Goal: Task Accomplishment & Management: Manage account settings

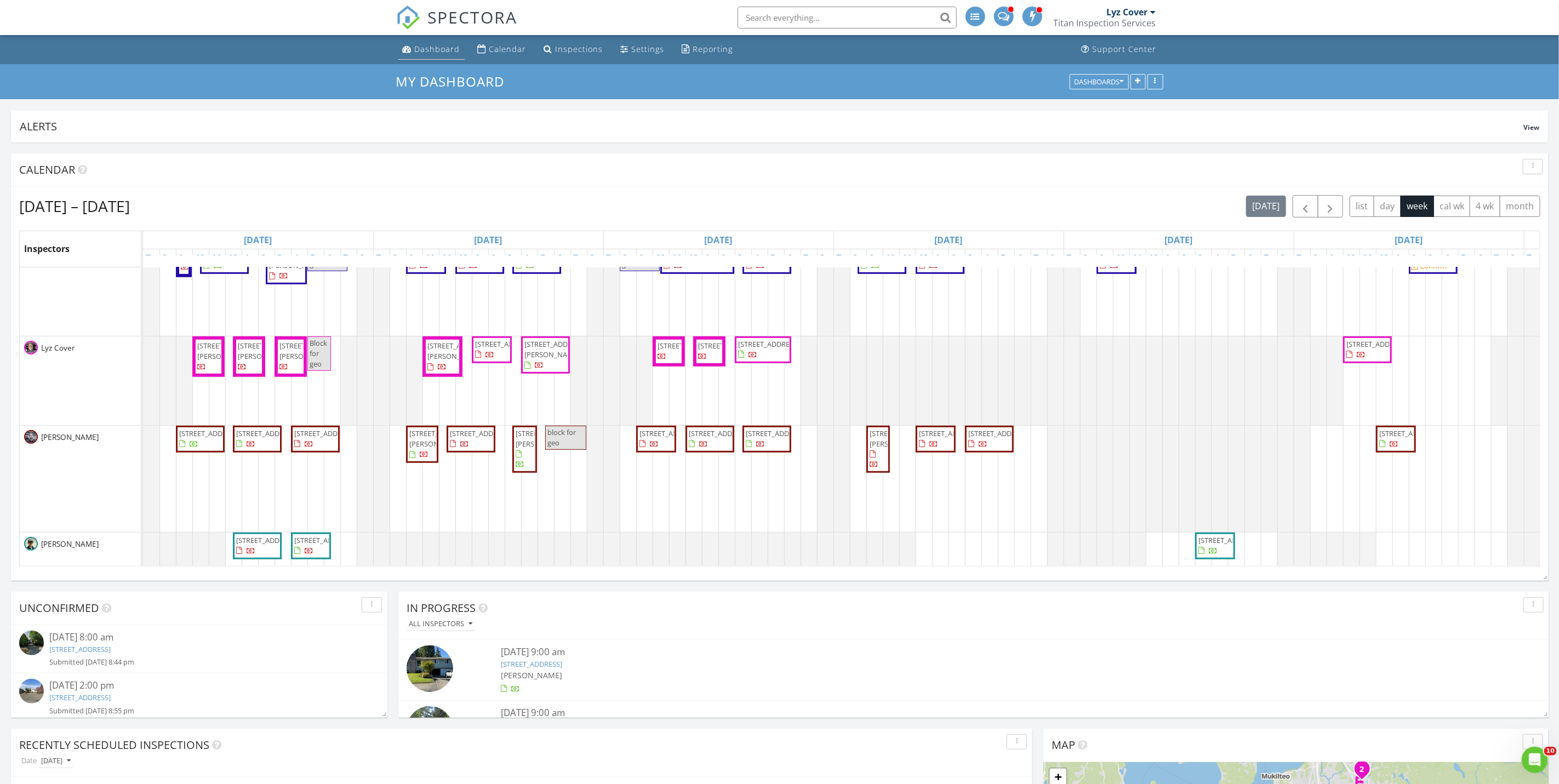
click at [429, 49] on div "Dashboard" at bounding box center [437, 48] width 45 height 11
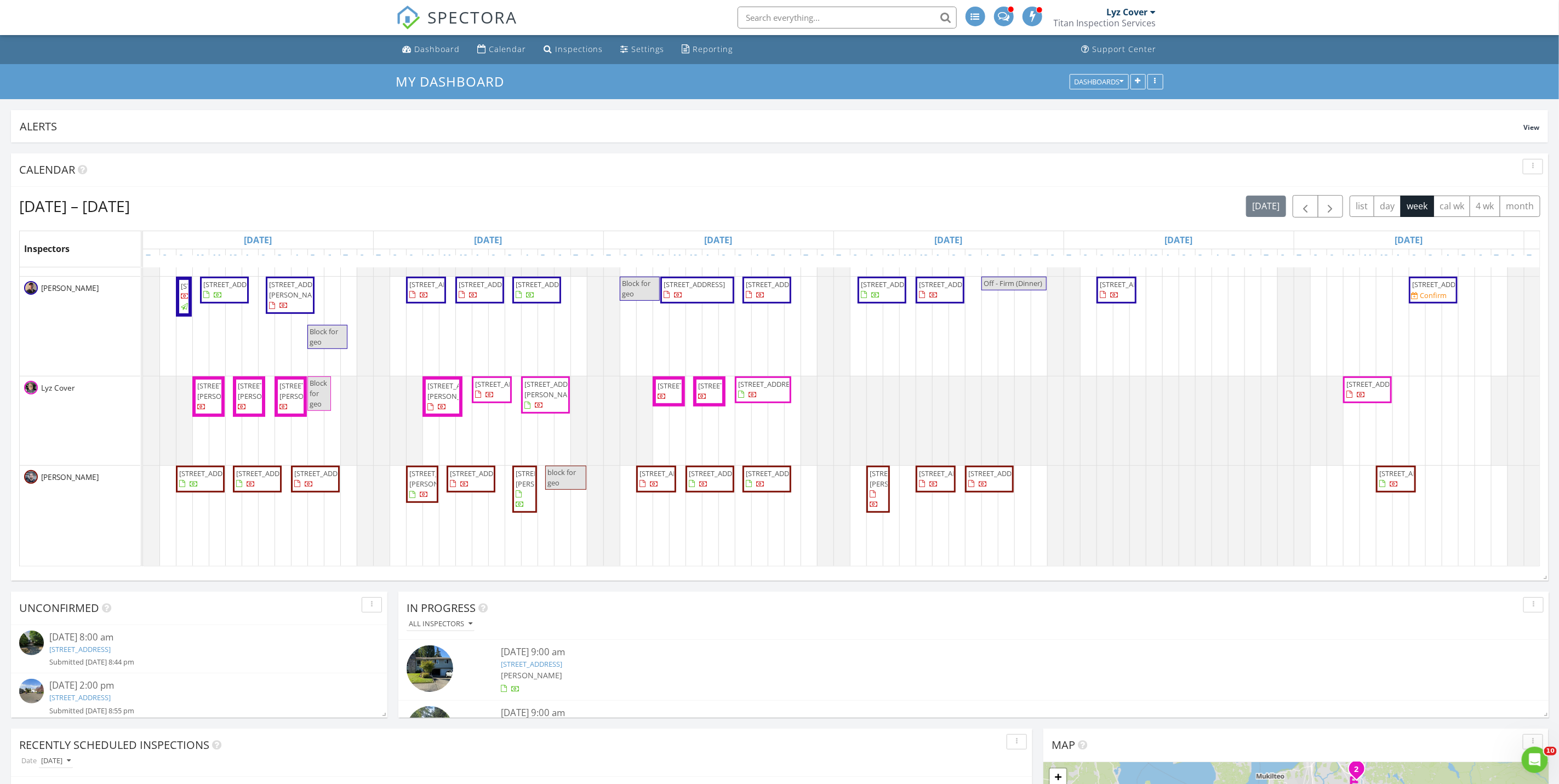
scroll to position [575, 0]
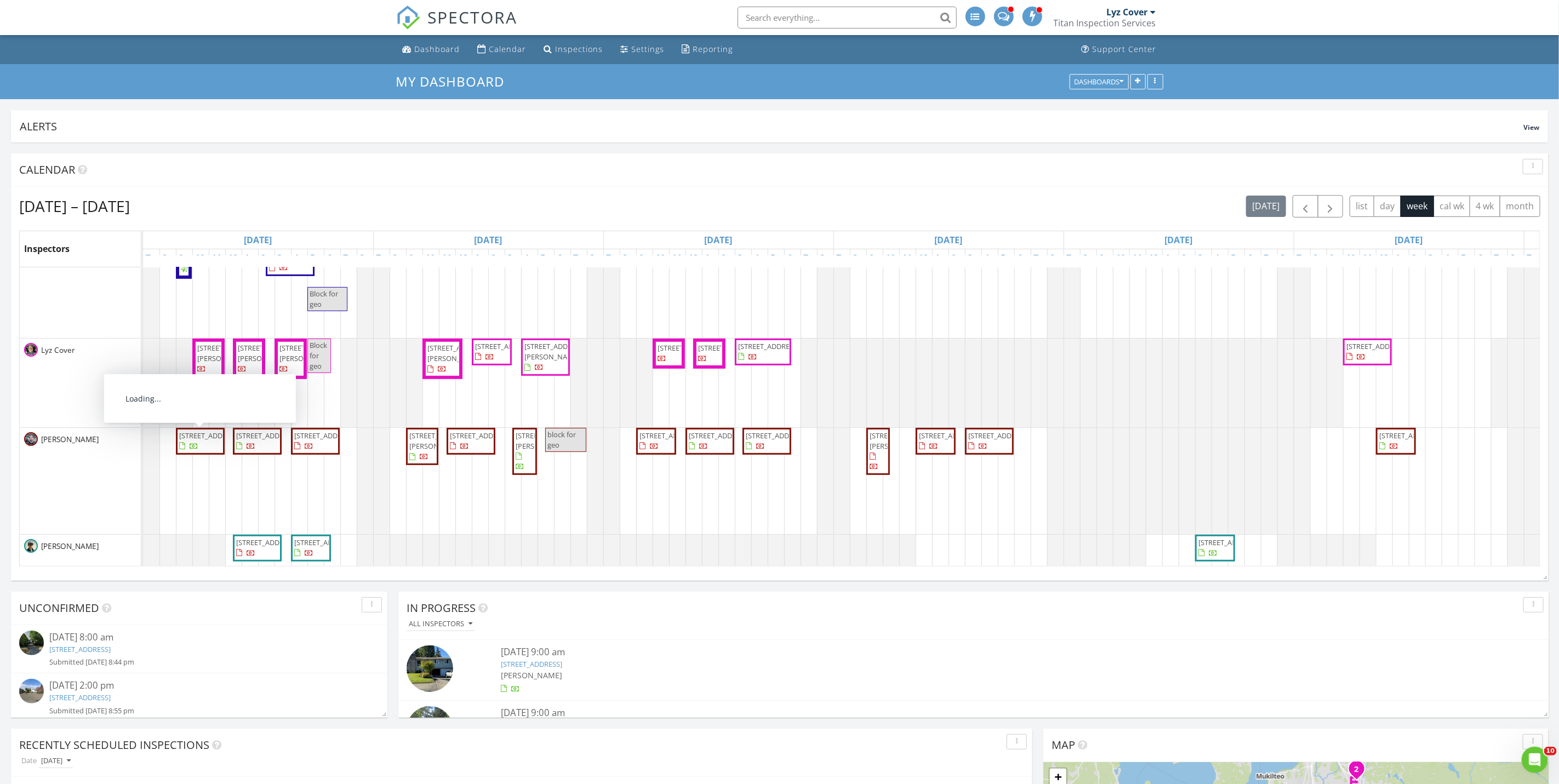
click at [214, 375] on span "[STREET_ADDRESS][PERSON_NAME]" at bounding box center [209, 358] width 25 height 32
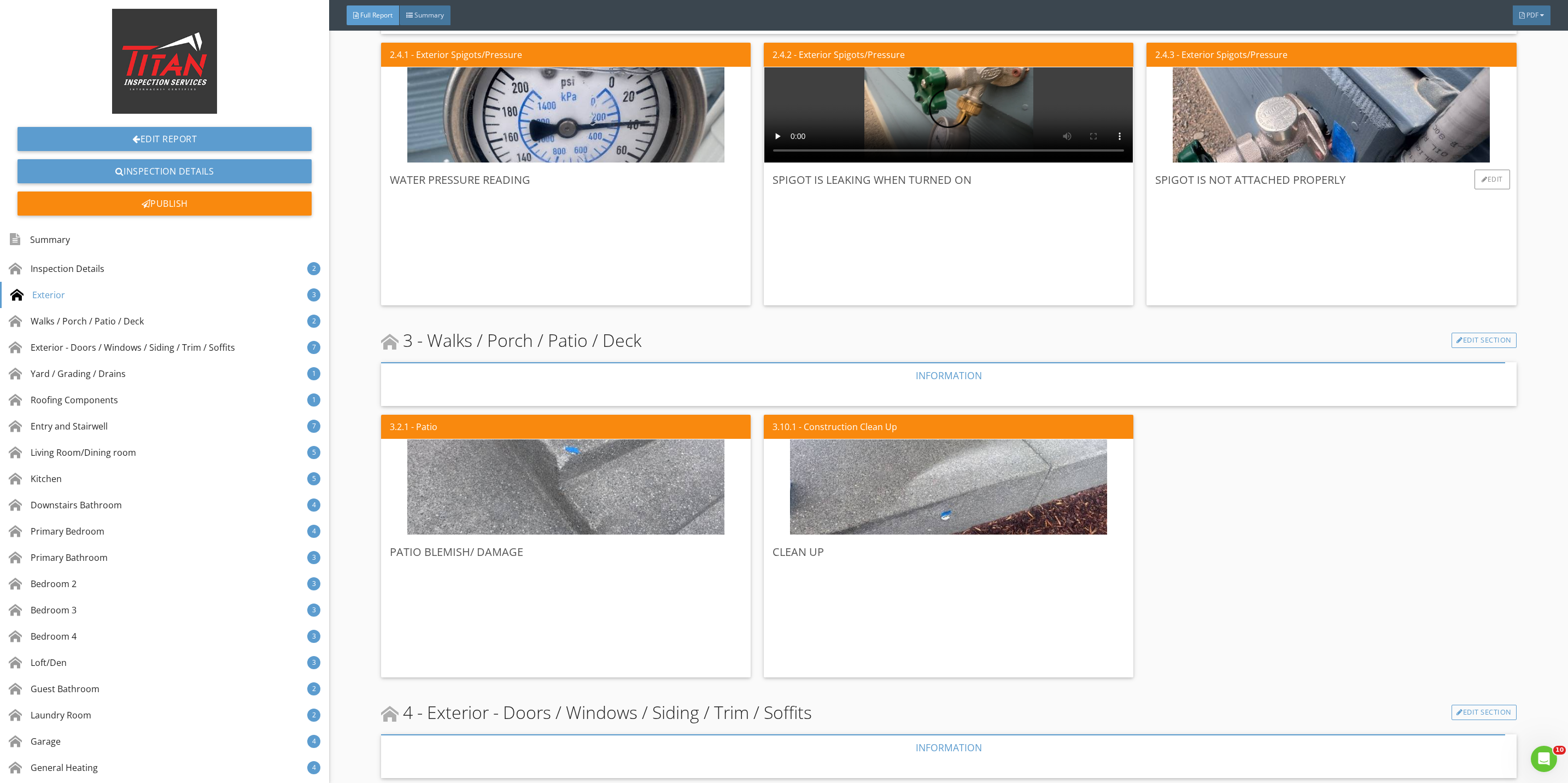
scroll to position [902, 0]
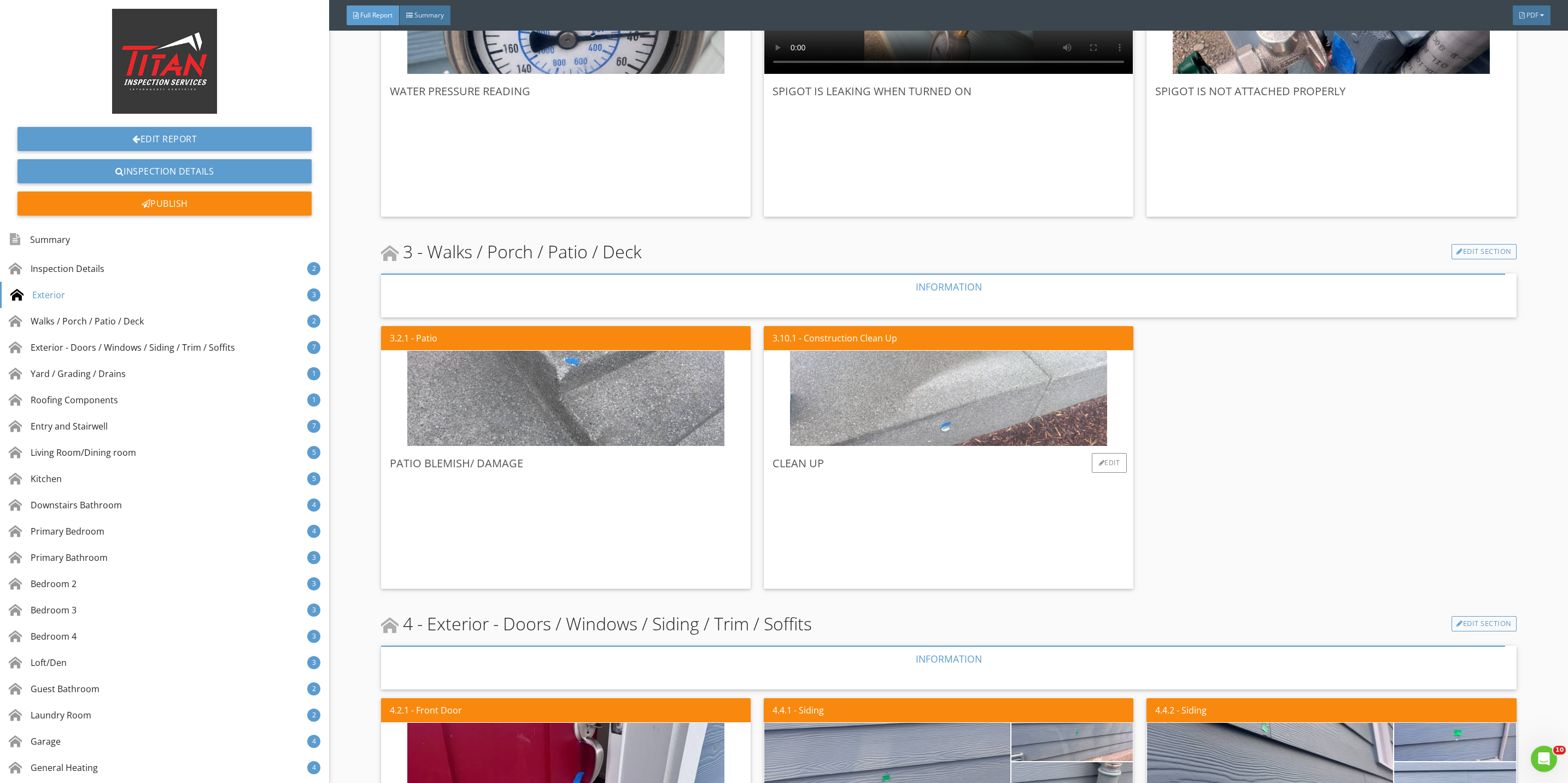
click at [872, 404] on img at bounding box center [949, 399] width 317 height 238
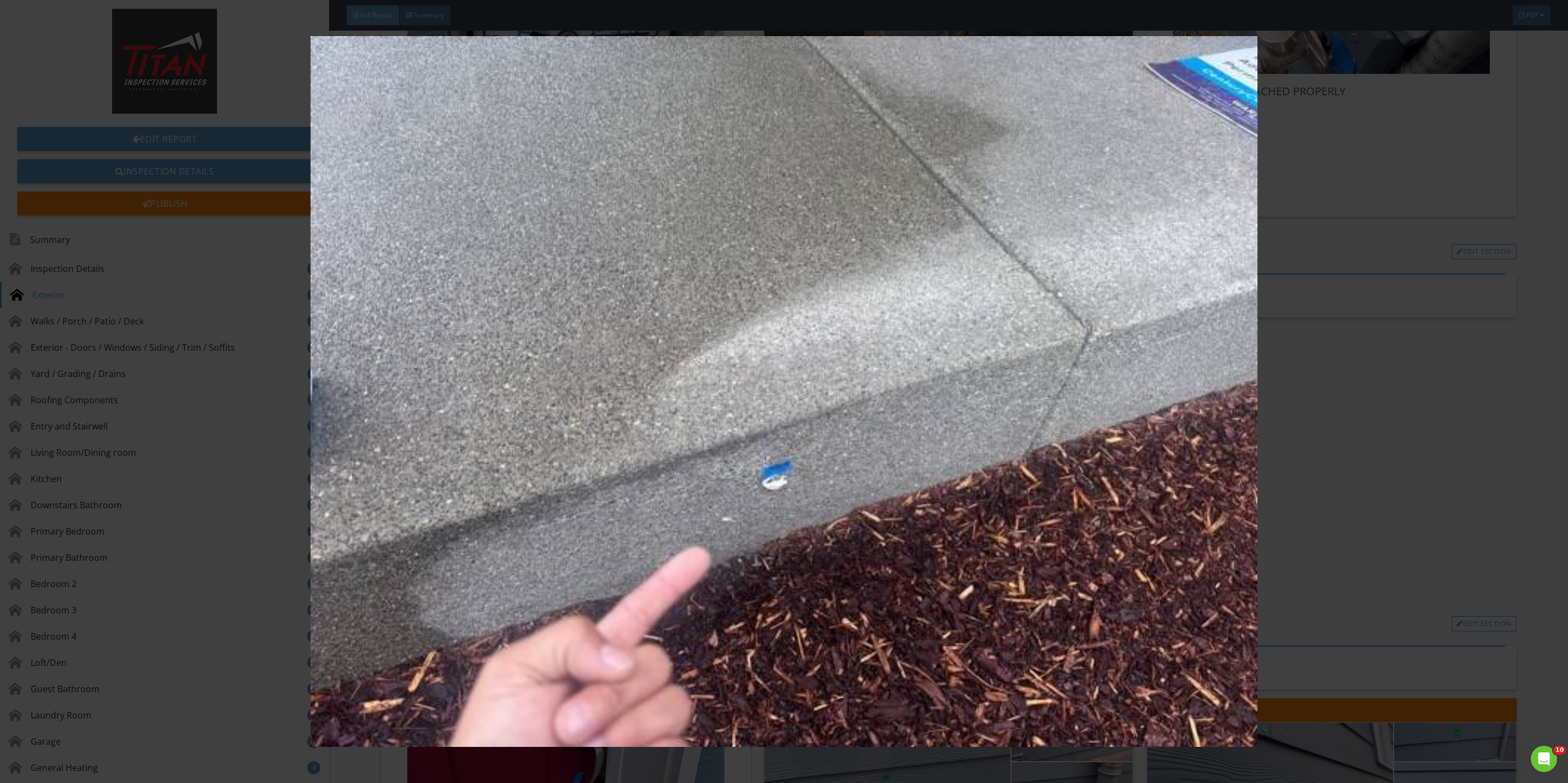
click at [1341, 468] on img at bounding box center [784, 392] width 1456 height 711
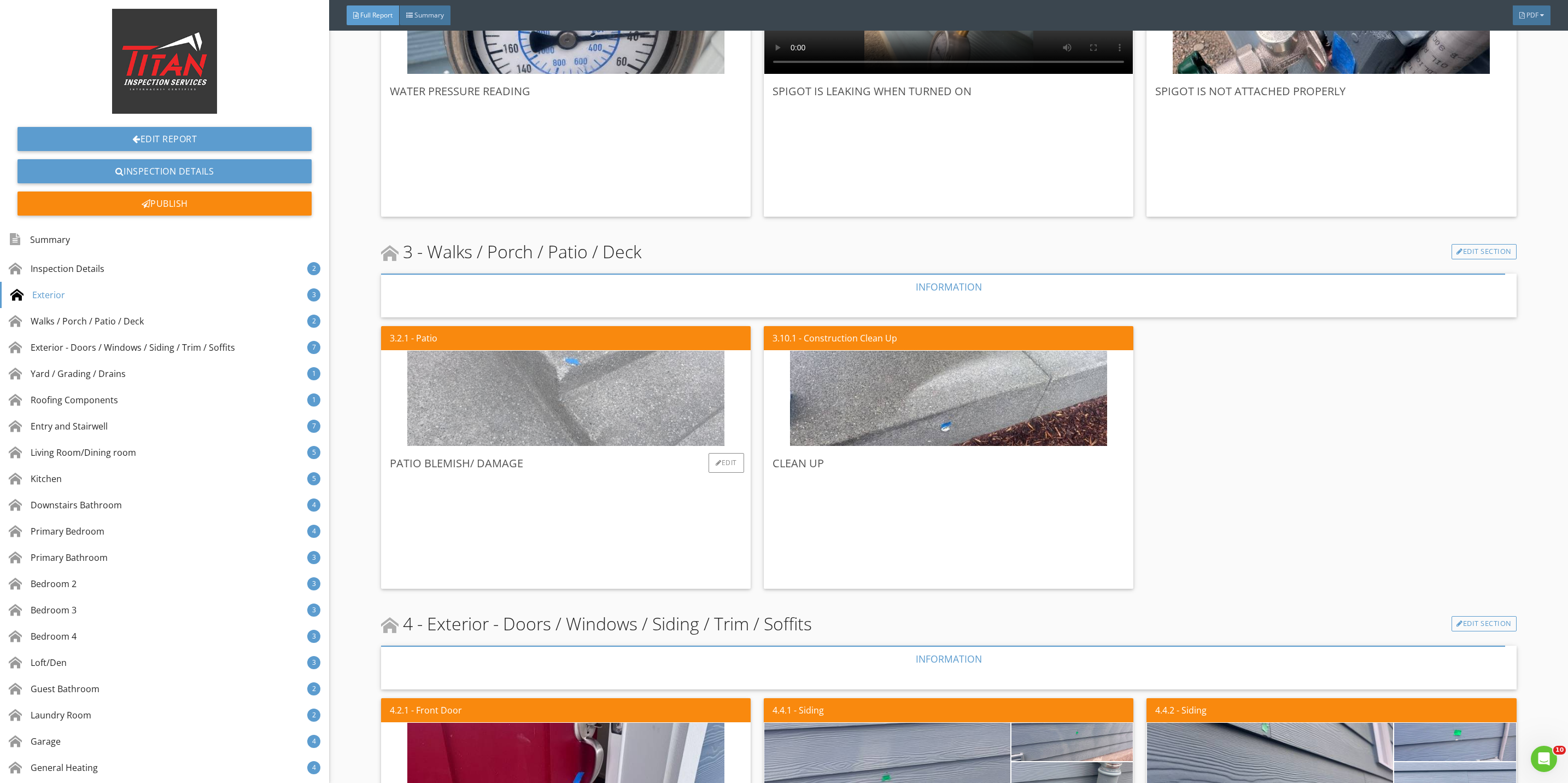
click at [614, 427] on img at bounding box center [565, 399] width 317 height 238
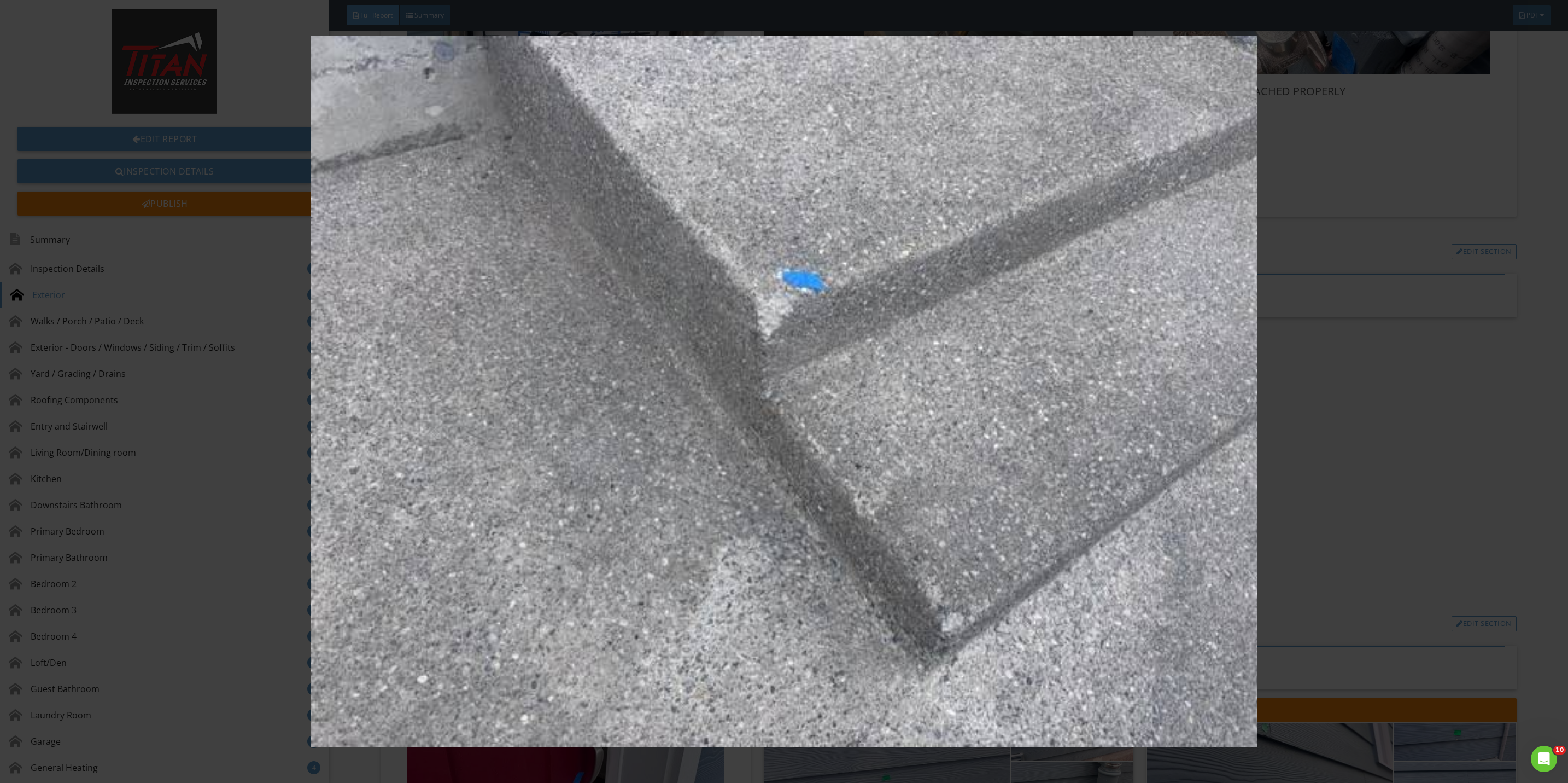
click at [1296, 417] on img at bounding box center [784, 392] width 1456 height 711
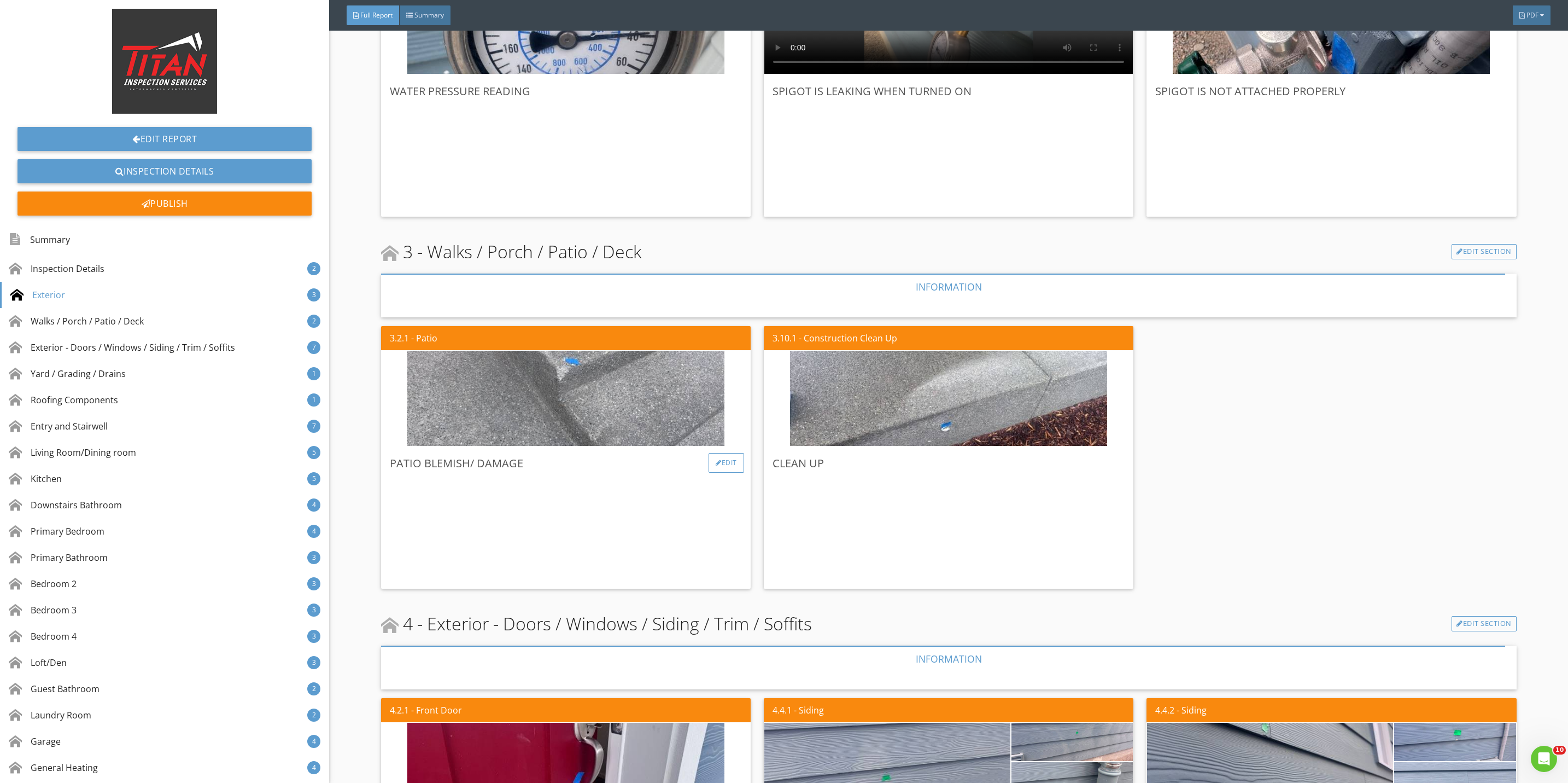
click at [709, 461] on div "Edit" at bounding box center [726, 463] width 35 height 20
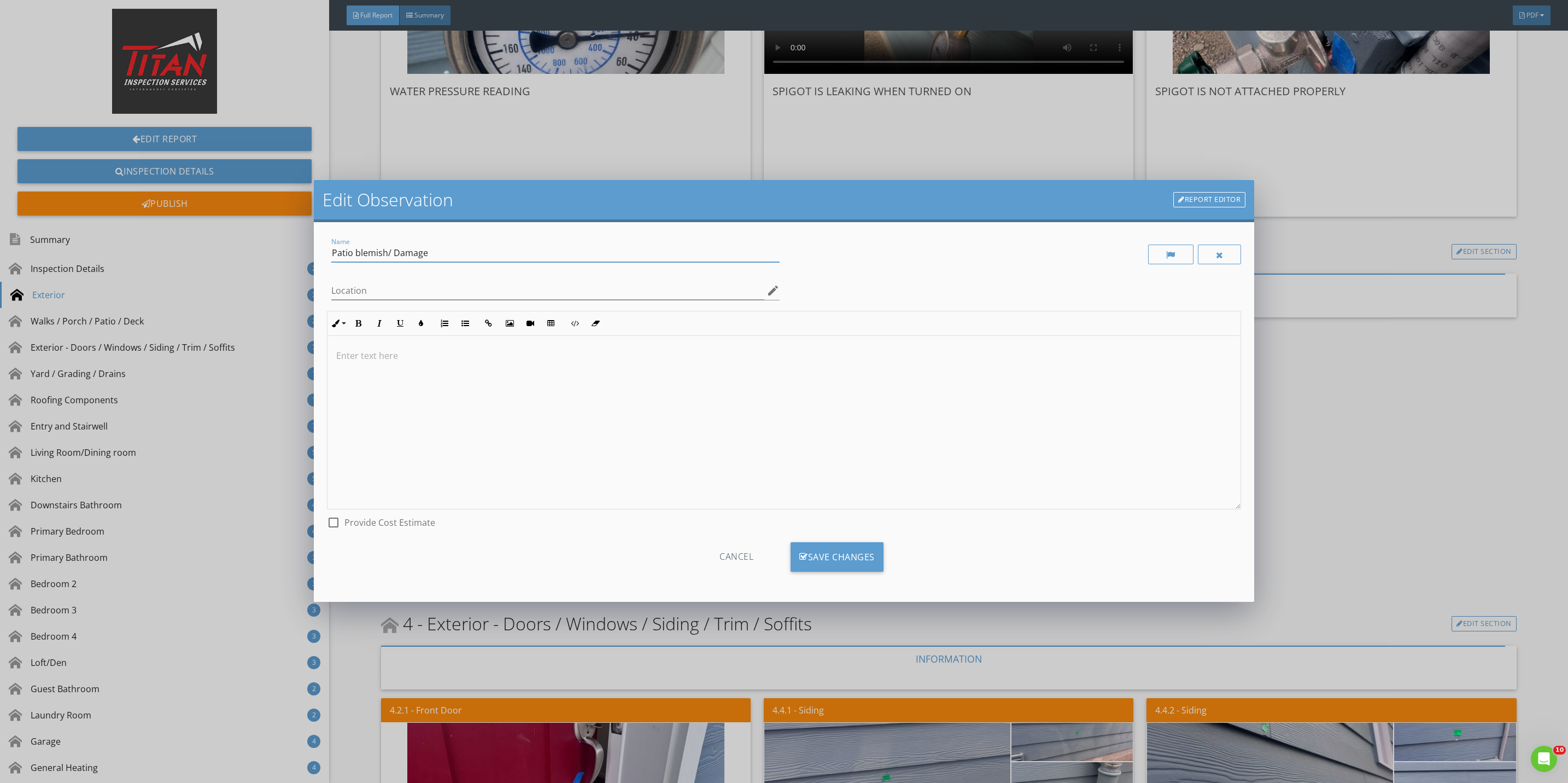
click at [392, 251] on input "Patio blemish/ Damage" at bounding box center [555, 253] width 448 height 18
type input "Patio blemish/Damage"
click at [829, 560] on div "Save Changes" at bounding box center [837, 556] width 93 height 30
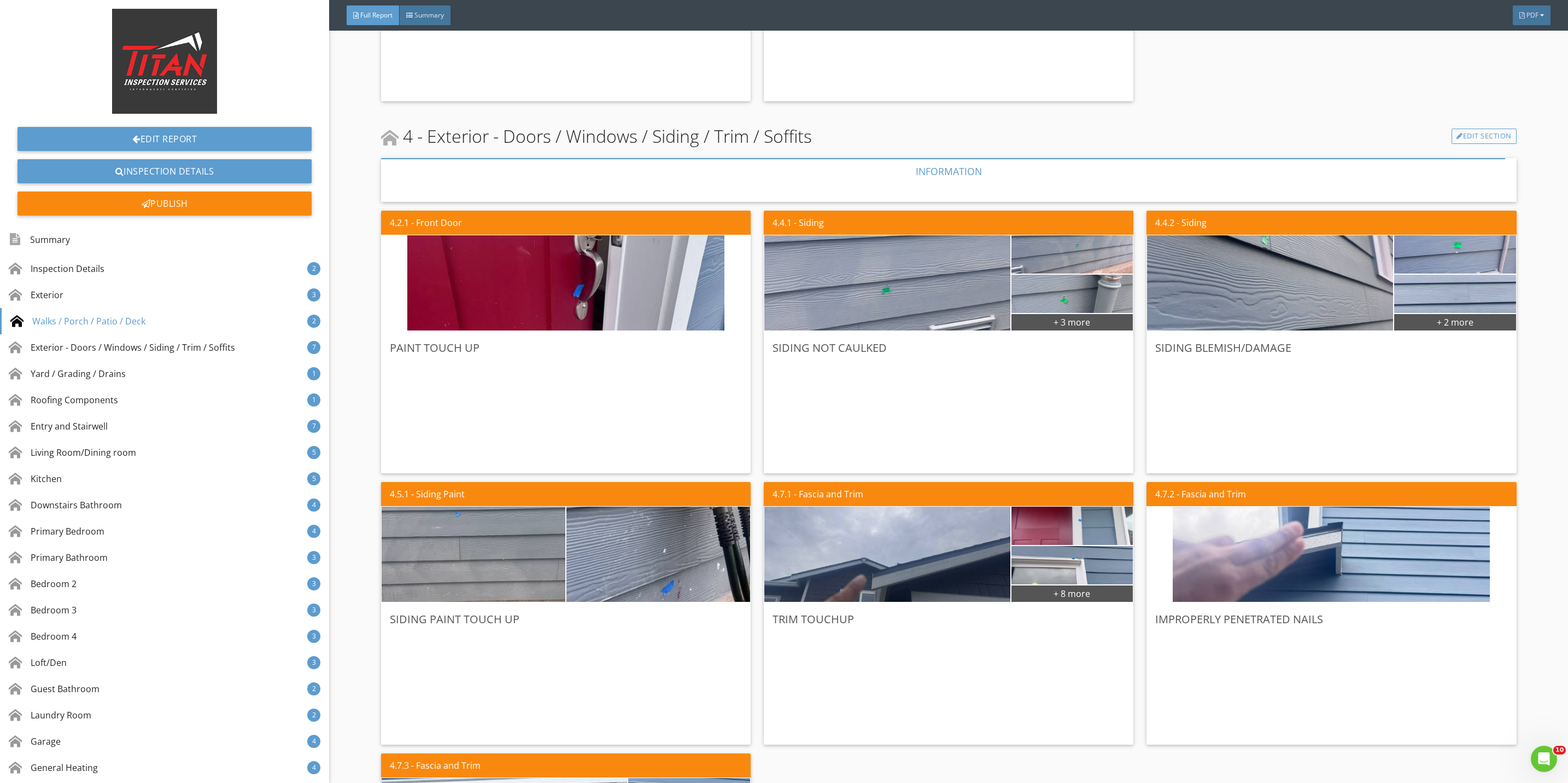
scroll to position [1394, 0]
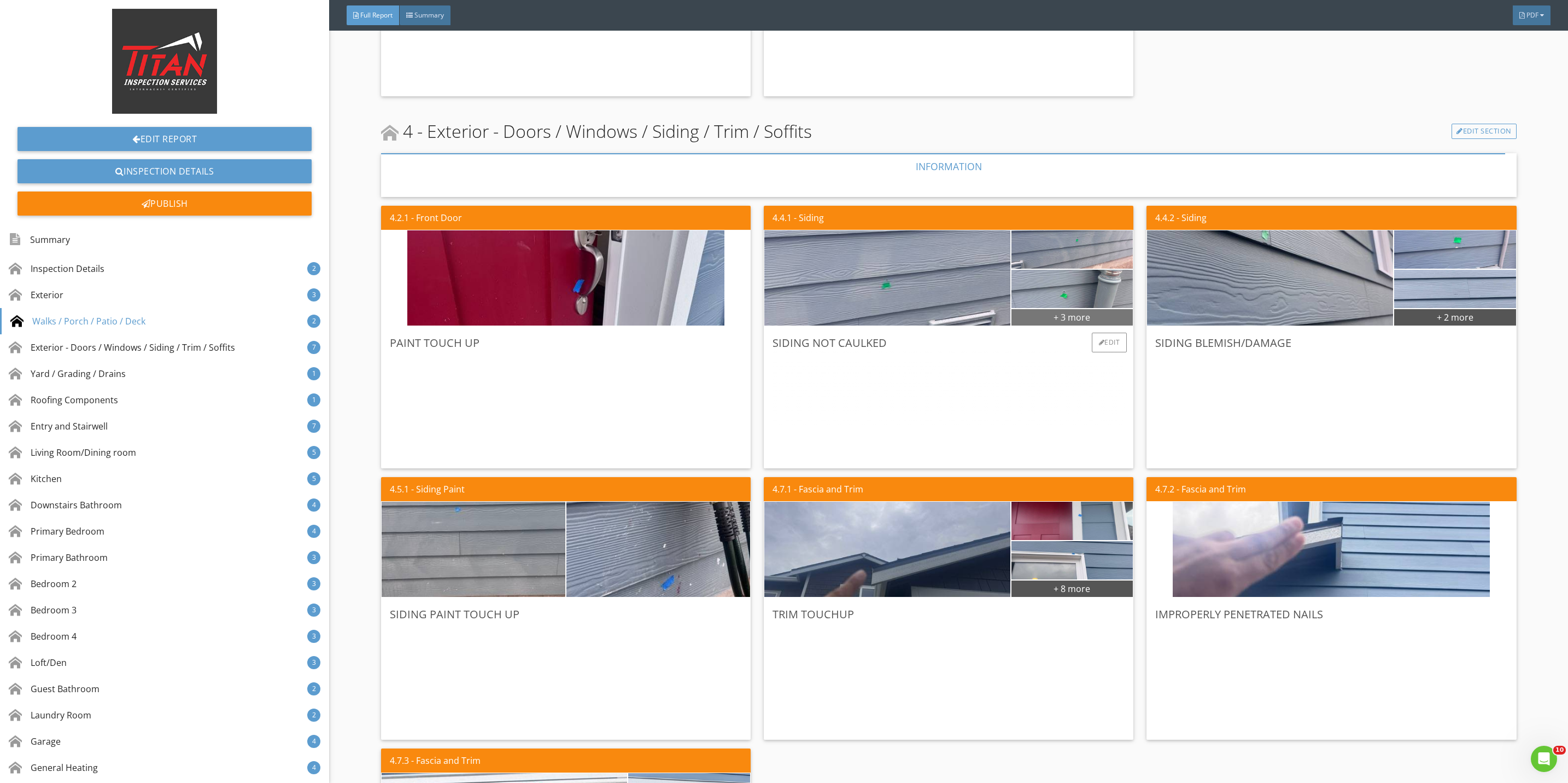
click at [1049, 312] on div "+ 3 more" at bounding box center [1072, 316] width 122 height 17
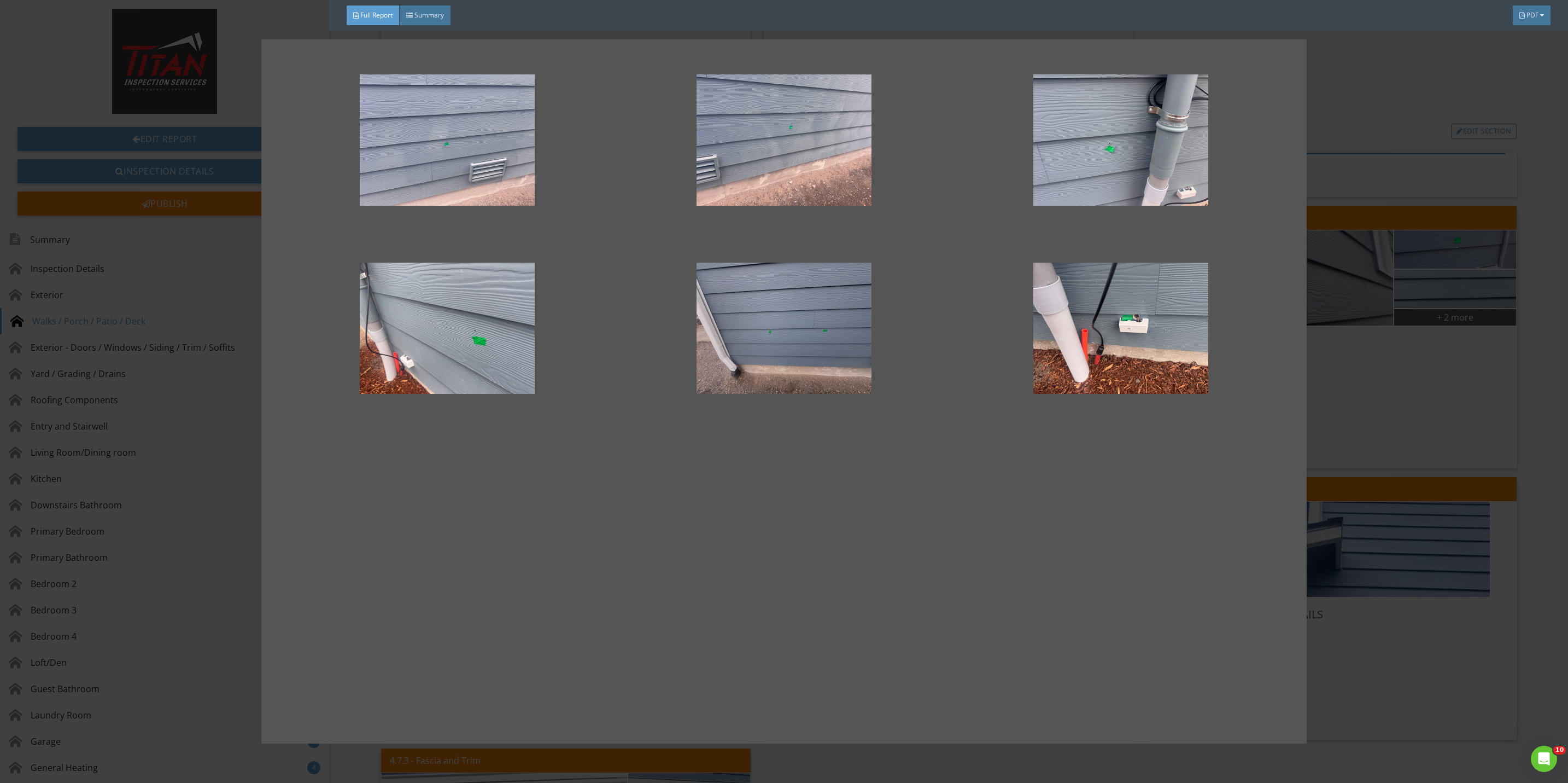
click at [824, 369] on div at bounding box center [784, 328] width 302 height 131
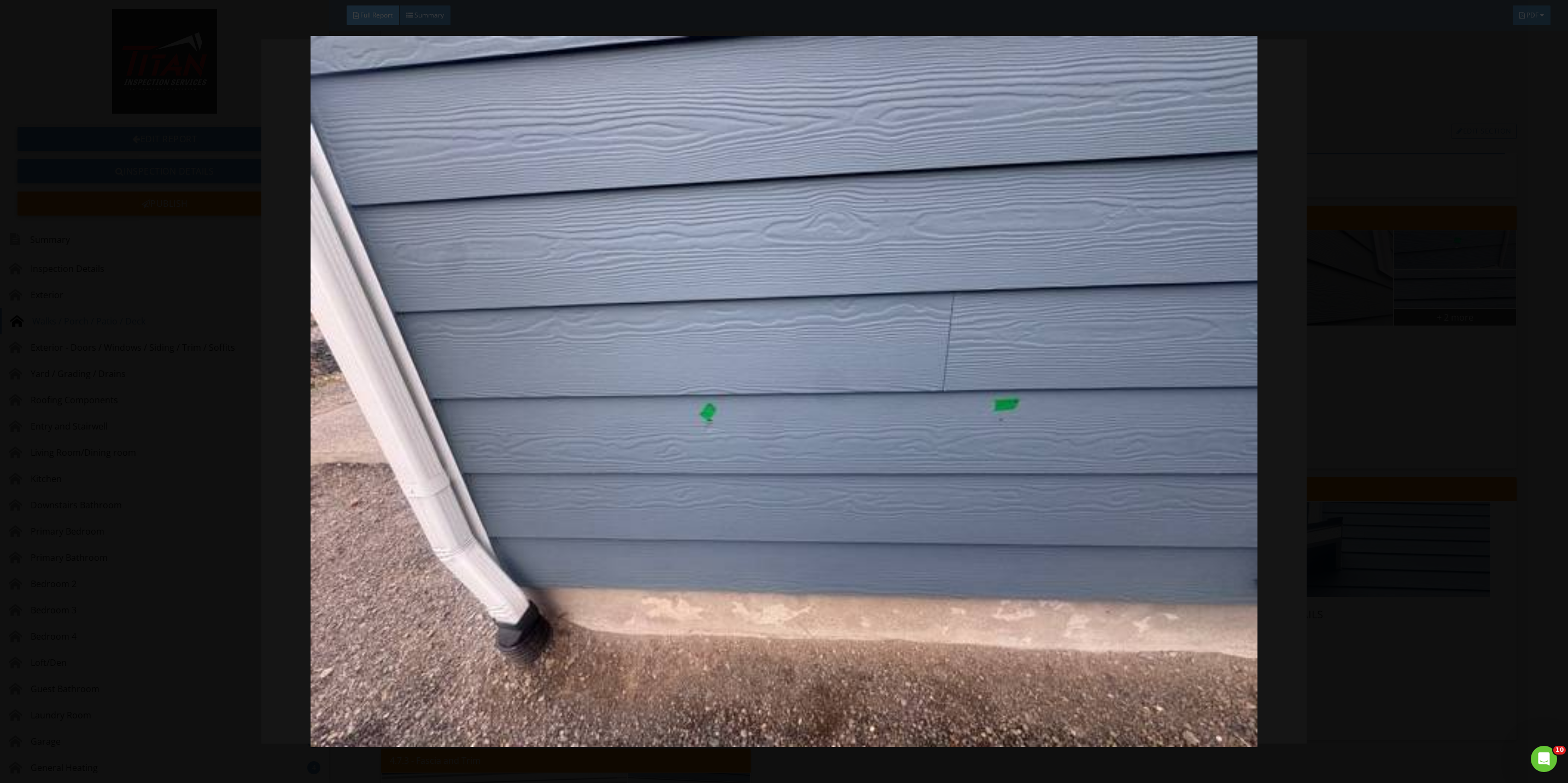
click at [1388, 414] on img at bounding box center [784, 392] width 1456 height 711
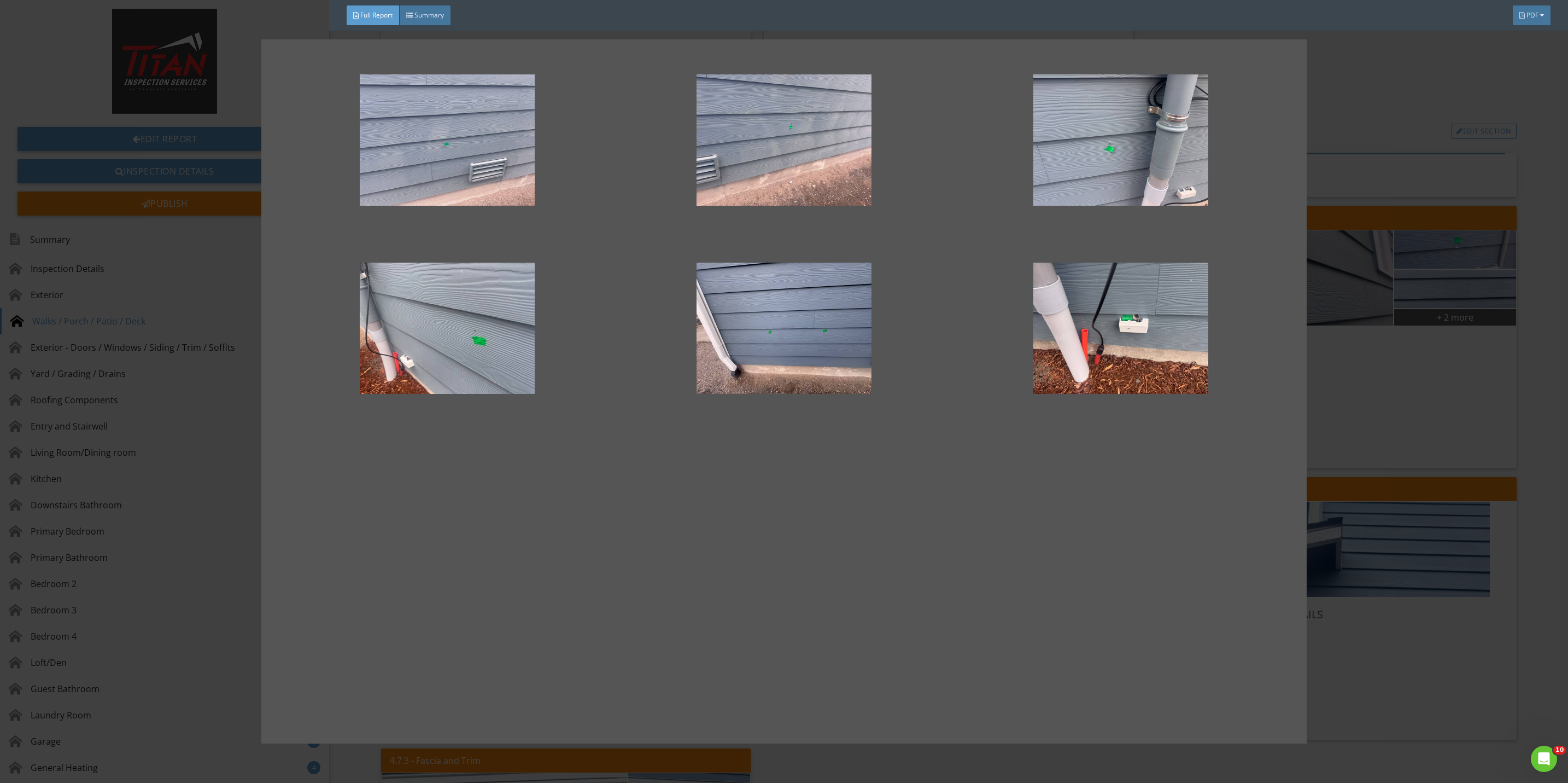
click at [1370, 427] on div at bounding box center [784, 392] width 1568 height 783
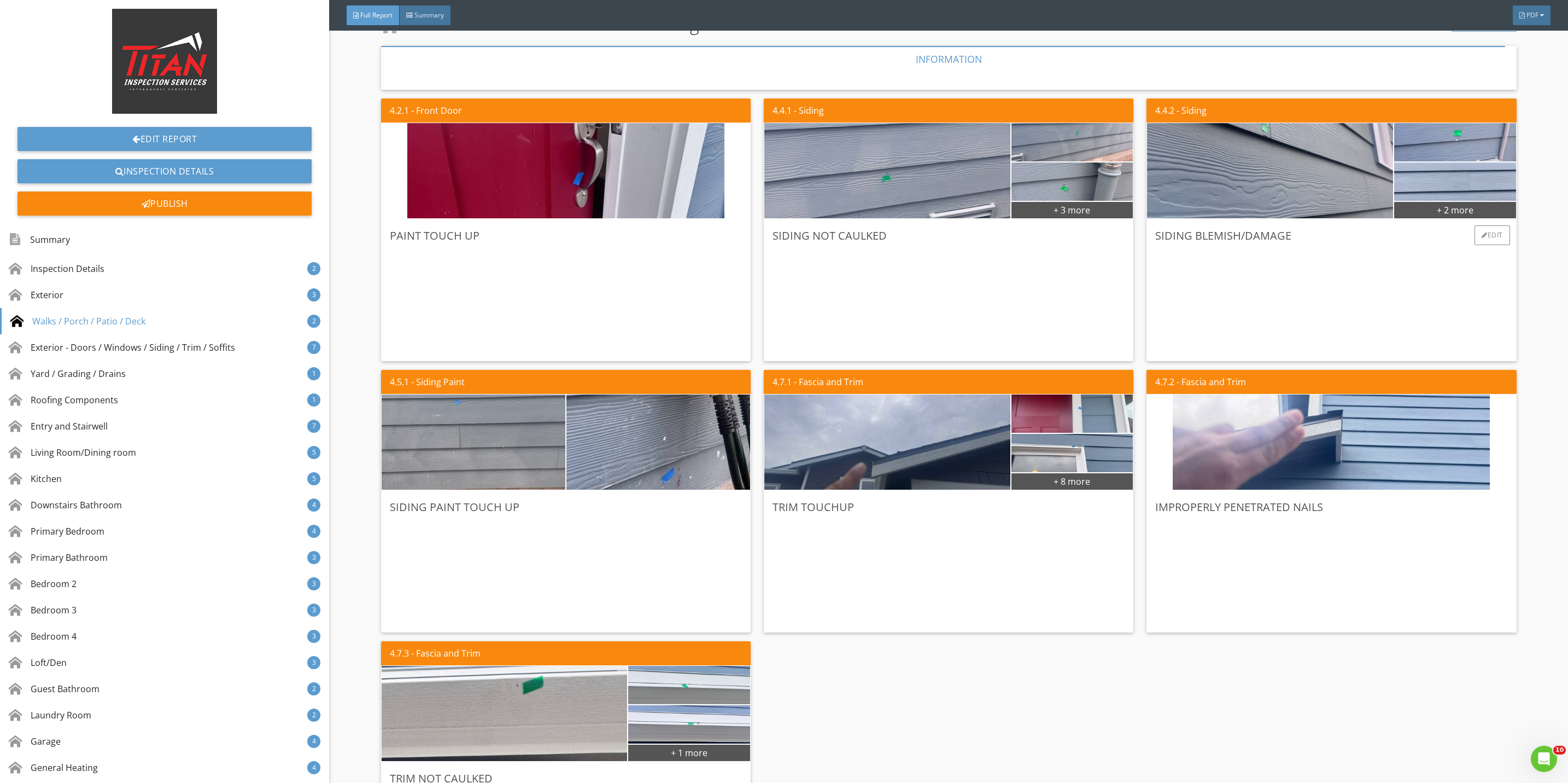
scroll to position [1477, 0]
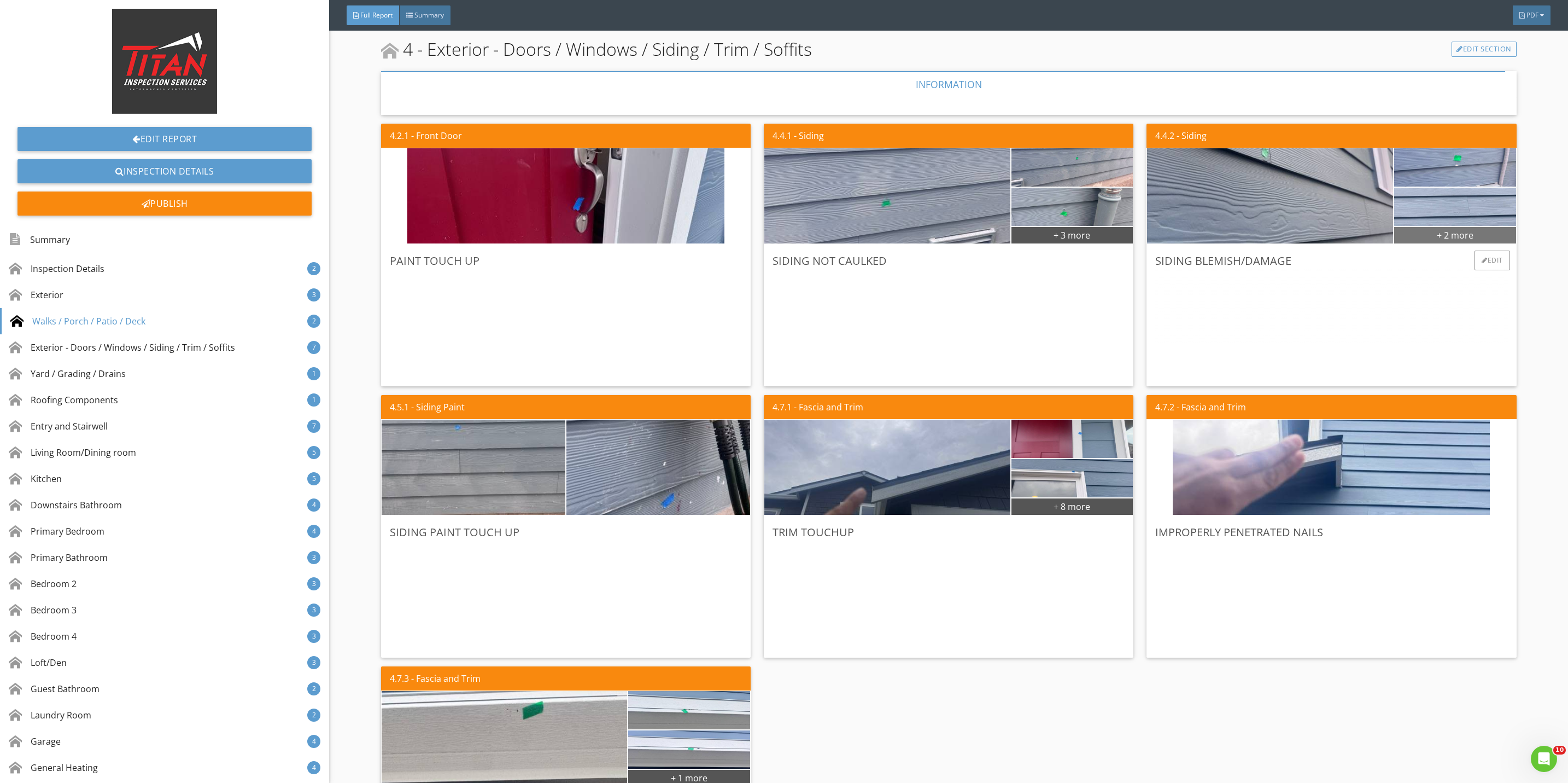
click at [1424, 234] on div "+ 2 more" at bounding box center [1455, 234] width 122 height 17
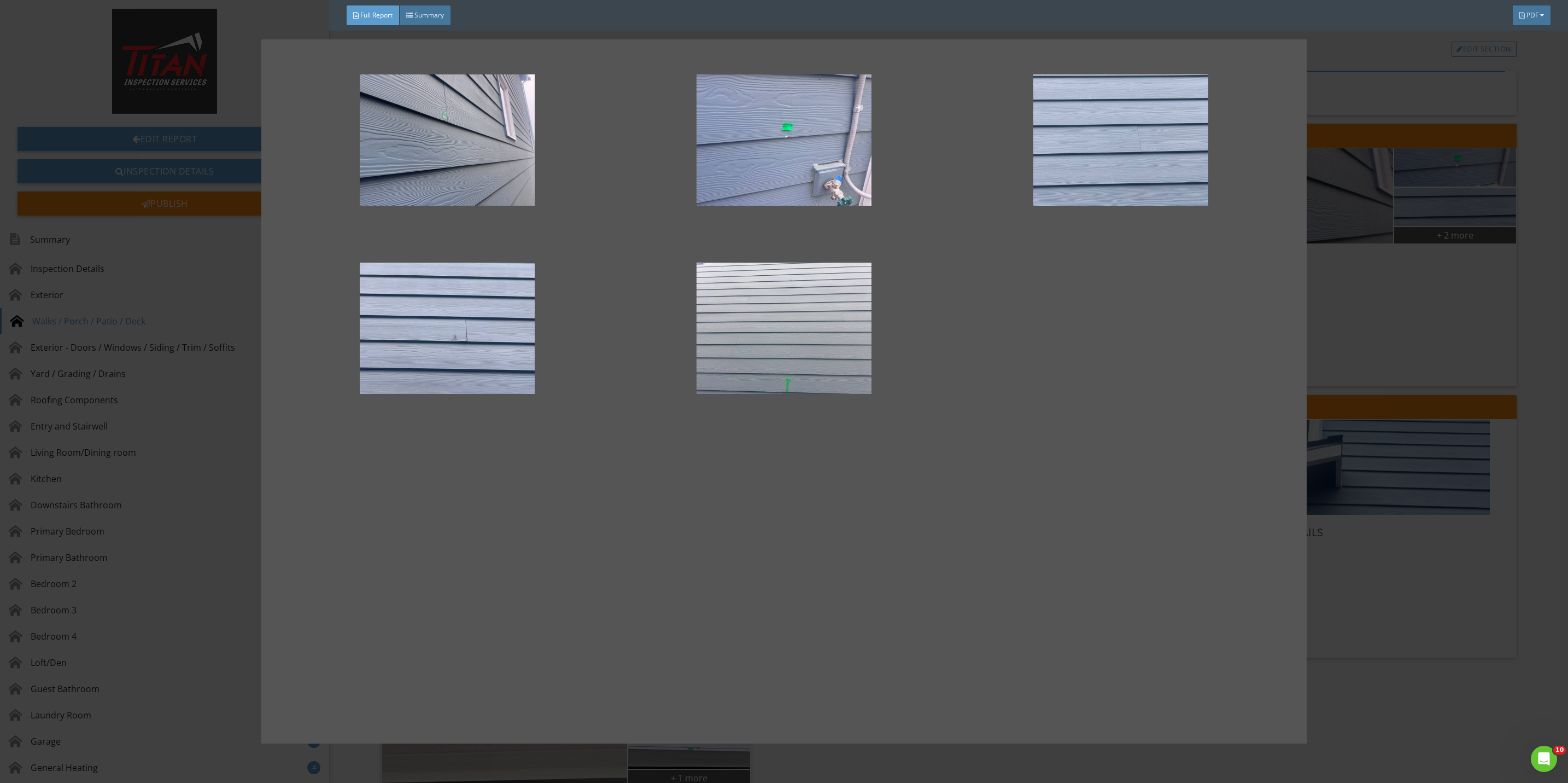
click at [1365, 305] on div at bounding box center [784, 392] width 1568 height 783
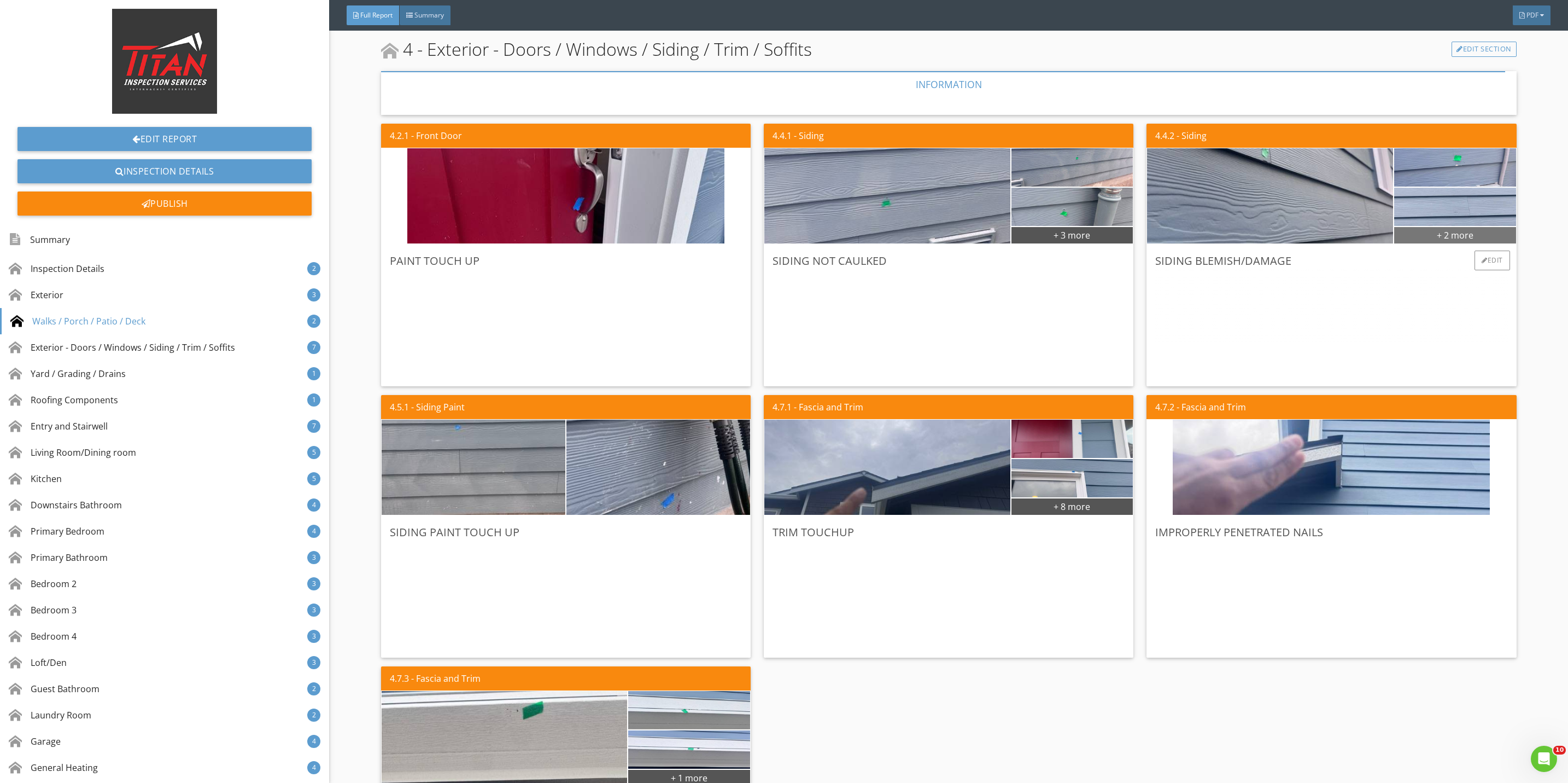
click at [1429, 232] on div "+ 2 more" at bounding box center [1455, 234] width 122 height 17
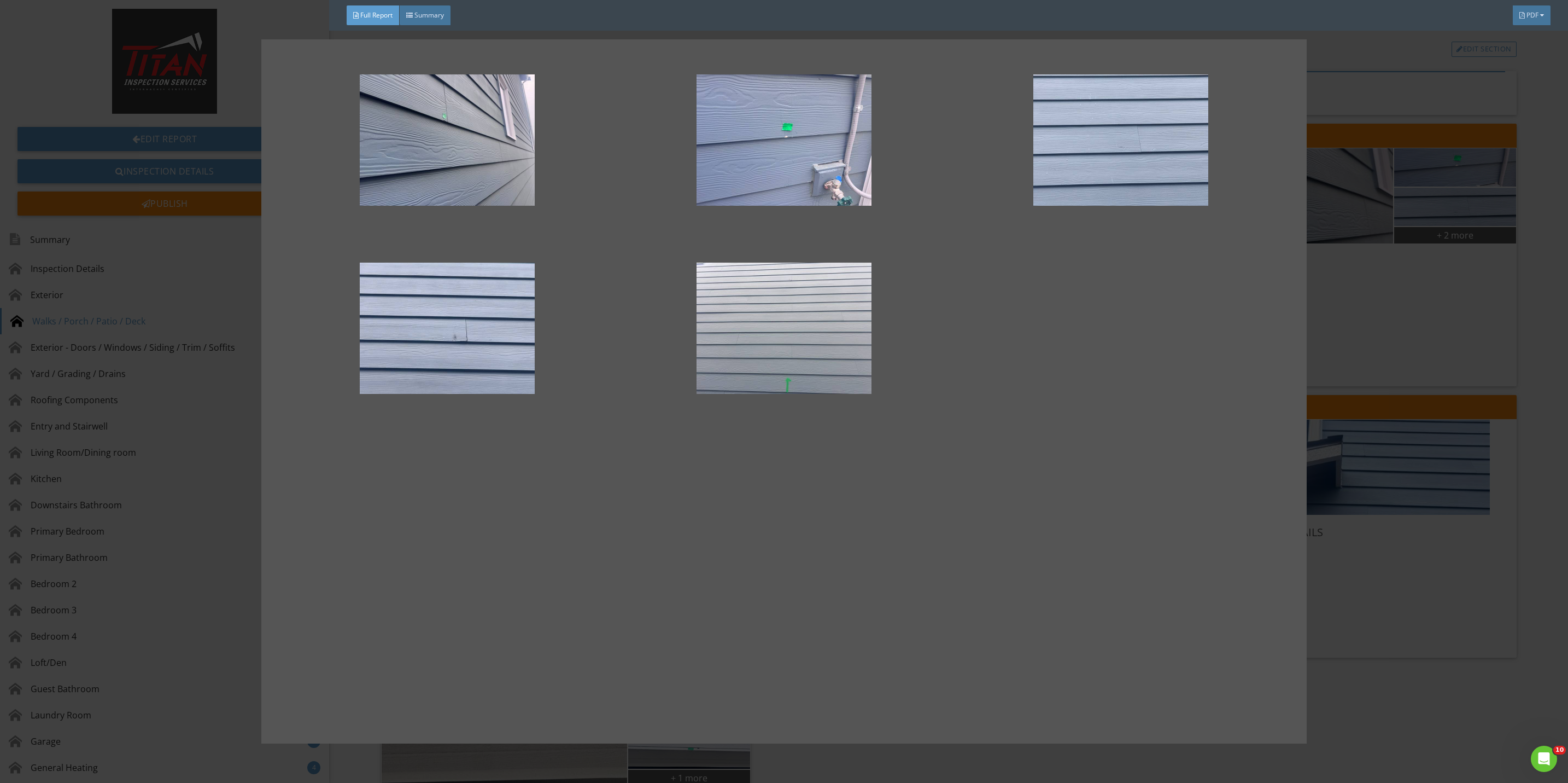
click at [1381, 309] on div at bounding box center [784, 392] width 1568 height 783
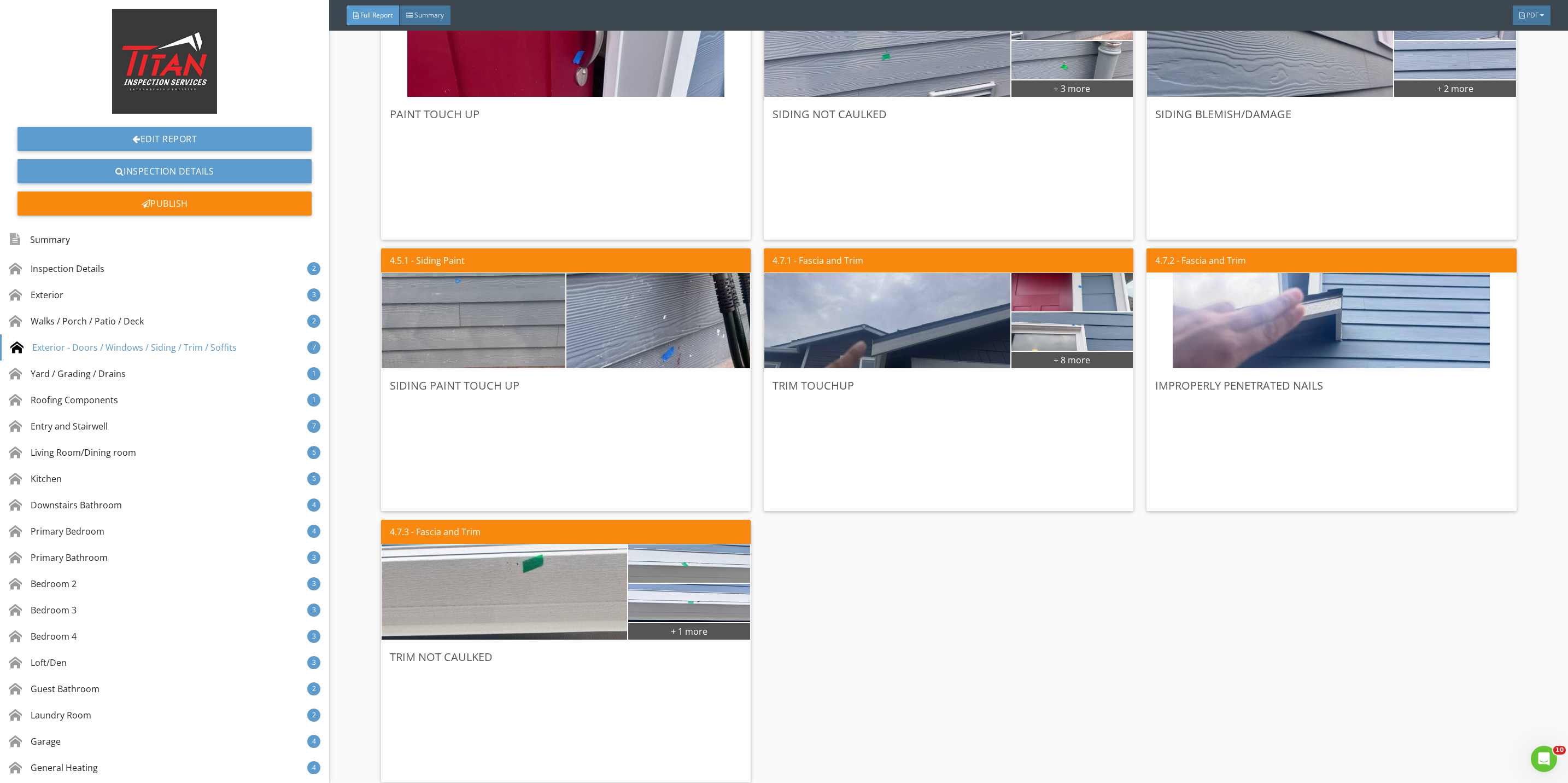
scroll to position [1723, 0]
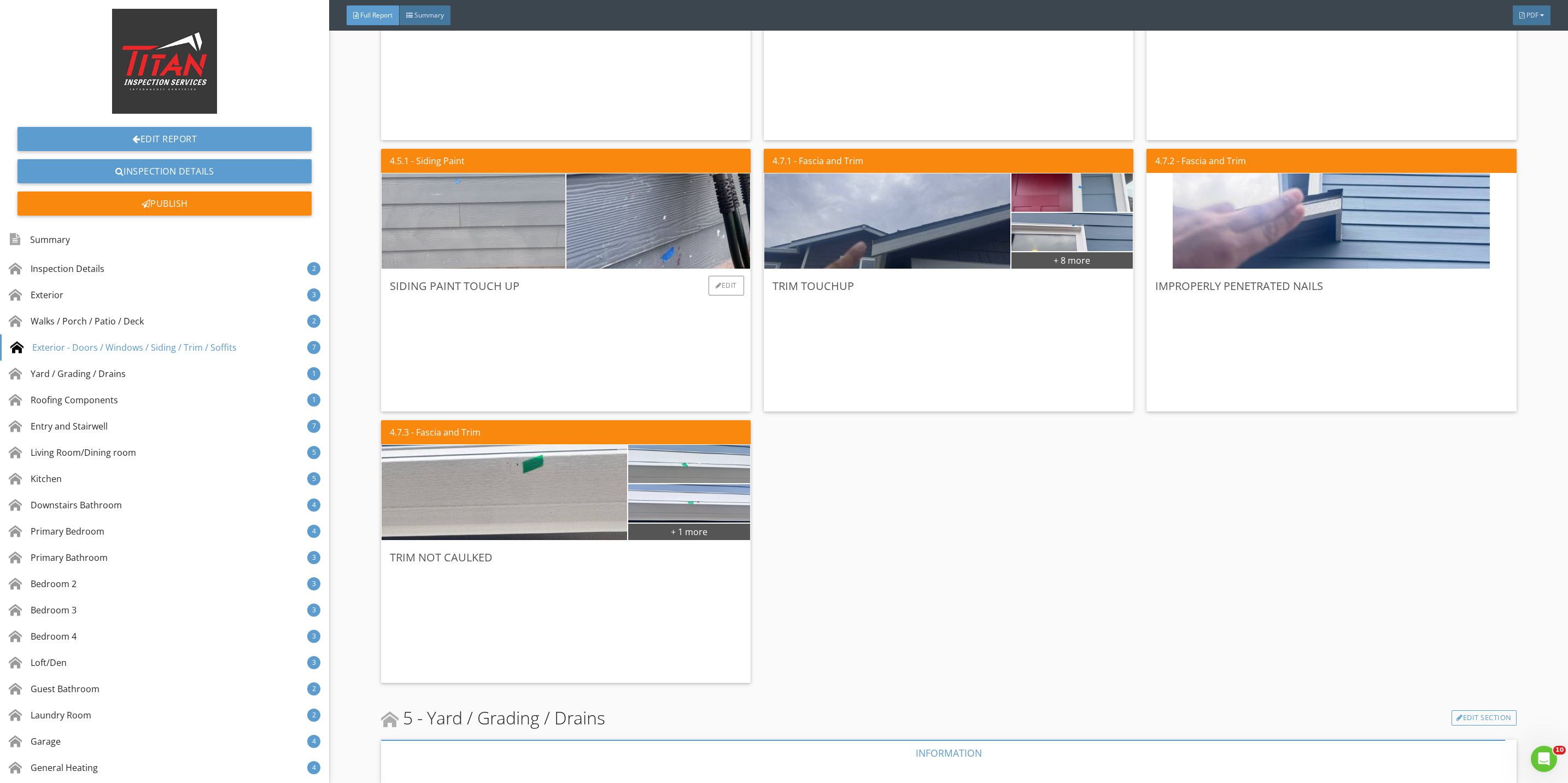
click at [502, 254] on img at bounding box center [473, 222] width 317 height 238
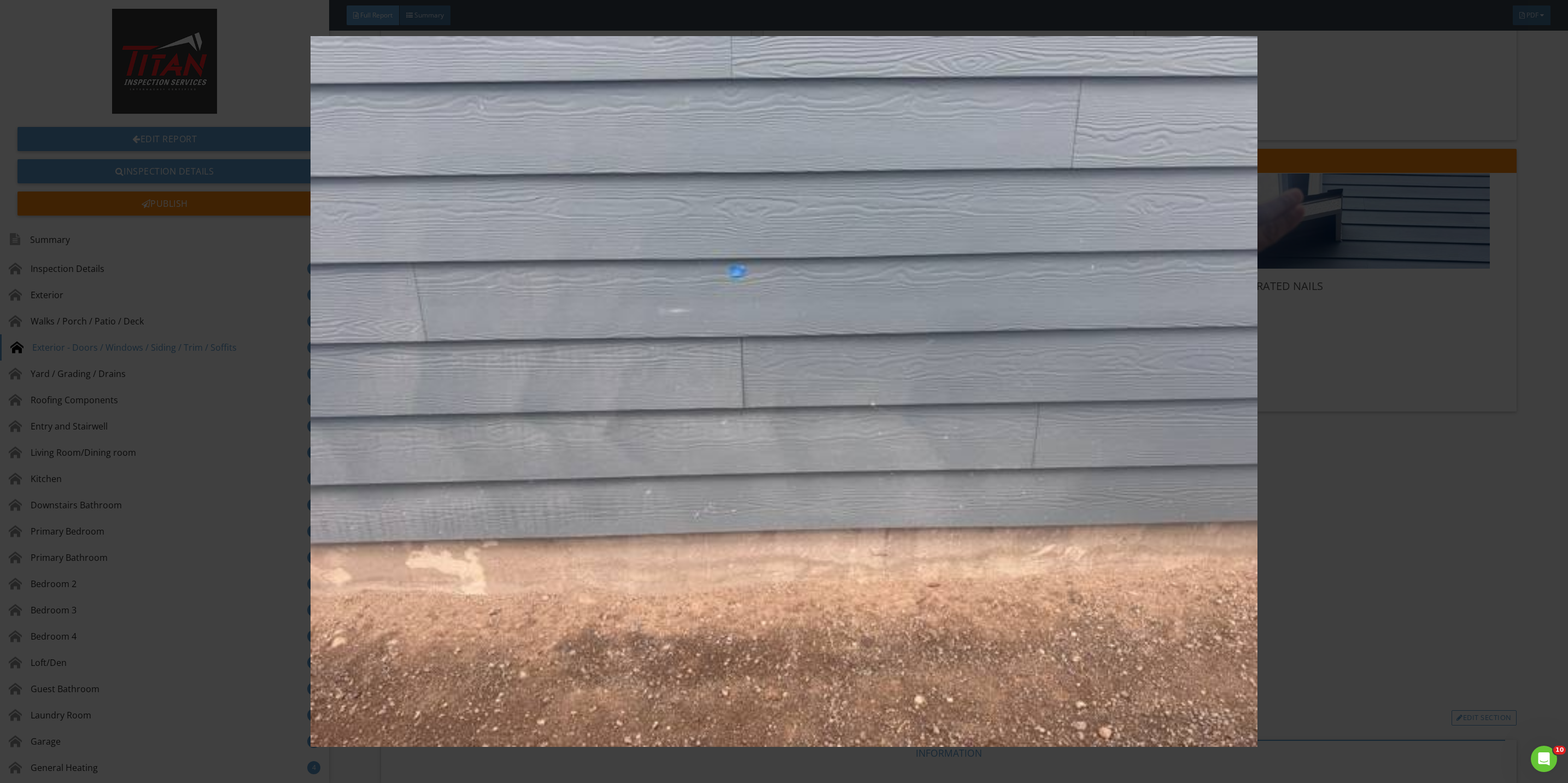
click at [1329, 450] on img at bounding box center [784, 392] width 1456 height 711
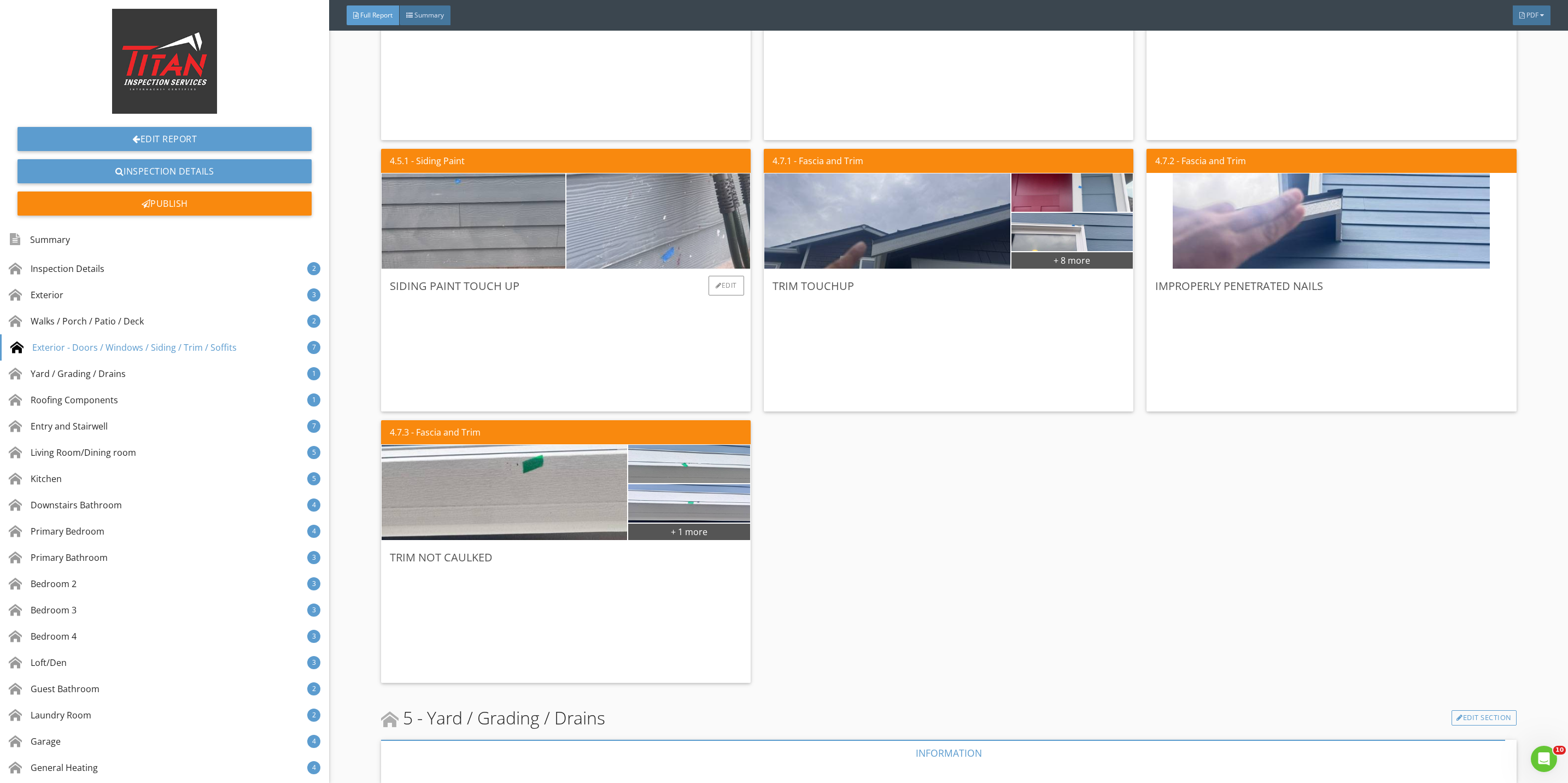
click at [612, 246] on img at bounding box center [658, 222] width 317 height 238
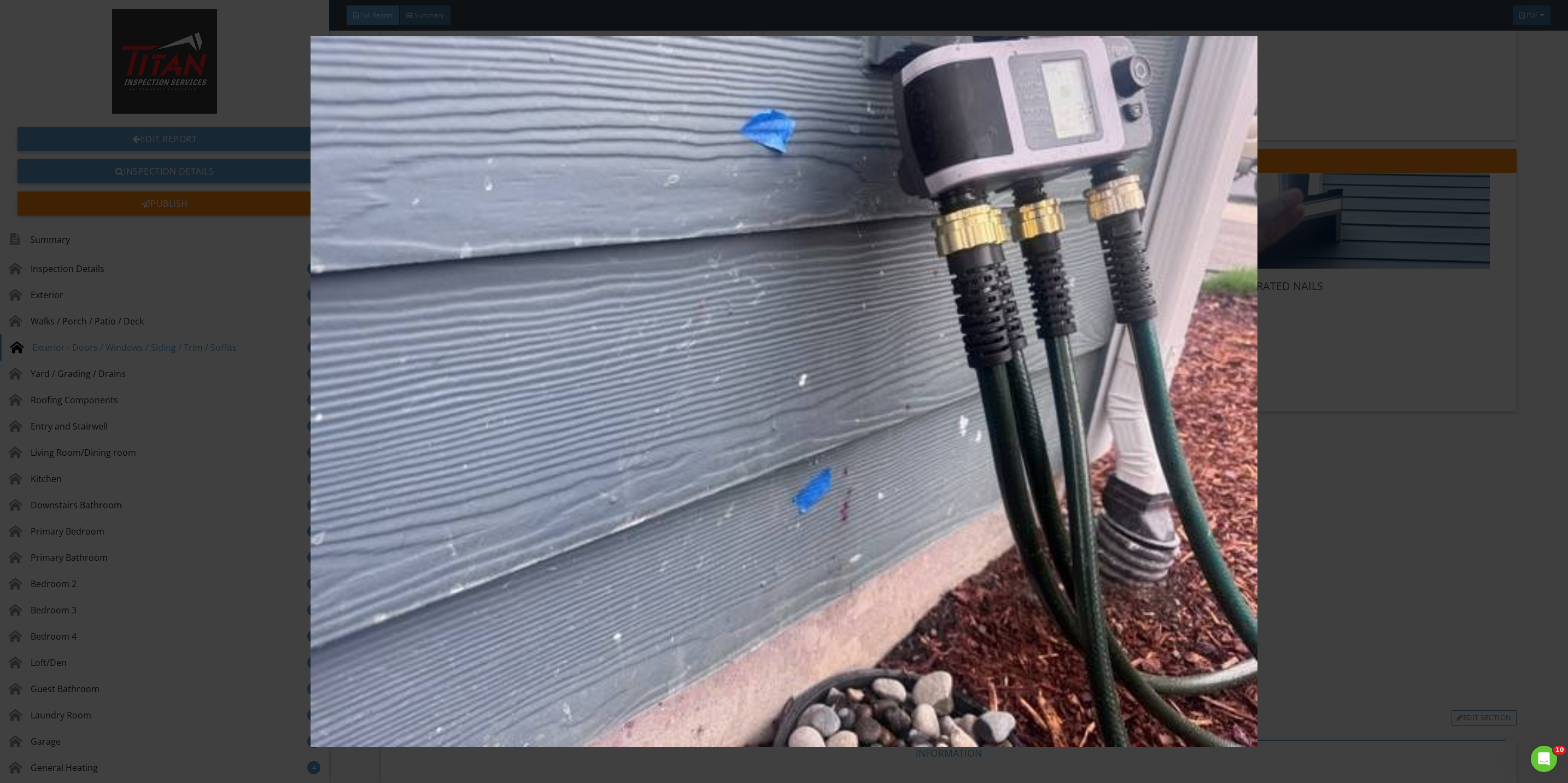
click at [1373, 504] on img at bounding box center [784, 392] width 1456 height 711
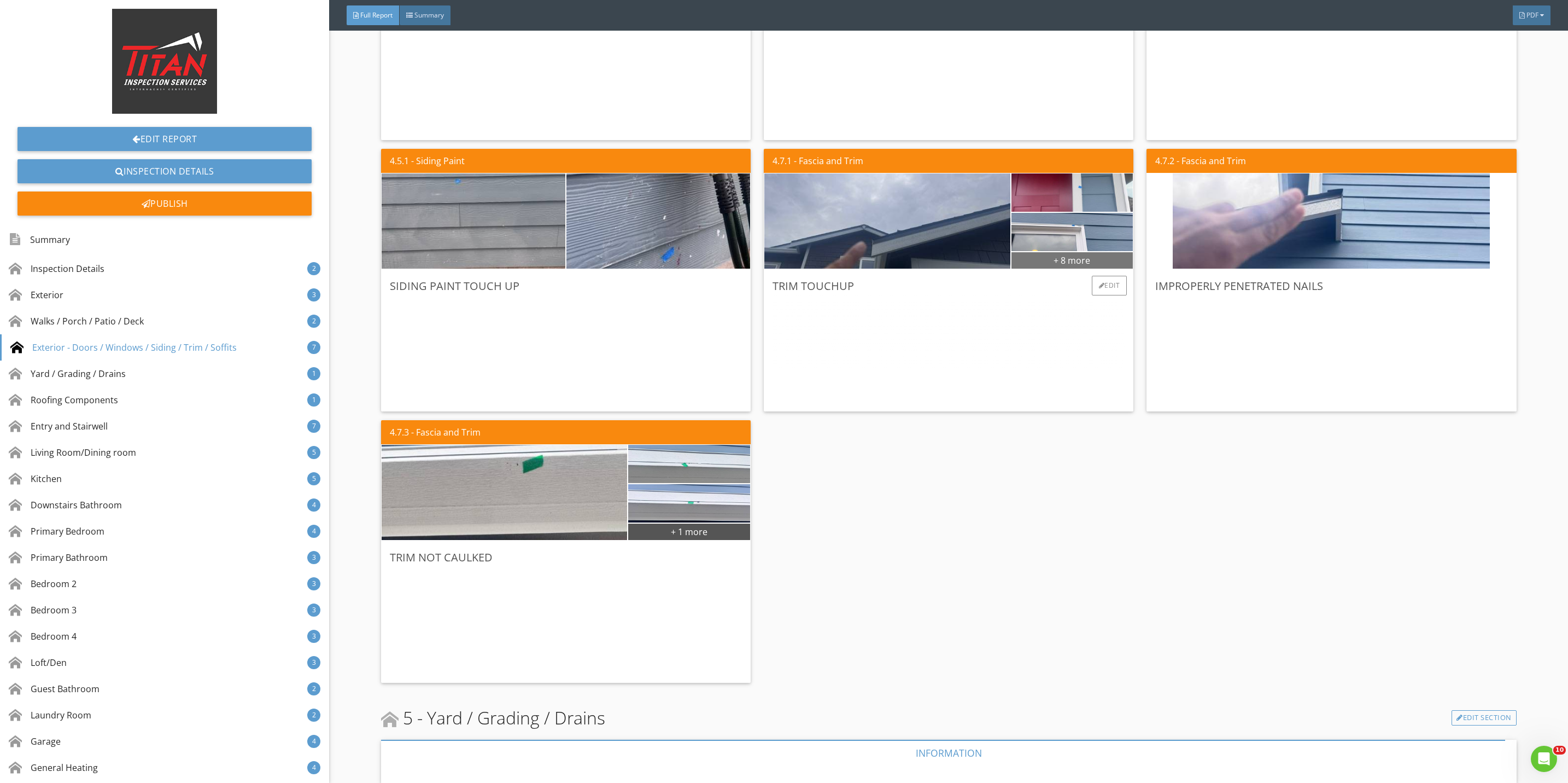
click at [1028, 261] on div "+ 8 more" at bounding box center [1072, 259] width 122 height 17
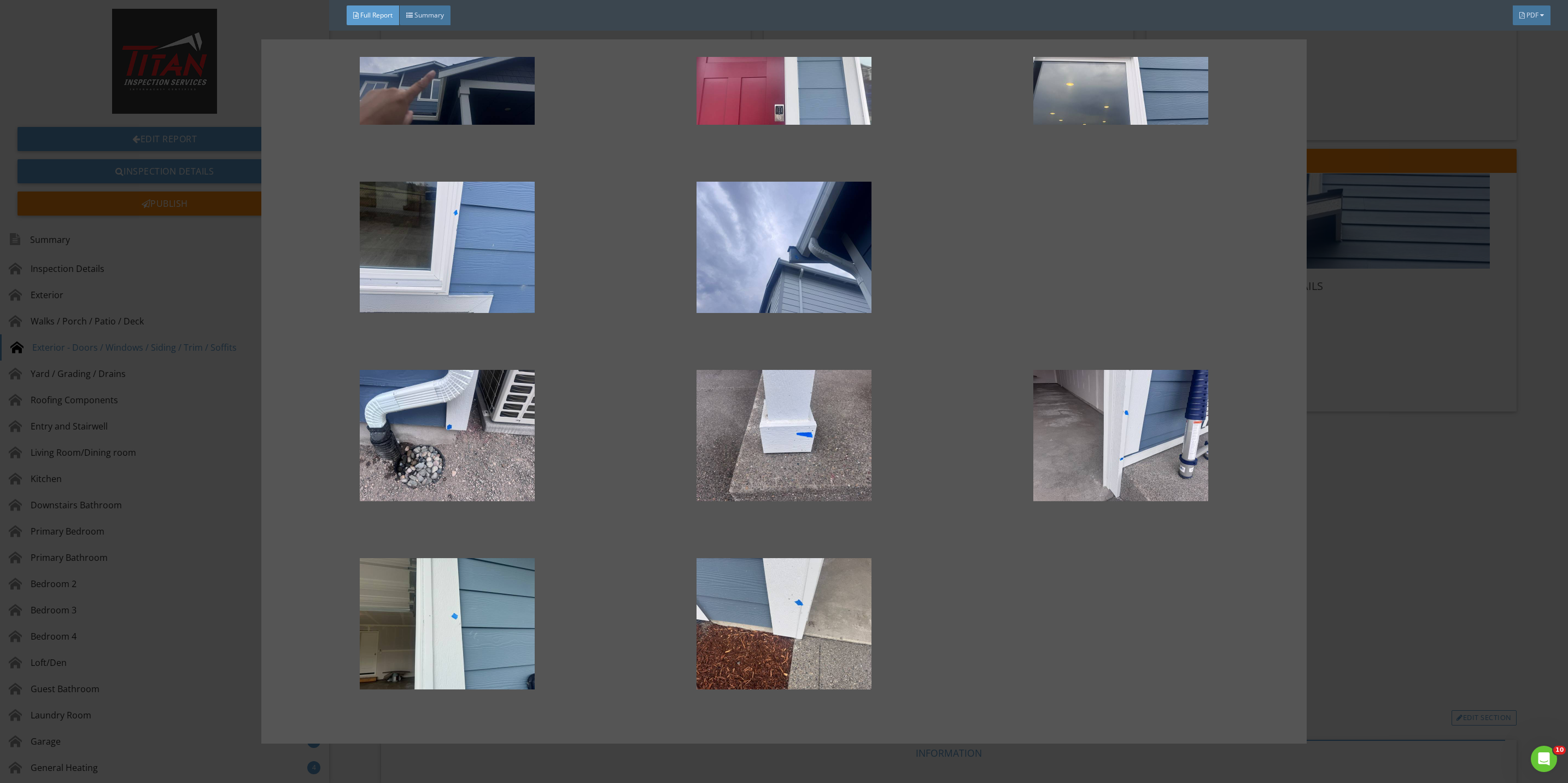
scroll to position [83, 0]
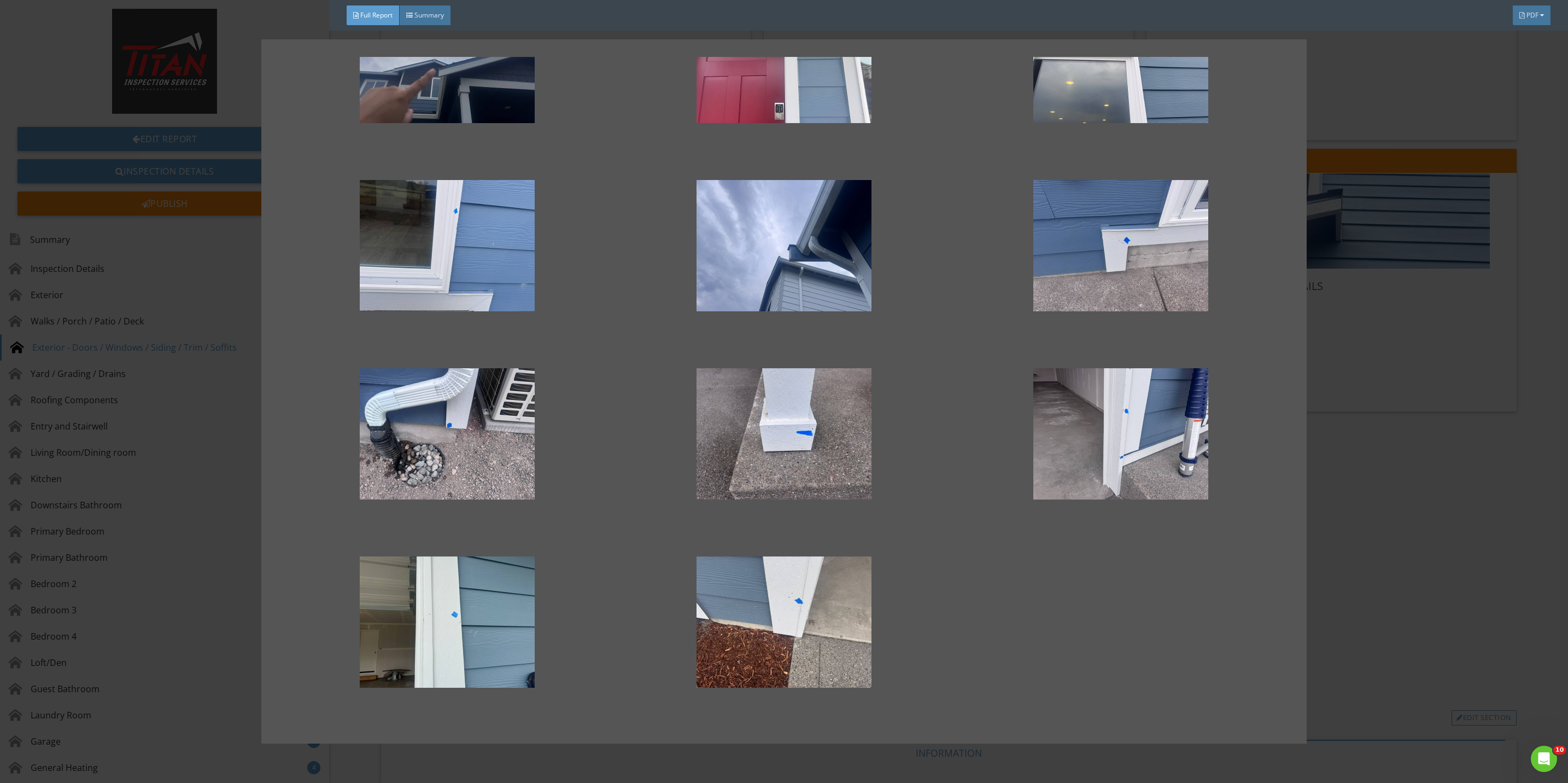
click at [1361, 507] on div at bounding box center [784, 392] width 1568 height 783
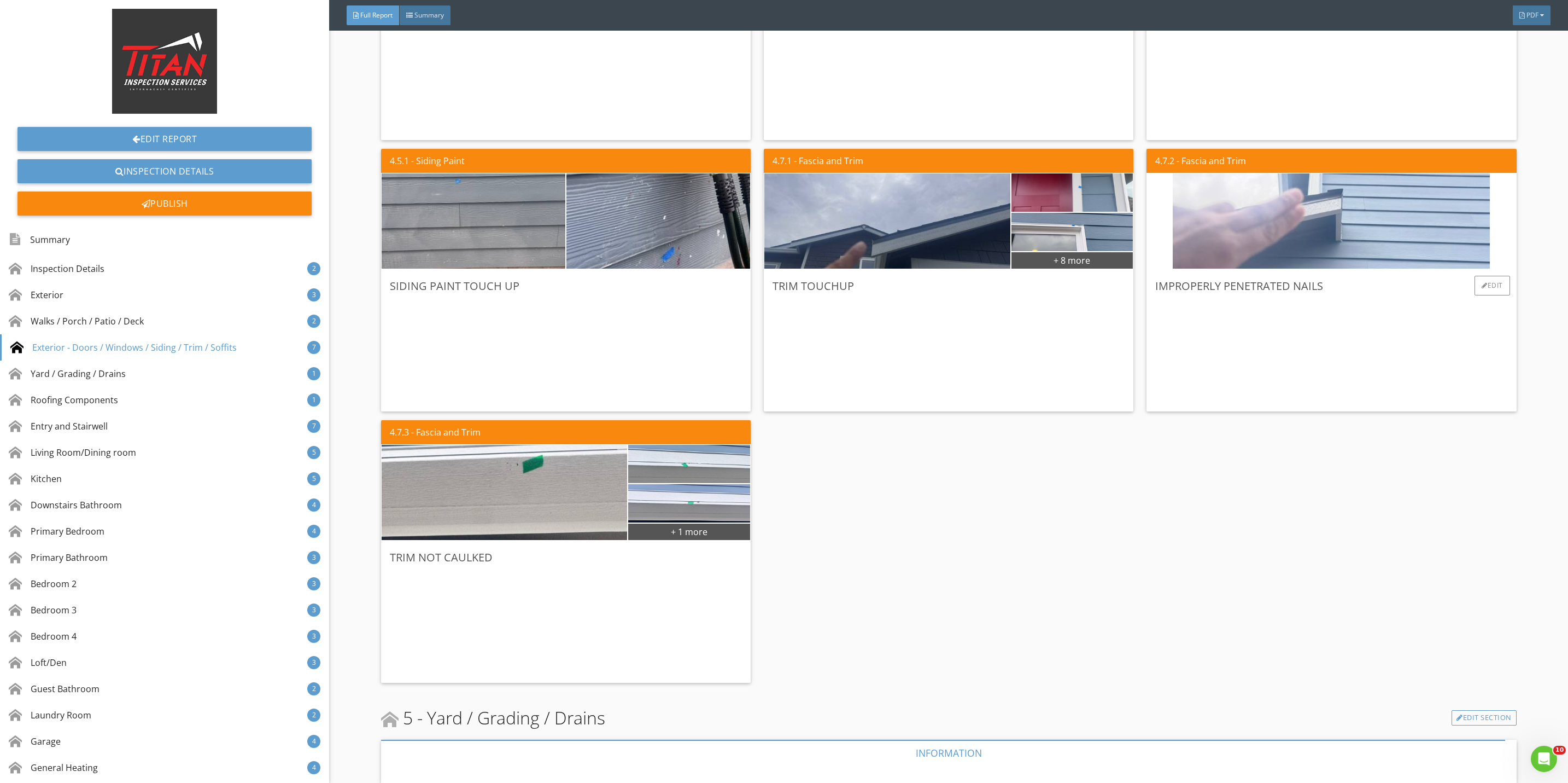
click at [1296, 228] on img at bounding box center [1331, 222] width 317 height 238
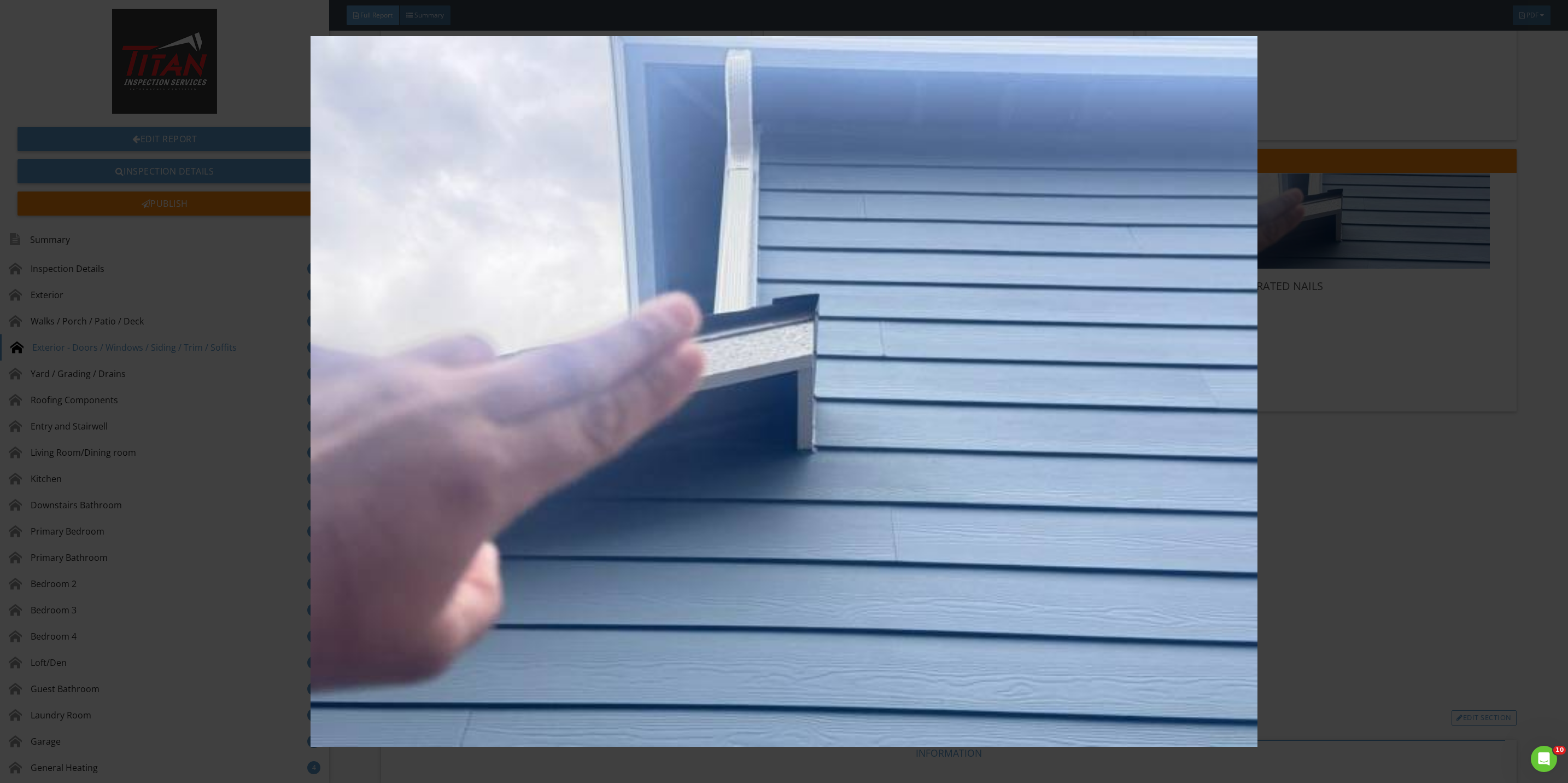
click at [1333, 359] on img at bounding box center [784, 392] width 1456 height 711
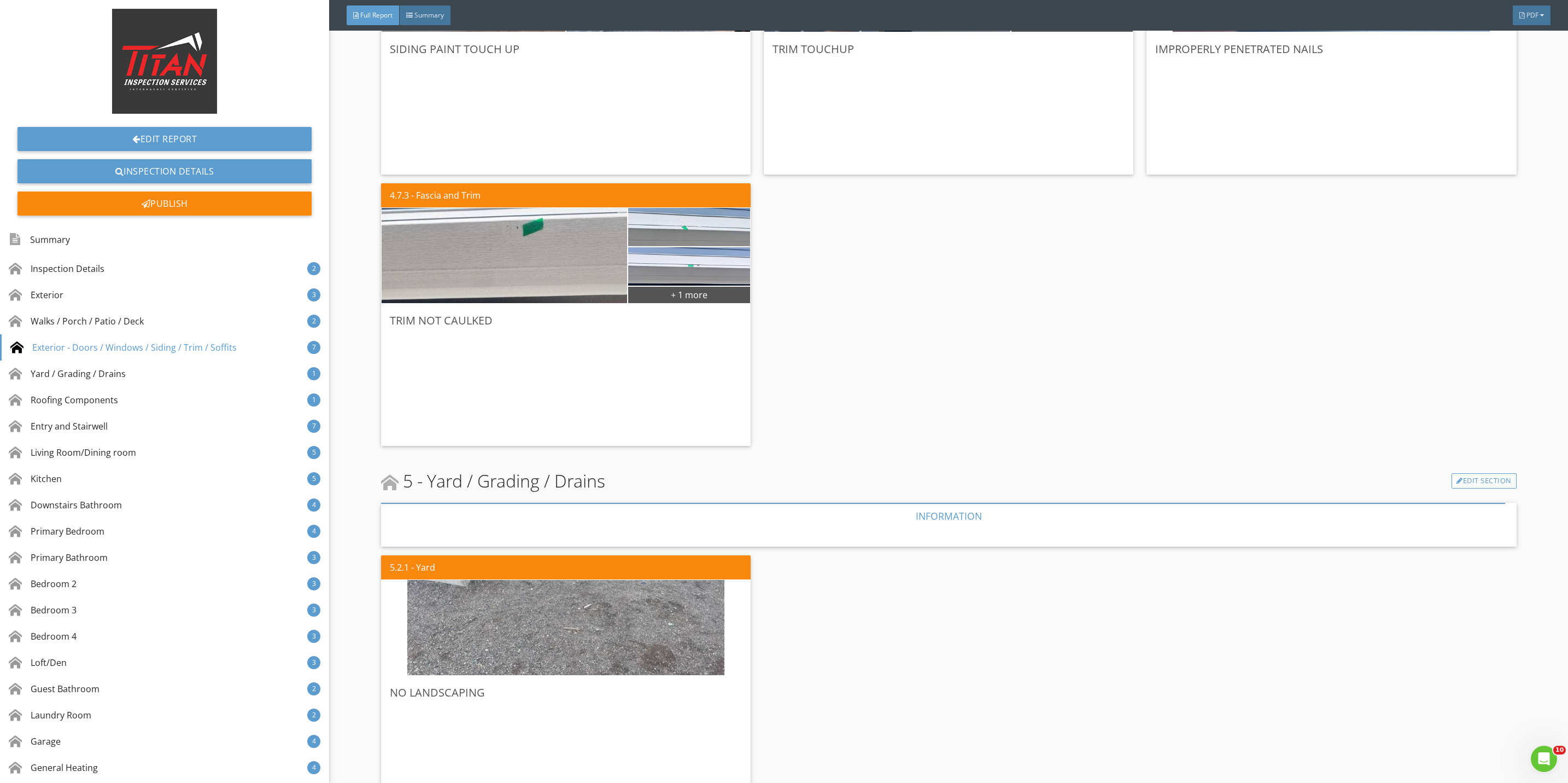
scroll to position [1969, 0]
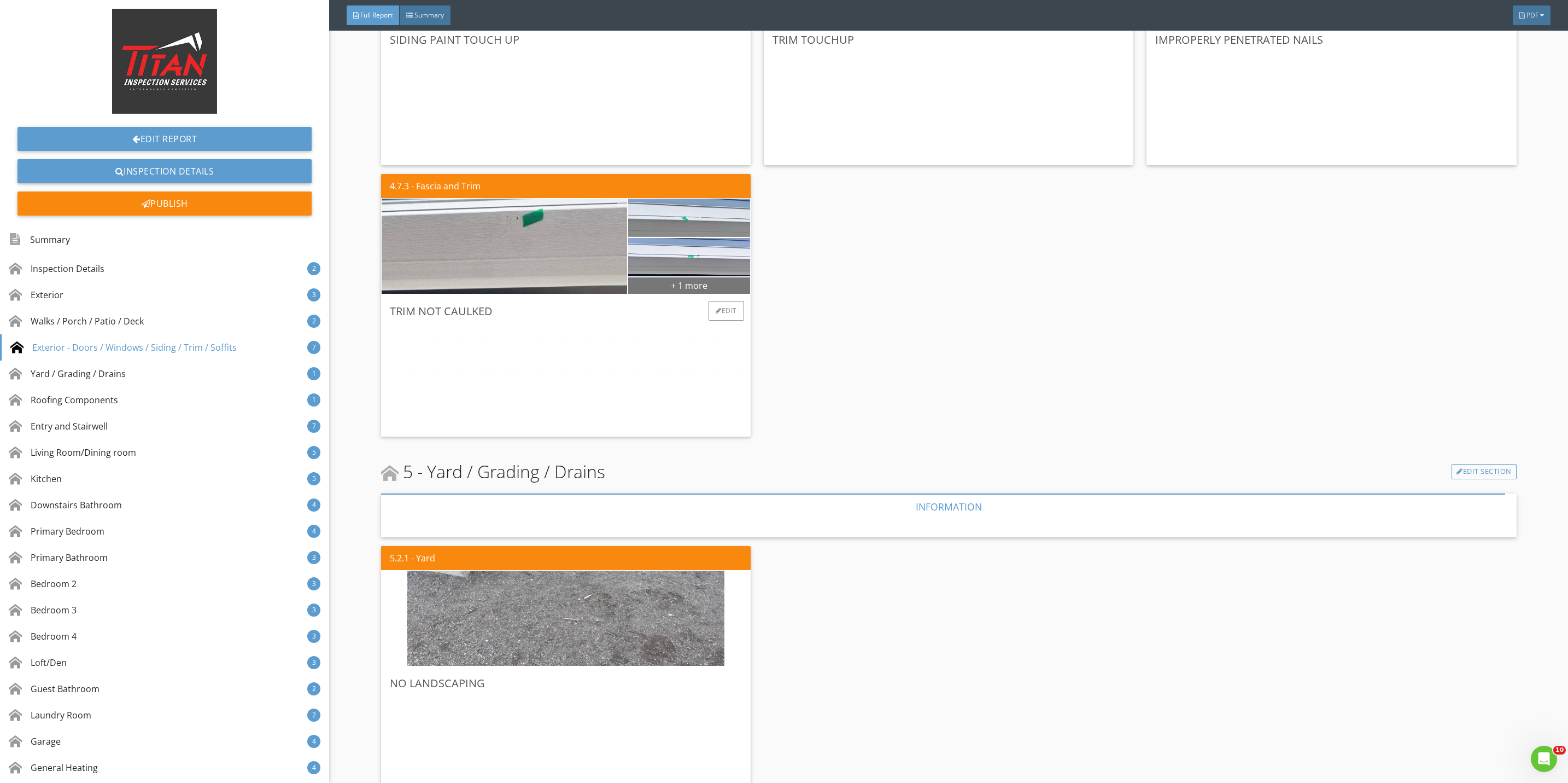
click at [668, 286] on div "+ 1 more" at bounding box center [689, 285] width 122 height 17
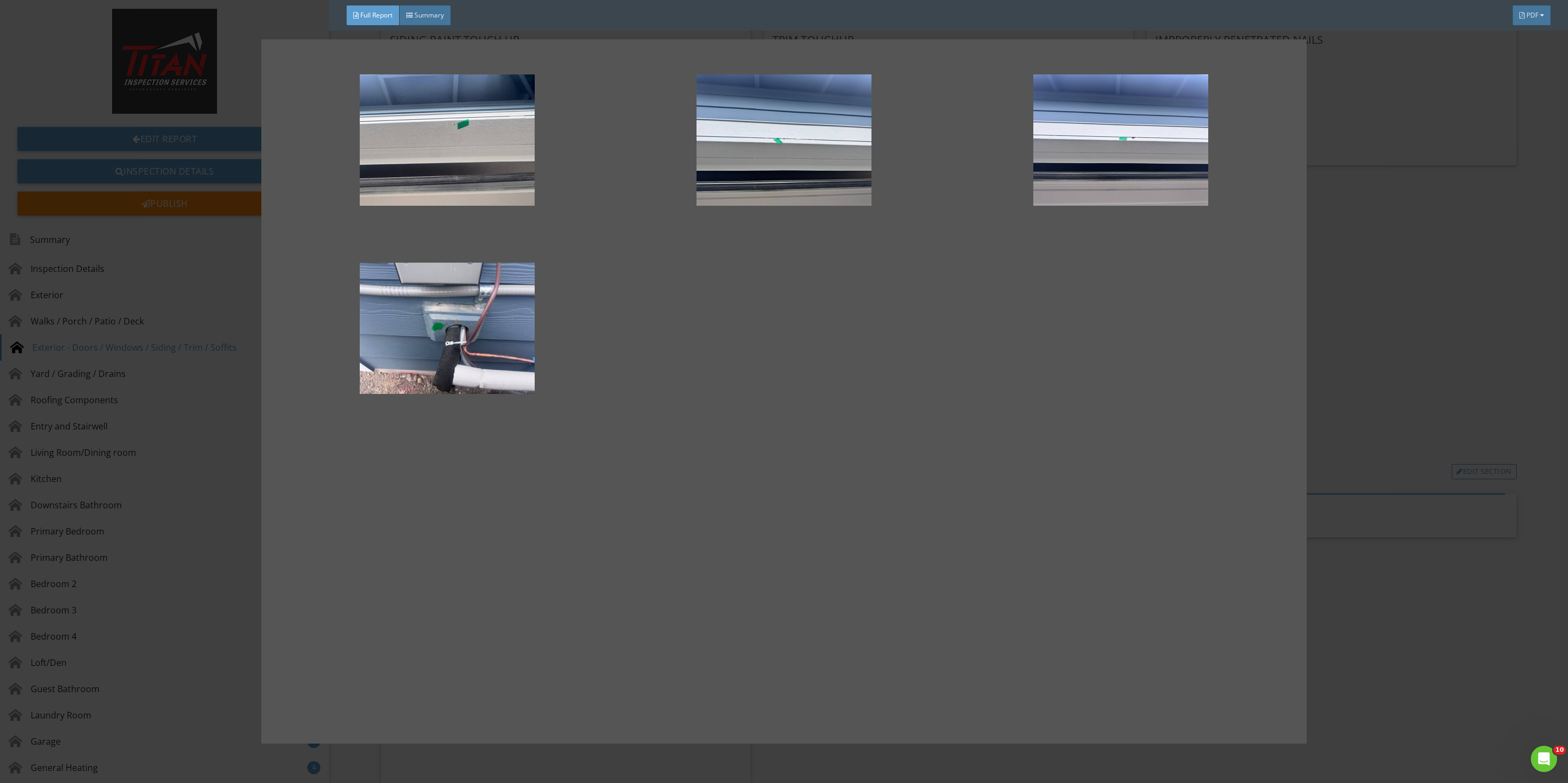
click at [1441, 327] on div at bounding box center [784, 392] width 1568 height 783
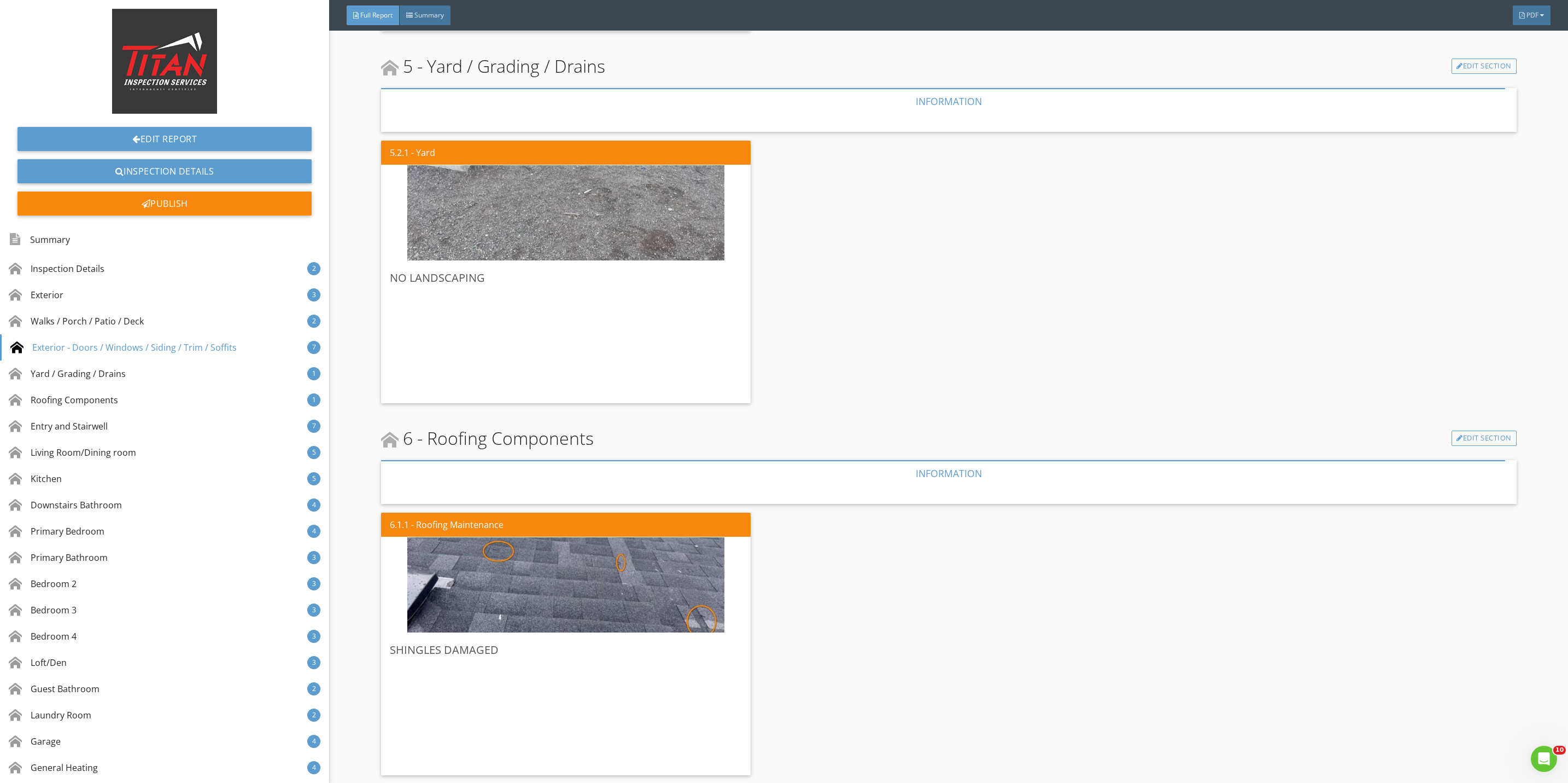
scroll to position [2379, 0]
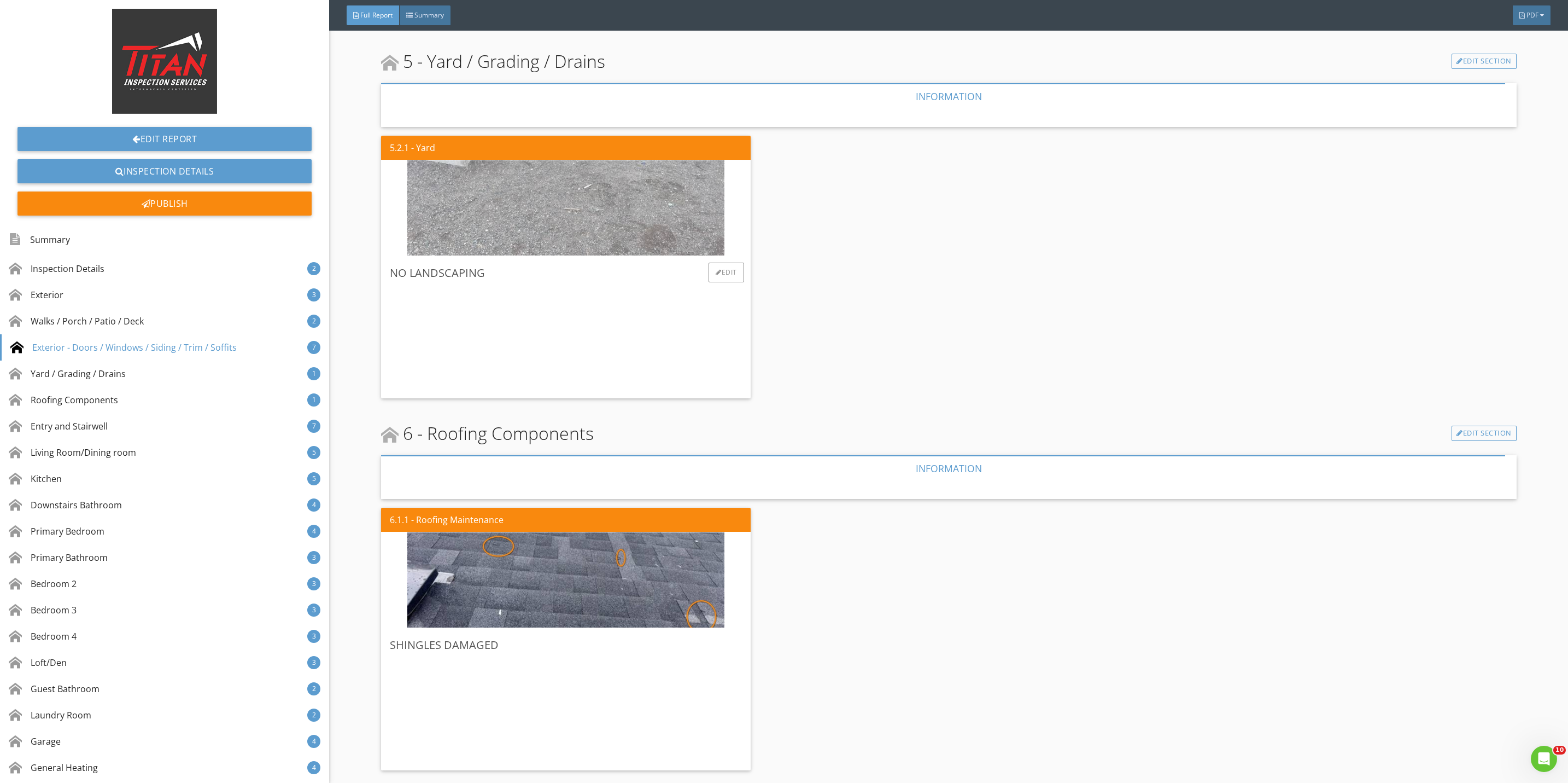
click at [596, 236] on img at bounding box center [565, 208] width 317 height 238
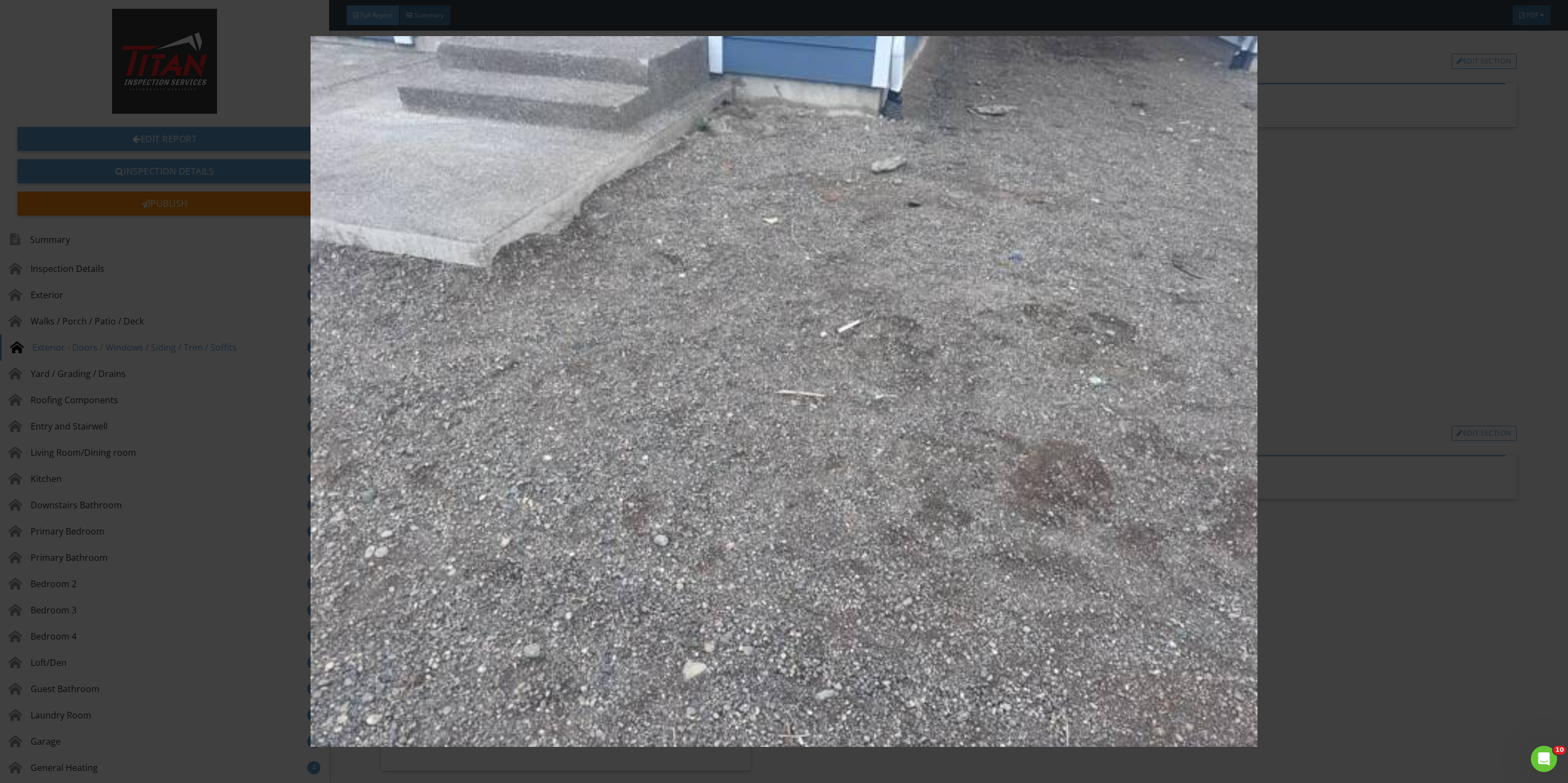
click at [1346, 373] on img at bounding box center [784, 392] width 1456 height 711
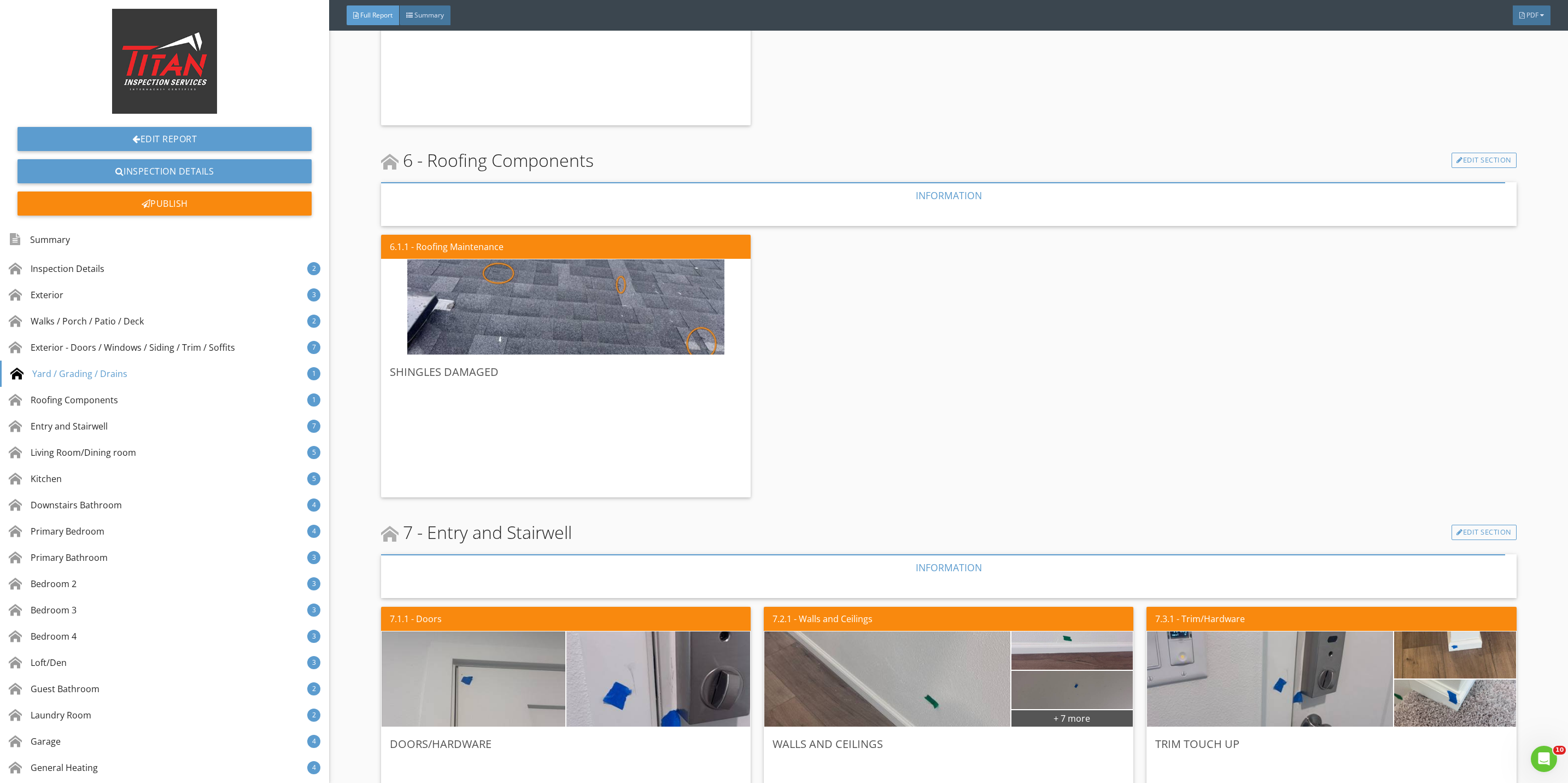
scroll to position [2707, 0]
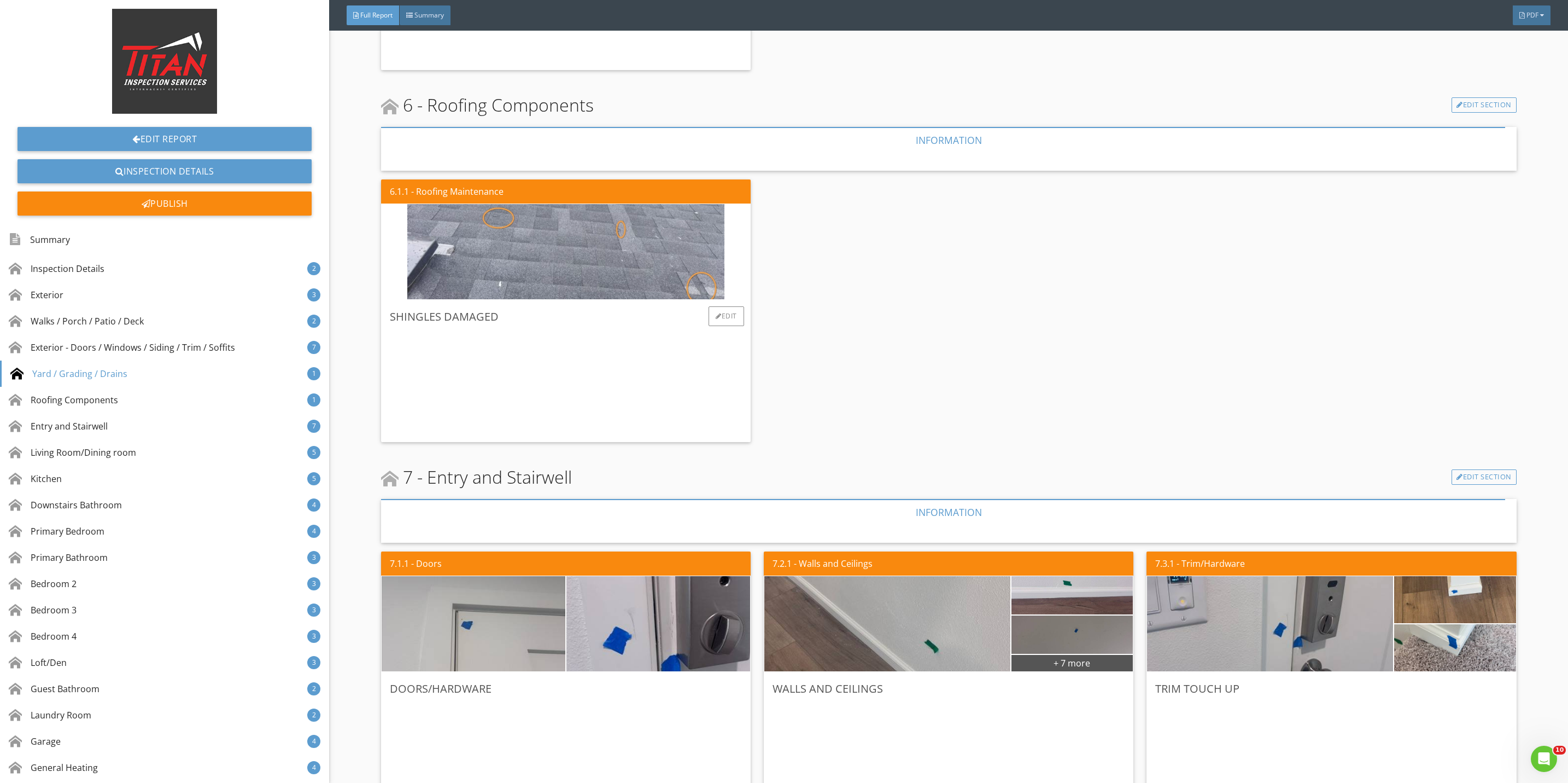
click at [637, 272] on img at bounding box center [565, 252] width 317 height 238
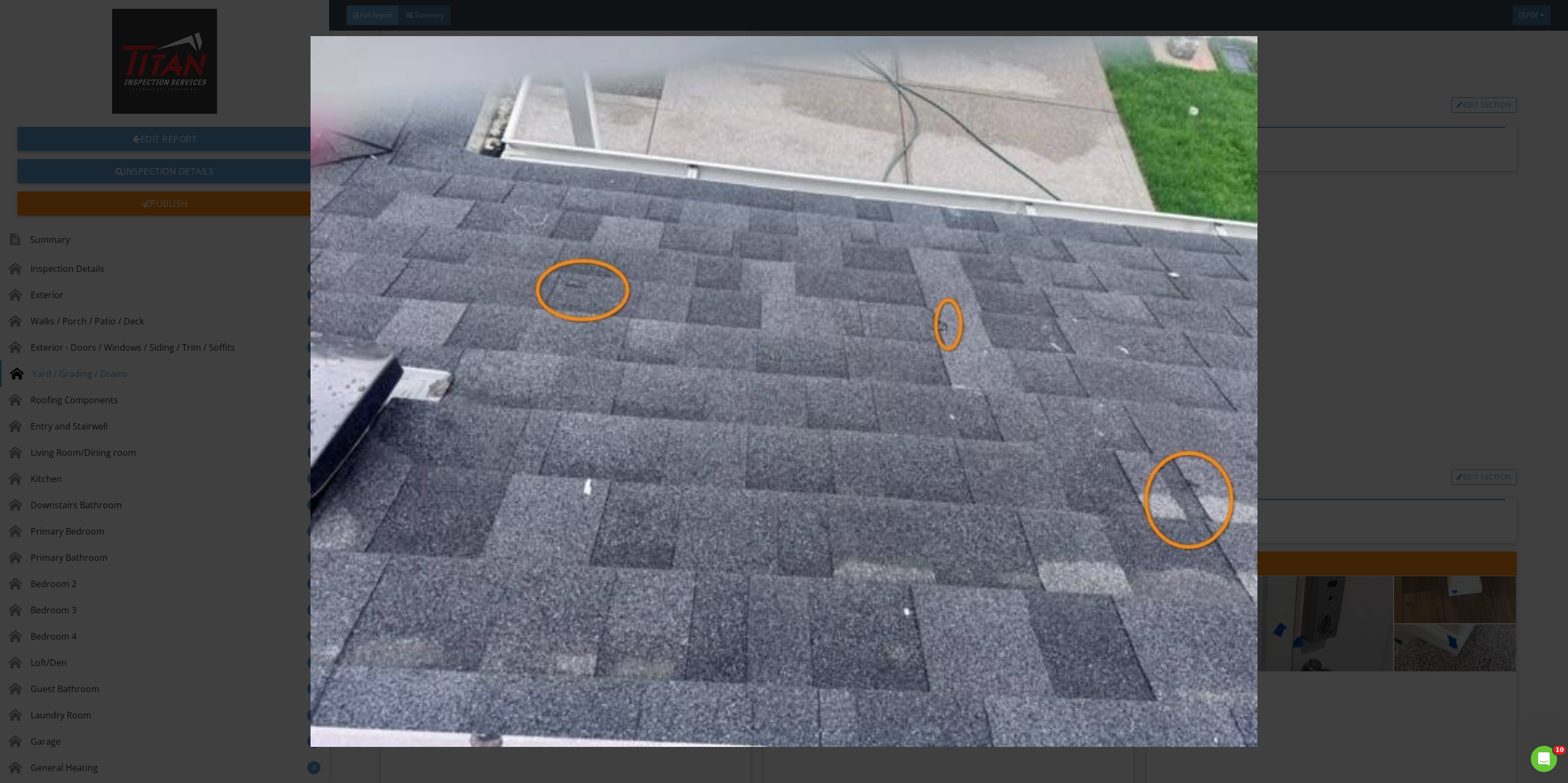
click at [1374, 394] on img at bounding box center [784, 392] width 1456 height 711
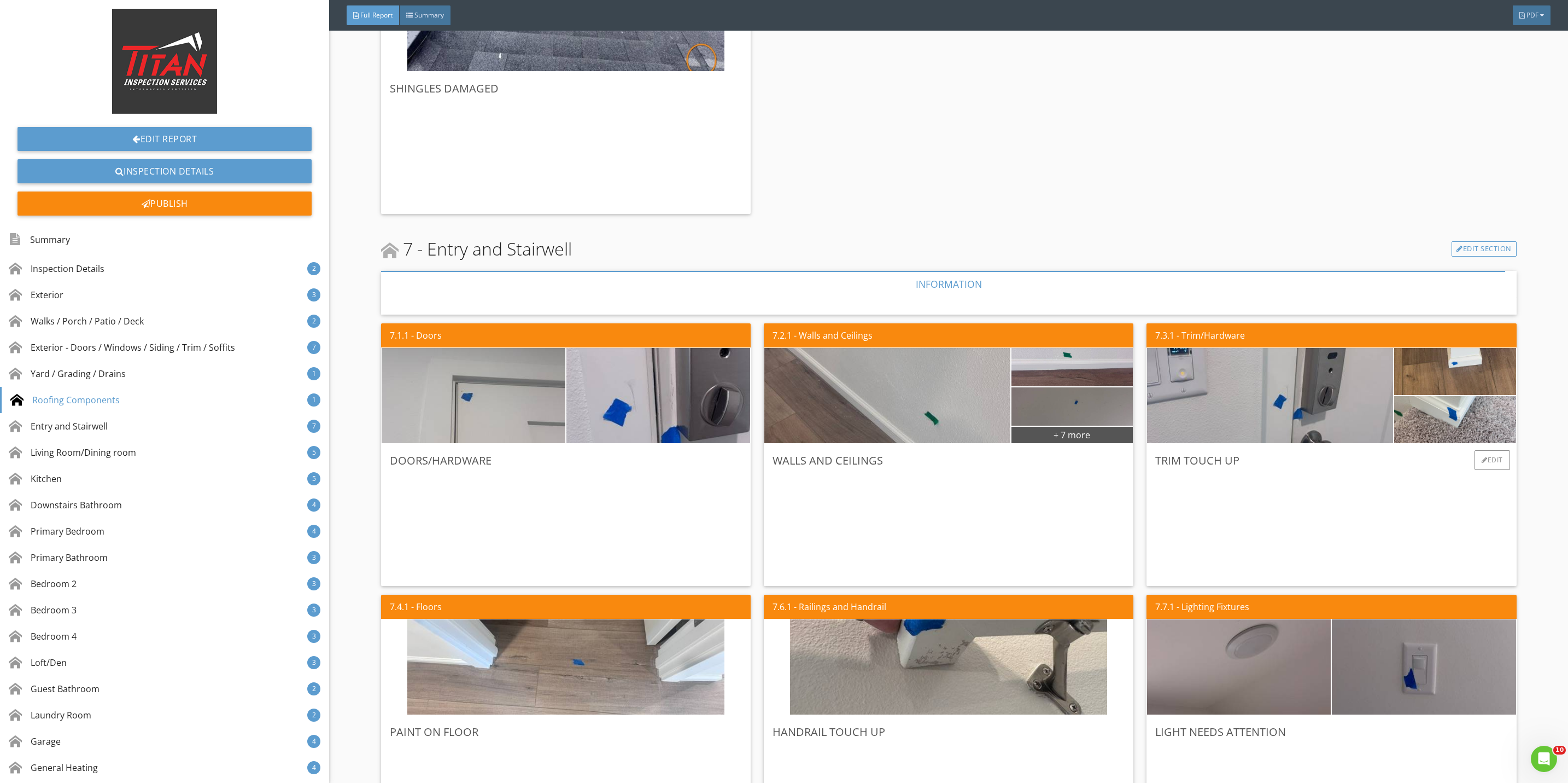
scroll to position [3035, 0]
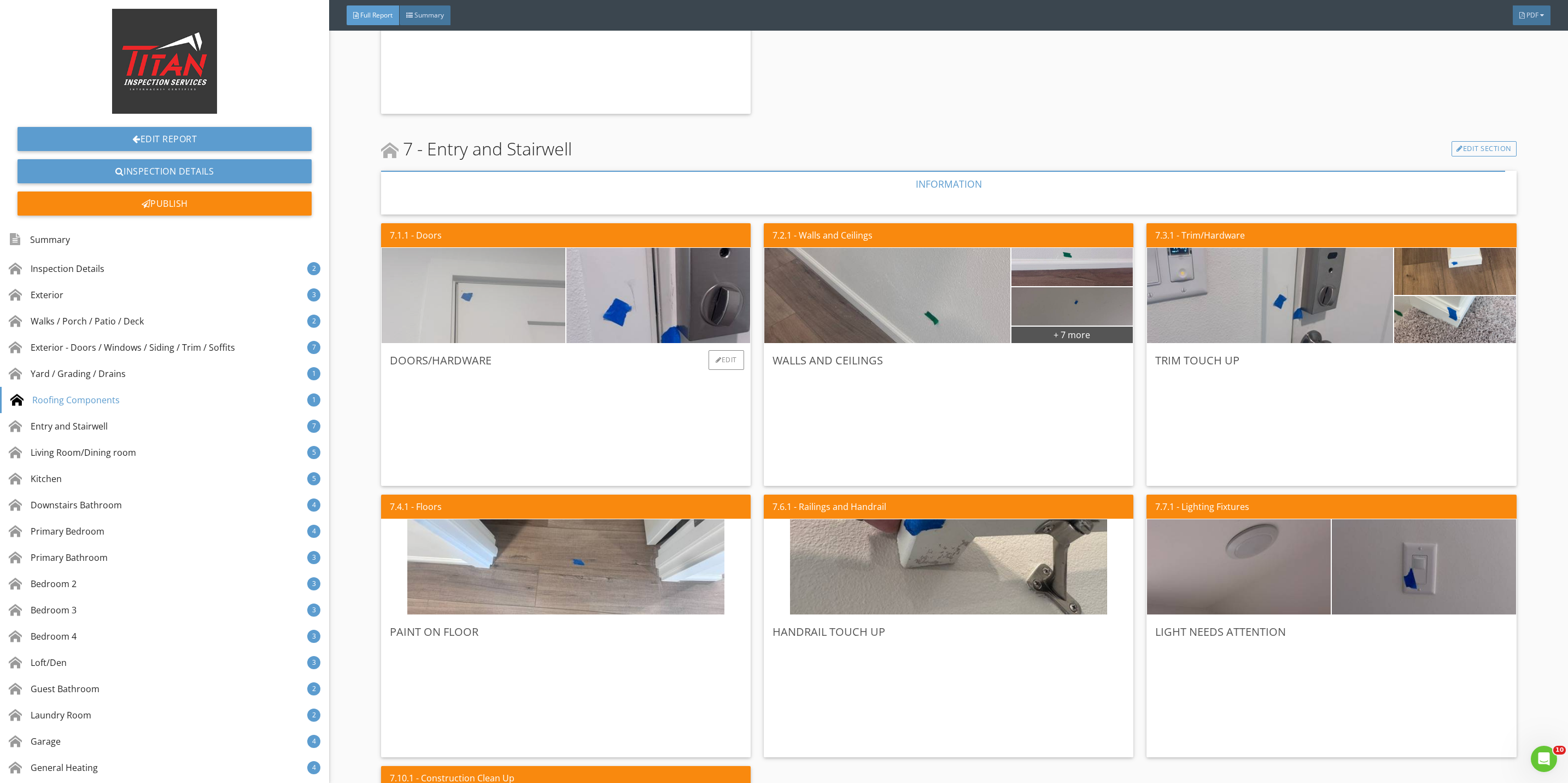
click at [525, 323] on img at bounding box center [473, 295] width 317 height 238
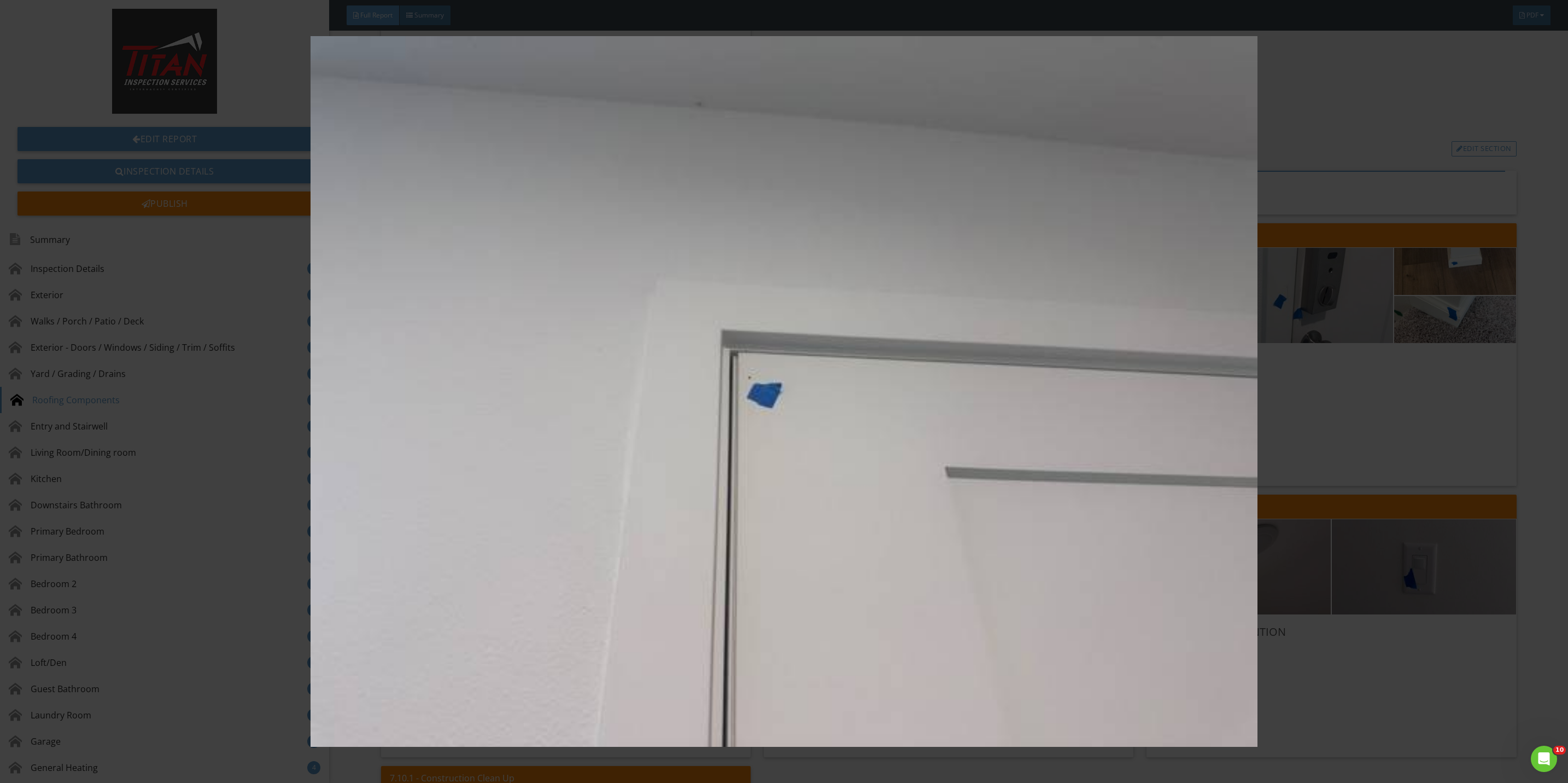
click at [1435, 461] on img at bounding box center [784, 392] width 1456 height 711
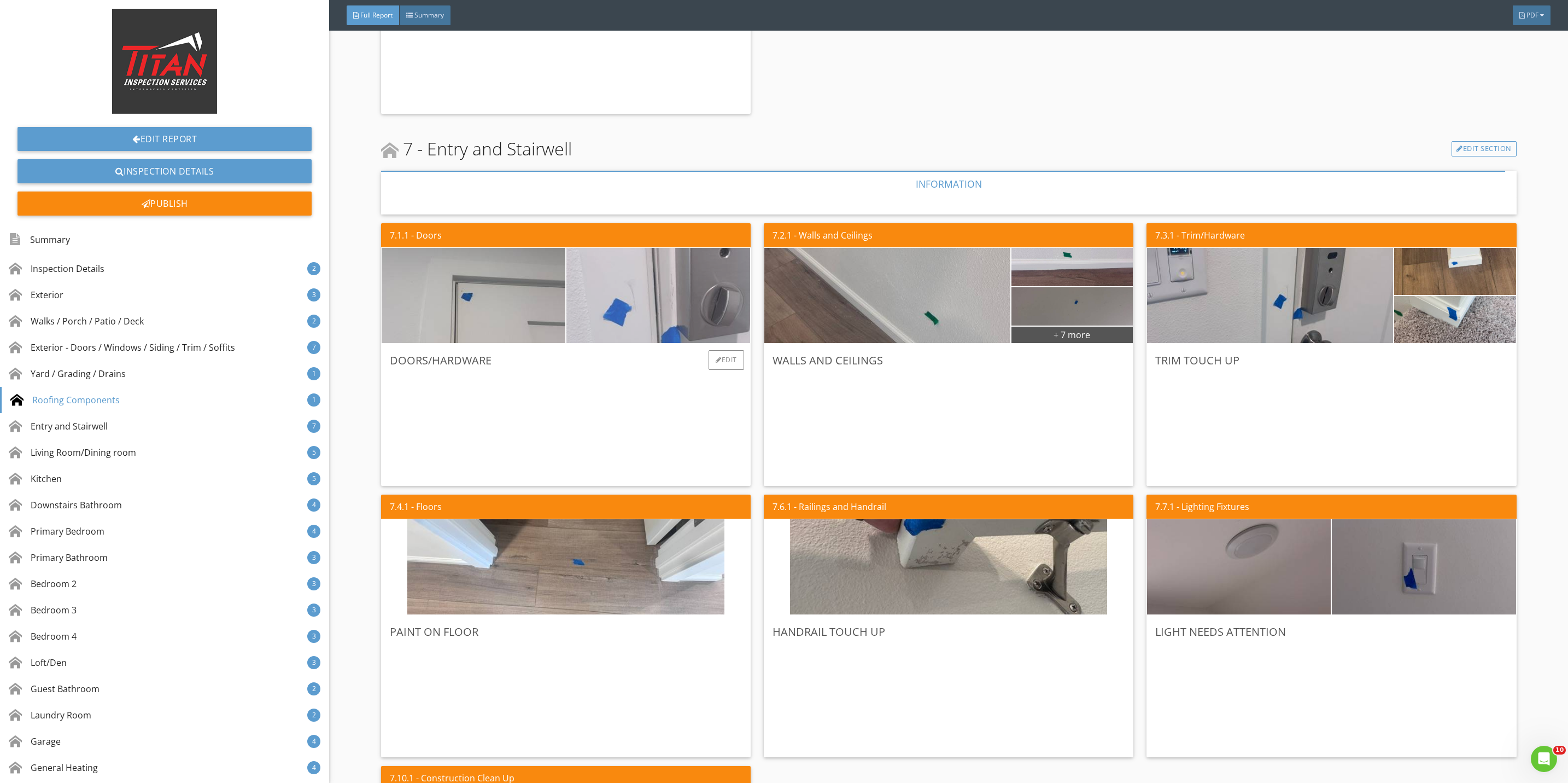
click at [632, 320] on img at bounding box center [658, 295] width 317 height 238
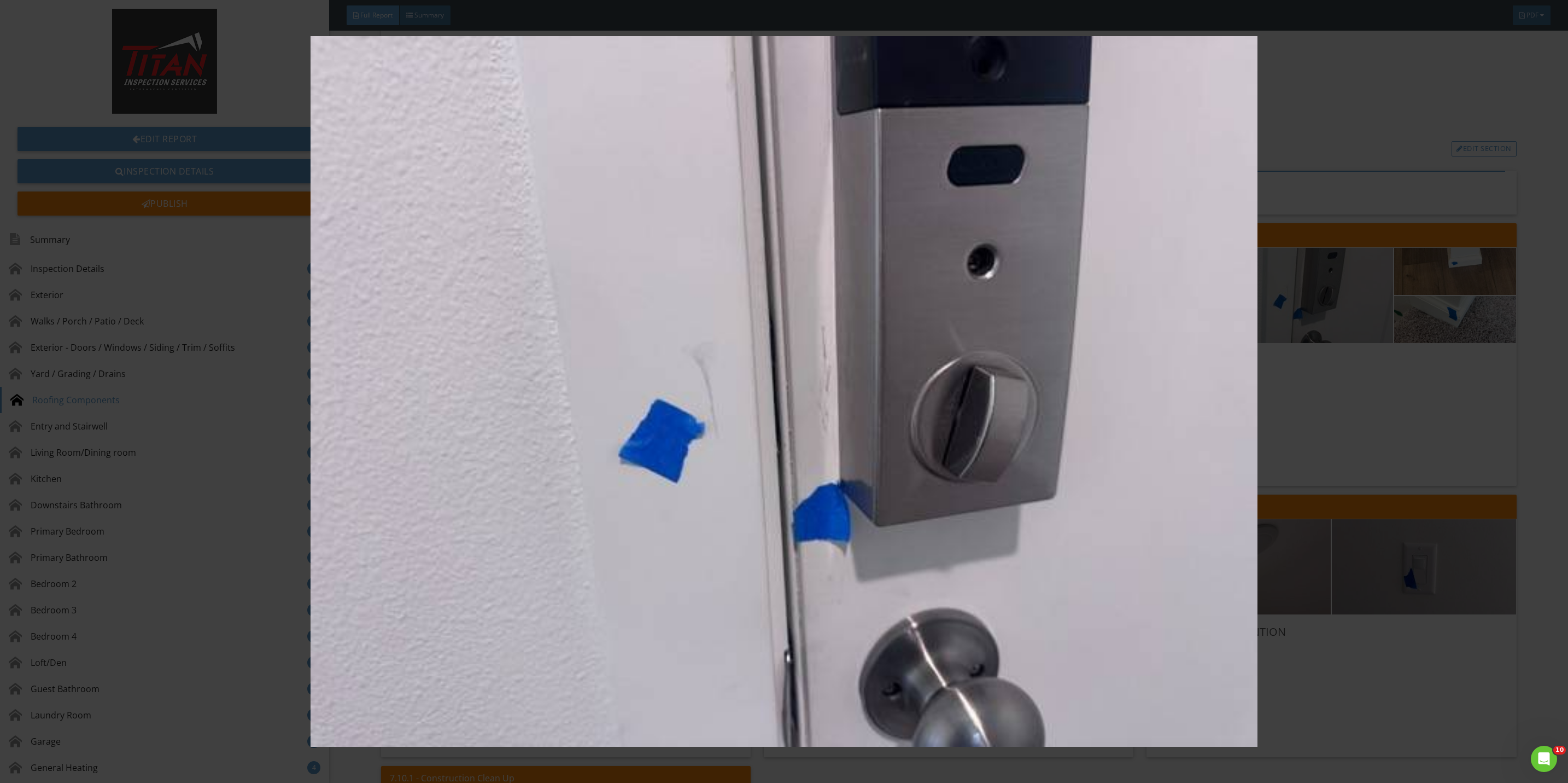
click at [1312, 438] on img at bounding box center [784, 392] width 1456 height 711
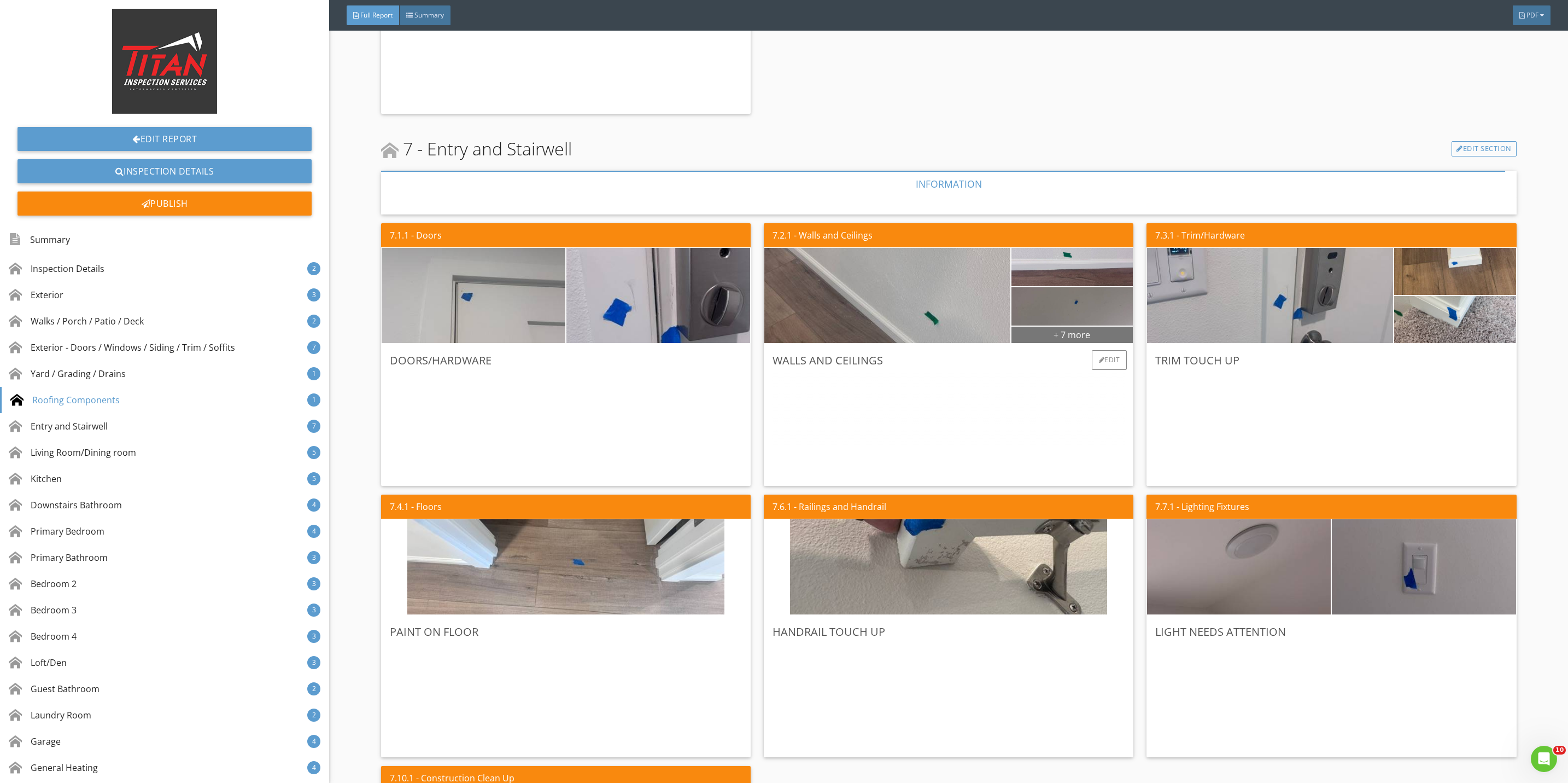
click at [1057, 335] on div "+ 7 more" at bounding box center [1072, 333] width 122 height 17
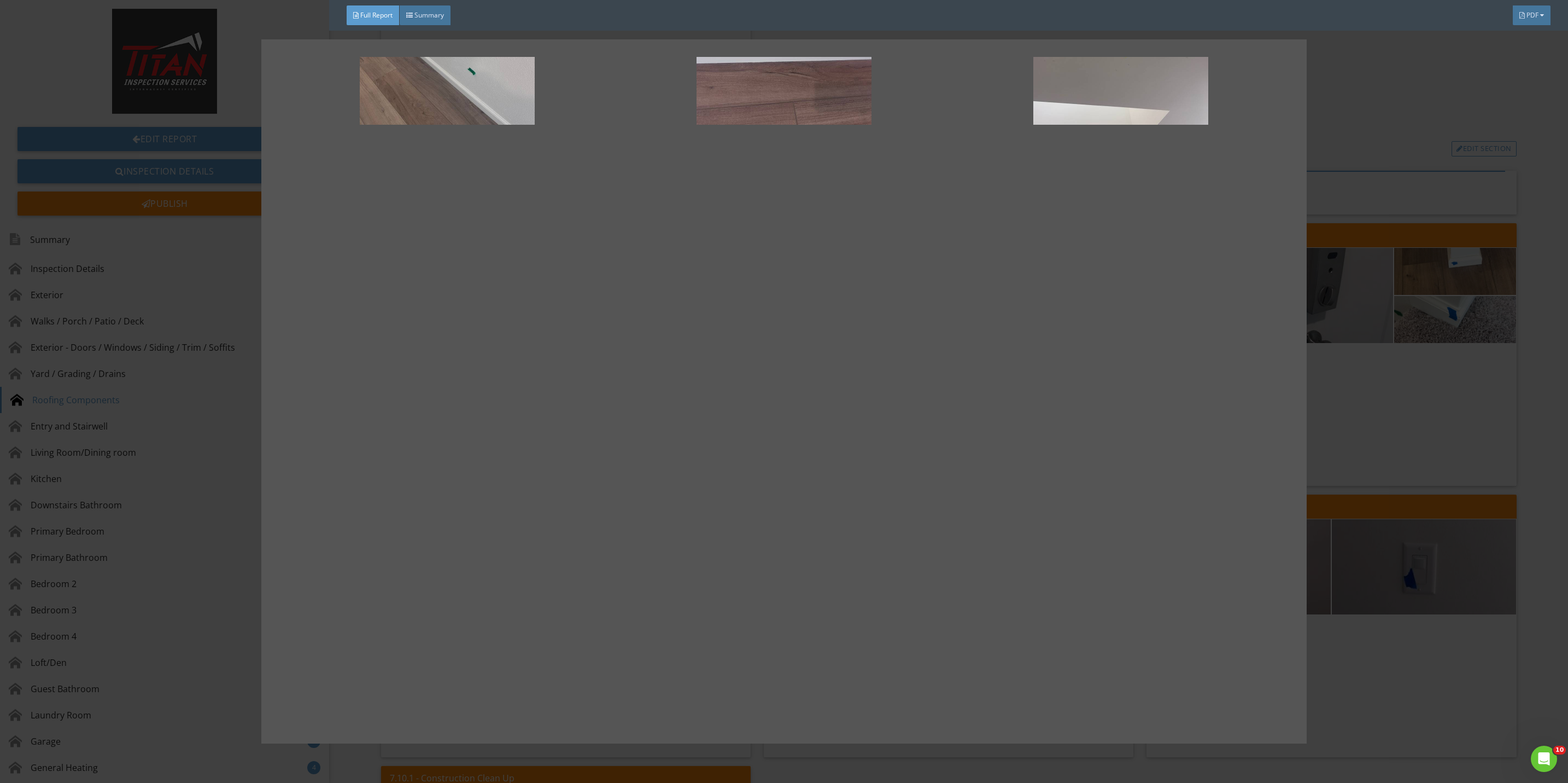
scroll to position [83, 0]
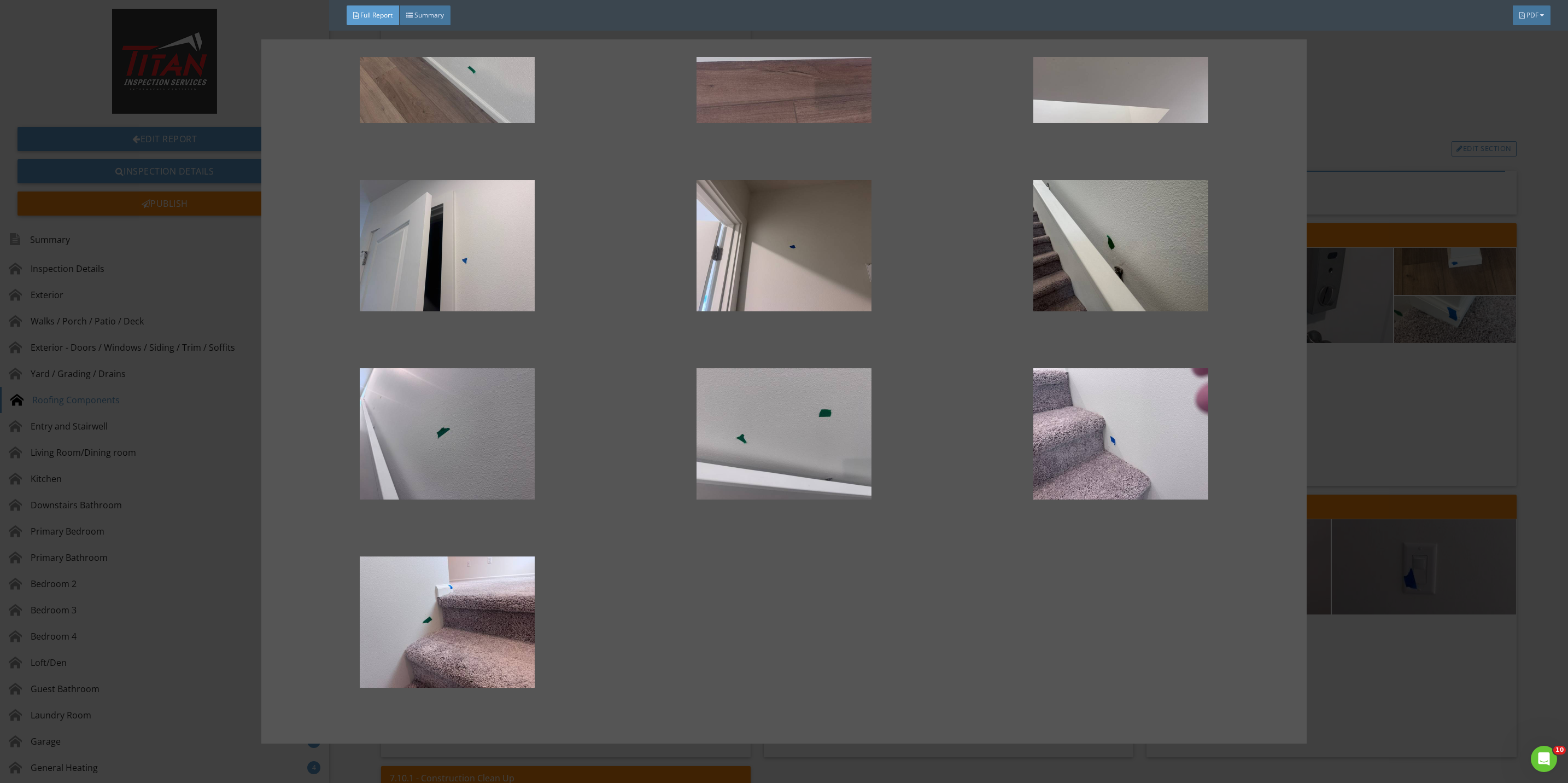
click at [1367, 401] on div at bounding box center [784, 392] width 1568 height 783
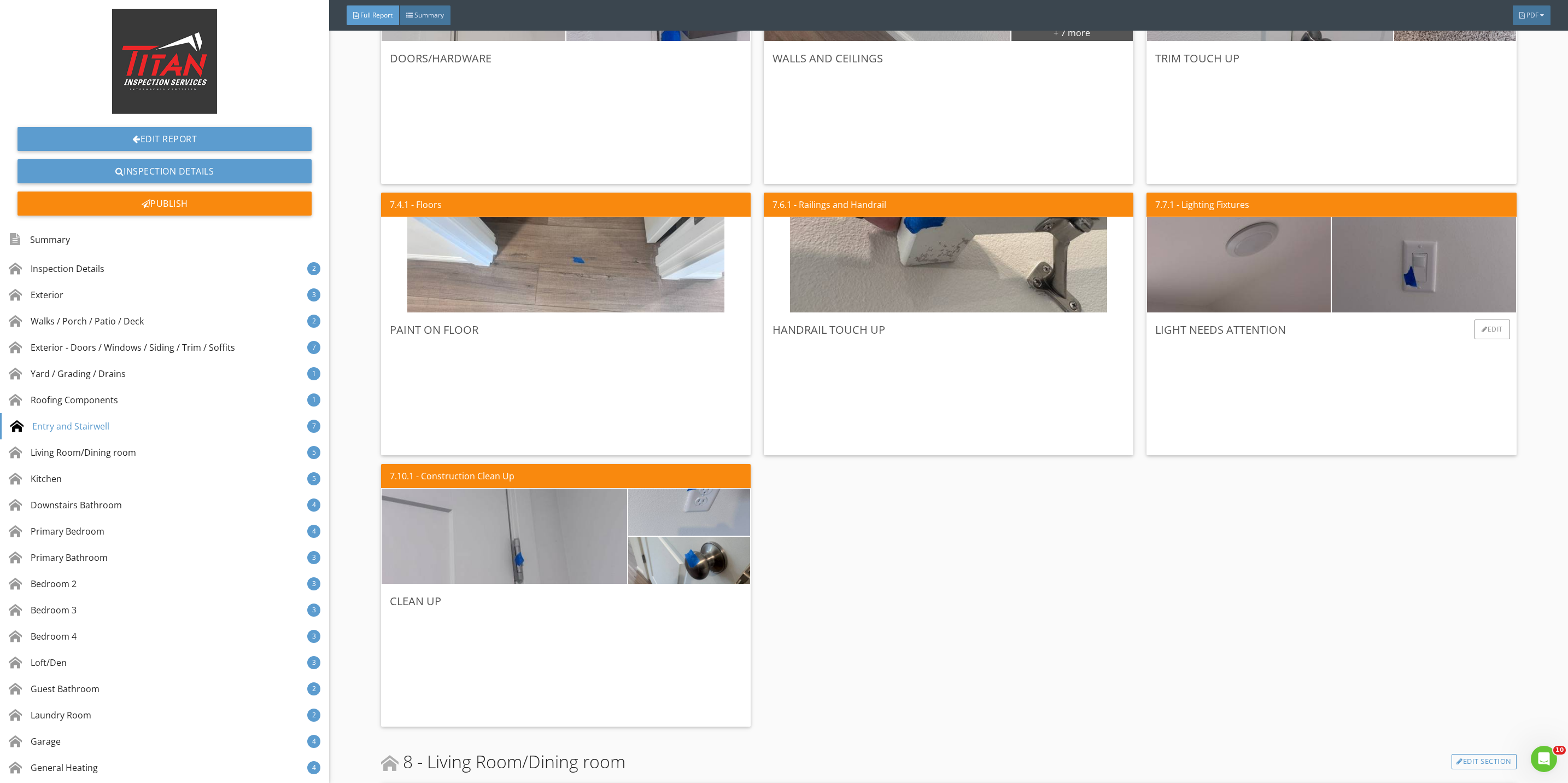
scroll to position [3363, 0]
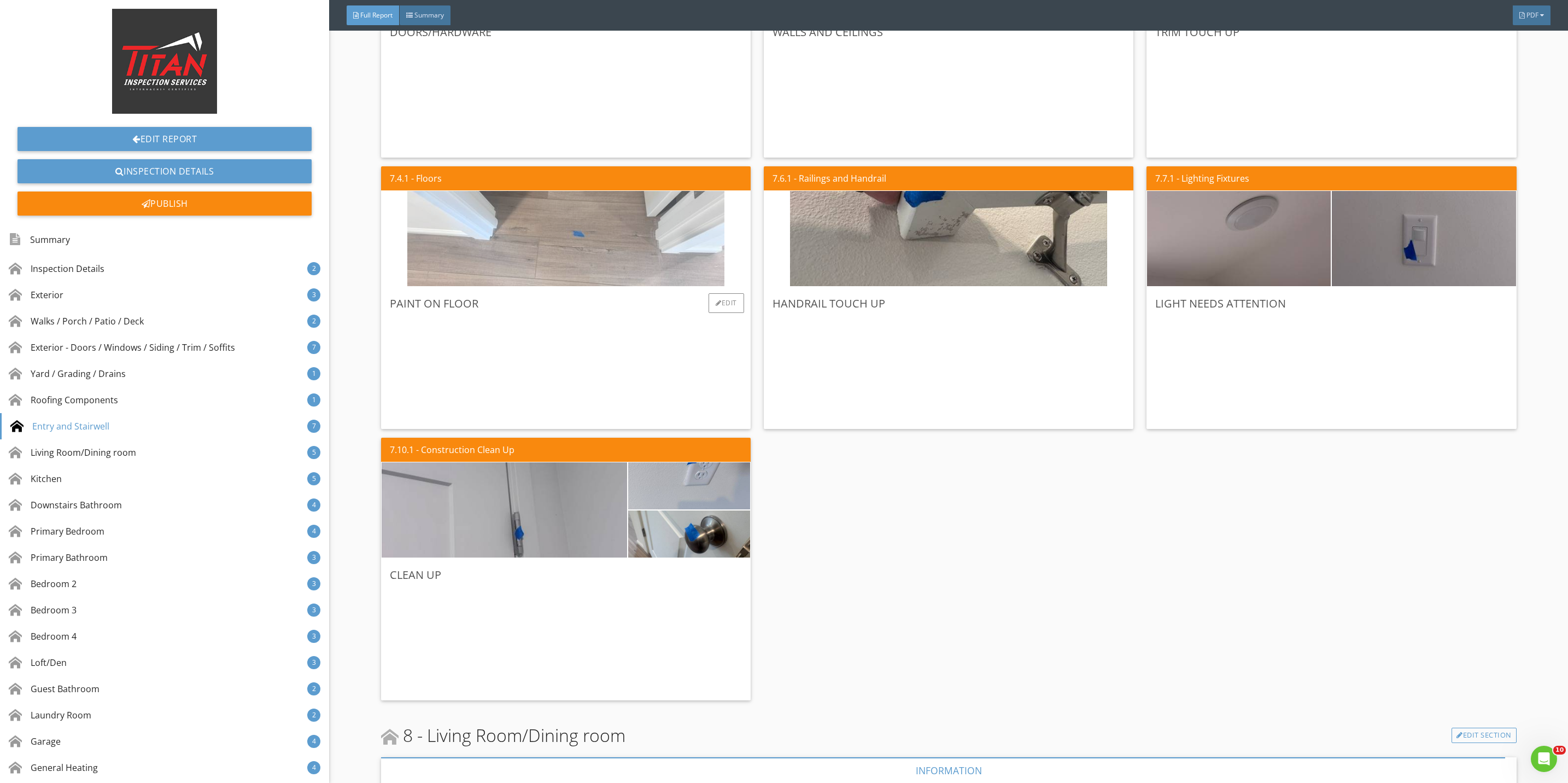
click at [614, 254] on img at bounding box center [565, 239] width 317 height 238
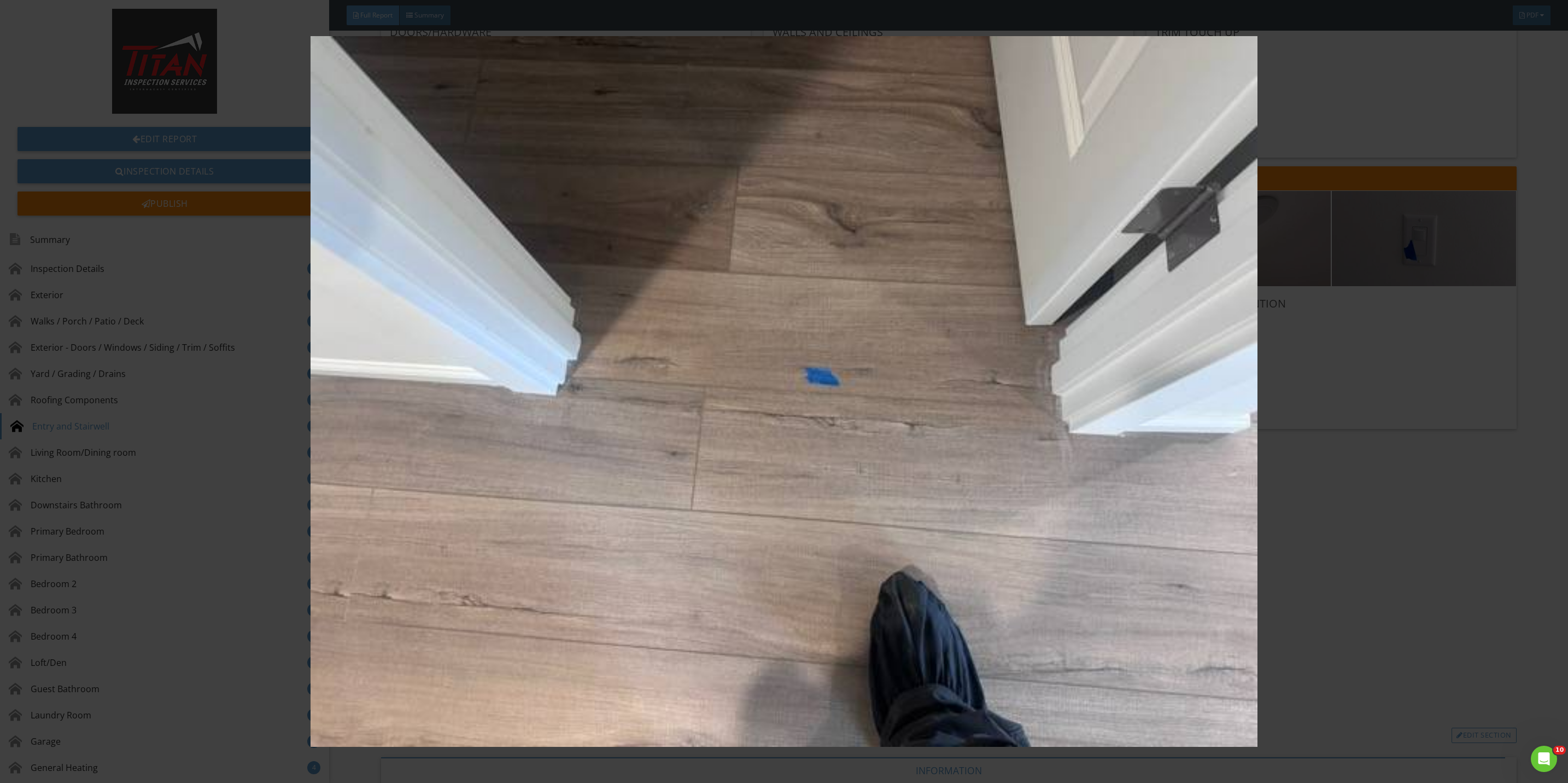
click at [1395, 511] on img at bounding box center [784, 392] width 1456 height 711
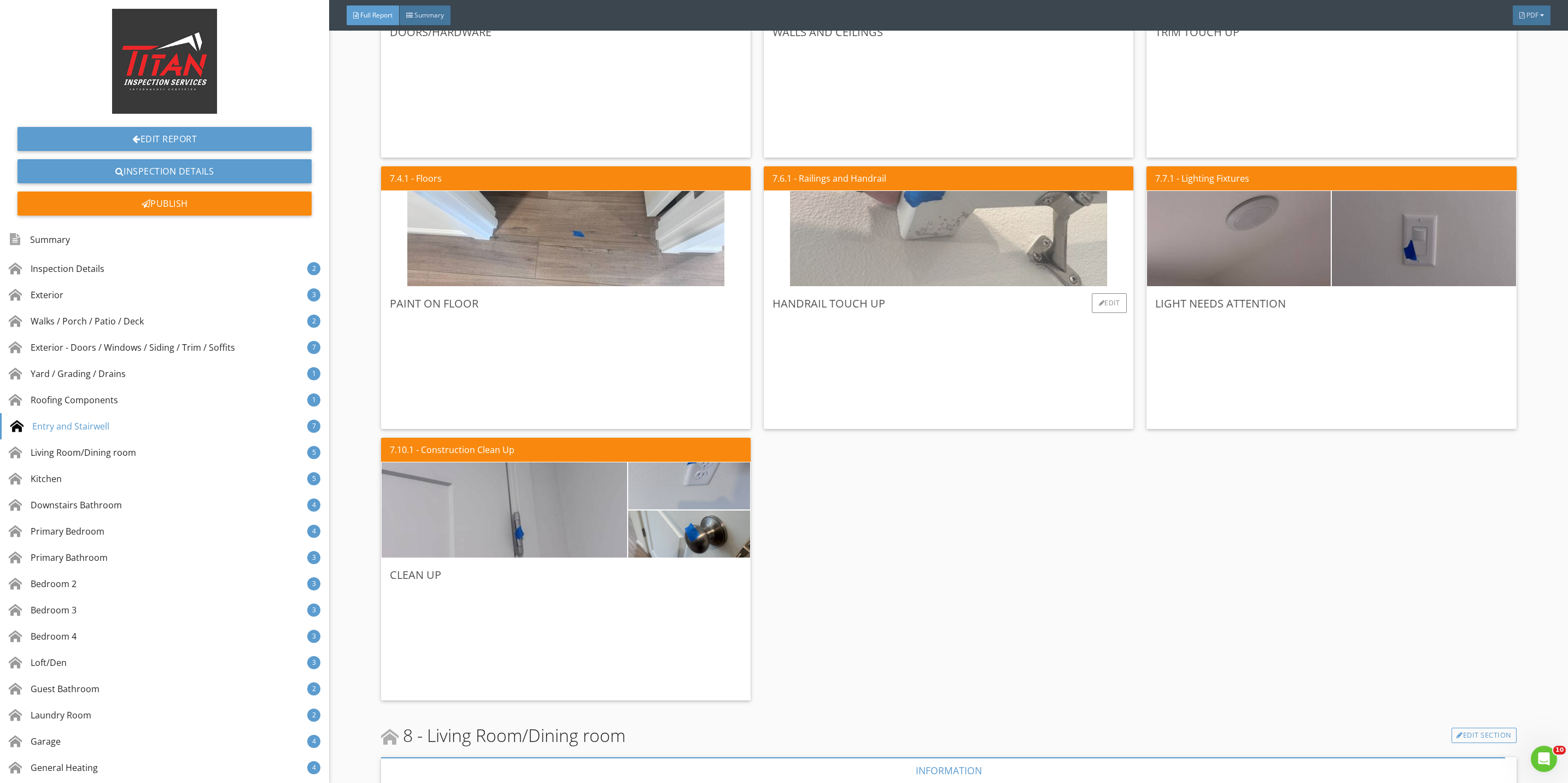
click at [974, 277] on img at bounding box center [949, 239] width 317 height 238
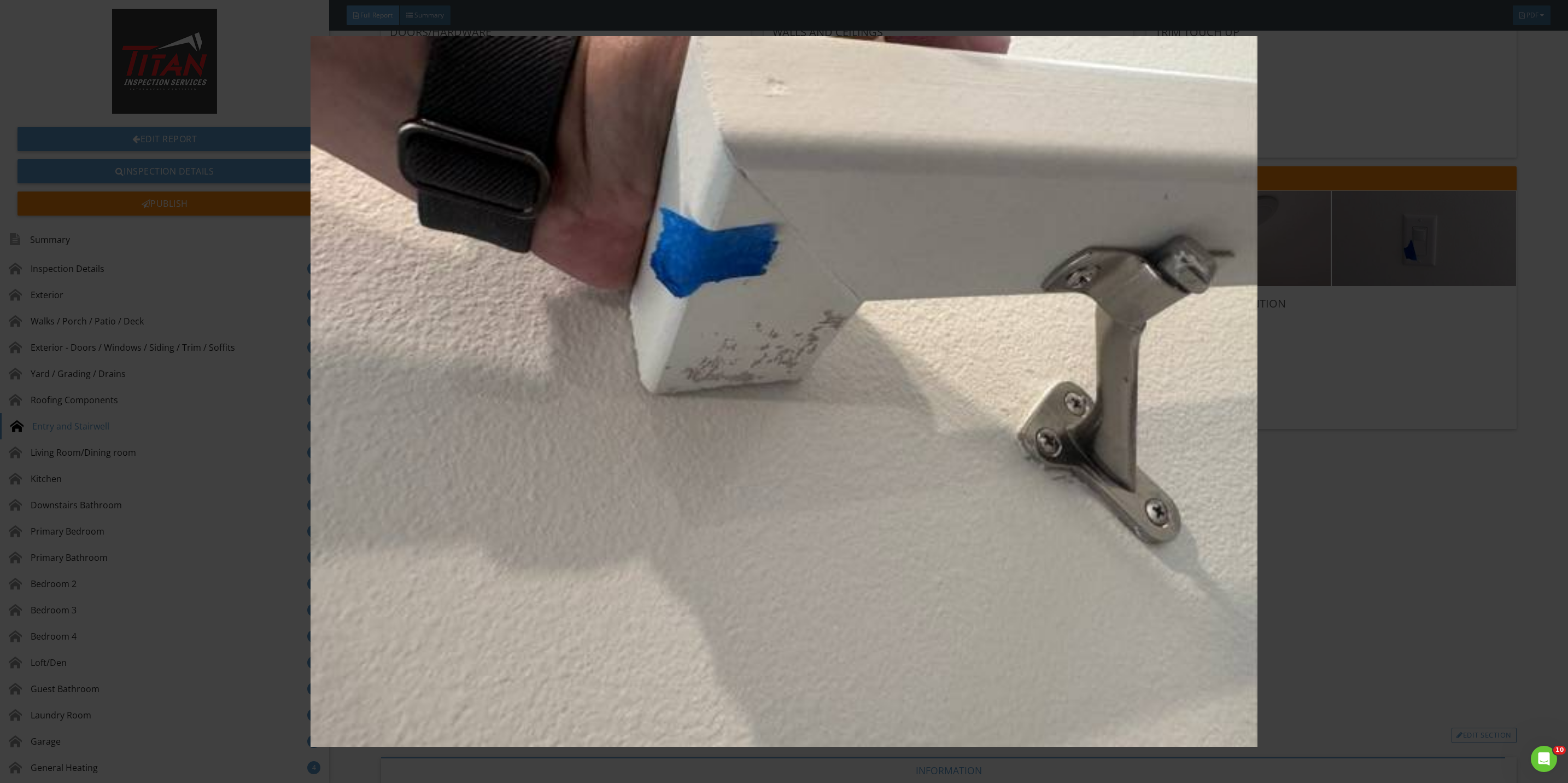
click at [1355, 422] on img at bounding box center [784, 392] width 1456 height 711
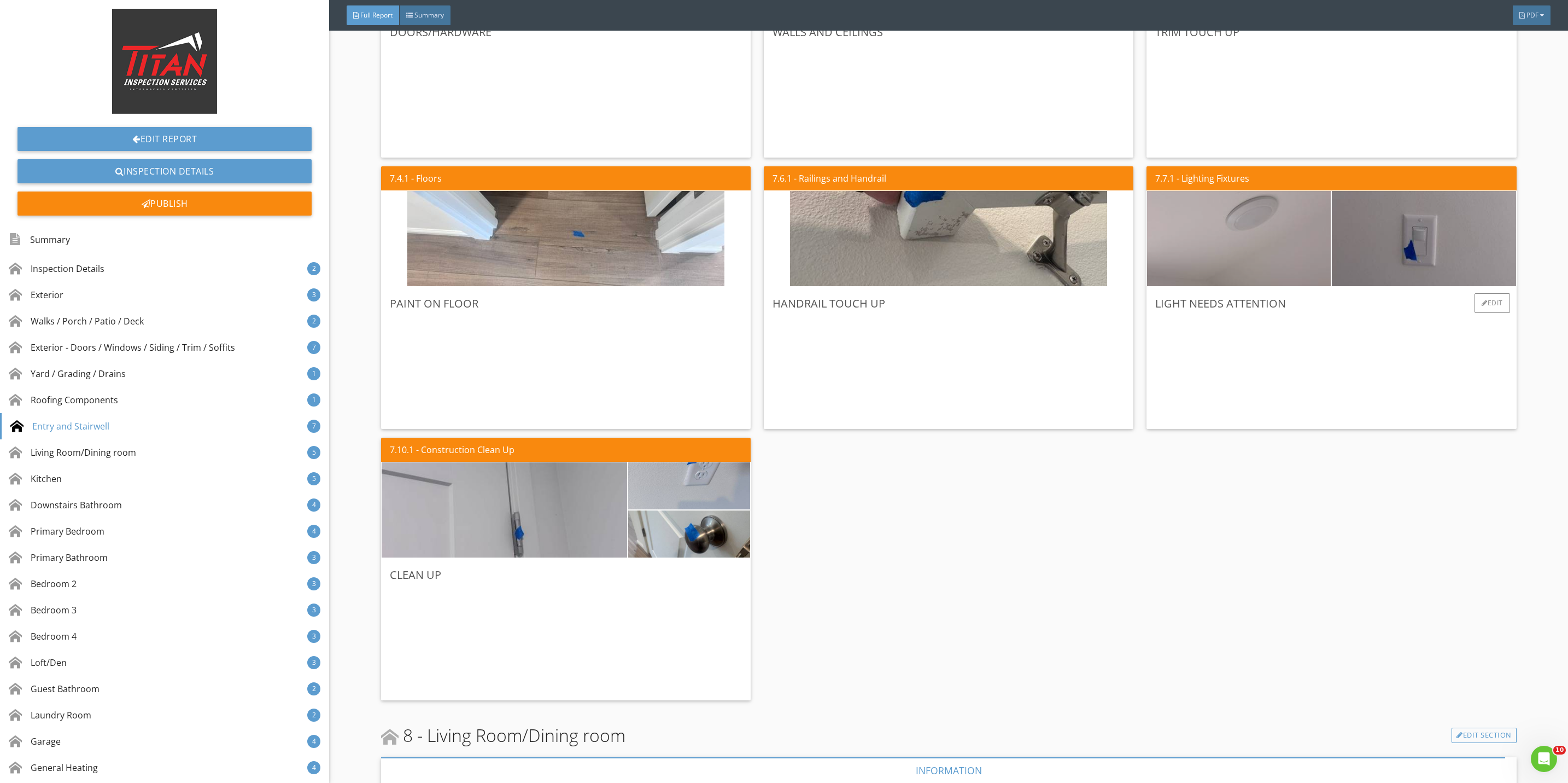
click at [1221, 252] on img at bounding box center [1239, 239] width 317 height 238
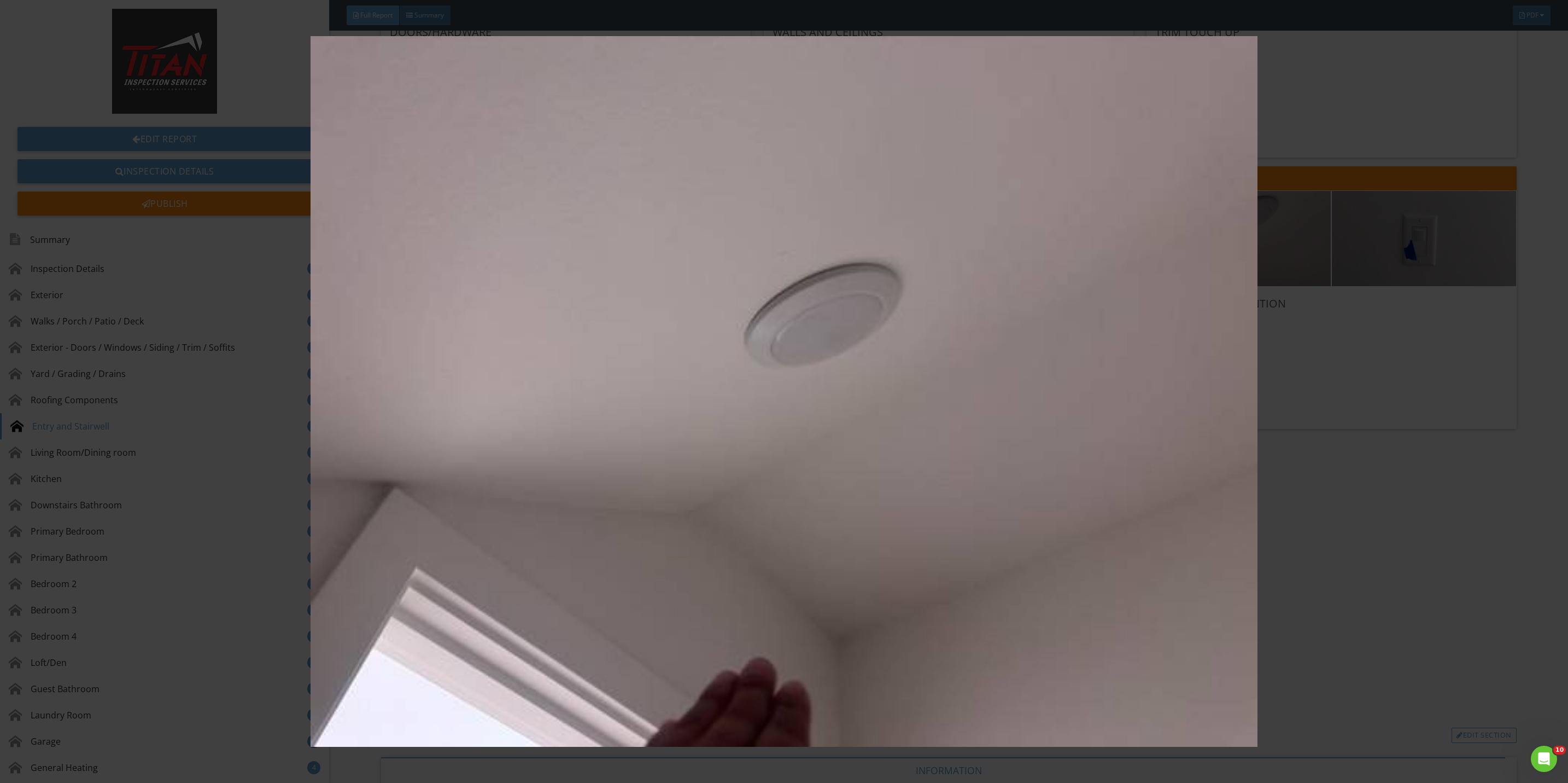
click at [1282, 420] on img at bounding box center [784, 392] width 1456 height 711
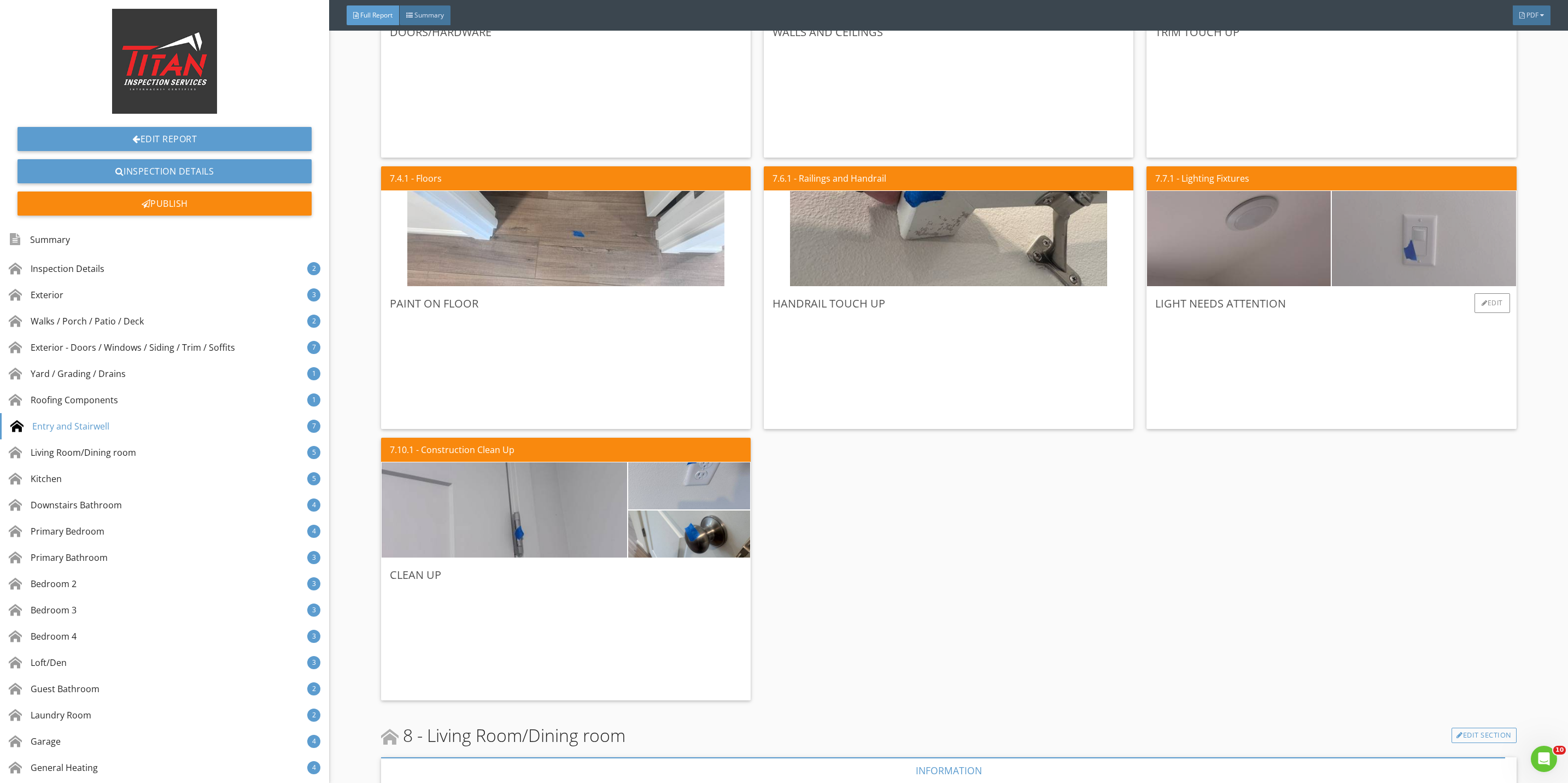
click at [1393, 250] on img at bounding box center [1424, 239] width 317 height 238
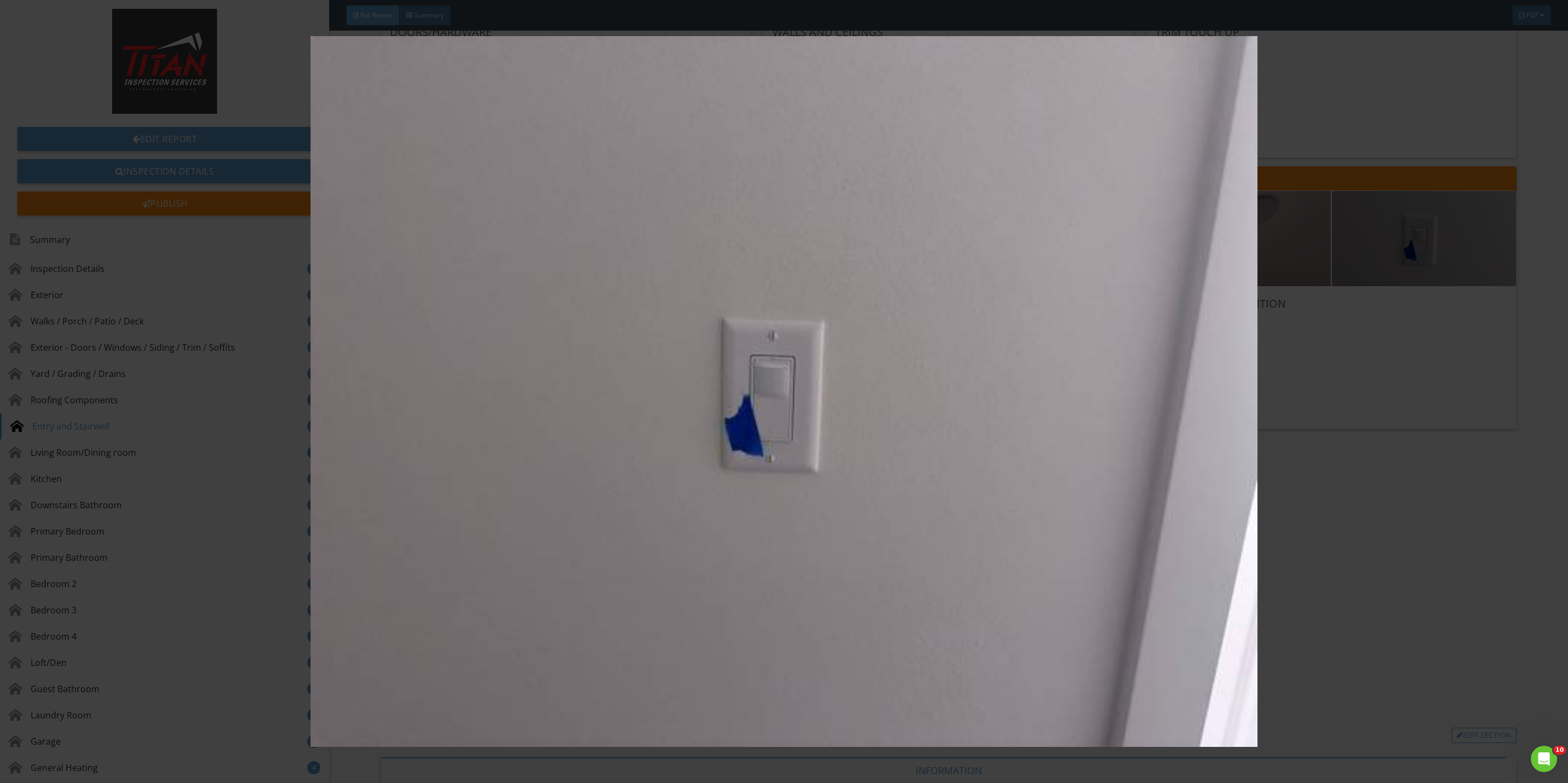
click at [1362, 402] on img at bounding box center [784, 392] width 1456 height 711
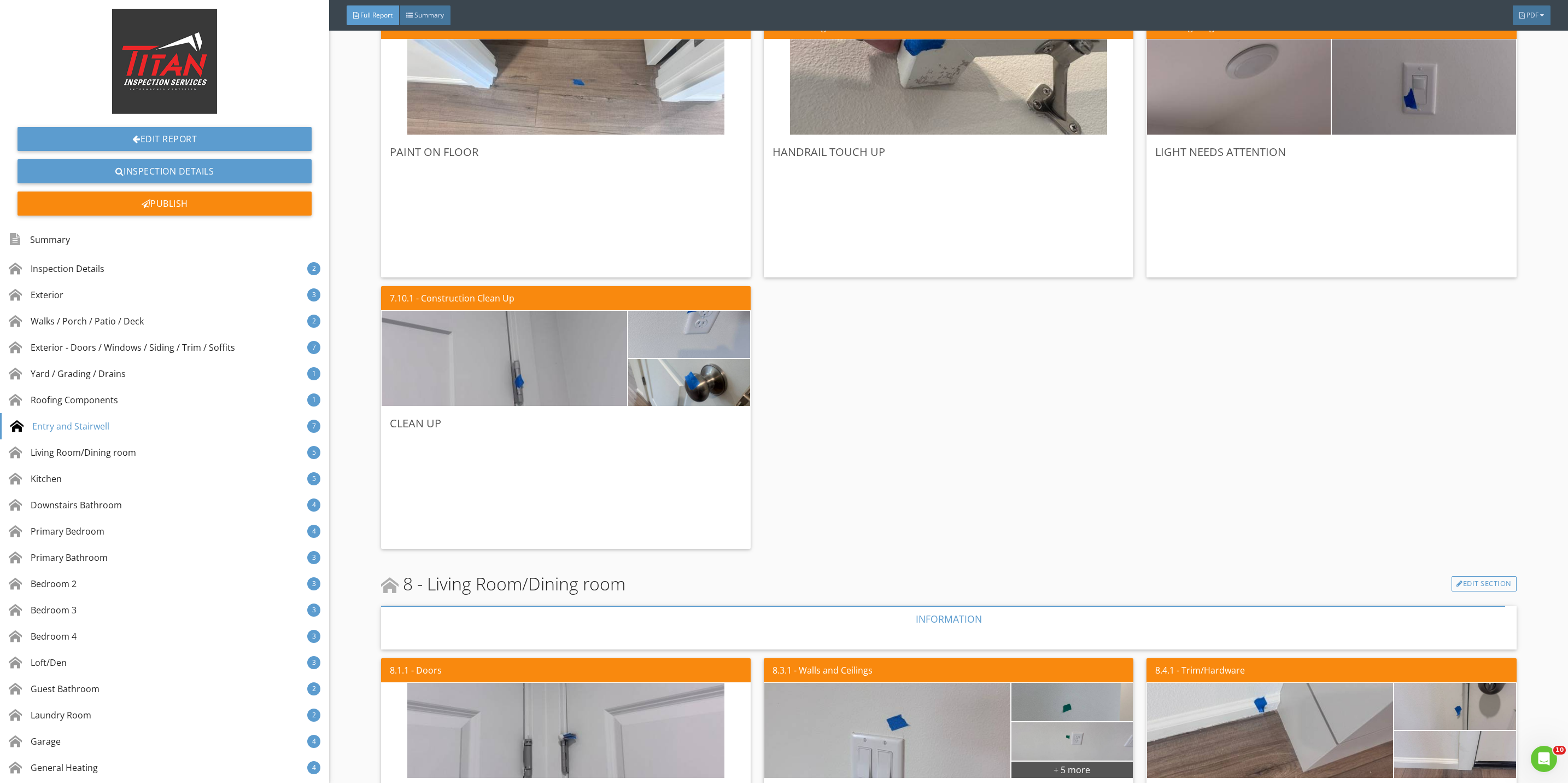
scroll to position [3528, 0]
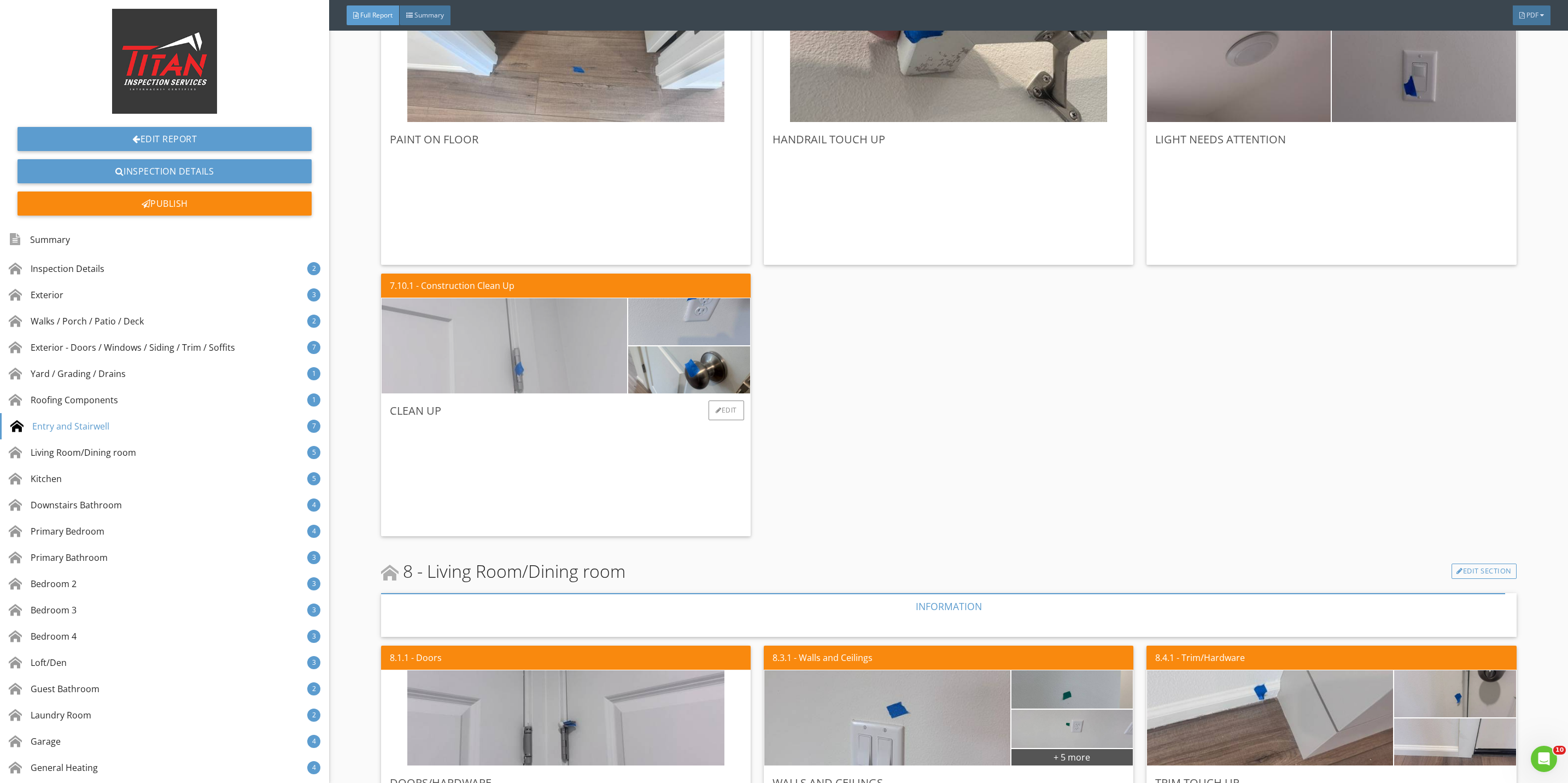
click at [471, 337] on img at bounding box center [504, 346] width 317 height 238
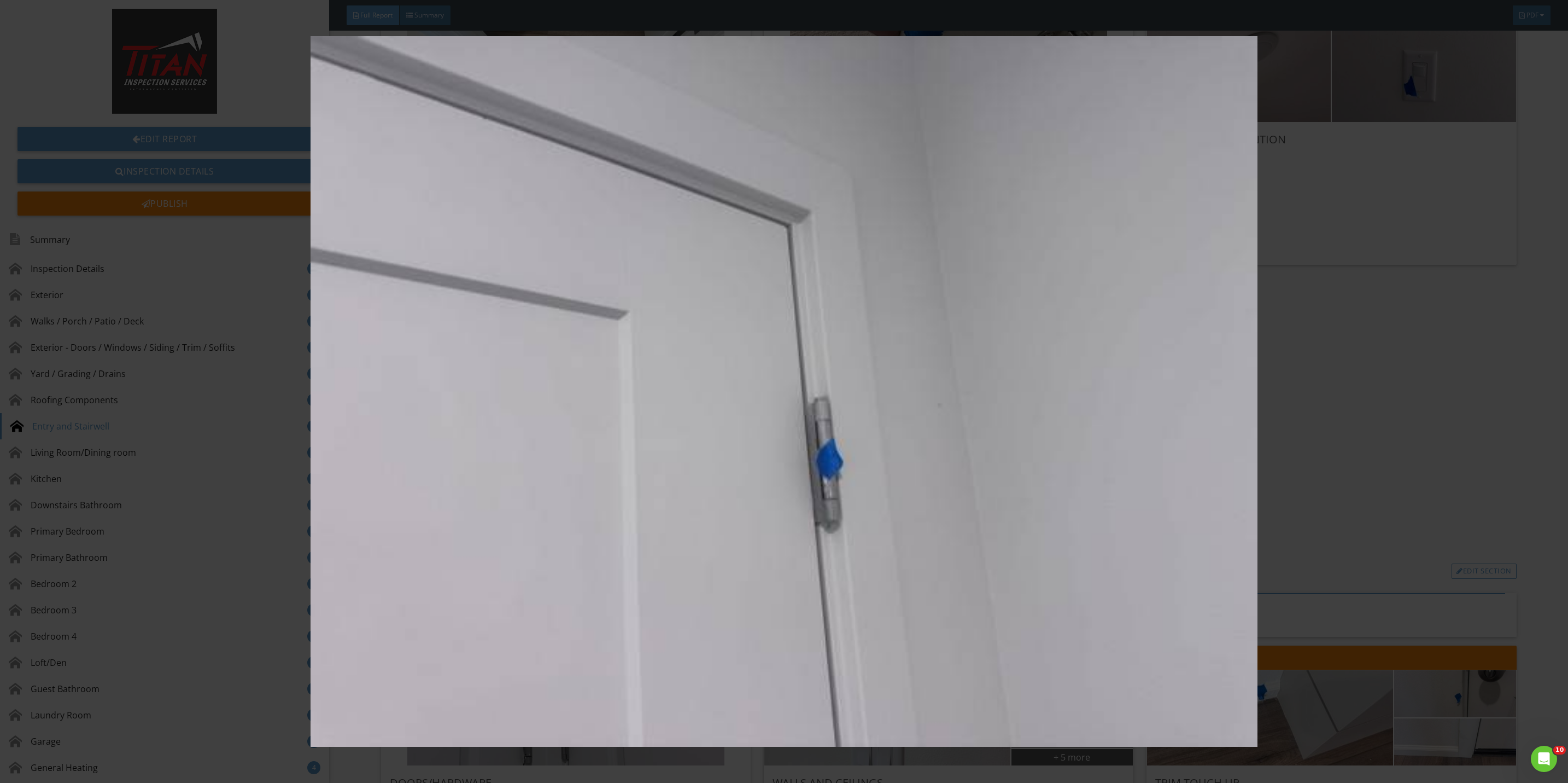
click at [1283, 397] on img at bounding box center [784, 392] width 1456 height 711
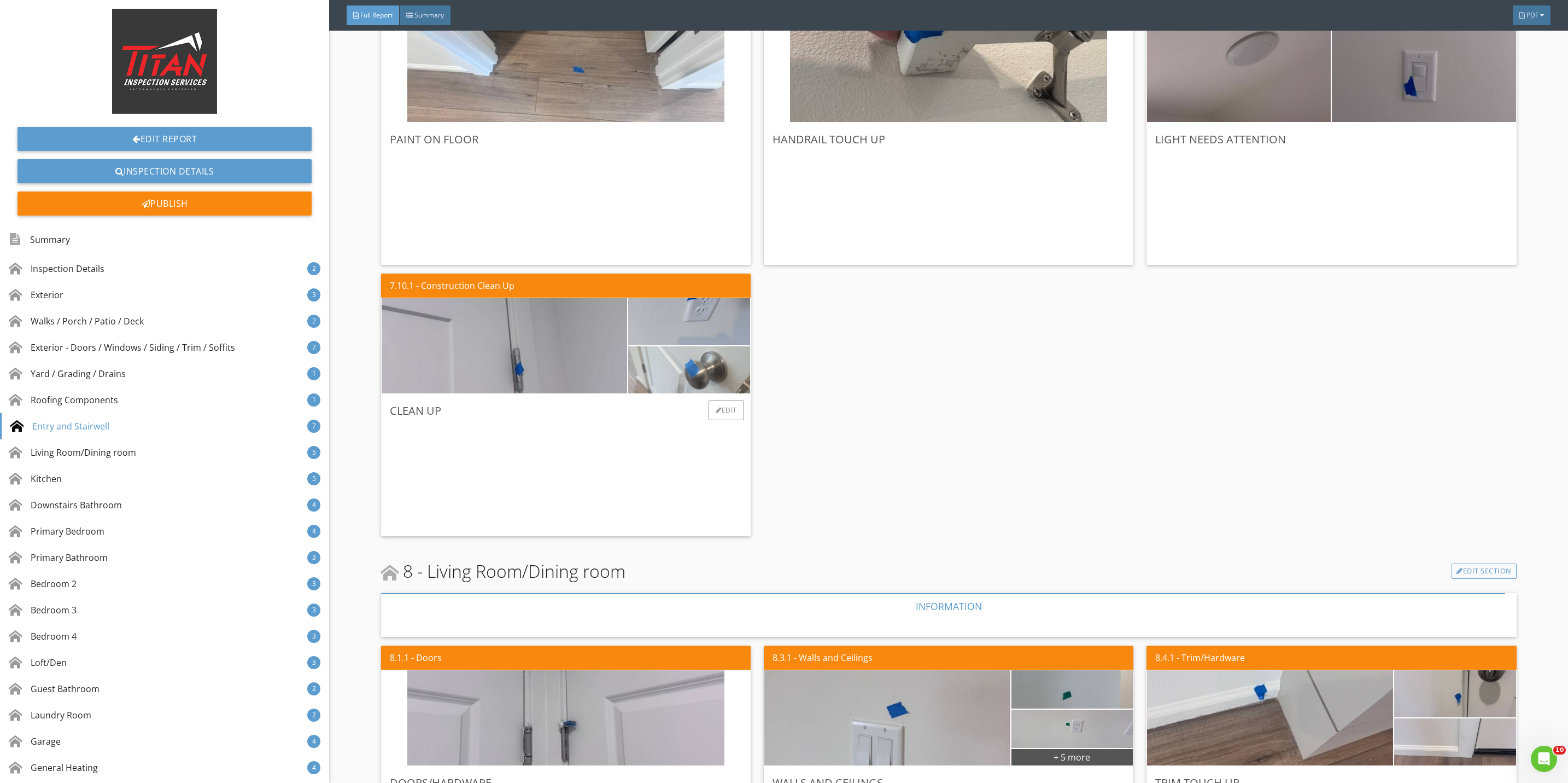
click at [650, 366] on img at bounding box center [688, 369] width 157 height 117
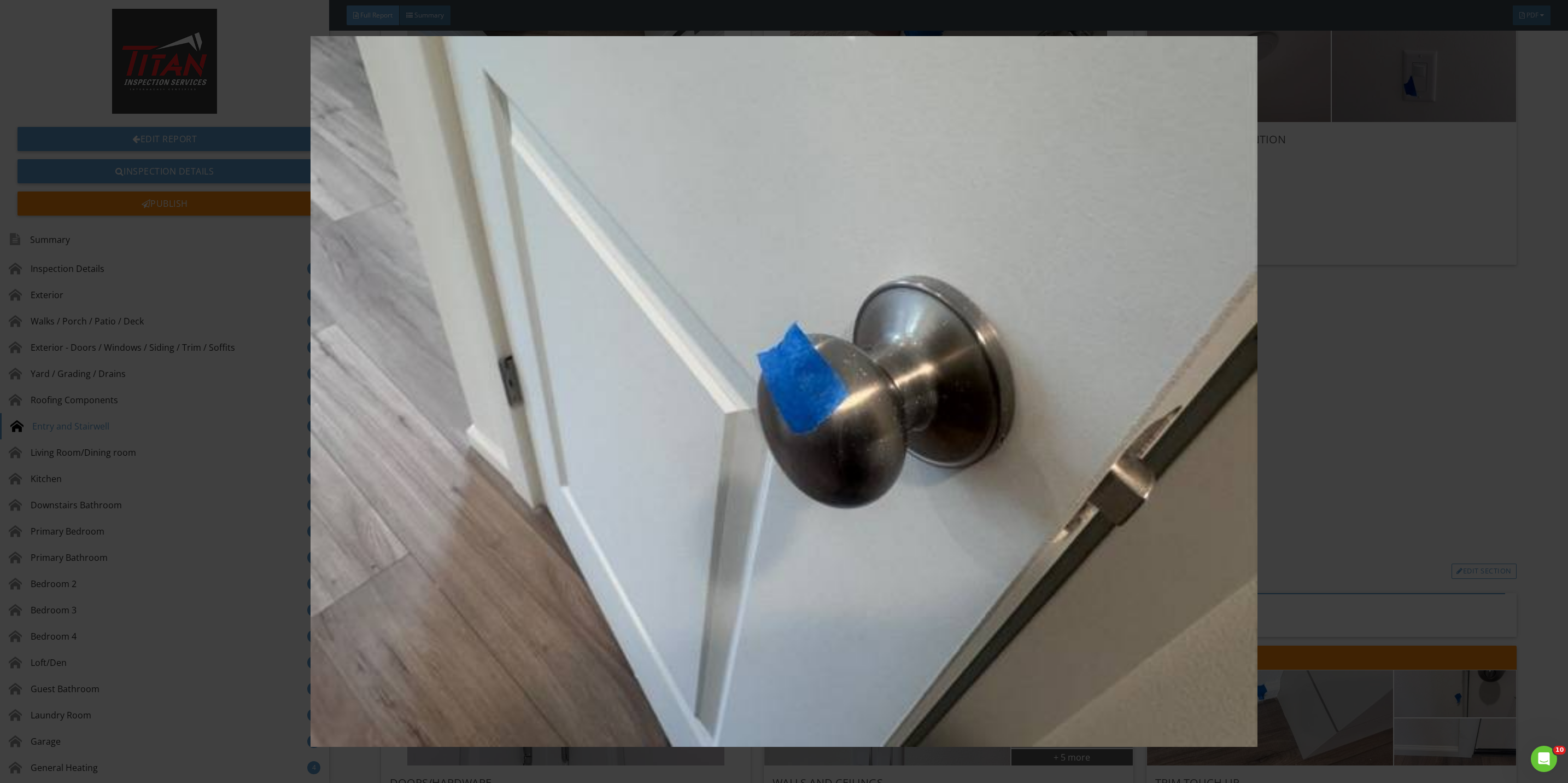
click at [1393, 424] on img at bounding box center [784, 392] width 1456 height 711
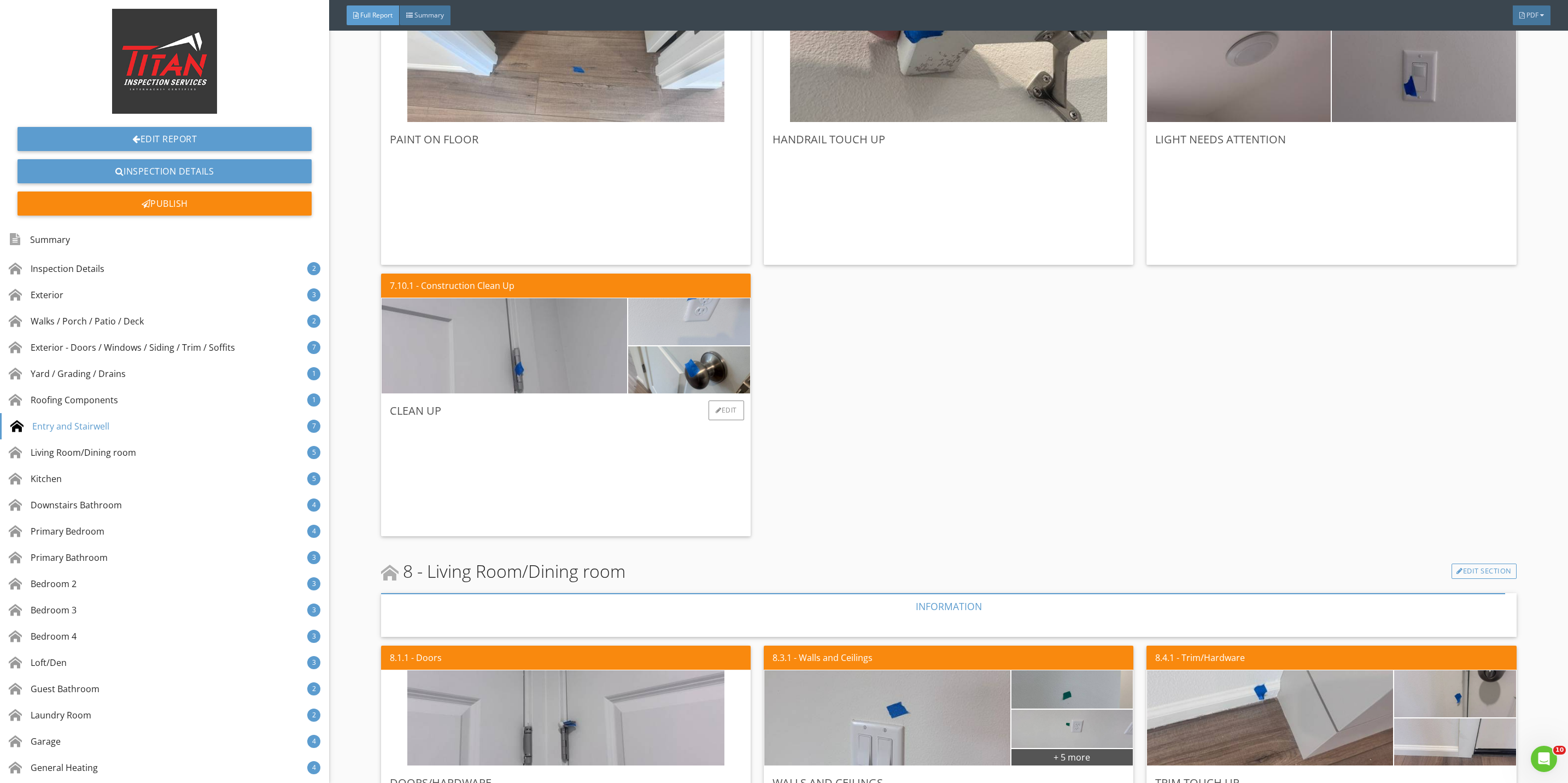
click at [707, 323] on img at bounding box center [688, 322] width 157 height 117
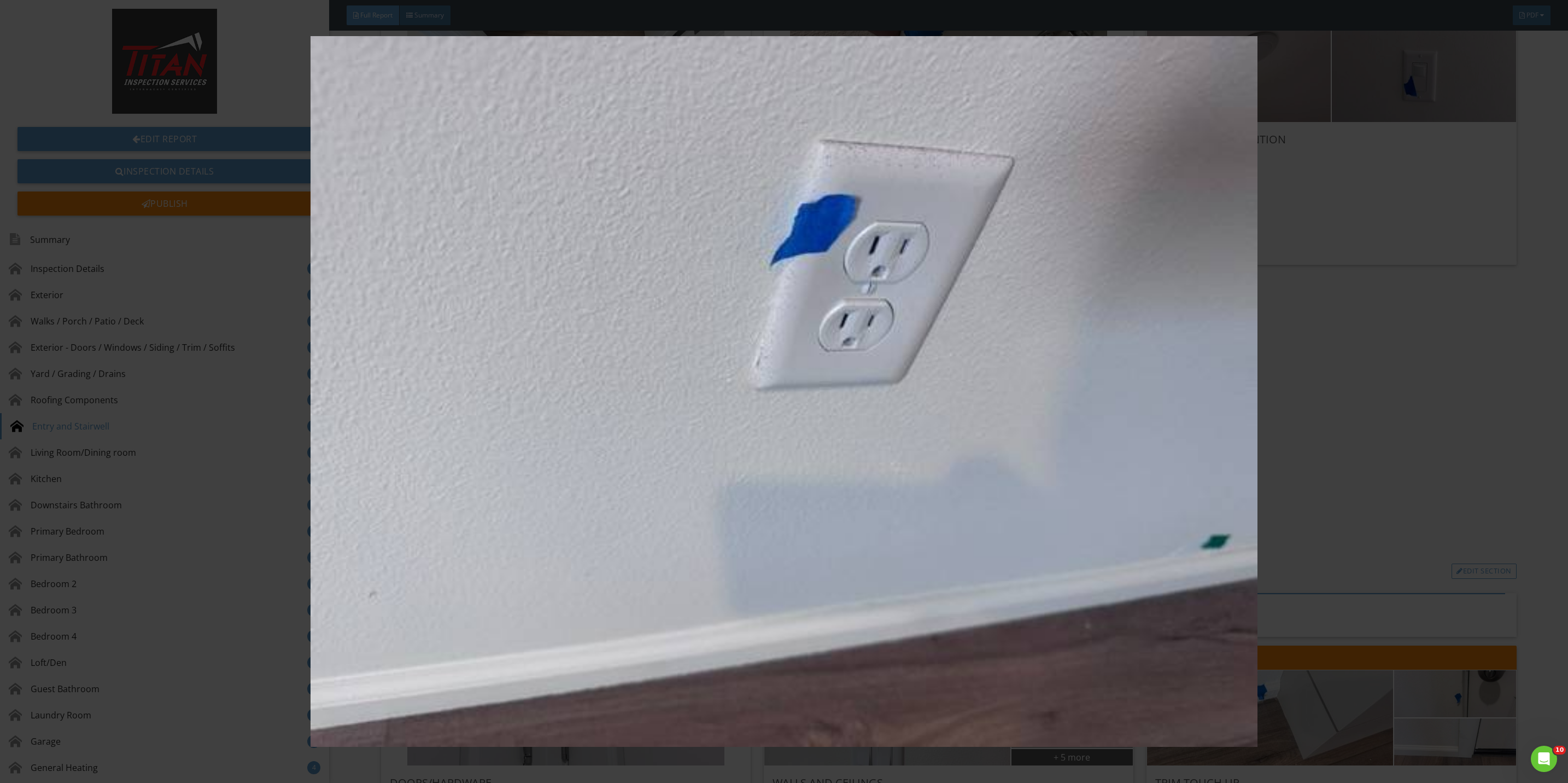
click at [1409, 412] on img at bounding box center [784, 392] width 1456 height 711
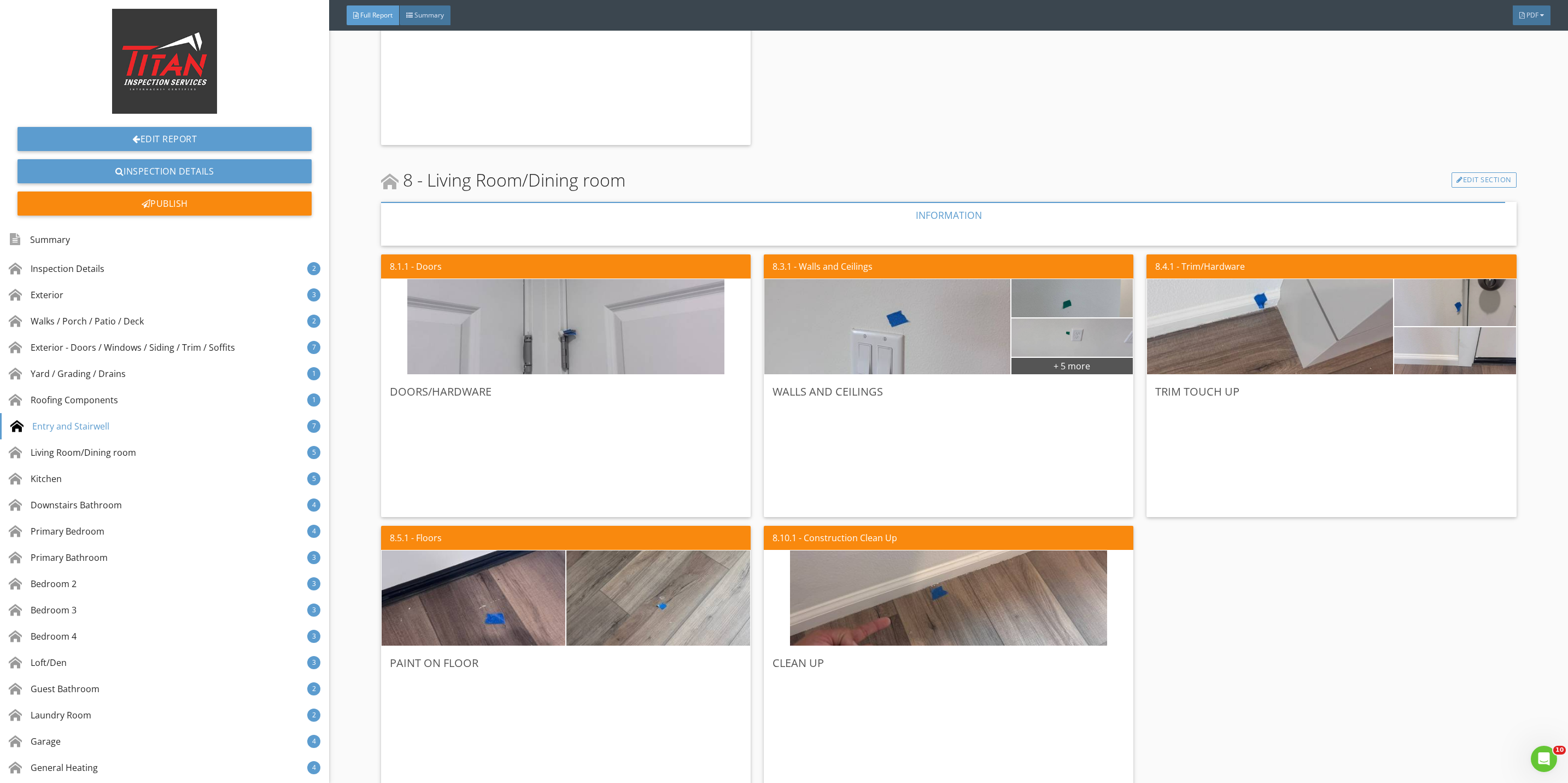
scroll to position [3938, 0]
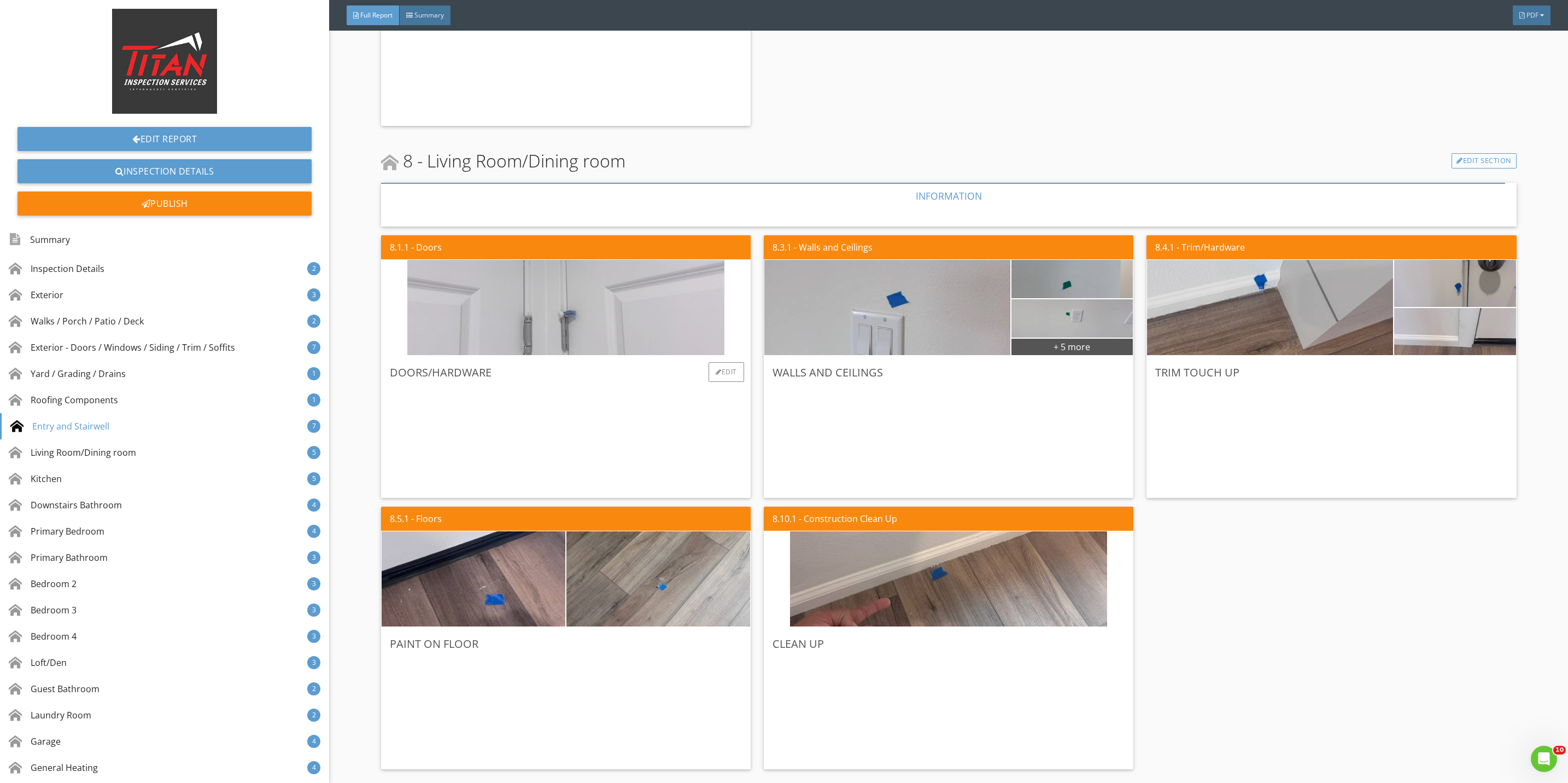
click at [578, 312] on img at bounding box center [565, 308] width 317 height 238
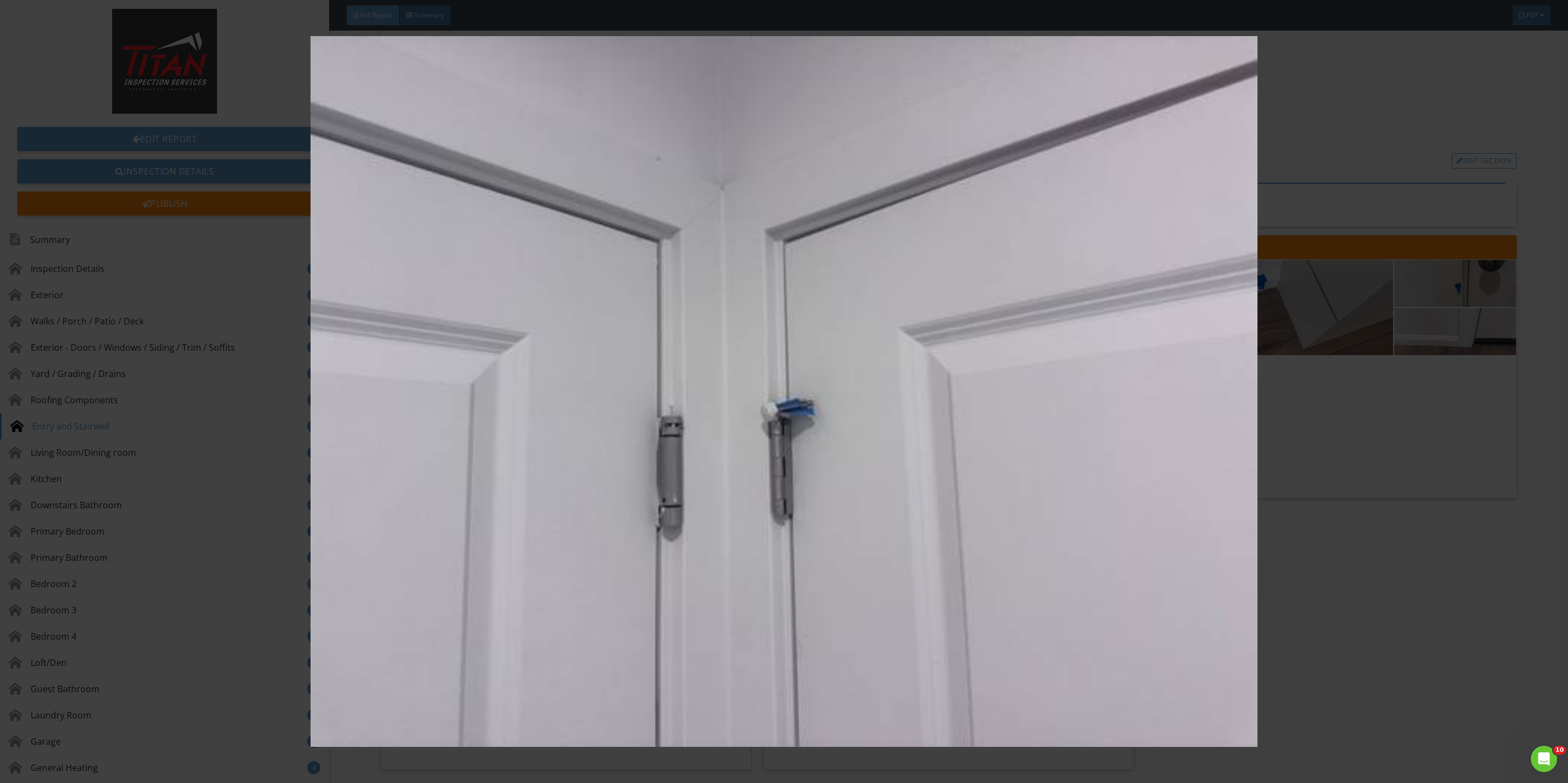
click at [1345, 448] on img at bounding box center [784, 392] width 1456 height 711
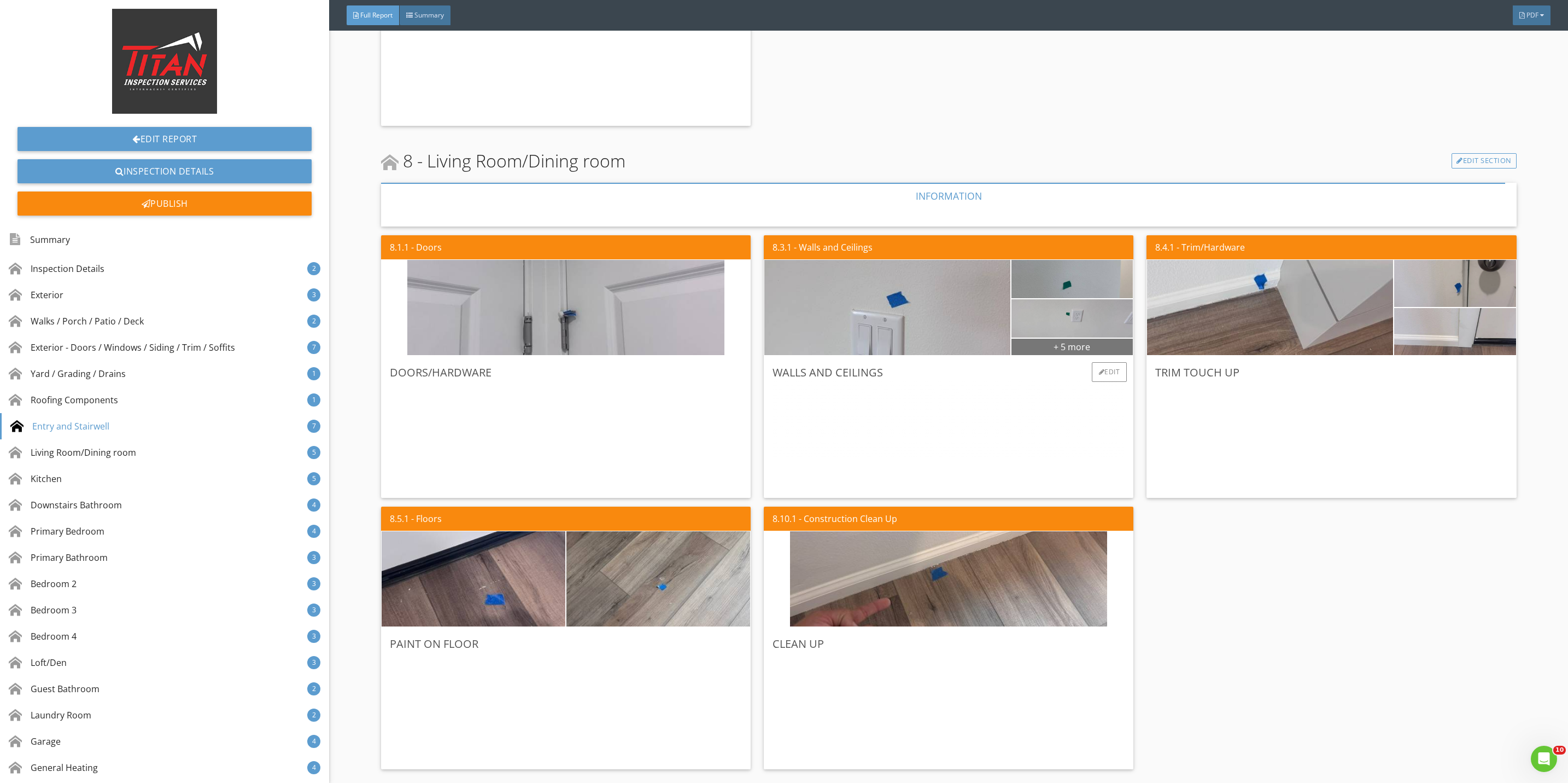
click at [1028, 341] on div "+ 5 more" at bounding box center [1072, 346] width 122 height 17
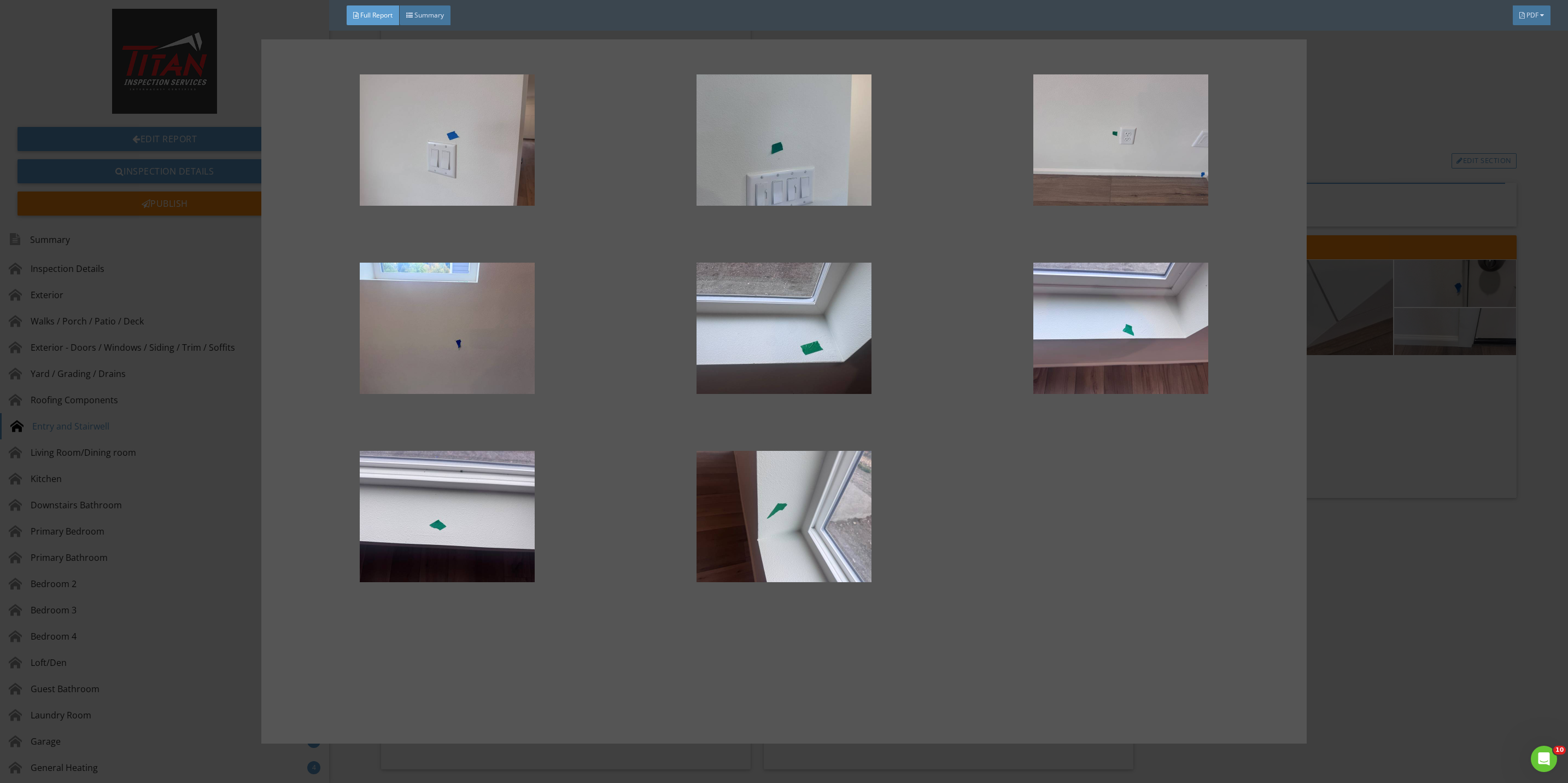
click at [1408, 455] on div at bounding box center [784, 392] width 1568 height 783
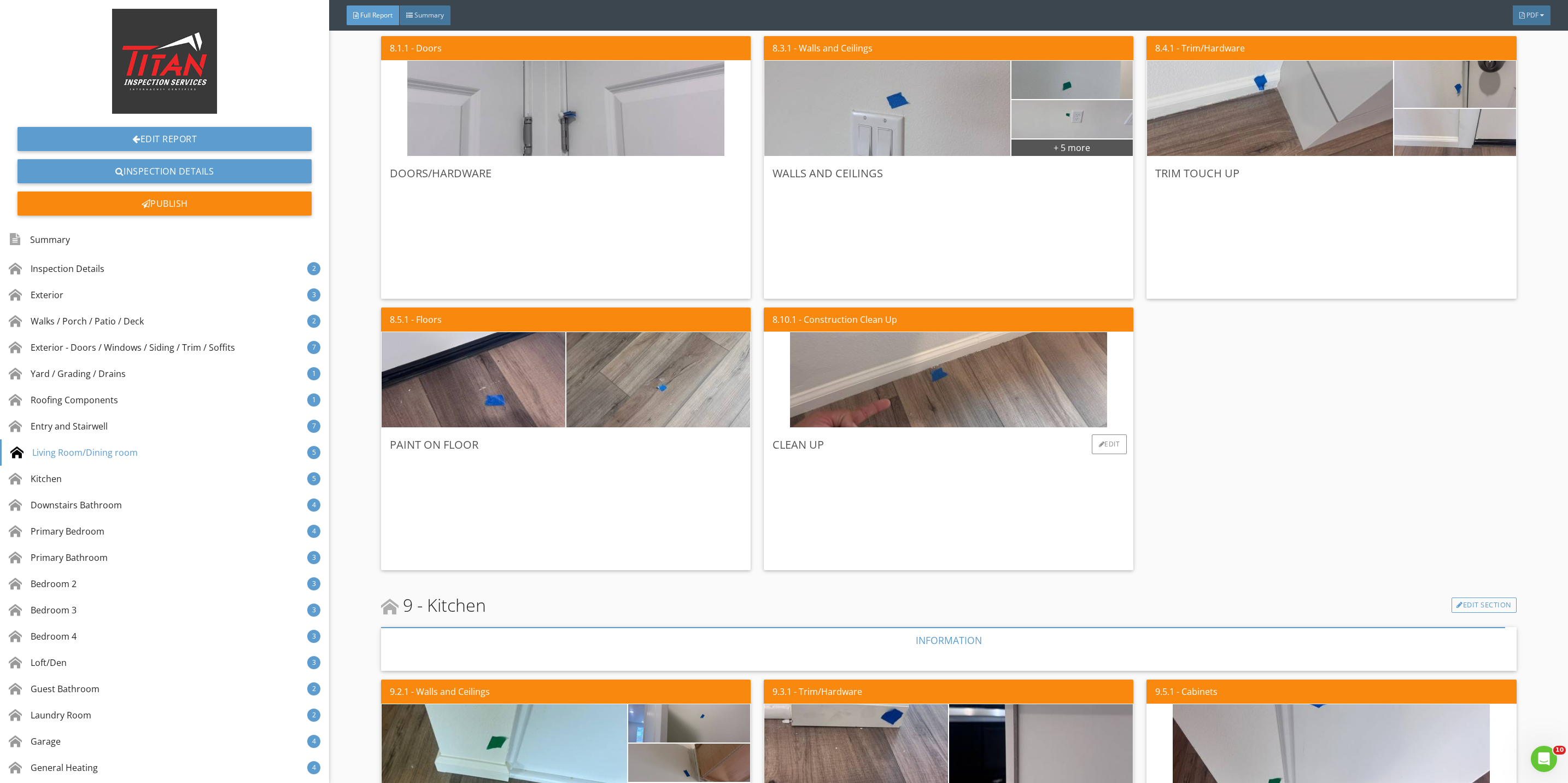
scroll to position [4184, 0]
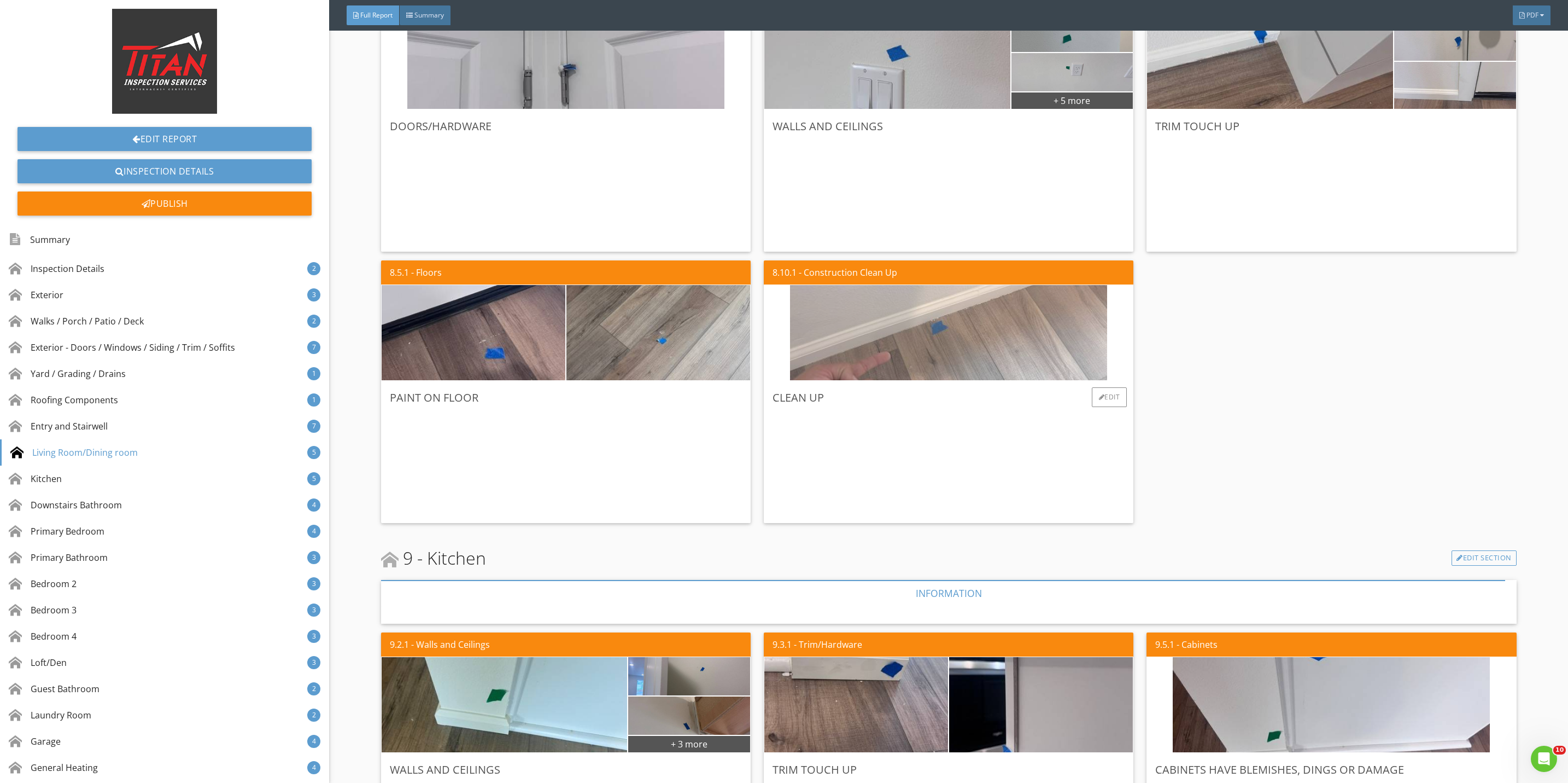
click at [961, 364] on img at bounding box center [949, 333] width 317 height 238
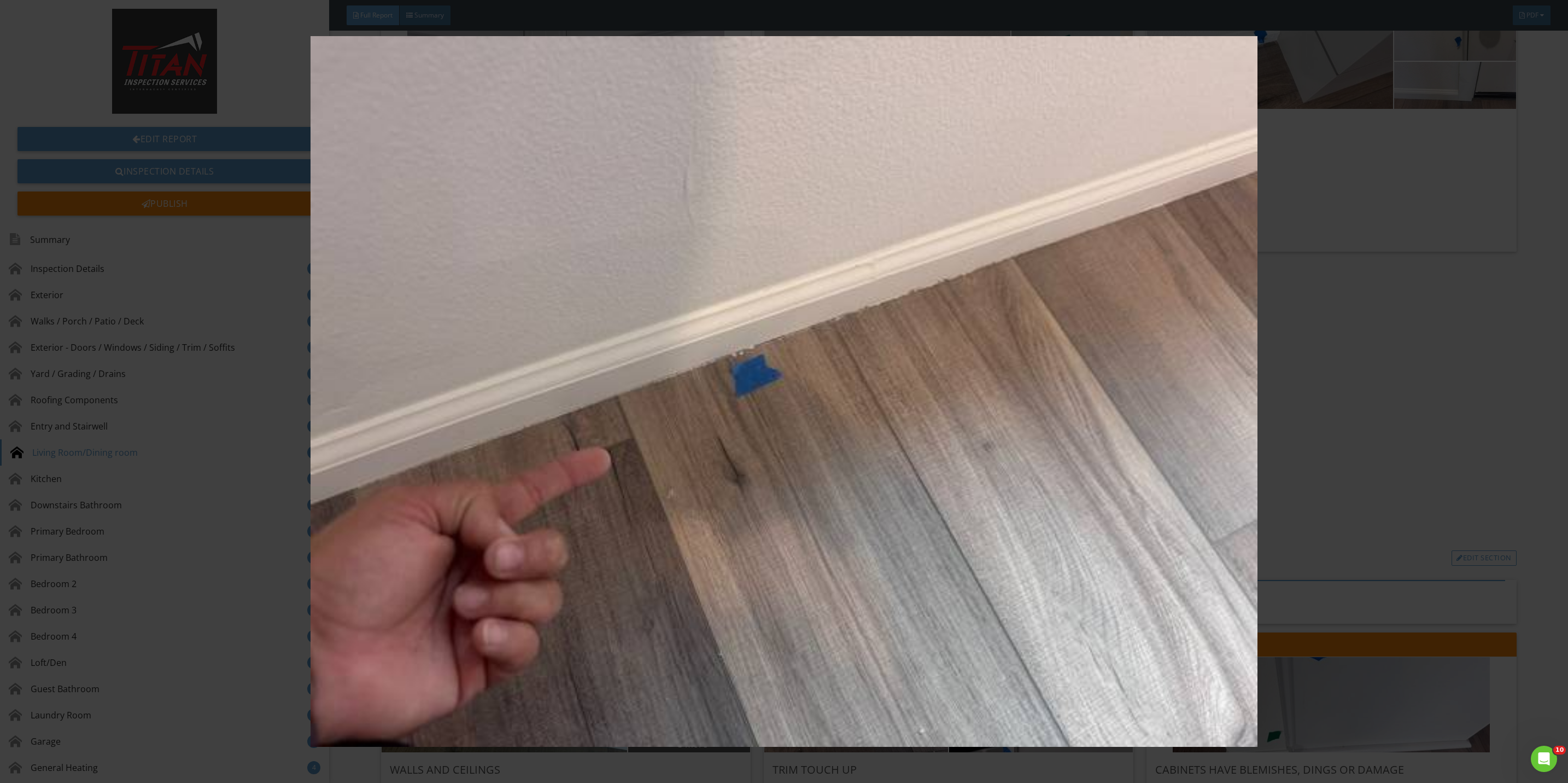
click at [1286, 397] on img at bounding box center [784, 392] width 1456 height 711
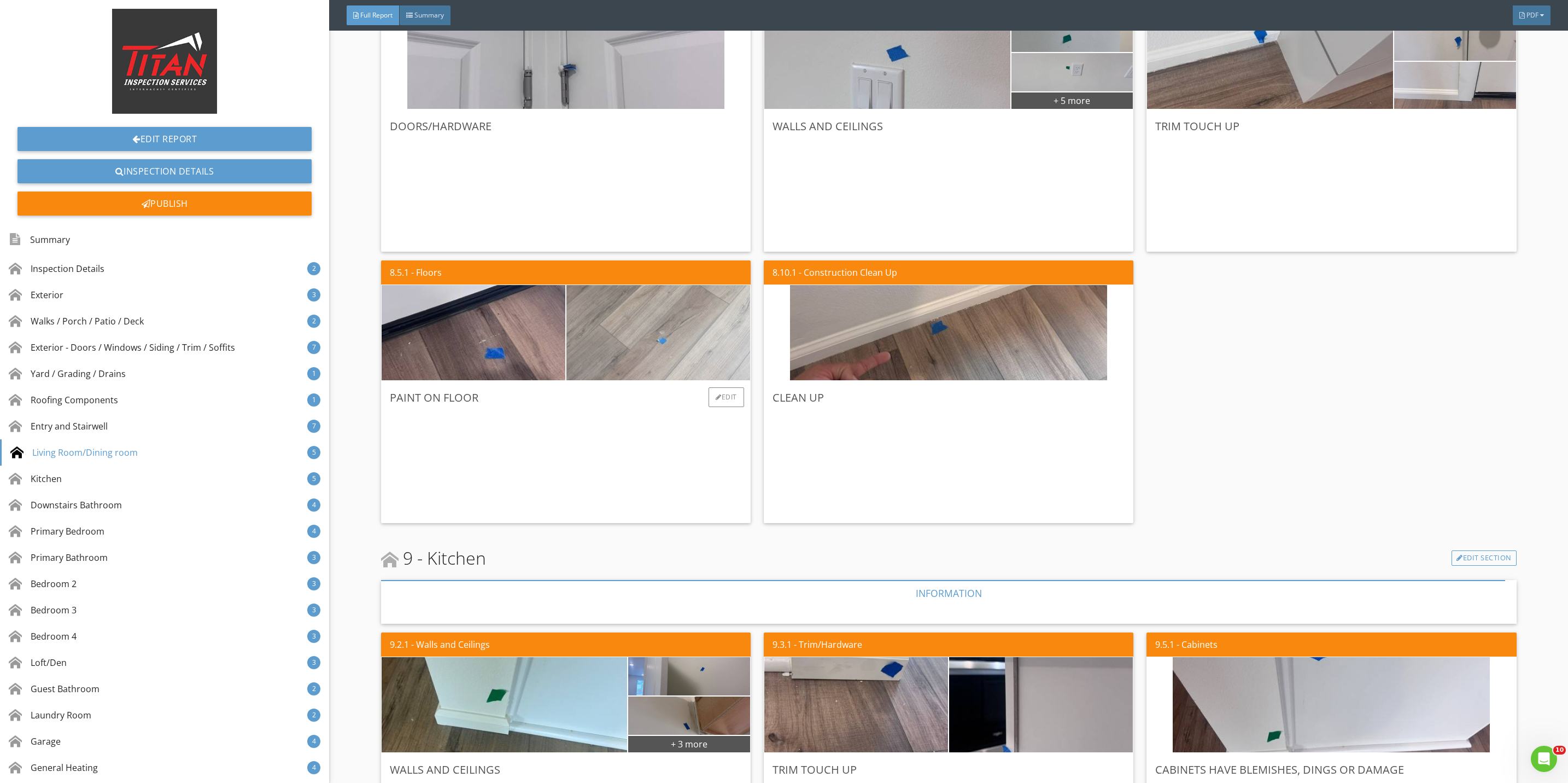
click at [624, 343] on img at bounding box center [658, 333] width 317 height 238
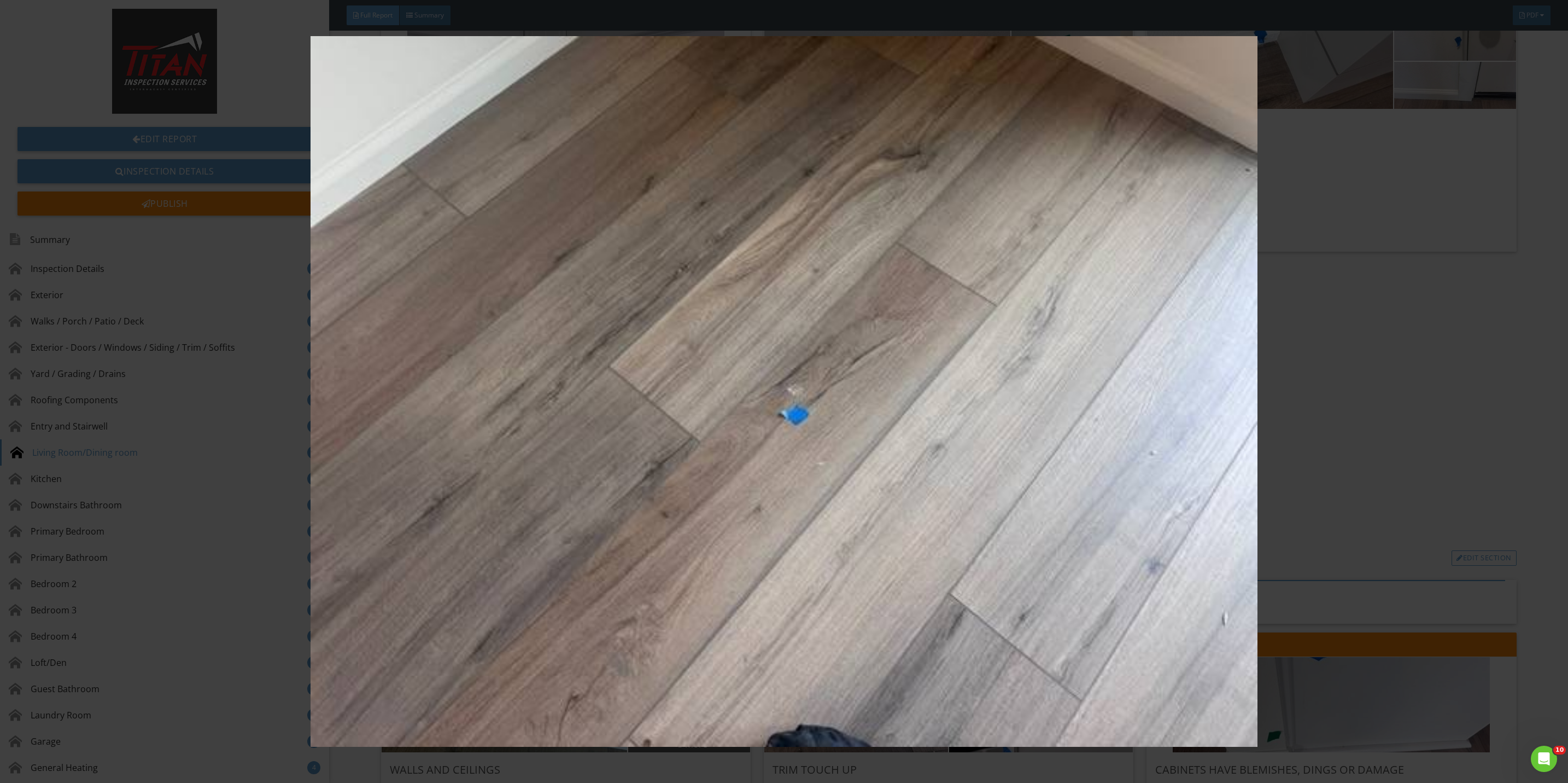
click at [1345, 407] on img at bounding box center [784, 392] width 1456 height 711
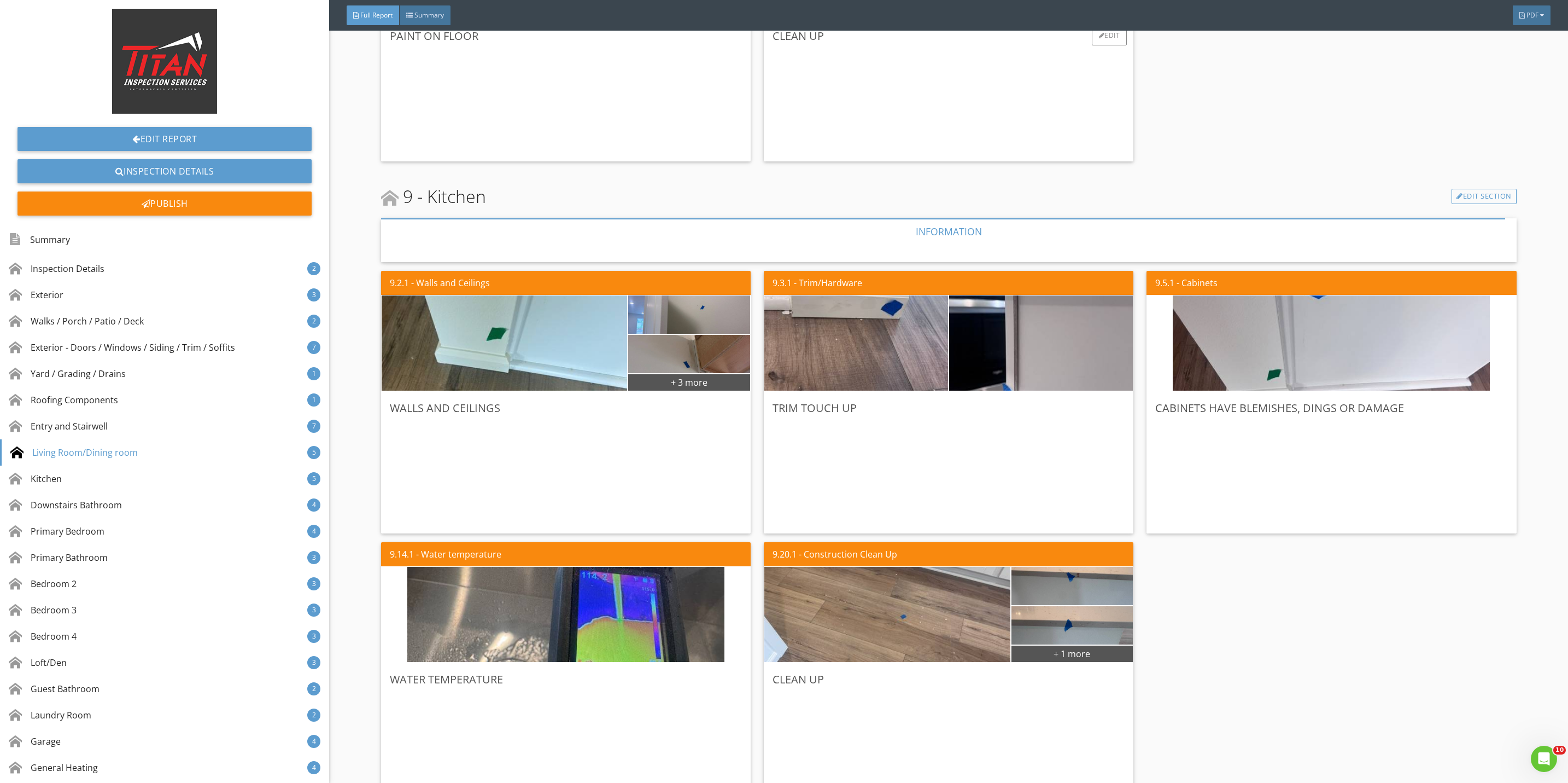
scroll to position [4594, 0]
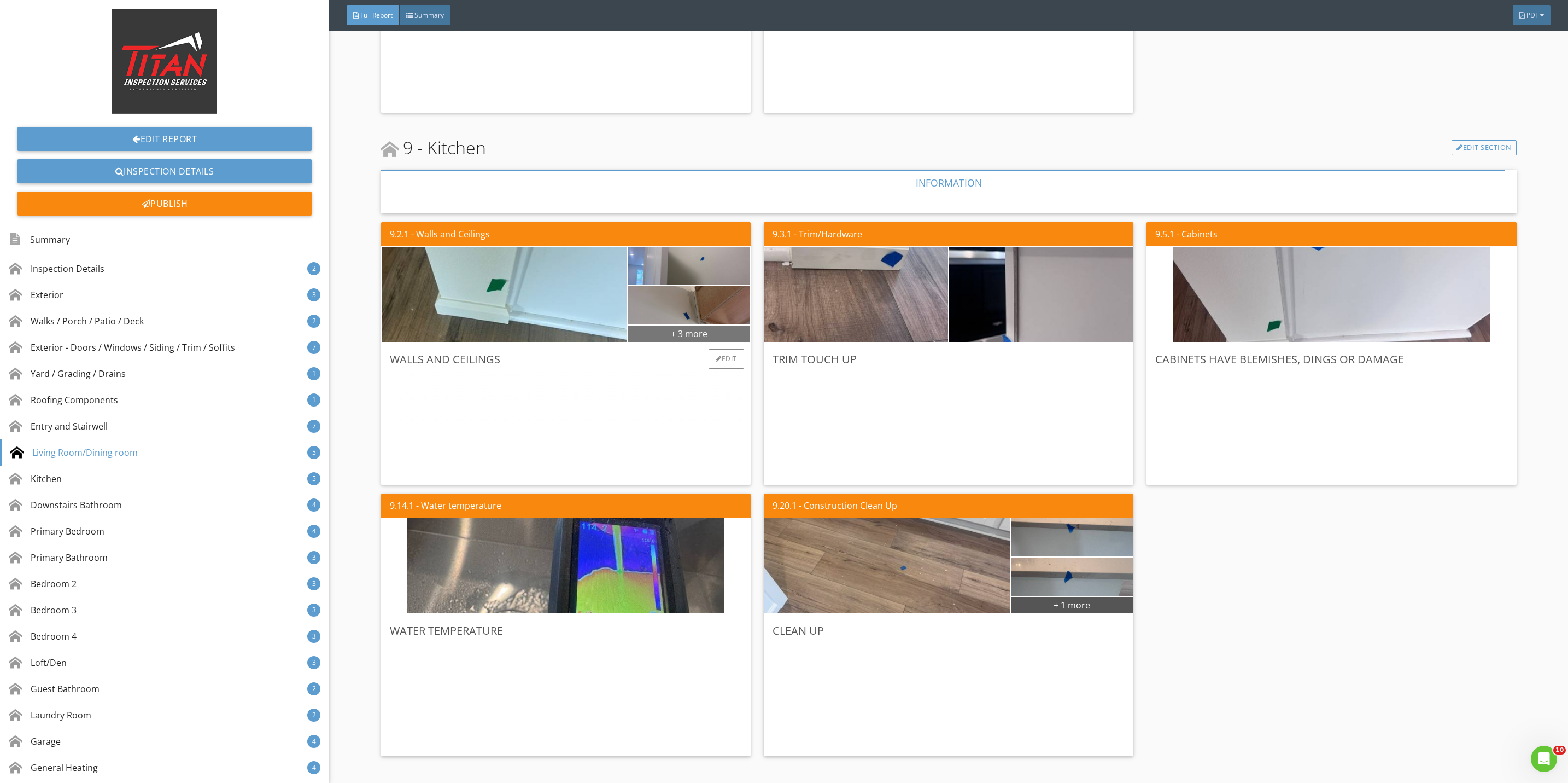
click at [678, 332] on div "+ 3 more" at bounding box center [689, 332] width 122 height 17
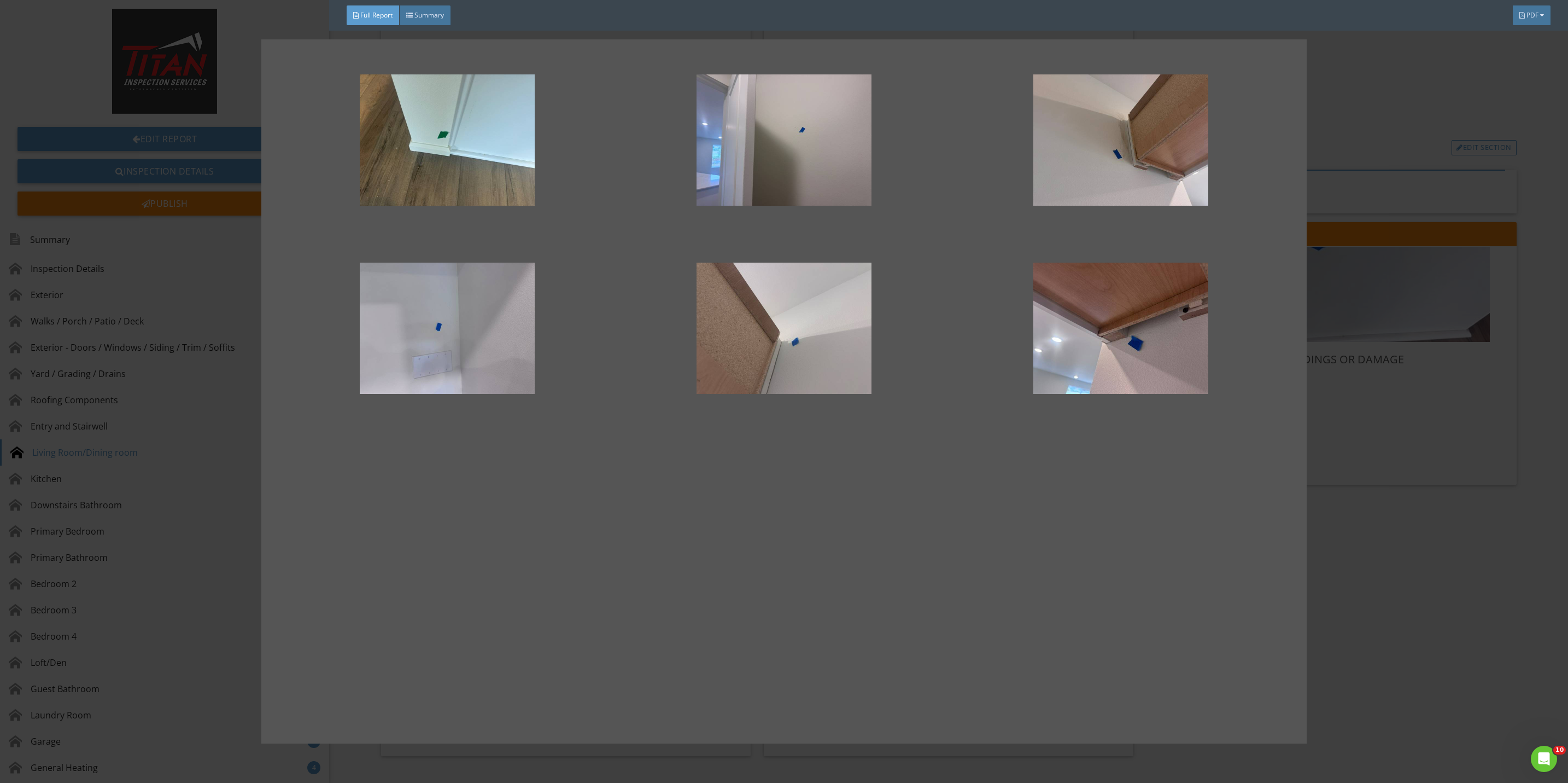
click at [1363, 432] on div at bounding box center [784, 392] width 1568 height 783
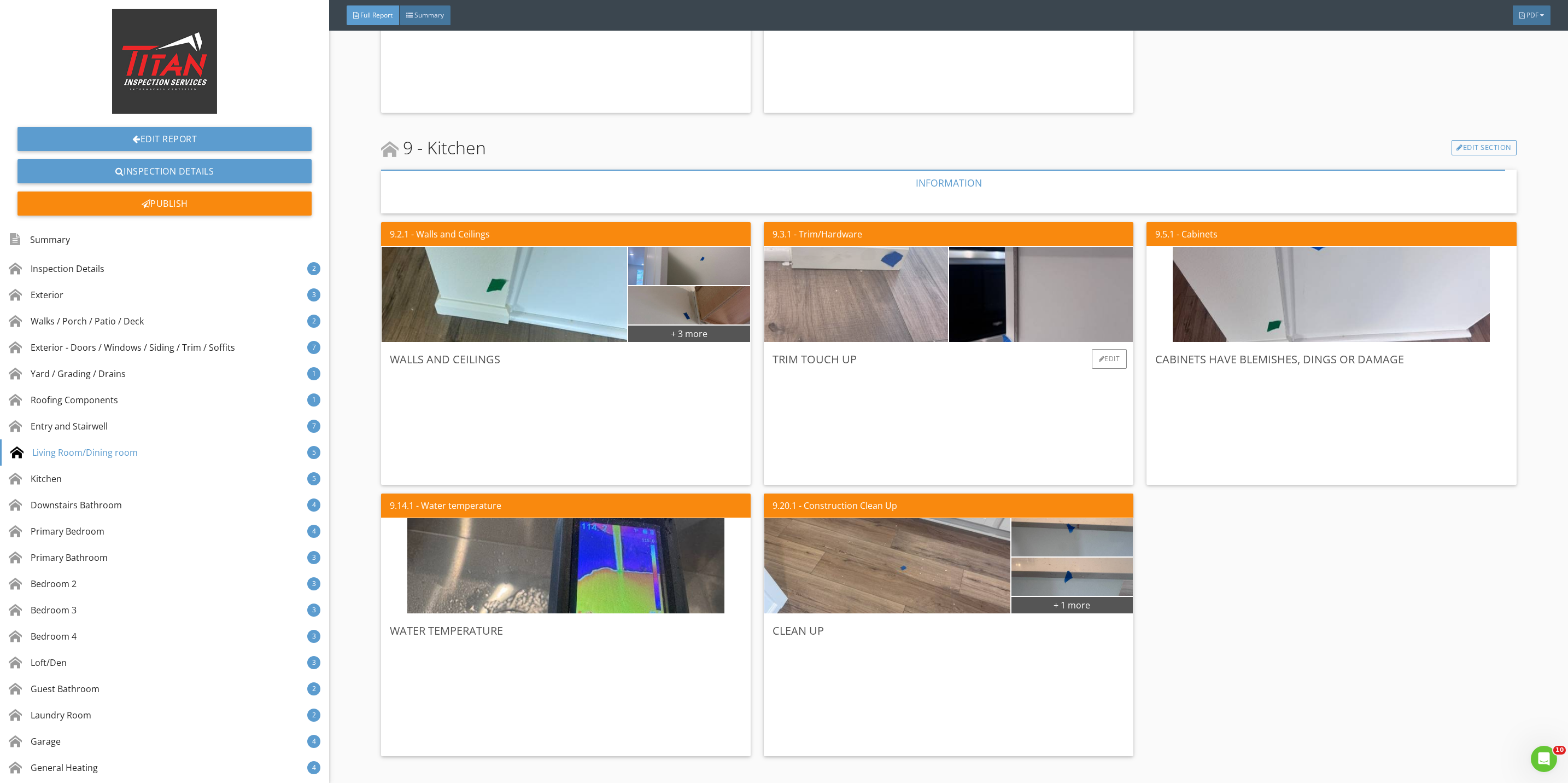
click at [908, 322] on img at bounding box center [856, 295] width 317 height 238
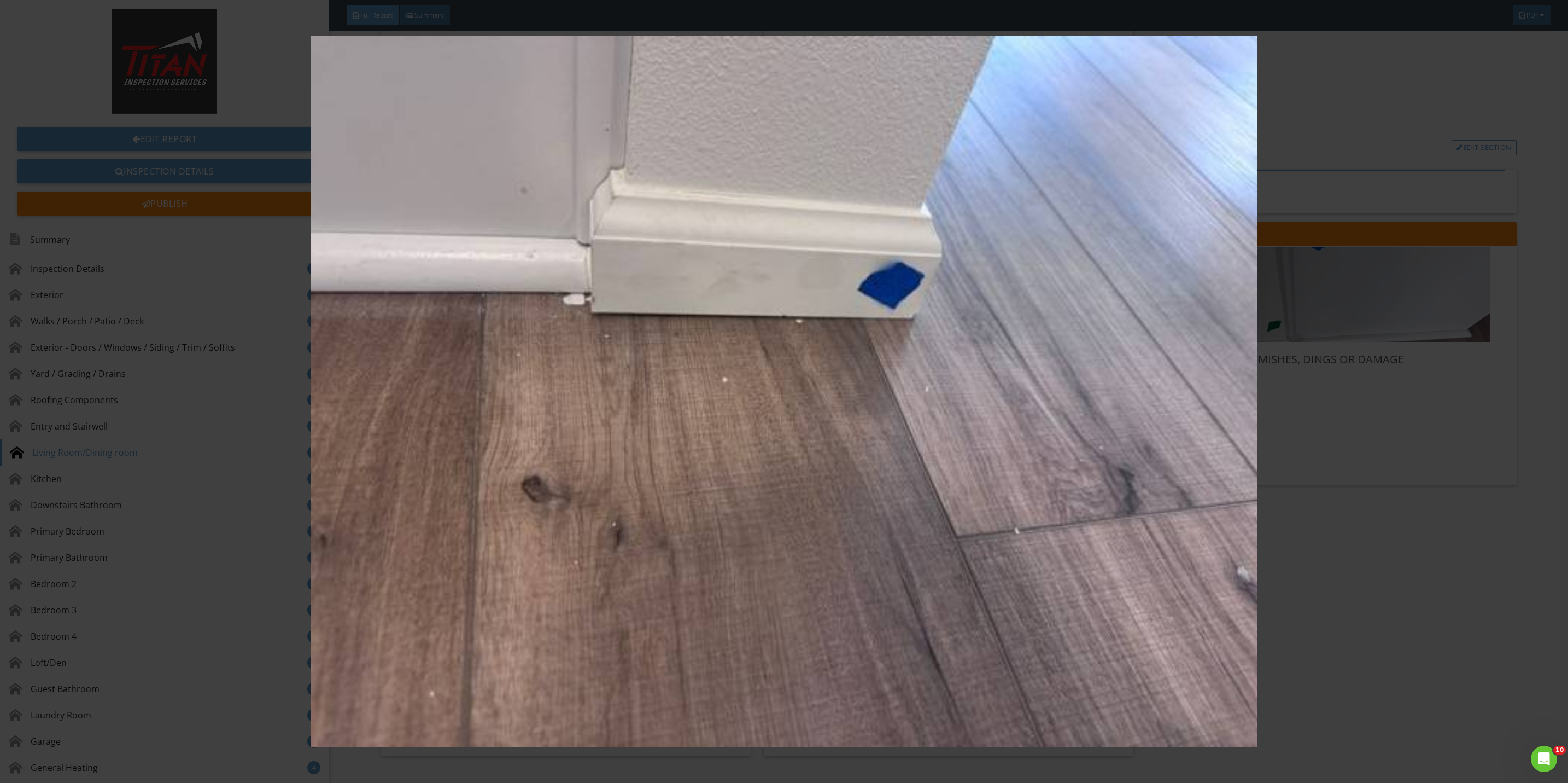
click at [1389, 448] on img at bounding box center [784, 392] width 1456 height 711
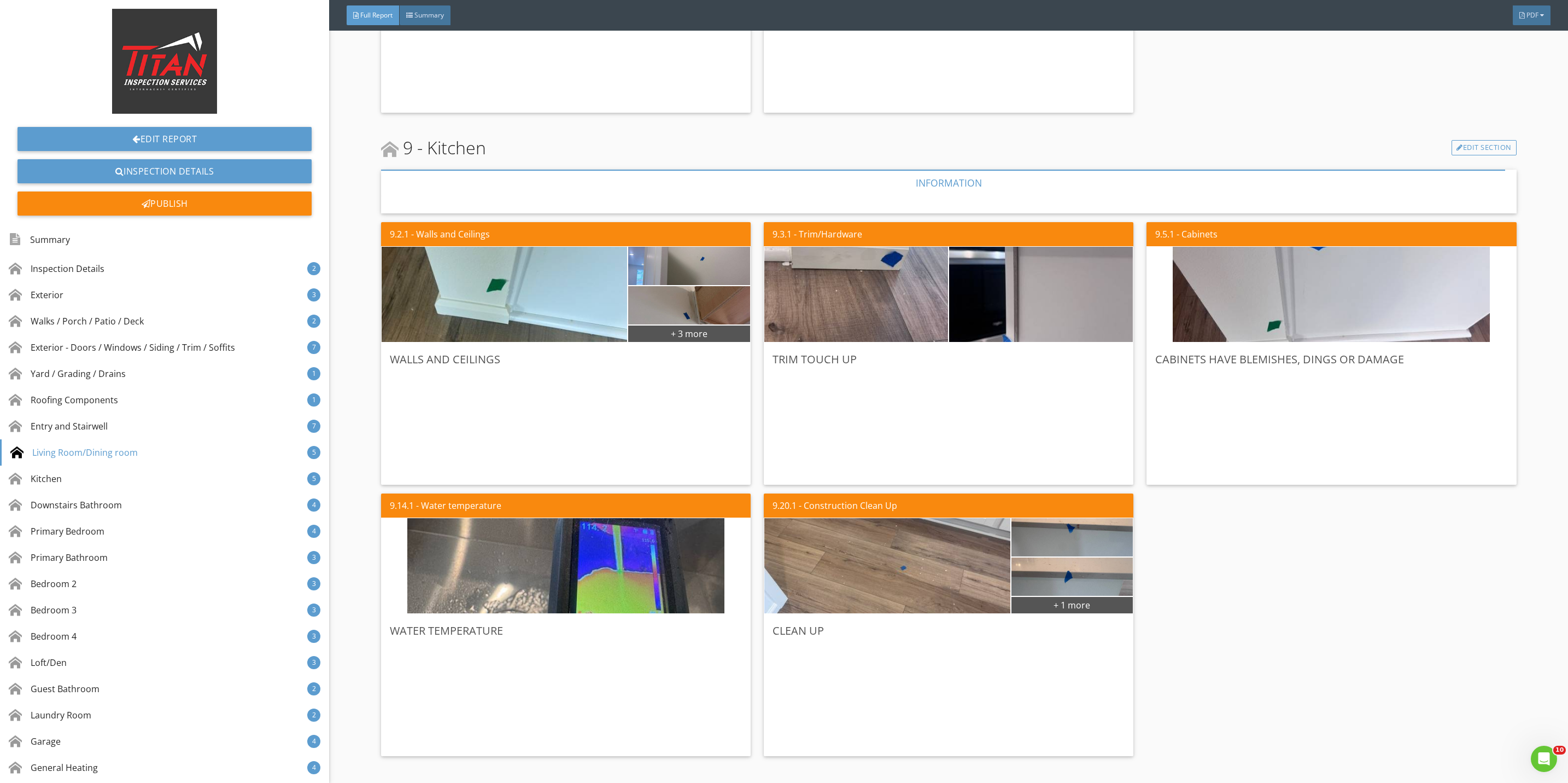
click at [900, 275] on img at bounding box center [856, 295] width 317 height 238
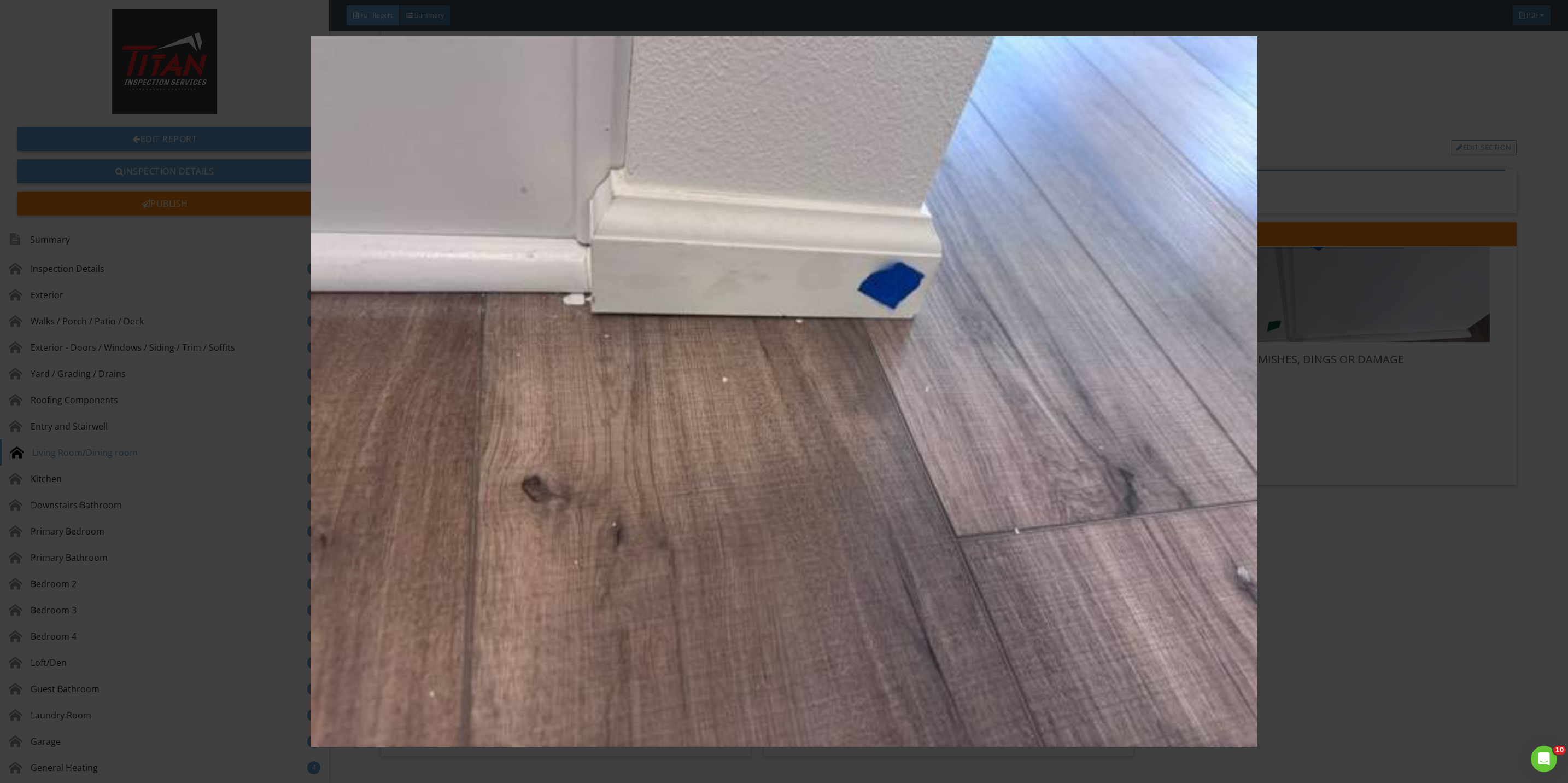
click at [1343, 415] on img at bounding box center [784, 392] width 1456 height 711
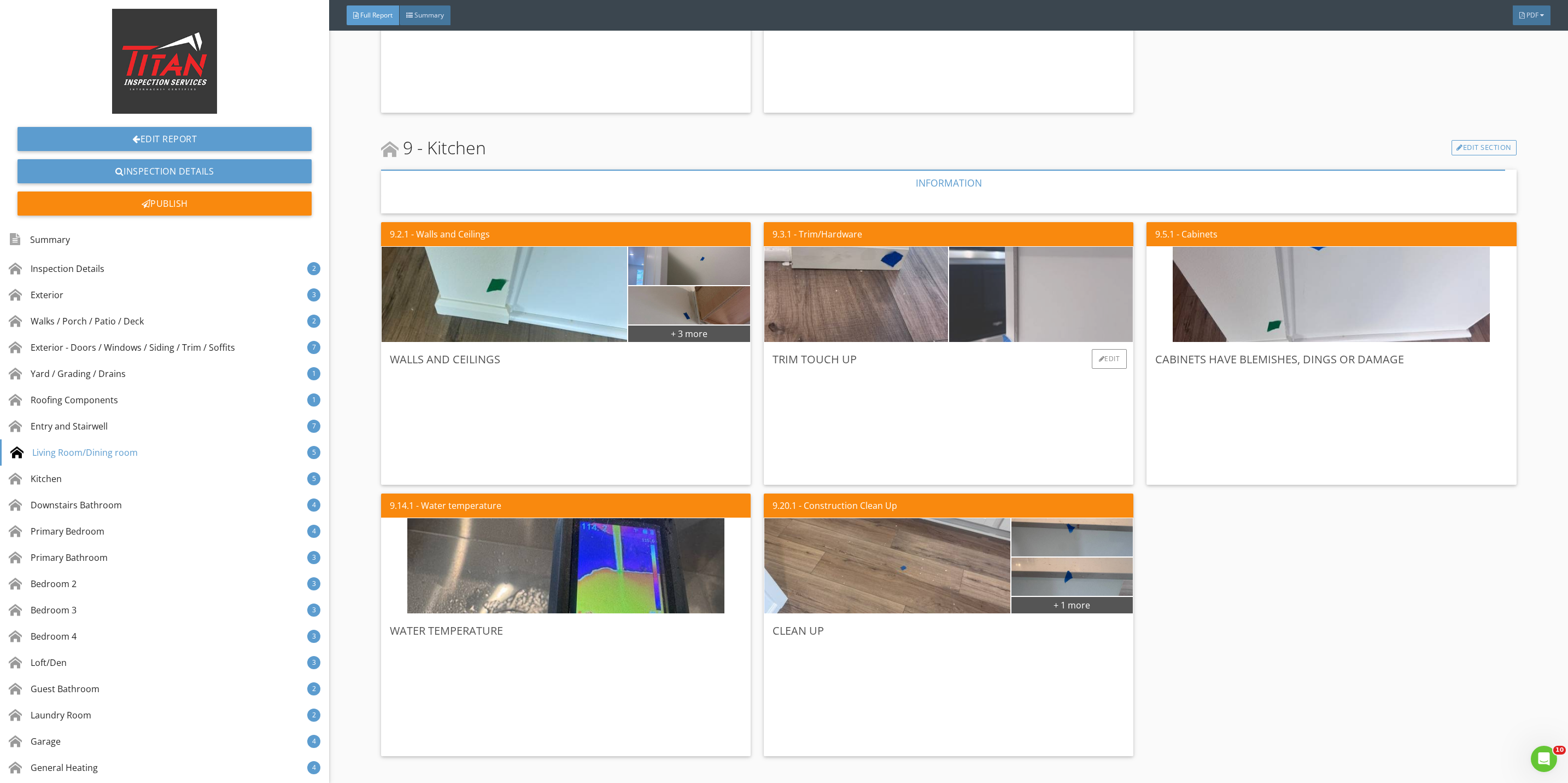
click at [1005, 314] on img at bounding box center [1040, 295] width 317 height 238
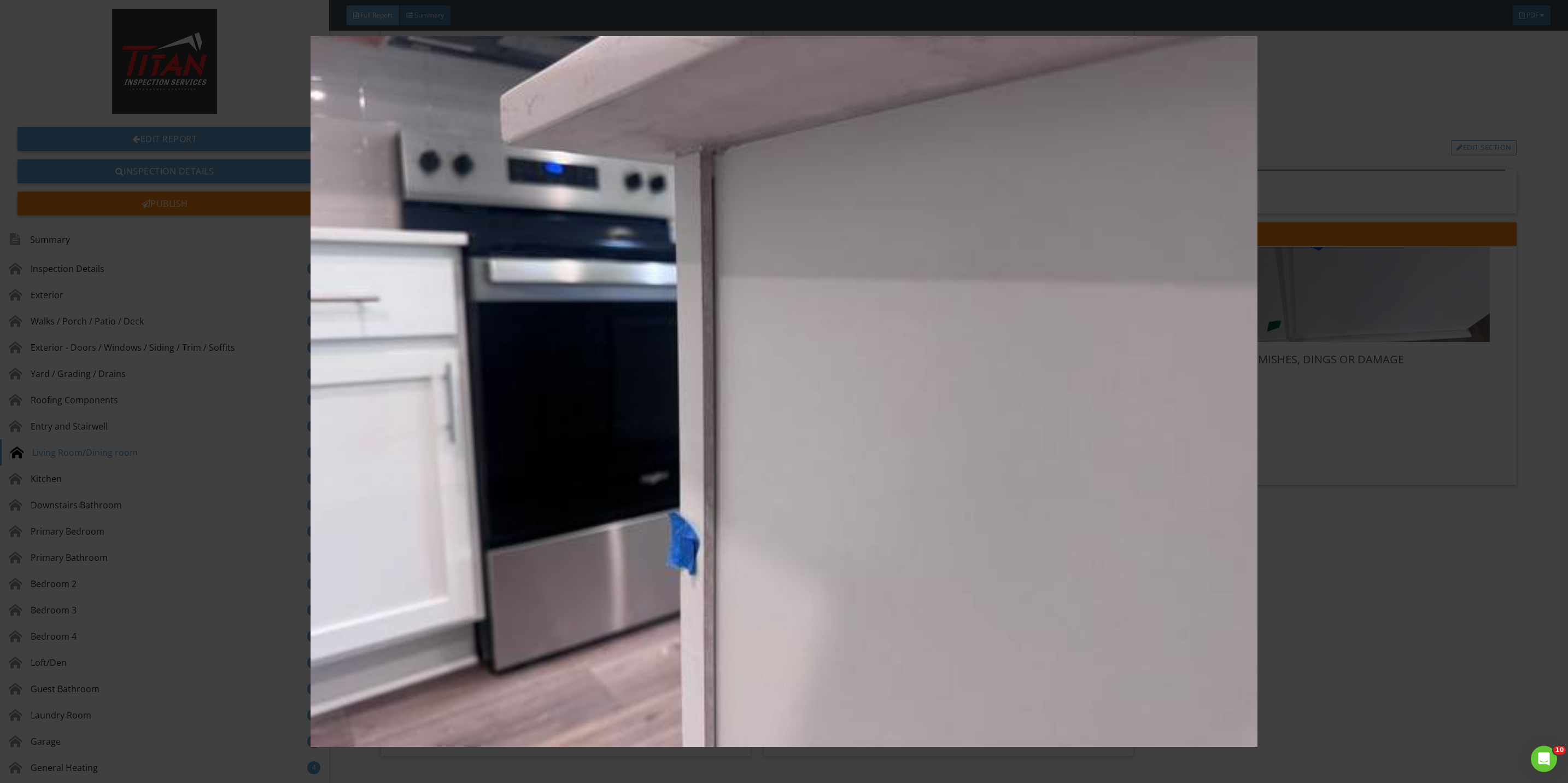
click at [1292, 433] on img at bounding box center [784, 392] width 1456 height 711
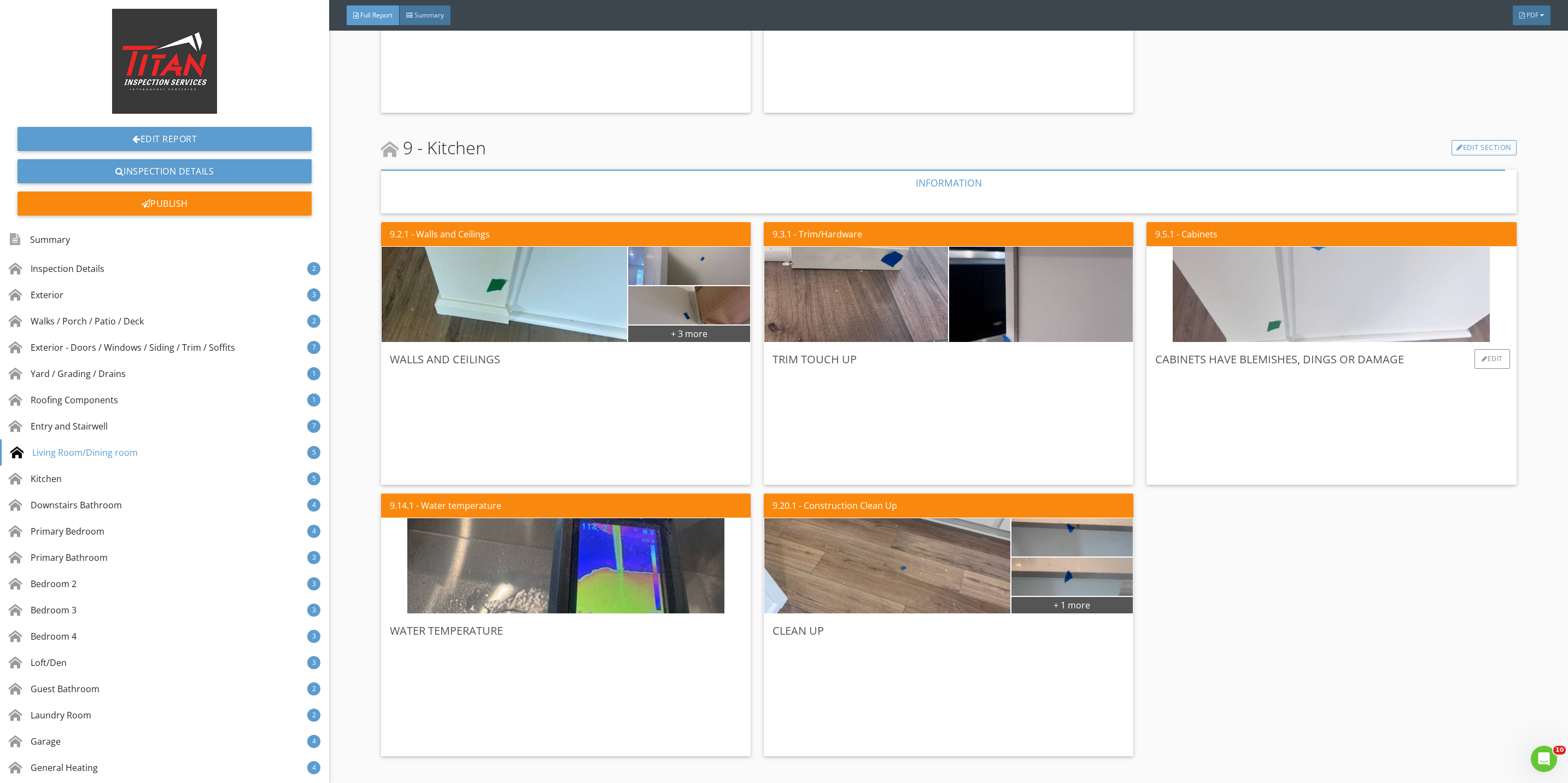
click at [1287, 310] on img at bounding box center [1331, 295] width 317 height 238
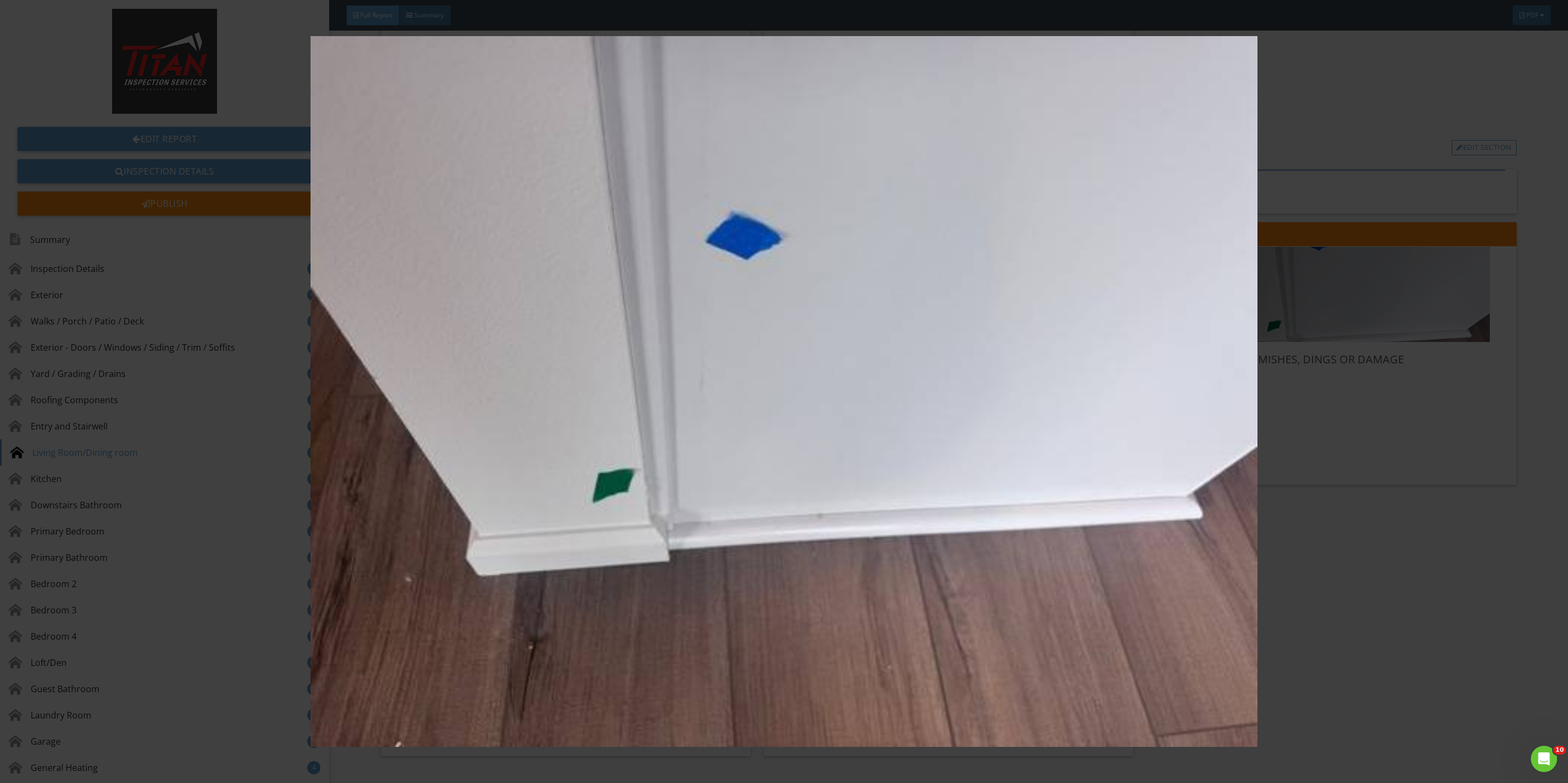
click at [1338, 442] on img at bounding box center [784, 392] width 1456 height 711
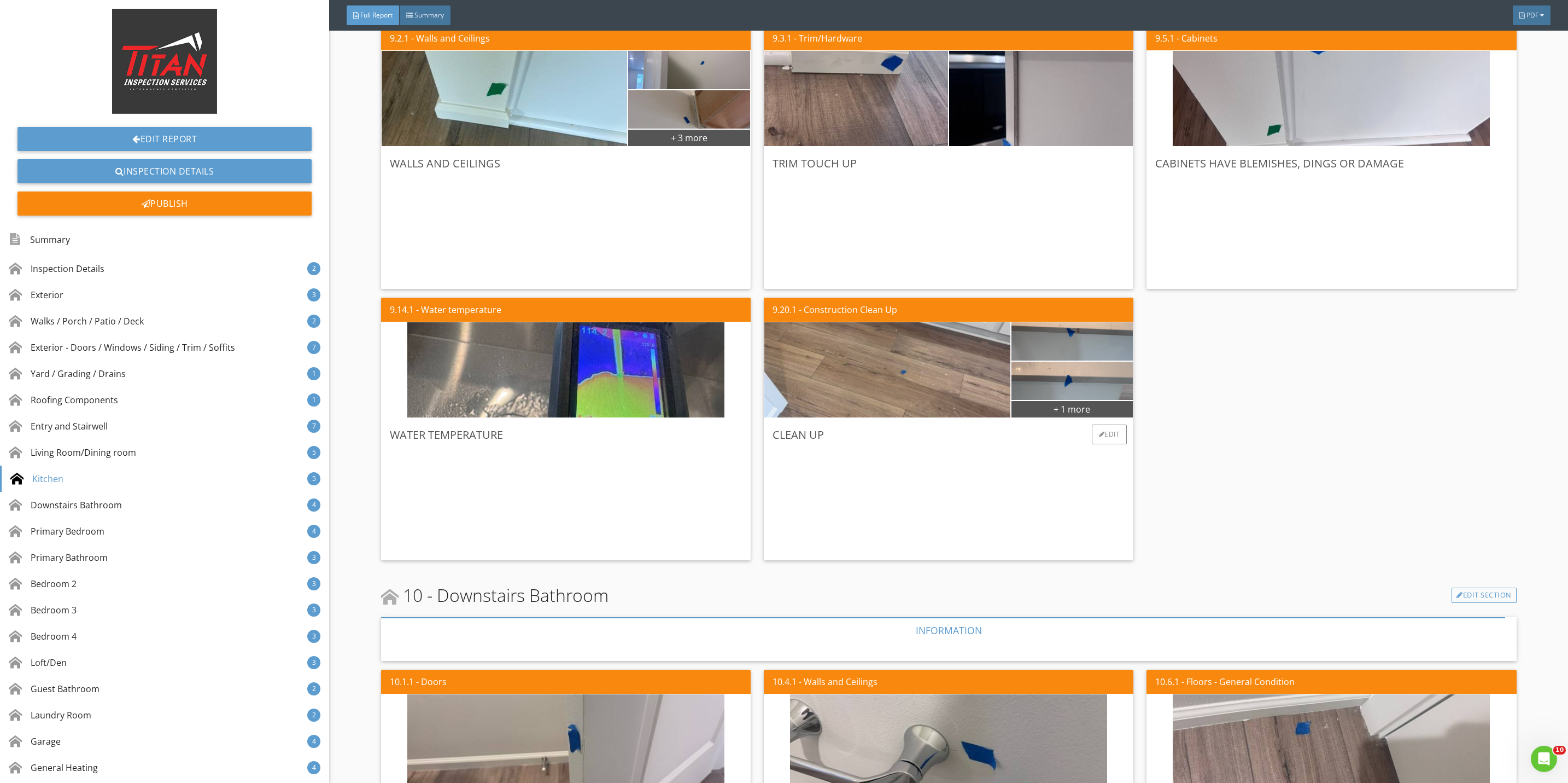
scroll to position [4840, 0]
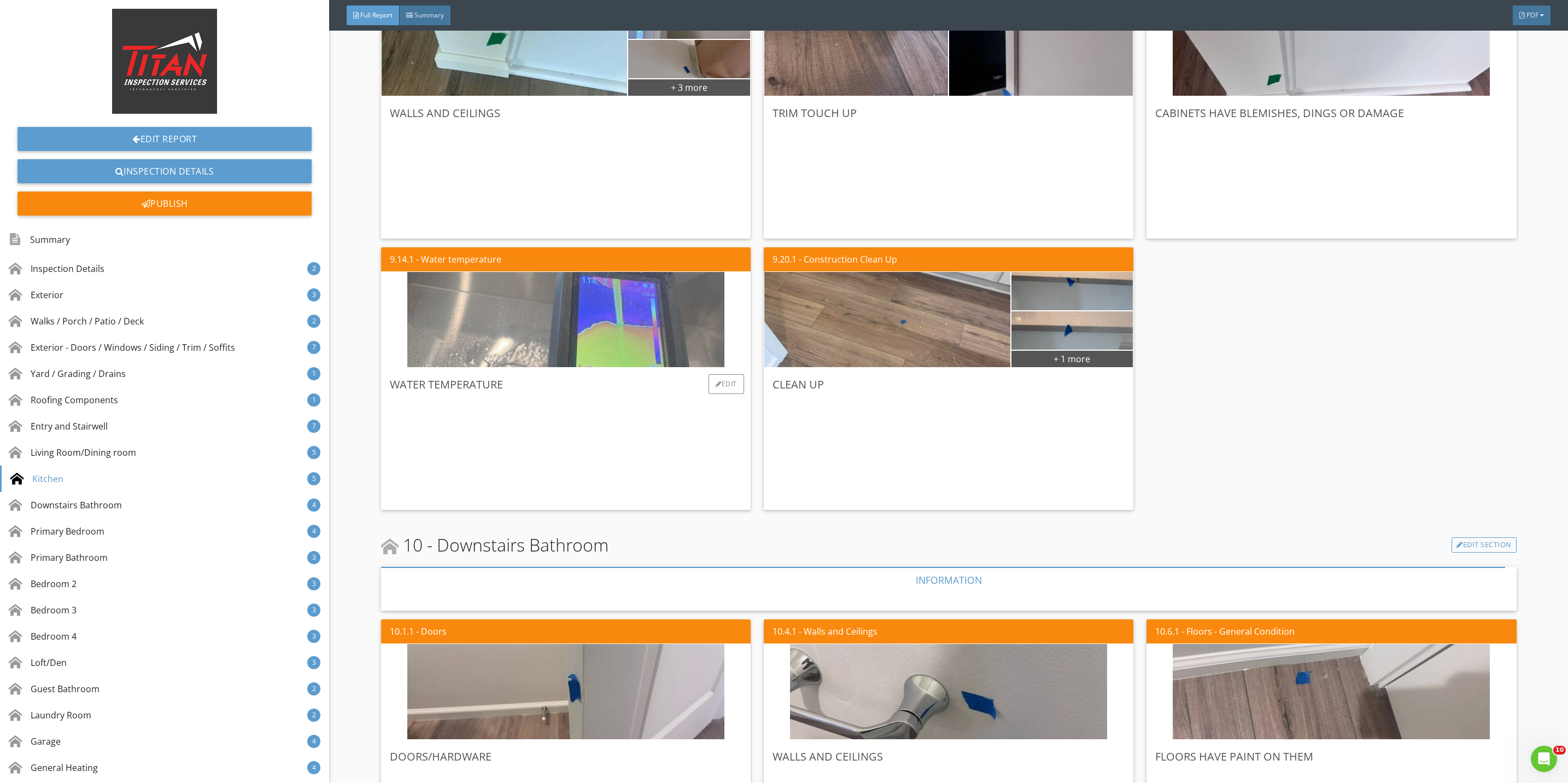
click at [645, 351] on img at bounding box center [565, 320] width 317 height 238
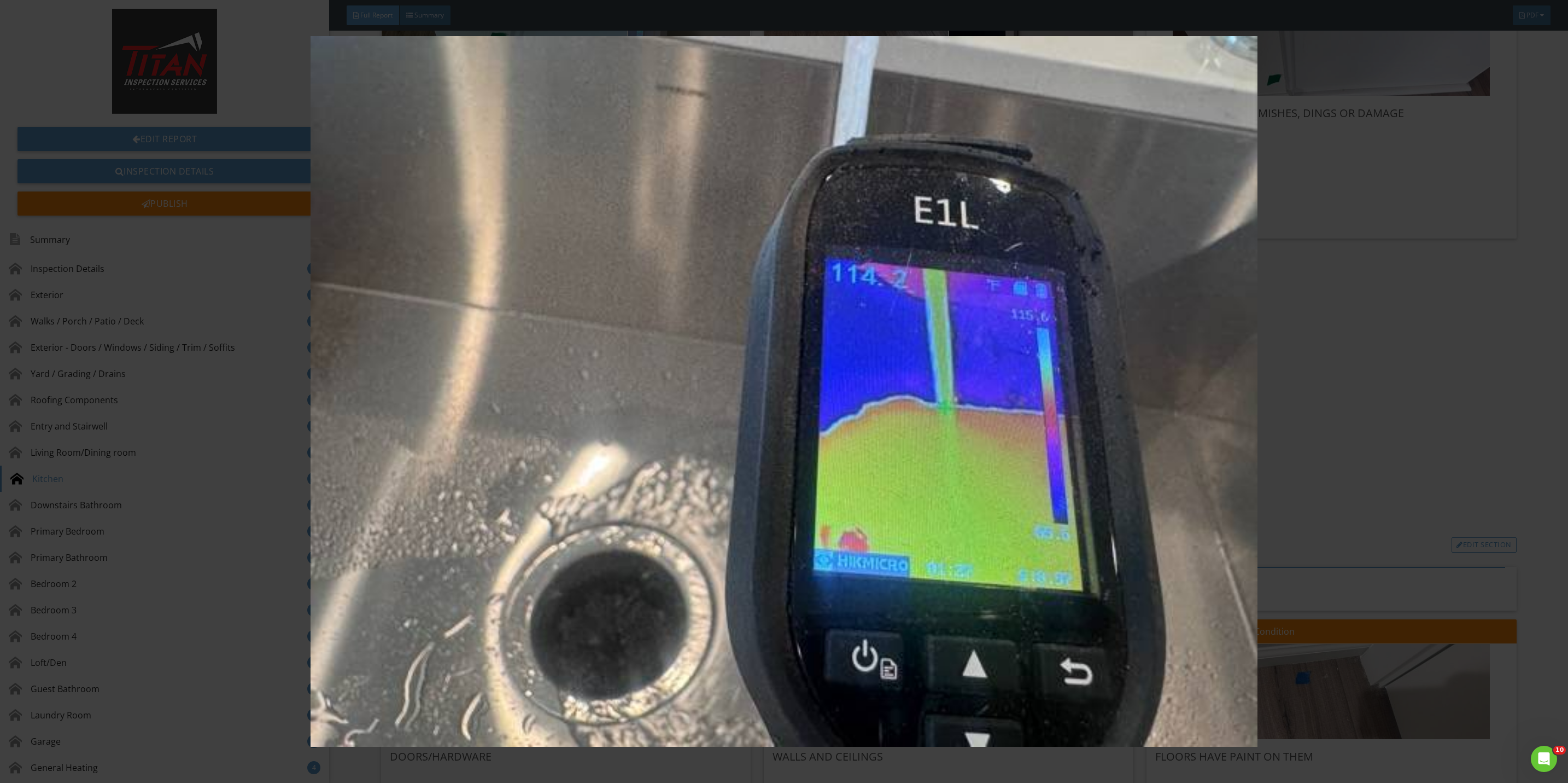
click at [1329, 437] on img at bounding box center [784, 392] width 1456 height 711
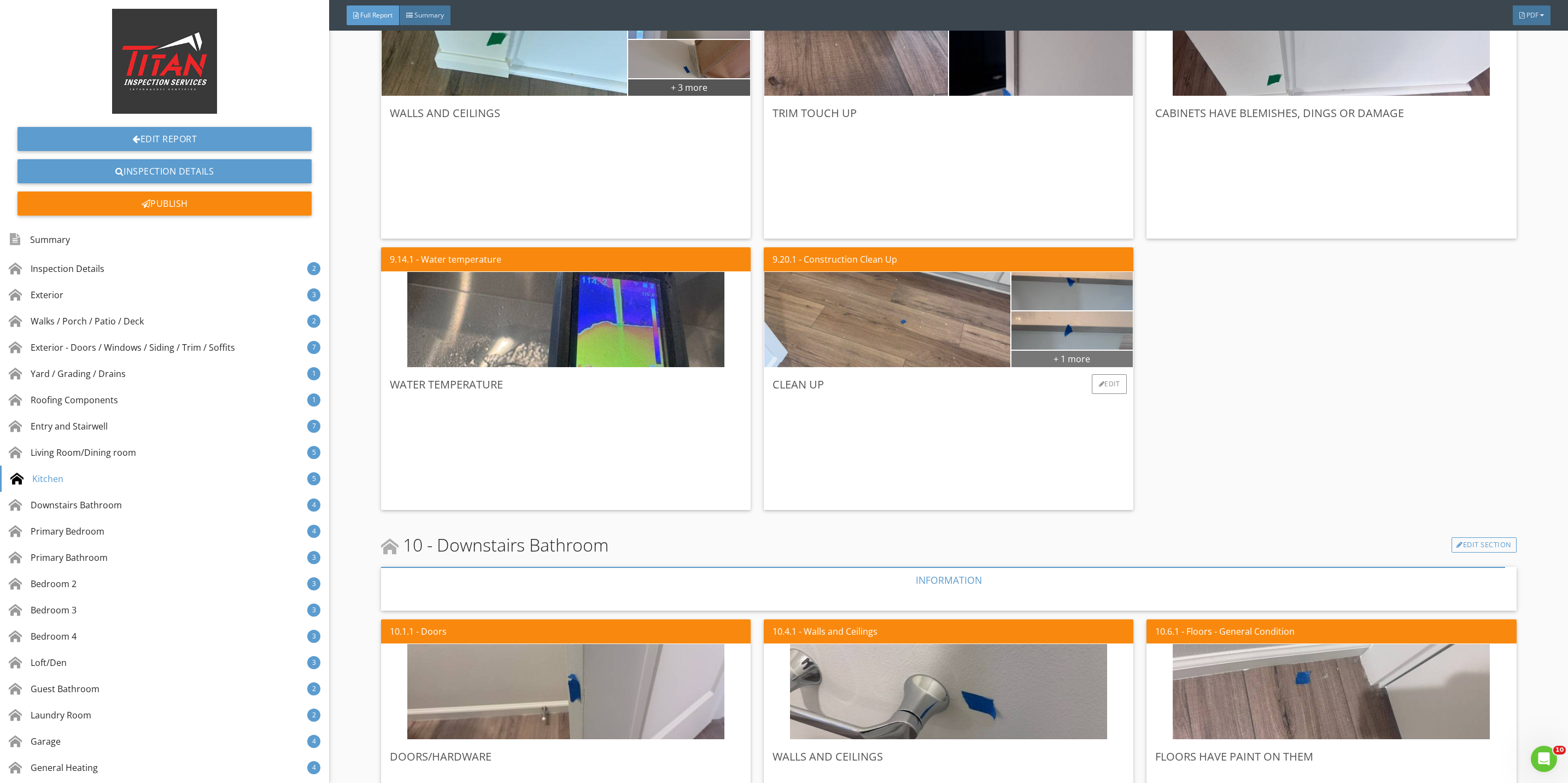
click at [1063, 358] on div "+ 1 more" at bounding box center [1072, 358] width 122 height 17
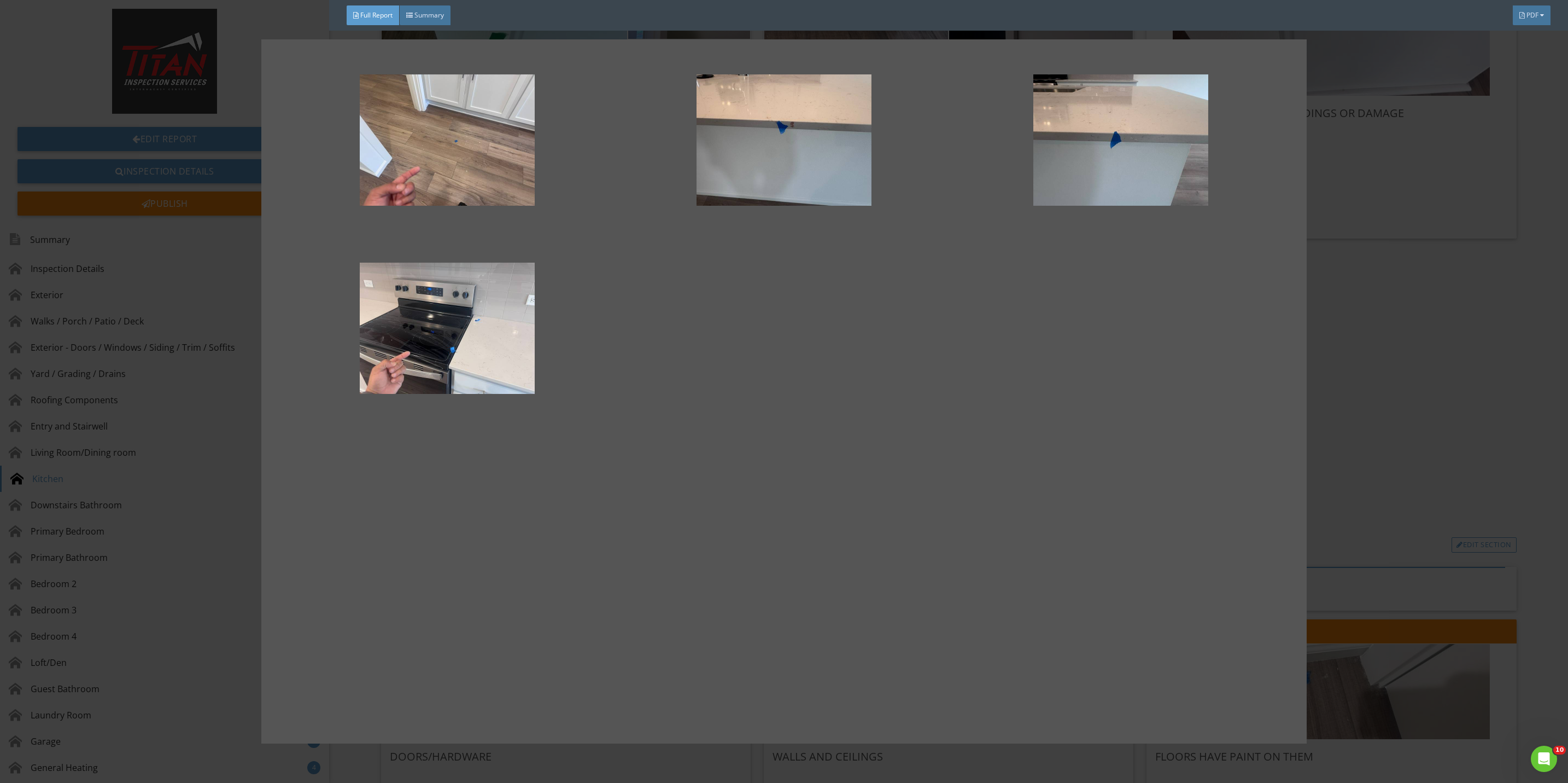
click at [1406, 376] on div at bounding box center [784, 392] width 1568 height 783
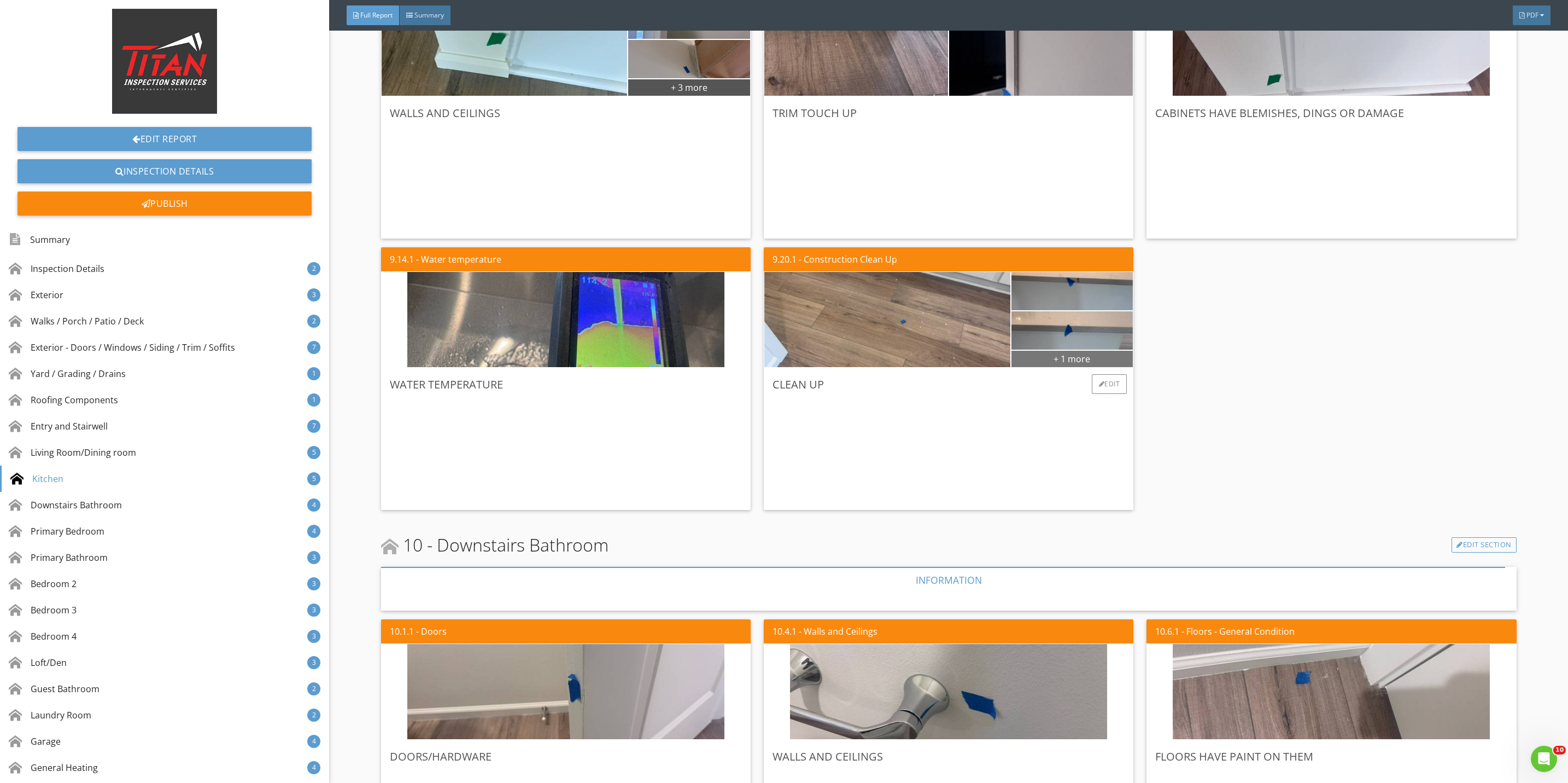
click at [1064, 356] on div "+ 1 more" at bounding box center [1072, 358] width 122 height 17
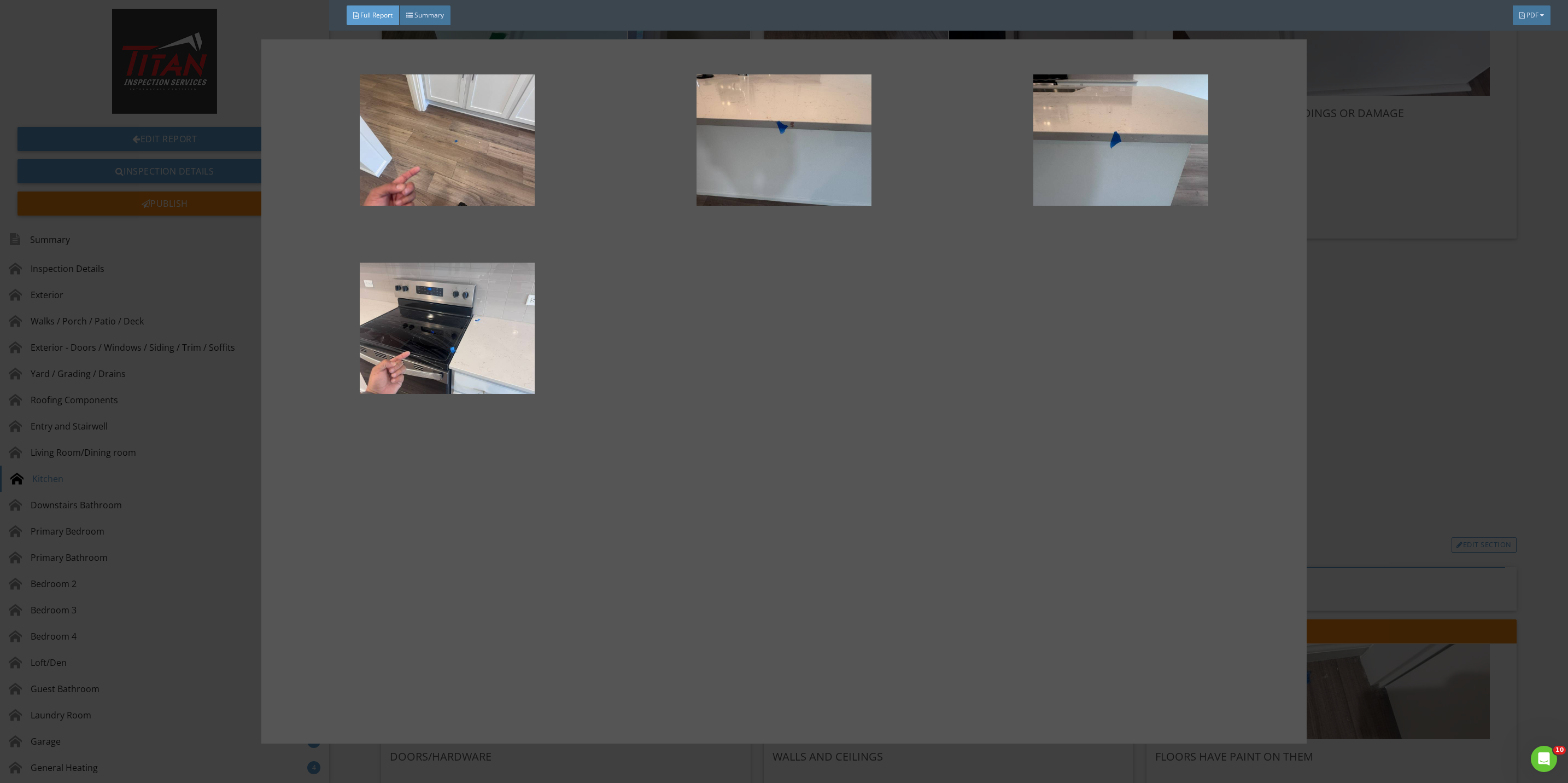
click at [1408, 402] on div at bounding box center [784, 392] width 1568 height 783
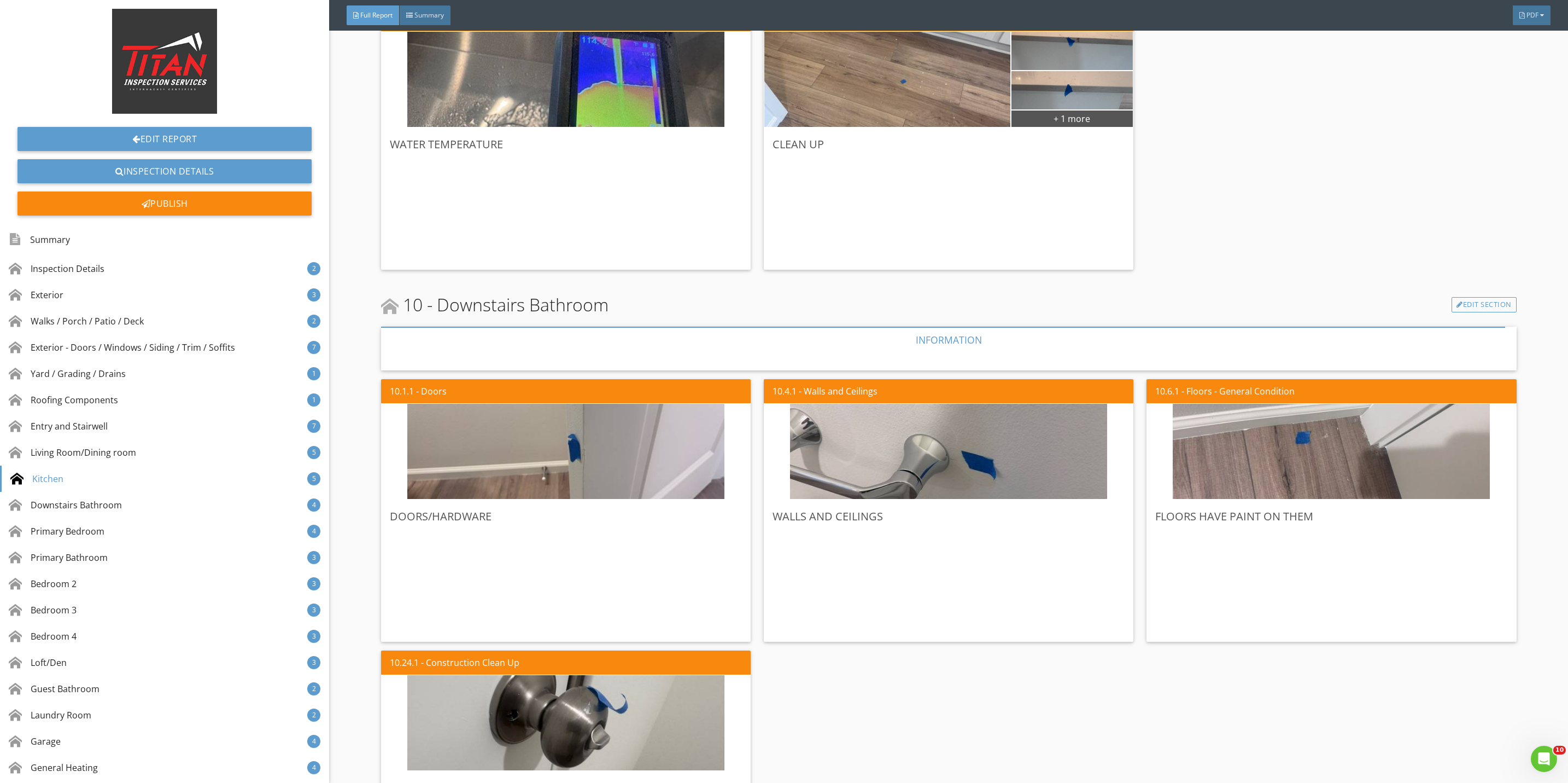
scroll to position [5168, 0]
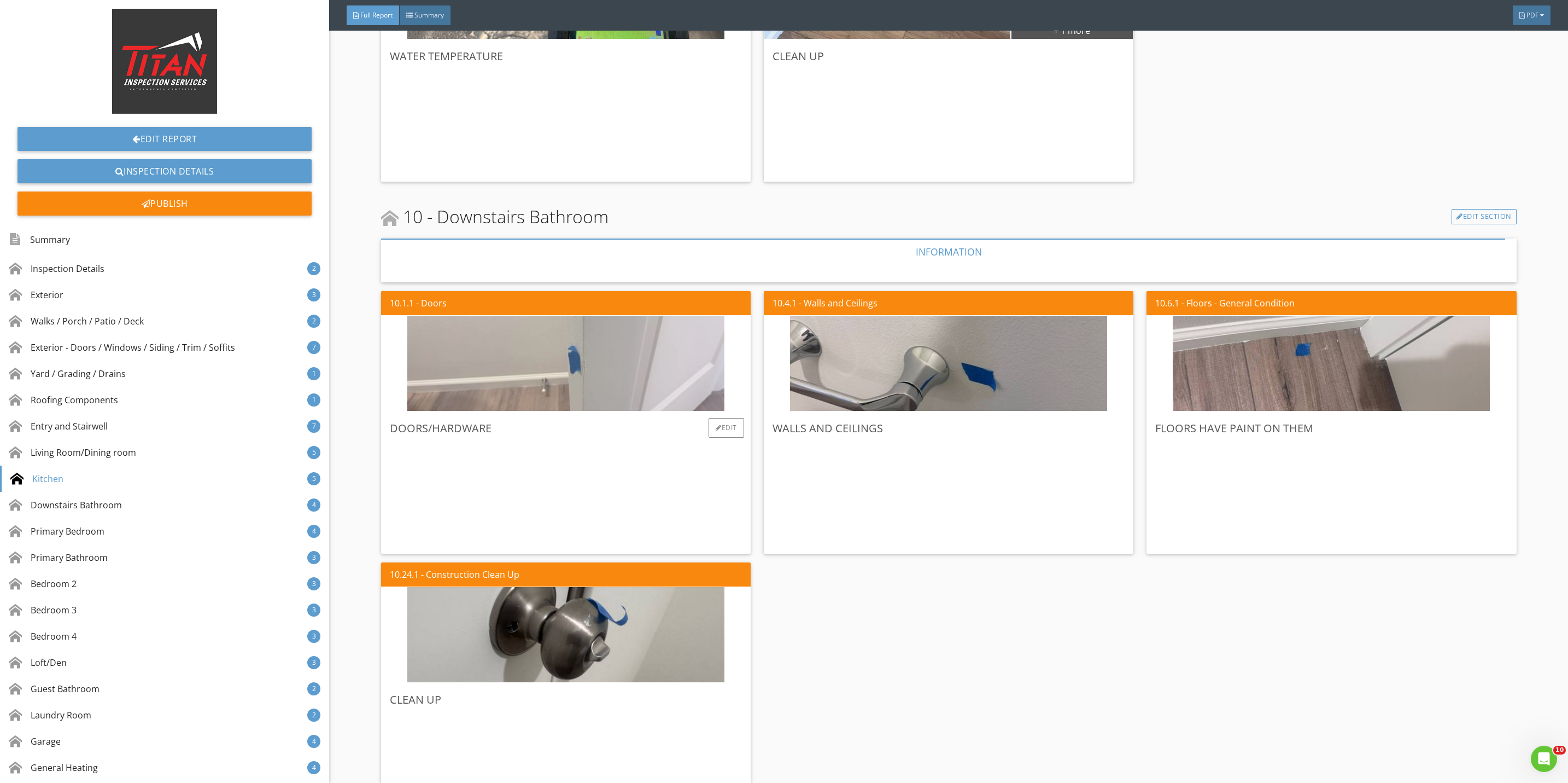
click at [655, 386] on img at bounding box center [565, 364] width 317 height 238
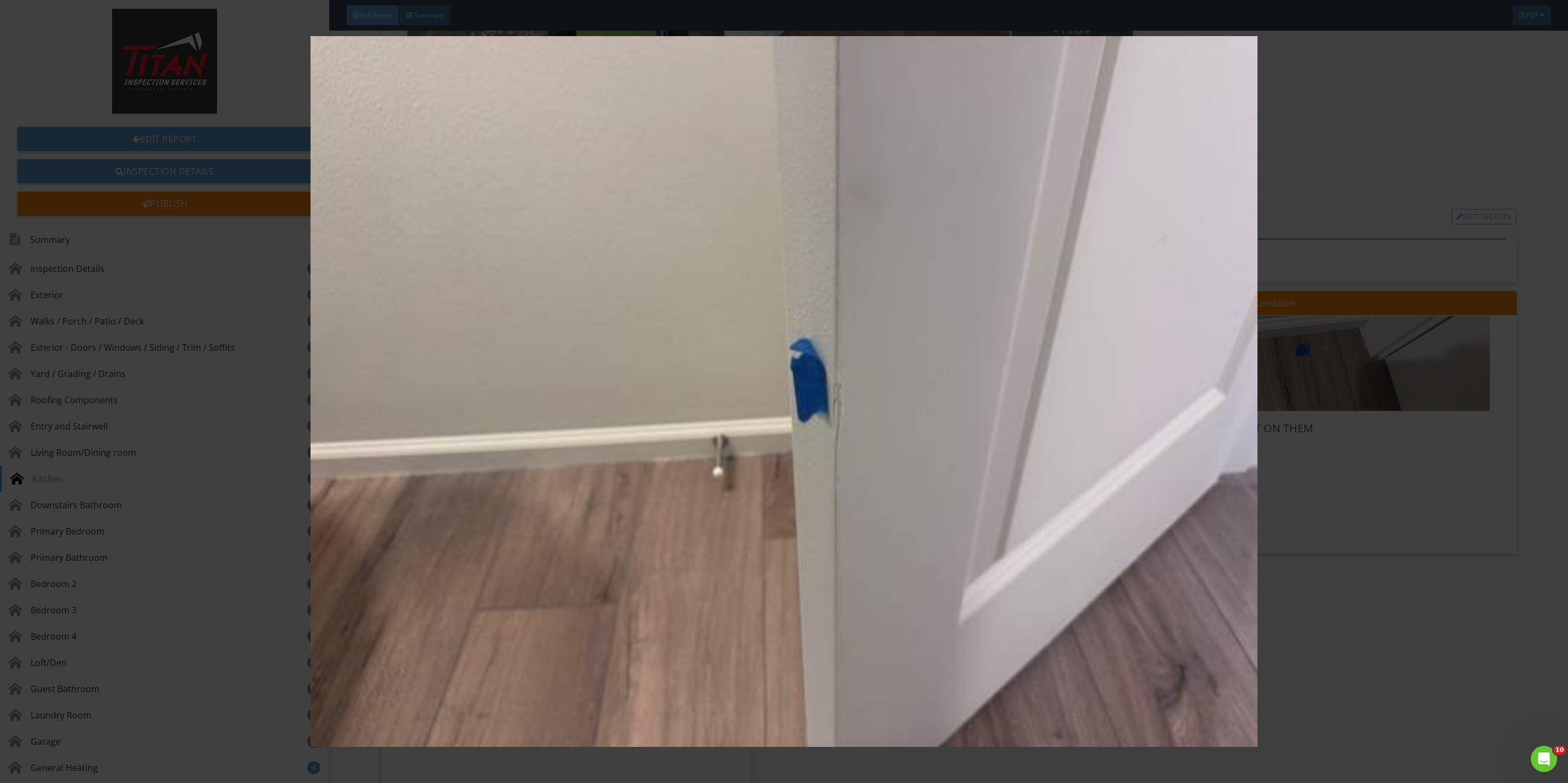
click at [1317, 511] on img at bounding box center [784, 392] width 1456 height 711
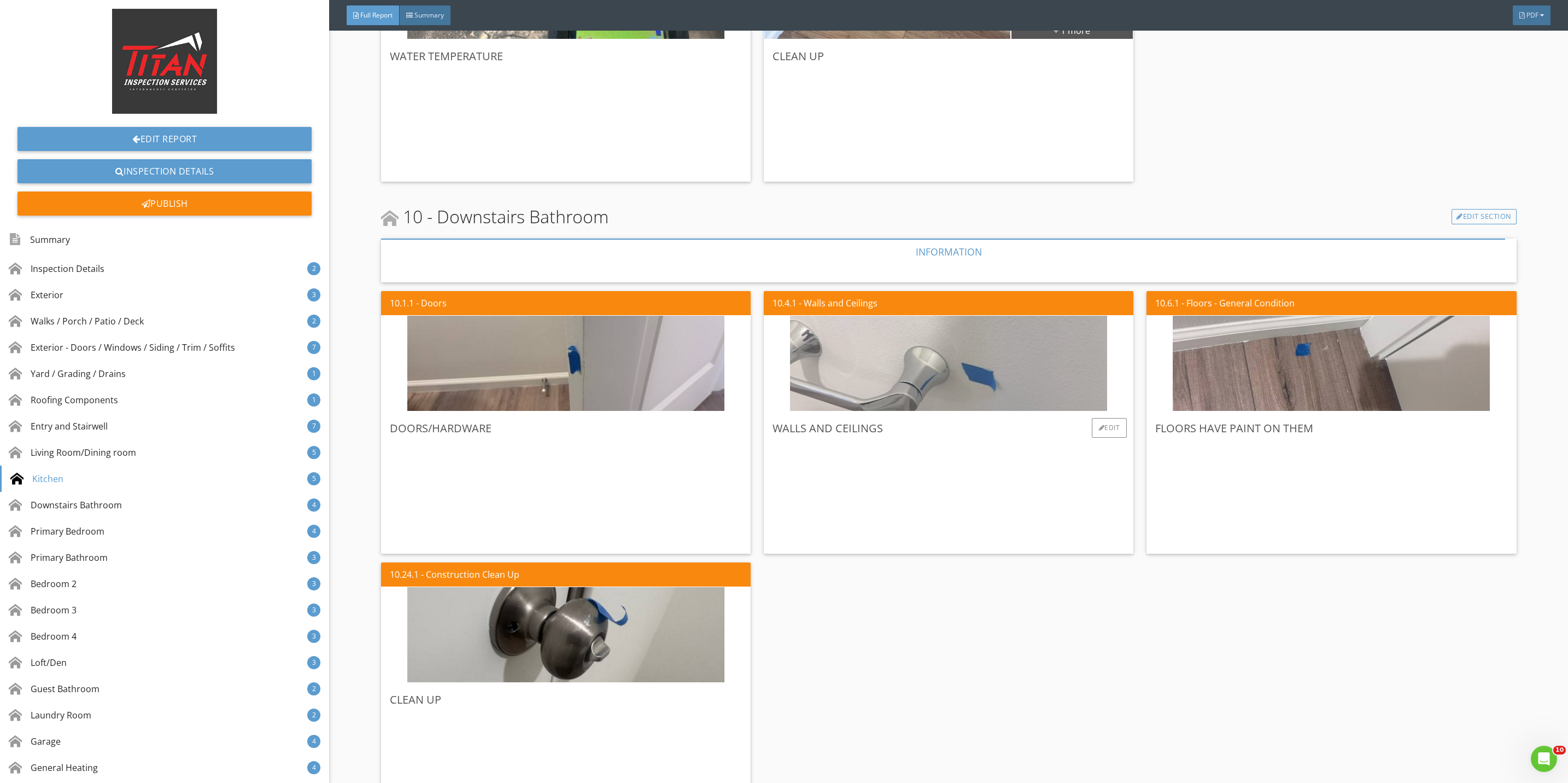
click at [855, 397] on img at bounding box center [949, 364] width 317 height 238
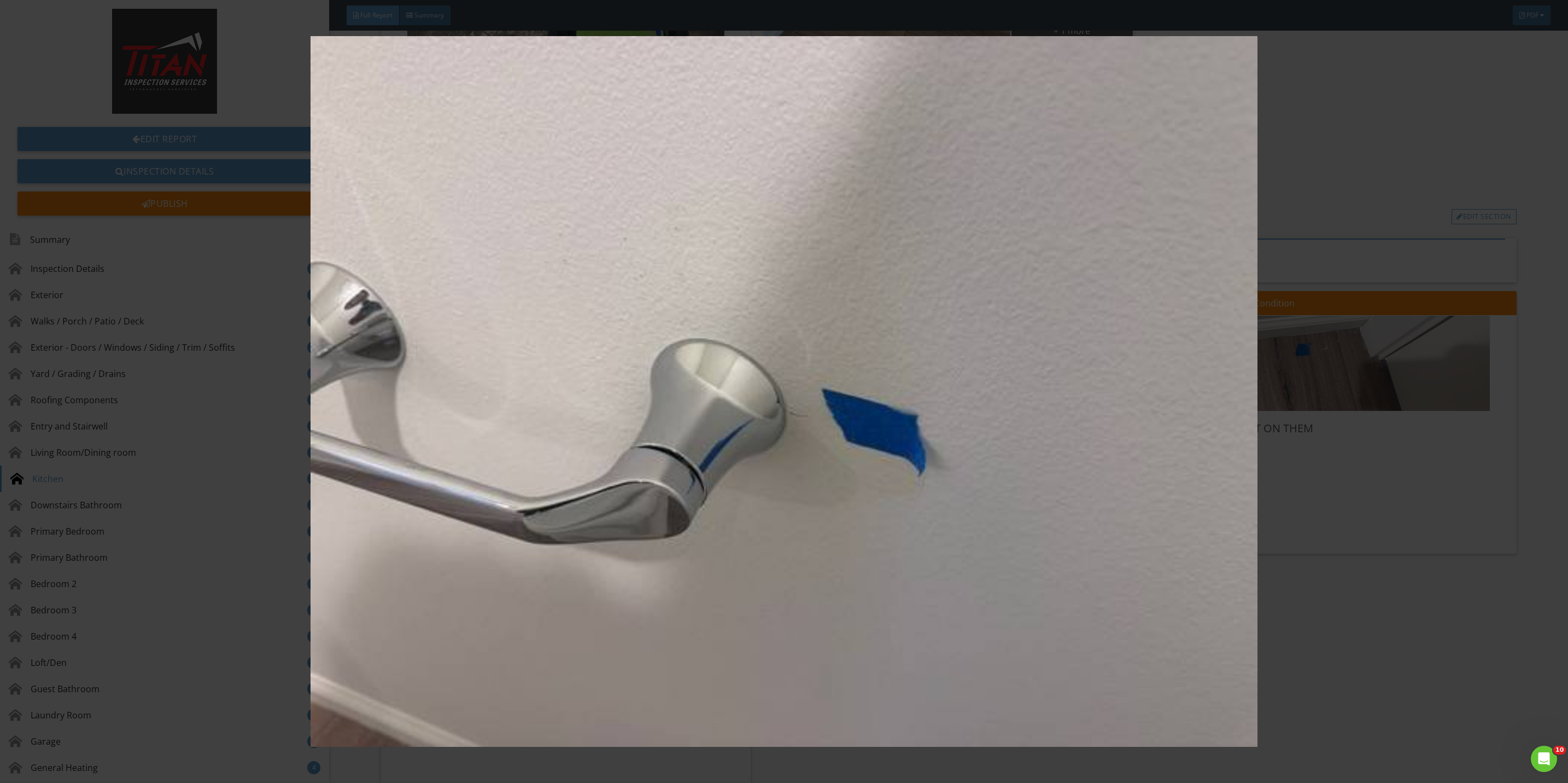
click at [1338, 486] on img at bounding box center [784, 392] width 1456 height 711
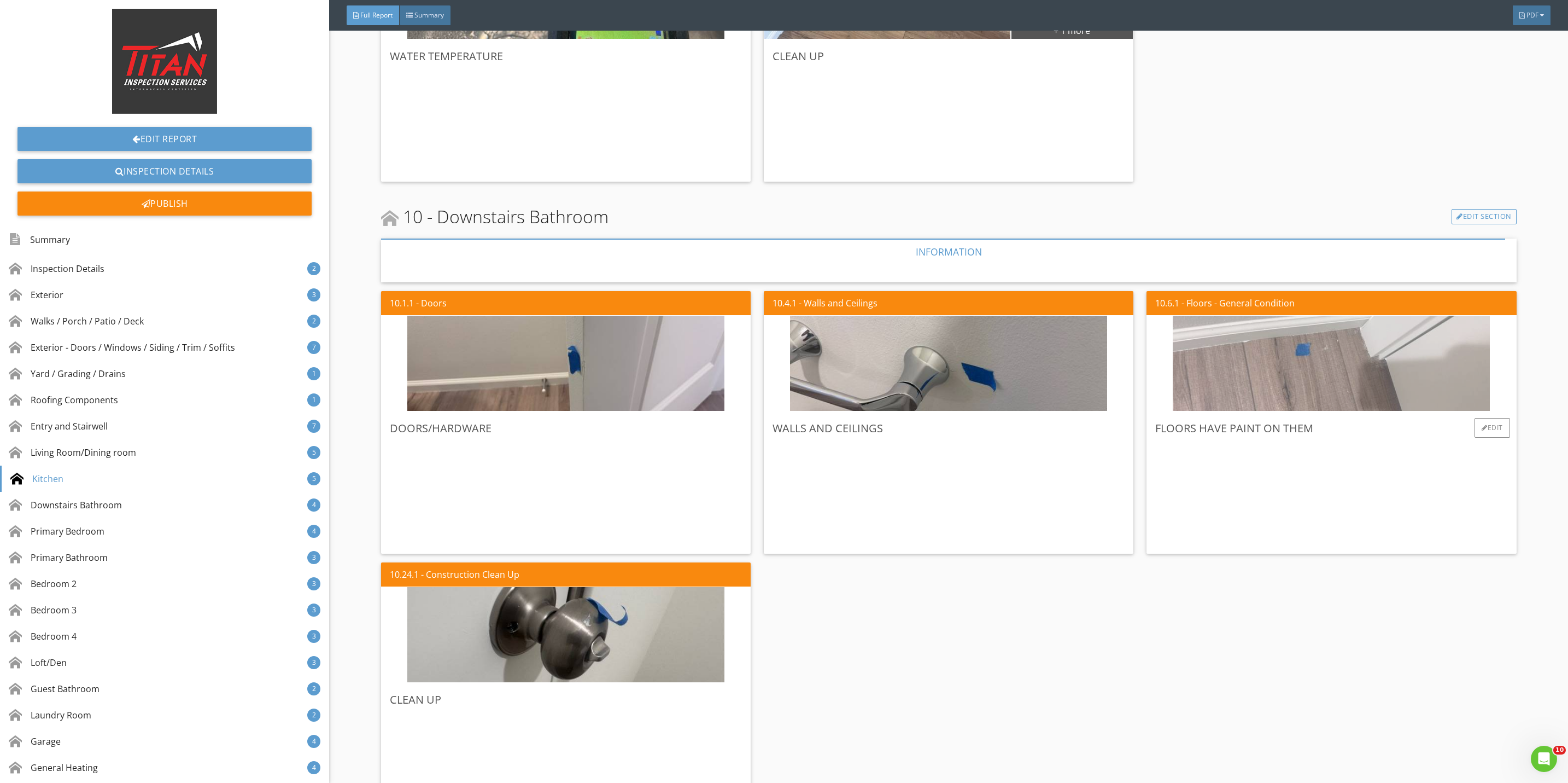
click at [1282, 373] on img at bounding box center [1331, 364] width 317 height 238
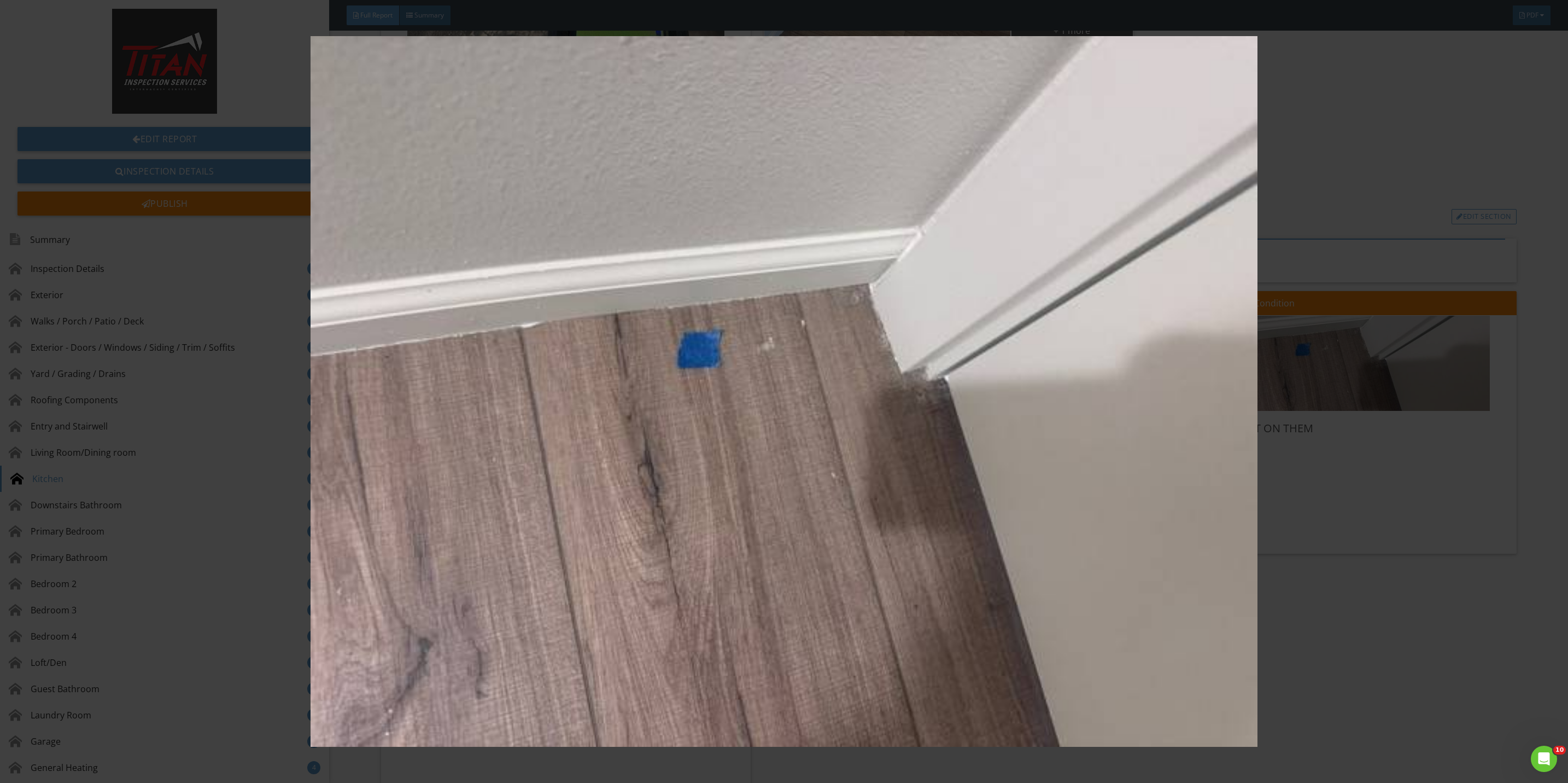
click at [1348, 488] on img at bounding box center [784, 392] width 1456 height 711
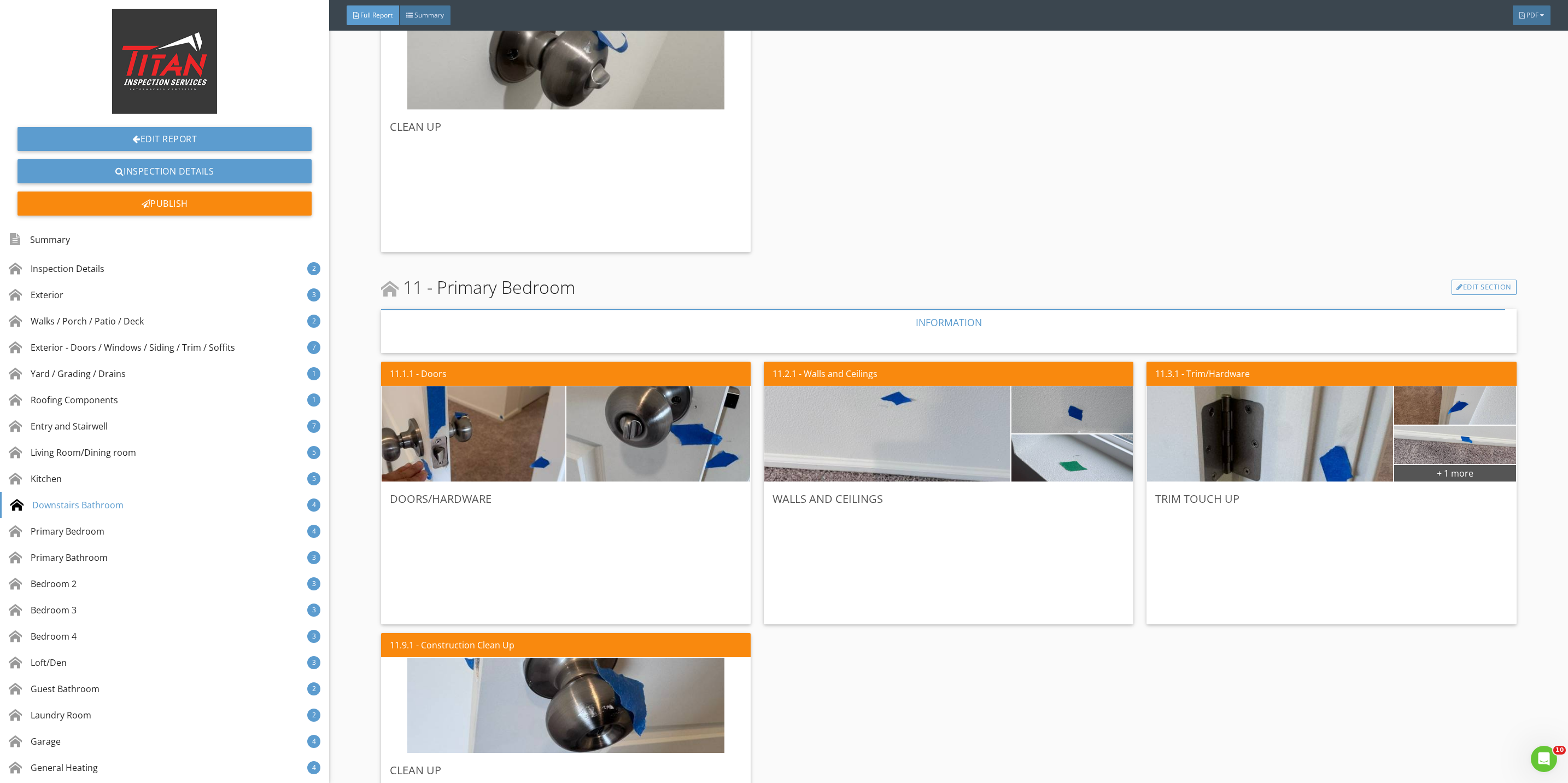
scroll to position [5825, 0]
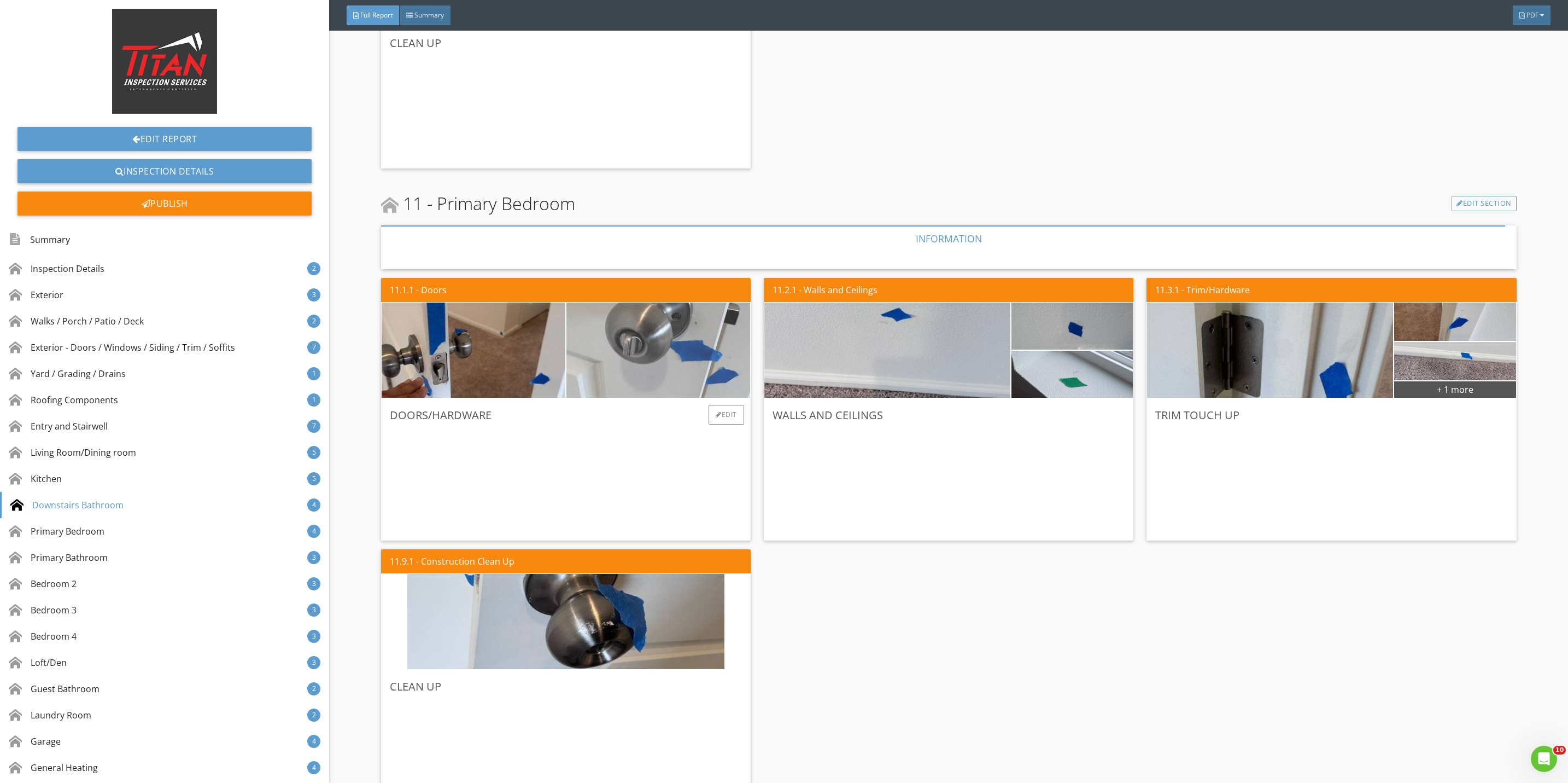
click at [604, 381] on img at bounding box center [658, 350] width 317 height 238
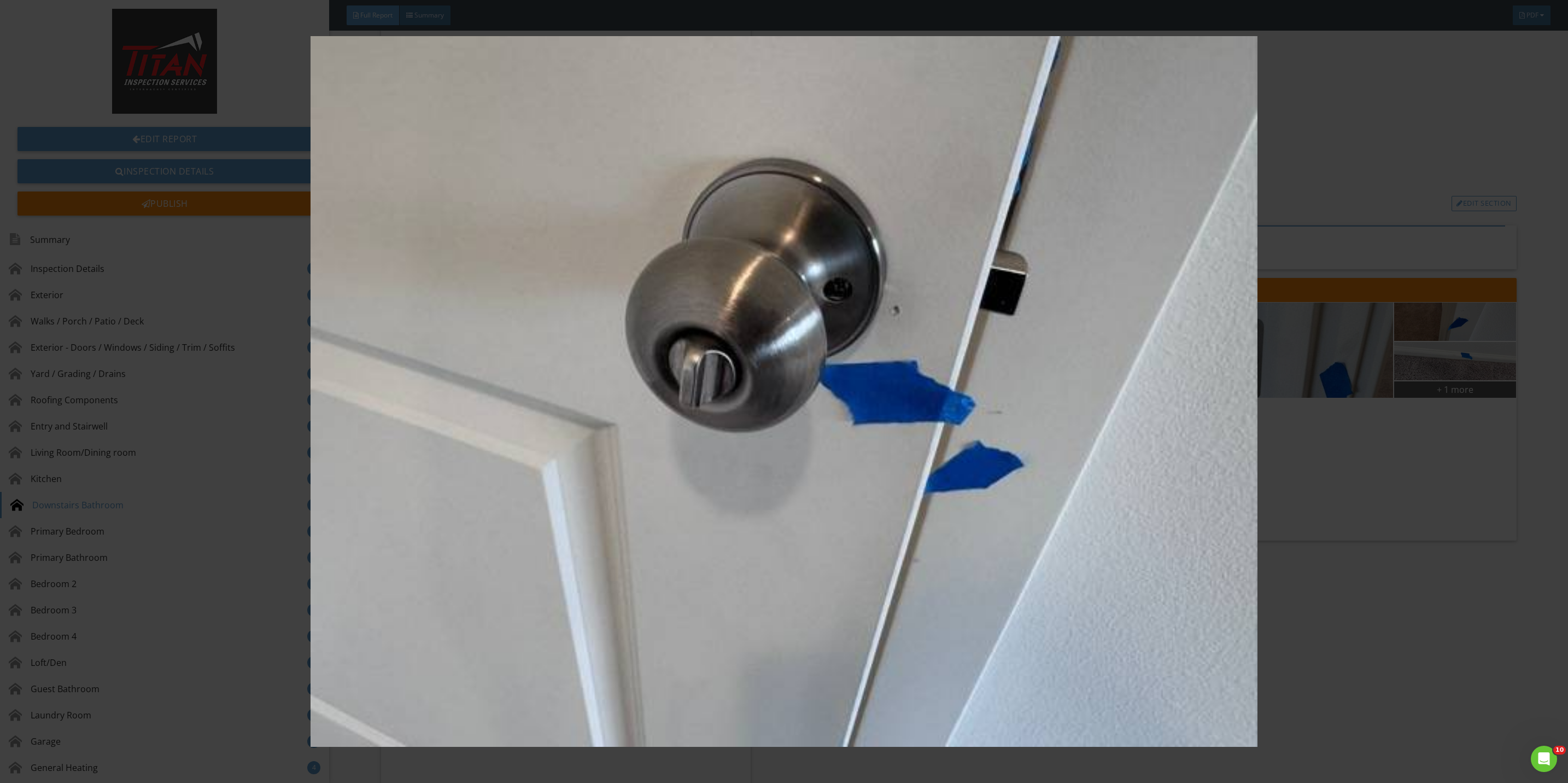
click at [1308, 476] on img at bounding box center [784, 392] width 1456 height 711
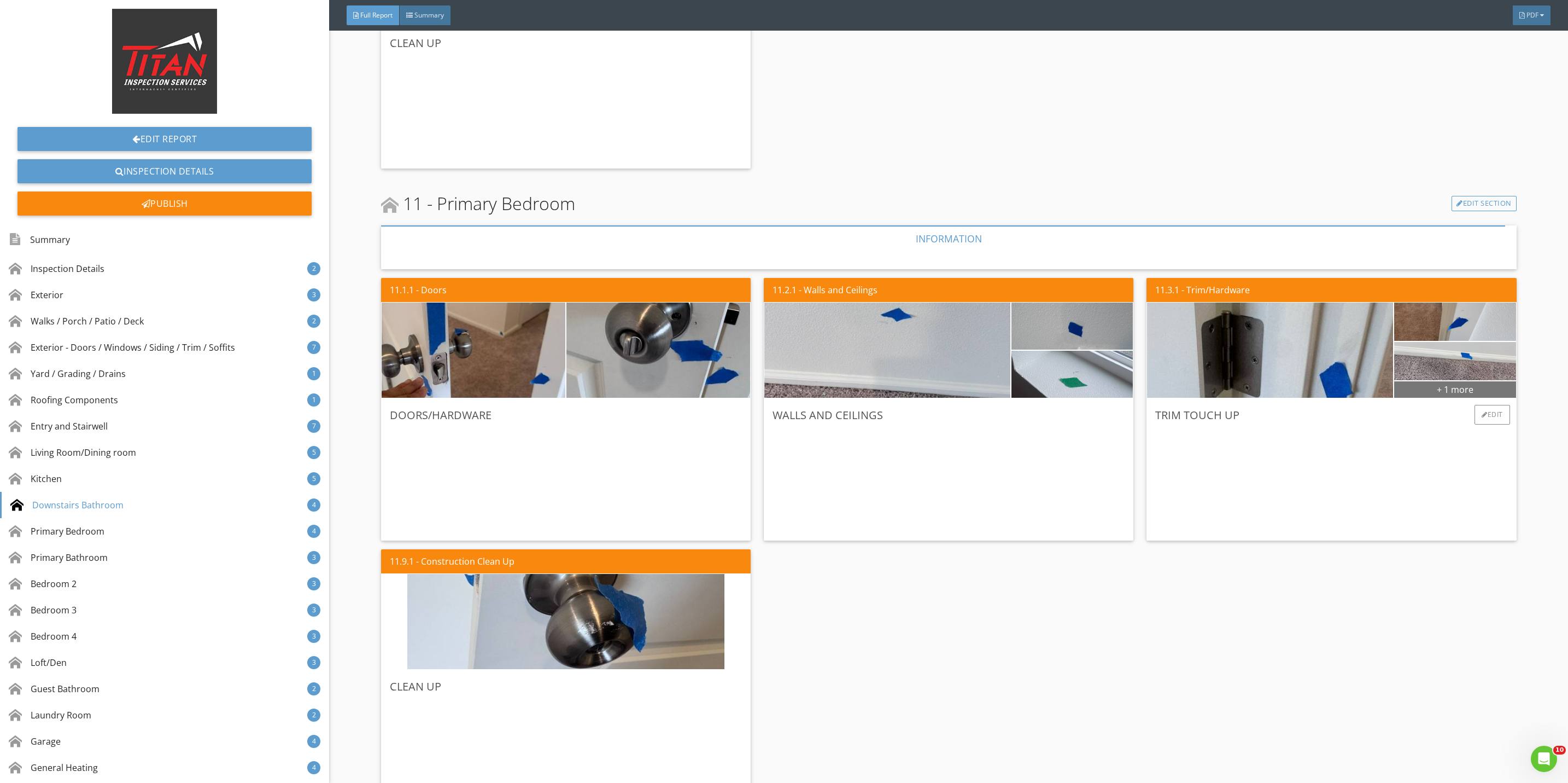
click at [1409, 386] on div "+ 1 more" at bounding box center [1455, 388] width 122 height 17
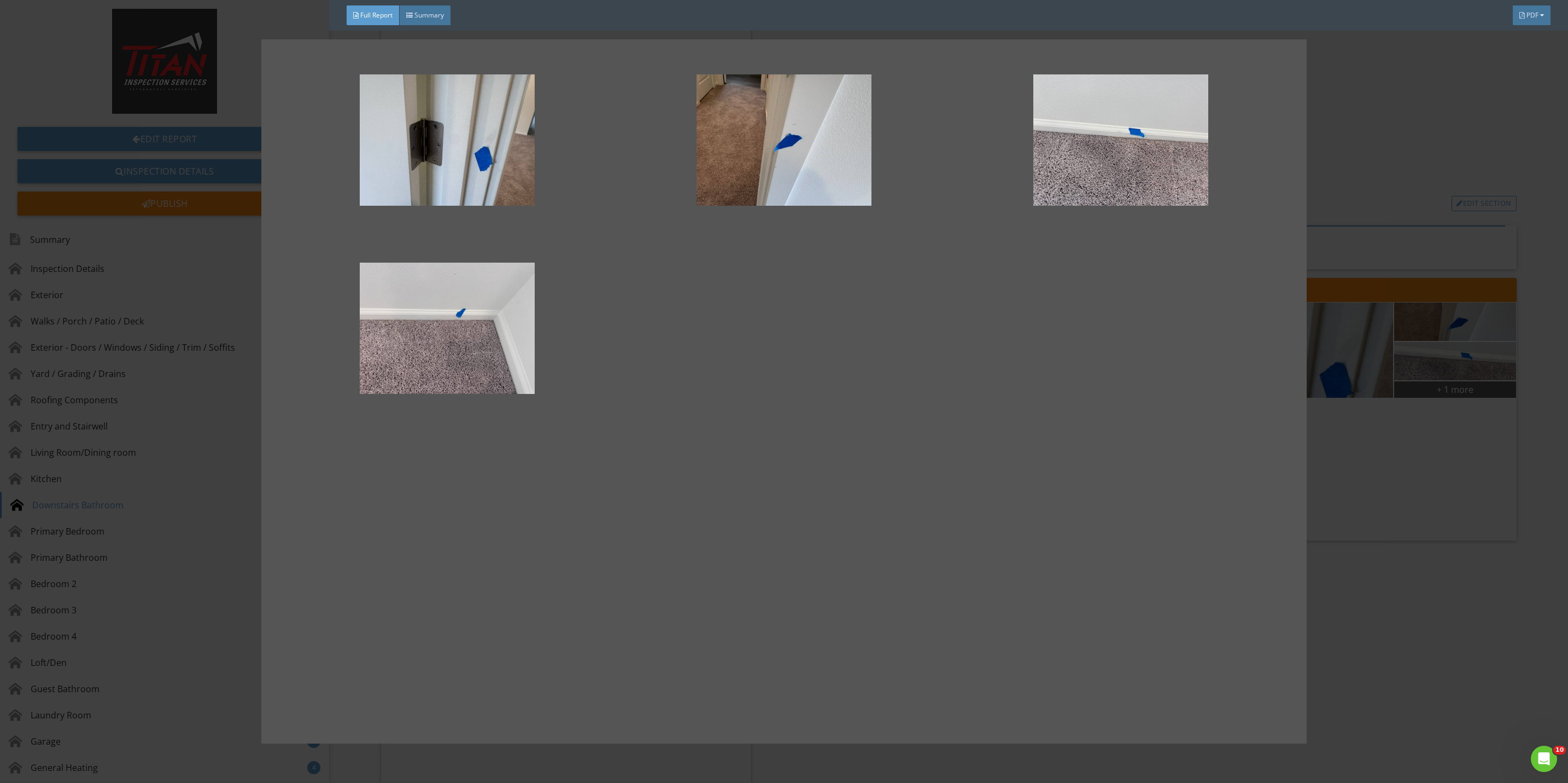
click at [1385, 451] on div at bounding box center [784, 392] width 1568 height 783
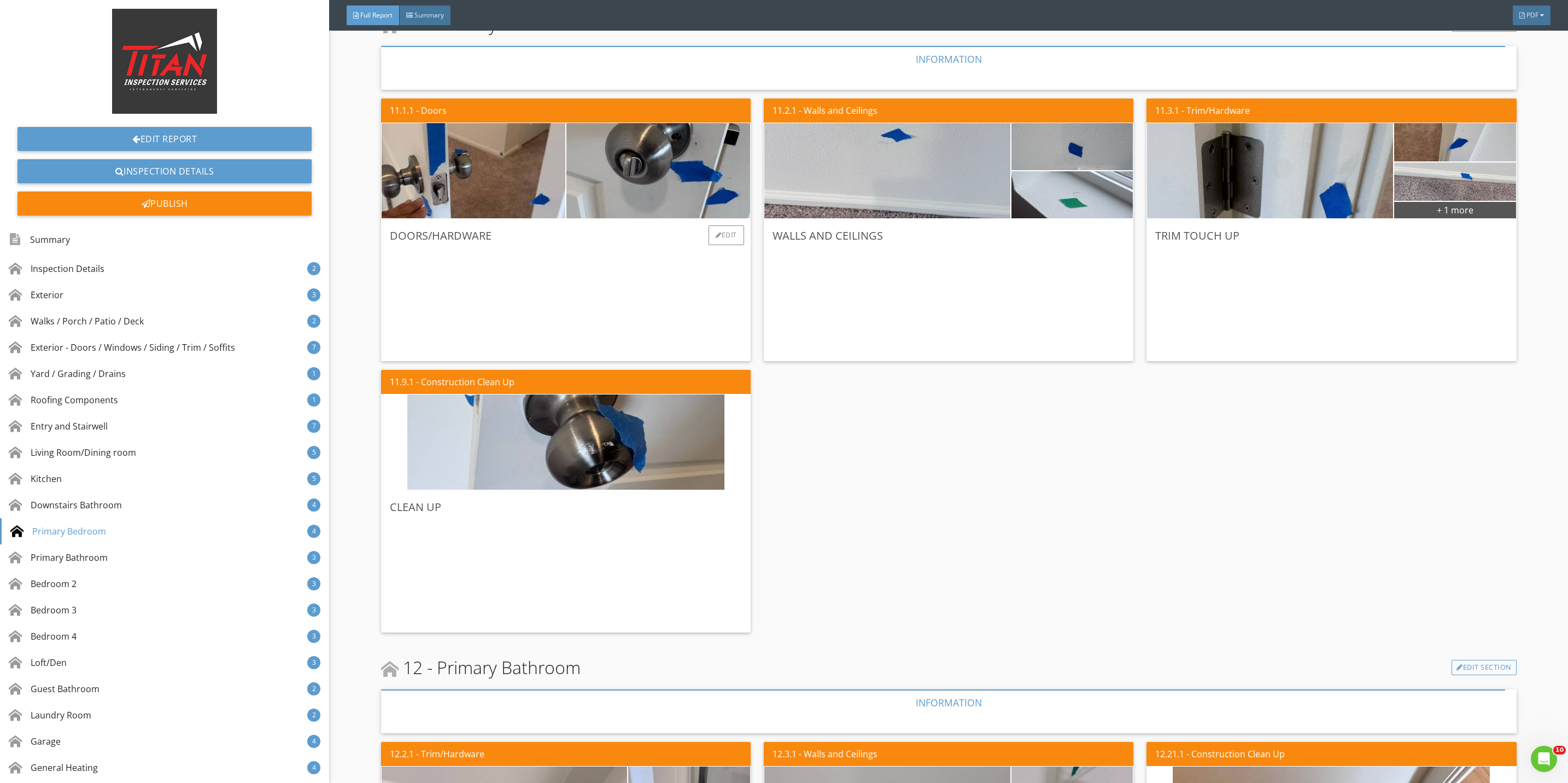
scroll to position [6071, 0]
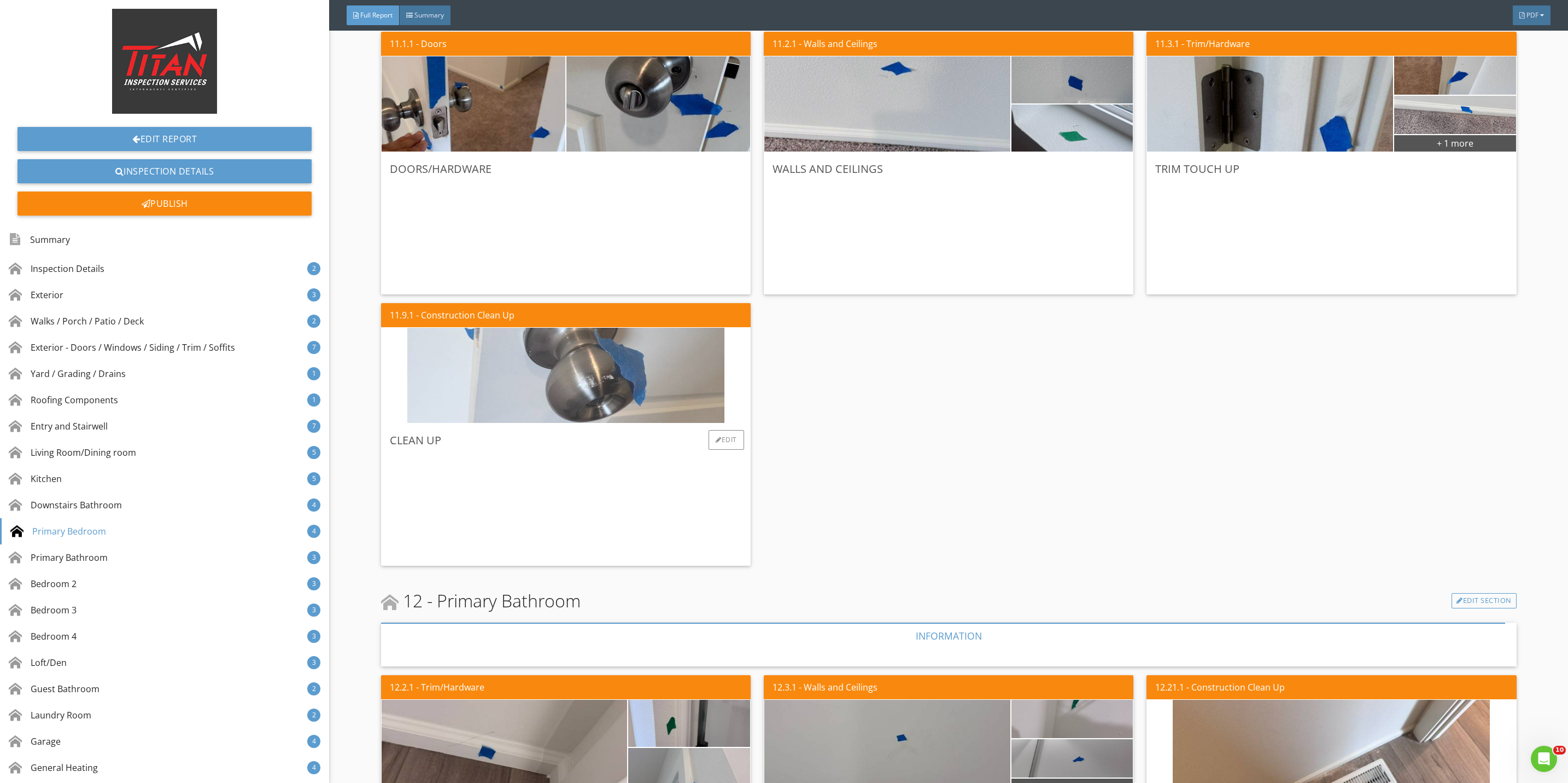
click at [656, 402] on img at bounding box center [565, 376] width 317 height 238
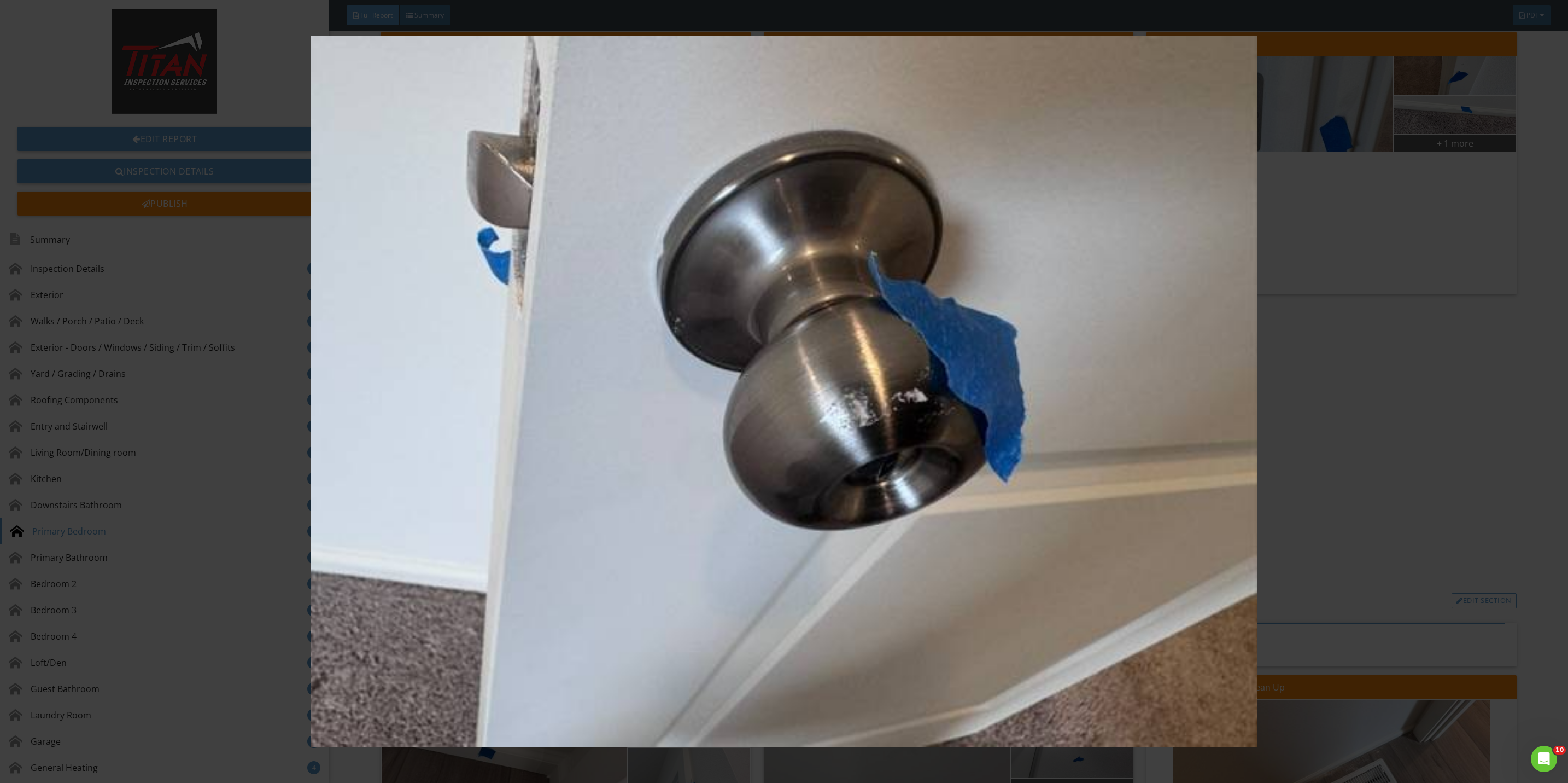
click at [1381, 456] on img at bounding box center [784, 392] width 1456 height 711
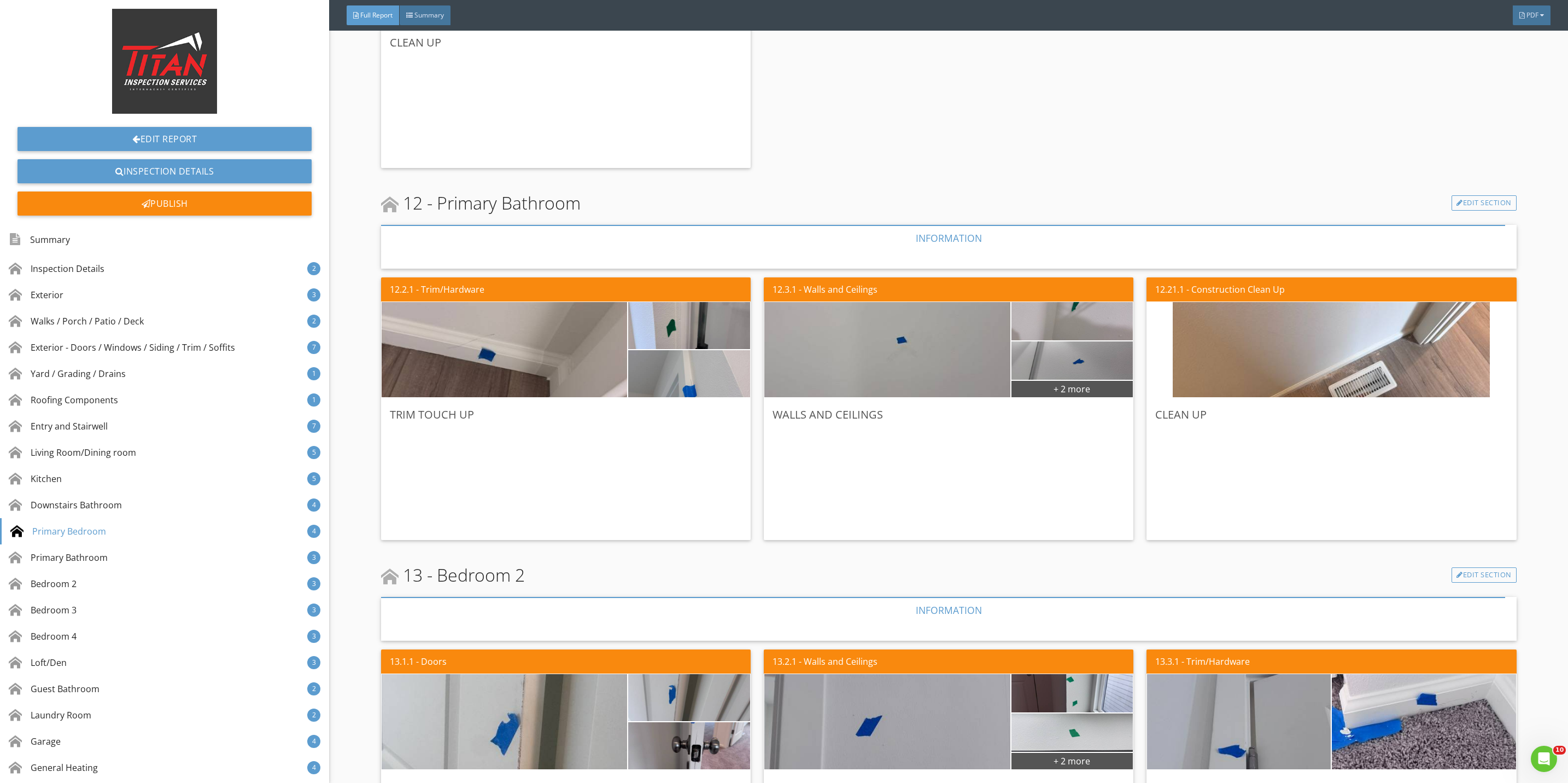
scroll to position [6481, 0]
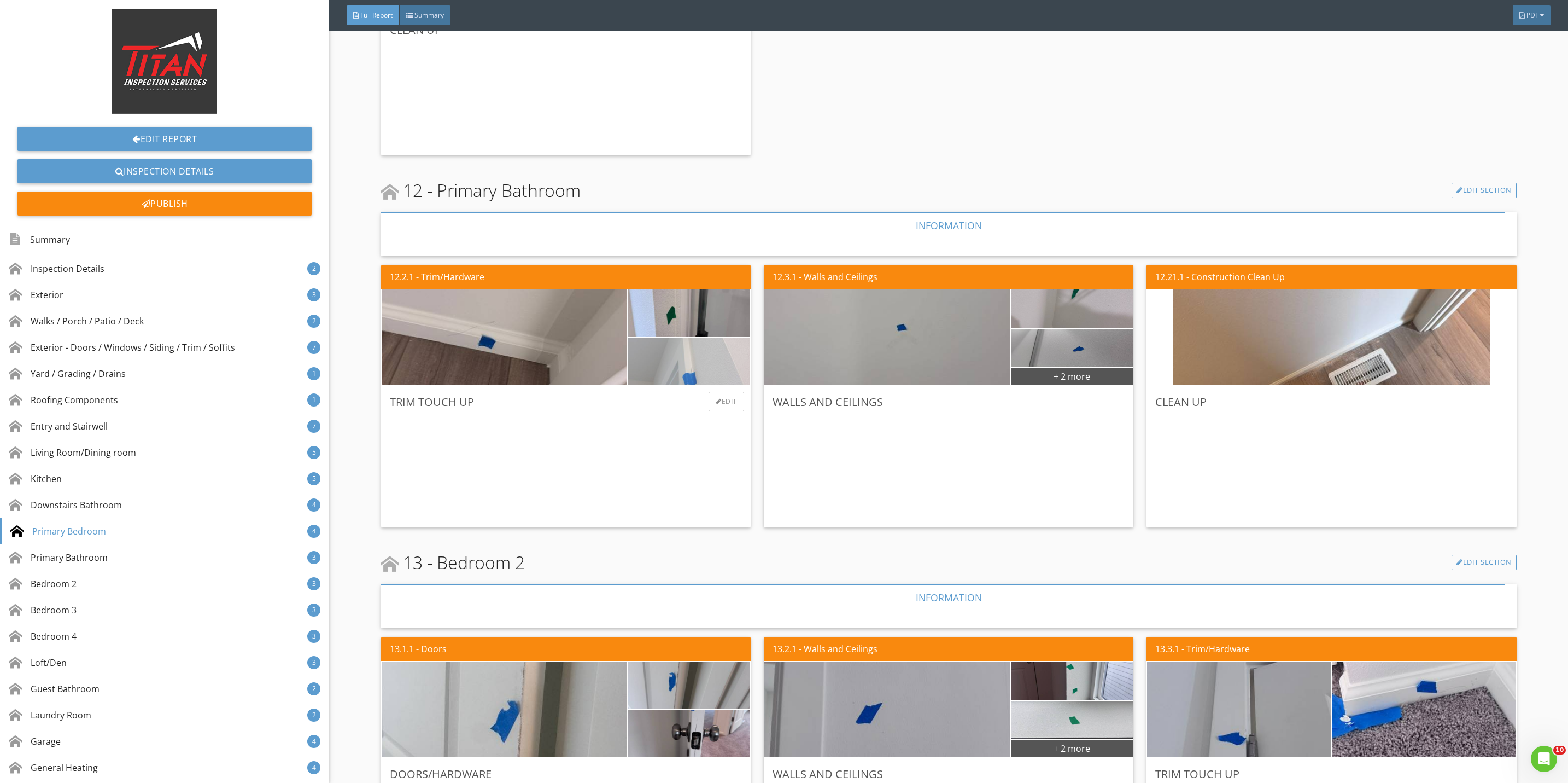
click at [671, 374] on img at bounding box center [688, 360] width 157 height 117
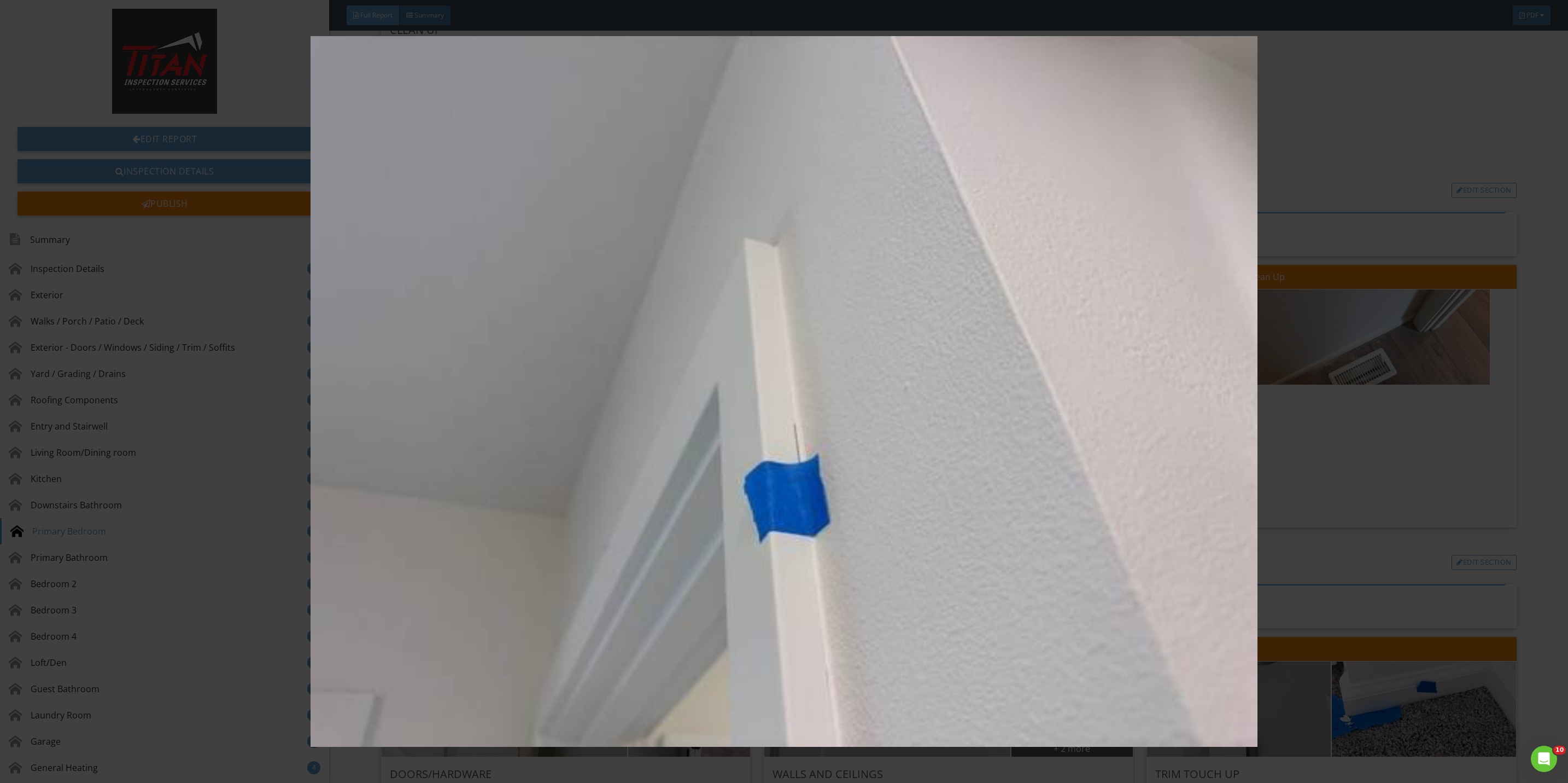
click at [1324, 481] on img at bounding box center [784, 392] width 1456 height 711
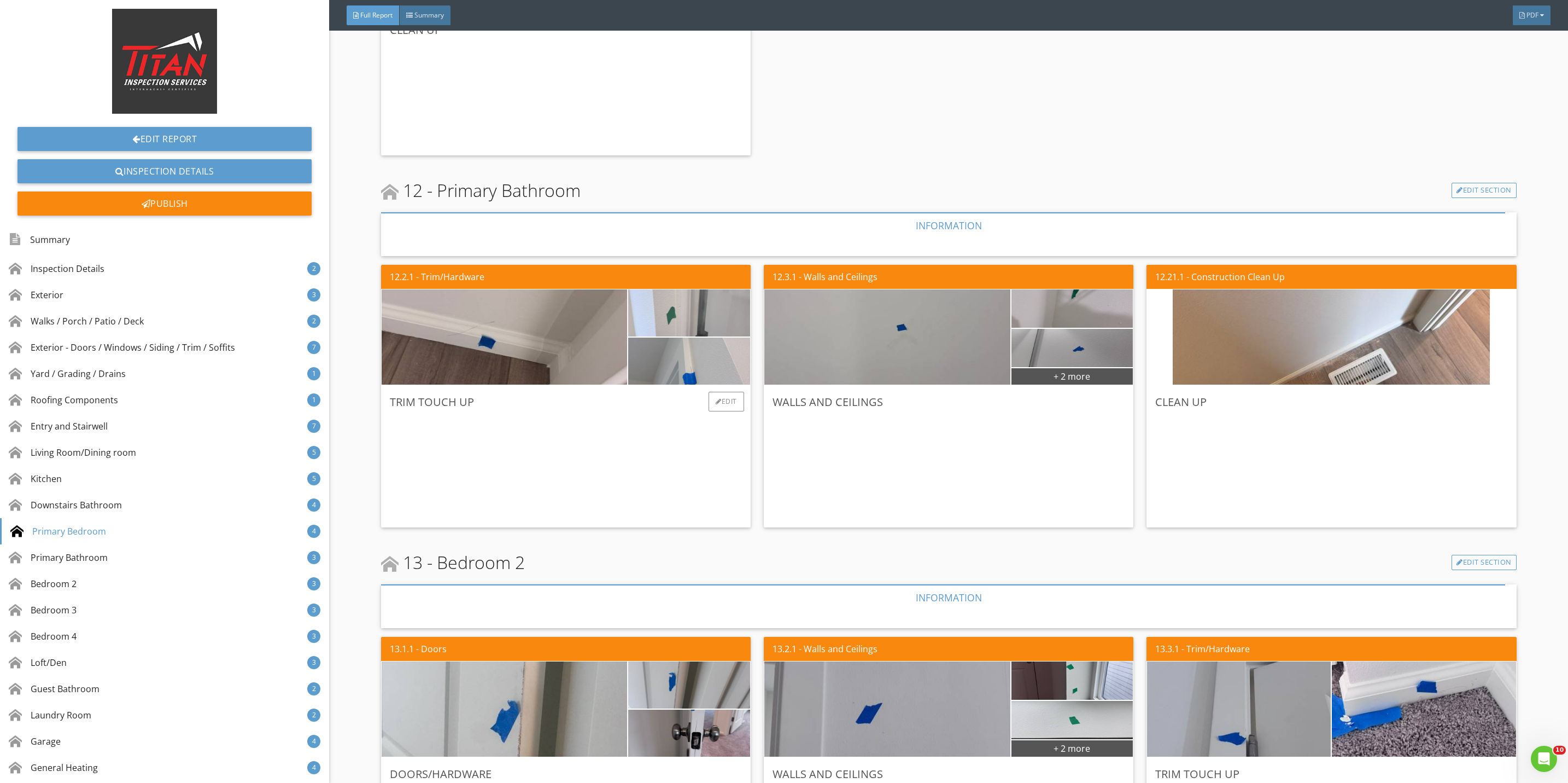
click at [714, 322] on img at bounding box center [688, 313] width 157 height 117
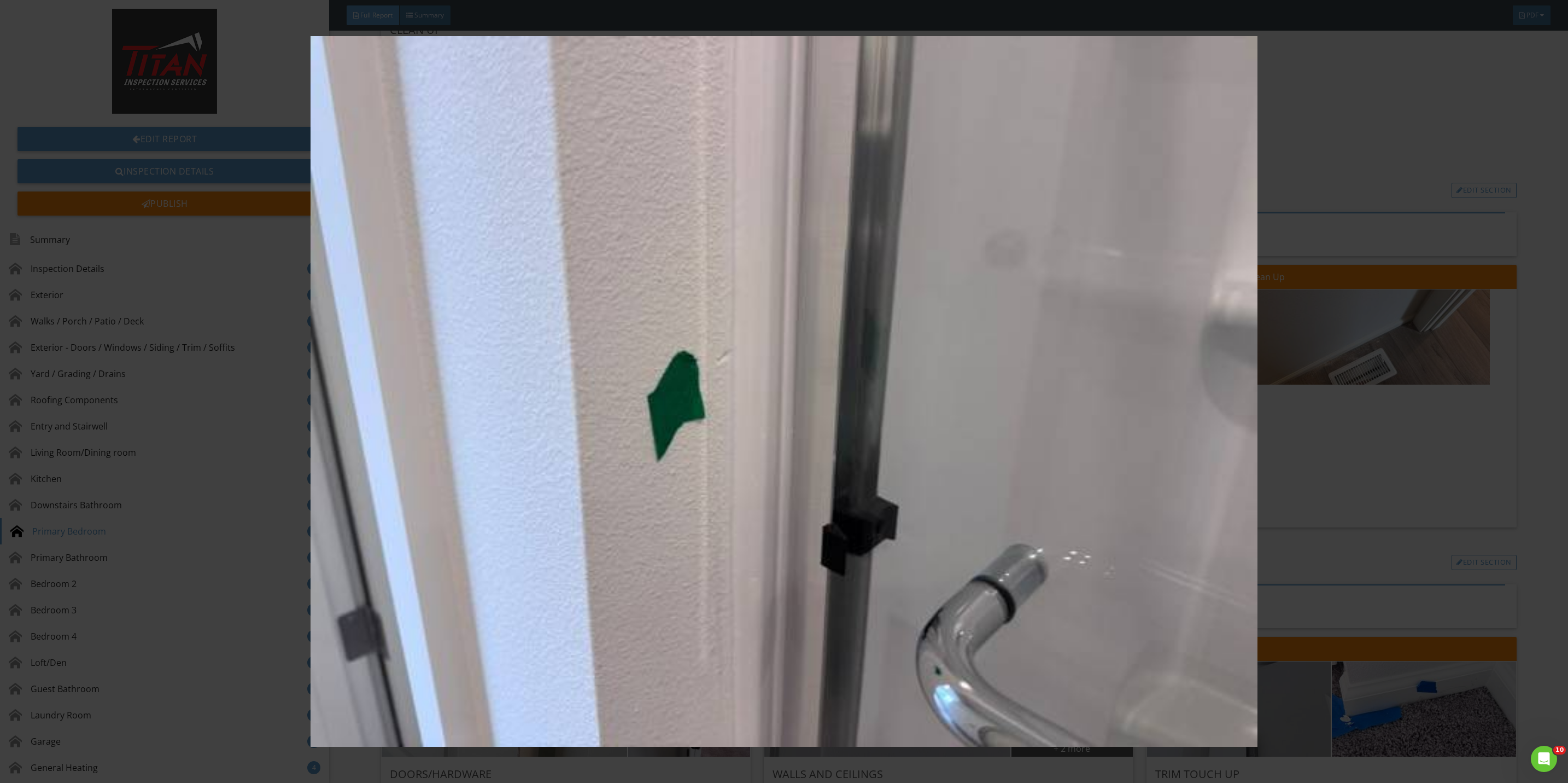
click at [1346, 494] on img at bounding box center [784, 392] width 1456 height 711
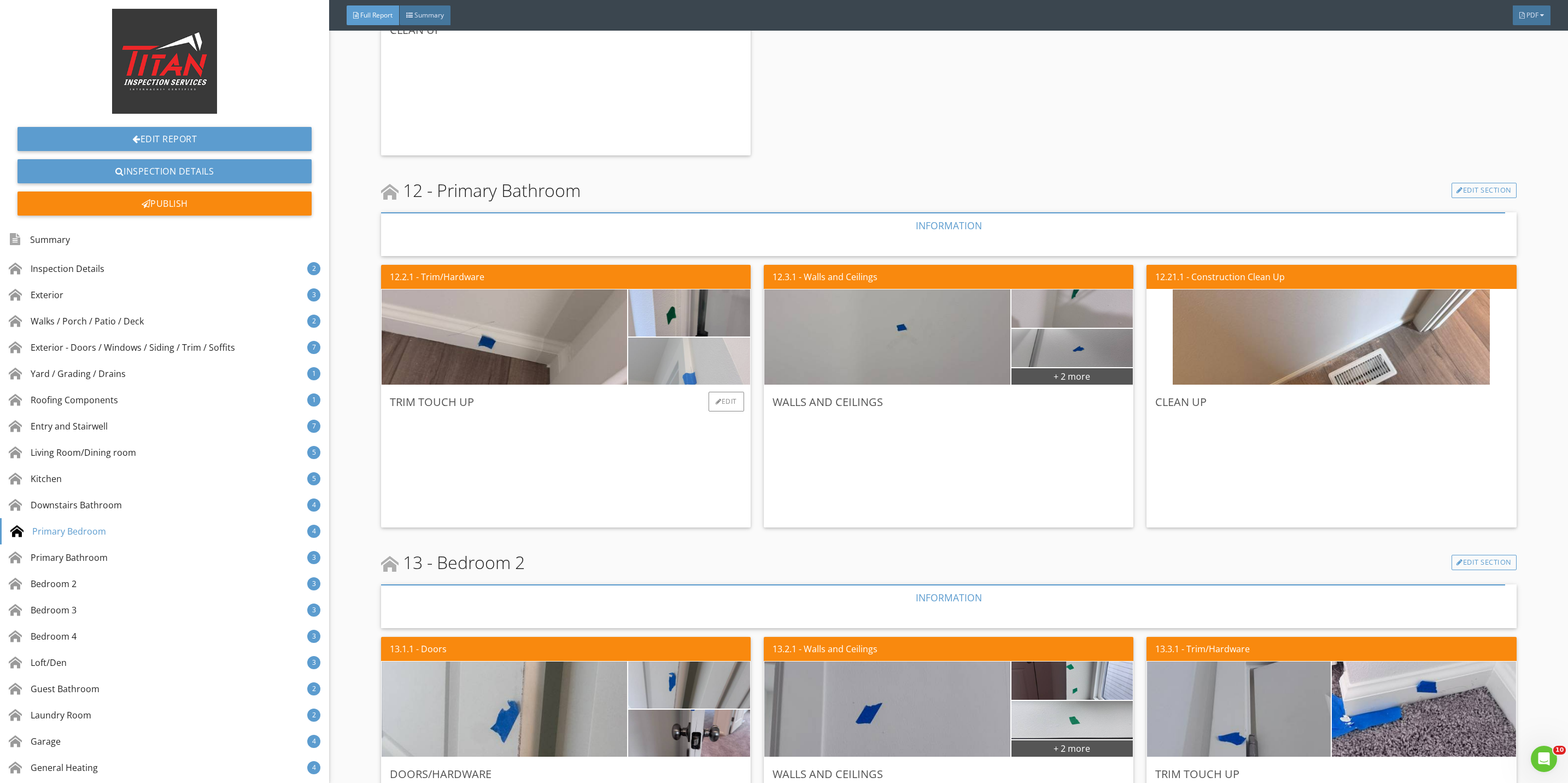
click at [722, 338] on img at bounding box center [688, 360] width 157 height 117
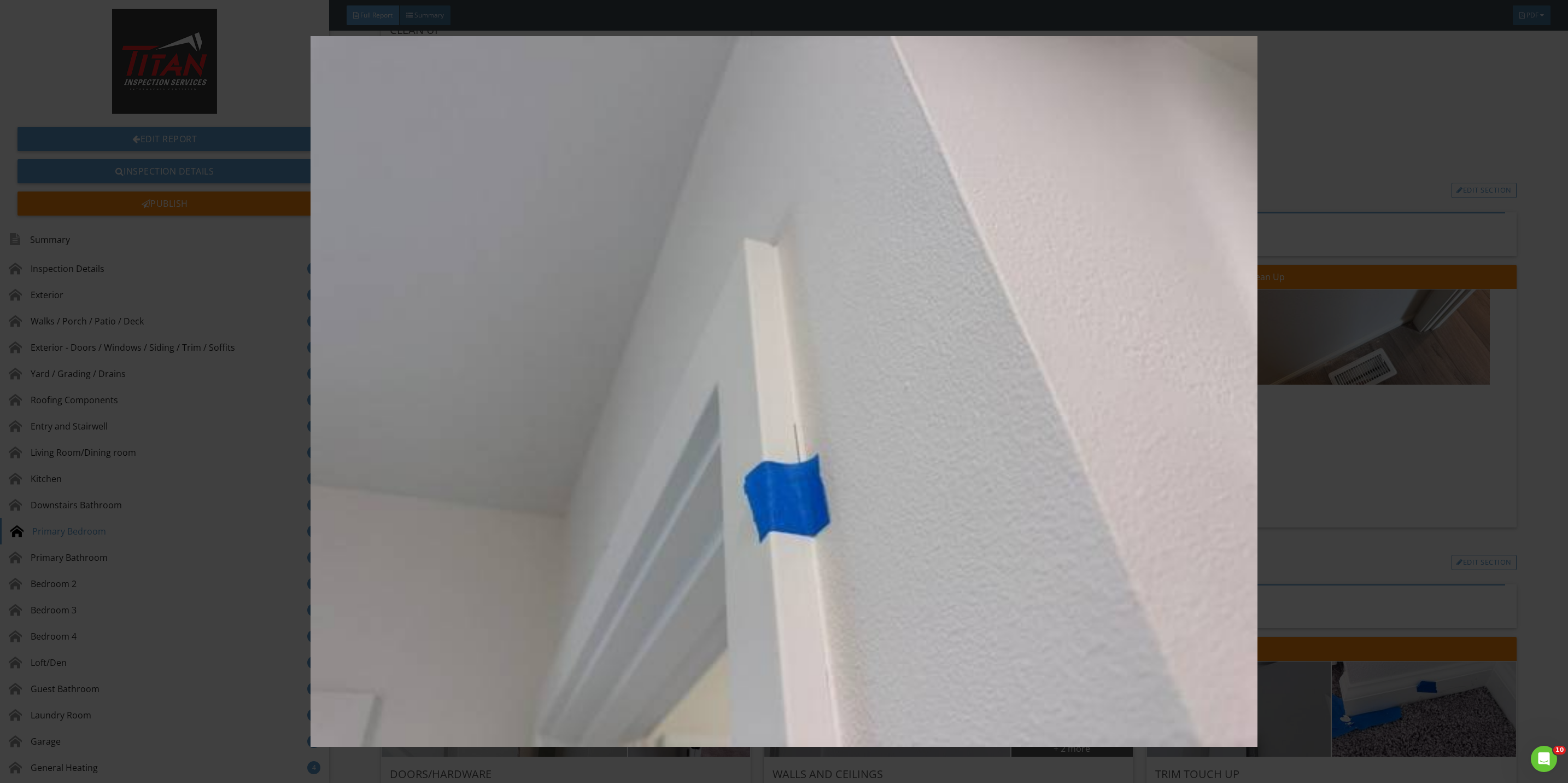
click at [1292, 433] on img at bounding box center [784, 392] width 1456 height 711
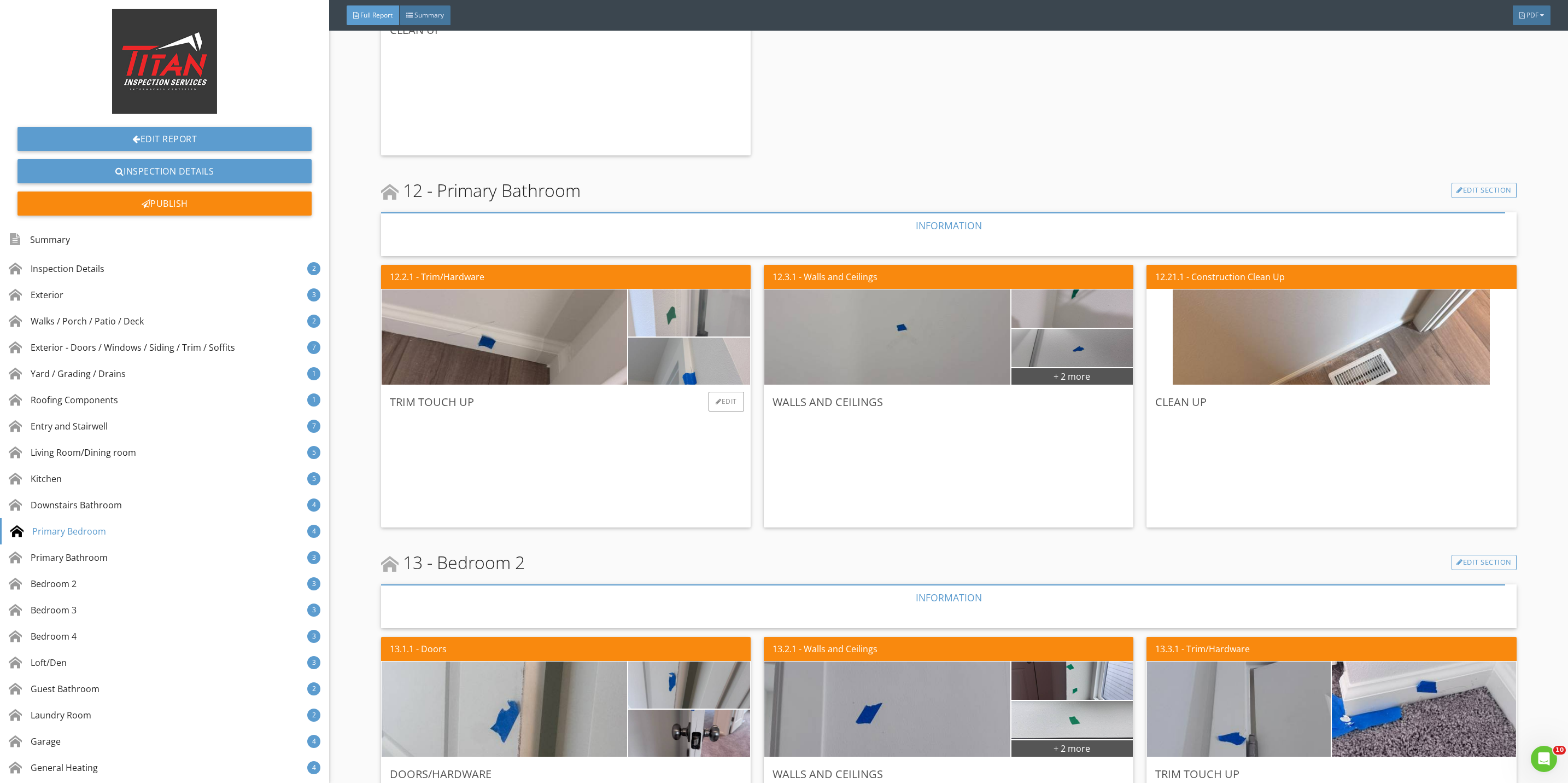
click at [715, 314] on img at bounding box center [688, 313] width 157 height 117
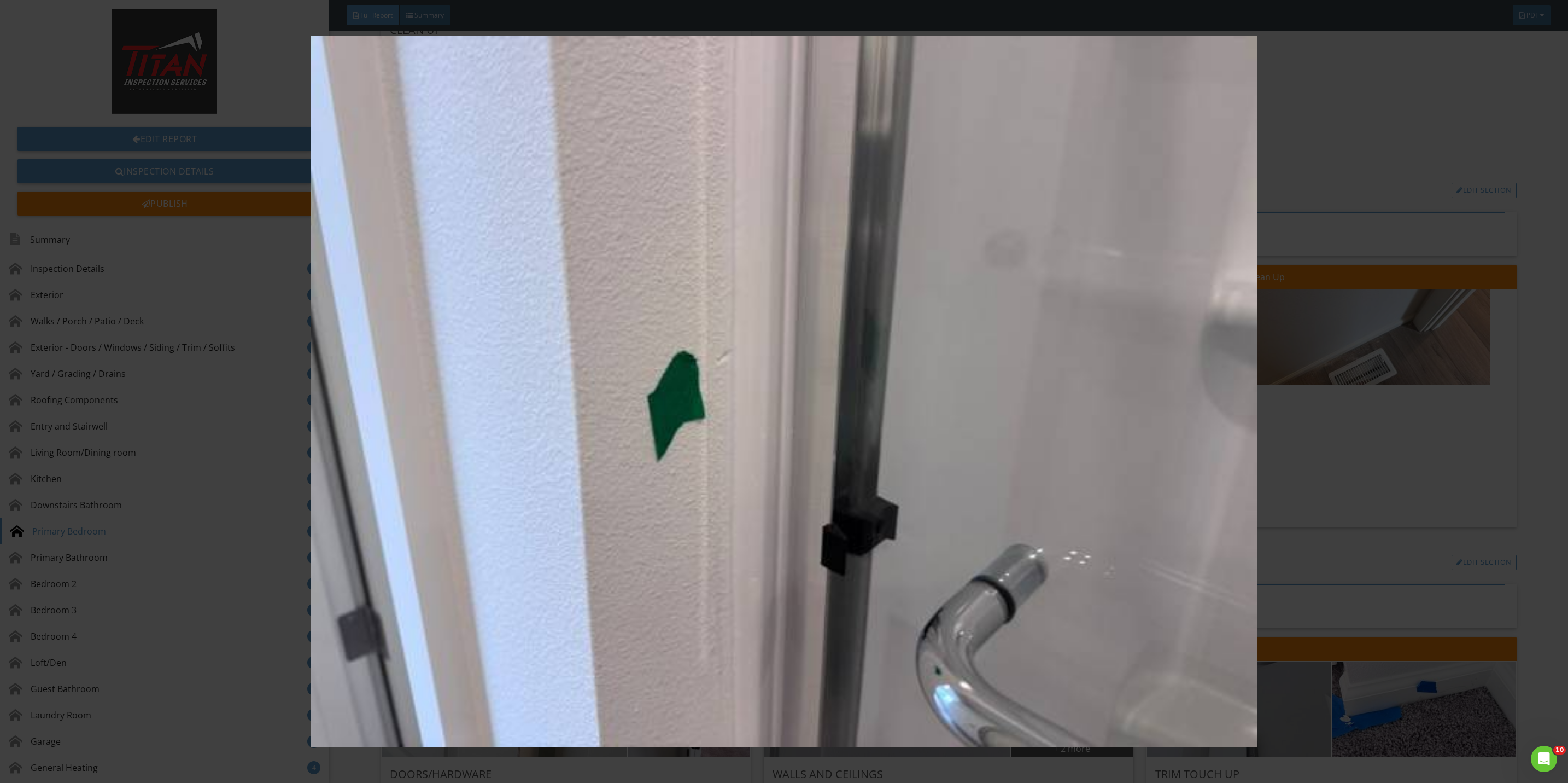
click at [1388, 469] on img at bounding box center [784, 392] width 1456 height 711
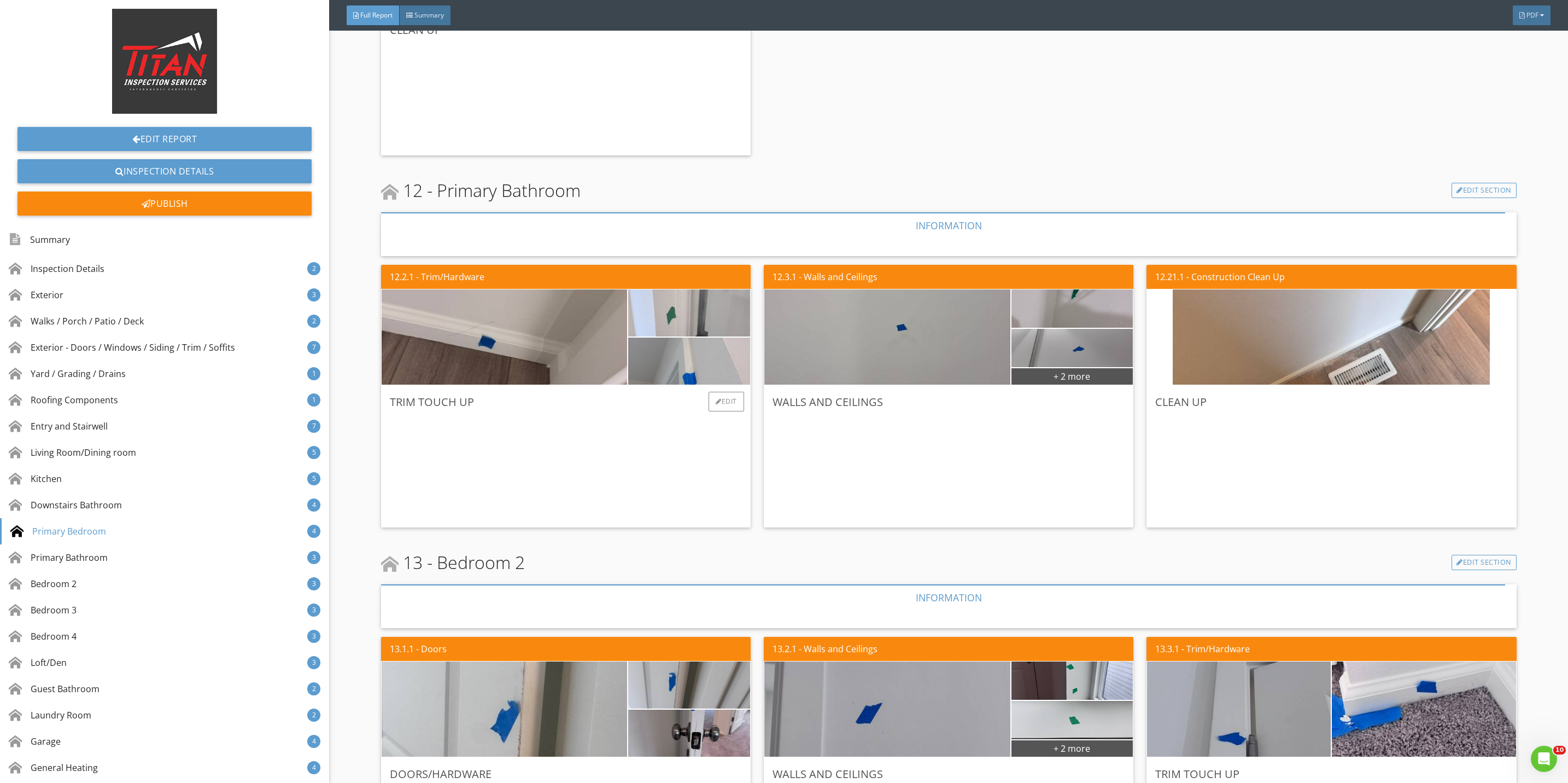
click at [673, 315] on img at bounding box center [688, 313] width 157 height 117
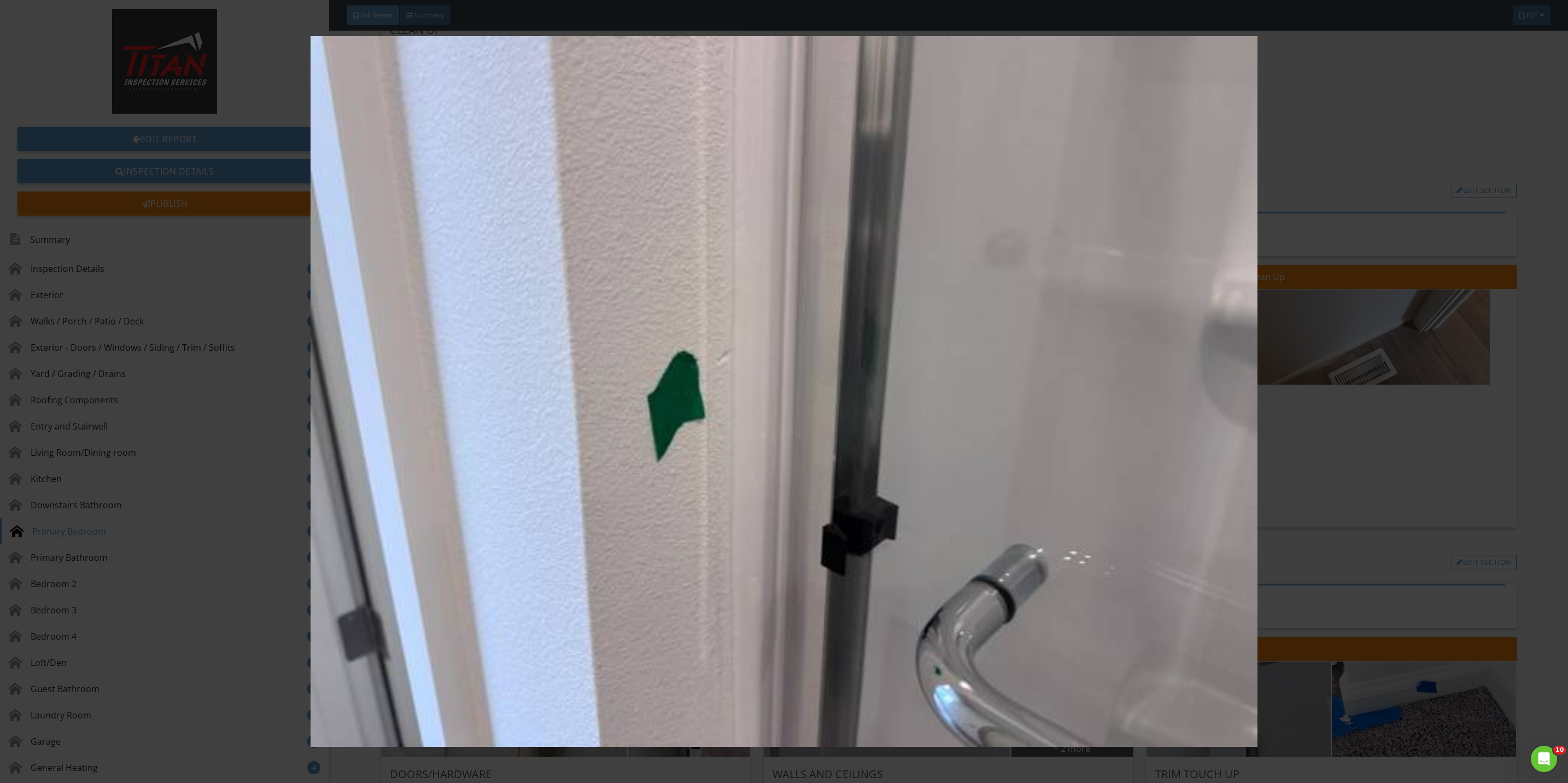
click at [1268, 466] on img at bounding box center [784, 392] width 1456 height 711
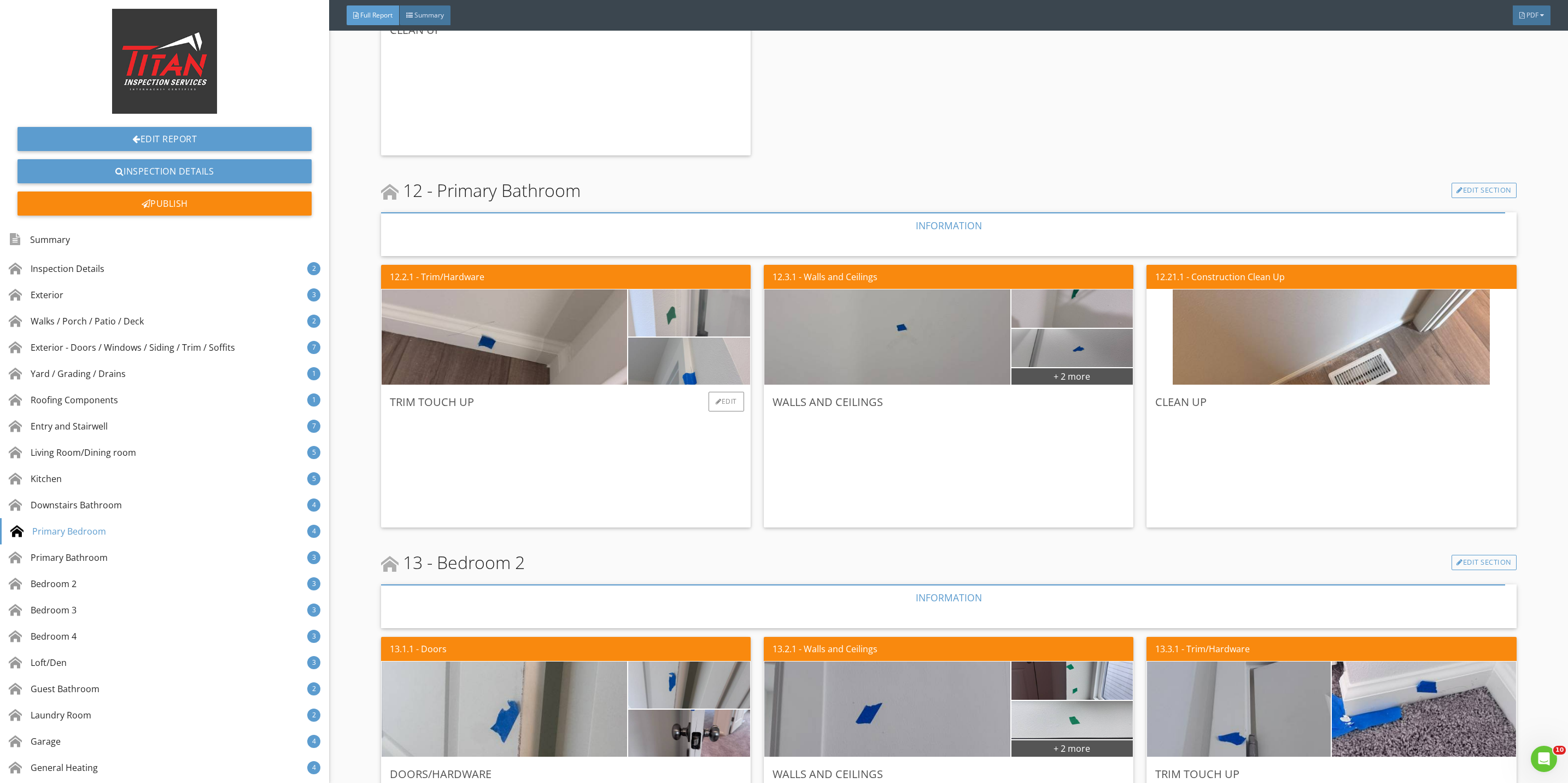
click at [660, 327] on img at bounding box center [688, 313] width 157 height 117
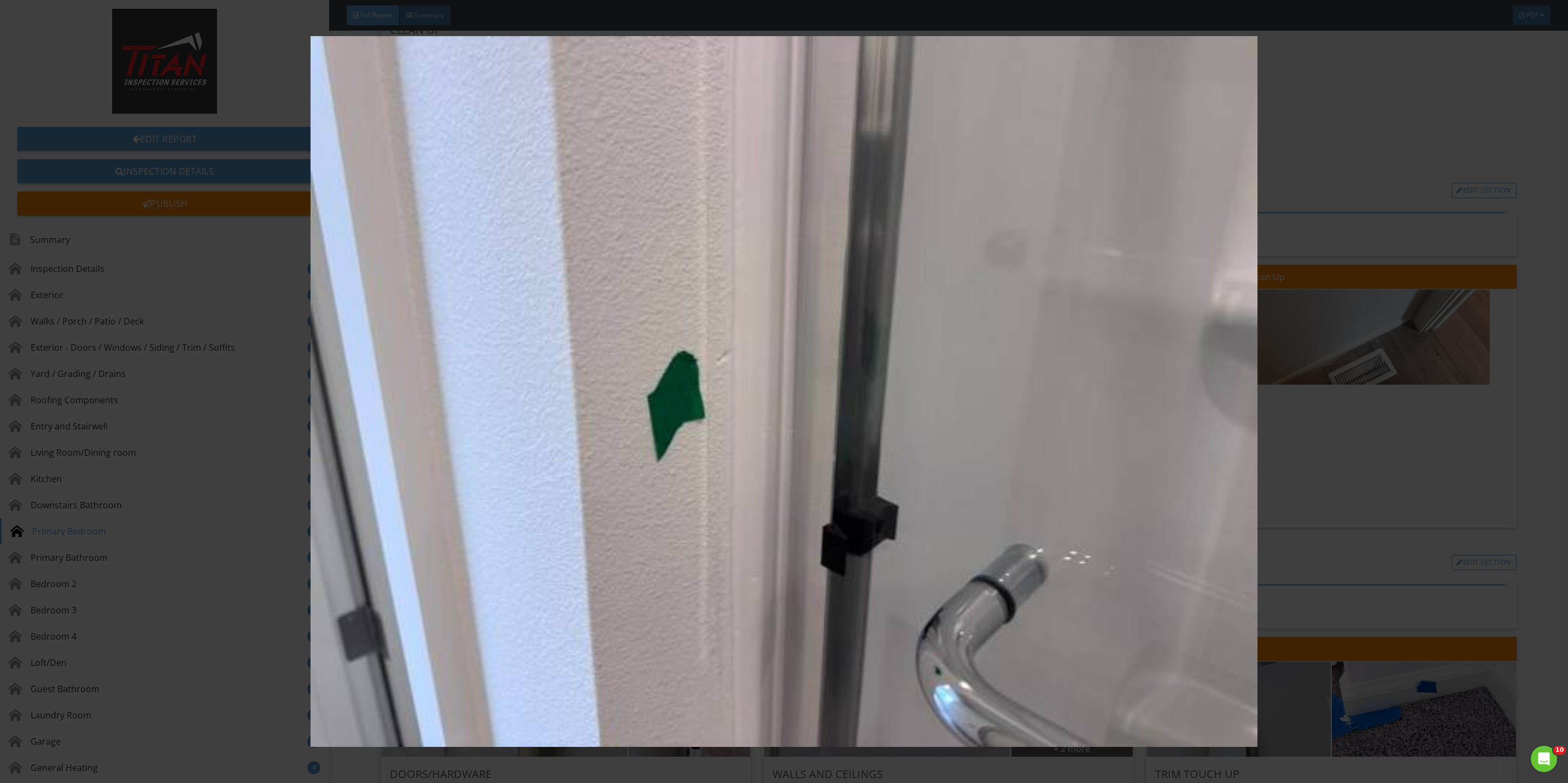
click at [1394, 507] on img at bounding box center [784, 392] width 1456 height 711
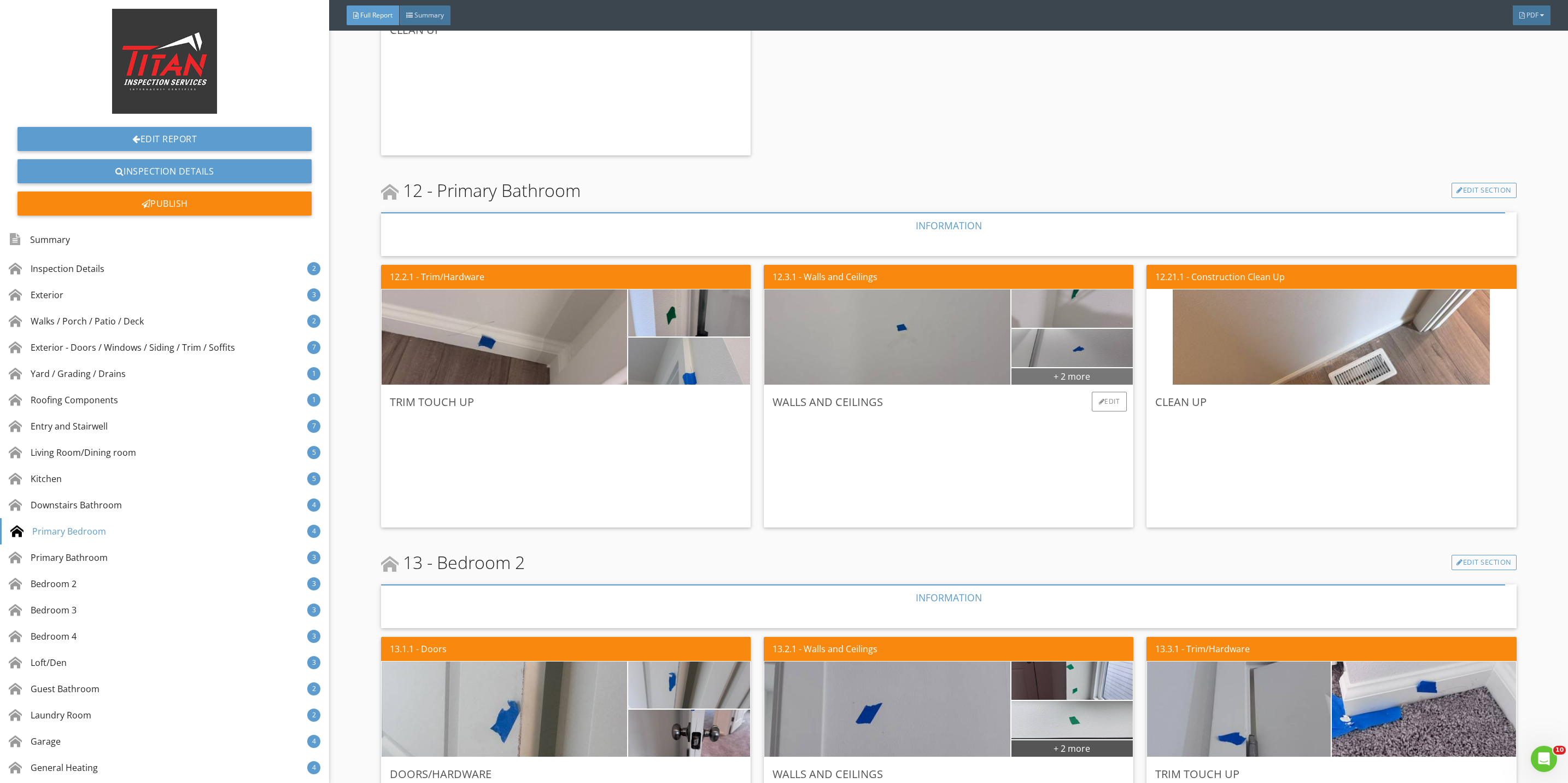
click at [1047, 378] on div "+ 2 more" at bounding box center [1072, 375] width 122 height 17
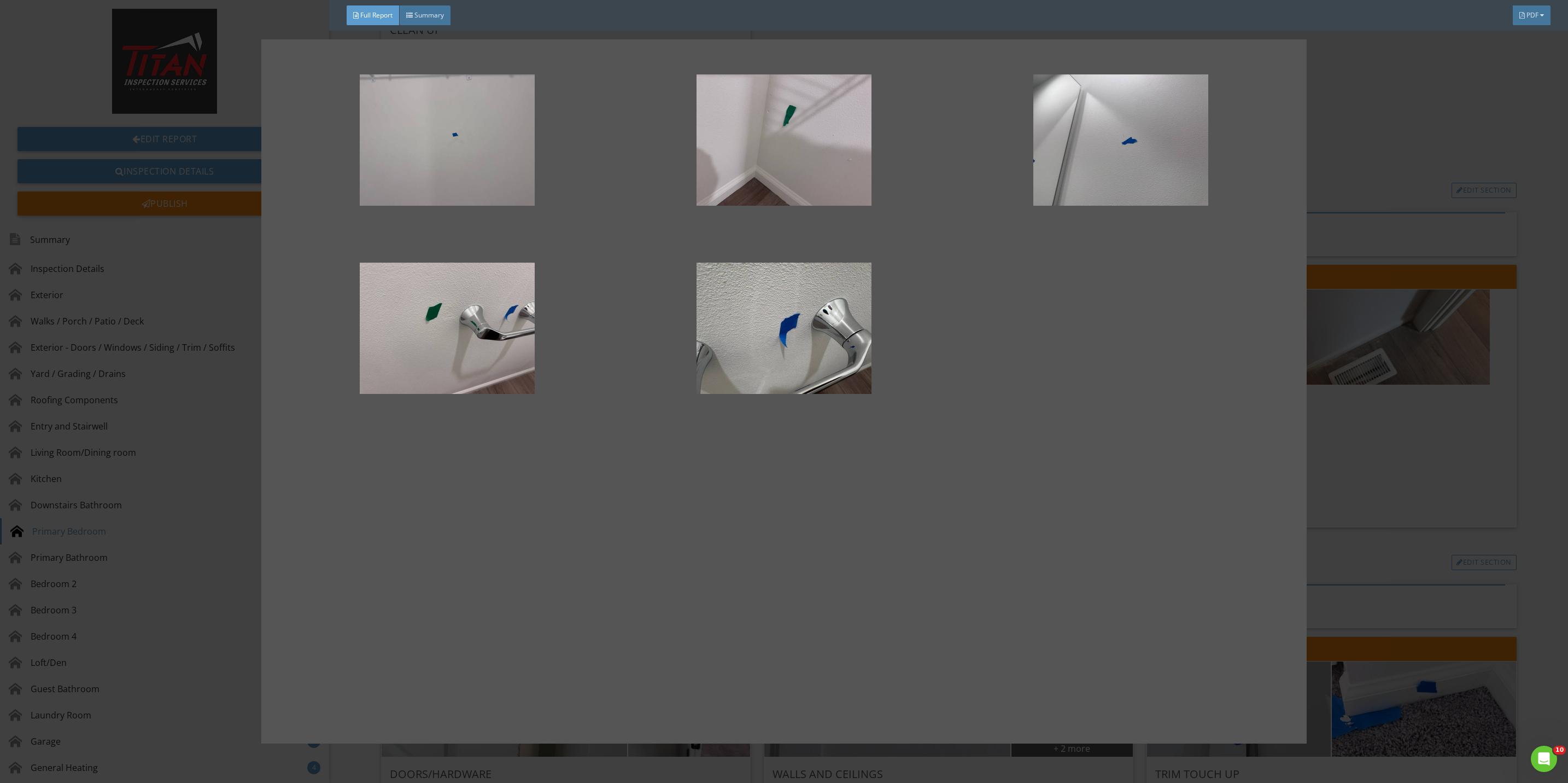
click at [1446, 474] on div at bounding box center [784, 392] width 1568 height 783
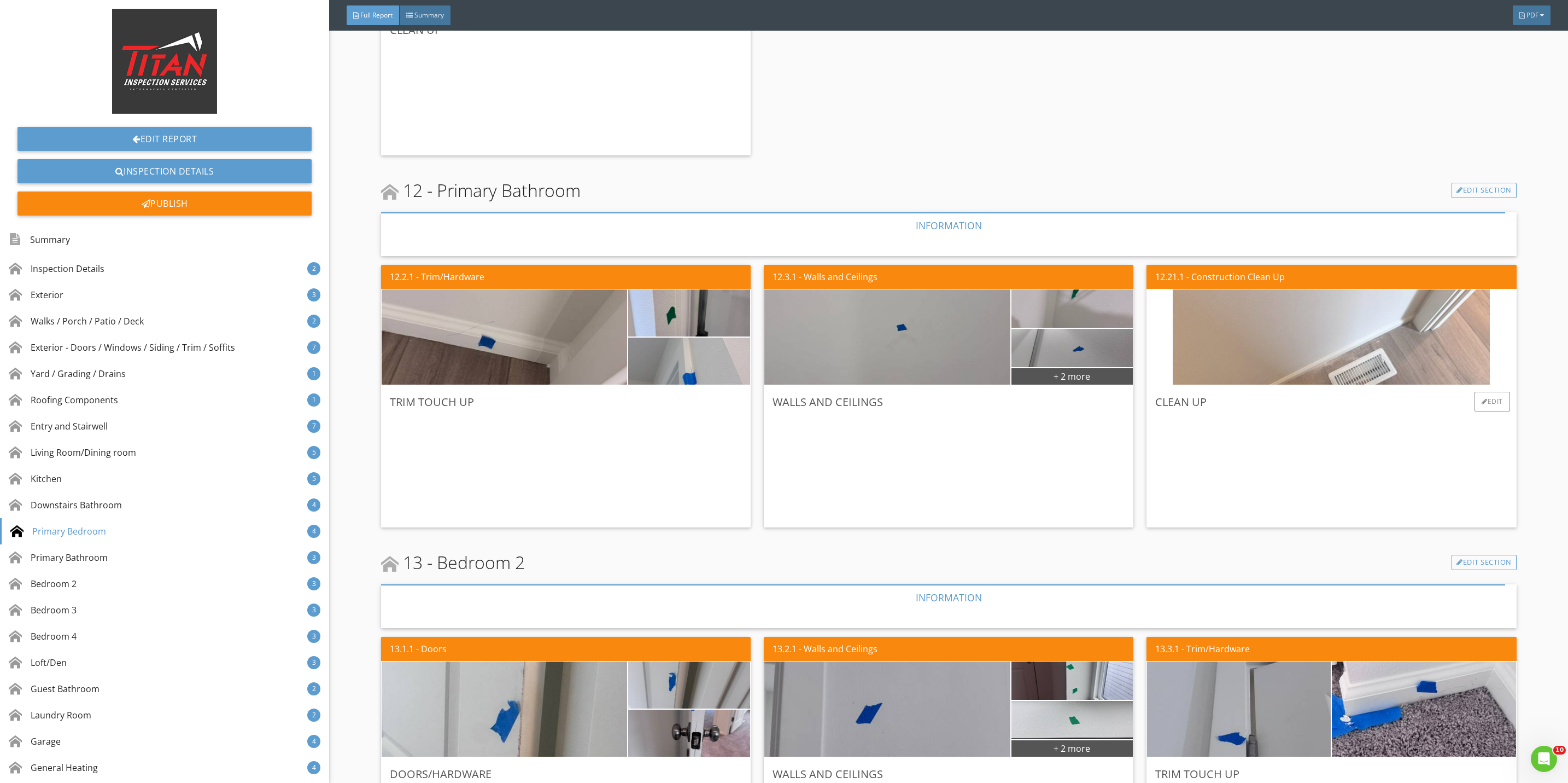
click at [1427, 346] on img at bounding box center [1331, 337] width 317 height 238
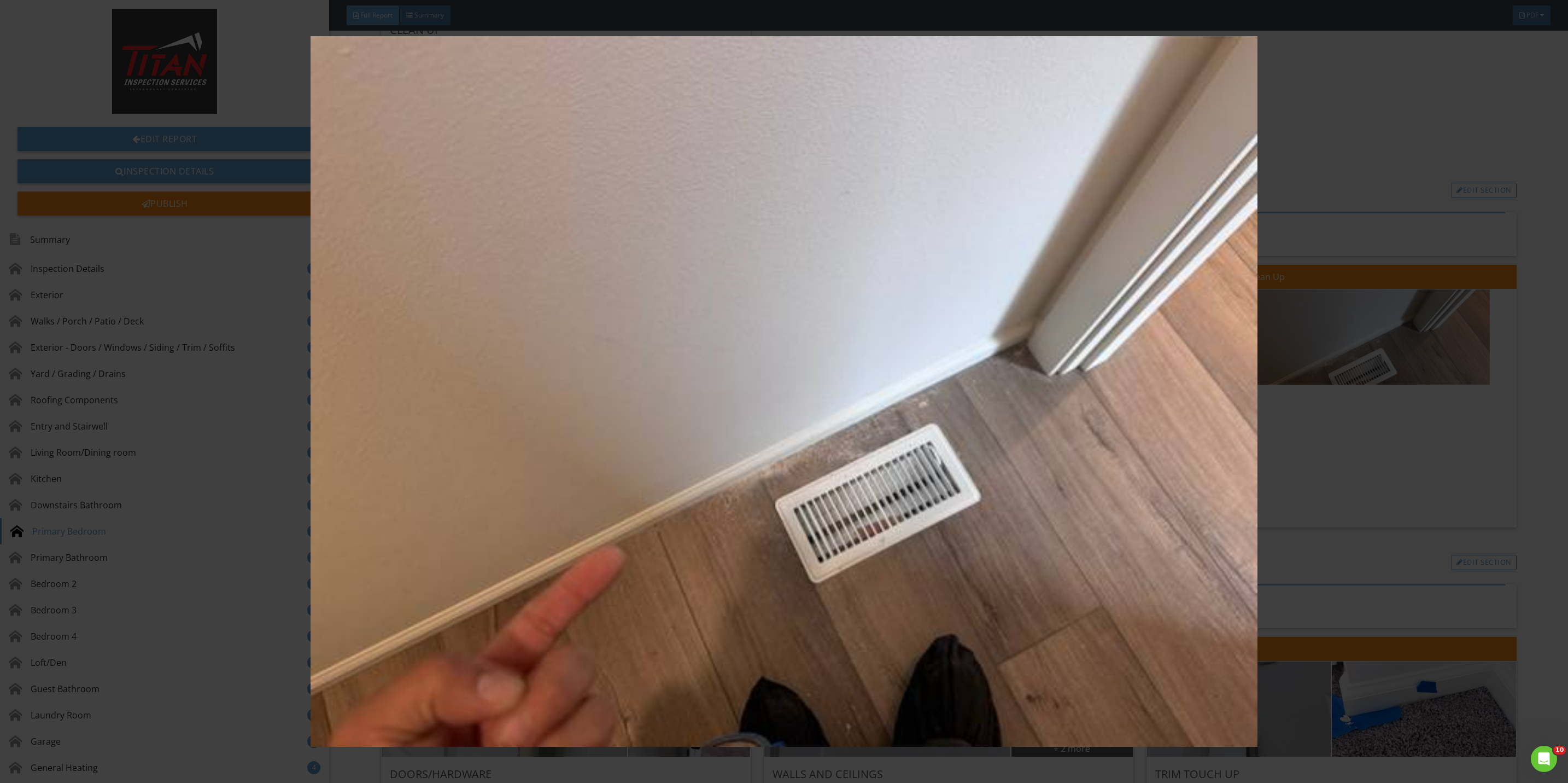
click at [1385, 488] on img at bounding box center [784, 392] width 1456 height 711
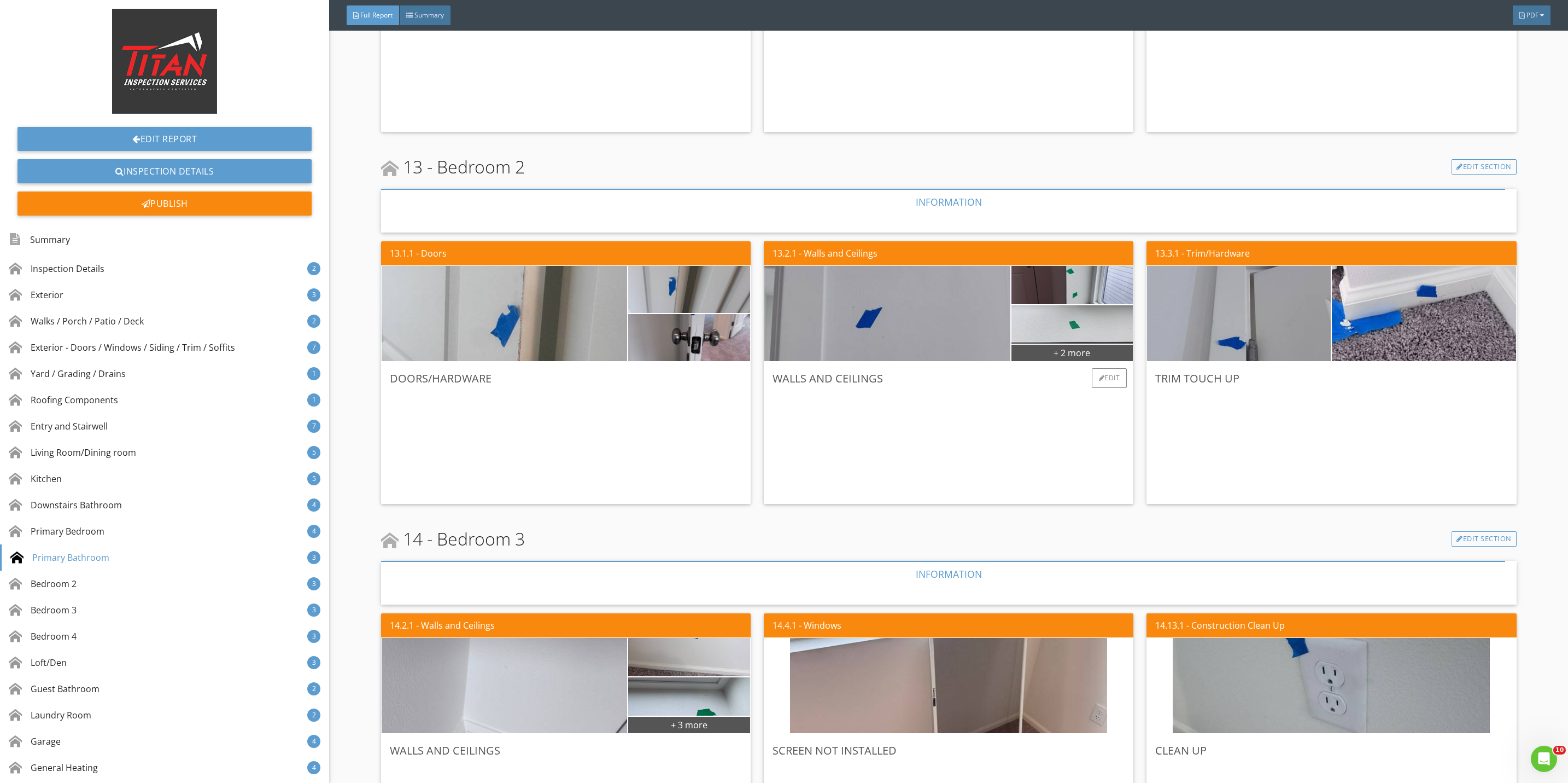
scroll to position [6891, 0]
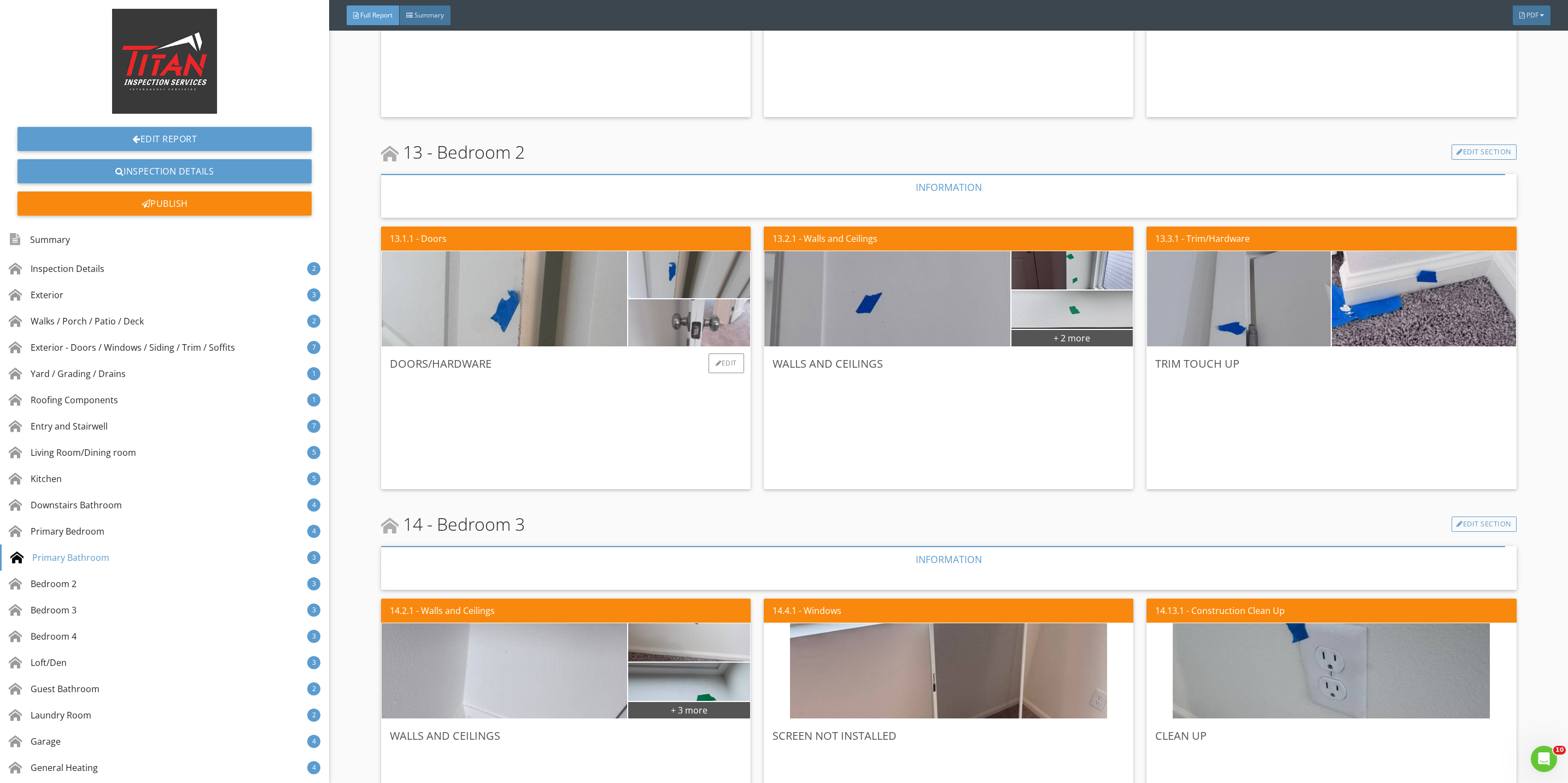
click at [668, 328] on img at bounding box center [688, 323] width 157 height 117
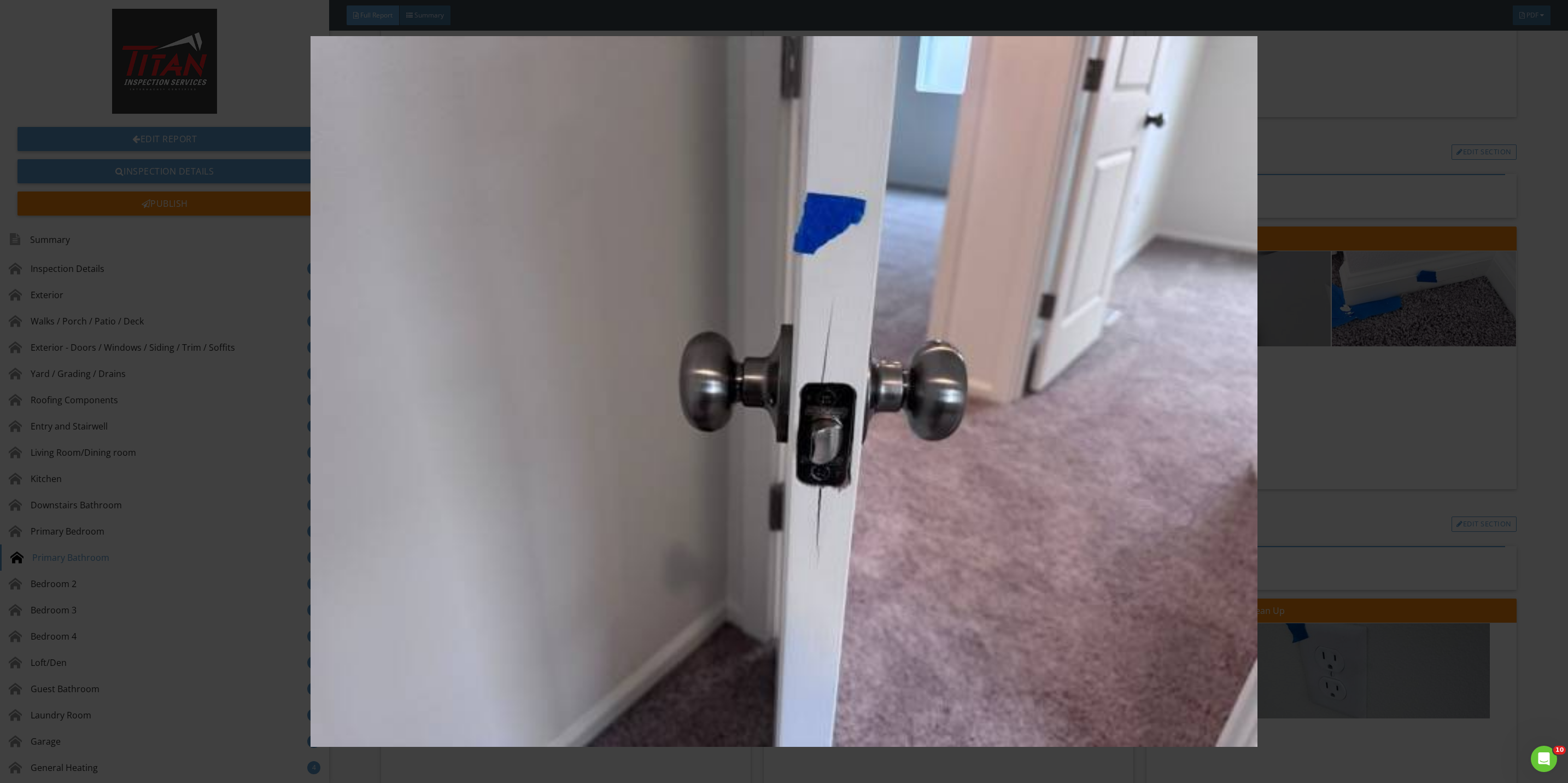
click at [1329, 455] on img at bounding box center [784, 392] width 1456 height 711
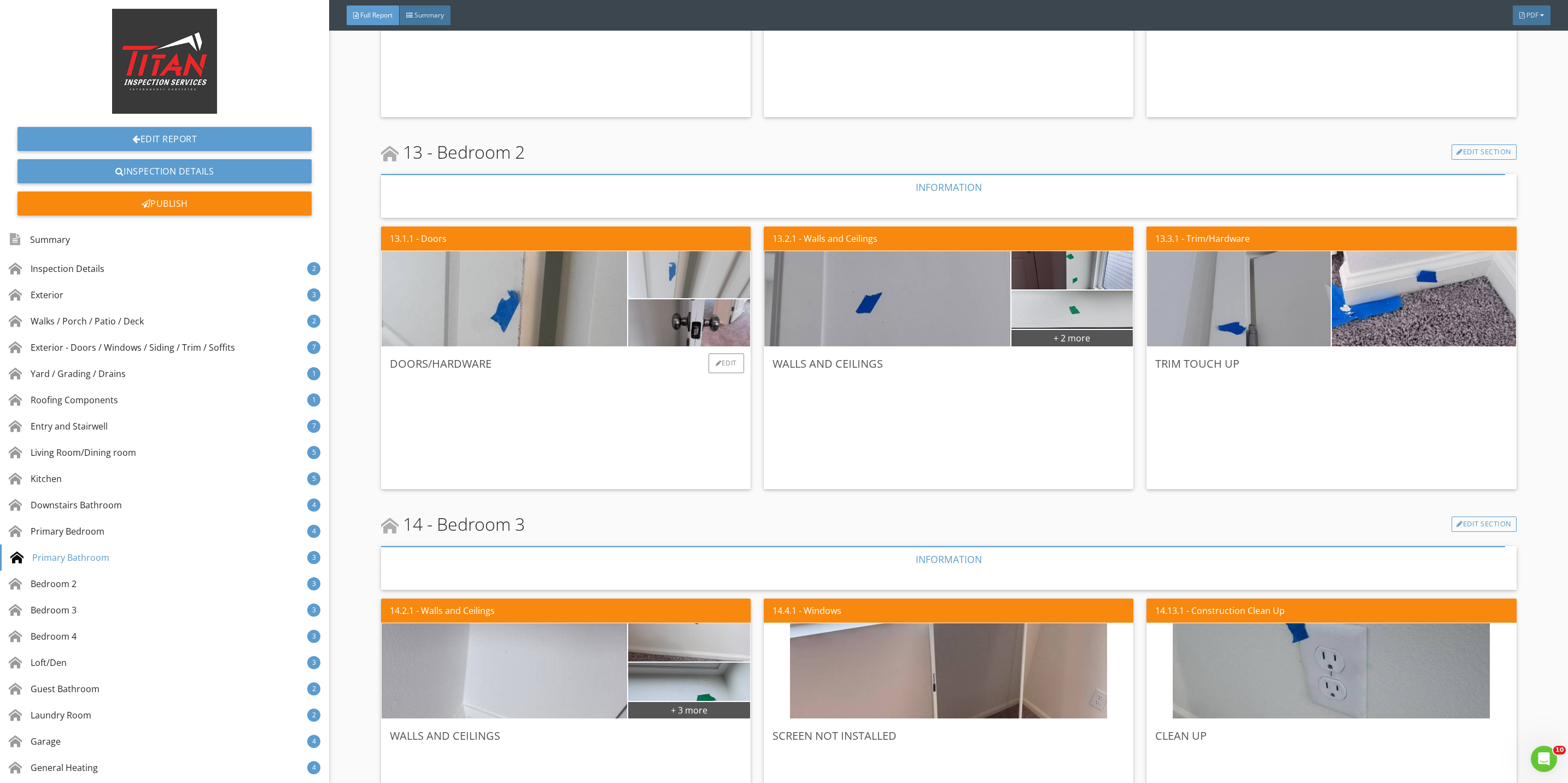
click at [691, 282] on img at bounding box center [688, 274] width 157 height 117
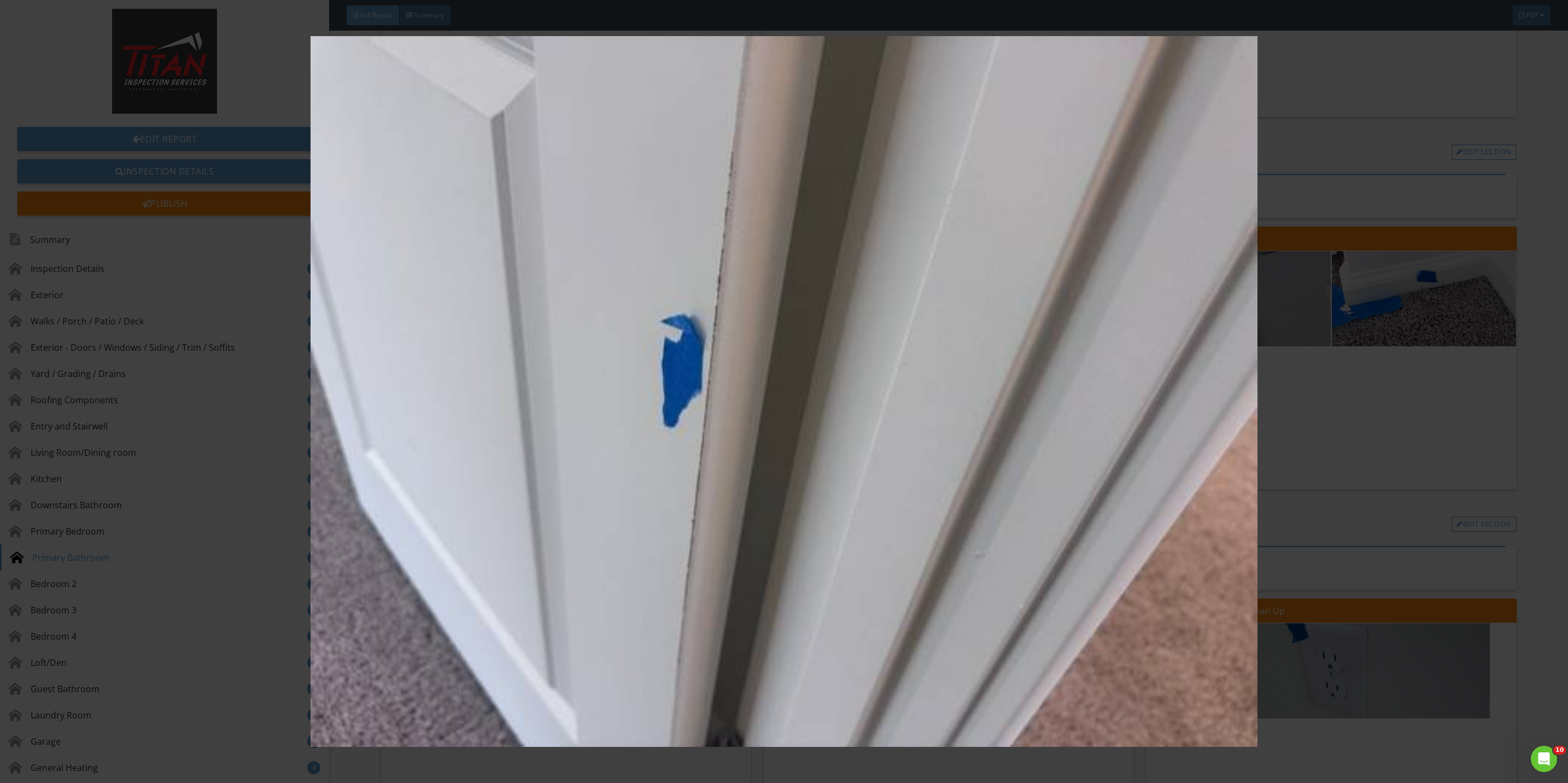
click at [1307, 424] on img at bounding box center [784, 392] width 1456 height 711
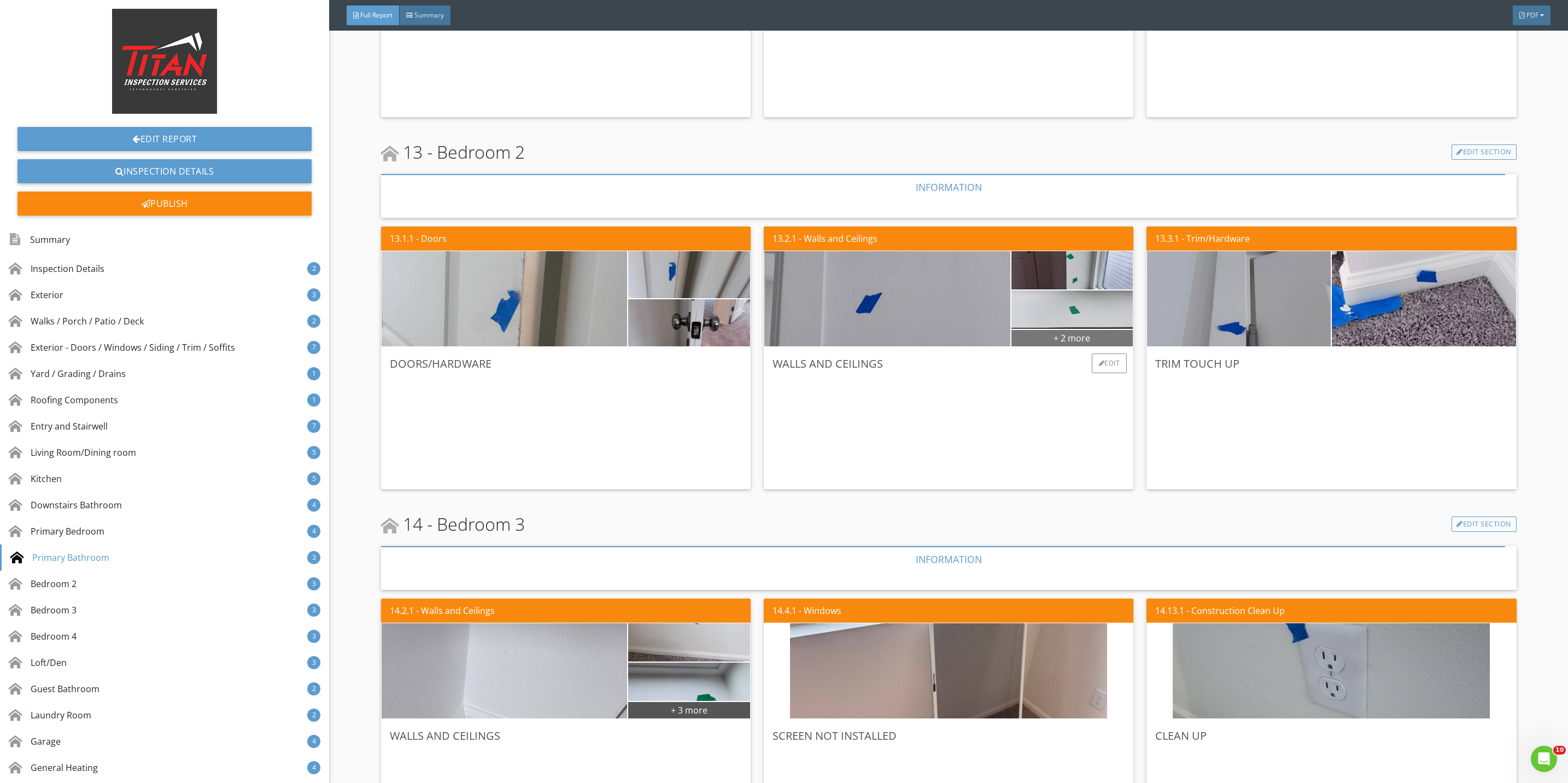
click at [1067, 333] on div "+ 2 more" at bounding box center [1072, 337] width 122 height 17
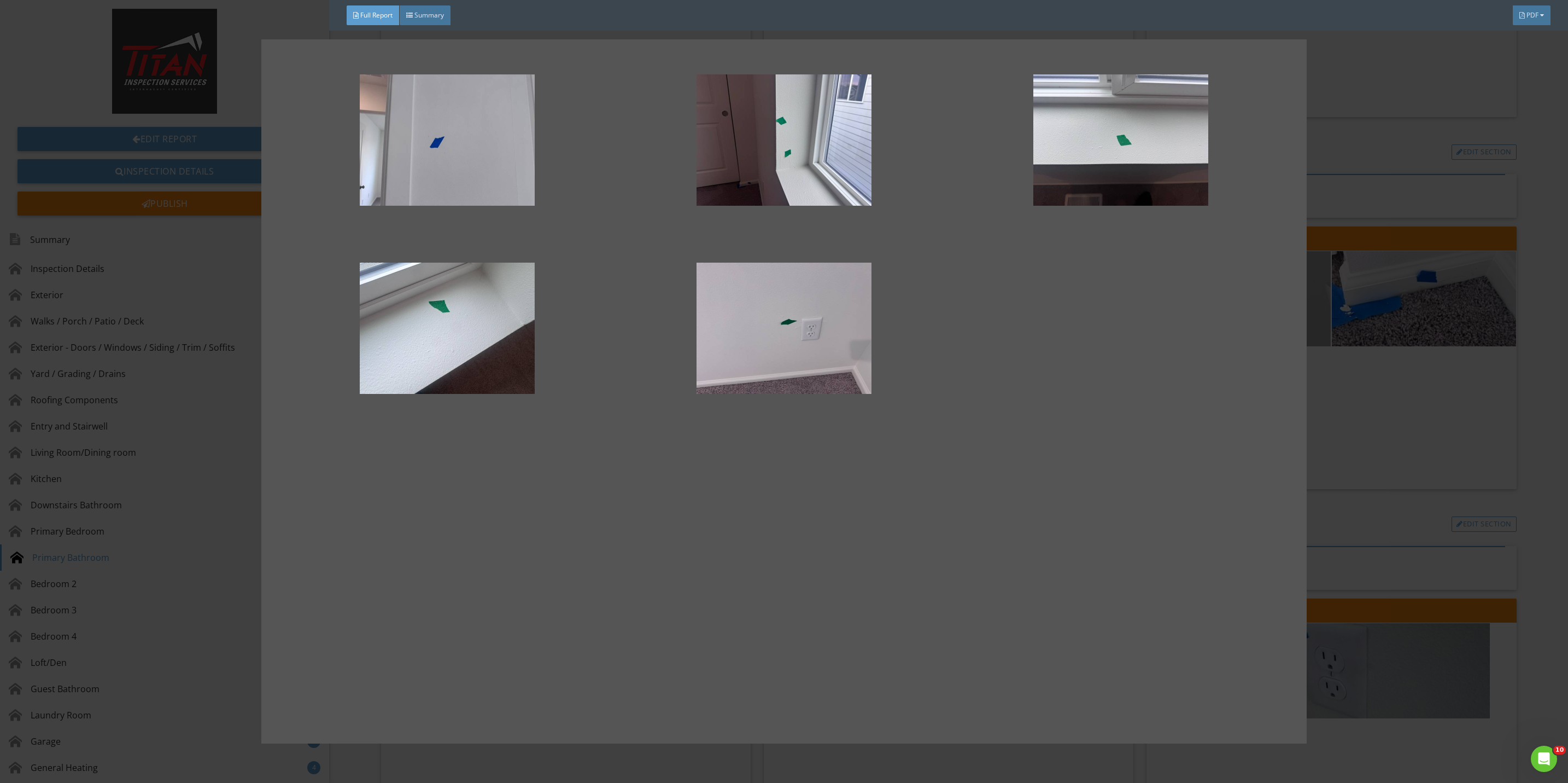
click at [1332, 419] on div at bounding box center [784, 392] width 1568 height 783
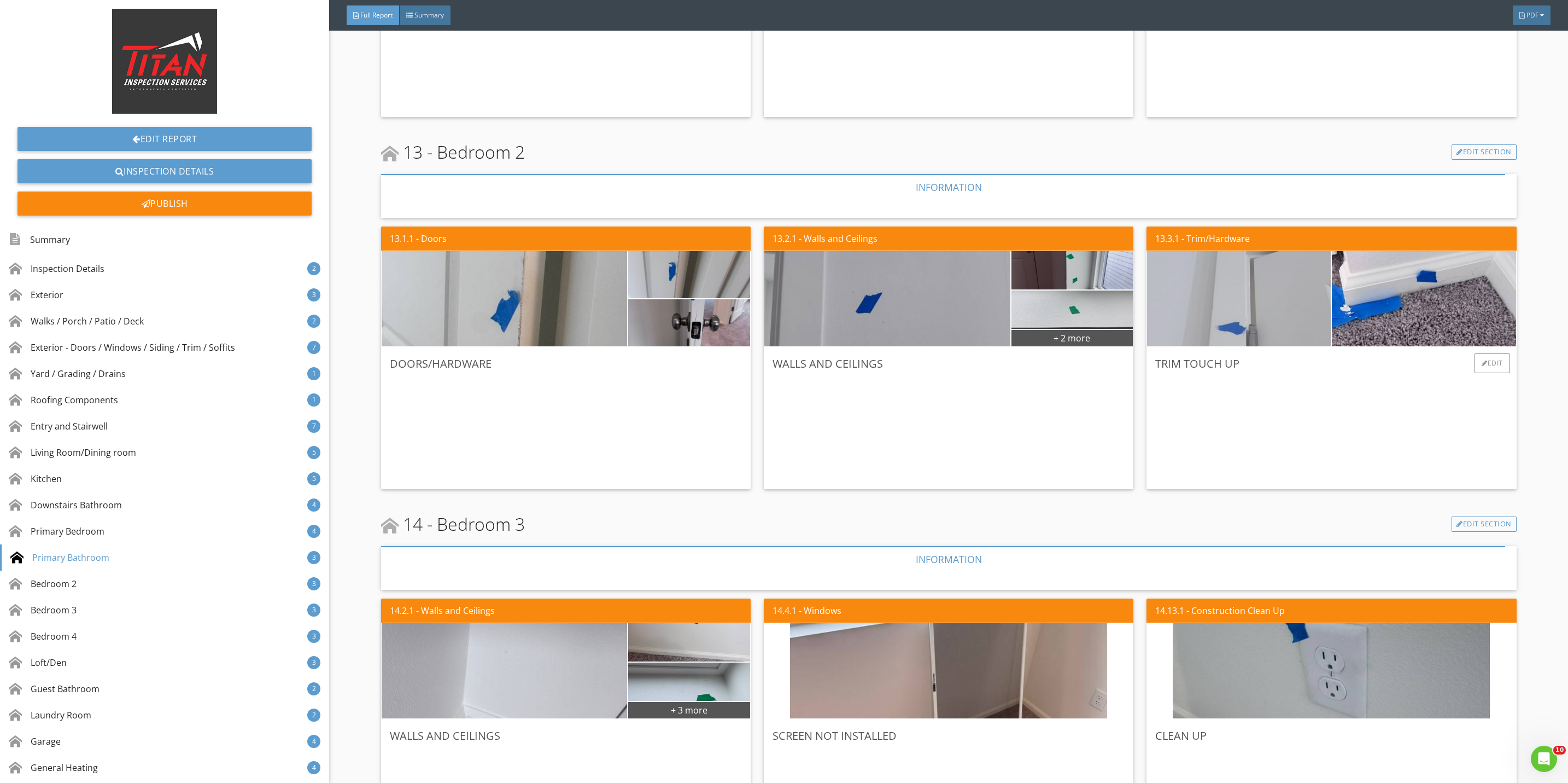
click at [1259, 330] on img at bounding box center [1239, 299] width 317 height 238
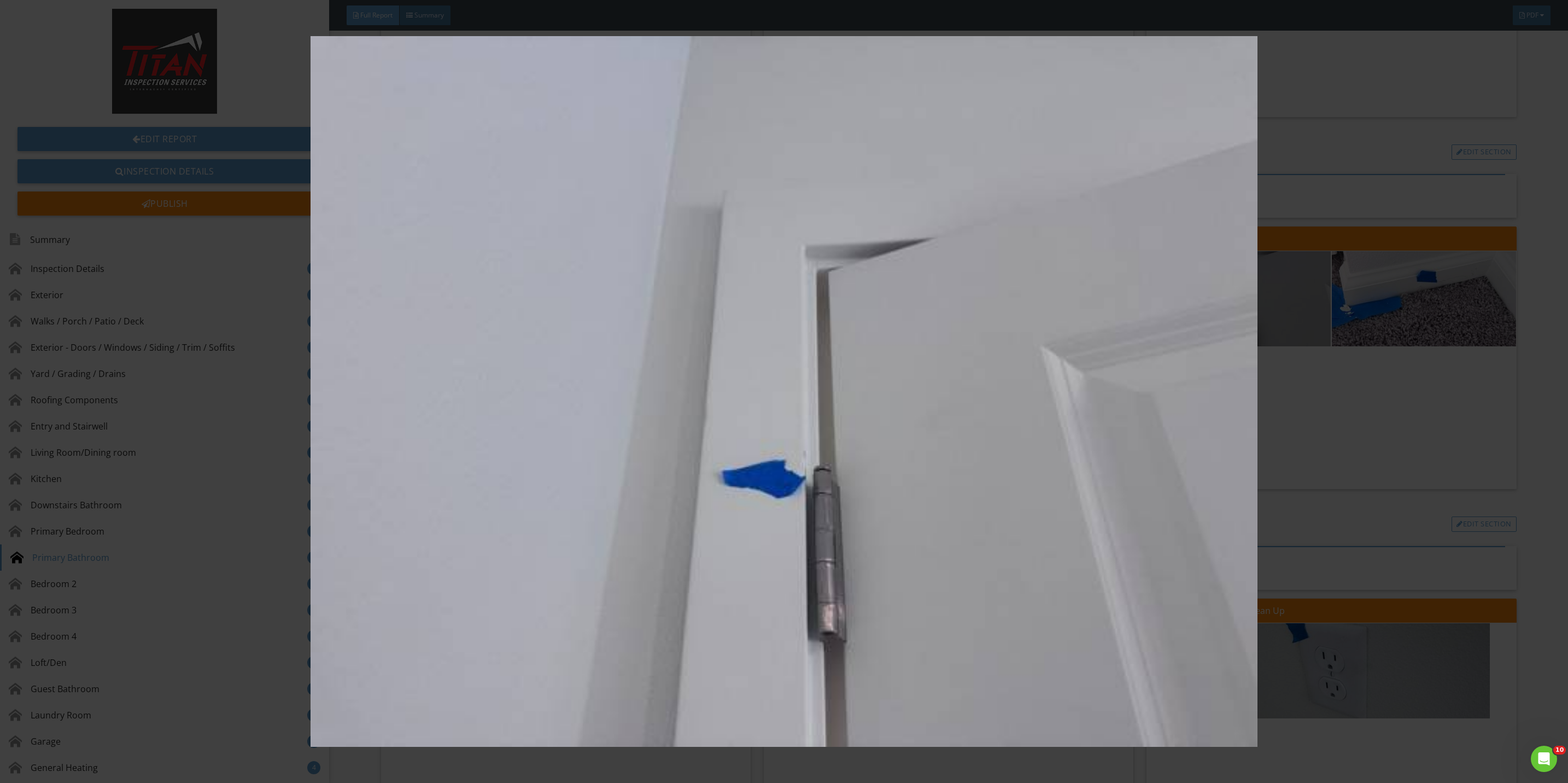
click at [1327, 428] on img at bounding box center [784, 392] width 1456 height 711
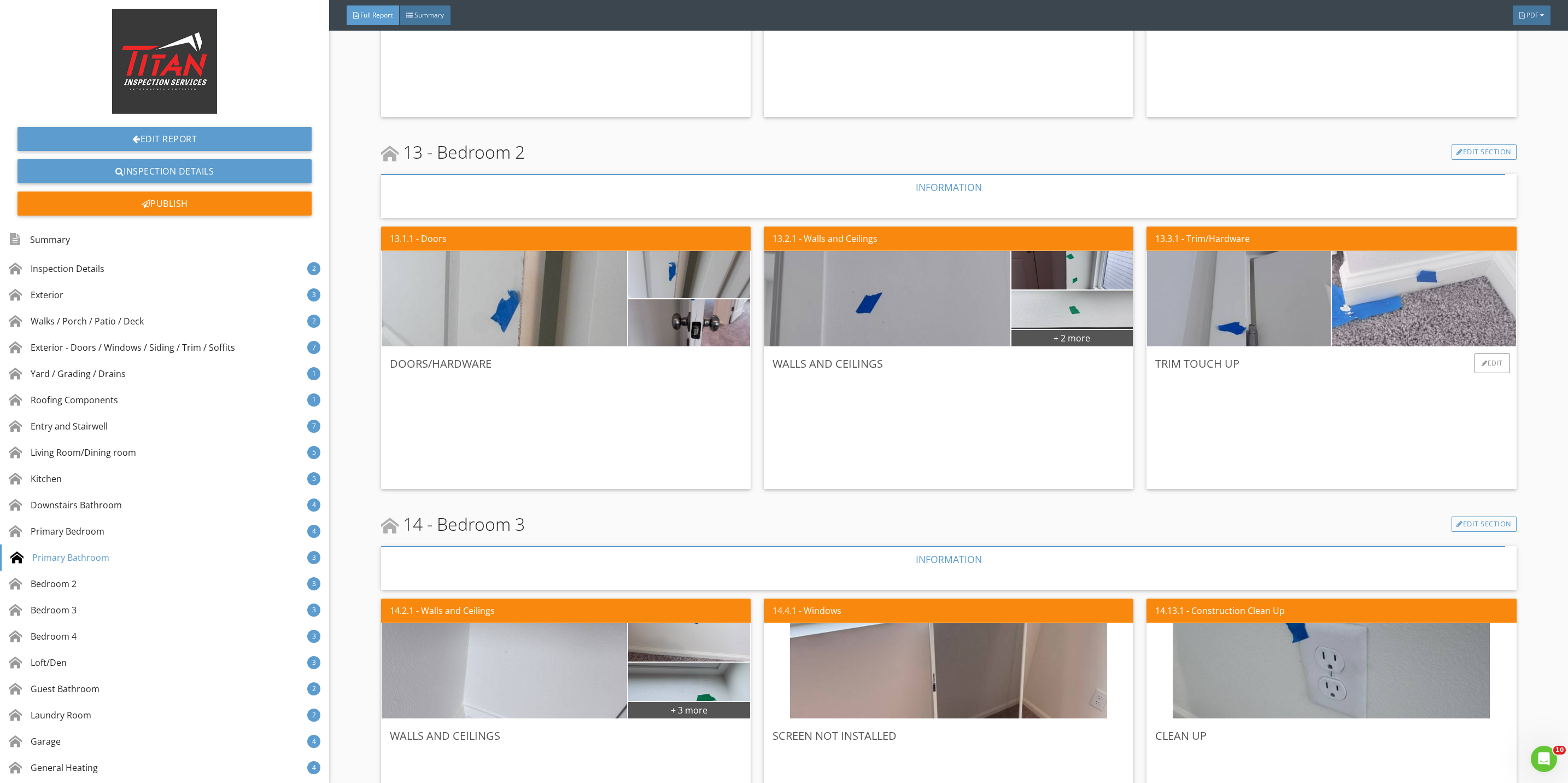
click at [1392, 310] on img at bounding box center [1424, 299] width 317 height 238
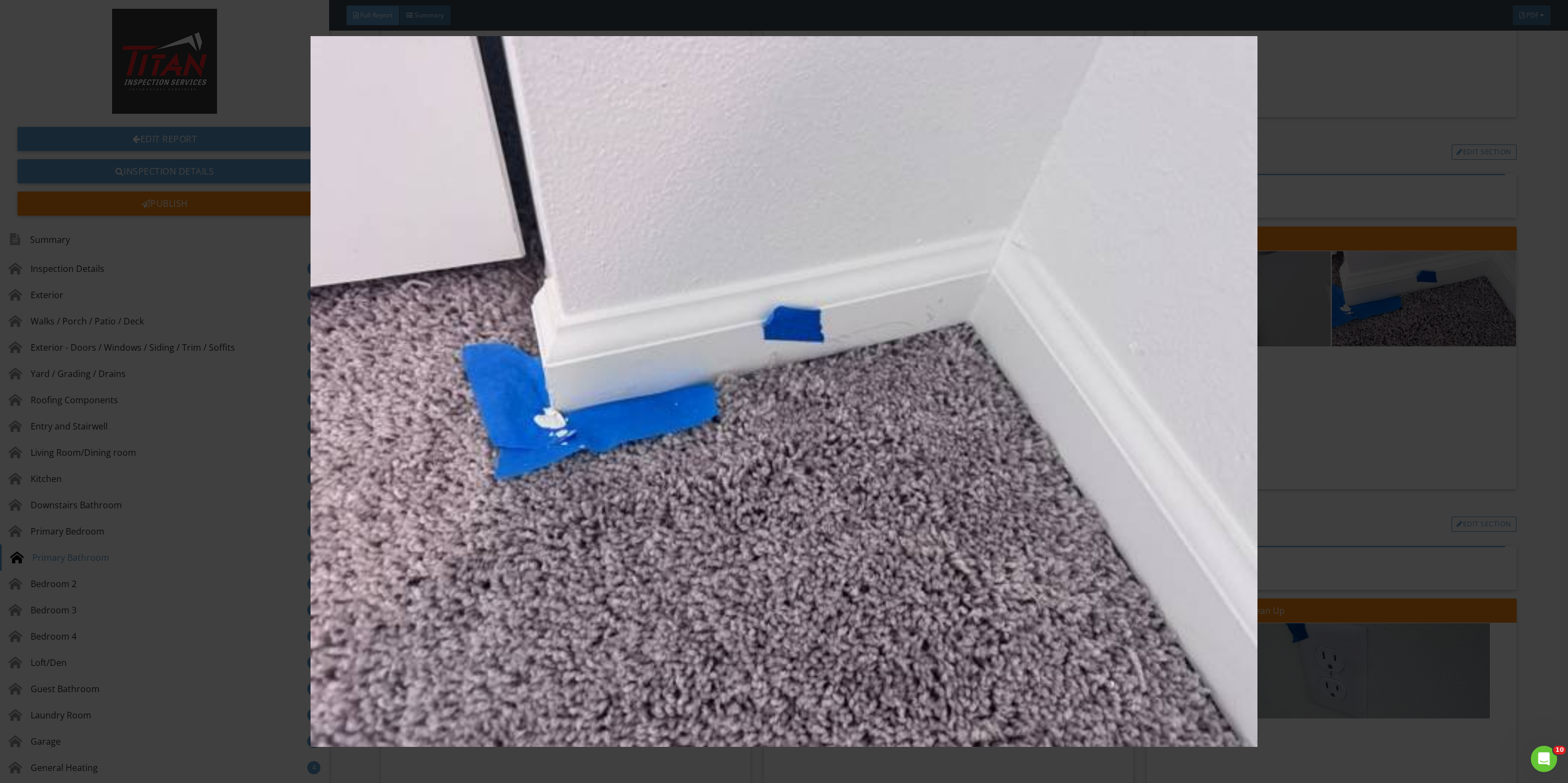
click at [1379, 432] on img at bounding box center [784, 392] width 1456 height 711
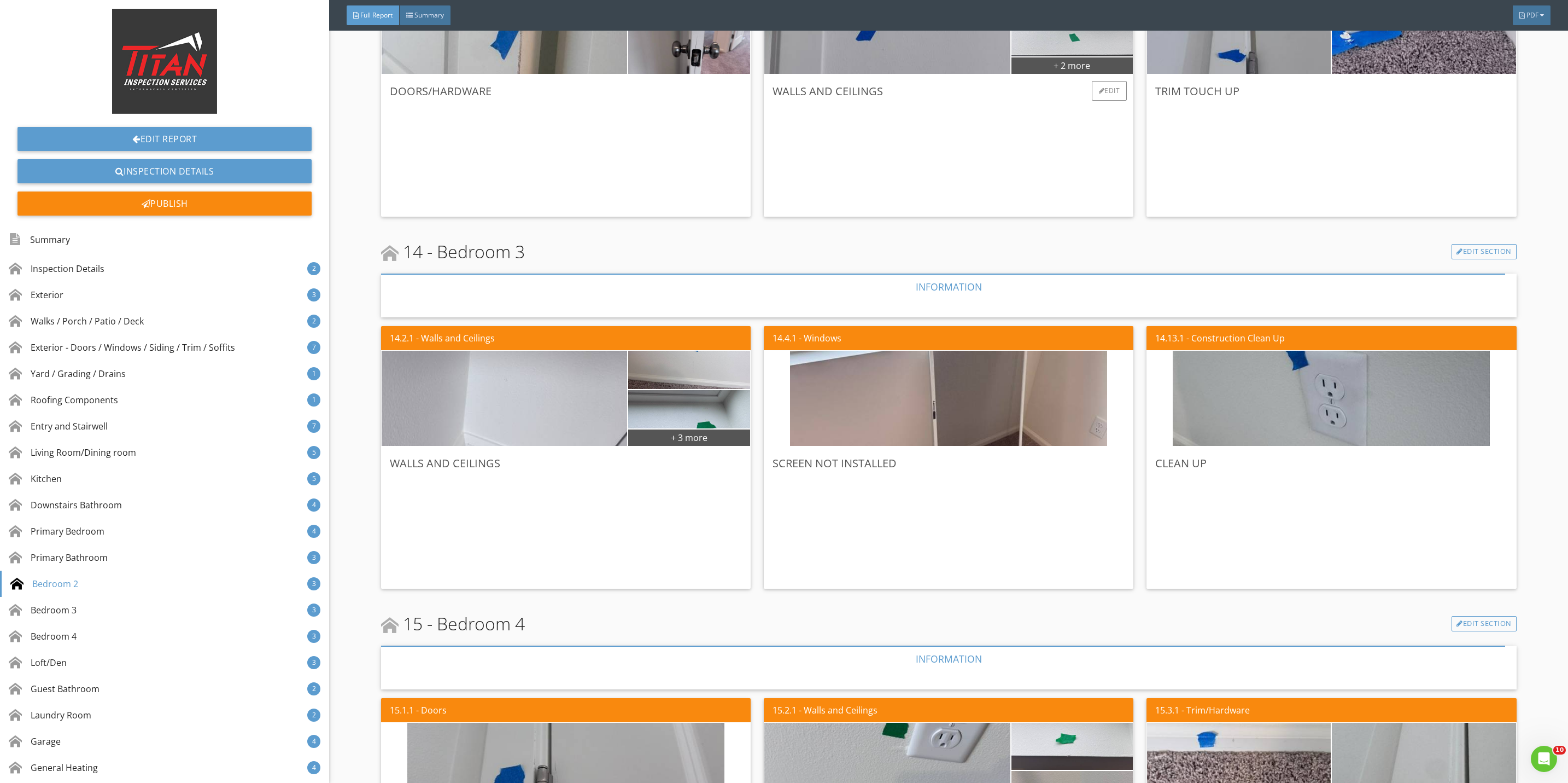
scroll to position [7301, 0]
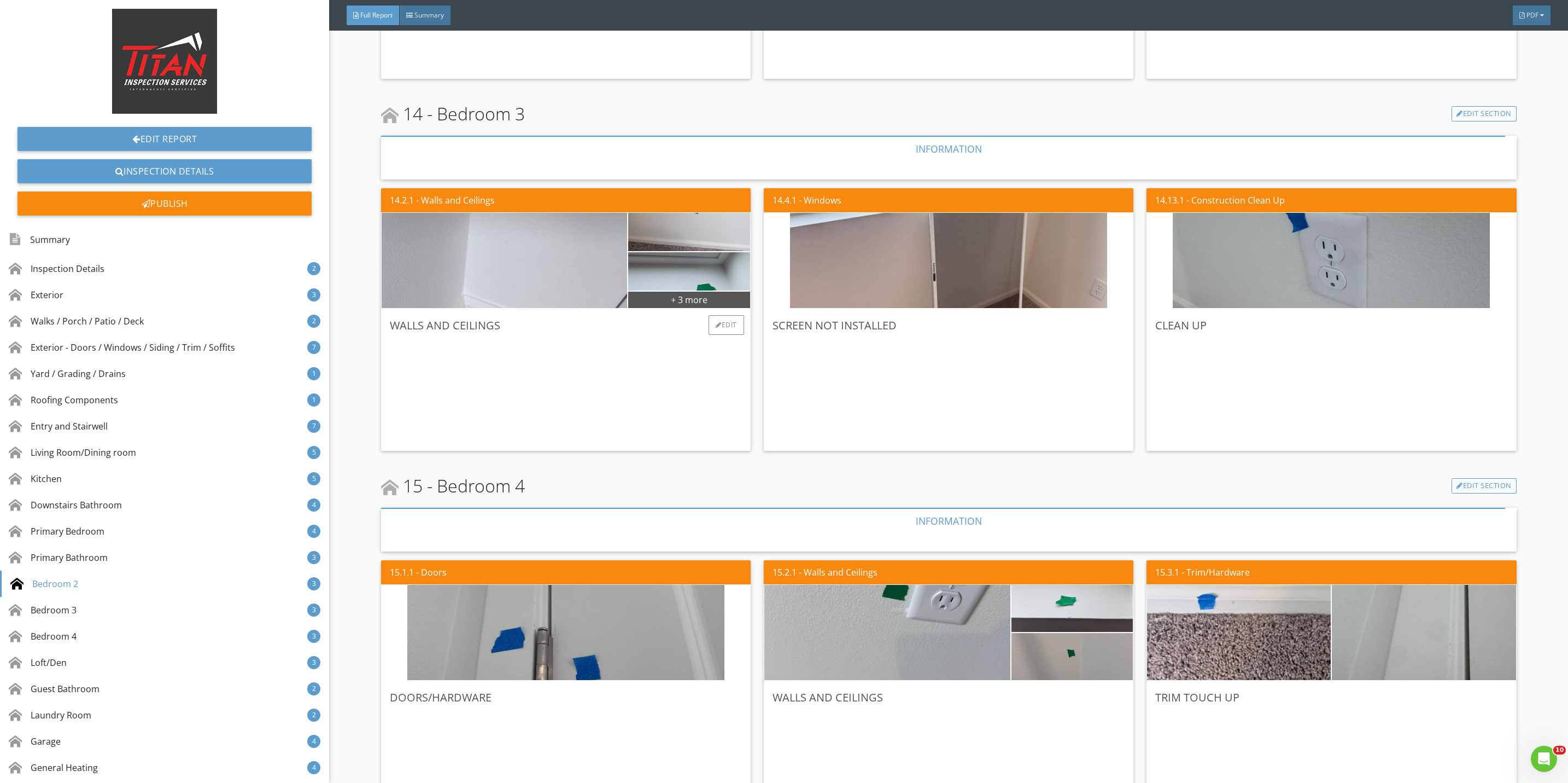
click at [671, 309] on div "Walls and Ceilings Edit" at bounding box center [565, 379] width 369 height 142
click at [673, 299] on div "+ 3 more" at bounding box center [689, 299] width 122 height 17
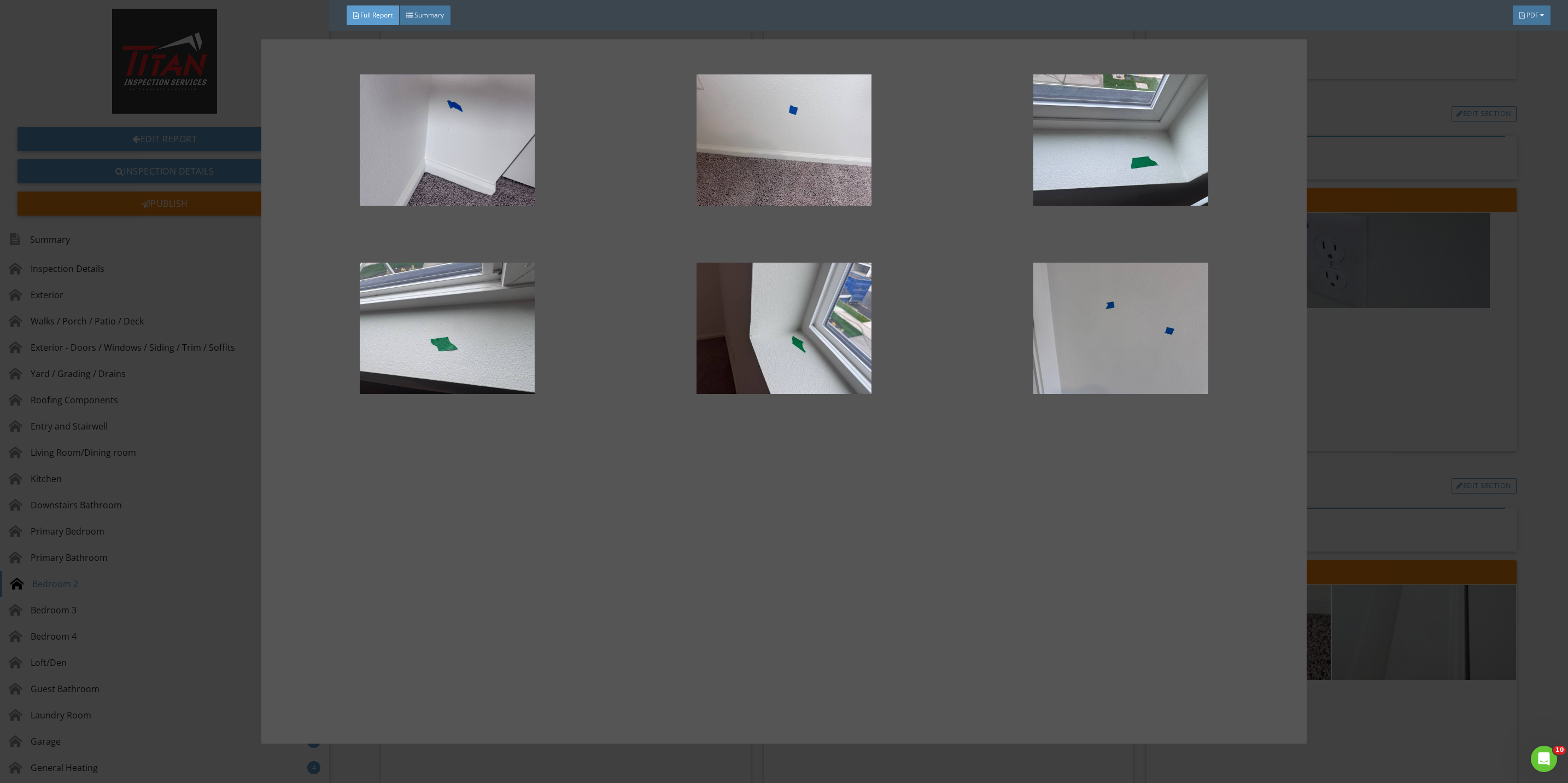
click at [1397, 381] on div at bounding box center [784, 392] width 1568 height 783
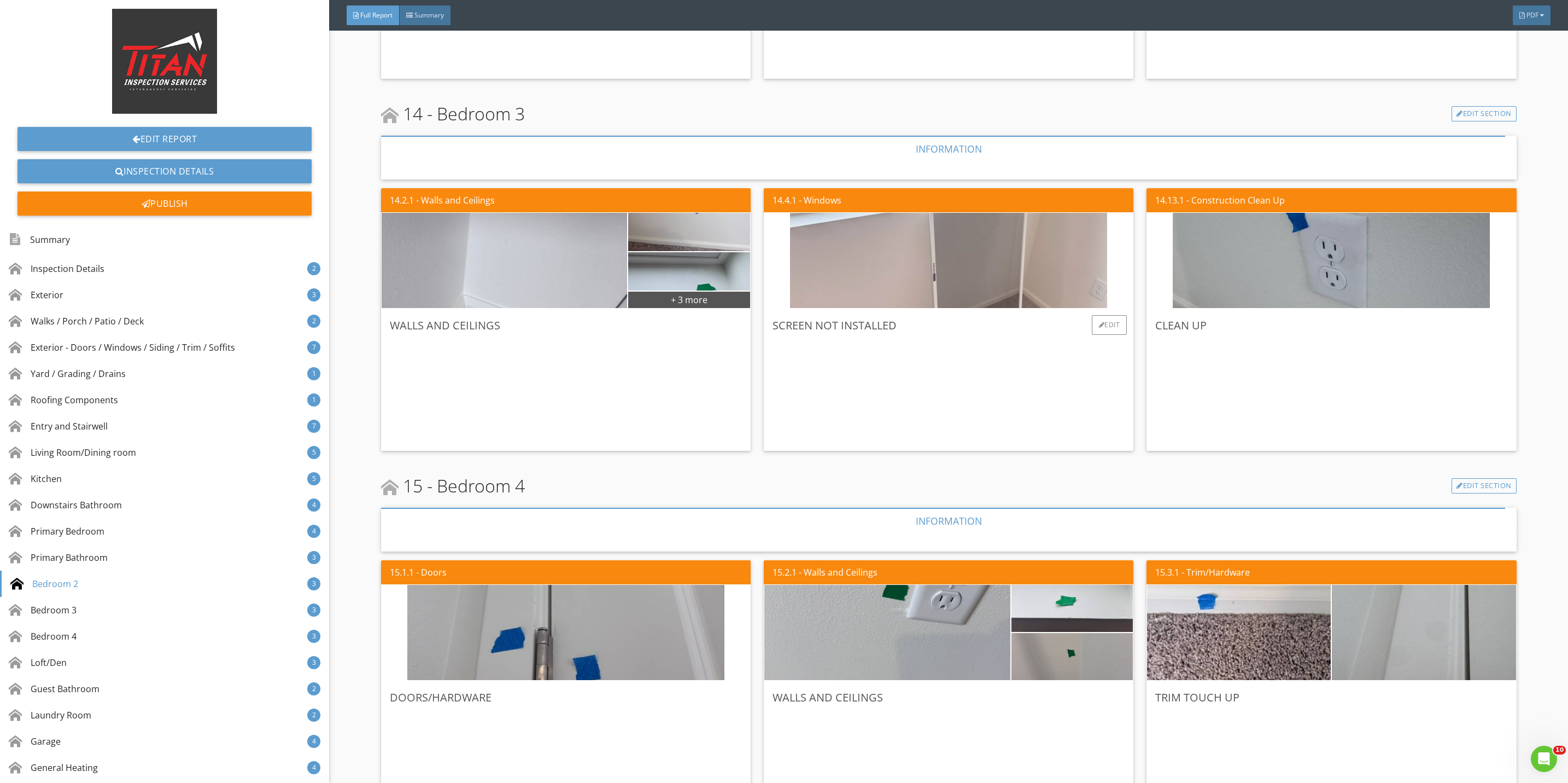
click at [882, 282] on img at bounding box center [949, 261] width 317 height 238
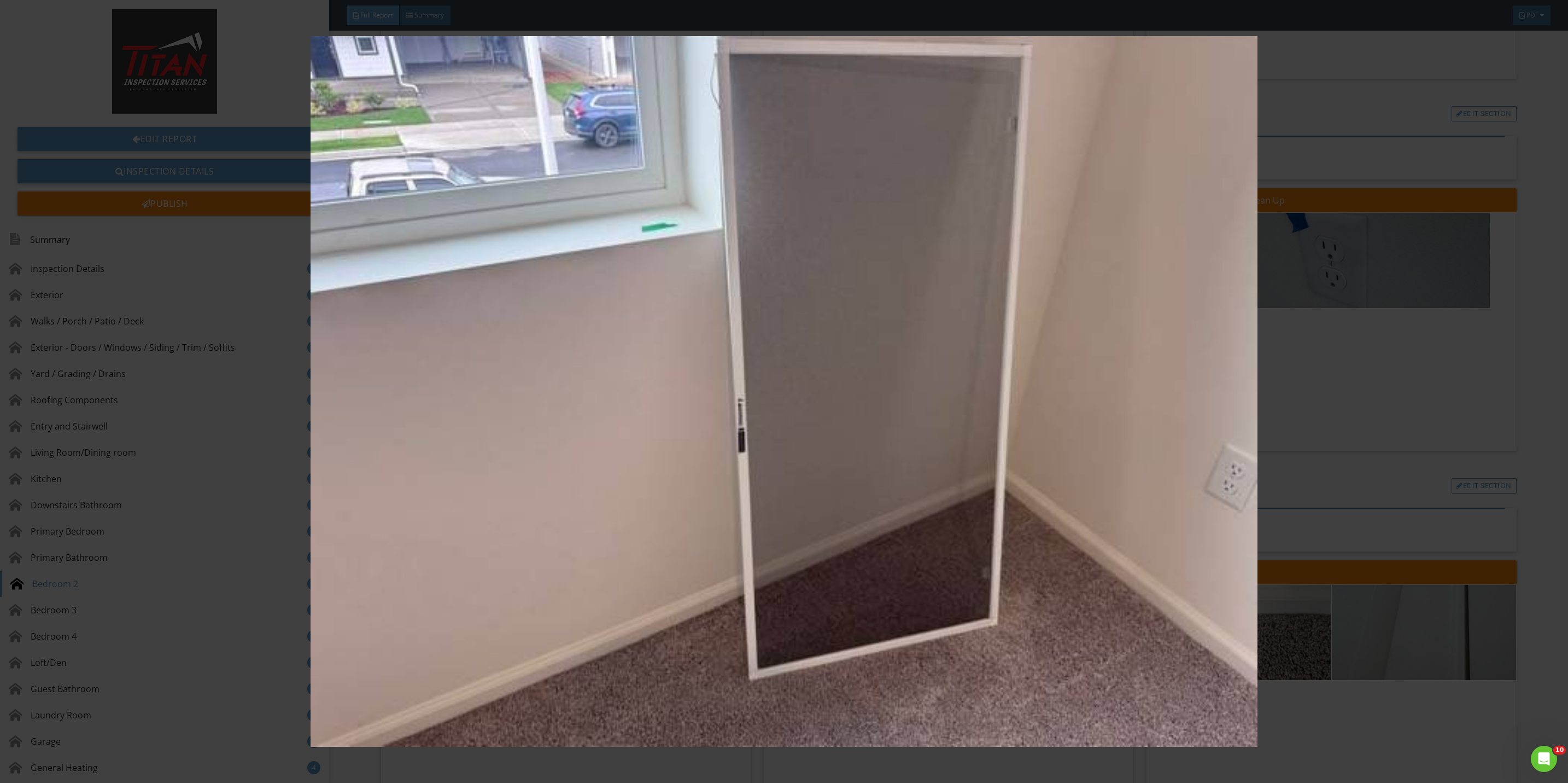
click at [1349, 397] on img at bounding box center [784, 392] width 1456 height 711
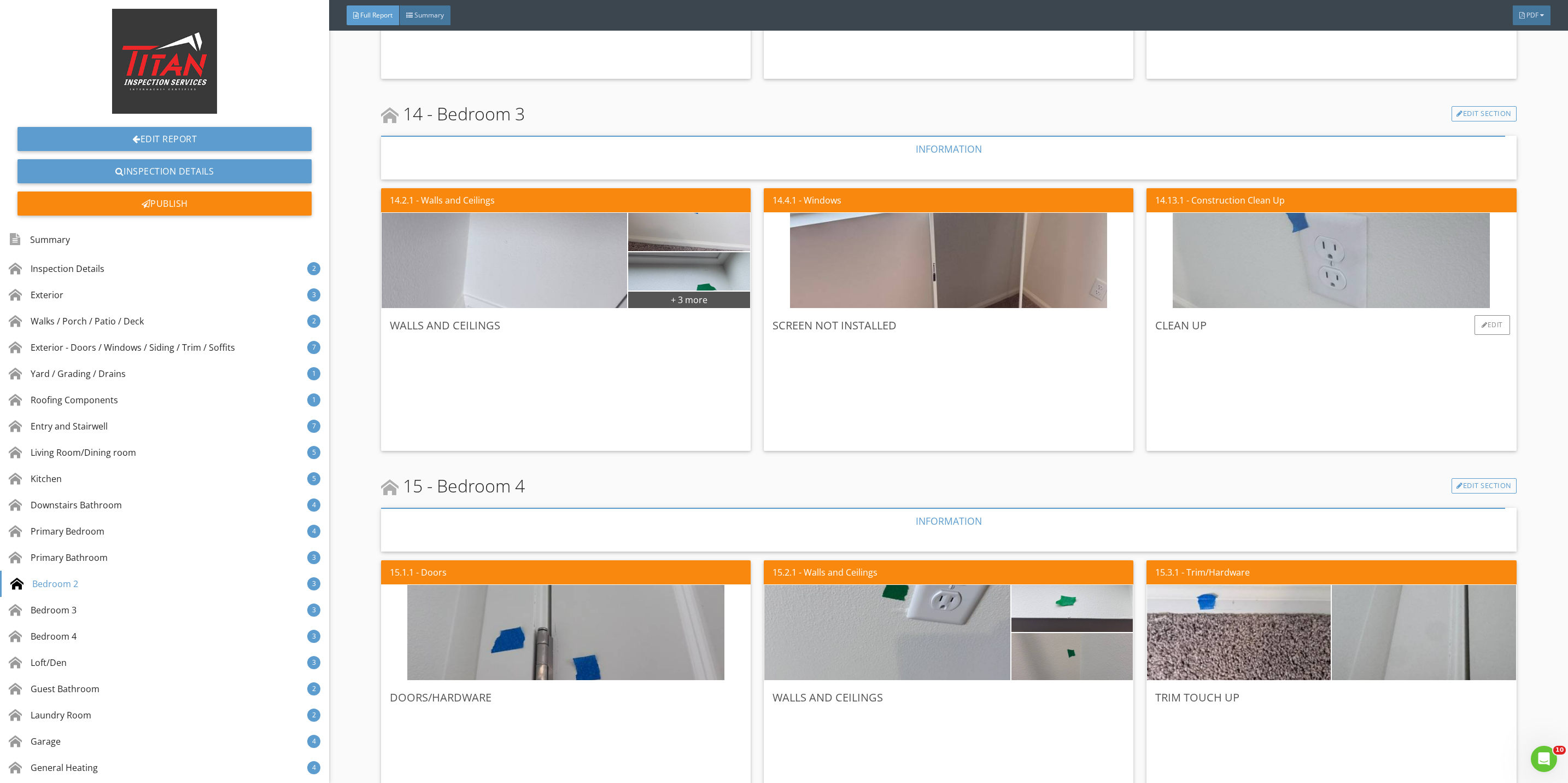
click at [1349, 285] on img at bounding box center [1331, 261] width 317 height 238
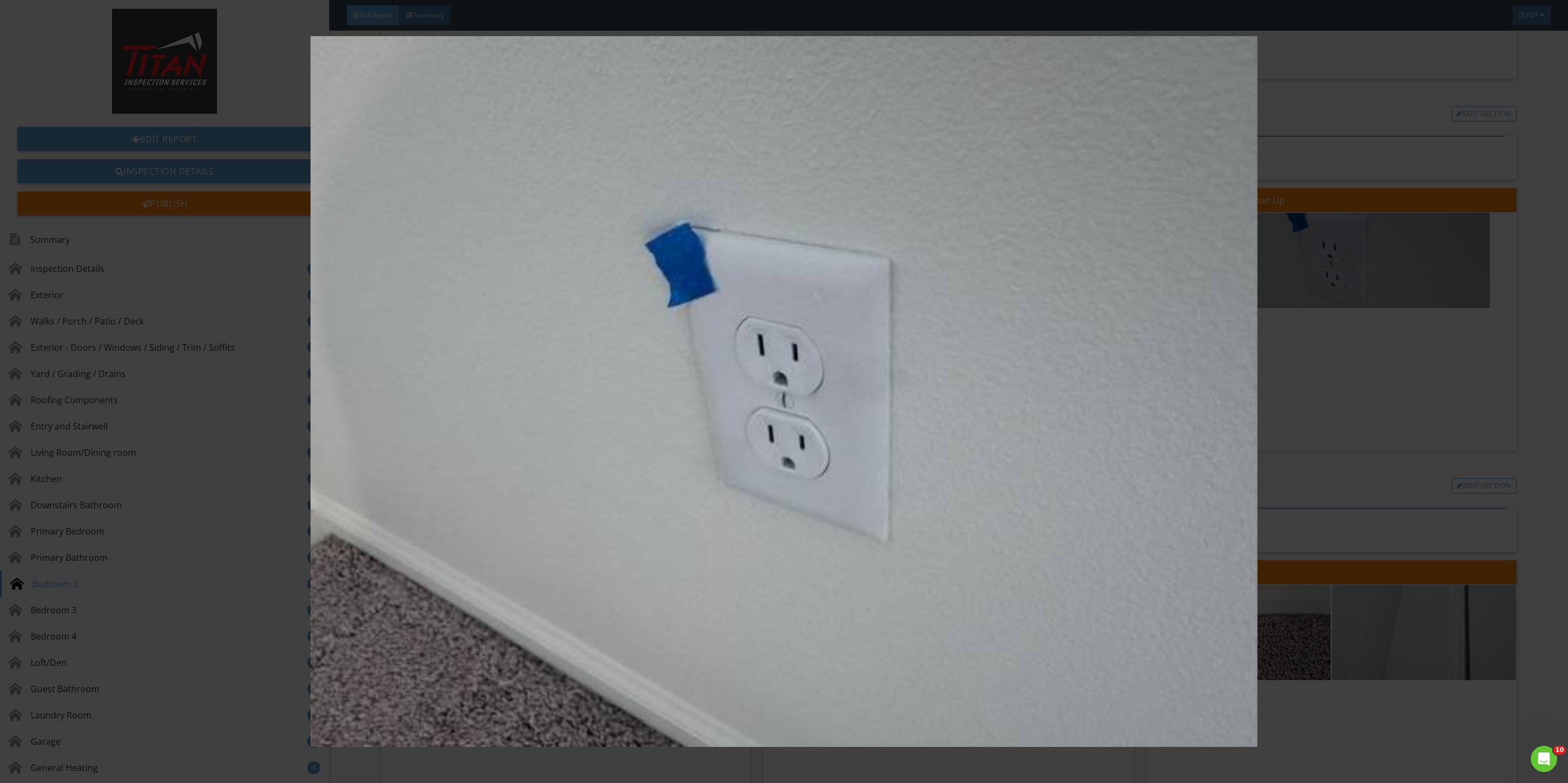
click at [1355, 381] on img at bounding box center [784, 392] width 1456 height 711
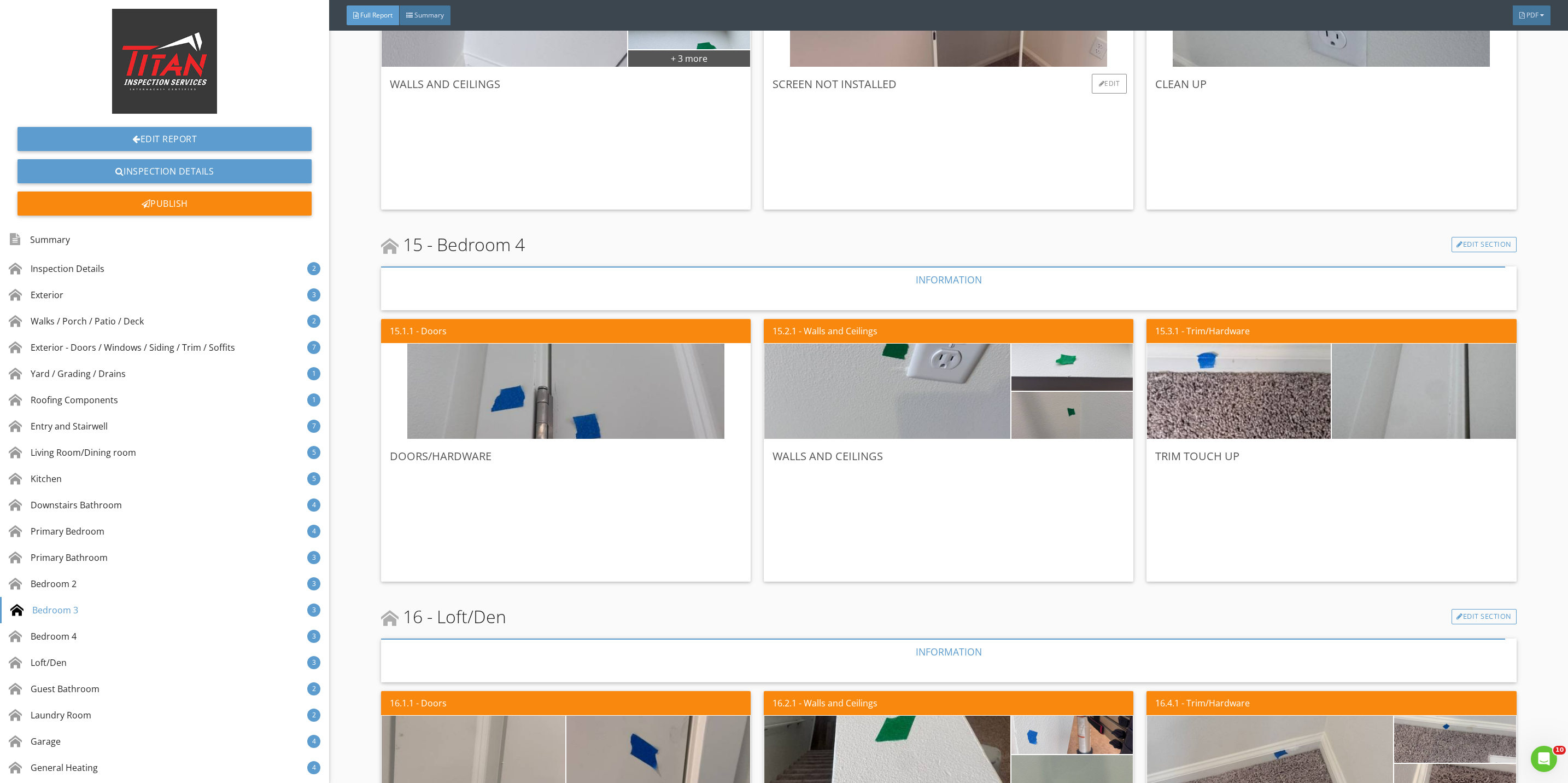
scroll to position [7630, 0]
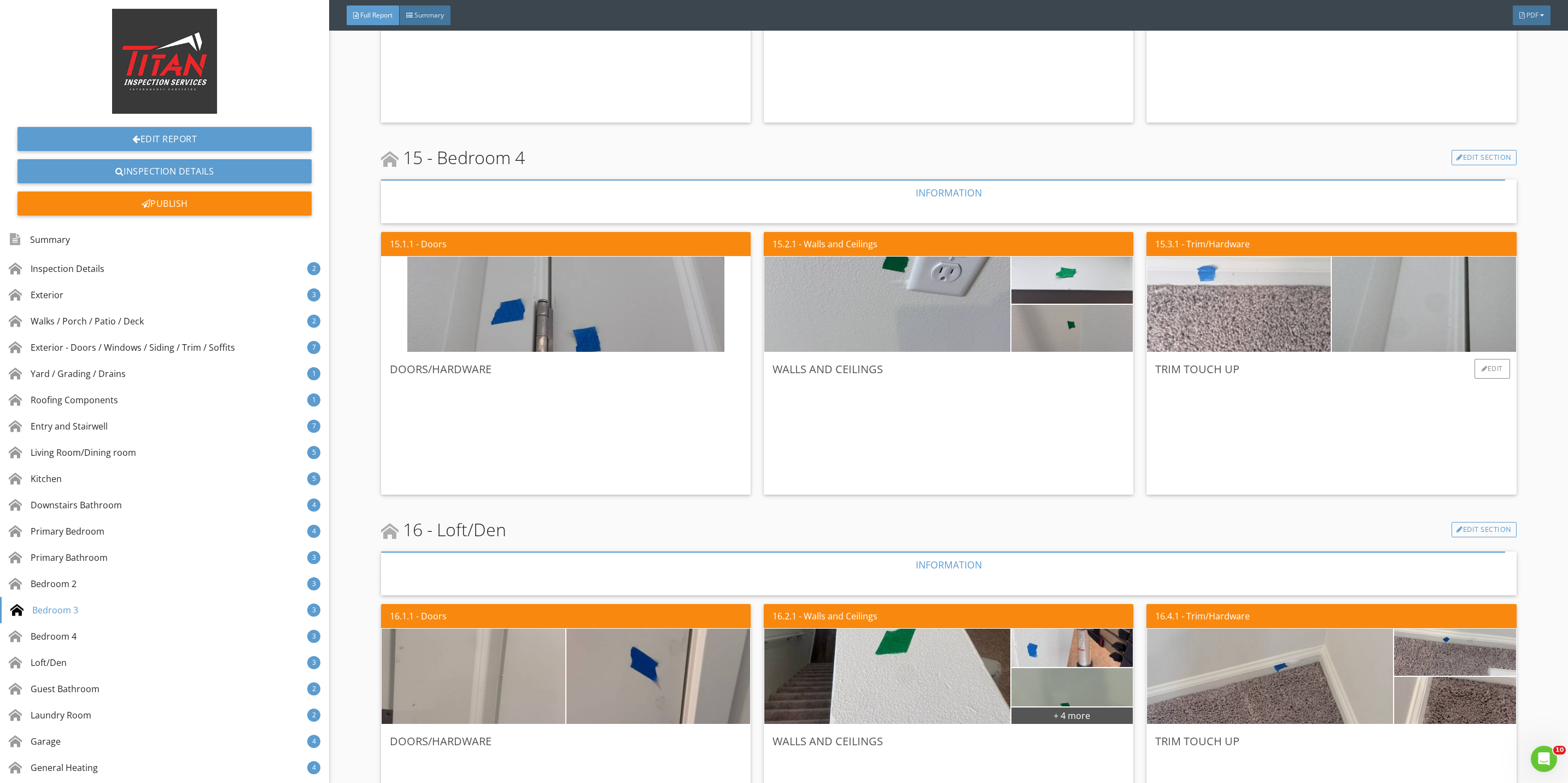
click at [1261, 341] on img at bounding box center [1239, 304] width 317 height 238
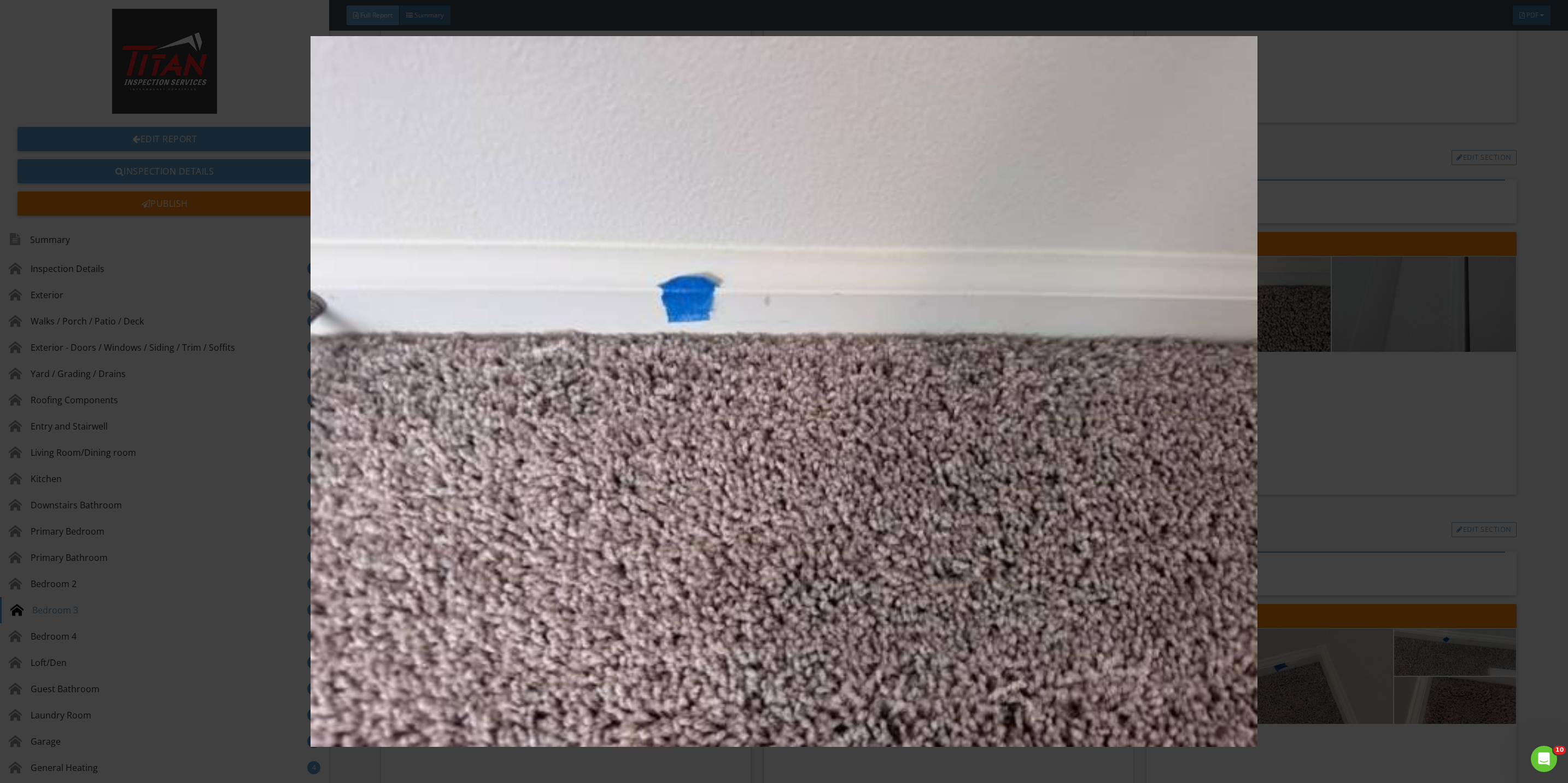
click at [1329, 433] on img at bounding box center [784, 392] width 1456 height 711
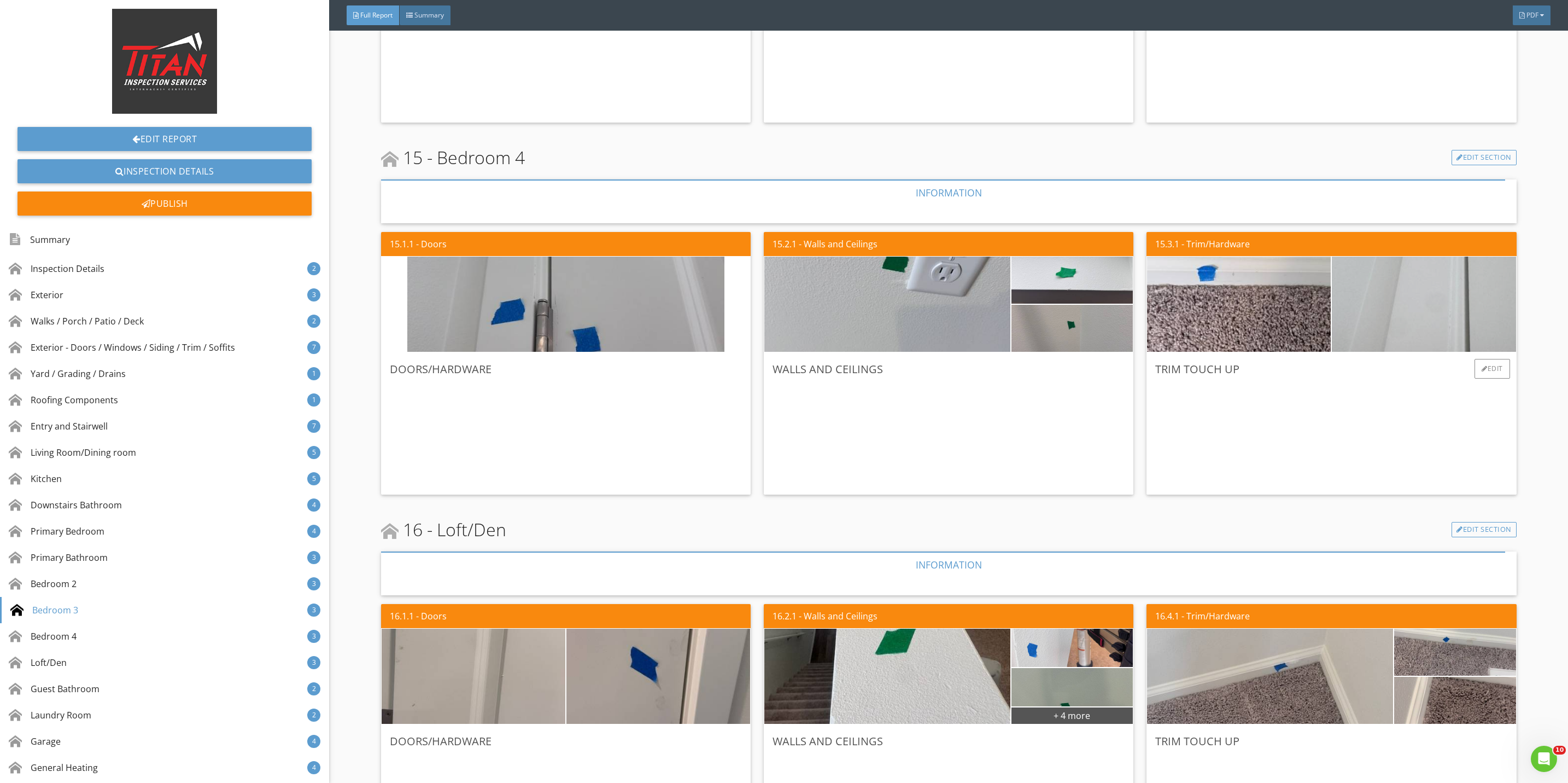
click at [1378, 309] on img at bounding box center [1424, 304] width 317 height 238
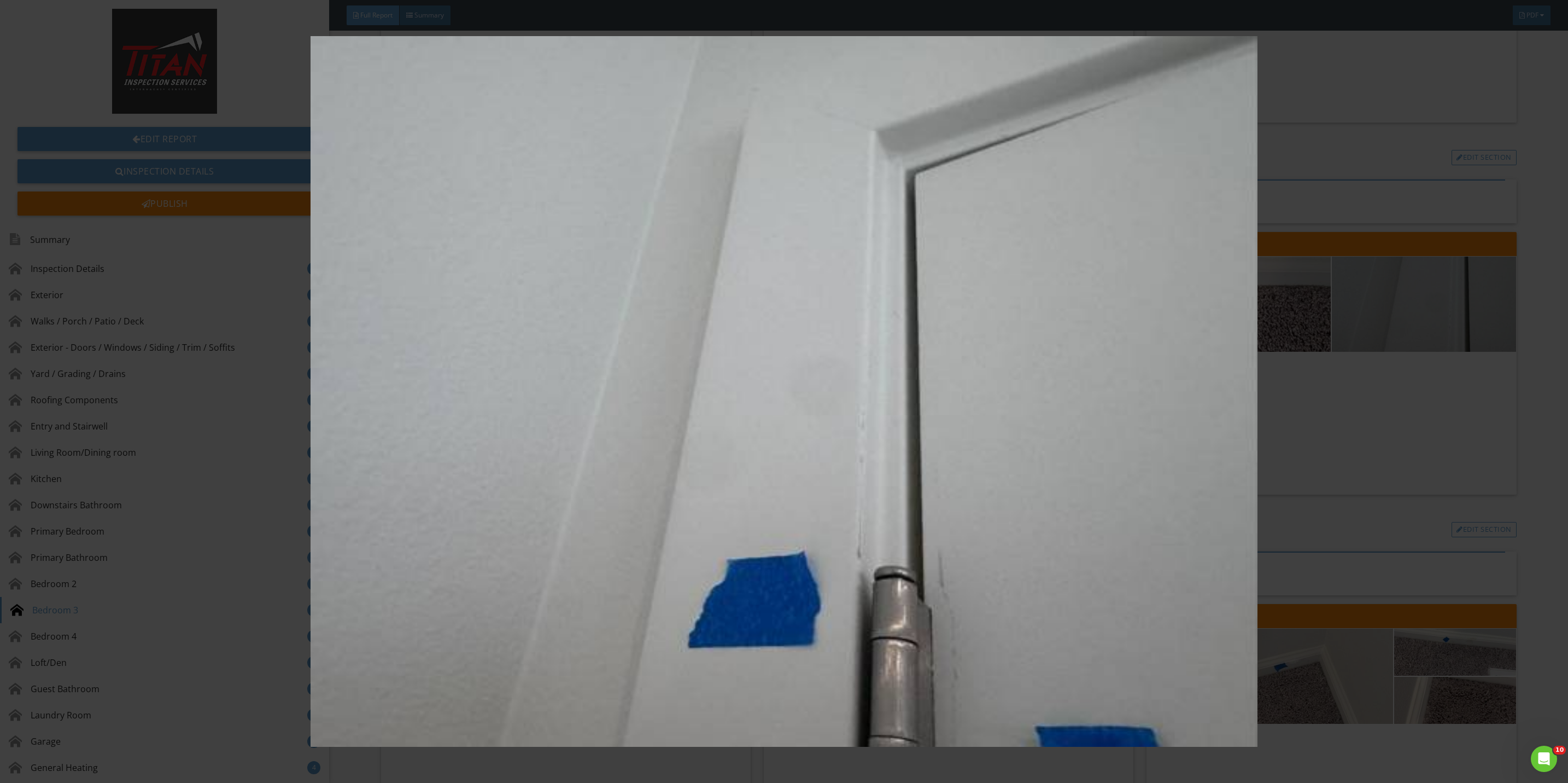
click at [1382, 460] on img at bounding box center [784, 392] width 1456 height 711
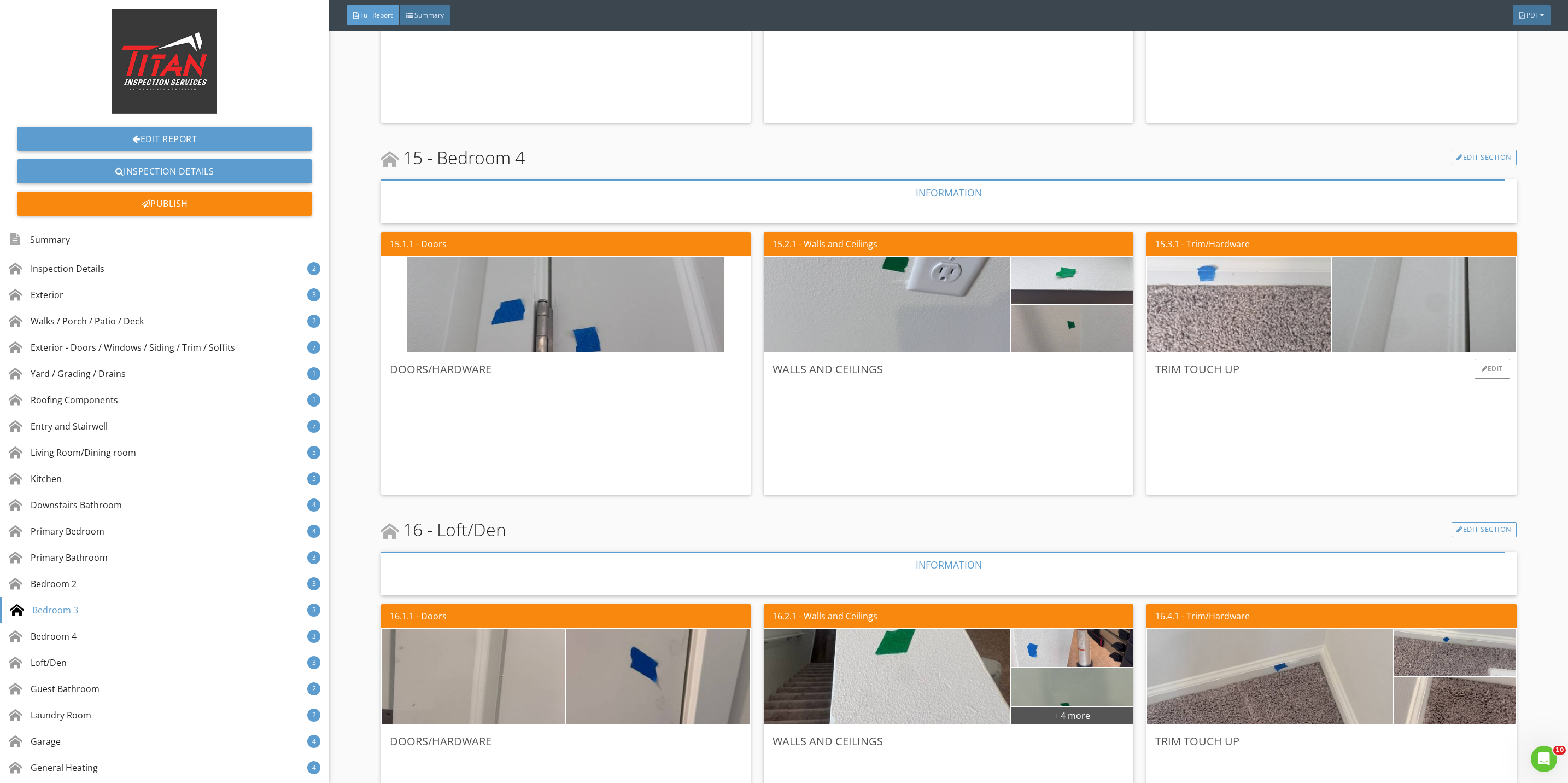
click at [1199, 307] on img at bounding box center [1239, 304] width 317 height 238
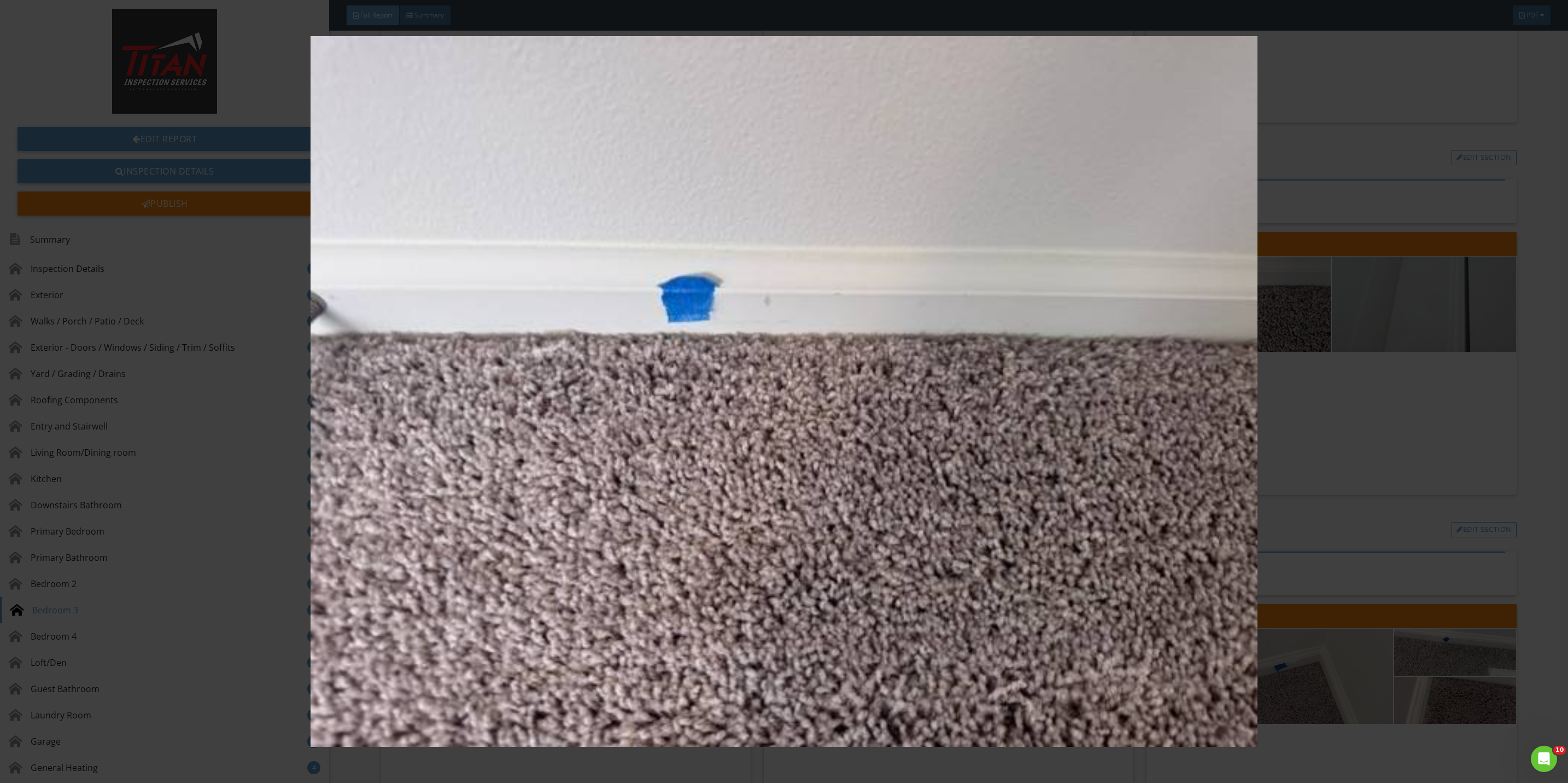
click at [1314, 417] on img at bounding box center [784, 392] width 1456 height 711
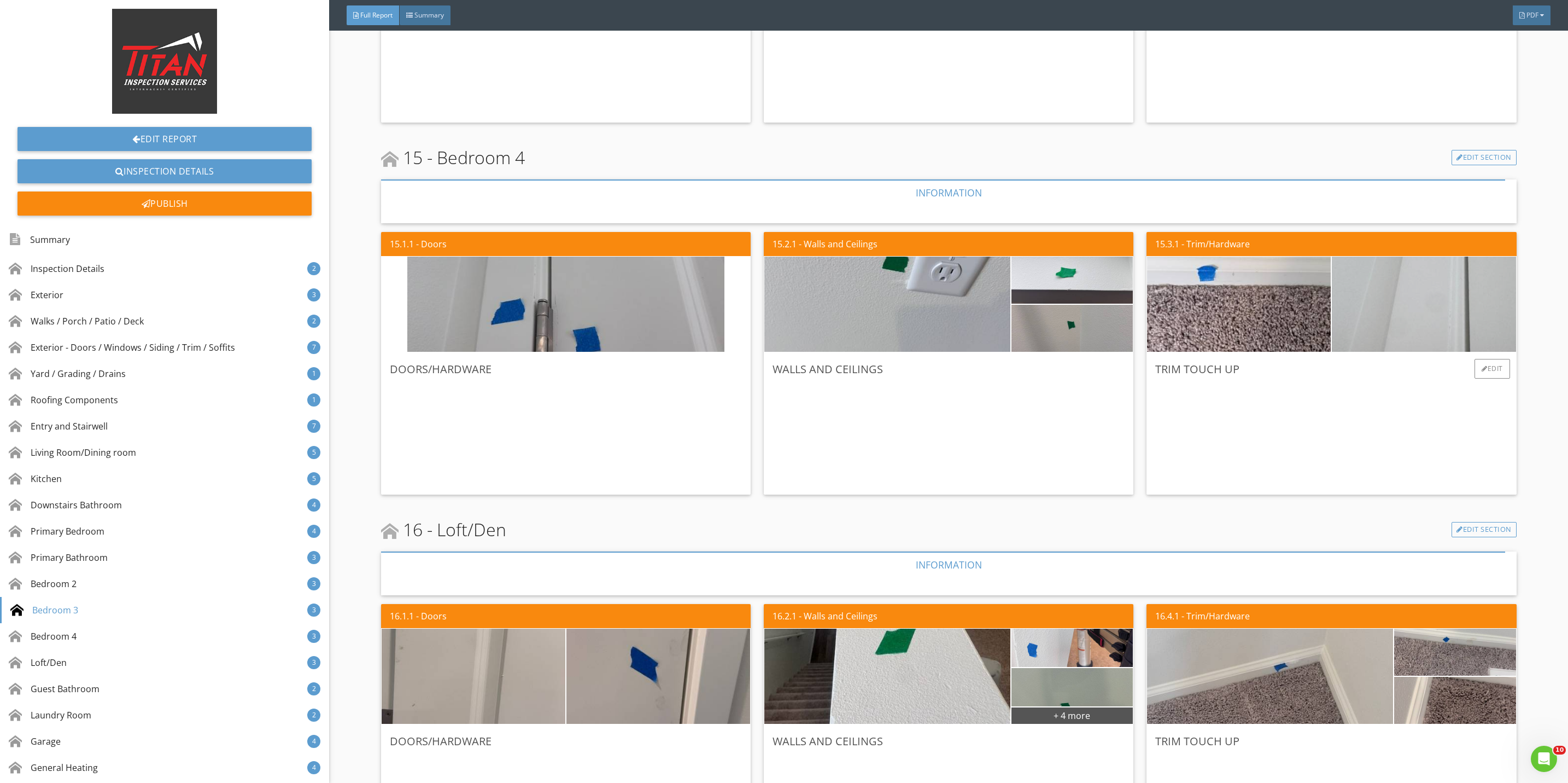
click at [1395, 302] on img at bounding box center [1424, 304] width 317 height 238
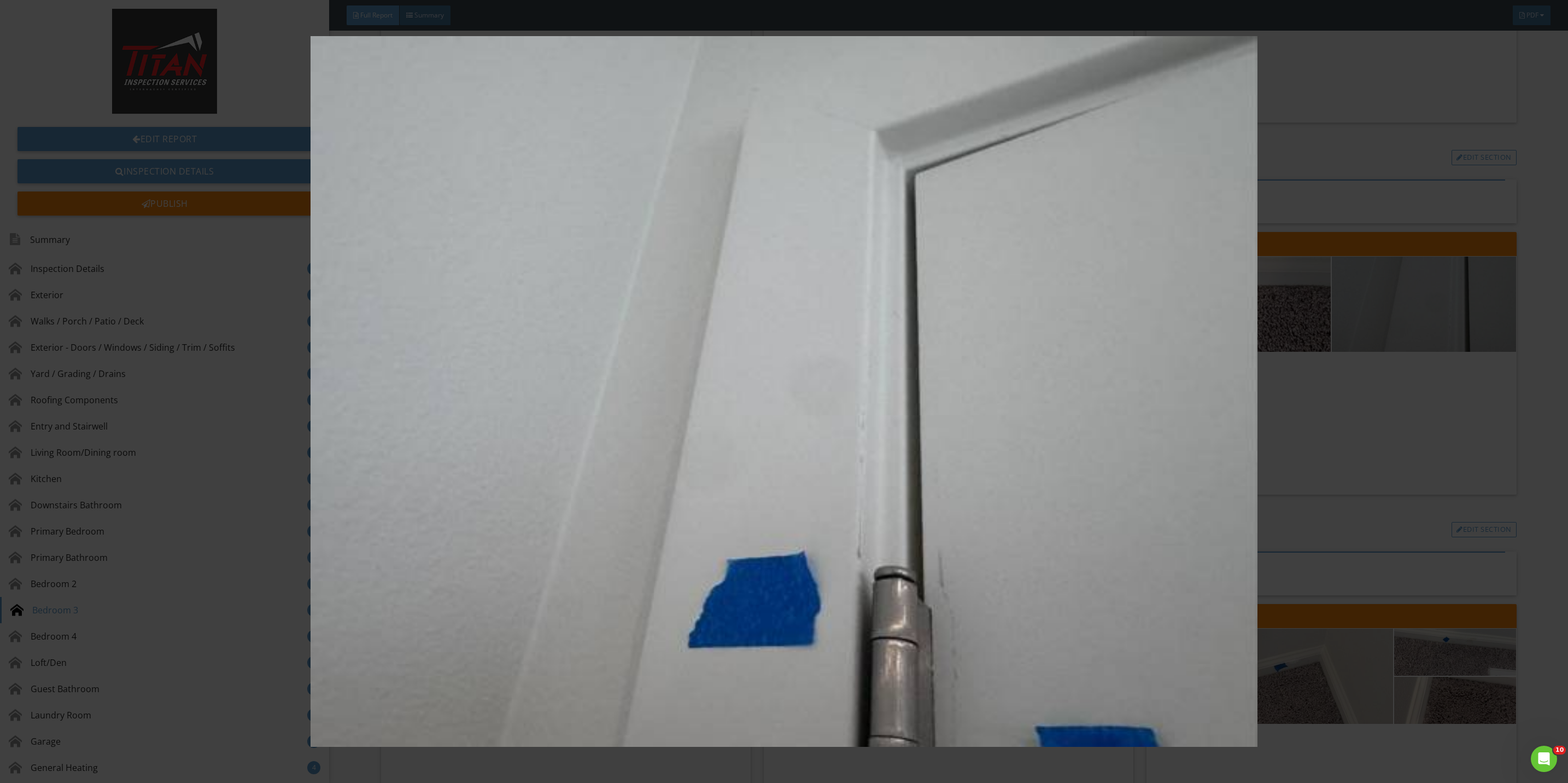
click at [1387, 424] on img at bounding box center [784, 392] width 1456 height 711
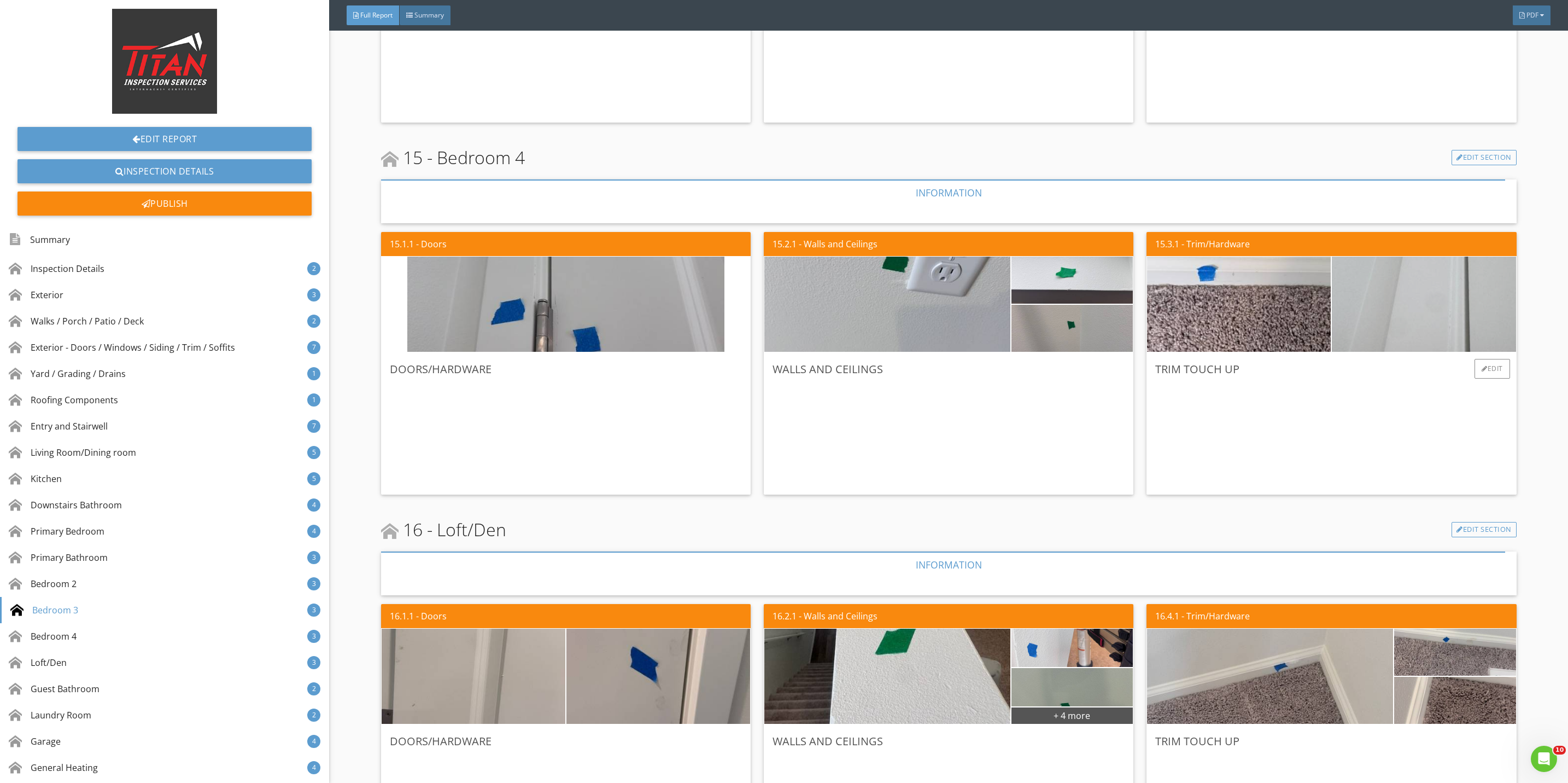
click at [1363, 305] on img at bounding box center [1424, 304] width 317 height 238
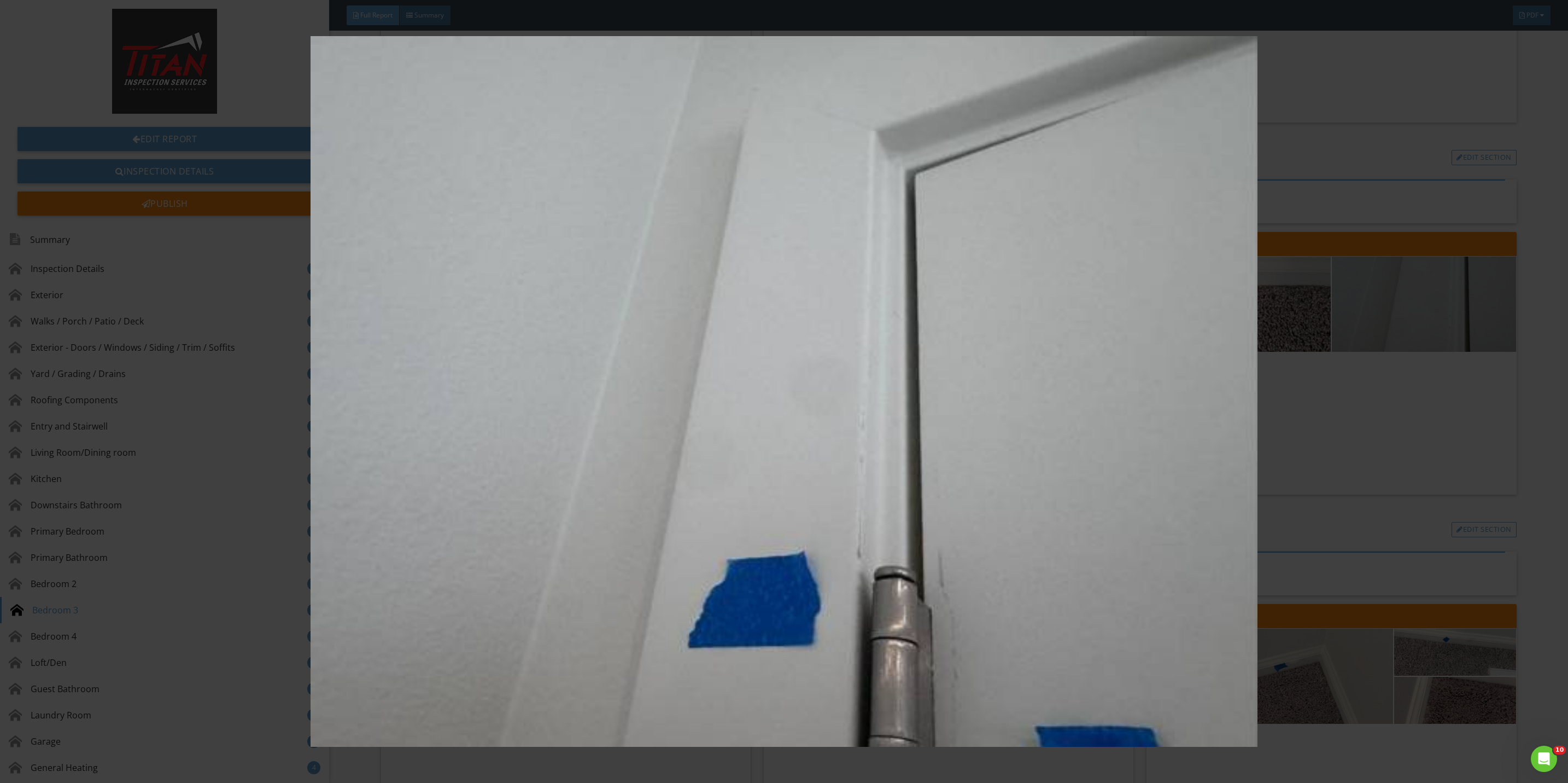
click at [1324, 414] on img at bounding box center [784, 392] width 1456 height 711
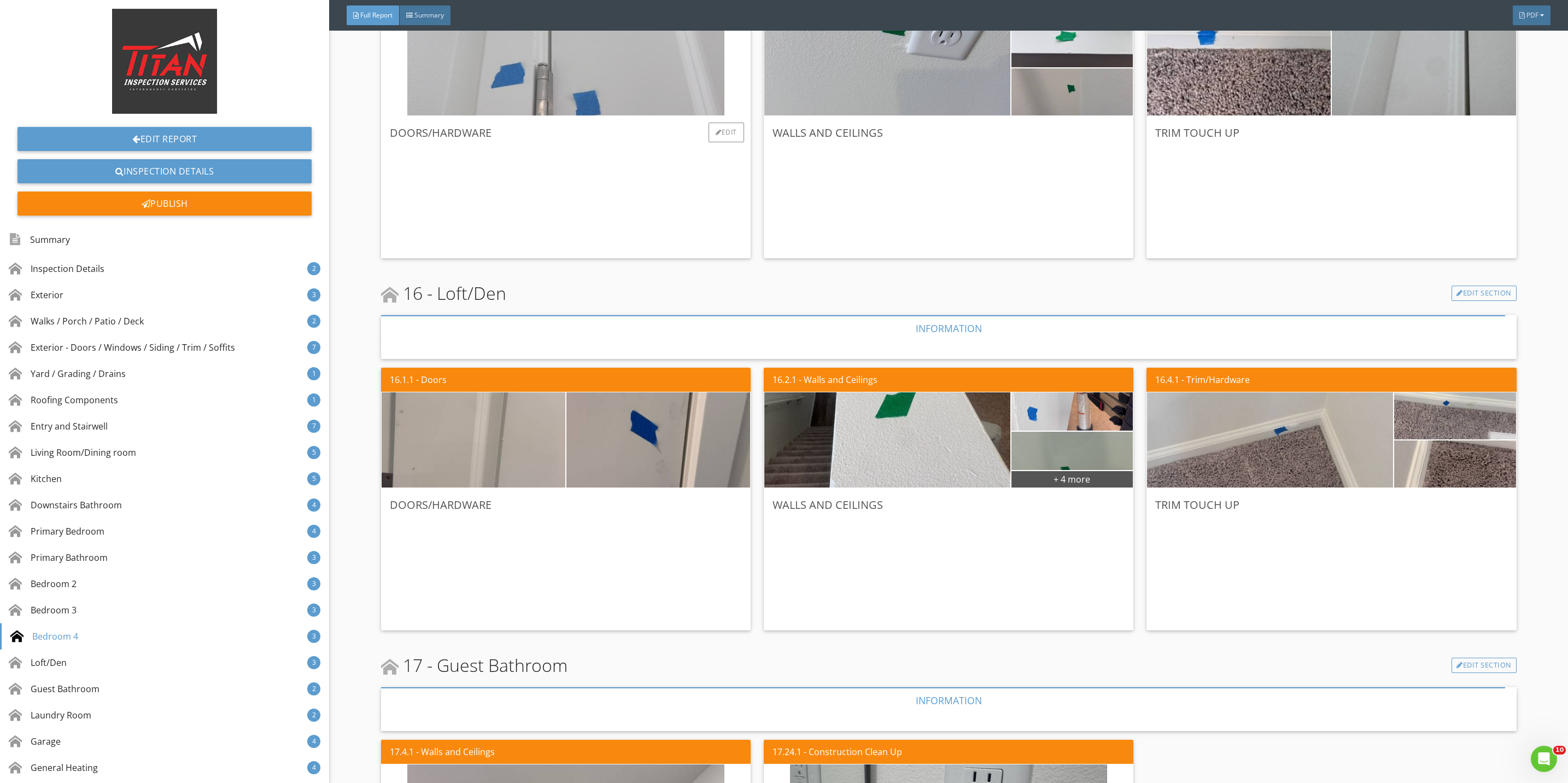
scroll to position [7875, 0]
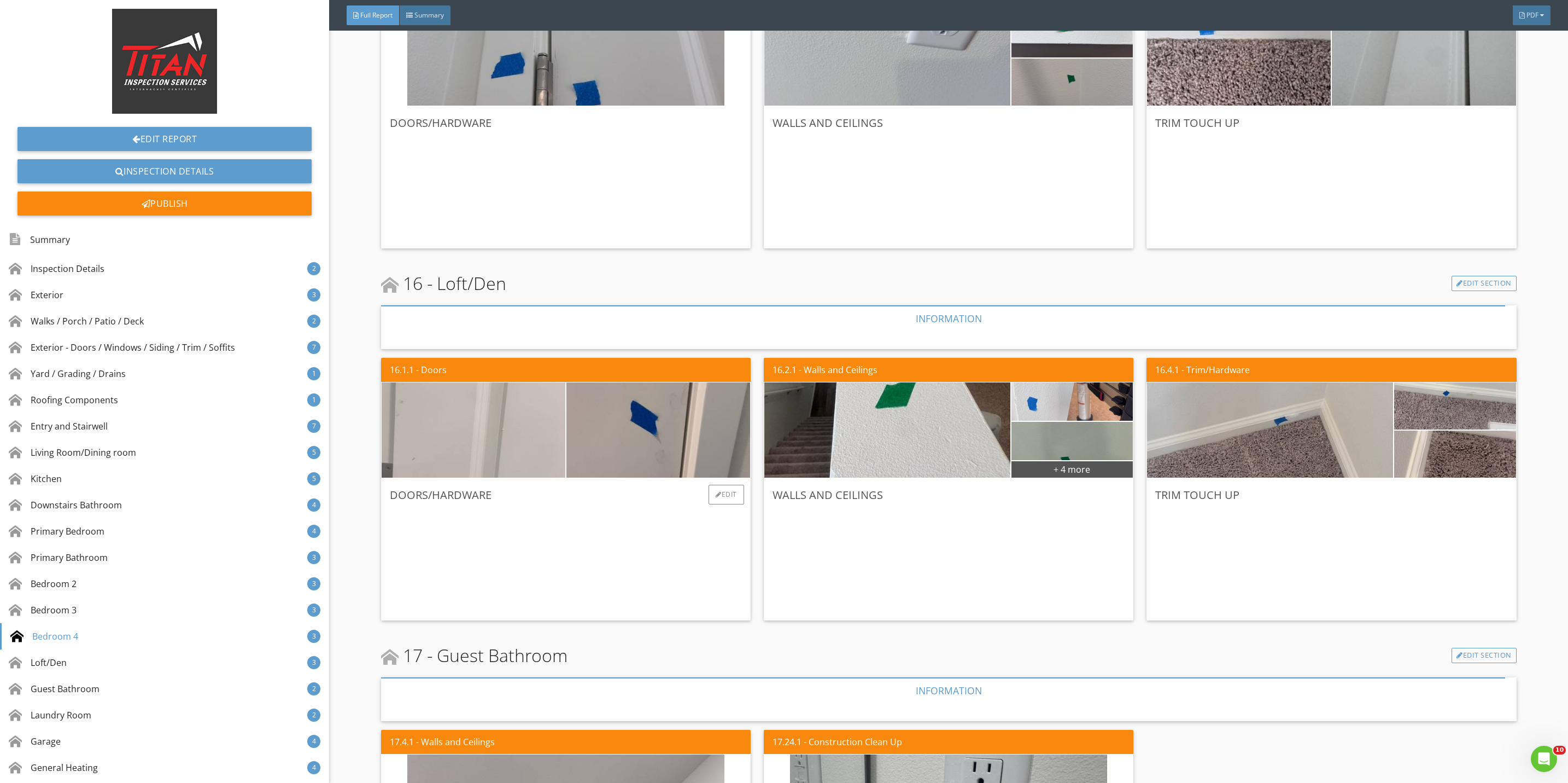
click at [528, 443] on img at bounding box center [473, 430] width 317 height 238
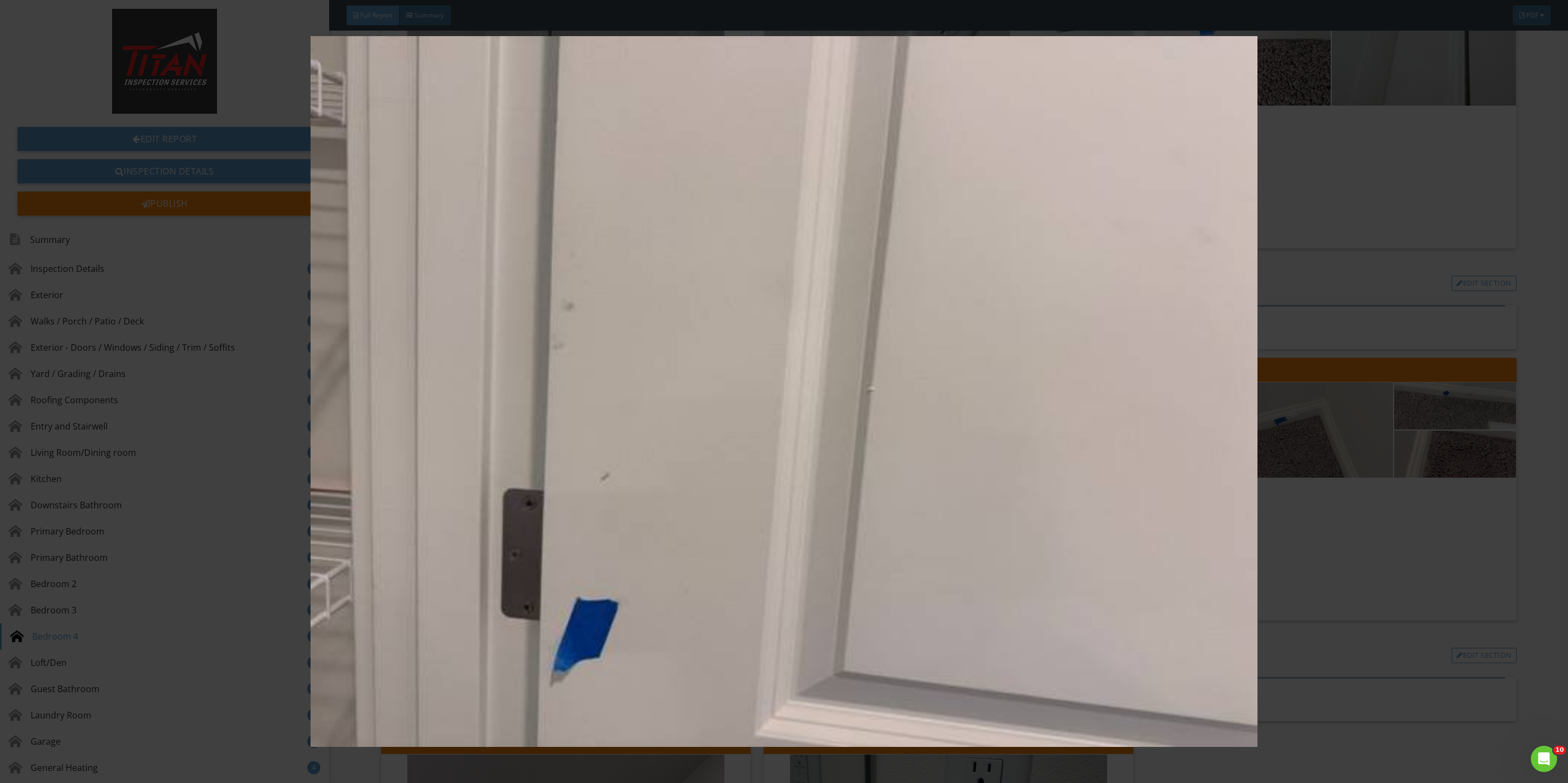
click at [1308, 547] on img at bounding box center [784, 392] width 1456 height 711
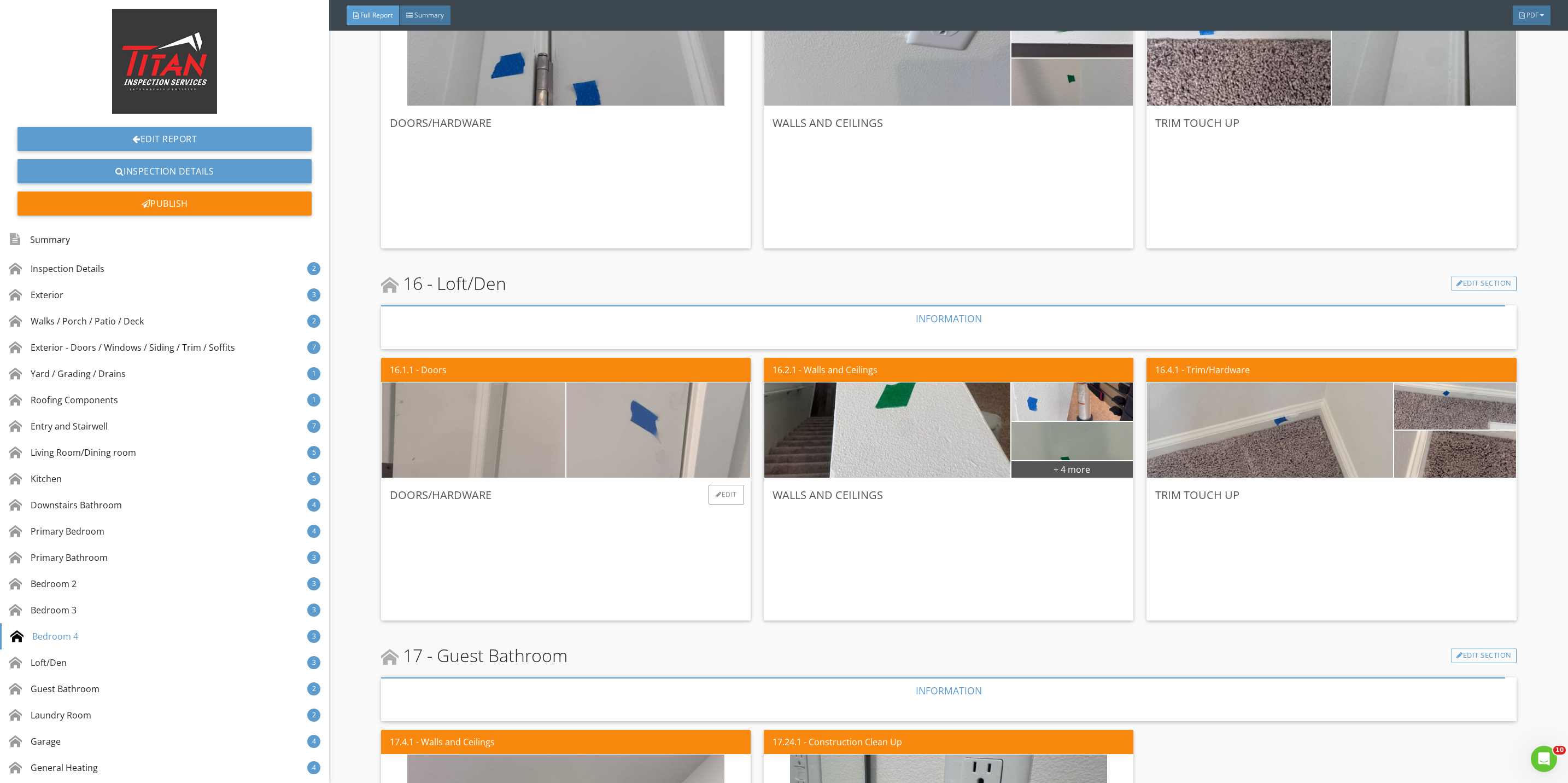
click at [671, 463] on img at bounding box center [658, 430] width 317 height 238
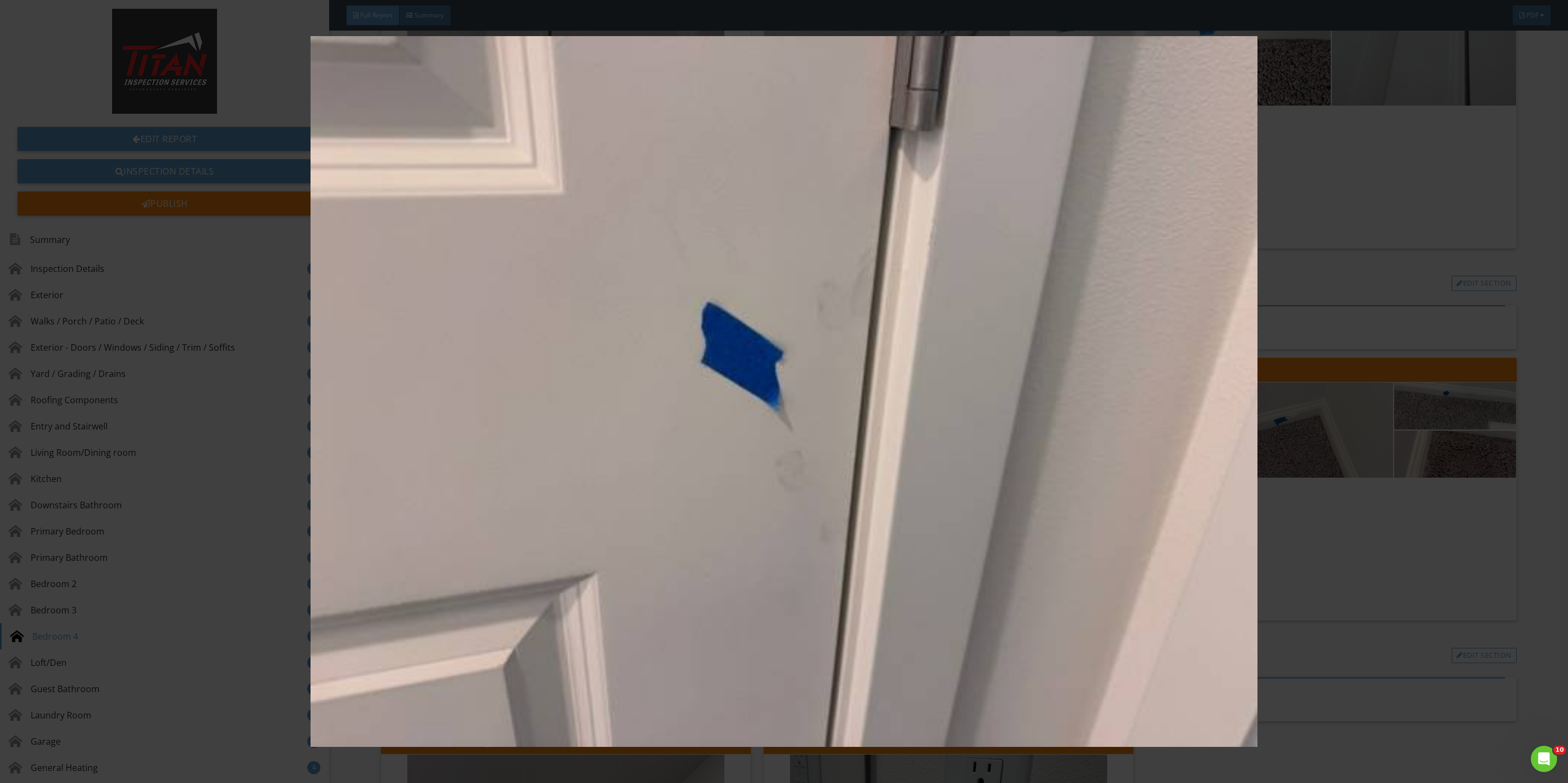
click at [1311, 548] on img at bounding box center [784, 392] width 1456 height 711
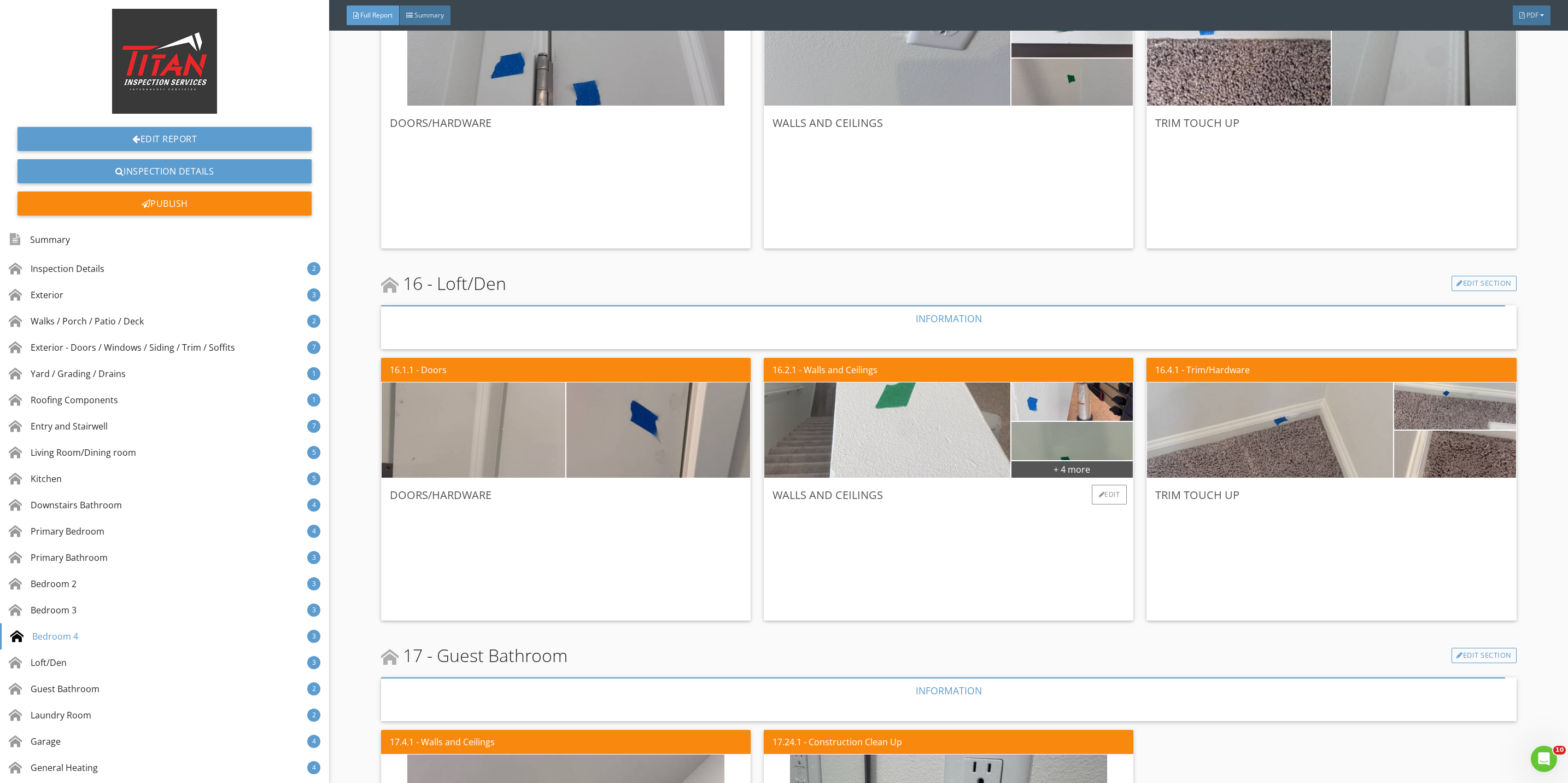
click at [939, 450] on img at bounding box center [887, 430] width 317 height 238
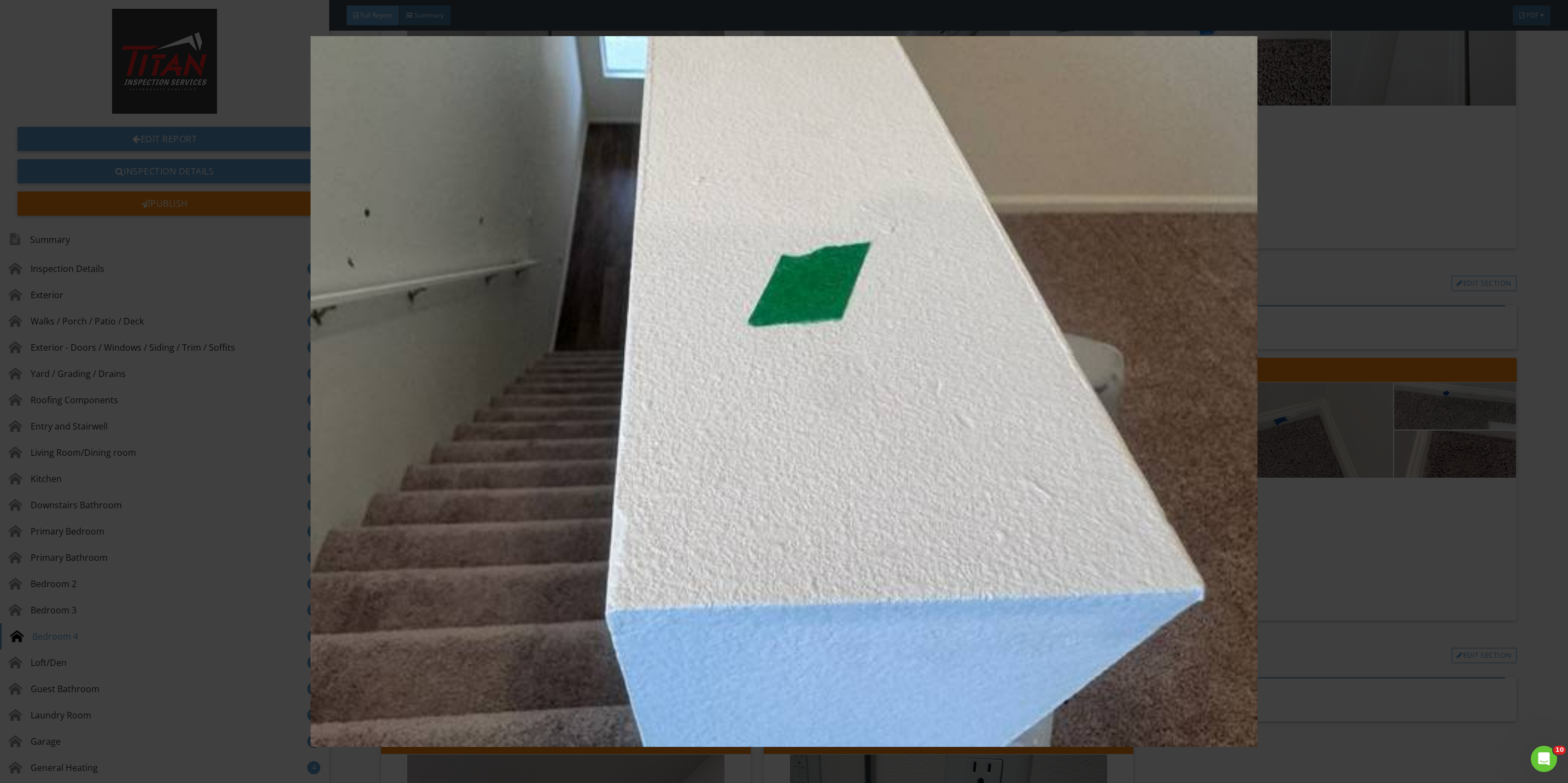
click at [1340, 556] on img at bounding box center [784, 392] width 1456 height 711
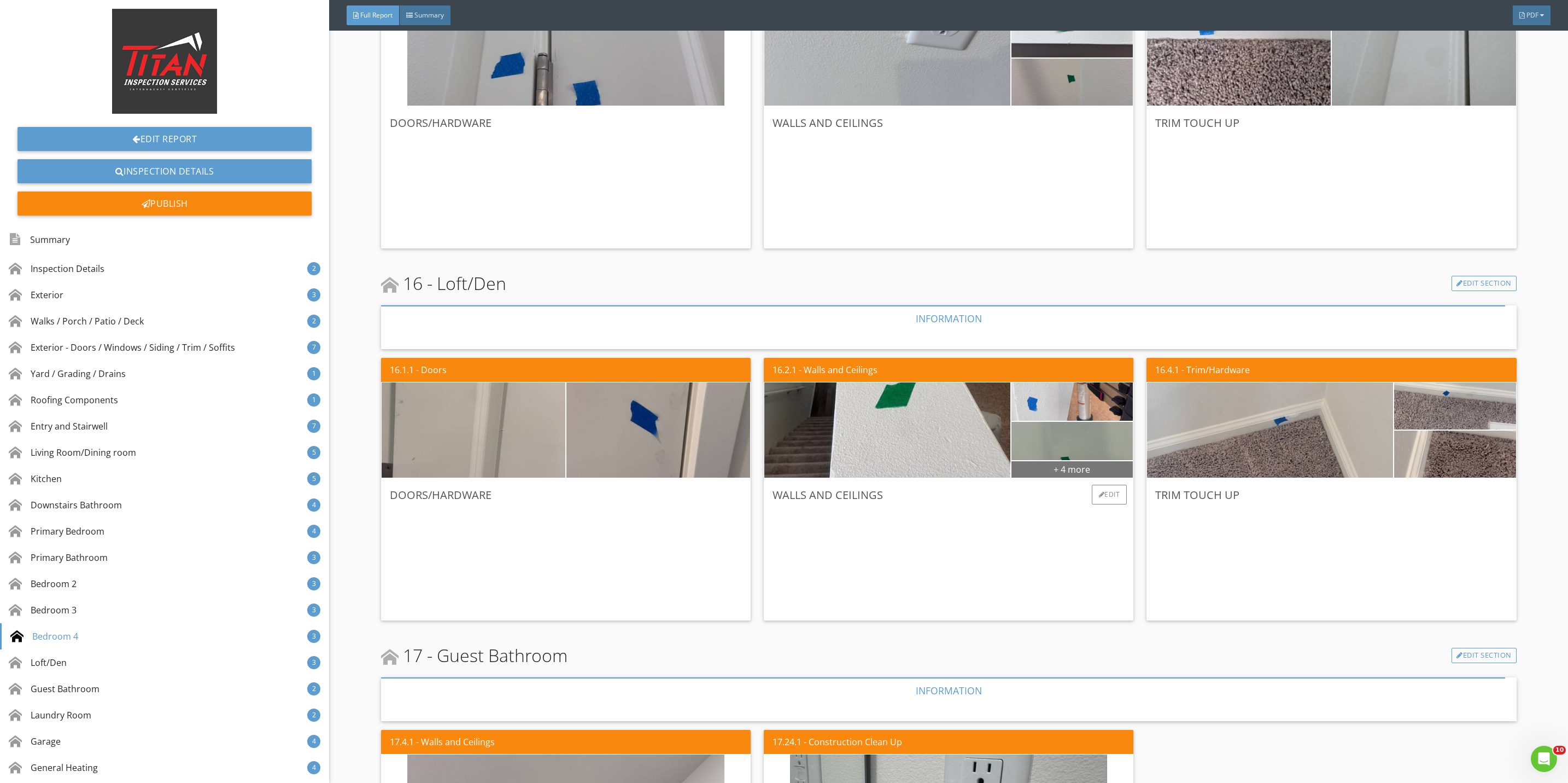
click at [1090, 463] on div "+ 4 more" at bounding box center [1072, 468] width 122 height 17
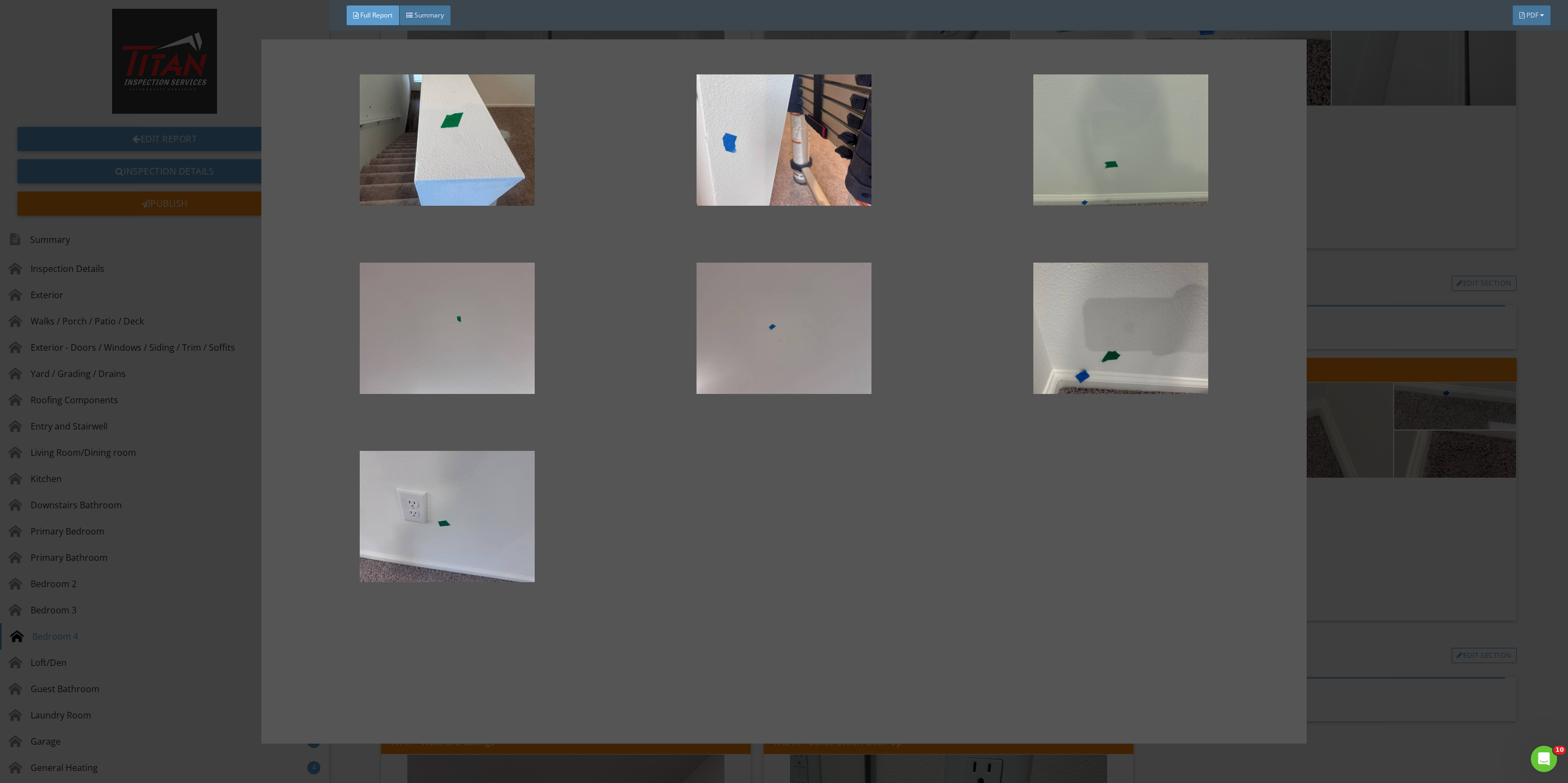
click at [1344, 538] on div at bounding box center [784, 392] width 1568 height 783
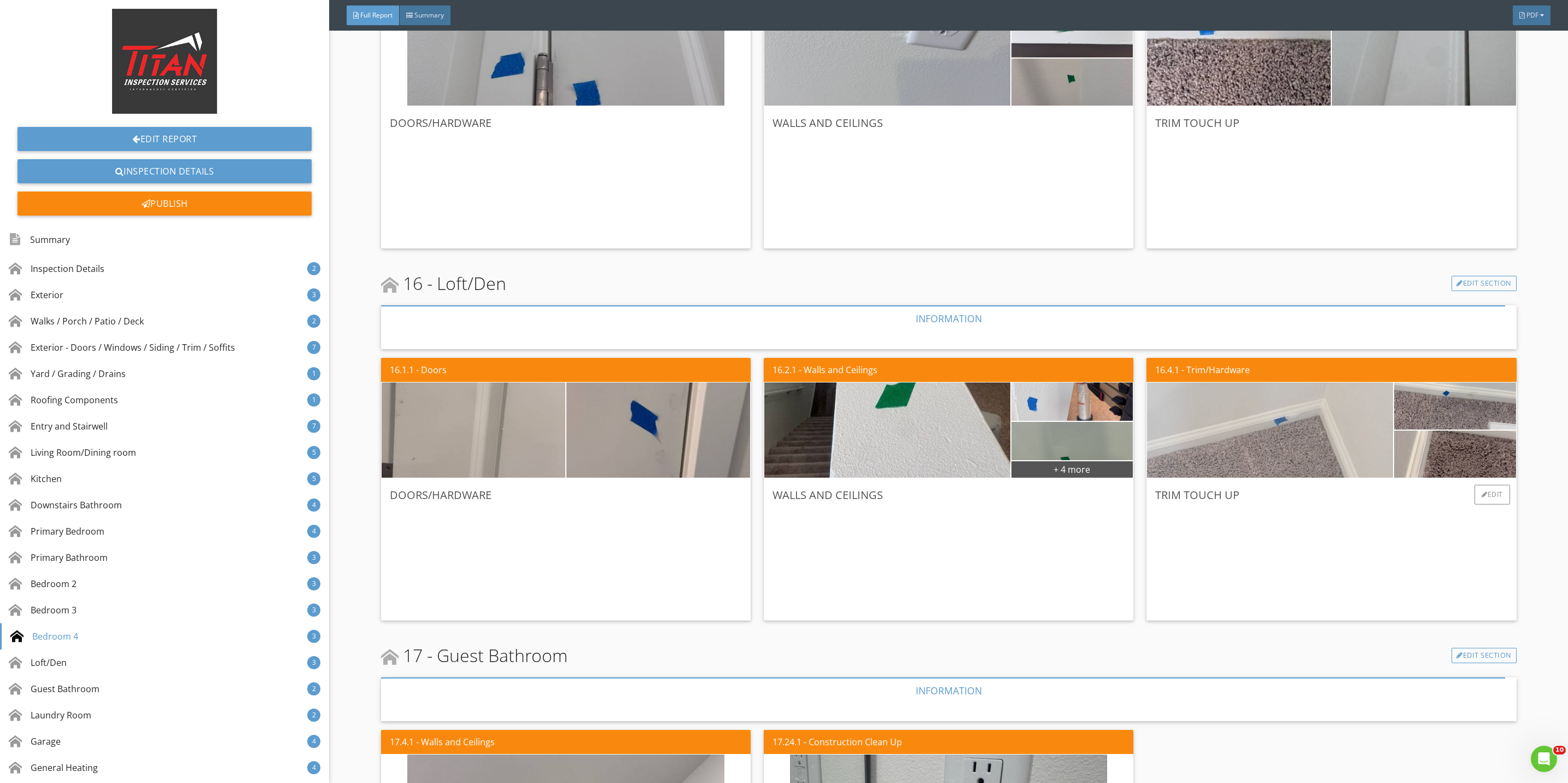
click at [1282, 448] on img at bounding box center [1270, 430] width 317 height 238
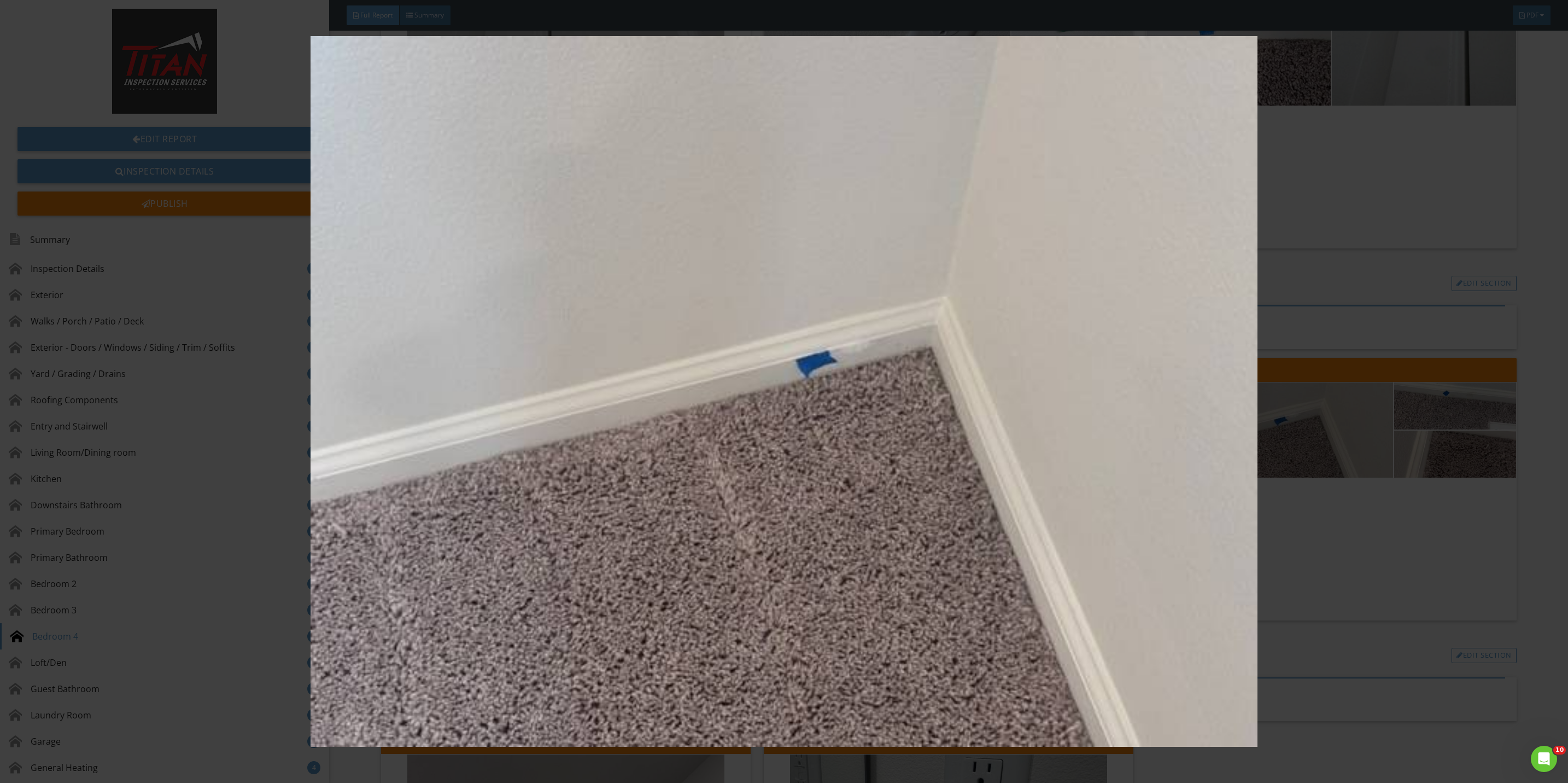
click at [1369, 537] on img at bounding box center [784, 392] width 1456 height 711
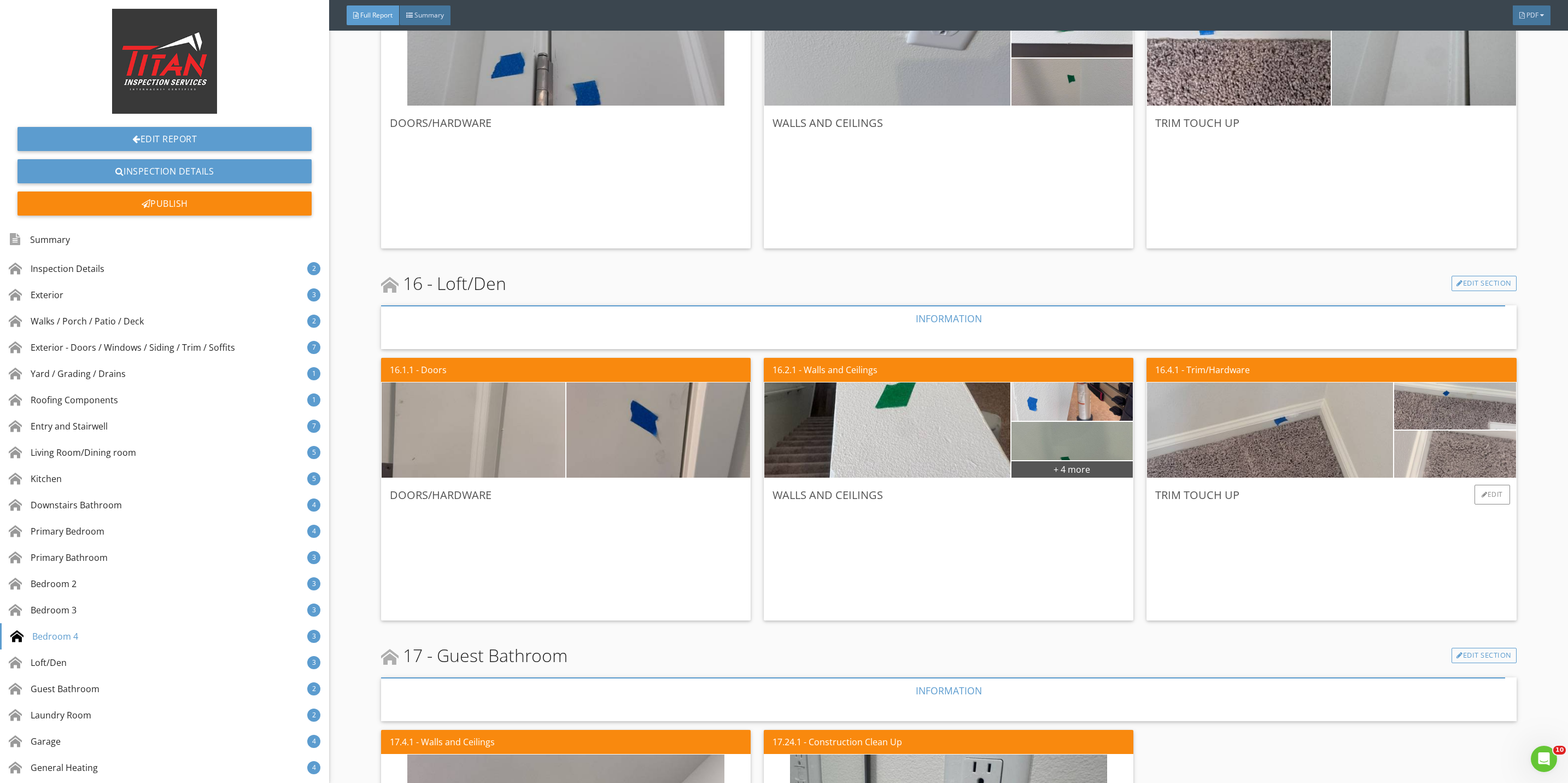
click at [1424, 451] on img at bounding box center [1455, 454] width 157 height 117
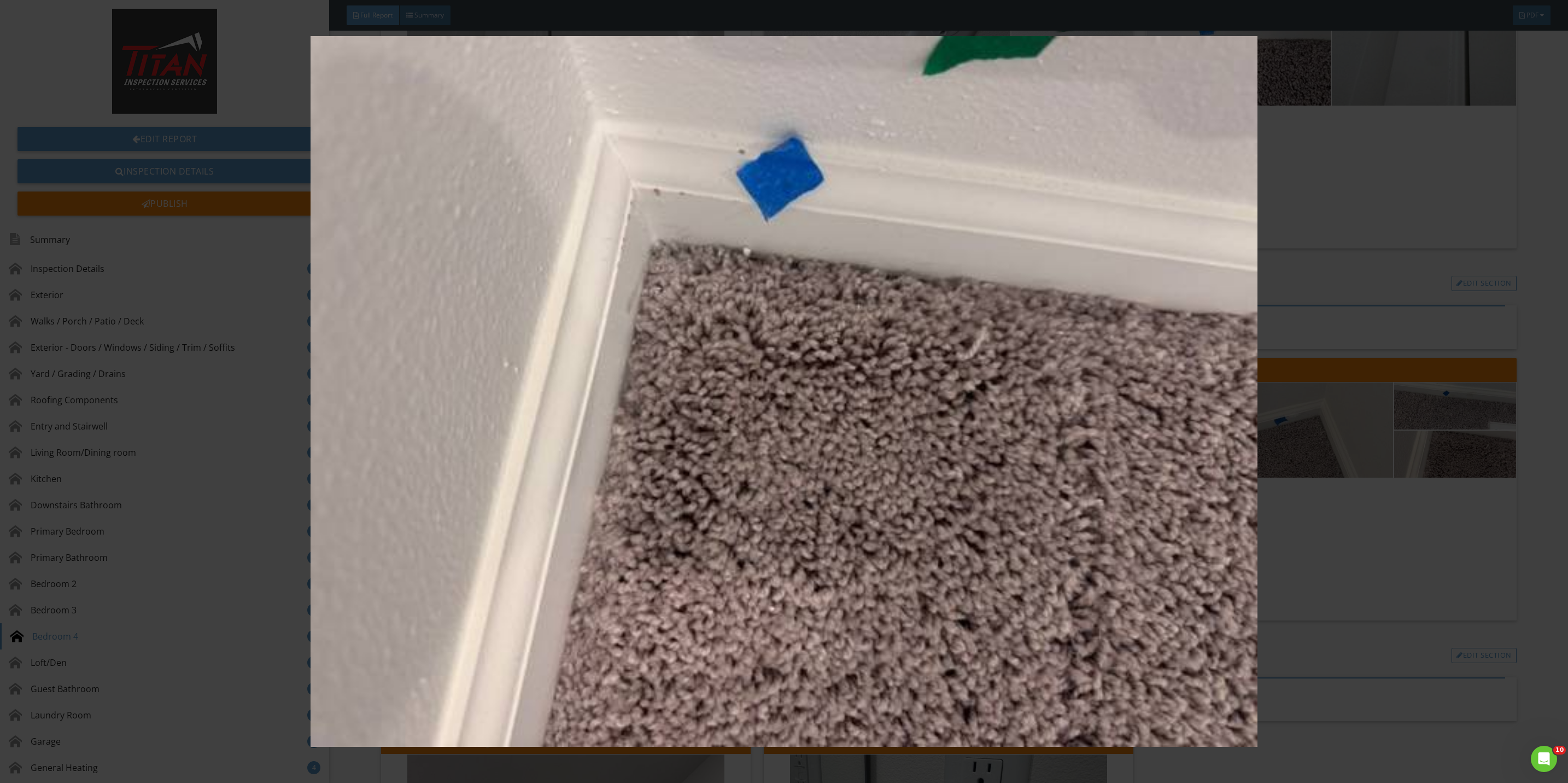
click at [1443, 543] on img at bounding box center [784, 392] width 1456 height 711
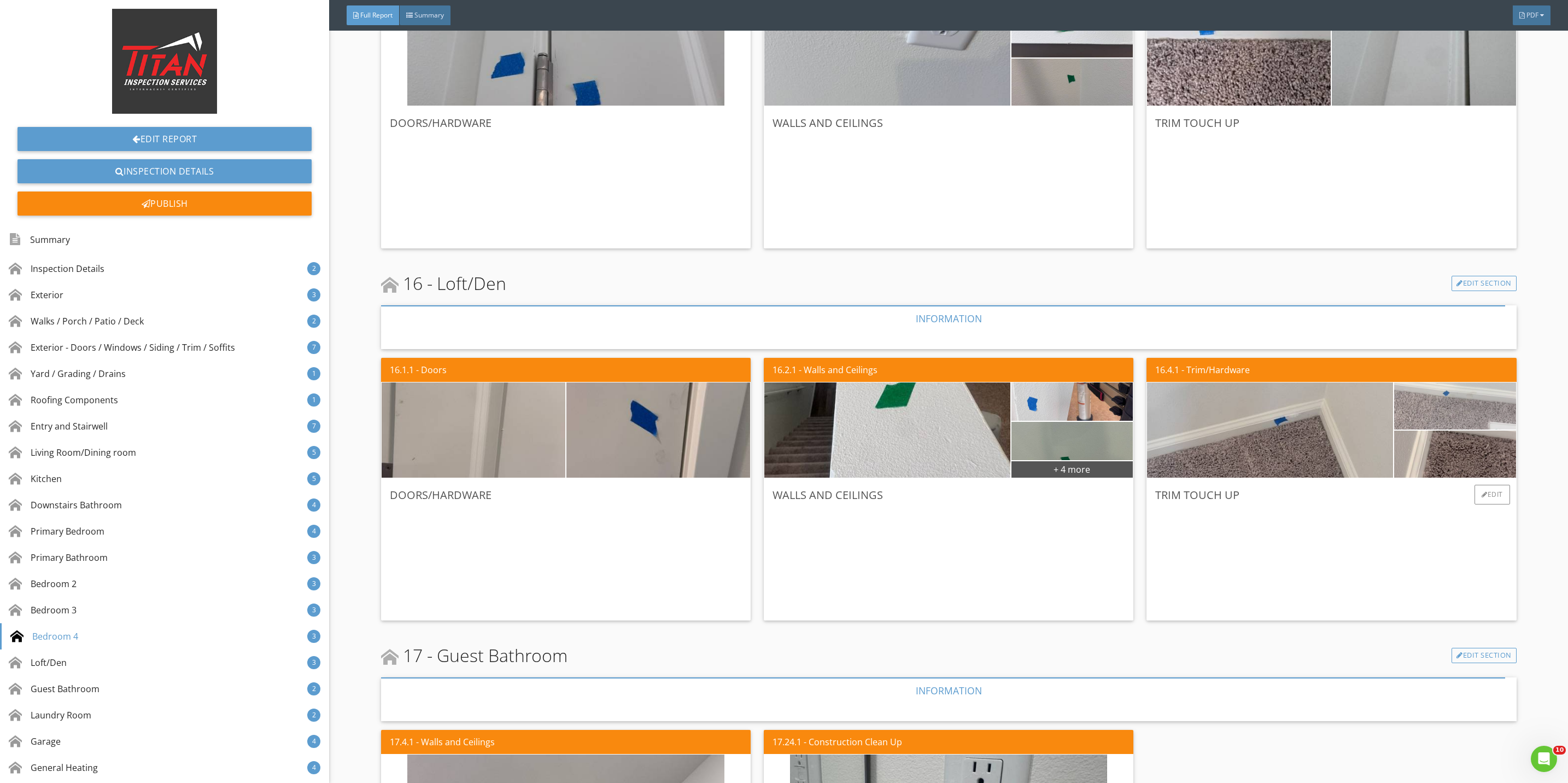
click at [1478, 402] on img at bounding box center [1455, 405] width 157 height 117
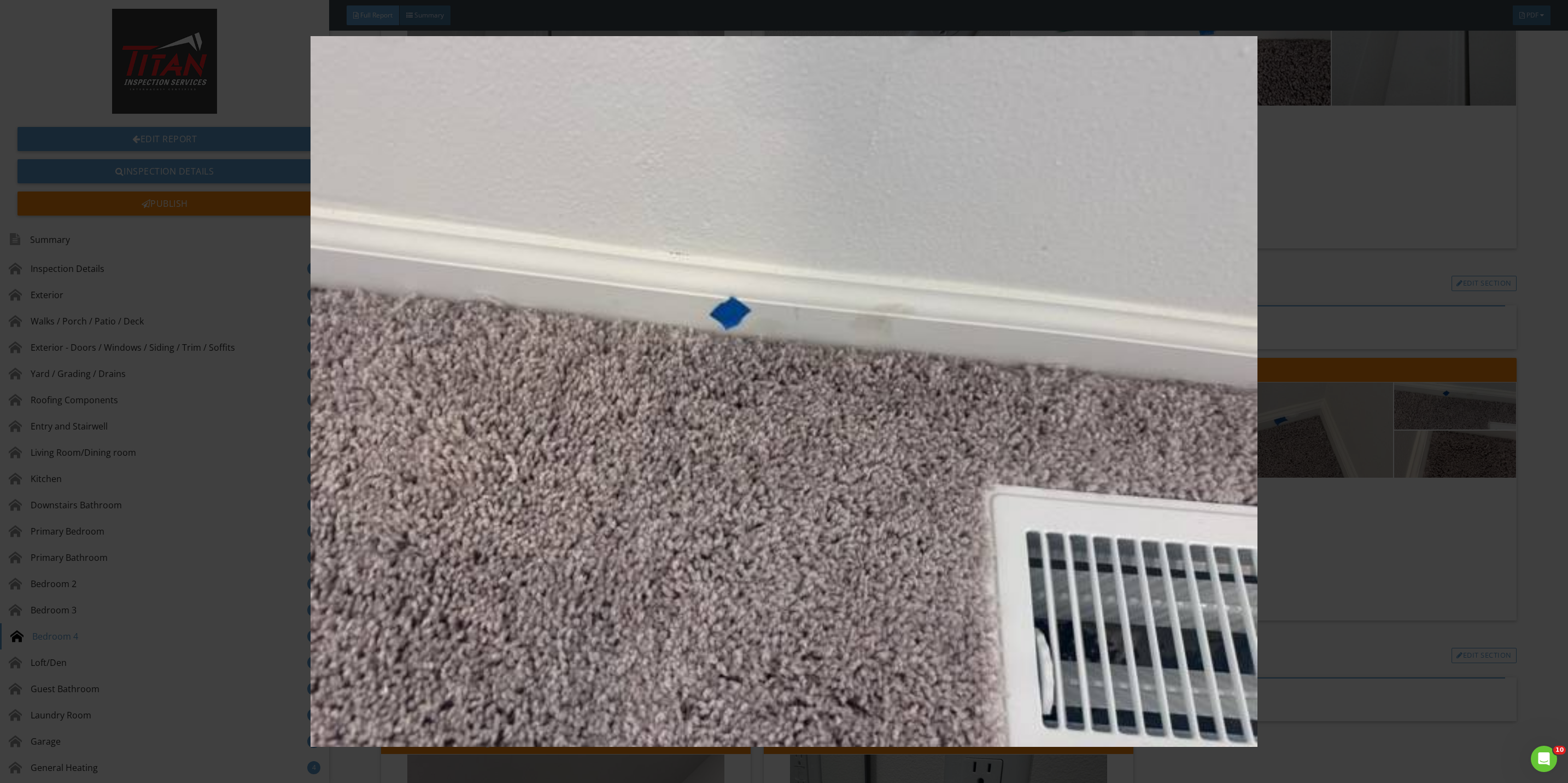
click at [1445, 535] on img at bounding box center [784, 392] width 1456 height 711
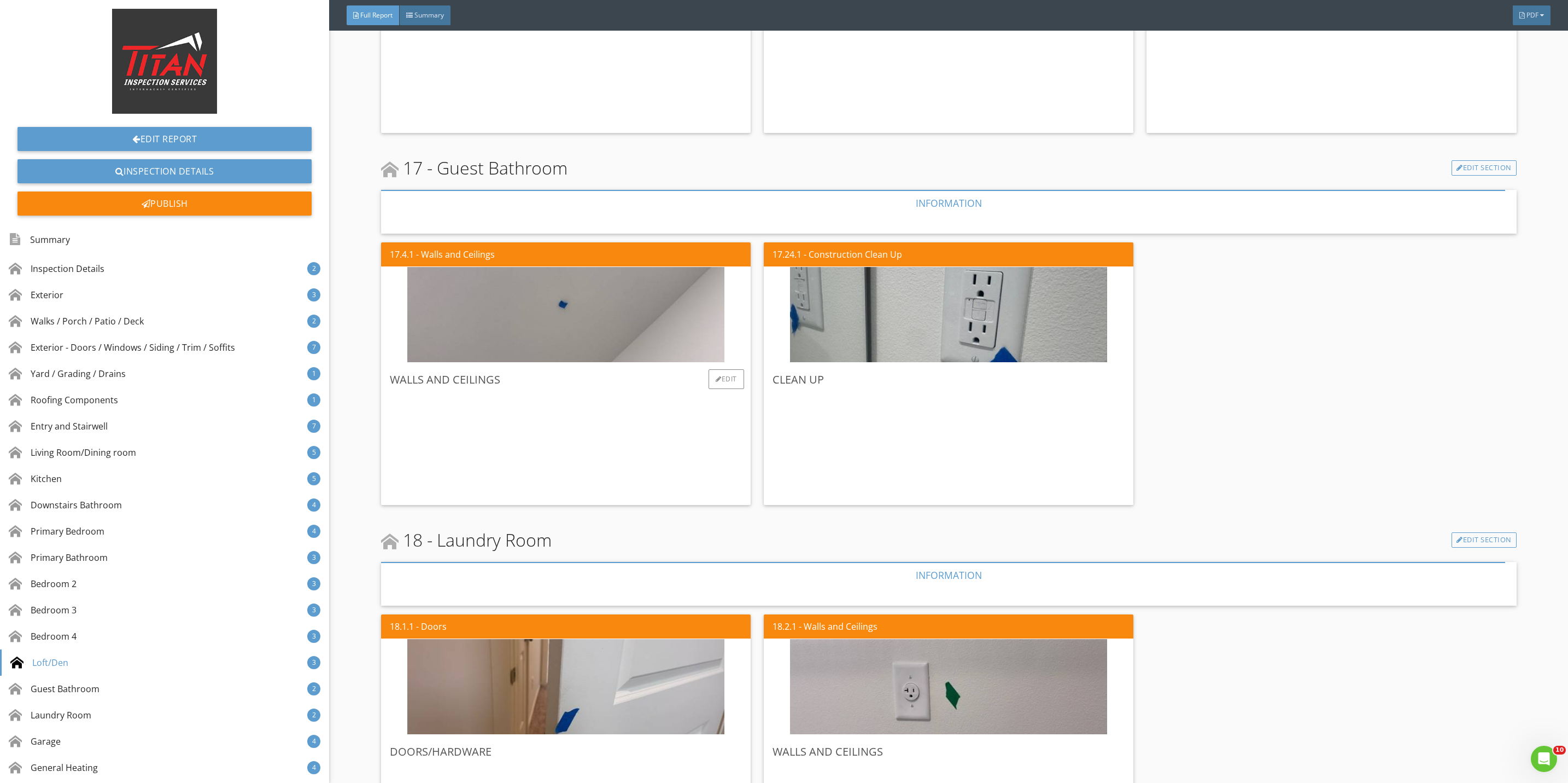
scroll to position [8368, 0]
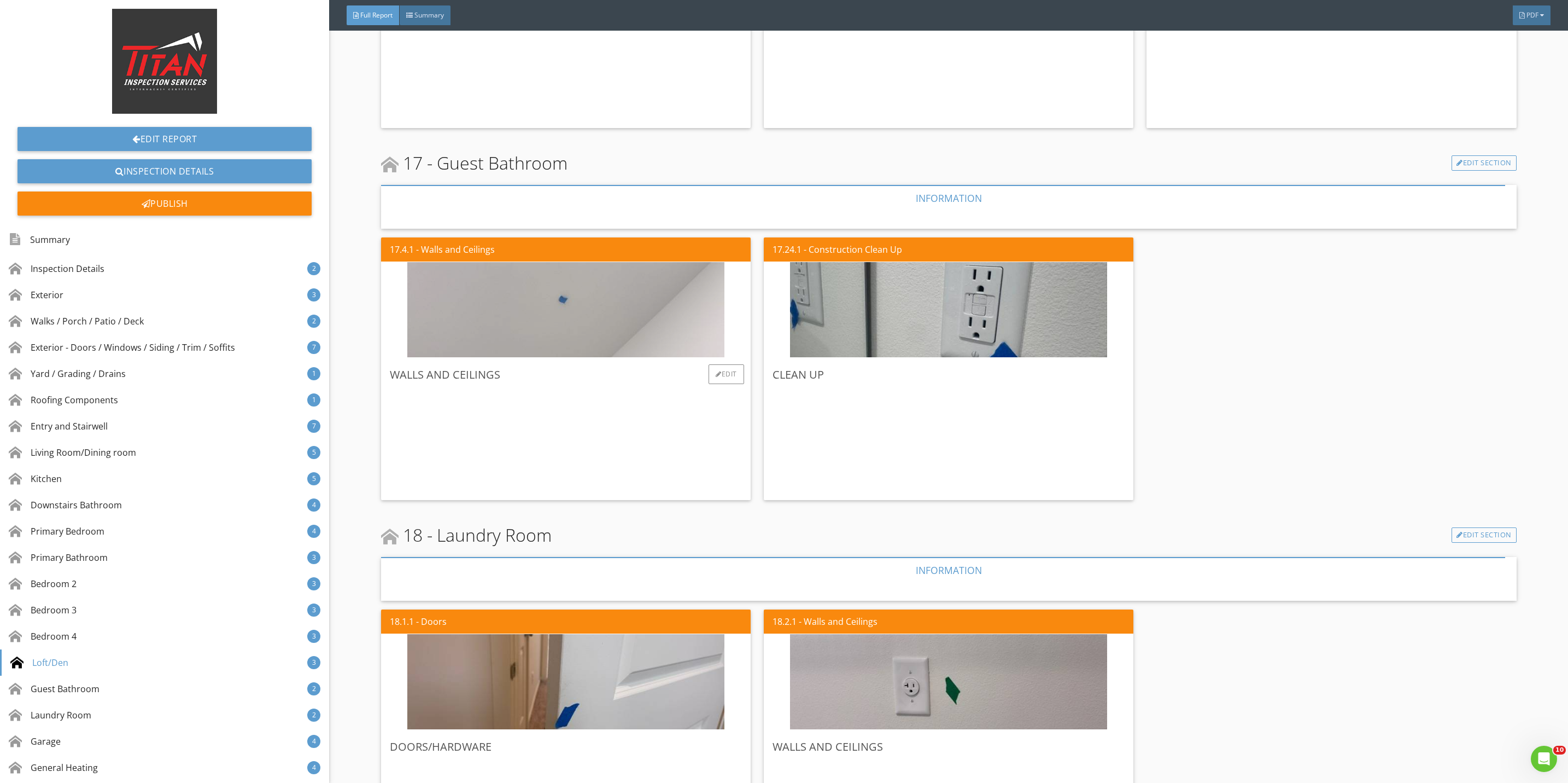
click at [576, 309] on img at bounding box center [565, 310] width 317 height 238
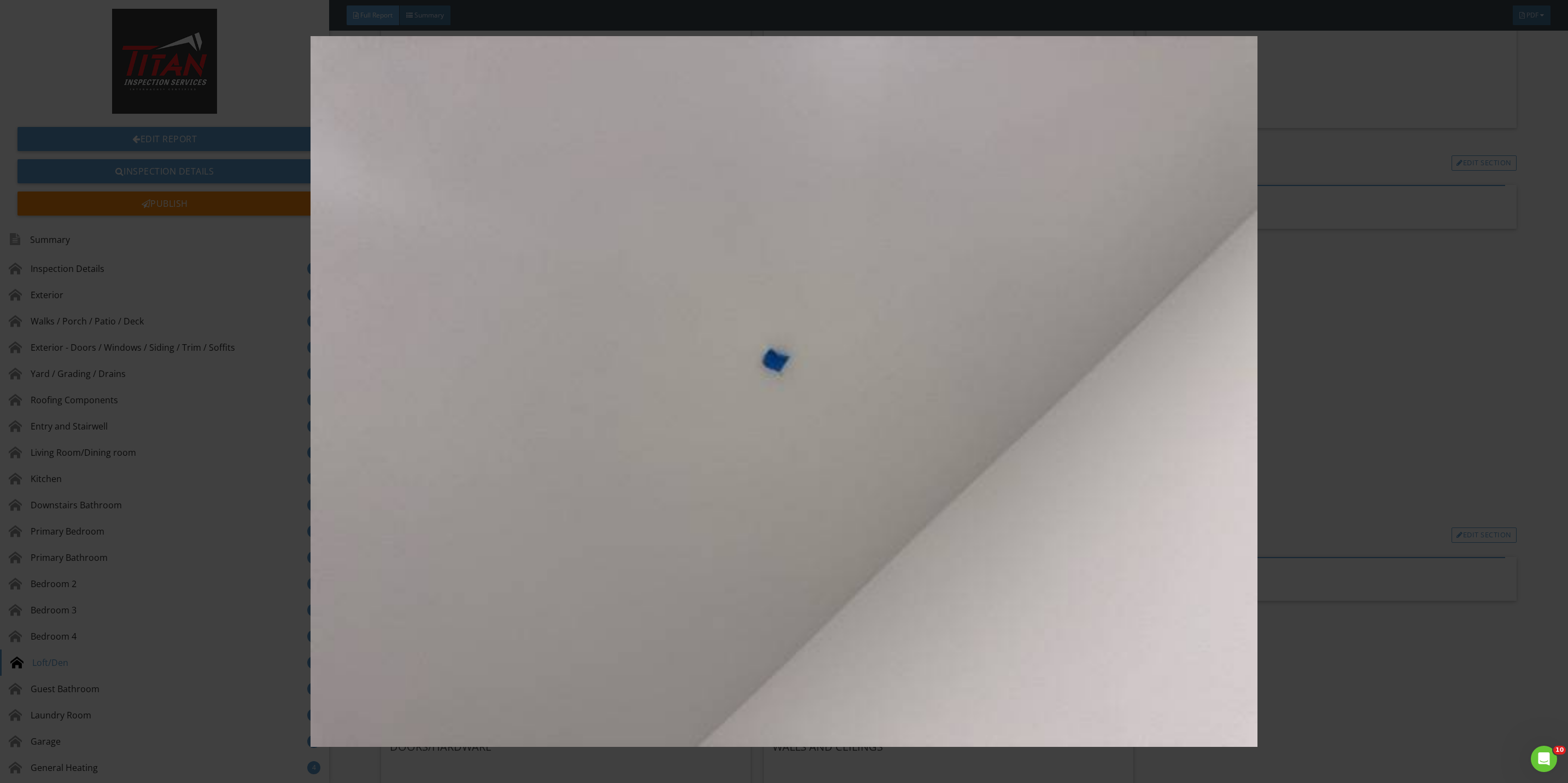
click at [1366, 417] on img at bounding box center [784, 392] width 1456 height 711
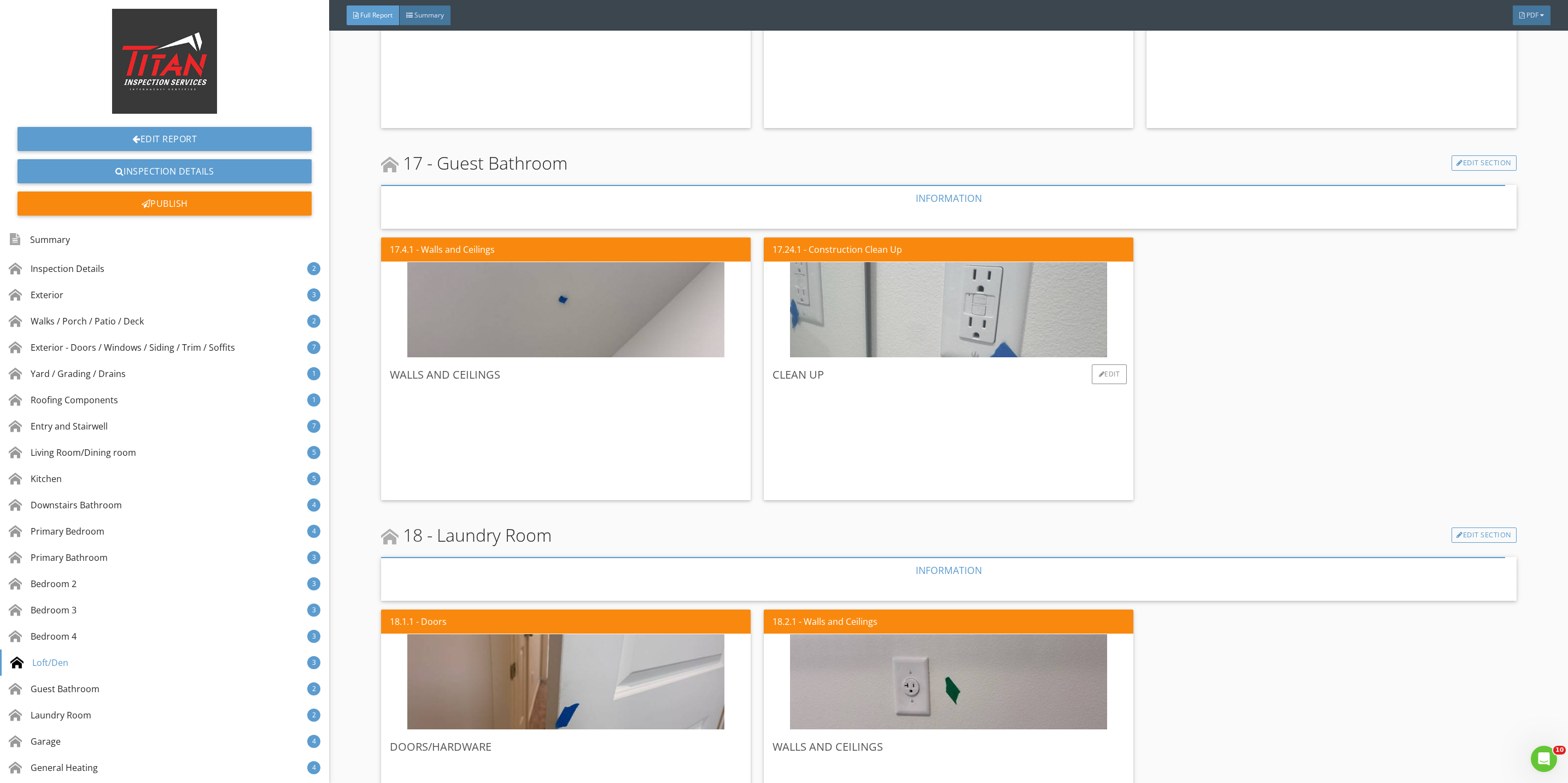
click at [926, 309] on img at bounding box center [949, 310] width 317 height 238
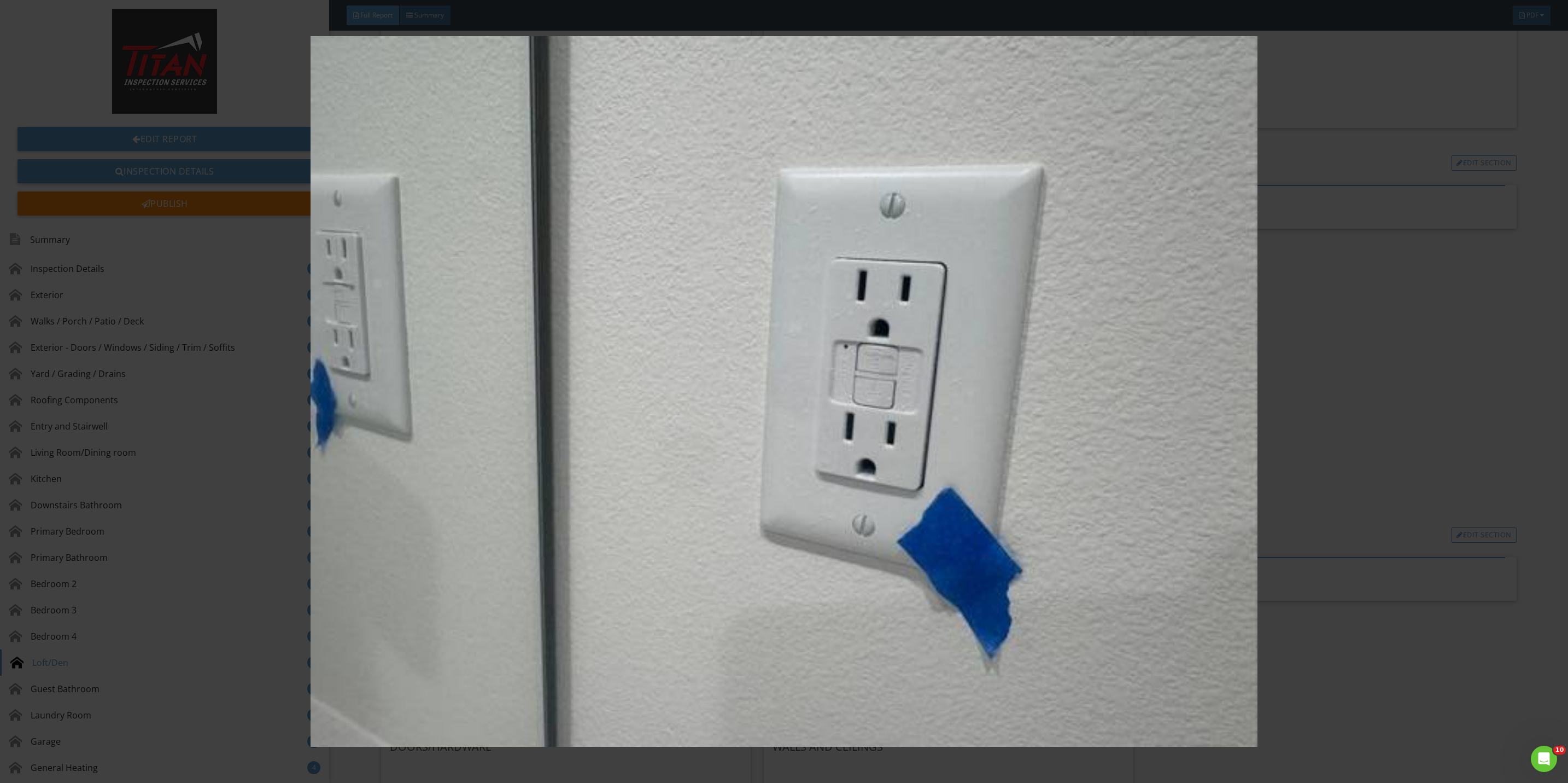
click at [1311, 396] on img at bounding box center [784, 392] width 1456 height 711
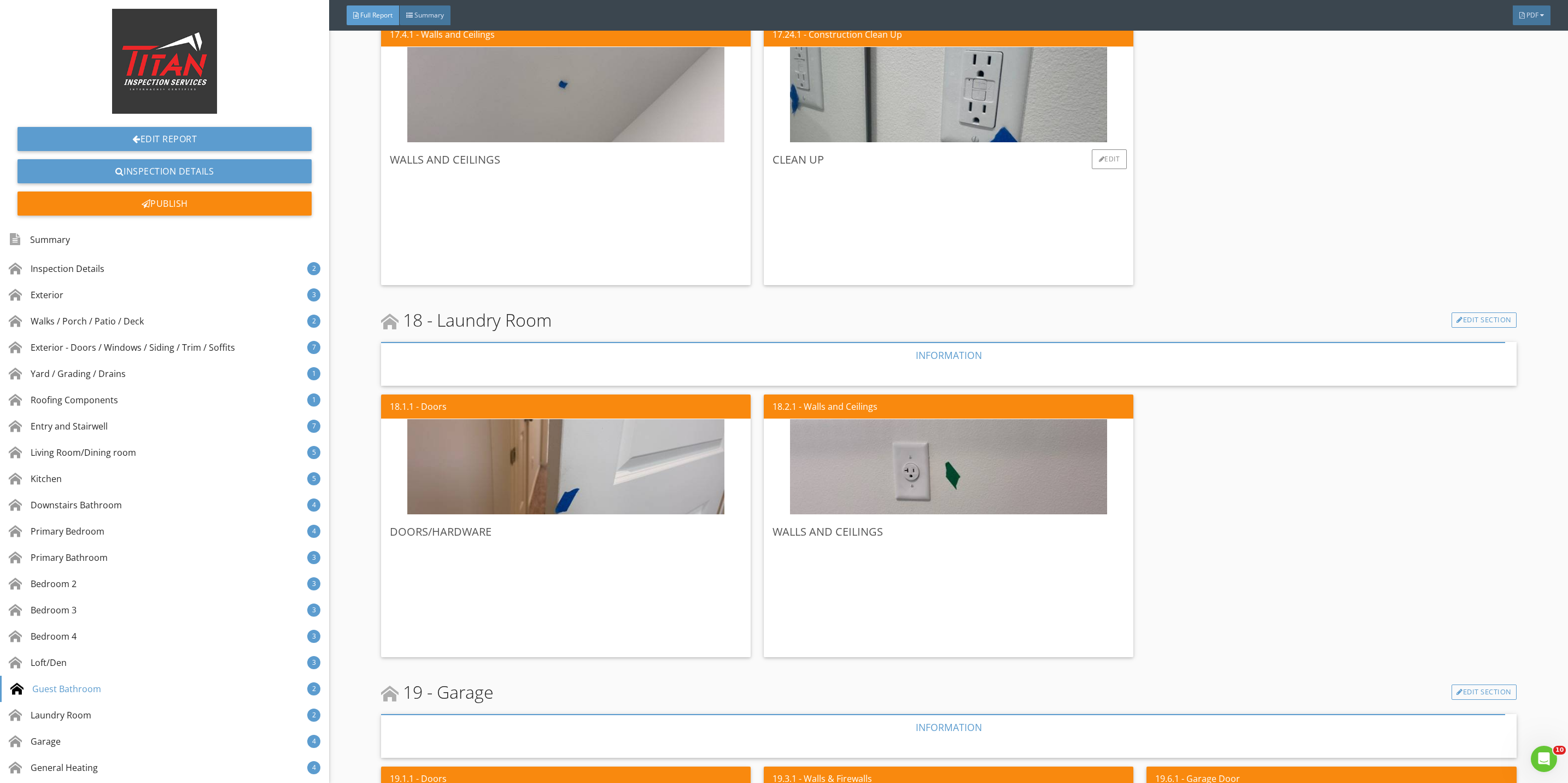
scroll to position [8696, 0]
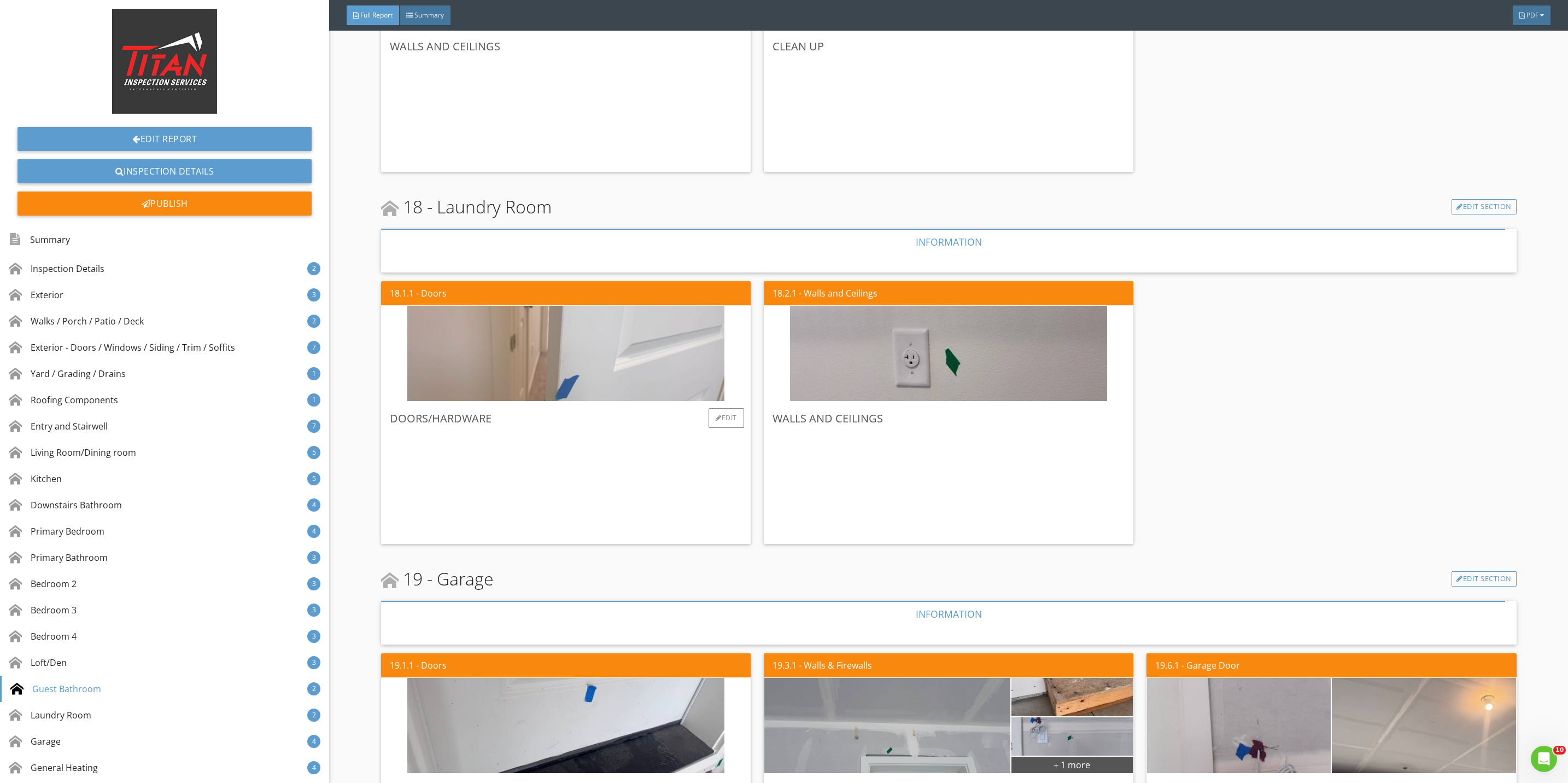
click at [604, 363] on img at bounding box center [565, 354] width 317 height 238
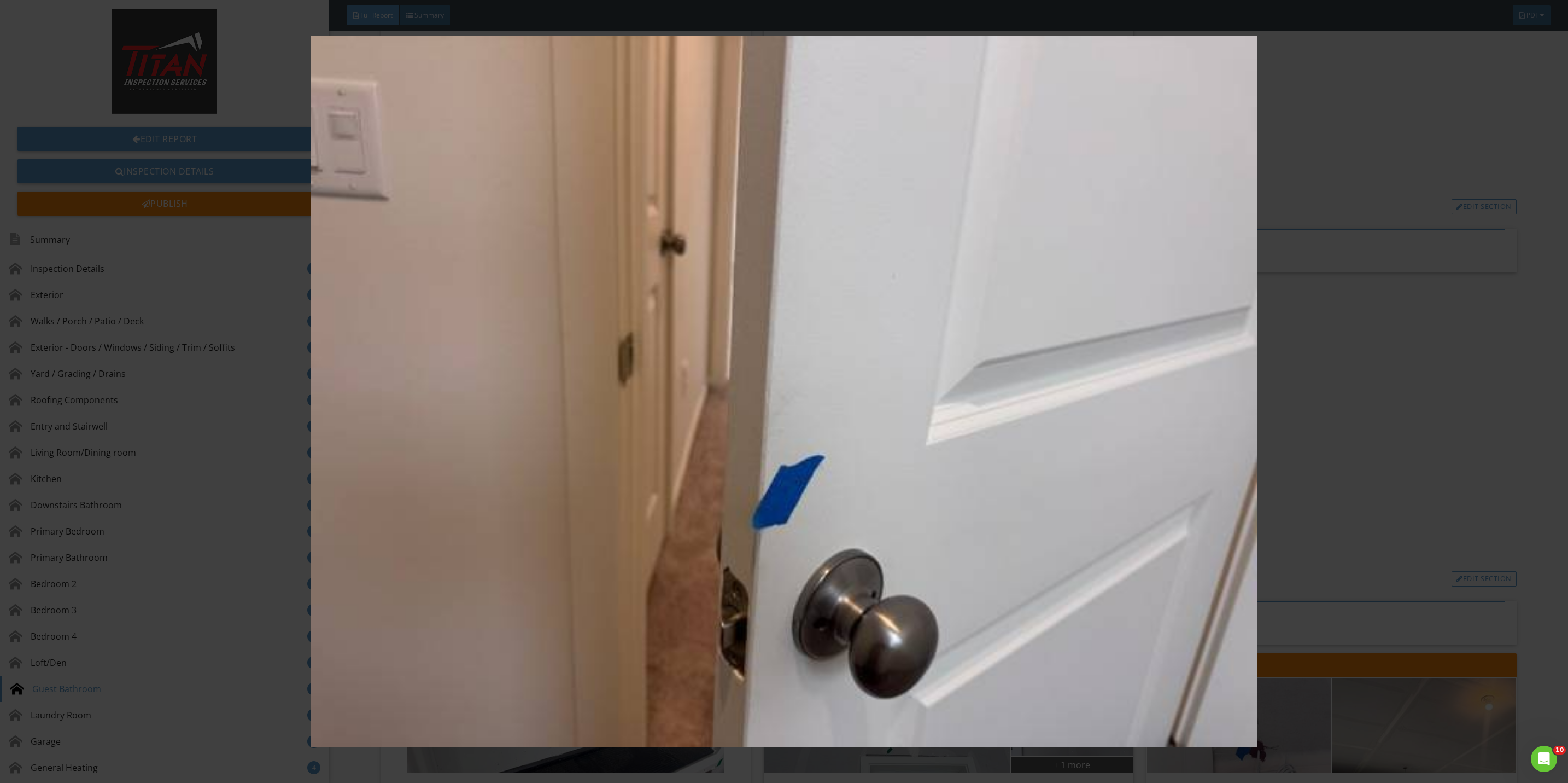
click at [1301, 433] on img at bounding box center [784, 392] width 1456 height 711
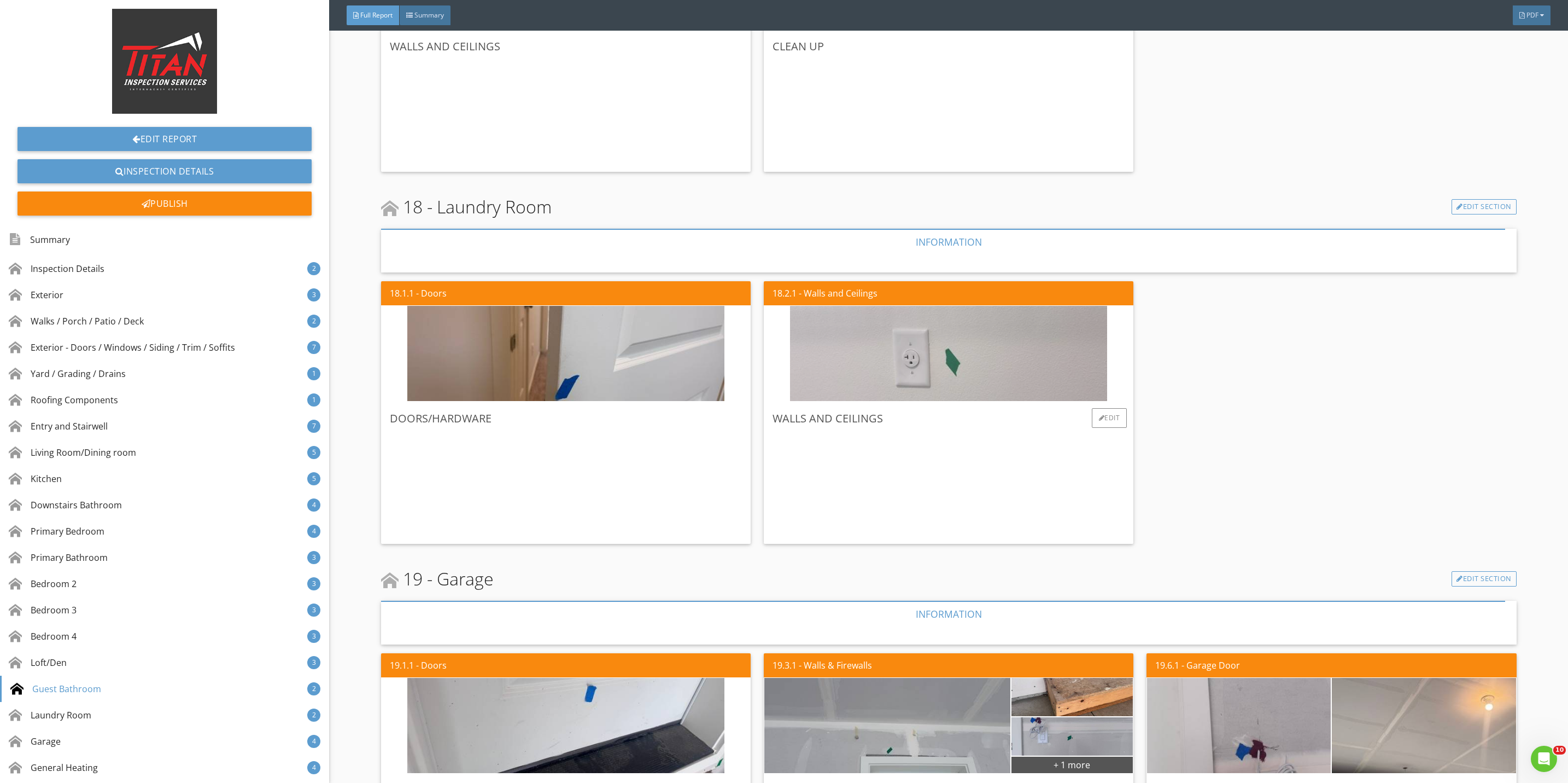
click at [959, 386] on img at bounding box center [949, 354] width 317 height 238
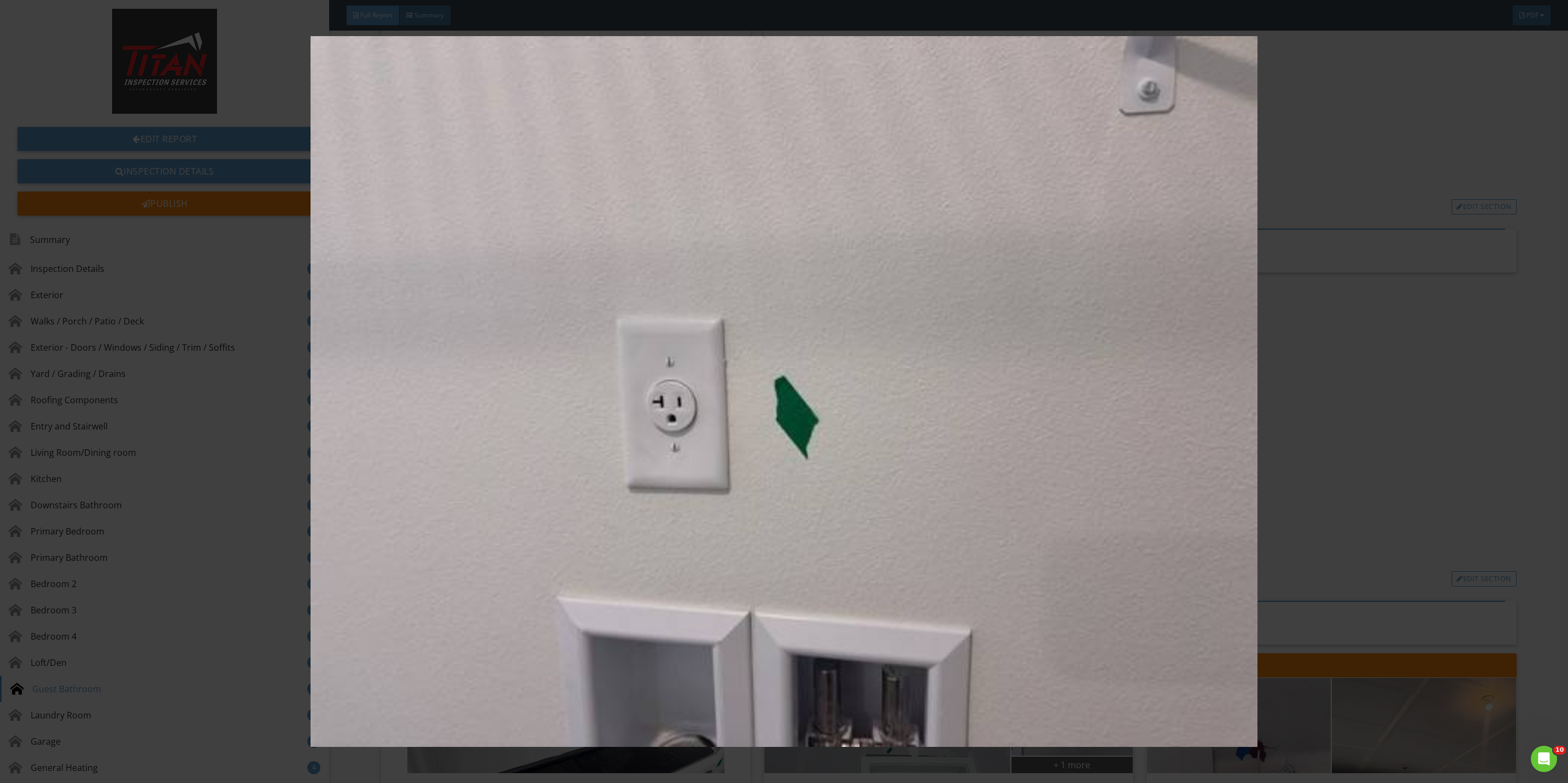
click at [1340, 419] on img at bounding box center [784, 392] width 1456 height 711
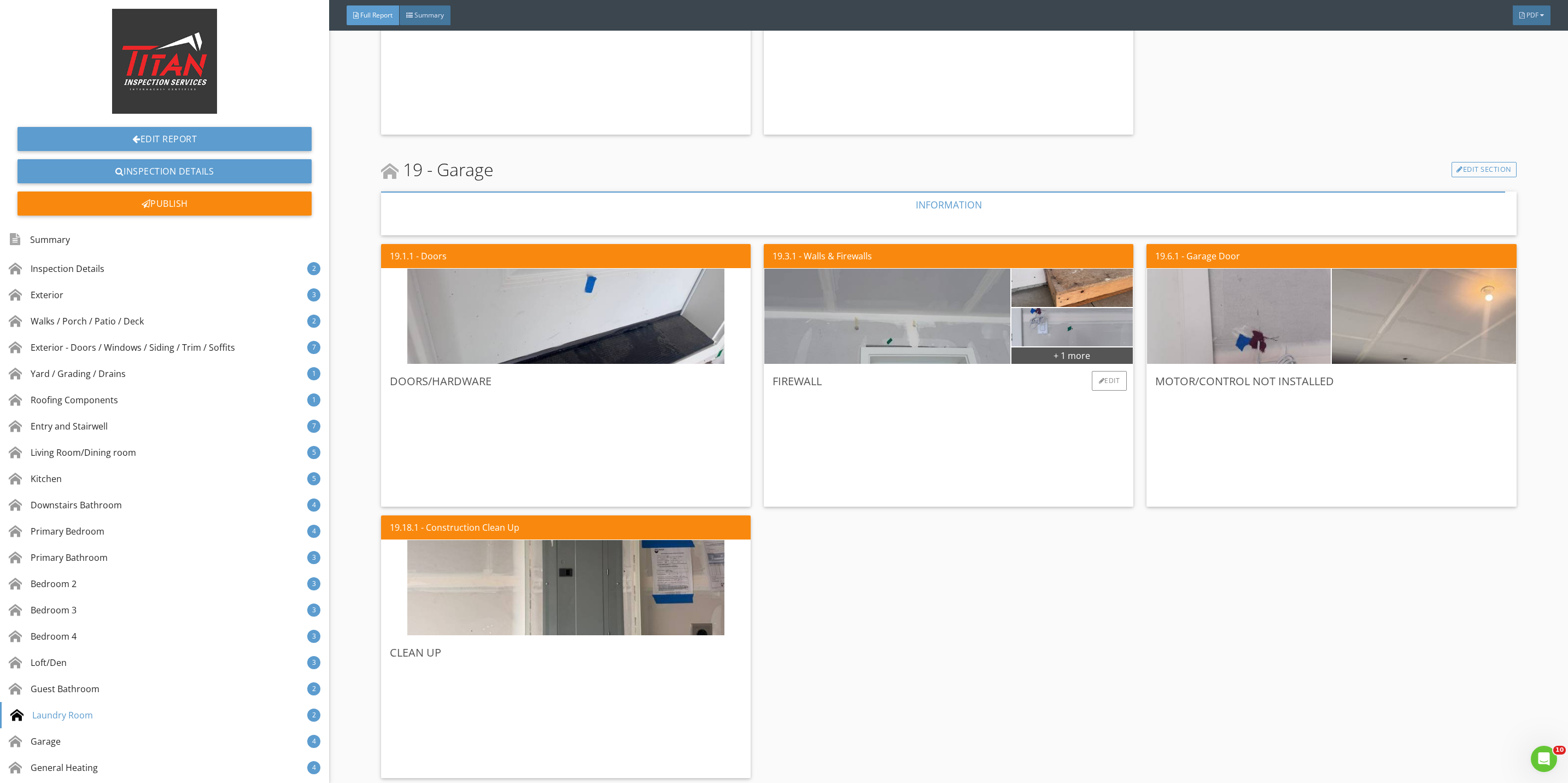
scroll to position [9106, 0]
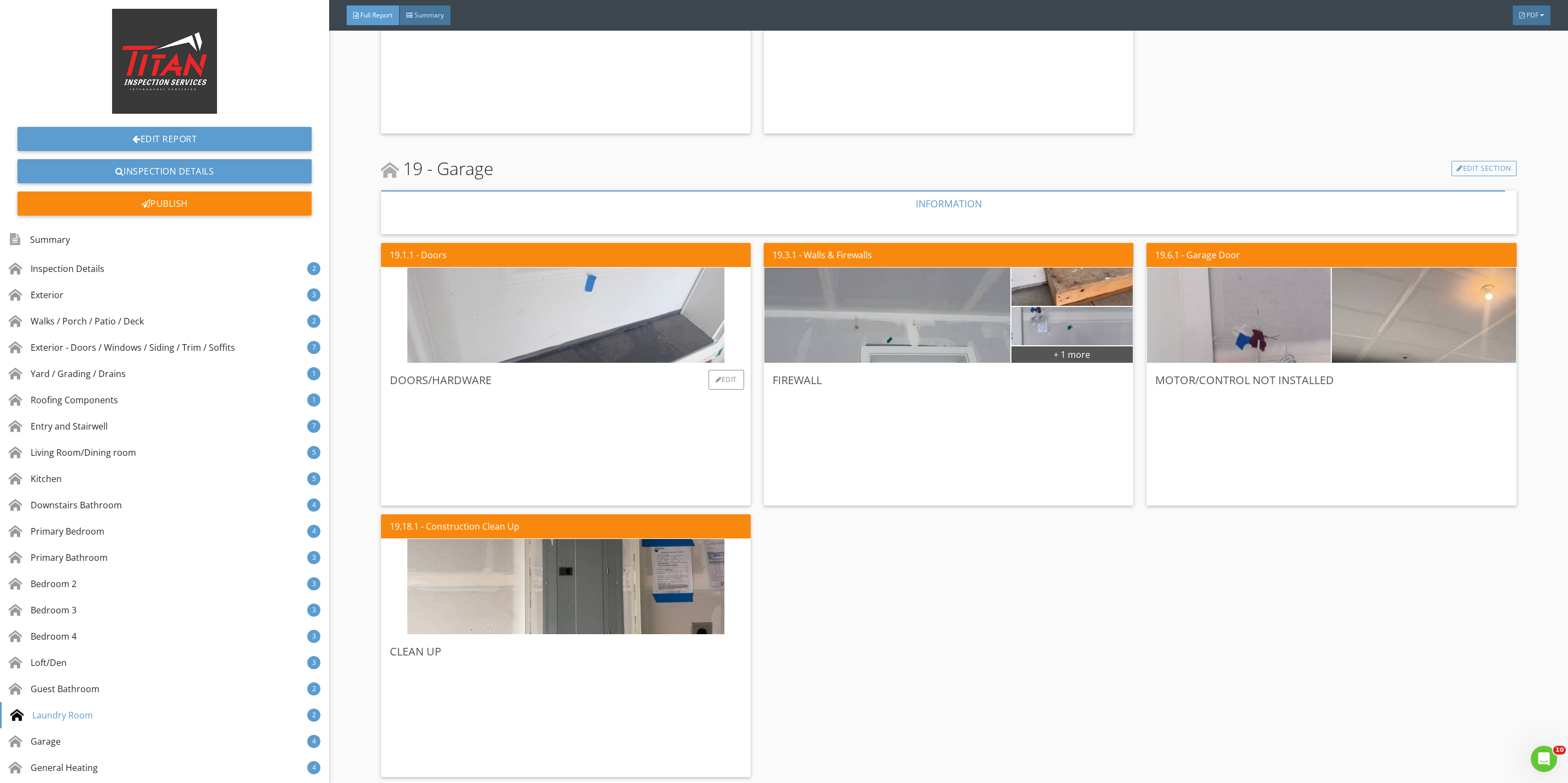
click at [655, 346] on img at bounding box center [565, 315] width 317 height 238
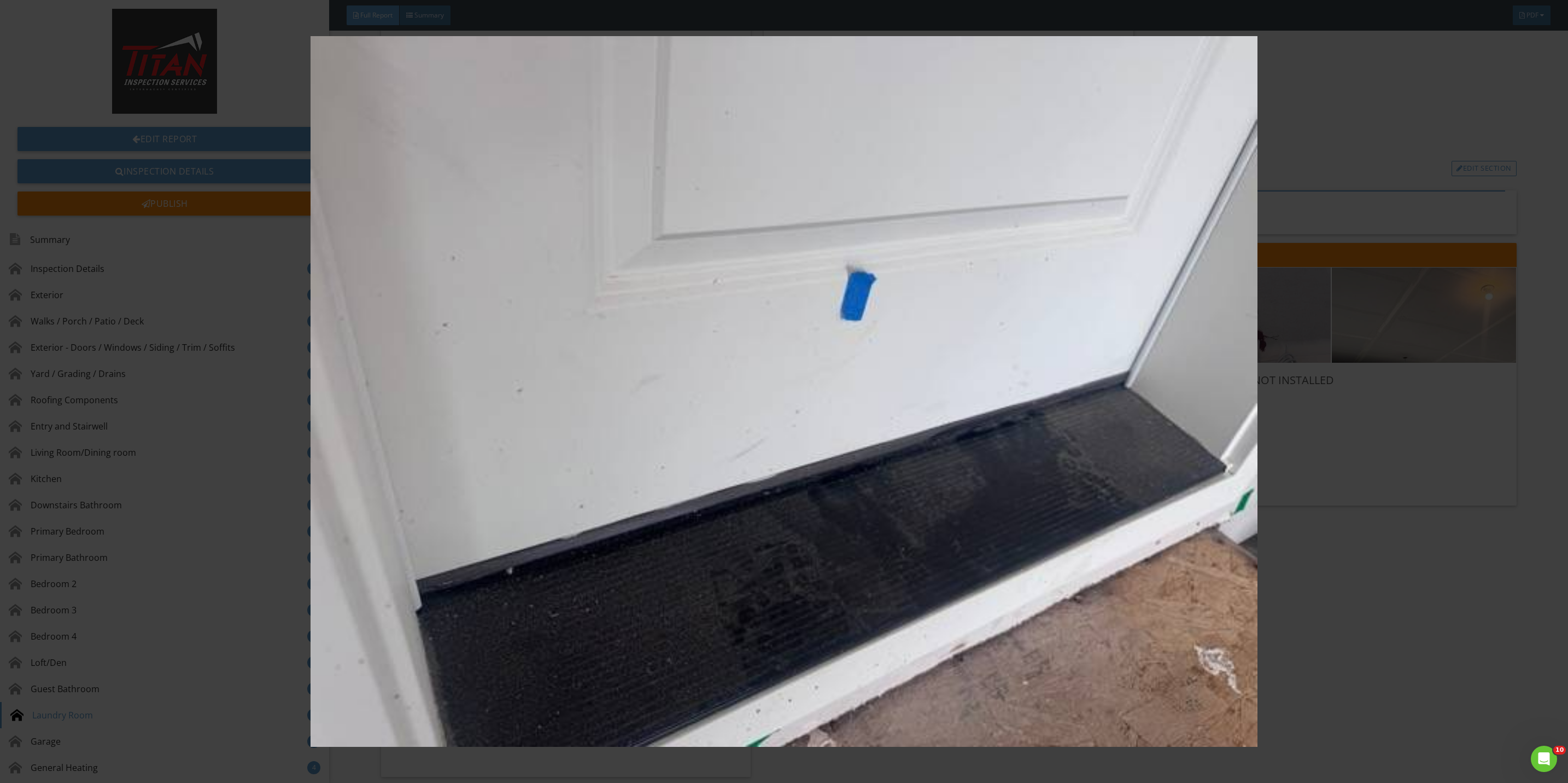
click at [1344, 450] on img at bounding box center [784, 392] width 1456 height 711
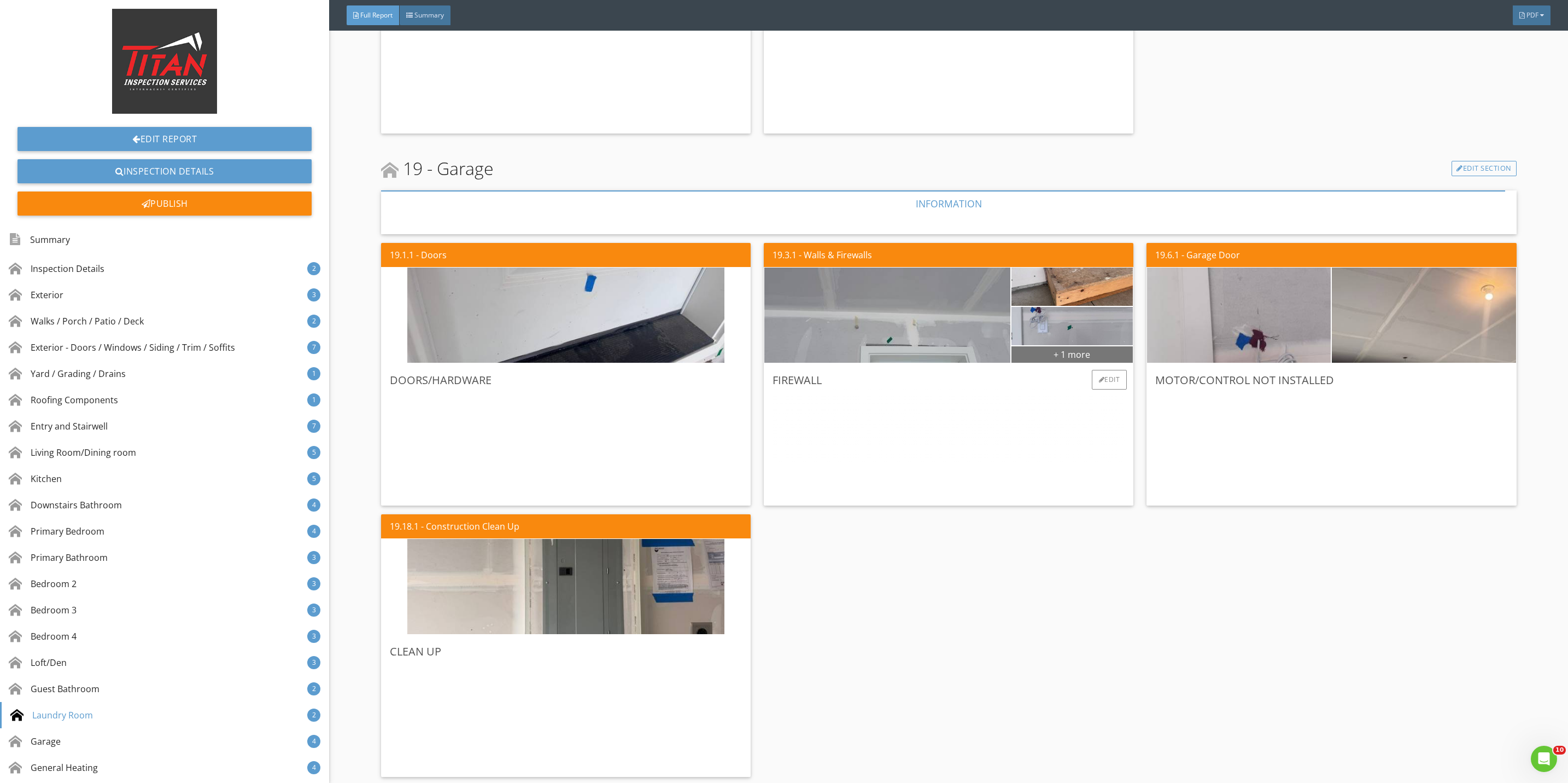
click at [1033, 348] on div "+ 1 more" at bounding box center [1072, 353] width 122 height 17
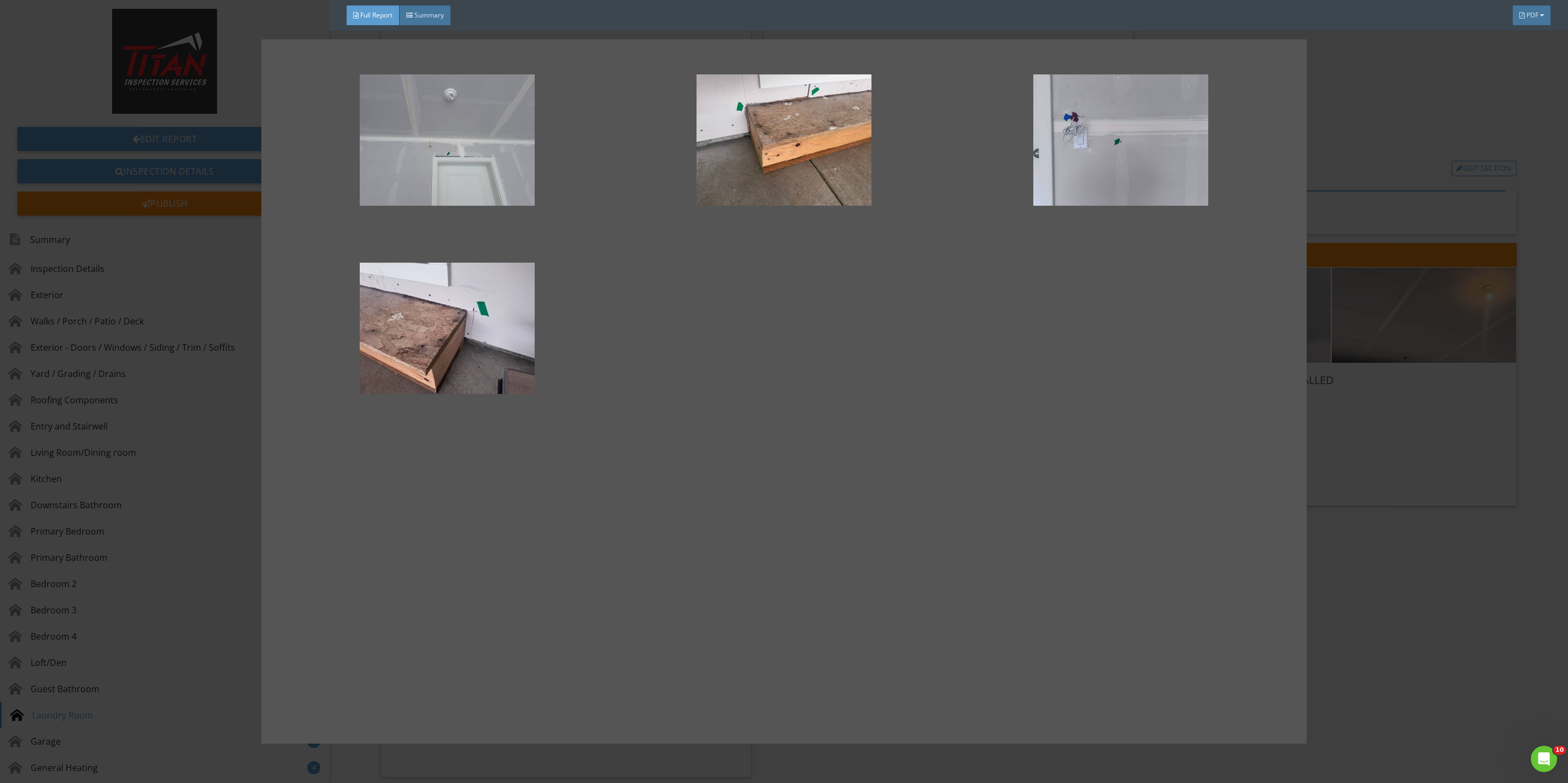
click at [1429, 453] on div at bounding box center [784, 392] width 1568 height 783
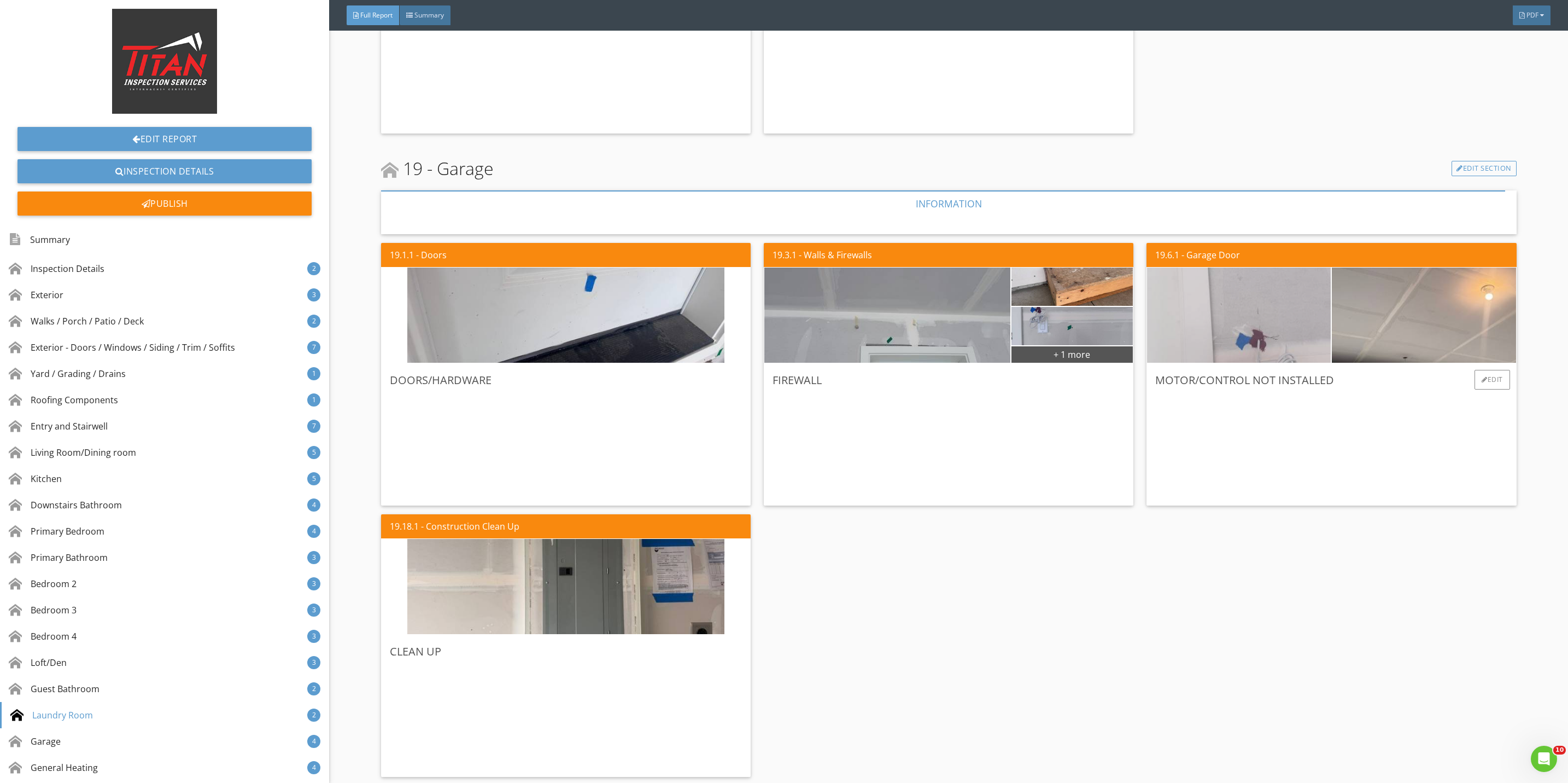
click at [1299, 323] on img at bounding box center [1239, 315] width 317 height 238
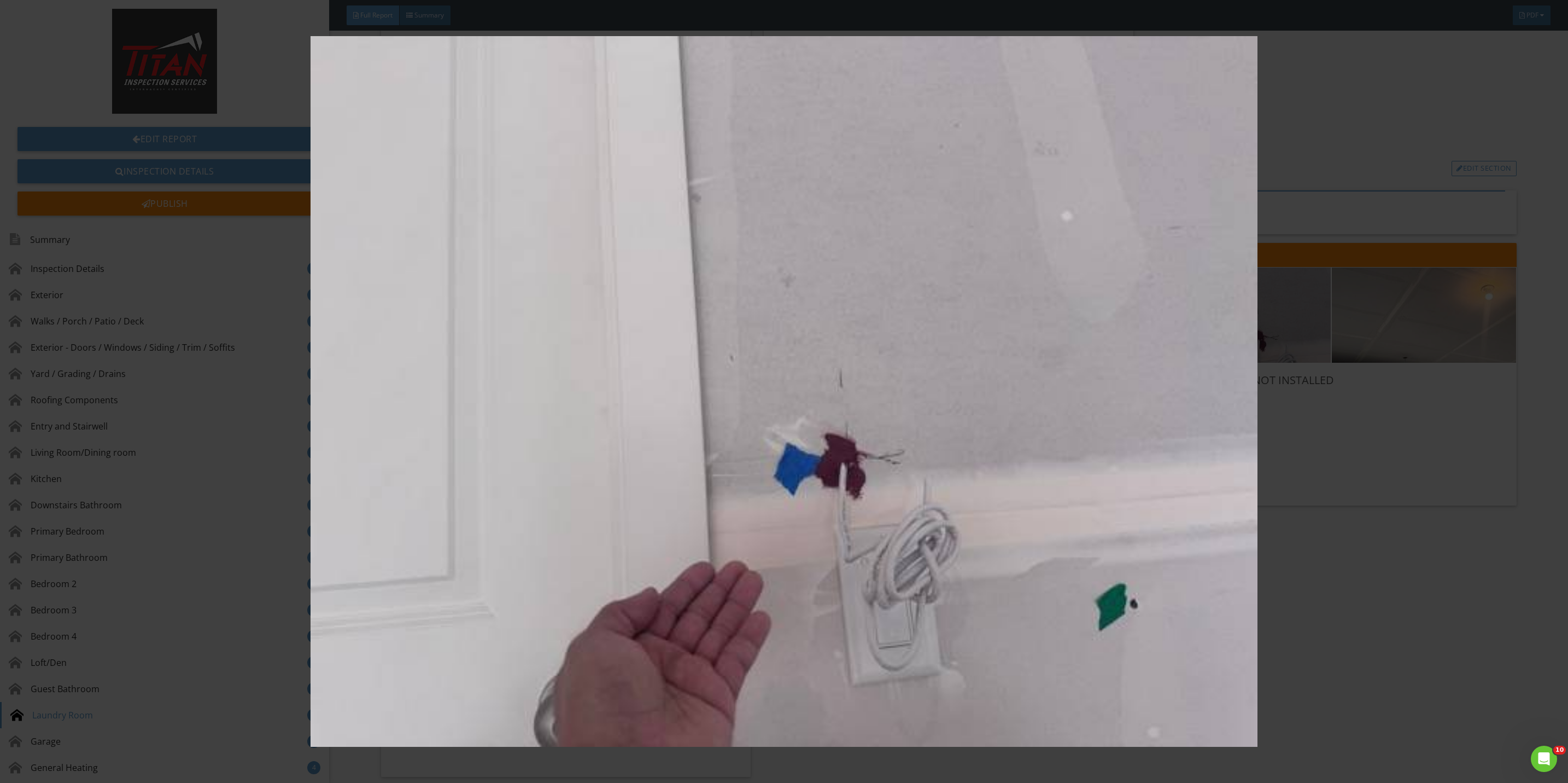
click at [1370, 442] on img at bounding box center [784, 392] width 1456 height 711
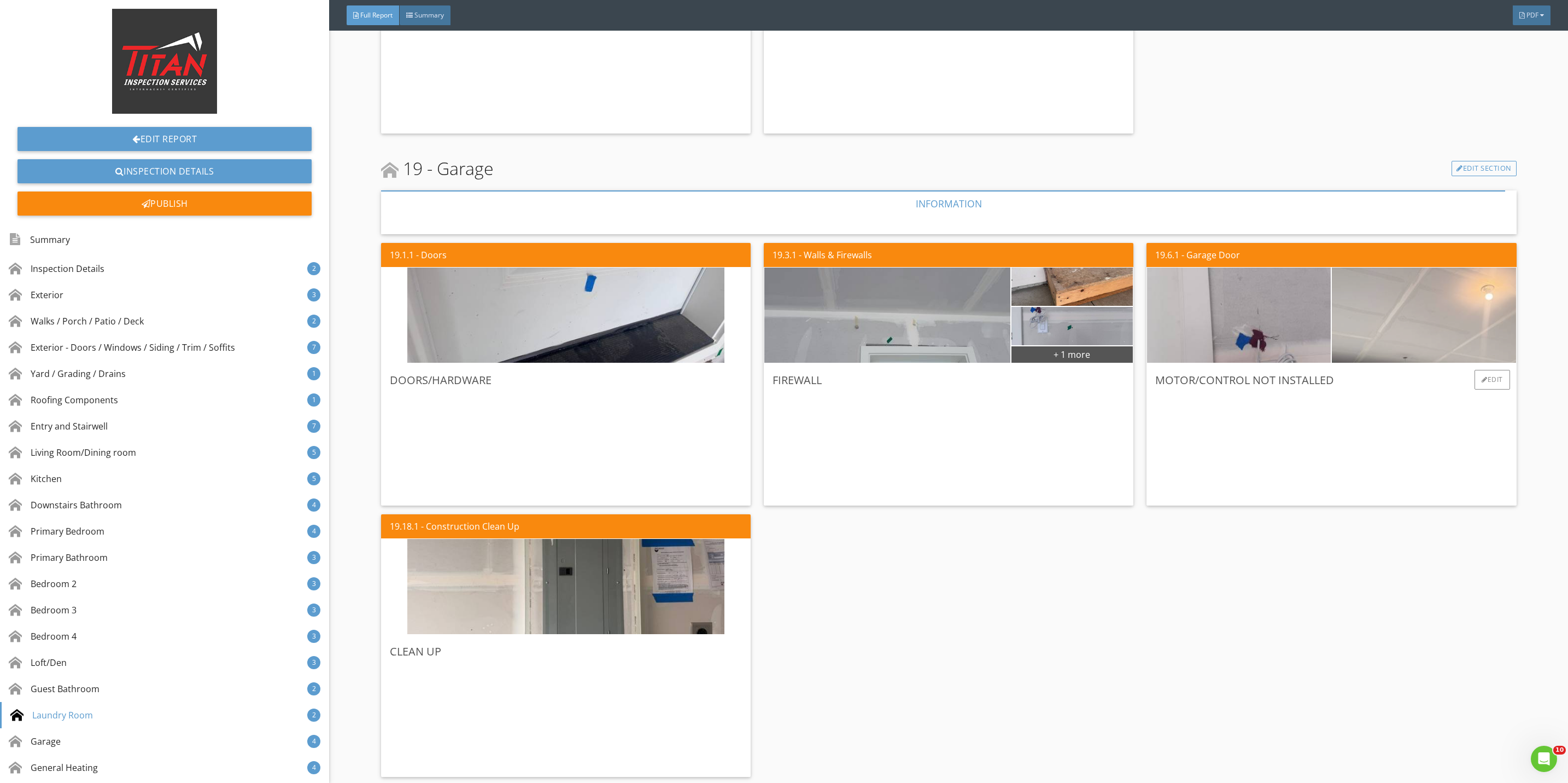
click at [1399, 328] on img at bounding box center [1424, 315] width 317 height 238
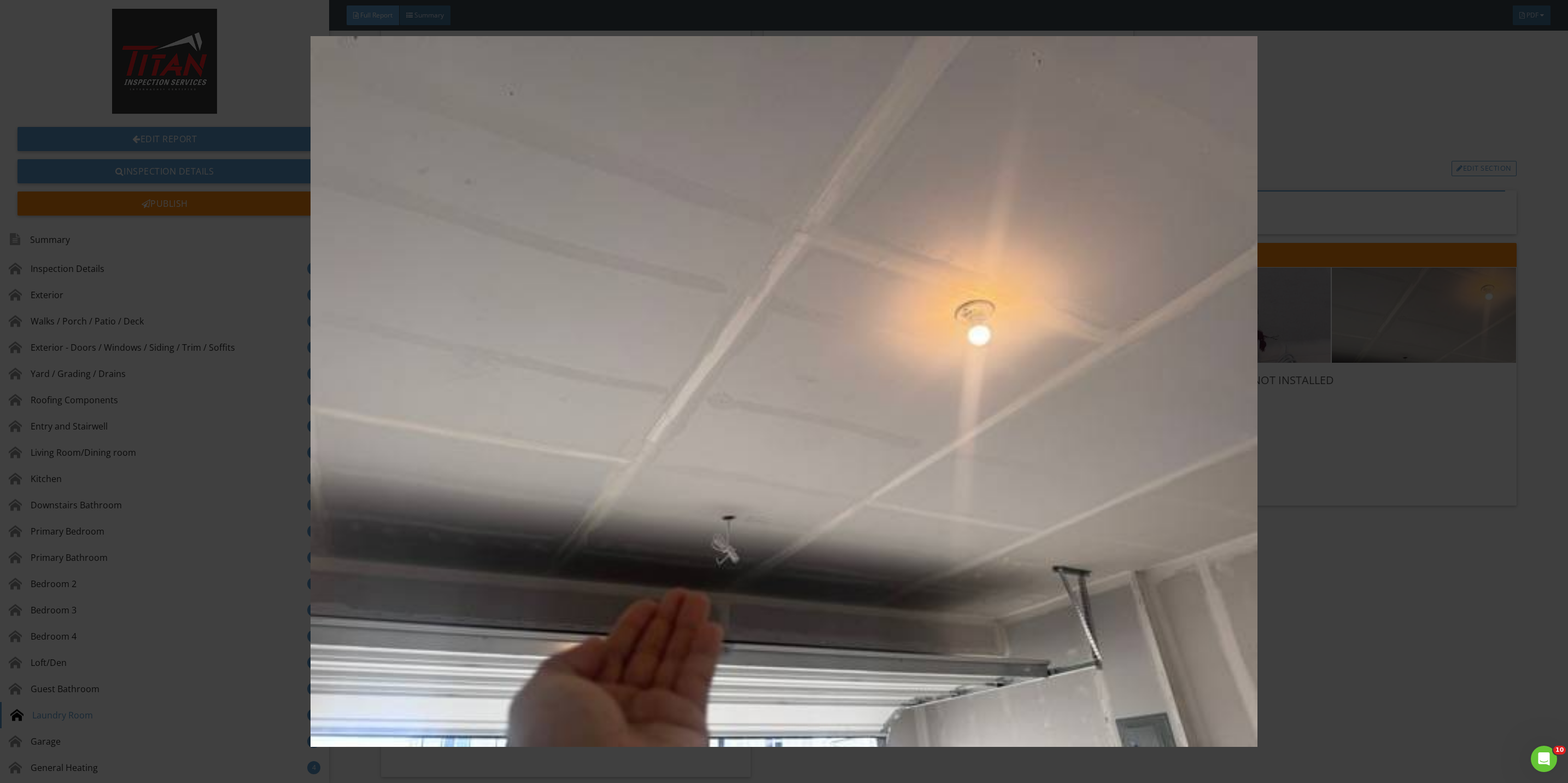
click at [1410, 437] on img at bounding box center [784, 392] width 1456 height 711
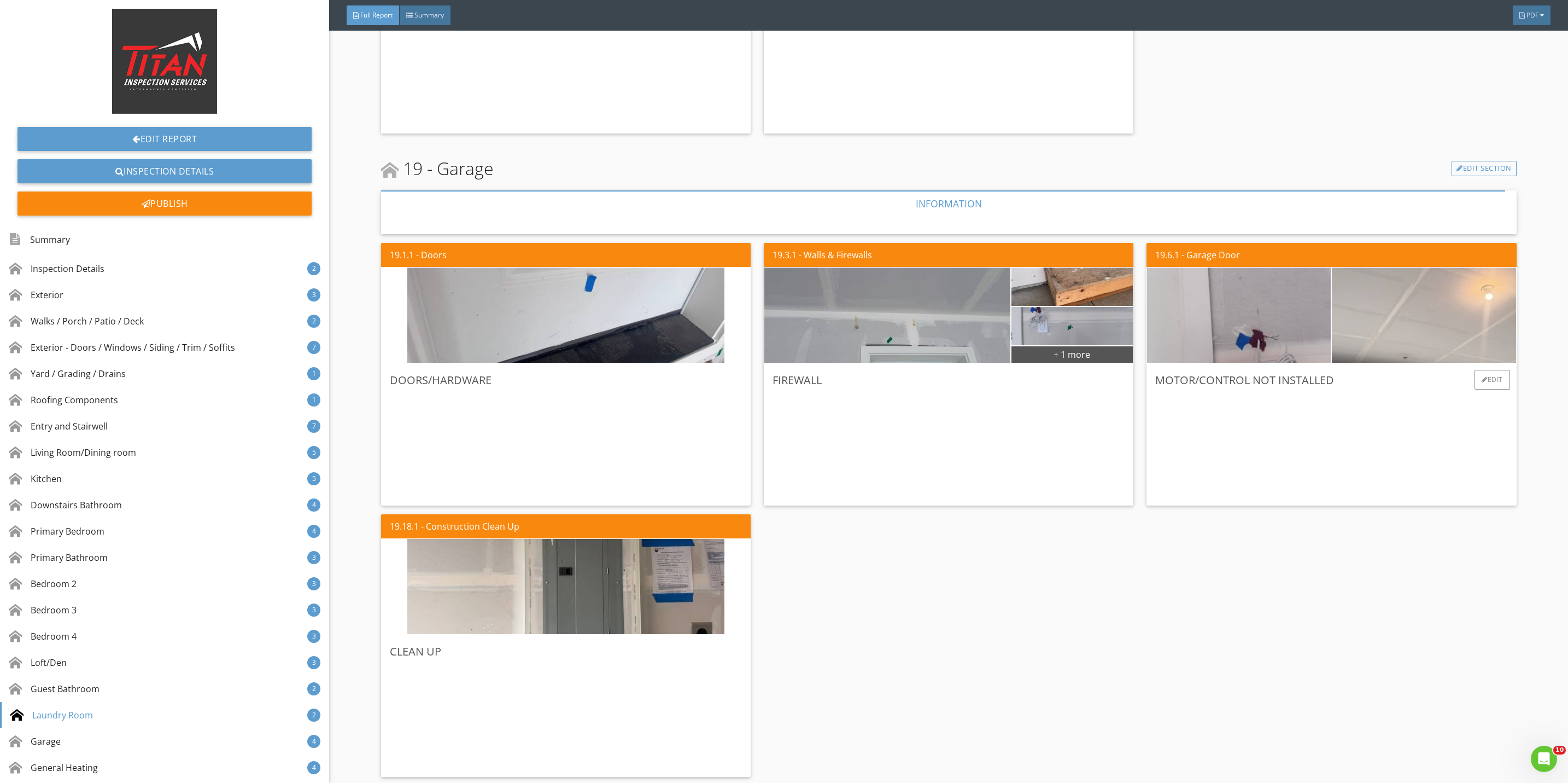
click at [1398, 337] on img at bounding box center [1424, 315] width 317 height 238
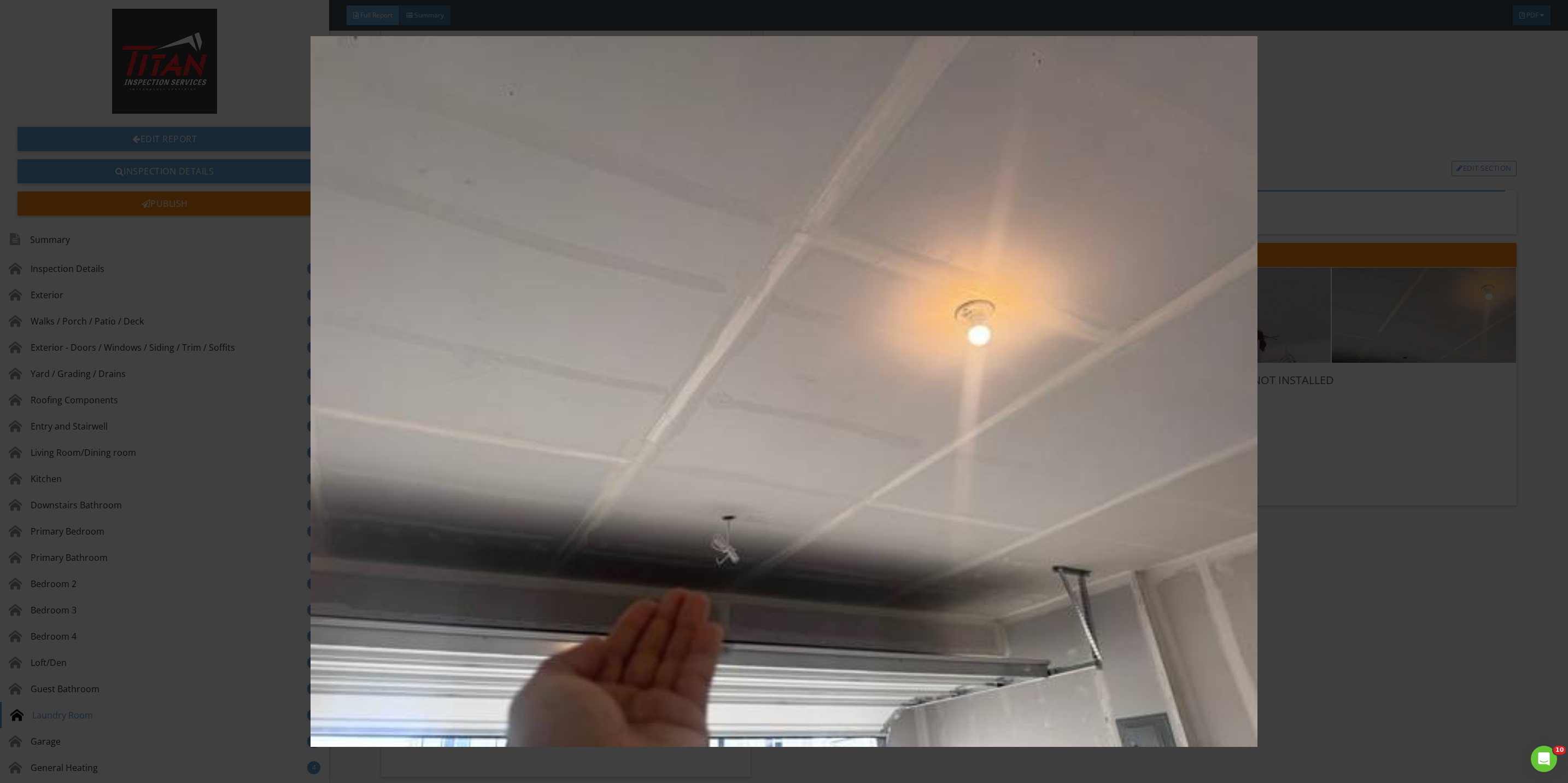
click at [1386, 427] on img at bounding box center [784, 392] width 1456 height 711
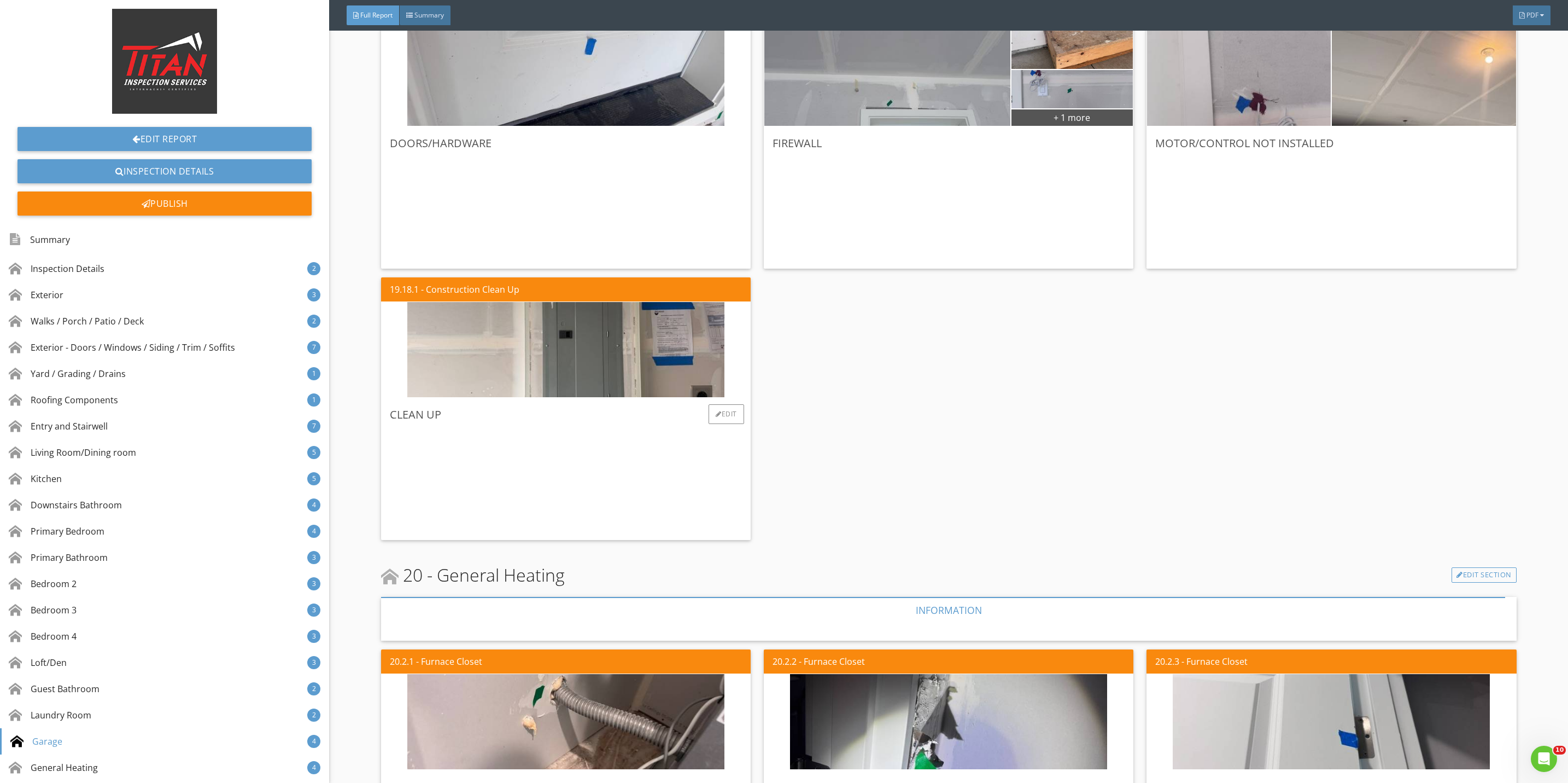
scroll to position [9352, 0]
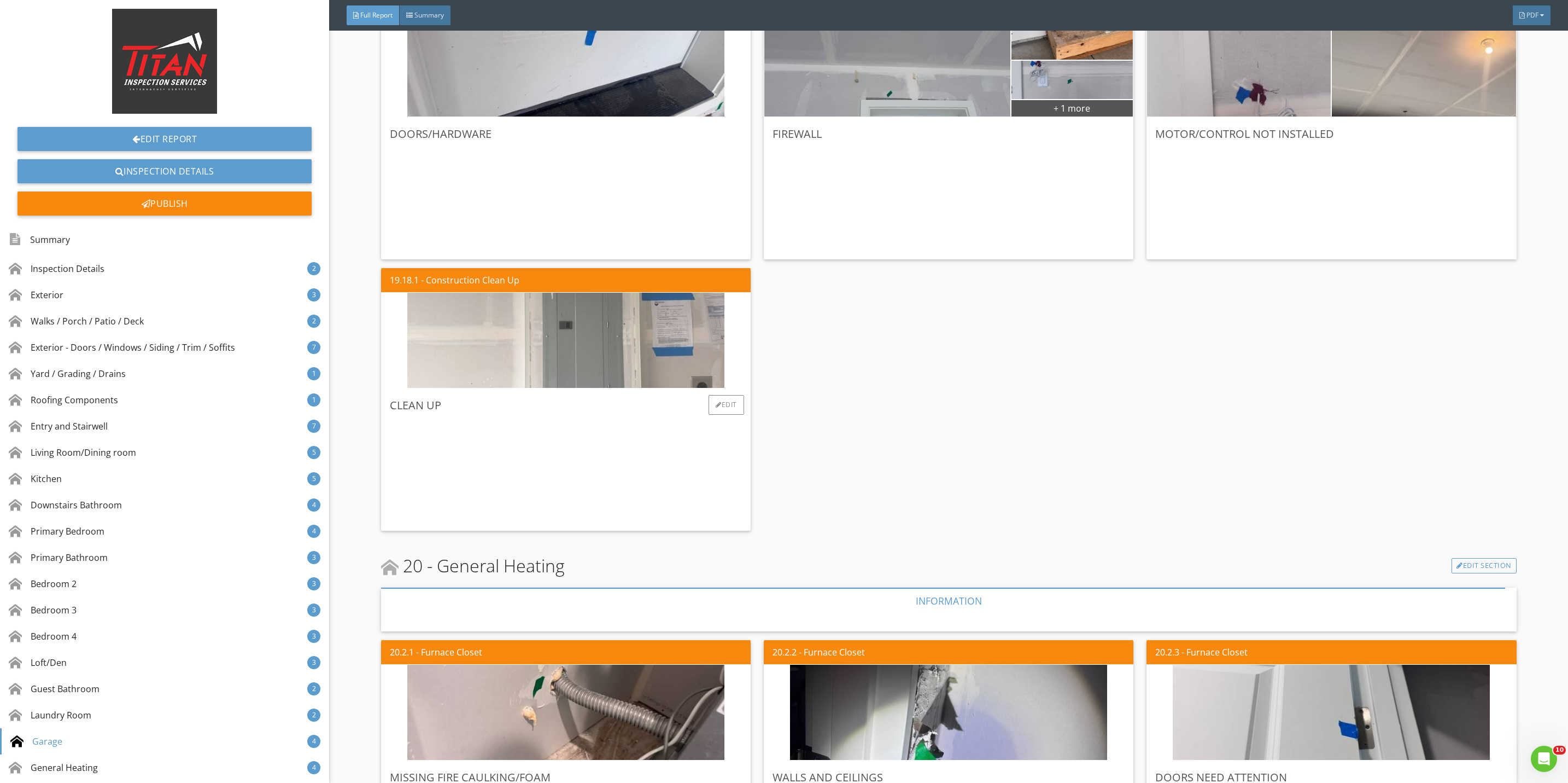
click at [556, 341] on img at bounding box center [565, 341] width 317 height 238
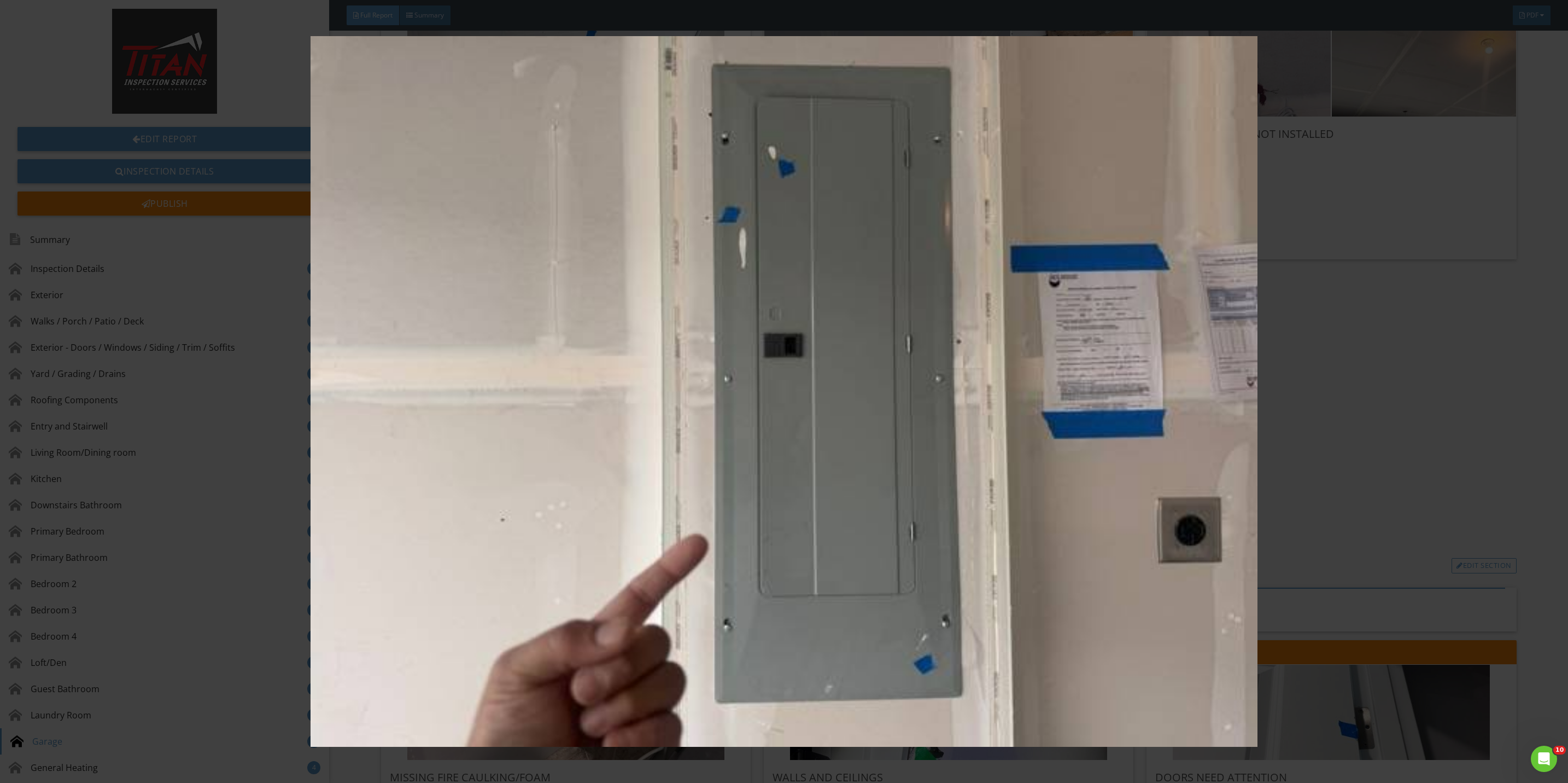
click at [1301, 424] on img at bounding box center [784, 392] width 1456 height 711
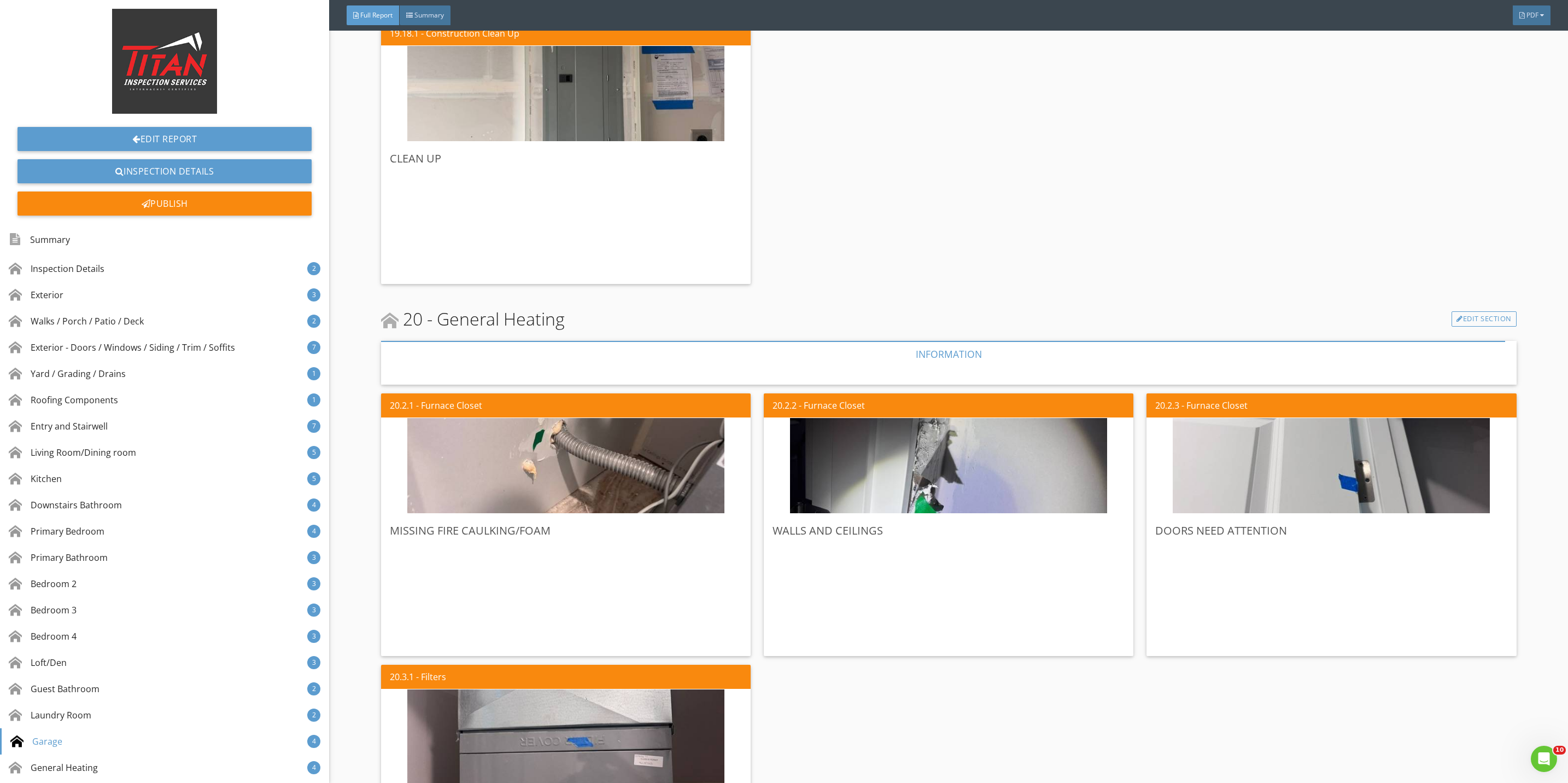
scroll to position [9680, 0]
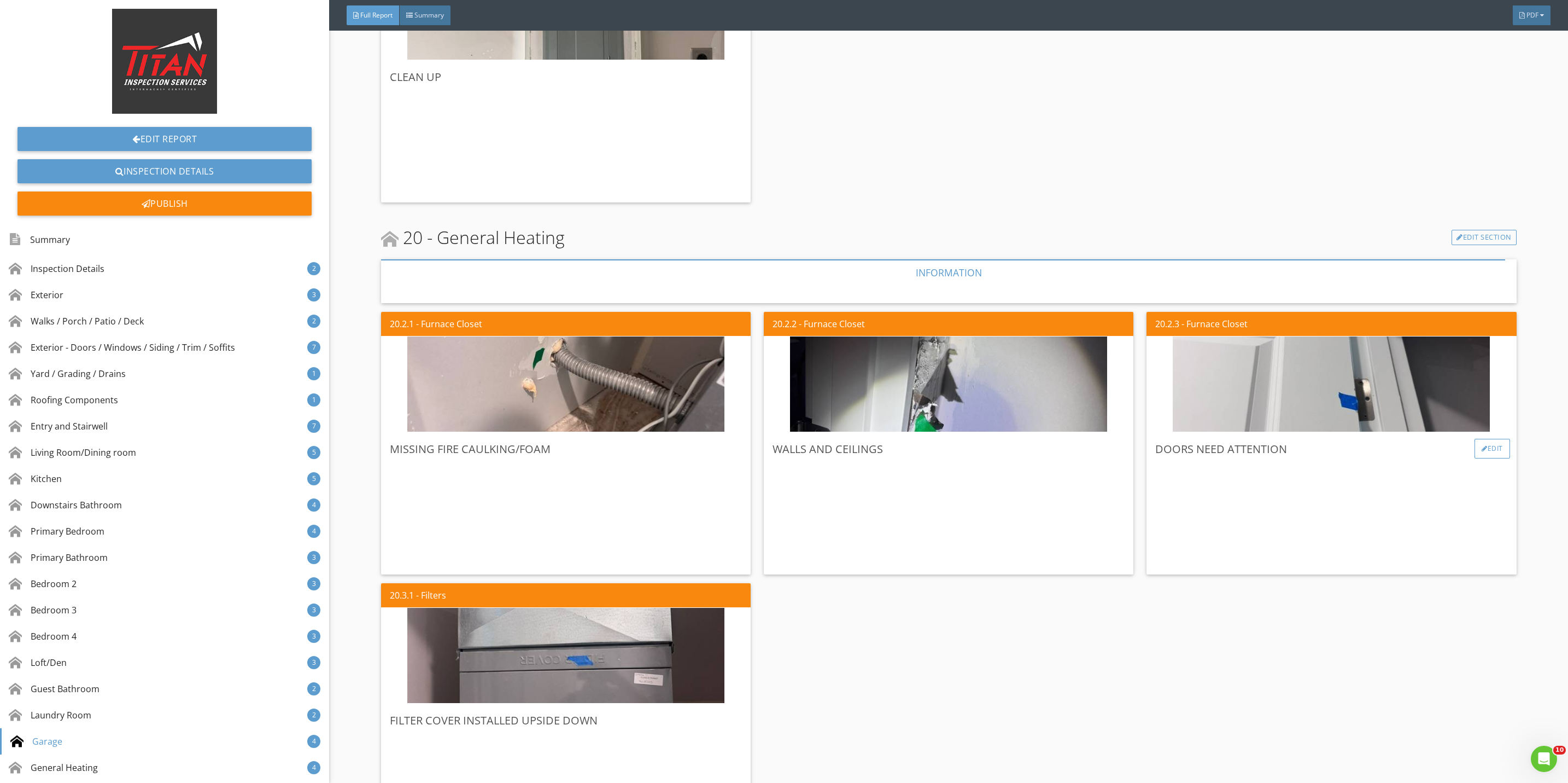
click at [1479, 443] on div "Edit" at bounding box center [1492, 448] width 35 height 20
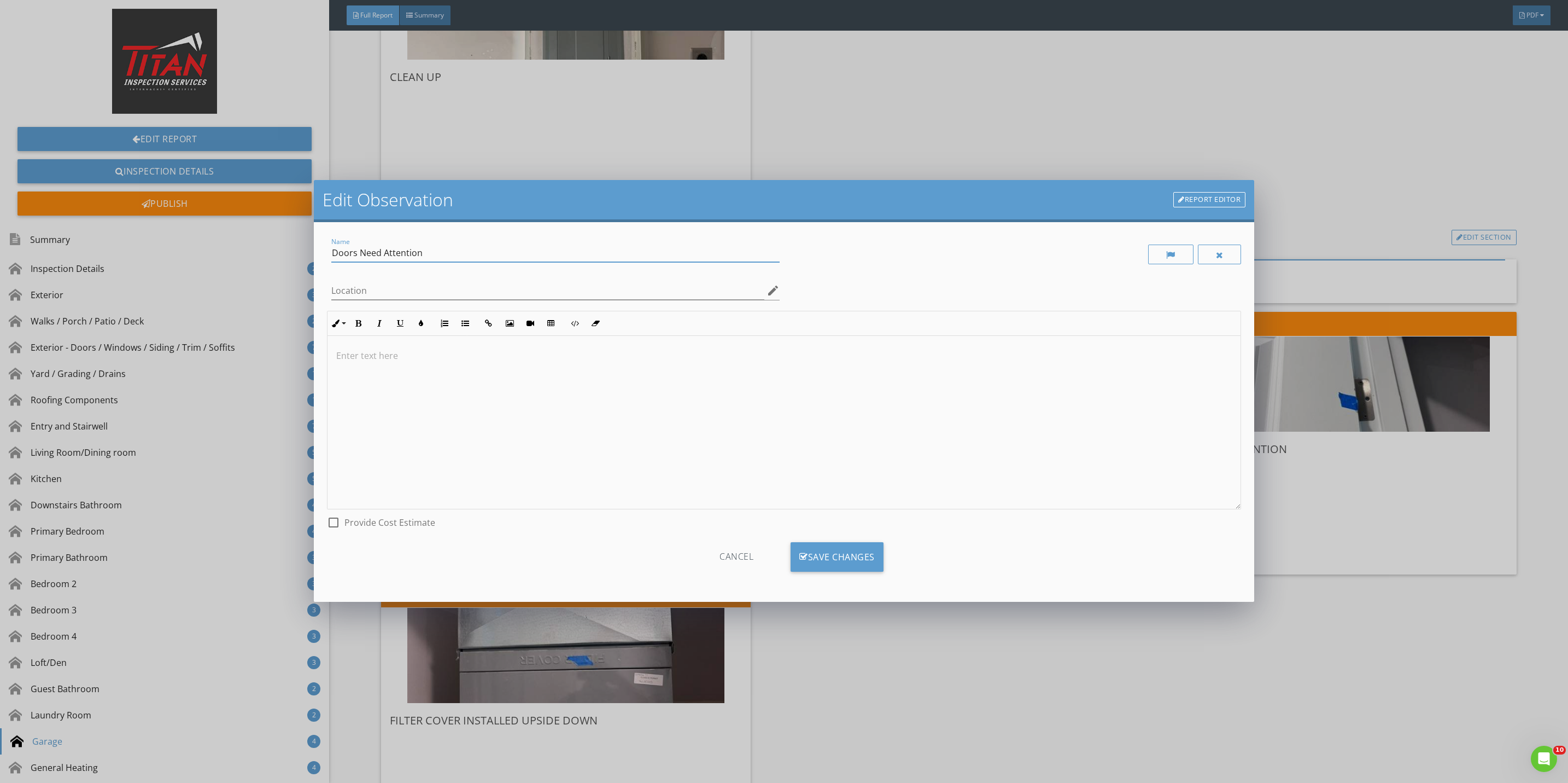
drag, startPoint x: 430, startPoint y: 255, endPoint x: 356, endPoint y: 257, distance: 74.0
click at [356, 257] on input "Doors Need Attention" at bounding box center [555, 253] width 448 height 18
type input "Doors/Hardware"
click at [832, 553] on div "Save Changes" at bounding box center [837, 556] width 93 height 30
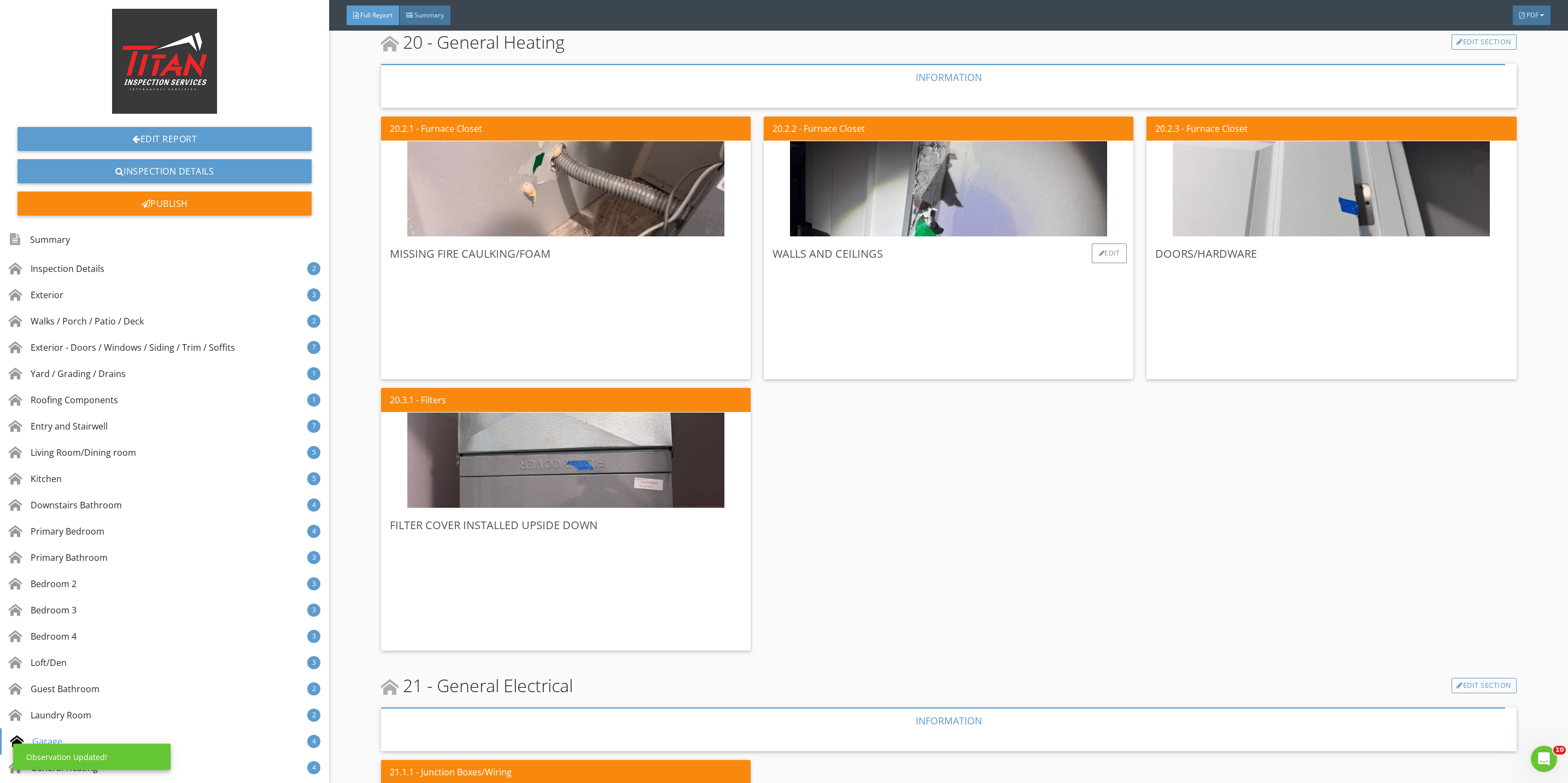
scroll to position [9926, 0]
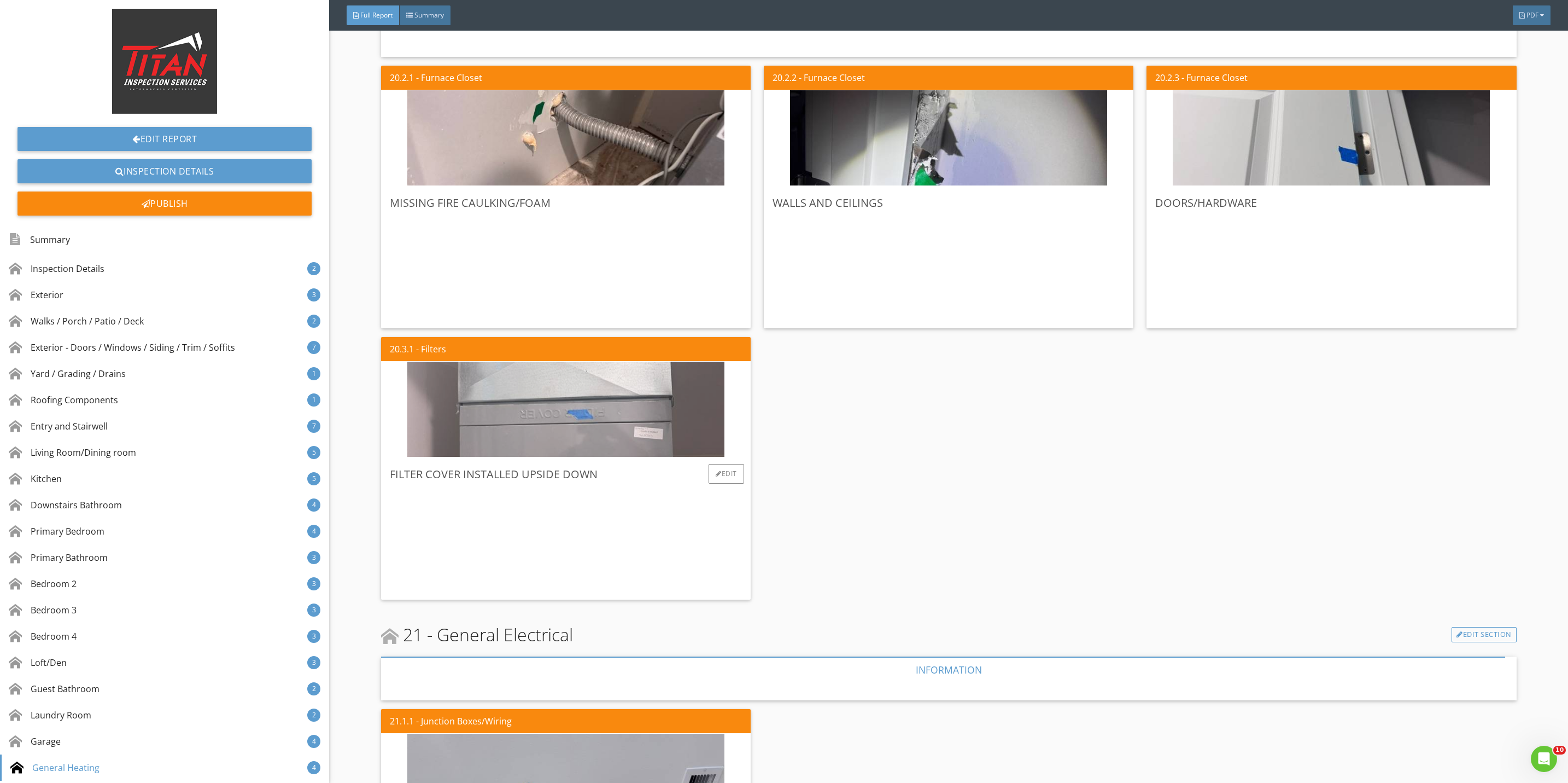
click at [614, 420] on img at bounding box center [565, 410] width 317 height 238
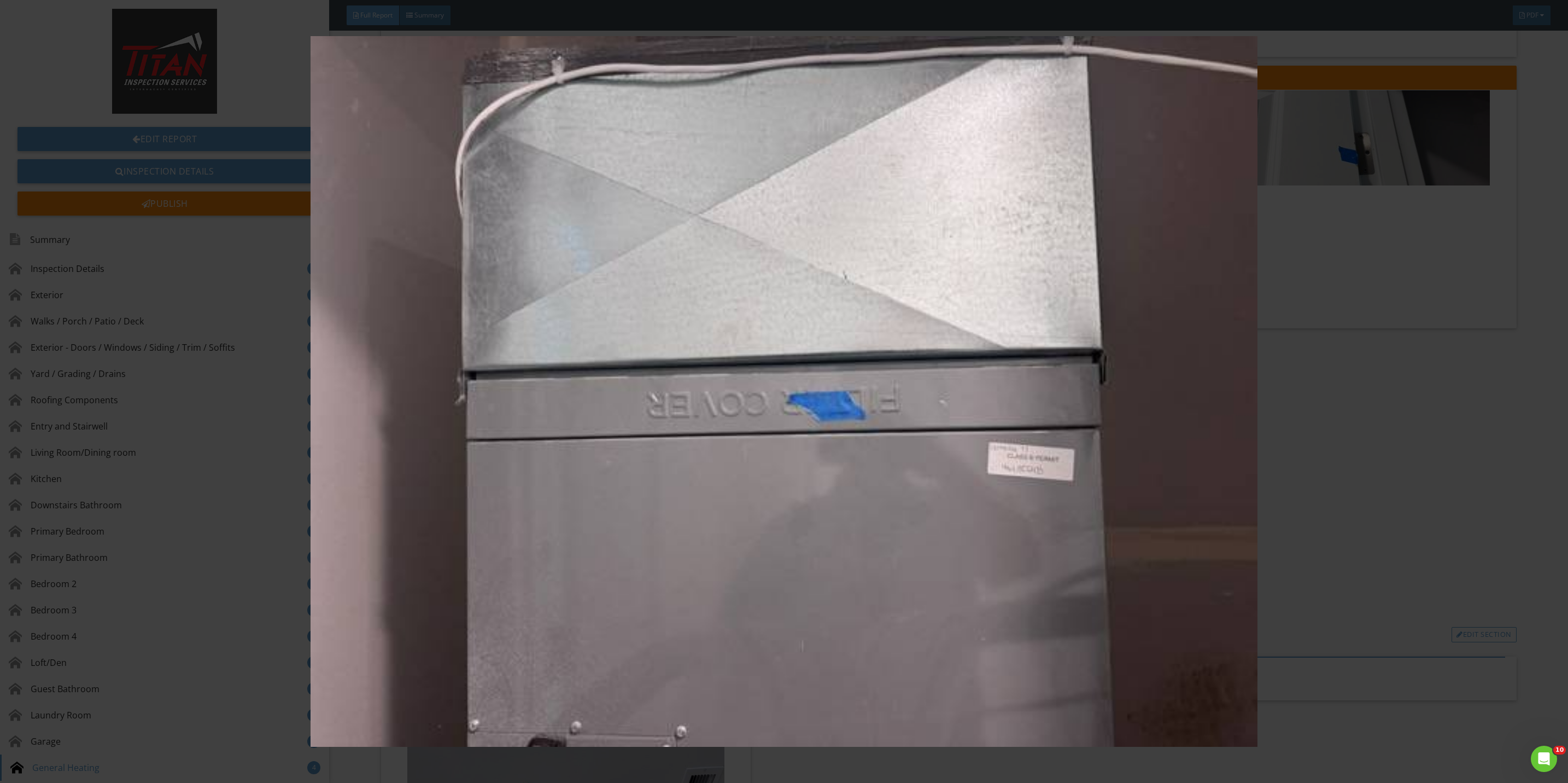
click at [1370, 522] on img at bounding box center [784, 392] width 1456 height 711
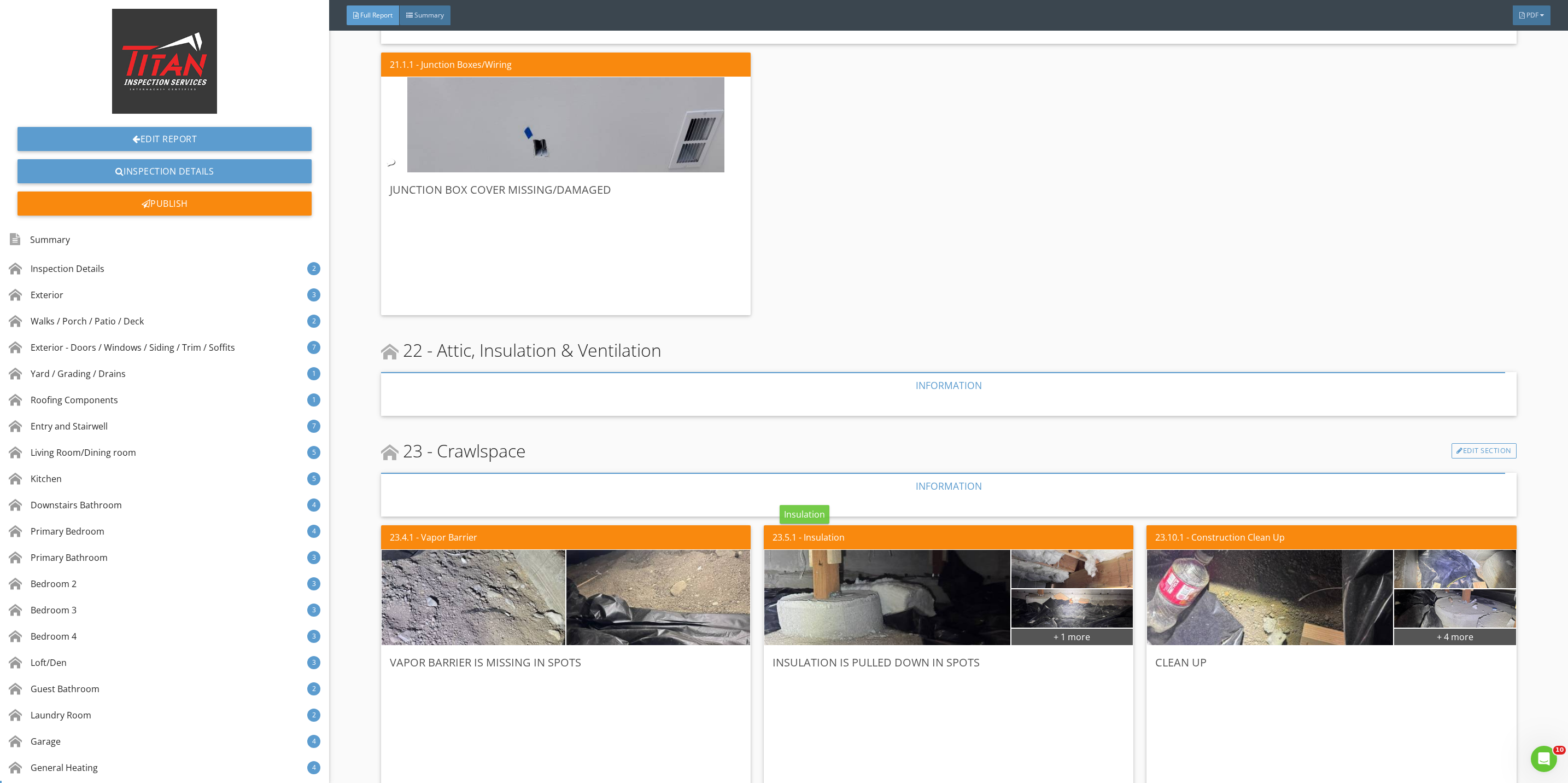
scroll to position [10603, 0]
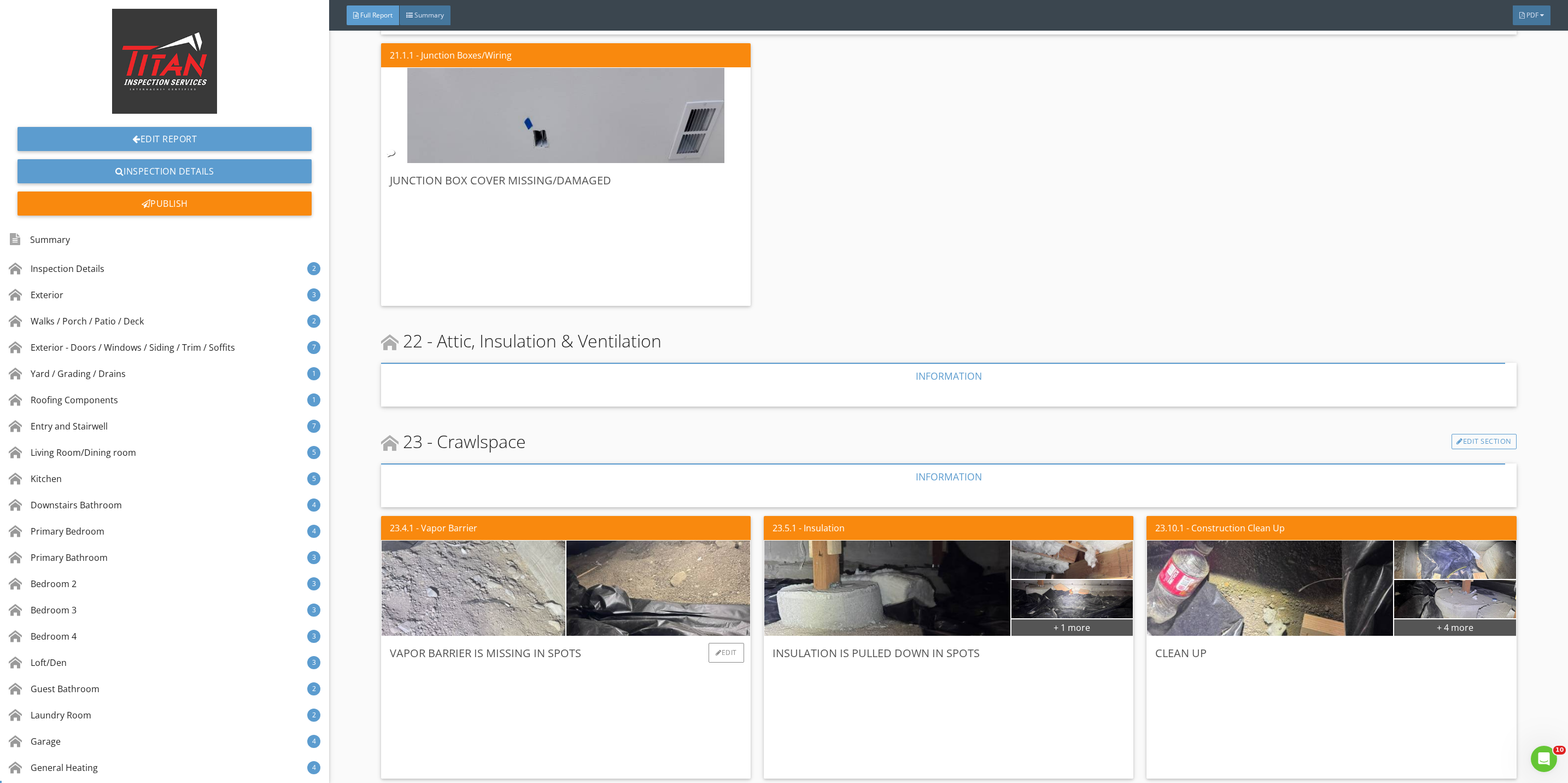
click at [448, 576] on img at bounding box center [473, 588] width 317 height 238
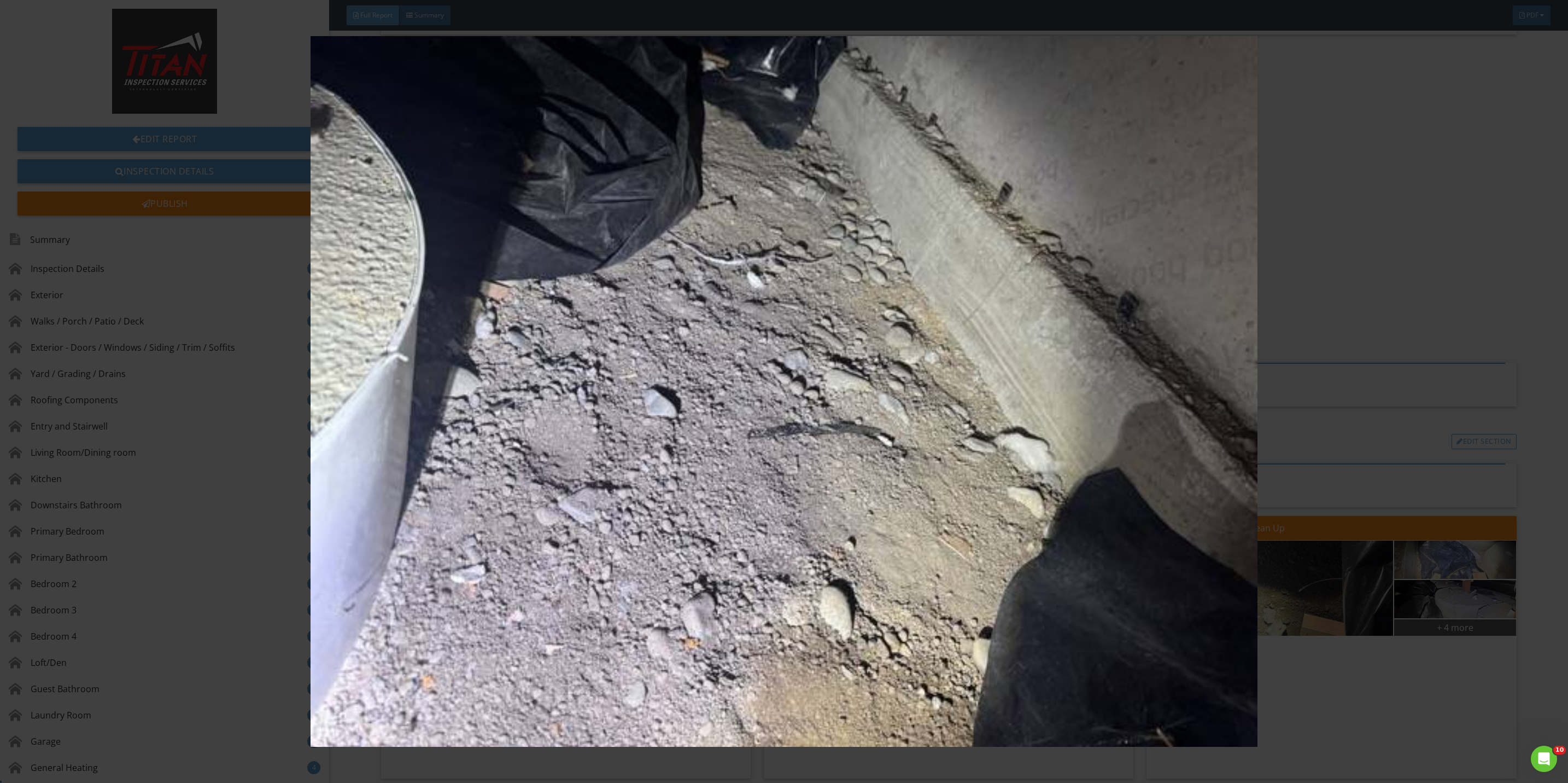
click at [1328, 714] on img at bounding box center [784, 392] width 1456 height 711
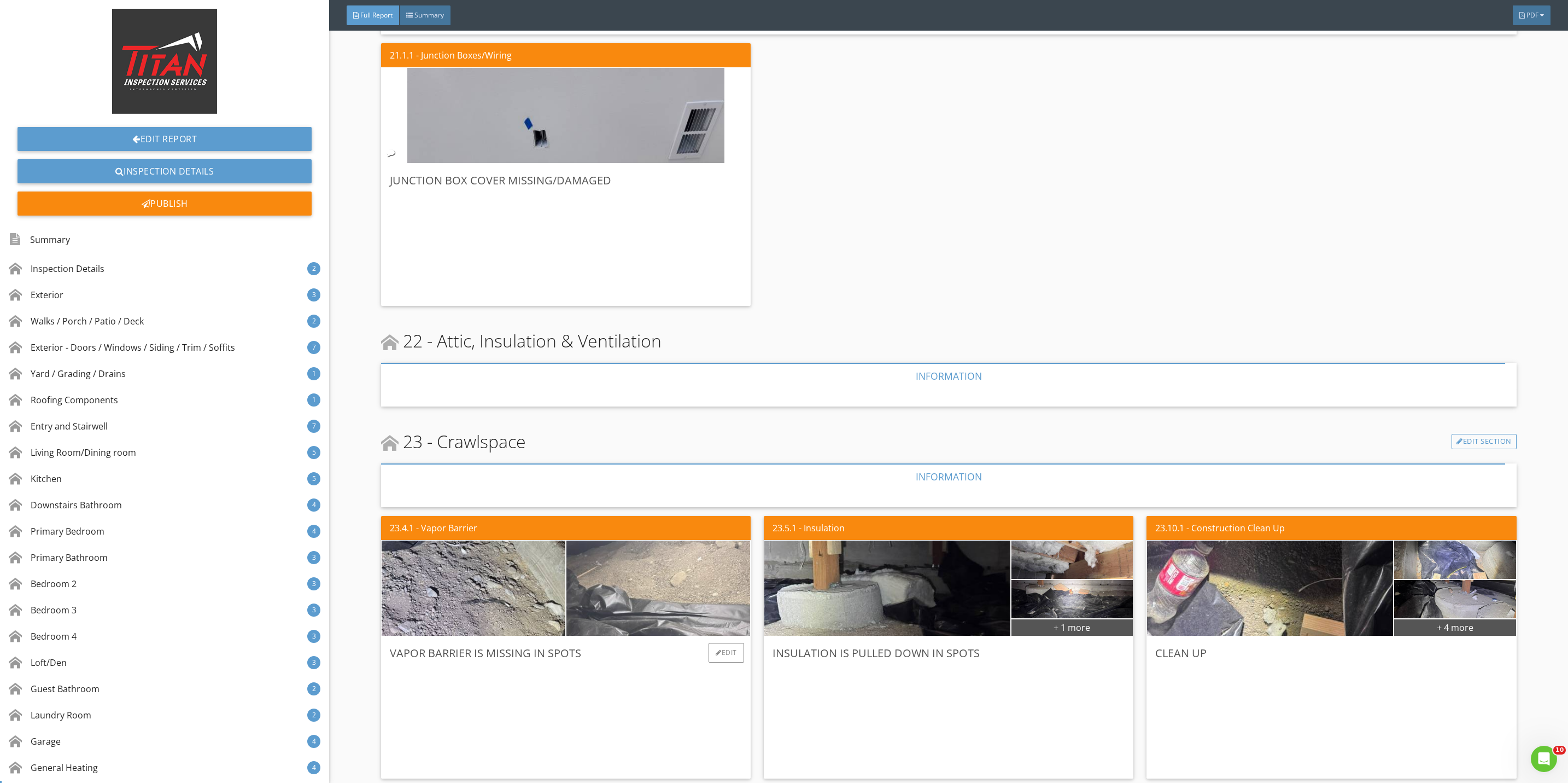
click at [681, 570] on img at bounding box center [658, 588] width 317 height 238
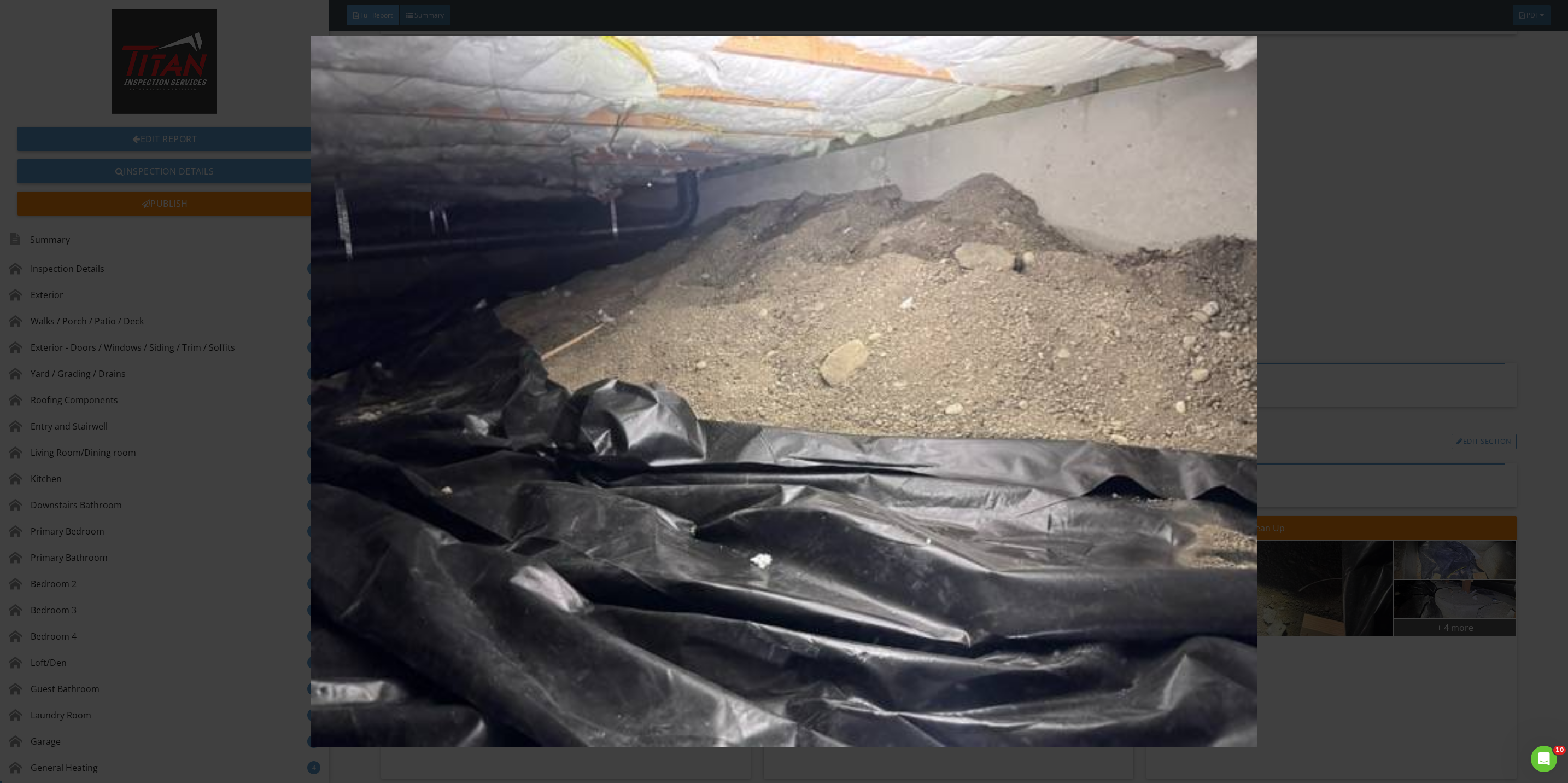
click at [1381, 719] on img at bounding box center [784, 392] width 1456 height 711
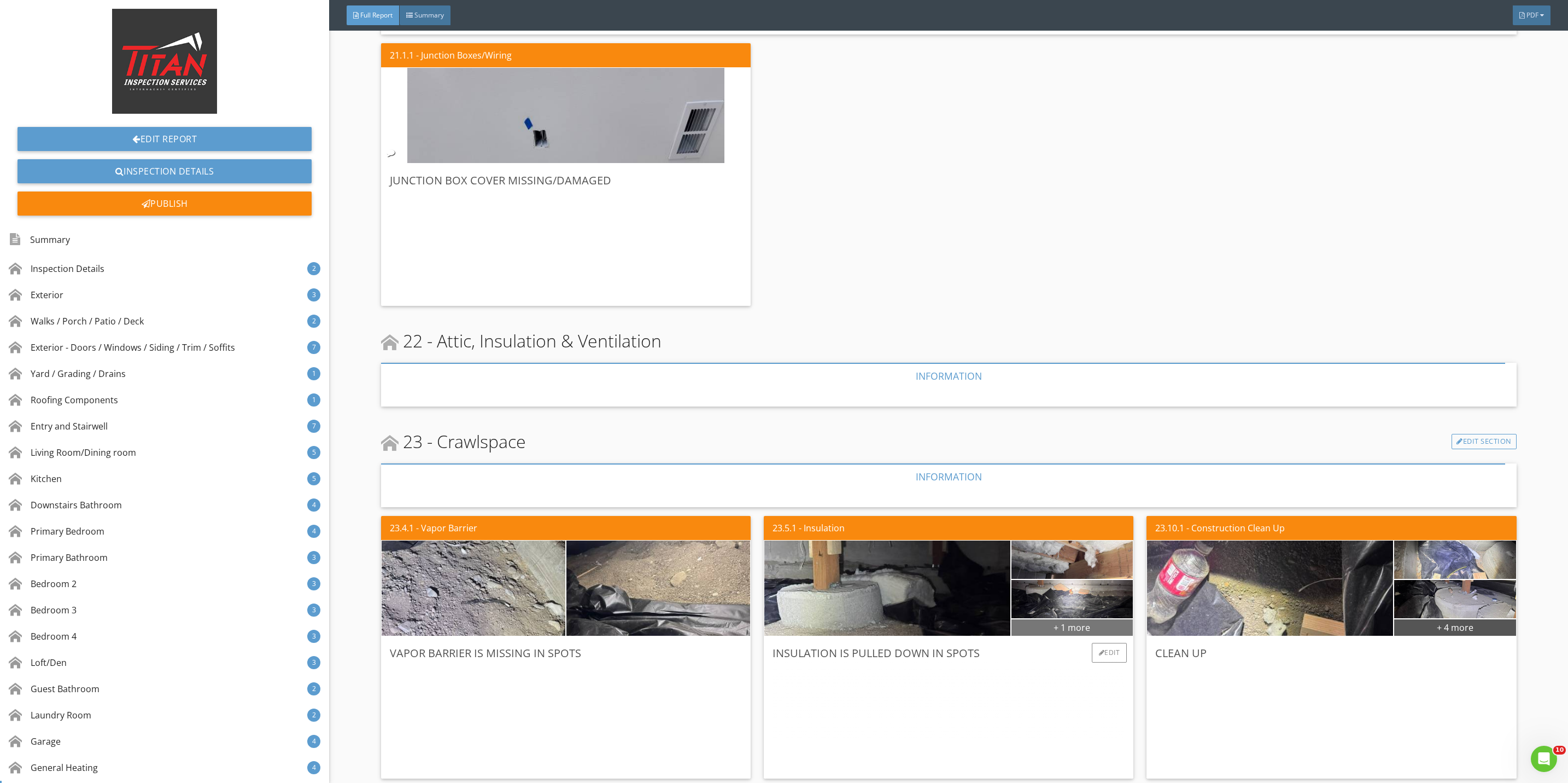
click at [1049, 618] on div "+ 1 more" at bounding box center [1072, 626] width 122 height 17
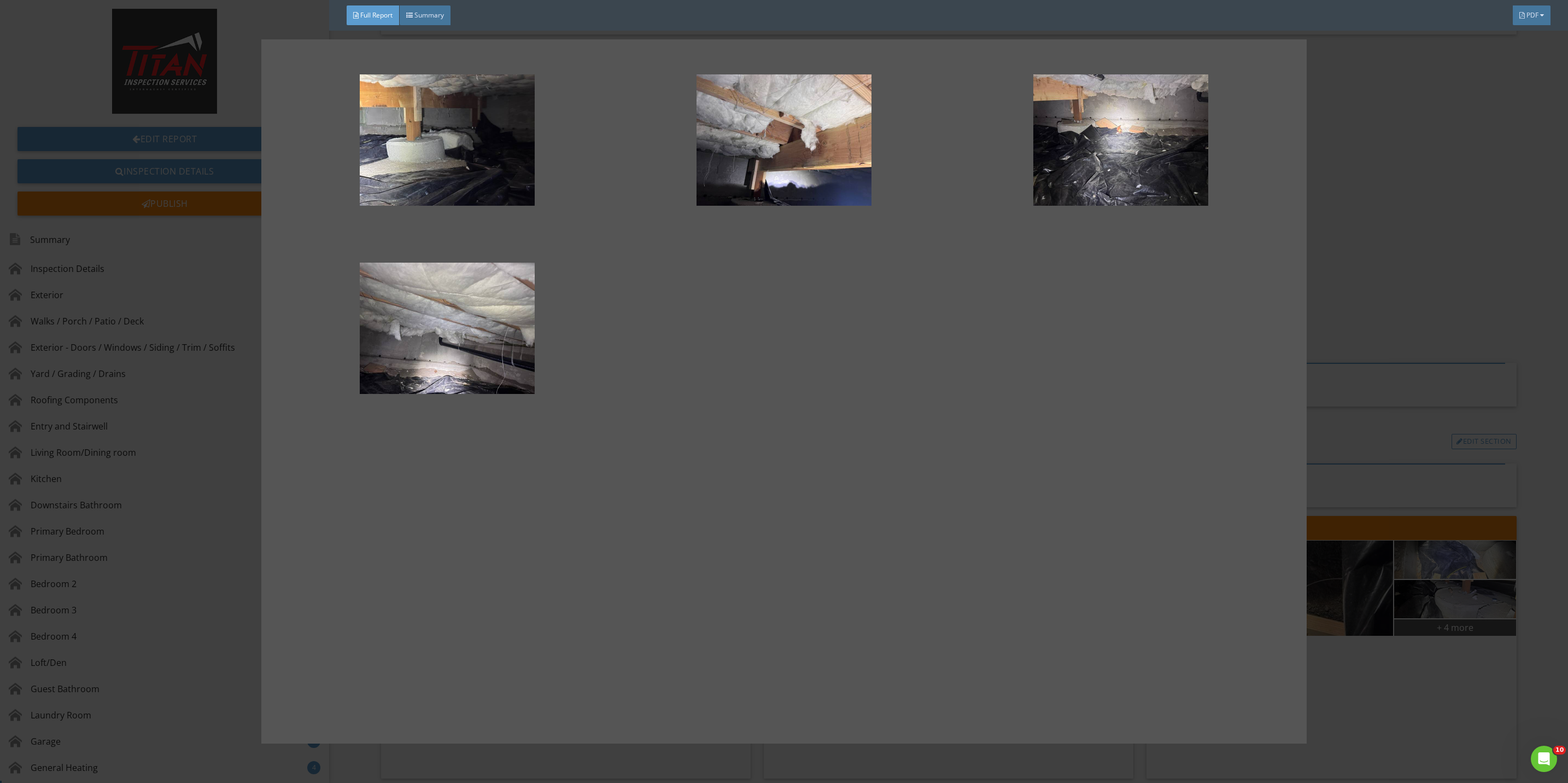
click at [1386, 666] on div at bounding box center [784, 392] width 1568 height 783
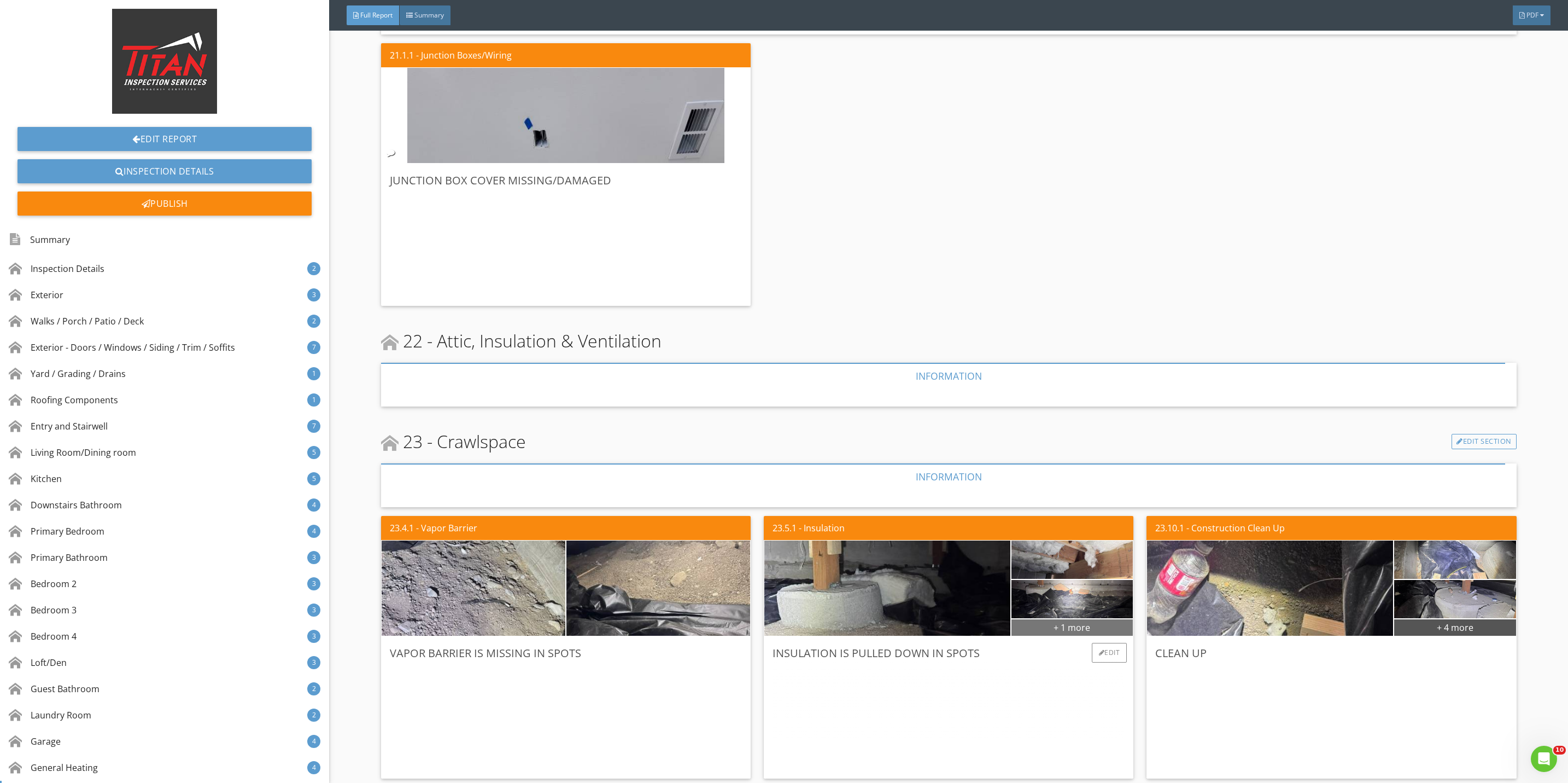
click at [1056, 619] on div "+ 1 more" at bounding box center [1072, 626] width 122 height 17
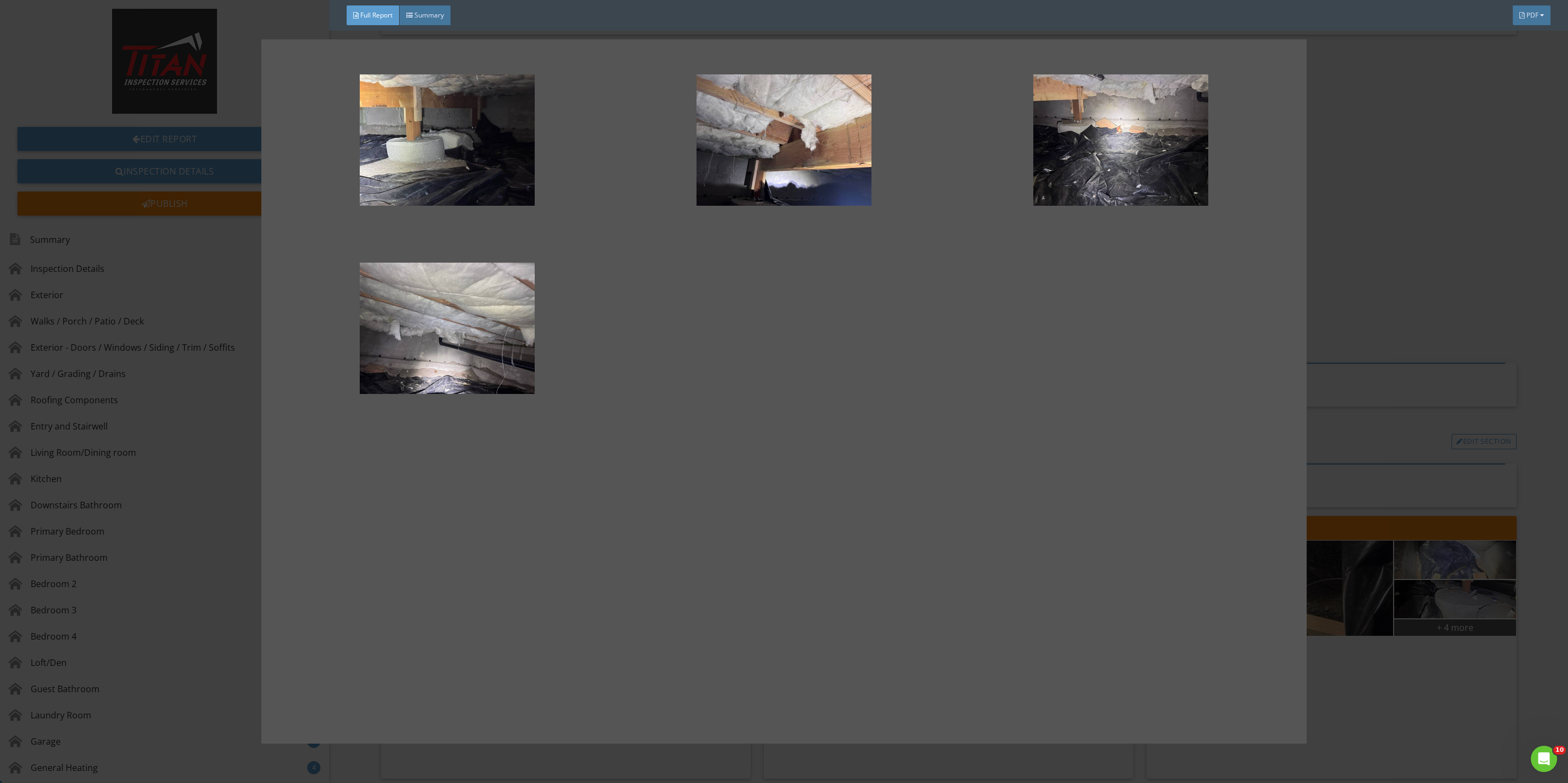
click at [1360, 660] on div at bounding box center [784, 392] width 1568 height 783
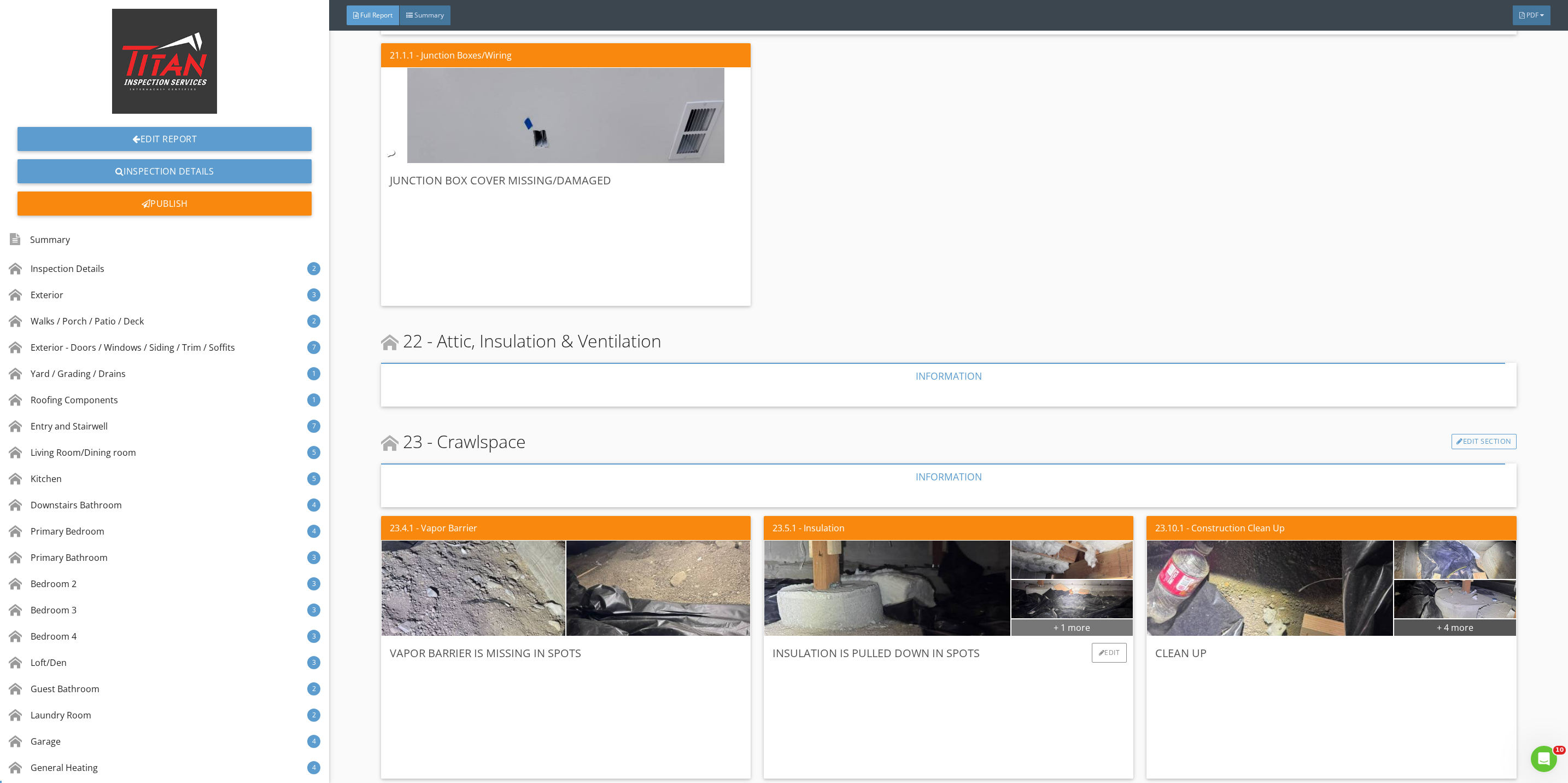
click at [1040, 618] on div "+ 1 more" at bounding box center [1072, 626] width 122 height 17
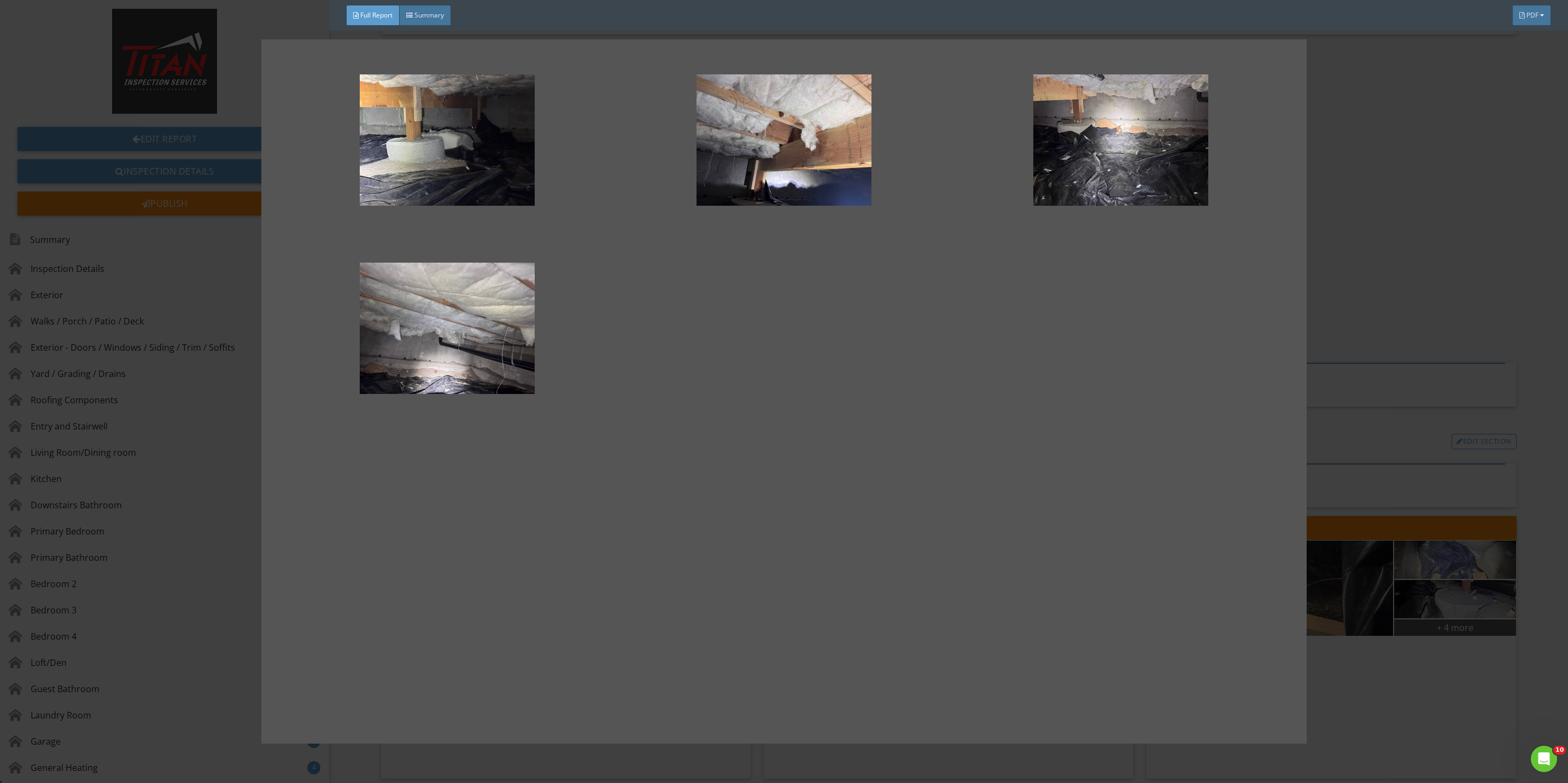
click at [1352, 693] on div at bounding box center [784, 392] width 1568 height 783
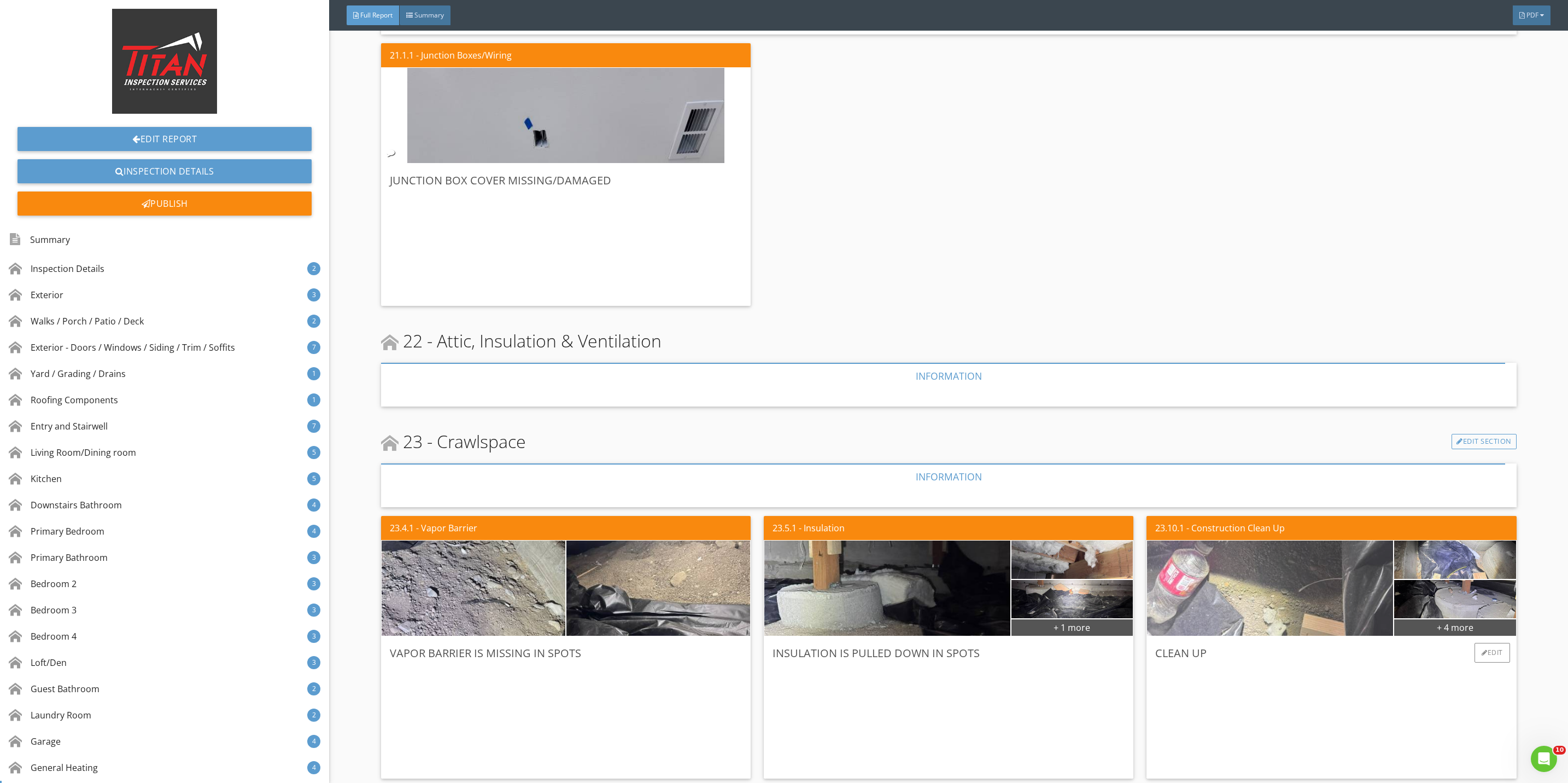
click at [1268, 606] on img at bounding box center [1270, 588] width 317 height 238
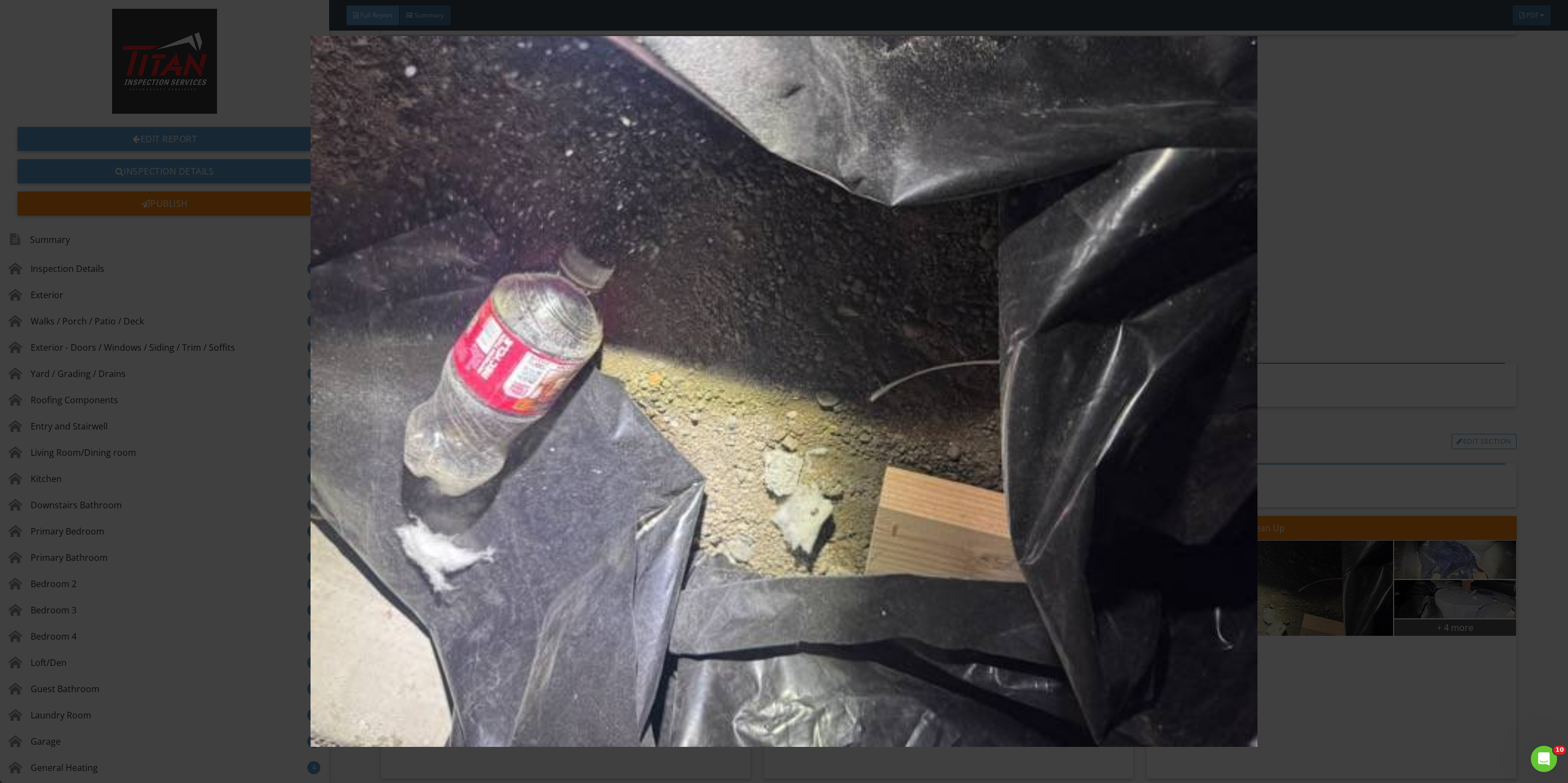
click at [1418, 706] on img at bounding box center [784, 392] width 1456 height 711
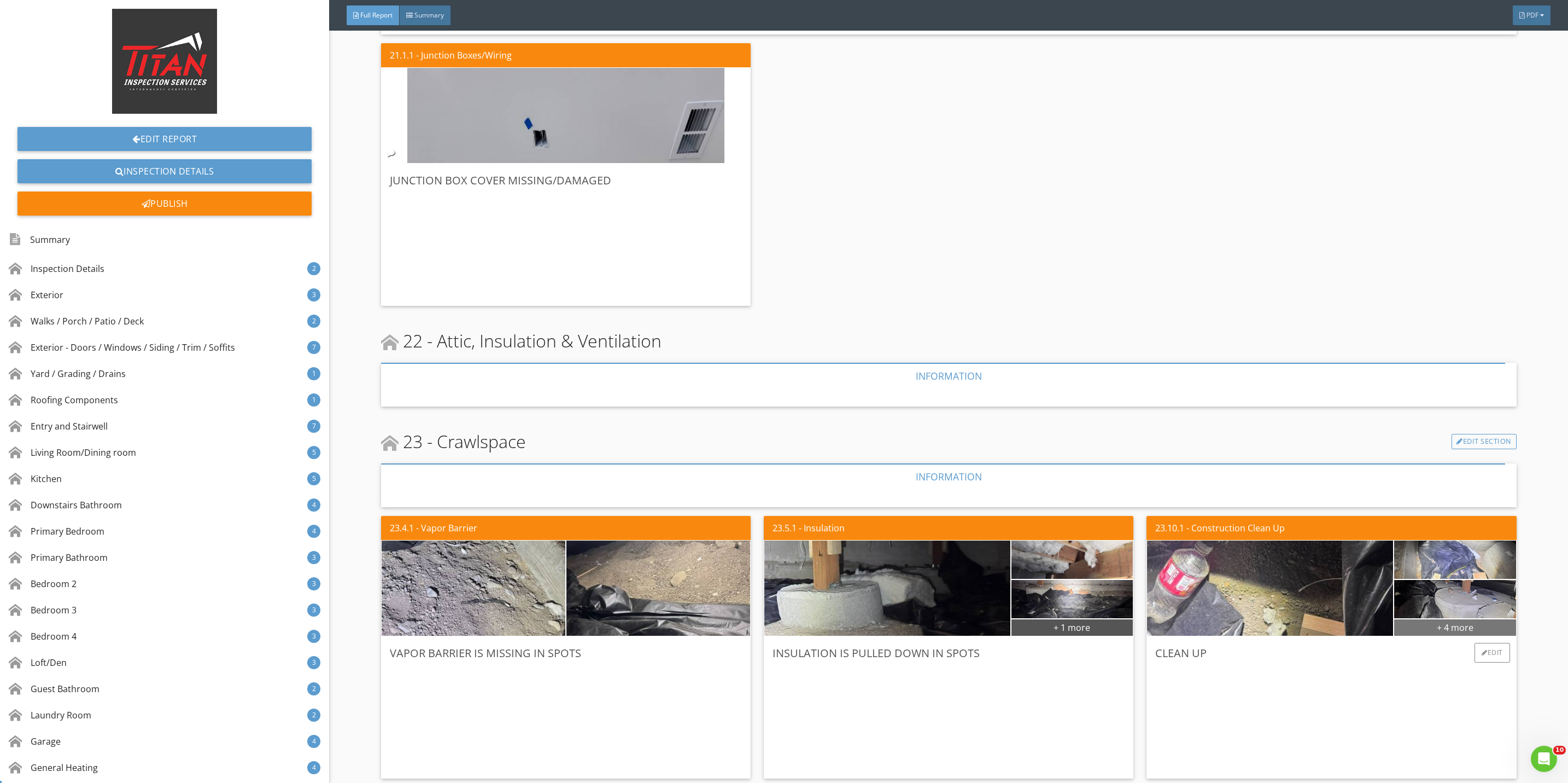
click at [1429, 618] on div "+ 4 more" at bounding box center [1455, 626] width 122 height 17
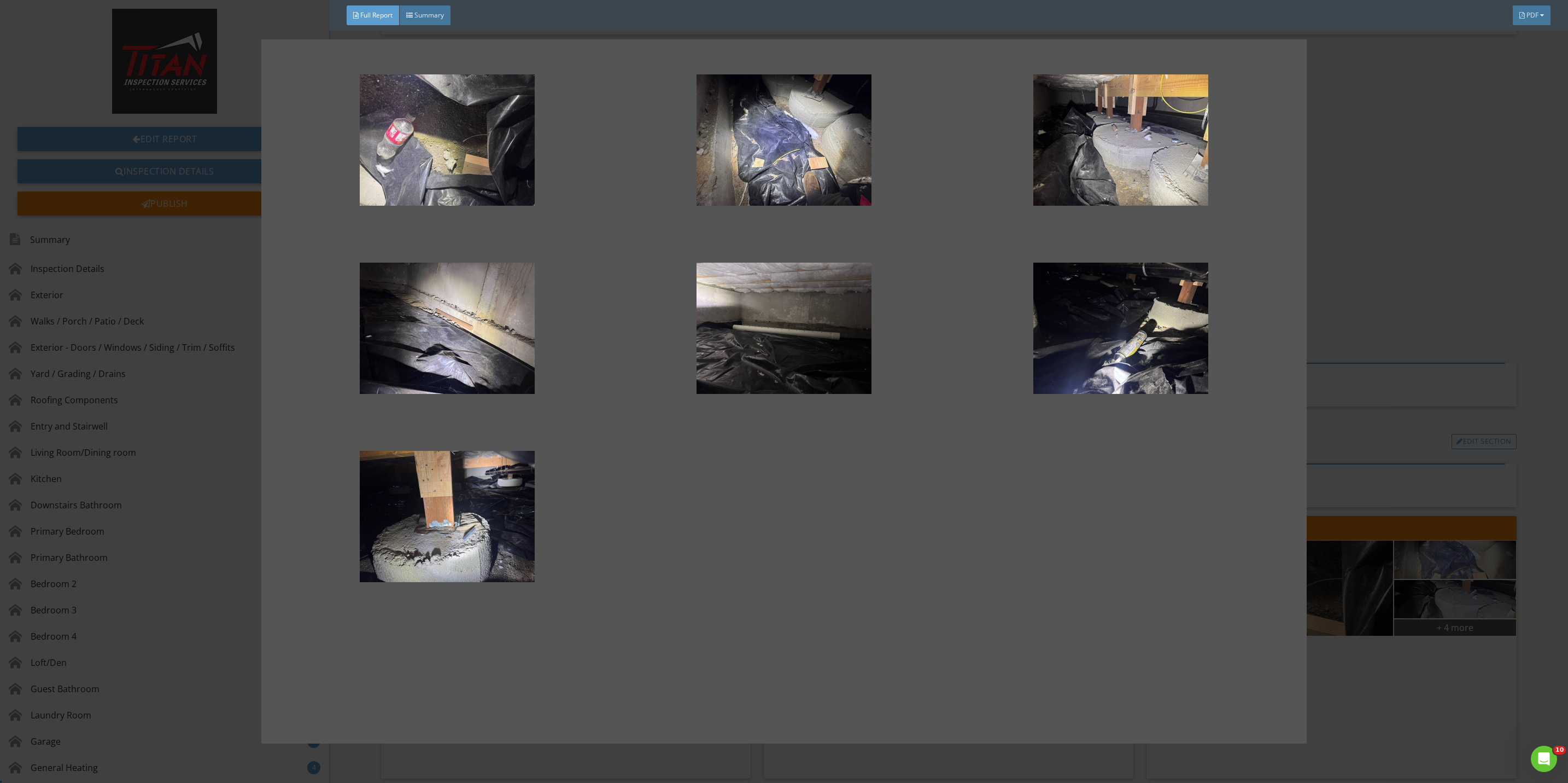
click at [1337, 671] on div at bounding box center [784, 392] width 1568 height 783
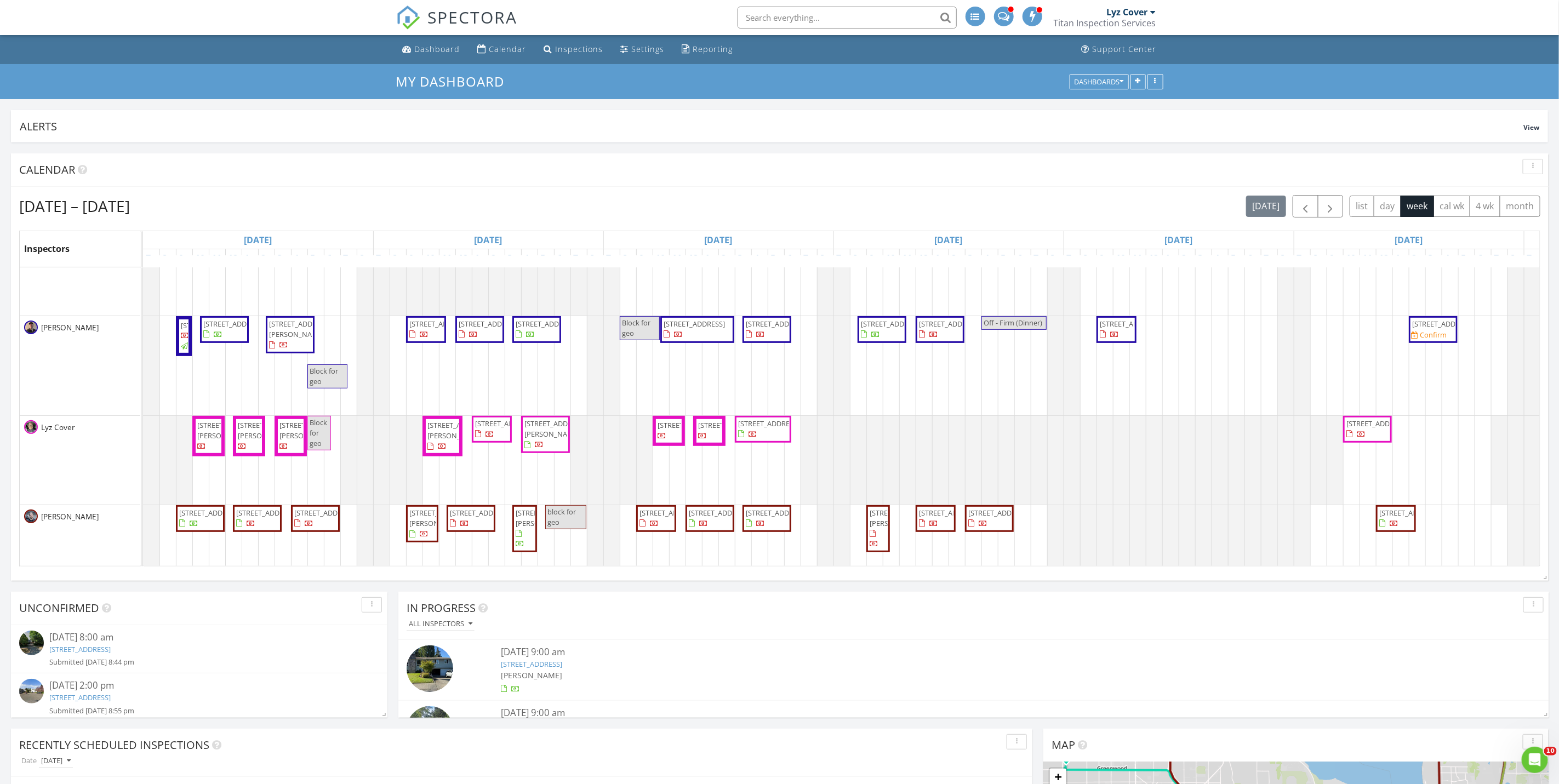
scroll to position [575, 0]
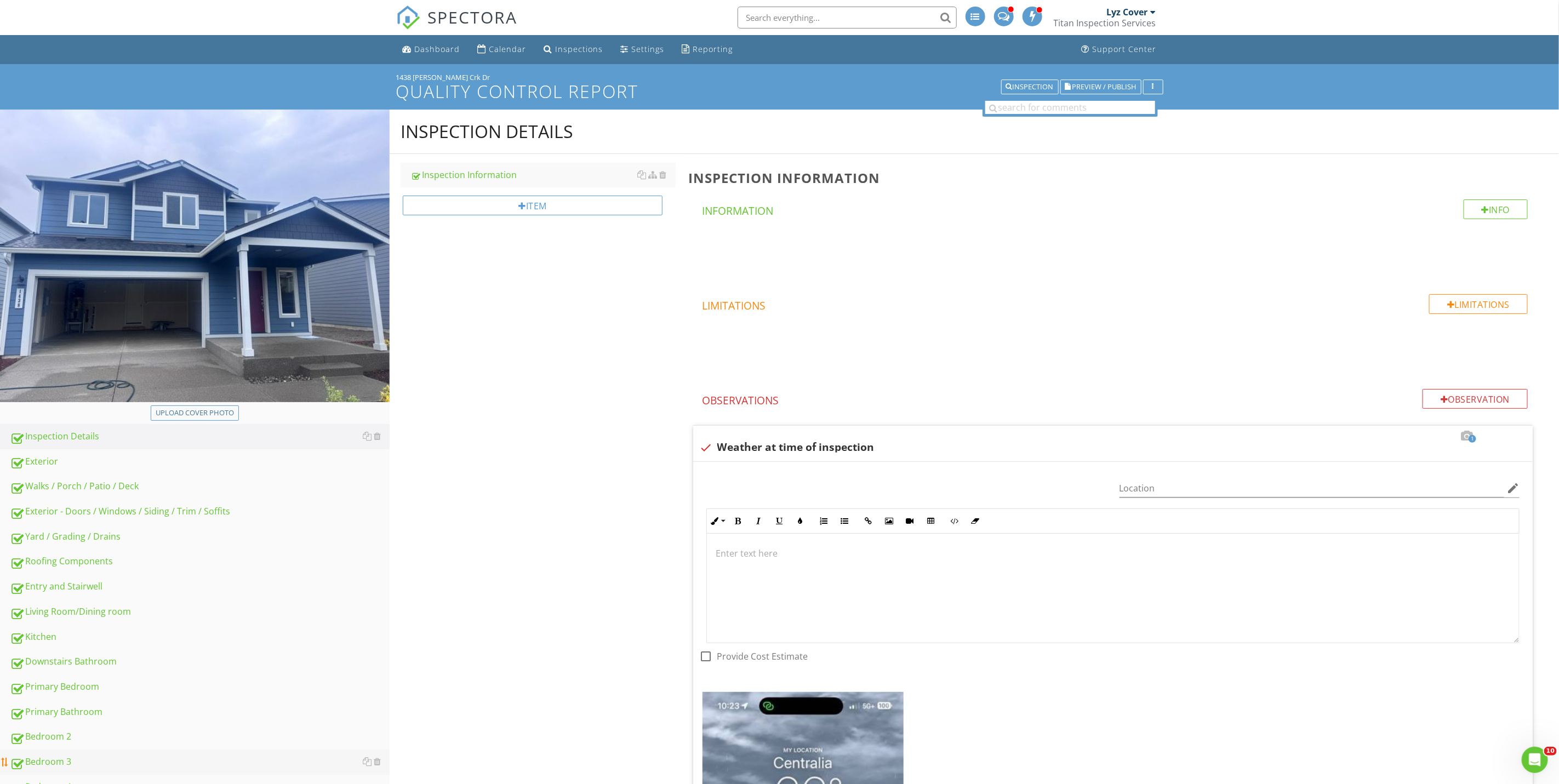
click at [46, 753] on link "Bedroom 3" at bounding box center [200, 762] width 380 height 25
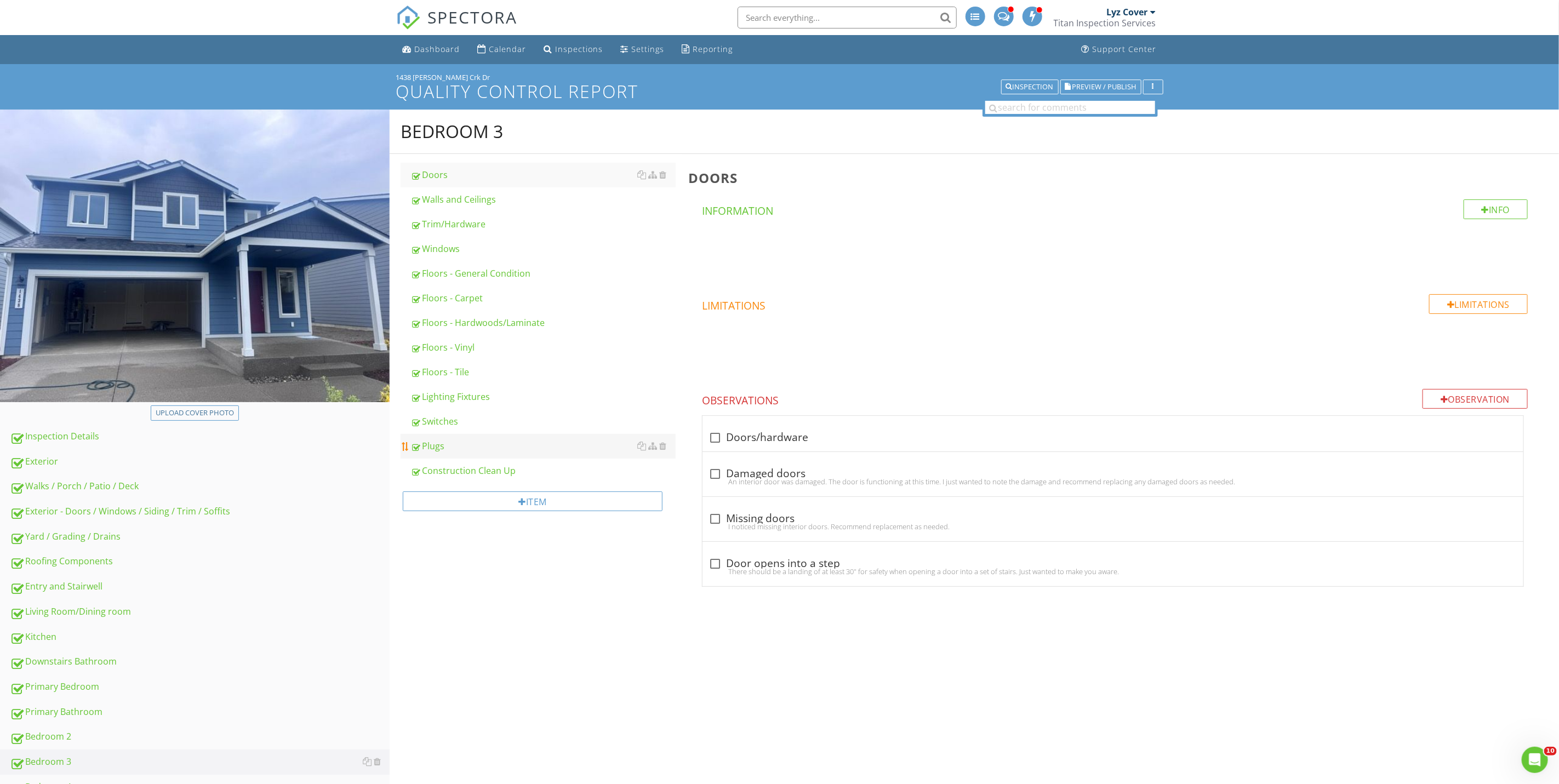
click at [434, 445] on div "Plugs" at bounding box center [543, 445] width 265 height 13
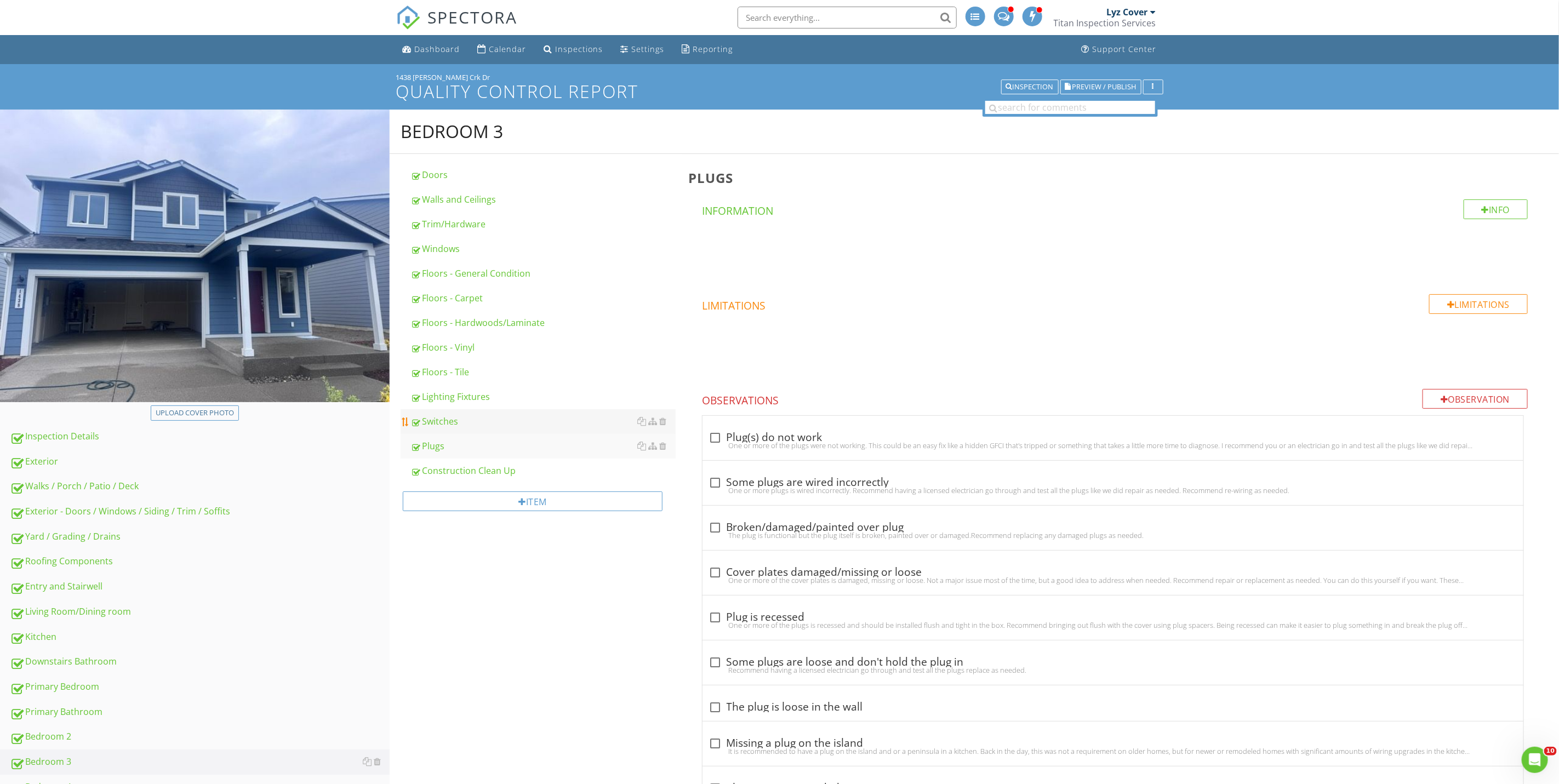
click at [441, 419] on div "Switches" at bounding box center [543, 421] width 265 height 13
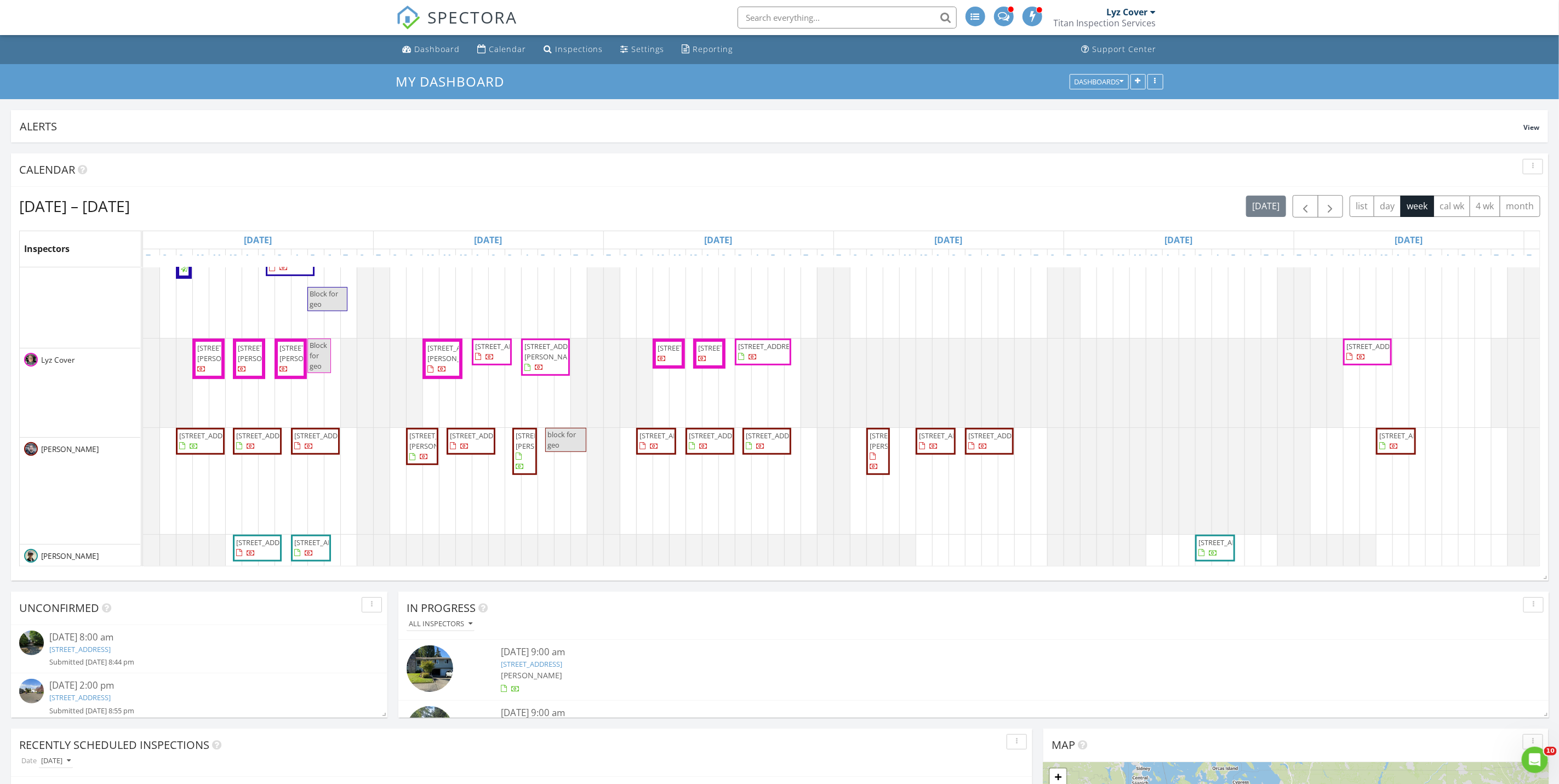
scroll to position [575, 0]
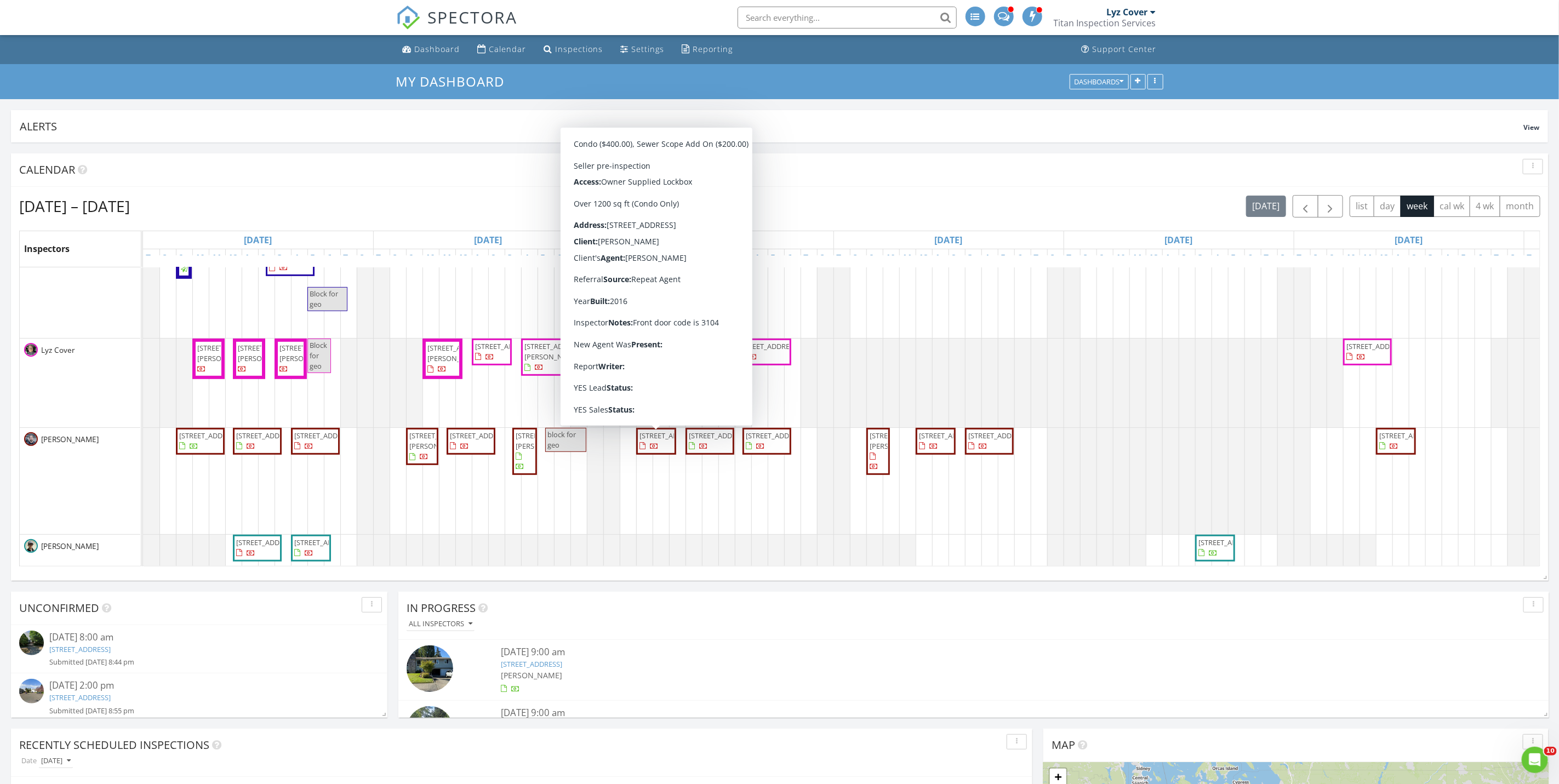
click at [656, 440] on span "[STREET_ADDRESS]" at bounding box center [670, 436] width 62 height 10
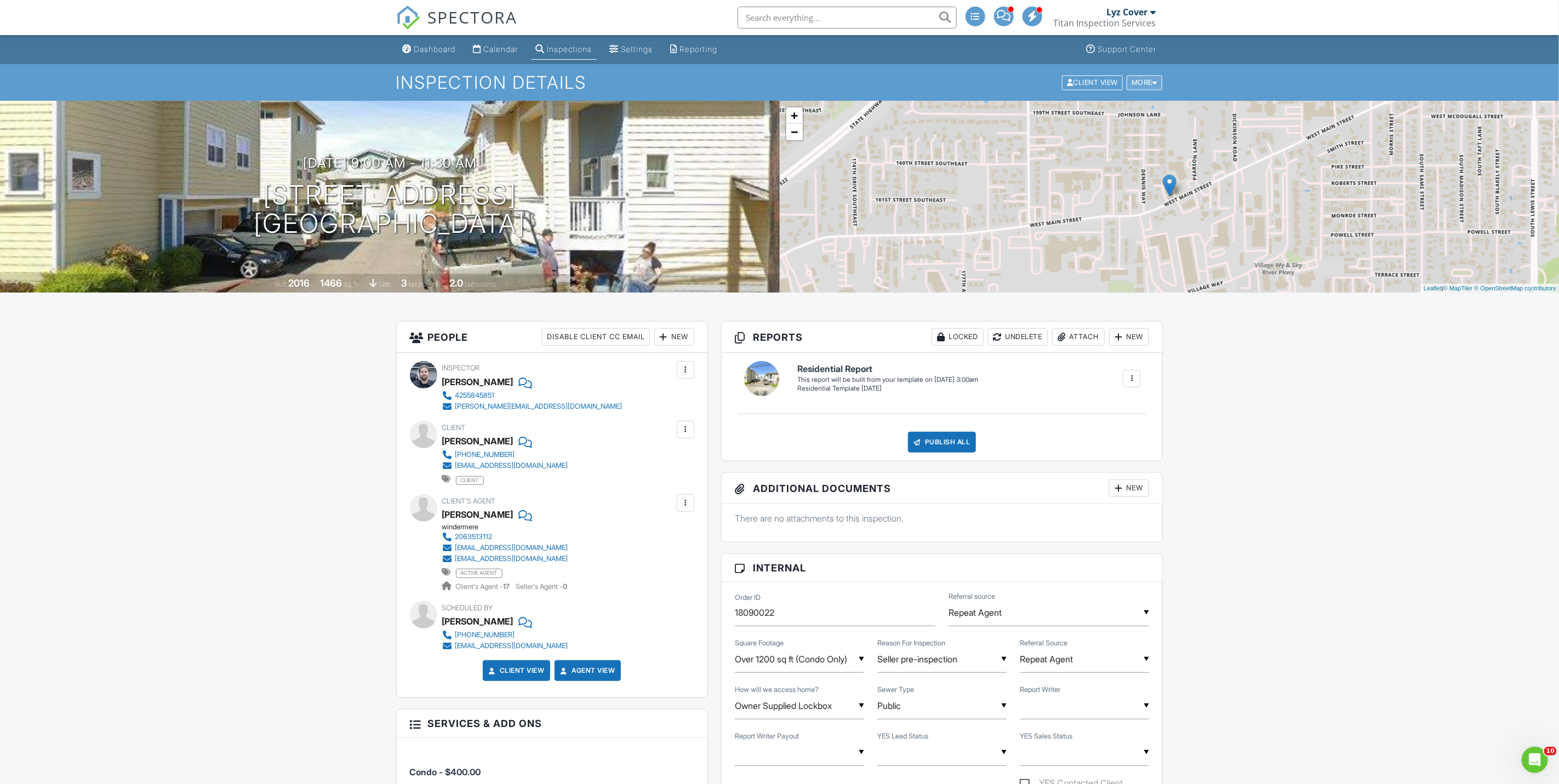
click at [1149, 81] on div "More" at bounding box center [1144, 82] width 35 height 15
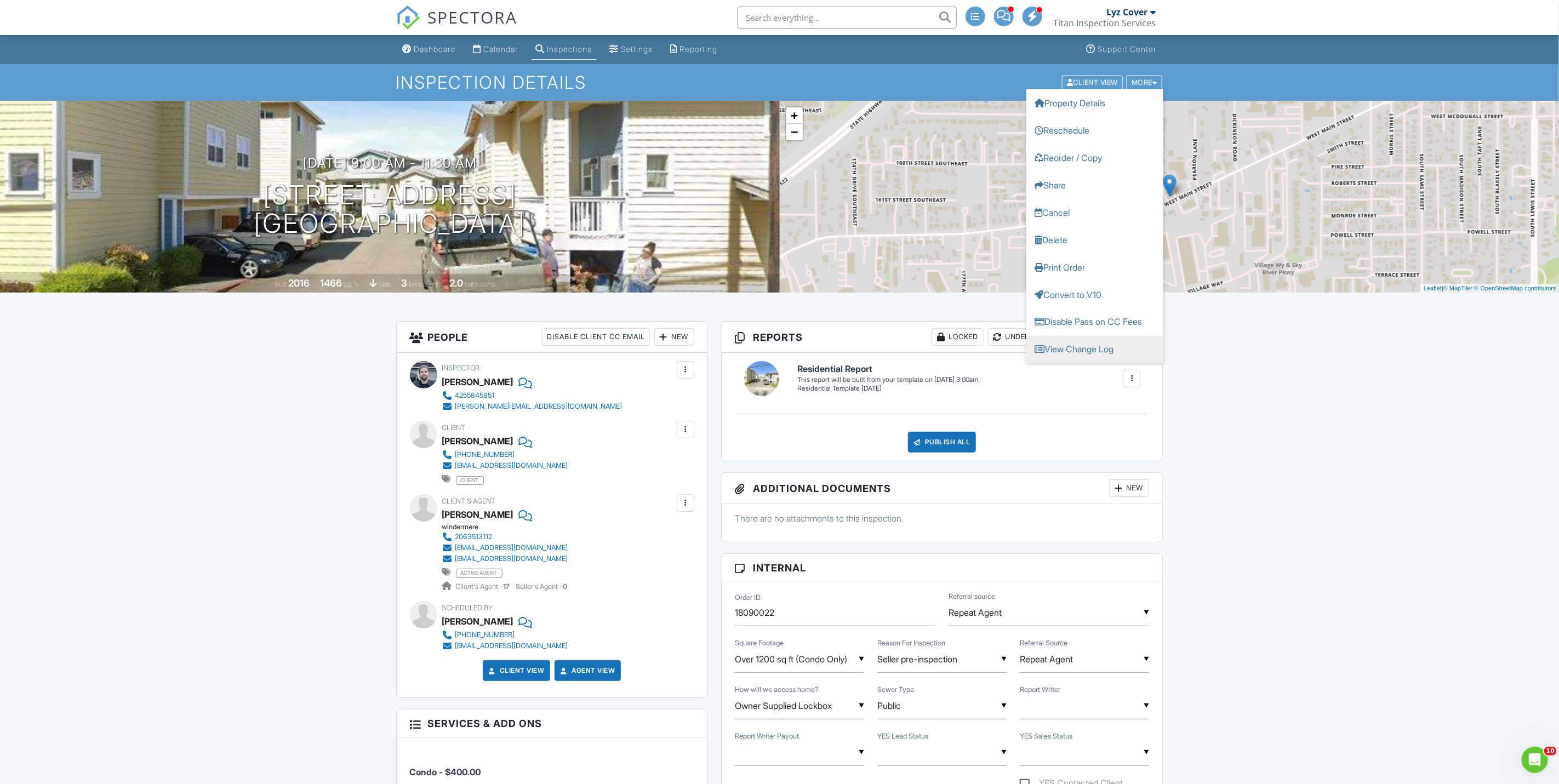
click at [1073, 344] on link "View Change Log" at bounding box center [1094, 348] width 137 height 27
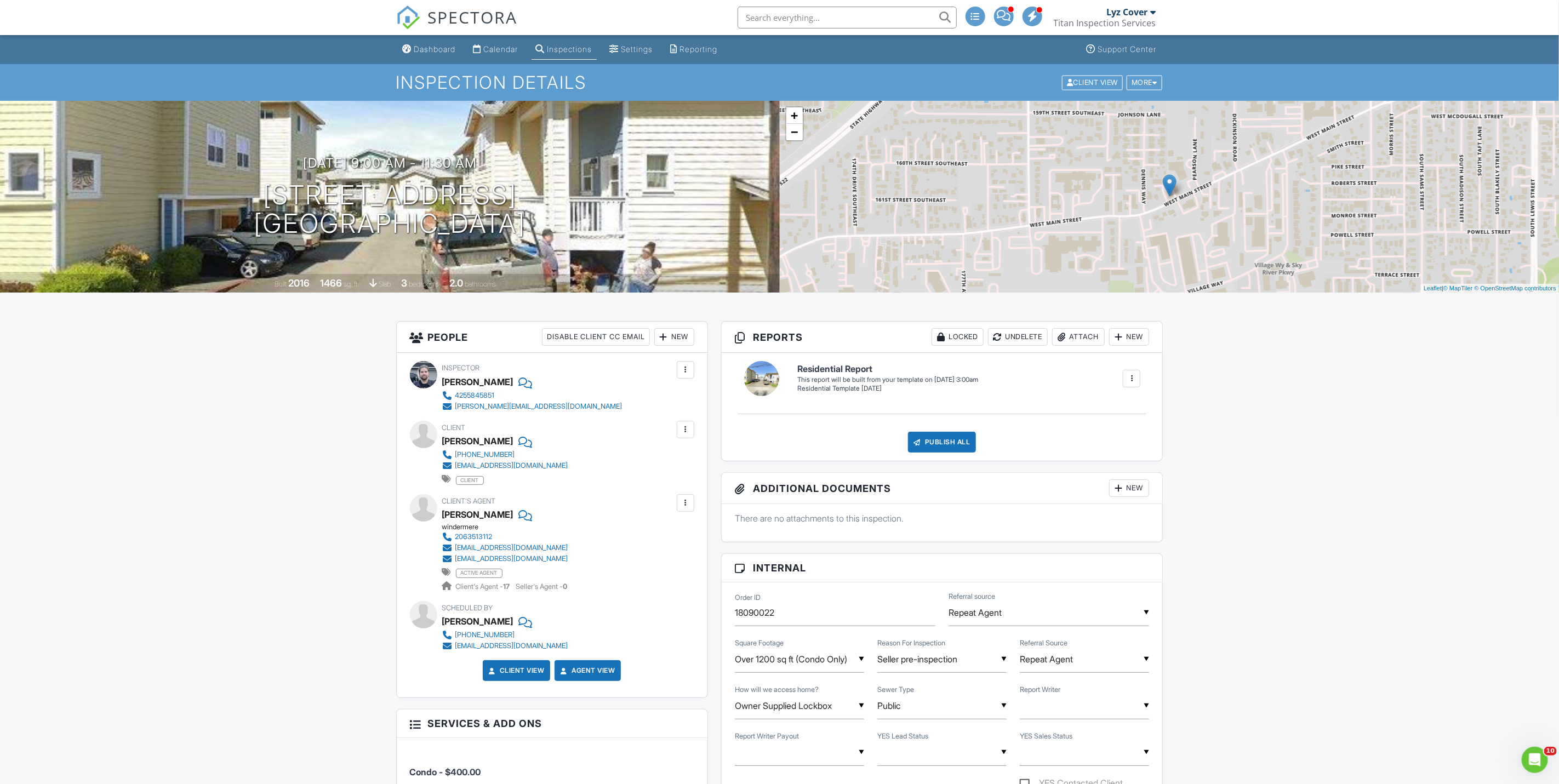
click at [686, 503] on div at bounding box center [685, 502] width 11 height 11
click at [664, 534] on li "Edit" at bounding box center [659, 536] width 56 height 27
click at [684, 431] on div at bounding box center [685, 429] width 11 height 11
click at [673, 487] on div "Remove" at bounding box center [668, 490] width 30 height 13
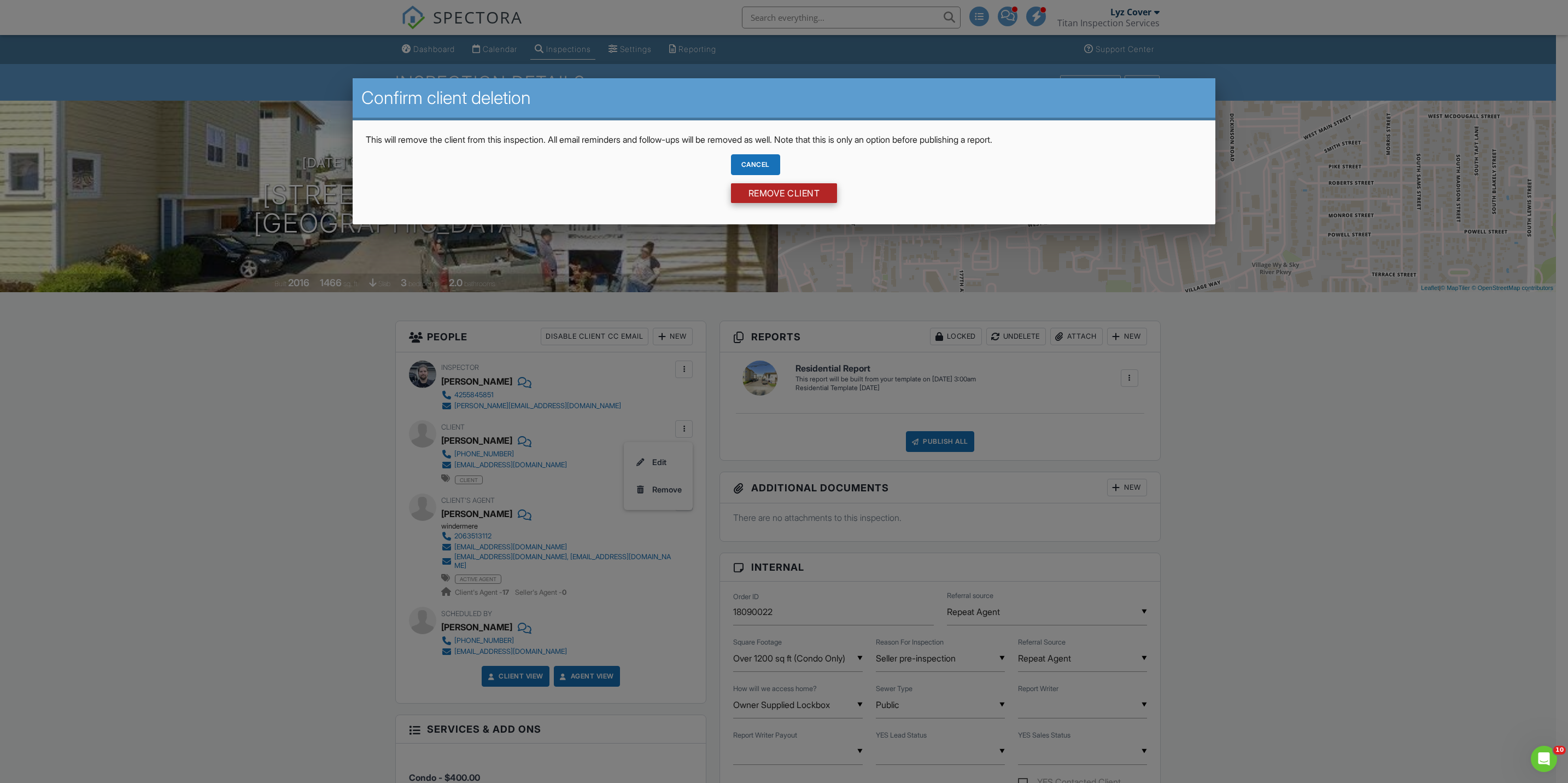
click at [799, 193] on input "Remove Client" at bounding box center [784, 193] width 107 height 20
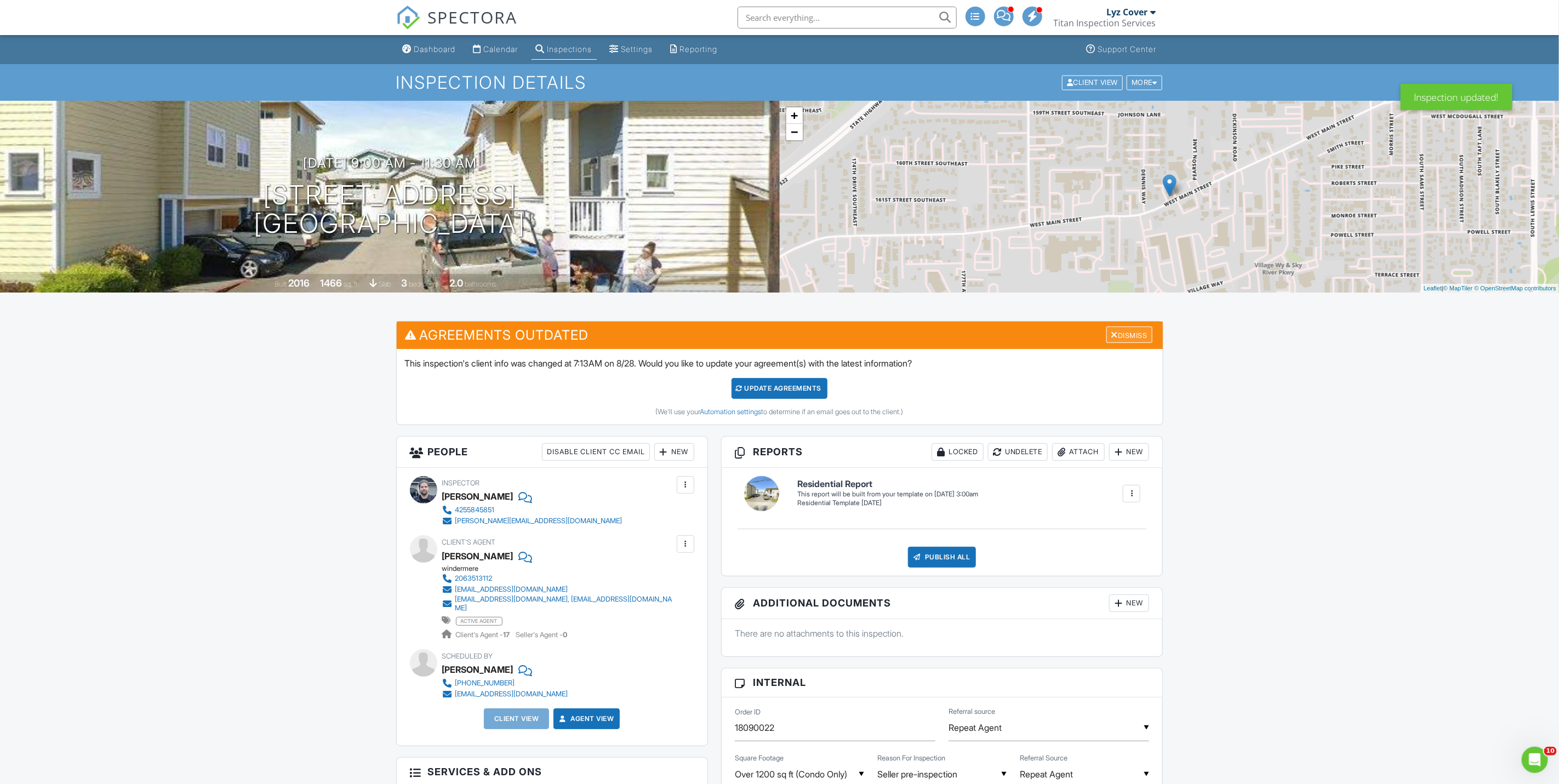
click at [1135, 335] on div "Dismiss" at bounding box center [1129, 334] width 46 height 17
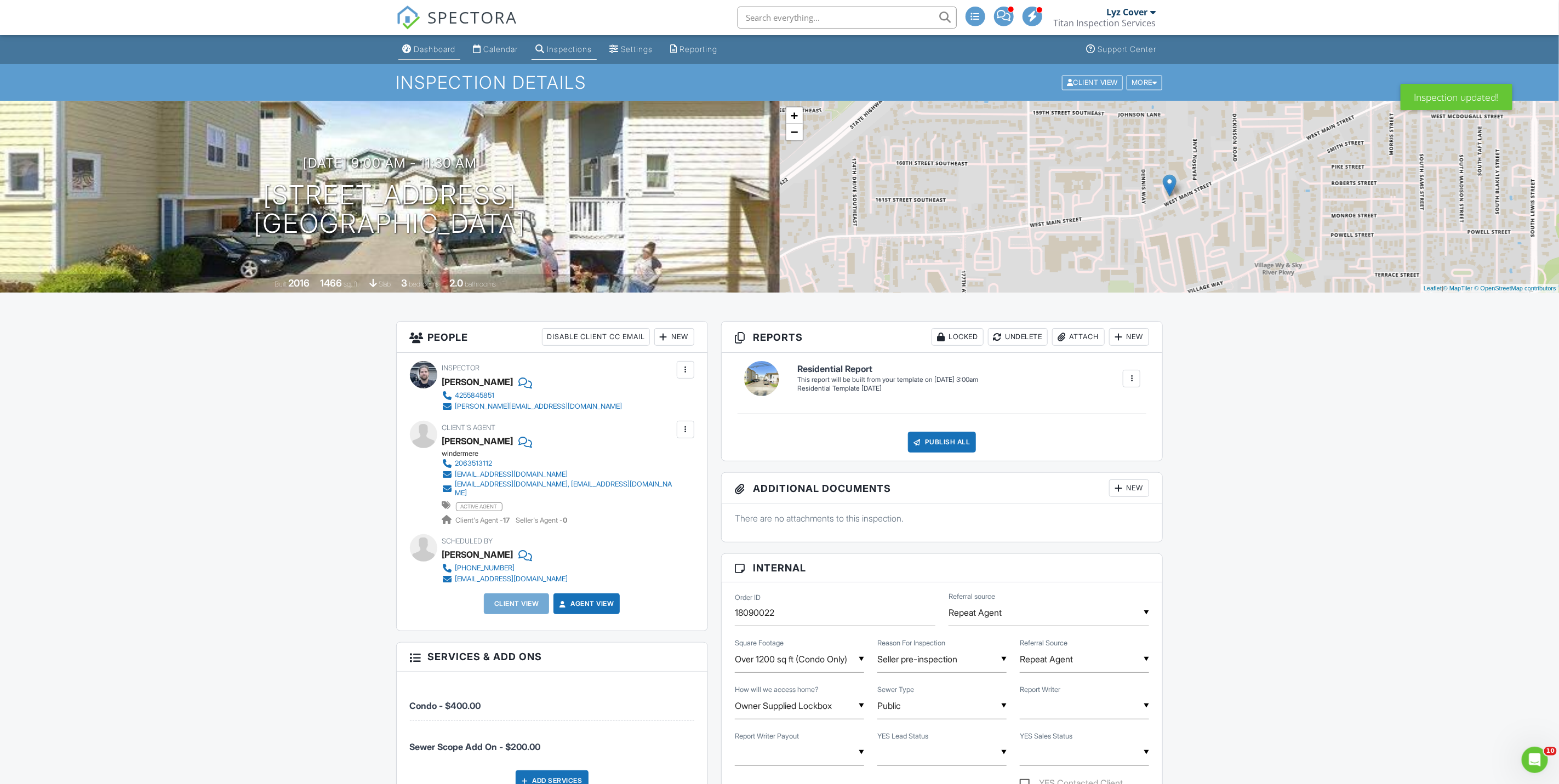
click at [433, 47] on div "Dashboard" at bounding box center [435, 48] width 42 height 9
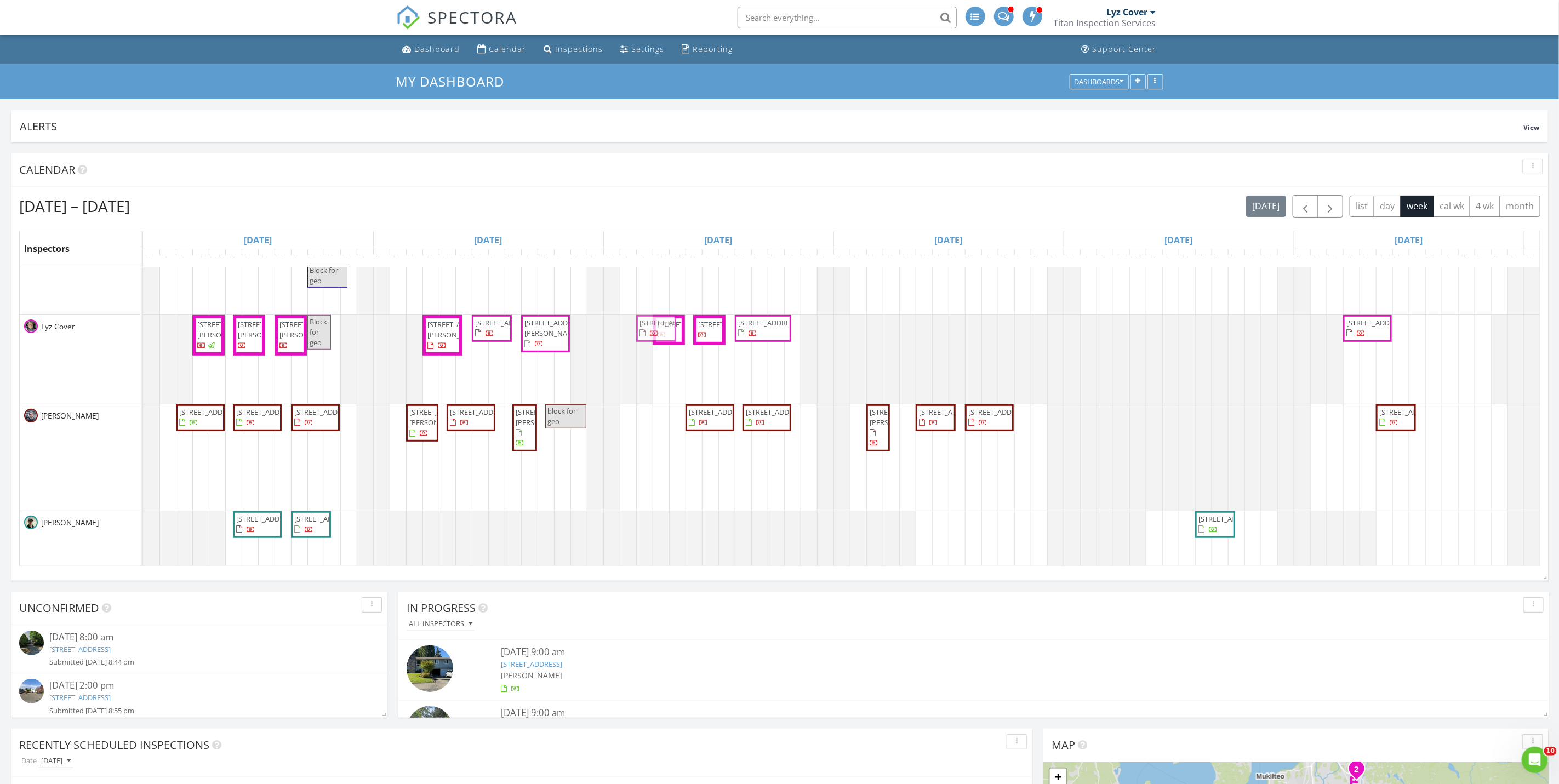
drag, startPoint x: 655, startPoint y: 459, endPoint x: 655, endPoint y: 394, distance: 65.0
click at [655, 394] on tbody "Block for geo 2022 Aberdeen Pl SE, Renton 98055 23310 133rd Ct SE, Kent 98042 O…" at bounding box center [948, 314] width 1611 height 1290
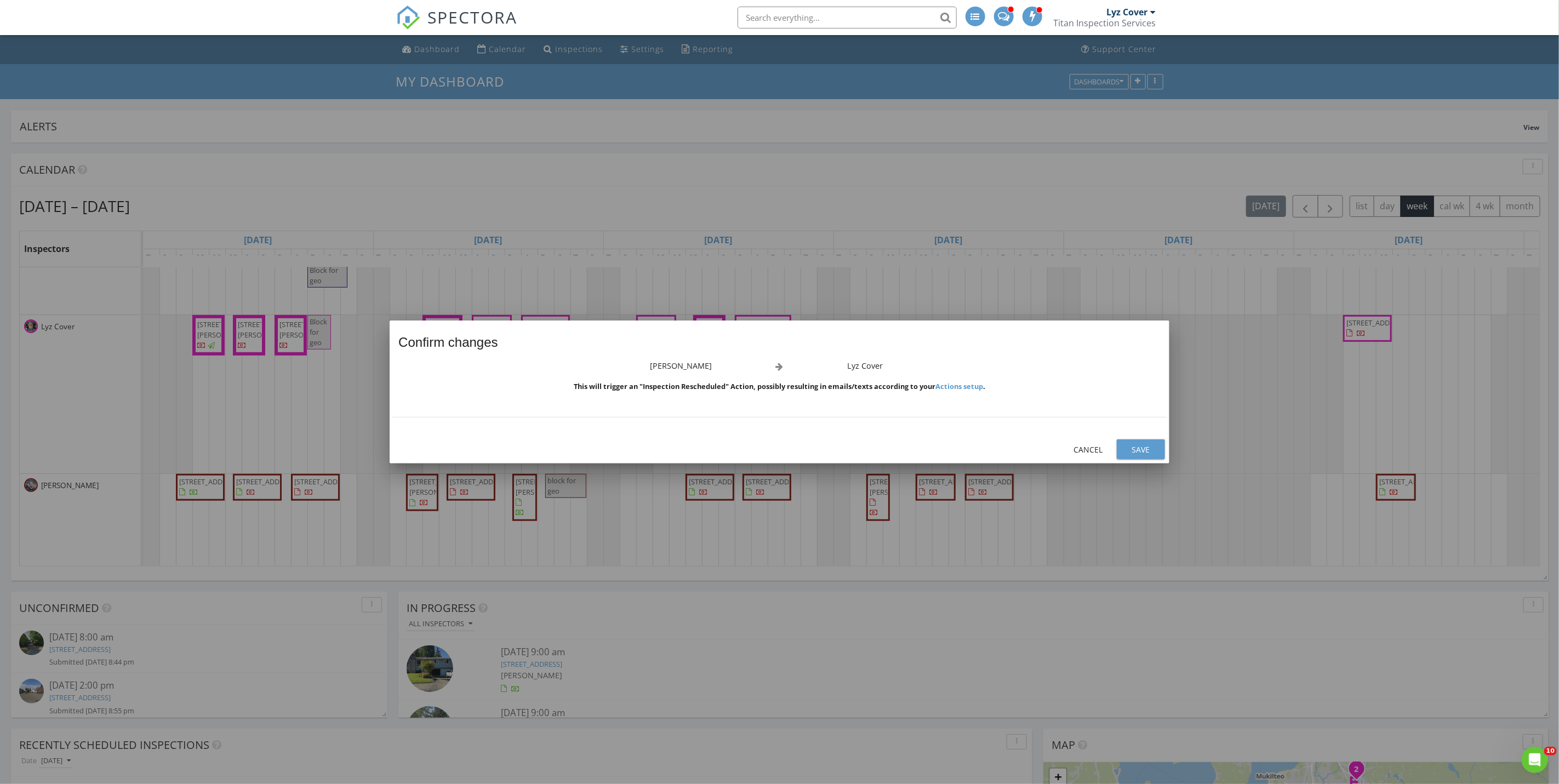
click at [1135, 445] on div "Save" at bounding box center [1140, 450] width 30 height 12
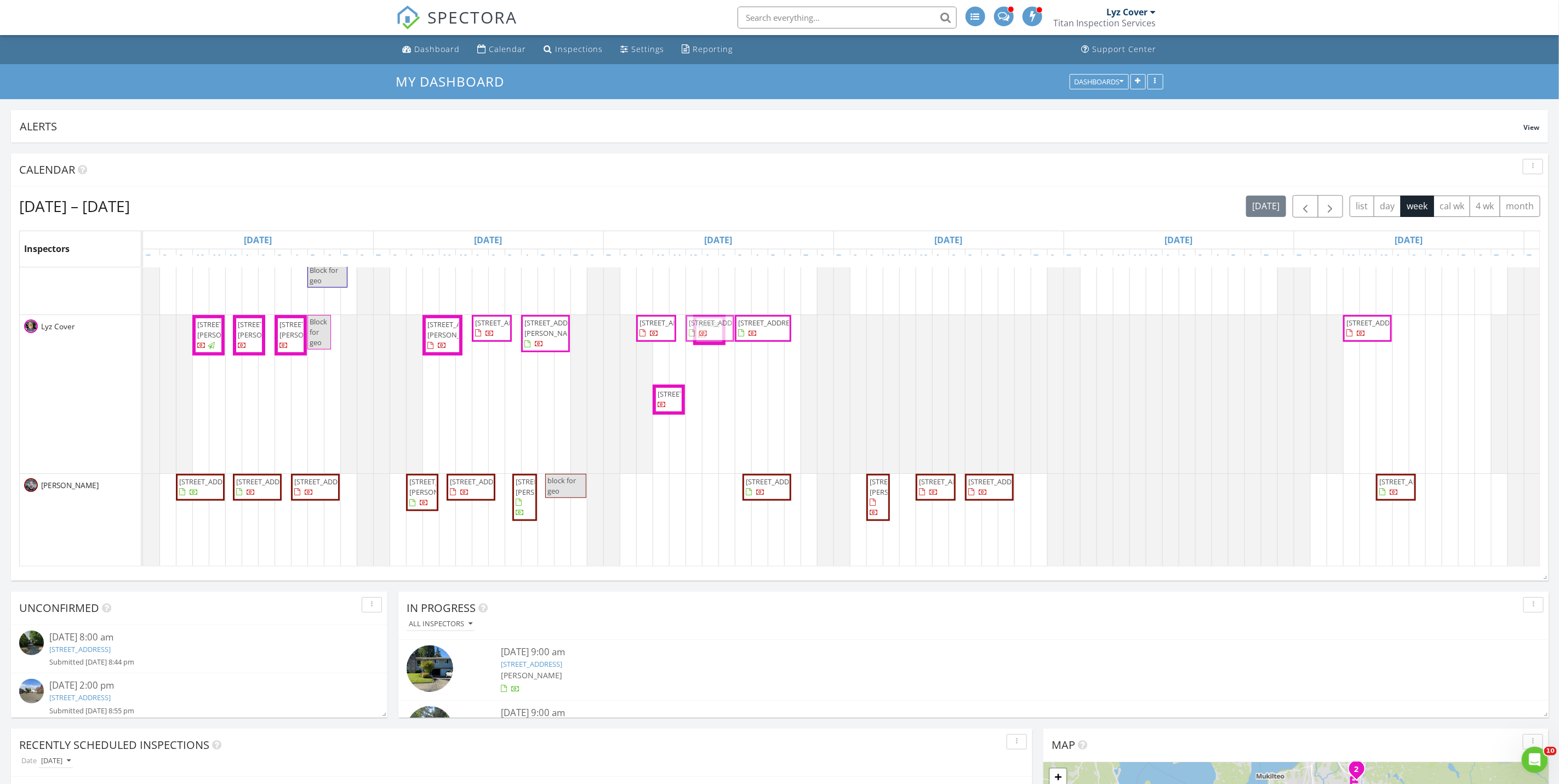
click at [715, 408] on div "Block for geo 2022 Aberdeen Pl SE, Renton 98055 23310 133rd Ct SE, Kent 98042 O…" at bounding box center [948, 348] width 1611 height 1360
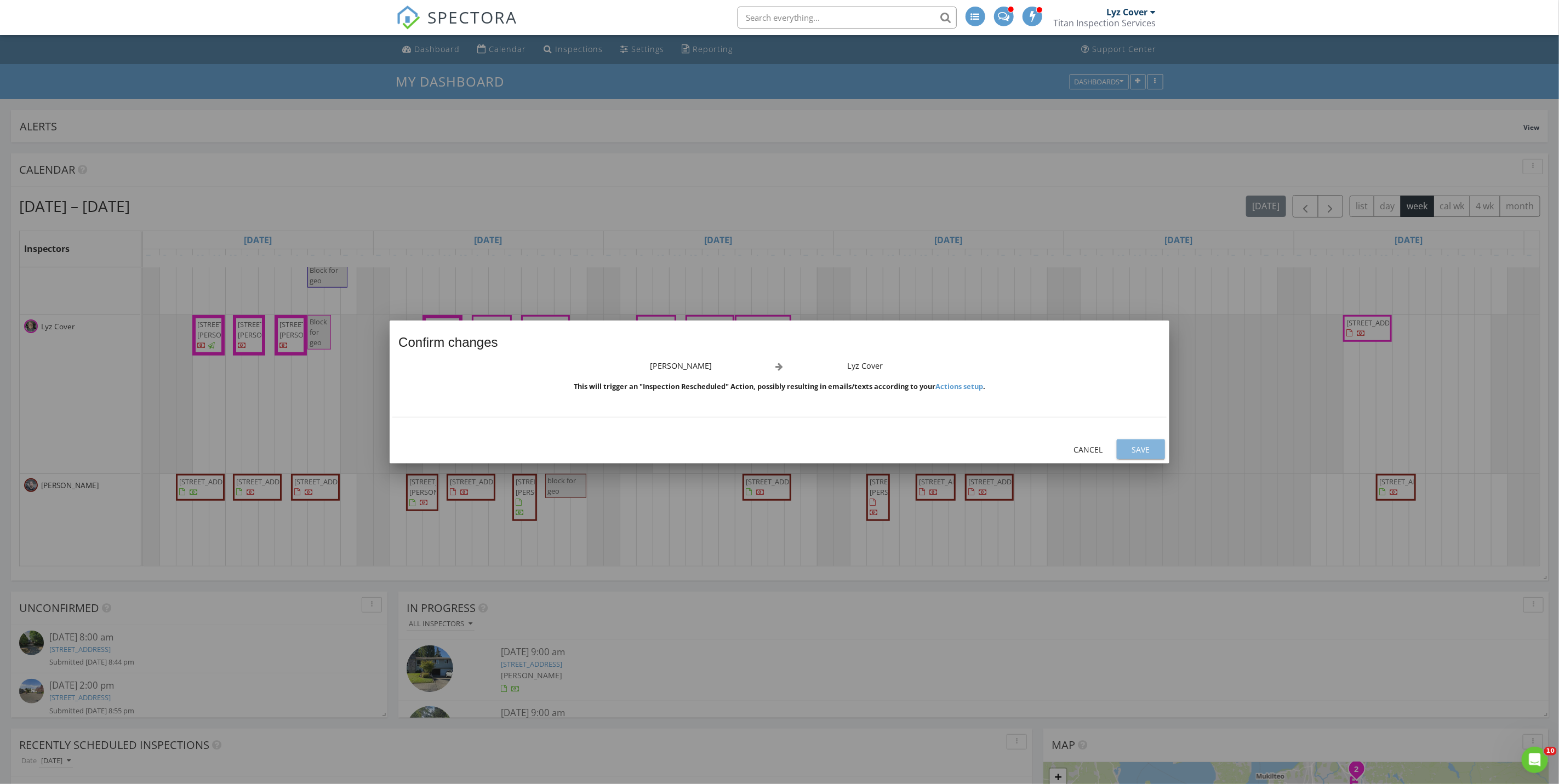
click at [1150, 449] on div "Save" at bounding box center [1140, 450] width 30 height 12
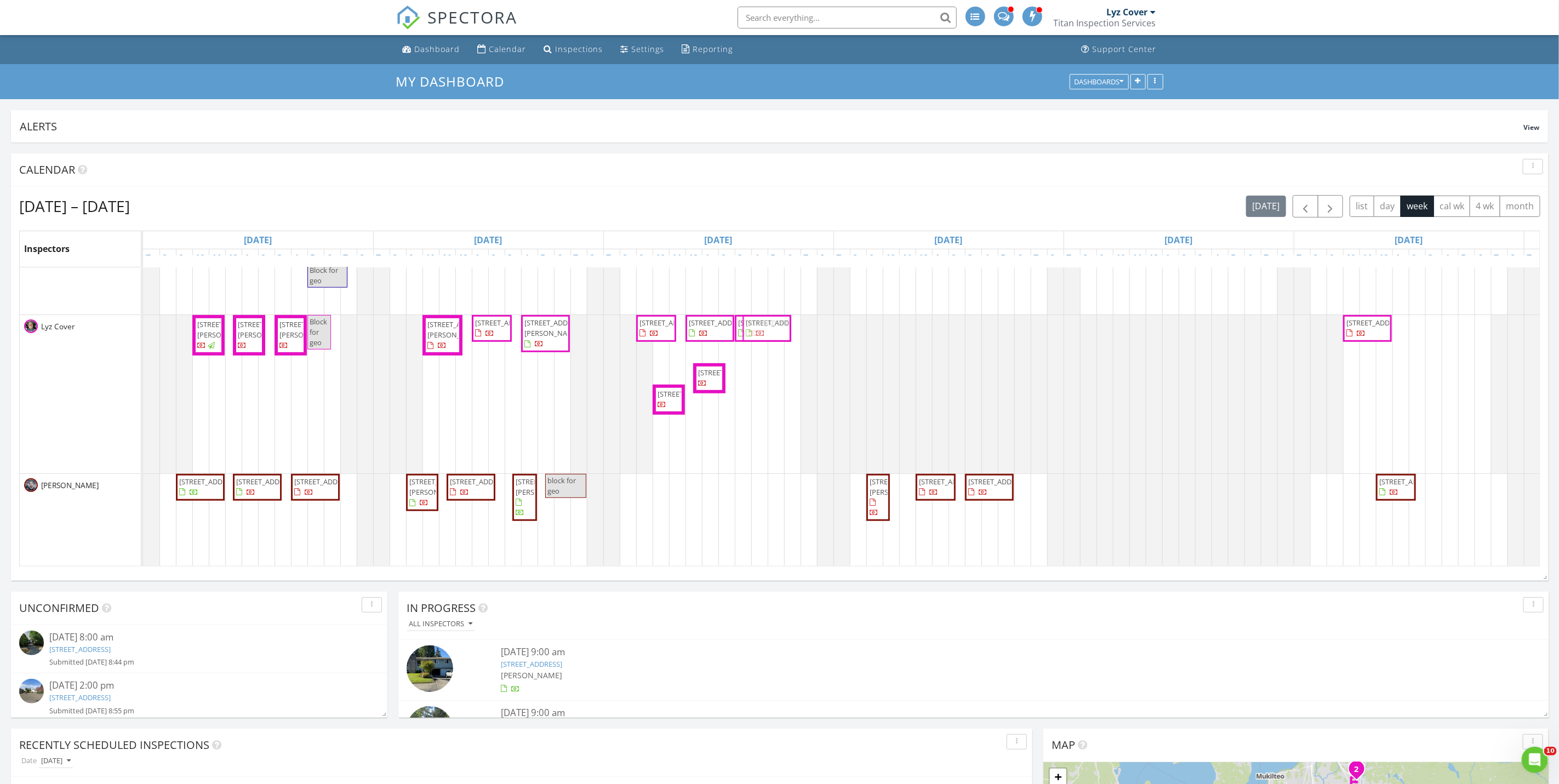
drag, startPoint x: 770, startPoint y: 516, endPoint x: 761, endPoint y: 419, distance: 97.4
click at [761, 419] on div "Block for geo 2022 Aberdeen Pl SE, Renton 98055 23310 133rd Ct SE, Kent 98042 O…" at bounding box center [948, 348] width 1611 height 1360
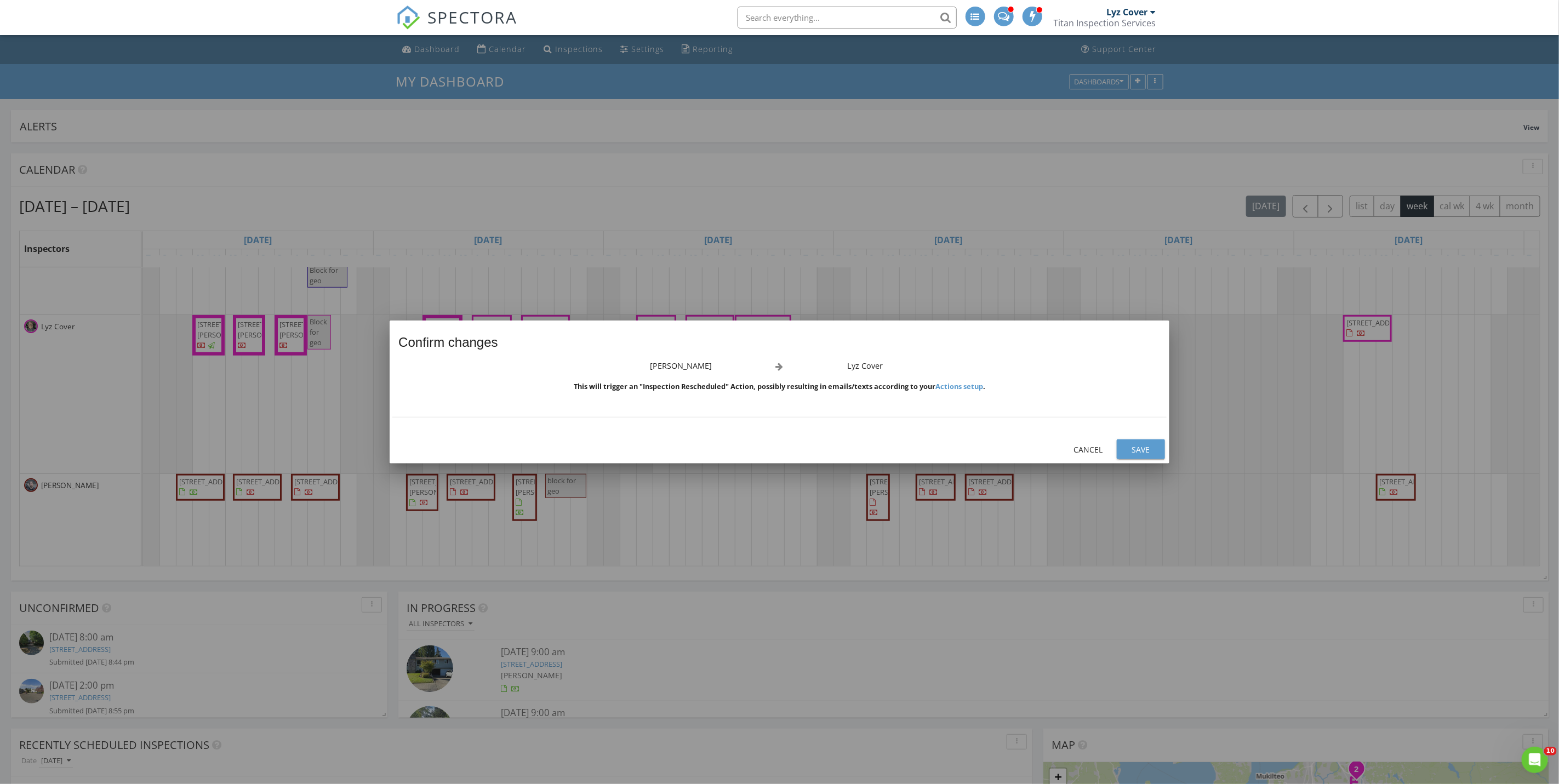
click at [1143, 449] on div "Save" at bounding box center [1140, 450] width 30 height 12
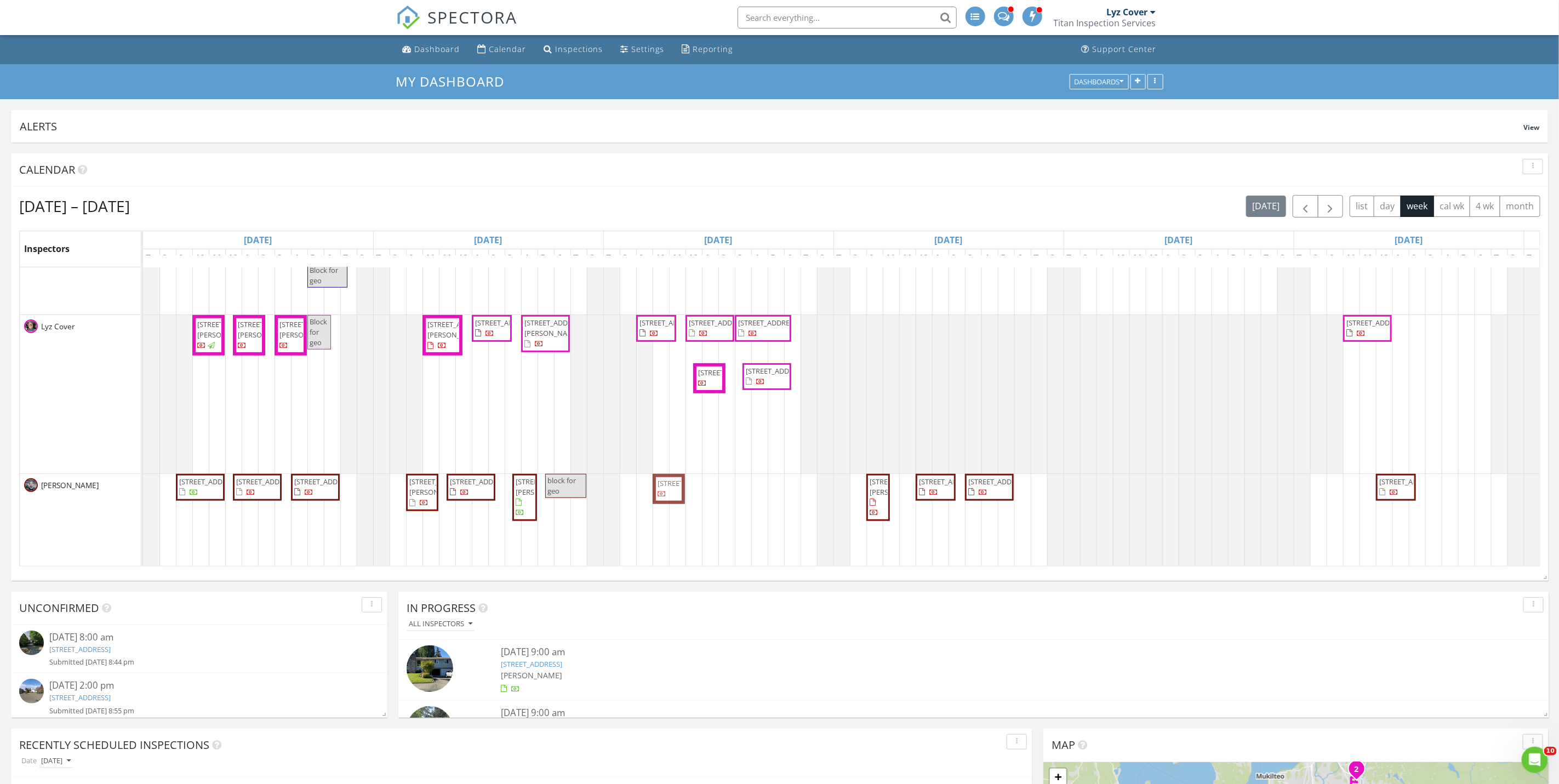
drag, startPoint x: 666, startPoint y: 463, endPoint x: 666, endPoint y: 523, distance: 60.0
click at [666, 523] on tbody "Block for geo 2022 Aberdeen Pl SE, Renton 98055 23310 133rd Ct SE, Kent 98042 O…" at bounding box center [948, 348] width 1611 height 1360
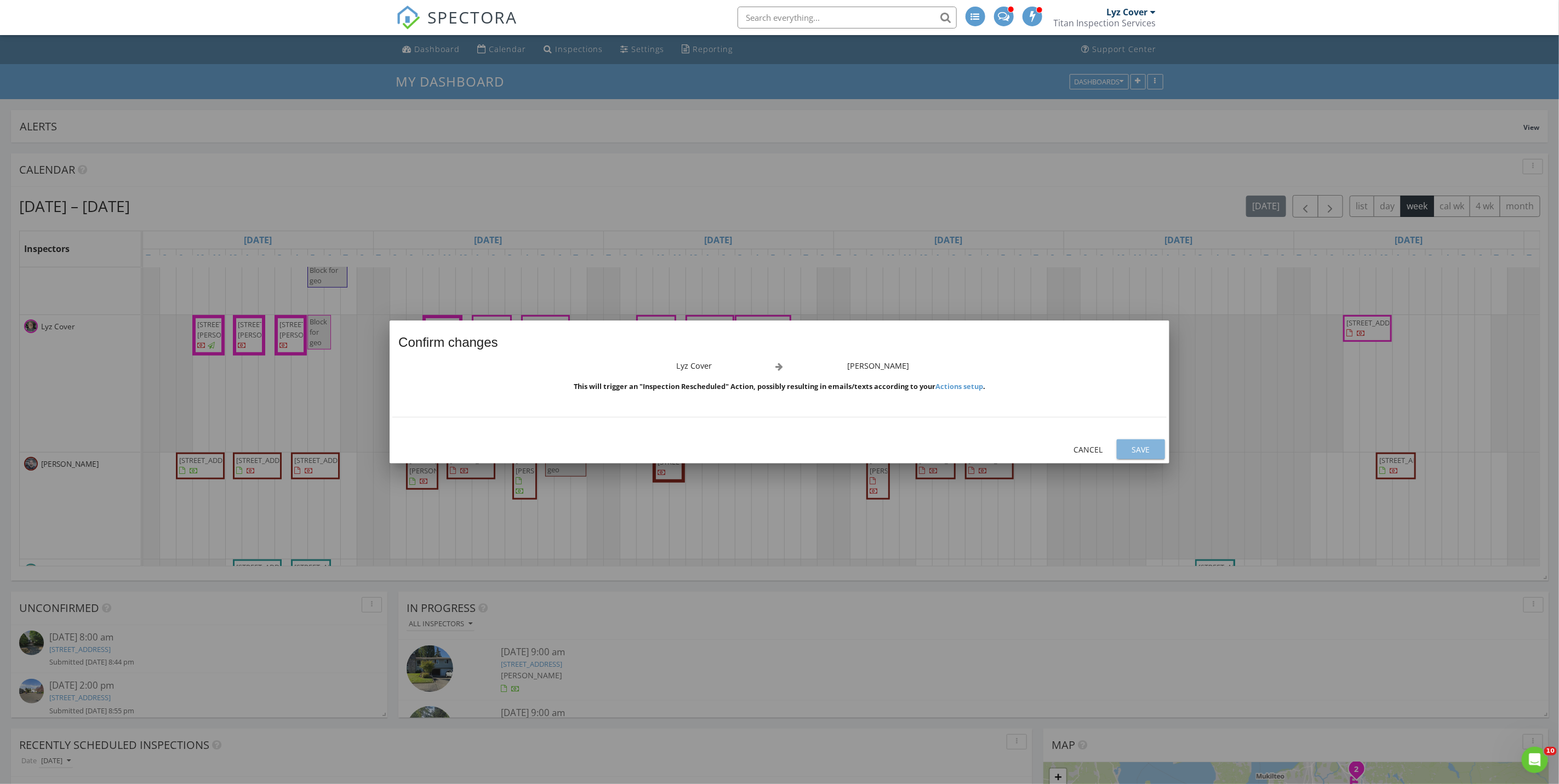
click at [1129, 439] on button "Save" at bounding box center [1140, 449] width 49 height 20
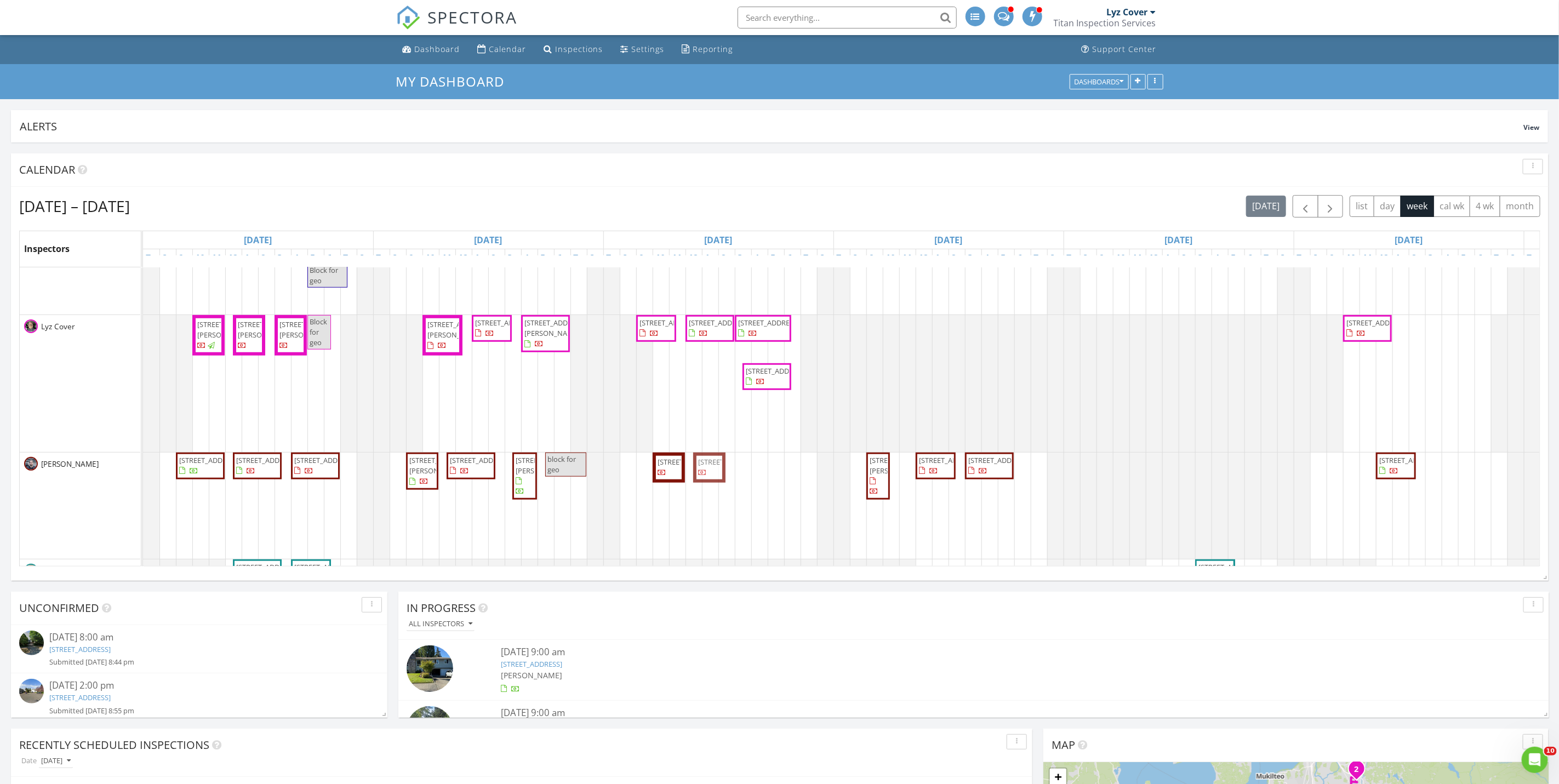
drag, startPoint x: 719, startPoint y: 439, endPoint x: 715, endPoint y: 495, distance: 56.1
click at [715, 495] on div "Block for geo 2022 Aberdeen Pl SE, Renton 98055 23310 133rd Ct SE, Kent 98042 O…" at bounding box center [948, 338] width 1611 height 1339
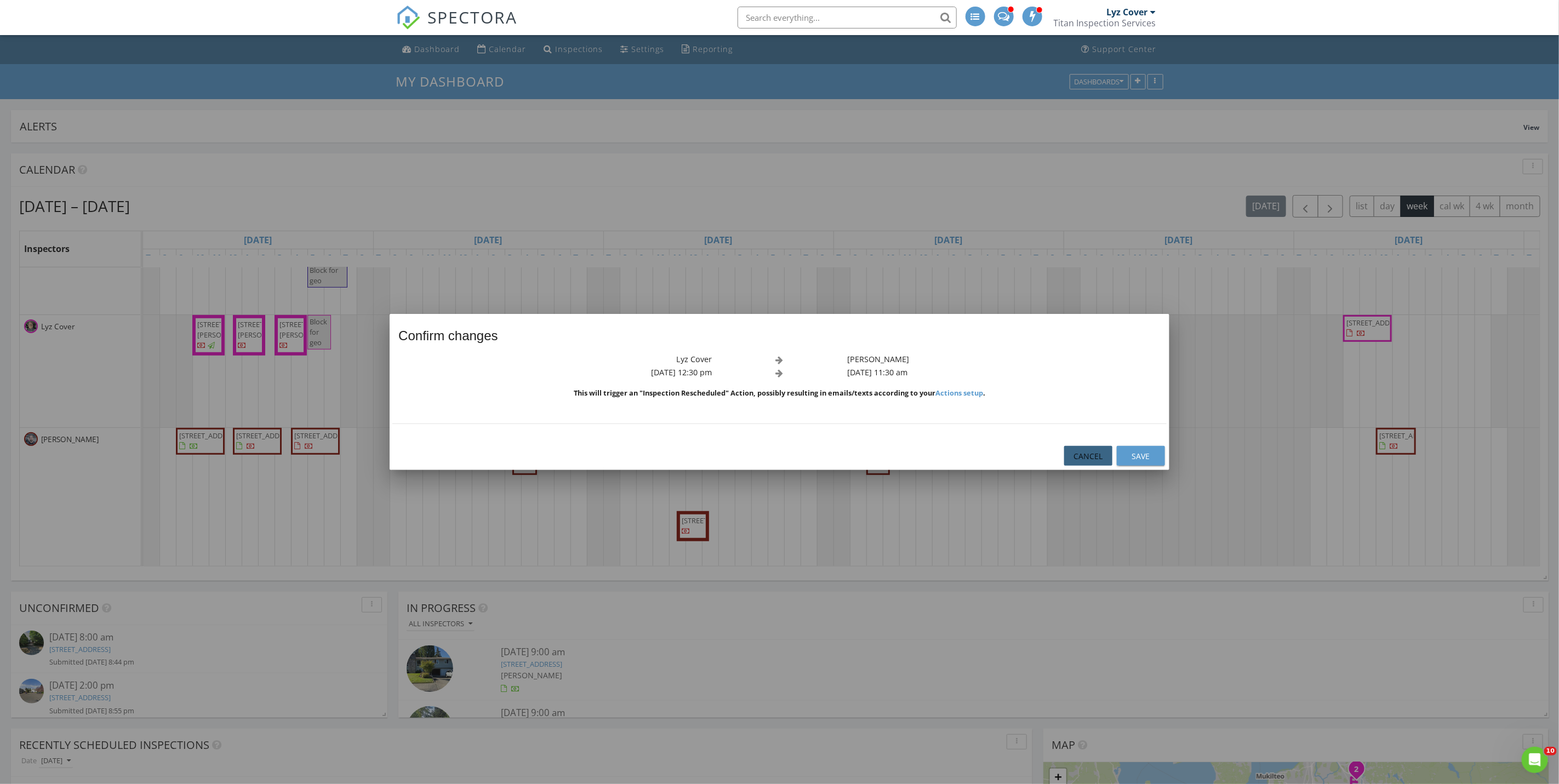
click at [1085, 455] on div "Cancel" at bounding box center [1088, 456] width 30 height 12
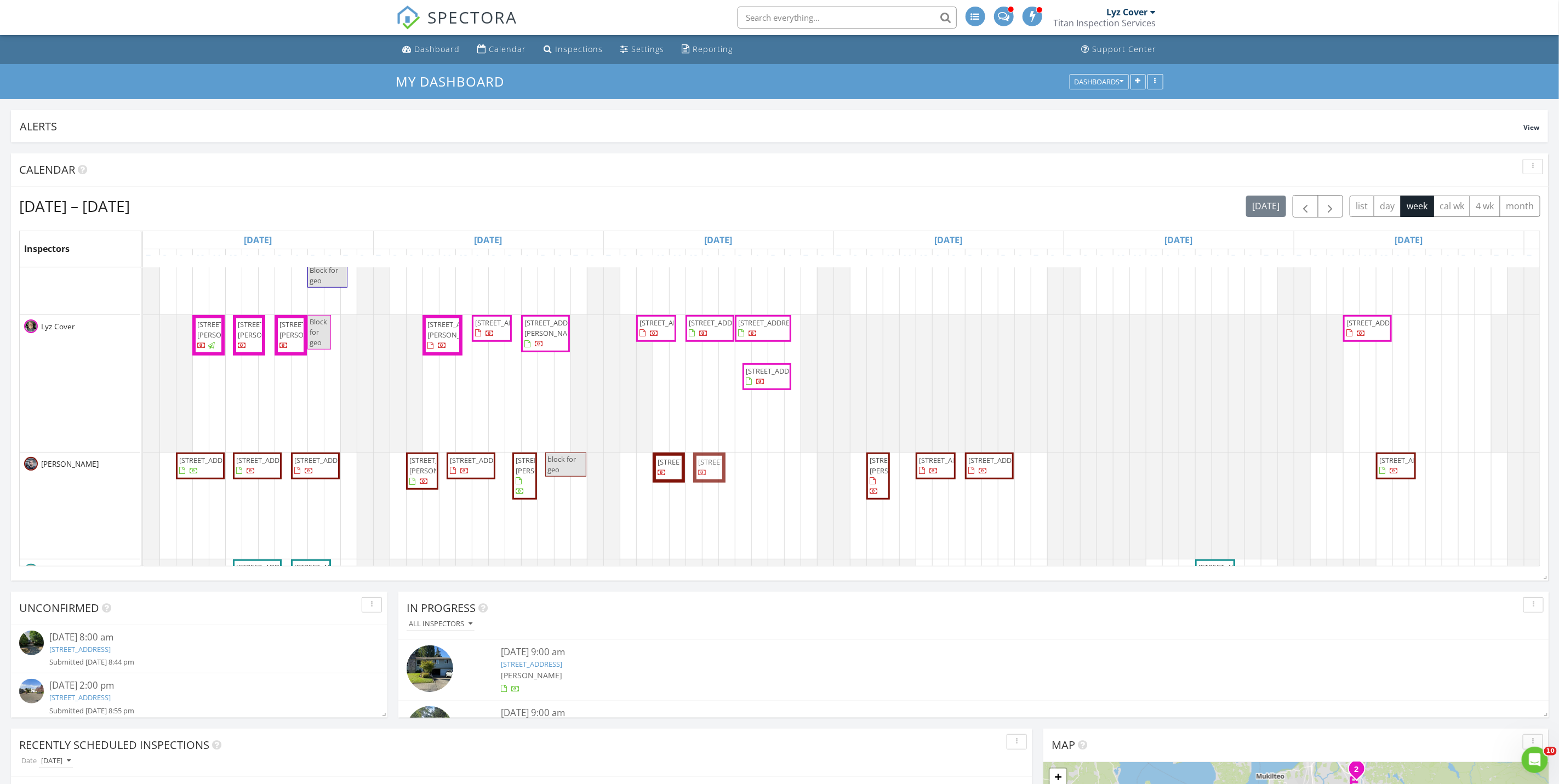
drag, startPoint x: 712, startPoint y: 444, endPoint x: 712, endPoint y: 506, distance: 62.0
click at [712, 506] on tbody "Block for geo 2022 Aberdeen Pl SE, Renton 98055 23310 133rd Ct SE, Kent 98042 O…" at bounding box center [948, 338] width 1611 height 1339
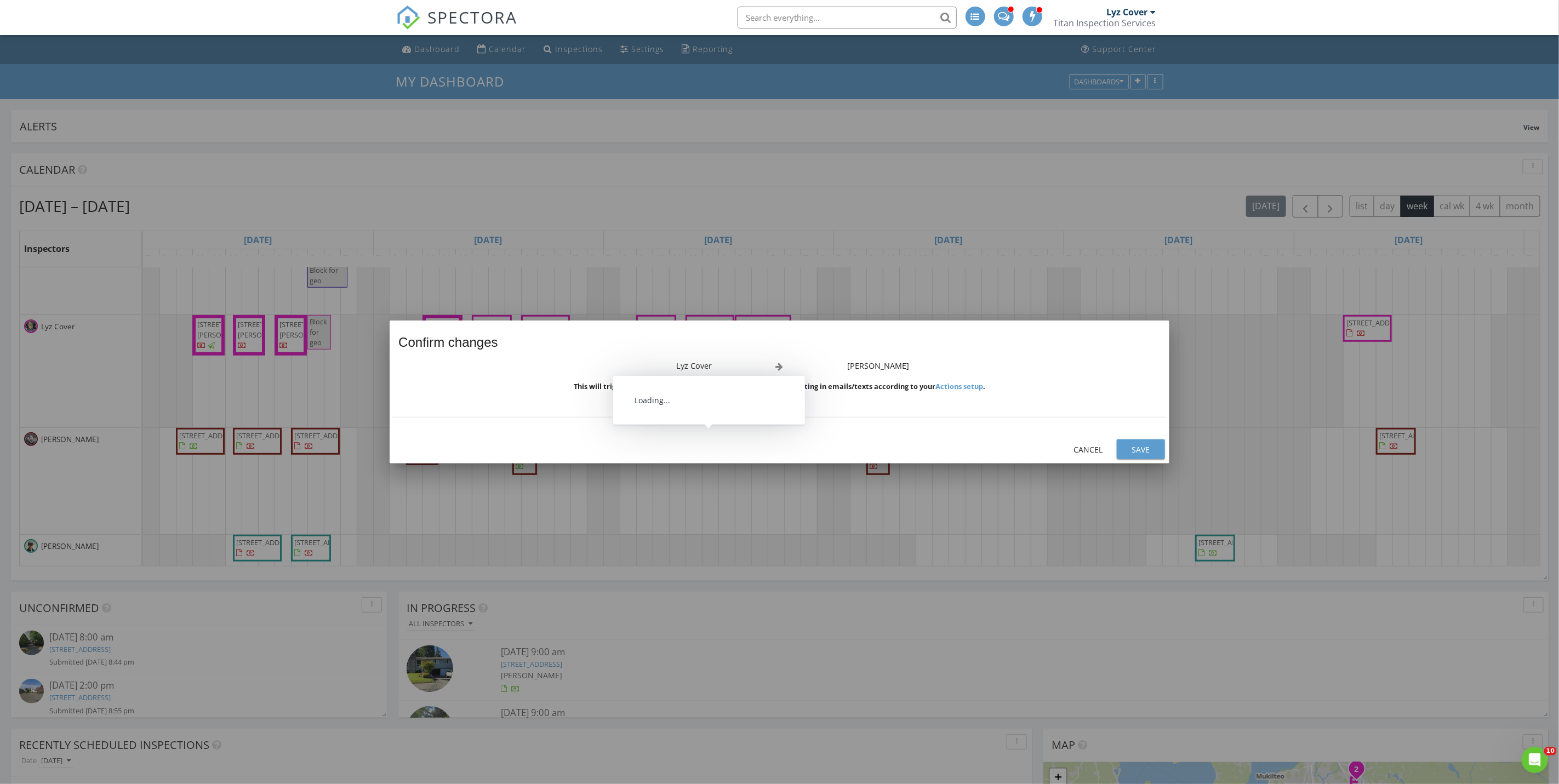
click at [1135, 444] on div "Save" at bounding box center [1140, 450] width 30 height 12
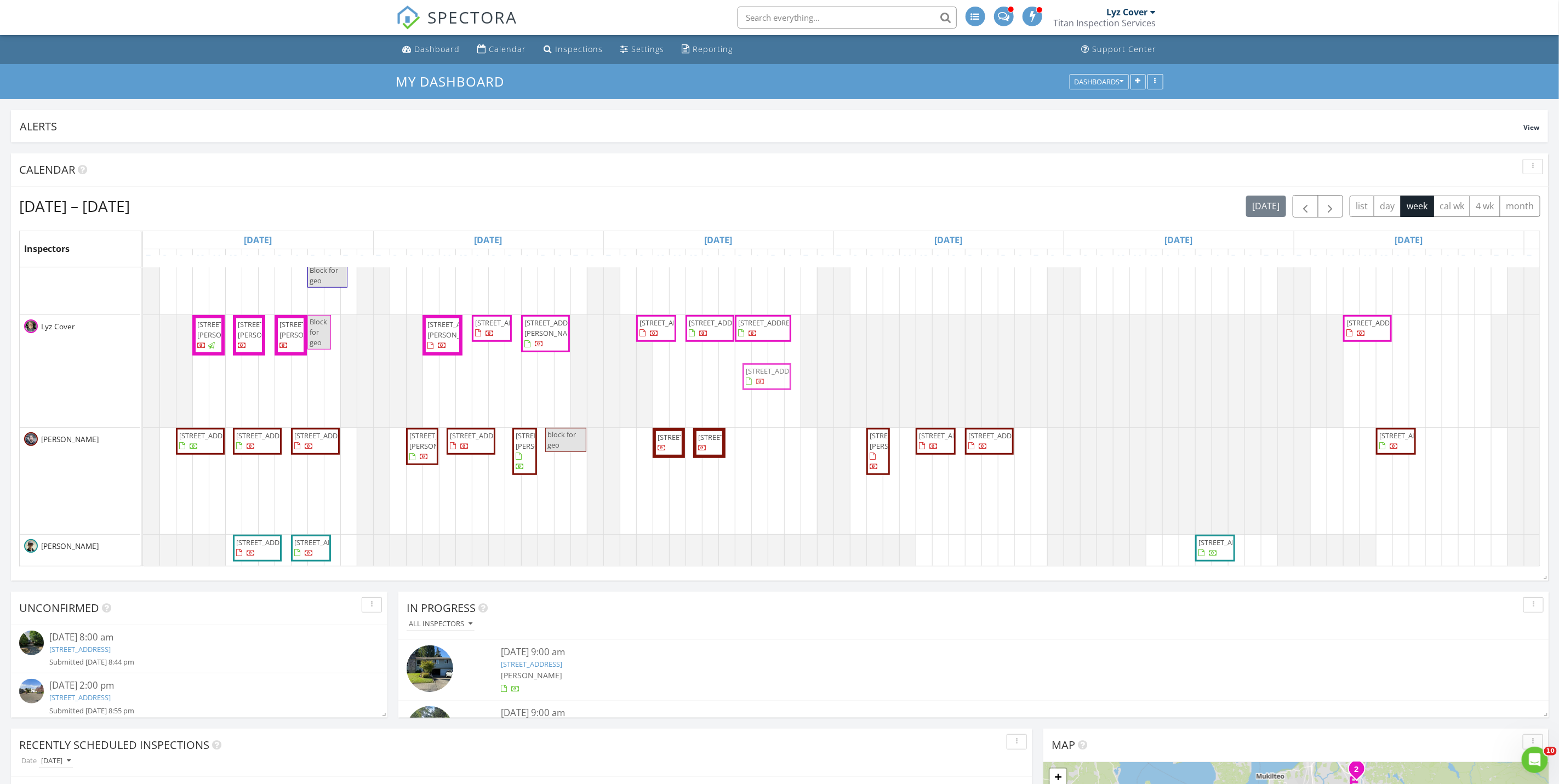
drag, startPoint x: 765, startPoint y: 416, endPoint x: 768, endPoint y: 444, distance: 28.2
click at [768, 444] on div "Block for geo 2022 Aberdeen Pl SE, Renton 98055 23310 133rd Ct SE, Kent 98042 O…" at bounding box center [948, 325] width 1611 height 1314
drag, startPoint x: 763, startPoint y: 347, endPoint x: 763, endPoint y: 498, distance: 151.0
click at [763, 498] on div "Block for geo 2022 Aberdeen Pl SE, Renton 98055 23310 133rd Ct SE, Kent 98042 O…" at bounding box center [948, 325] width 1611 height 1314
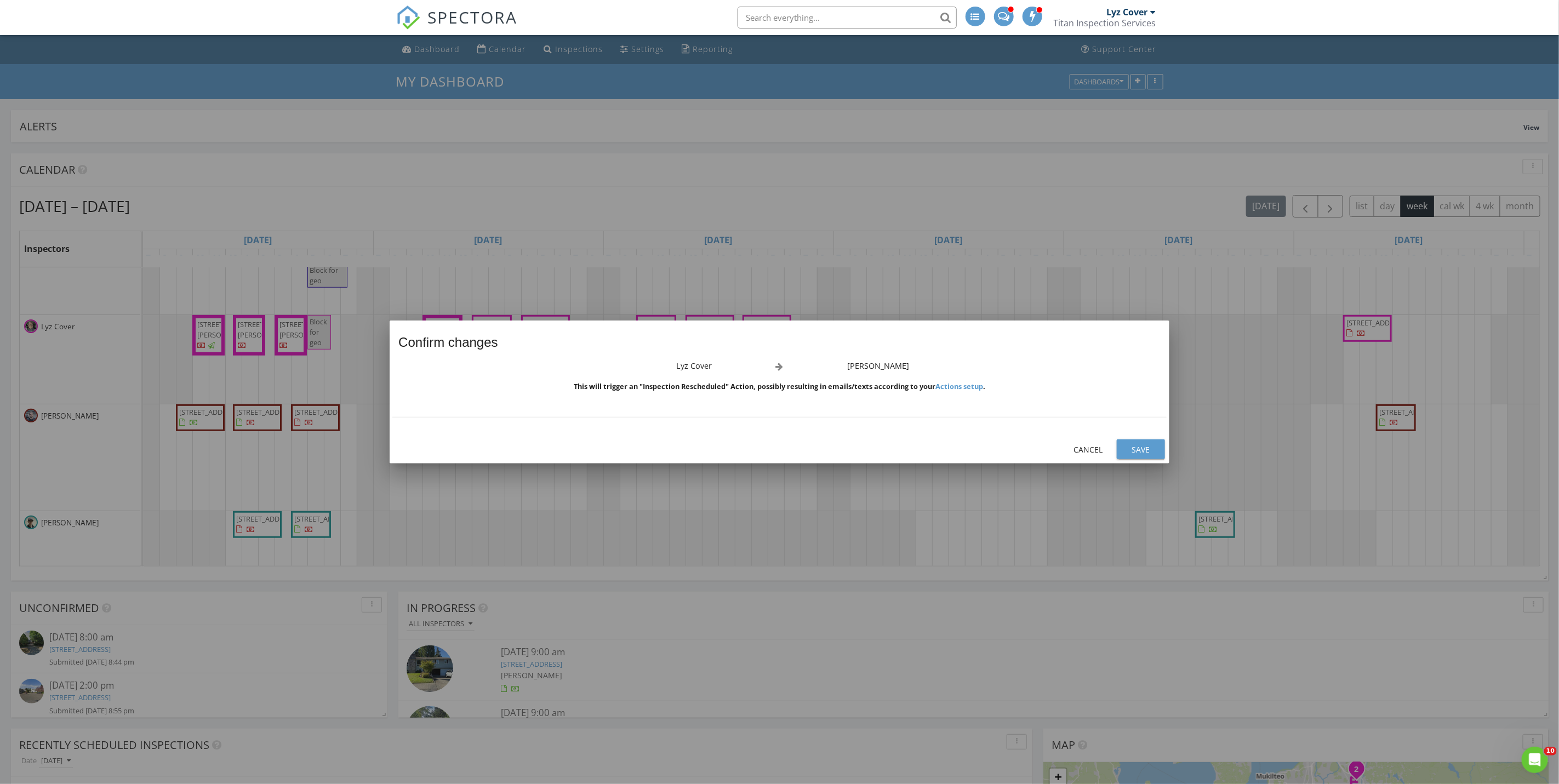
click at [1136, 452] on div "Save" at bounding box center [1140, 450] width 30 height 12
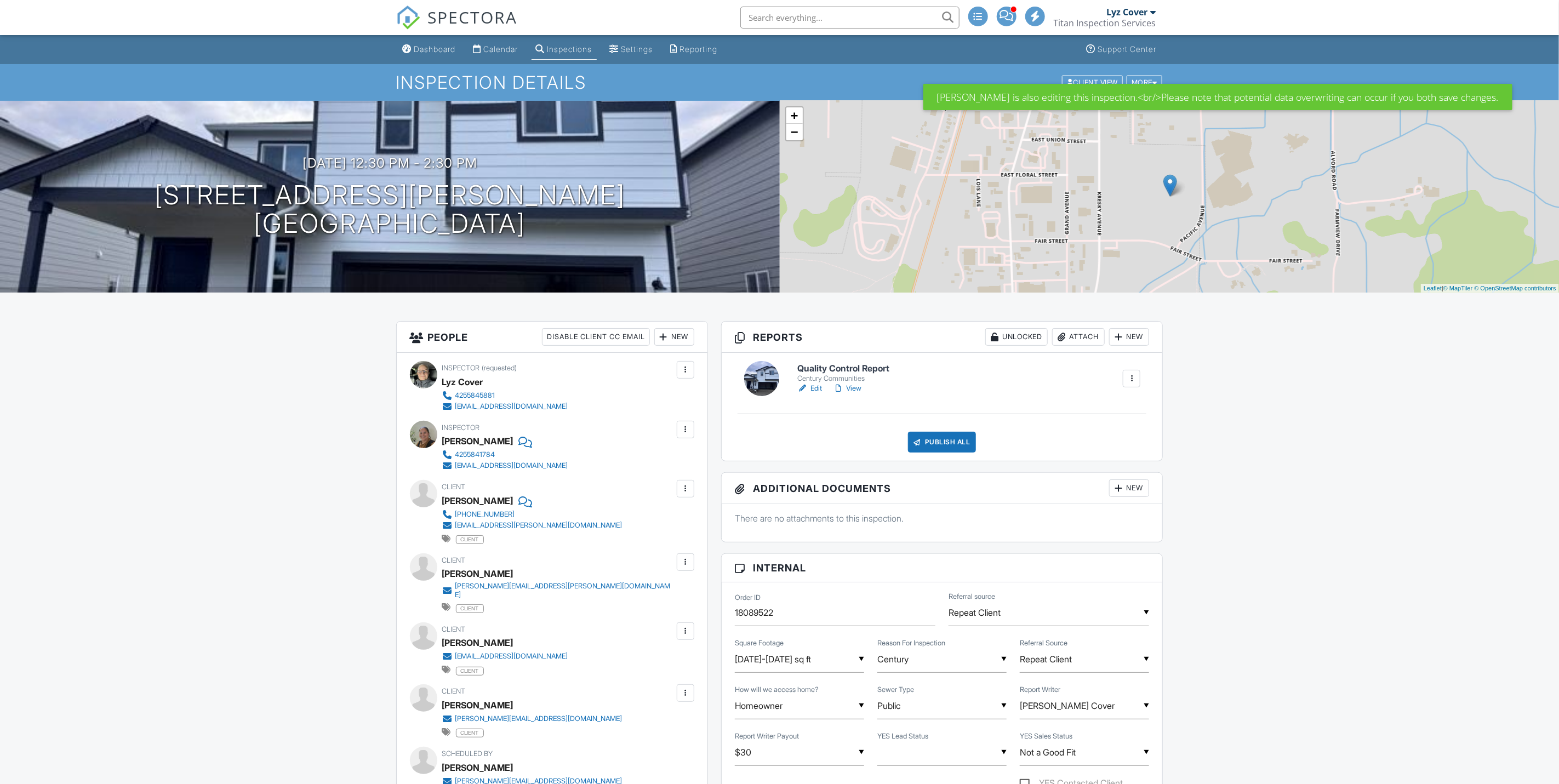
click at [855, 386] on link "View" at bounding box center [847, 388] width 29 height 11
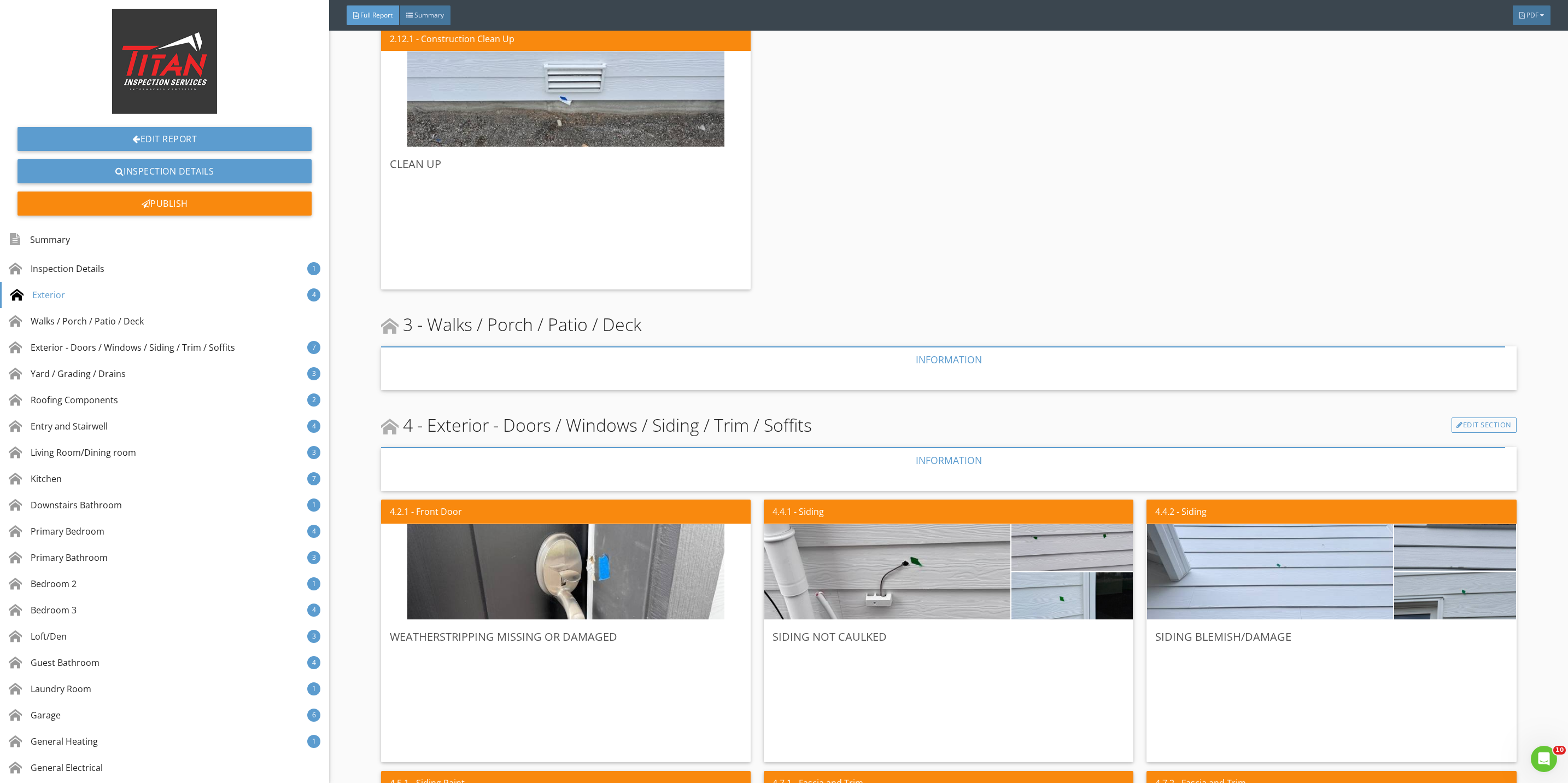
scroll to position [1148, 0]
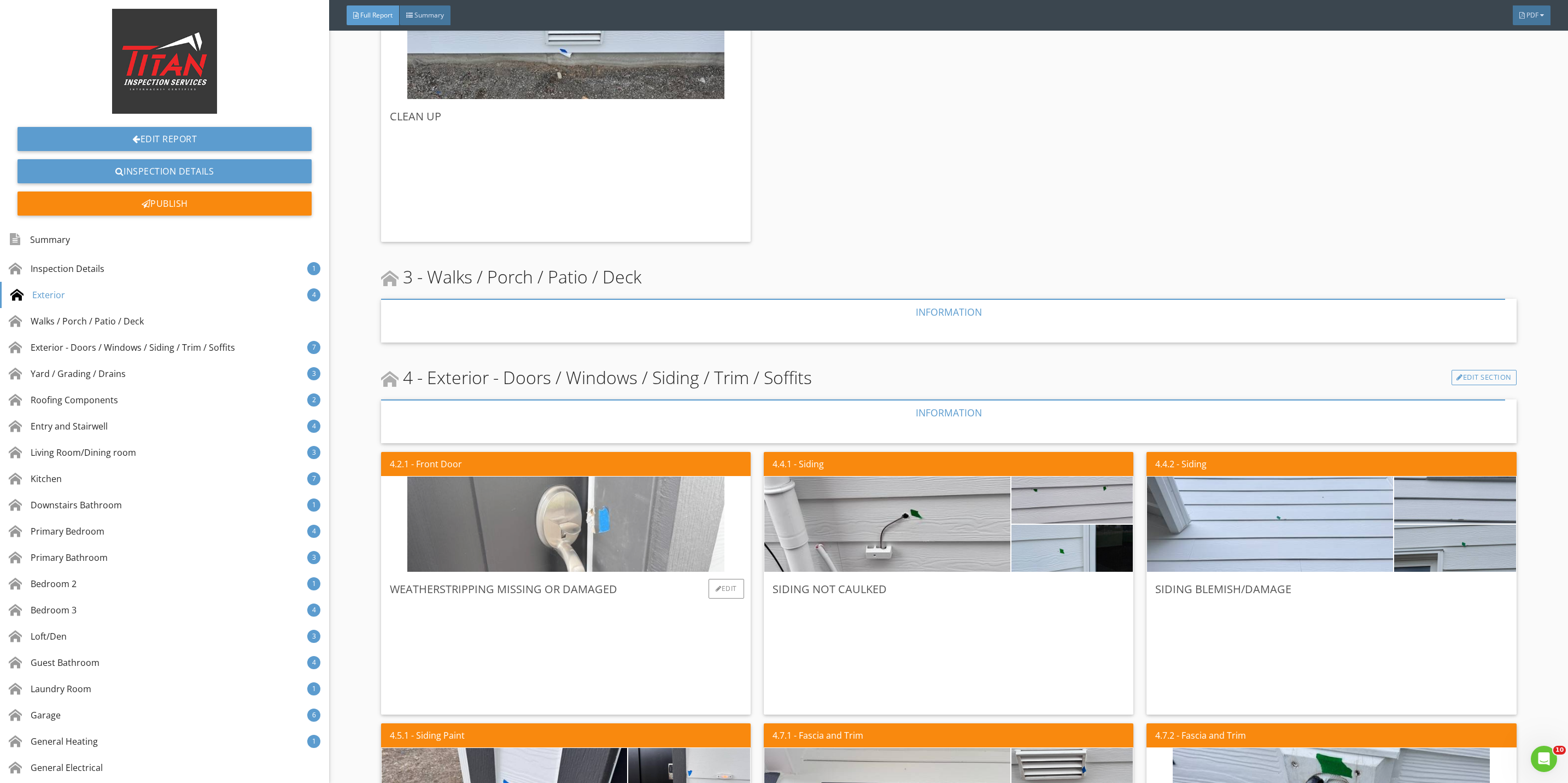
click at [563, 543] on img at bounding box center [565, 524] width 317 height 238
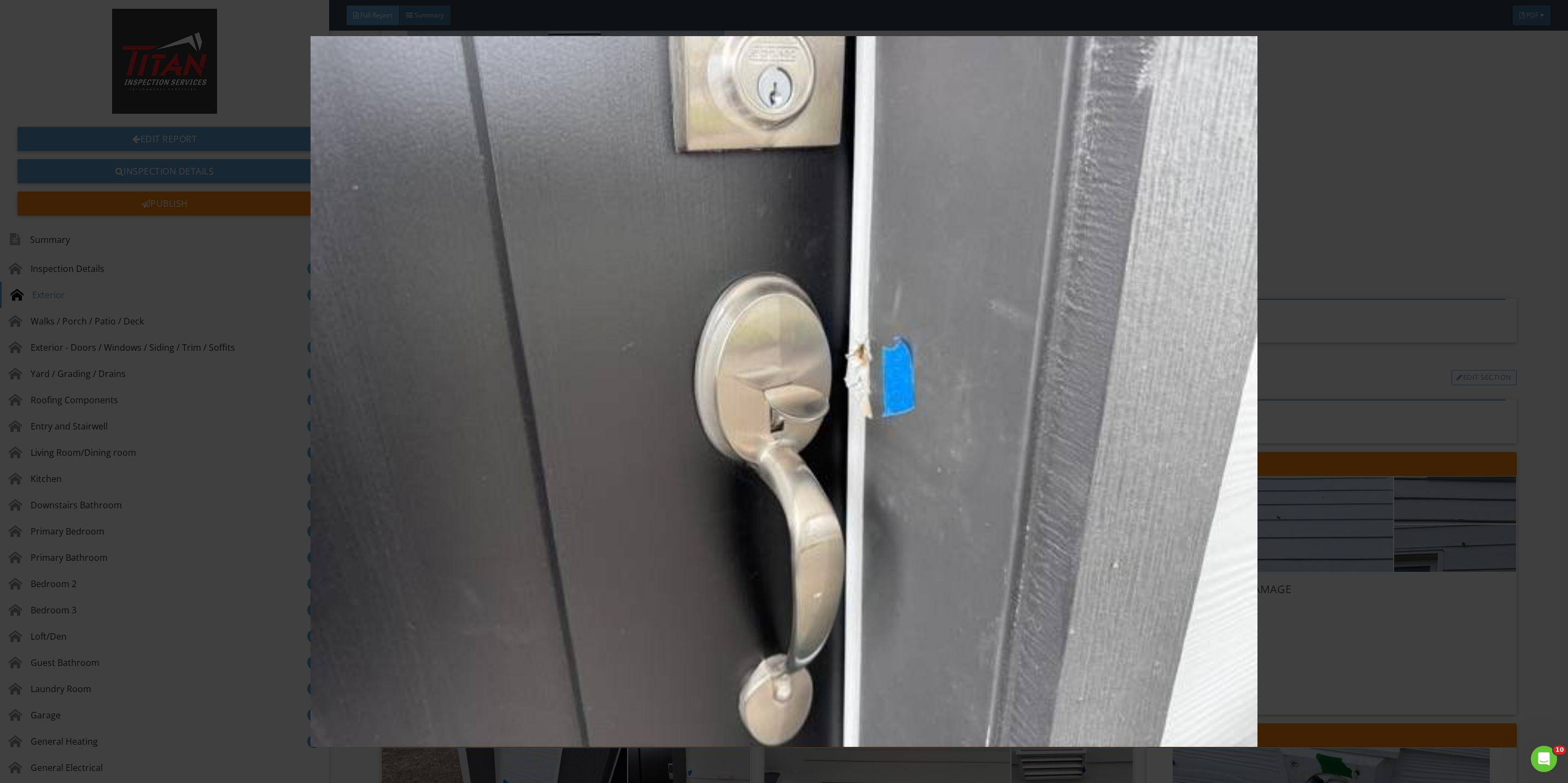
click at [1297, 635] on img at bounding box center [784, 392] width 1456 height 711
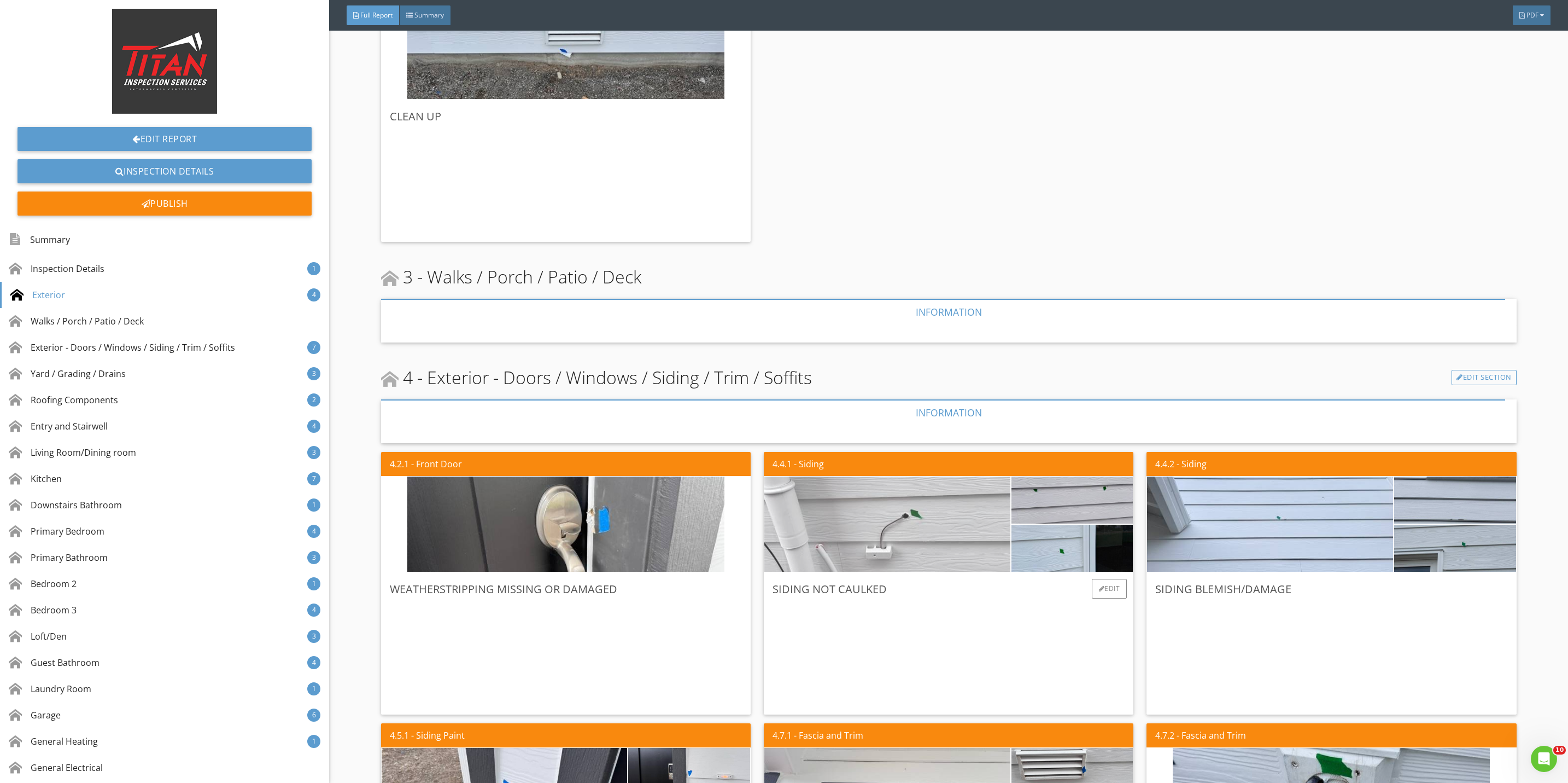
click at [973, 538] on img at bounding box center [887, 524] width 317 height 238
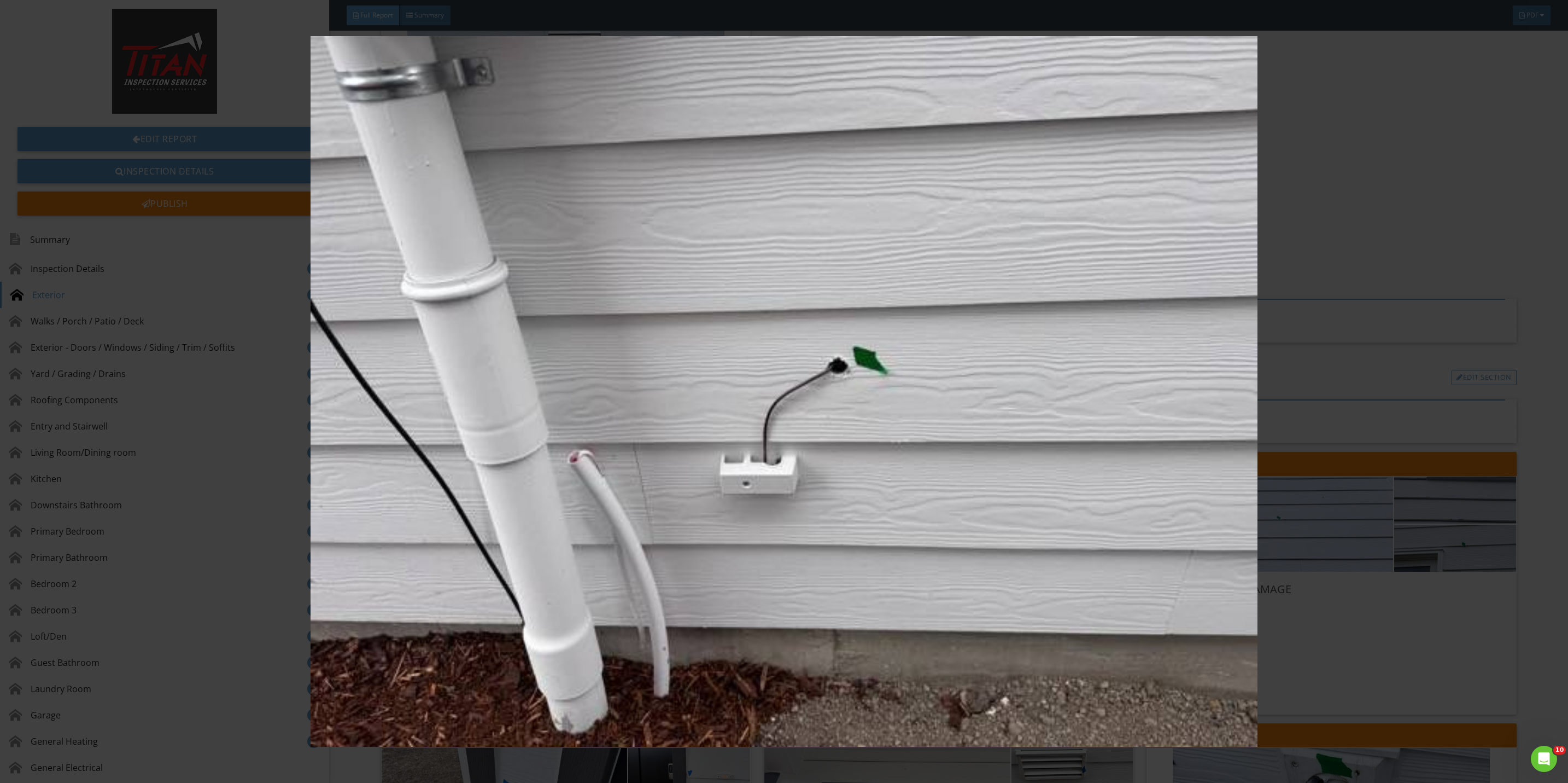
click at [1357, 647] on img at bounding box center [784, 392] width 1456 height 711
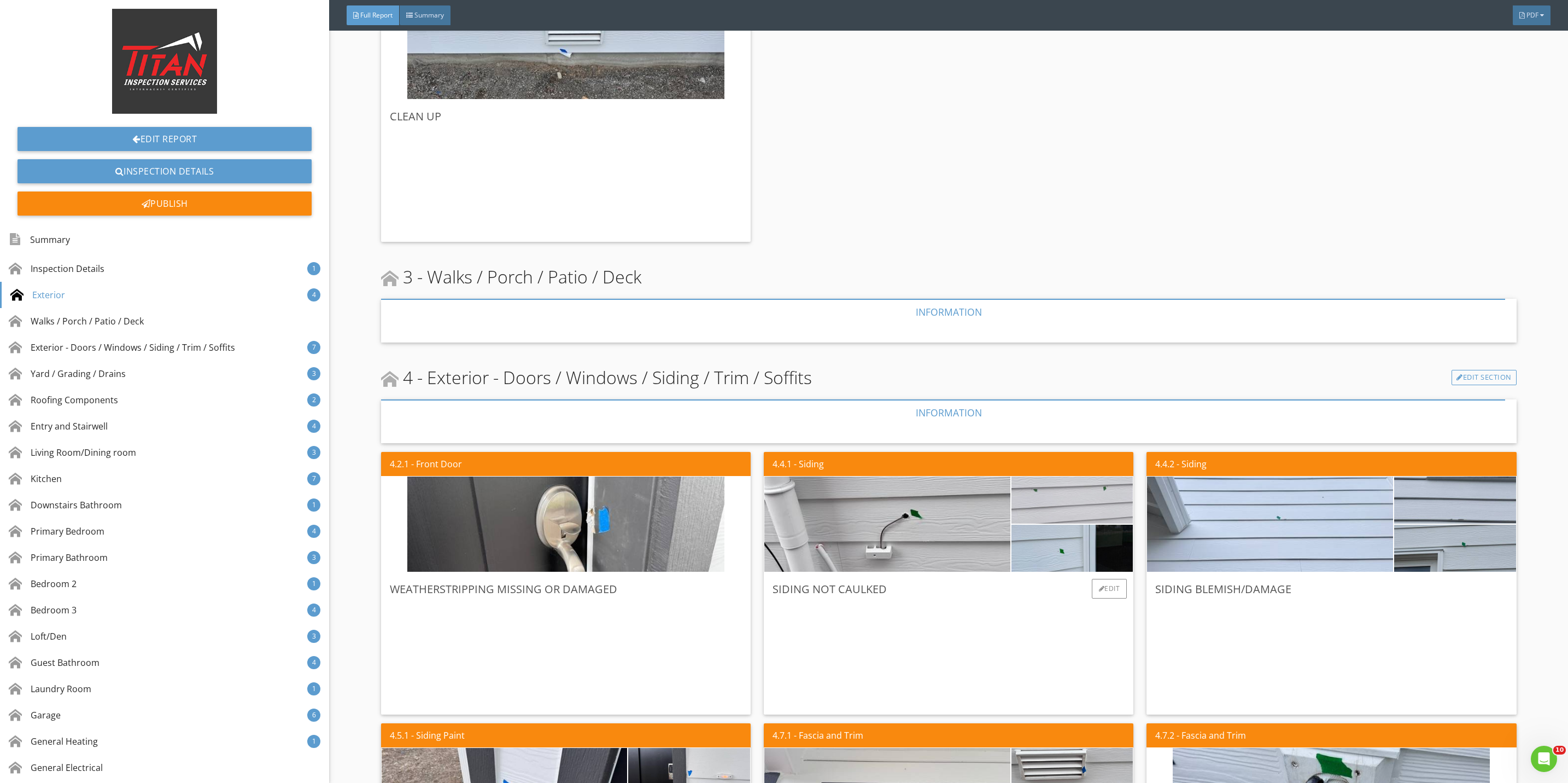
click at [1084, 501] on img at bounding box center [1072, 500] width 157 height 117
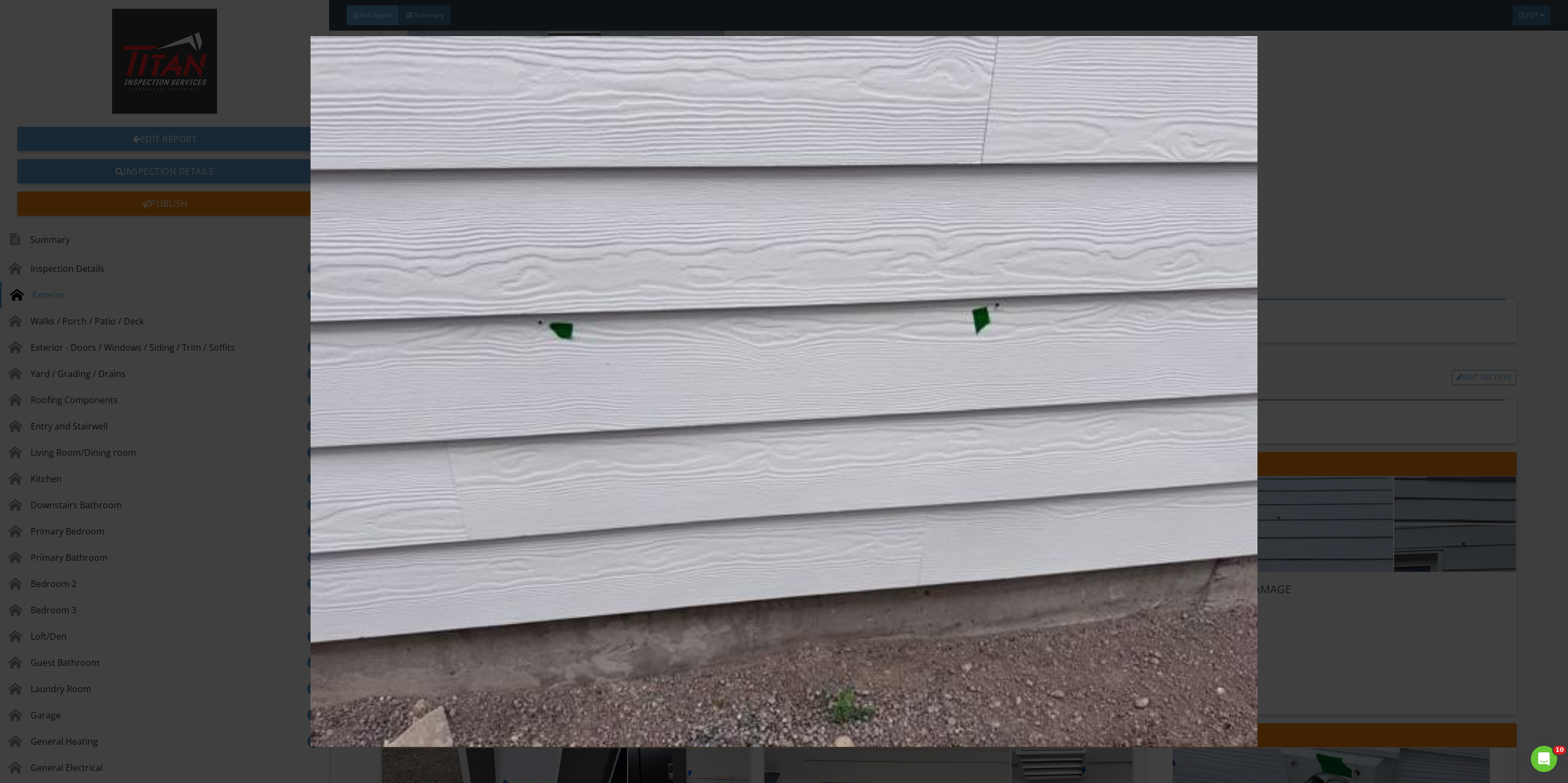
click at [1355, 652] on img at bounding box center [784, 392] width 1456 height 711
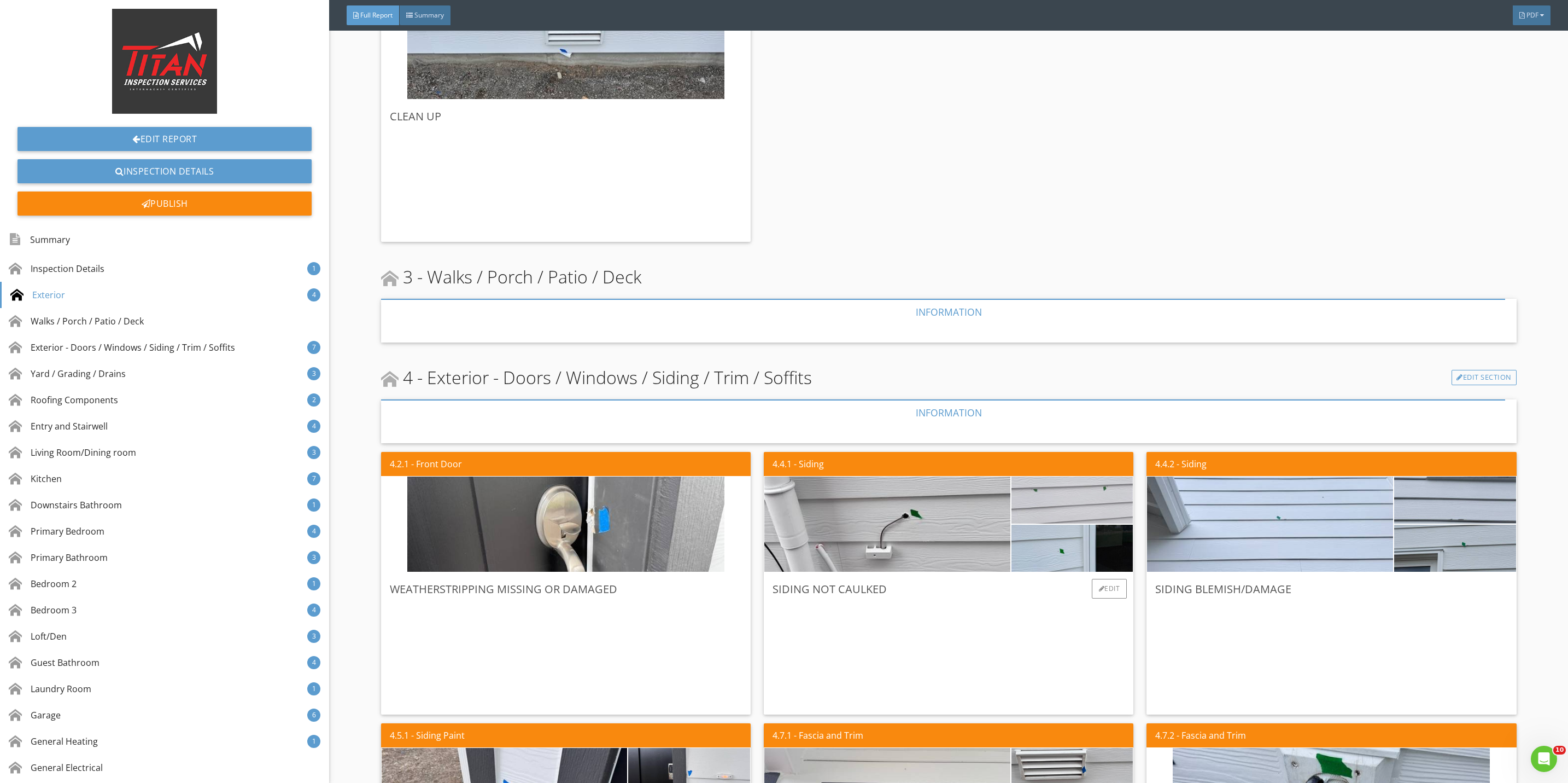
click at [1053, 511] on img at bounding box center [1072, 500] width 157 height 117
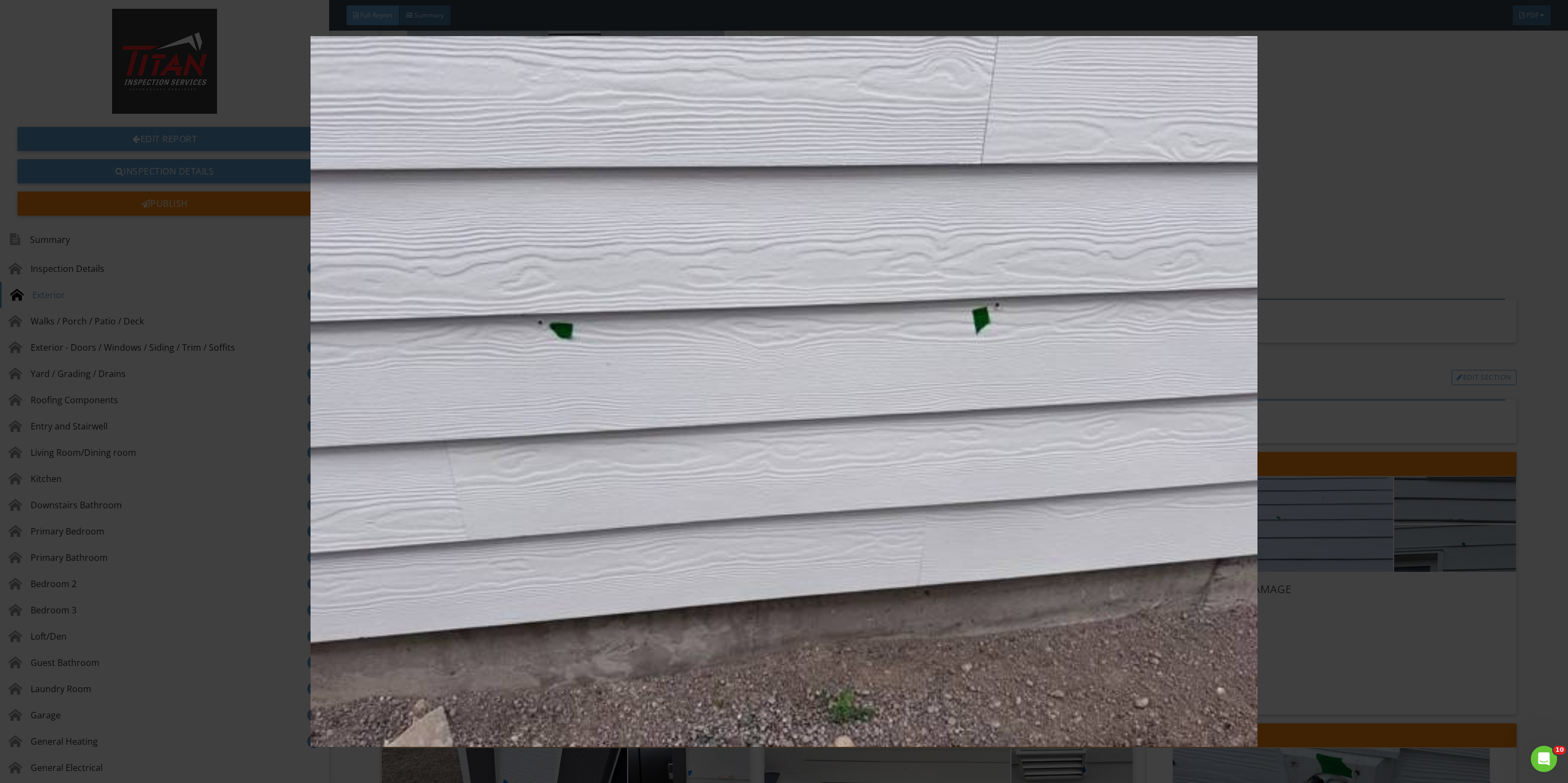
click at [1317, 650] on img at bounding box center [784, 392] width 1456 height 711
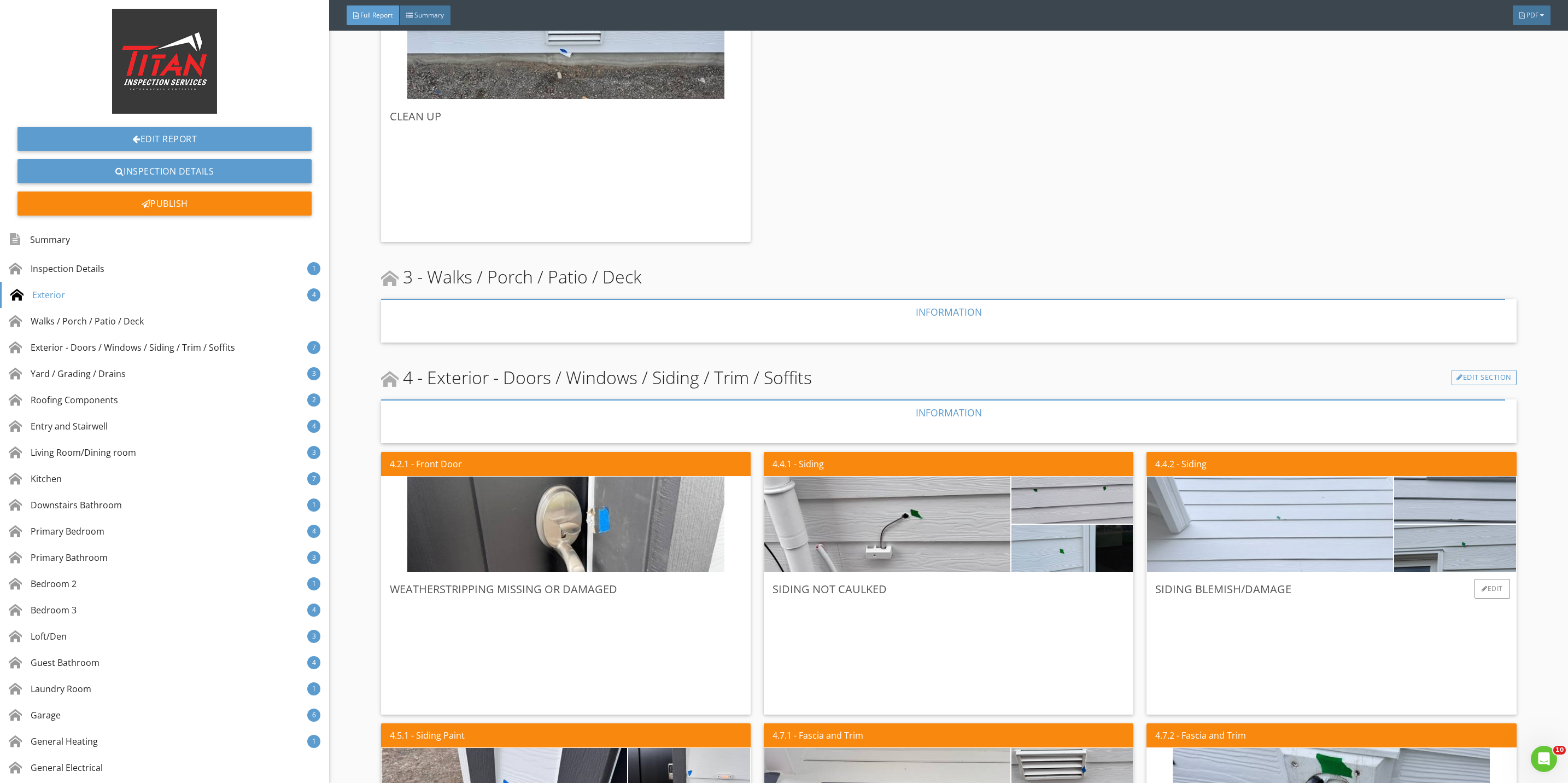
click at [1303, 547] on img at bounding box center [1270, 524] width 317 height 238
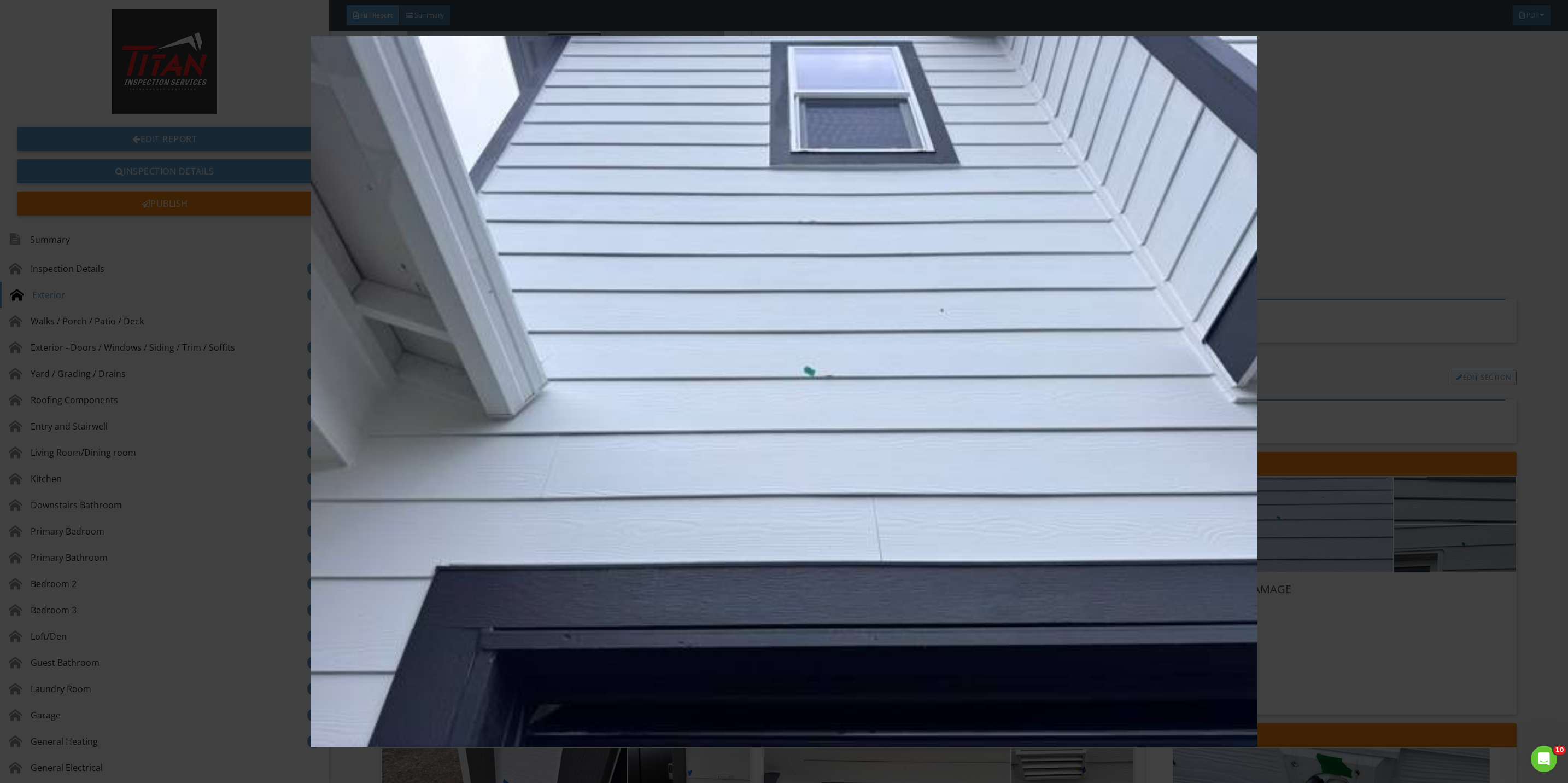
click at [1491, 676] on img at bounding box center [784, 392] width 1456 height 711
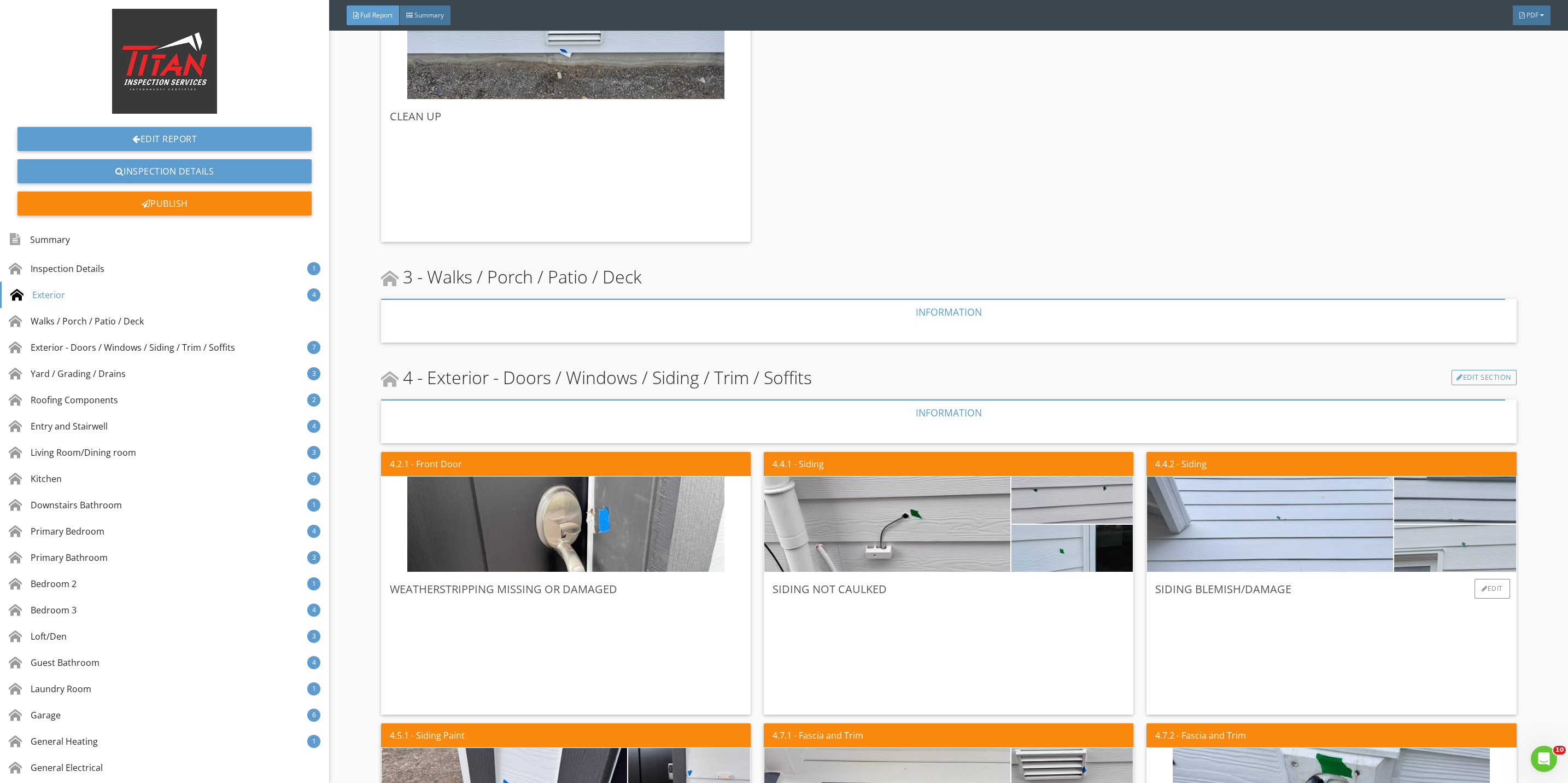
click at [1445, 556] on img at bounding box center [1455, 547] width 157 height 117
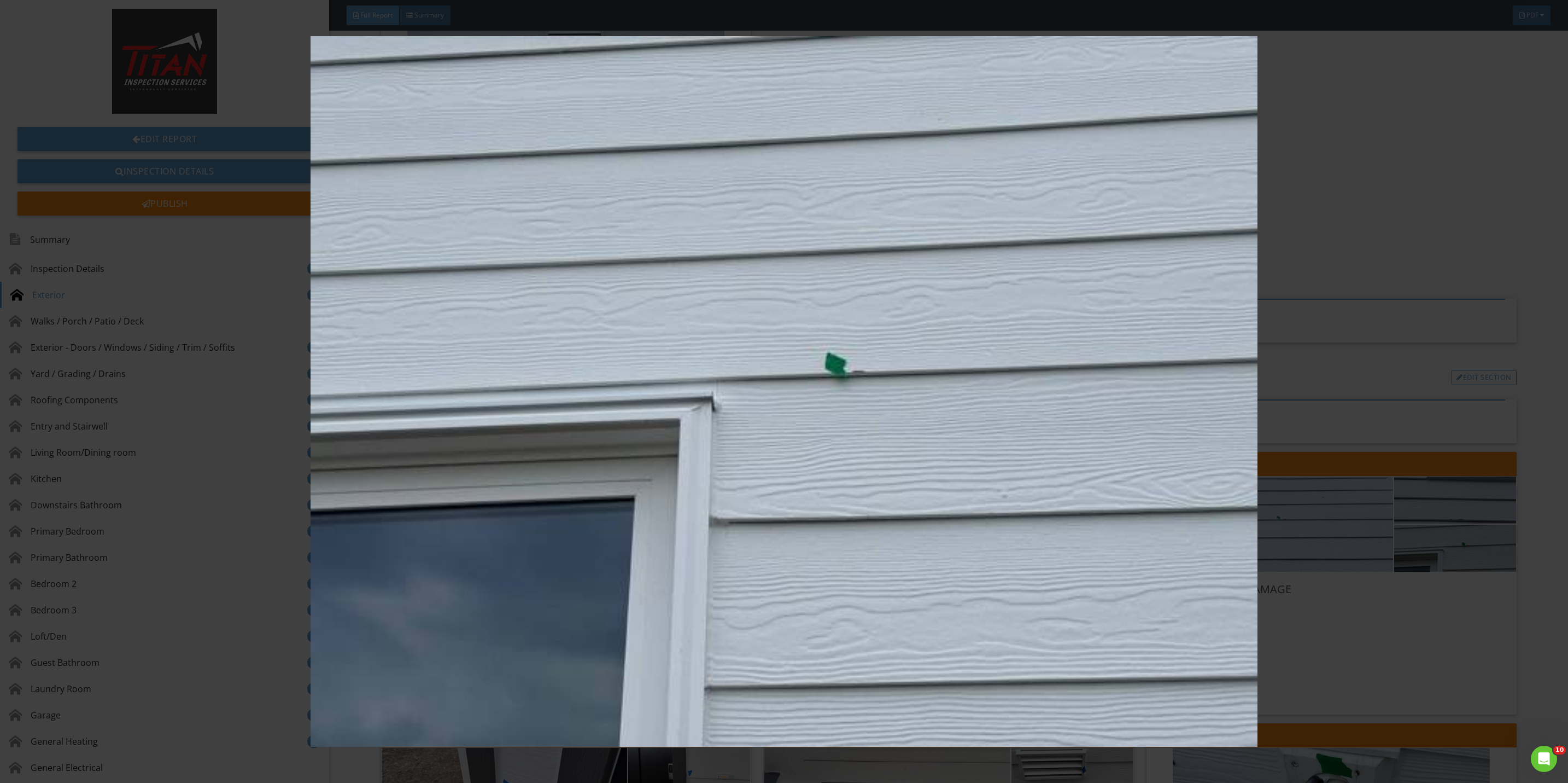
click at [1419, 639] on img at bounding box center [784, 392] width 1456 height 711
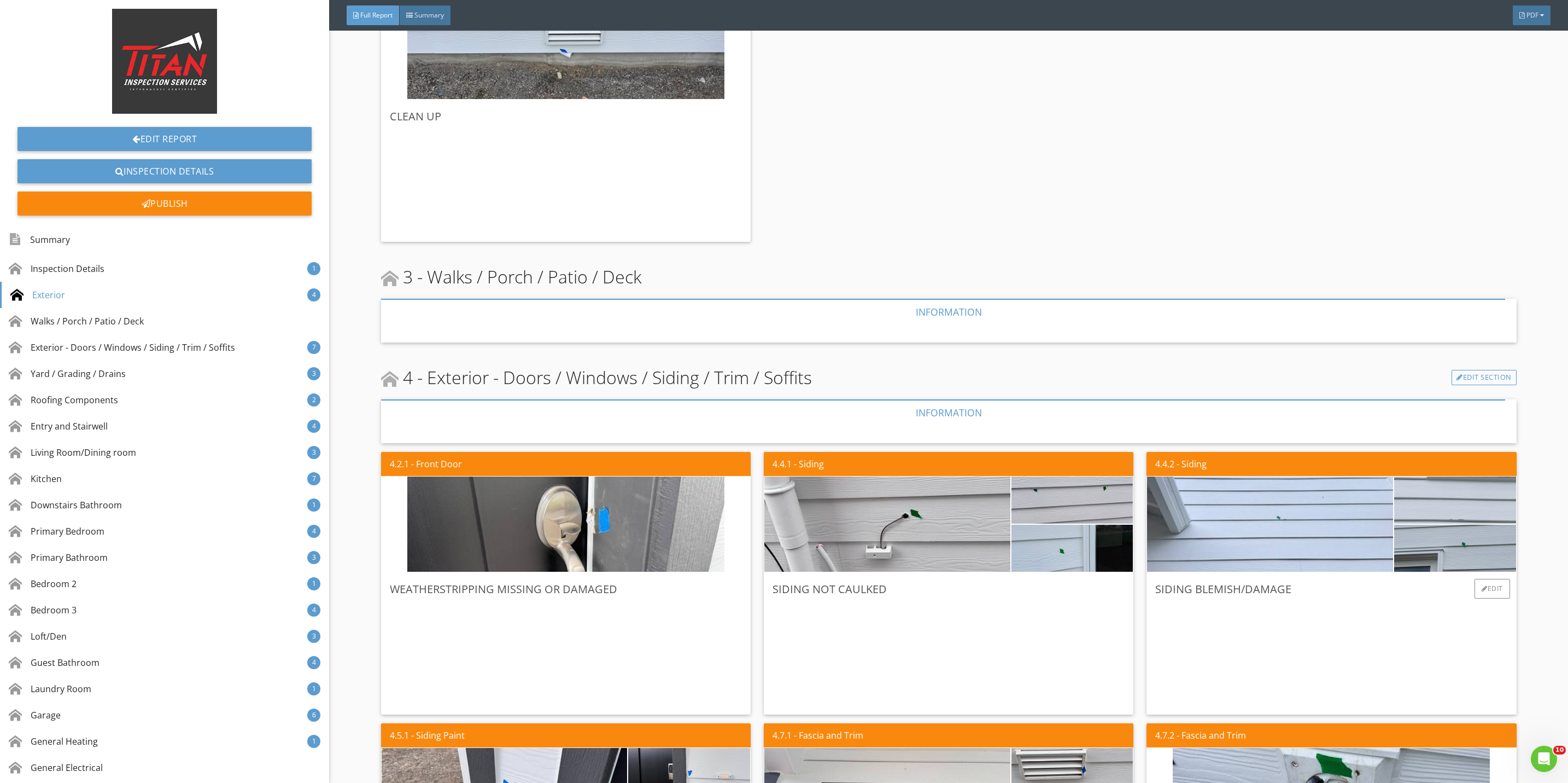
click at [1442, 512] on img at bounding box center [1455, 500] width 157 height 117
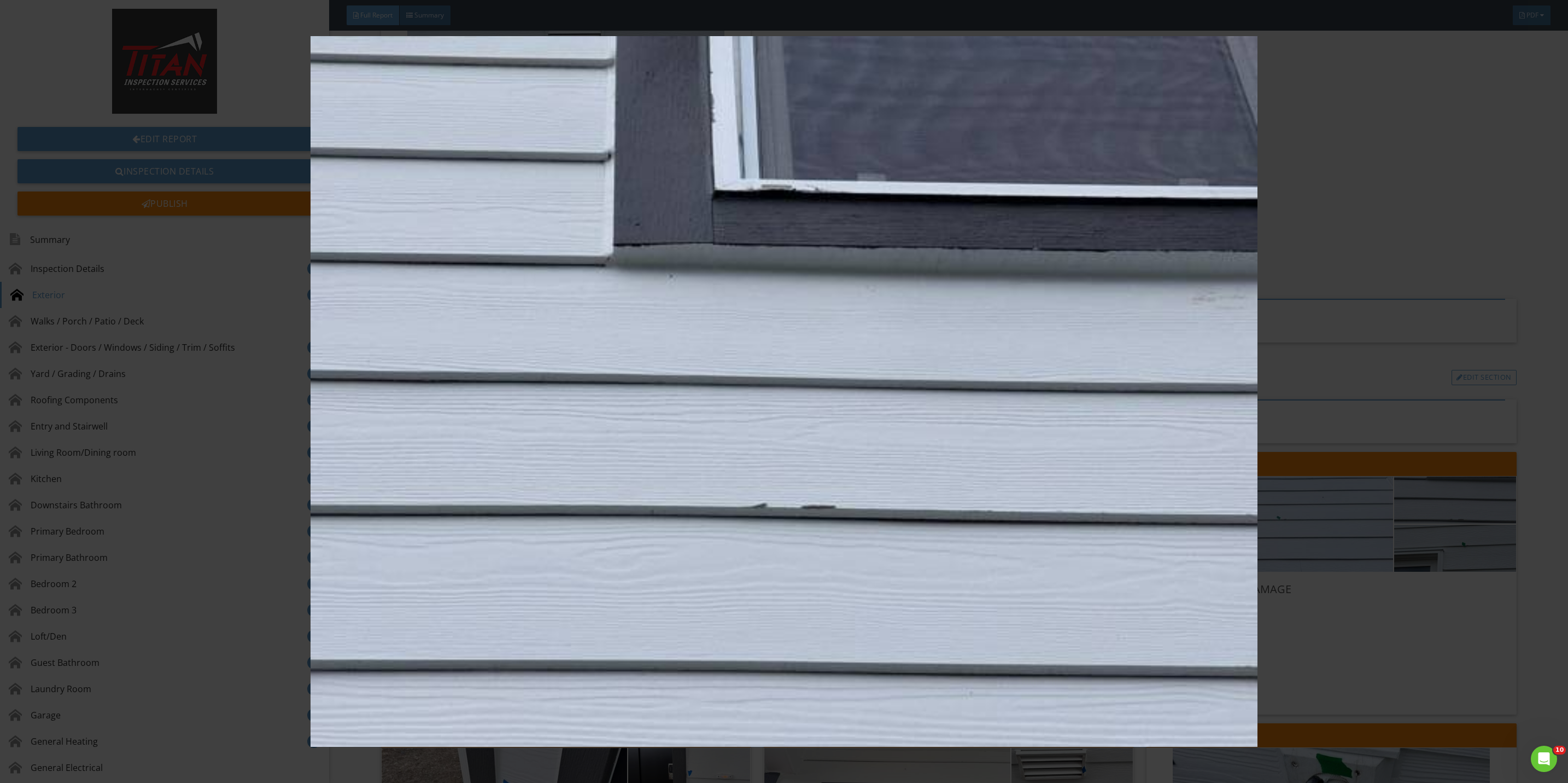
click at [1464, 691] on img at bounding box center [784, 392] width 1456 height 711
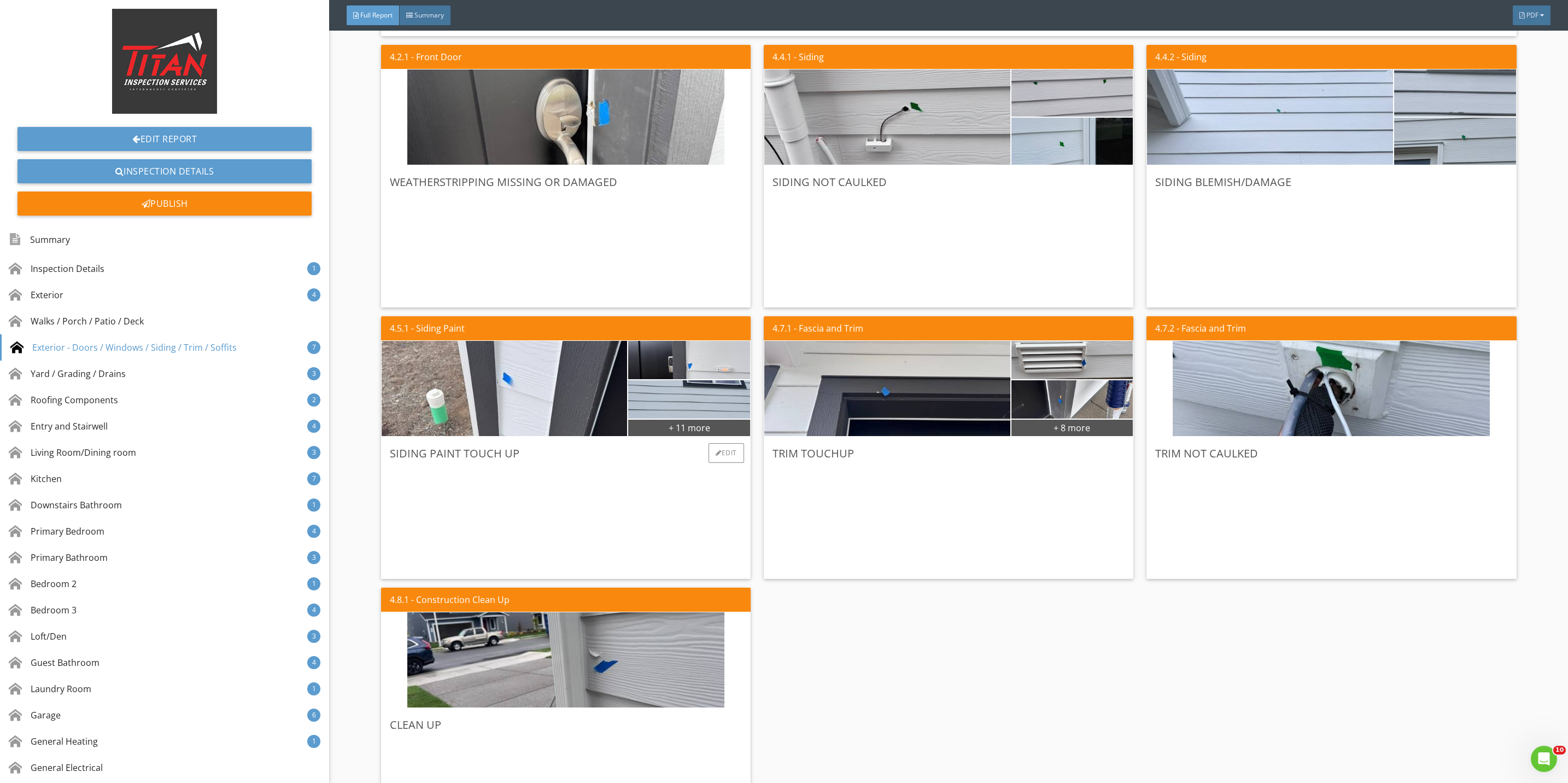
scroll to position [1559, 0]
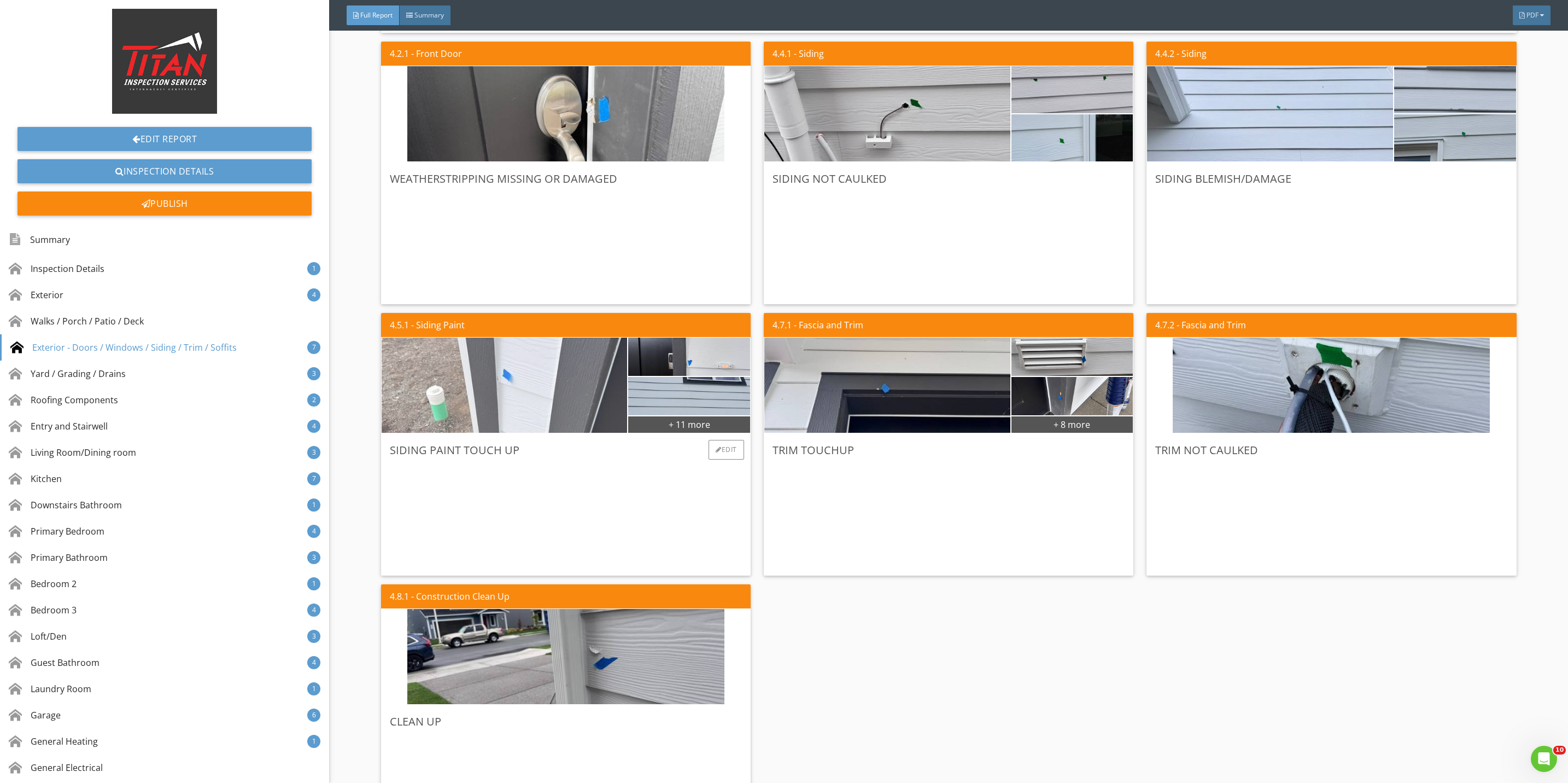
click at [550, 405] on img at bounding box center [504, 386] width 317 height 238
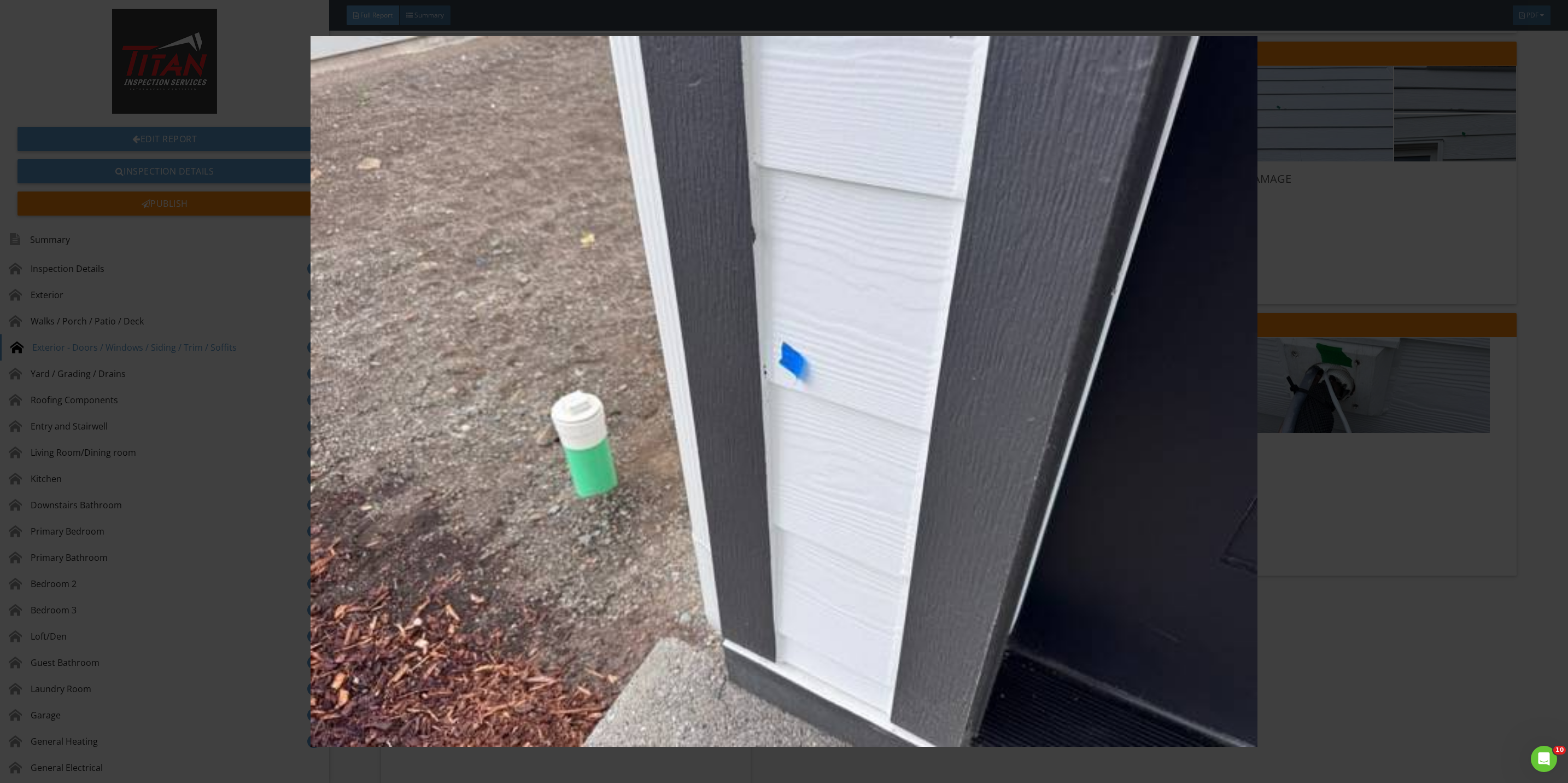
click at [1361, 542] on img at bounding box center [784, 392] width 1456 height 711
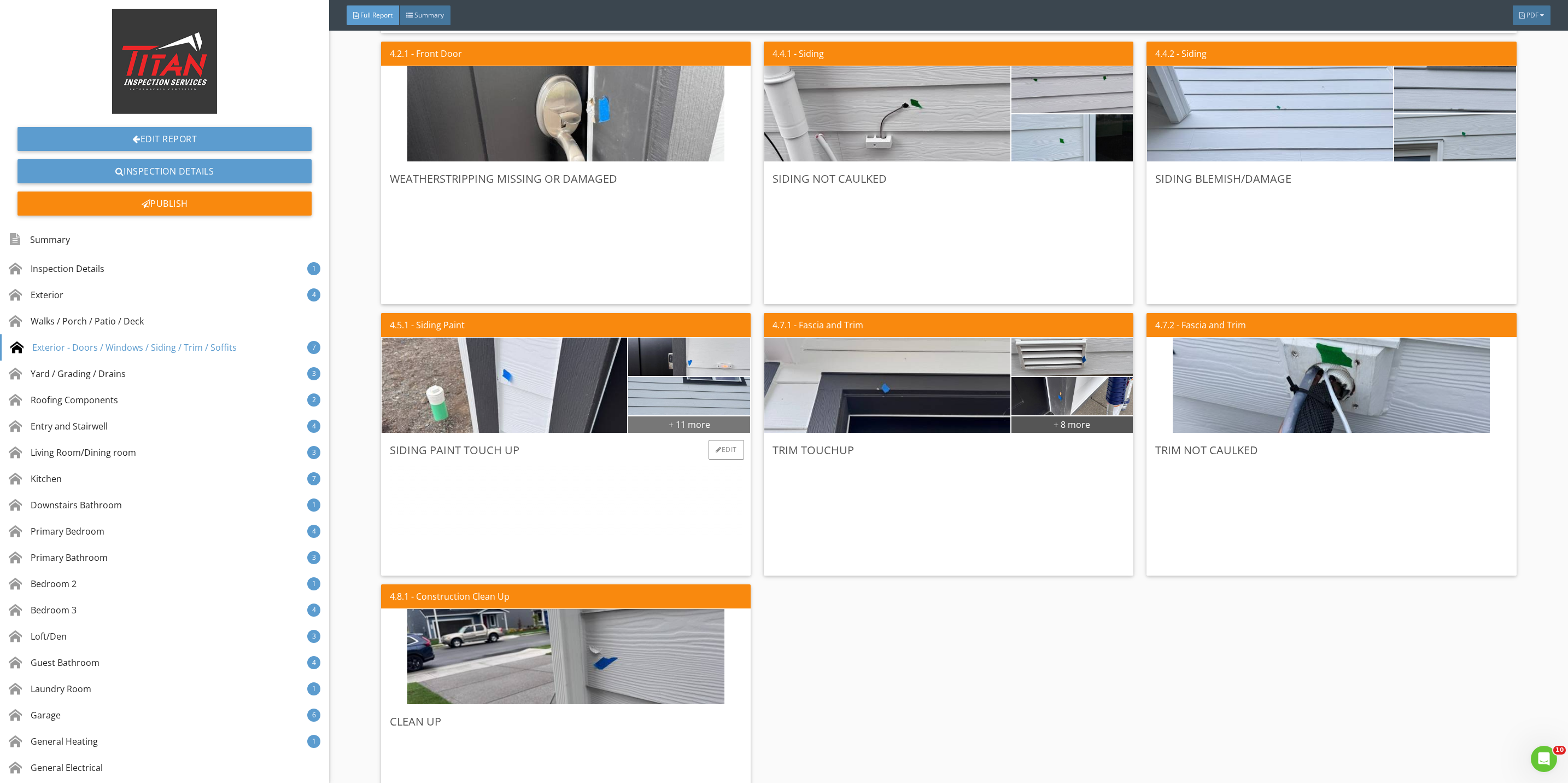
click at [674, 425] on div "+ 11 more" at bounding box center [689, 424] width 122 height 17
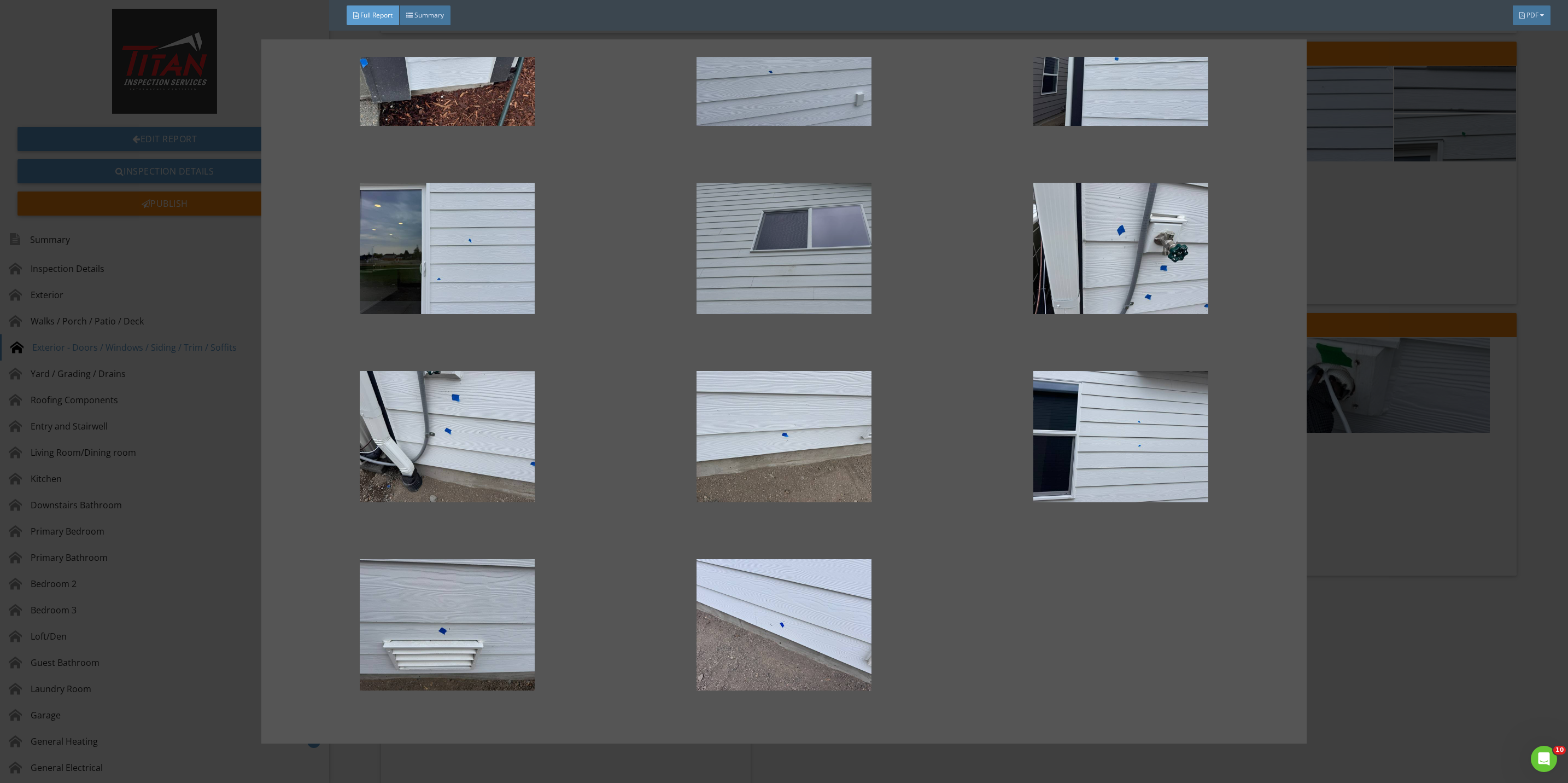
scroll to position [272, 0]
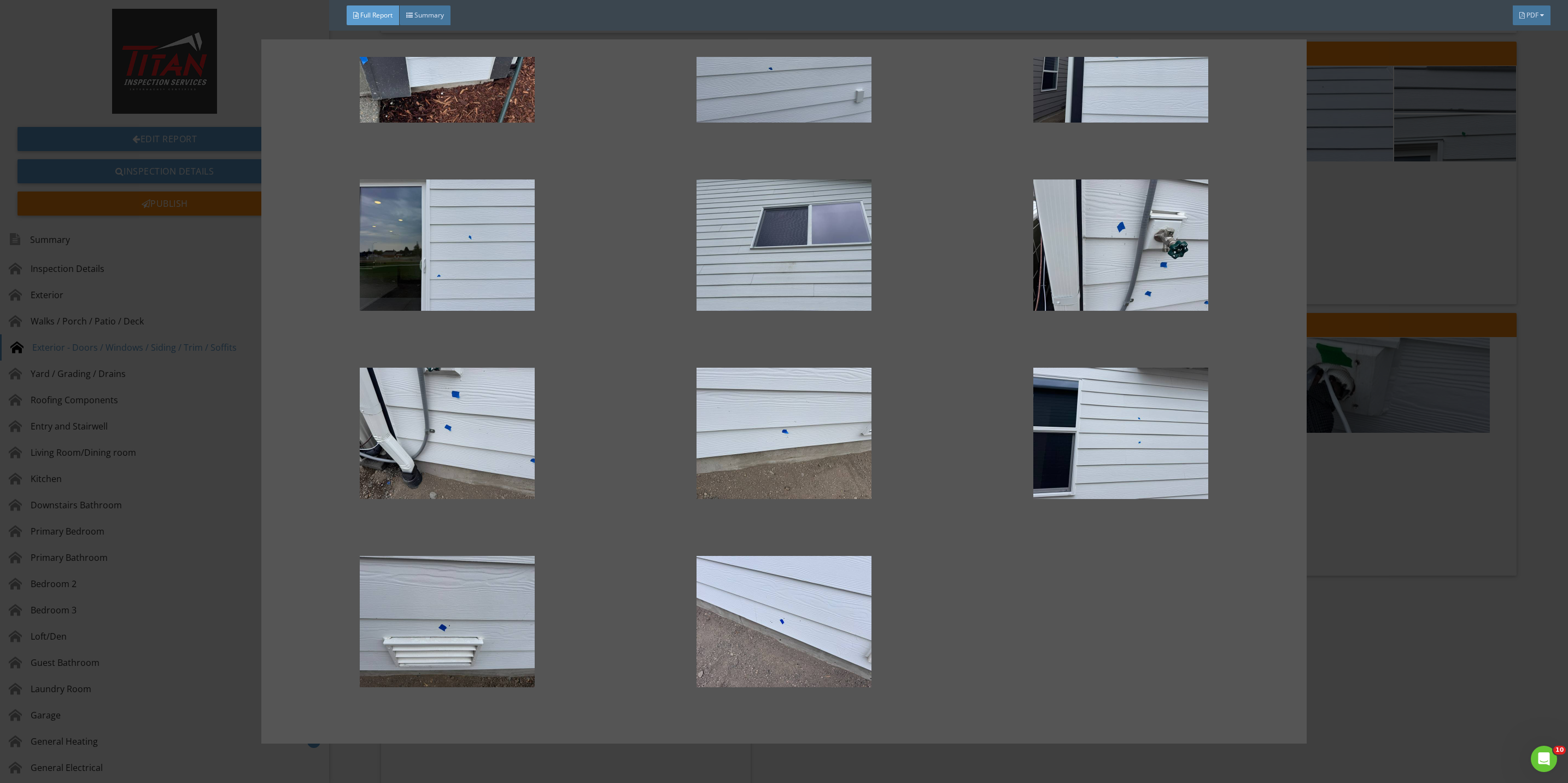
click at [1351, 640] on div at bounding box center [784, 392] width 1568 height 783
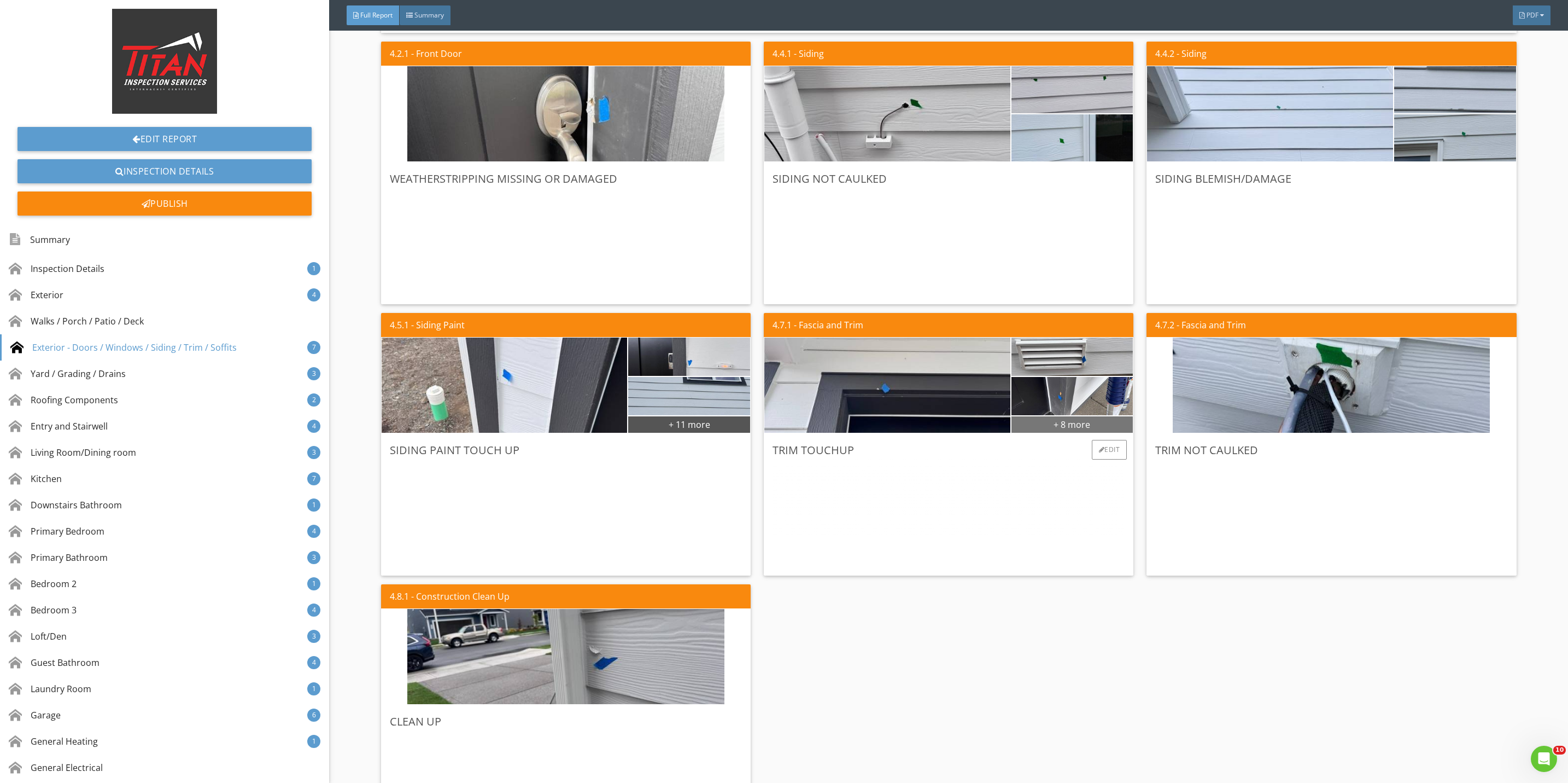
click at [1044, 419] on div "+ 8 more" at bounding box center [1072, 424] width 122 height 17
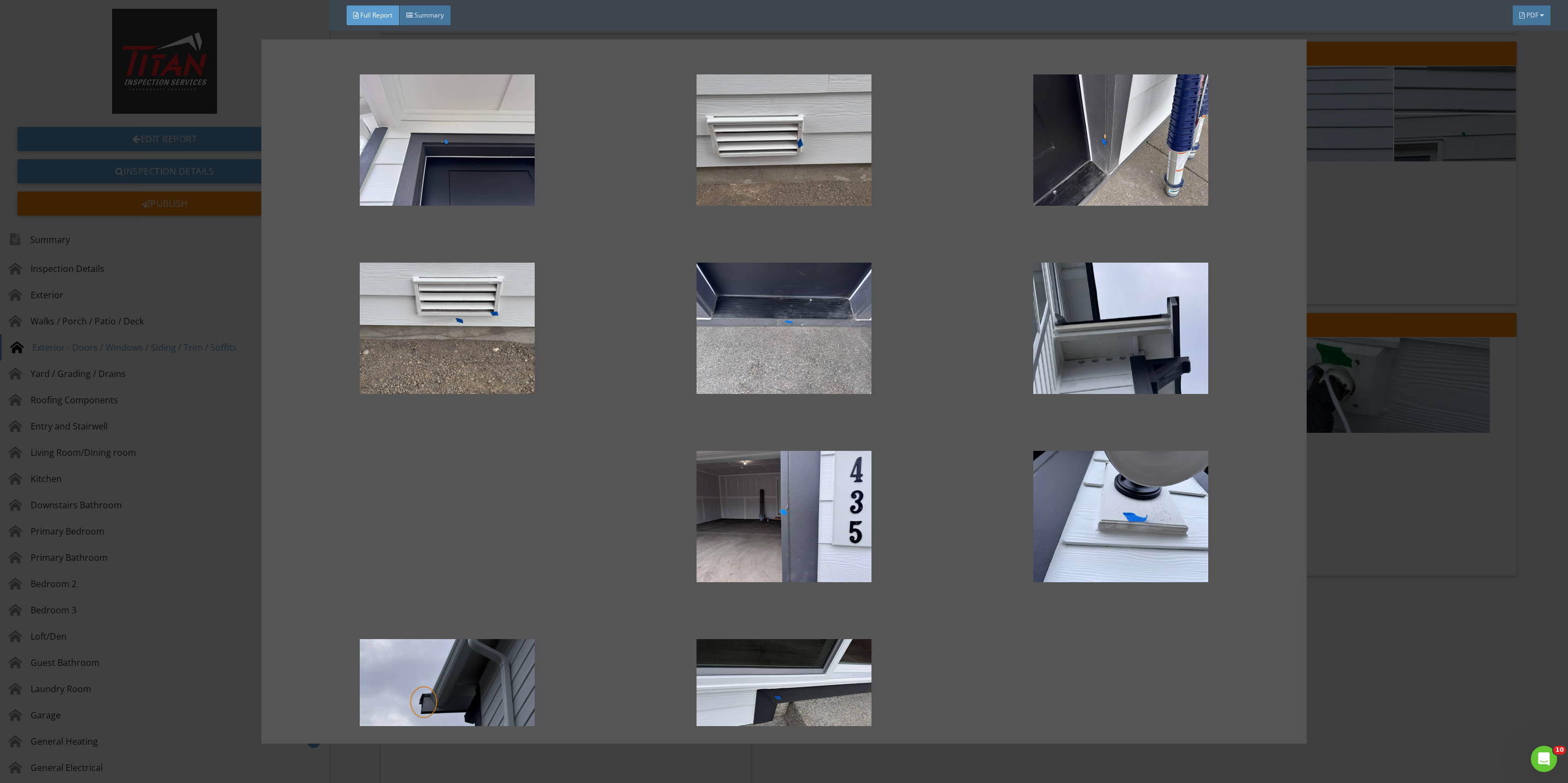
scroll to position [83, 0]
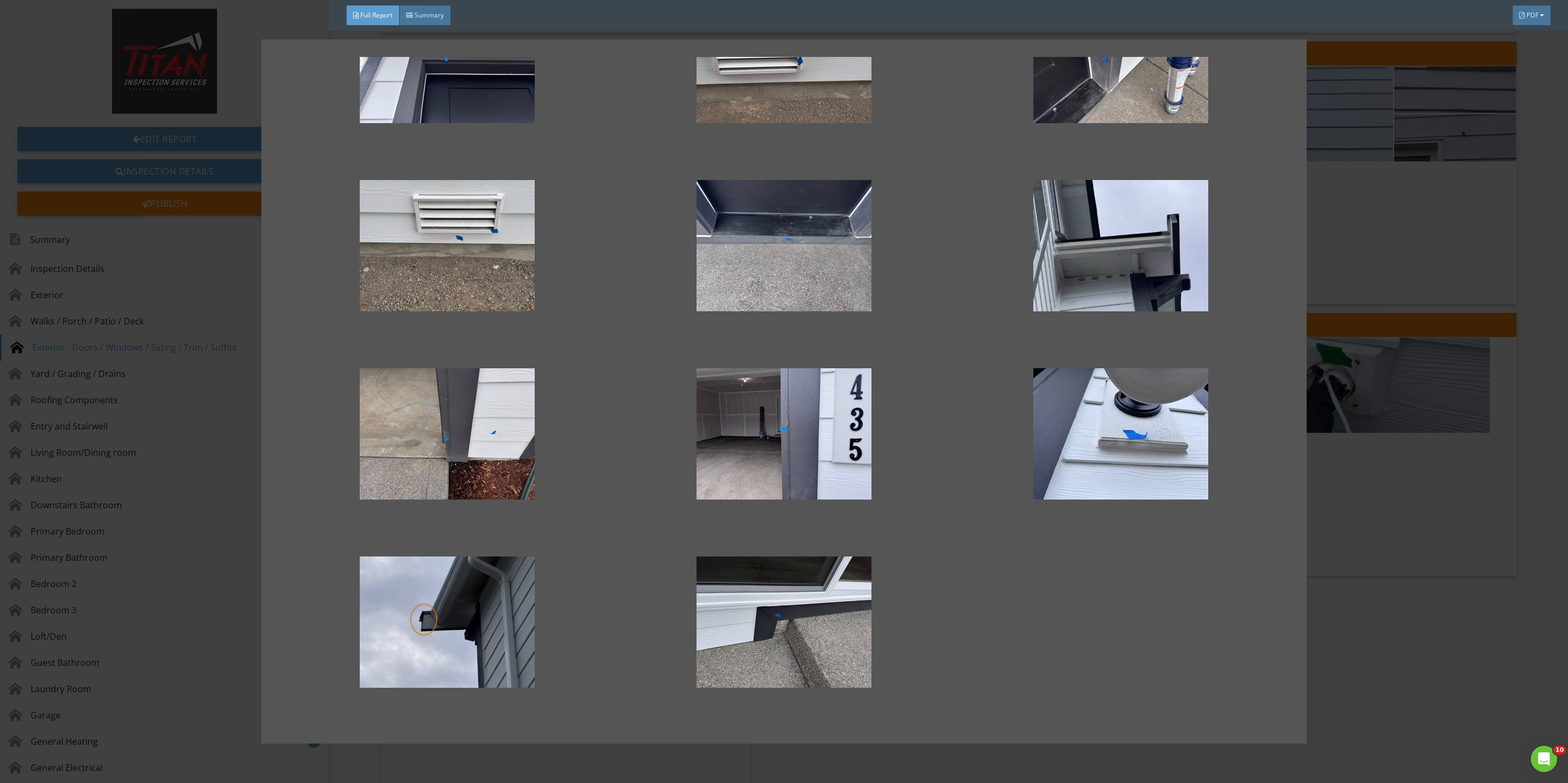
click at [1392, 640] on div at bounding box center [784, 392] width 1568 height 783
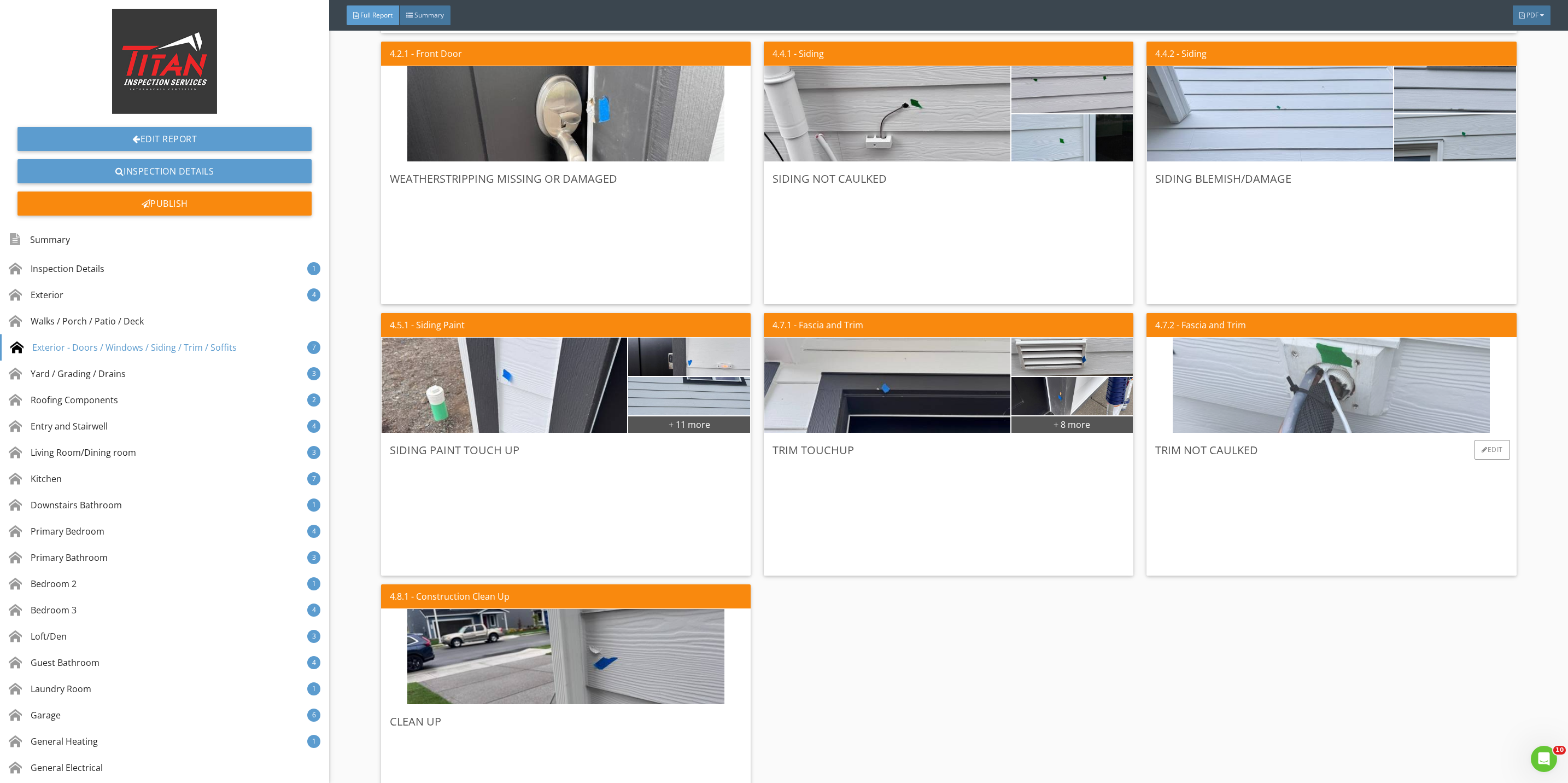
click at [1246, 399] on img at bounding box center [1331, 386] width 317 height 238
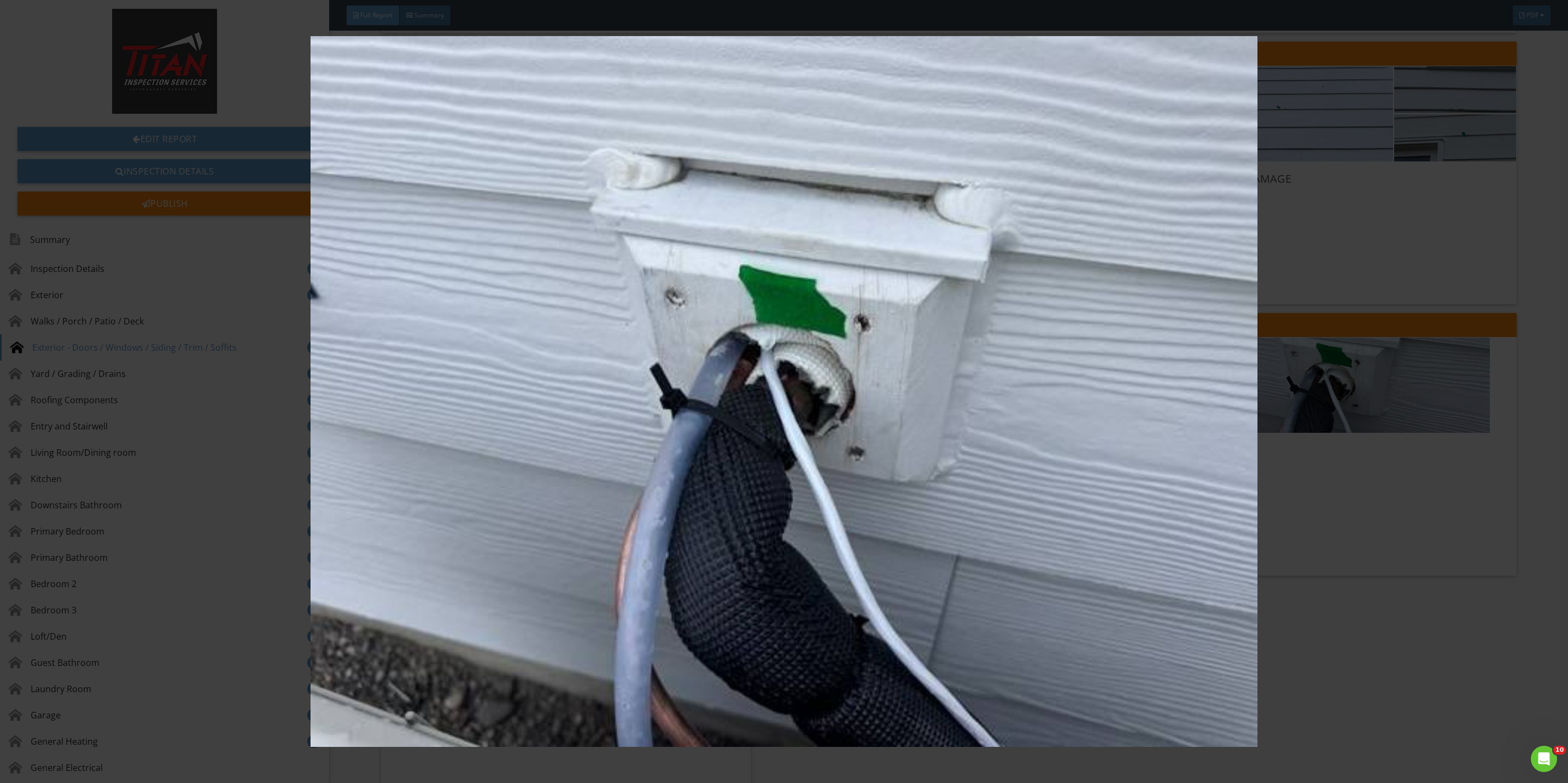
click at [1342, 643] on img at bounding box center [784, 392] width 1456 height 711
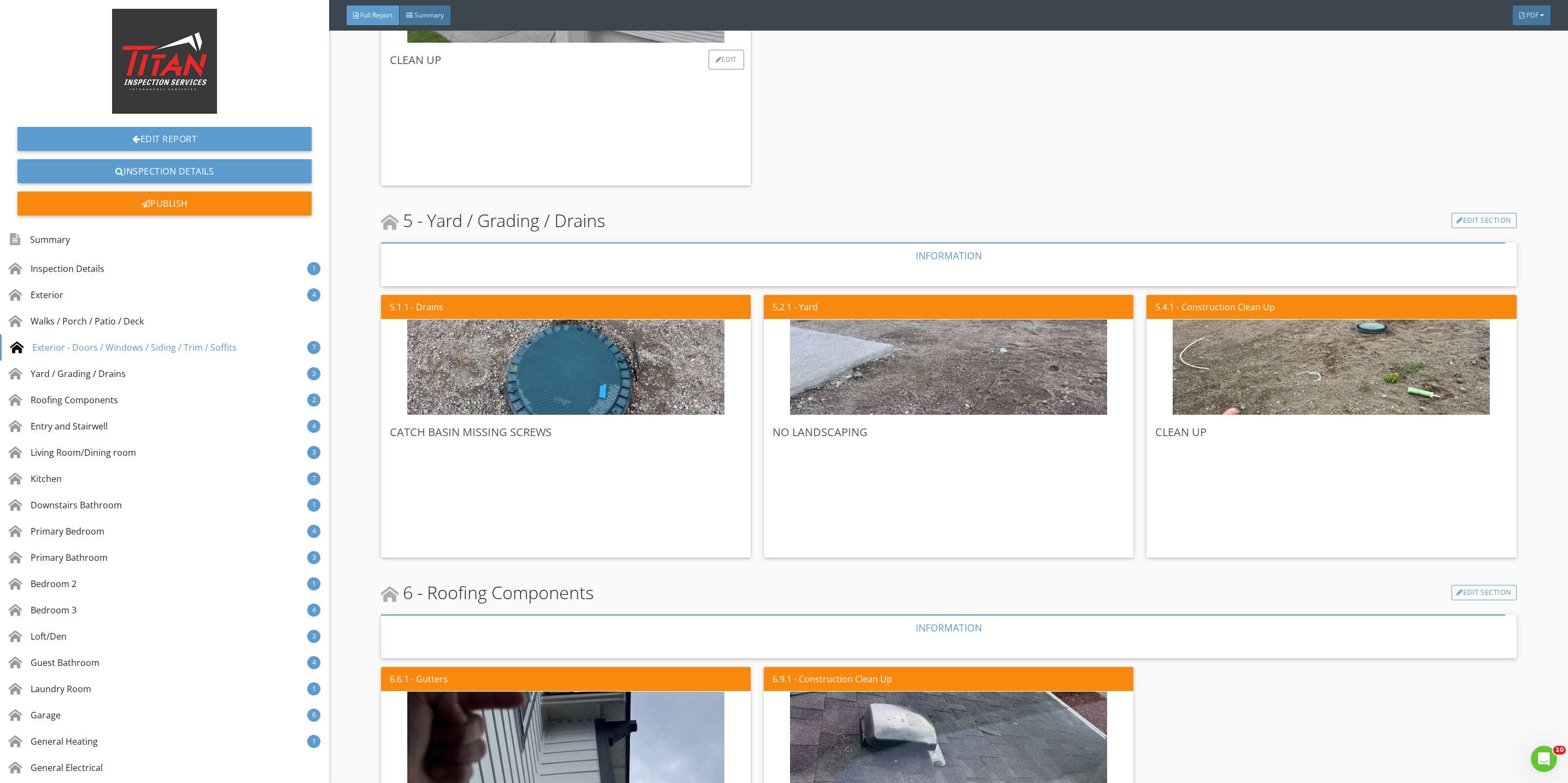
scroll to position [2297, 0]
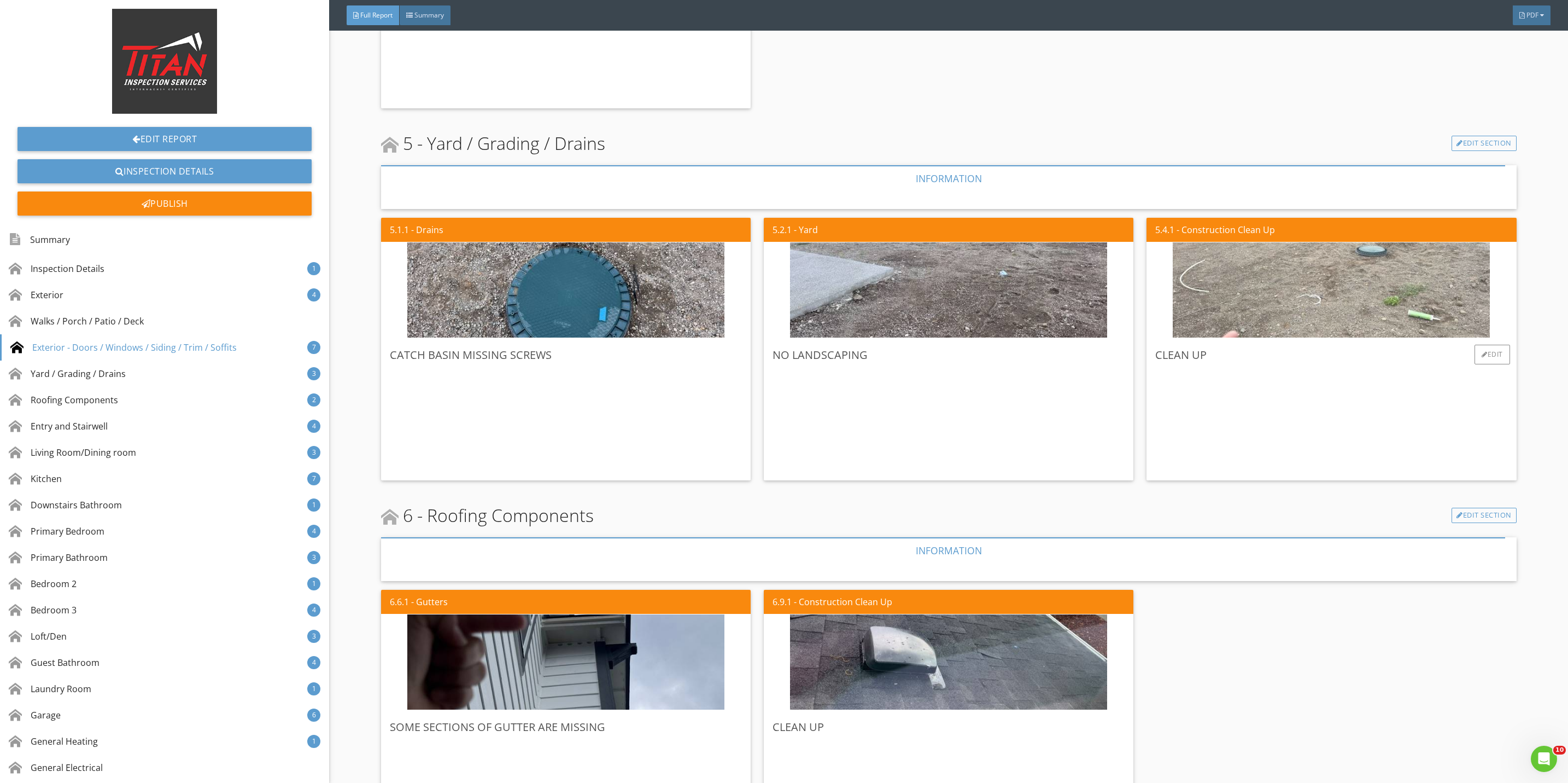
click at [1309, 312] on img at bounding box center [1331, 291] width 317 height 238
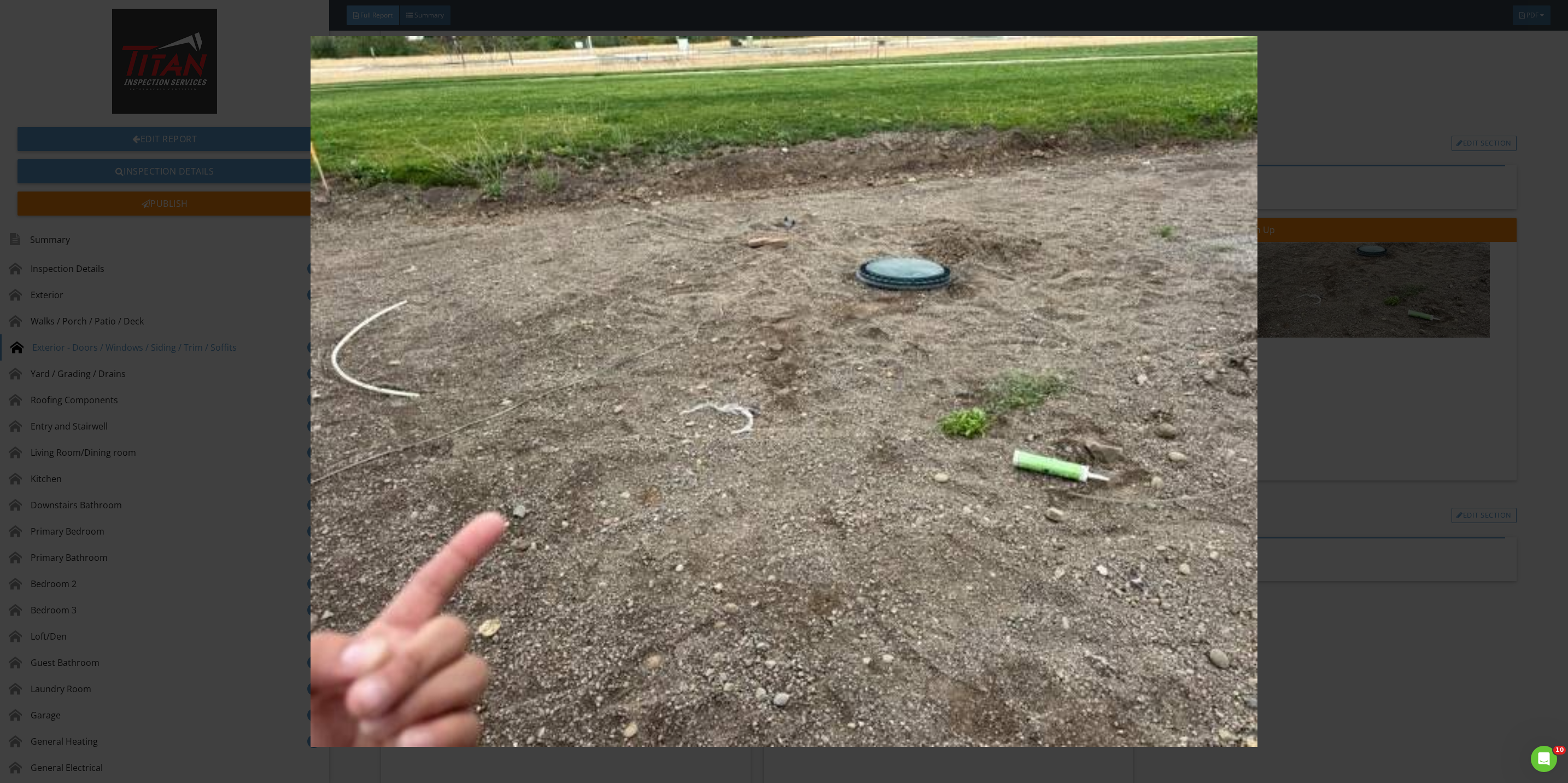
click at [1375, 445] on img at bounding box center [784, 392] width 1456 height 711
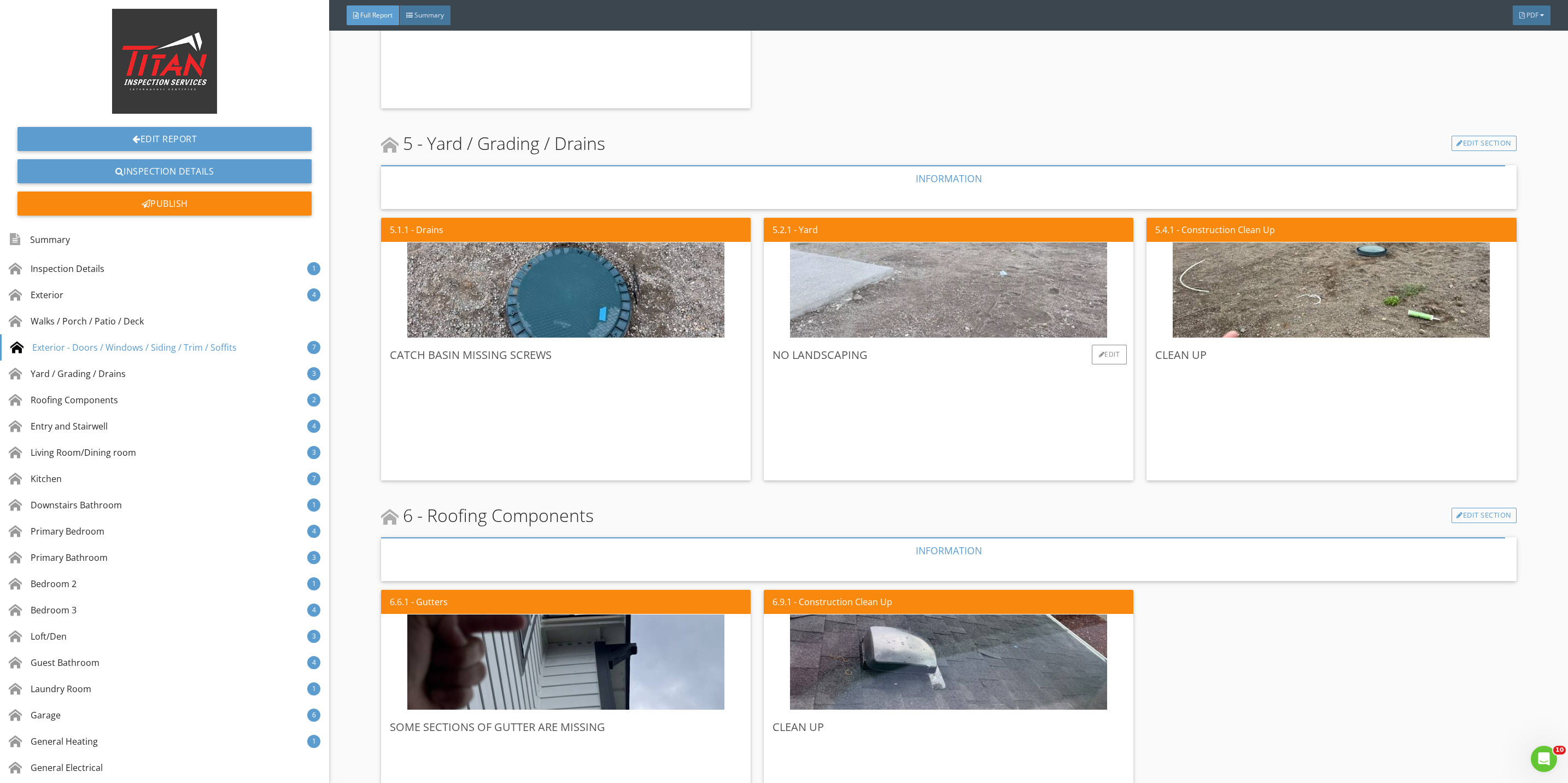
click at [931, 271] on img at bounding box center [949, 291] width 317 height 238
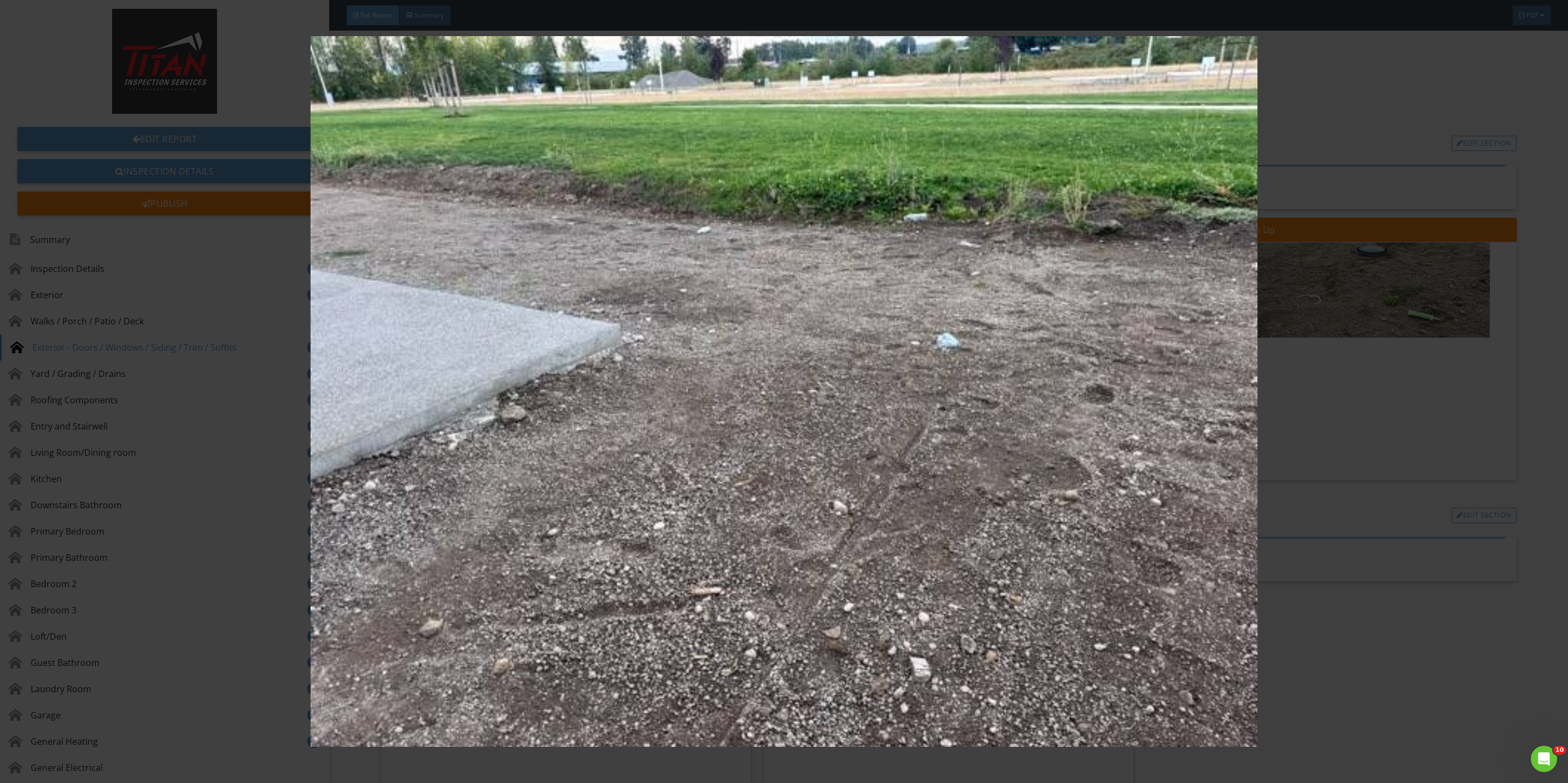
click at [1401, 453] on img at bounding box center [784, 392] width 1456 height 711
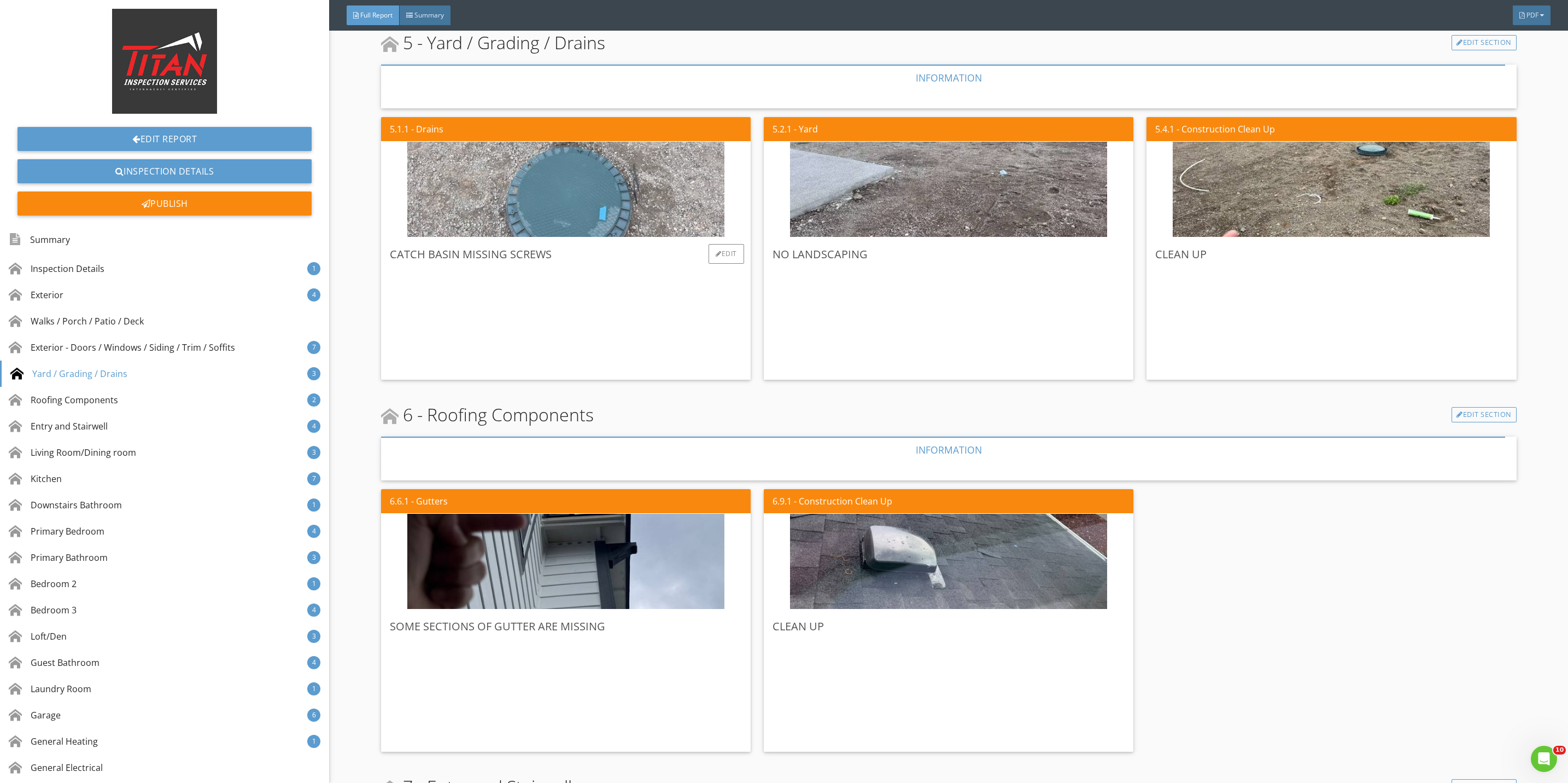
scroll to position [2789, 0]
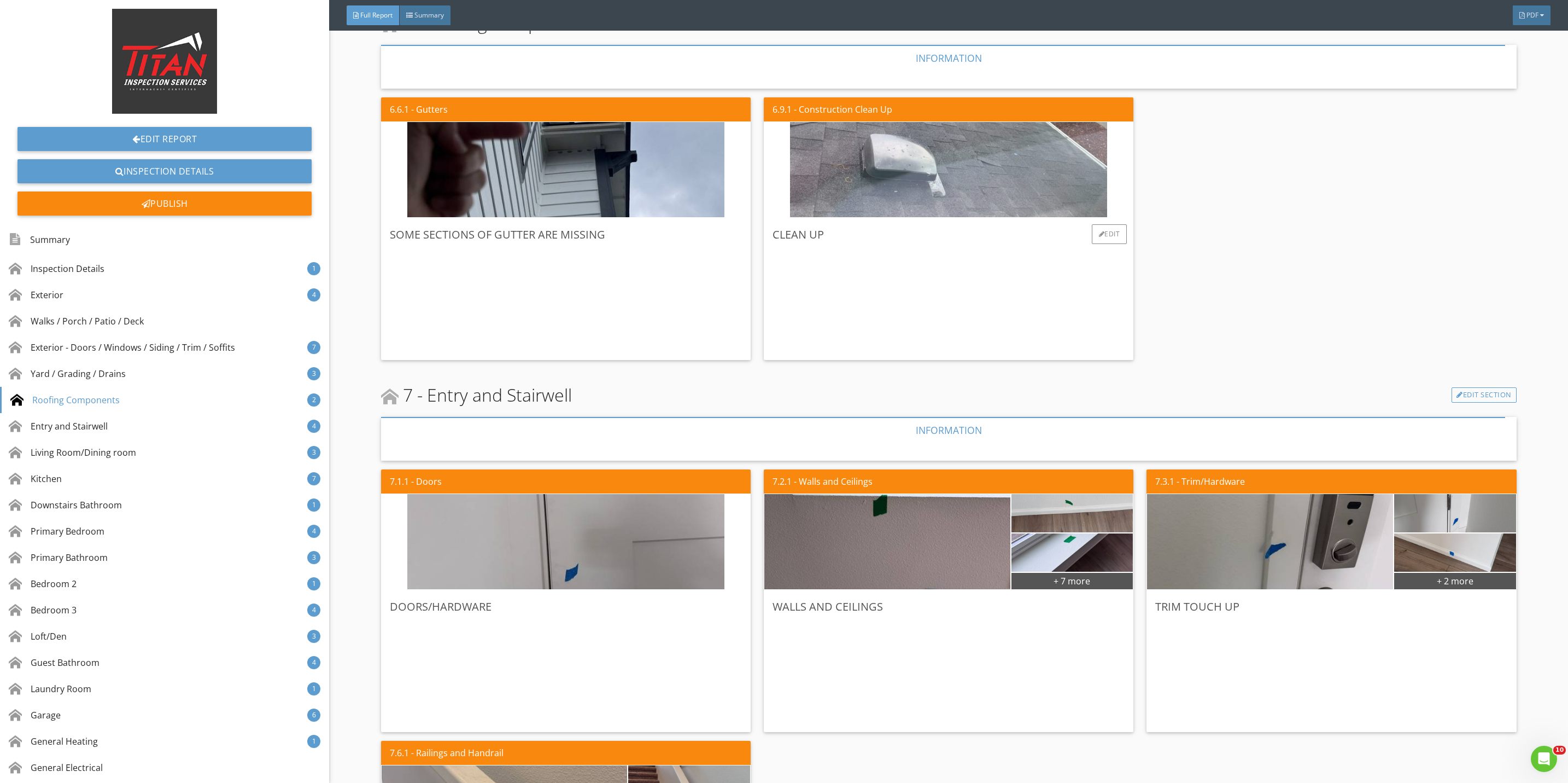
click at [923, 199] on img at bounding box center [949, 170] width 317 height 238
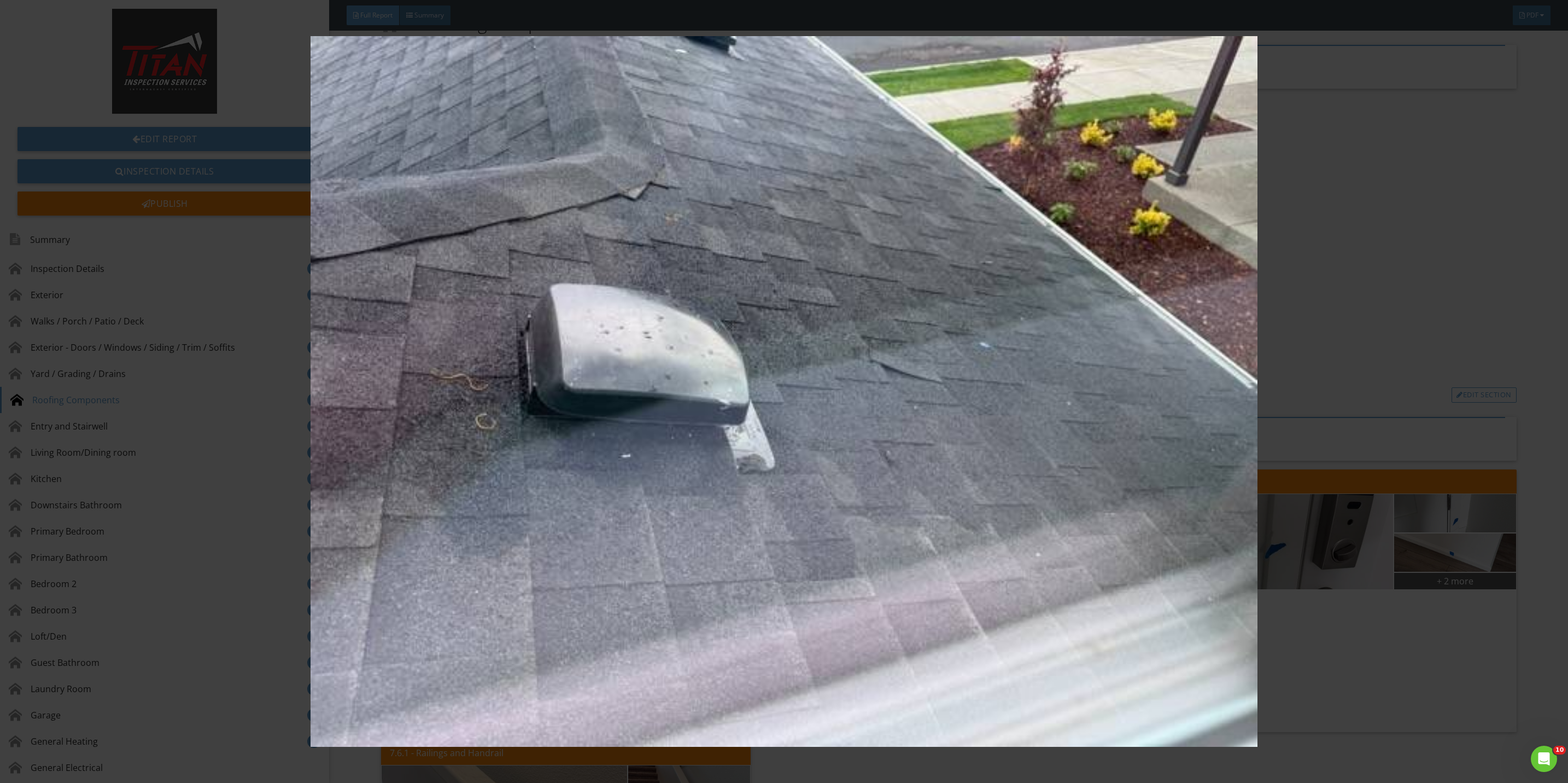
click at [1365, 302] on img at bounding box center [784, 392] width 1456 height 711
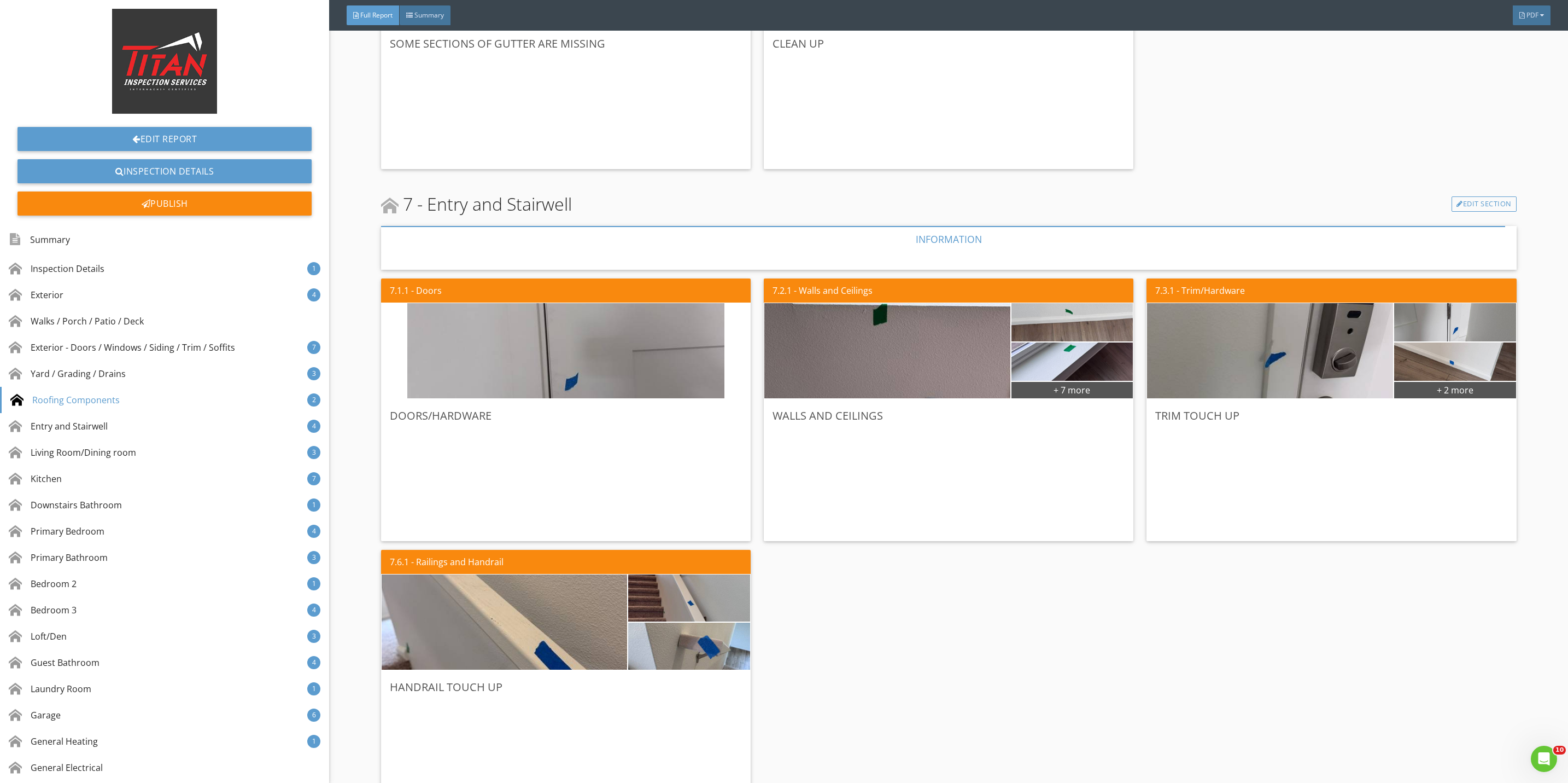
scroll to position [3035, 0]
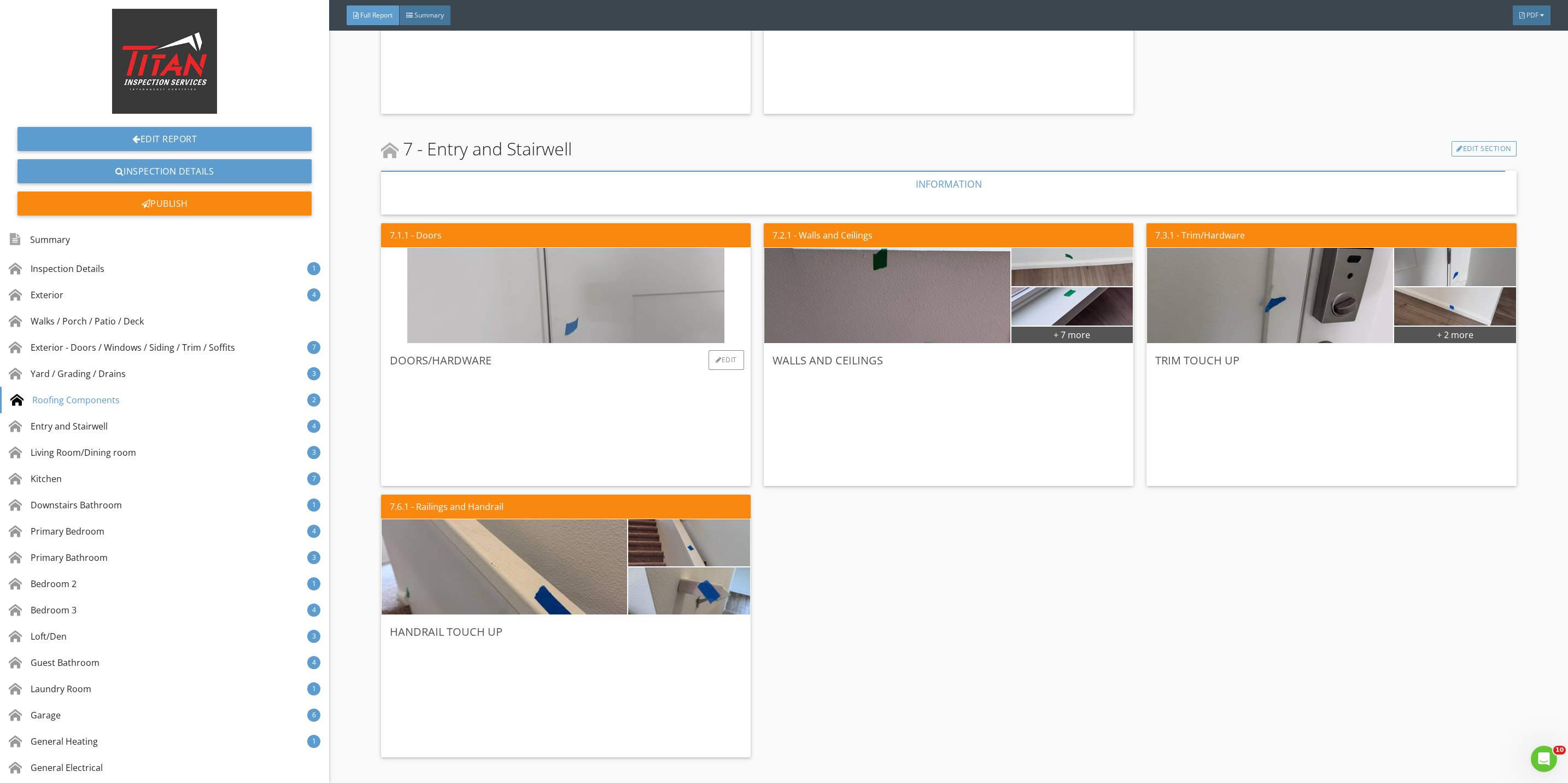
click at [627, 322] on img at bounding box center [565, 295] width 317 height 238
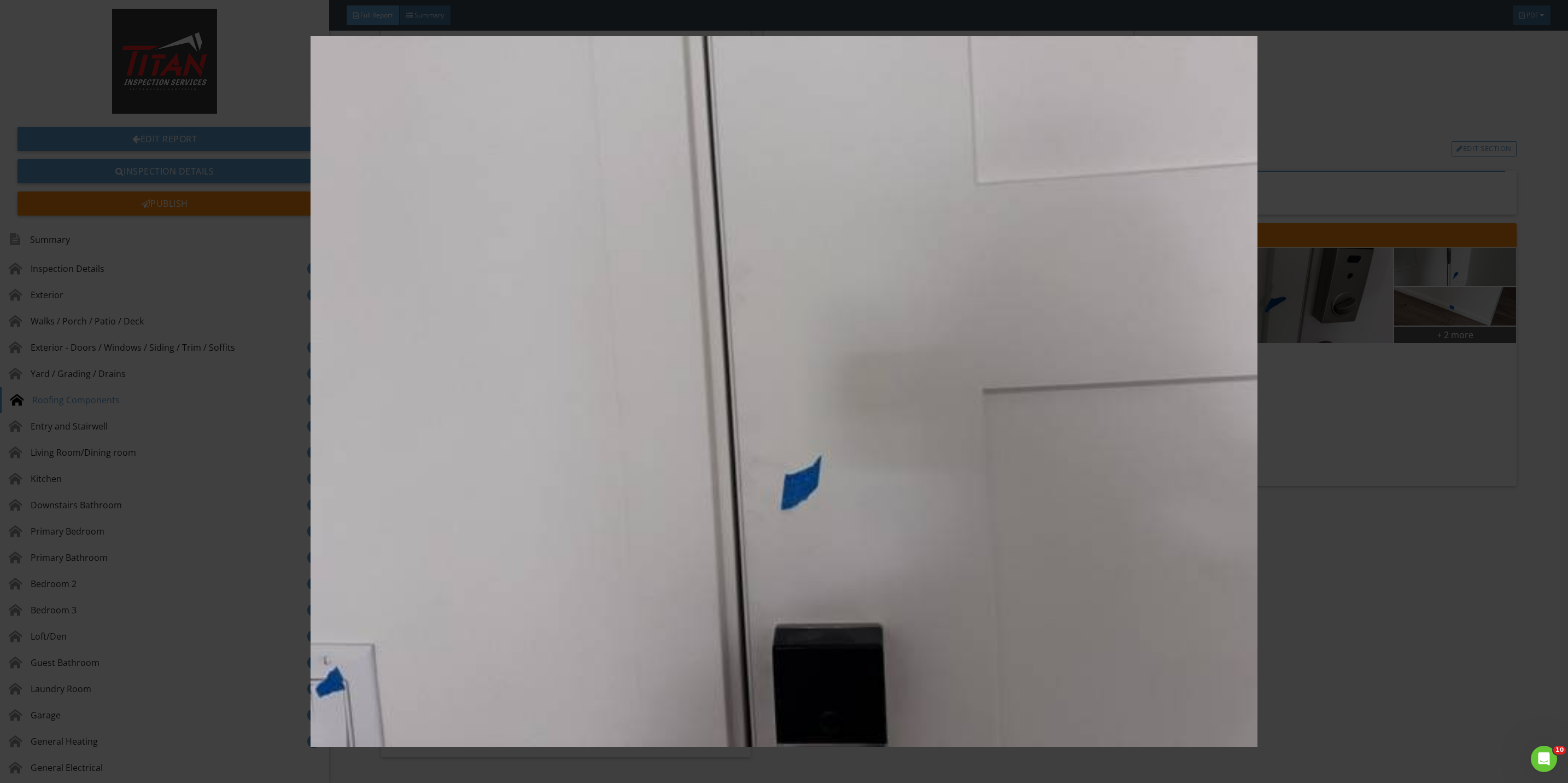
click at [1322, 550] on img at bounding box center [784, 392] width 1456 height 711
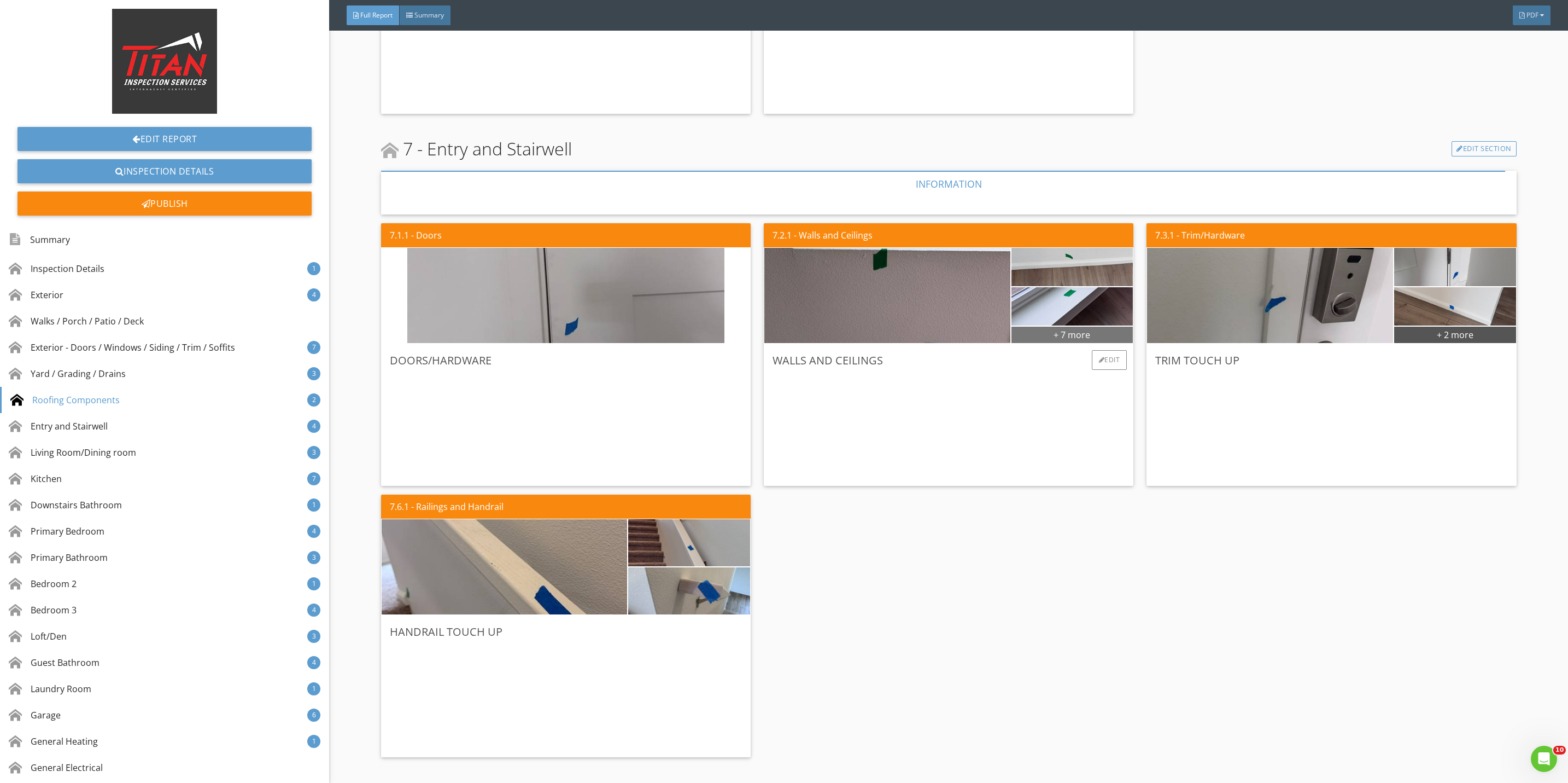
click at [1044, 330] on div "+ 7 more" at bounding box center [1072, 333] width 122 height 17
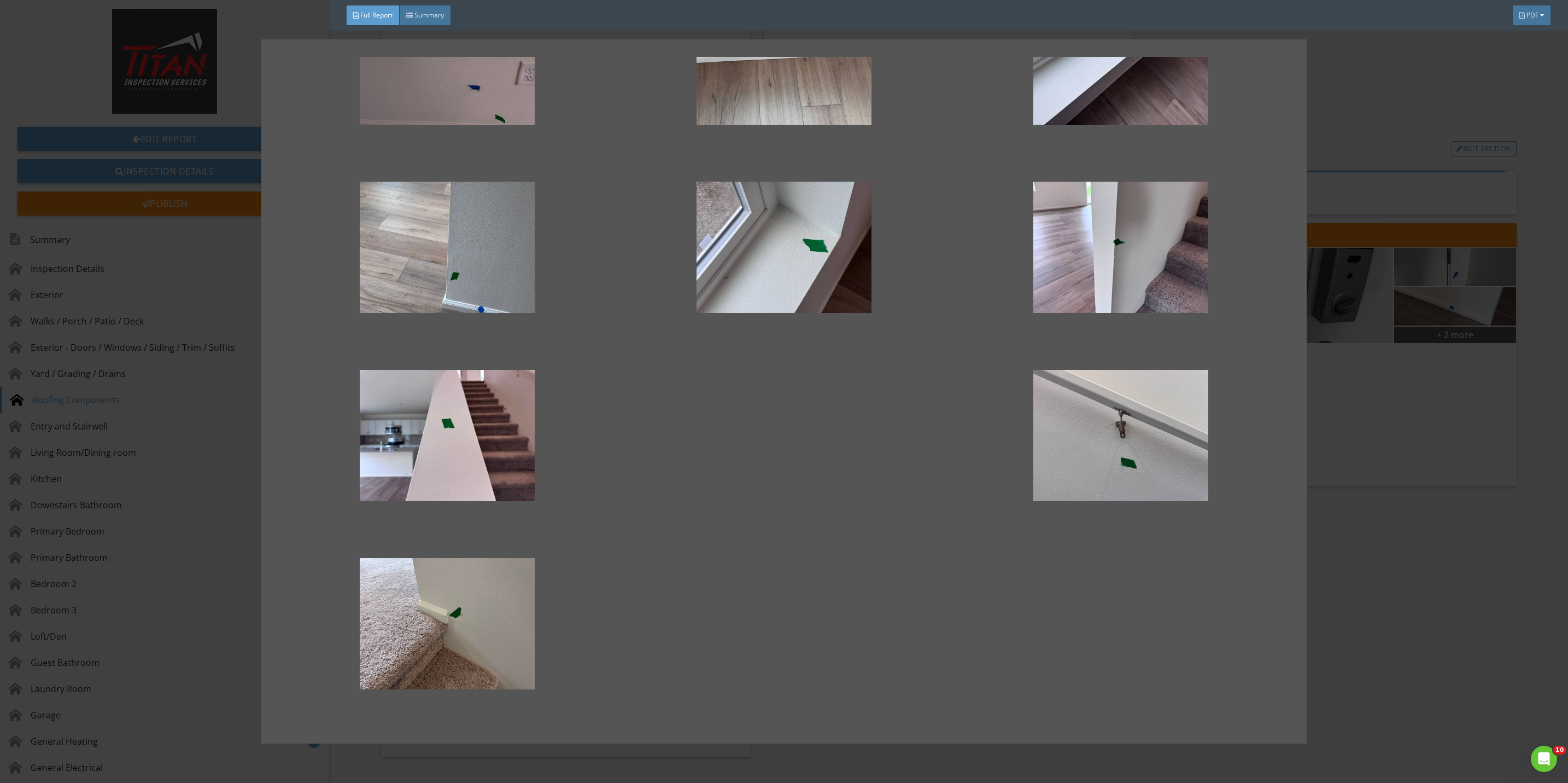
scroll to position [83, 0]
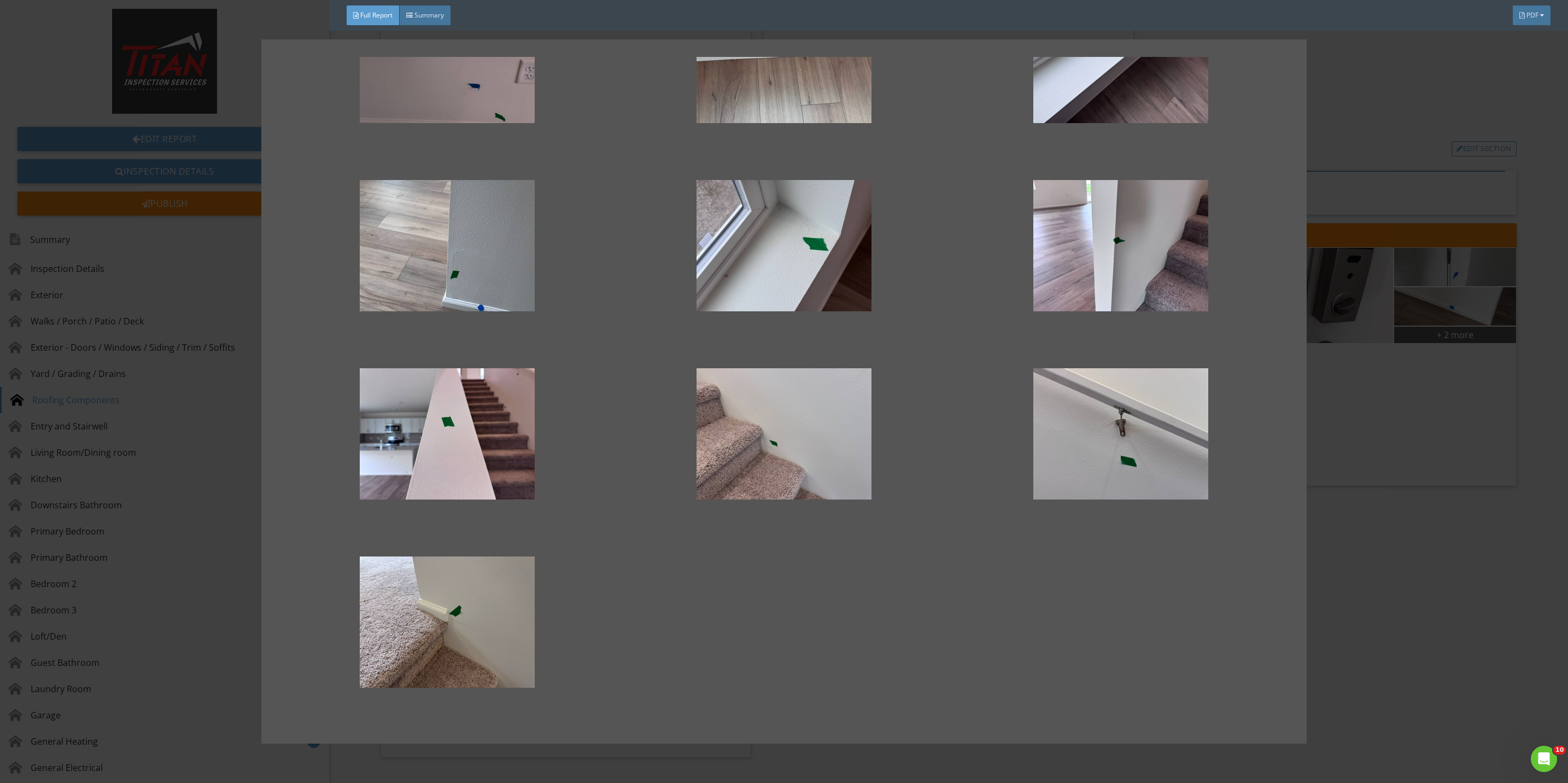
click at [1398, 606] on div at bounding box center [784, 392] width 1568 height 783
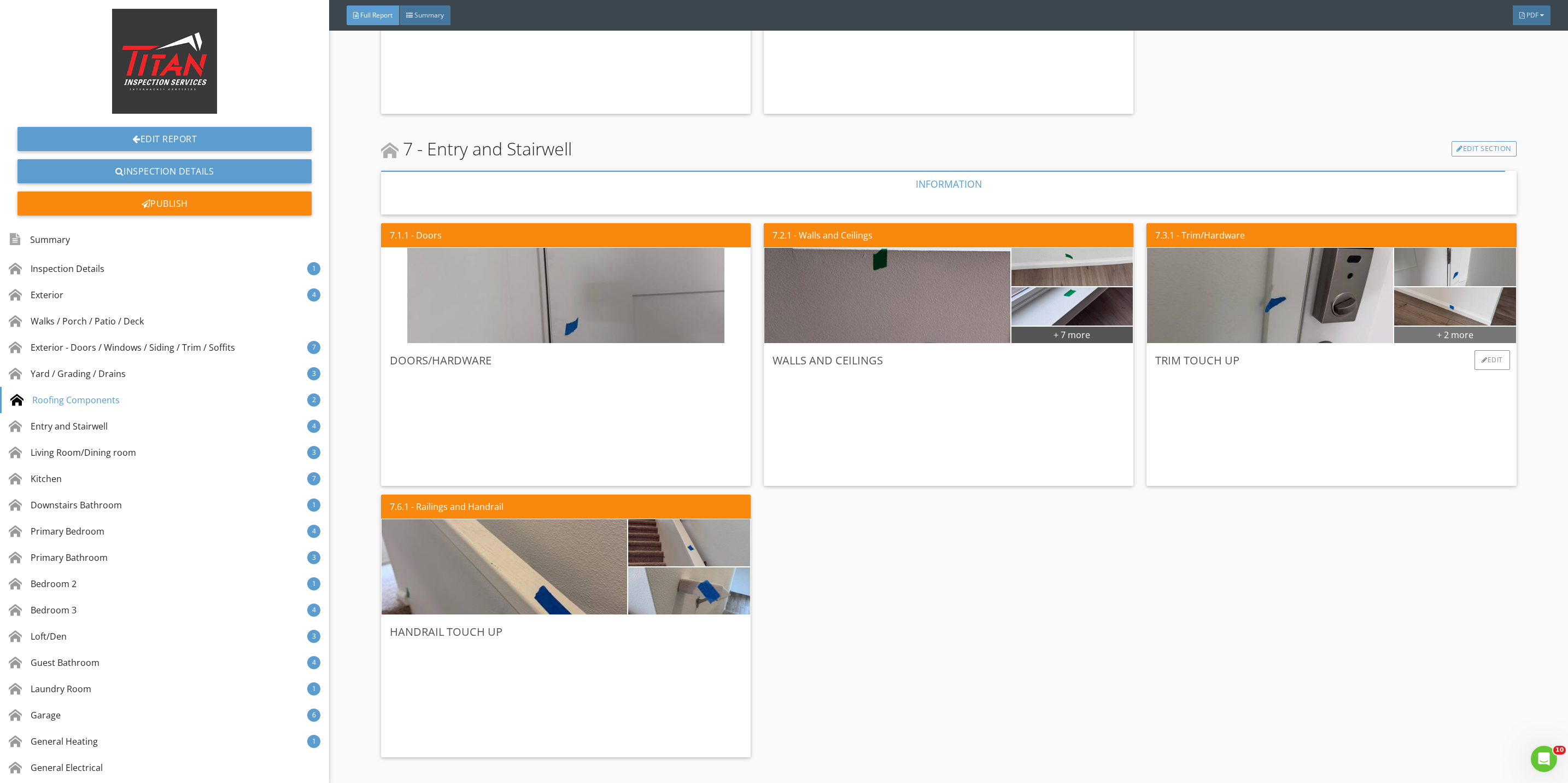
click at [1440, 333] on div "+ 2 more" at bounding box center [1455, 333] width 122 height 17
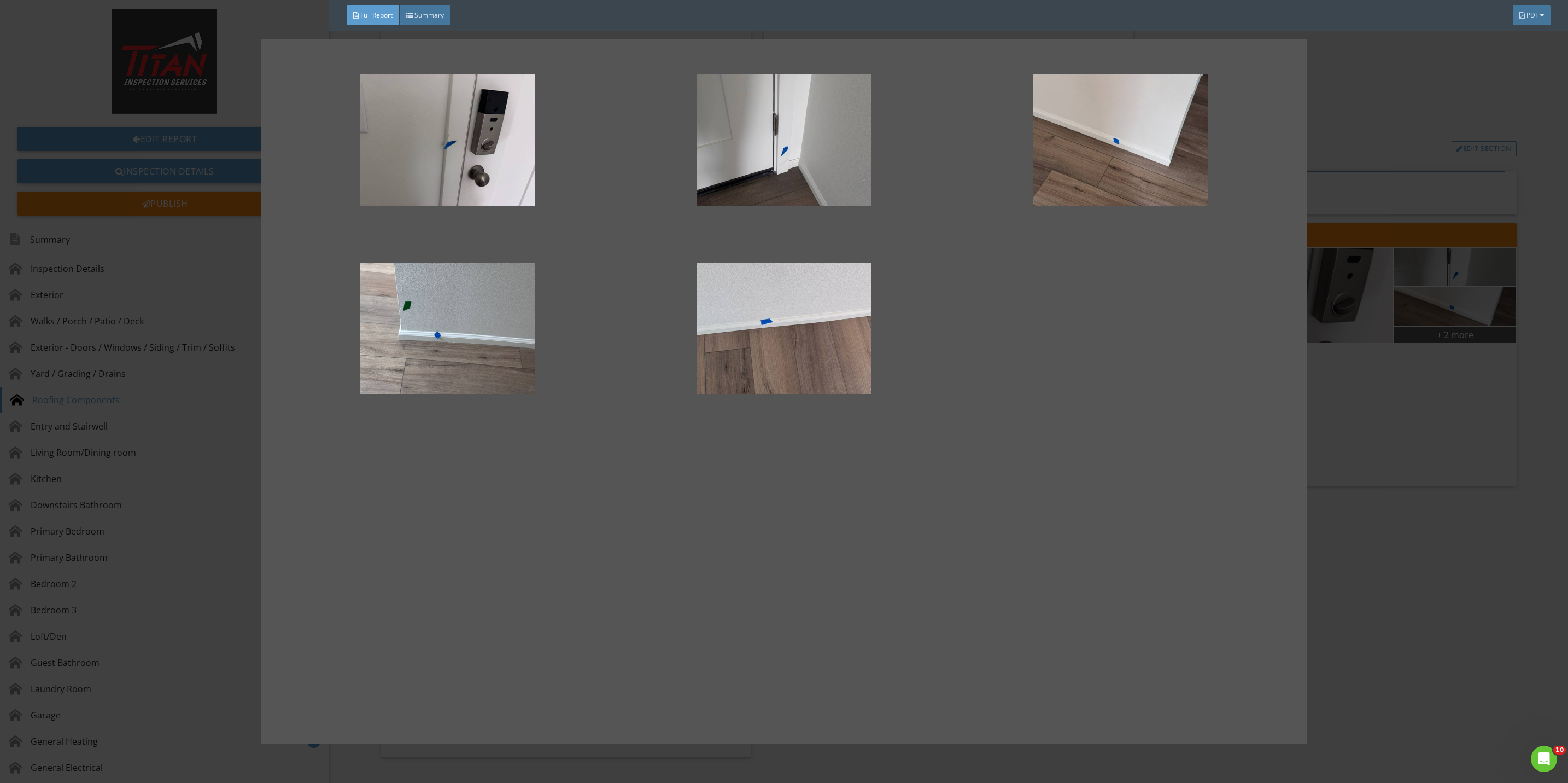
drag, startPoint x: 1404, startPoint y: 530, endPoint x: 1400, endPoint y: 535, distance: 6.4
click at [1400, 535] on div at bounding box center [784, 392] width 1568 height 783
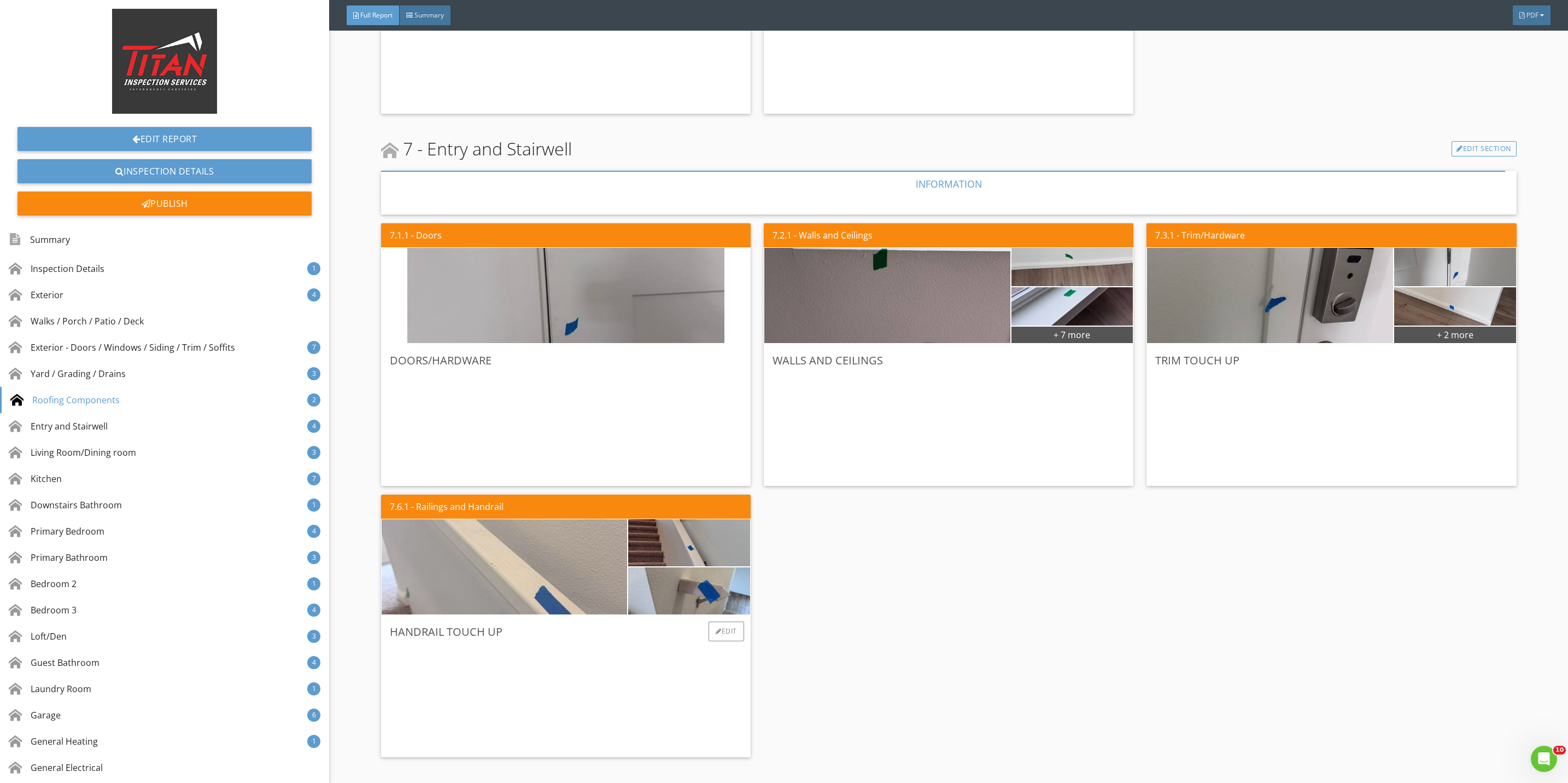
click at [537, 579] on img at bounding box center [504, 567] width 317 height 238
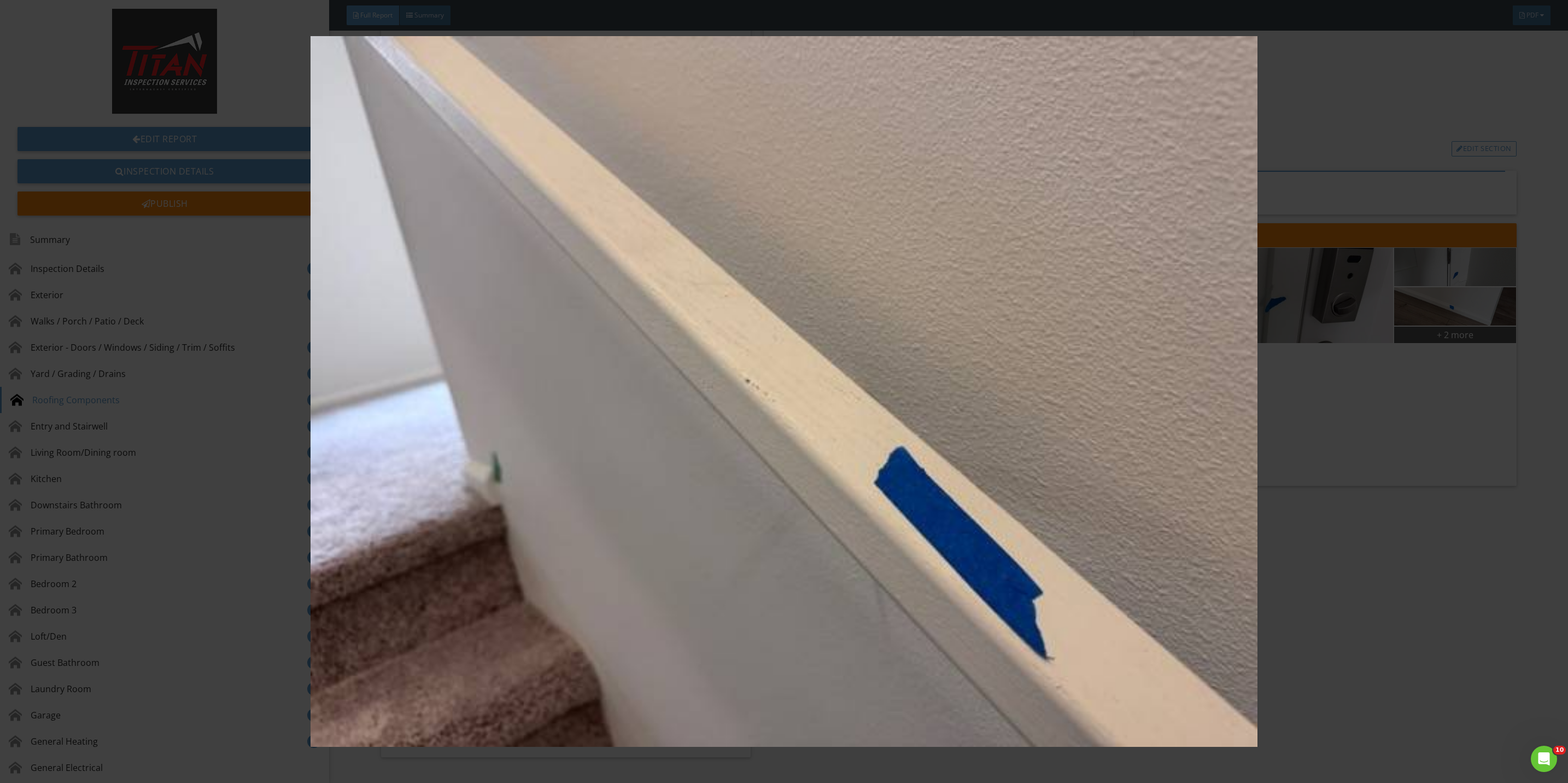
click at [1318, 607] on img at bounding box center [784, 392] width 1456 height 711
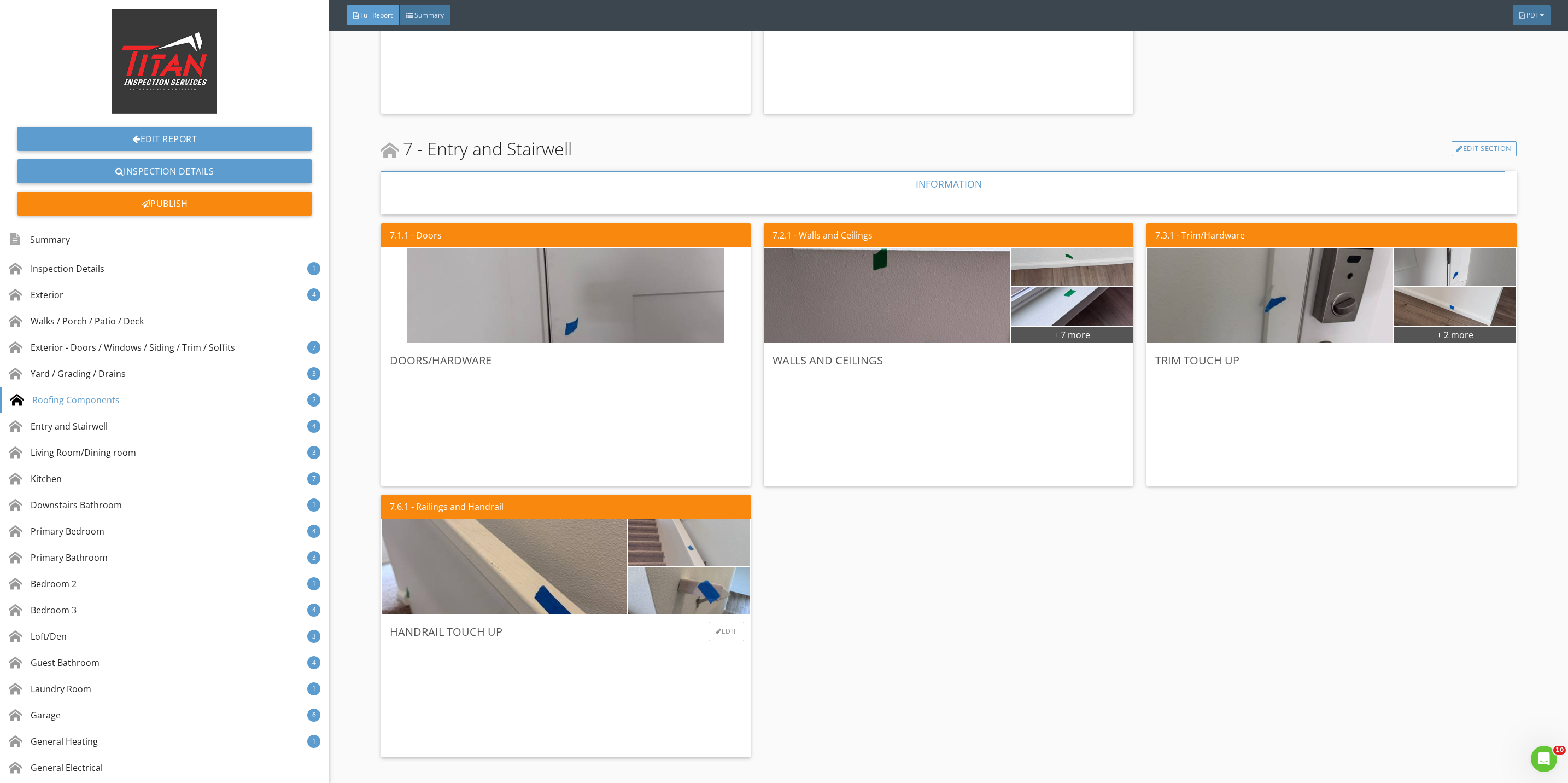
click at [693, 540] on img at bounding box center [688, 543] width 157 height 117
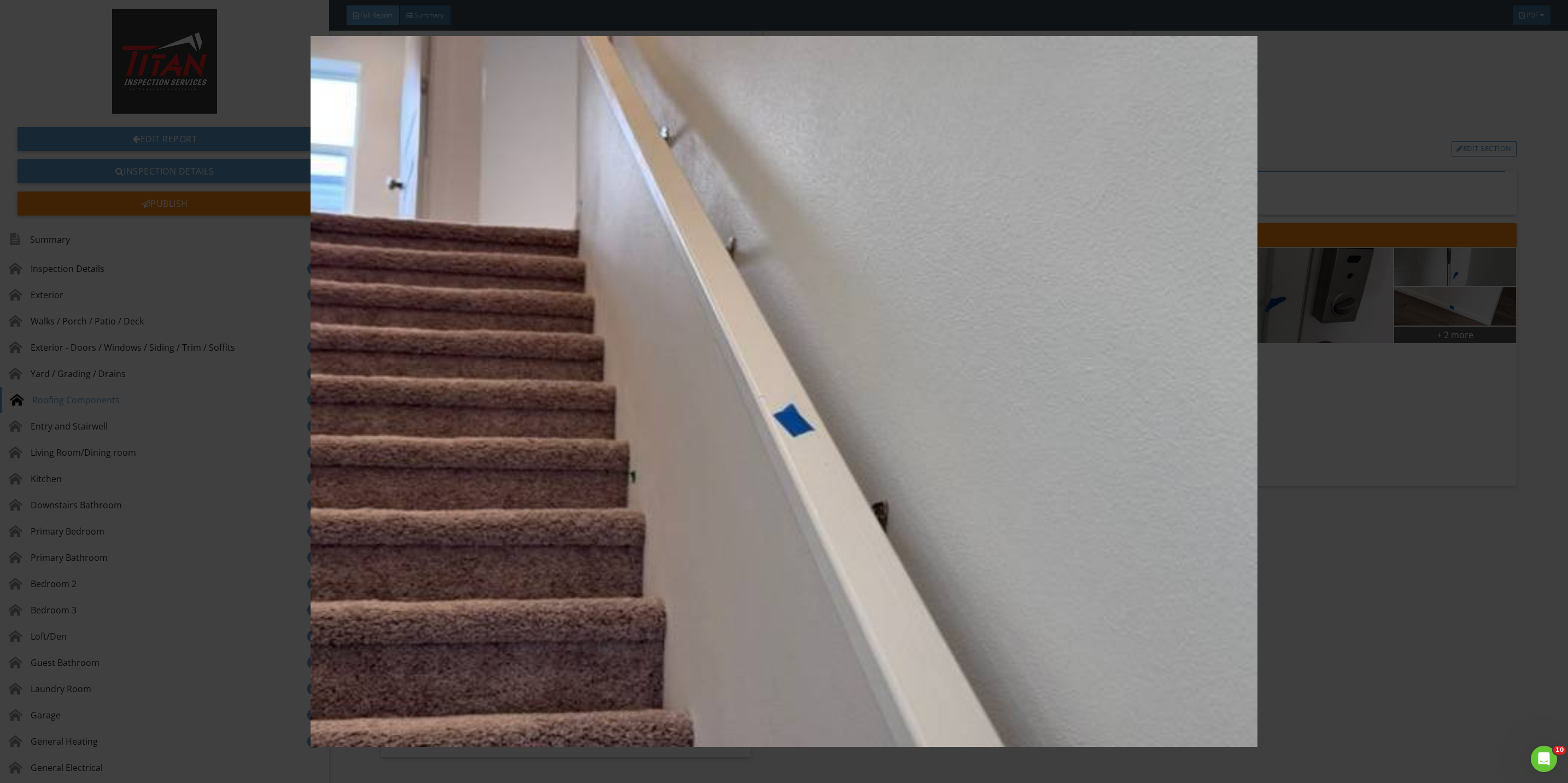
click at [1348, 609] on img at bounding box center [784, 392] width 1456 height 711
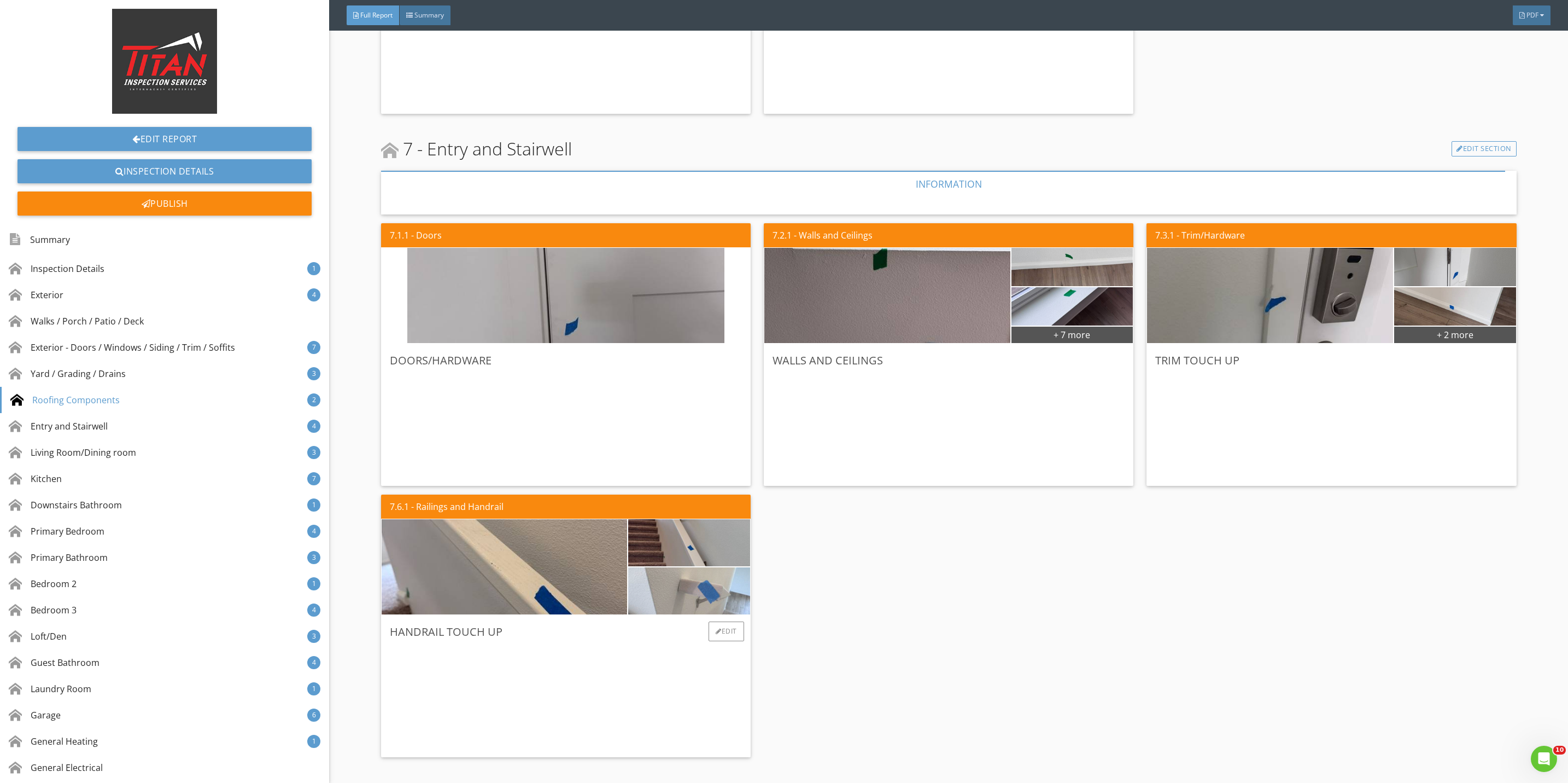
click at [701, 607] on img at bounding box center [688, 590] width 157 height 117
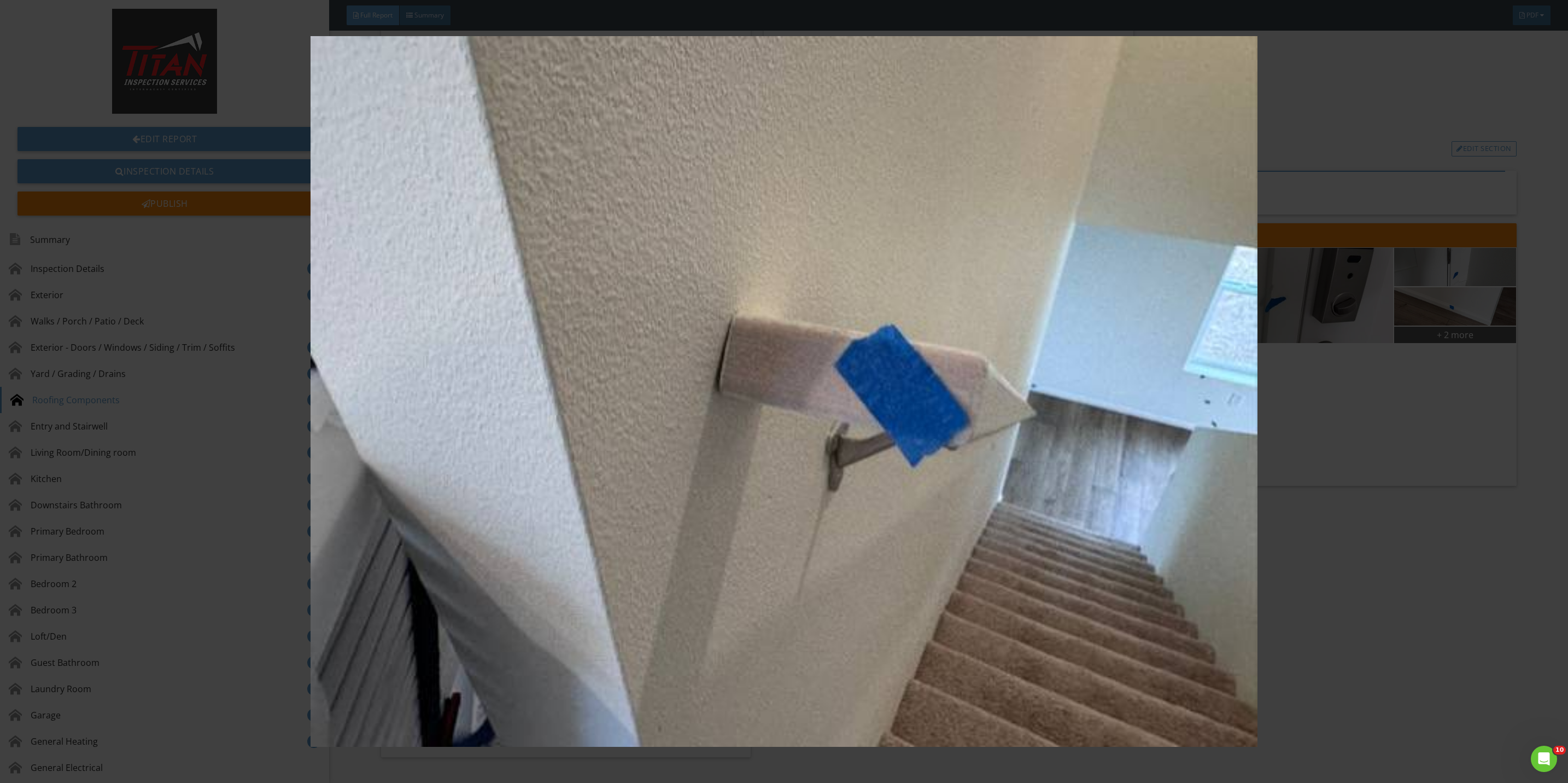
click at [1336, 581] on img at bounding box center [784, 392] width 1456 height 711
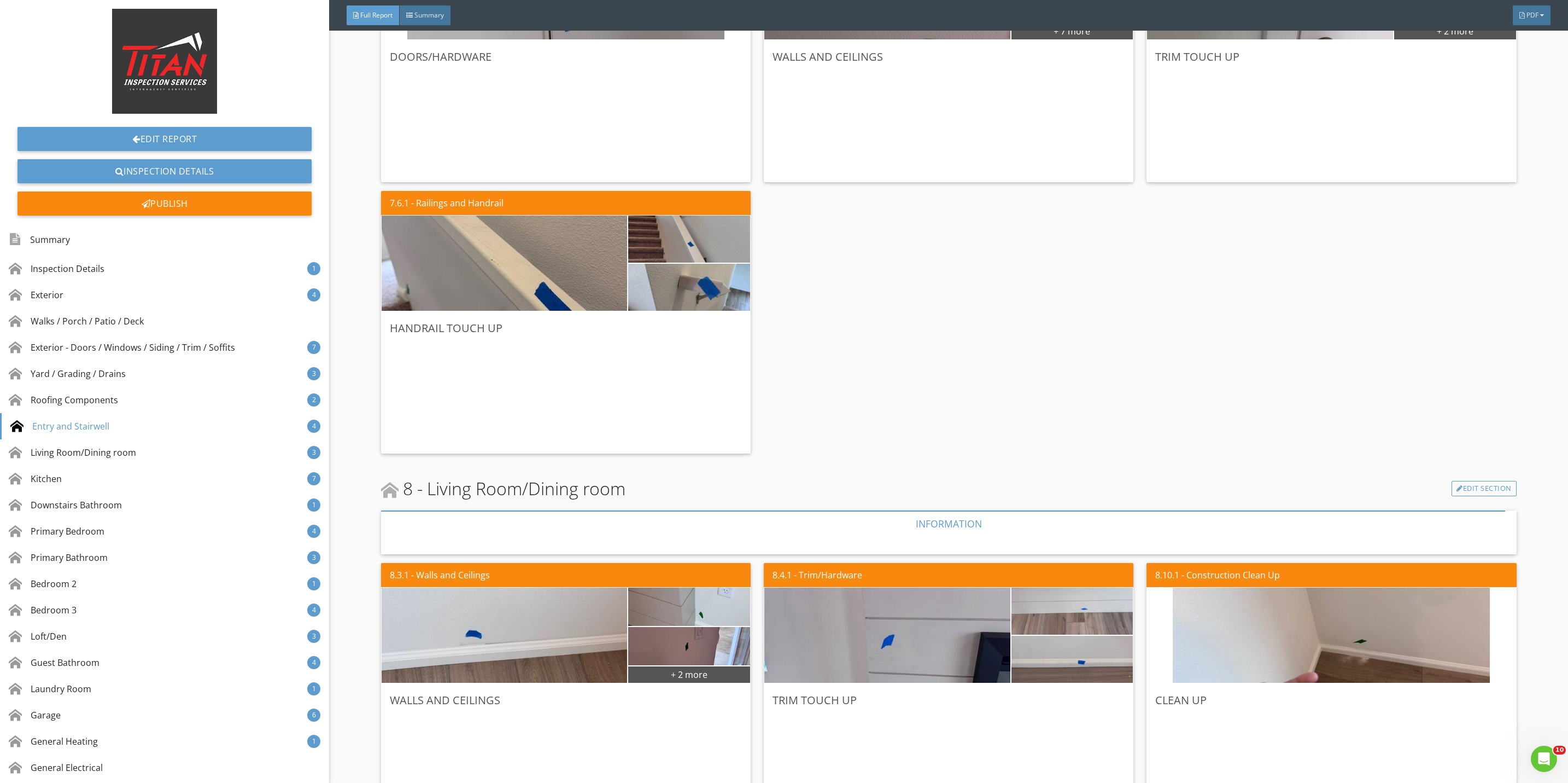
scroll to position [3528, 0]
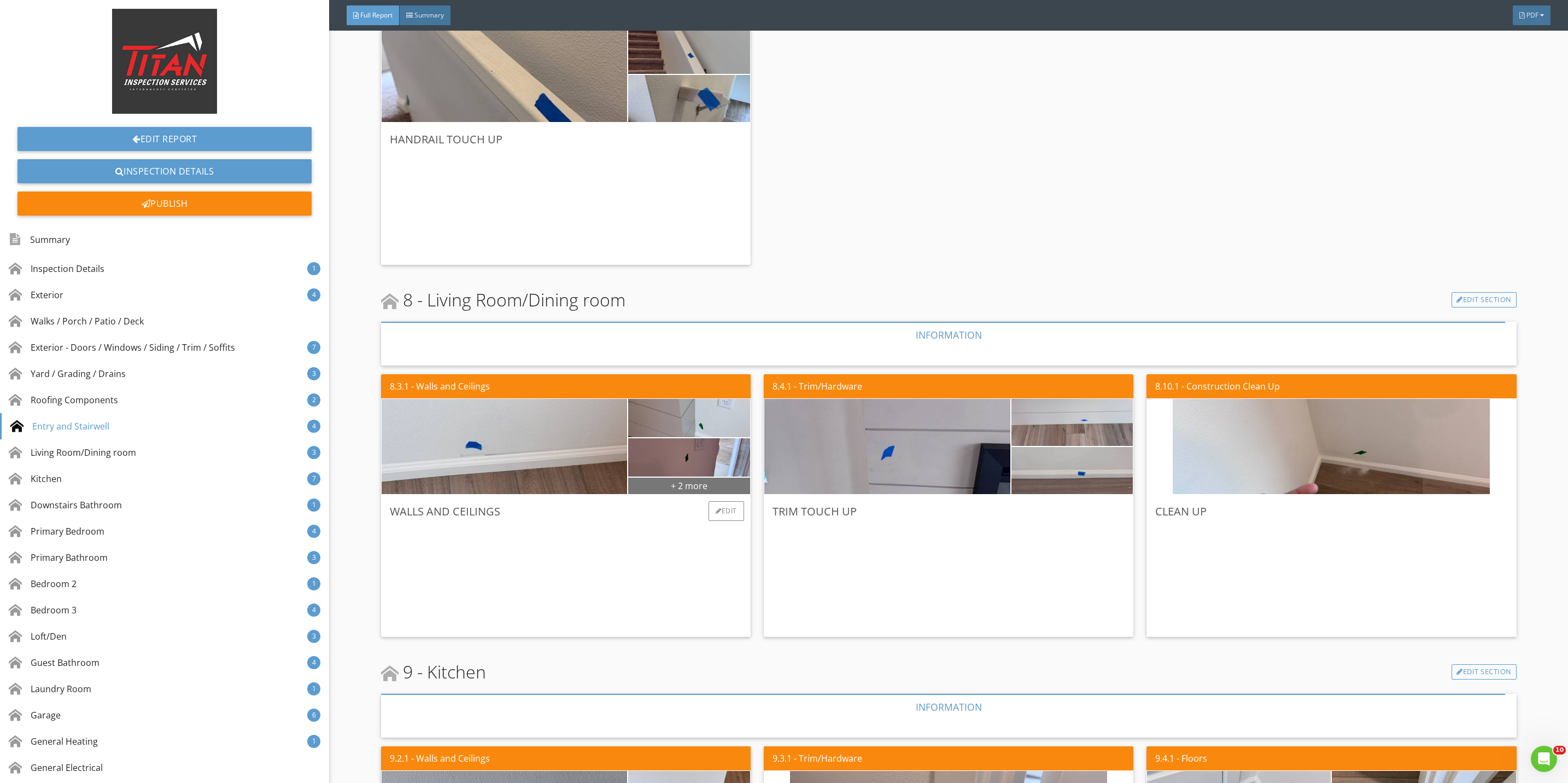
click at [694, 488] on div "+ 2 more" at bounding box center [689, 484] width 122 height 17
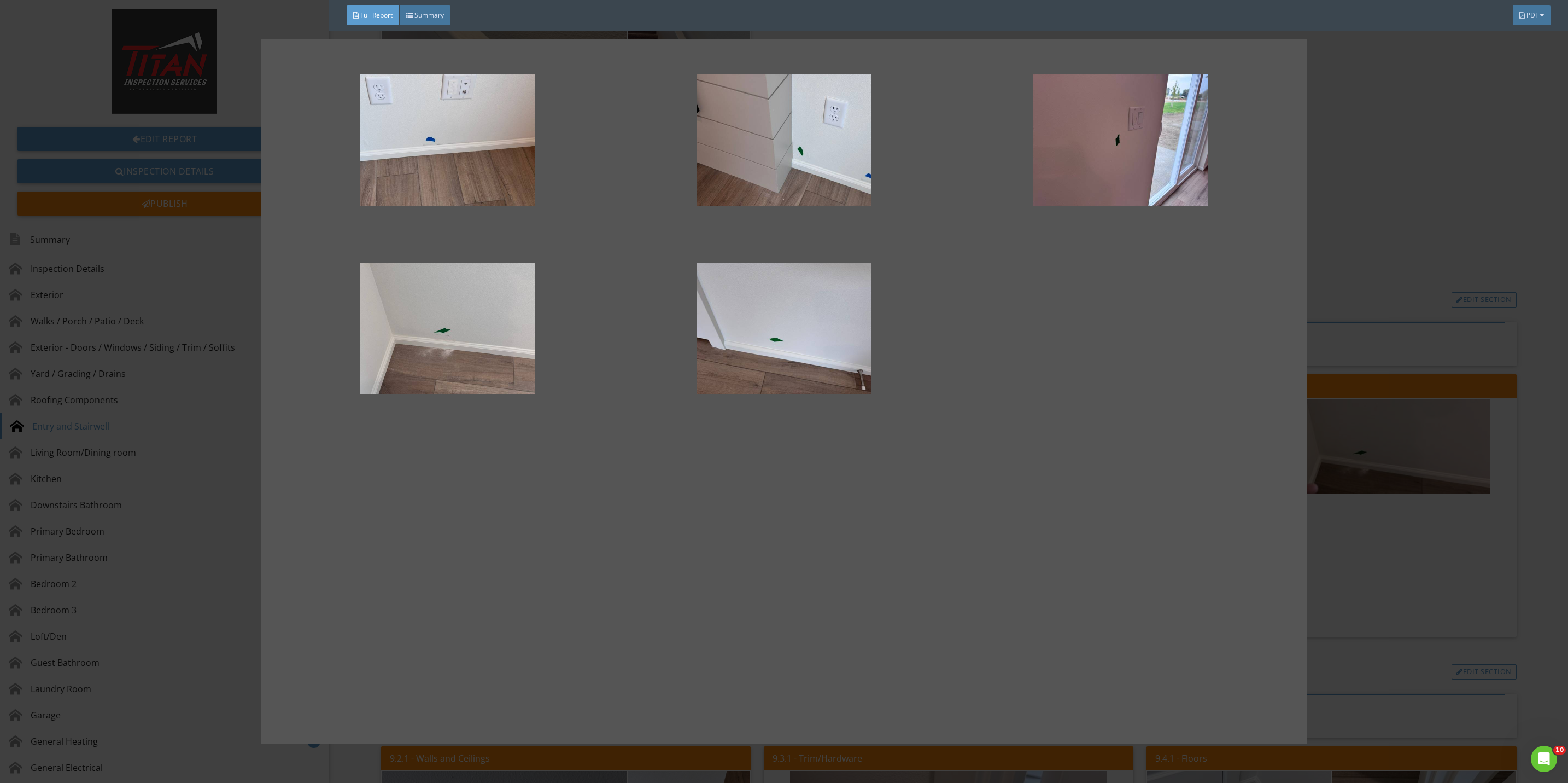
click at [1337, 579] on div at bounding box center [784, 392] width 1568 height 783
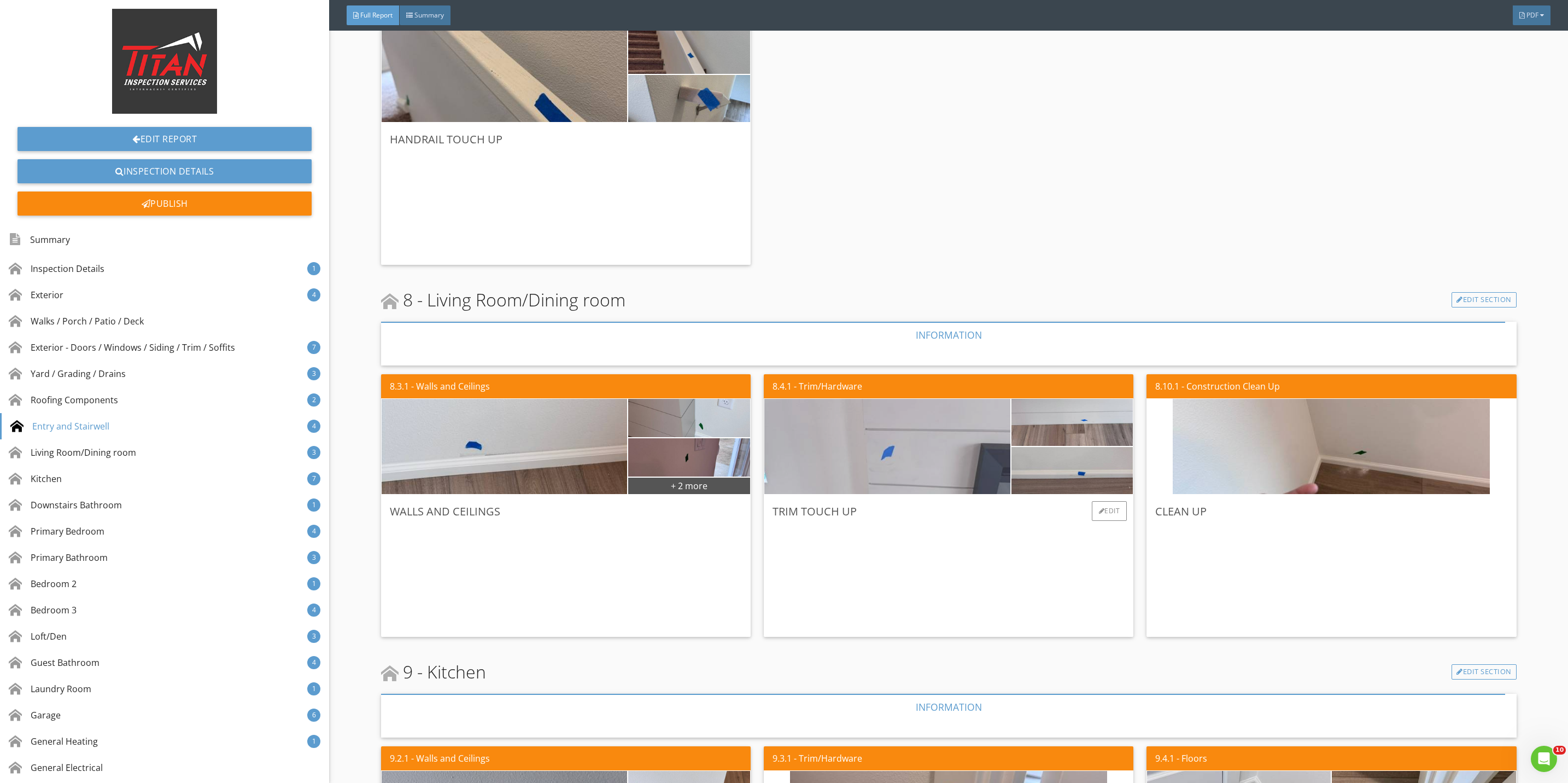
click at [978, 483] on img at bounding box center [887, 446] width 317 height 238
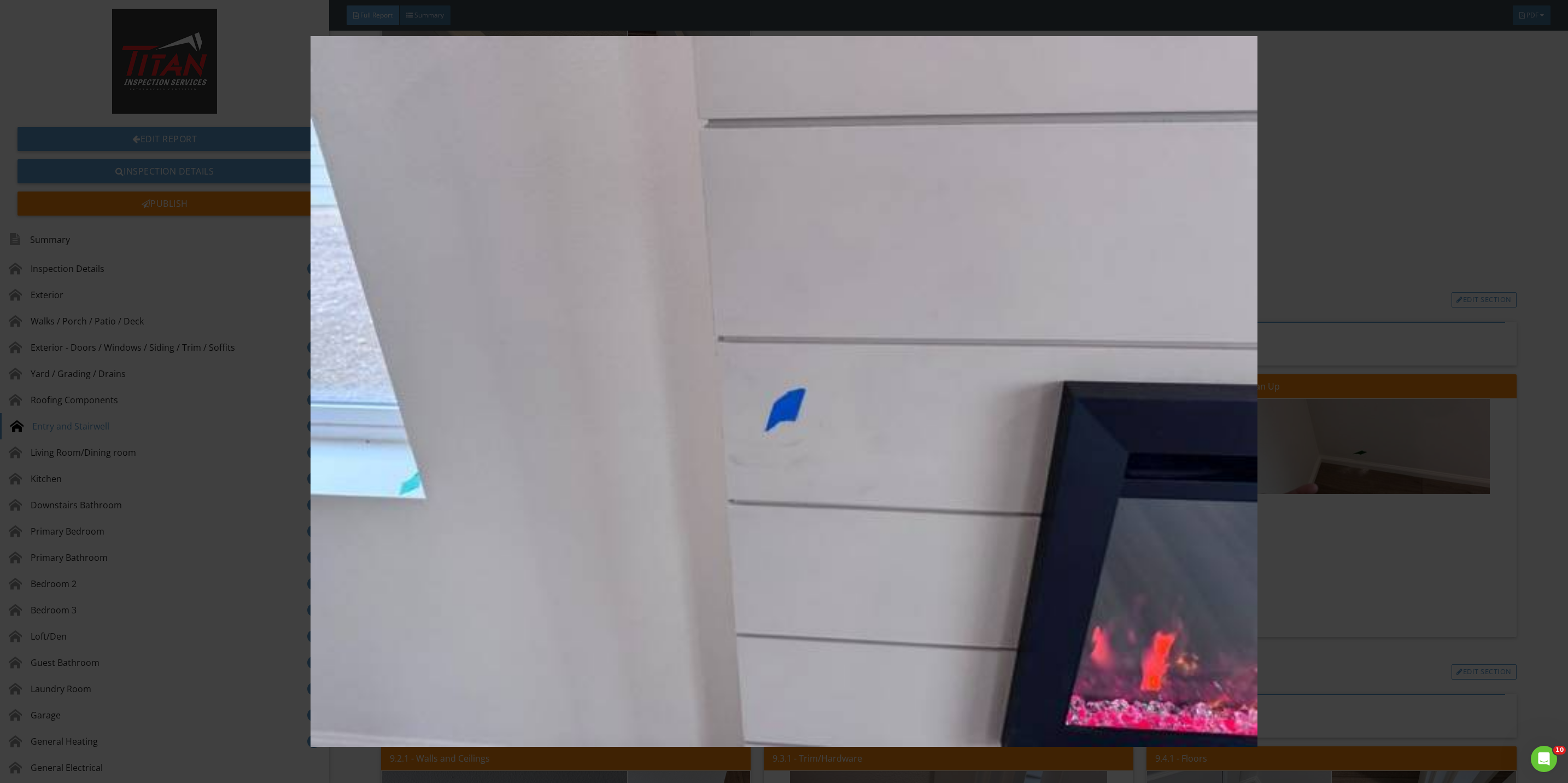
click at [1329, 575] on img at bounding box center [784, 392] width 1456 height 711
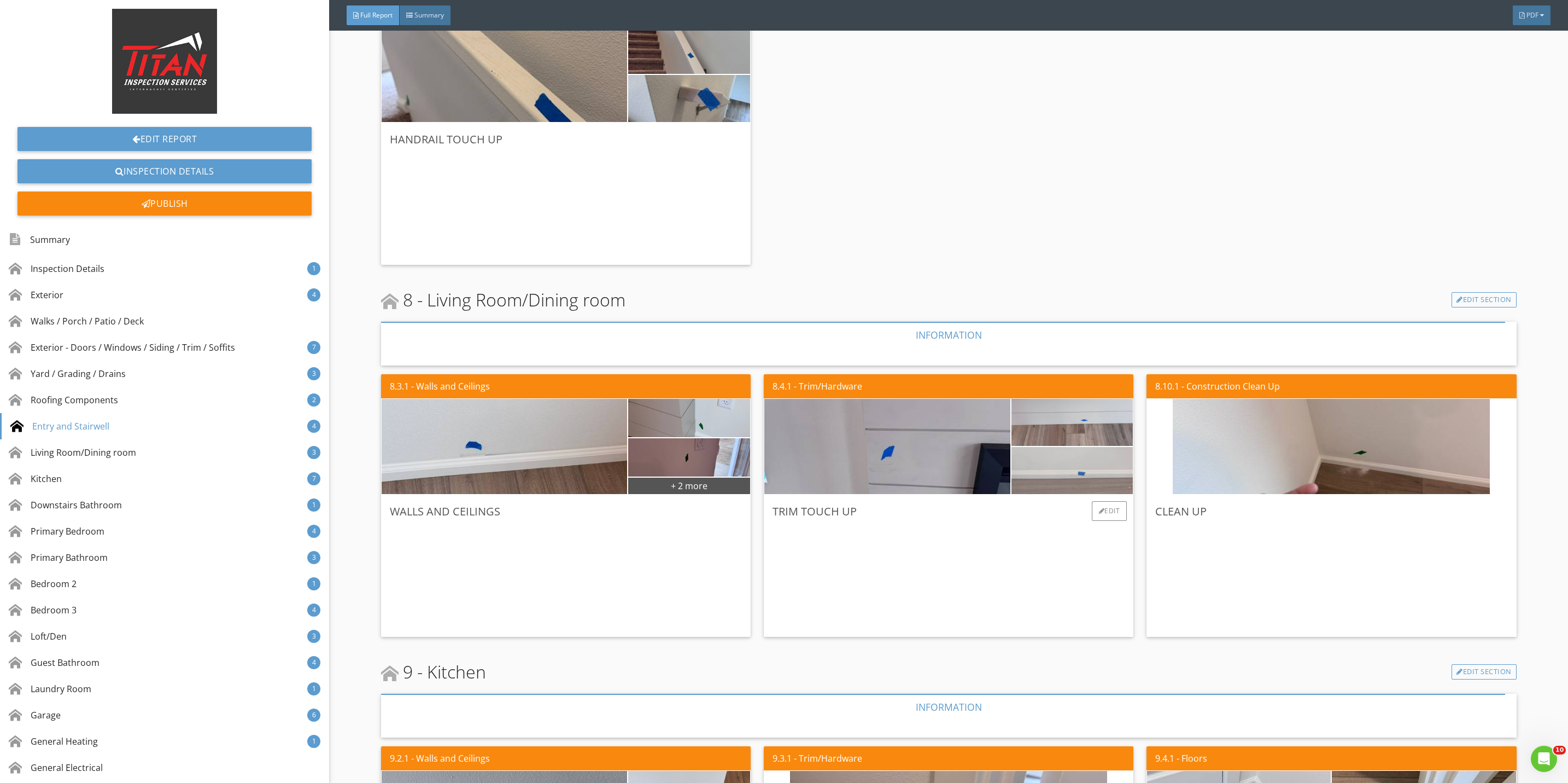
click at [1064, 469] on img at bounding box center [1072, 470] width 157 height 117
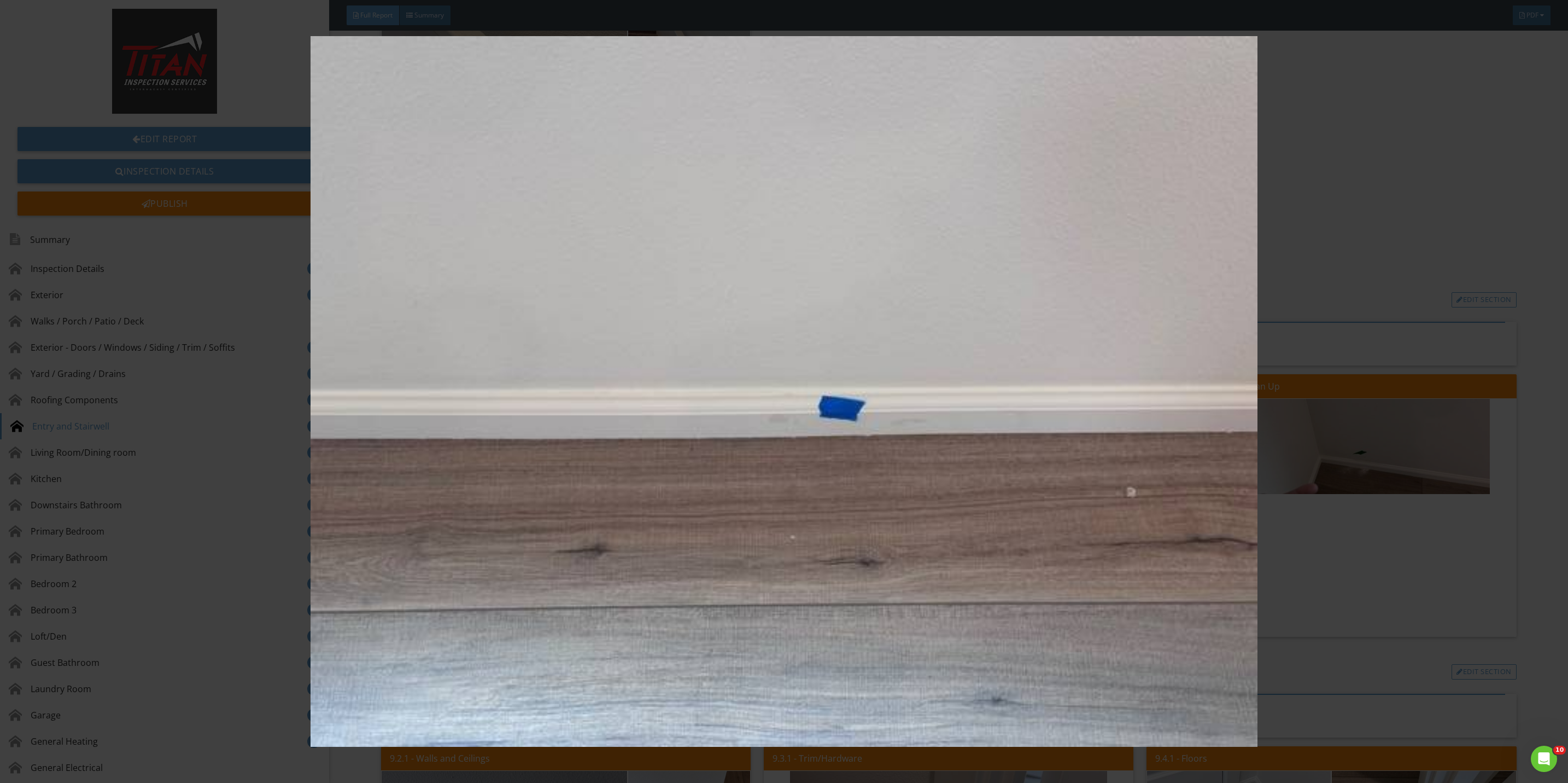
click at [1300, 568] on img at bounding box center [784, 392] width 1456 height 711
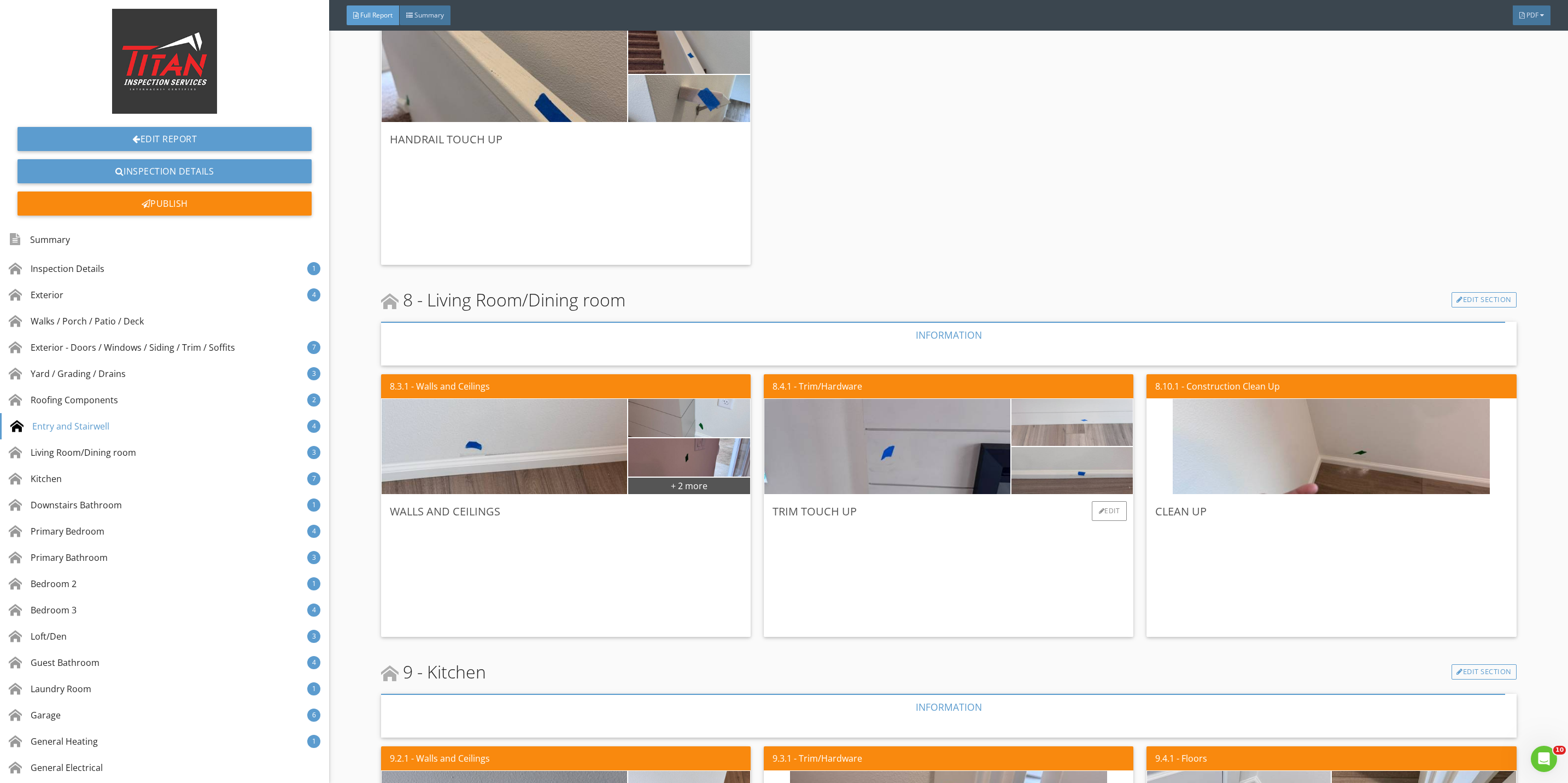
click at [1077, 433] on img at bounding box center [1072, 422] width 157 height 117
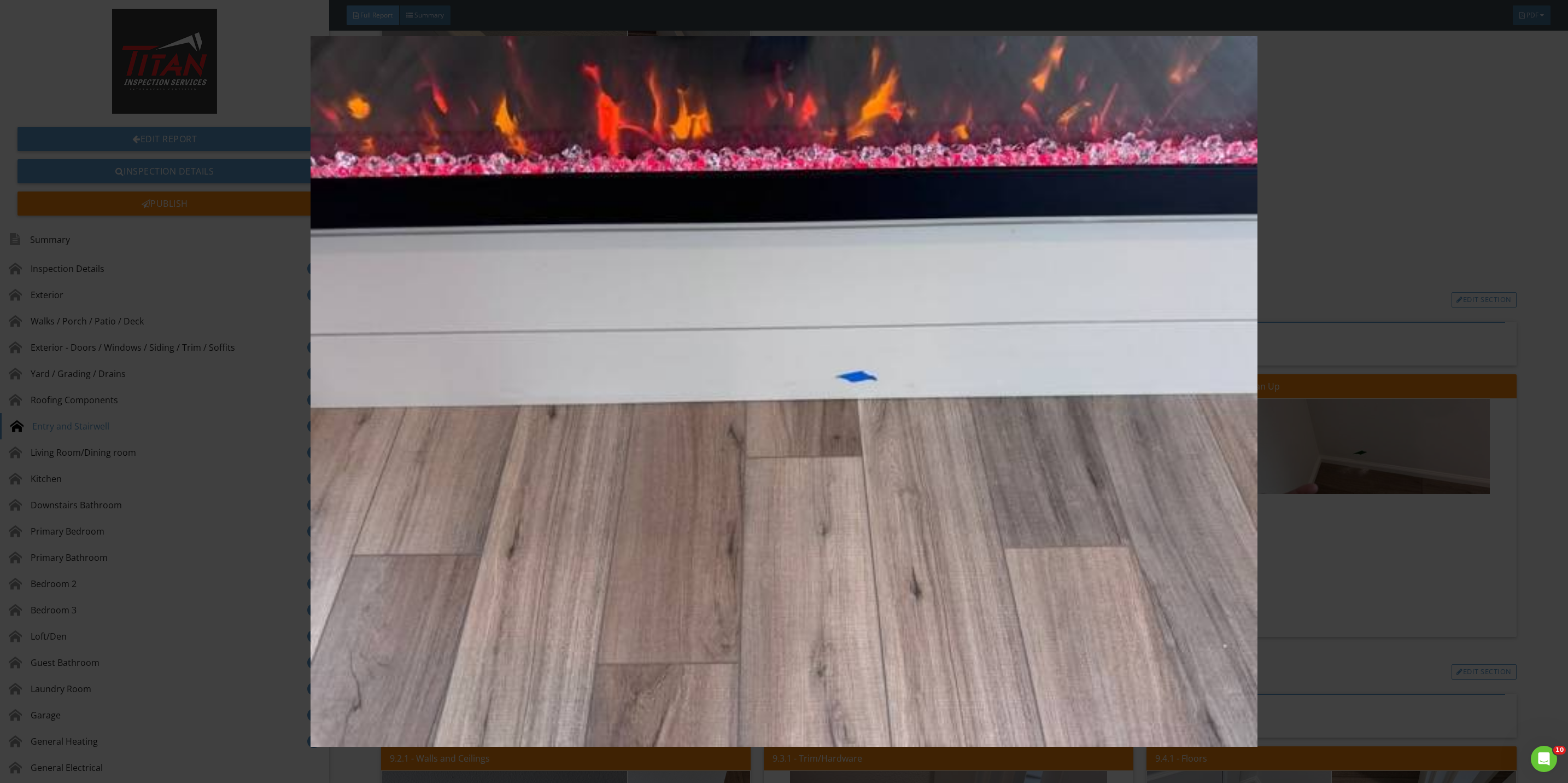
click at [1363, 588] on img at bounding box center [784, 392] width 1456 height 711
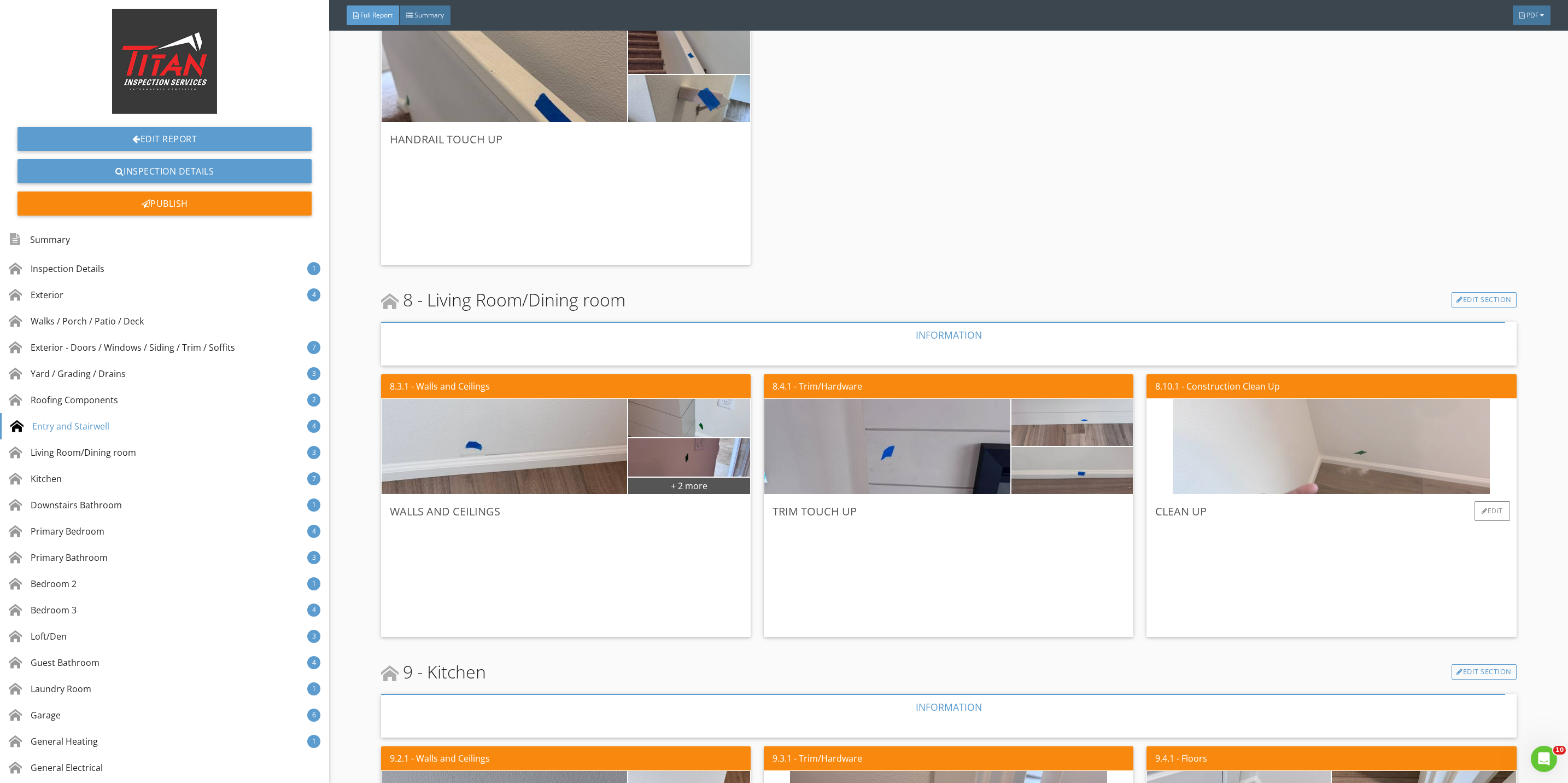
click at [1346, 453] on img at bounding box center [1331, 446] width 317 height 238
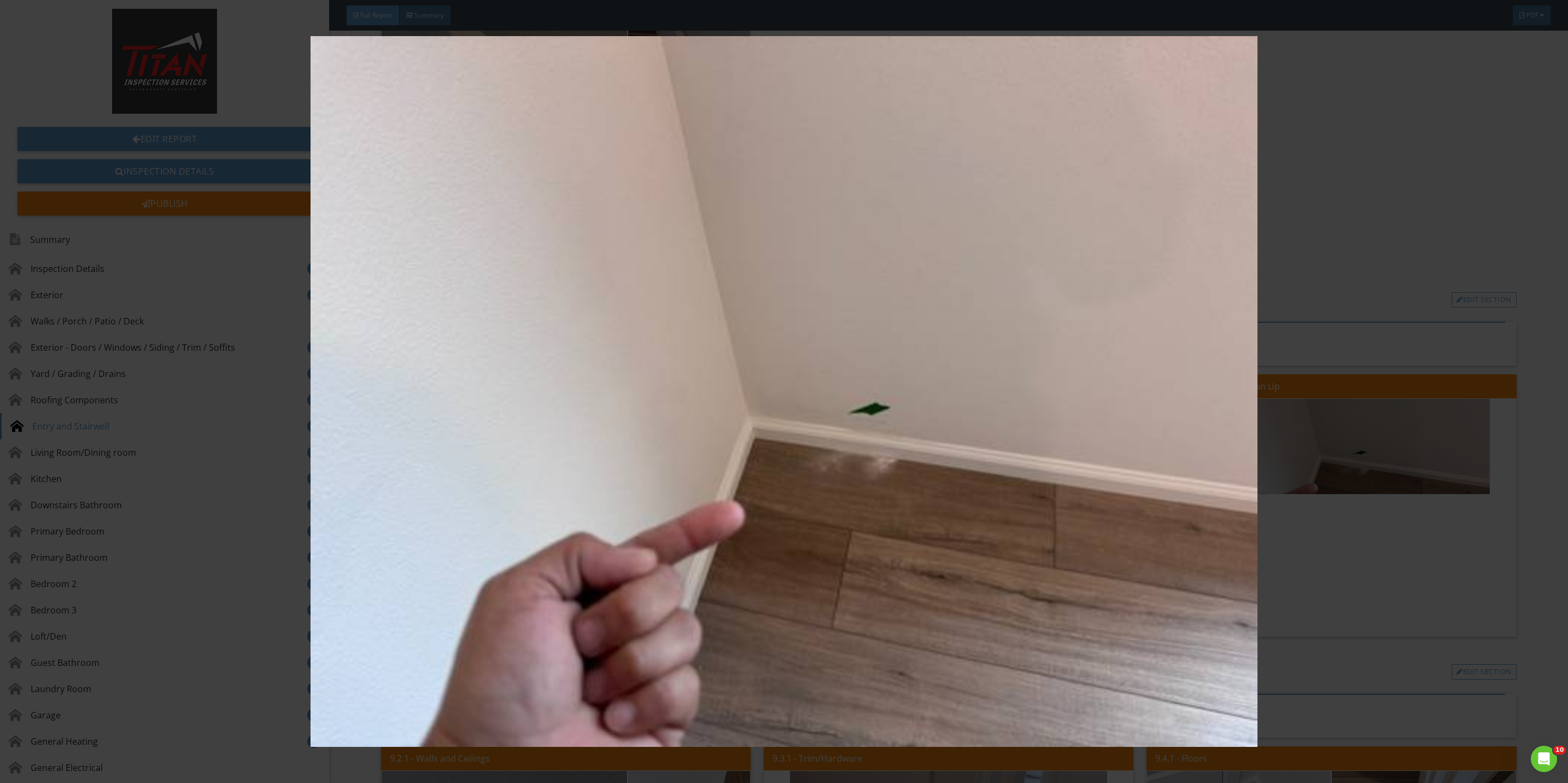
click at [1374, 596] on img at bounding box center [784, 392] width 1456 height 711
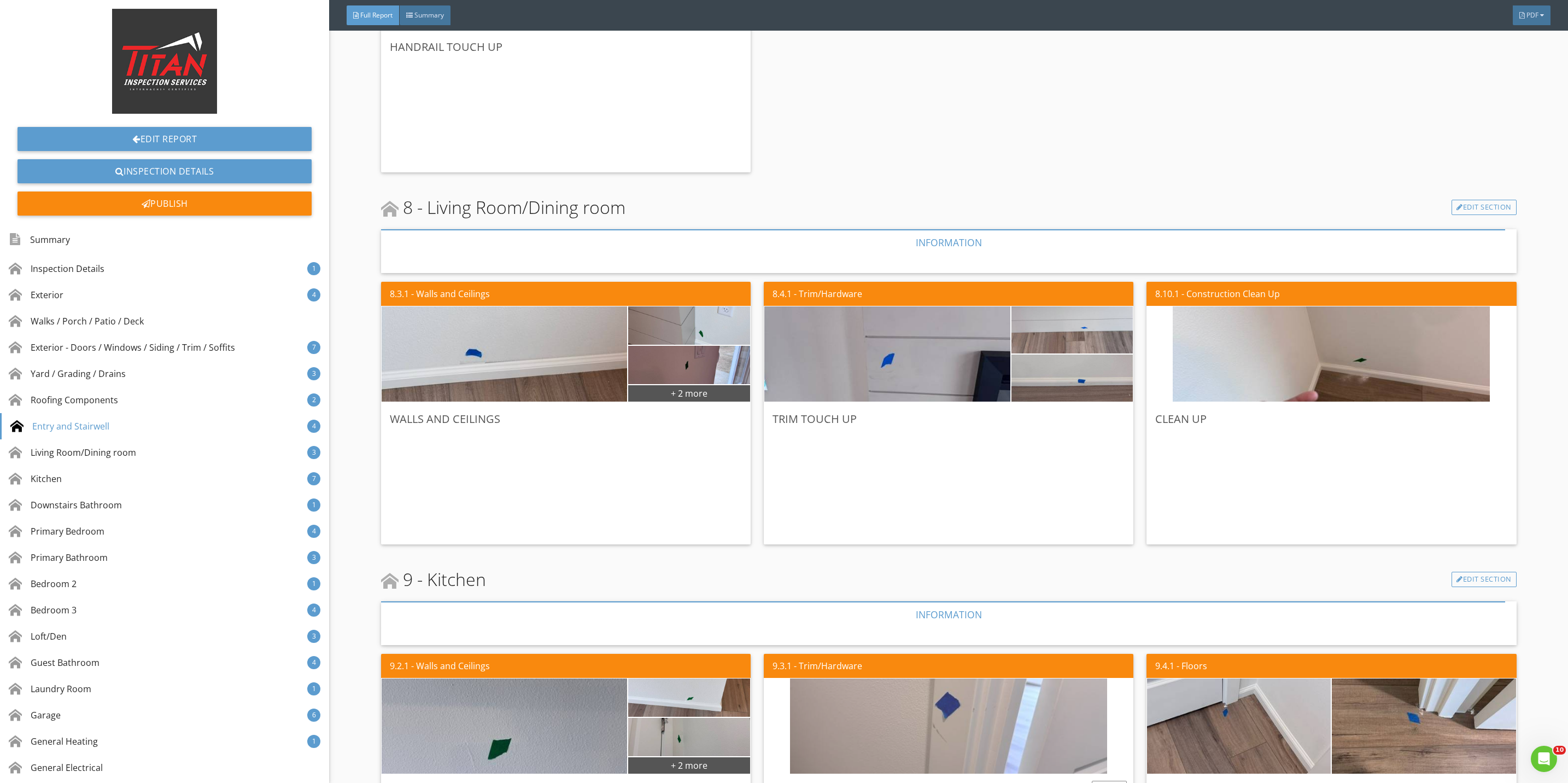
scroll to position [3610, 0]
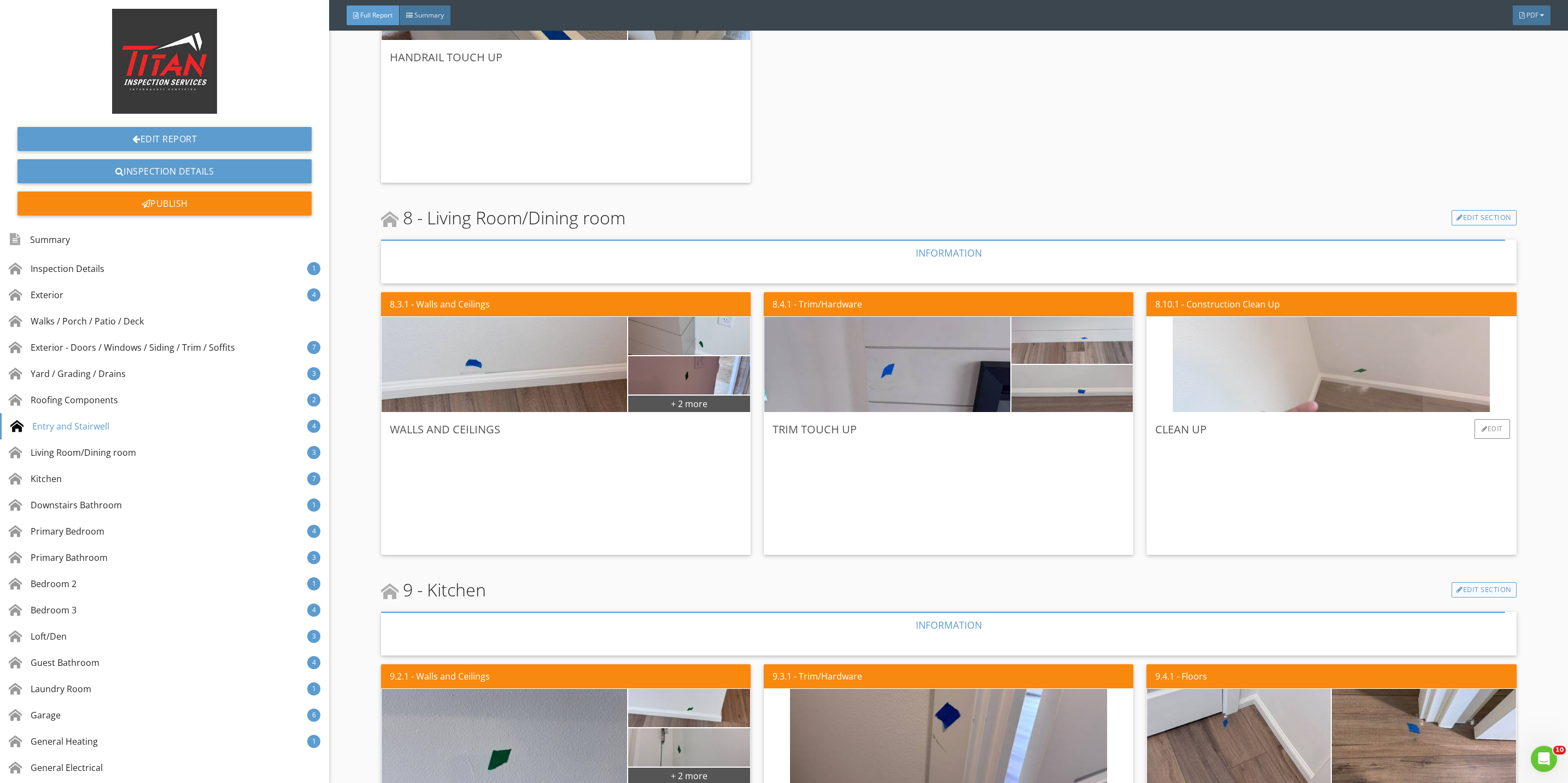
click at [1354, 364] on img at bounding box center [1331, 364] width 317 height 238
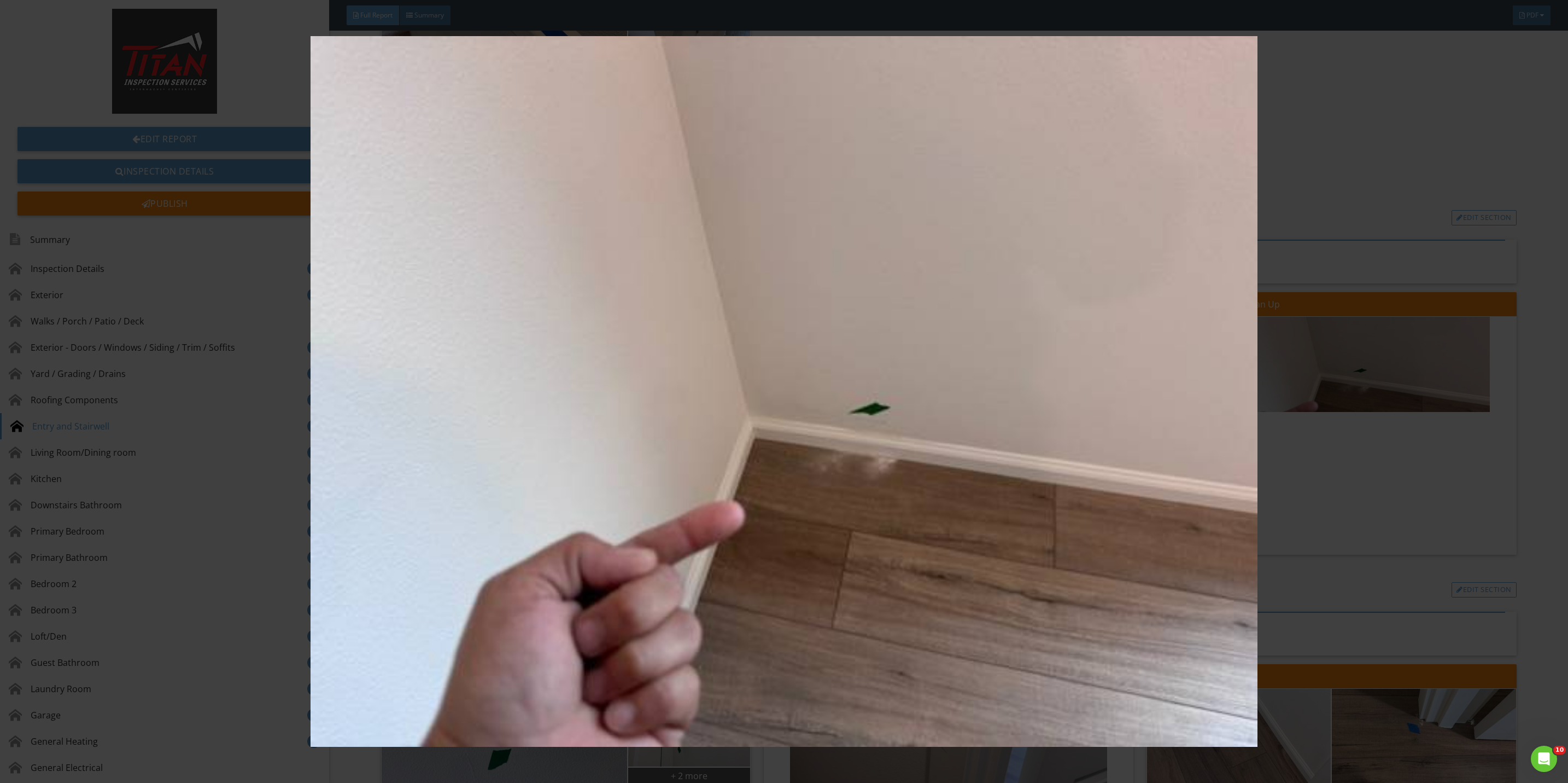
click at [1367, 519] on img at bounding box center [784, 392] width 1456 height 711
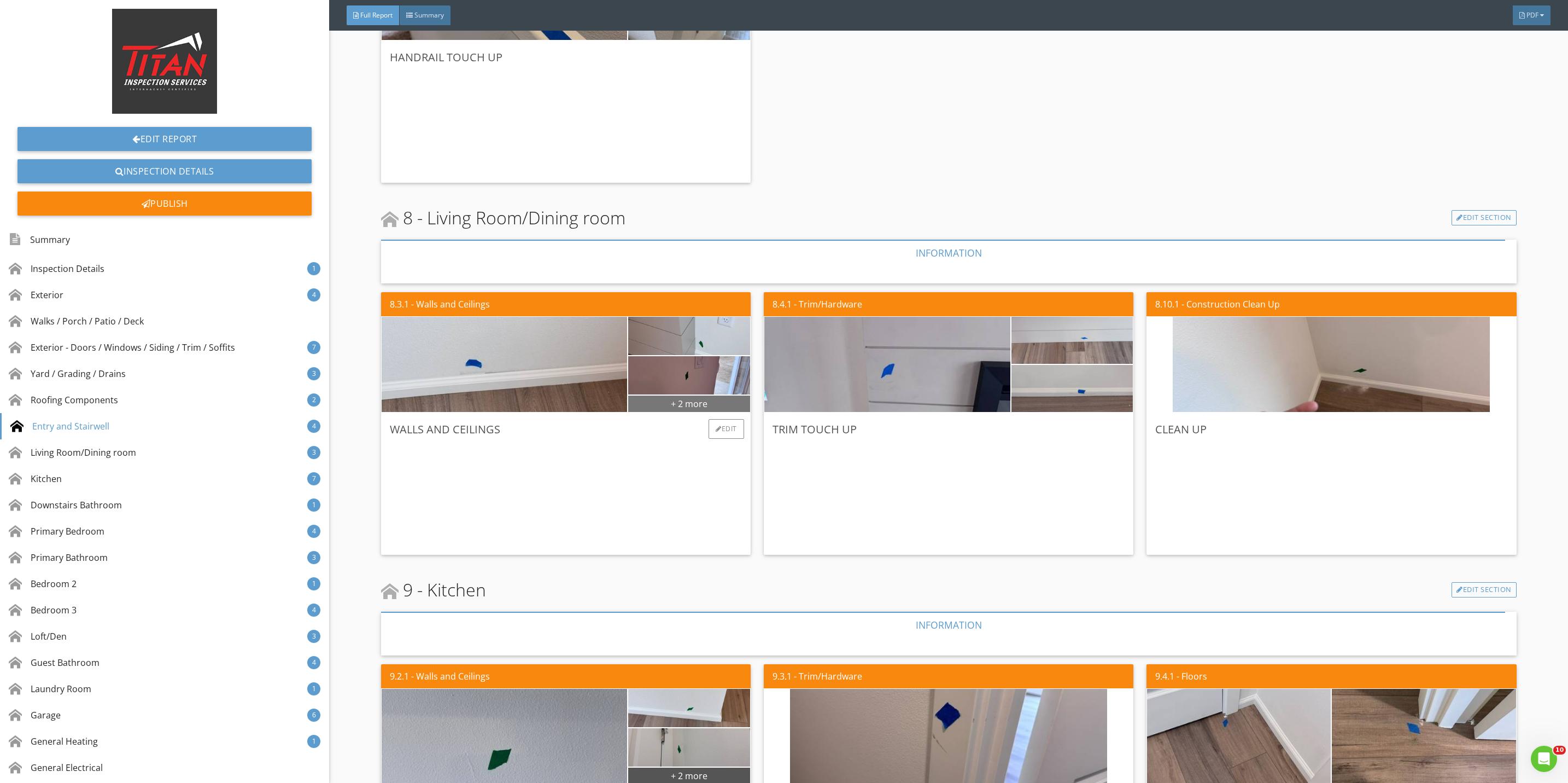
click at [689, 401] on div "+ 2 more" at bounding box center [689, 402] width 122 height 17
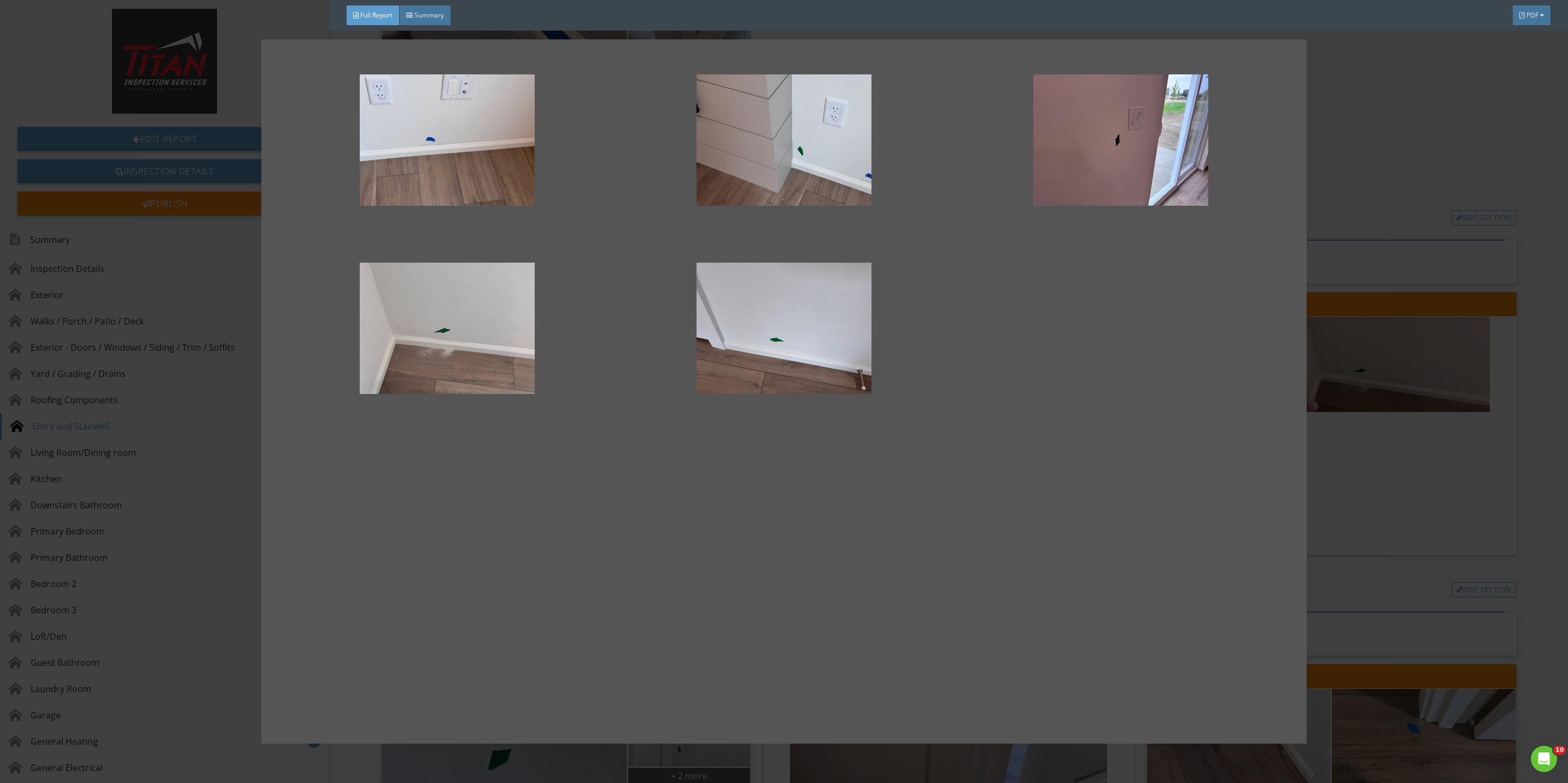
click at [1447, 537] on div at bounding box center [784, 392] width 1568 height 783
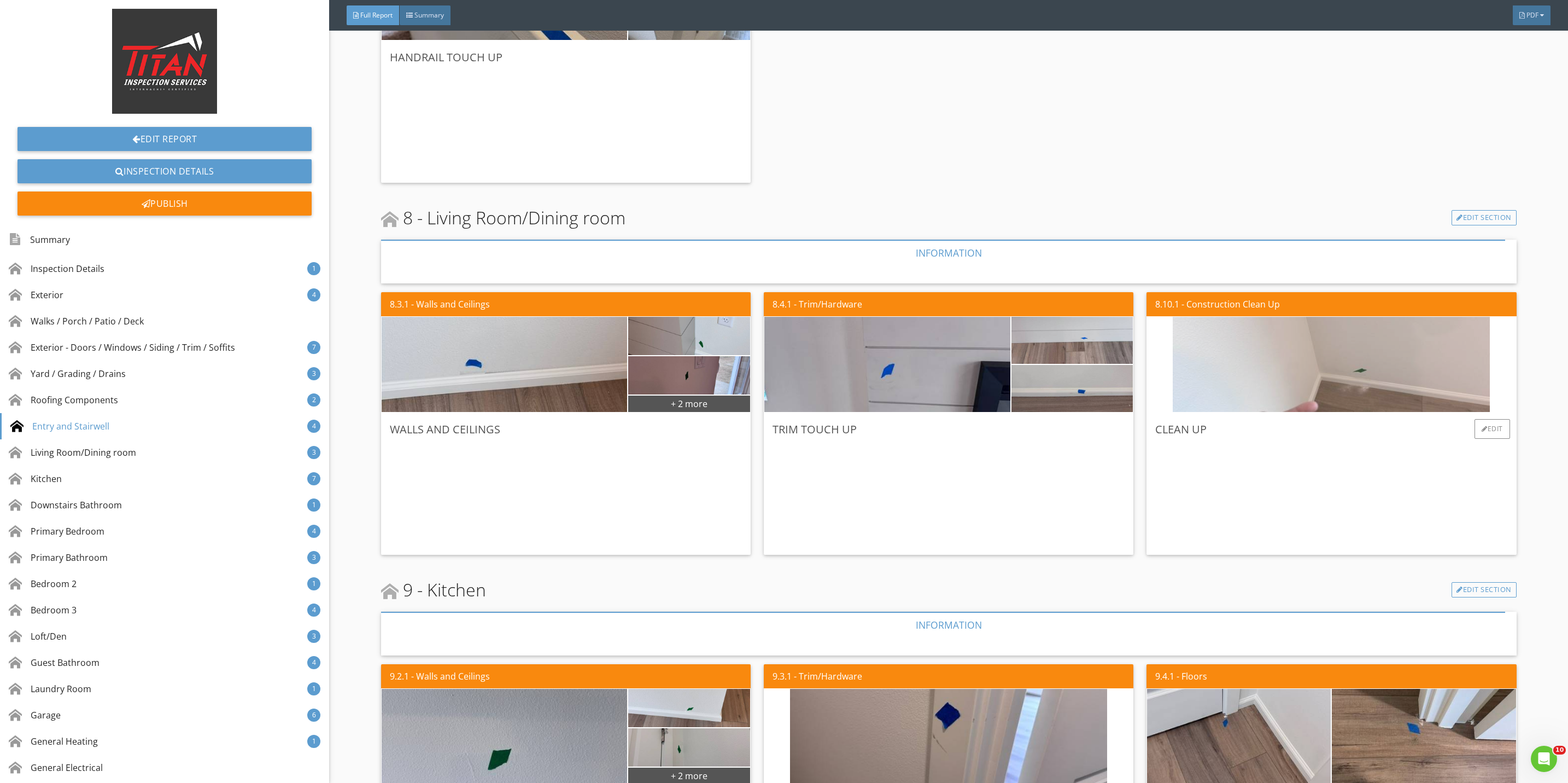
click at [1371, 374] on img at bounding box center [1331, 364] width 317 height 238
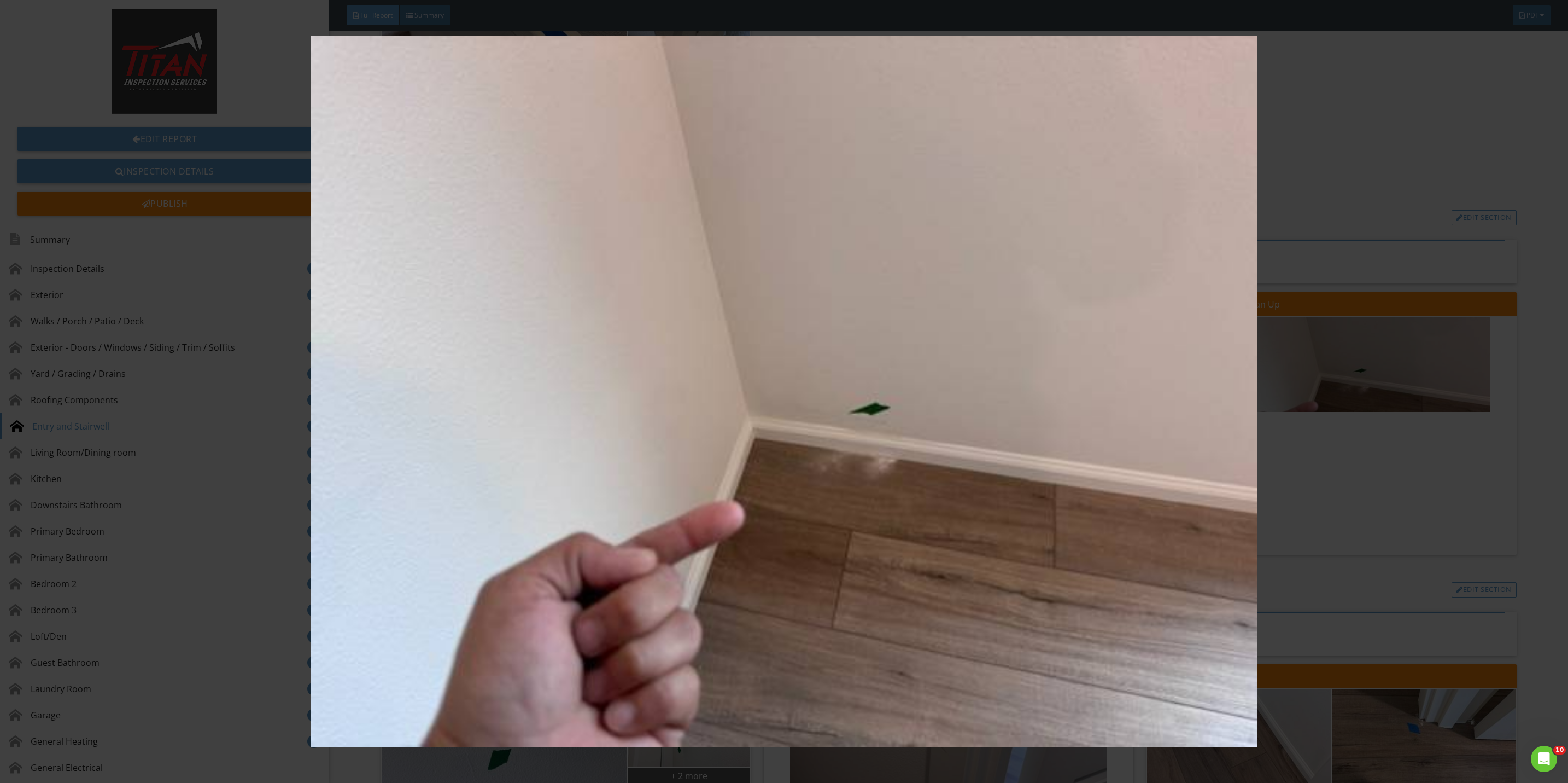
click at [1347, 489] on img at bounding box center [784, 392] width 1456 height 711
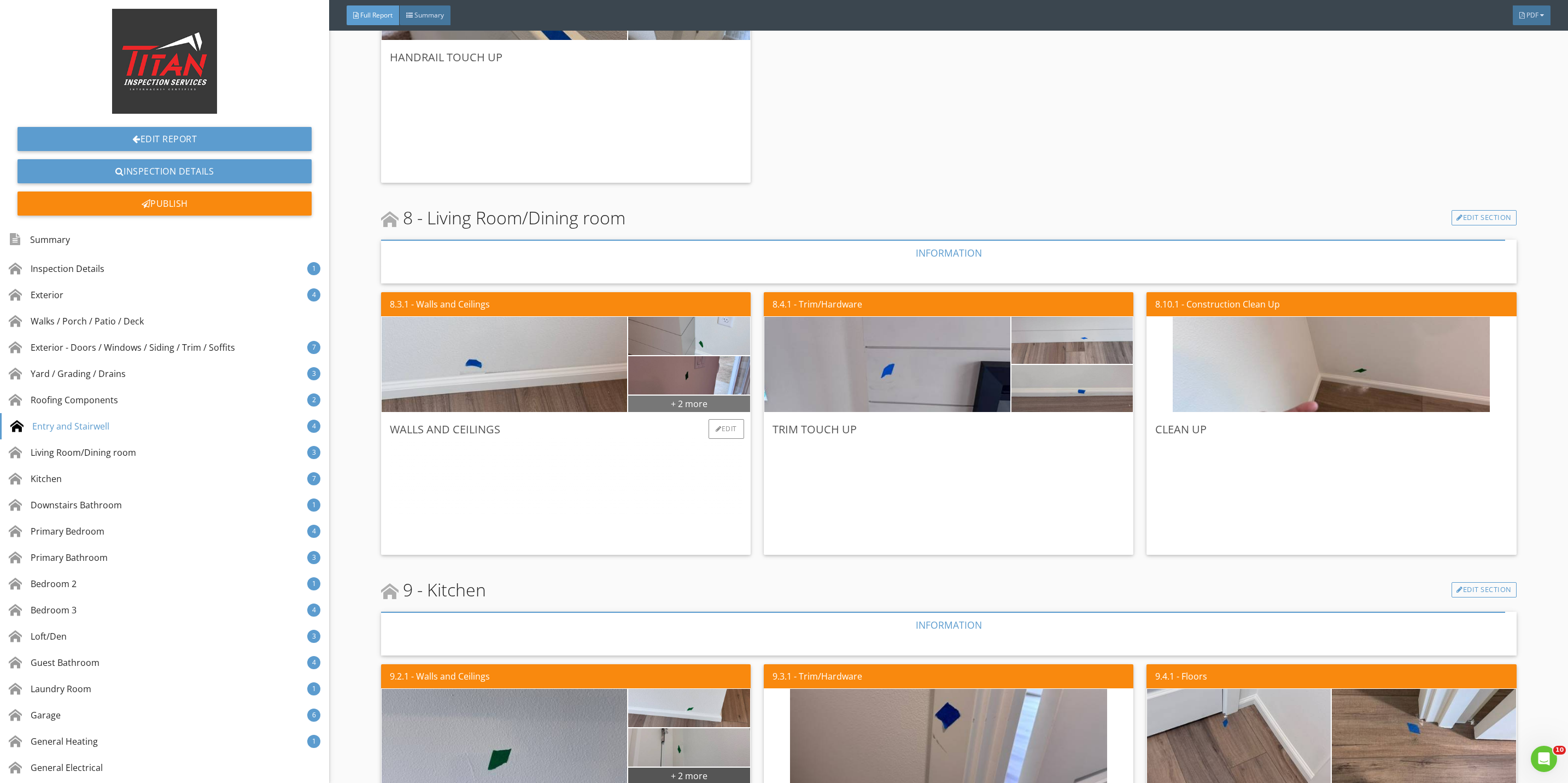
click at [684, 405] on div "+ 2 more" at bounding box center [689, 402] width 122 height 17
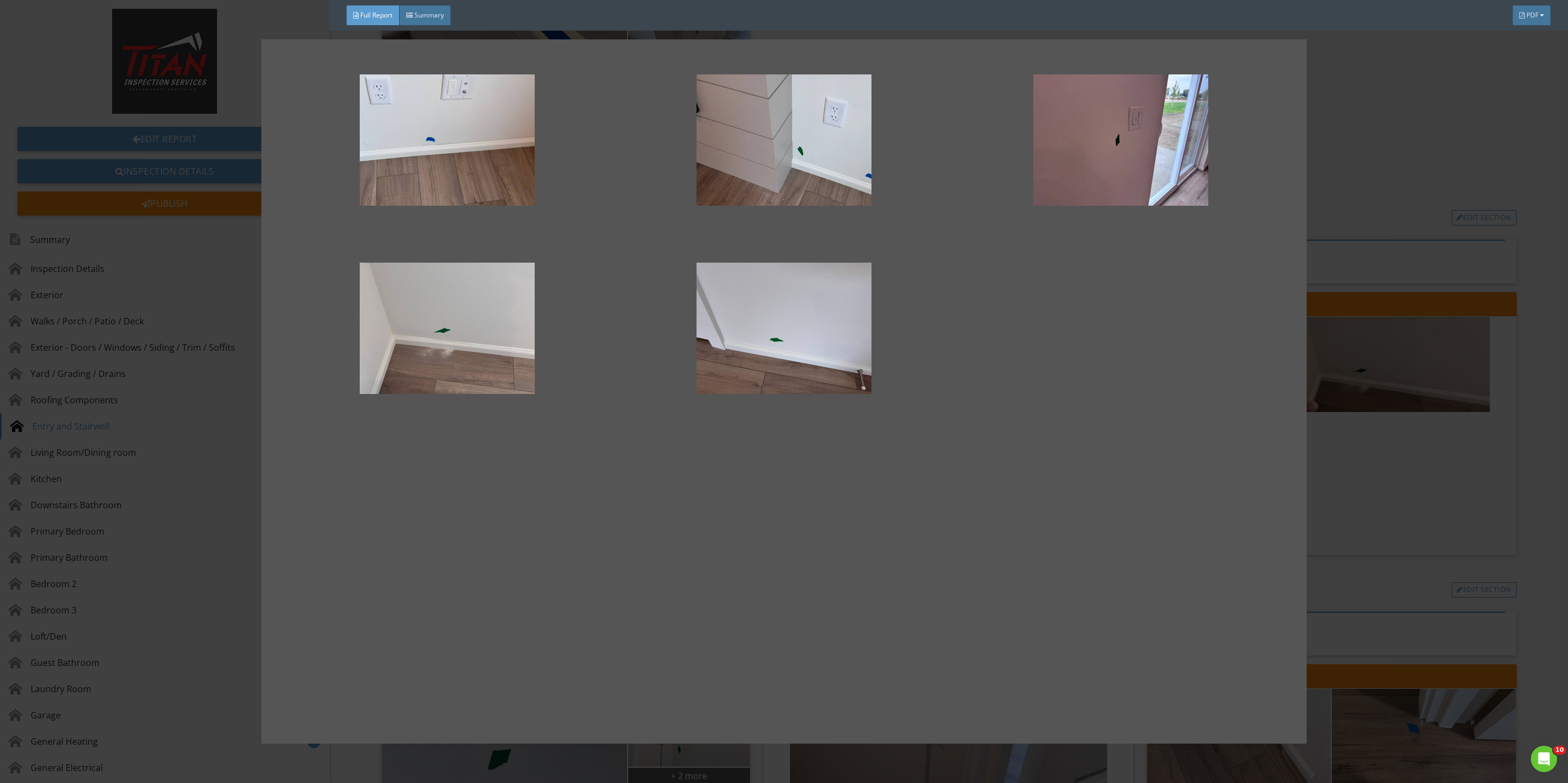
click at [1352, 489] on div at bounding box center [784, 392] width 1568 height 783
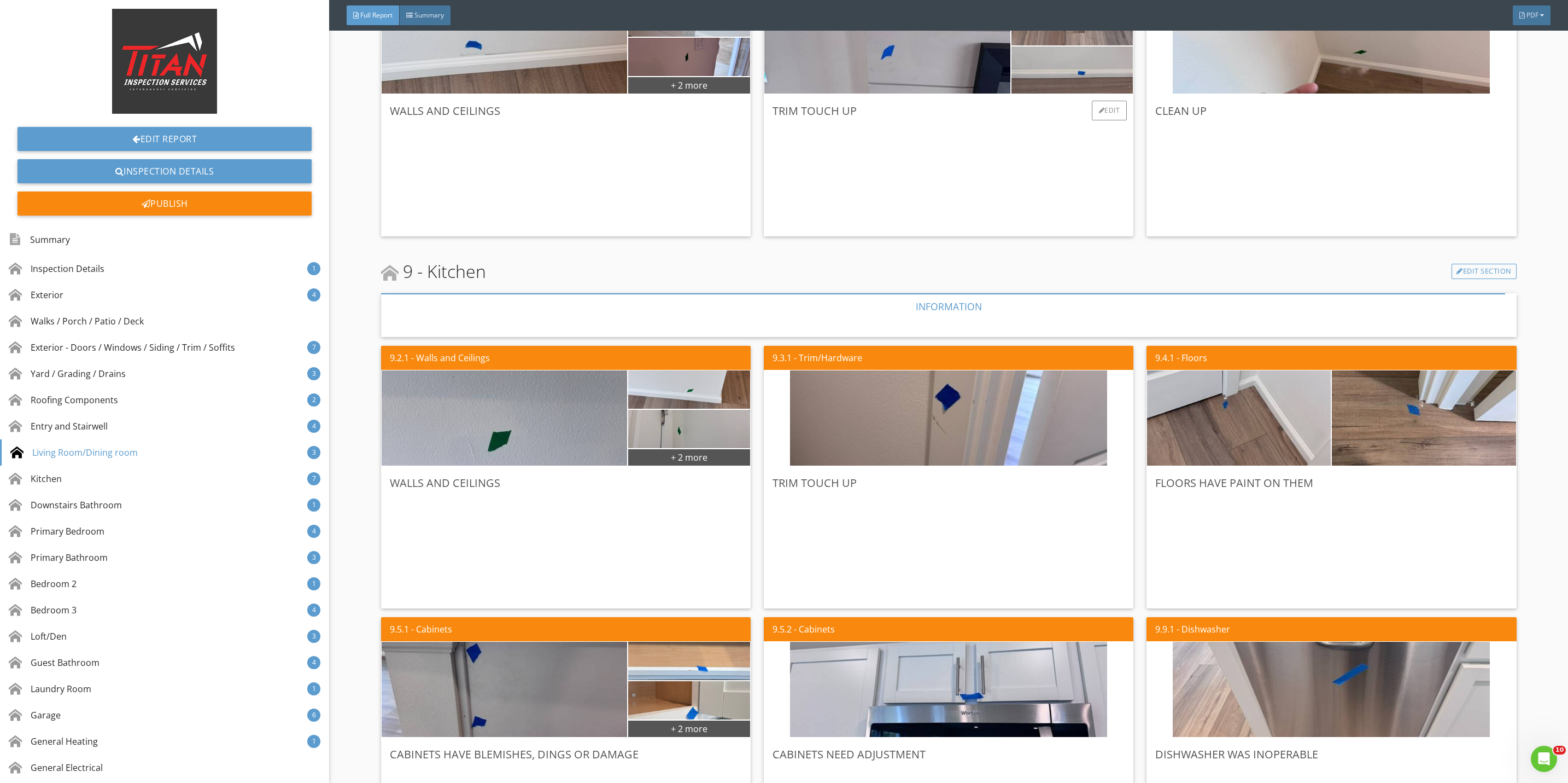
scroll to position [3938, 0]
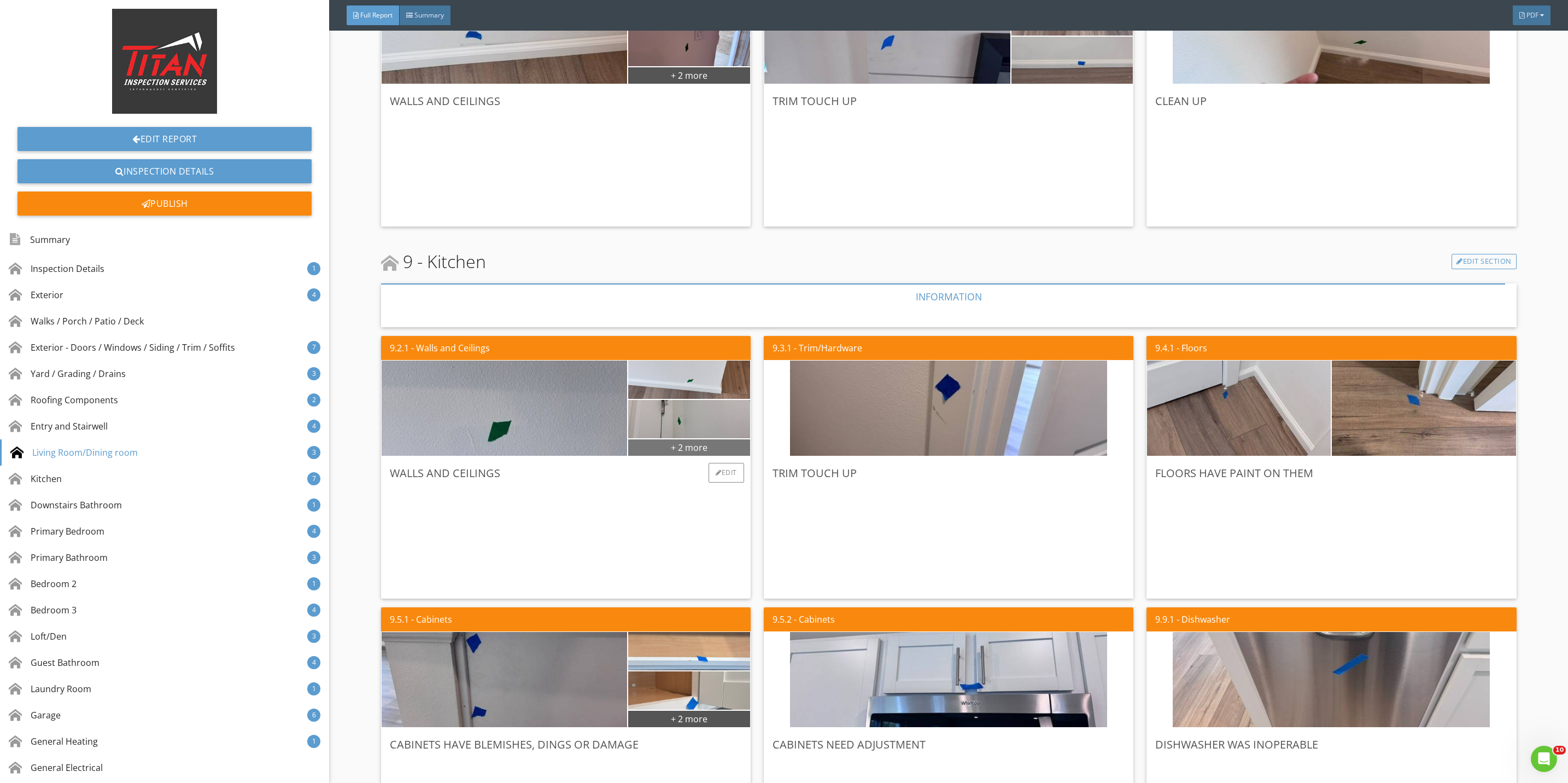
click at [666, 443] on div "+ 2 more" at bounding box center [689, 446] width 122 height 17
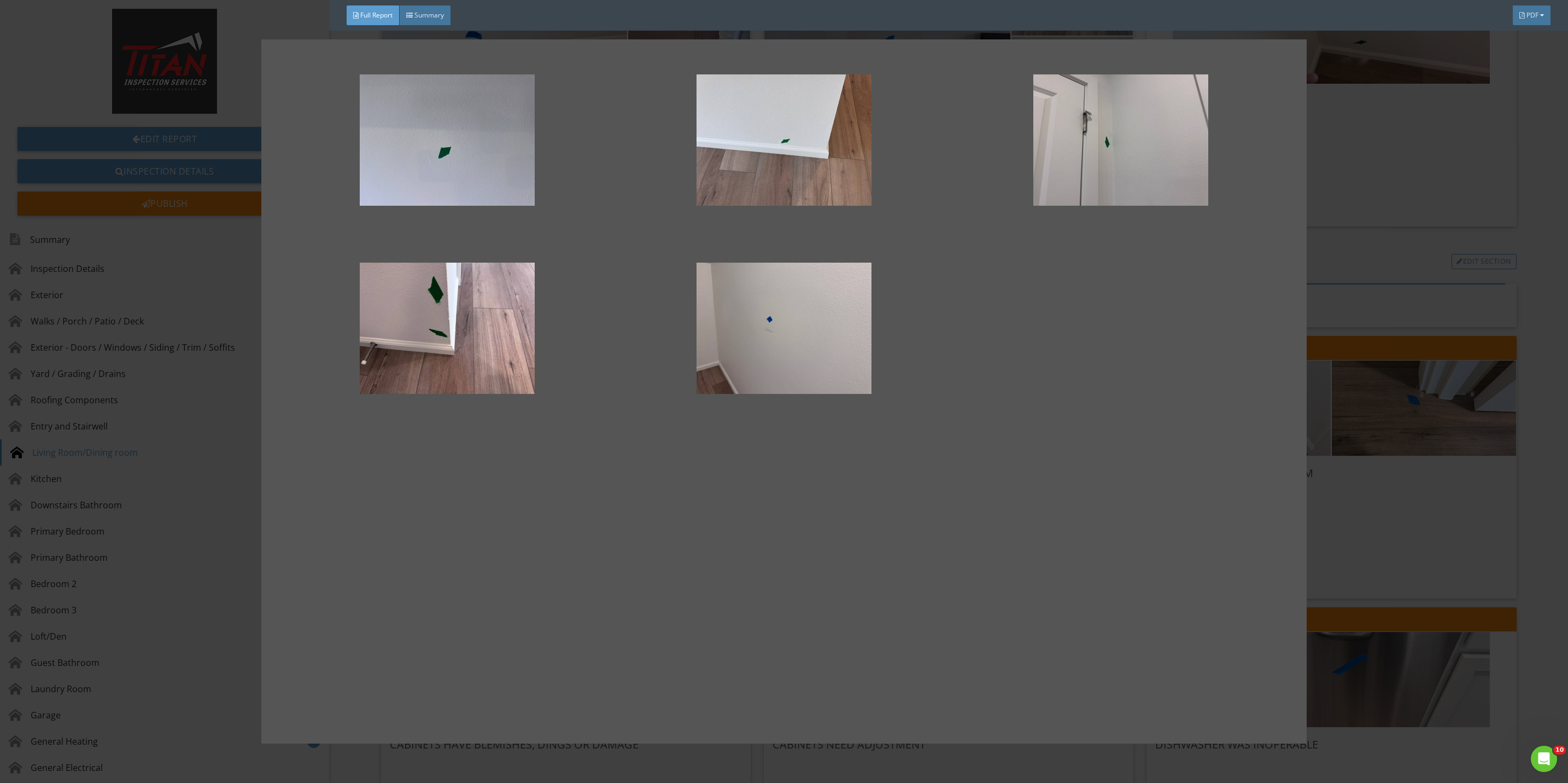
click at [1362, 258] on div at bounding box center [784, 392] width 1568 height 783
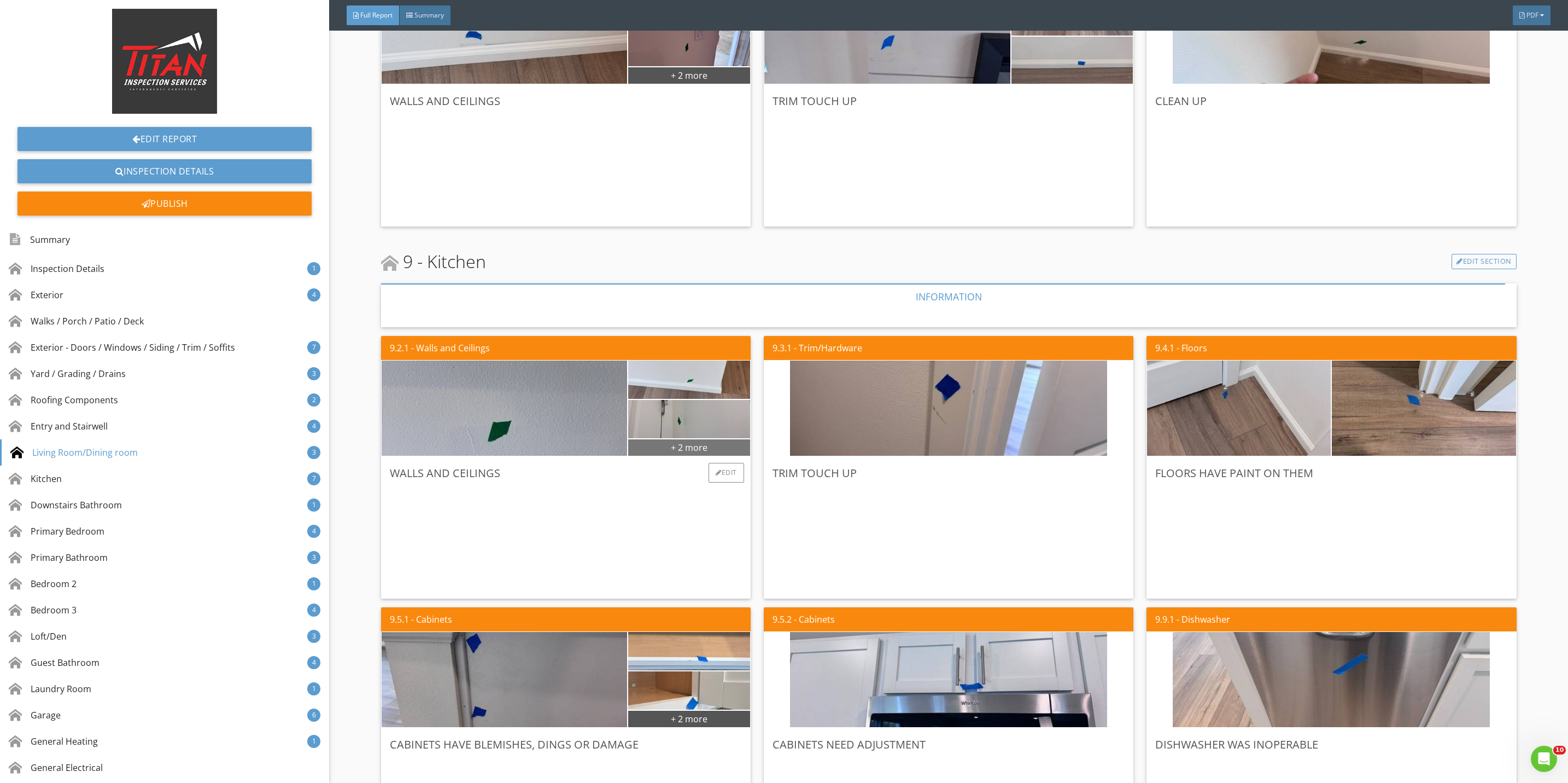
click at [665, 450] on div "+ 2 more" at bounding box center [689, 446] width 122 height 17
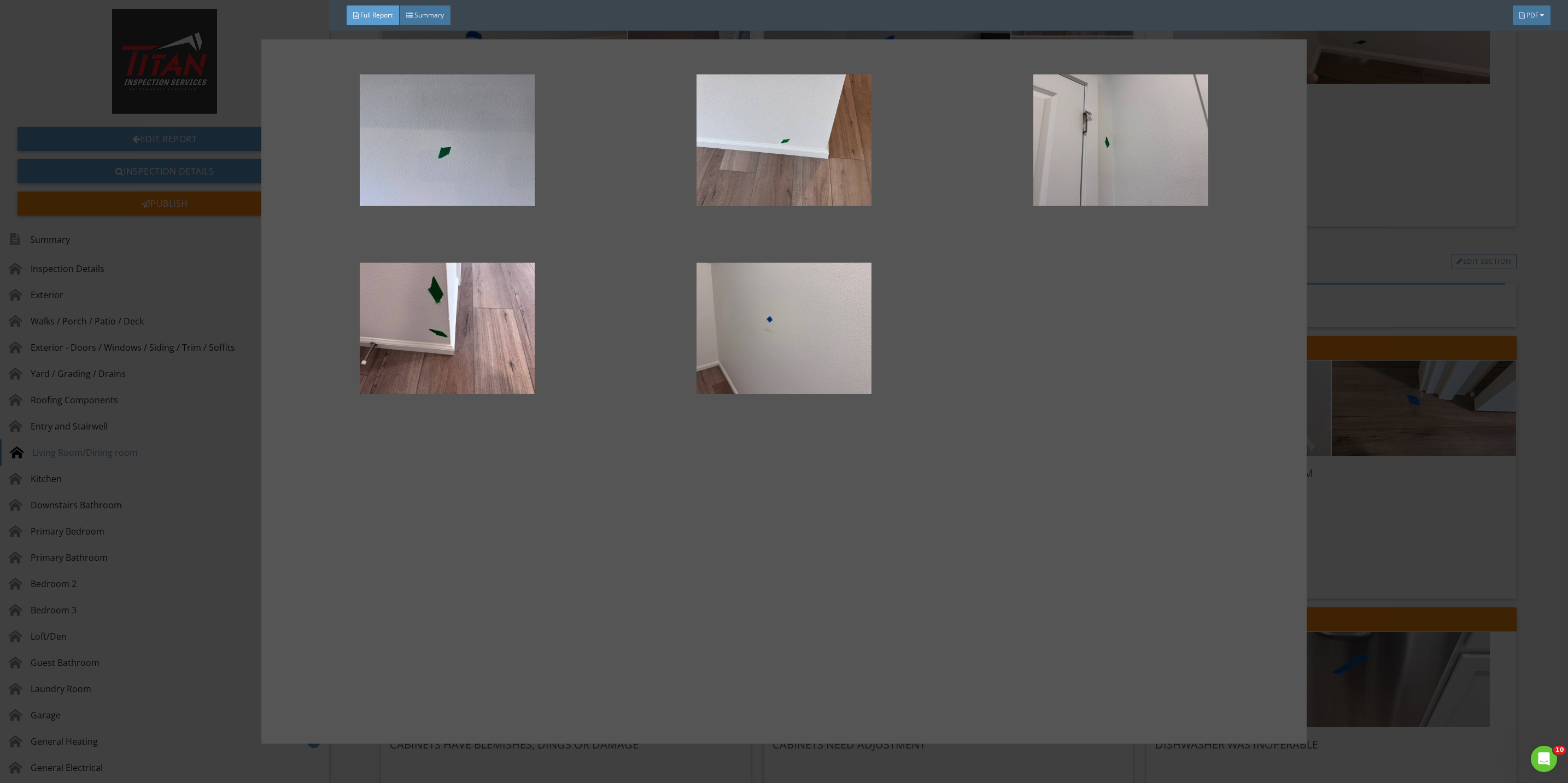
click at [1388, 512] on div at bounding box center [784, 392] width 1568 height 783
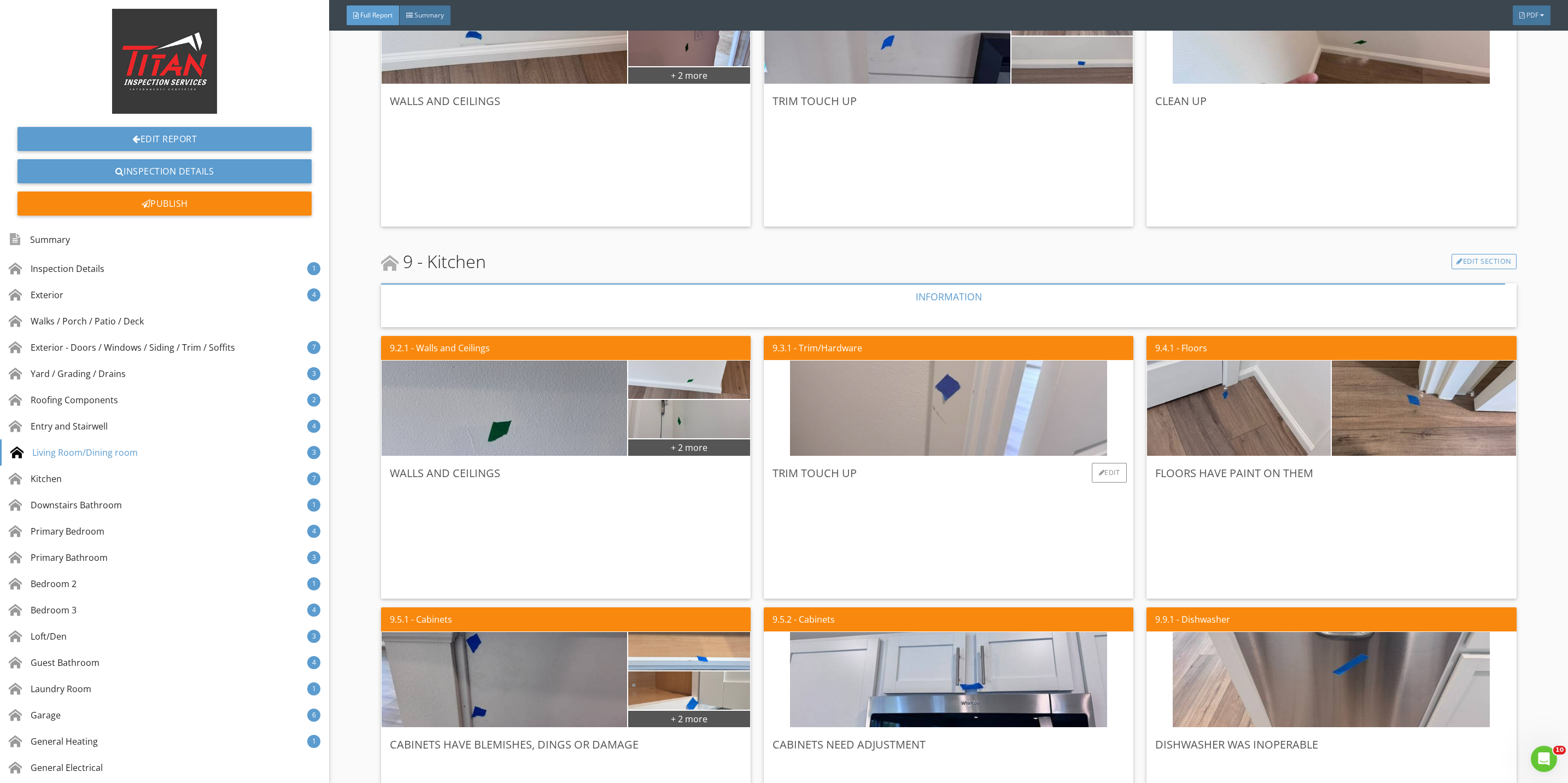
click at [967, 445] on img at bounding box center [949, 409] width 317 height 238
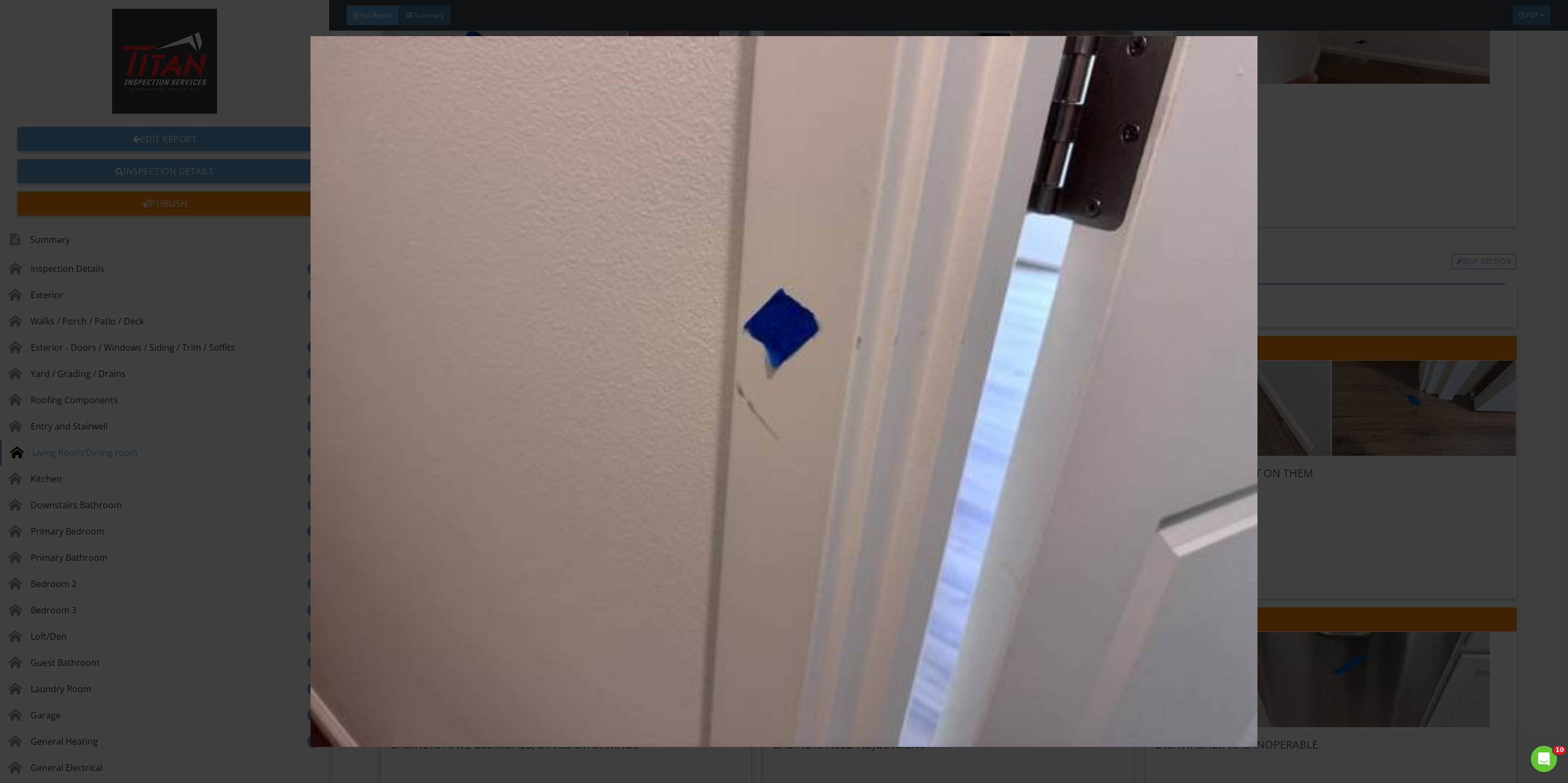
click at [1301, 512] on img at bounding box center [784, 392] width 1456 height 711
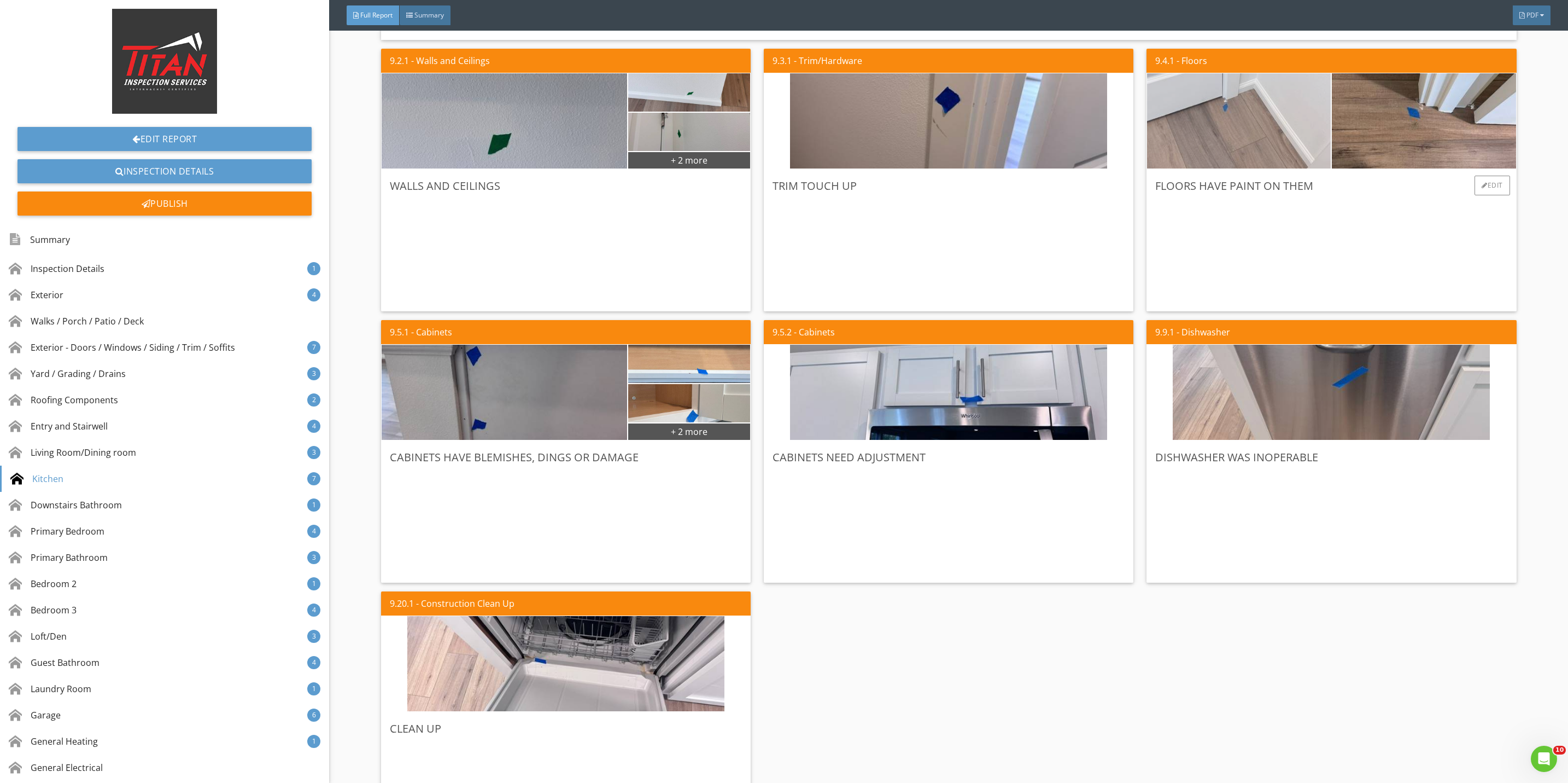
scroll to position [4348, 0]
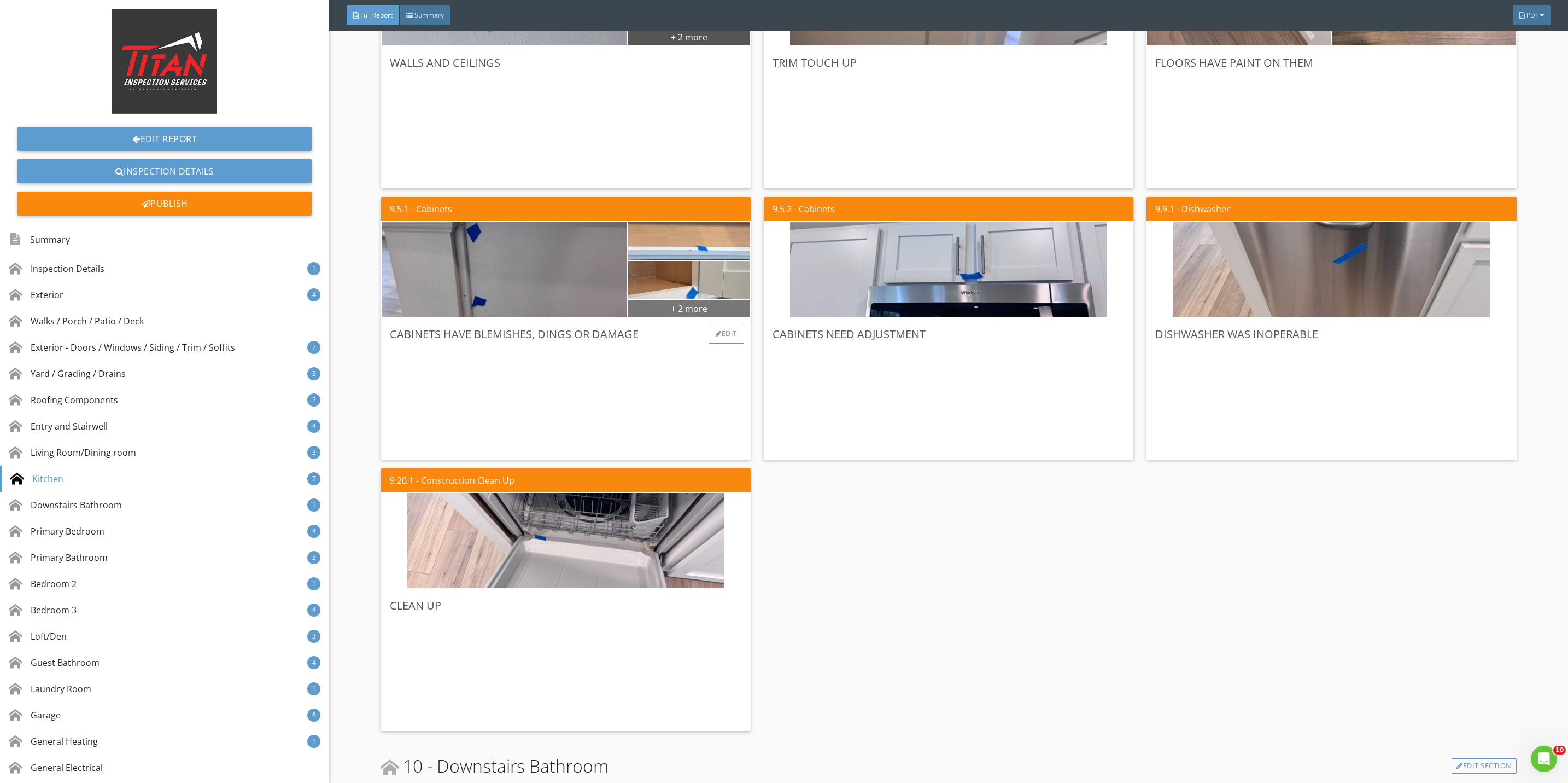
click at [678, 309] on div "+ 2 more" at bounding box center [689, 307] width 122 height 17
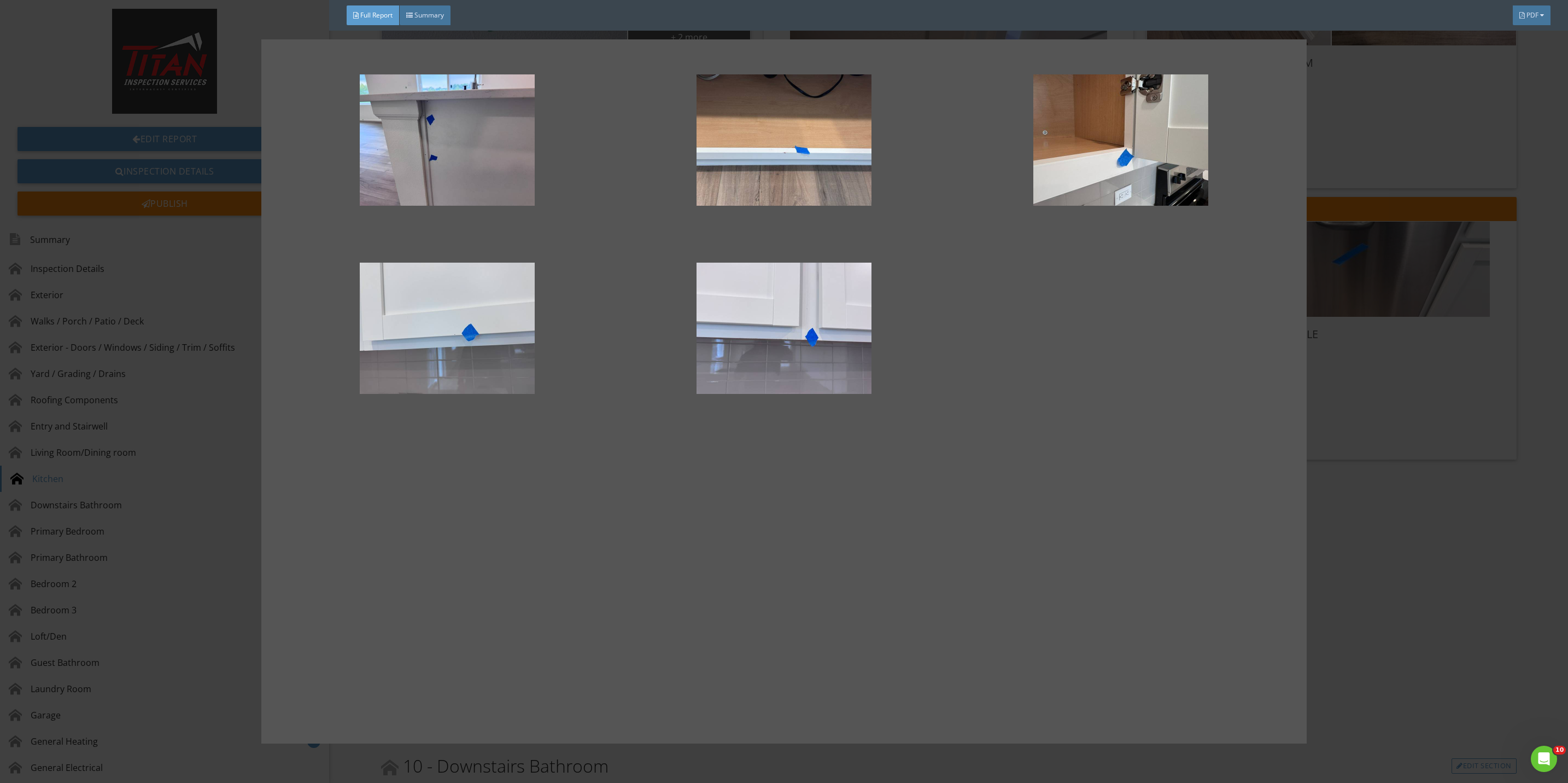
click at [1425, 405] on div at bounding box center [784, 392] width 1568 height 783
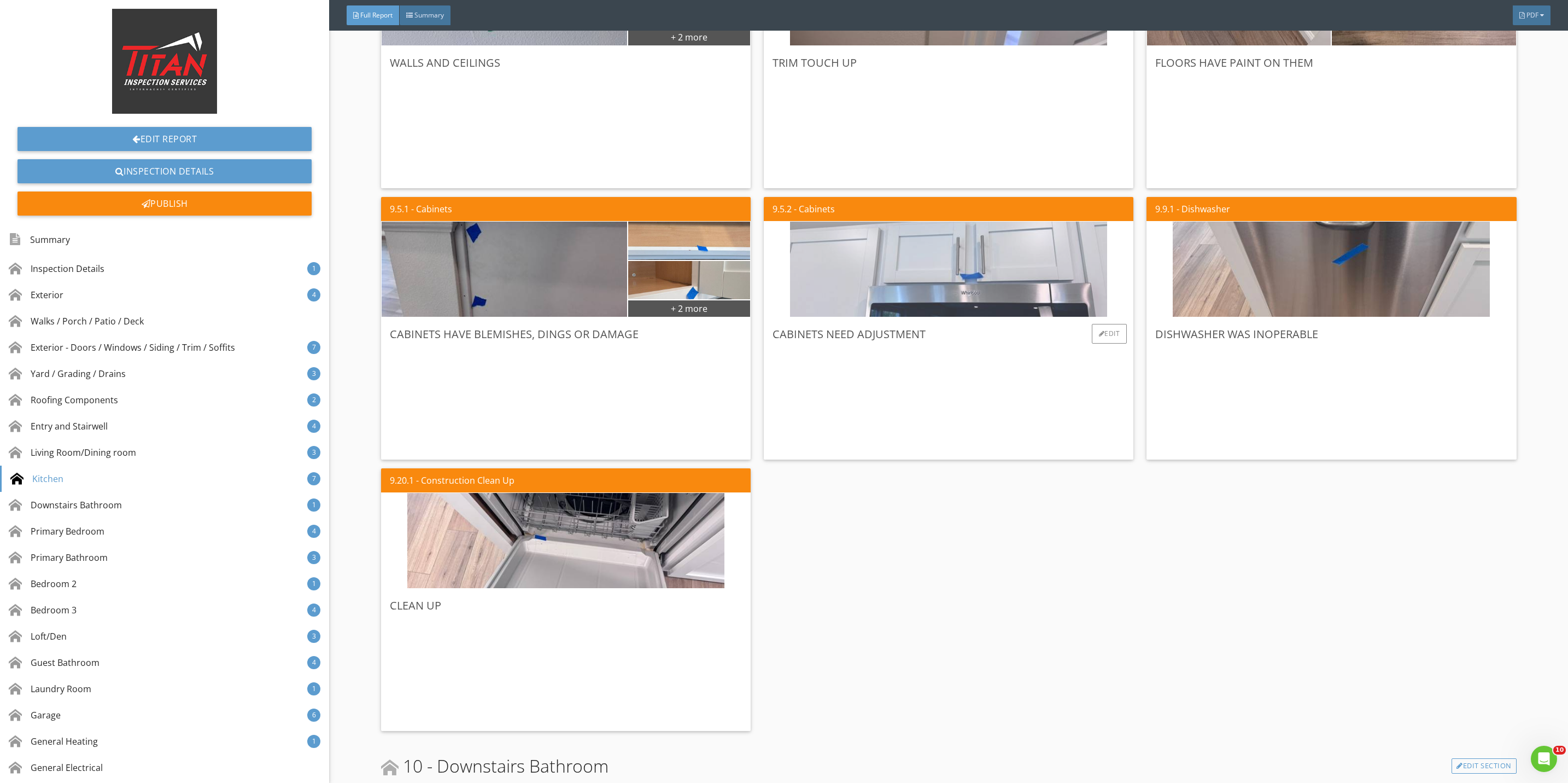
click at [1005, 287] on img at bounding box center [949, 269] width 317 height 238
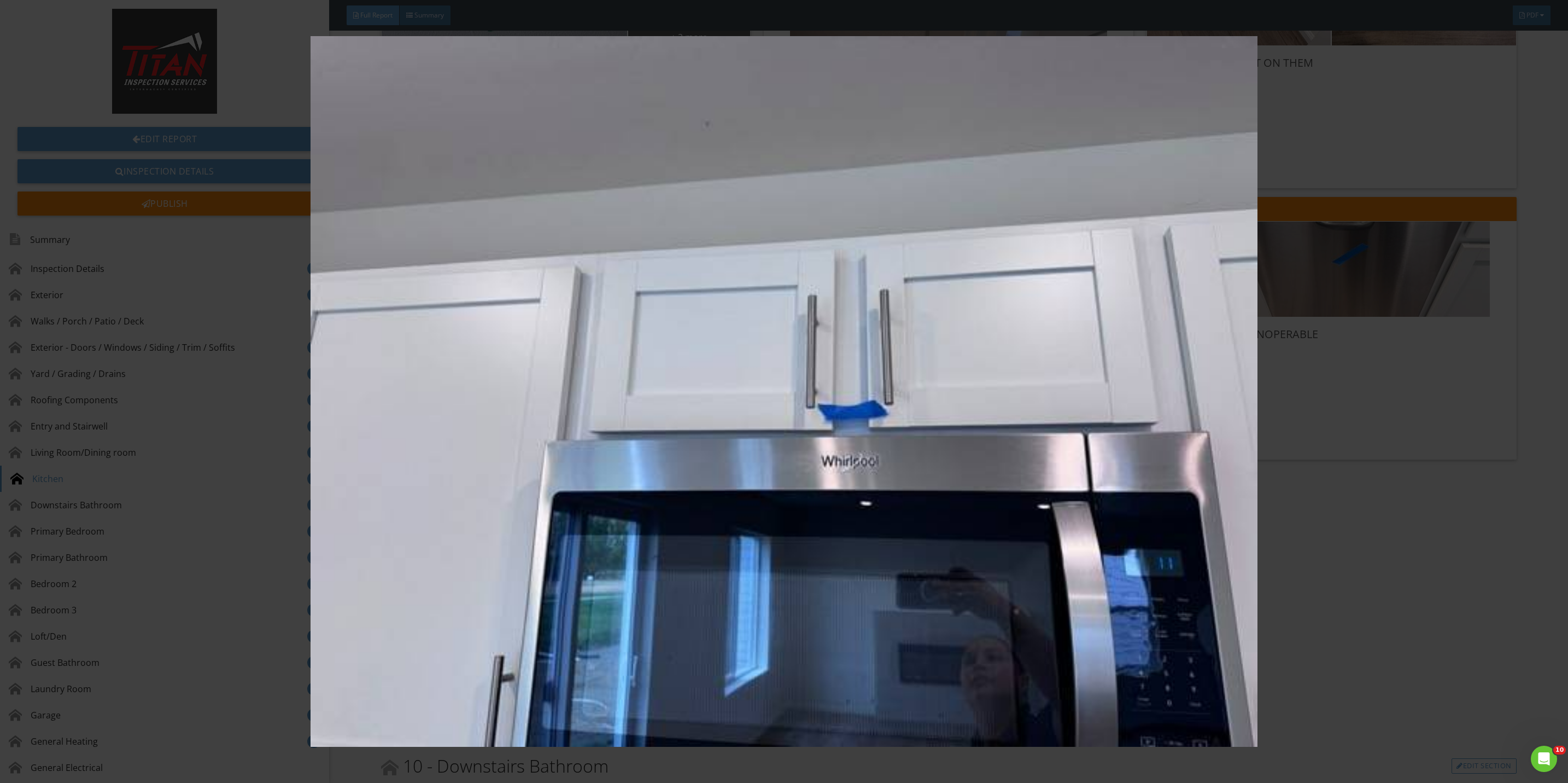
click at [1326, 414] on img at bounding box center [784, 392] width 1456 height 711
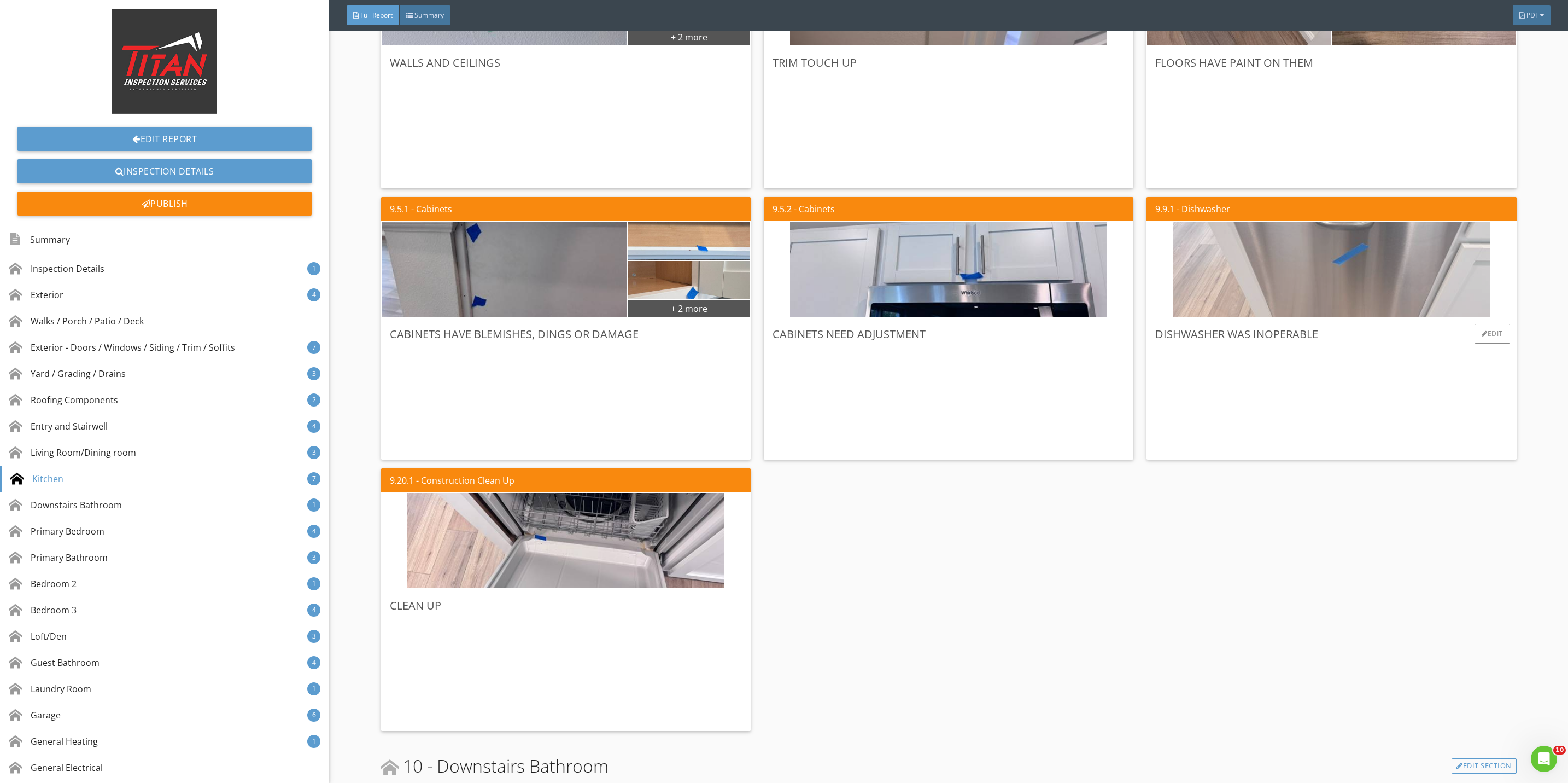
click at [1316, 290] on img at bounding box center [1331, 269] width 317 height 238
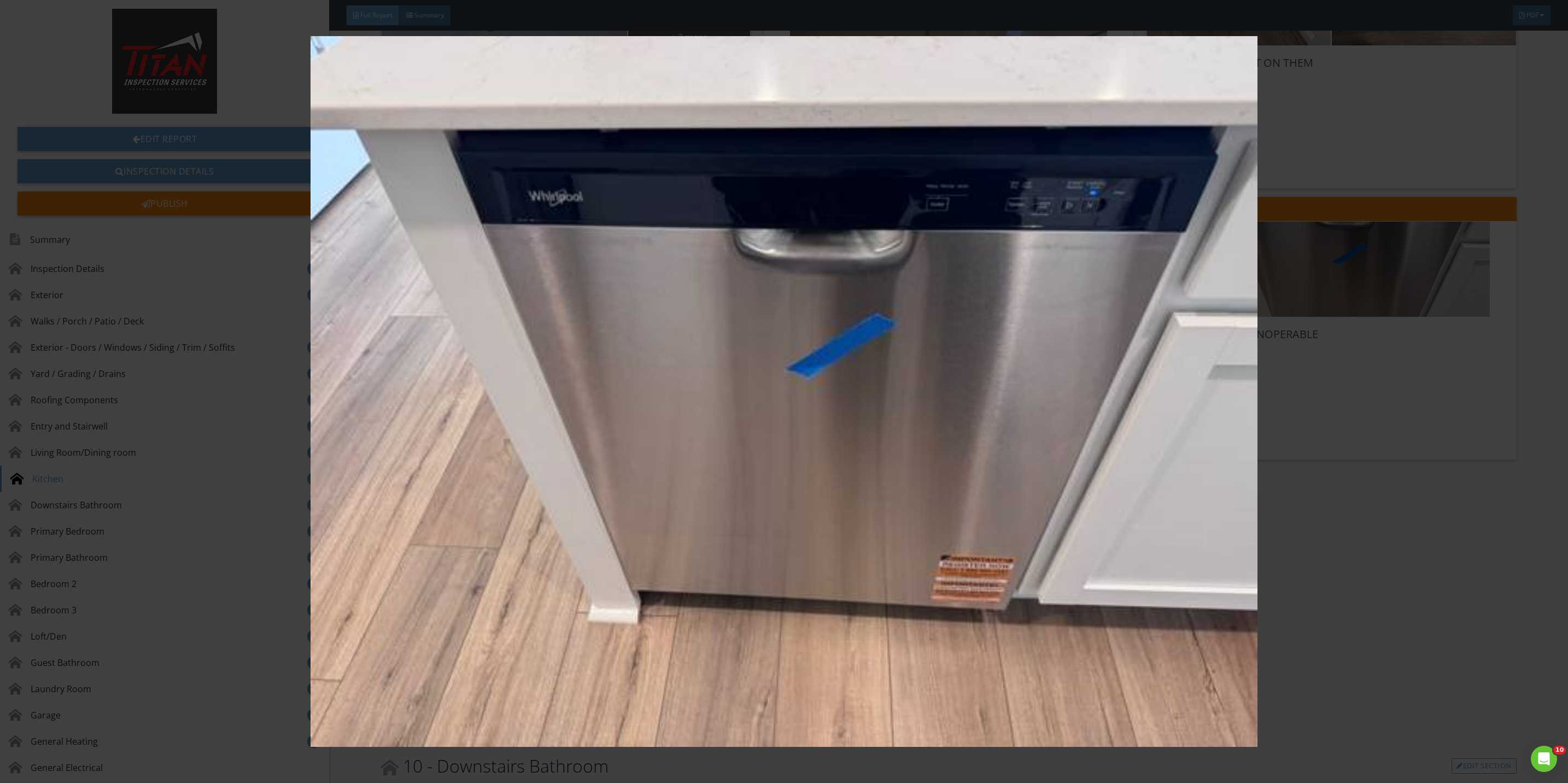
click at [1336, 405] on img at bounding box center [784, 392] width 1456 height 711
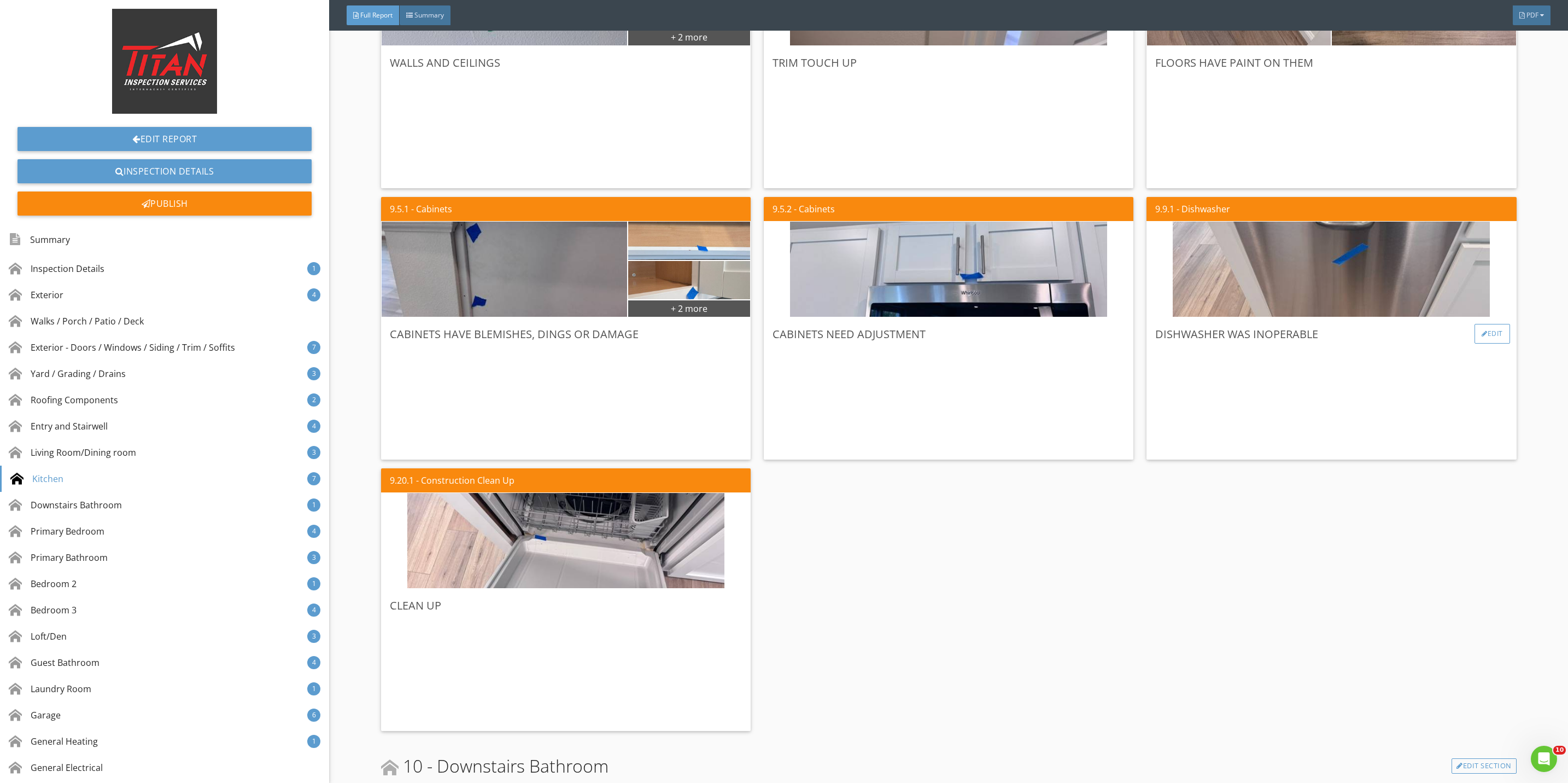
click at [1474, 340] on div "Edit" at bounding box center [1492, 333] width 35 height 20
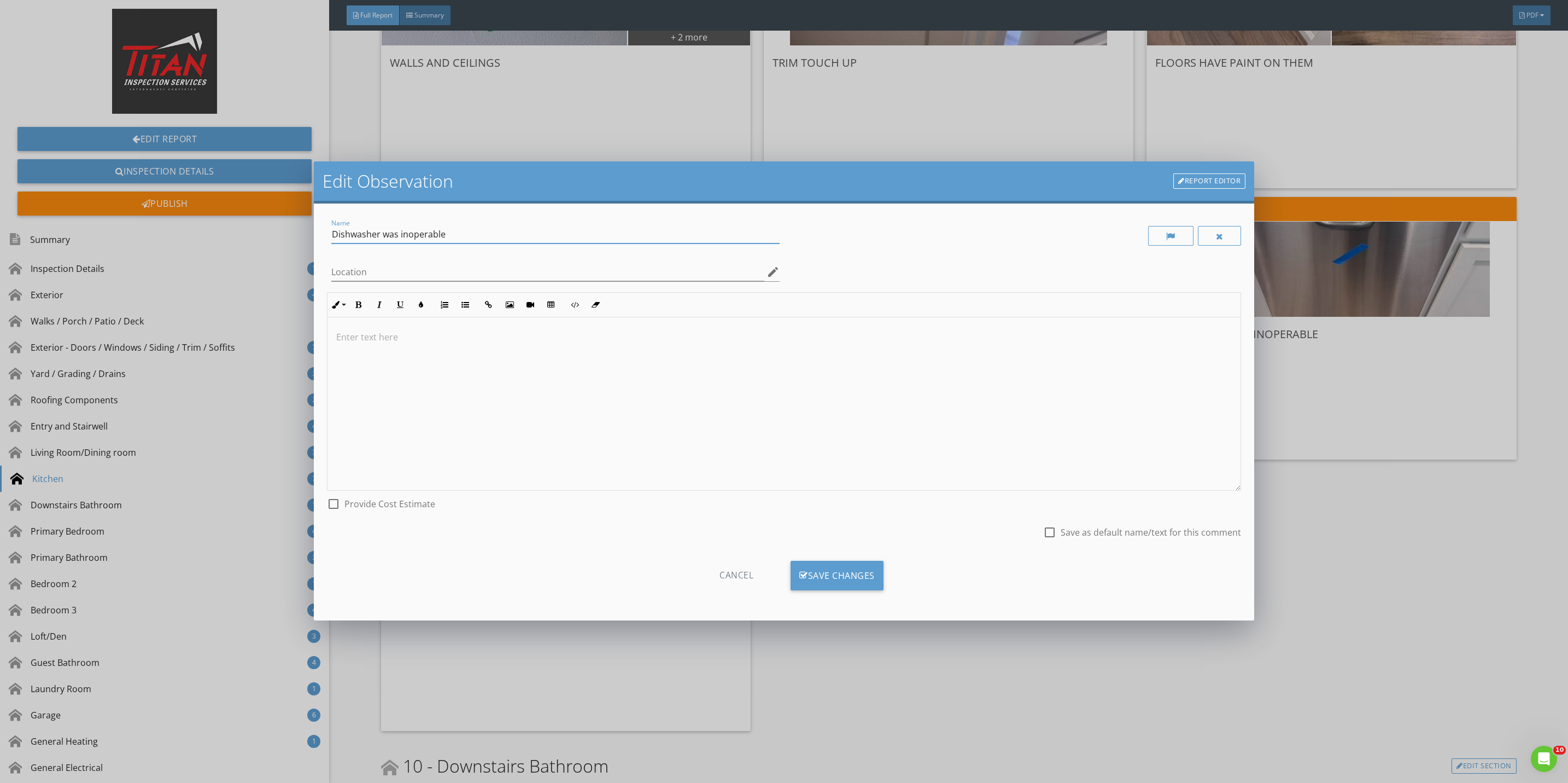
drag, startPoint x: 381, startPoint y: 236, endPoint x: 589, endPoint y: 242, distance: 208.1
click at [589, 242] on div "Name Dishwasher was inoperable" at bounding box center [555, 235] width 448 height 18
type input "Dishwasher water turned off"
click at [822, 583] on div "Save Changes" at bounding box center [837, 575] width 93 height 30
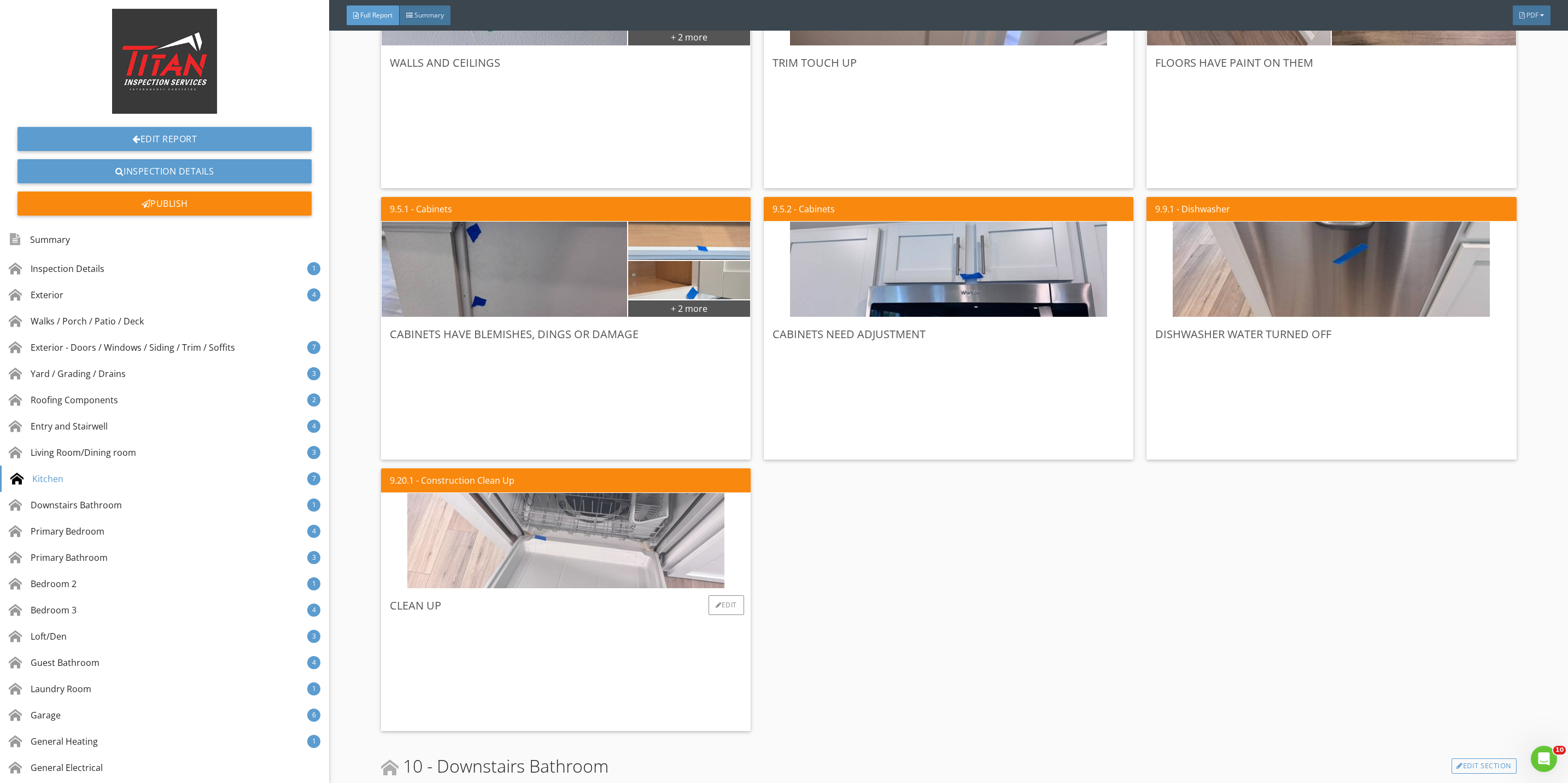
click at [602, 563] on img at bounding box center [565, 541] width 317 height 238
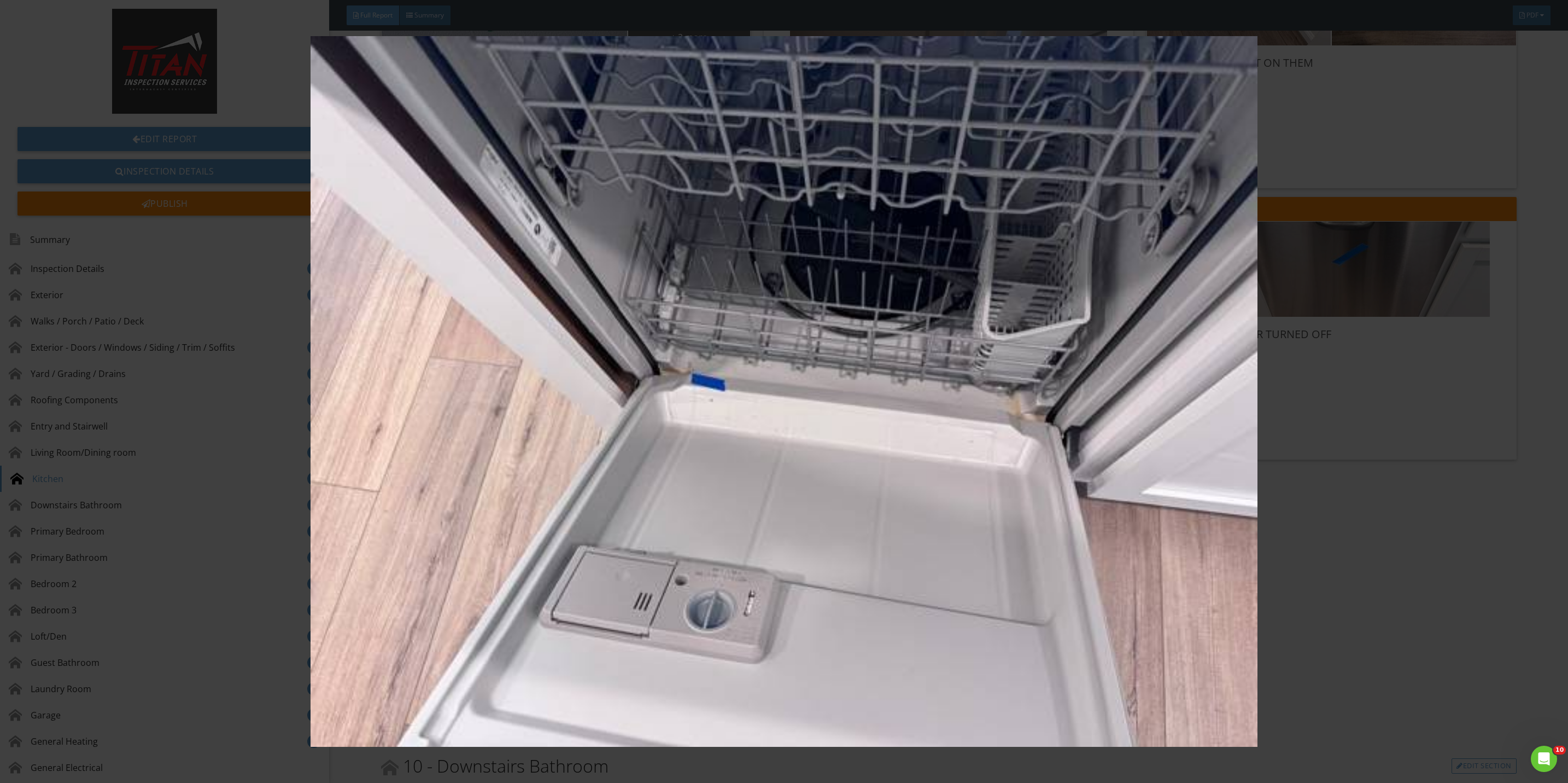
click at [1410, 599] on img at bounding box center [784, 392] width 1456 height 711
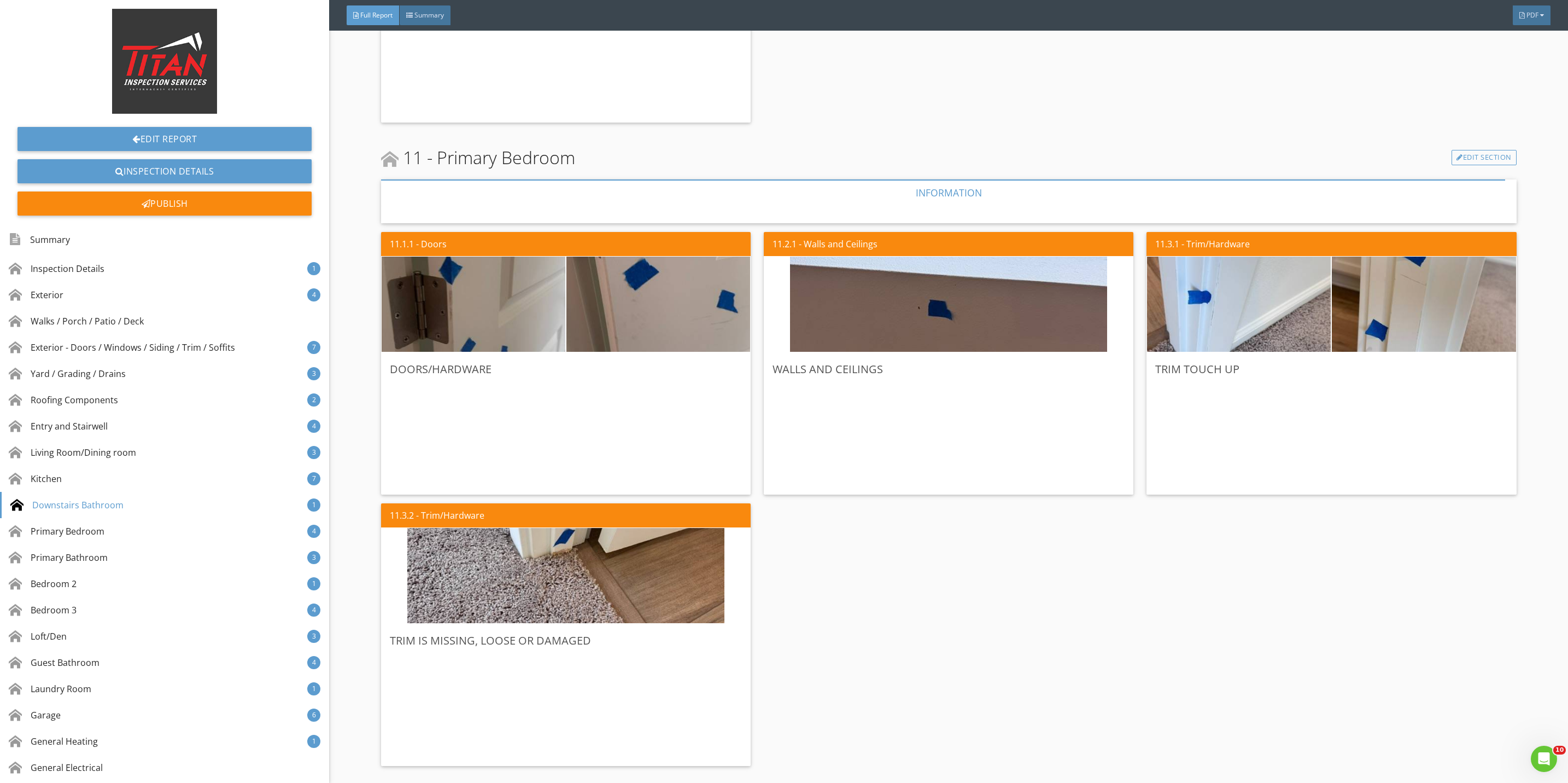
scroll to position [5332, 0]
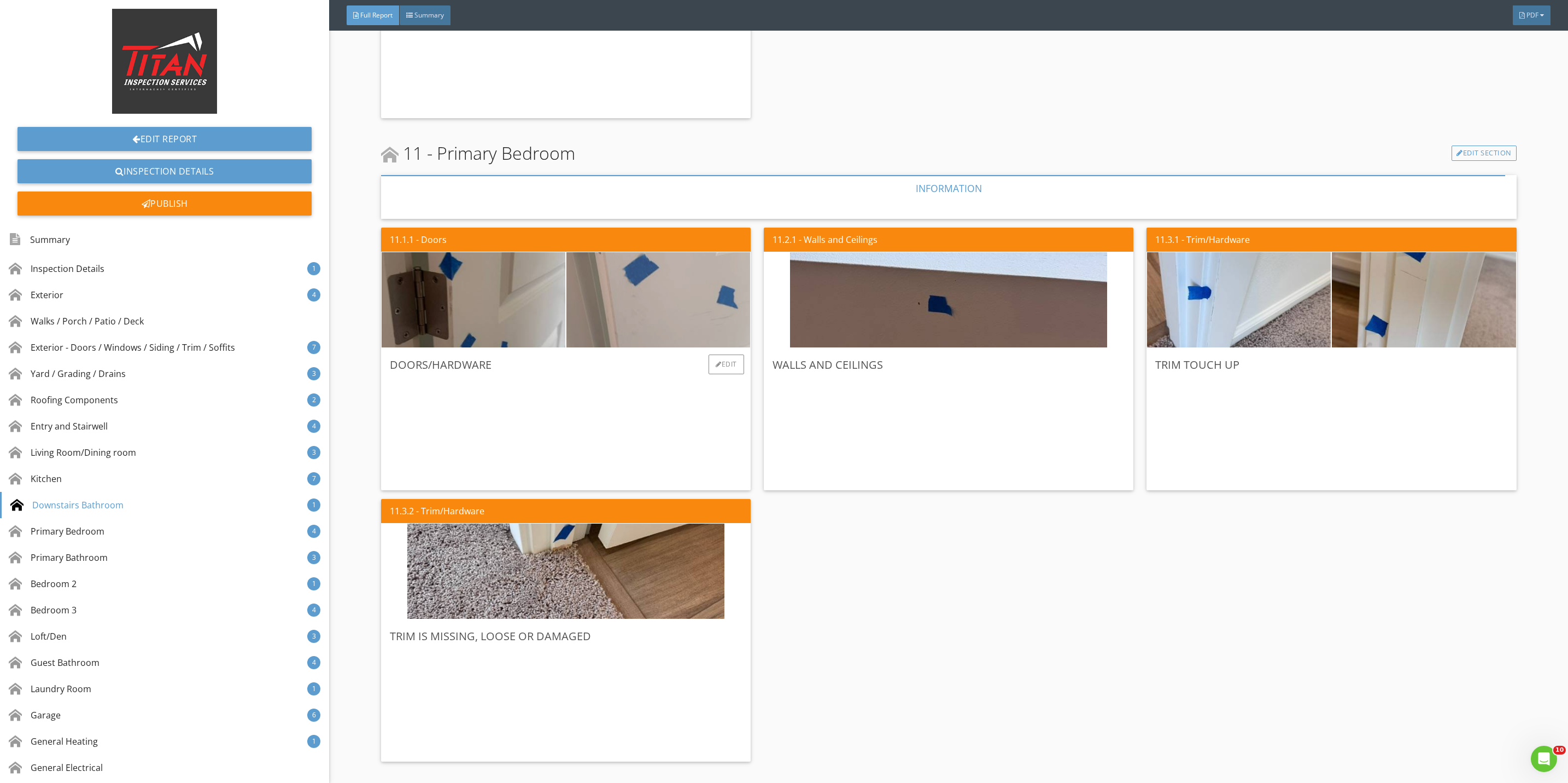
click at [589, 309] on img at bounding box center [658, 300] width 317 height 238
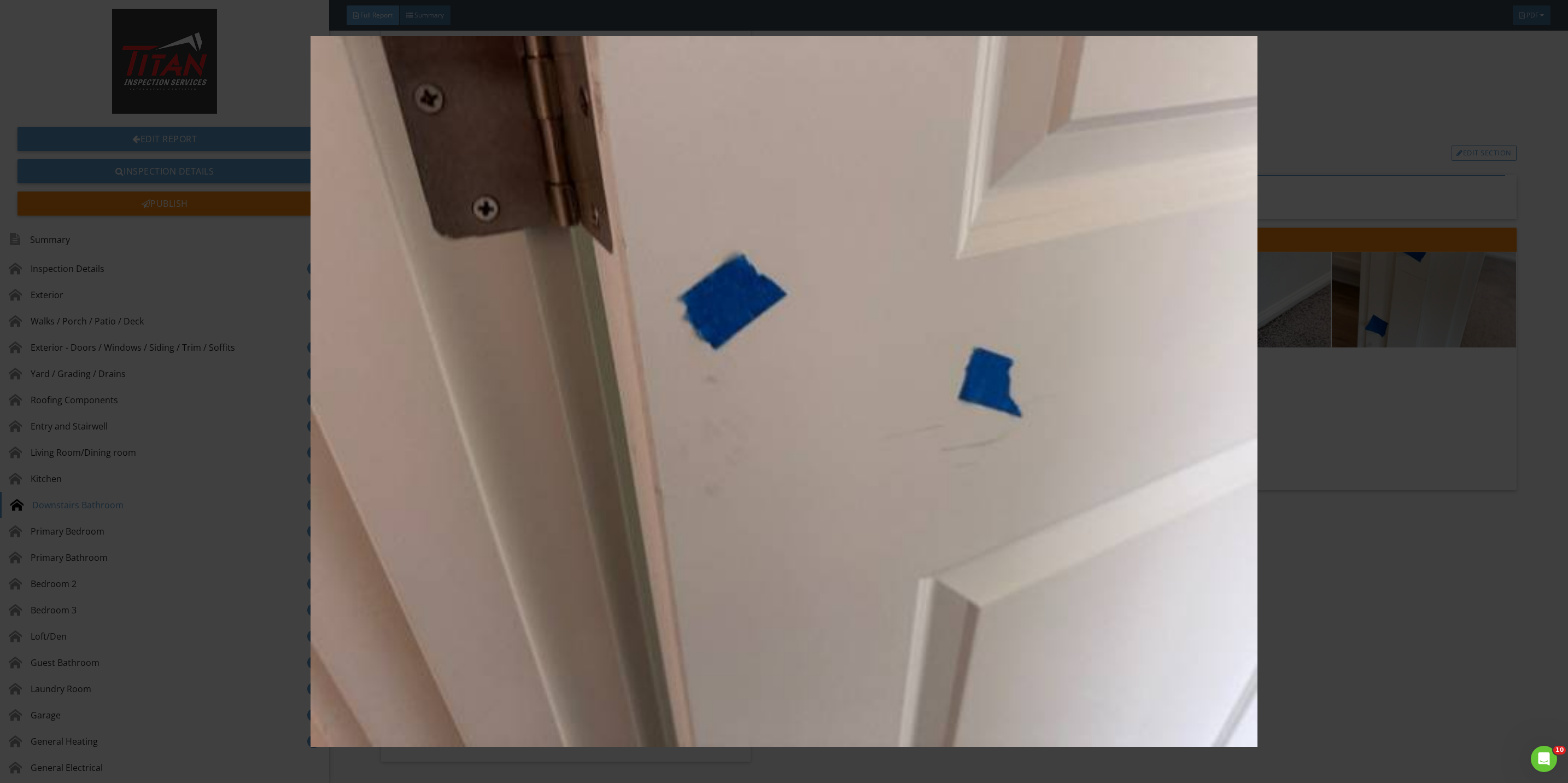
click at [1314, 566] on img at bounding box center [784, 392] width 1456 height 711
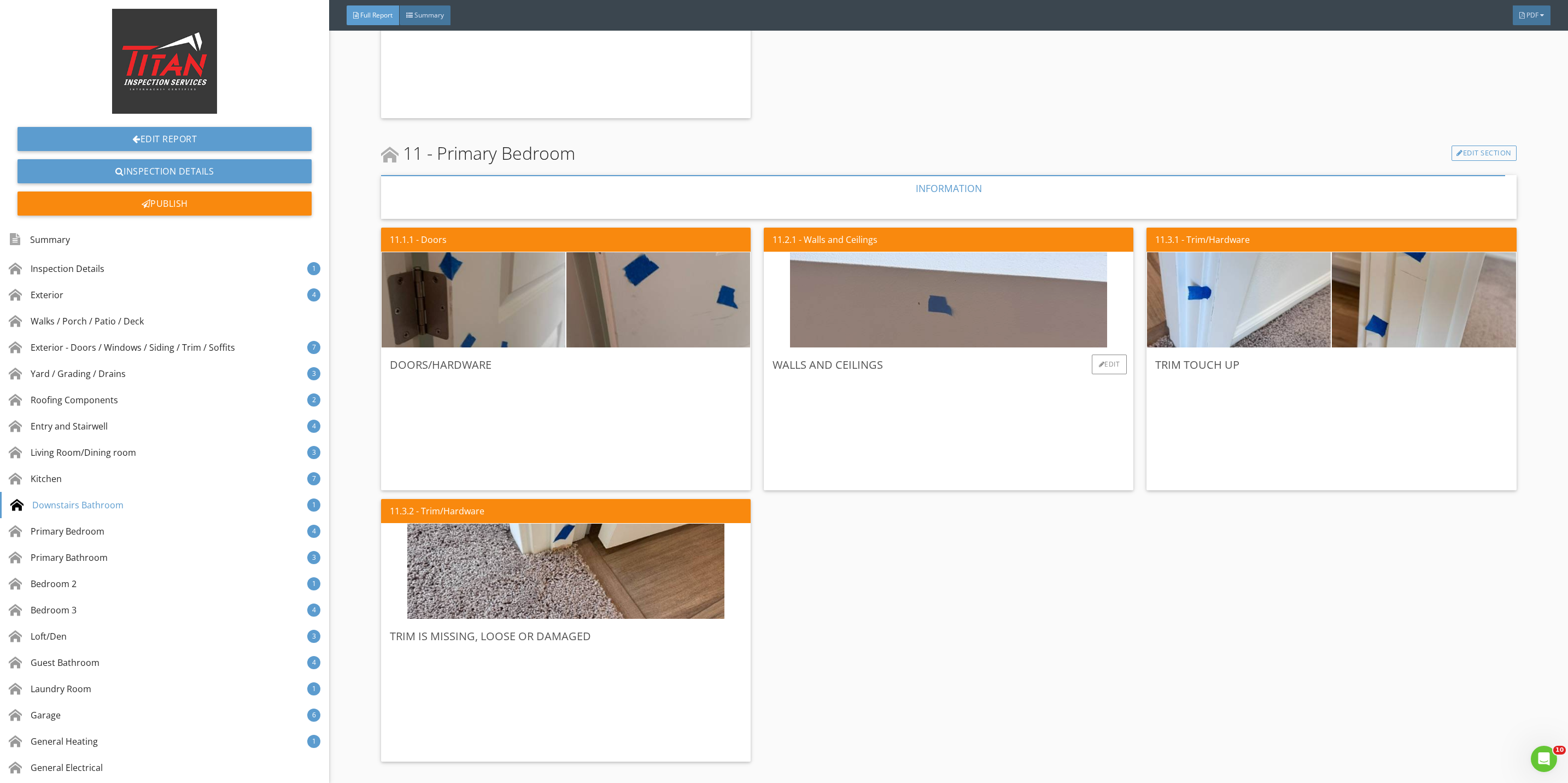
click at [967, 305] on img at bounding box center [949, 300] width 317 height 238
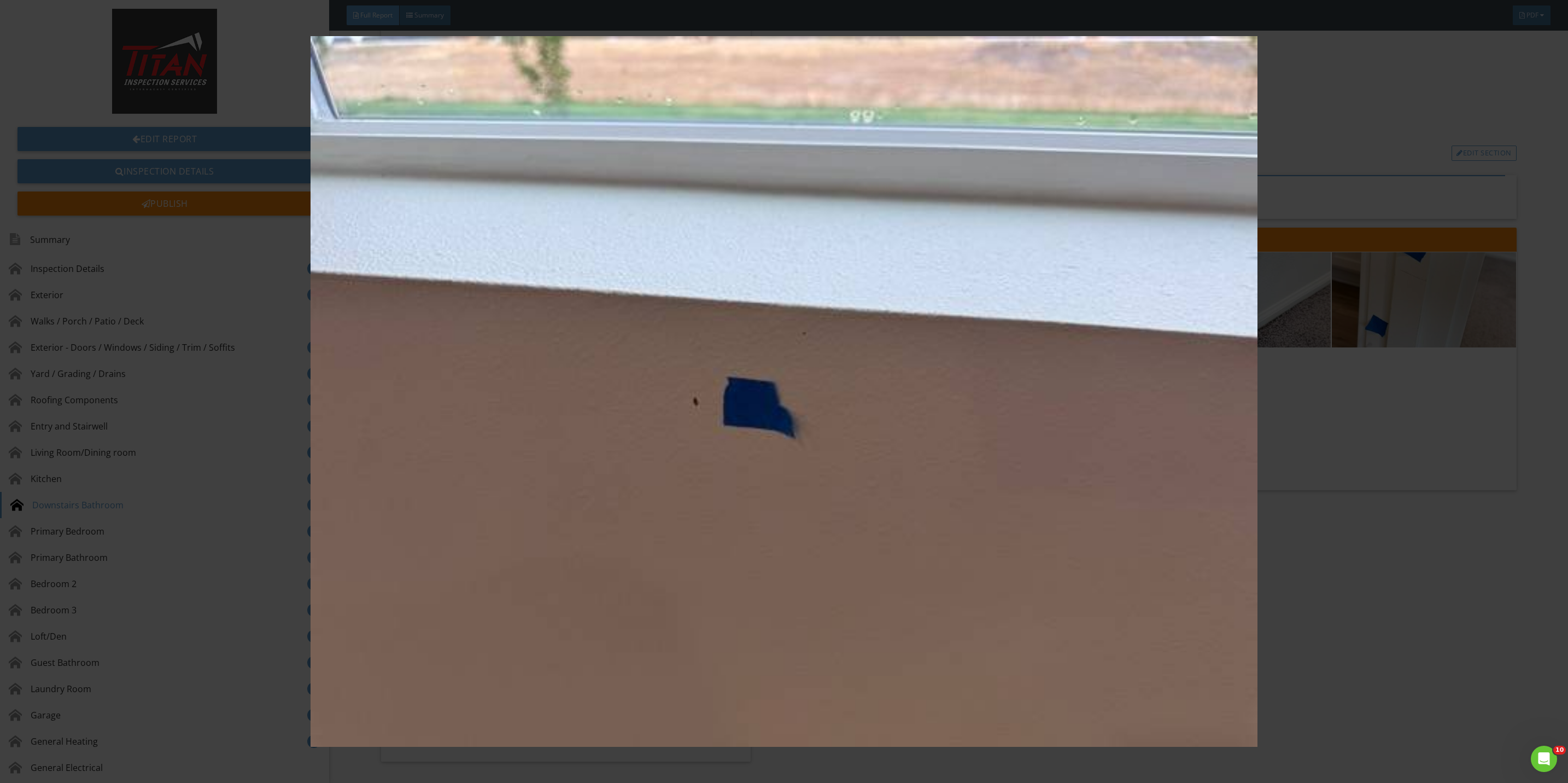
click at [1317, 552] on img at bounding box center [784, 392] width 1456 height 711
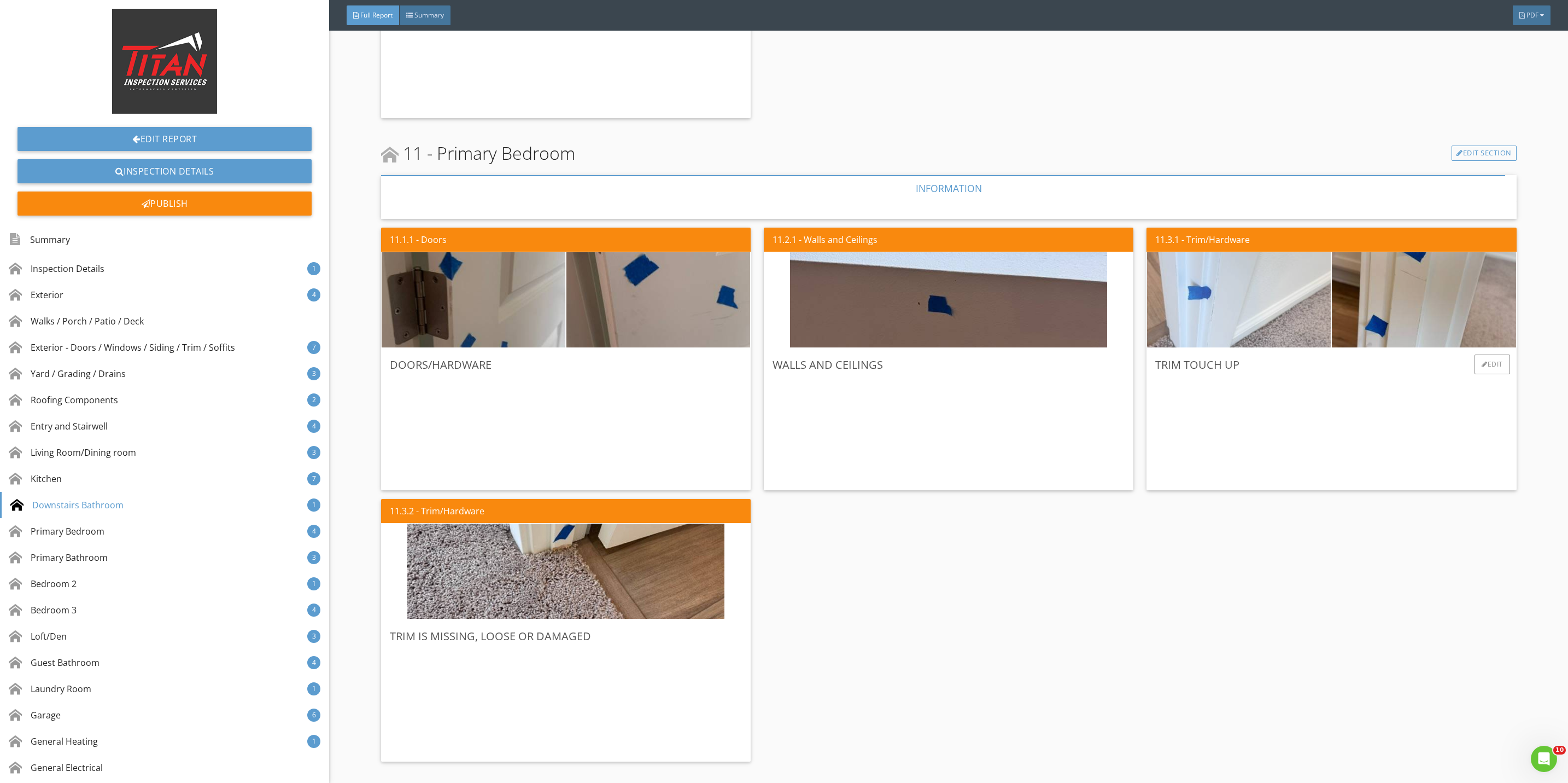
click at [1310, 305] on img at bounding box center [1239, 300] width 317 height 238
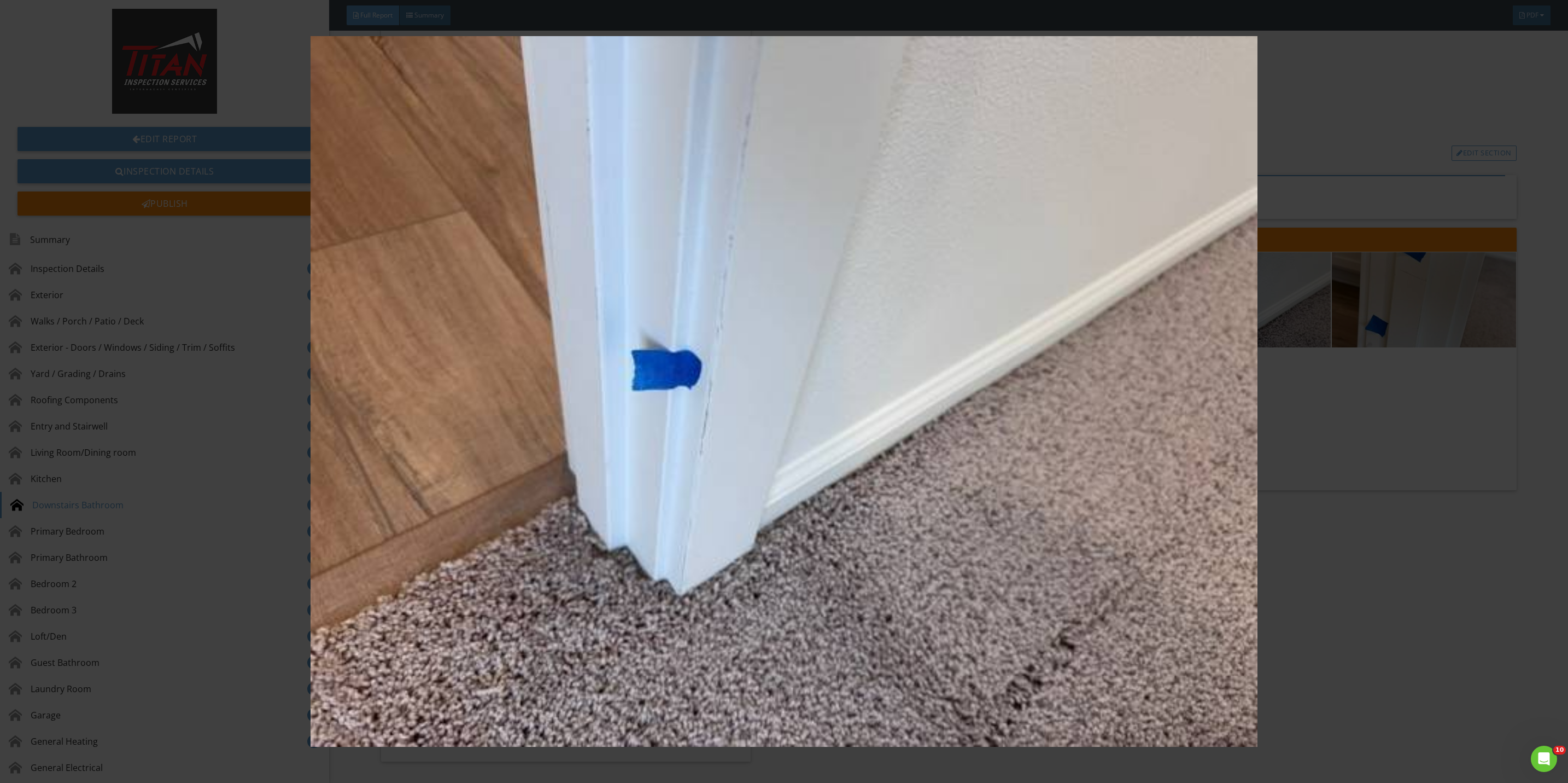
click at [1373, 463] on img at bounding box center [784, 392] width 1456 height 711
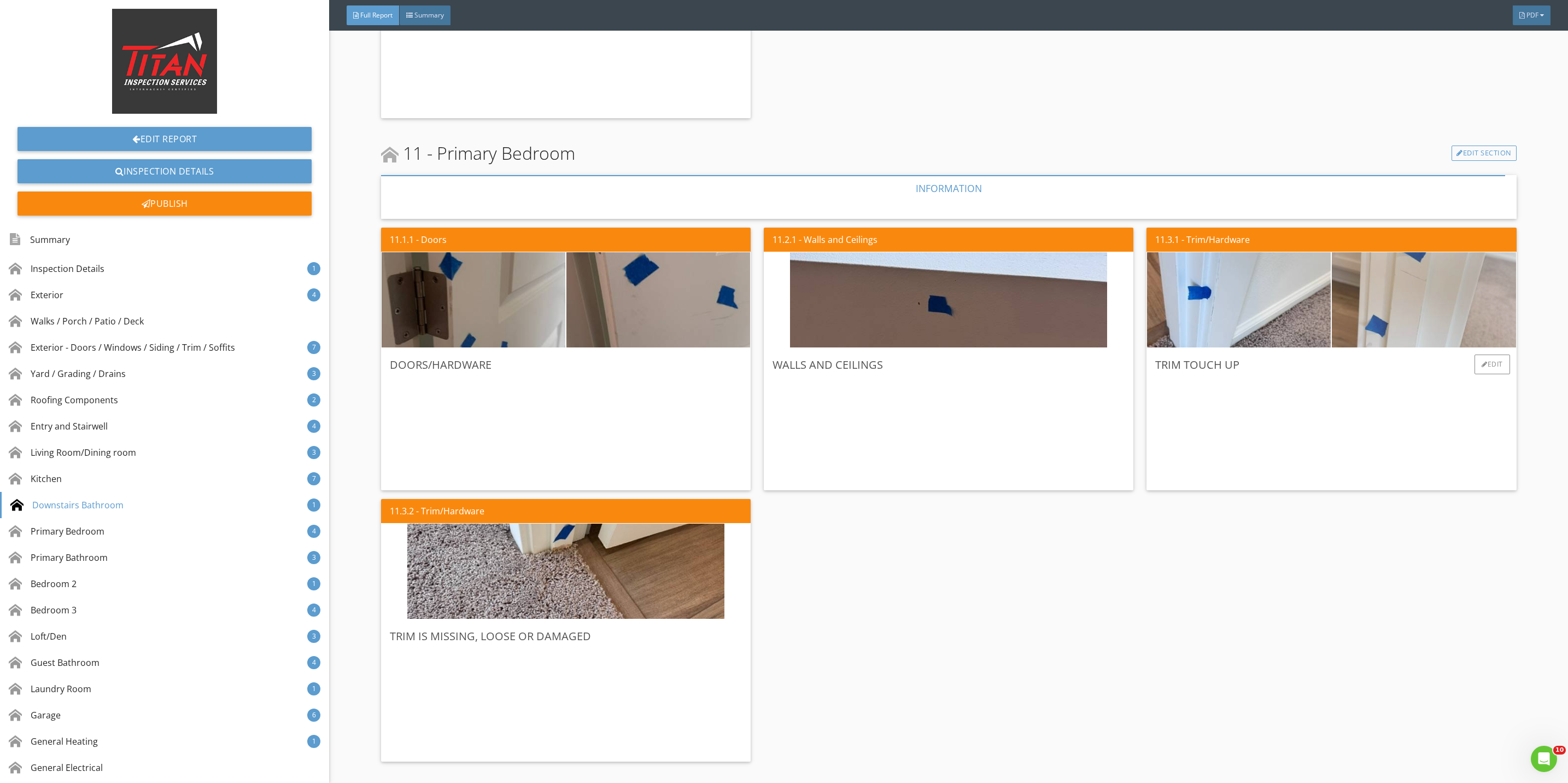
click at [1415, 340] on img at bounding box center [1424, 300] width 317 height 238
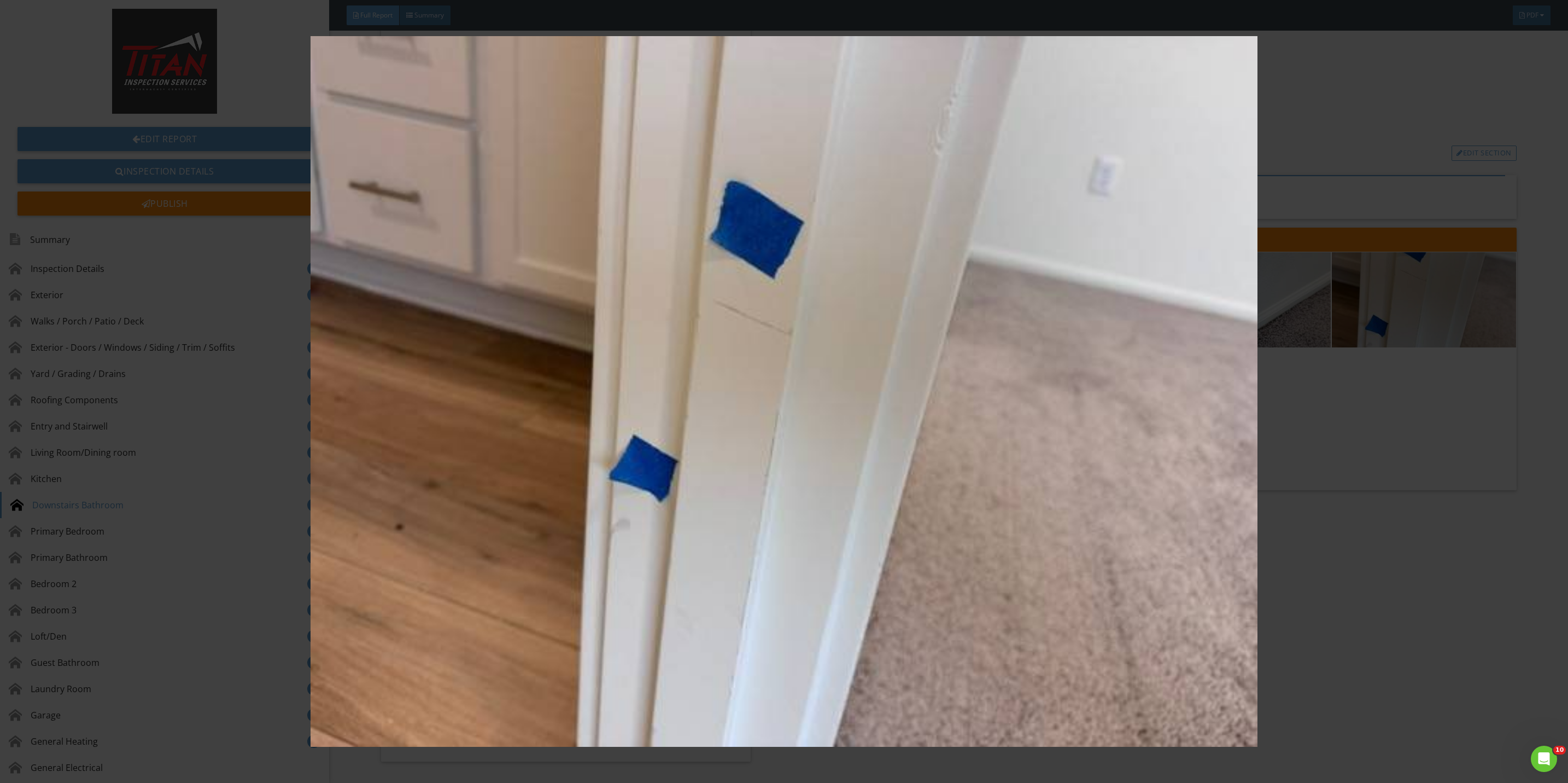
click at [1408, 461] on img at bounding box center [784, 392] width 1456 height 711
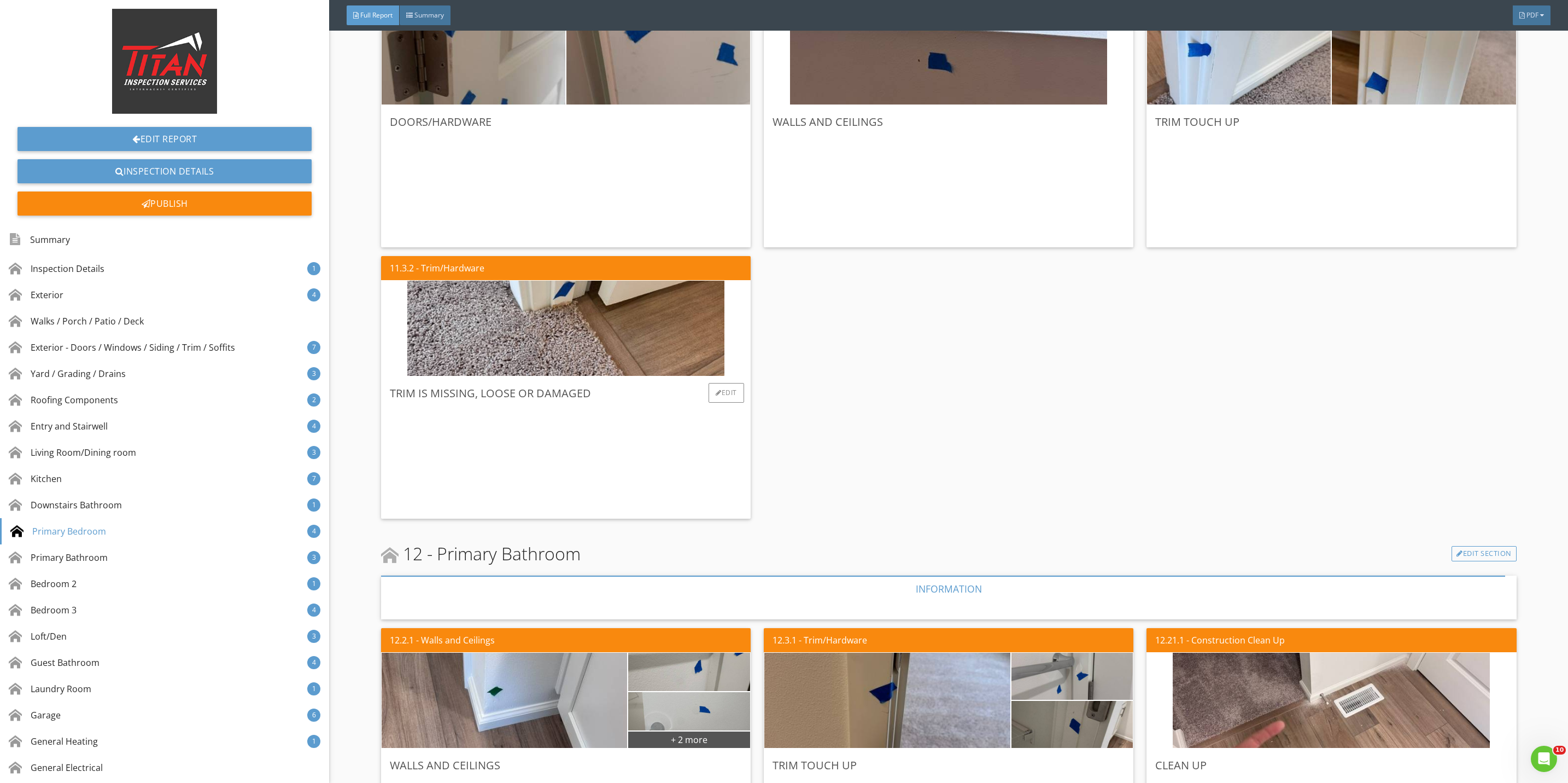
scroll to position [5579, 0]
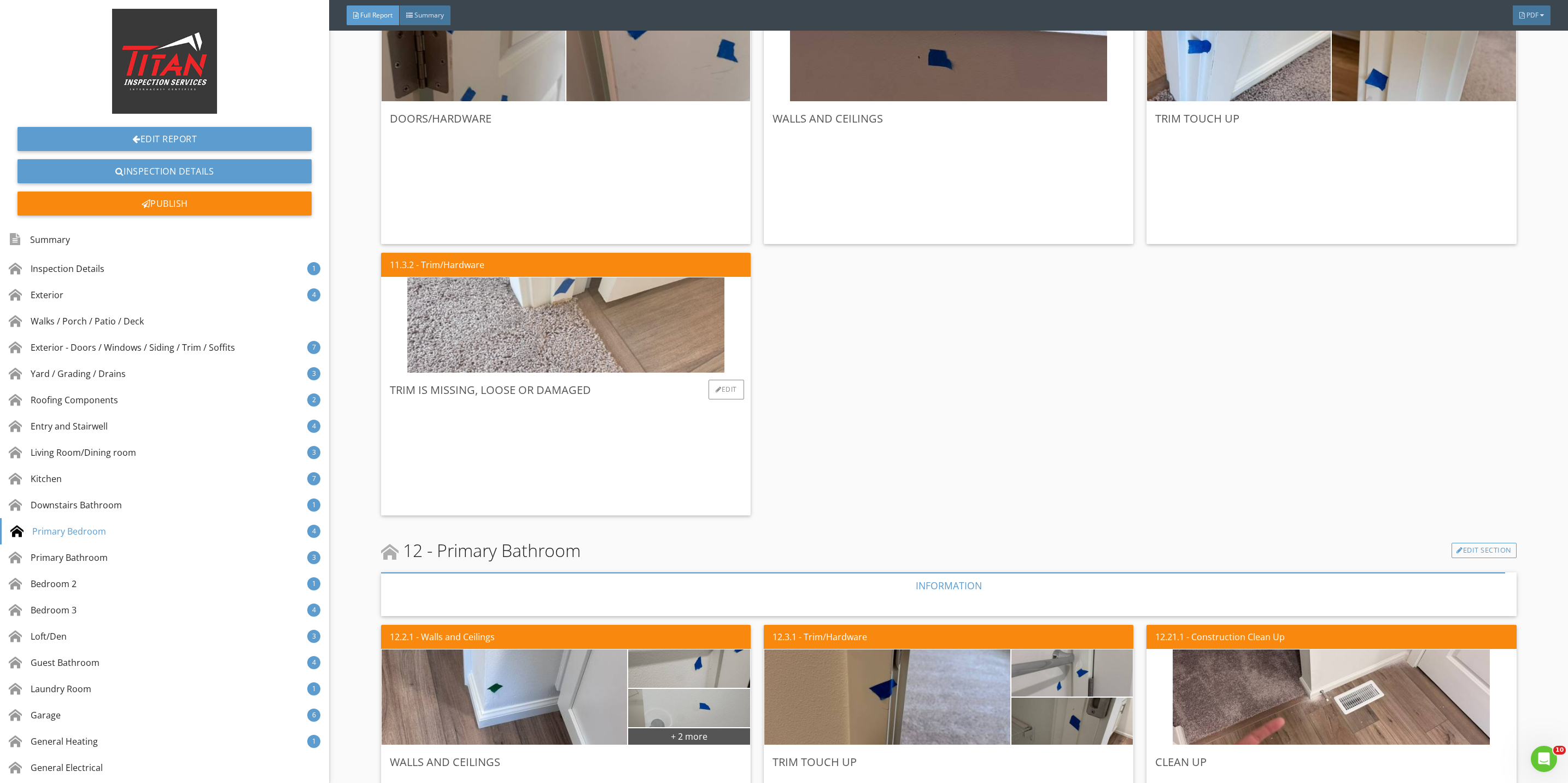
click at [607, 332] on img at bounding box center [565, 325] width 317 height 238
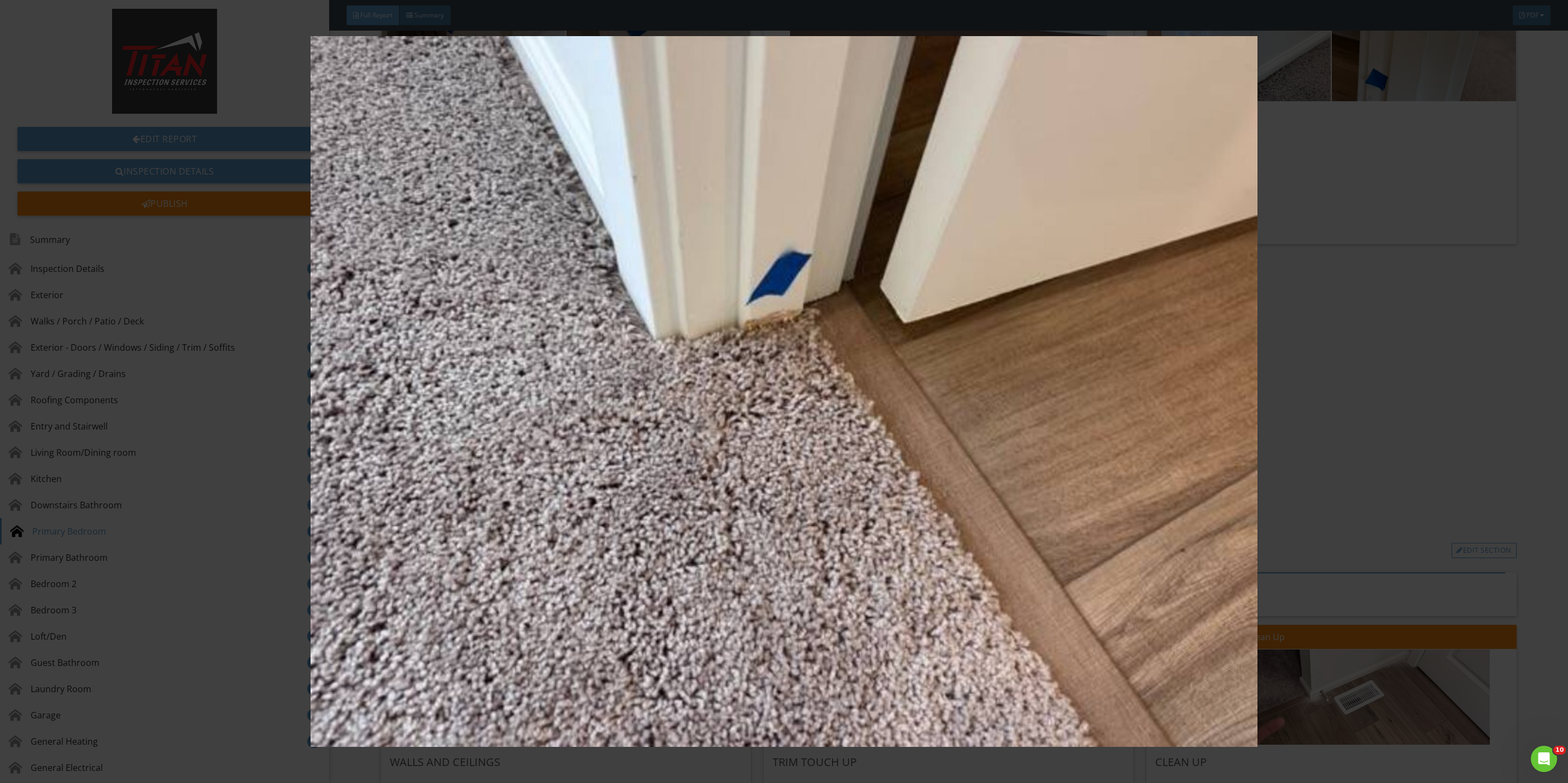
click at [1368, 463] on img at bounding box center [784, 392] width 1456 height 711
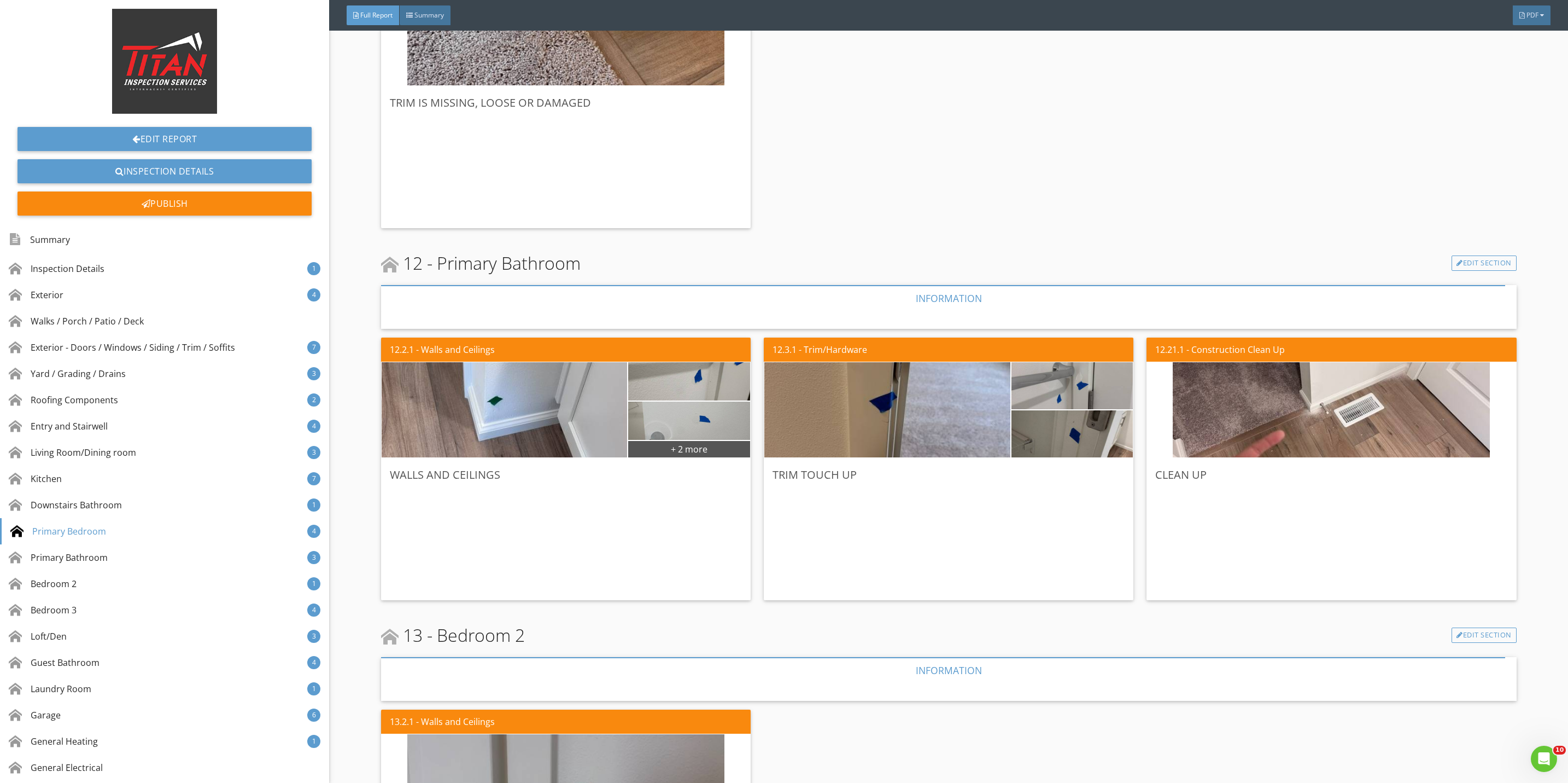
scroll to position [5907, 0]
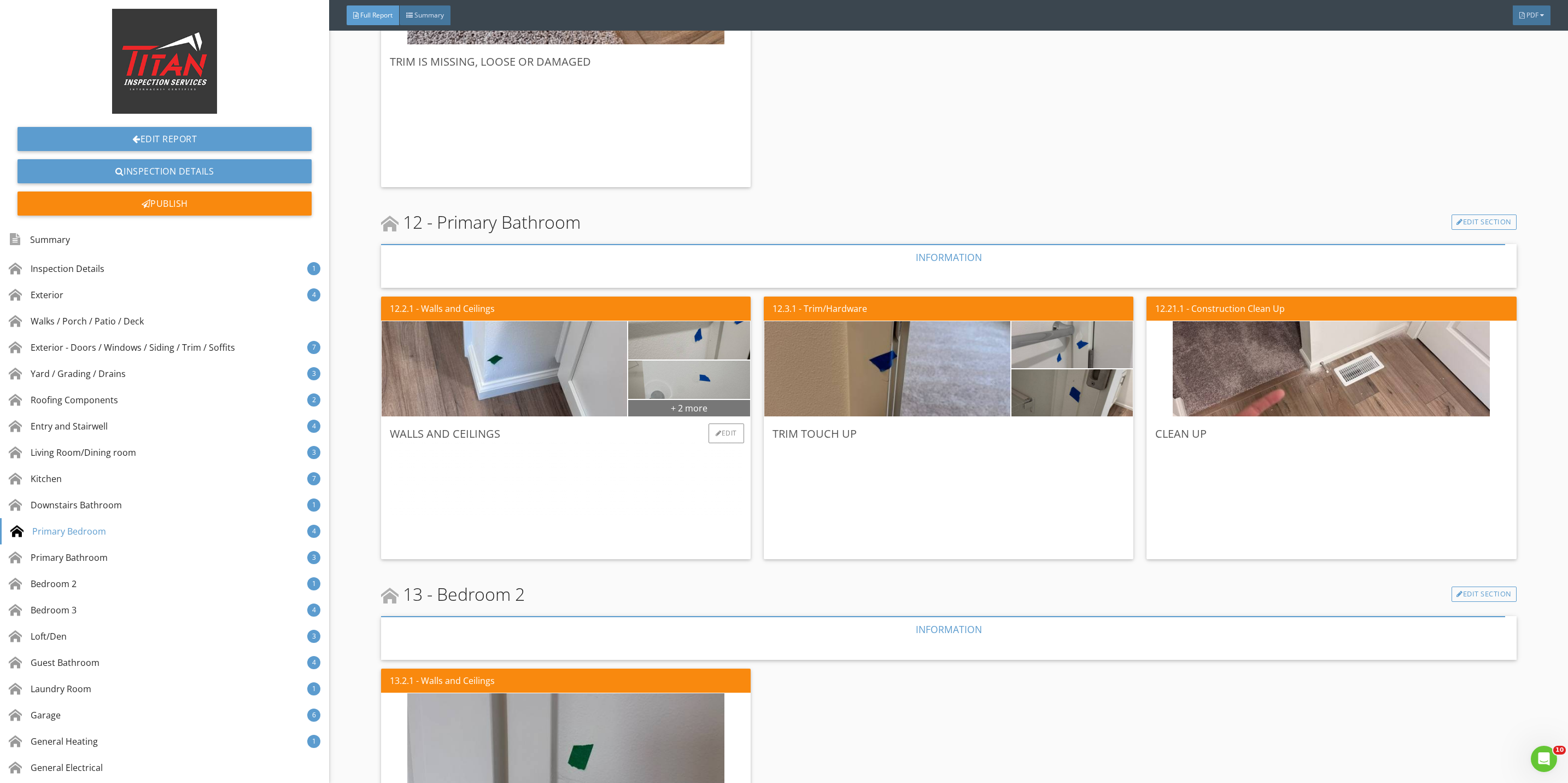
click at [678, 410] on div "+ 2 more" at bounding box center [689, 407] width 122 height 17
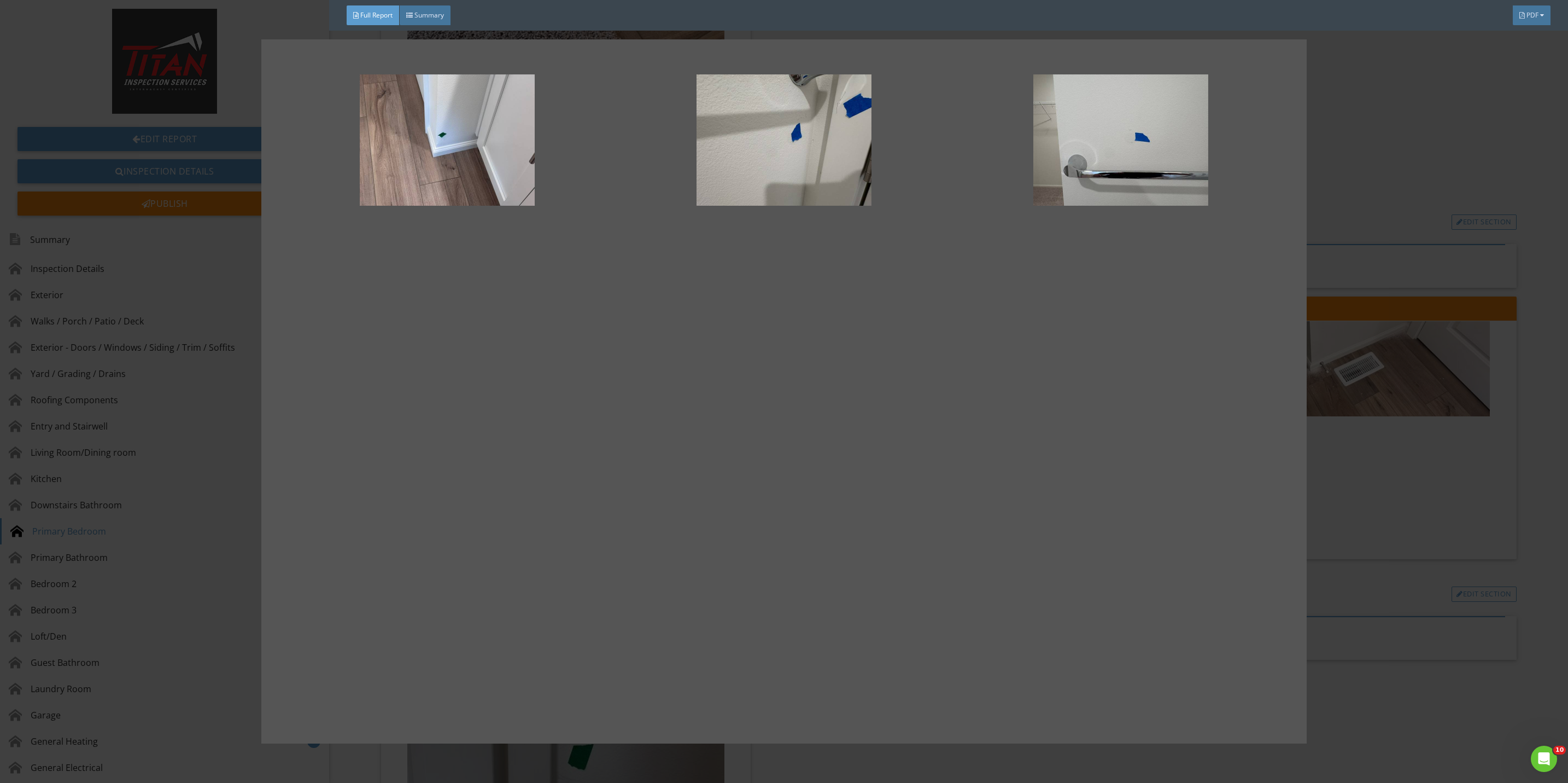
click at [1369, 489] on div at bounding box center [784, 392] width 1568 height 783
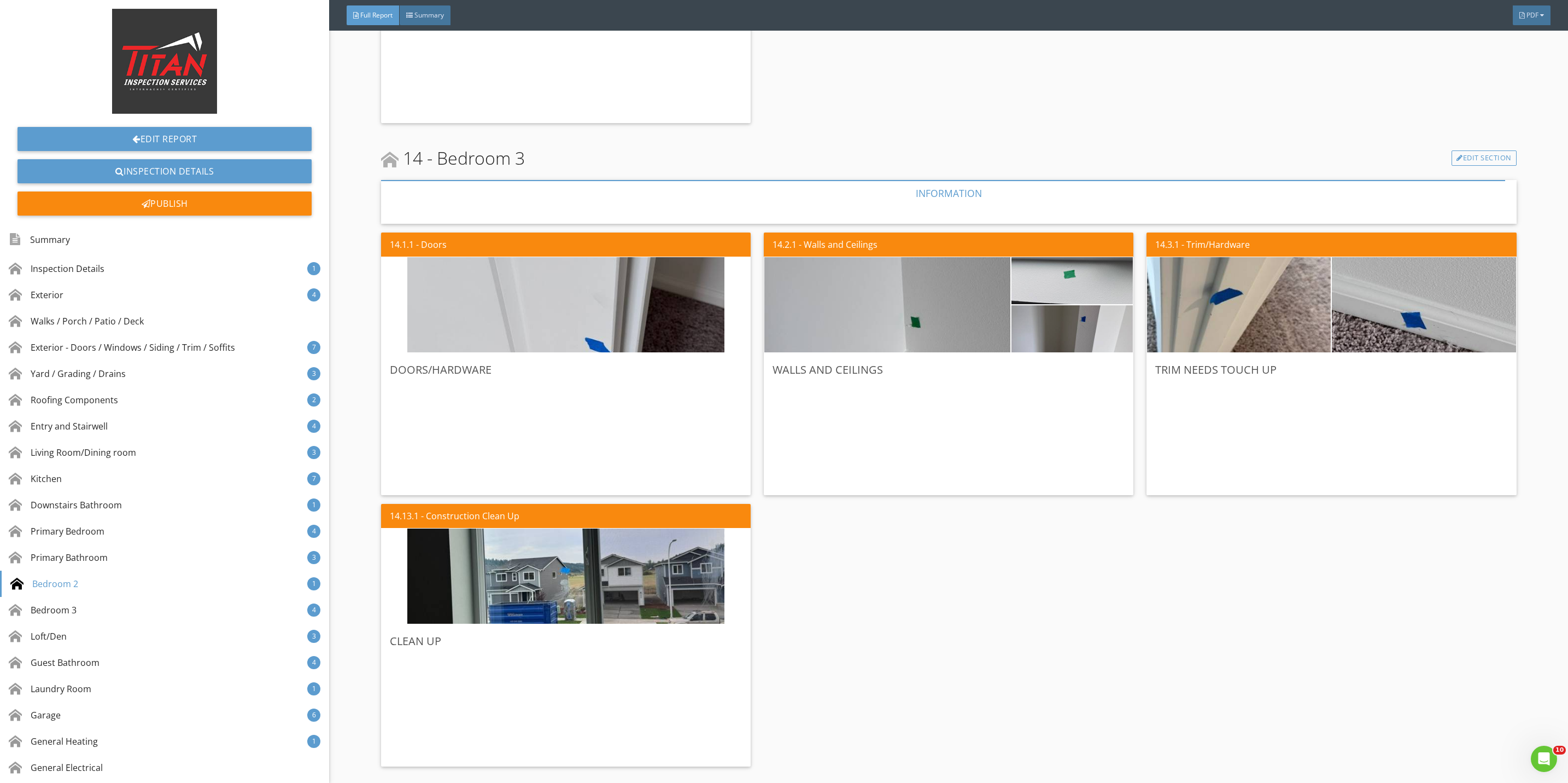
scroll to position [6727, 0]
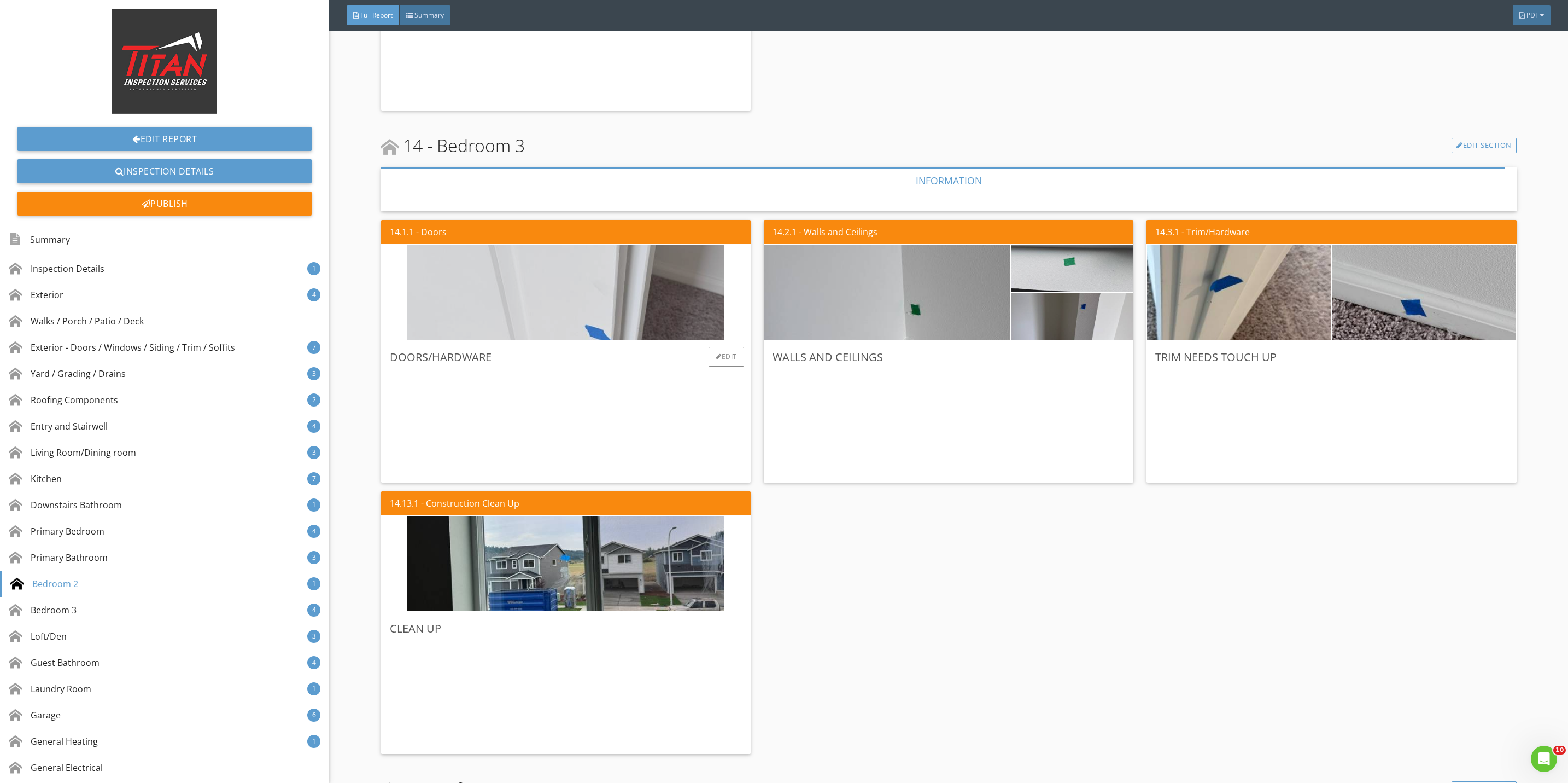
click at [674, 305] on img at bounding box center [565, 292] width 317 height 238
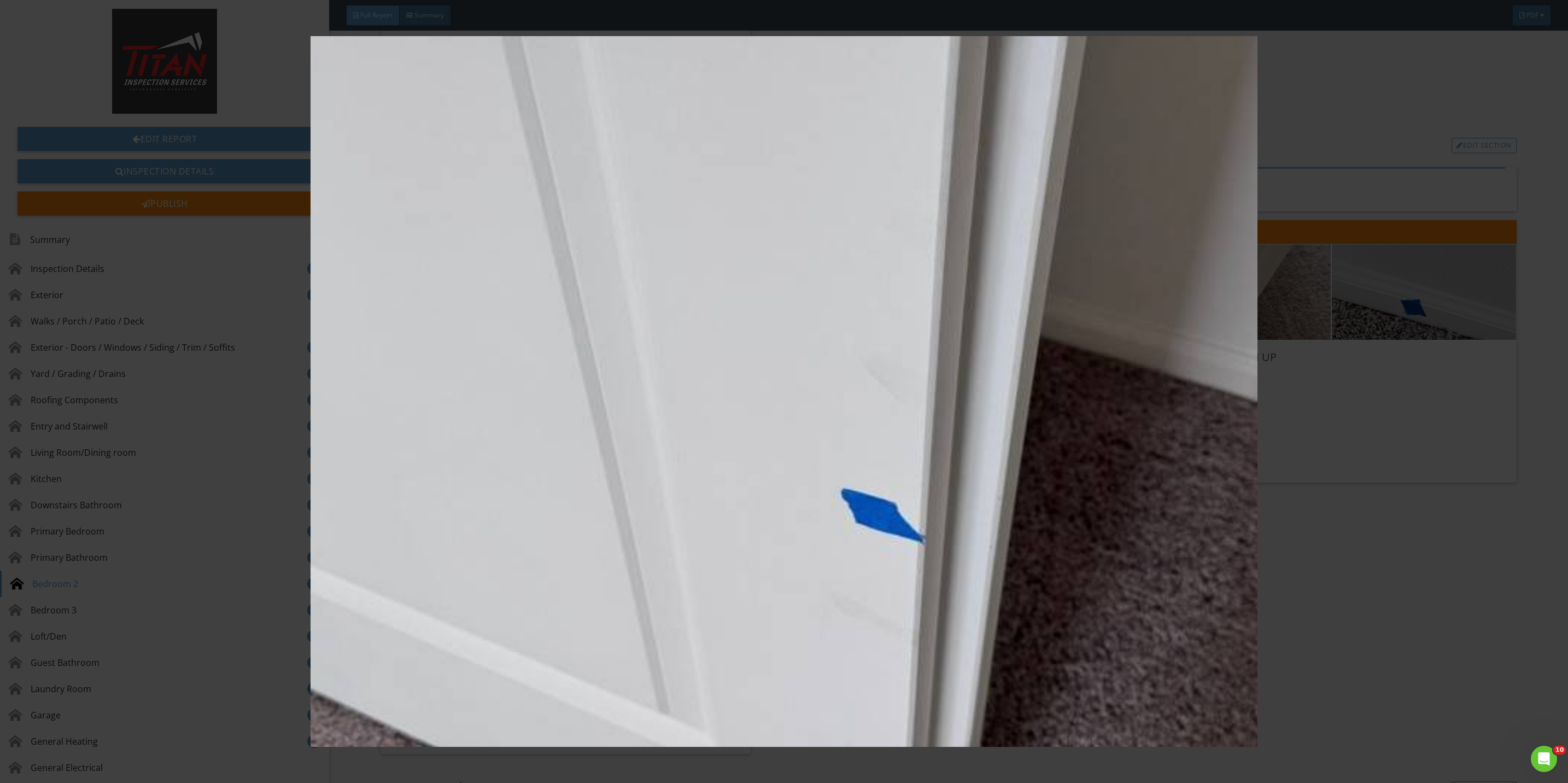
click at [1330, 524] on img at bounding box center [784, 392] width 1456 height 711
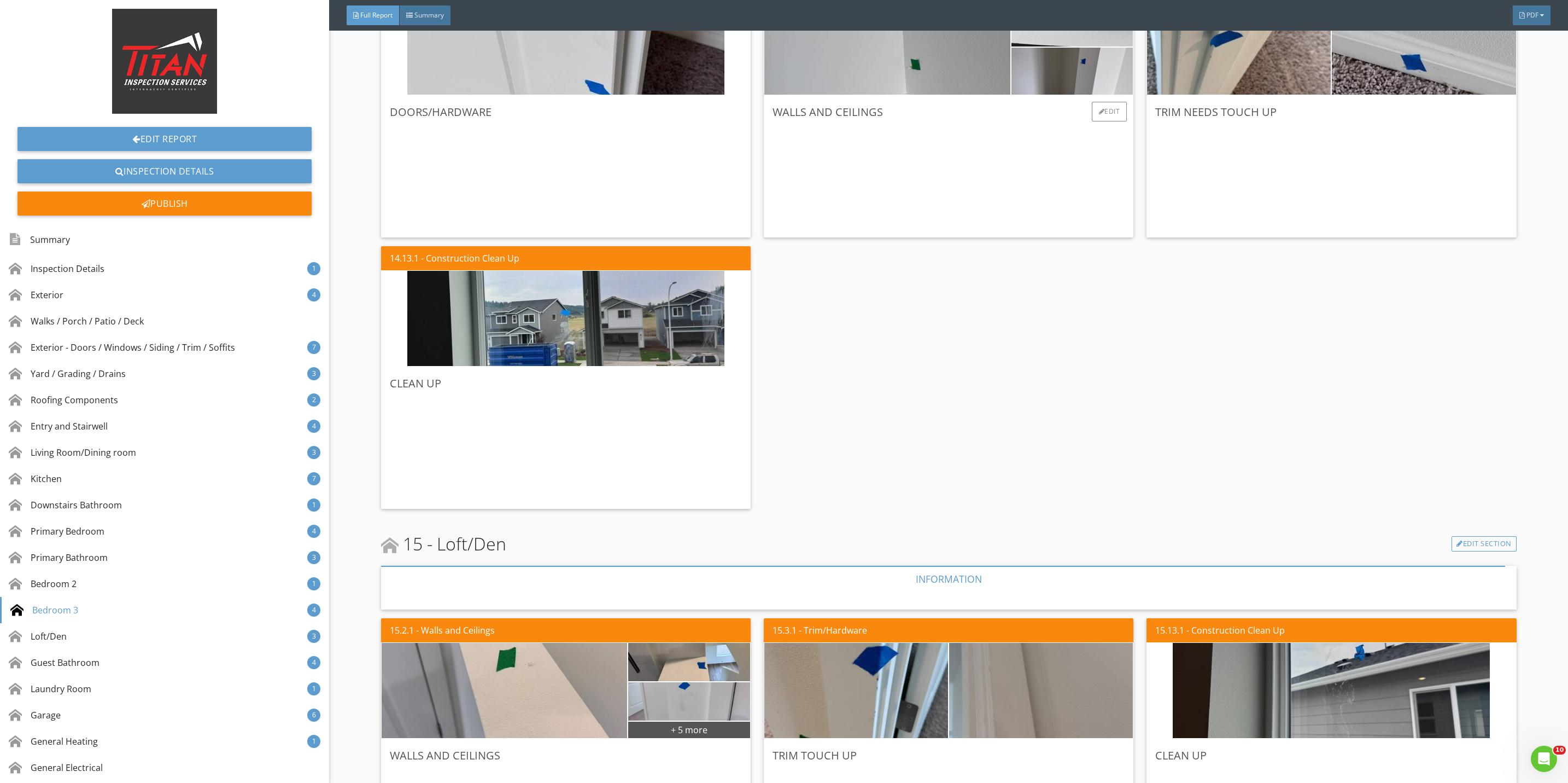
scroll to position [6973, 0]
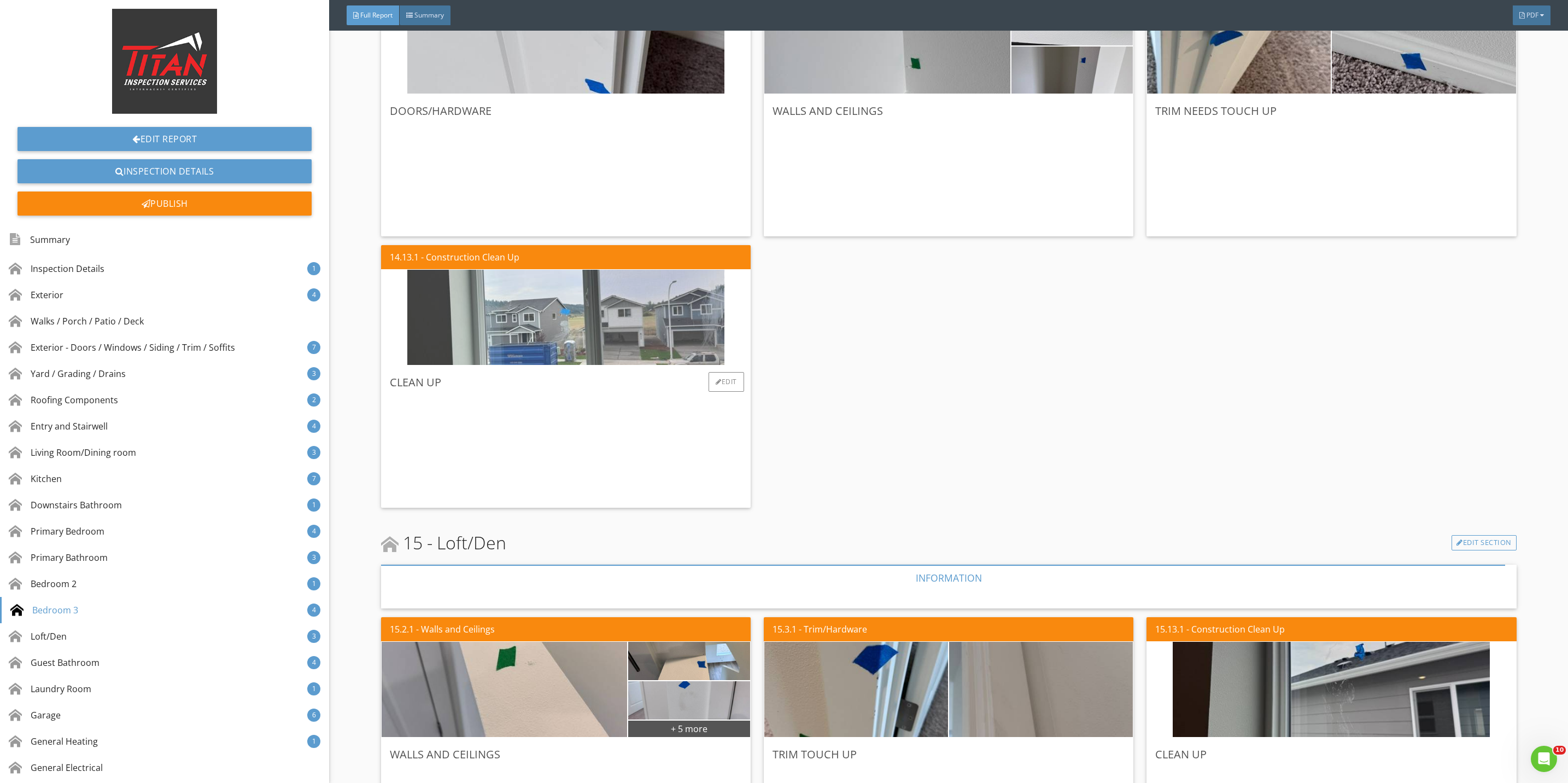
click at [643, 337] on img at bounding box center [565, 318] width 317 height 238
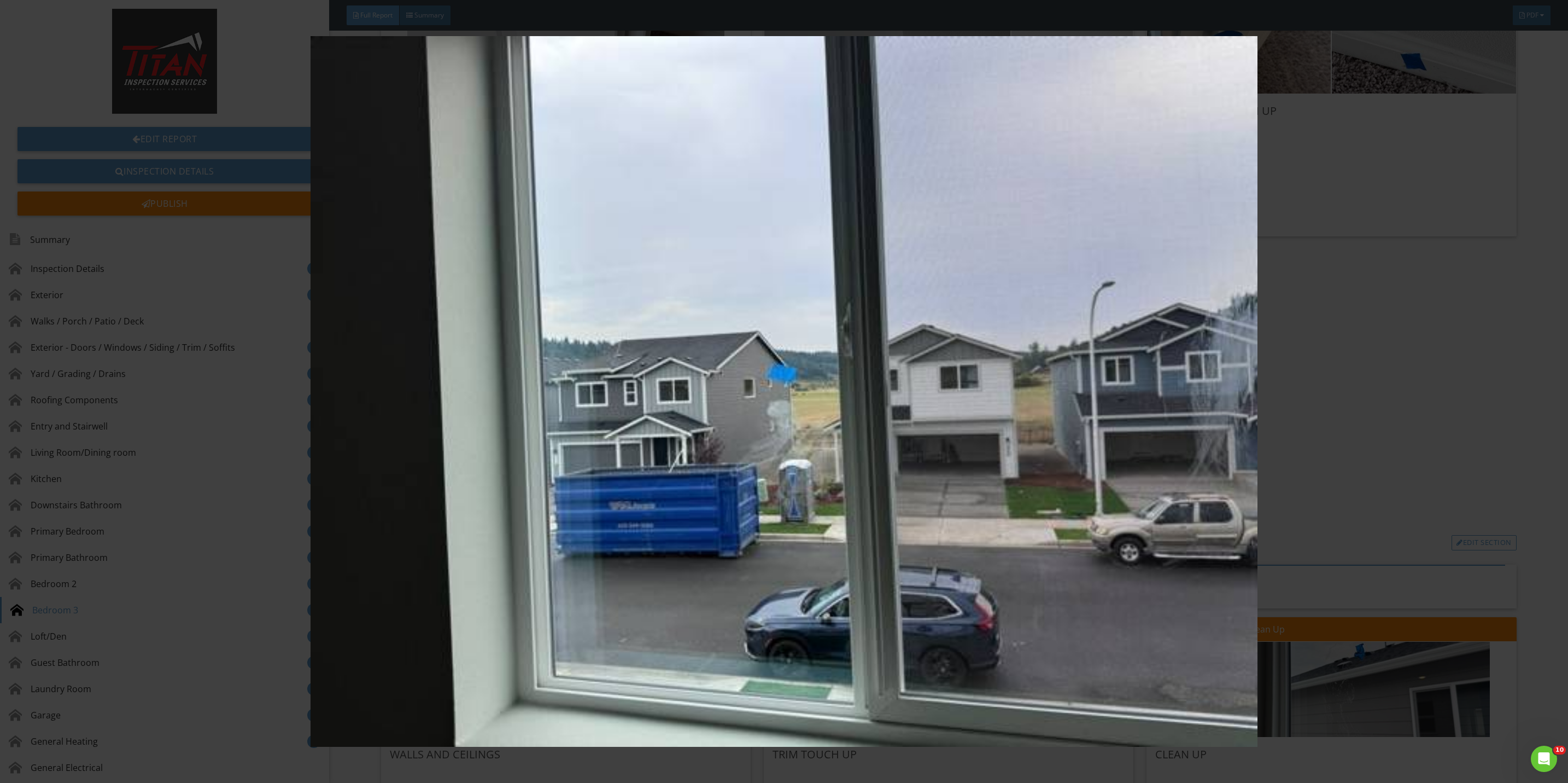
click at [1342, 432] on img at bounding box center [784, 392] width 1456 height 711
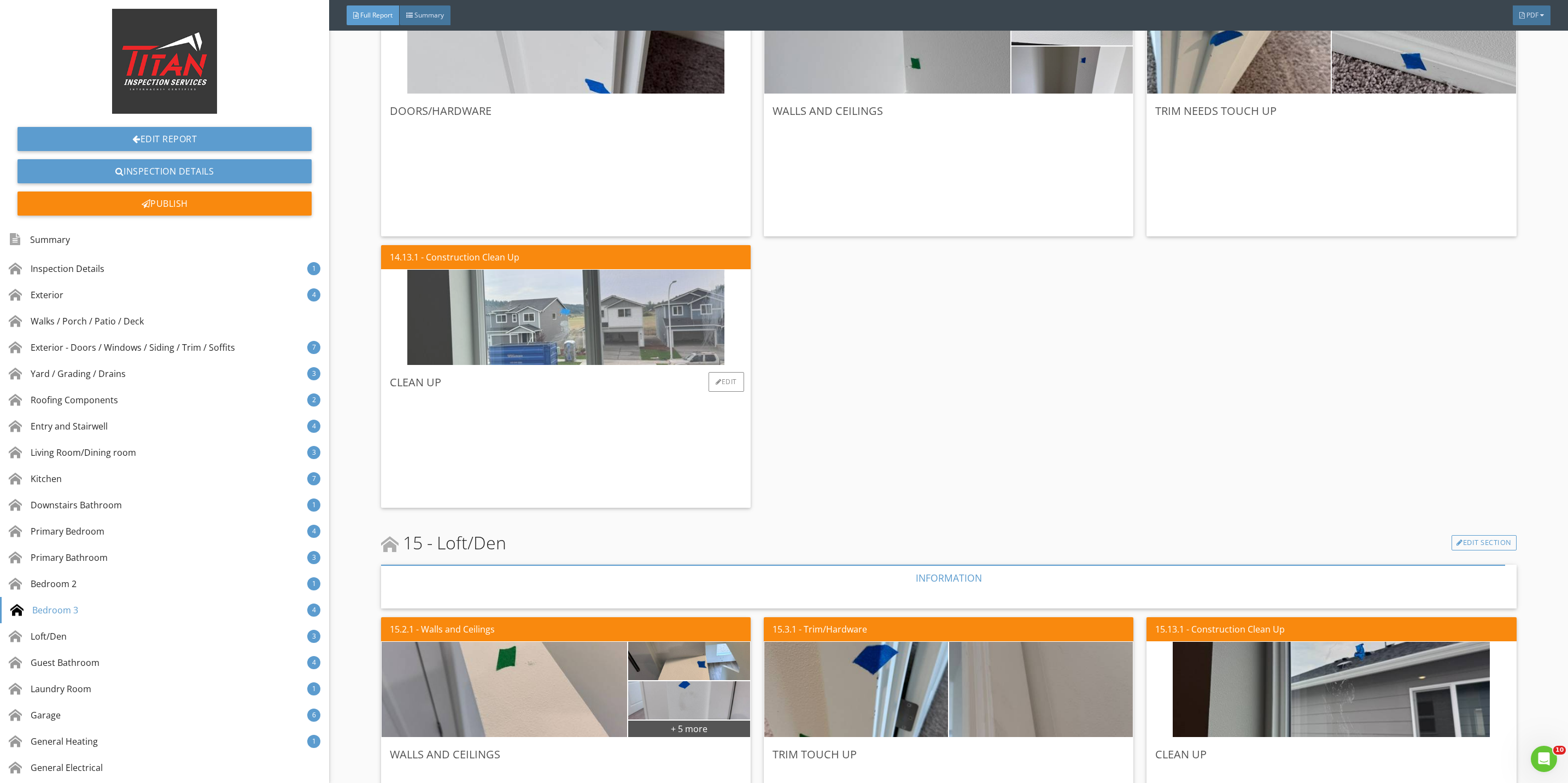
click at [584, 345] on img at bounding box center [565, 318] width 317 height 238
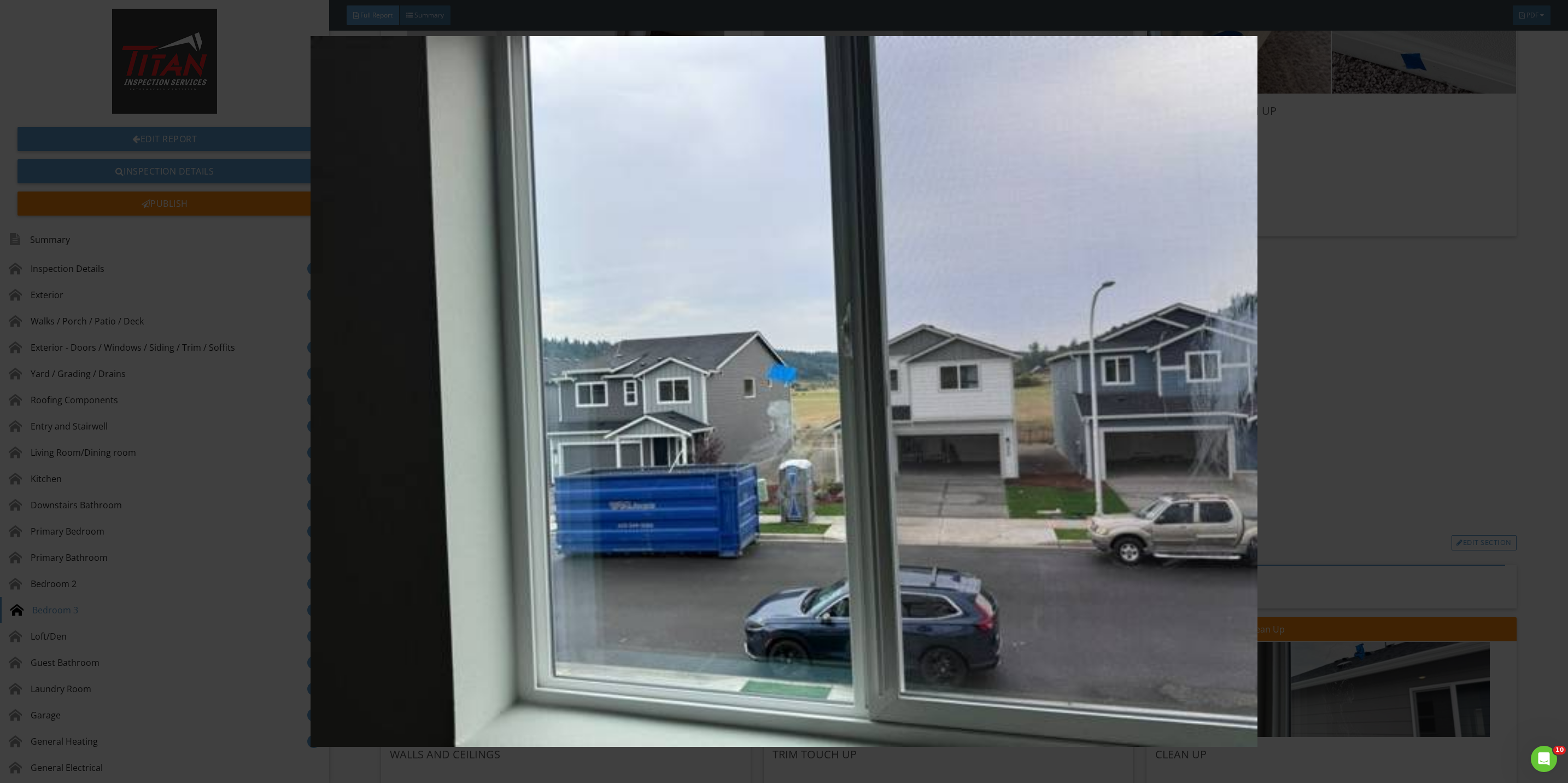
click at [1337, 450] on img at bounding box center [784, 392] width 1456 height 711
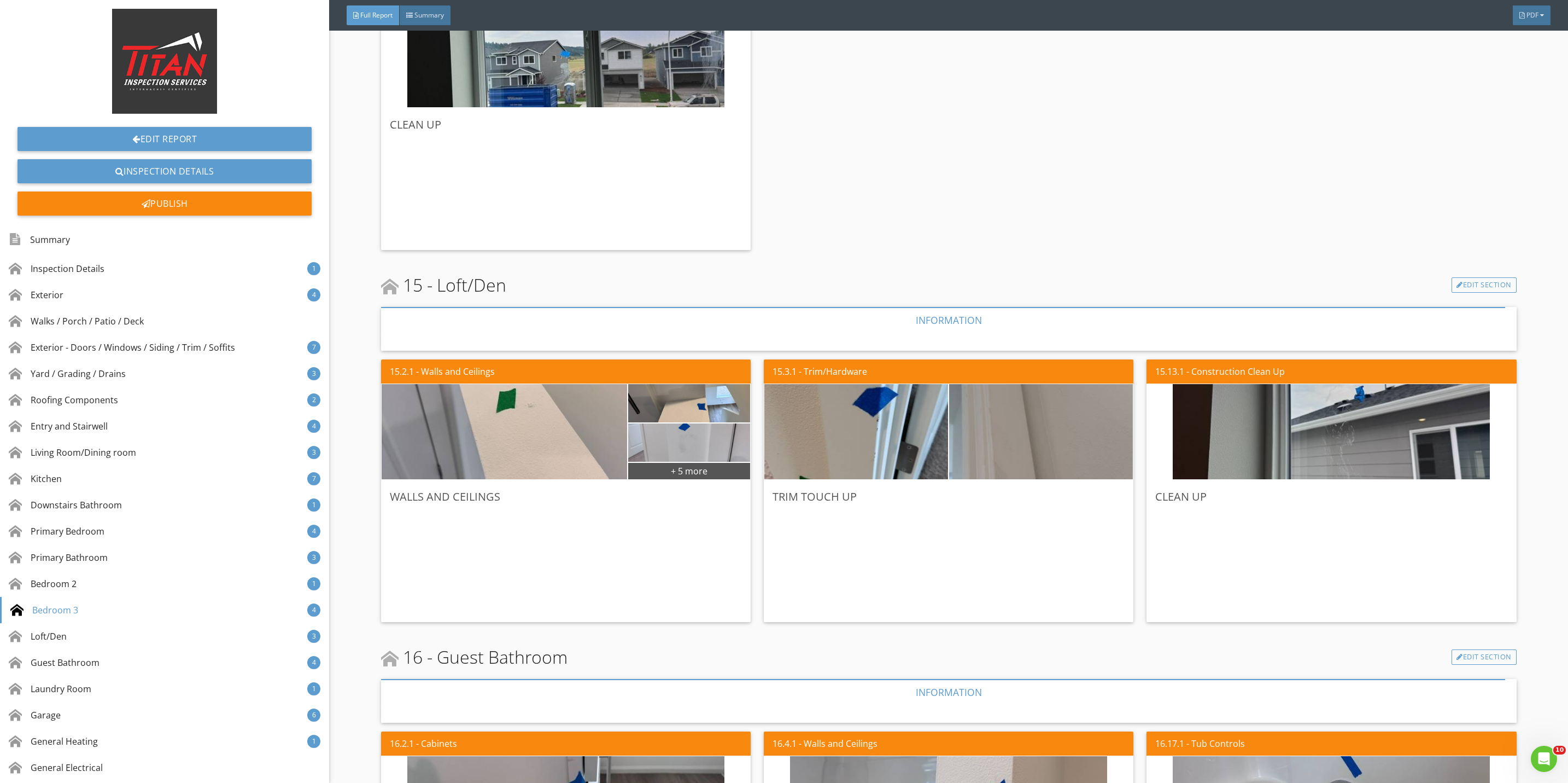
scroll to position [7301, 0]
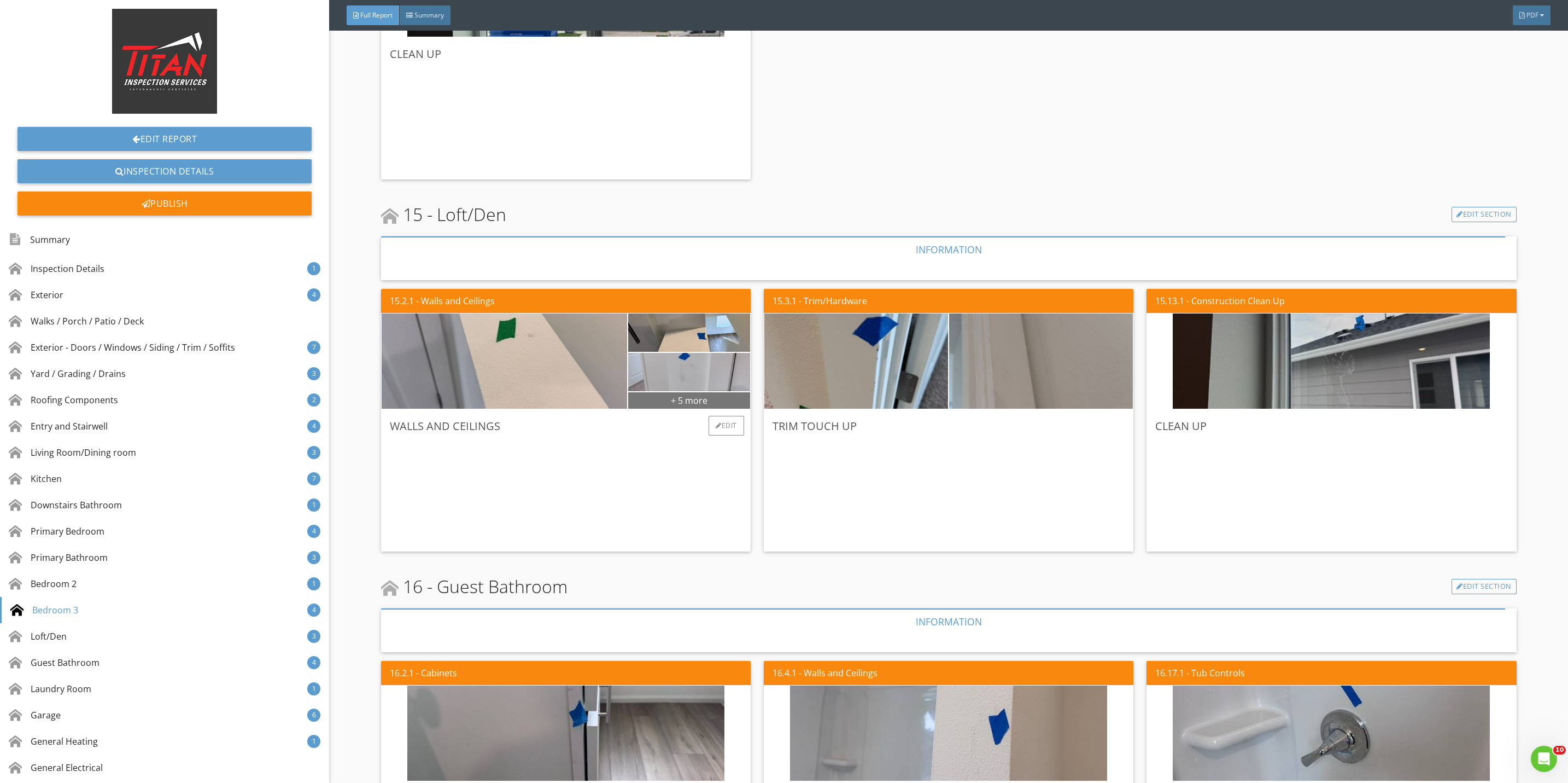
click at [671, 397] on div "+ 5 more" at bounding box center [689, 399] width 122 height 17
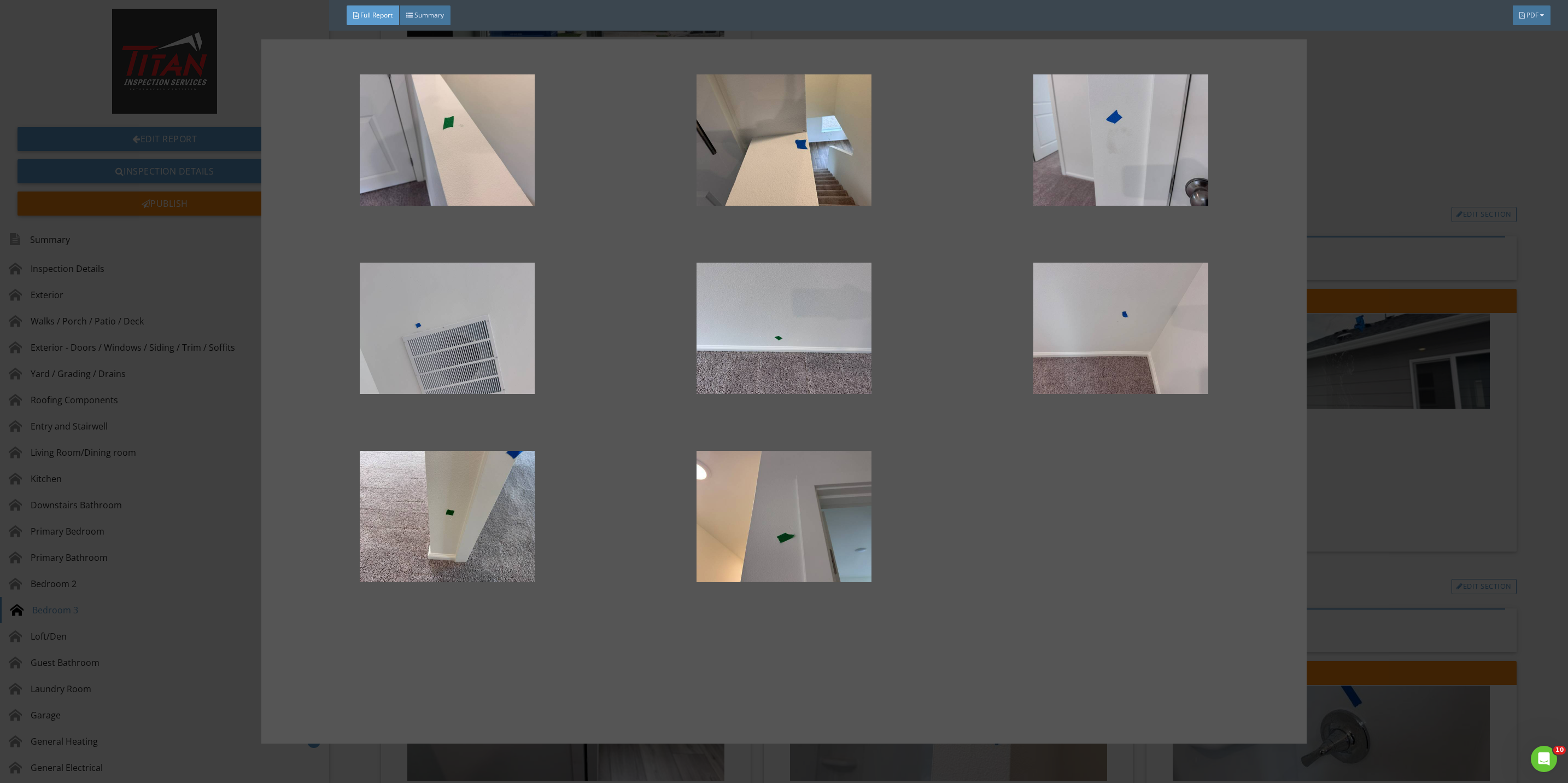
click at [1410, 497] on div at bounding box center [784, 392] width 1568 height 783
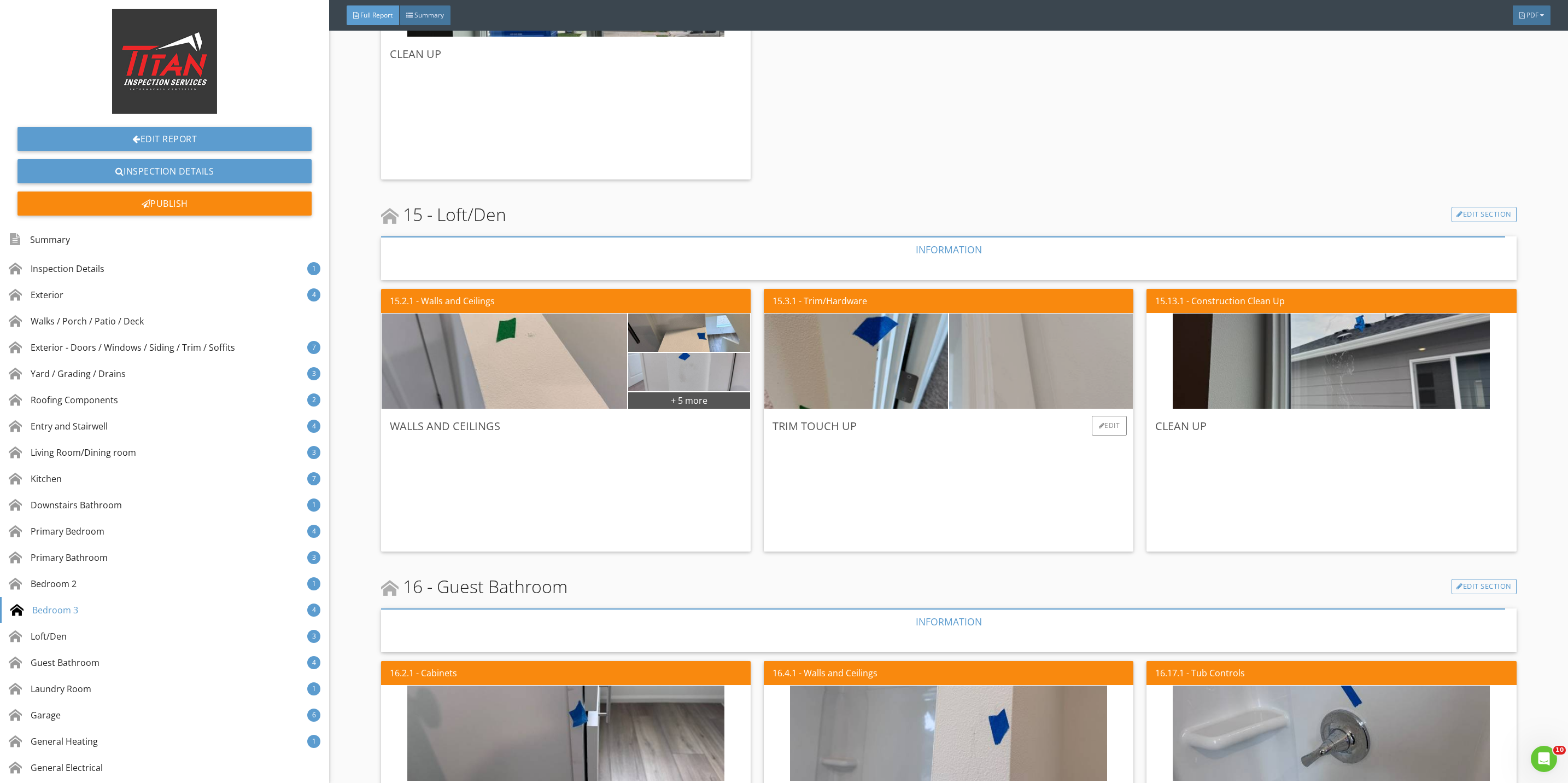
click at [1107, 384] on img at bounding box center [1040, 361] width 317 height 238
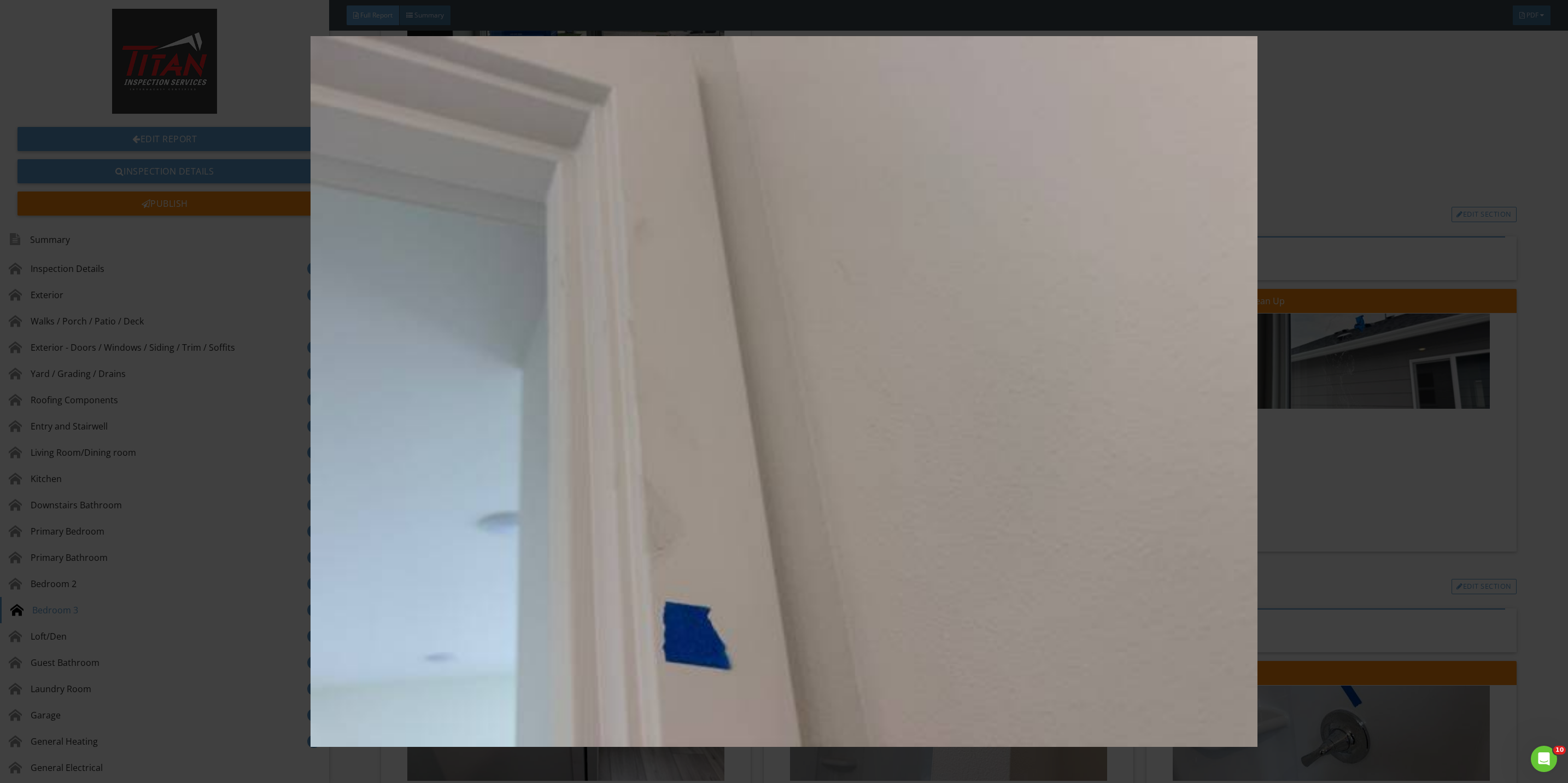
click at [1345, 504] on img at bounding box center [784, 392] width 1456 height 711
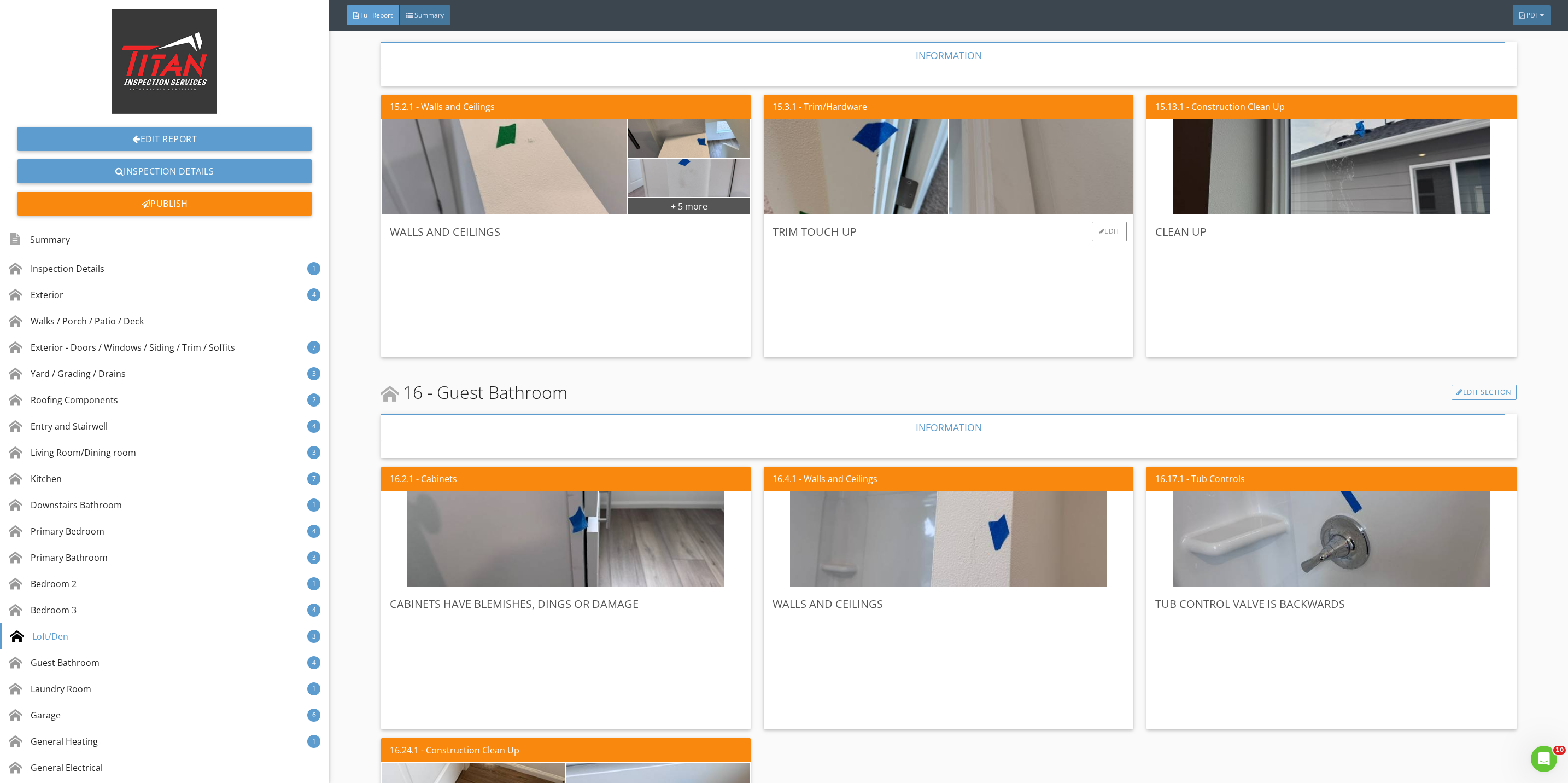
scroll to position [7630, 0]
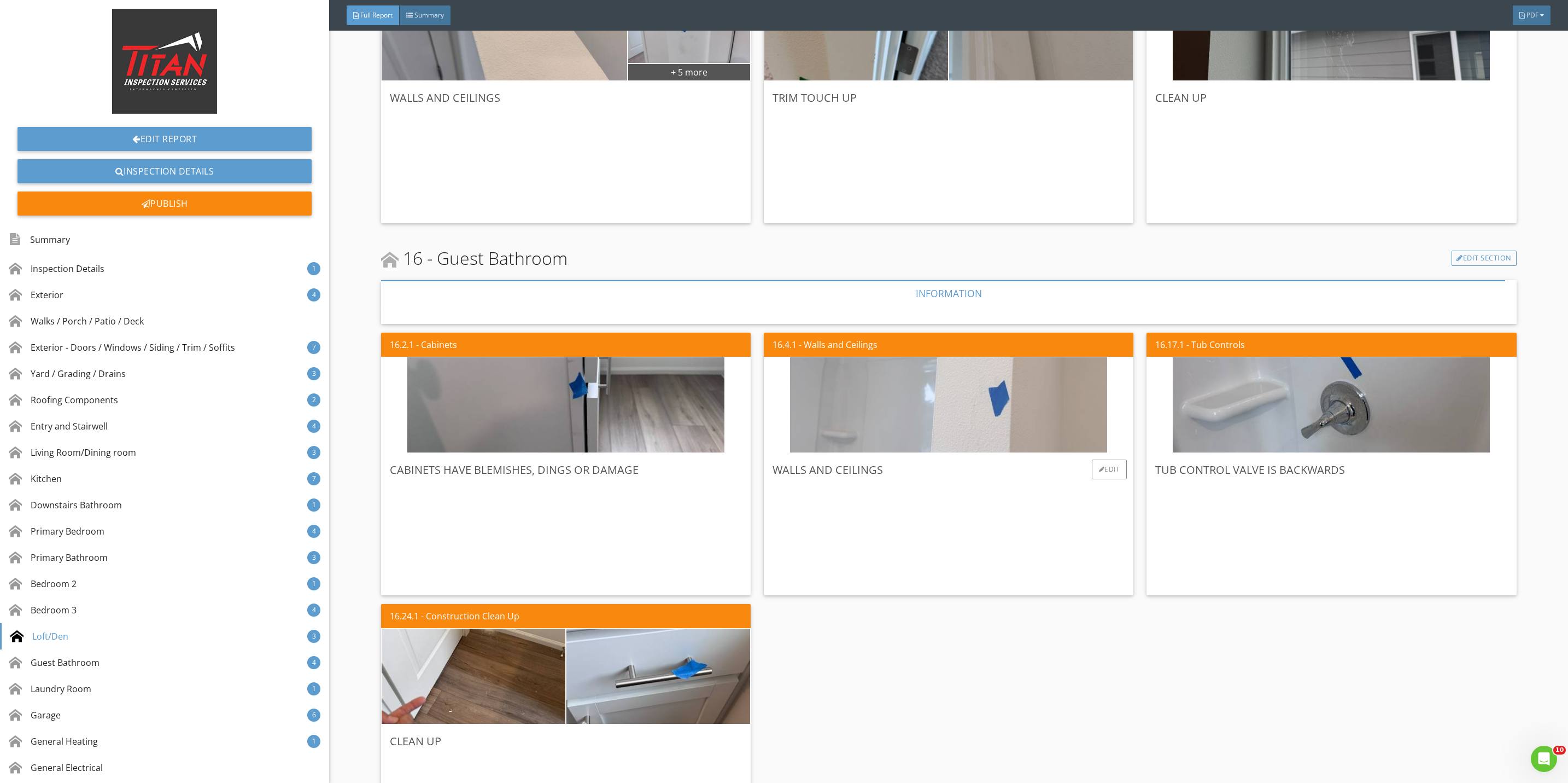
click at [915, 428] on img at bounding box center [949, 405] width 317 height 238
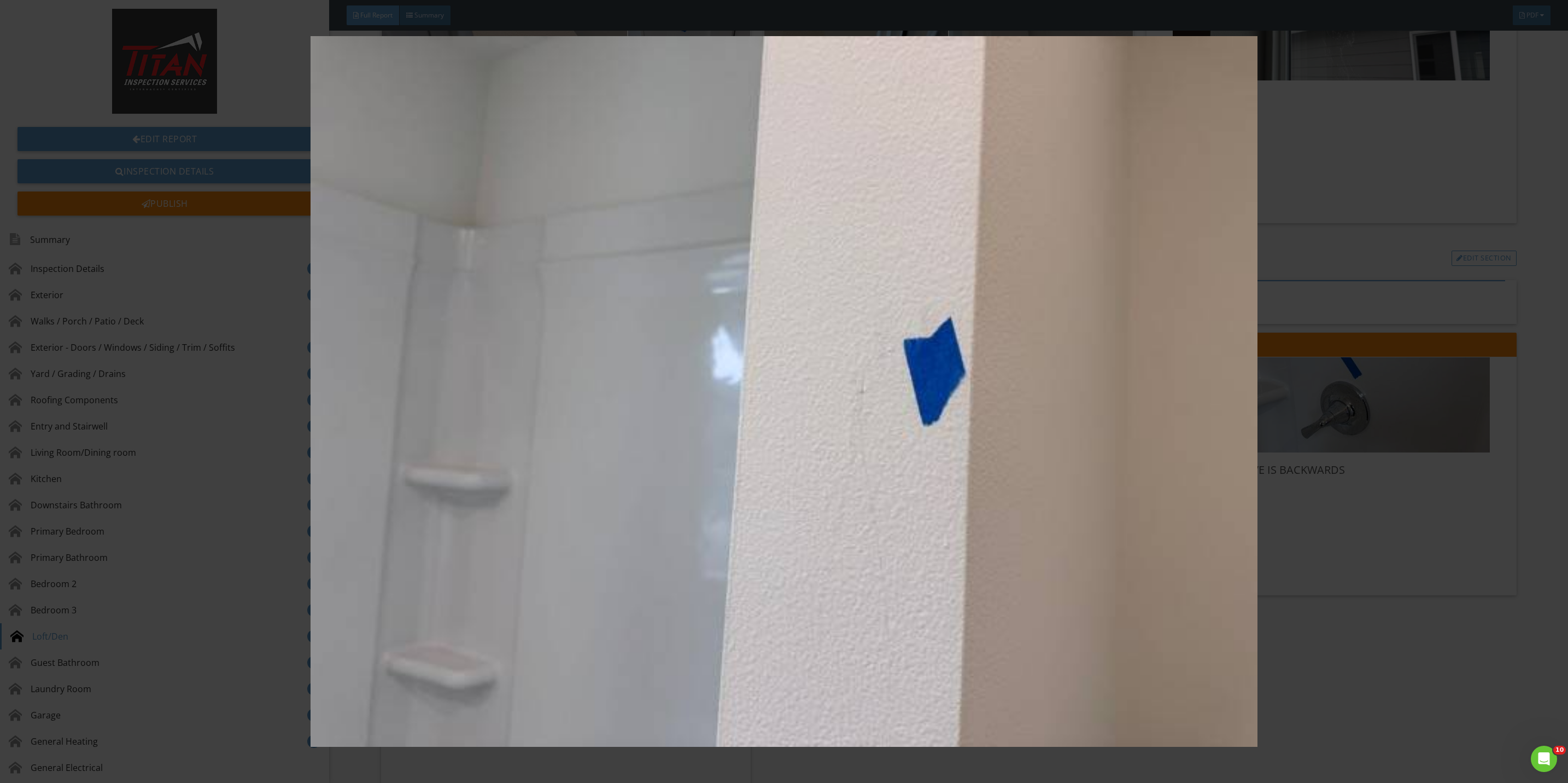
click at [1352, 555] on img at bounding box center [784, 392] width 1456 height 711
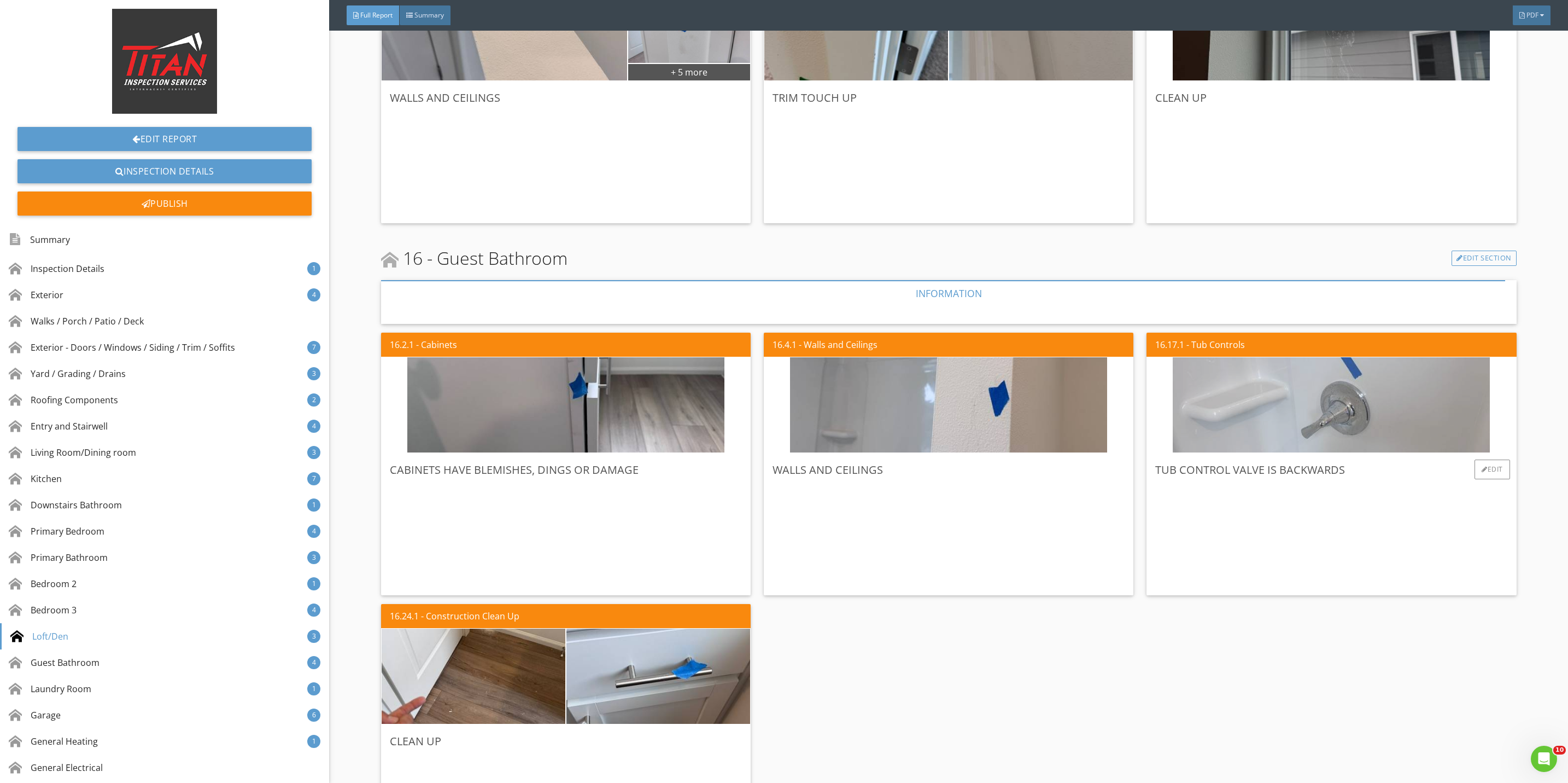
click at [1334, 430] on img at bounding box center [1331, 405] width 317 height 238
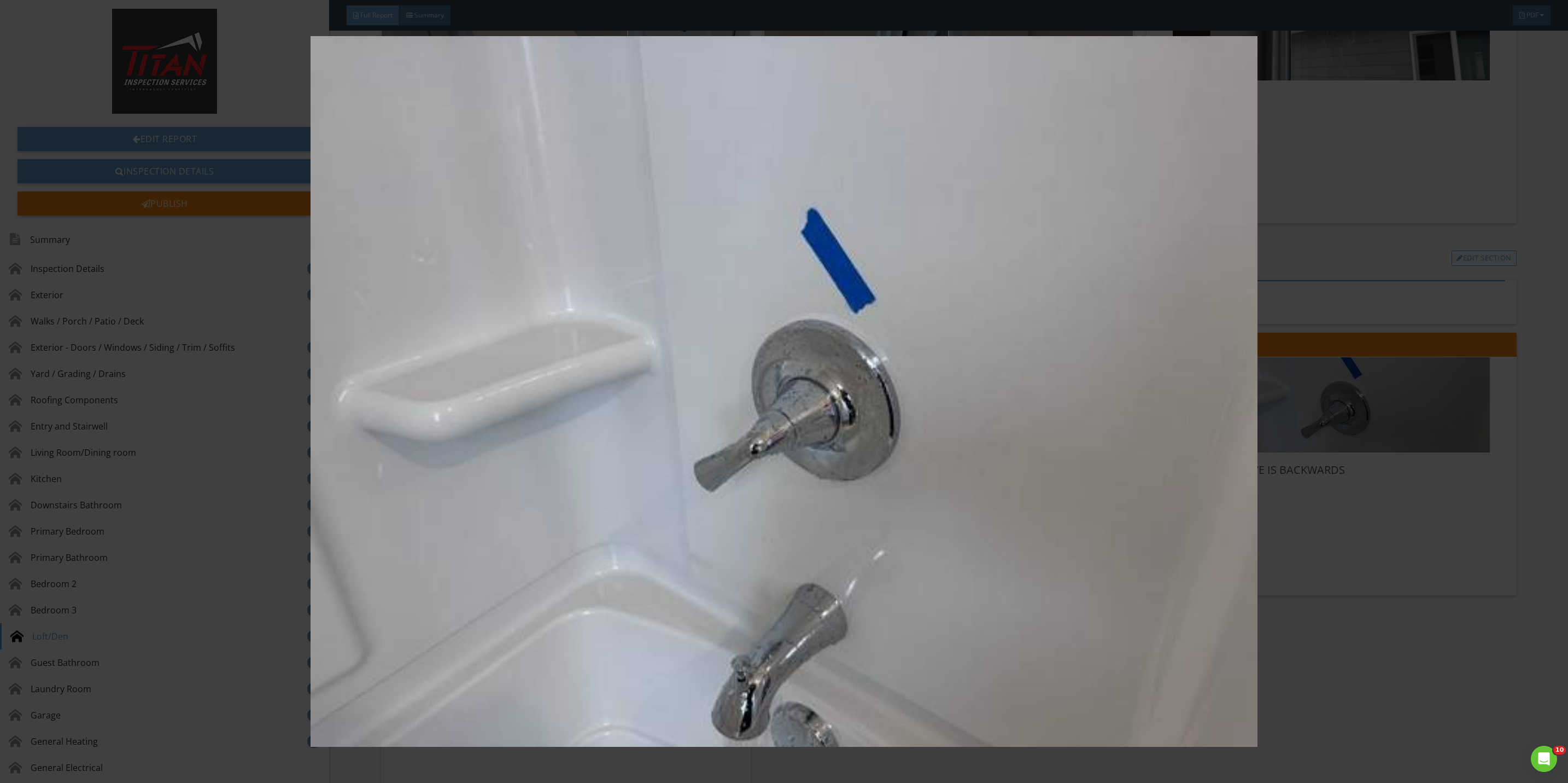
click at [1358, 542] on img at bounding box center [784, 392] width 1456 height 711
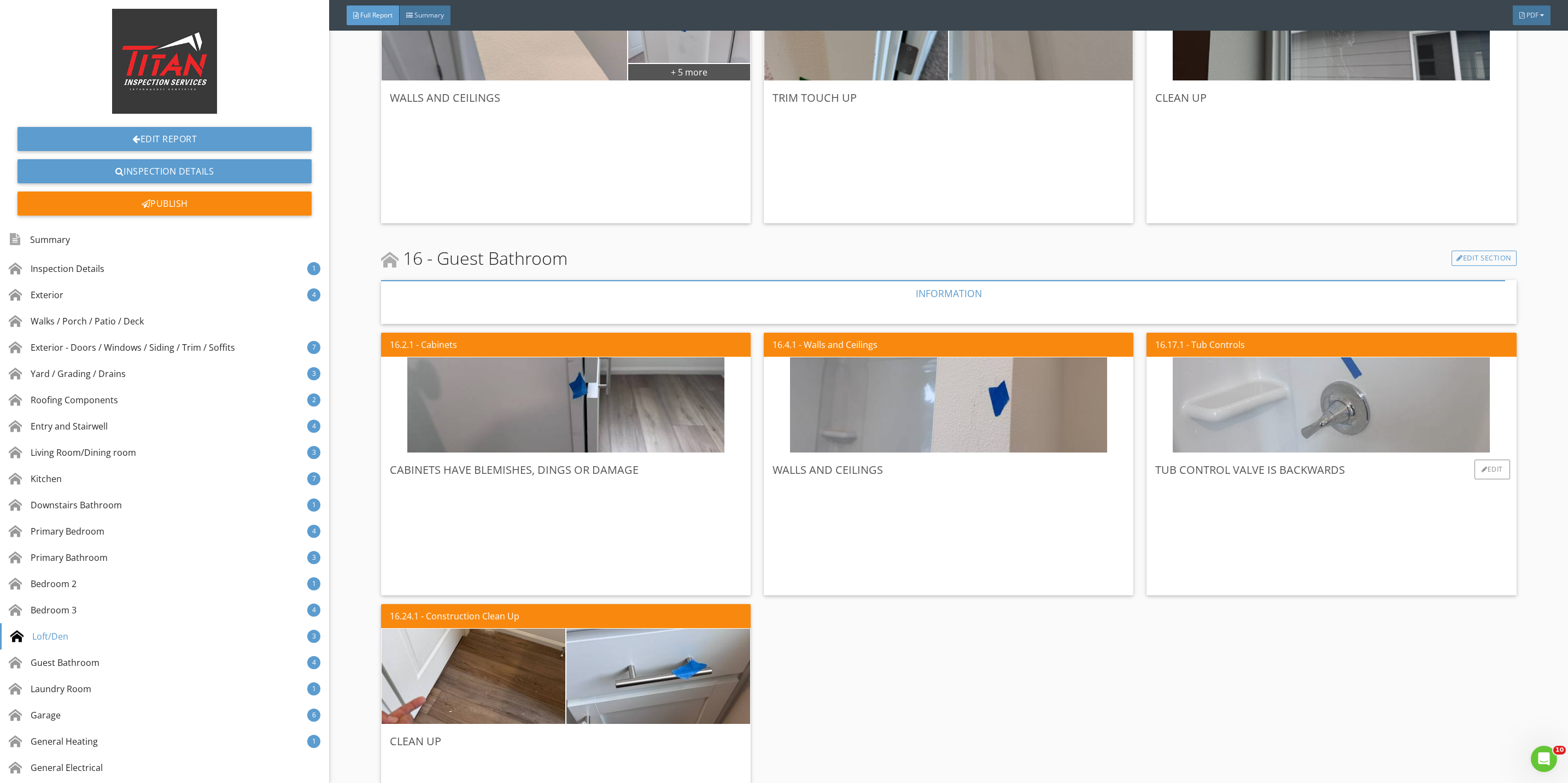
click at [1328, 409] on img at bounding box center [1331, 405] width 317 height 238
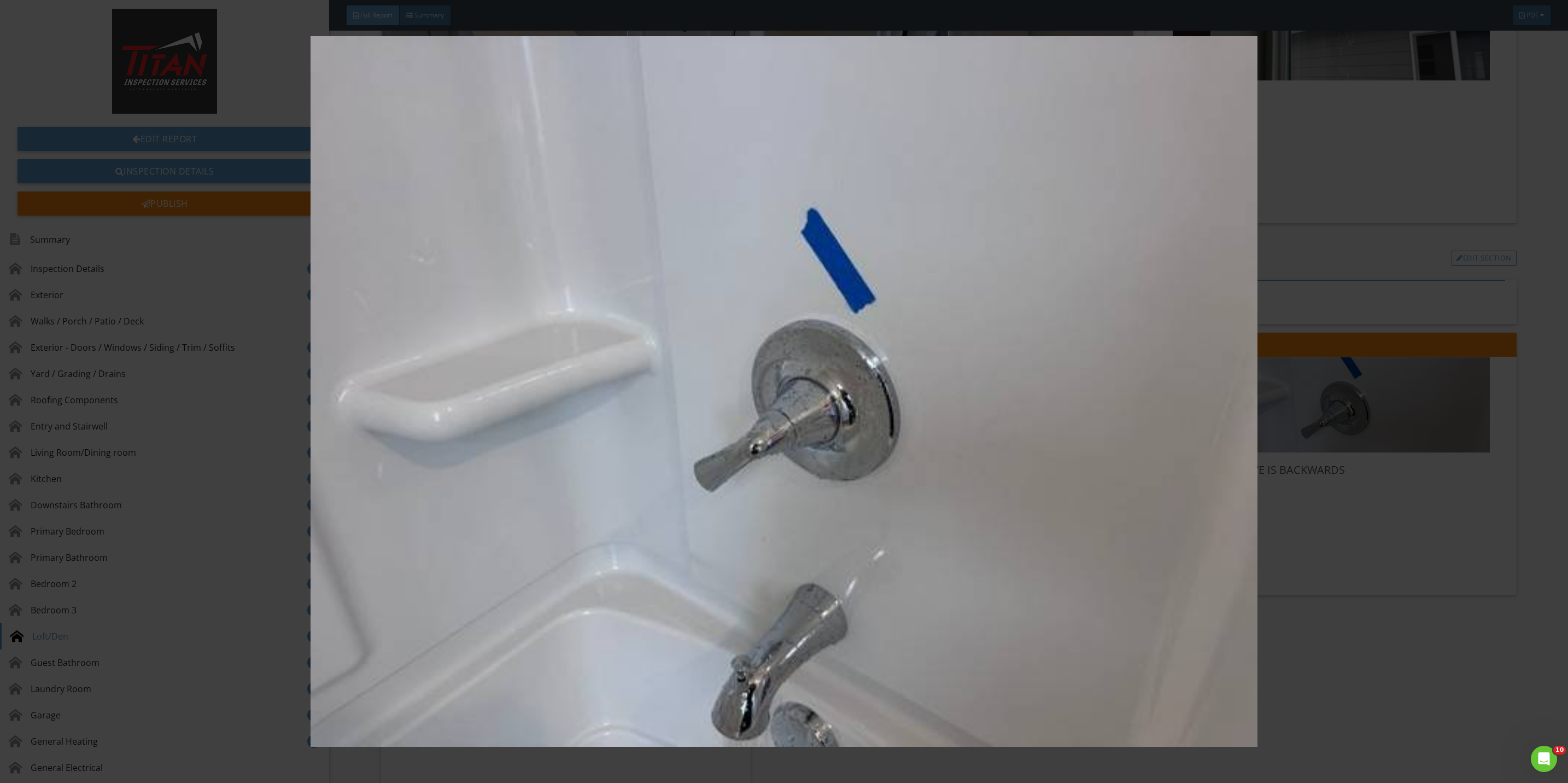
click at [1405, 570] on img at bounding box center [784, 392] width 1456 height 711
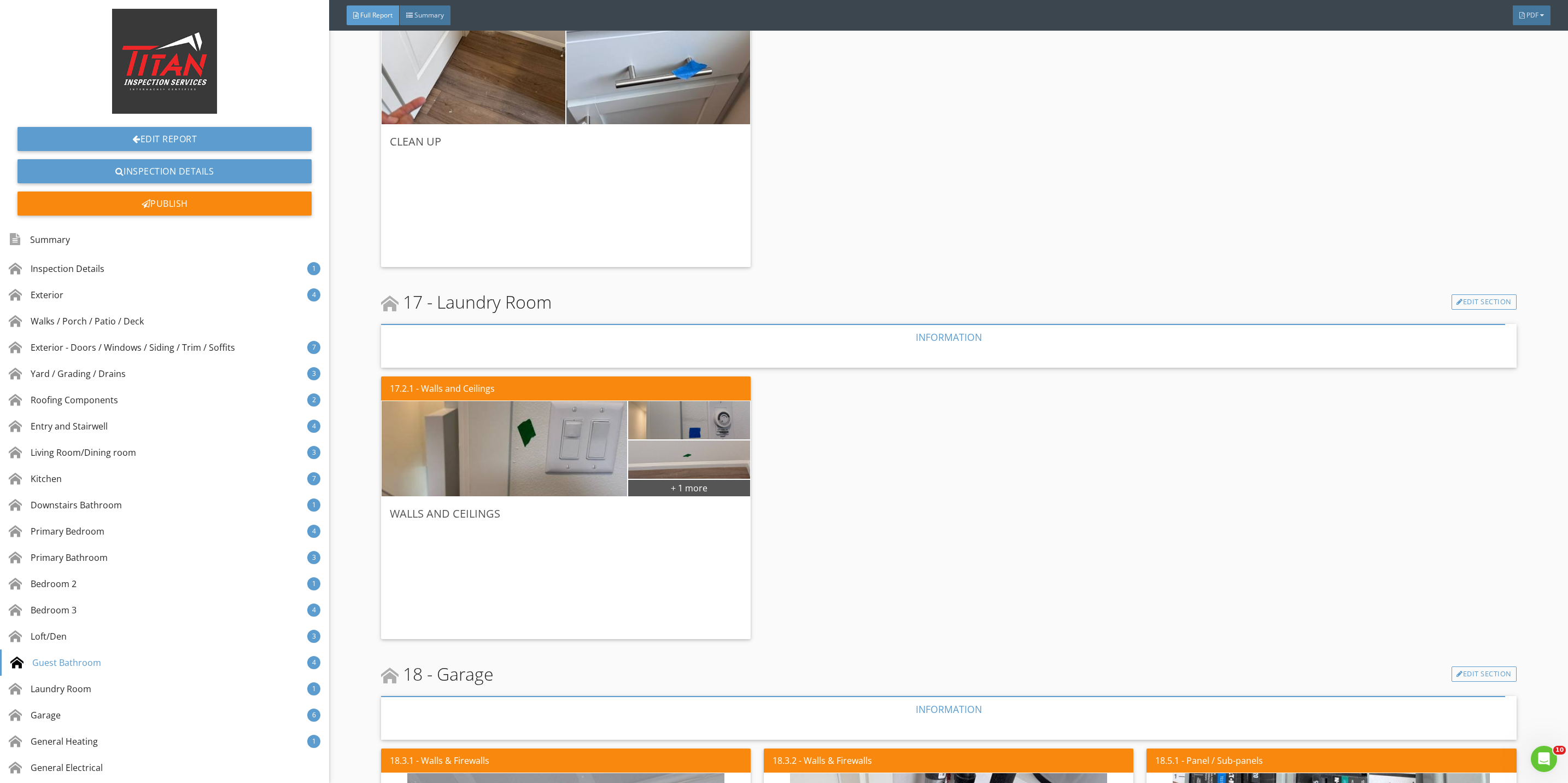
scroll to position [8368, 0]
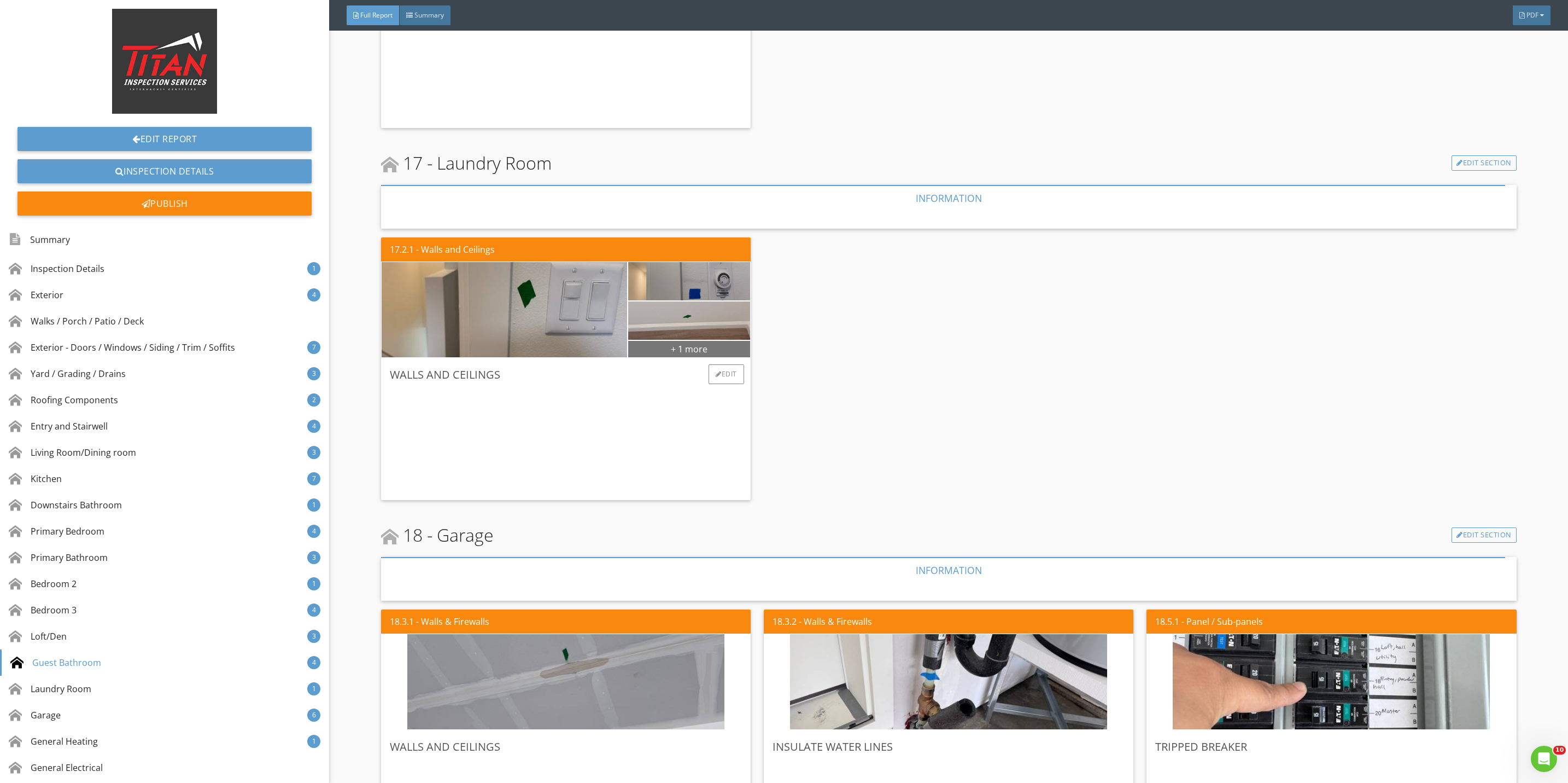
click at [693, 351] on div "+ 1 more" at bounding box center [689, 348] width 122 height 17
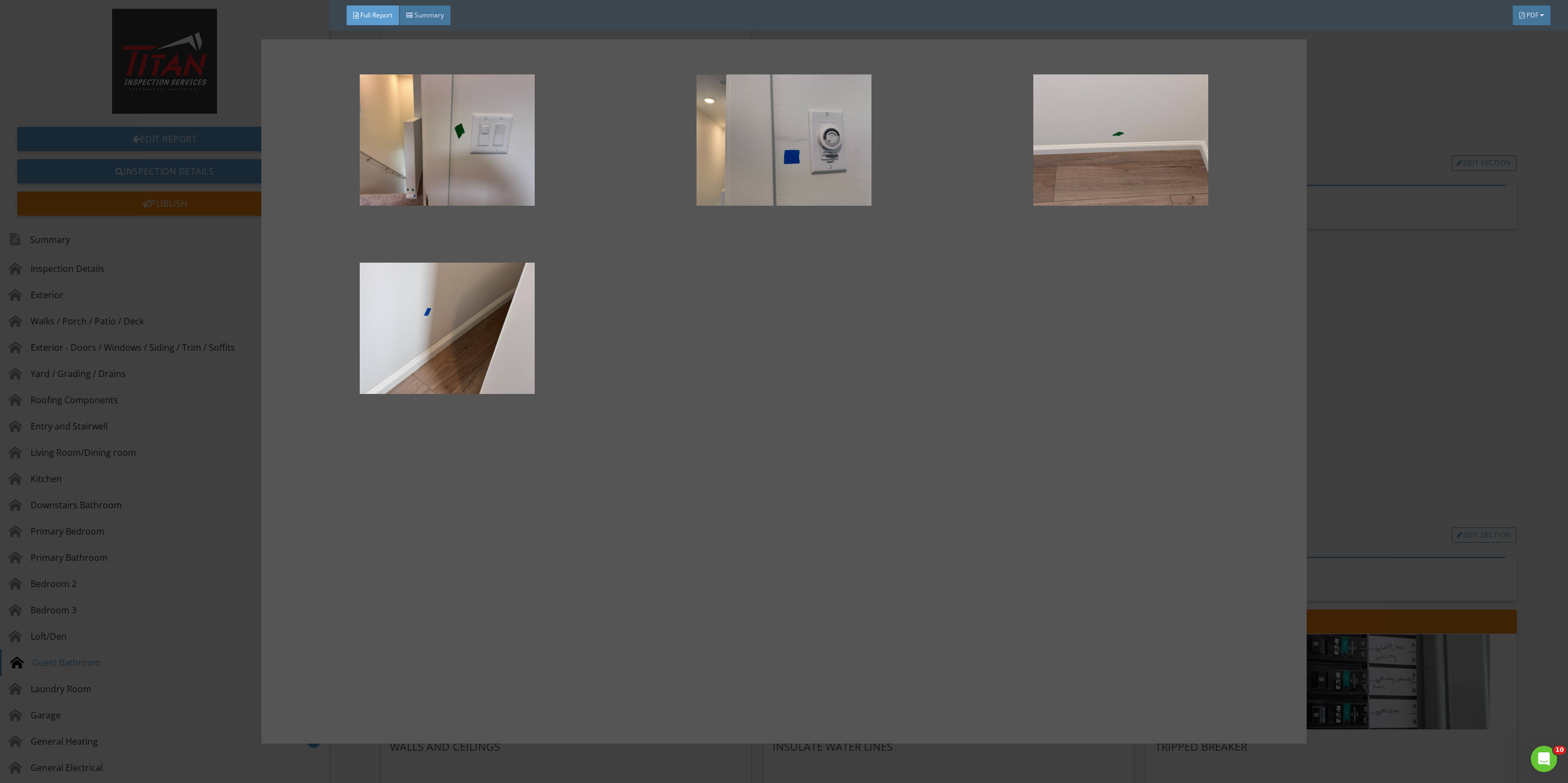
click at [1380, 397] on div at bounding box center [784, 392] width 1568 height 783
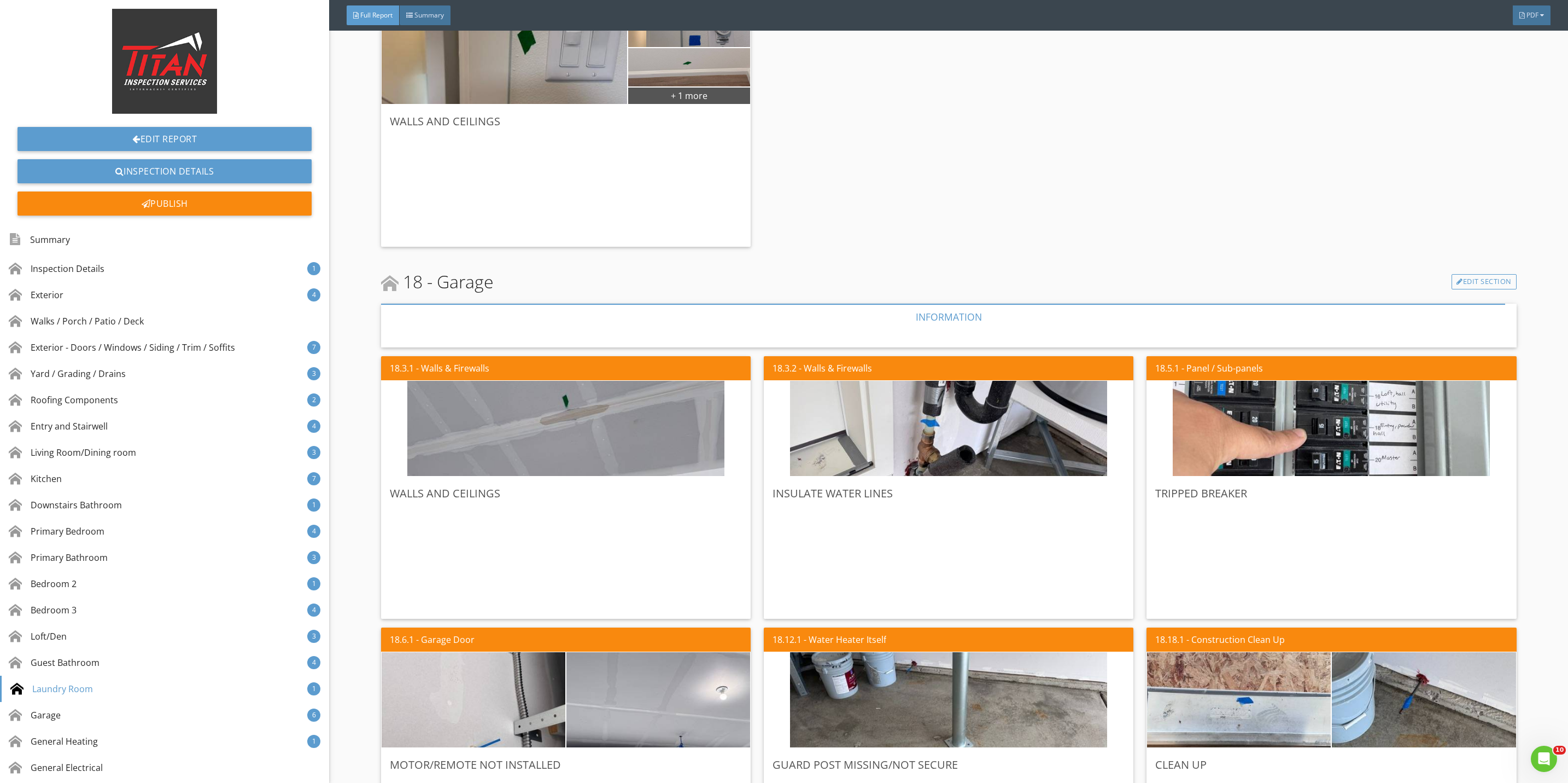
scroll to position [8696, 0]
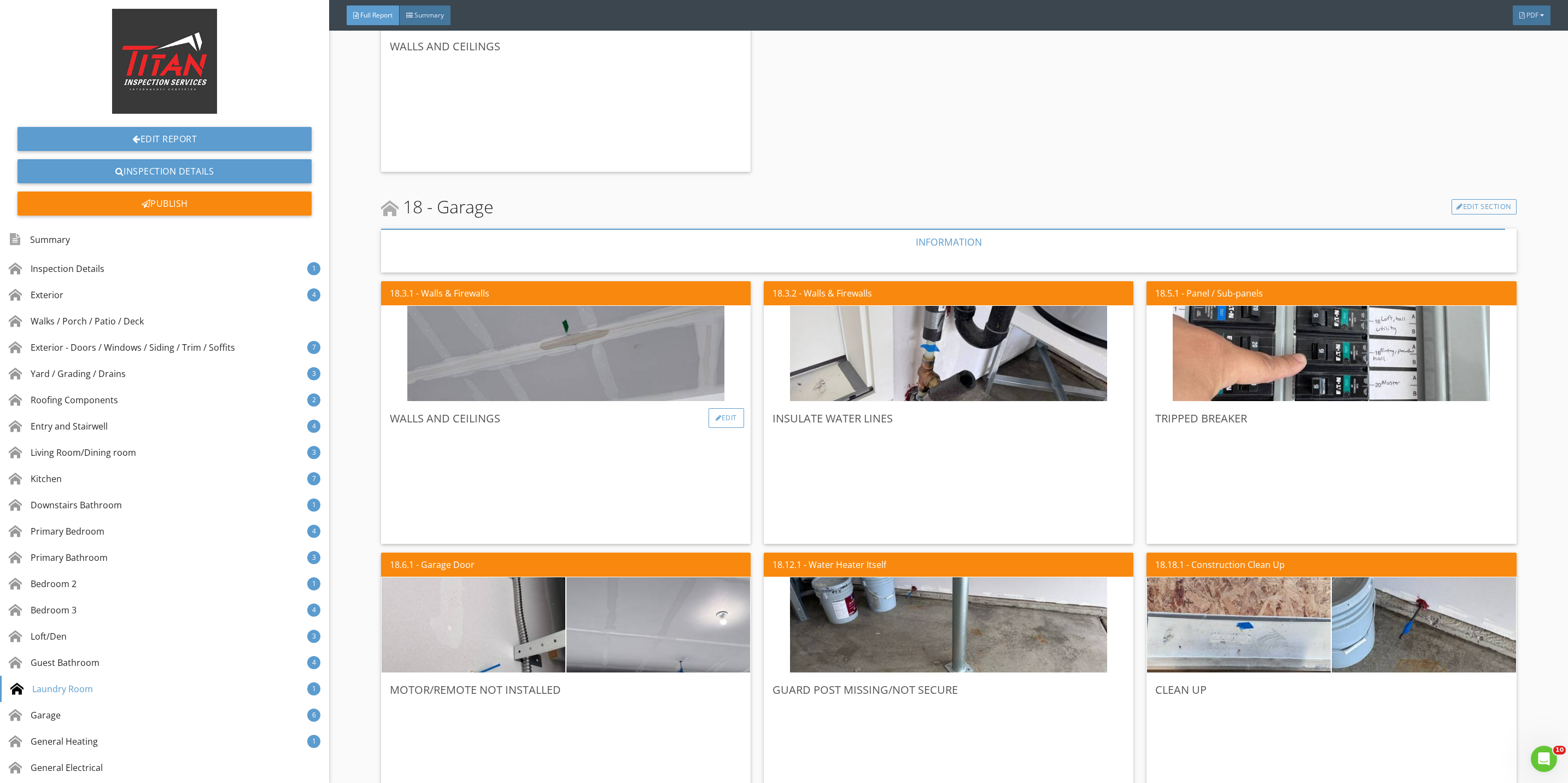
click at [715, 409] on div "Edit" at bounding box center [726, 418] width 35 height 20
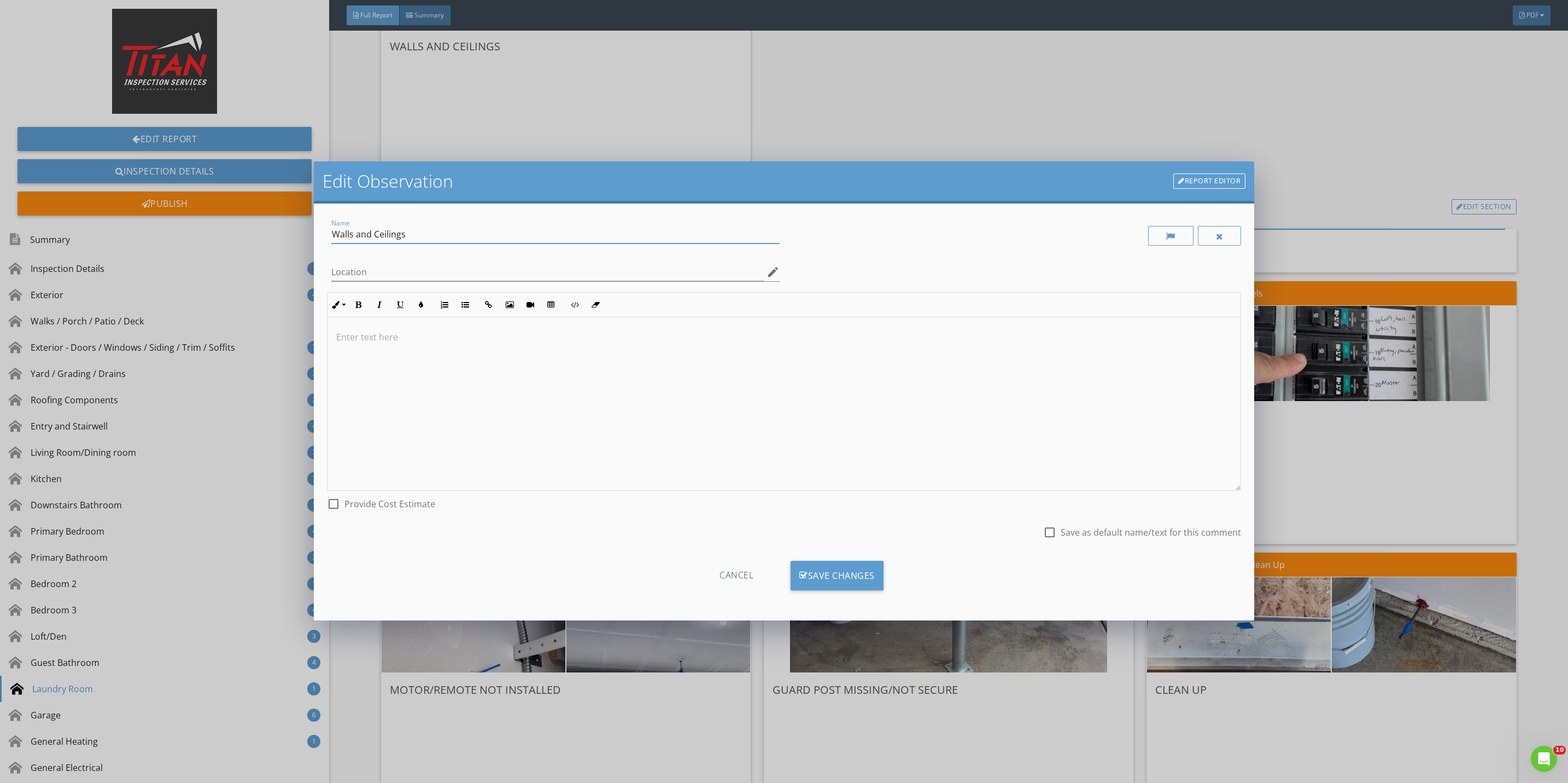
drag, startPoint x: 415, startPoint y: 228, endPoint x: 310, endPoint y: 228, distance: 105.0
click at [310, 228] on div "Edit Observation Report Editor Name Walls and Ceilings Location edit Inline Sty…" at bounding box center [784, 392] width 1568 height 783
type input "Moisture in ceiling"
click at [835, 575] on div "Save Changes" at bounding box center [837, 575] width 93 height 30
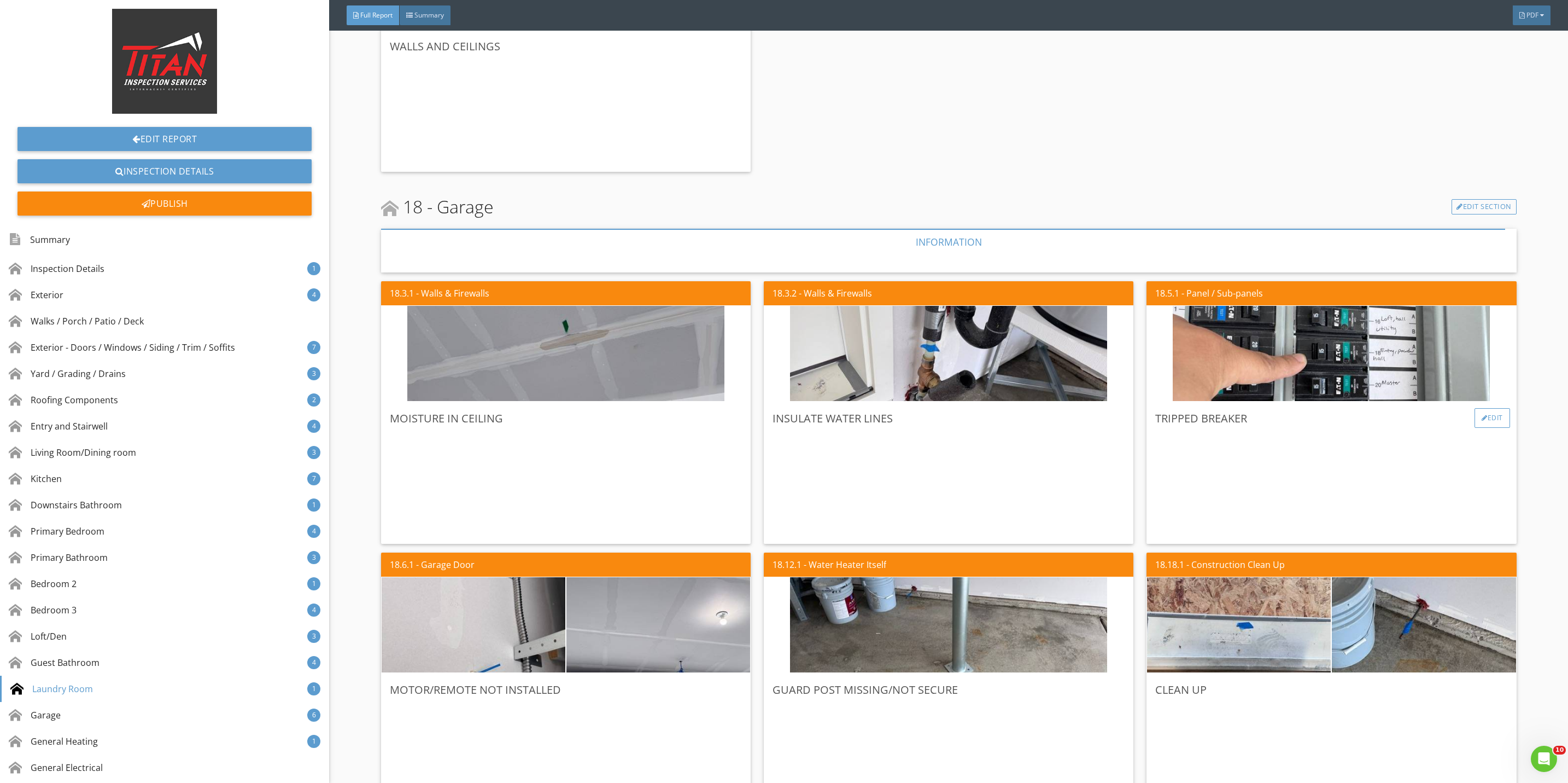
click at [1483, 420] on div "Edit" at bounding box center [1492, 418] width 35 height 20
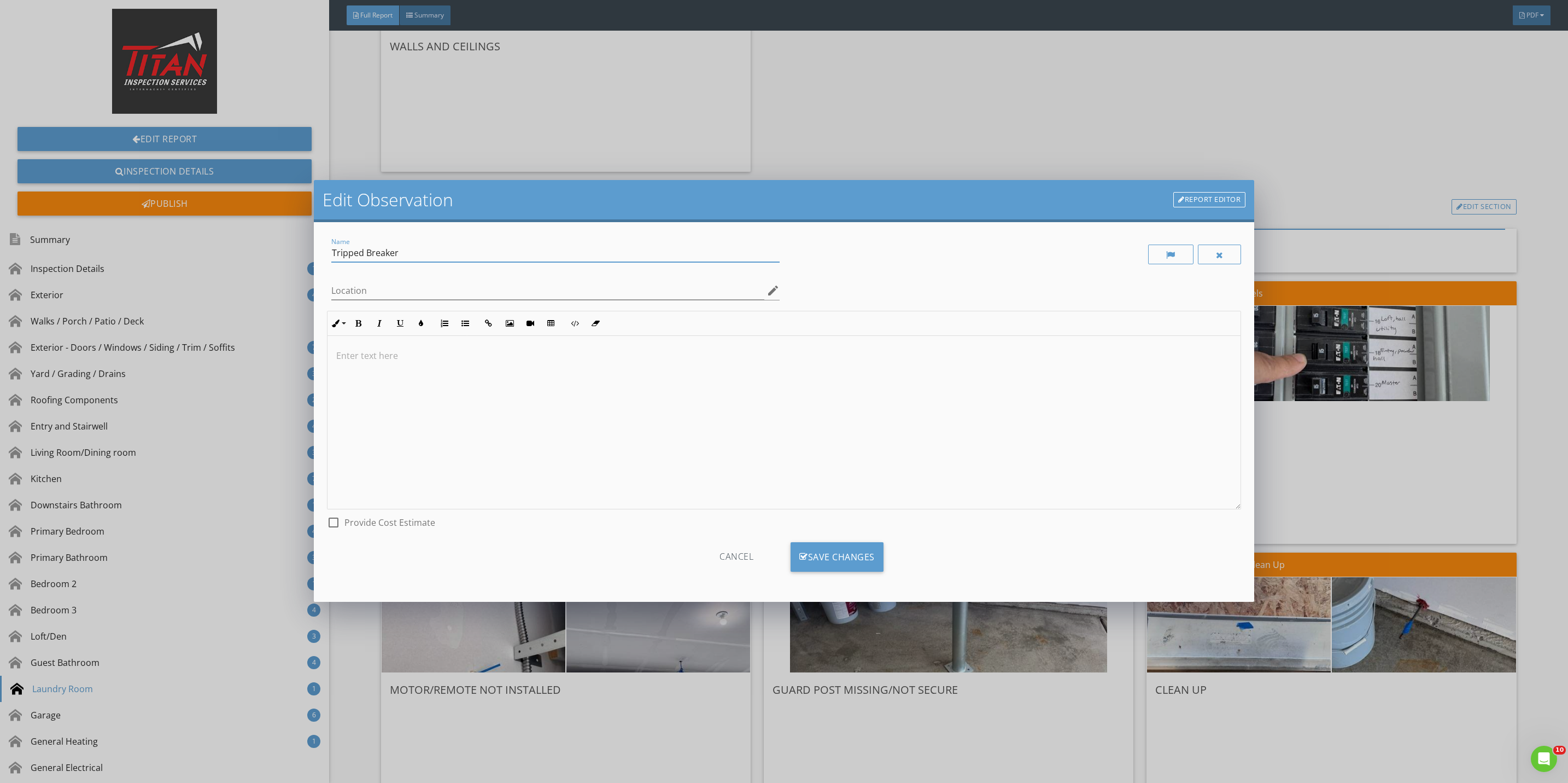
drag, startPoint x: 404, startPoint y: 255, endPoint x: 290, endPoint y: 262, distance: 114.2
click at [290, 262] on div "Edit Observation Report Editor Name Tripped Breaker Location edit Inline Style …" at bounding box center [784, 392] width 1568 height 783
type input "Breaker continually tripping"
click at [829, 561] on div "Save Changes" at bounding box center [837, 556] width 93 height 30
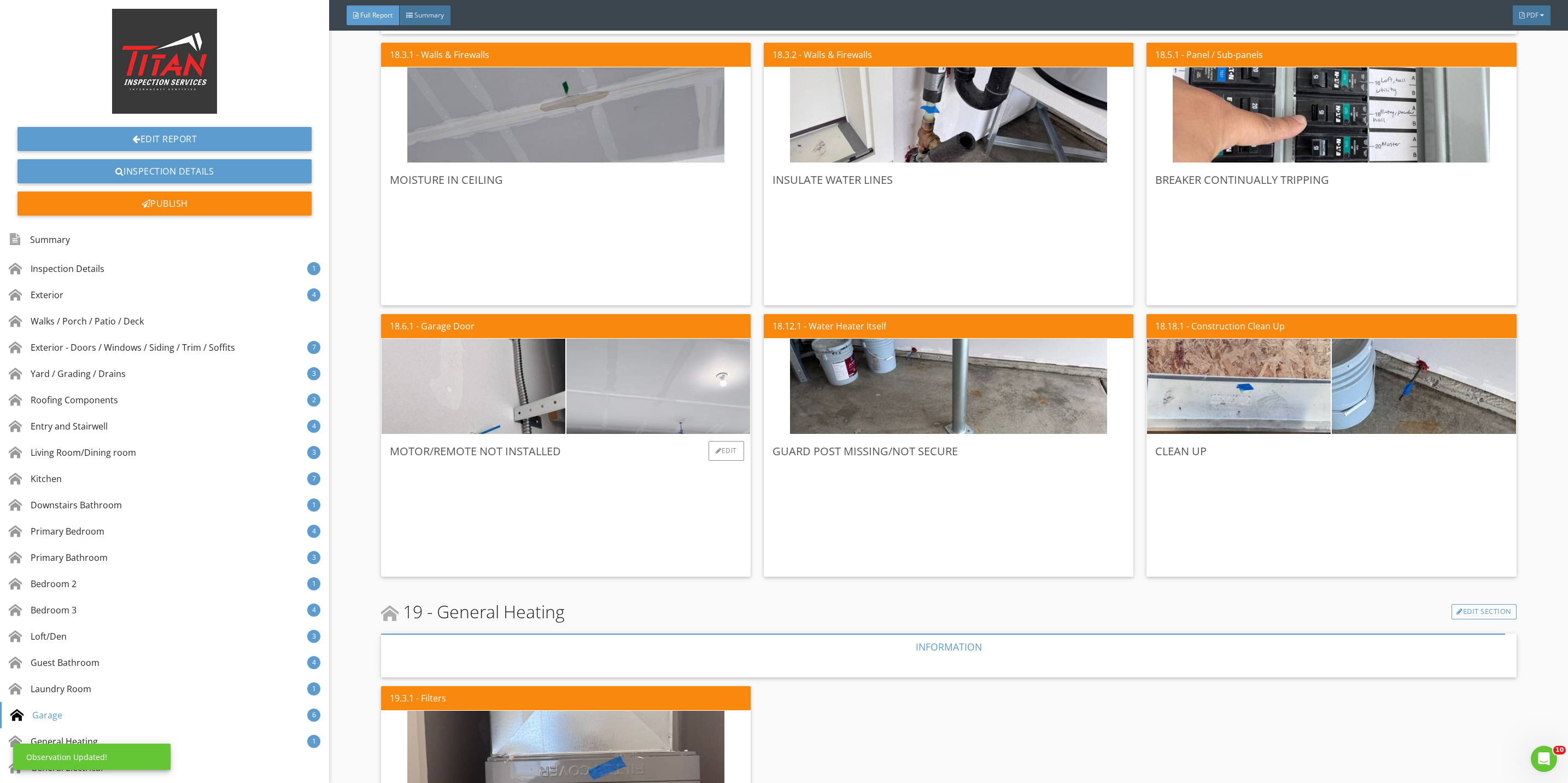
scroll to position [8942, 0]
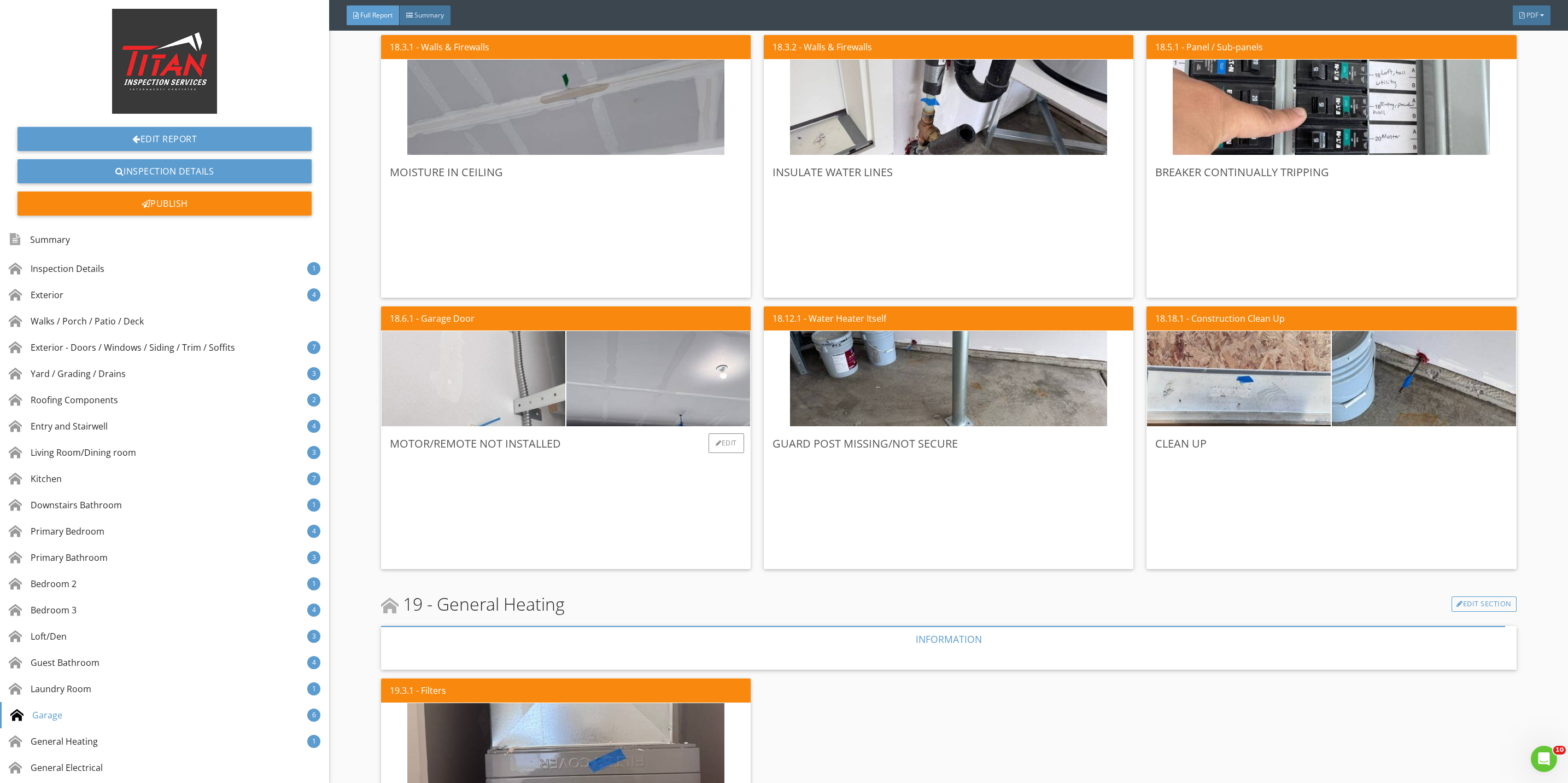
click at [530, 407] on img at bounding box center [473, 379] width 317 height 238
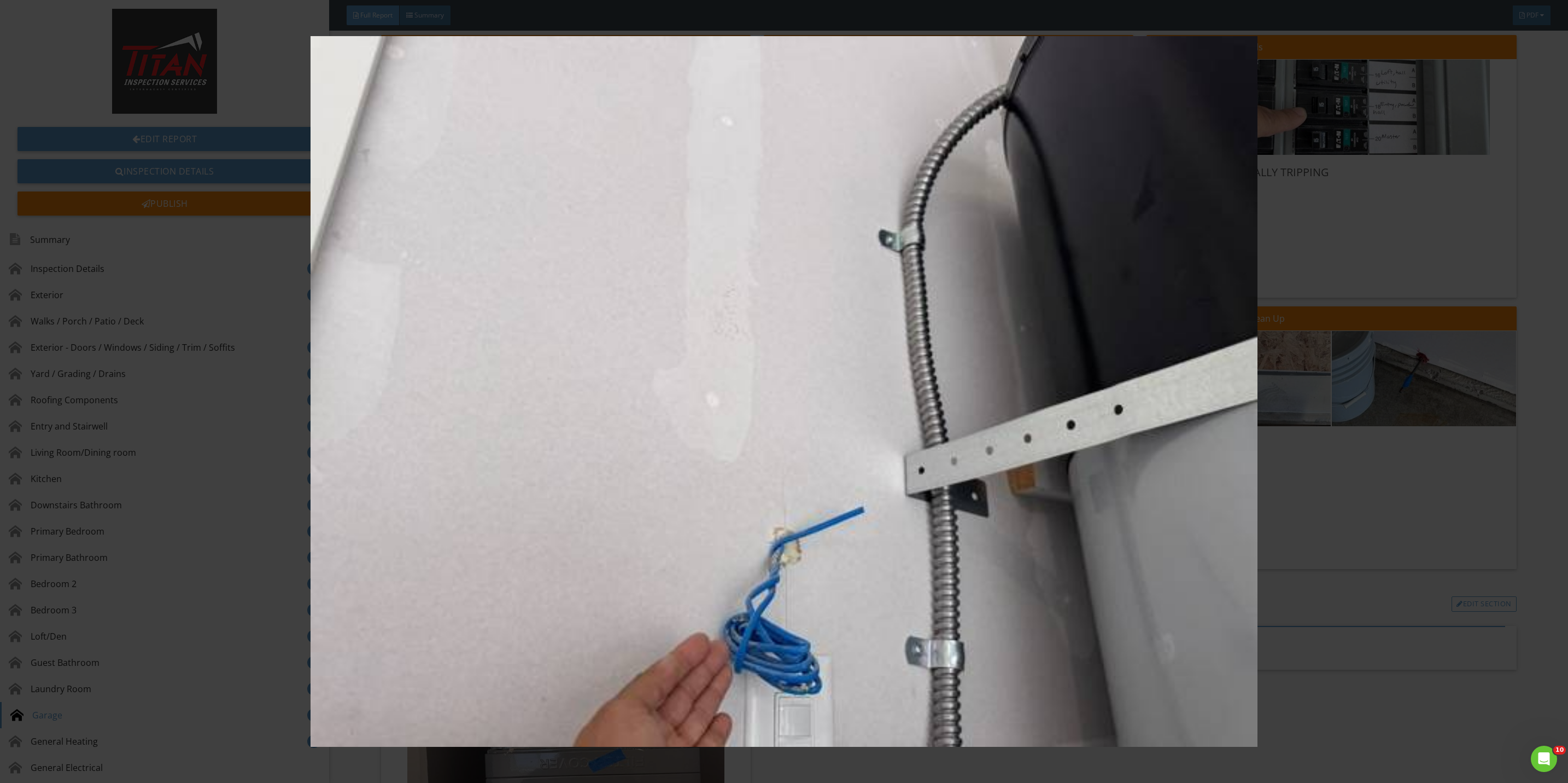
click at [1273, 515] on img at bounding box center [784, 392] width 1456 height 711
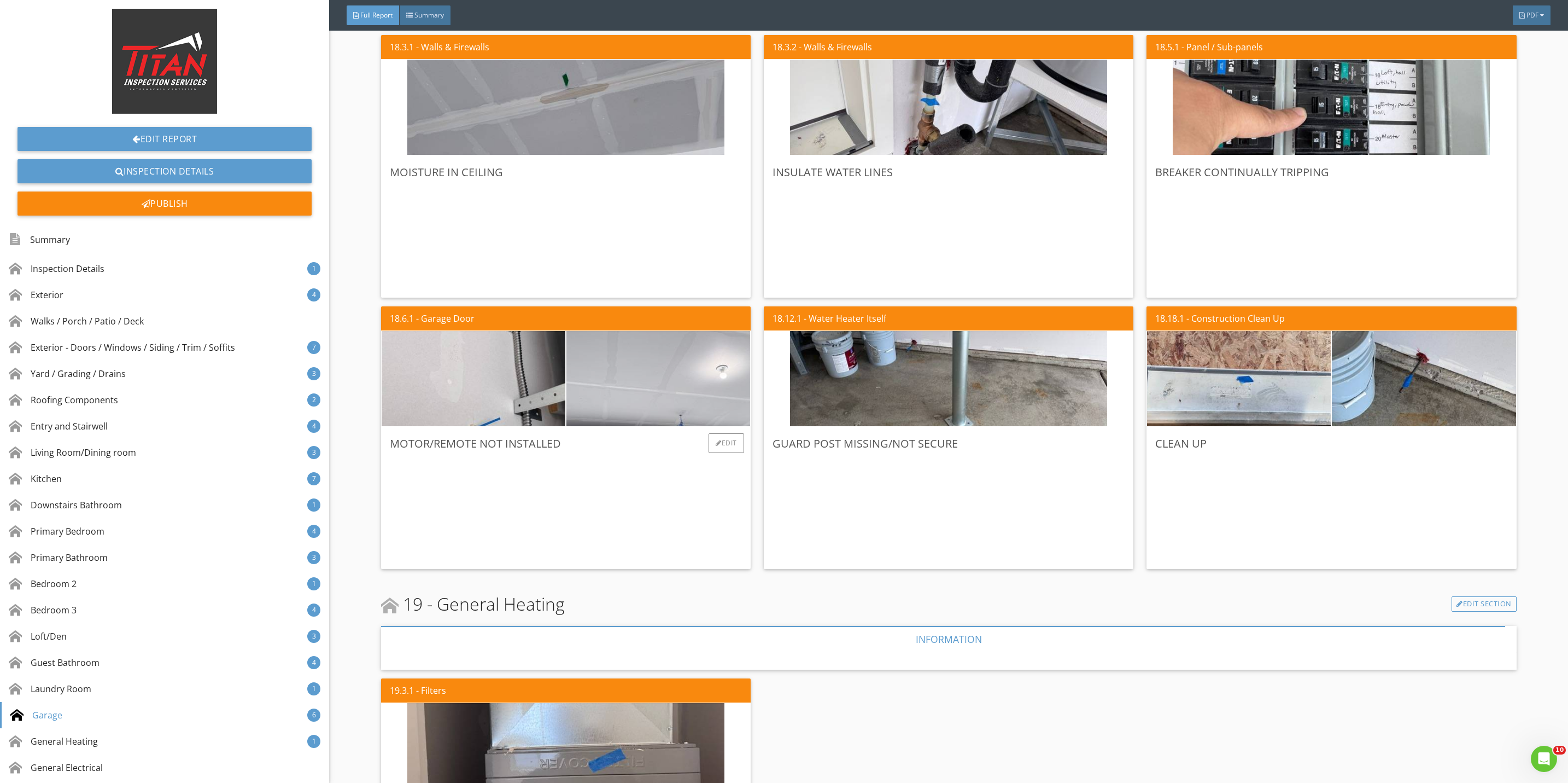
click at [676, 363] on img at bounding box center [658, 379] width 317 height 238
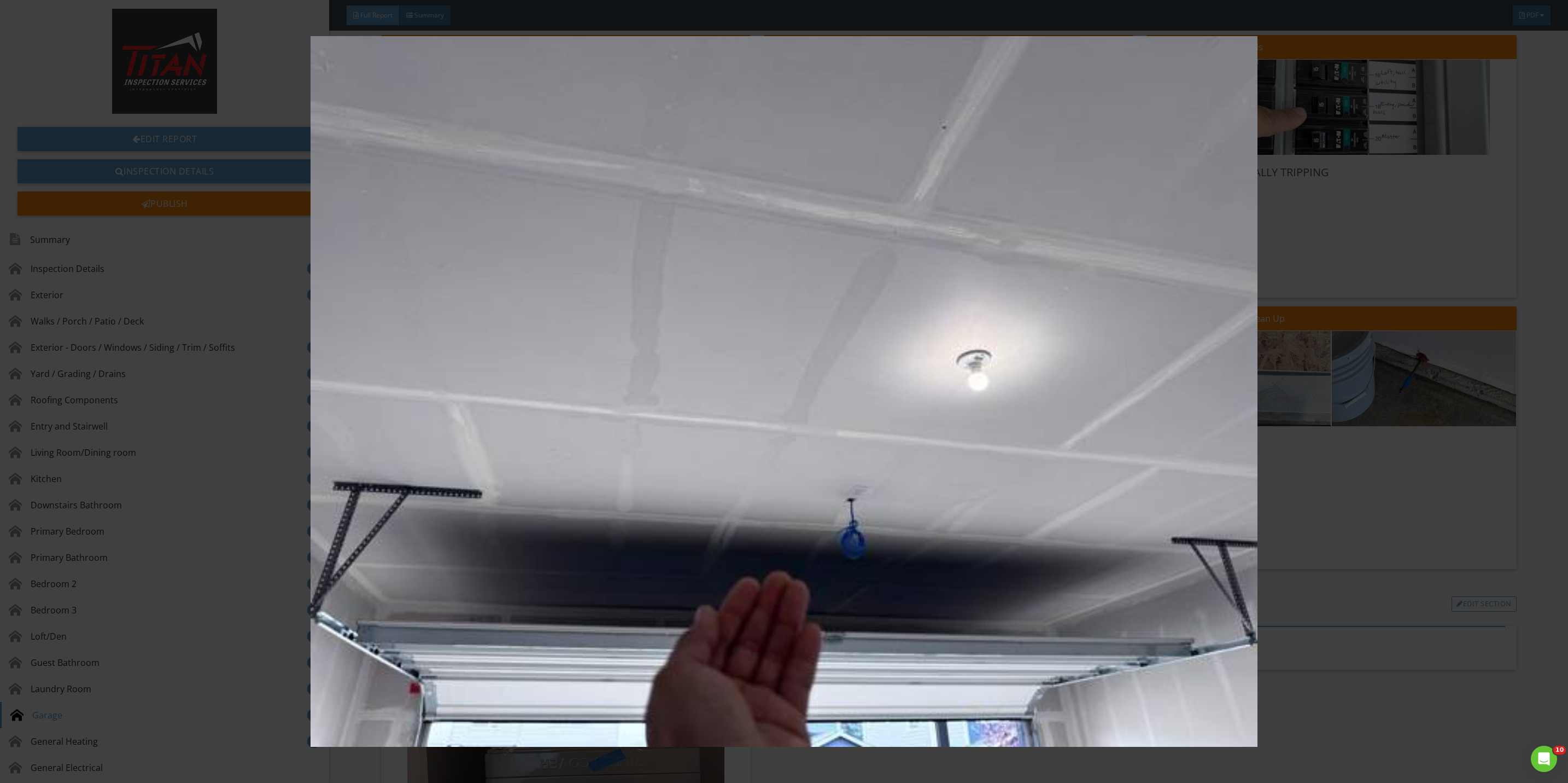
click at [1310, 509] on img at bounding box center [784, 392] width 1456 height 711
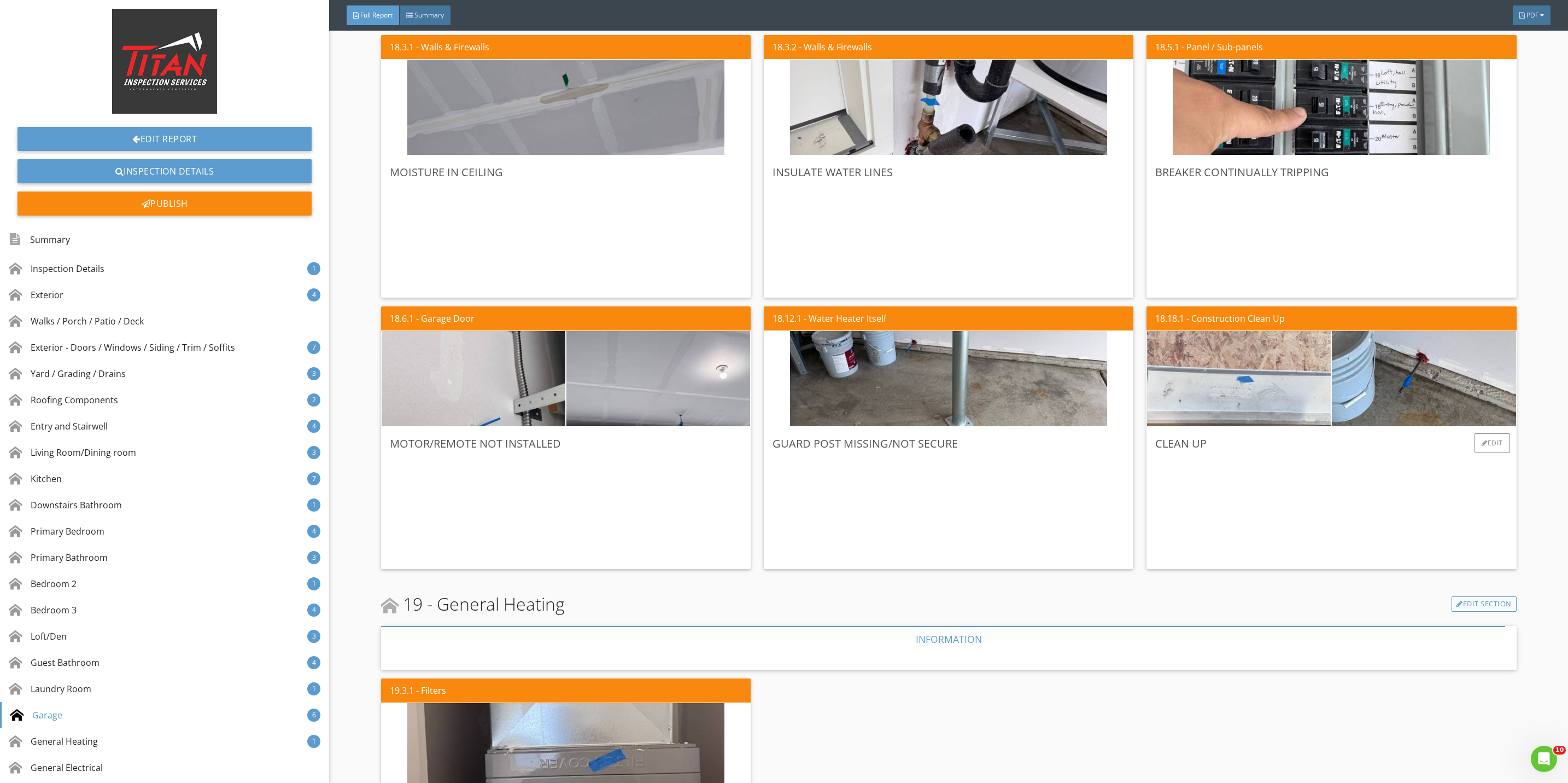
click at [1253, 402] on img at bounding box center [1239, 379] width 317 height 238
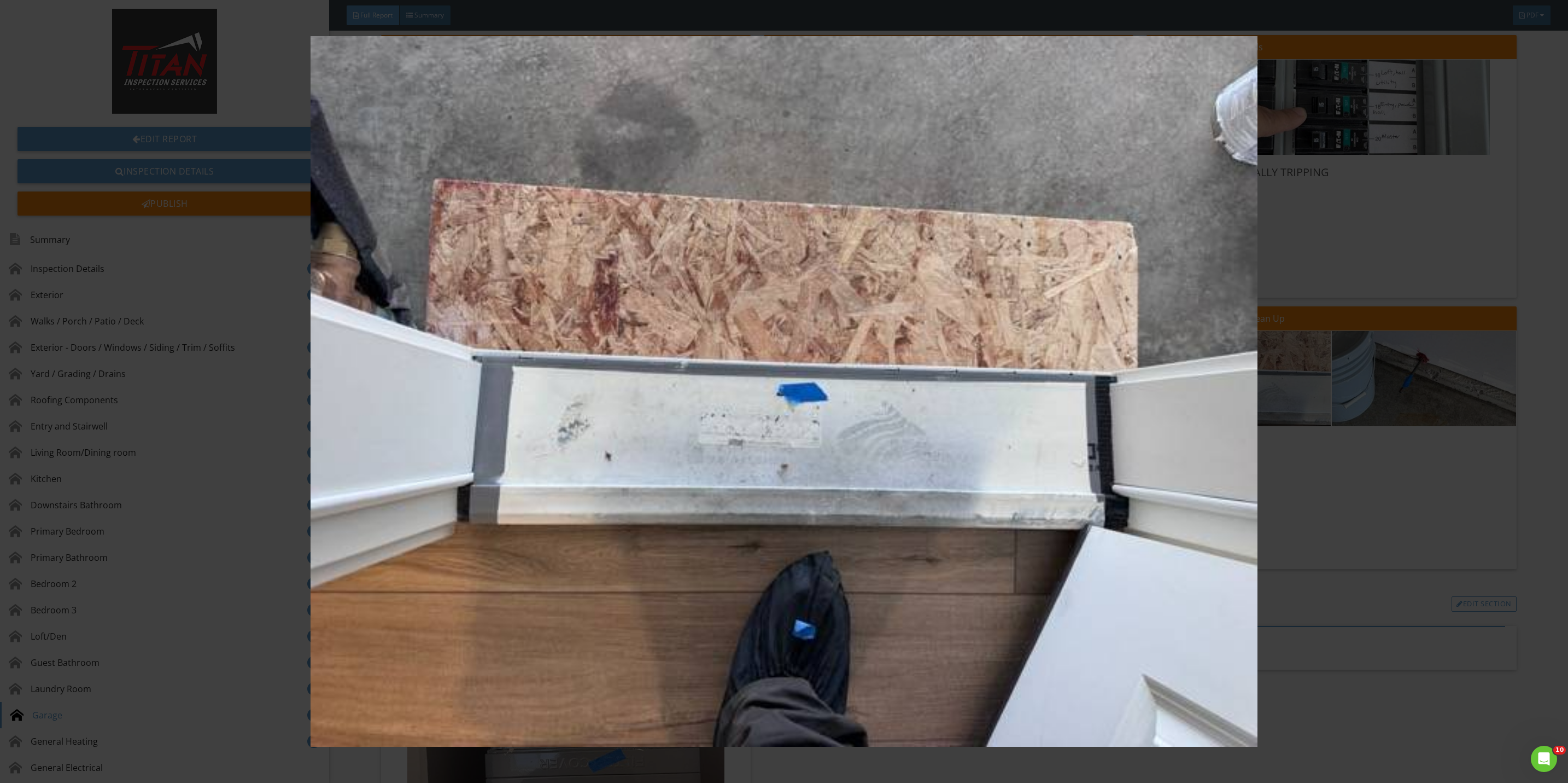
click at [1315, 492] on img at bounding box center [784, 392] width 1456 height 711
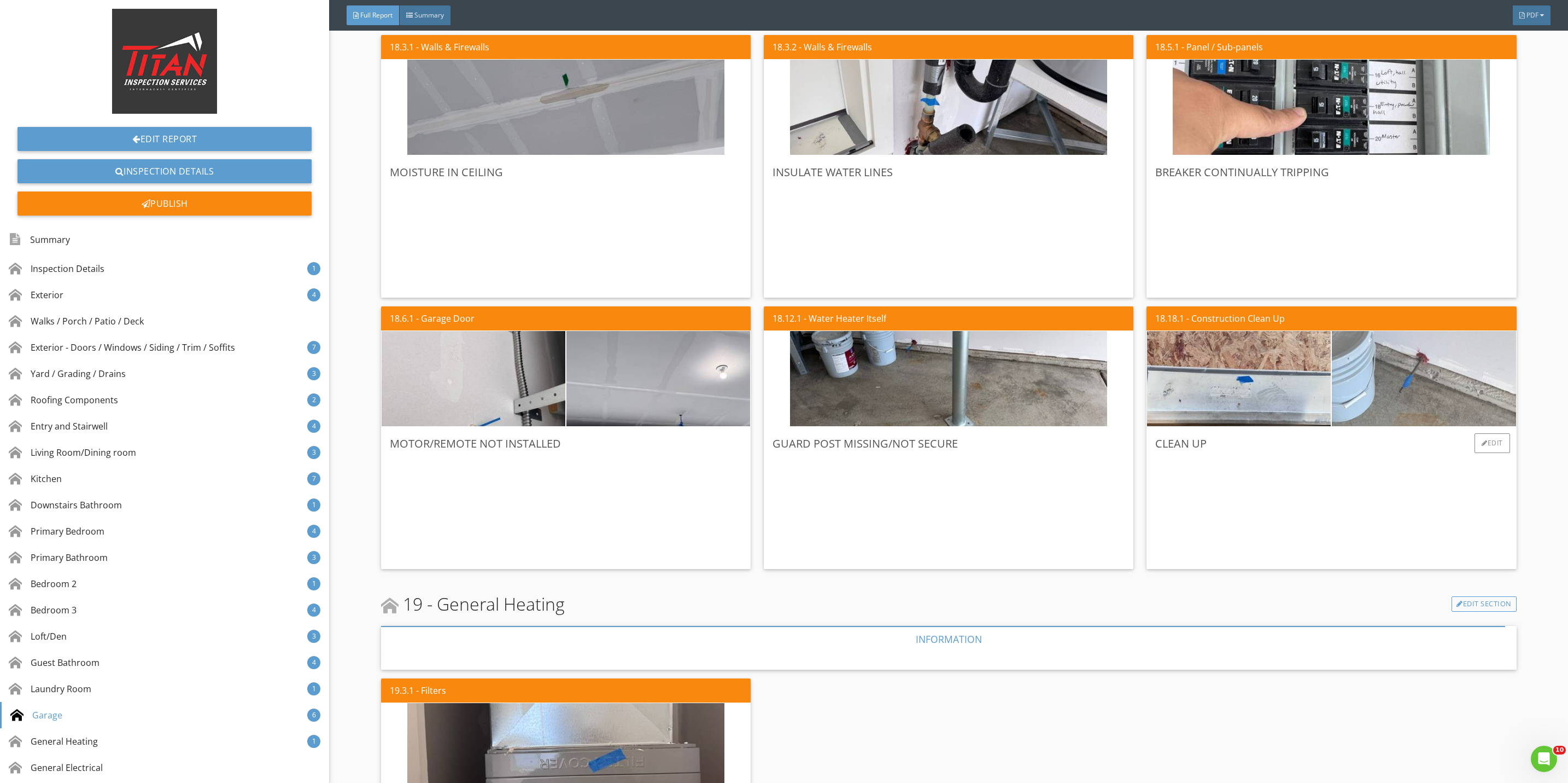
click at [1351, 401] on img at bounding box center [1424, 379] width 317 height 238
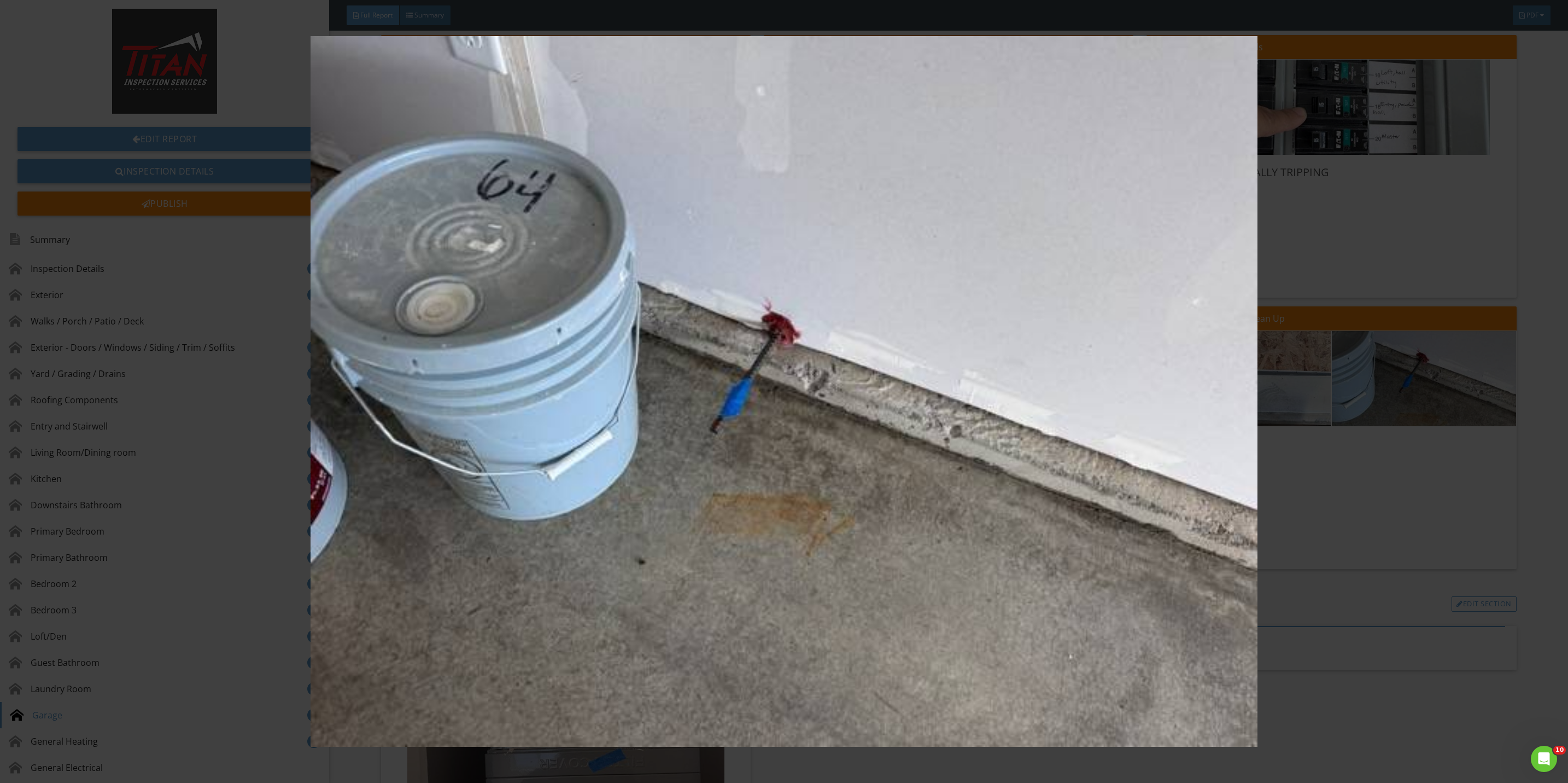
click at [1365, 486] on img at bounding box center [784, 392] width 1456 height 711
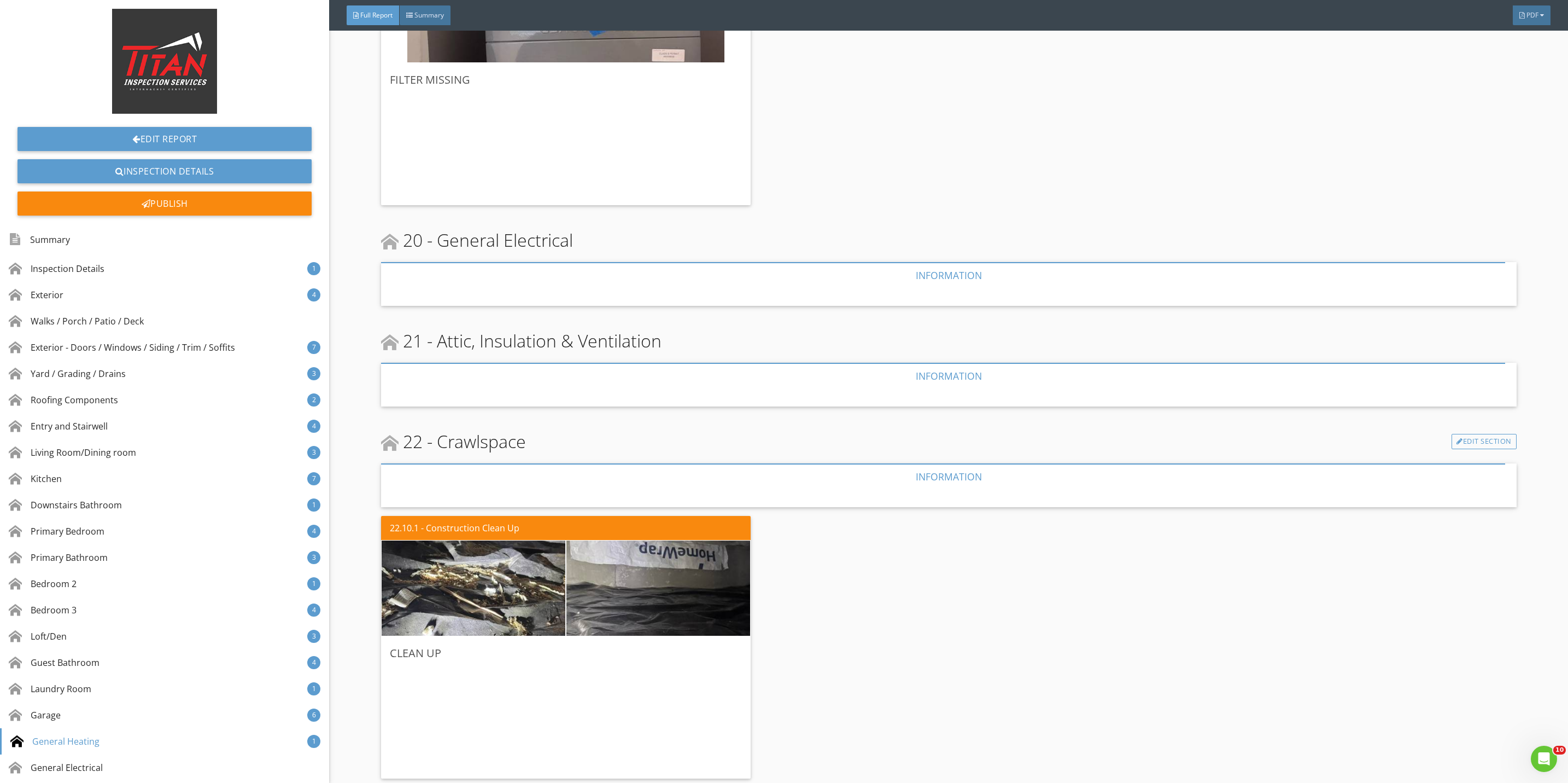
scroll to position [9688, 0]
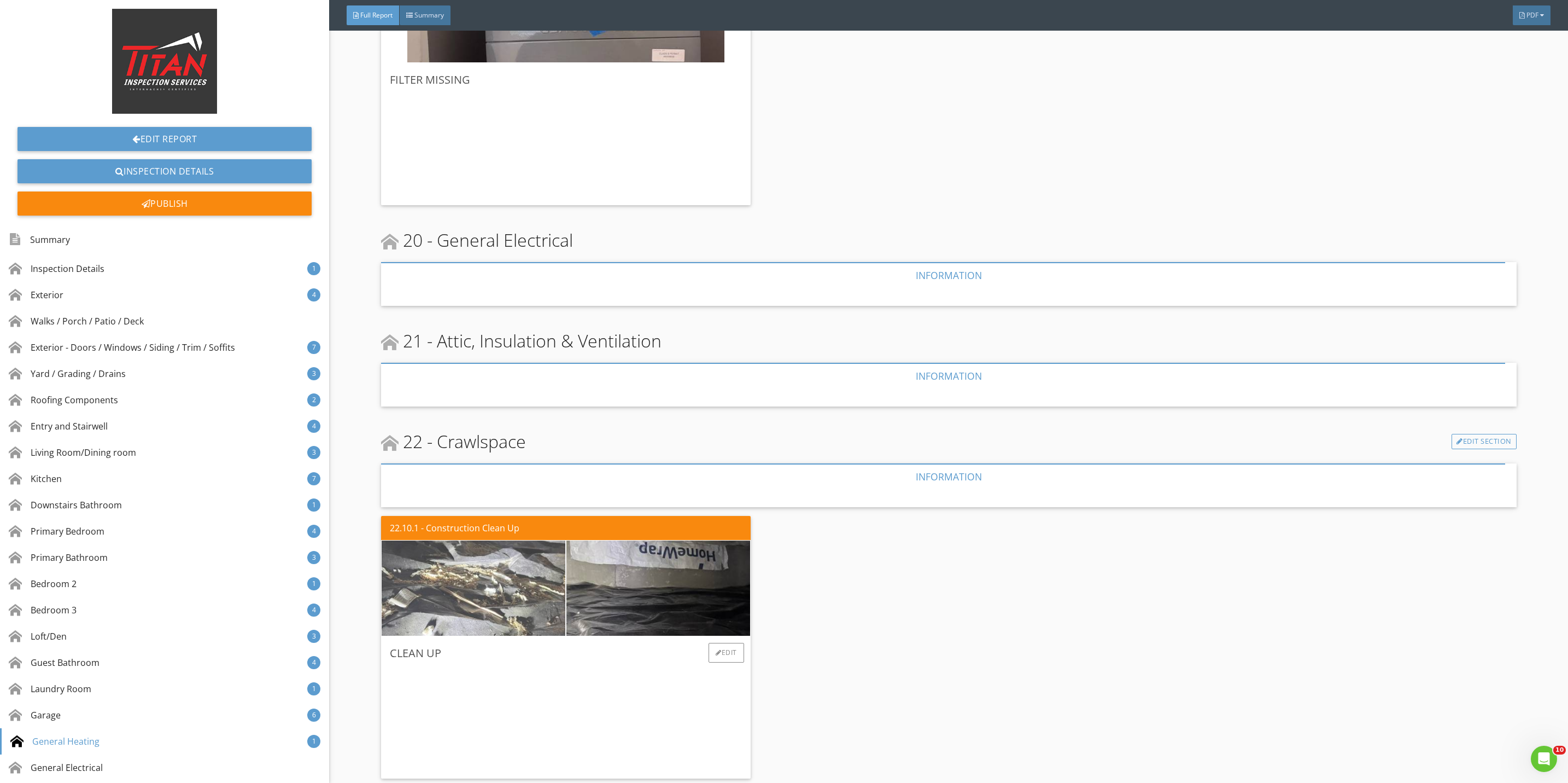
click at [528, 604] on img at bounding box center [473, 588] width 317 height 238
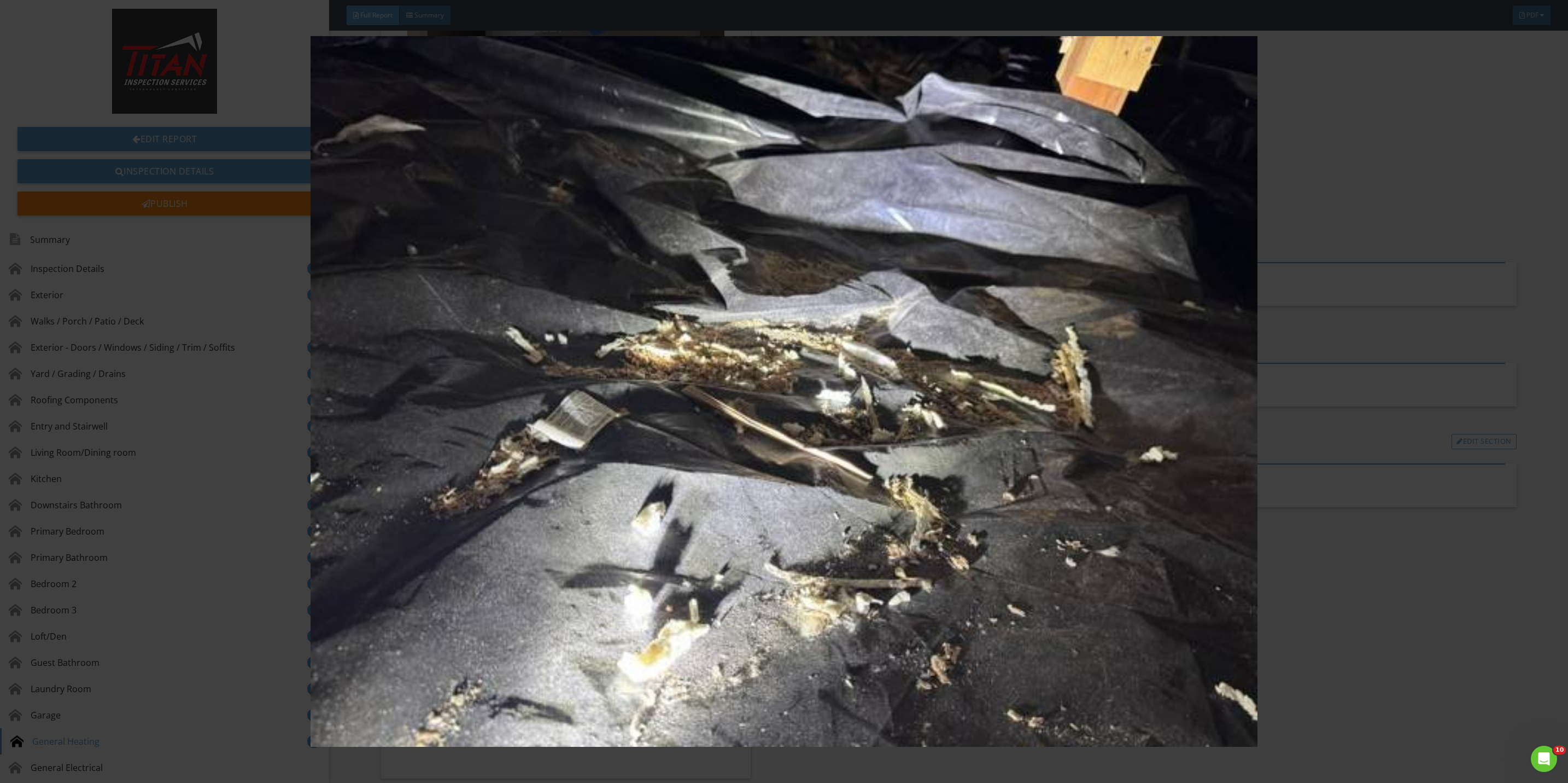
drag, startPoint x: 1398, startPoint y: 619, endPoint x: 819, endPoint y: 530, distance: 585.8
click at [1398, 617] on img at bounding box center [784, 392] width 1456 height 711
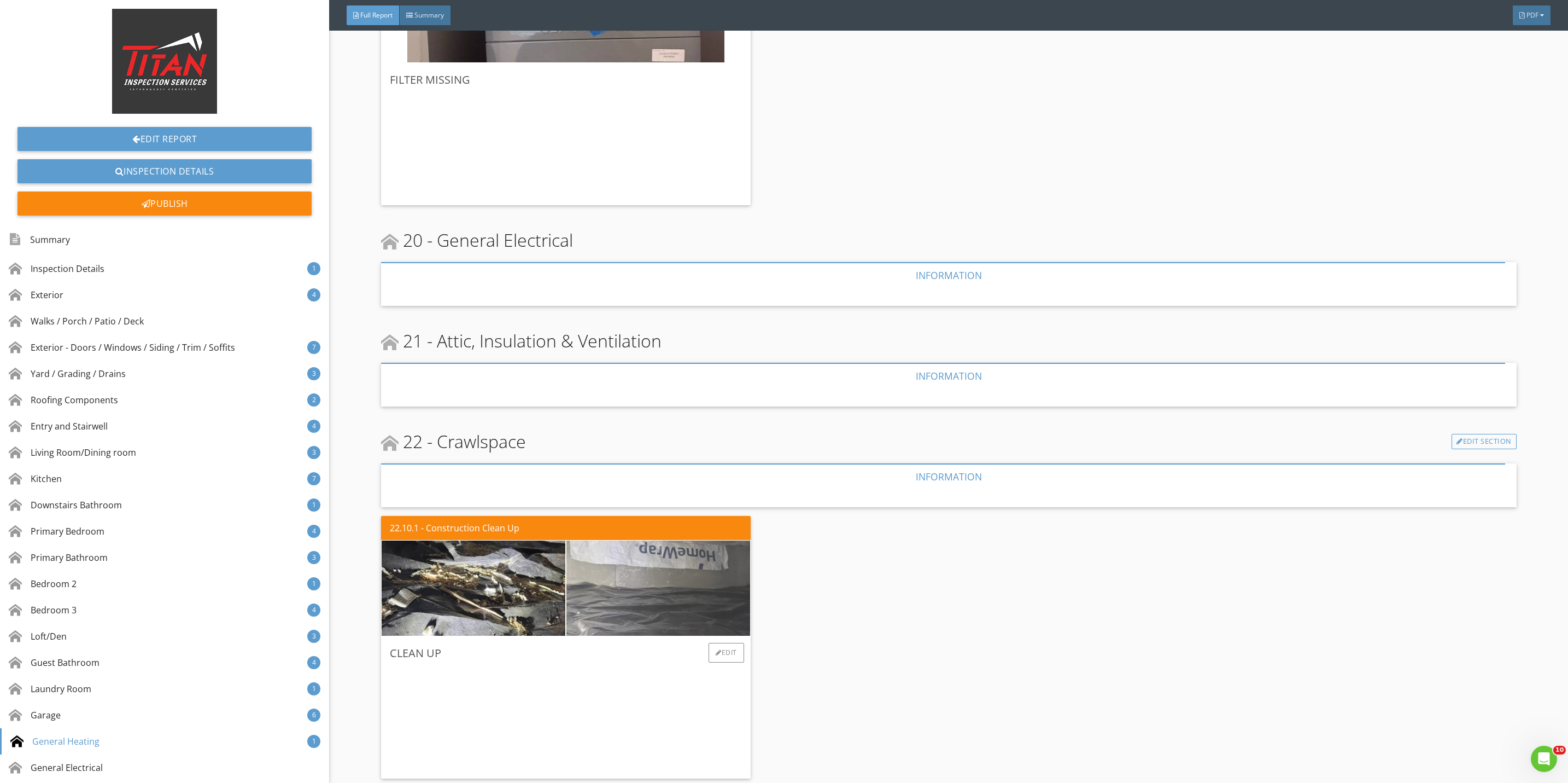
click at [663, 579] on img at bounding box center [658, 588] width 317 height 238
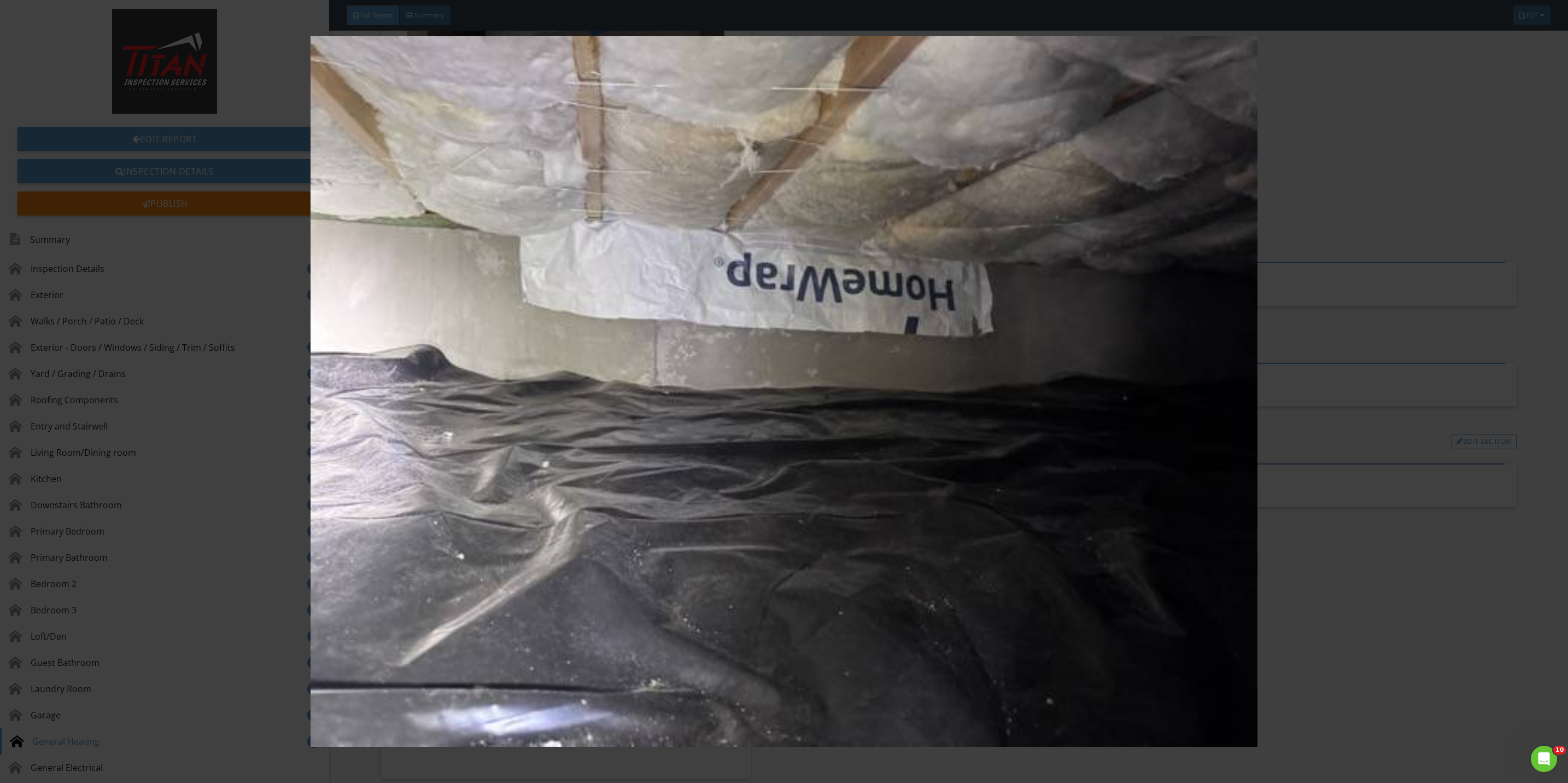
click at [1357, 629] on img at bounding box center [784, 392] width 1456 height 711
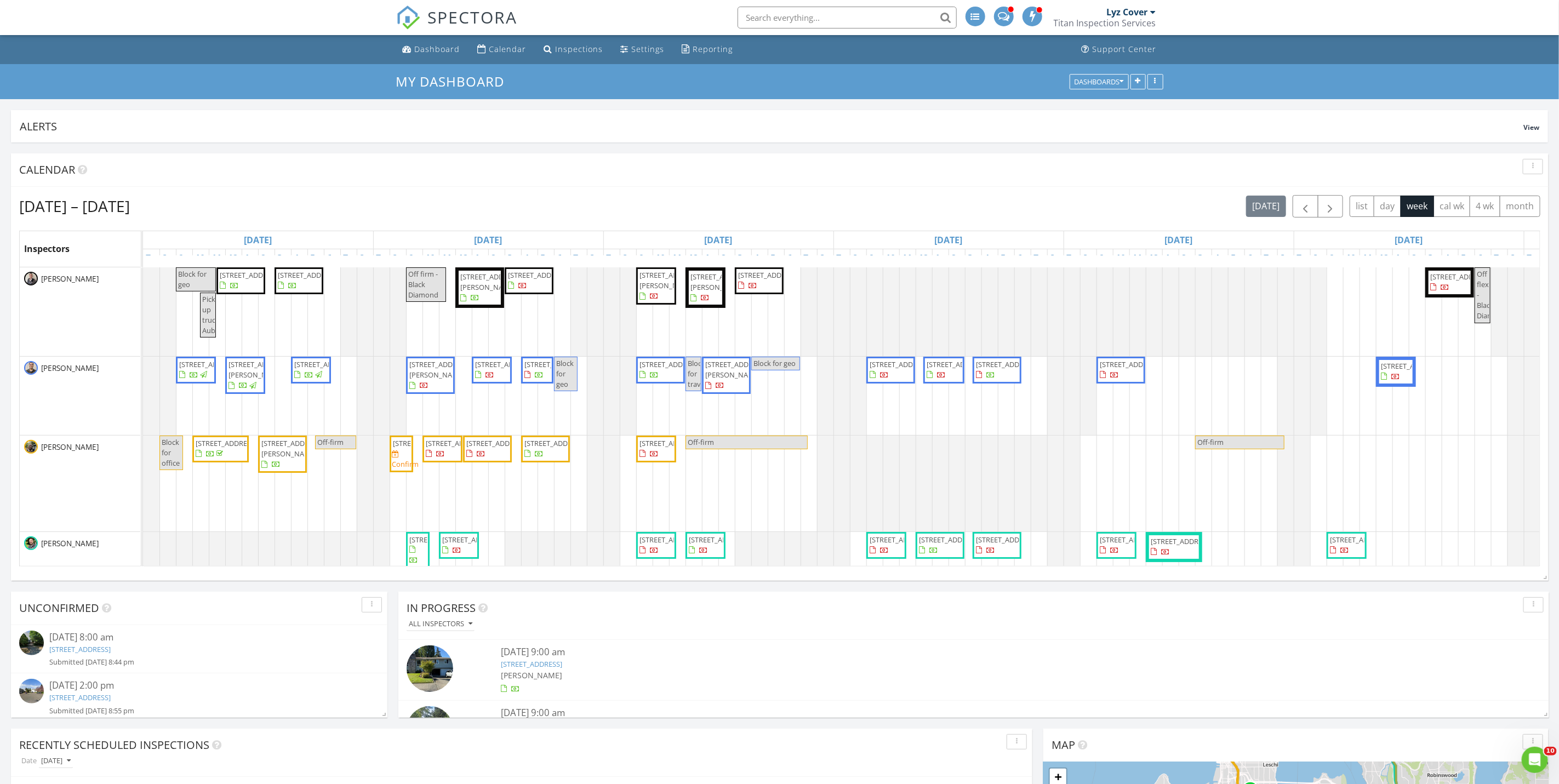
scroll to position [575, 0]
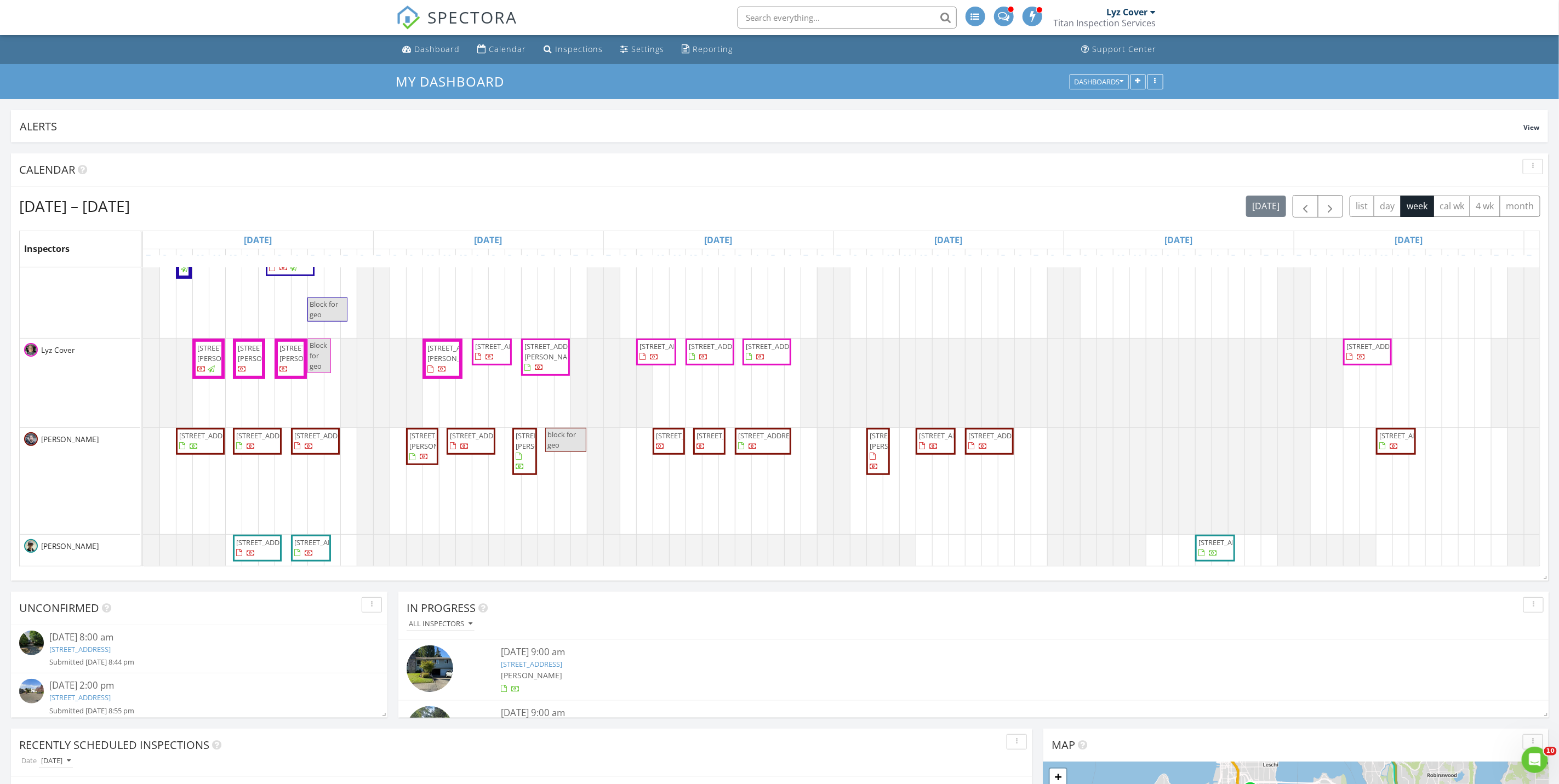
click at [298, 375] on span "[STREET_ADDRESS][PERSON_NAME]" at bounding box center [291, 358] width 25 height 32
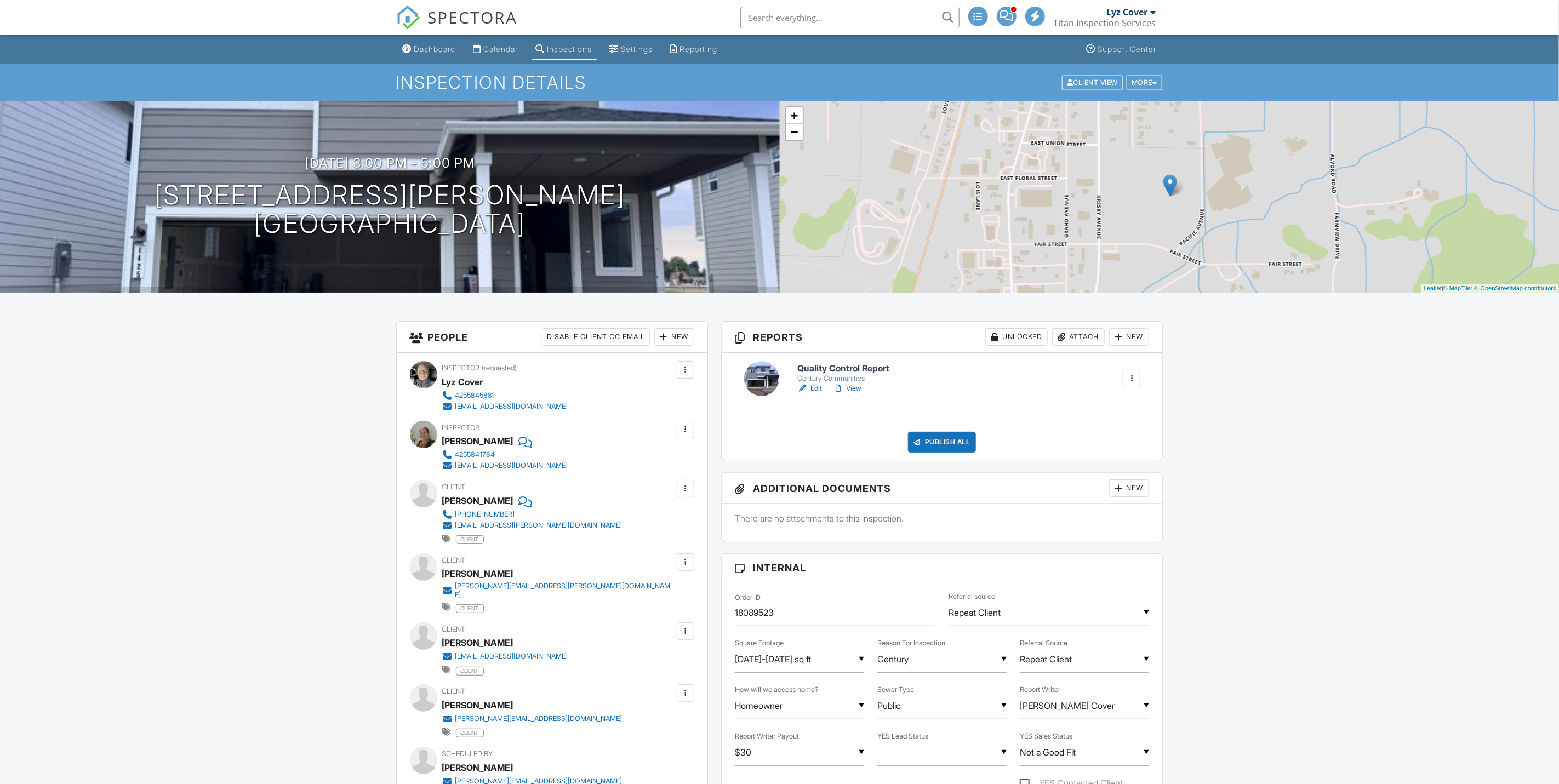
click at [854, 390] on link "View" at bounding box center [847, 388] width 29 height 11
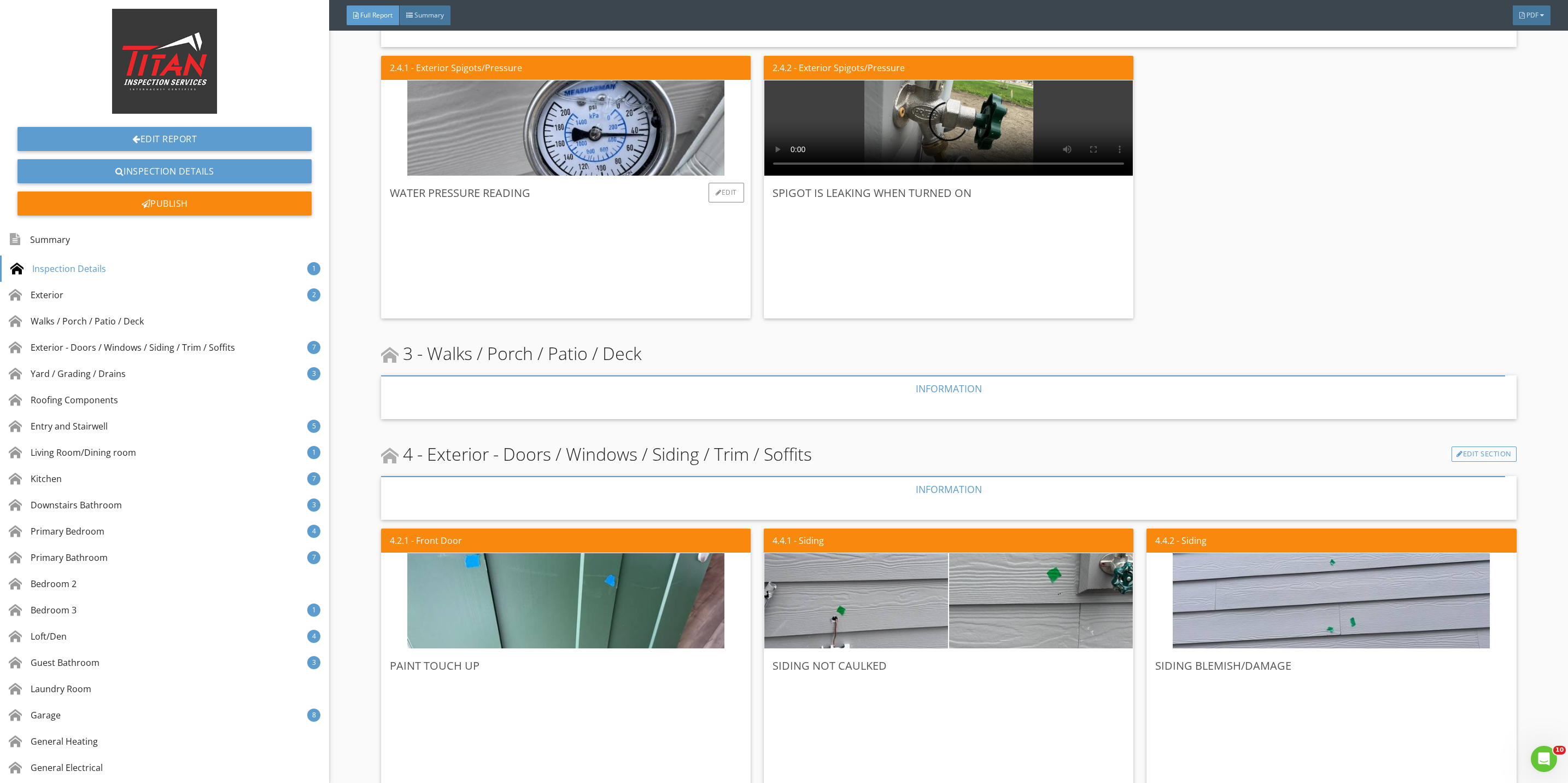
scroll to position [902, 0]
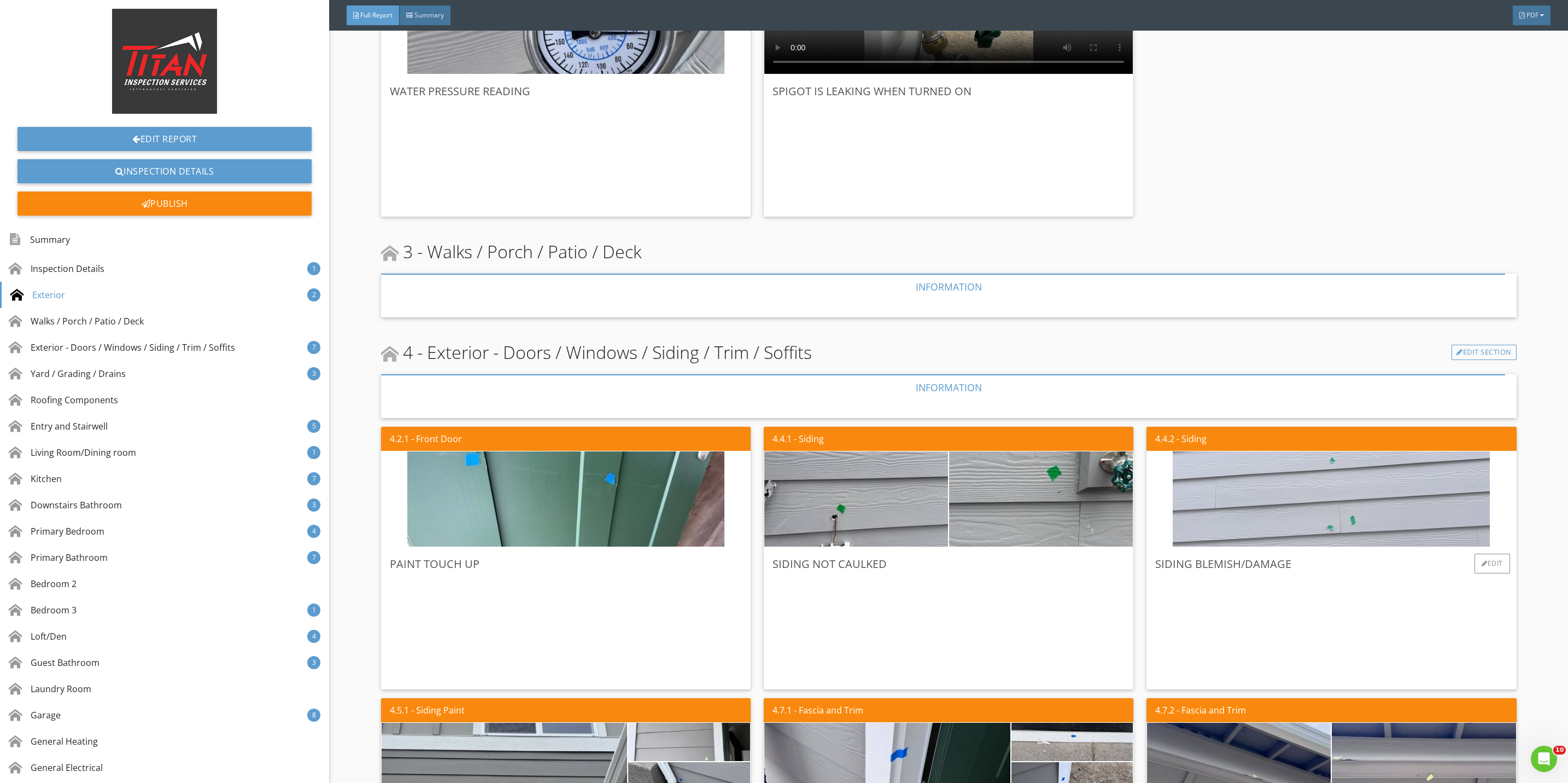
click at [1262, 524] on img at bounding box center [1331, 499] width 317 height 238
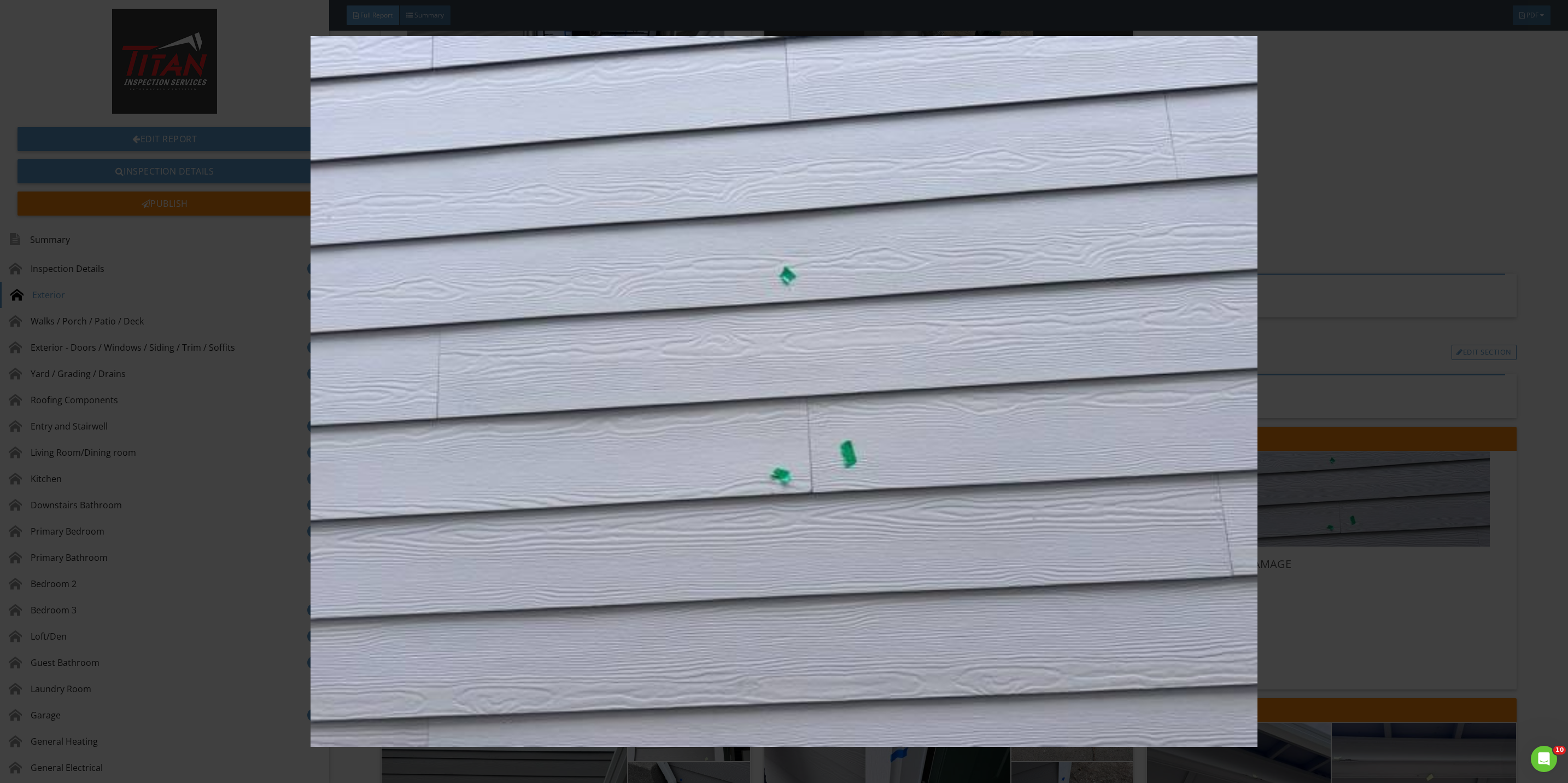
click at [1354, 599] on img at bounding box center [784, 392] width 1456 height 711
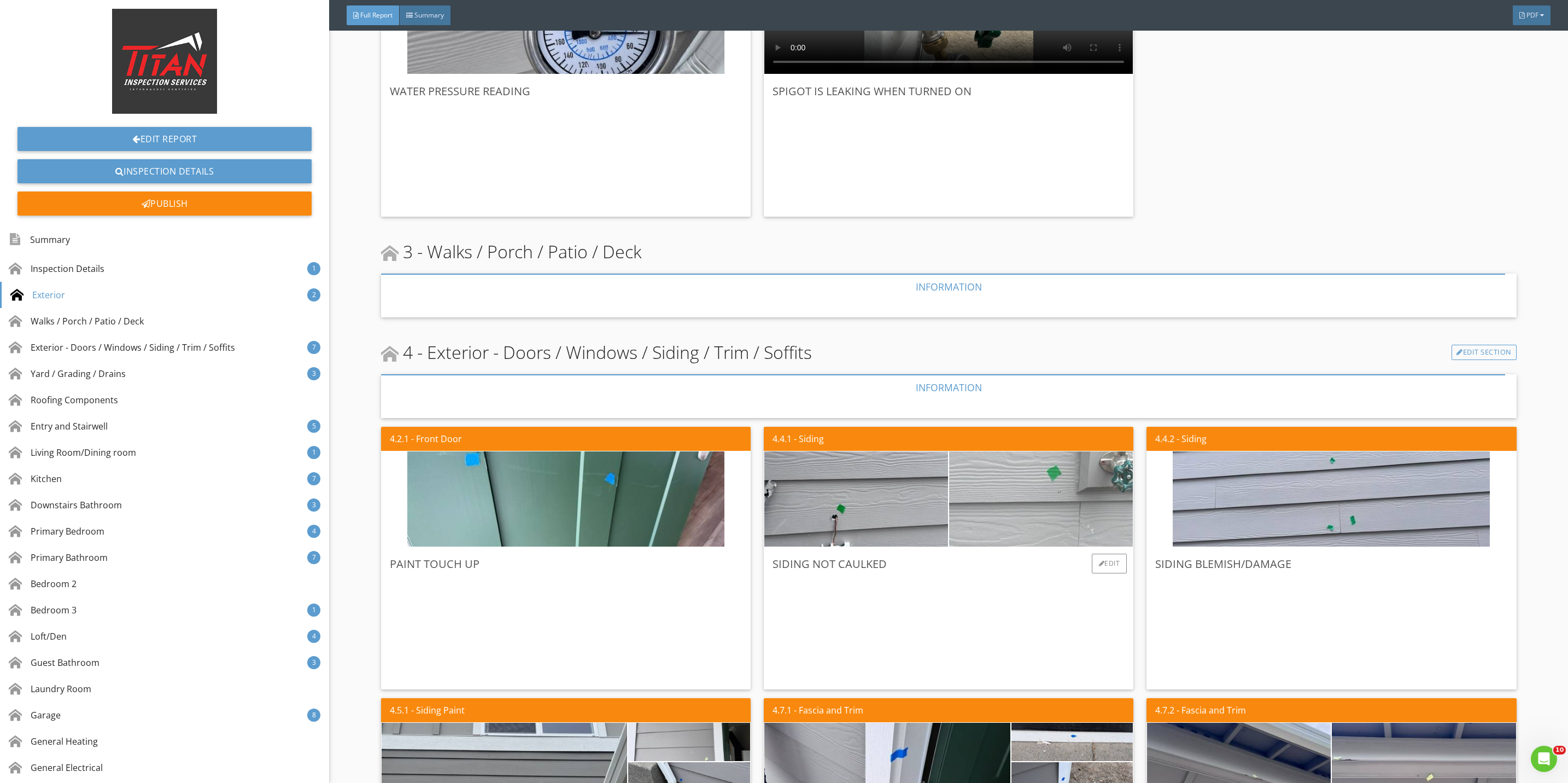
click at [1033, 522] on img at bounding box center [1040, 499] width 317 height 238
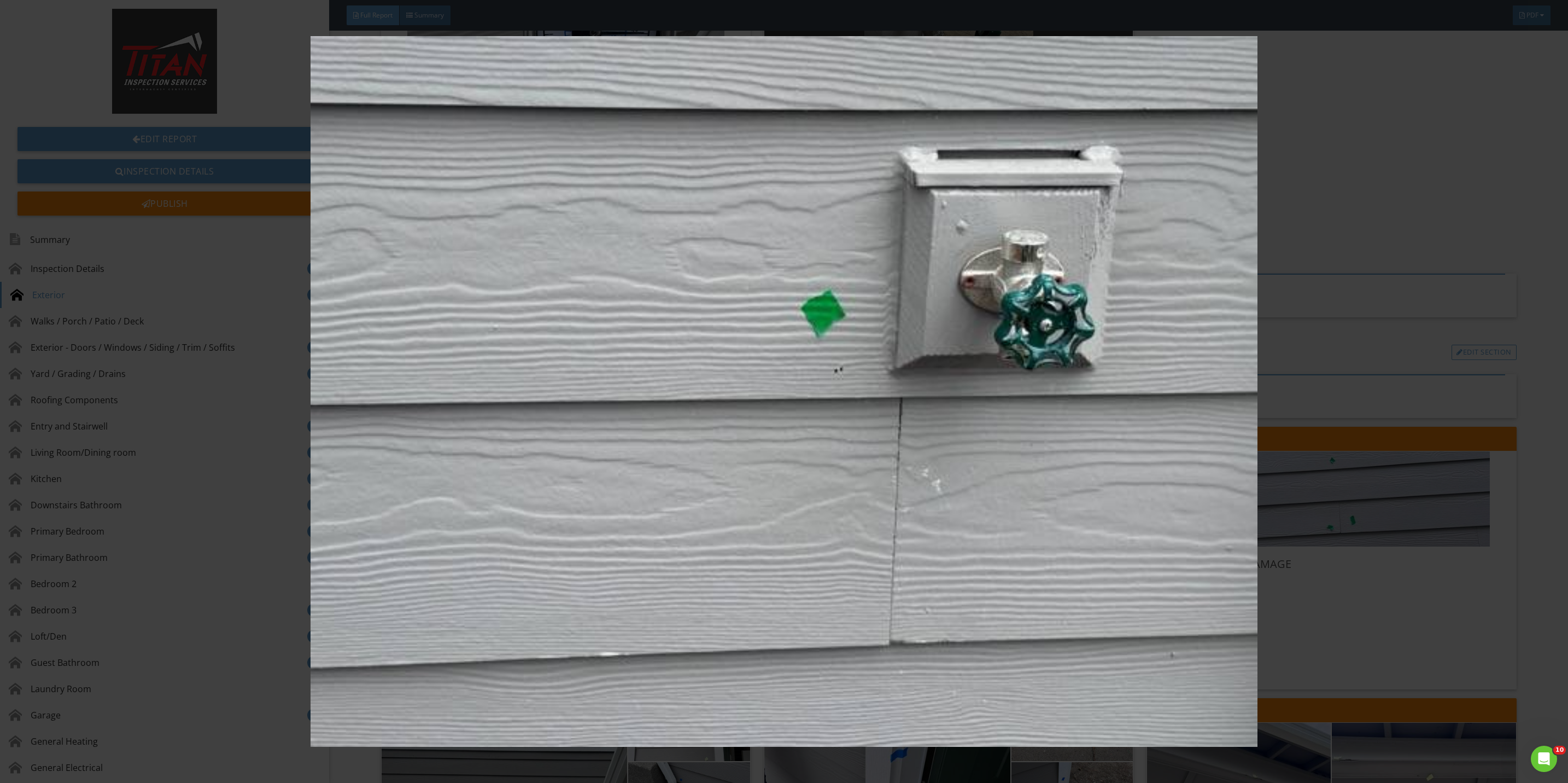
click at [1344, 611] on img at bounding box center [784, 392] width 1456 height 711
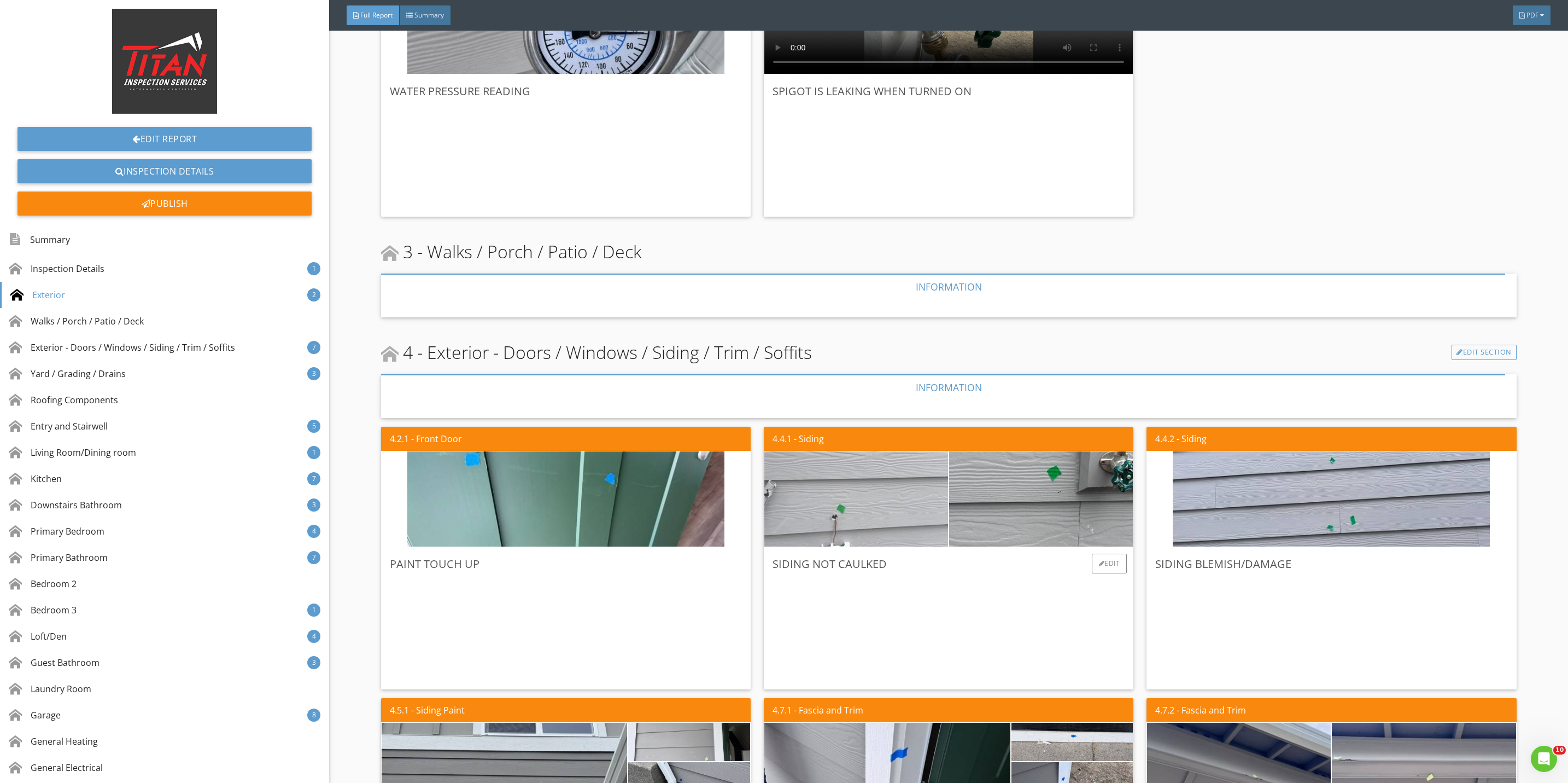
click at [883, 517] on img at bounding box center [856, 499] width 317 height 238
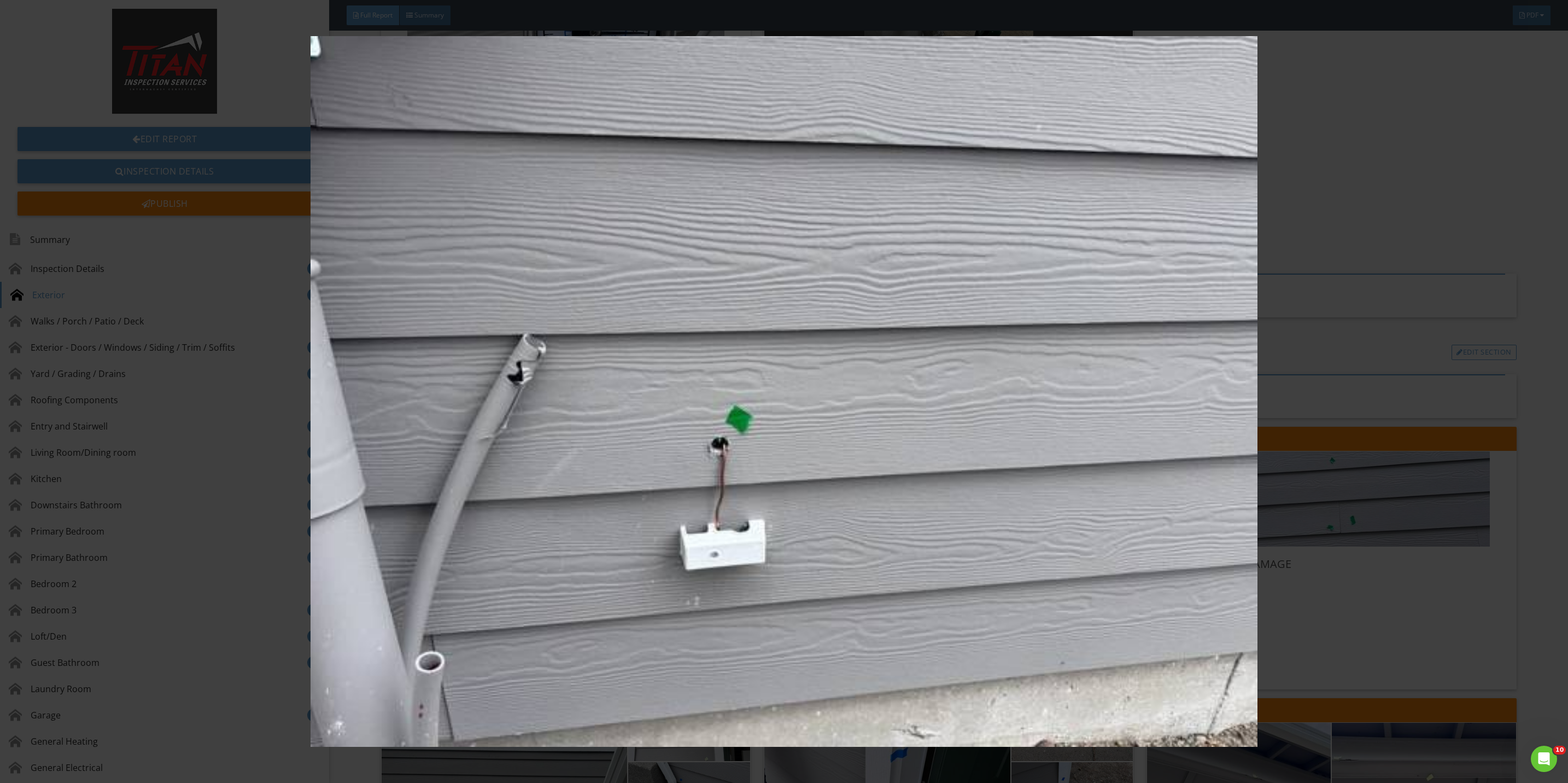
click at [1369, 609] on img at bounding box center [784, 392] width 1456 height 711
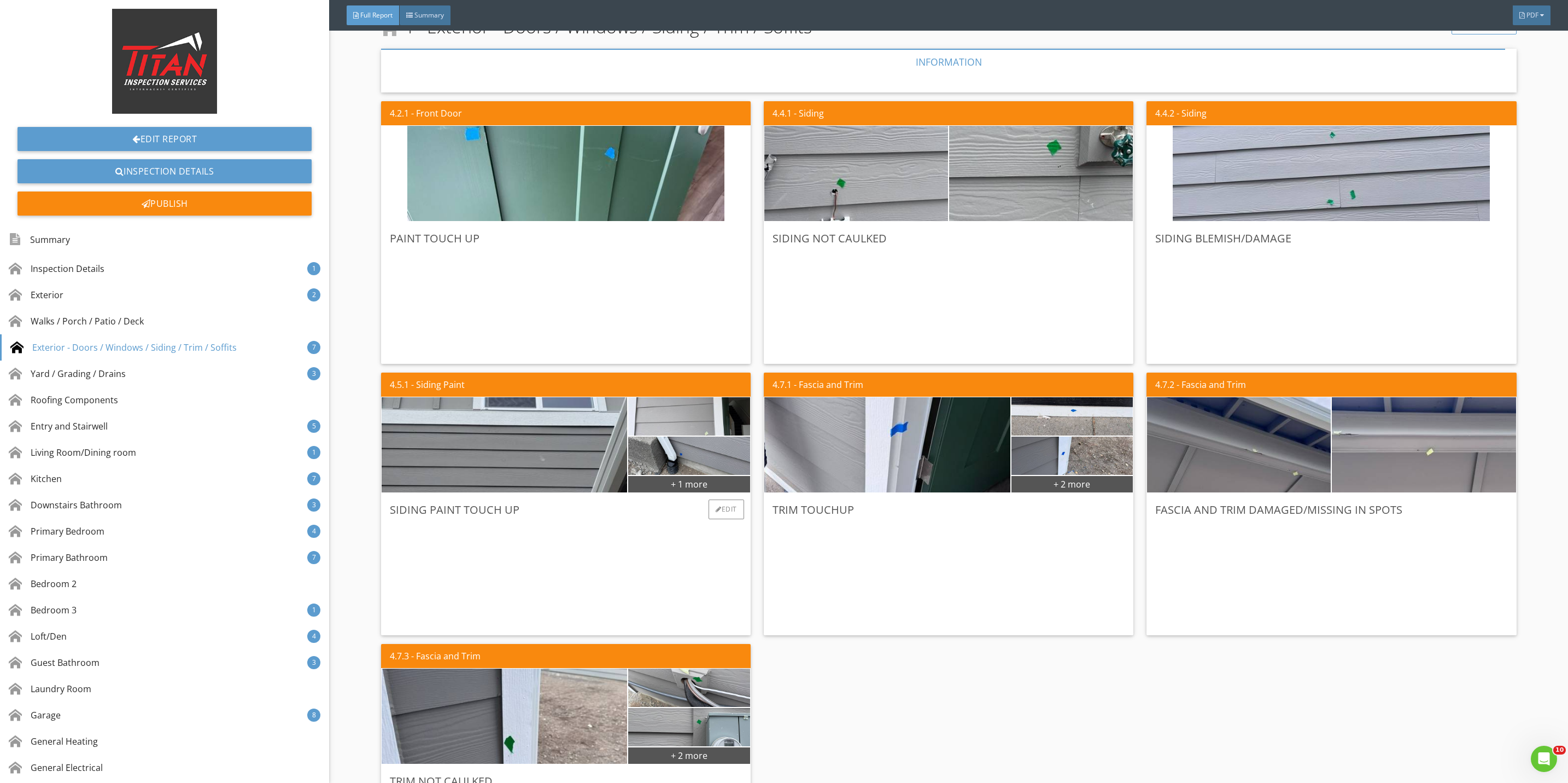
scroll to position [1230, 0]
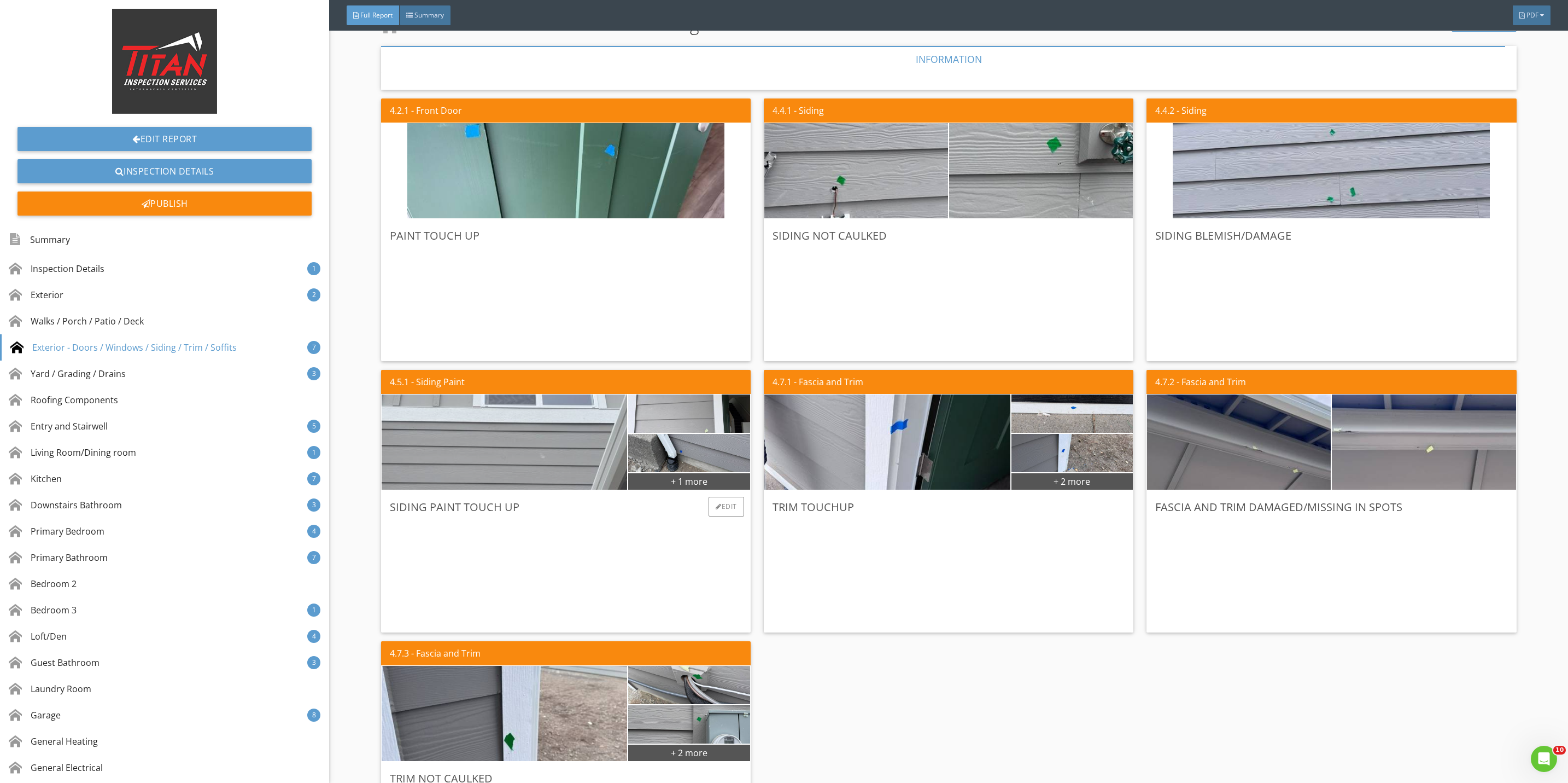
click at [466, 450] on img at bounding box center [504, 442] width 317 height 238
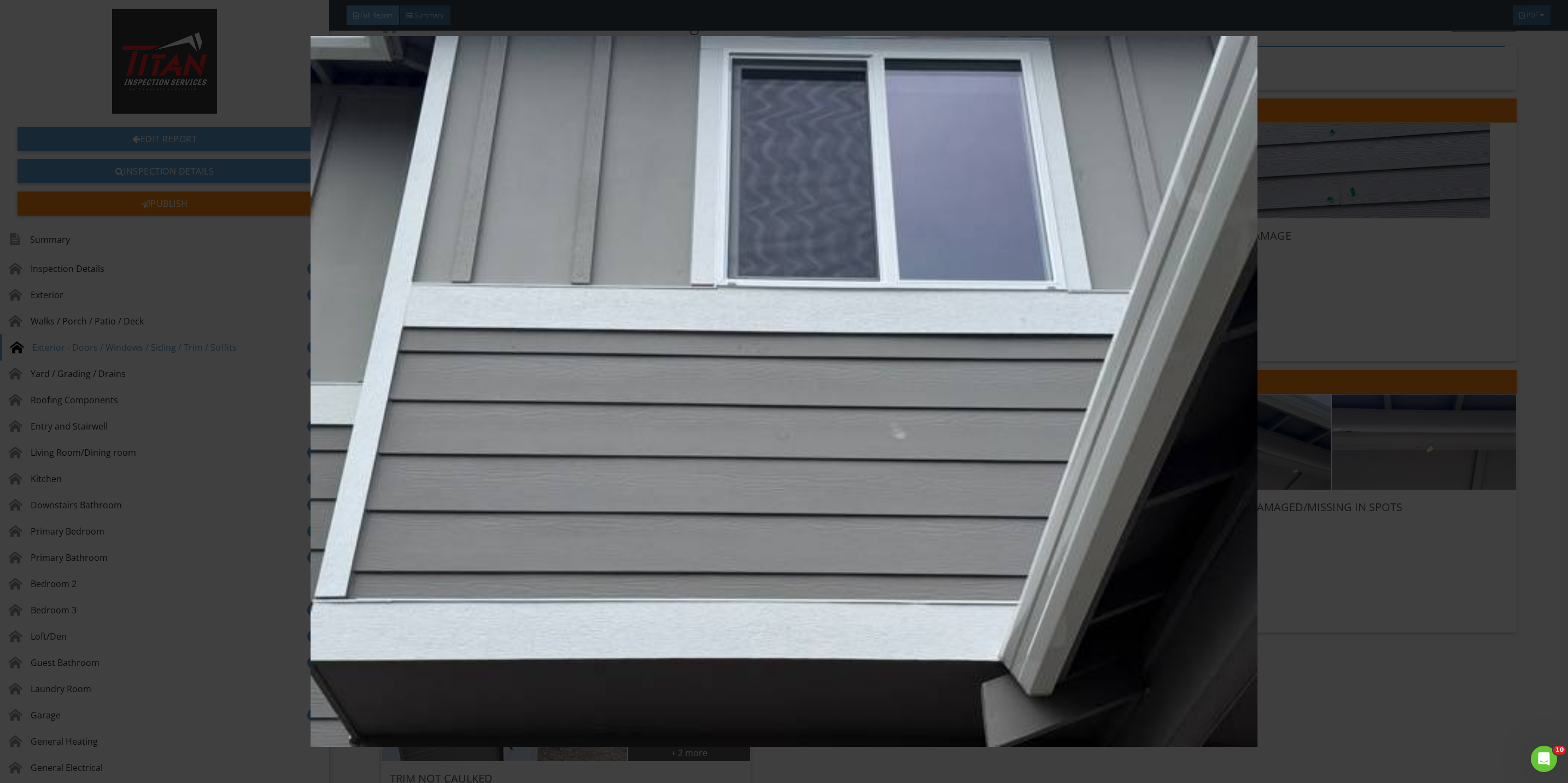
click at [1310, 573] on img at bounding box center [784, 392] width 1456 height 711
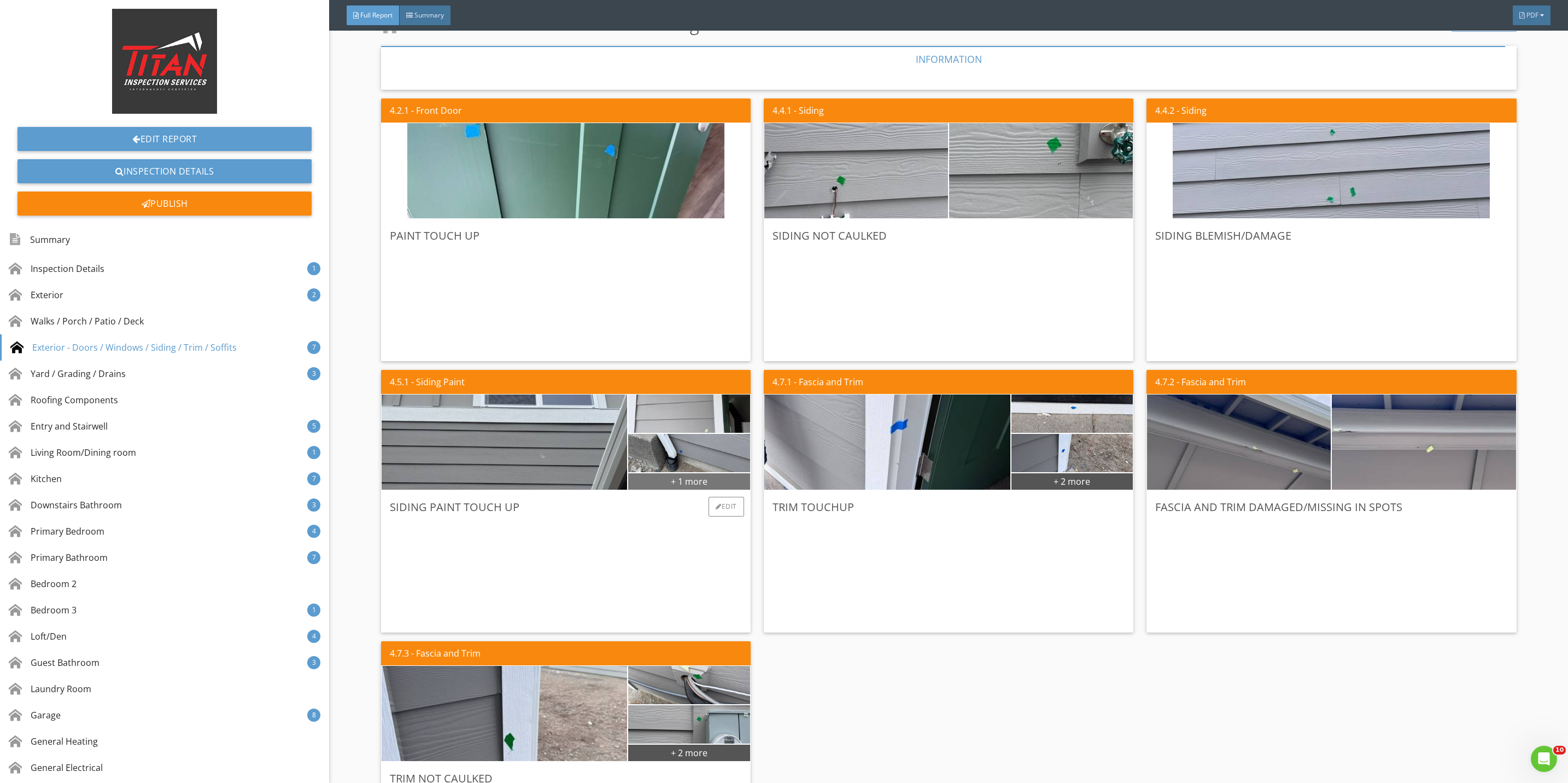
click at [665, 483] on div "+ 1 more" at bounding box center [689, 480] width 122 height 17
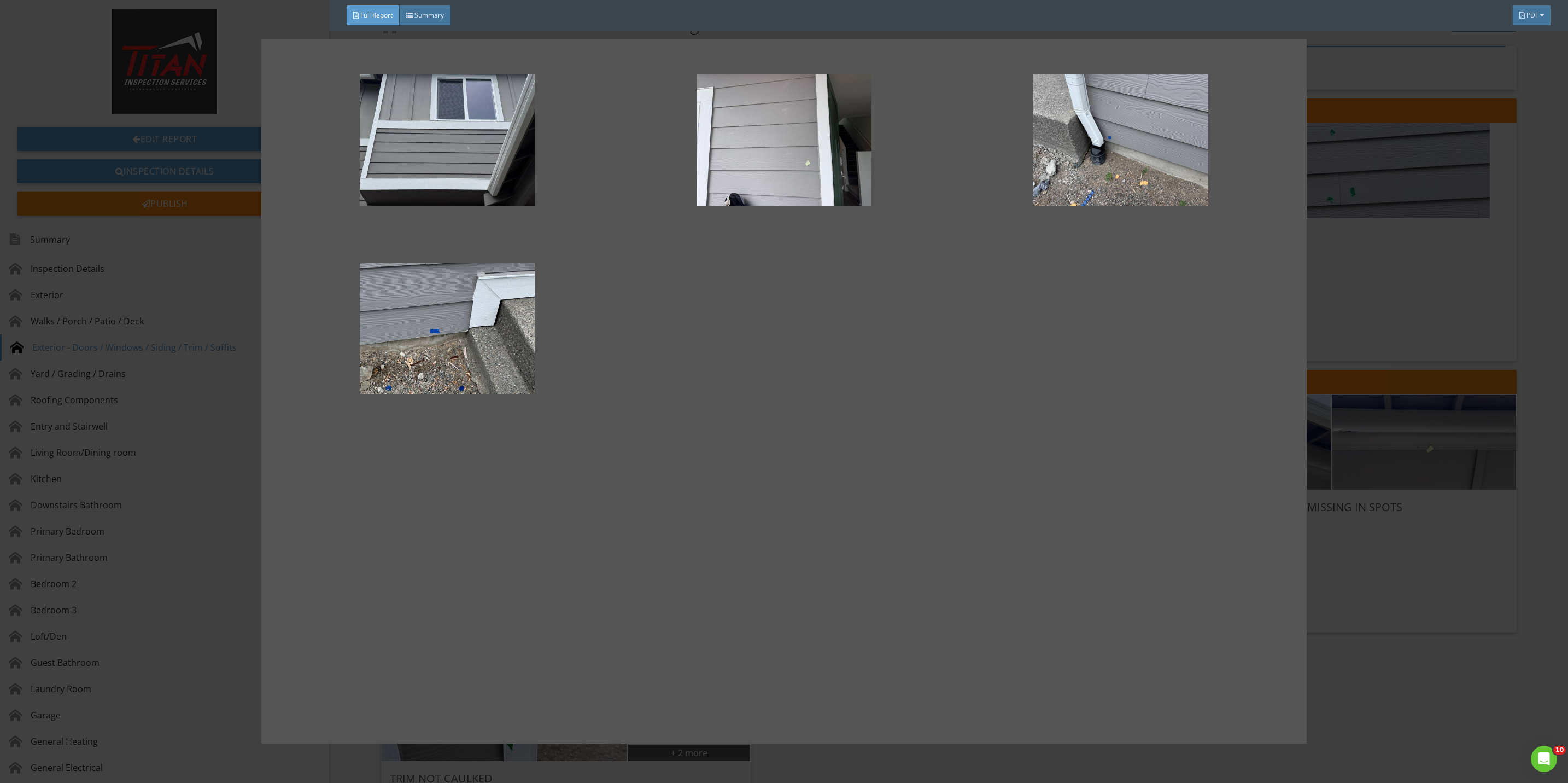
click at [1390, 570] on div at bounding box center [784, 392] width 1568 height 783
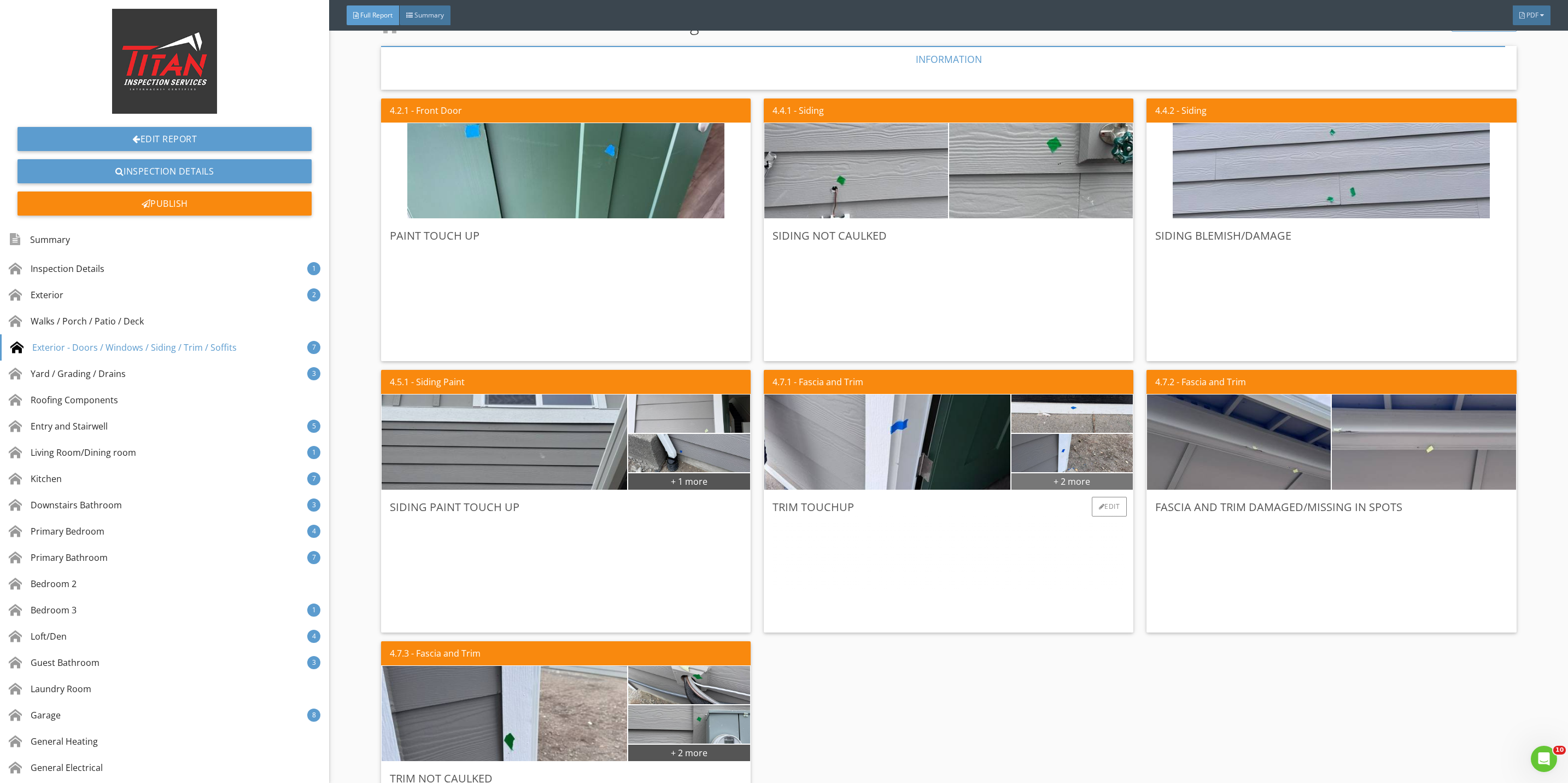
click at [1028, 479] on div "+ 2 more" at bounding box center [1072, 480] width 122 height 17
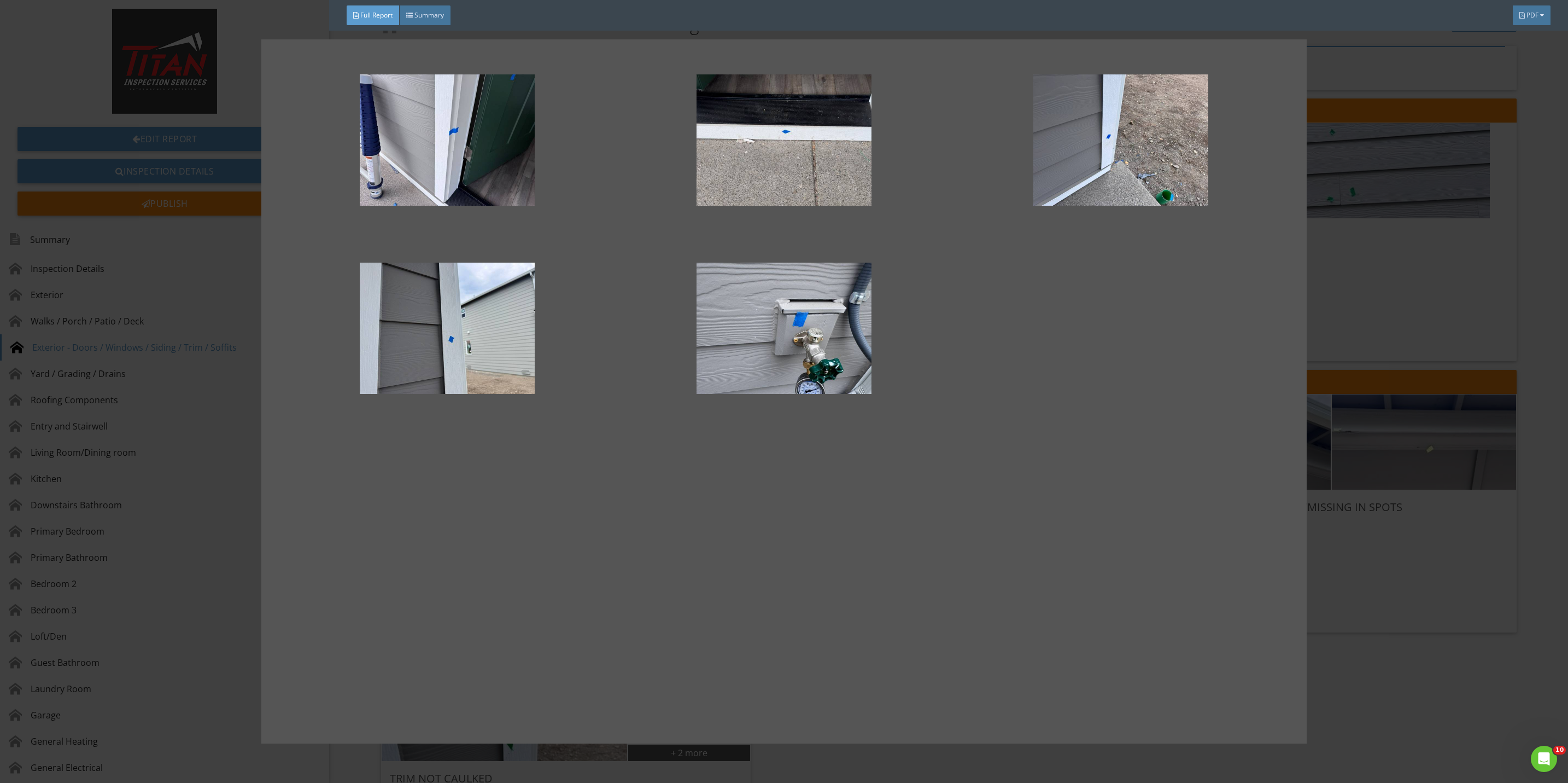
click at [1379, 571] on div at bounding box center [784, 392] width 1568 height 783
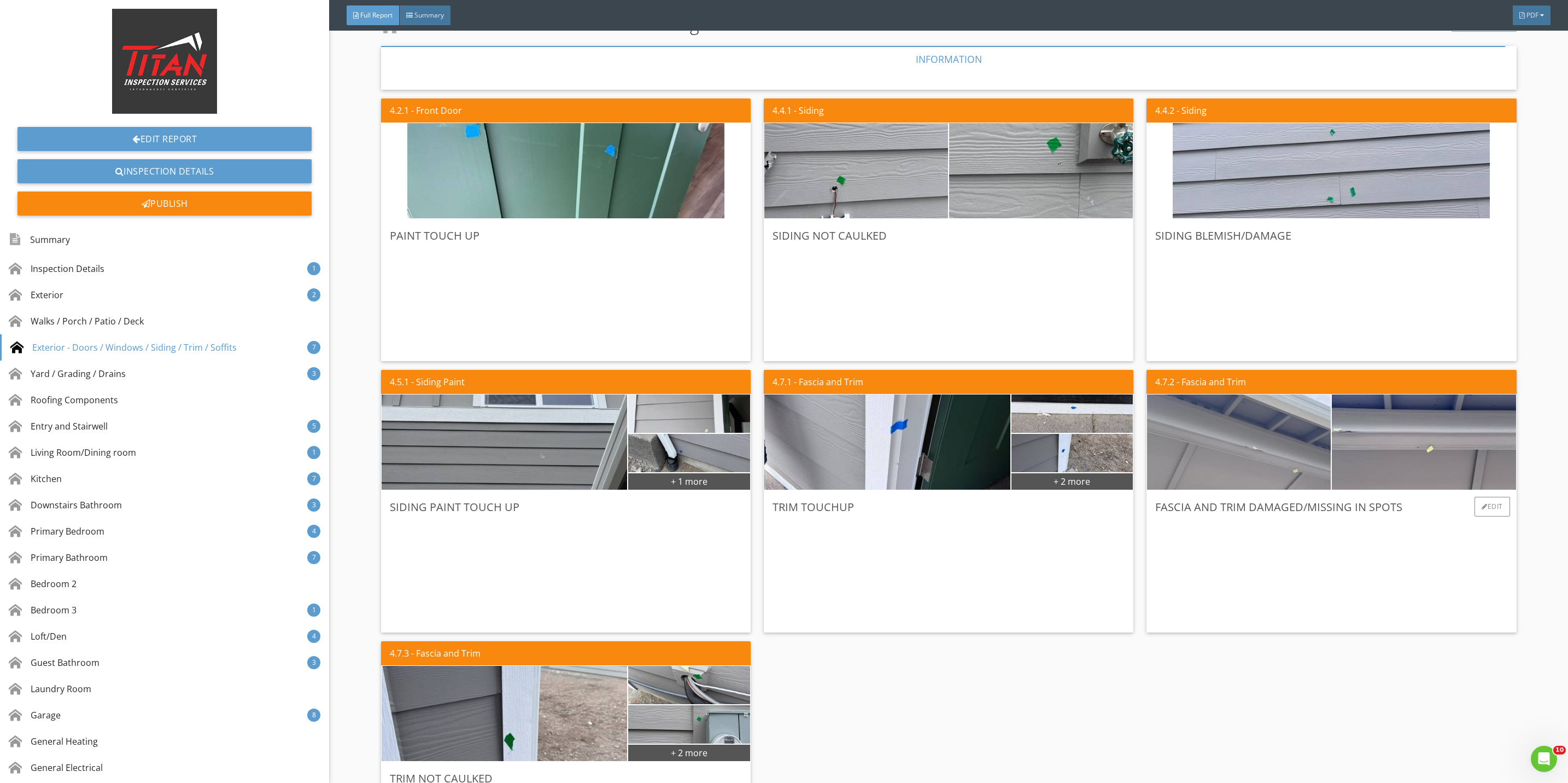
click at [1253, 450] on img at bounding box center [1239, 442] width 317 height 238
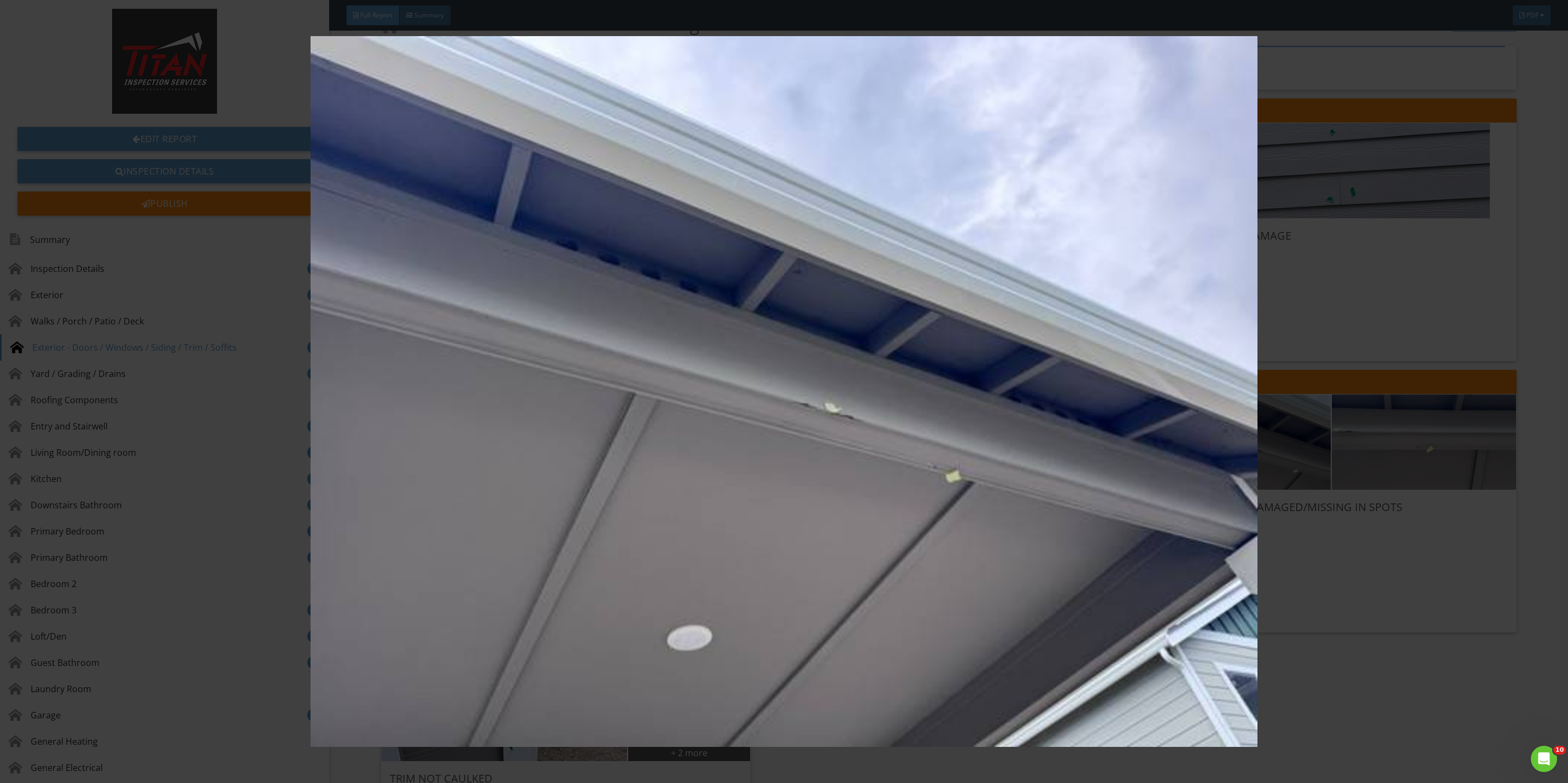
click at [1342, 579] on img at bounding box center [784, 392] width 1456 height 711
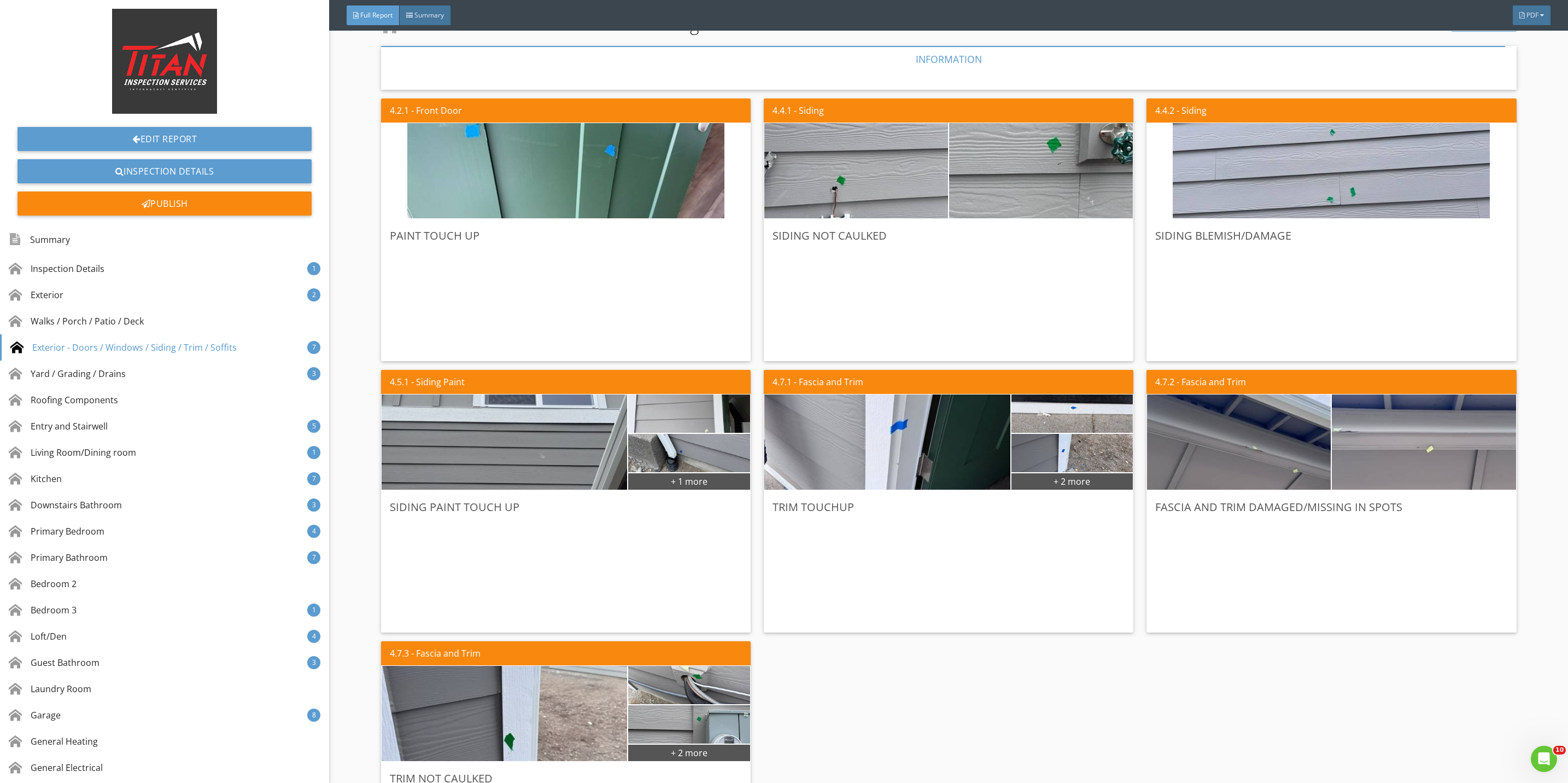
click at [1388, 468] on img at bounding box center [1424, 442] width 317 height 238
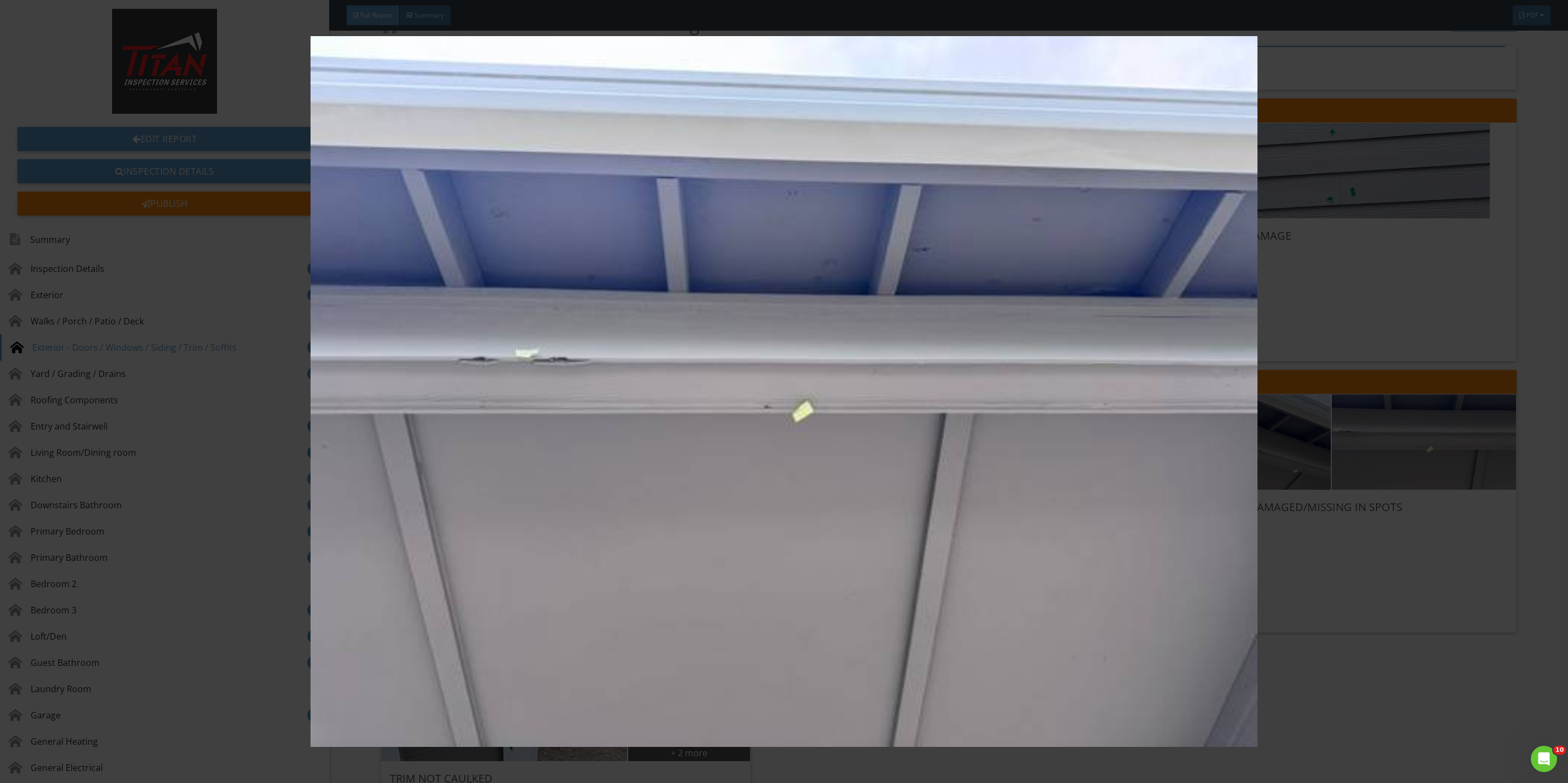
click at [1380, 583] on img at bounding box center [784, 392] width 1456 height 711
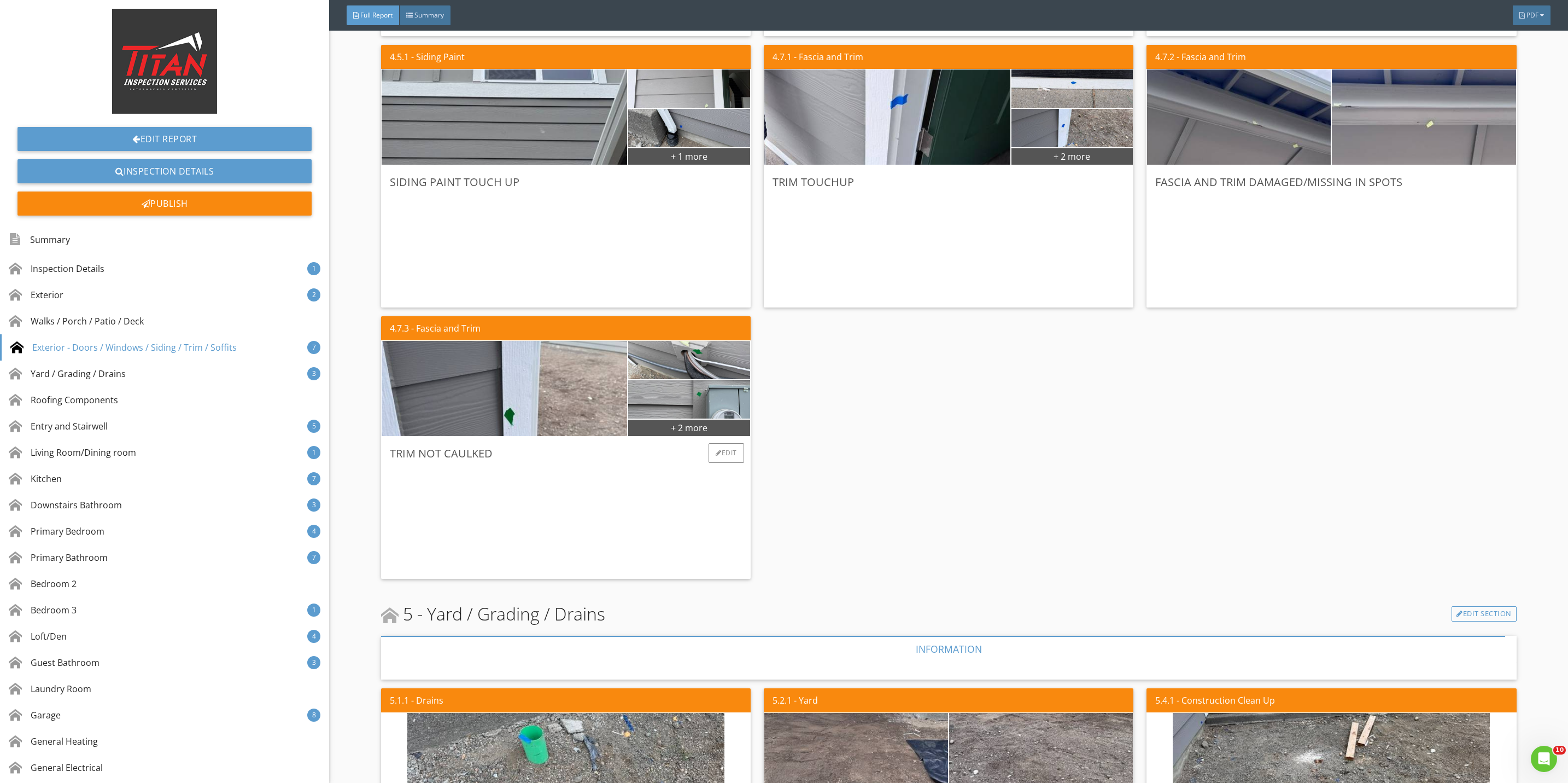
scroll to position [1559, 0]
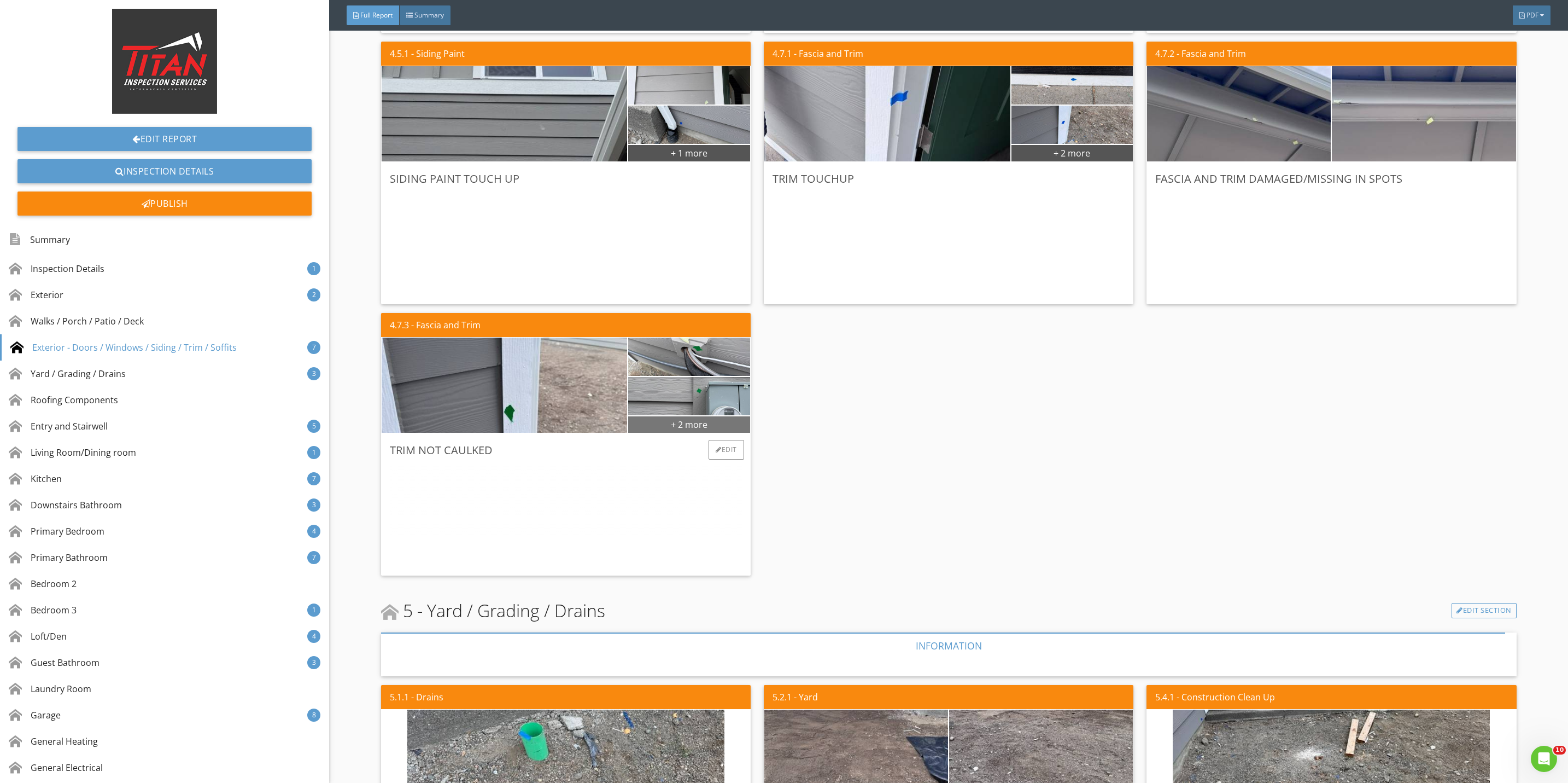
click at [678, 424] on div "+ 2 more" at bounding box center [689, 424] width 122 height 17
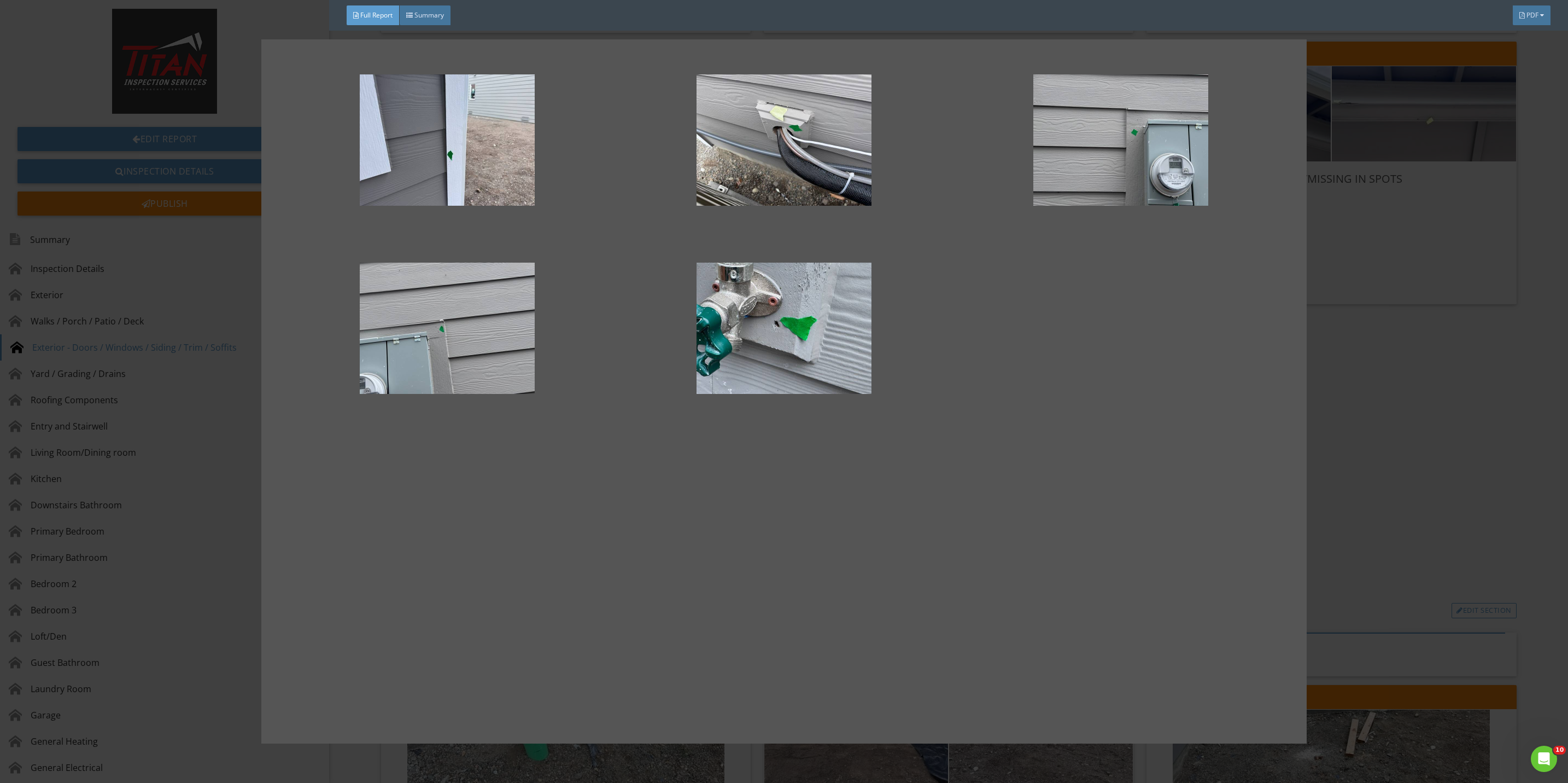
click at [1342, 440] on div at bounding box center [784, 392] width 1568 height 783
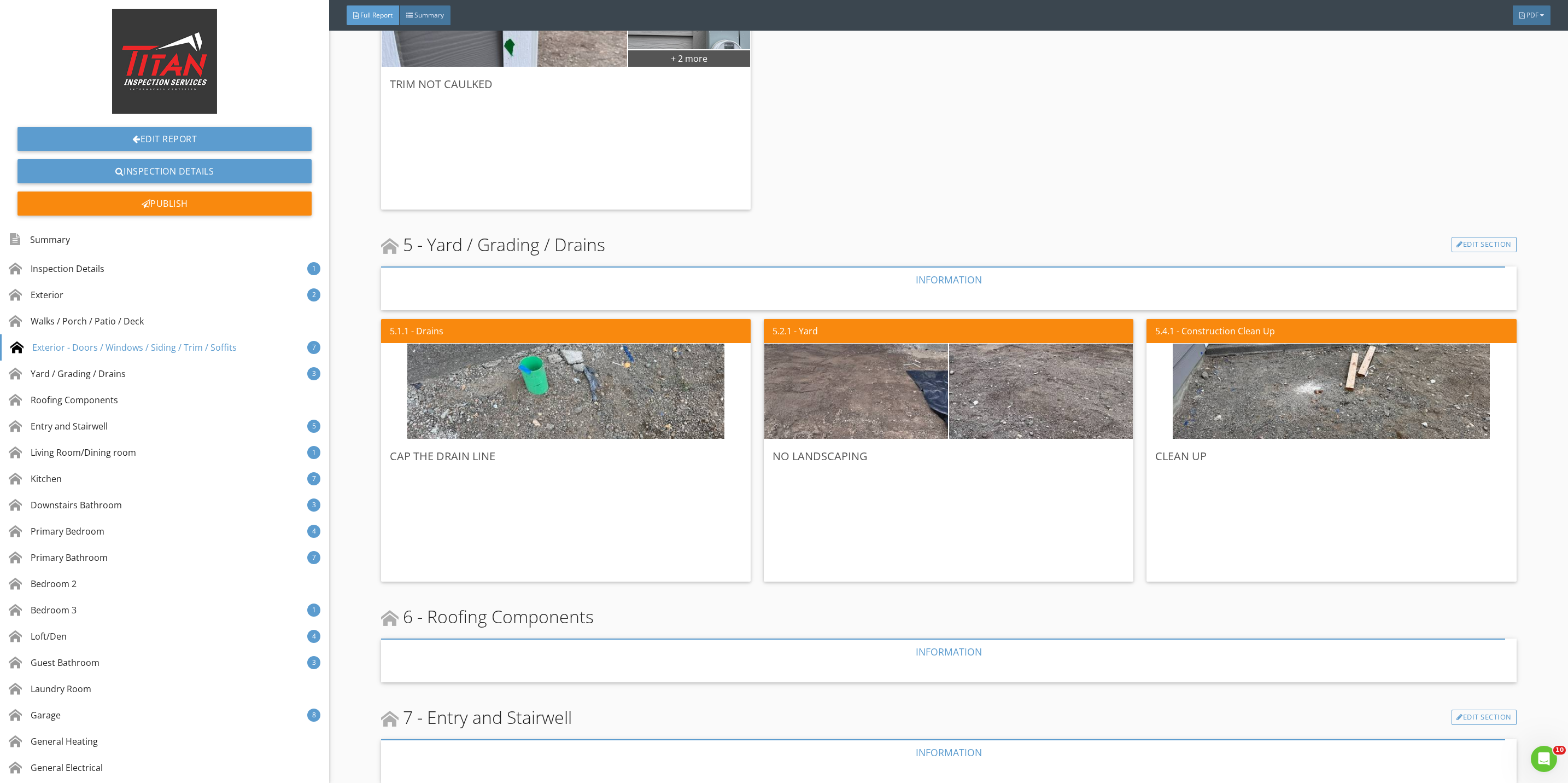
scroll to position [1969, 0]
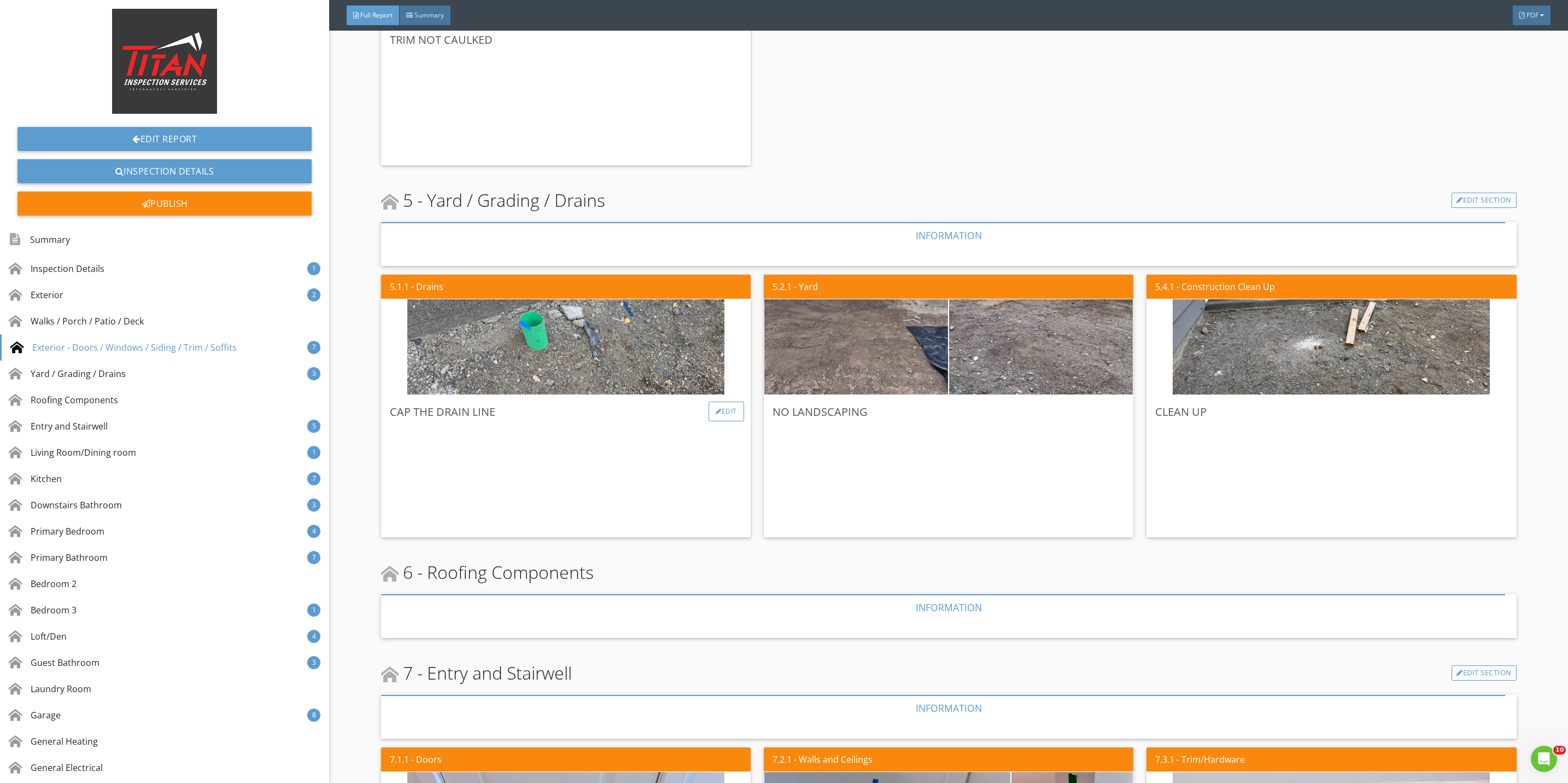
click at [720, 407] on div "Edit" at bounding box center [726, 411] width 35 height 20
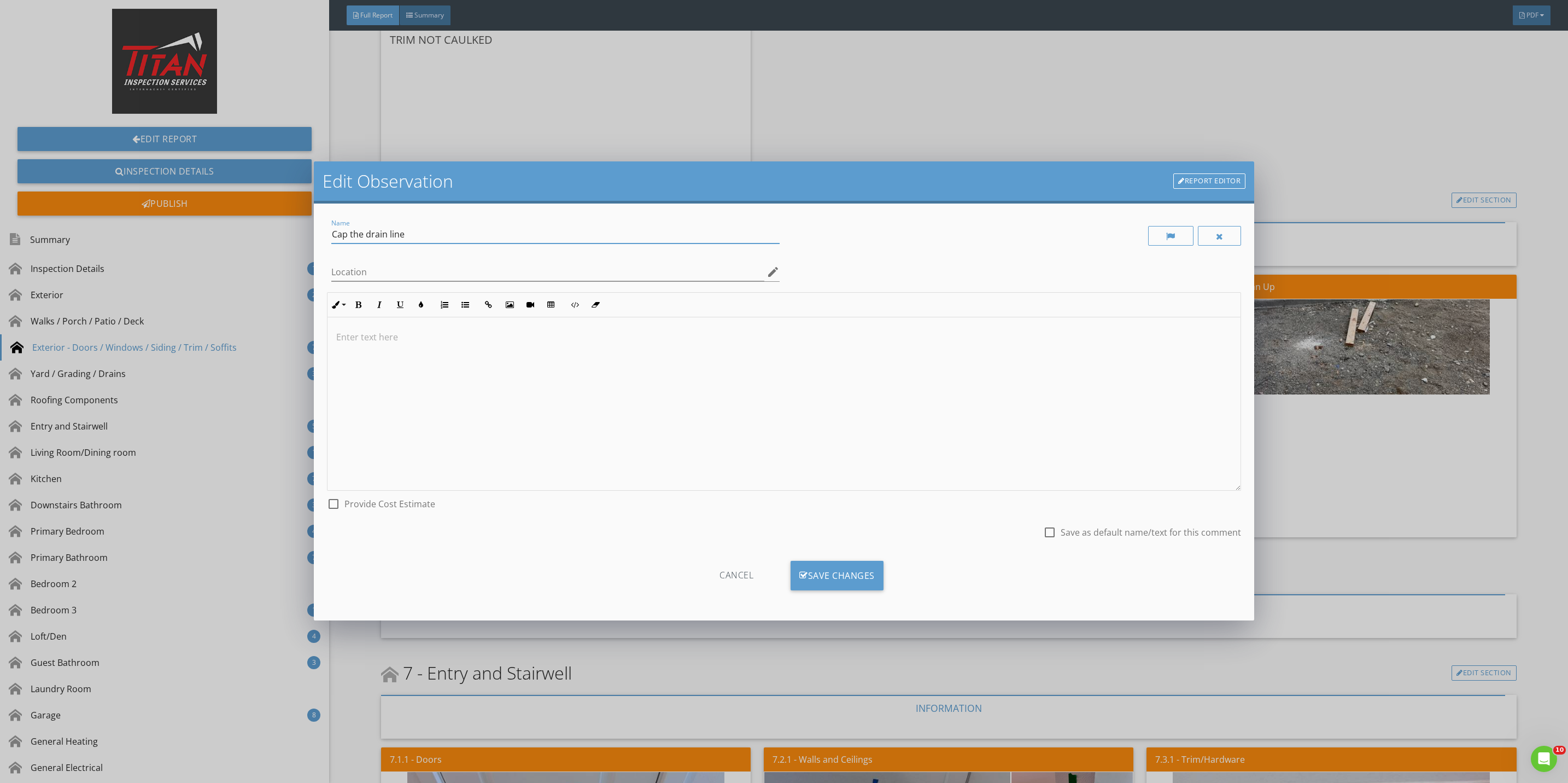
drag, startPoint x: 405, startPoint y: 234, endPoint x: 364, endPoint y: 235, distance: 41.0
click at [364, 235] on input "Cap the drain line" at bounding box center [555, 235] width 448 height 18
type input "Cap the sewer line"
click at [819, 573] on div "Save Changes" at bounding box center [837, 575] width 93 height 30
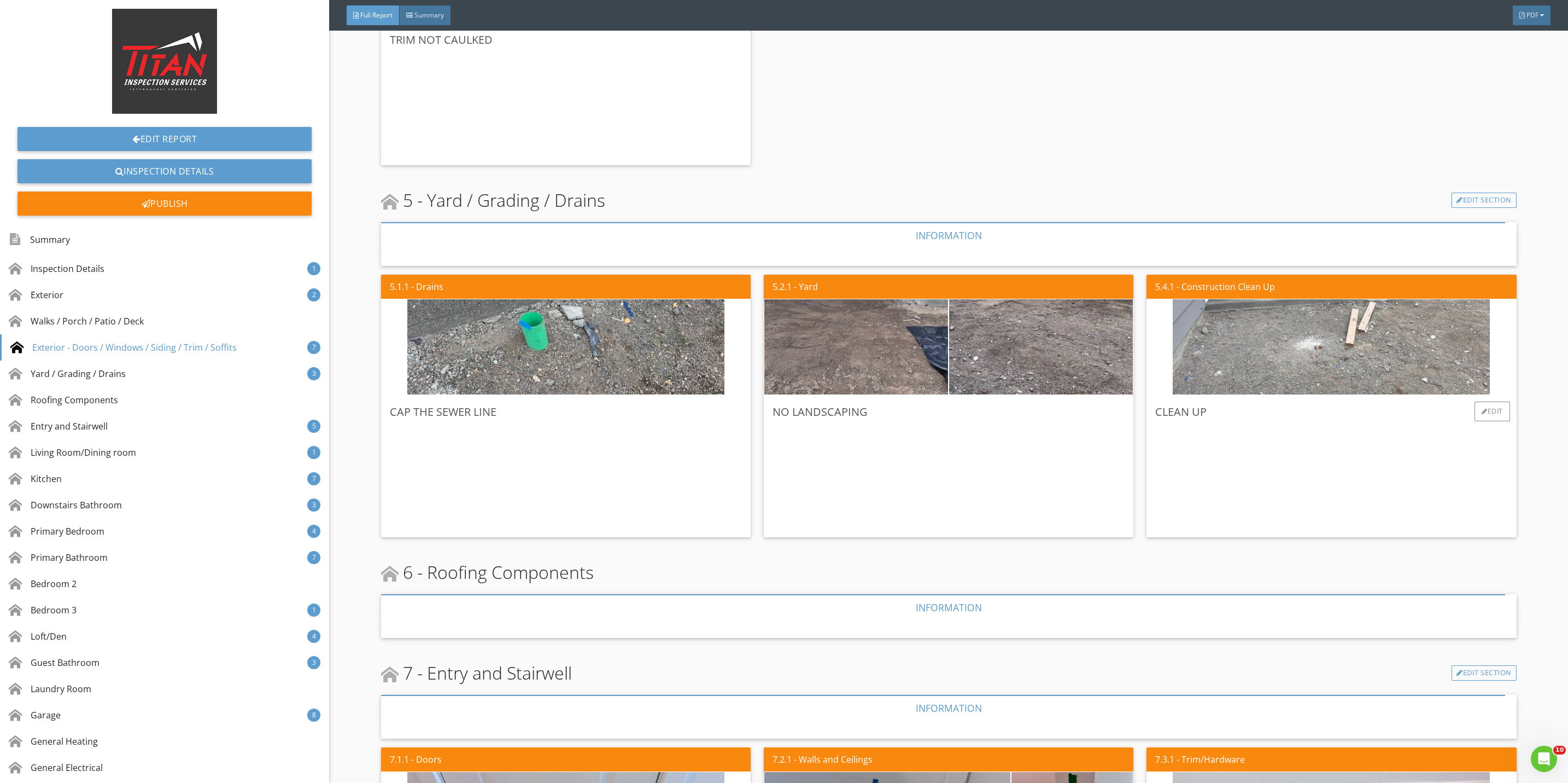
click at [1303, 341] on img at bounding box center [1331, 347] width 317 height 238
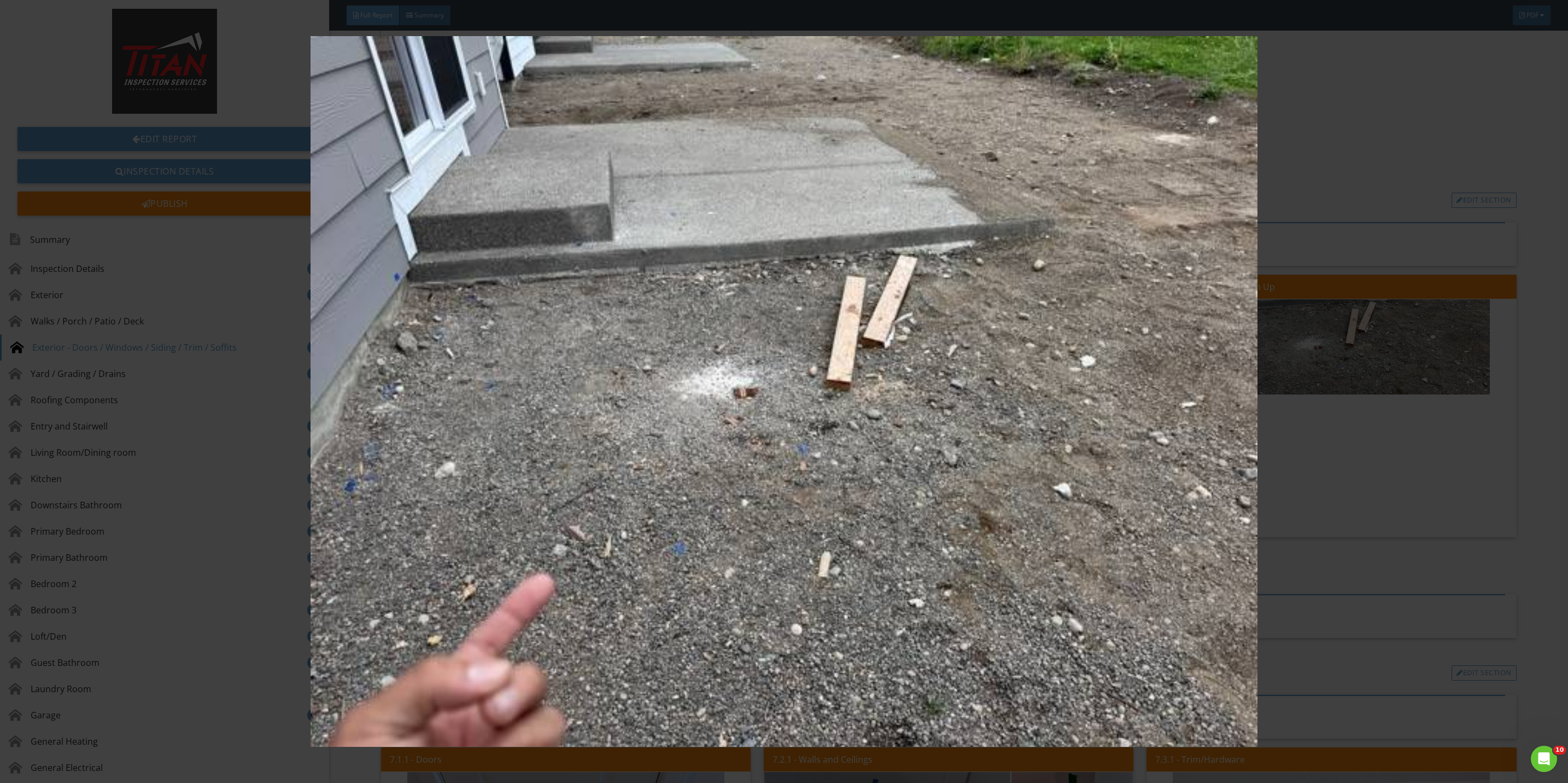
click at [1335, 443] on img at bounding box center [784, 392] width 1456 height 711
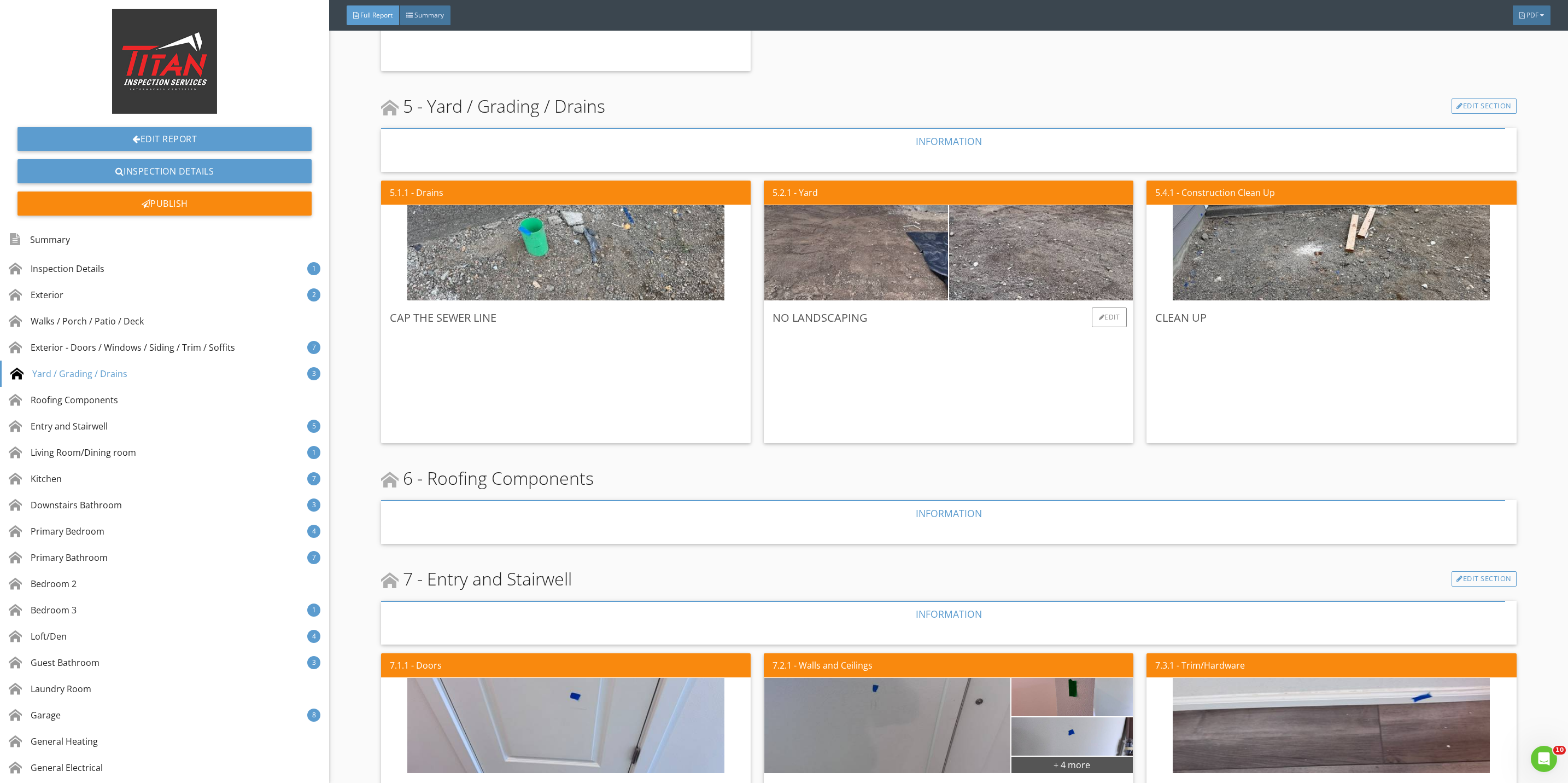
scroll to position [2297, 0]
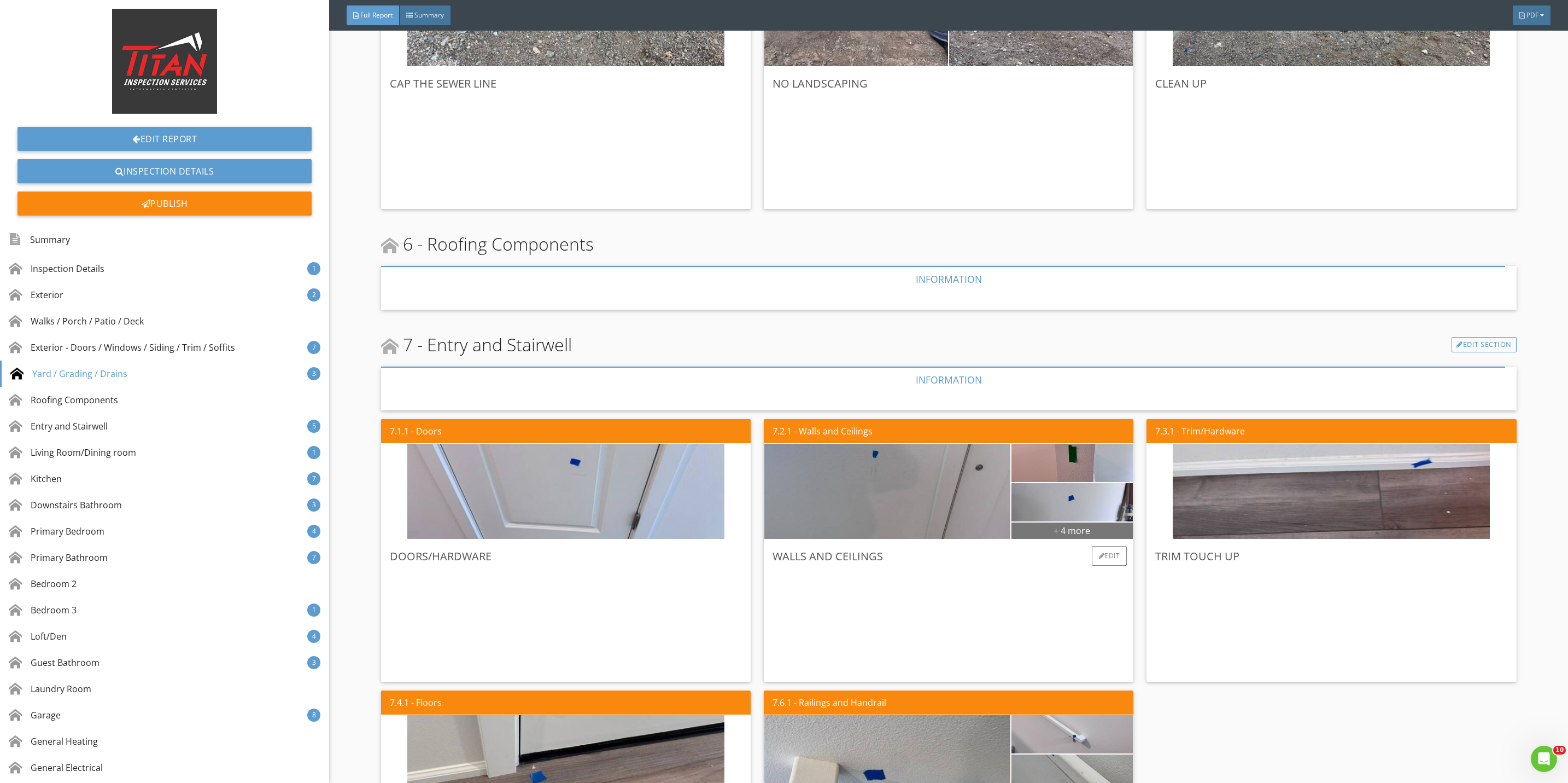
click at [1051, 532] on div "+ 4 more" at bounding box center [1072, 529] width 122 height 17
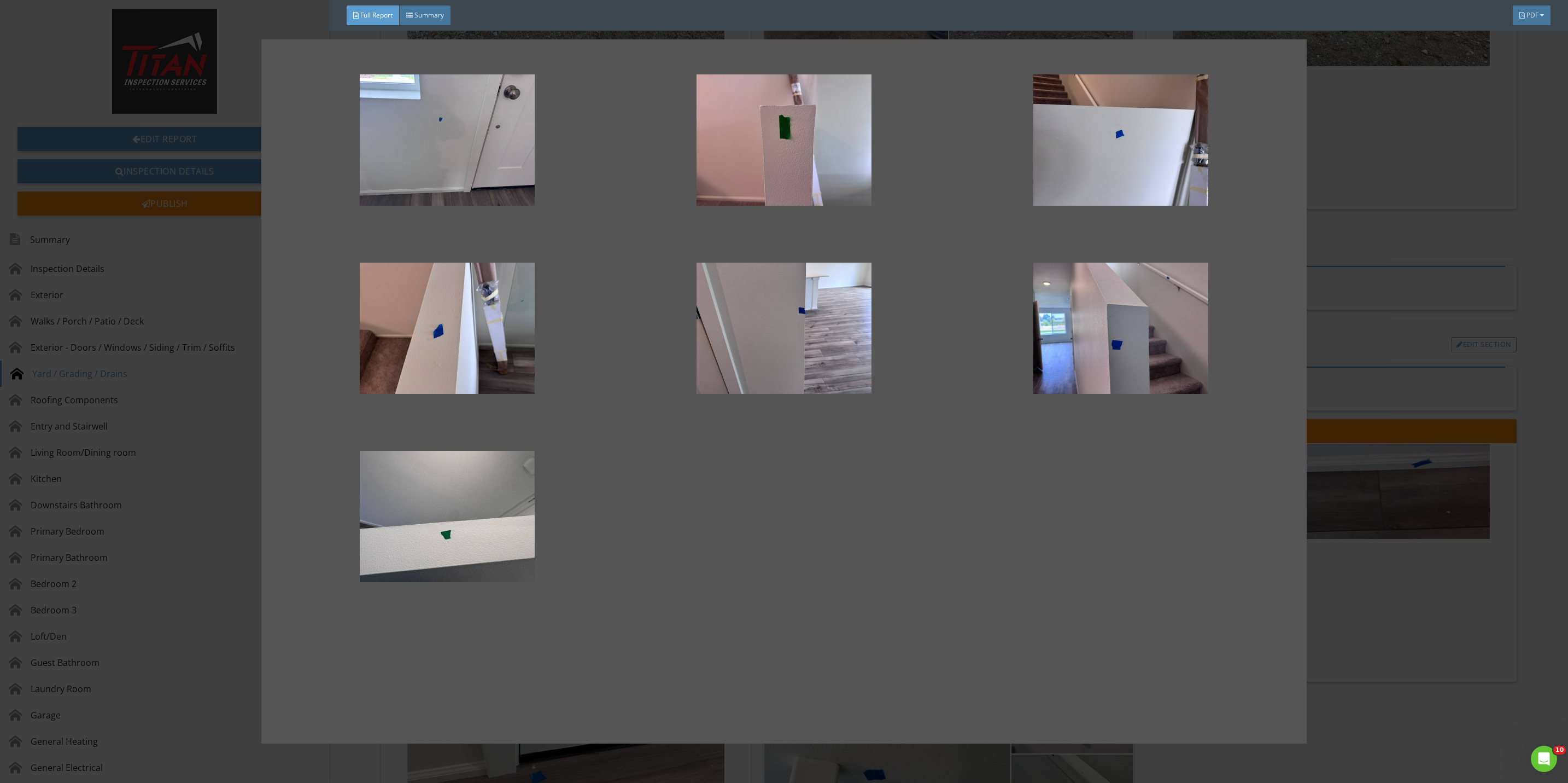
click at [1365, 589] on div at bounding box center [784, 392] width 1568 height 783
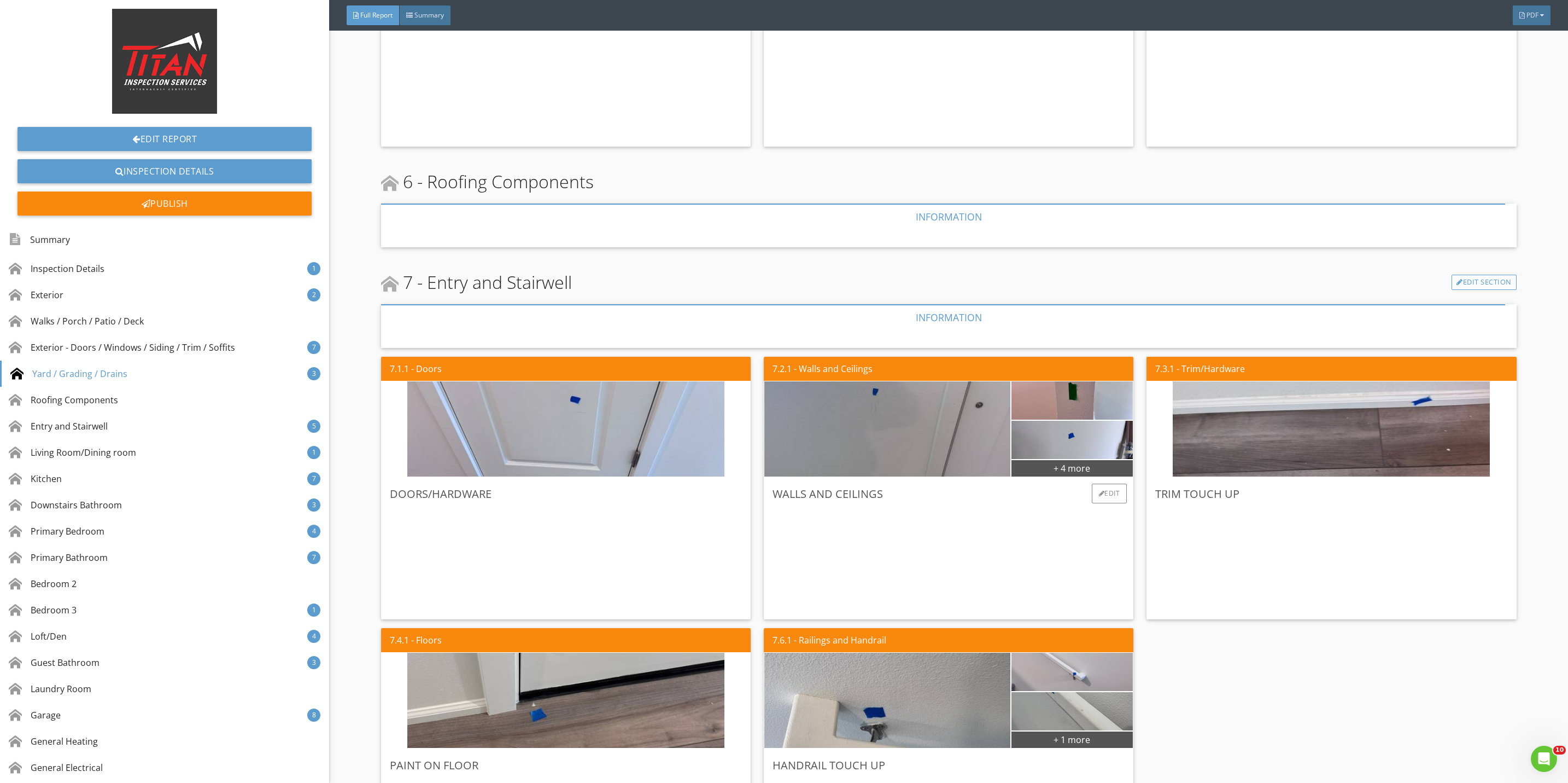
scroll to position [2625, 0]
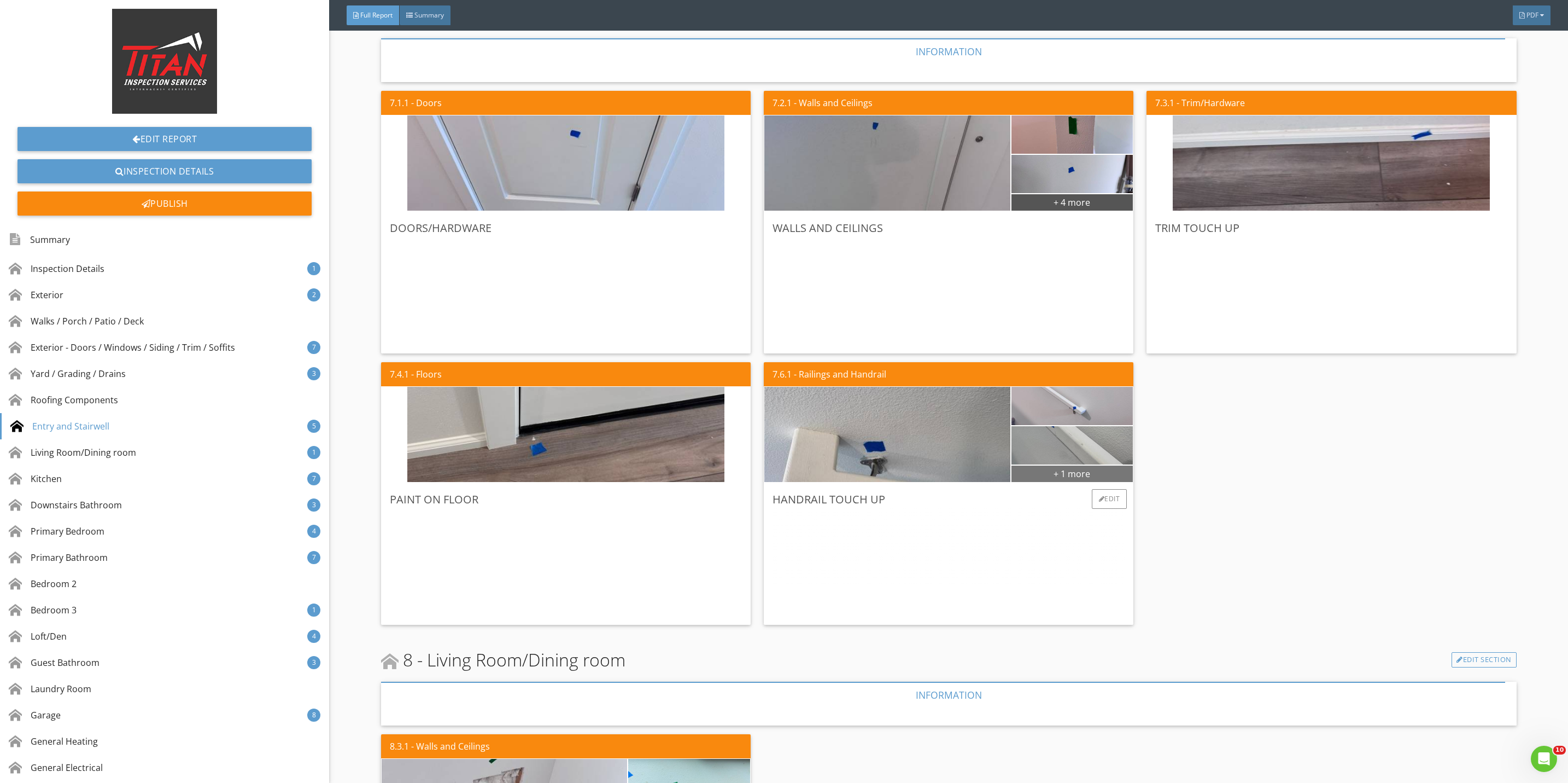
click at [1059, 471] on div "+ 1 more" at bounding box center [1072, 473] width 122 height 17
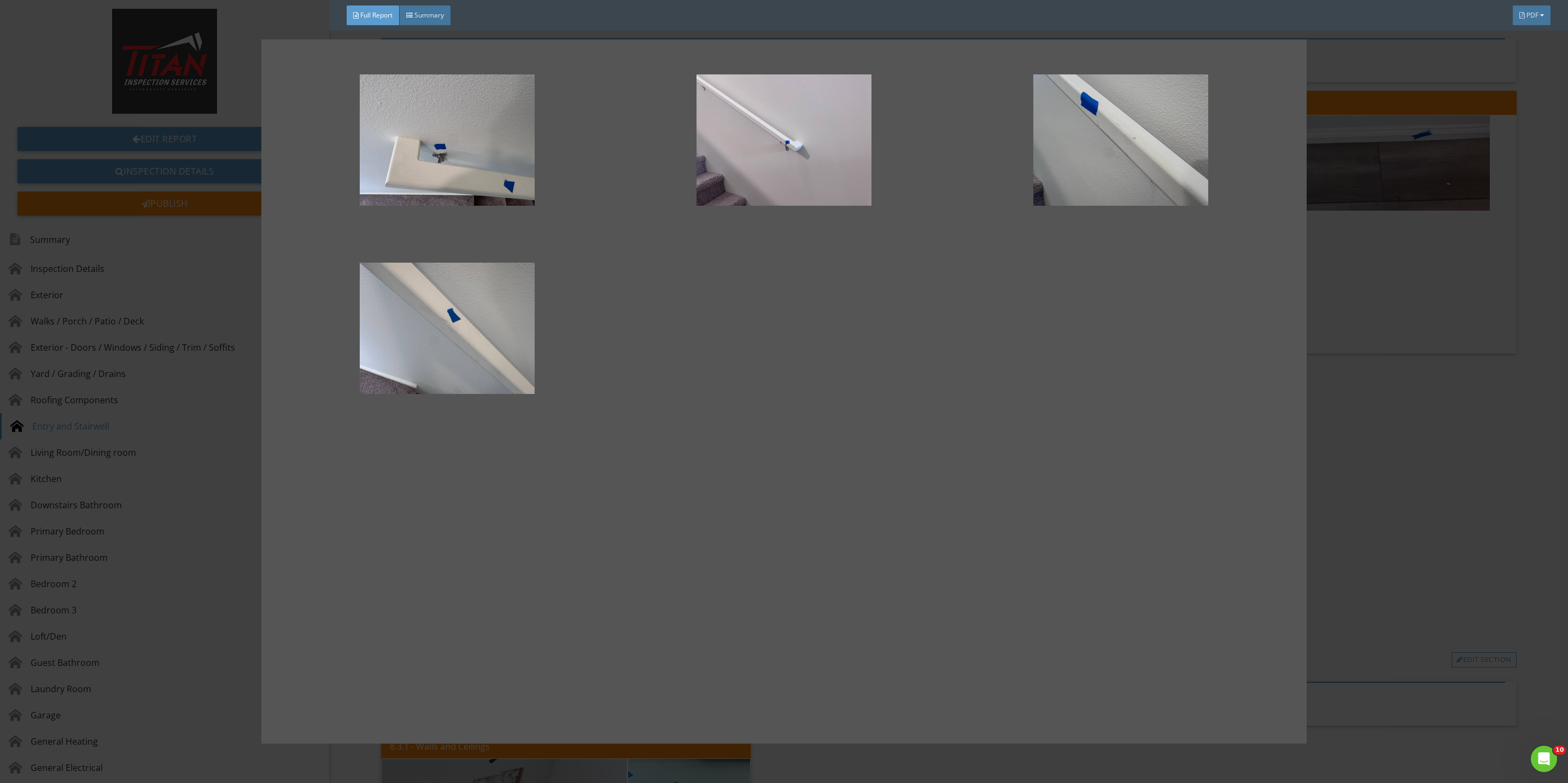
click at [1387, 515] on div at bounding box center [784, 392] width 1568 height 783
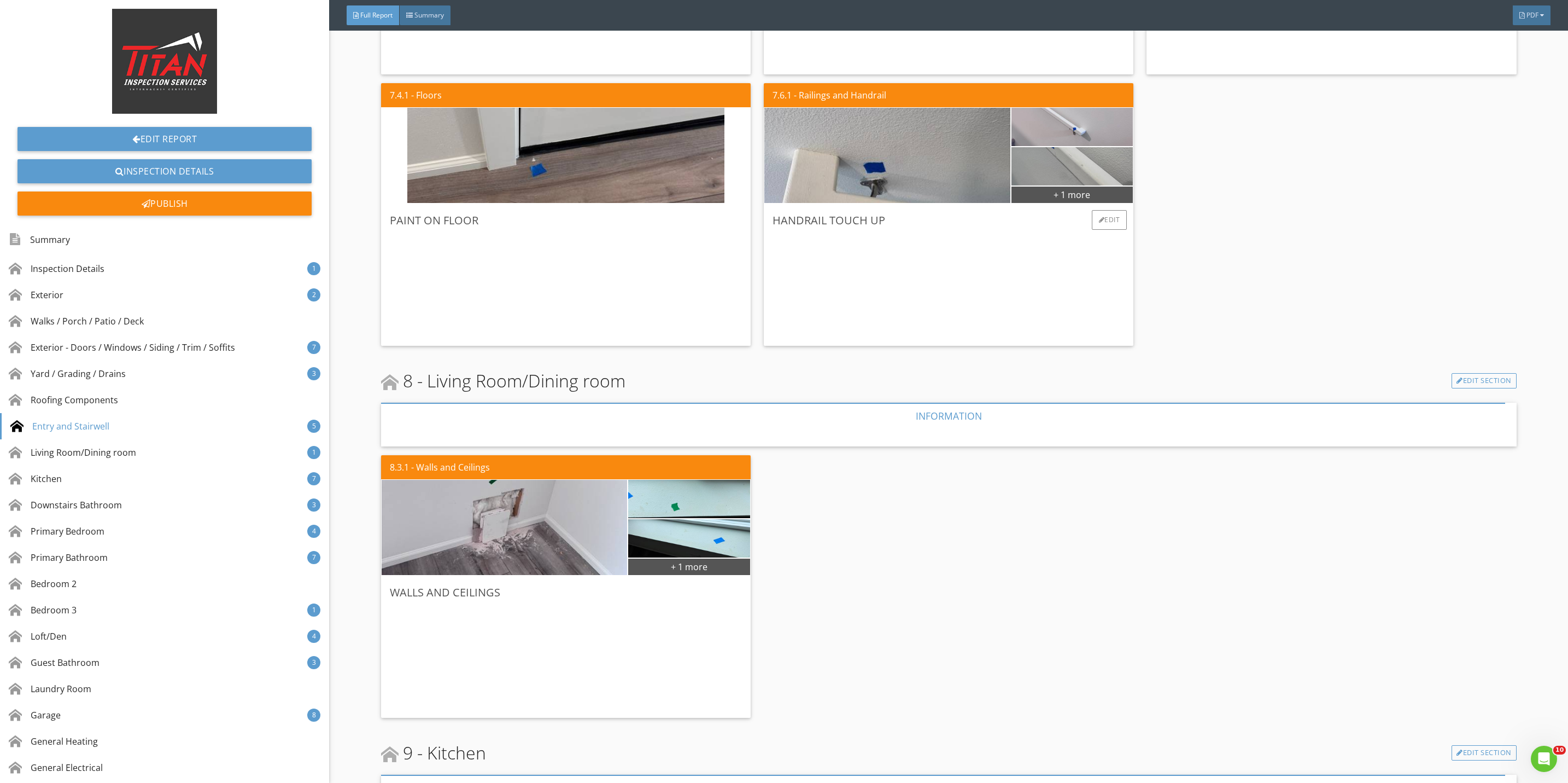
scroll to position [2953, 0]
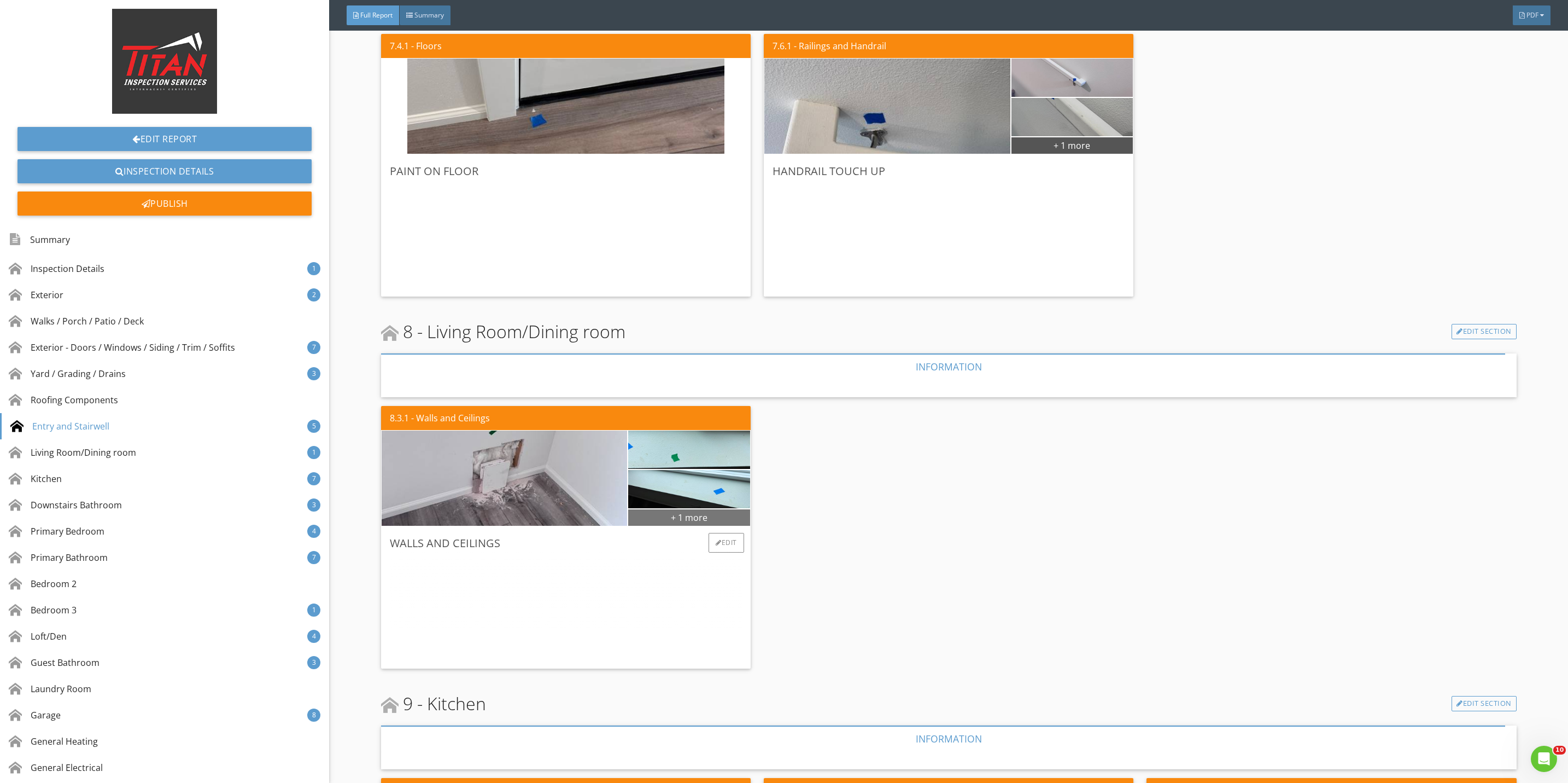
click at [666, 514] on div "+ 1 more" at bounding box center [689, 516] width 122 height 17
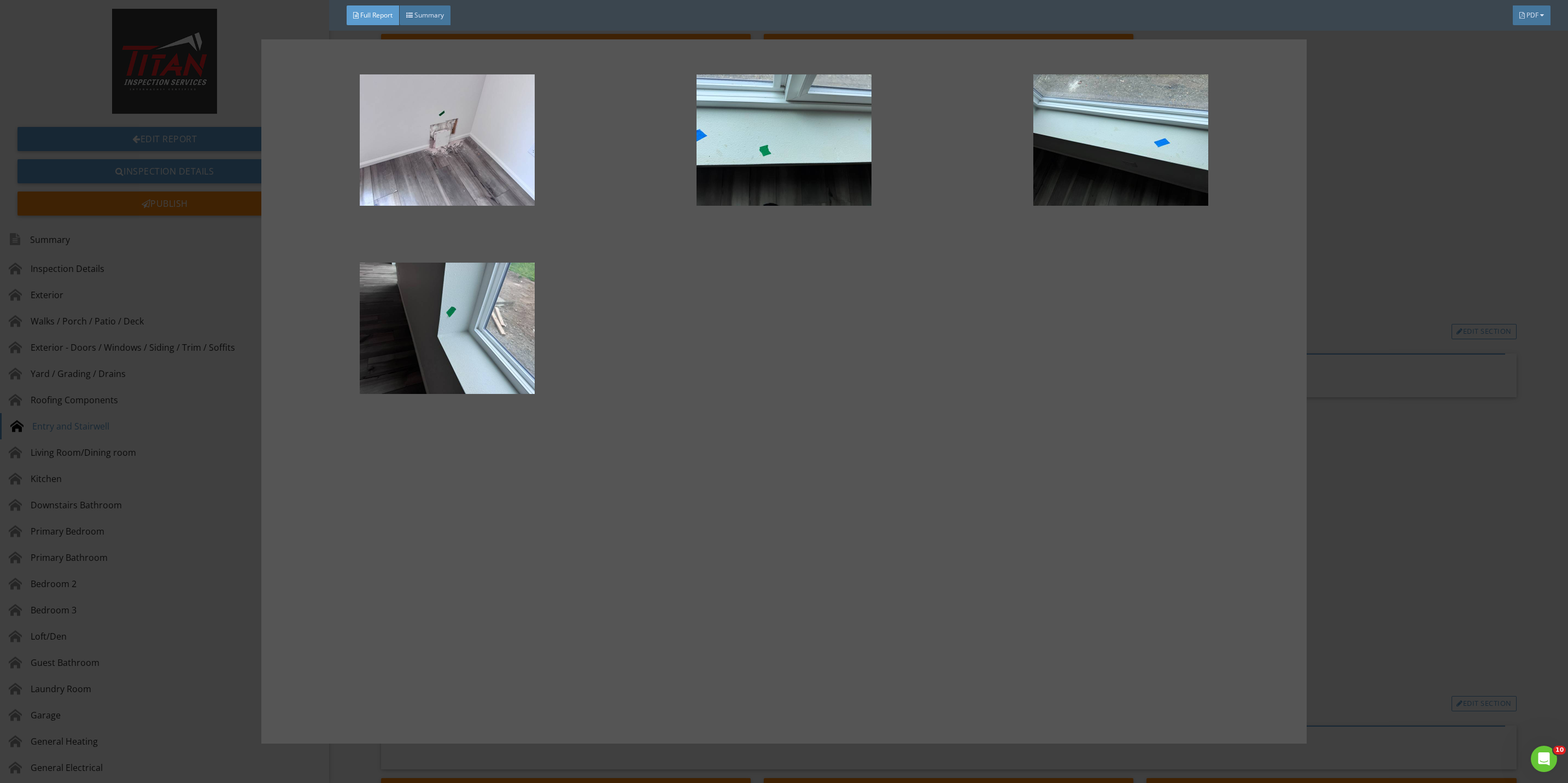
click at [1398, 517] on div at bounding box center [784, 392] width 1568 height 783
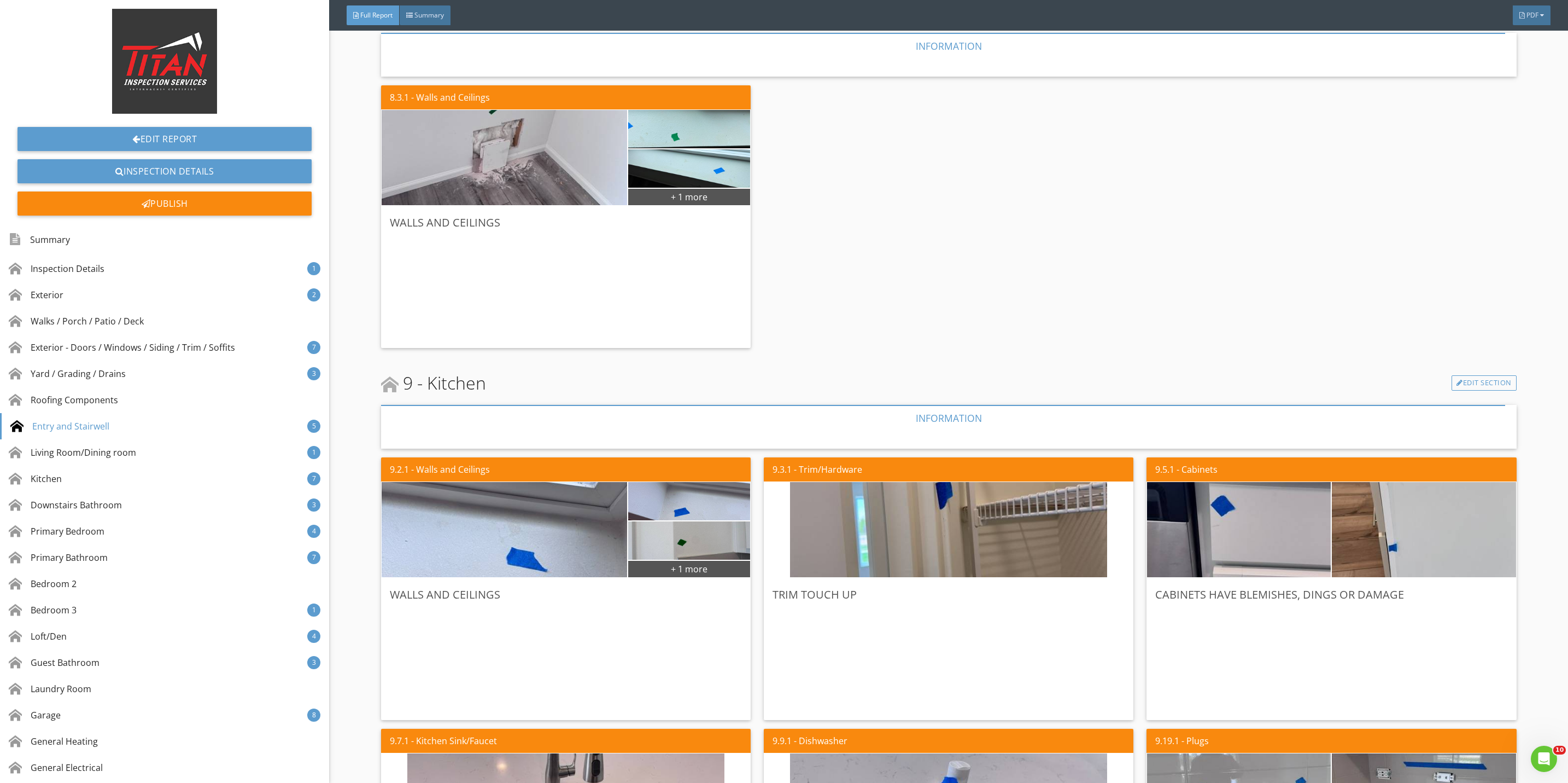
scroll to position [3363, 0]
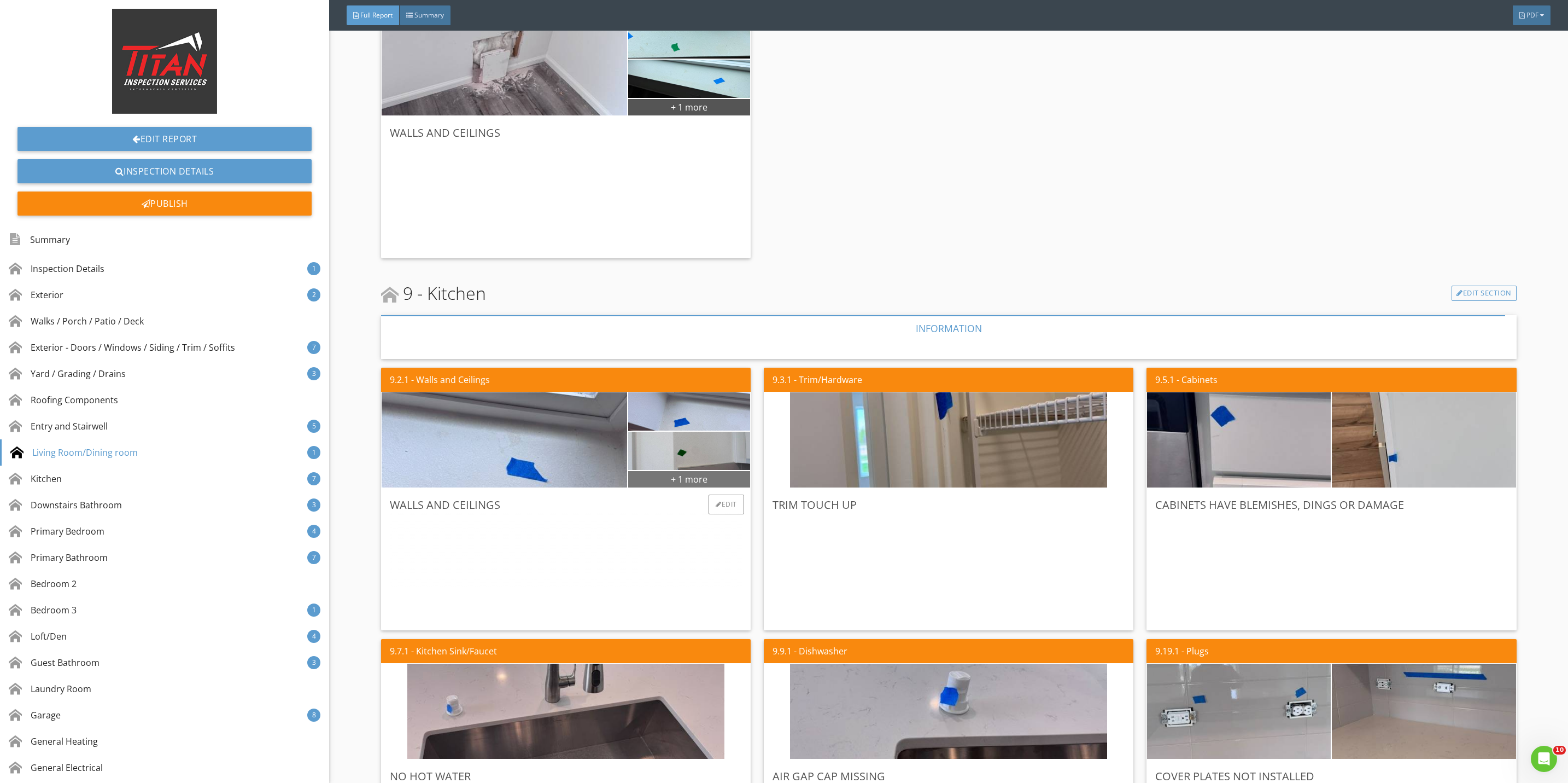
click at [697, 479] on div "+ 1 more" at bounding box center [689, 478] width 122 height 17
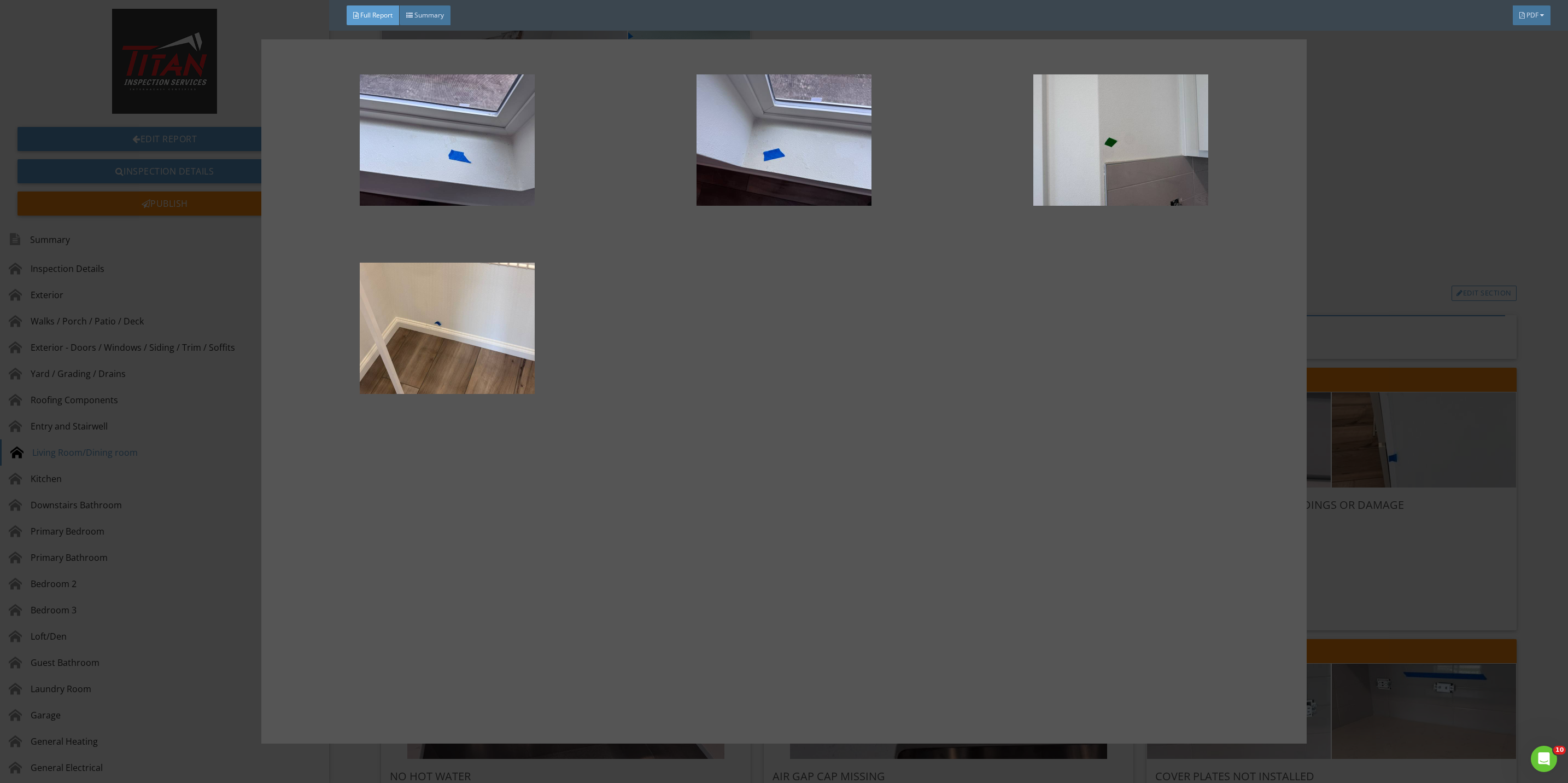
click at [1350, 579] on div at bounding box center [784, 392] width 1568 height 783
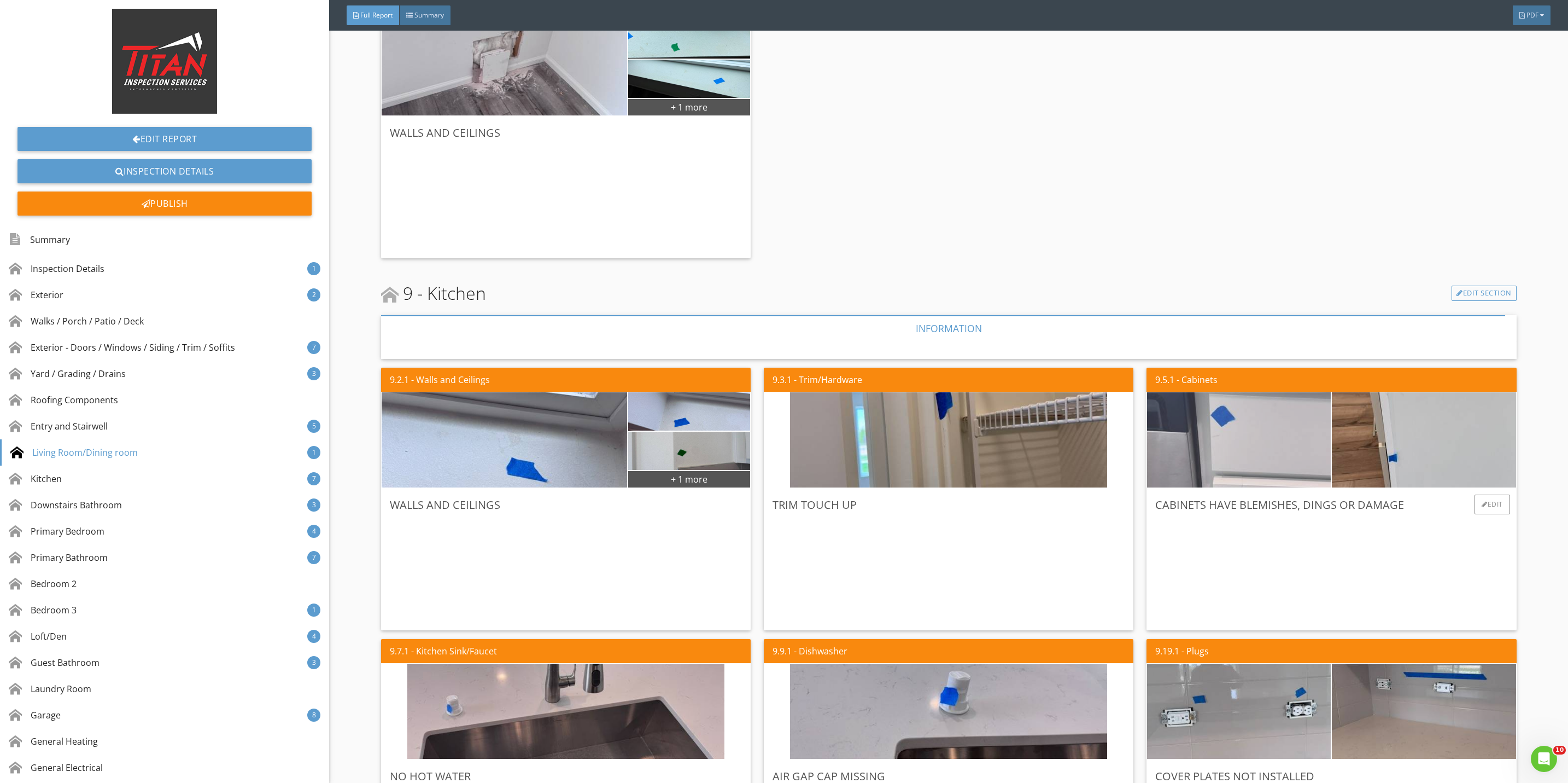
click at [1184, 468] on img at bounding box center [1239, 440] width 317 height 238
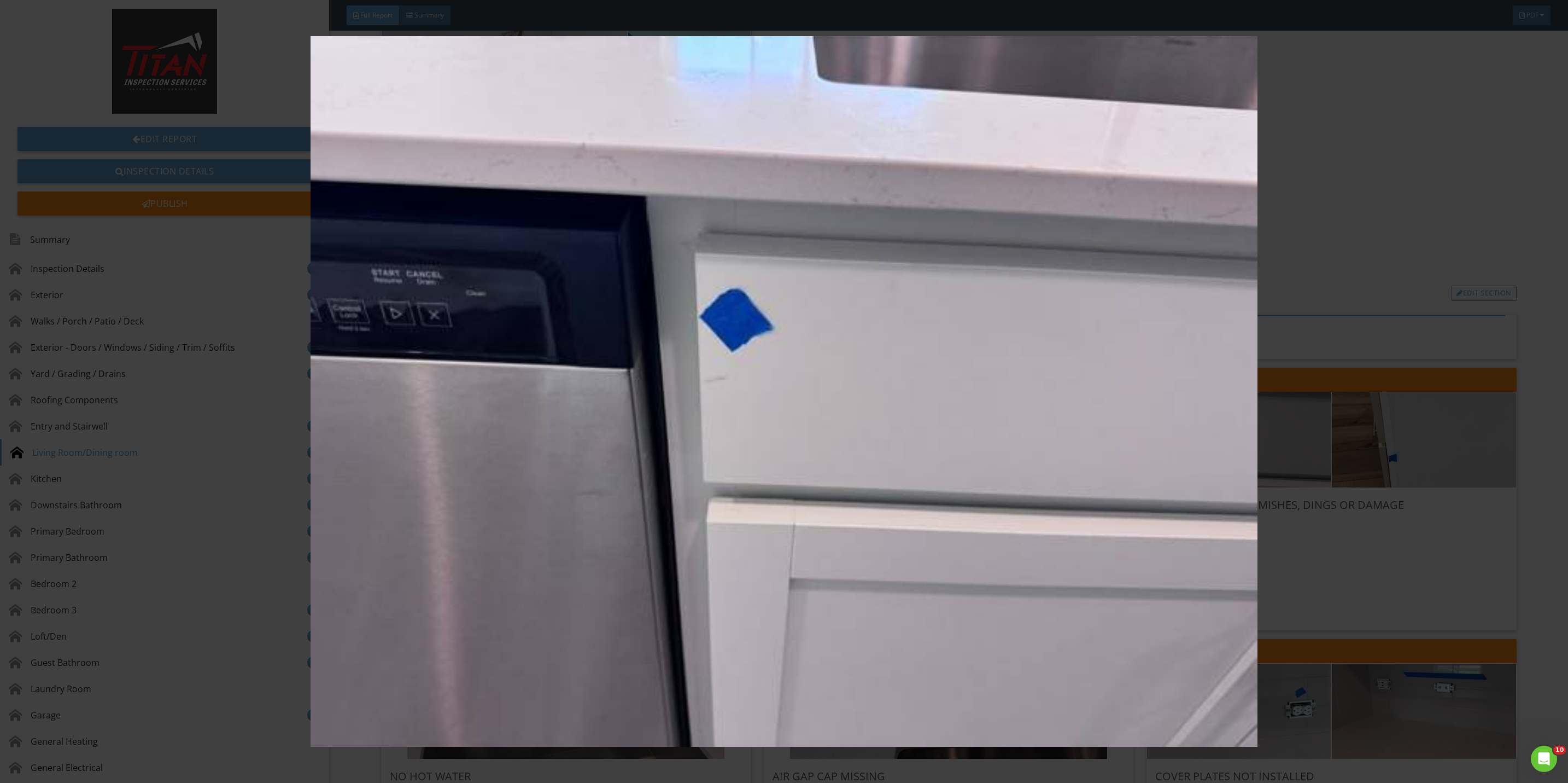
click at [1282, 547] on img at bounding box center [784, 392] width 1456 height 711
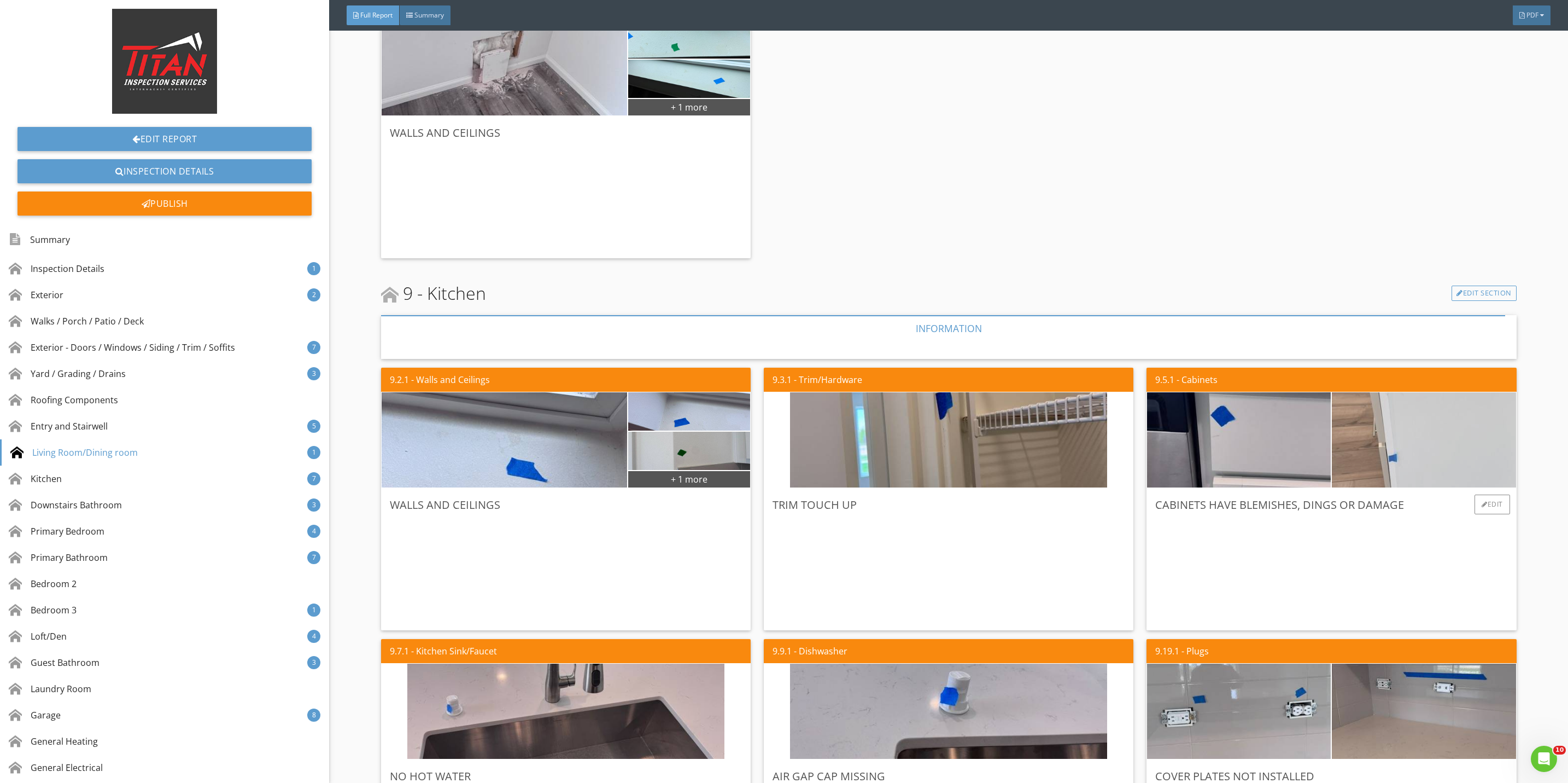
click at [1360, 456] on img at bounding box center [1424, 440] width 317 height 238
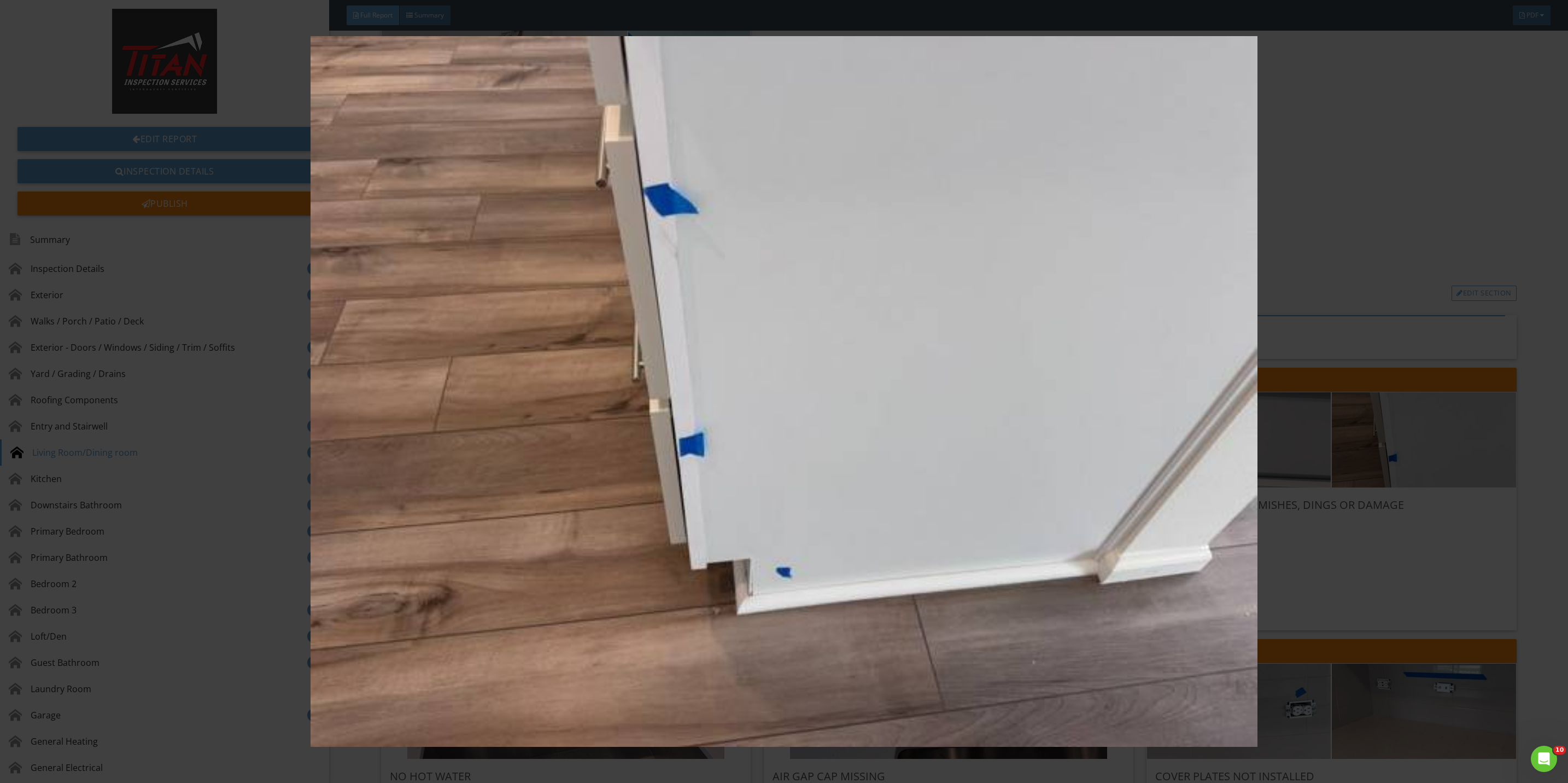
click at [1348, 563] on img at bounding box center [784, 392] width 1456 height 711
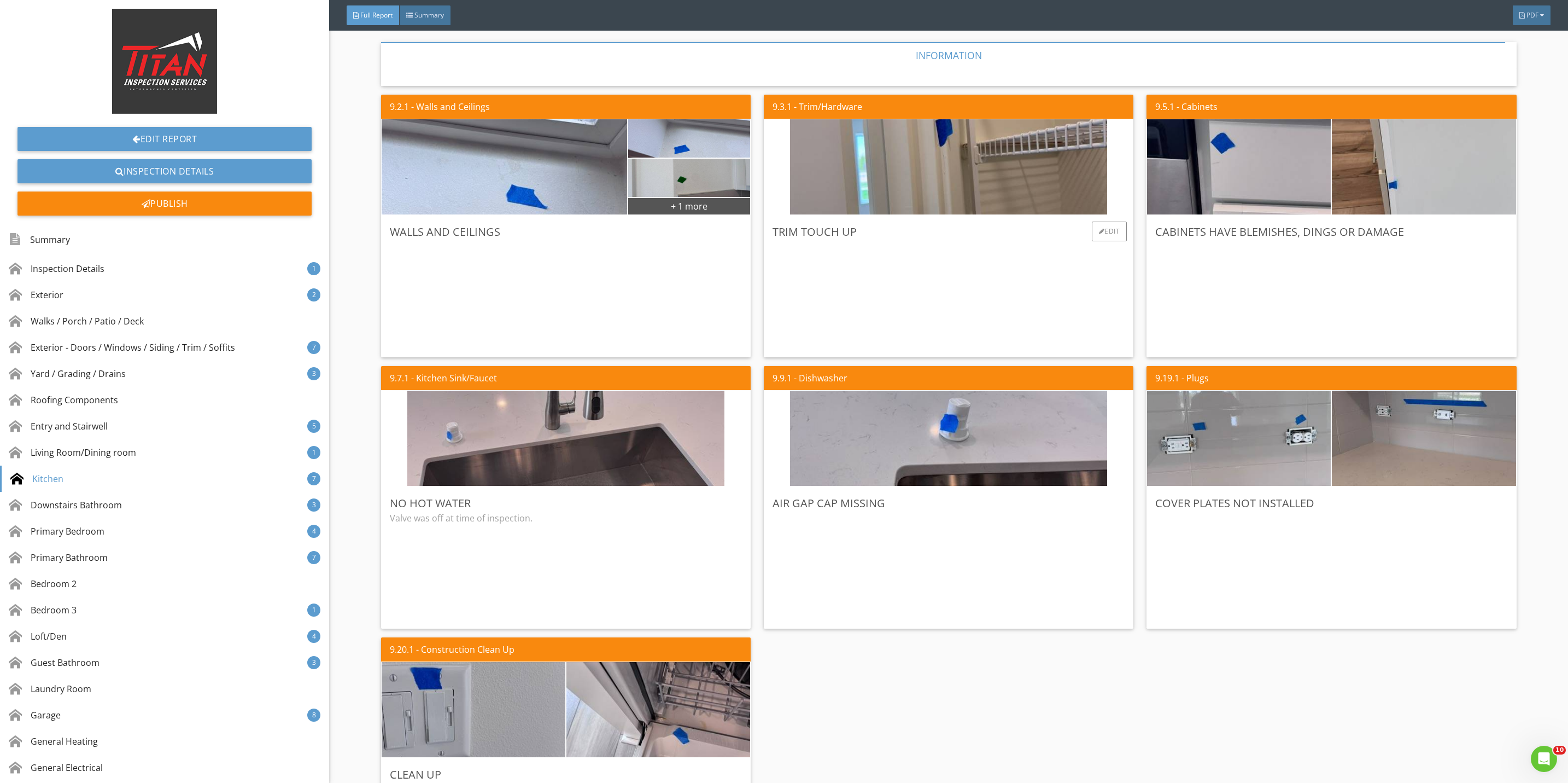
scroll to position [3692, 0]
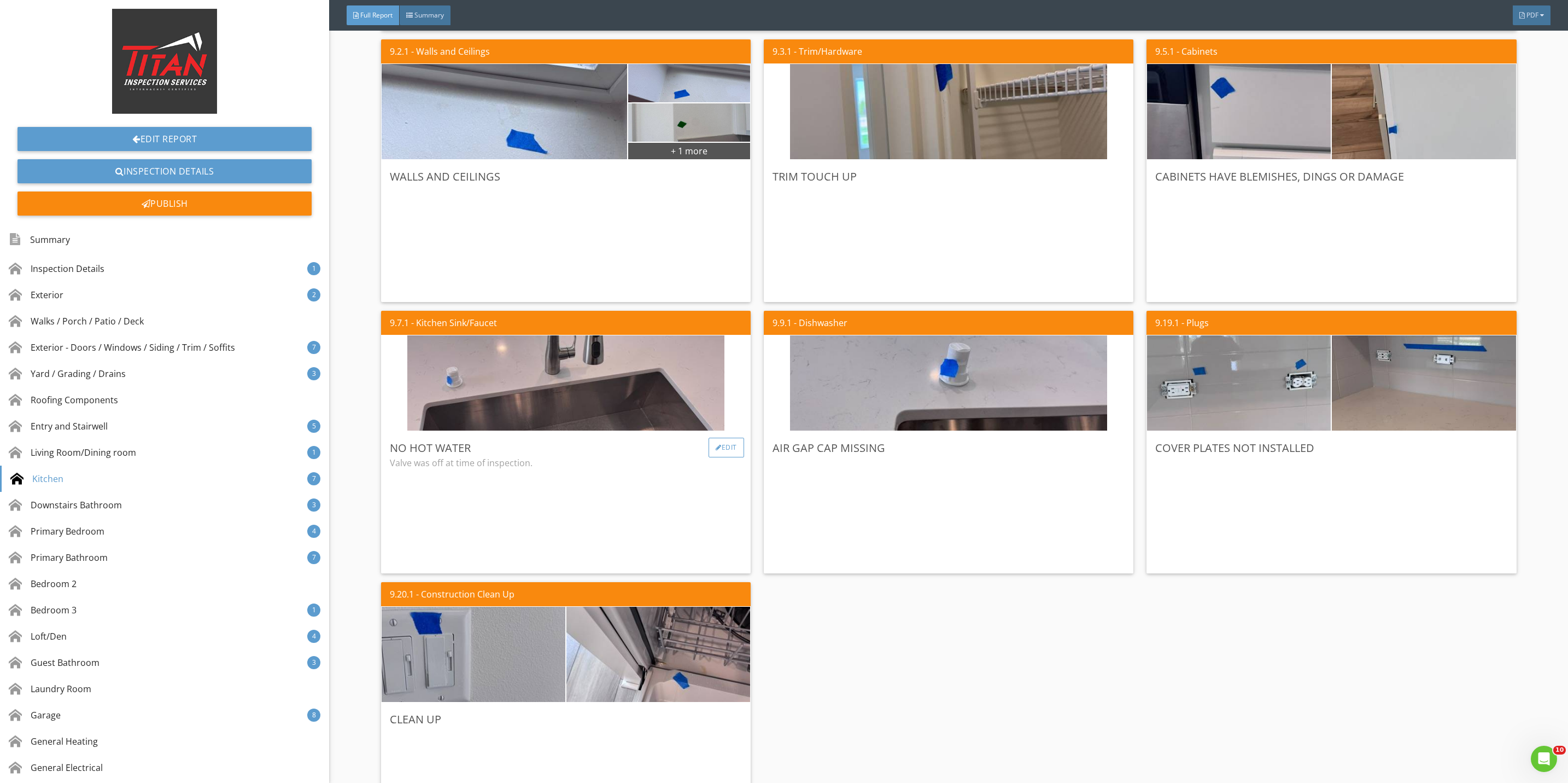
click at [717, 445] on div "Edit" at bounding box center [726, 447] width 35 height 20
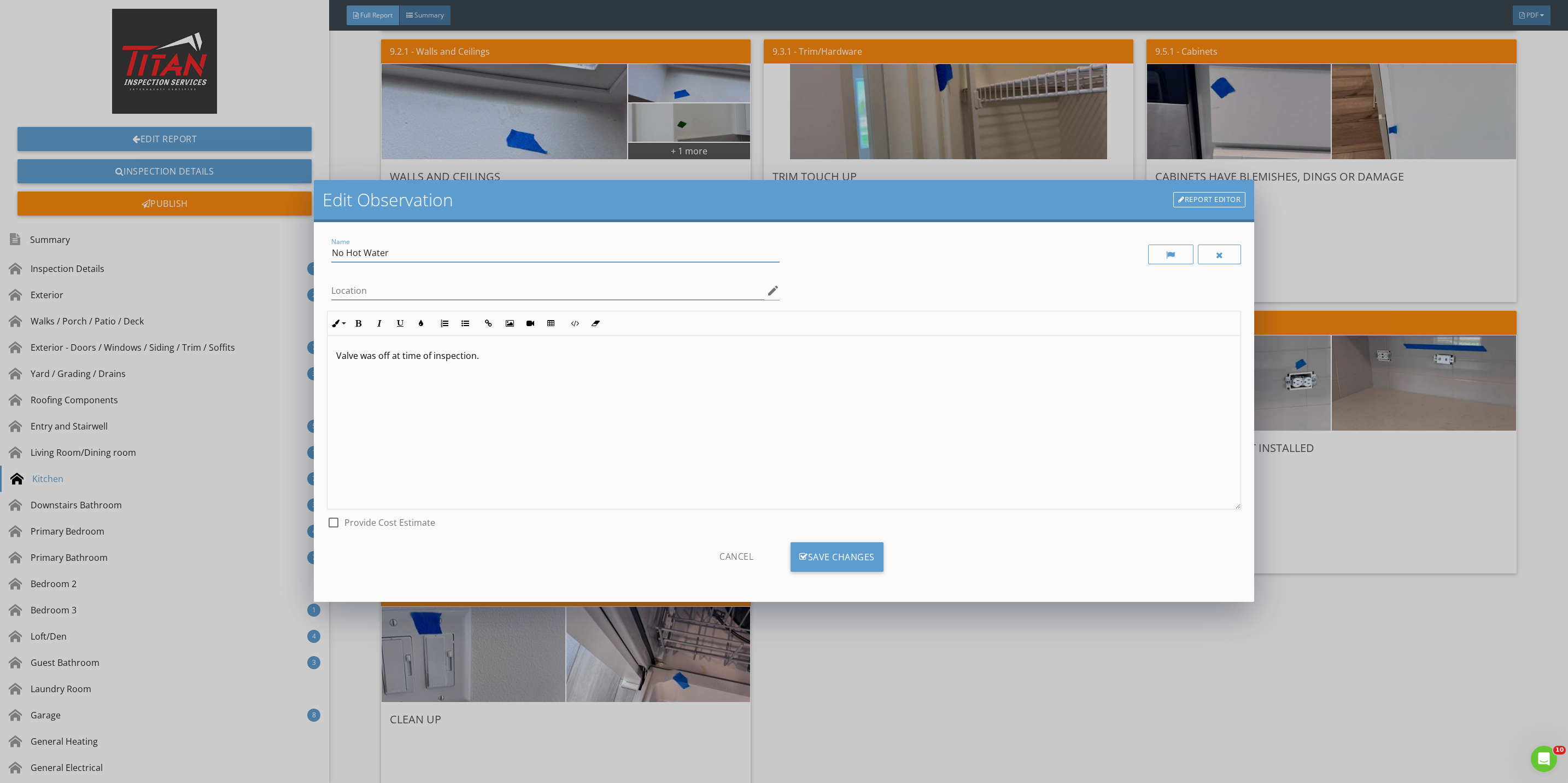
drag, startPoint x: 392, startPoint y: 251, endPoint x: 290, endPoint y: 250, distance: 102.0
click at [290, 250] on div "Edit Observation Report Editor Name No Hot Water Location edit Inline Style XLa…" at bounding box center [784, 392] width 1568 height 783
click at [827, 555] on div "Save Changes" at bounding box center [837, 556] width 93 height 30
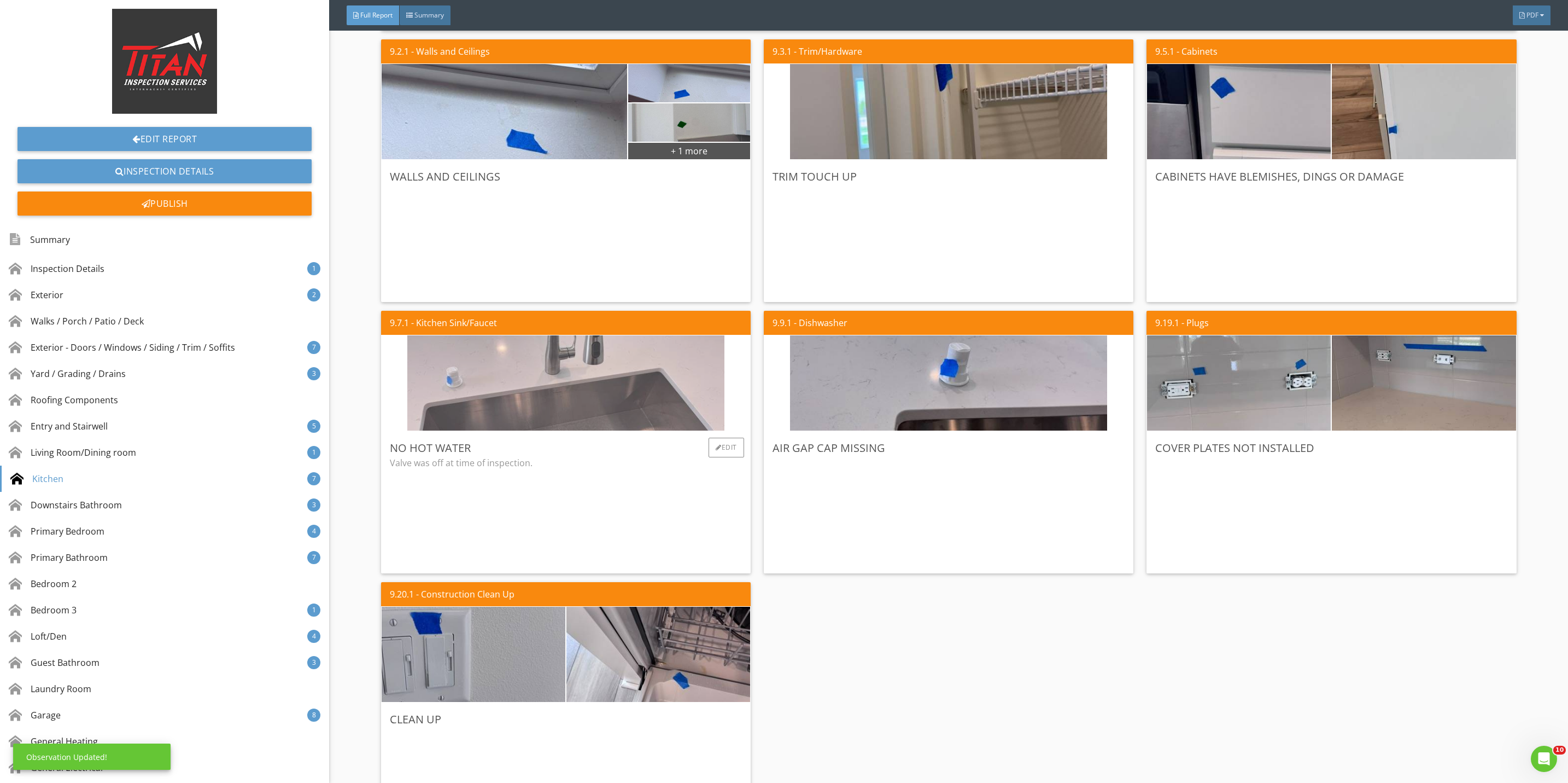
click at [609, 401] on img at bounding box center [565, 383] width 317 height 238
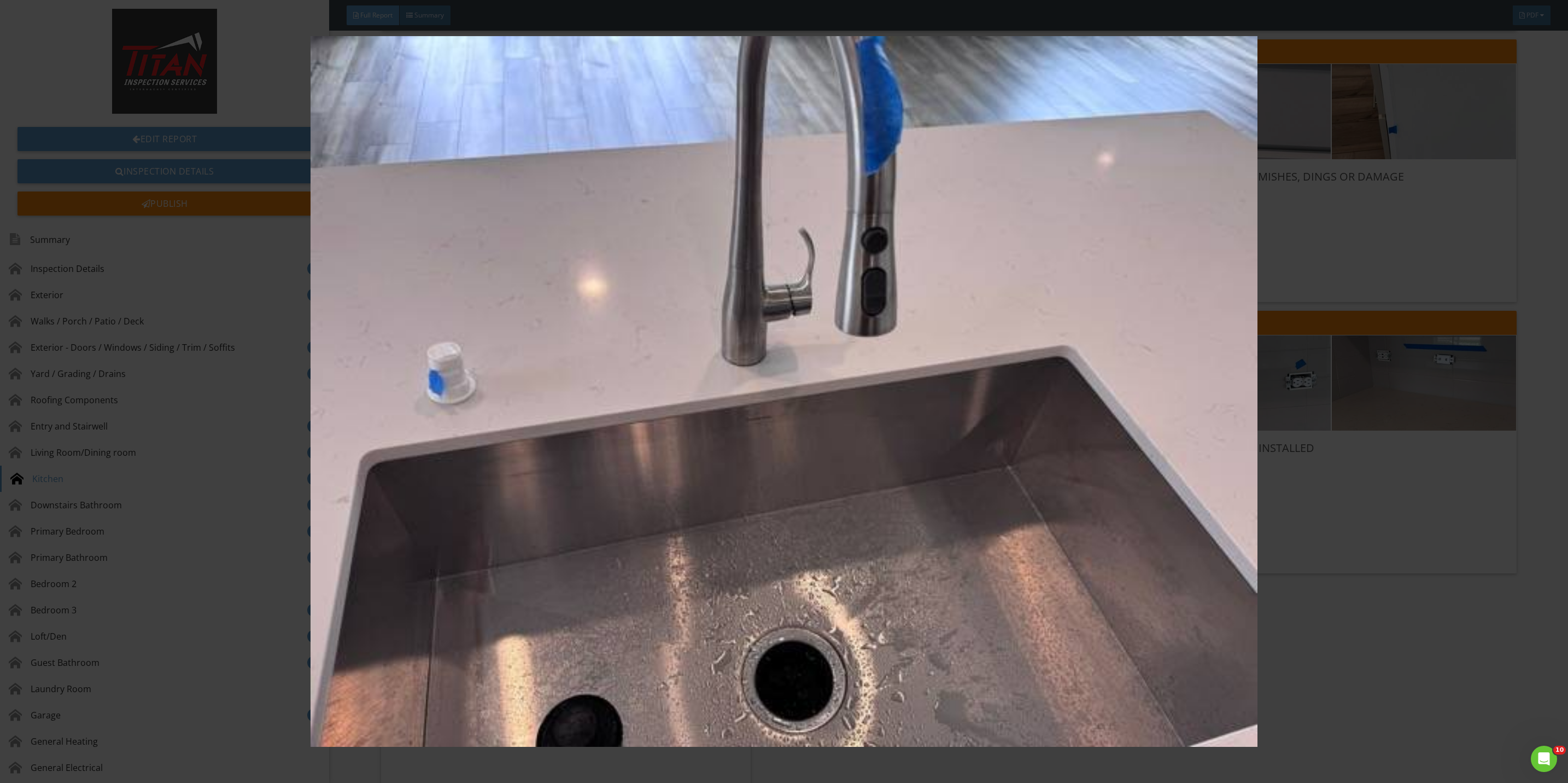
click at [1301, 547] on img at bounding box center [784, 392] width 1456 height 711
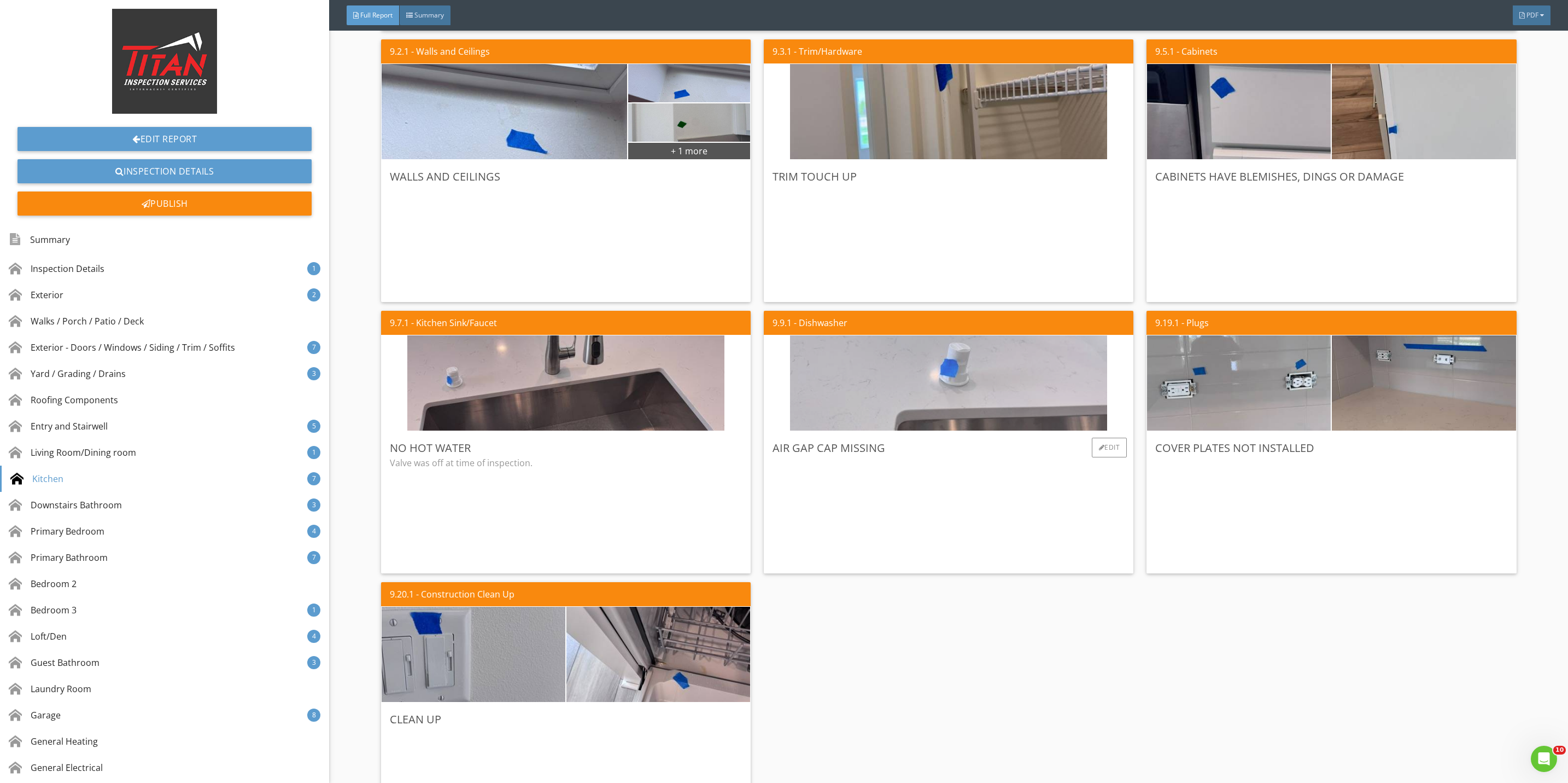
click at [970, 409] on img at bounding box center [949, 383] width 317 height 238
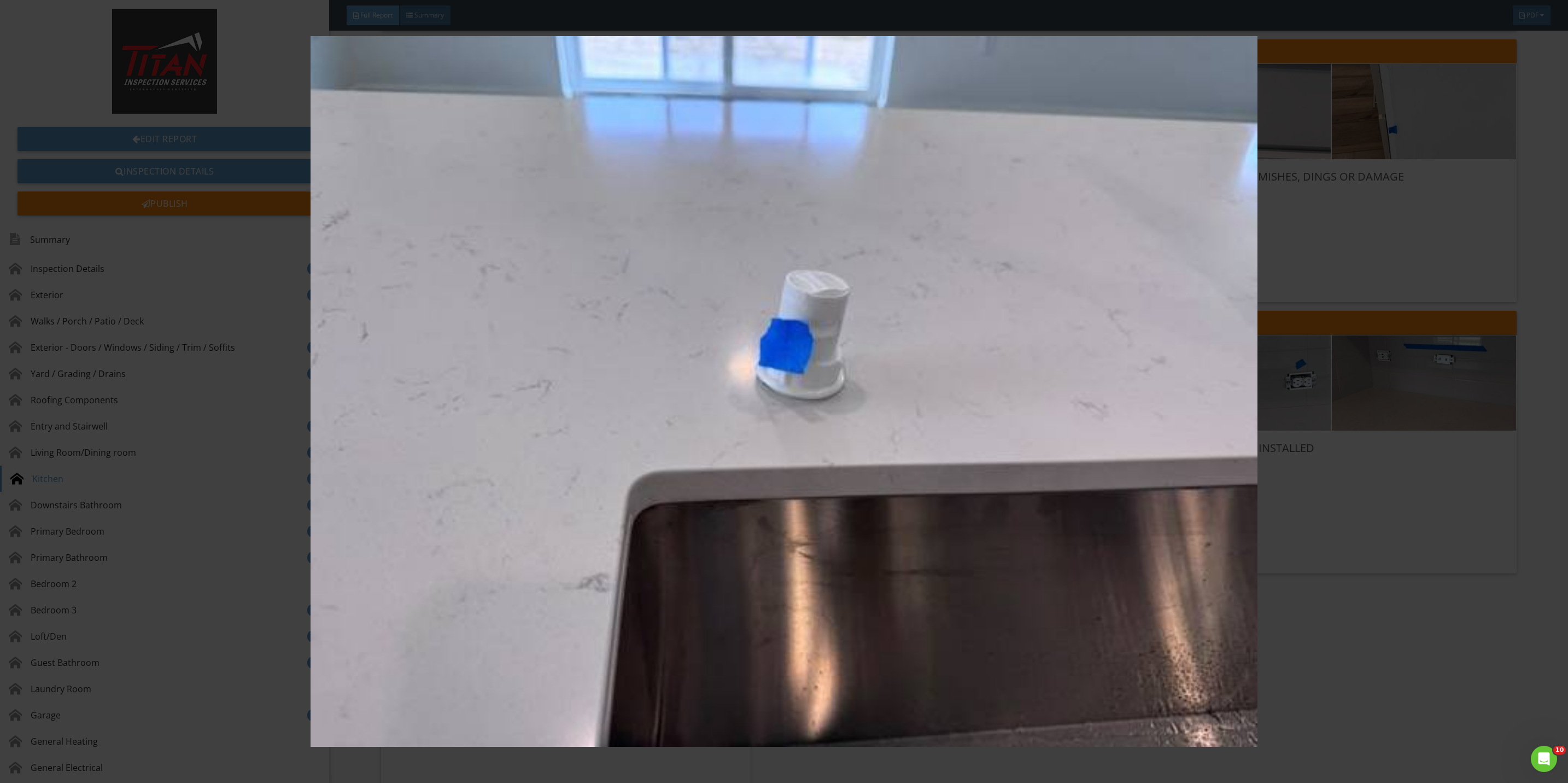
click at [1325, 522] on img at bounding box center [784, 392] width 1456 height 711
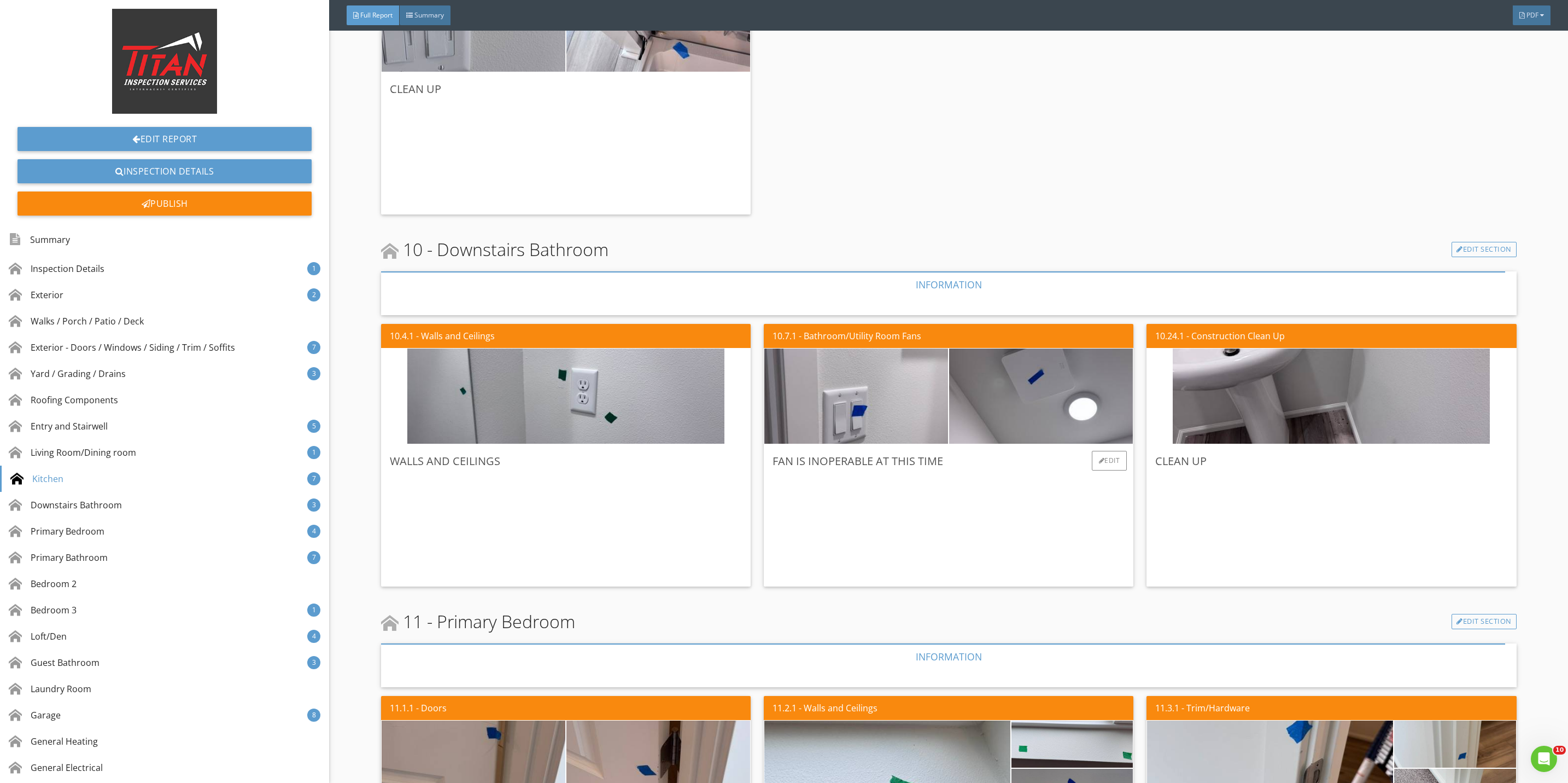
scroll to position [4430, 0]
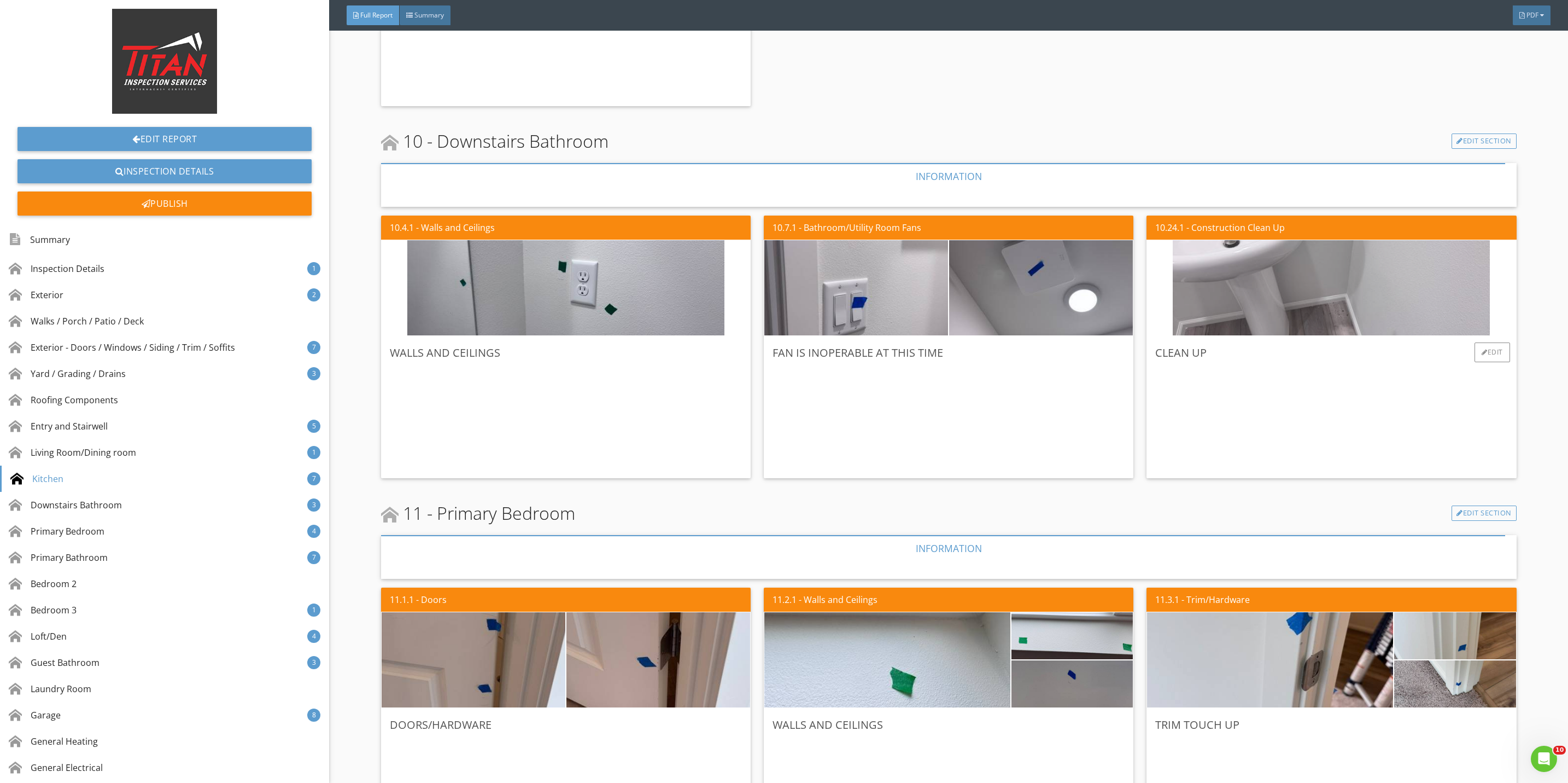
click at [1218, 295] on img at bounding box center [1331, 288] width 317 height 238
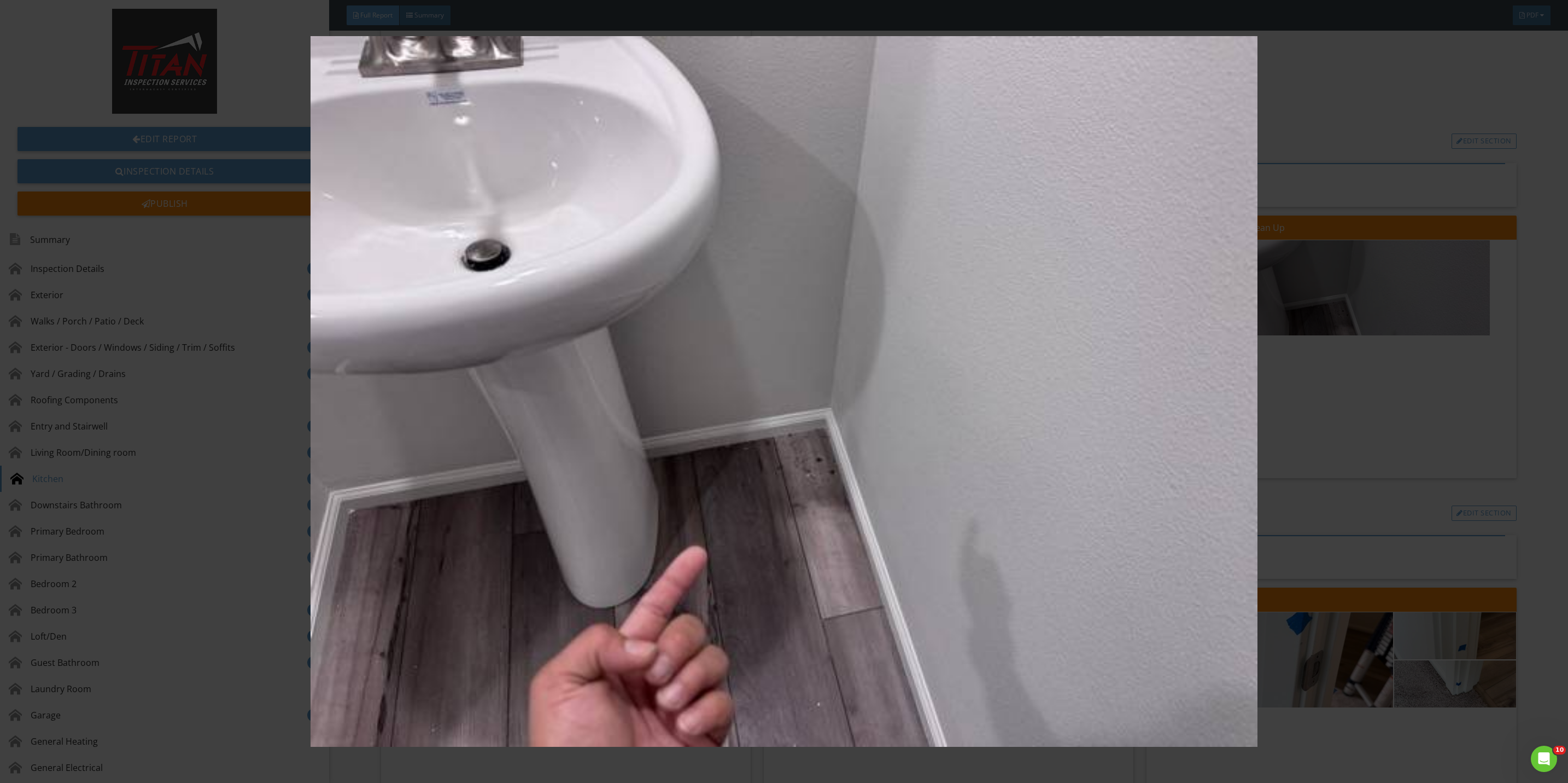
click at [1333, 405] on img at bounding box center [784, 392] width 1456 height 711
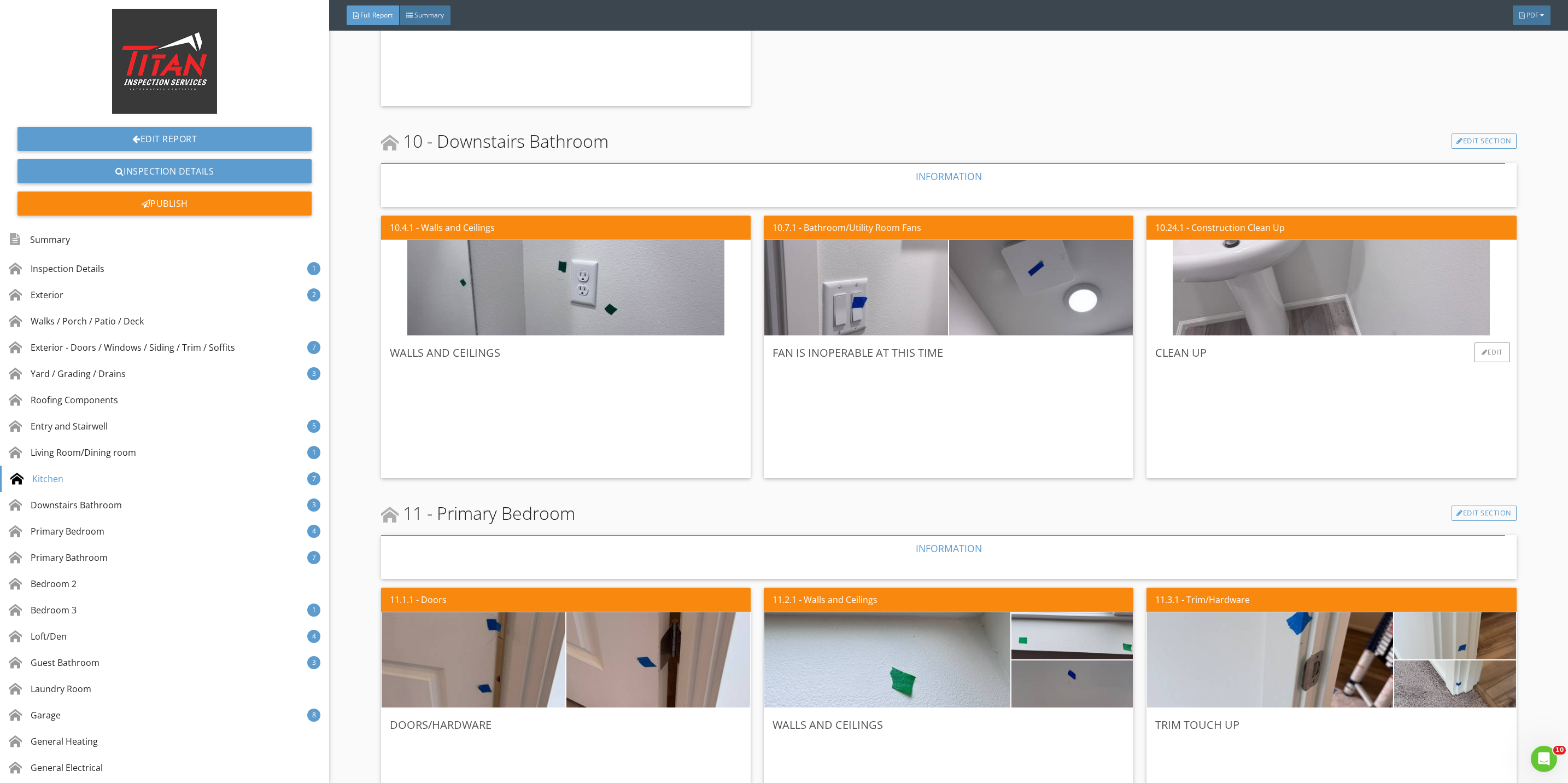
click at [1211, 282] on img at bounding box center [1331, 288] width 317 height 238
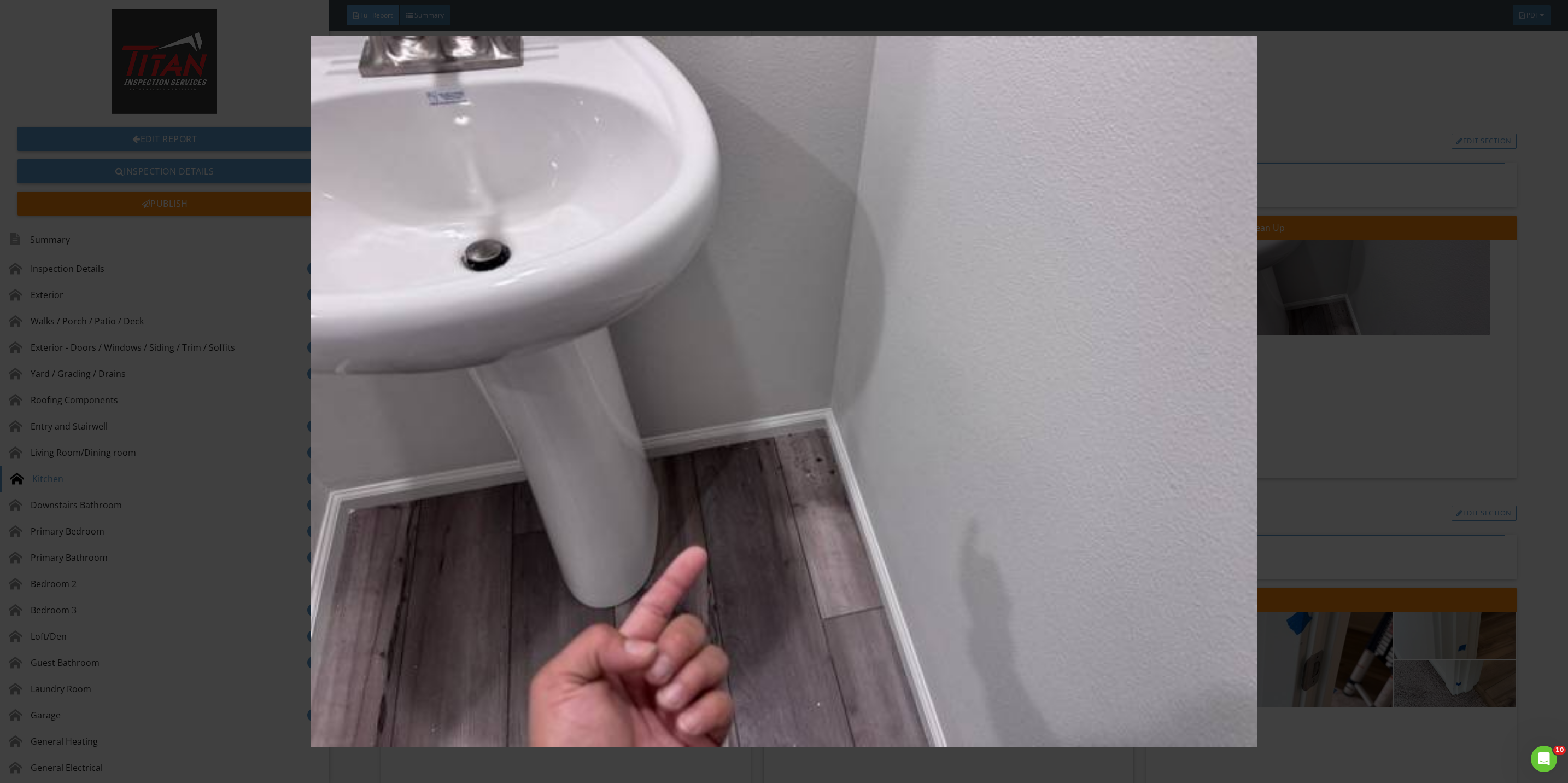
click at [1360, 415] on img at bounding box center [784, 392] width 1456 height 711
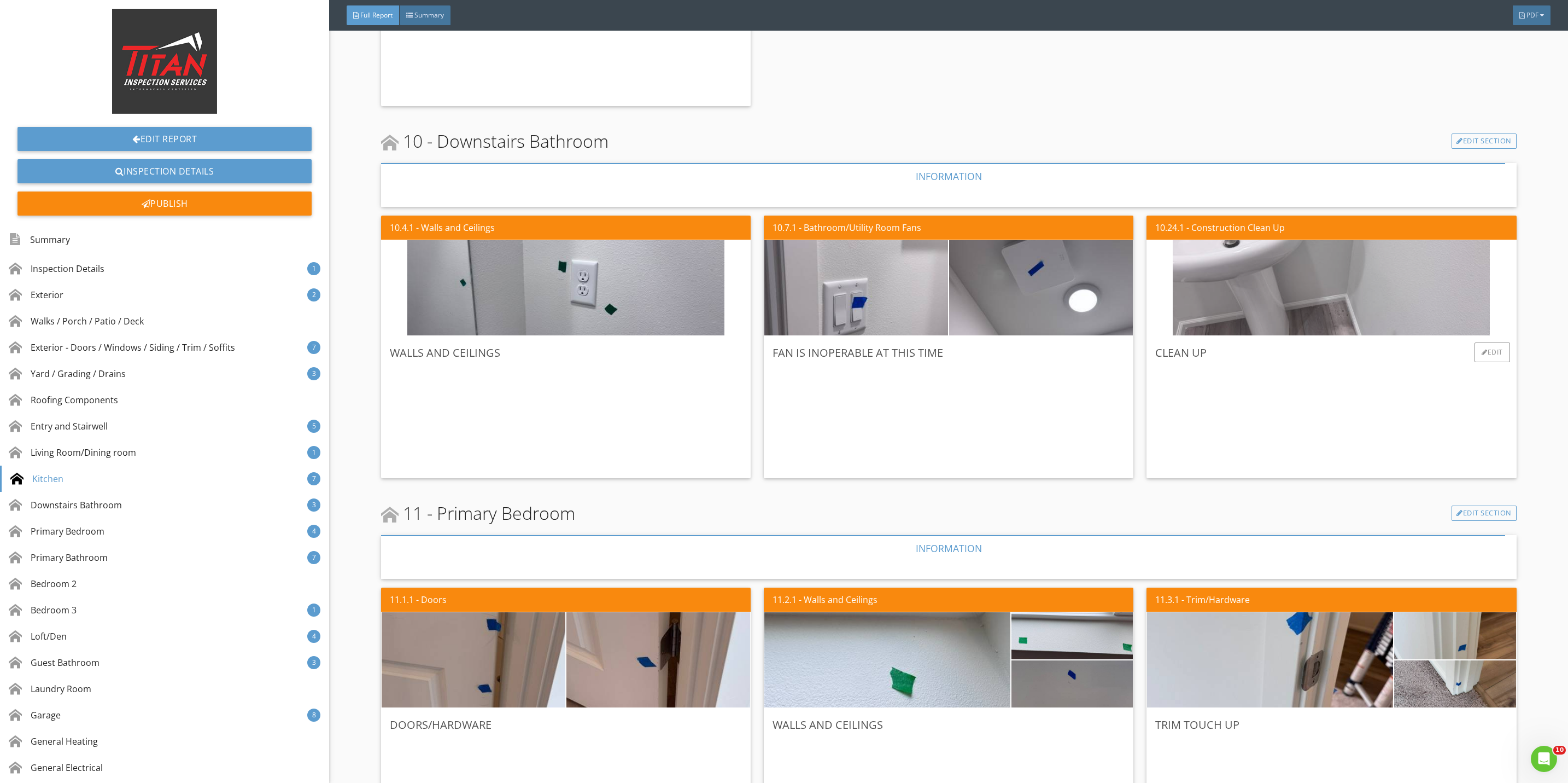
click at [1222, 312] on img at bounding box center [1331, 288] width 317 height 238
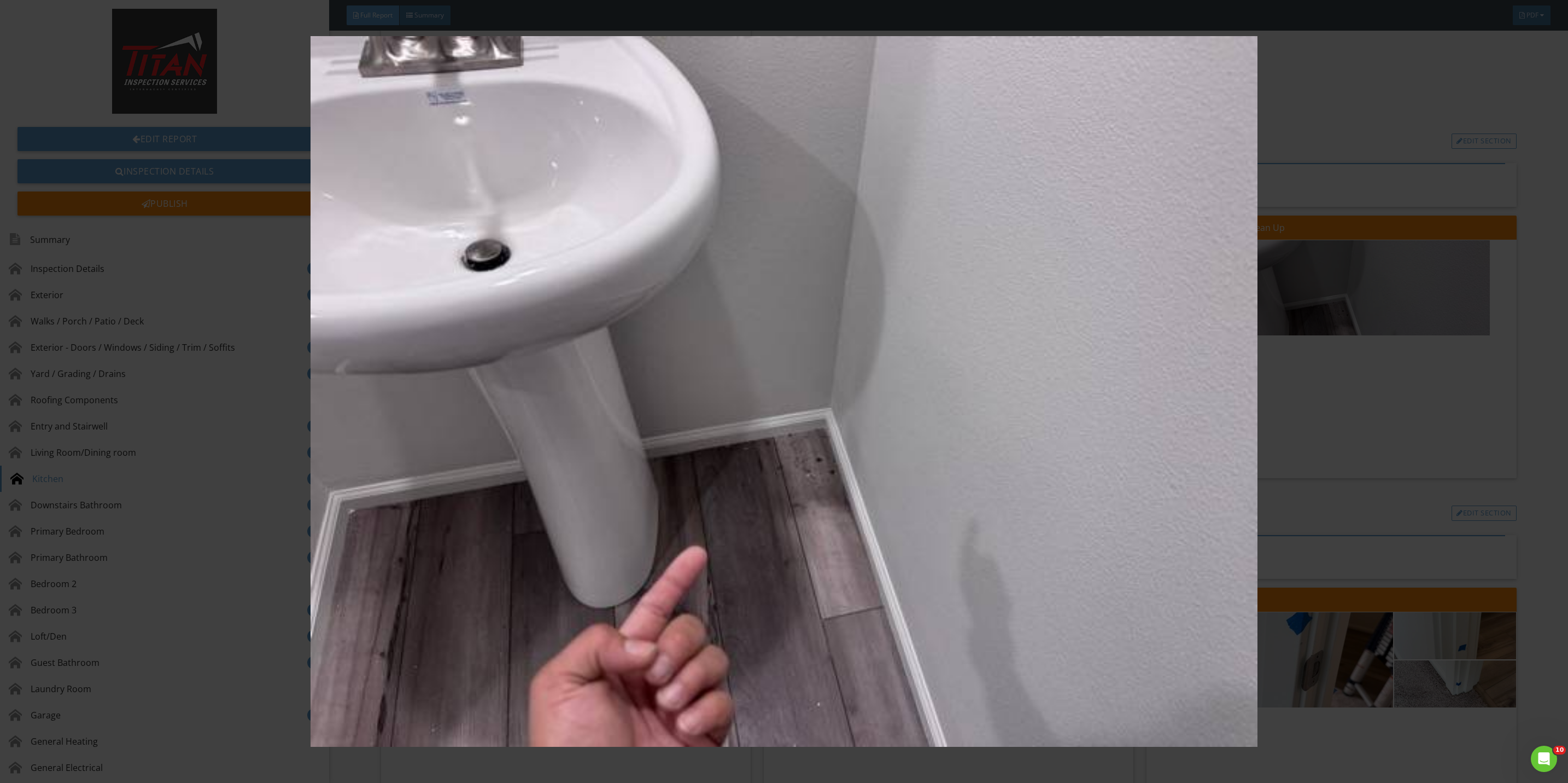
click at [1318, 420] on img at bounding box center [784, 392] width 1456 height 711
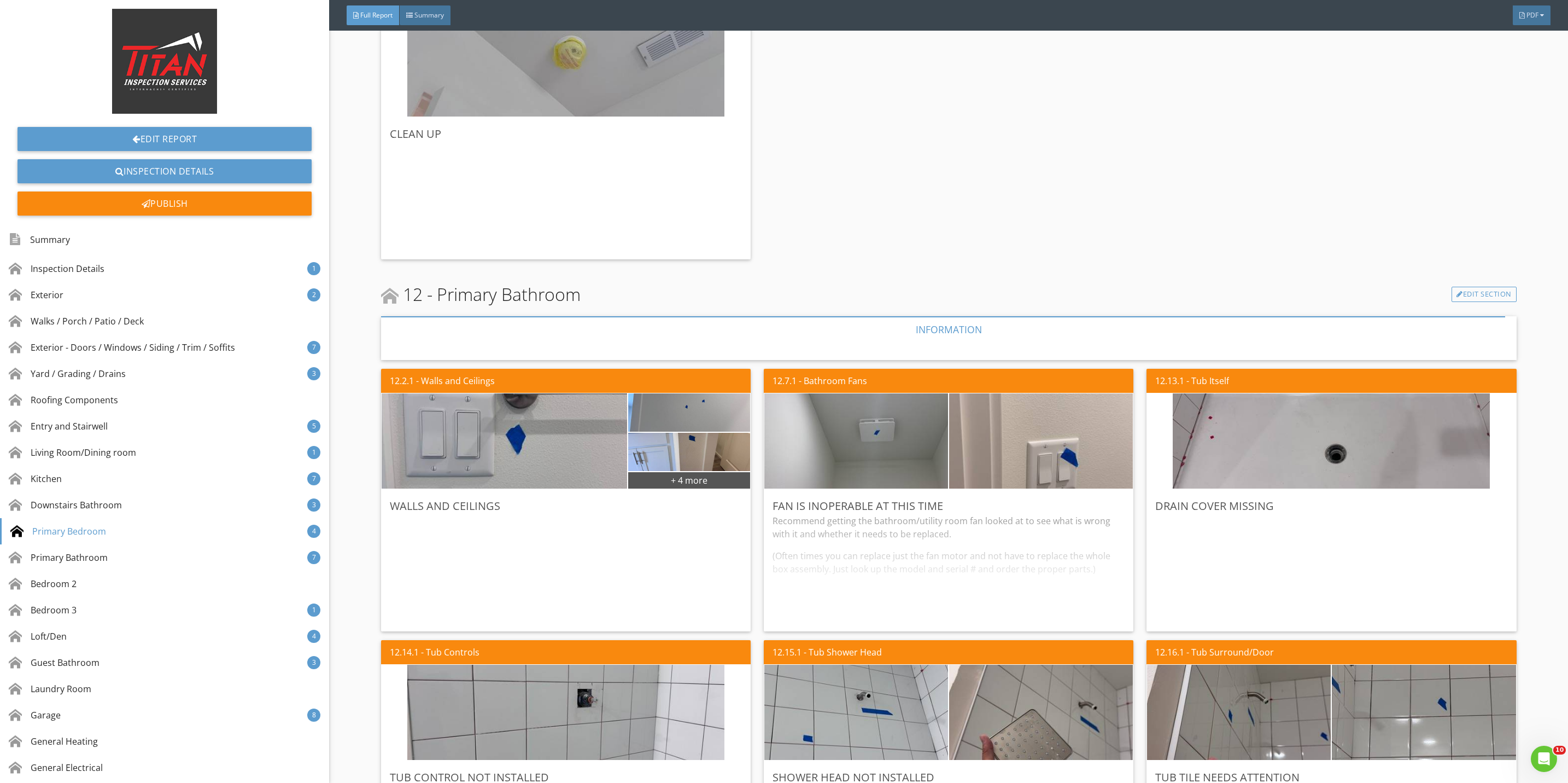
scroll to position [5332, 0]
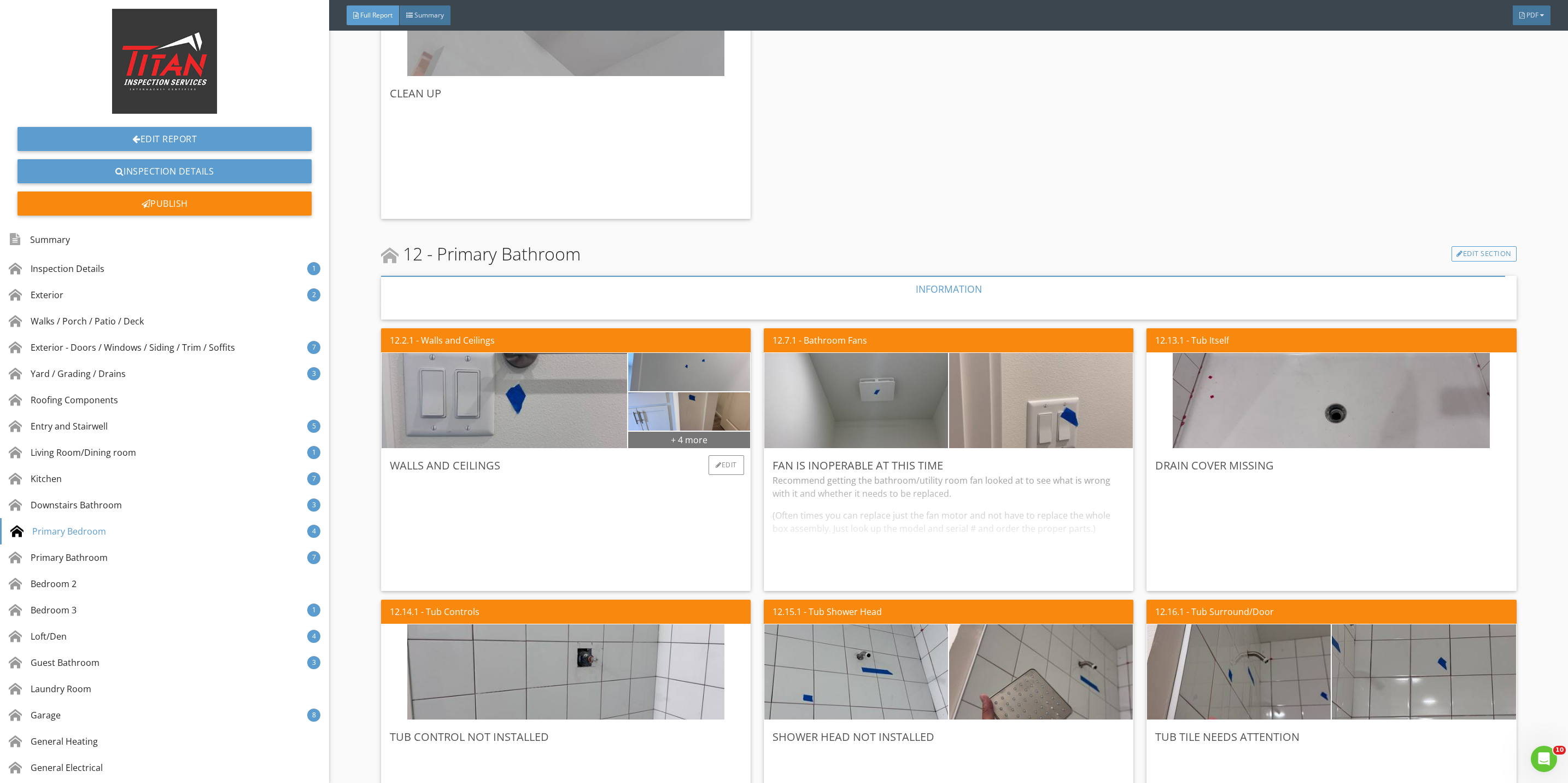
click at [645, 433] on div "+ 4 more" at bounding box center [689, 438] width 122 height 17
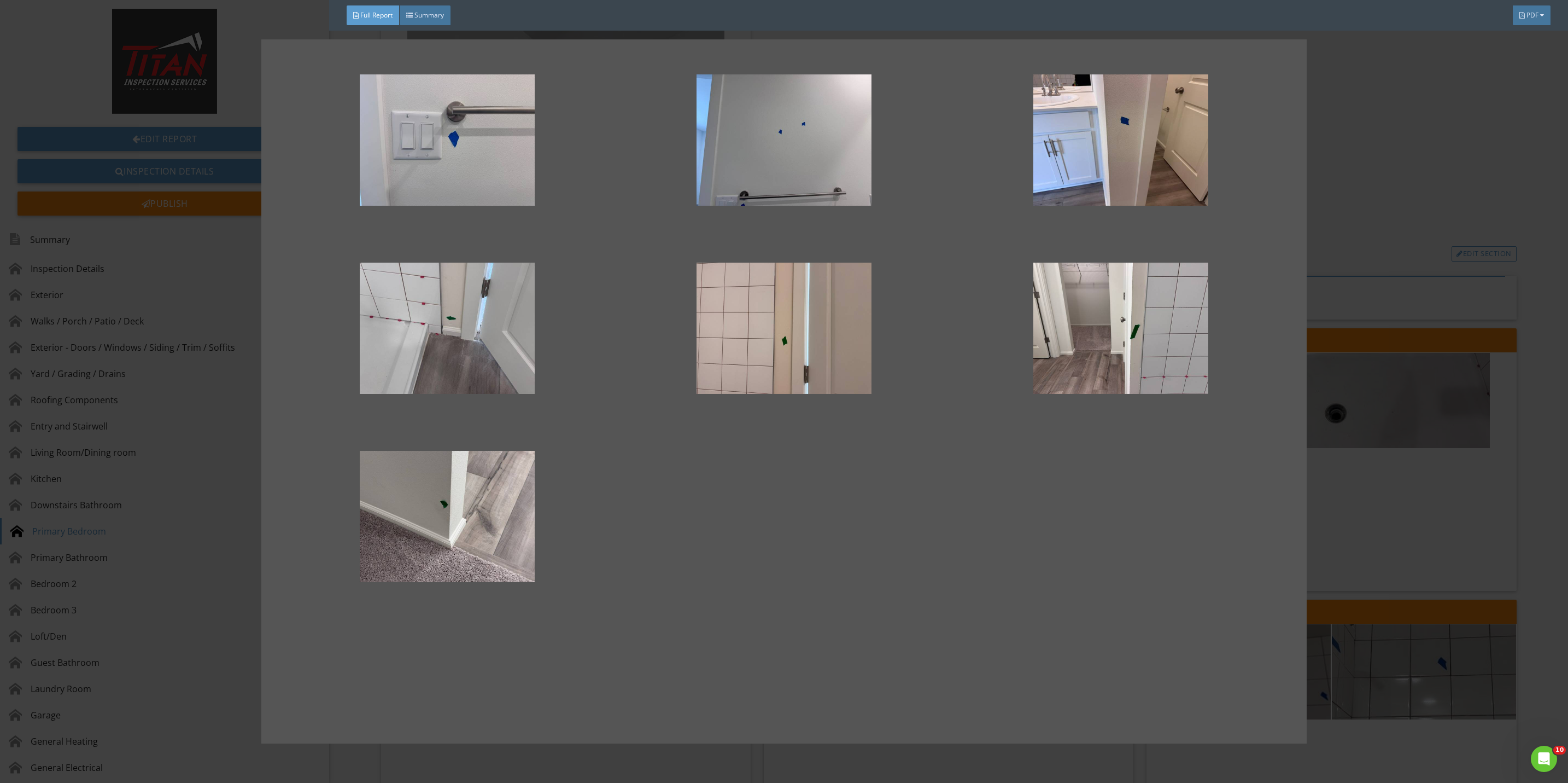
click at [1422, 533] on div at bounding box center [784, 392] width 1568 height 783
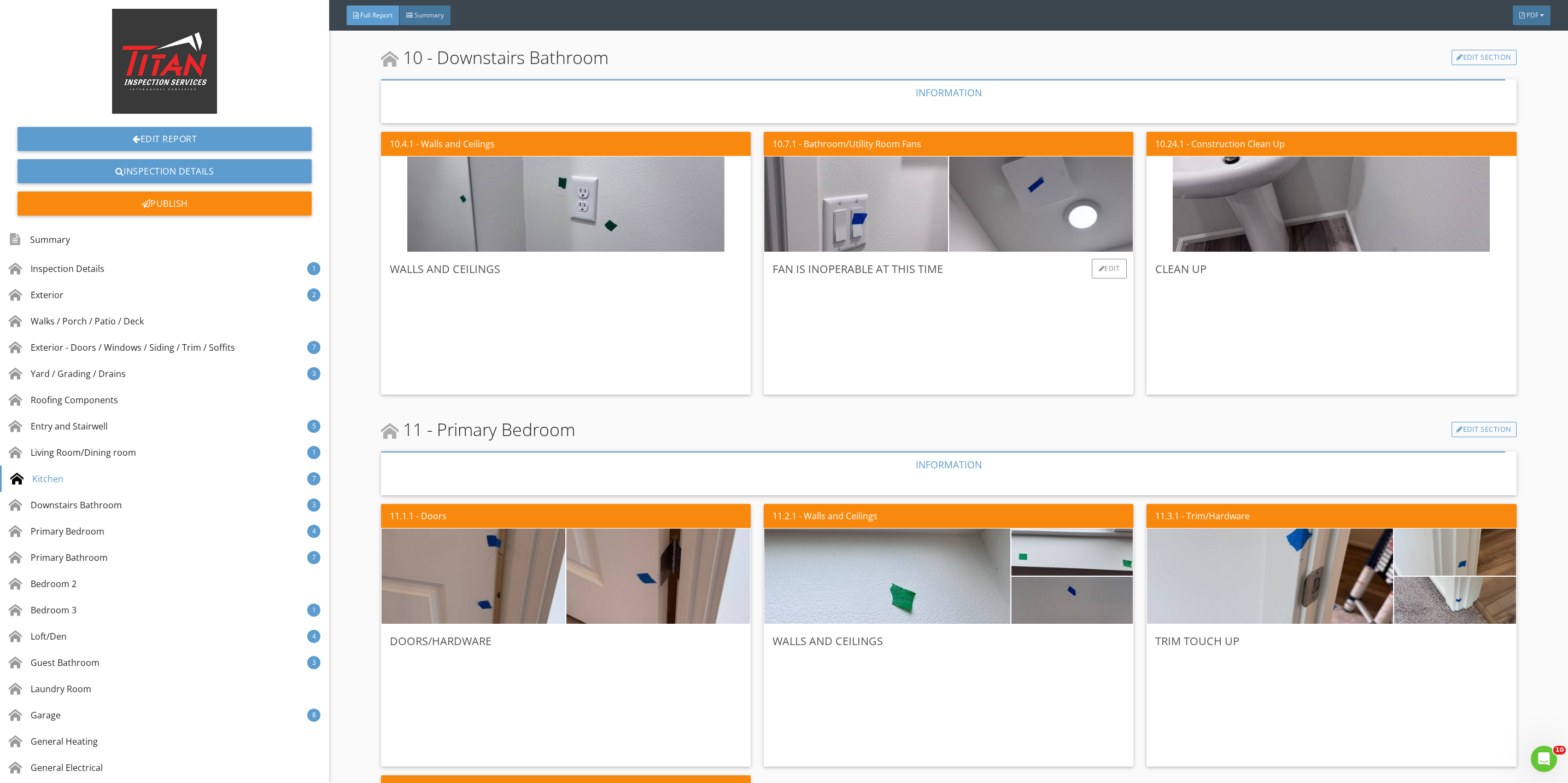
scroll to position [4512, 0]
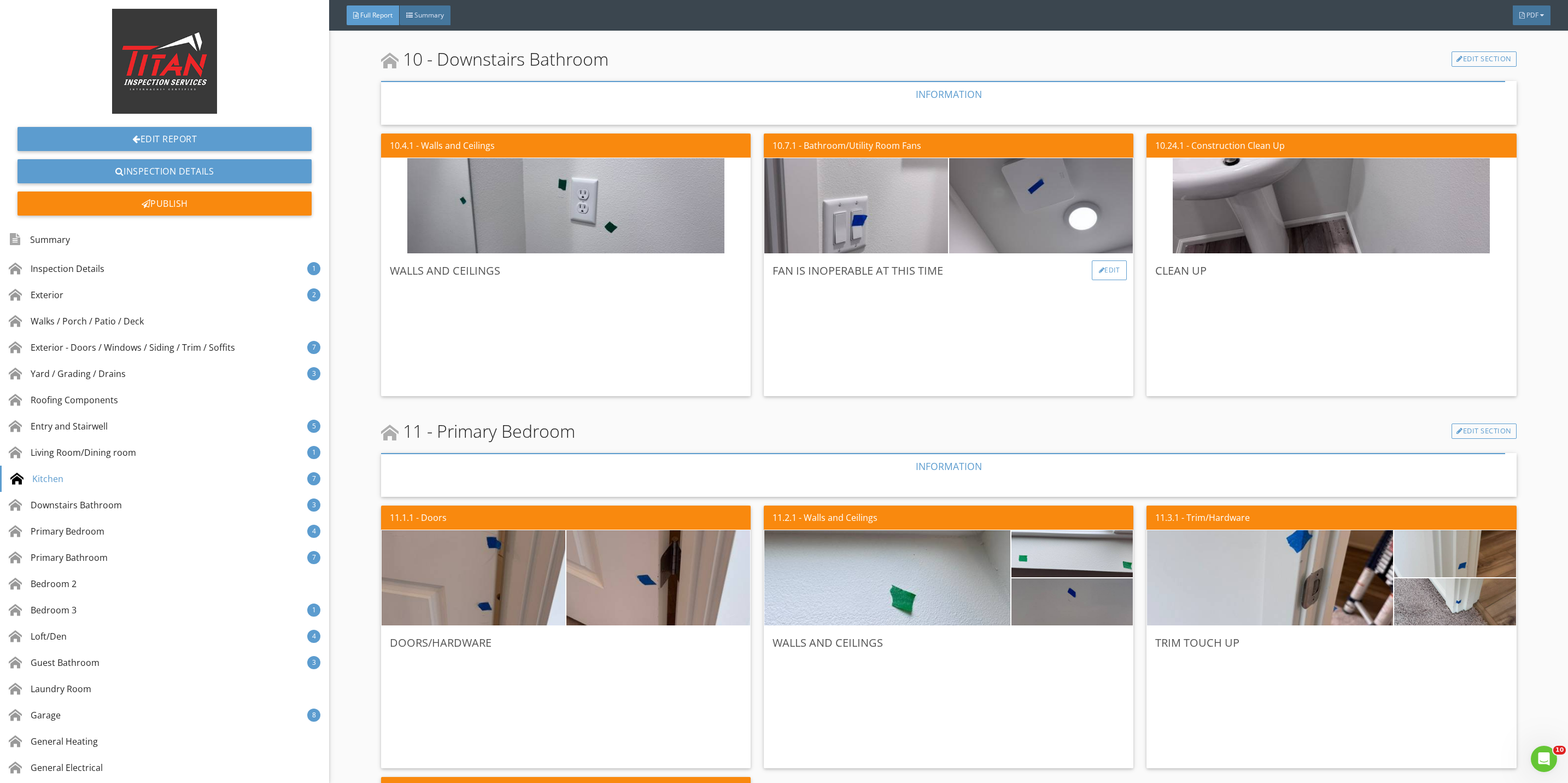
click at [1095, 269] on div "Edit" at bounding box center [1109, 270] width 35 height 20
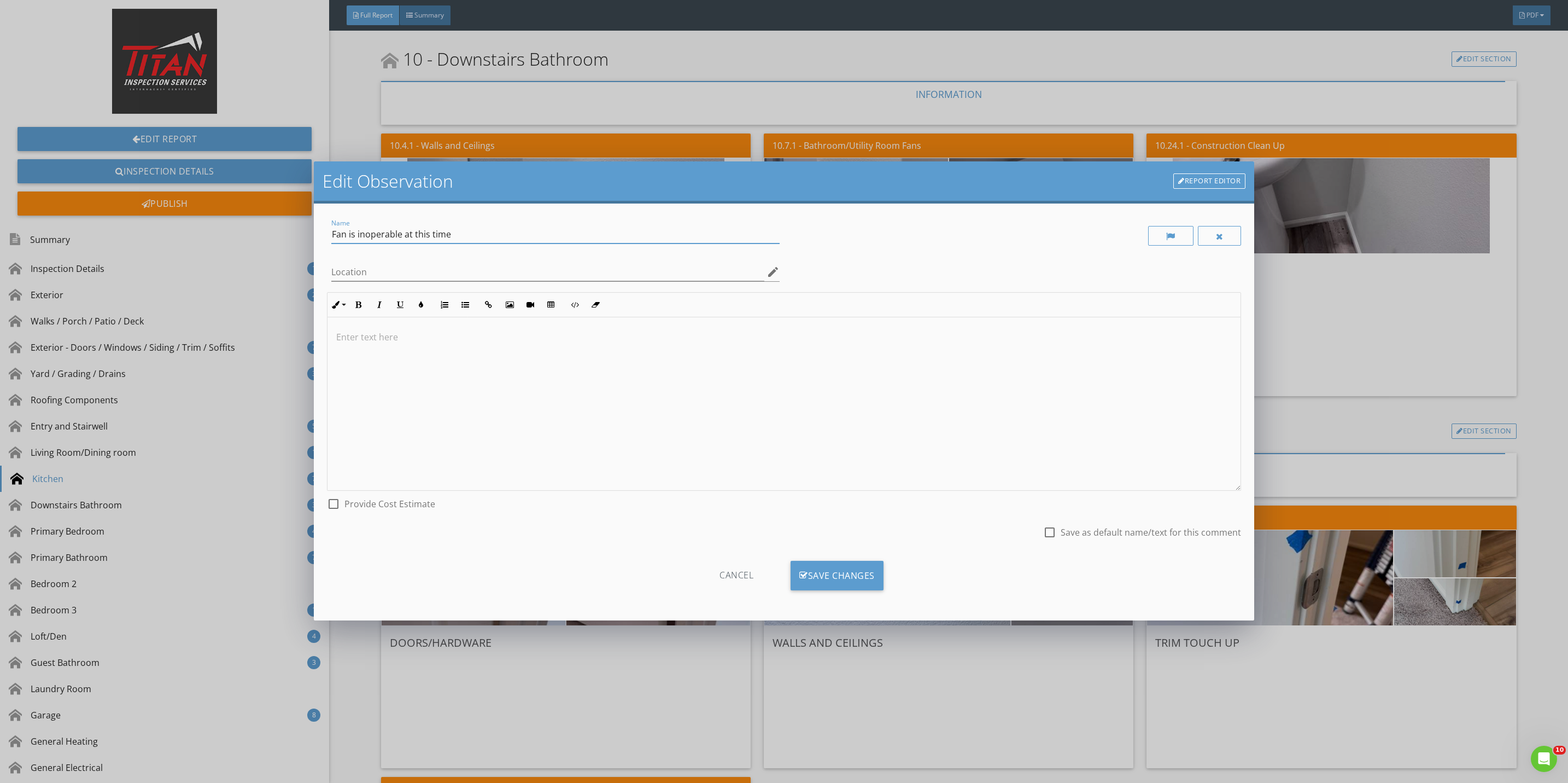
drag, startPoint x: 446, startPoint y: 234, endPoint x: 400, endPoint y: 239, distance: 46.3
click at [400, 239] on input "Fan is inoperable at this time" at bounding box center [555, 235] width 448 height 18
type input "Fan is inoperable"
click at [839, 576] on div "Save Changes" at bounding box center [837, 575] width 93 height 30
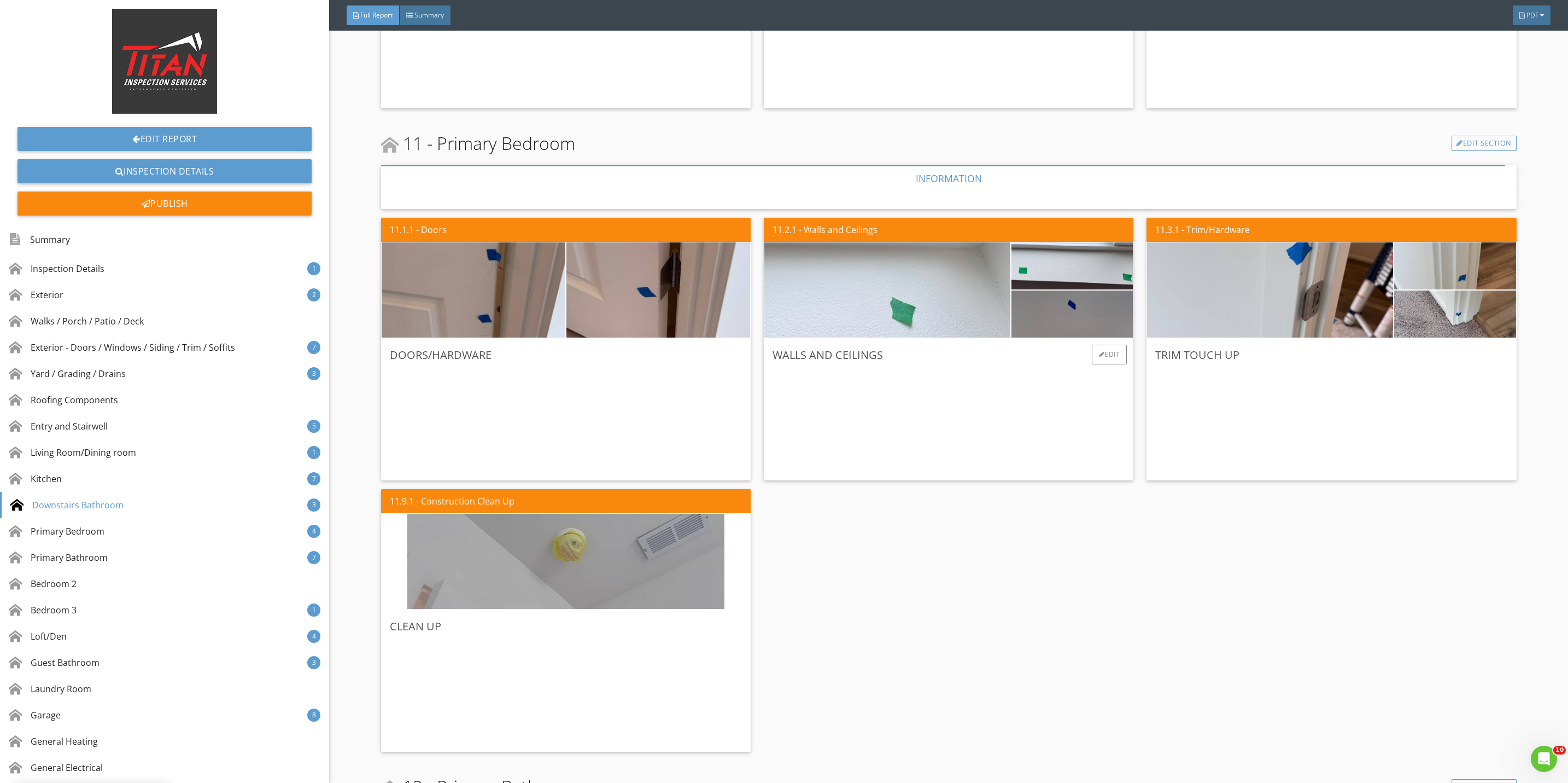
scroll to position [4594, 0]
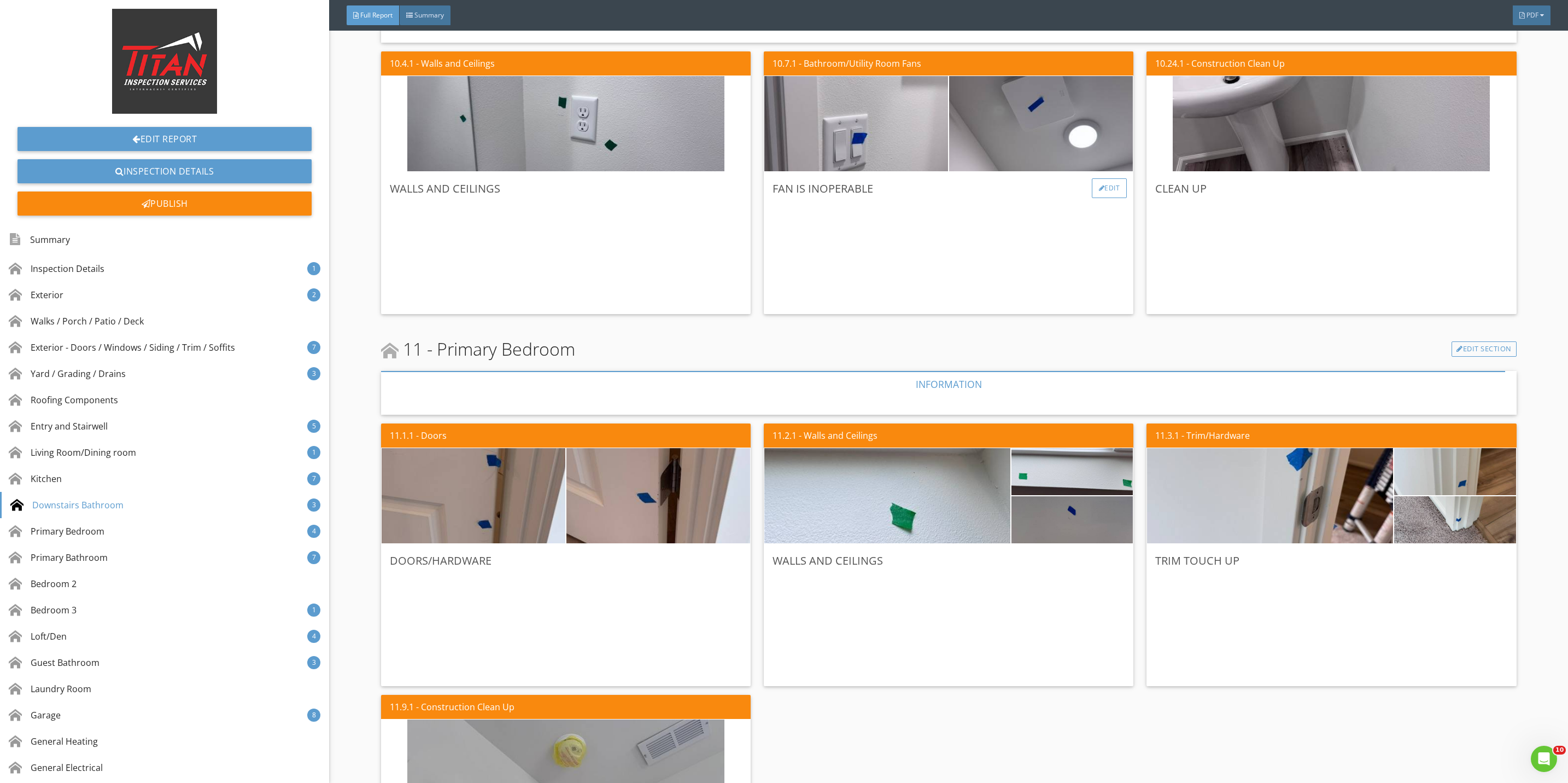
click at [1099, 187] on div at bounding box center [1101, 188] width 6 height 7
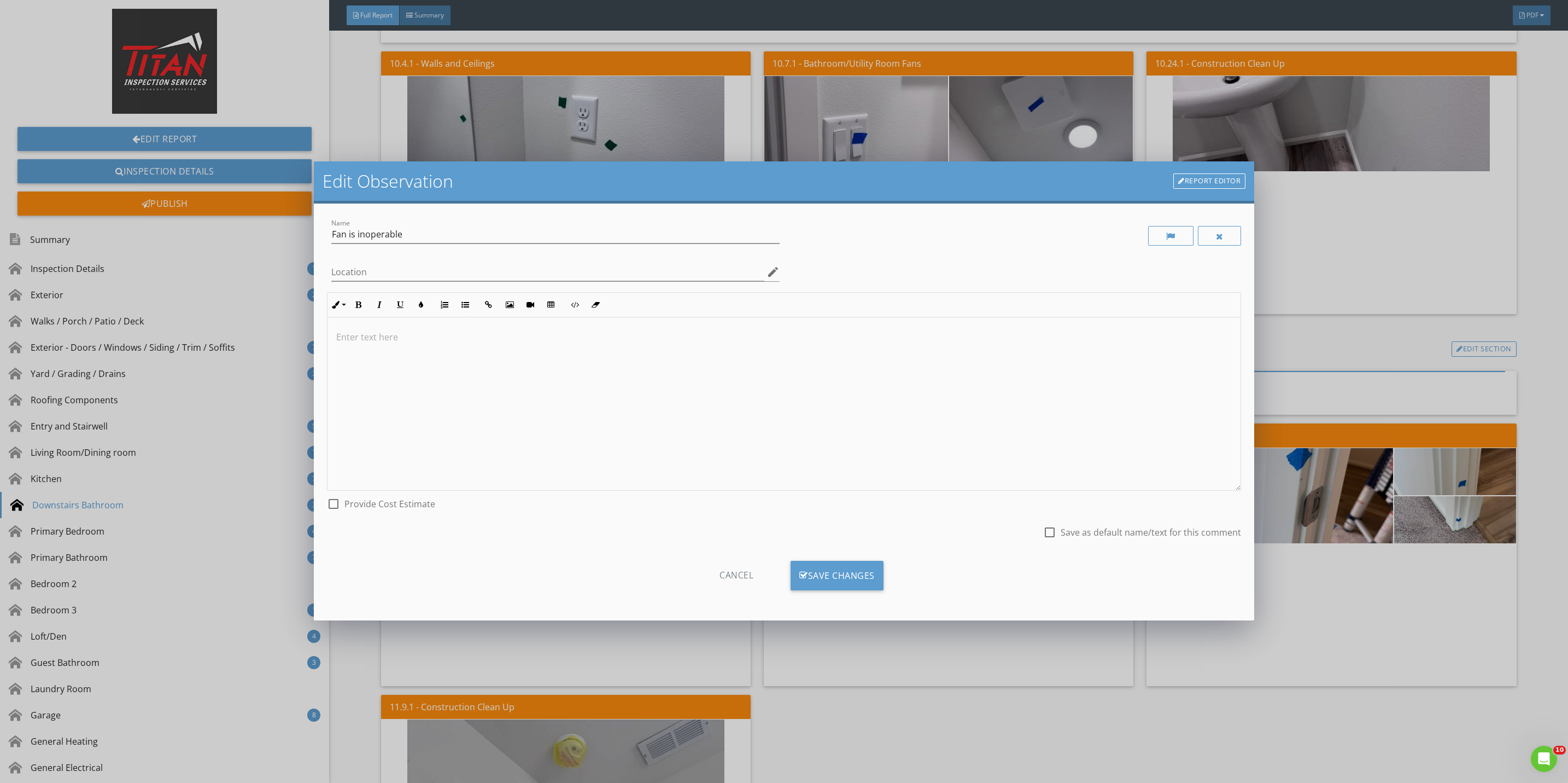
click at [1050, 532] on div at bounding box center [1049, 532] width 19 height 19
checkbox input "true"
click at [850, 575] on div "Save Changes" at bounding box center [837, 575] width 93 height 30
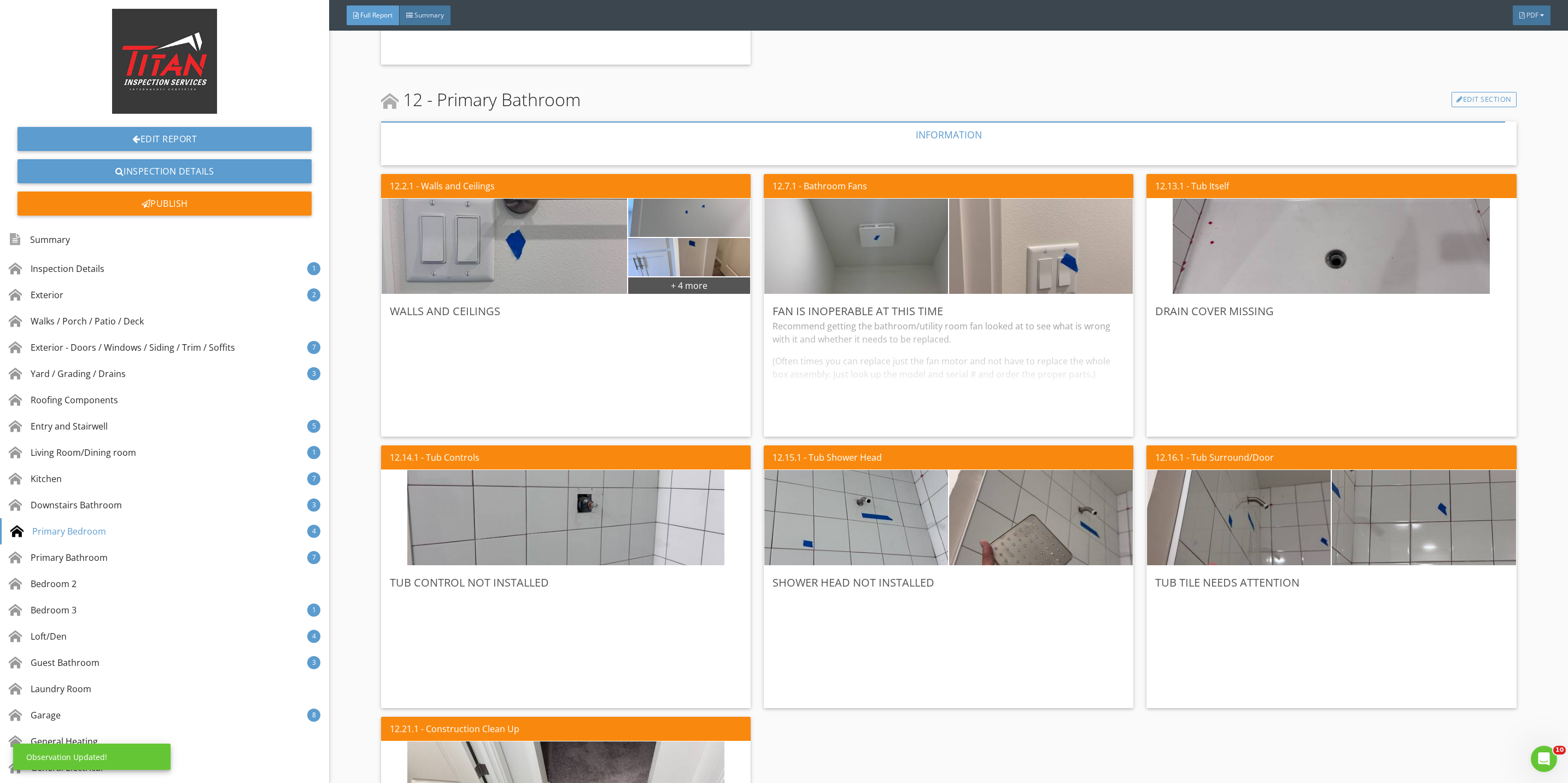
scroll to position [5579, 0]
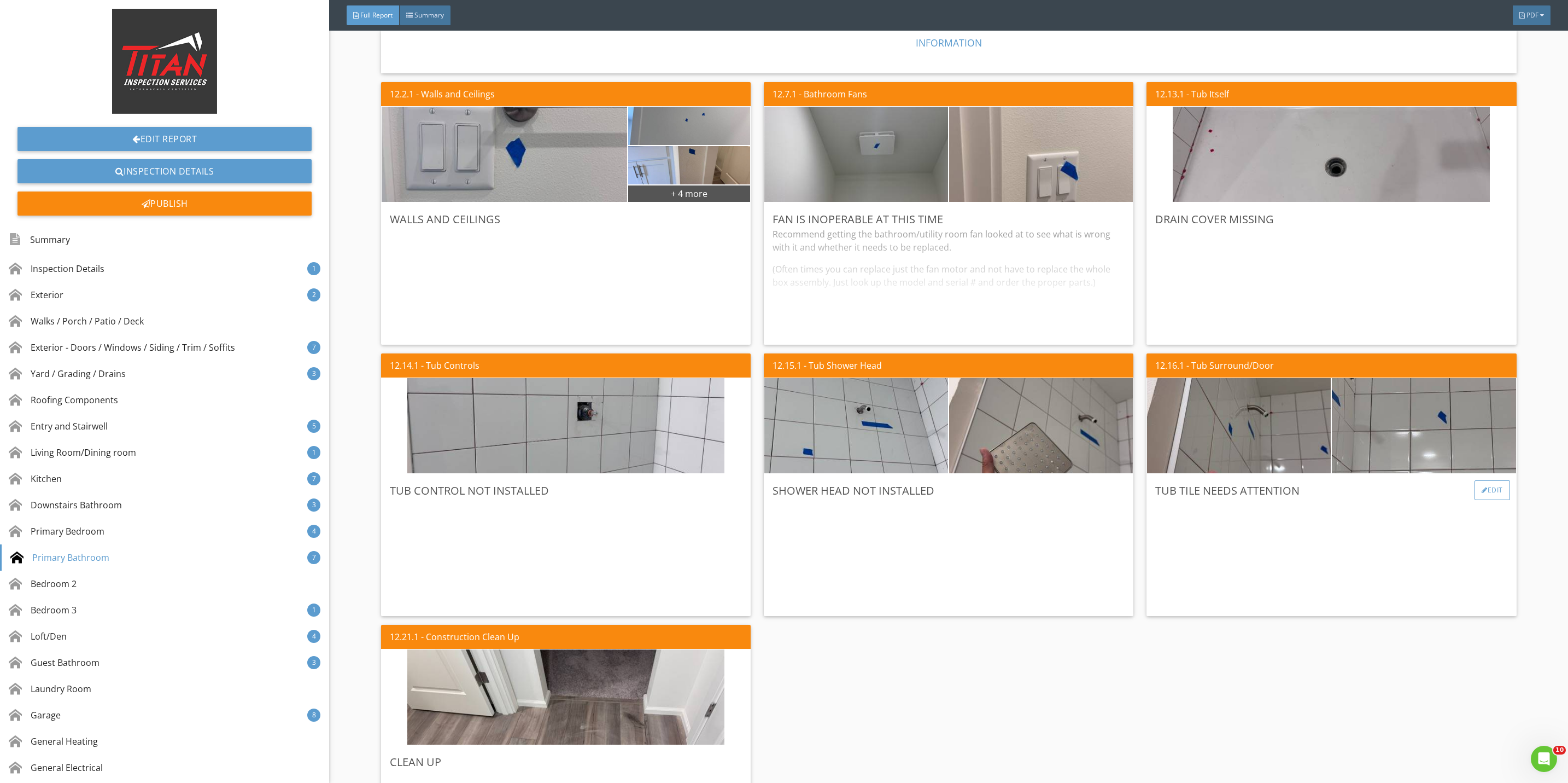
click at [1474, 489] on div "Edit" at bounding box center [1492, 490] width 35 height 20
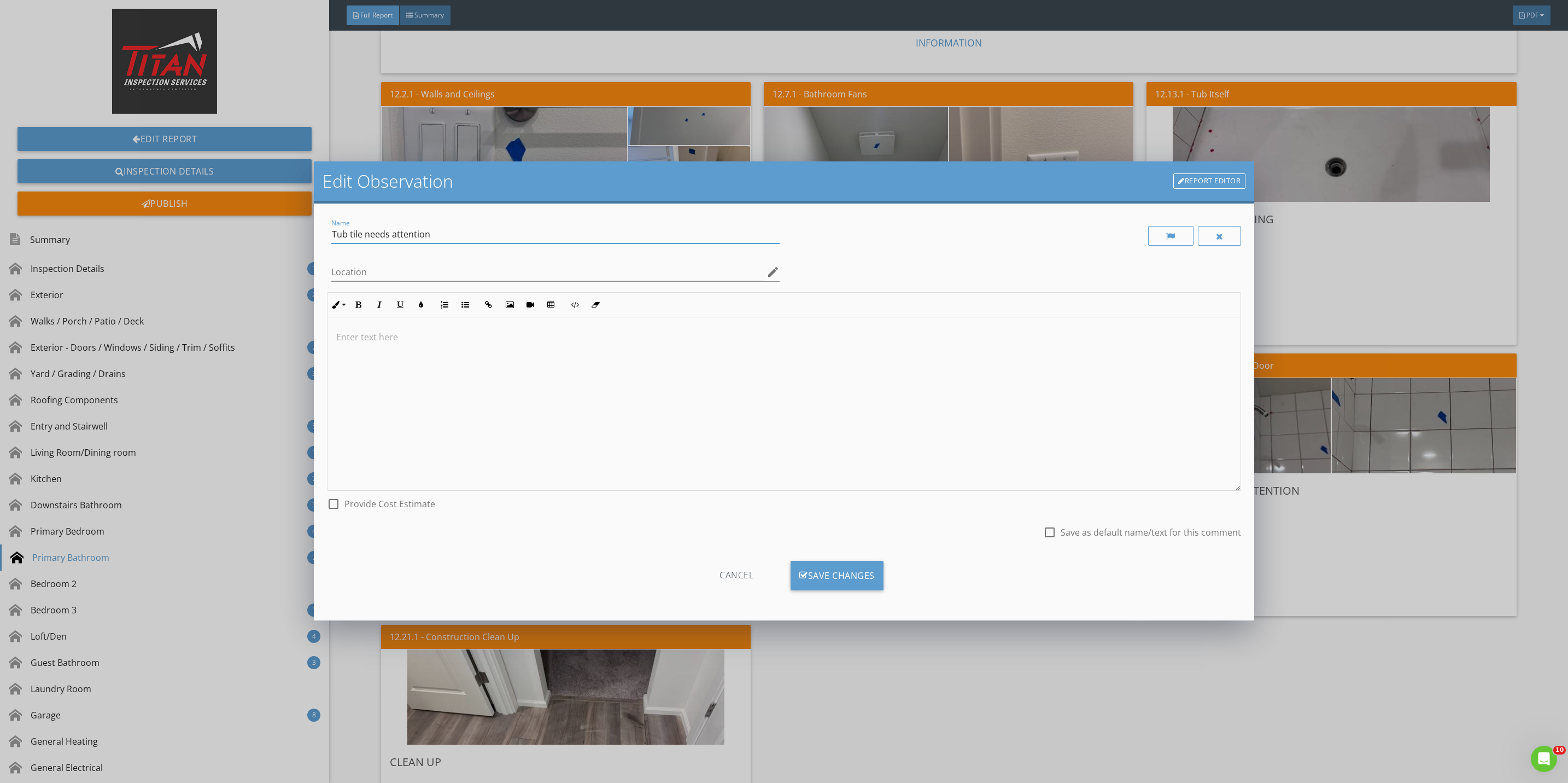
click at [427, 235] on input "Tub tile needs attention" at bounding box center [555, 235] width 448 height 18
click at [742, 571] on div "Cancel" at bounding box center [736, 575] width 104 height 30
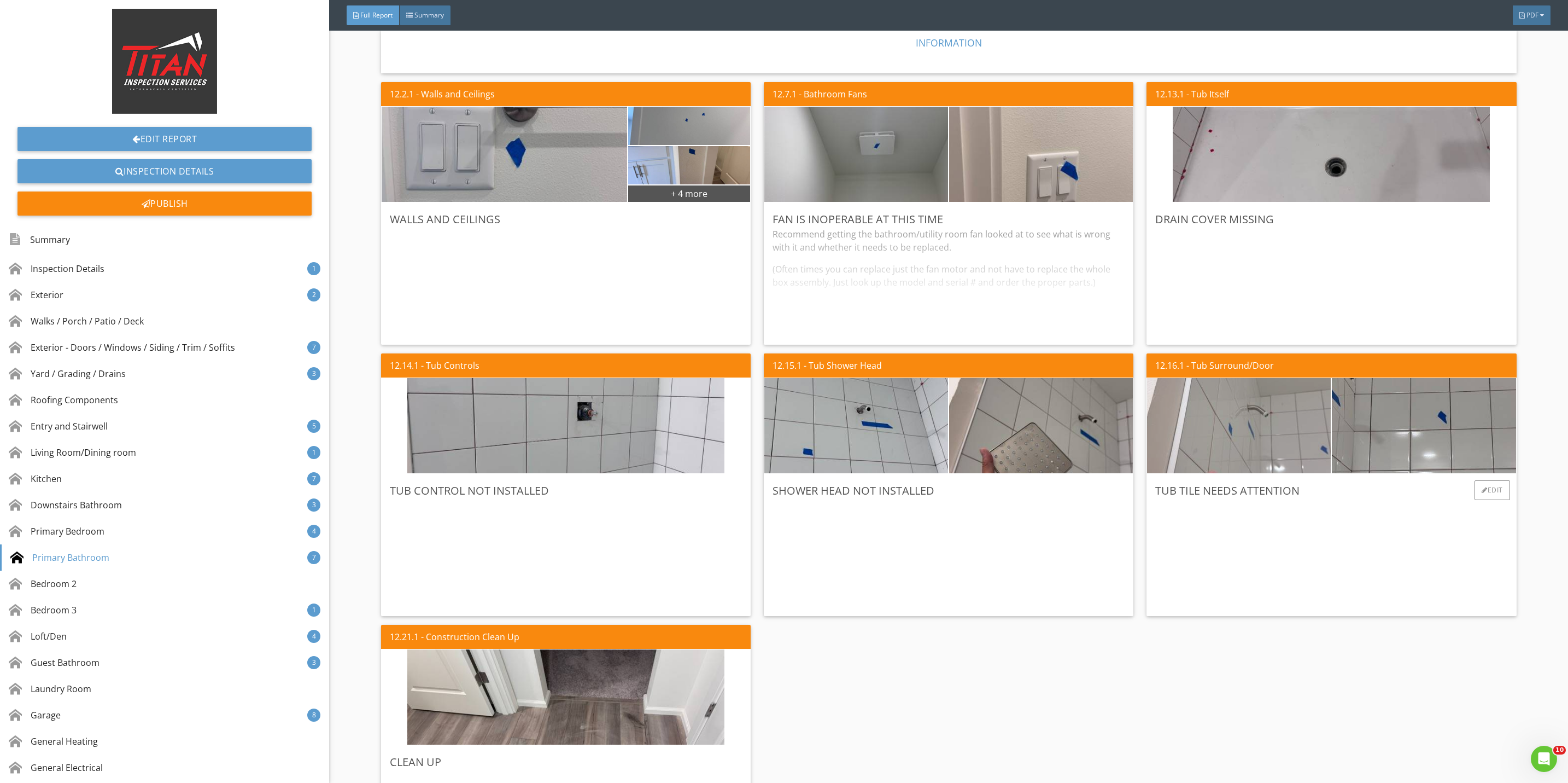
click at [1246, 453] on img at bounding box center [1239, 426] width 317 height 238
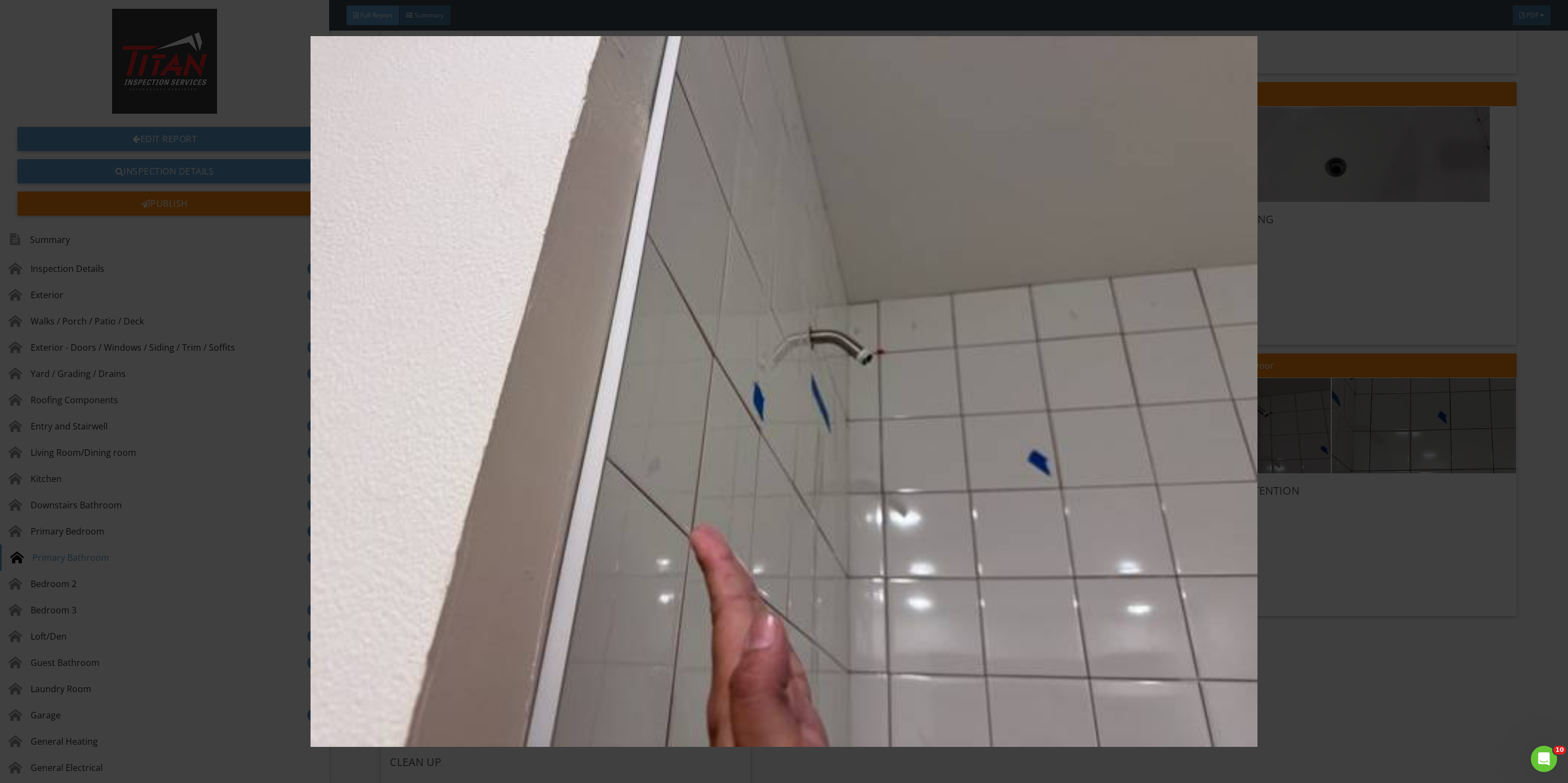
click at [1337, 558] on img at bounding box center [784, 392] width 1456 height 711
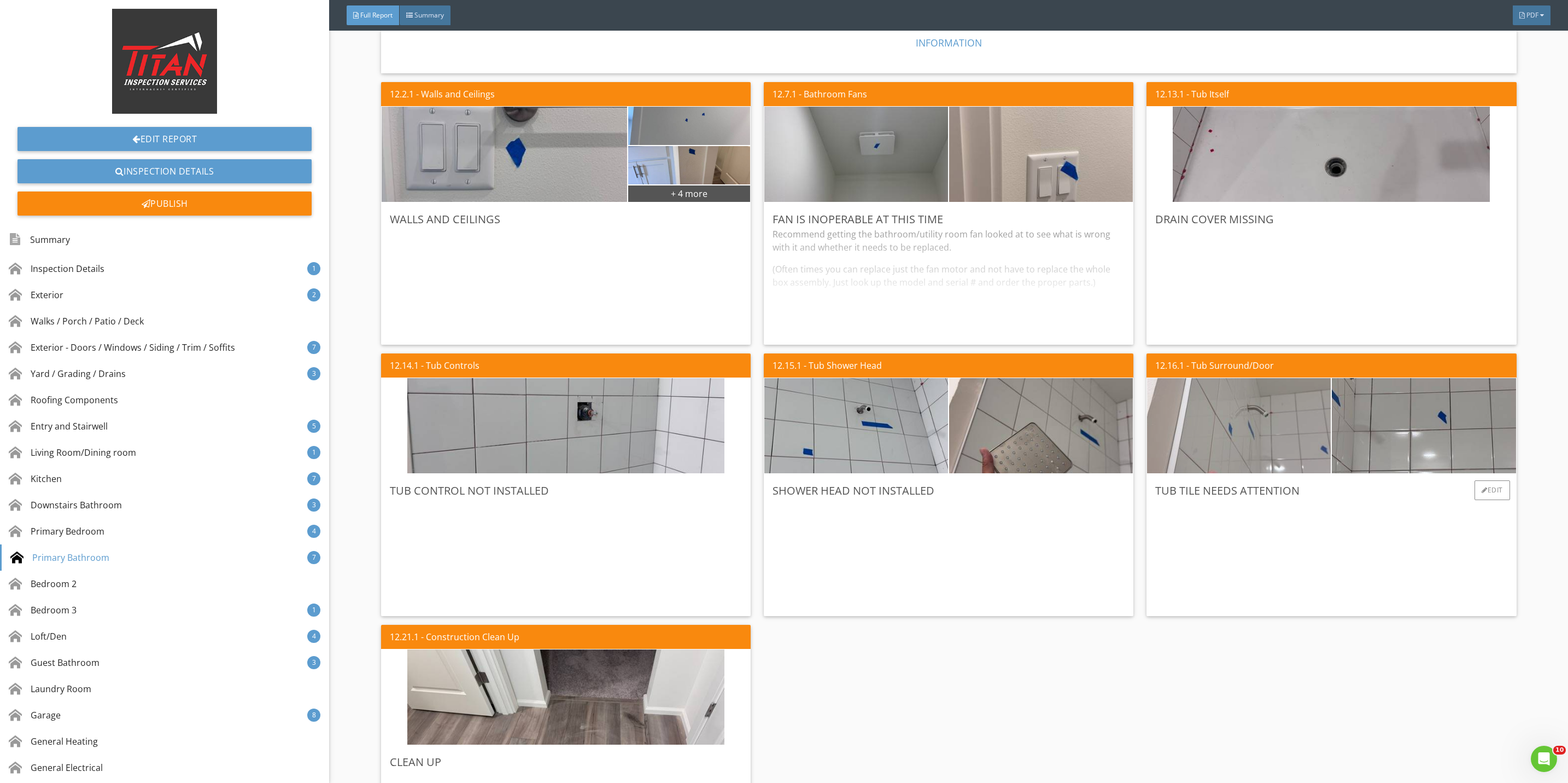
click at [1250, 465] on img at bounding box center [1239, 426] width 317 height 238
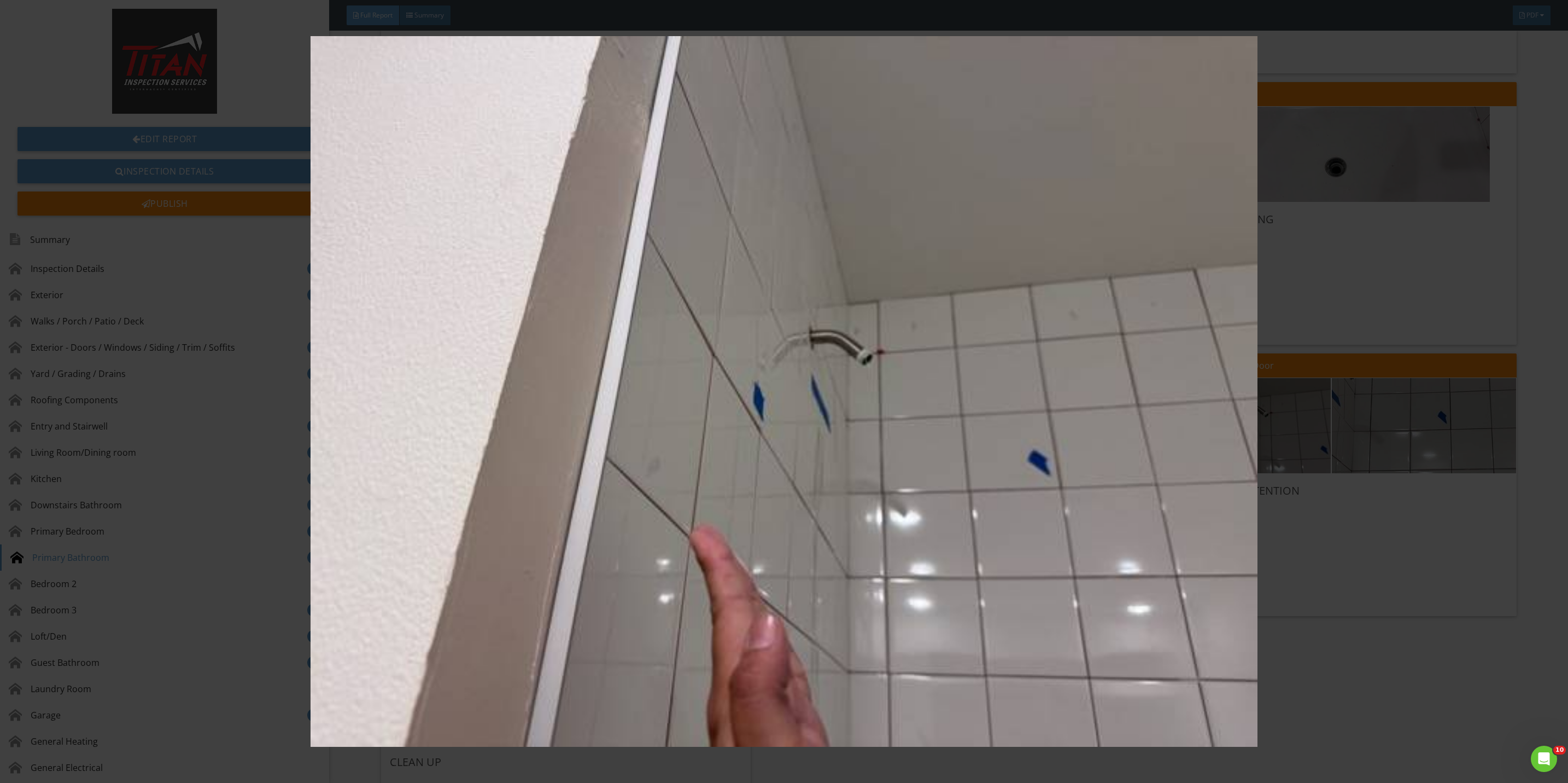
click at [1351, 529] on img at bounding box center [784, 392] width 1456 height 711
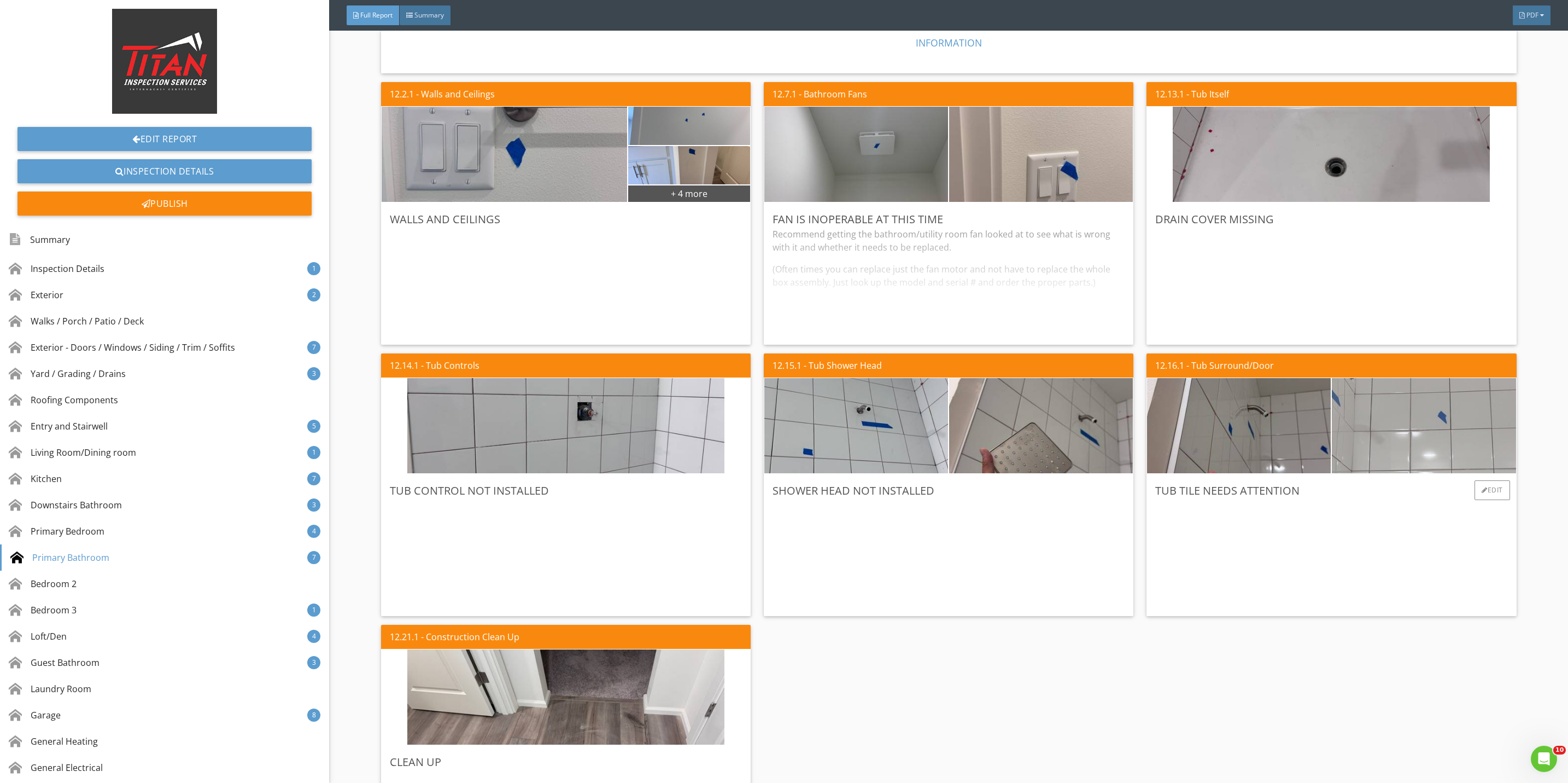
click at [1390, 458] on img at bounding box center [1424, 426] width 317 height 238
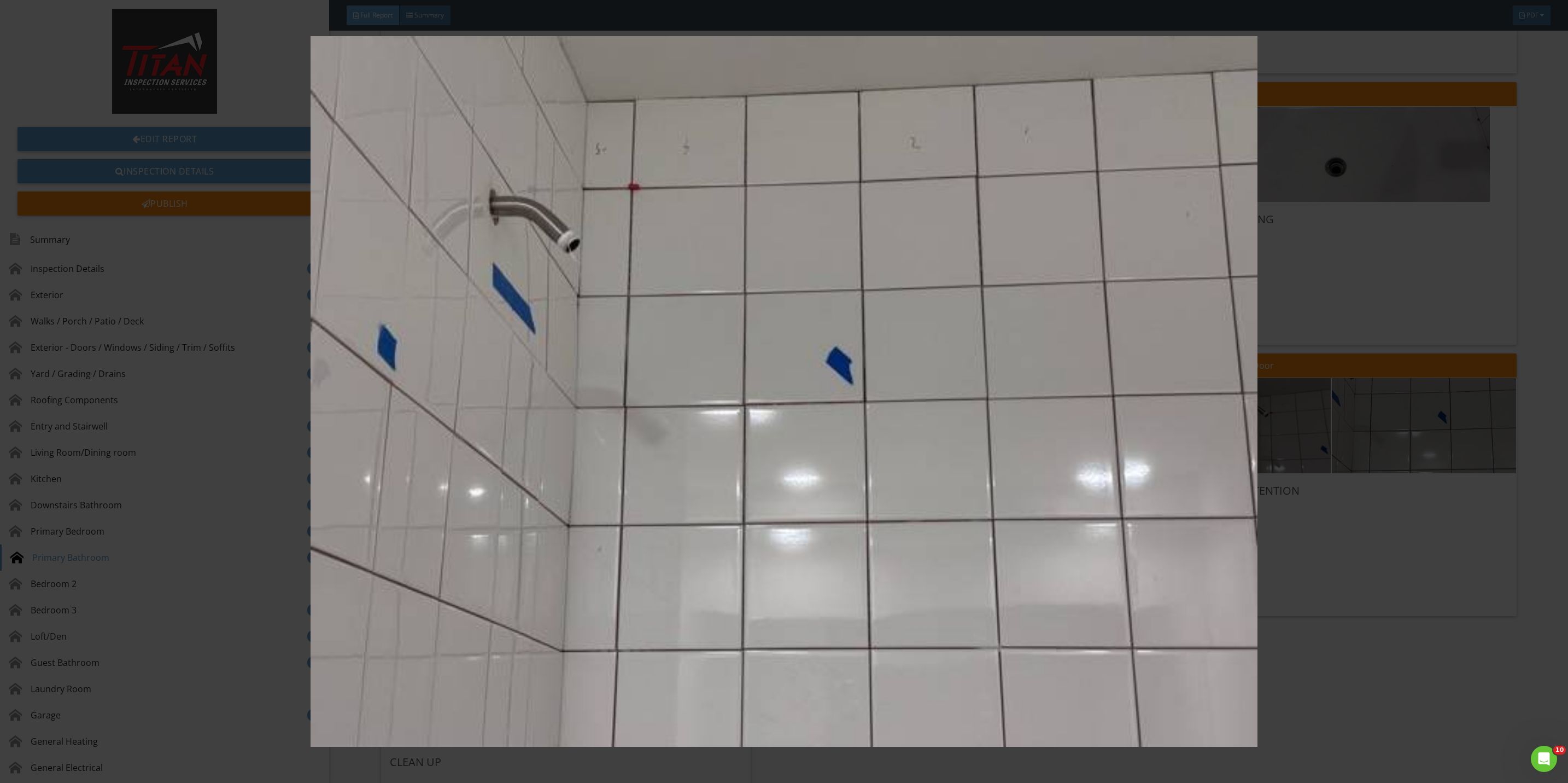
click at [1420, 583] on img at bounding box center [784, 392] width 1456 height 711
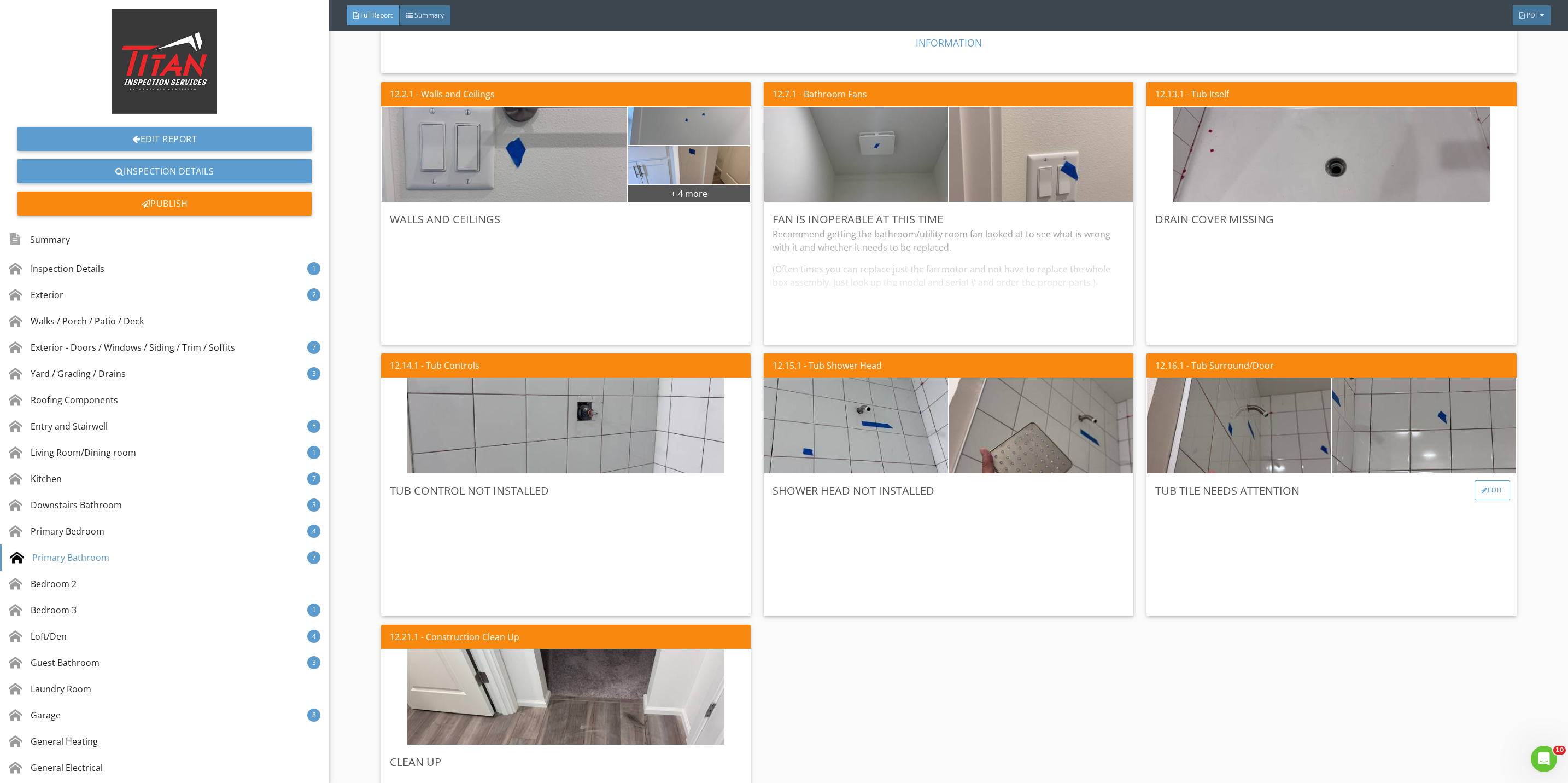
click at [1482, 484] on div "Edit" at bounding box center [1492, 490] width 35 height 20
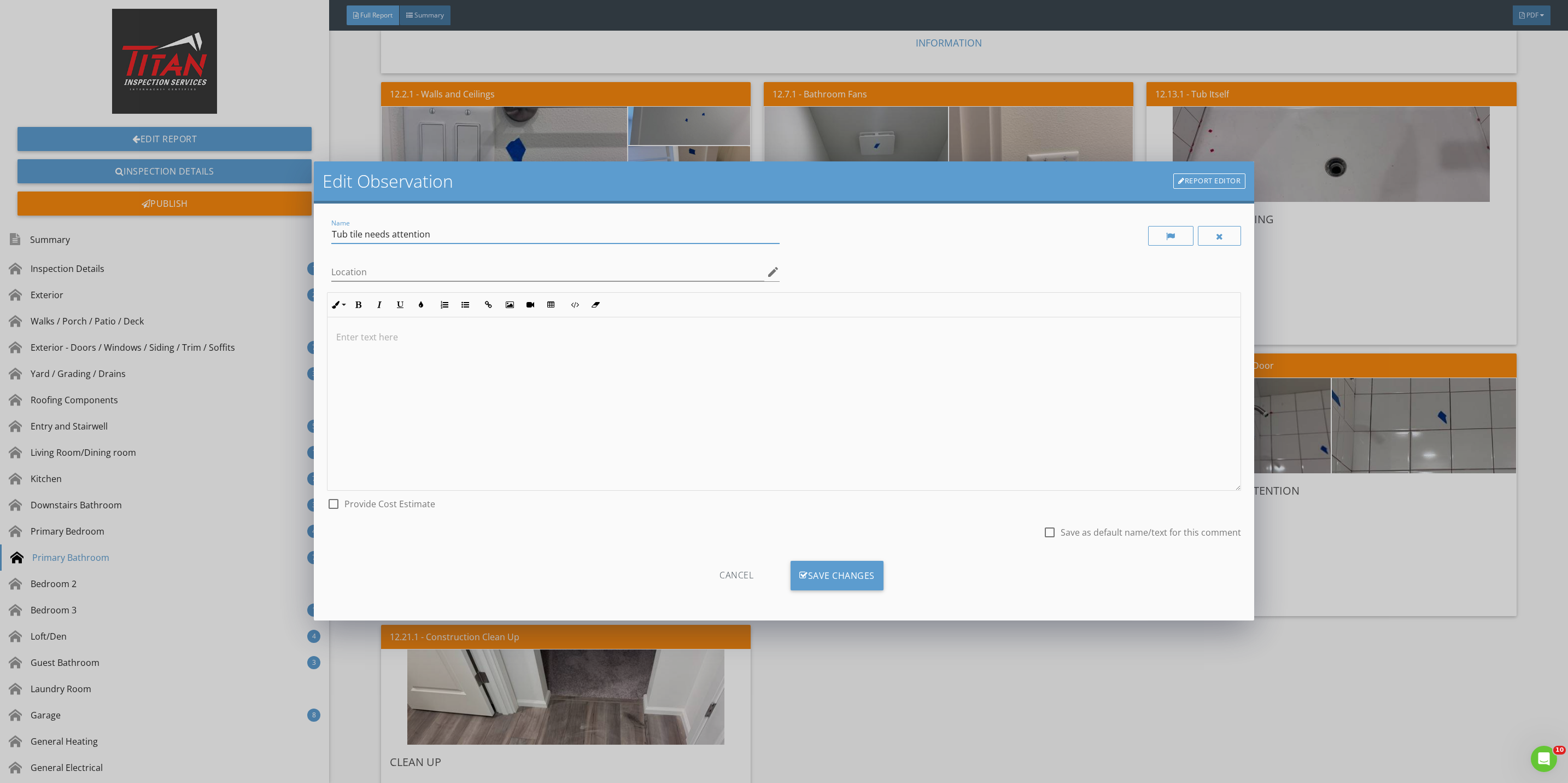
drag, startPoint x: 363, startPoint y: 236, endPoint x: 514, endPoint y: 235, distance: 151.0
click at [514, 235] on input "Tub tile needs attention" at bounding box center [555, 235] width 448 height 18
type input "Tub tile"
click at [857, 589] on div "Save Changes" at bounding box center [837, 575] width 93 height 30
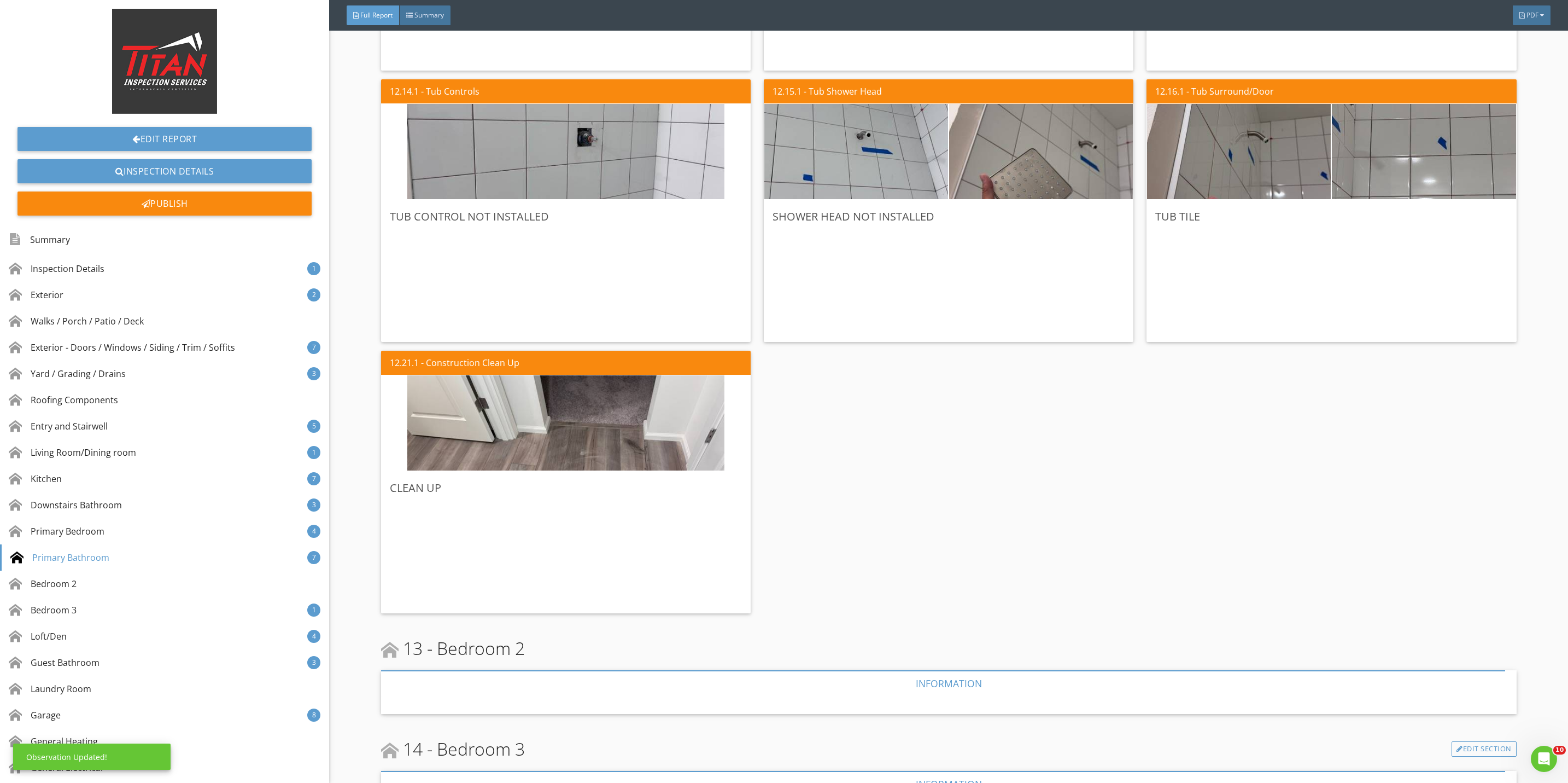
scroll to position [5907, 0]
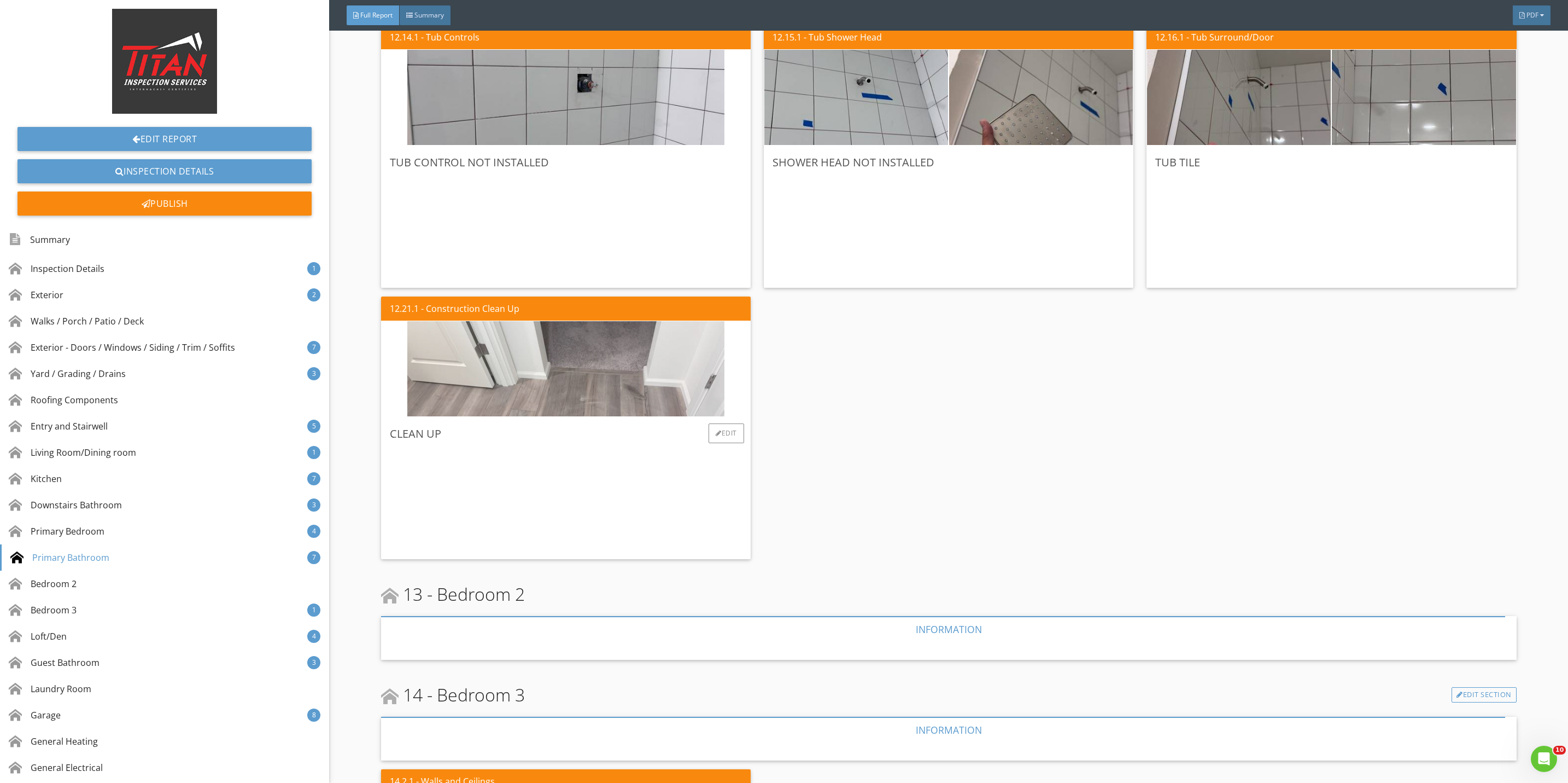
click at [671, 401] on img at bounding box center [565, 369] width 317 height 238
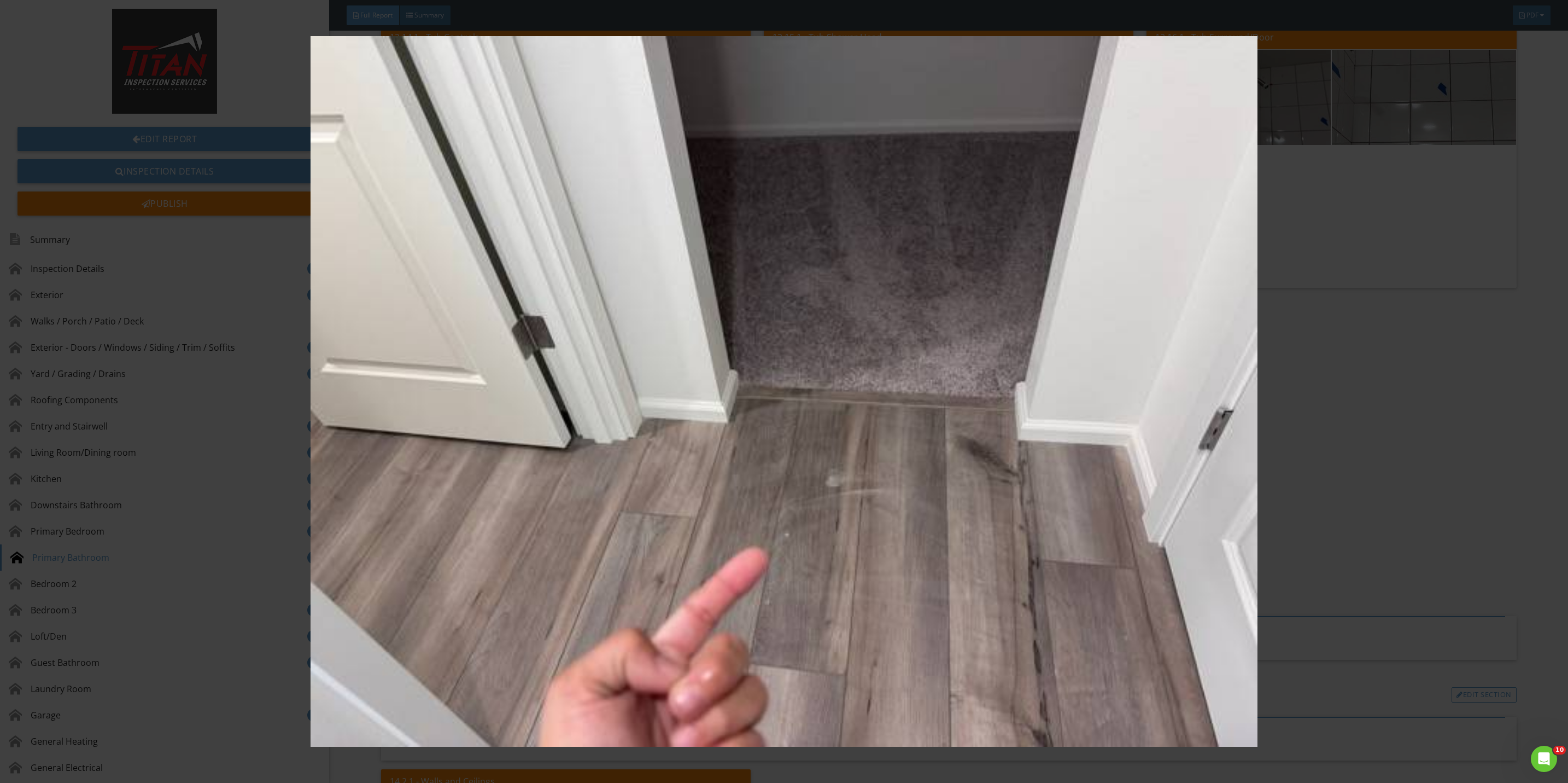
click at [1337, 456] on img at bounding box center [784, 392] width 1456 height 711
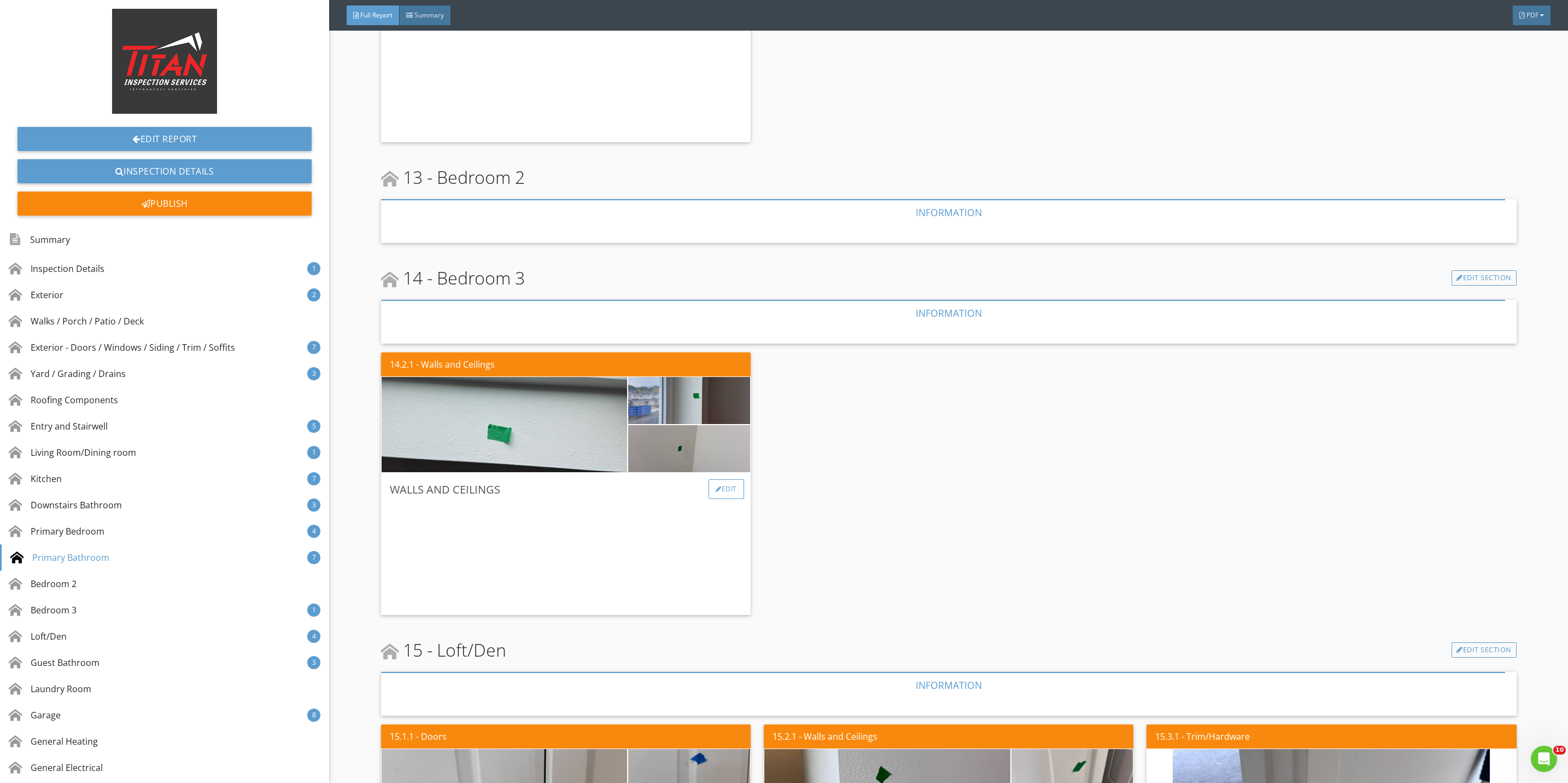
scroll to position [6317, 0]
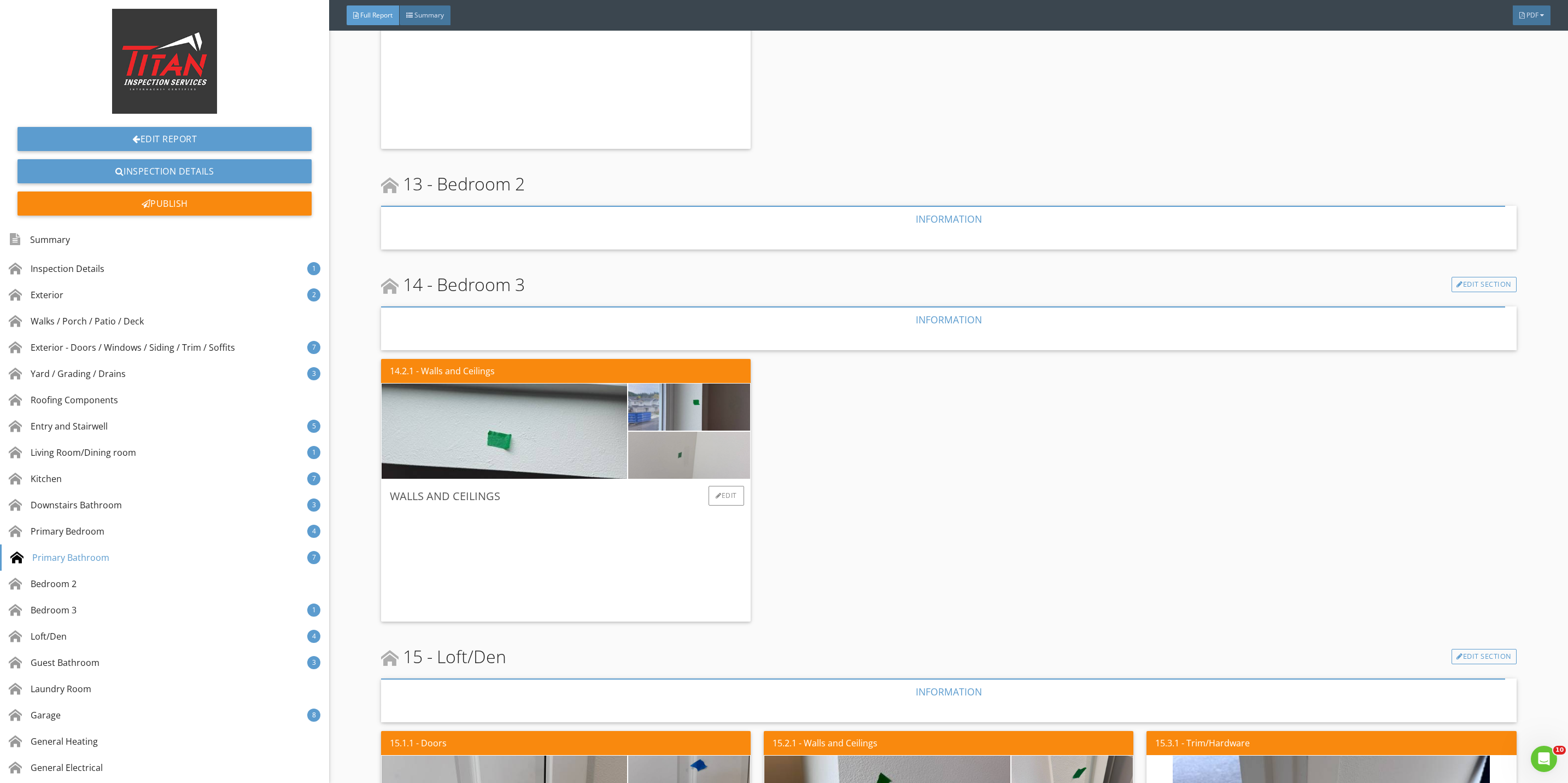
click at [699, 463] on img at bounding box center [688, 455] width 157 height 117
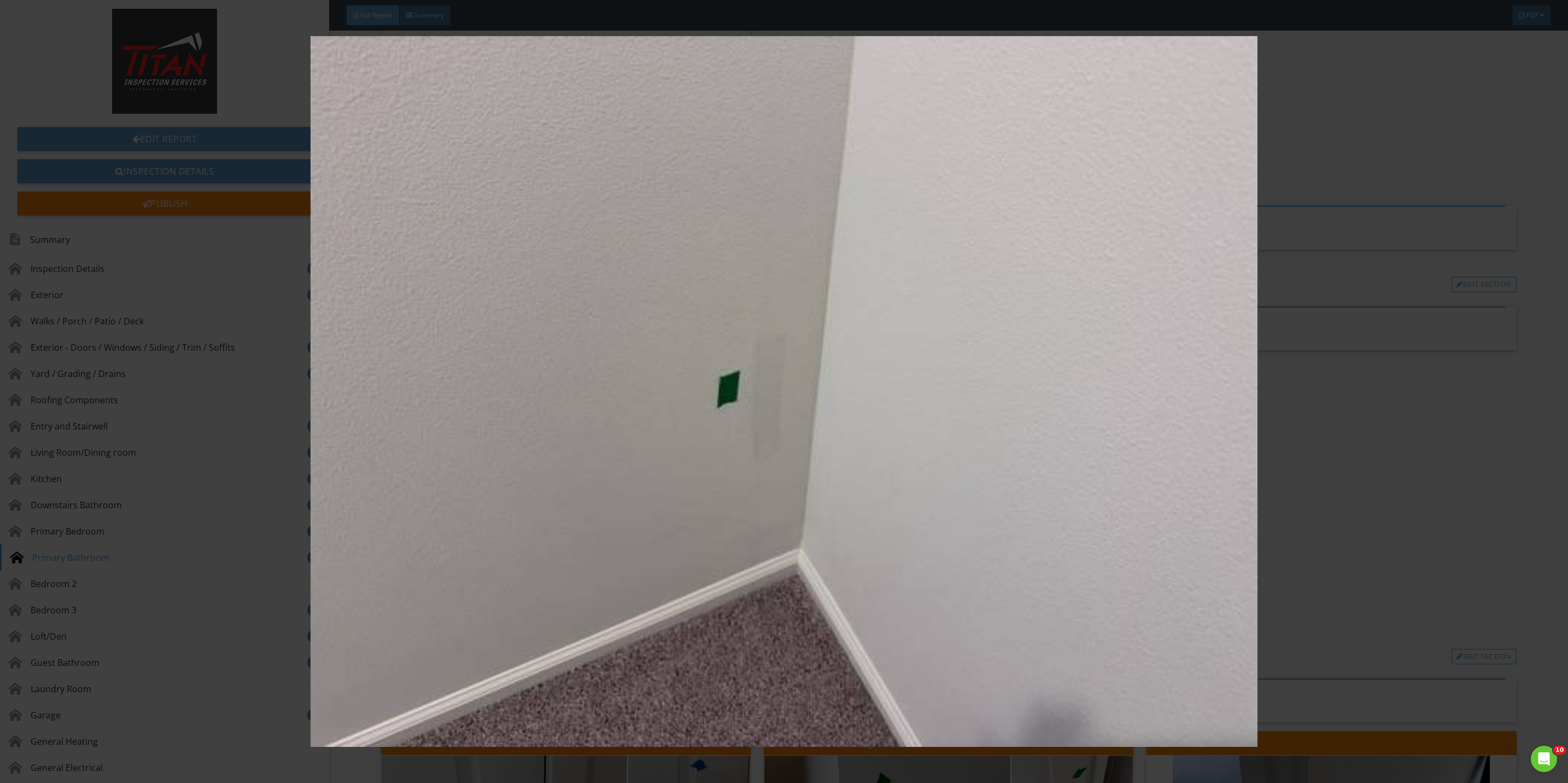
click at [1364, 509] on img at bounding box center [784, 392] width 1456 height 711
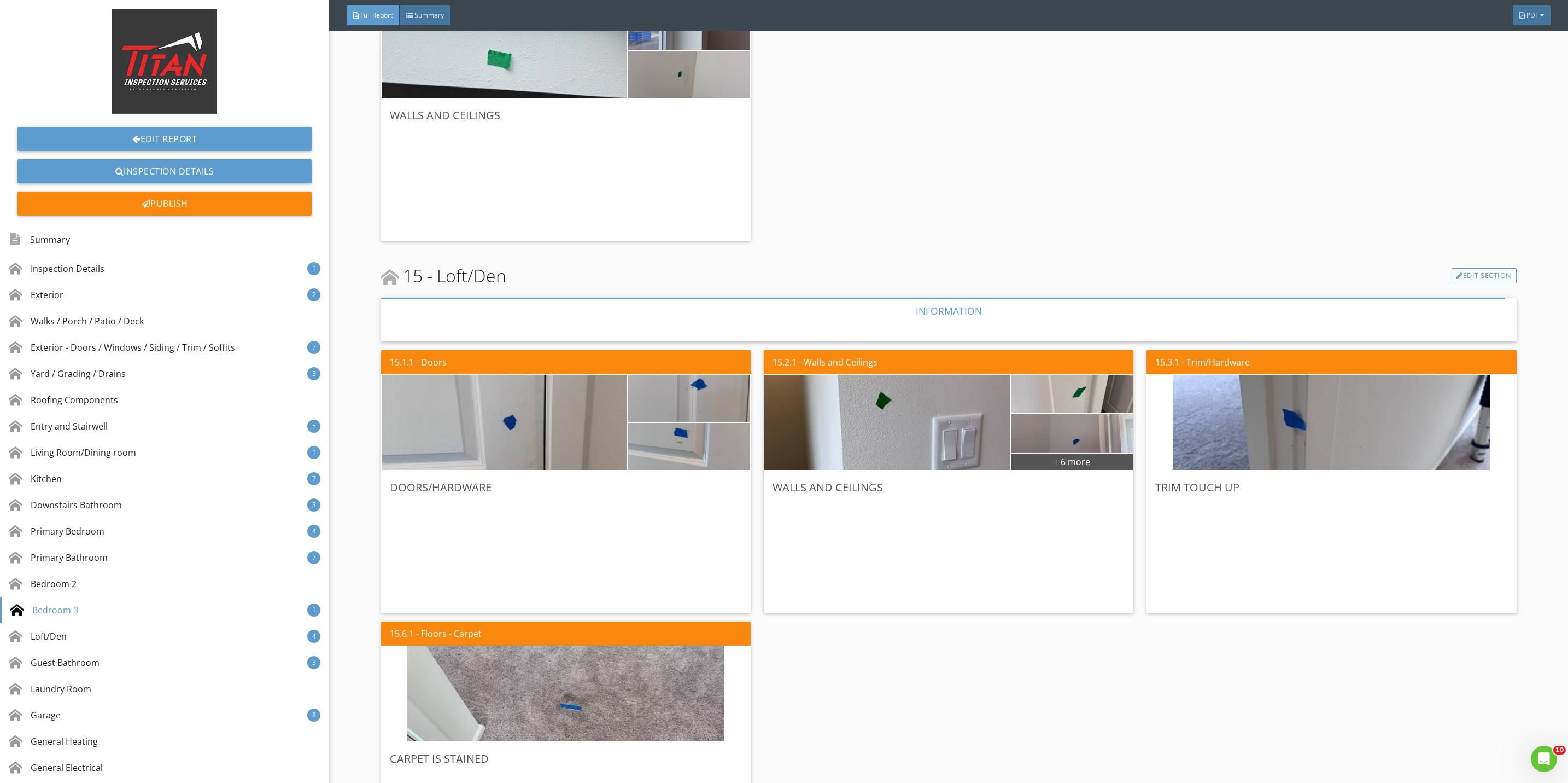
scroll to position [6727, 0]
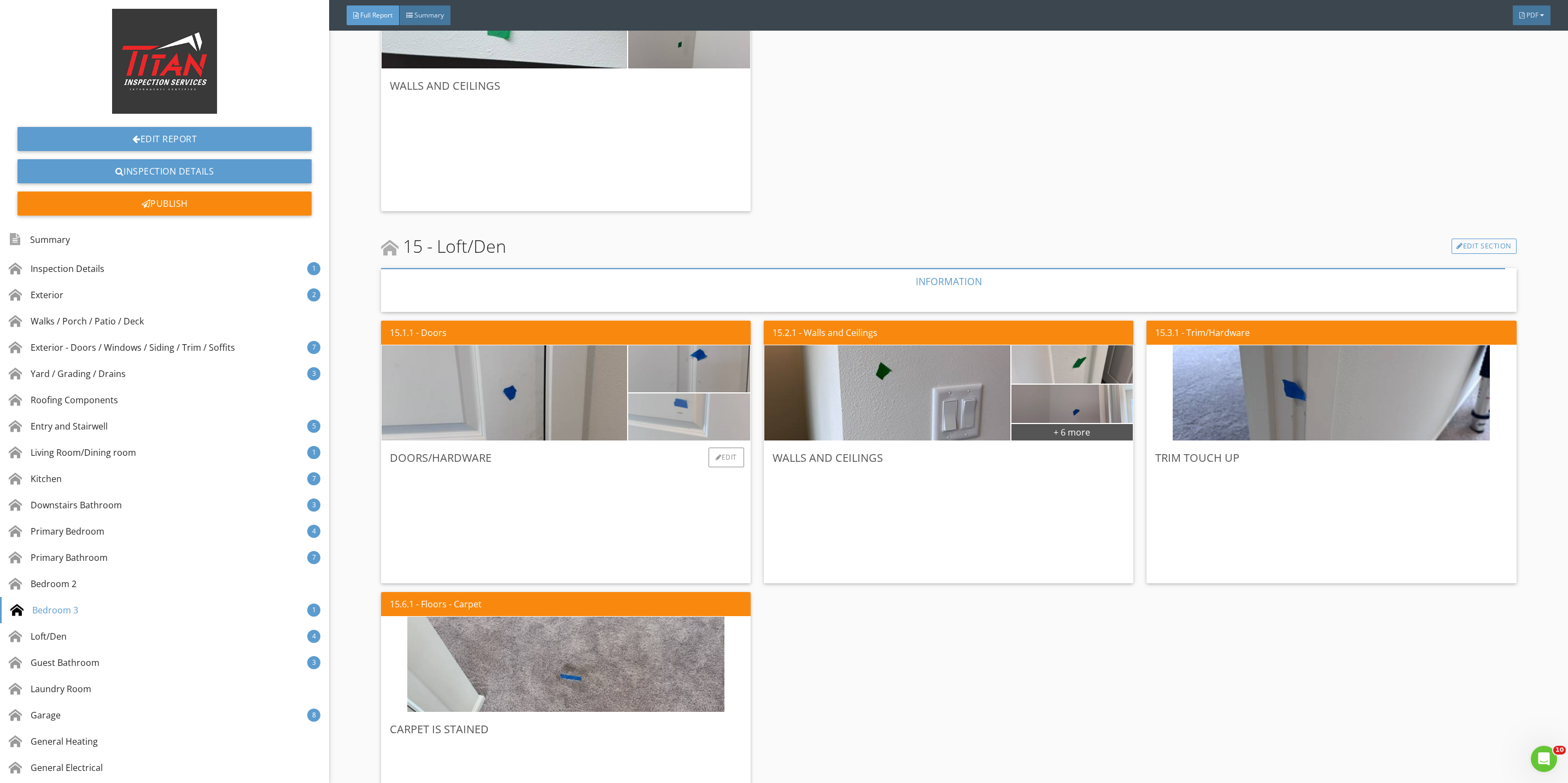
click at [711, 427] on img at bounding box center [688, 416] width 157 height 117
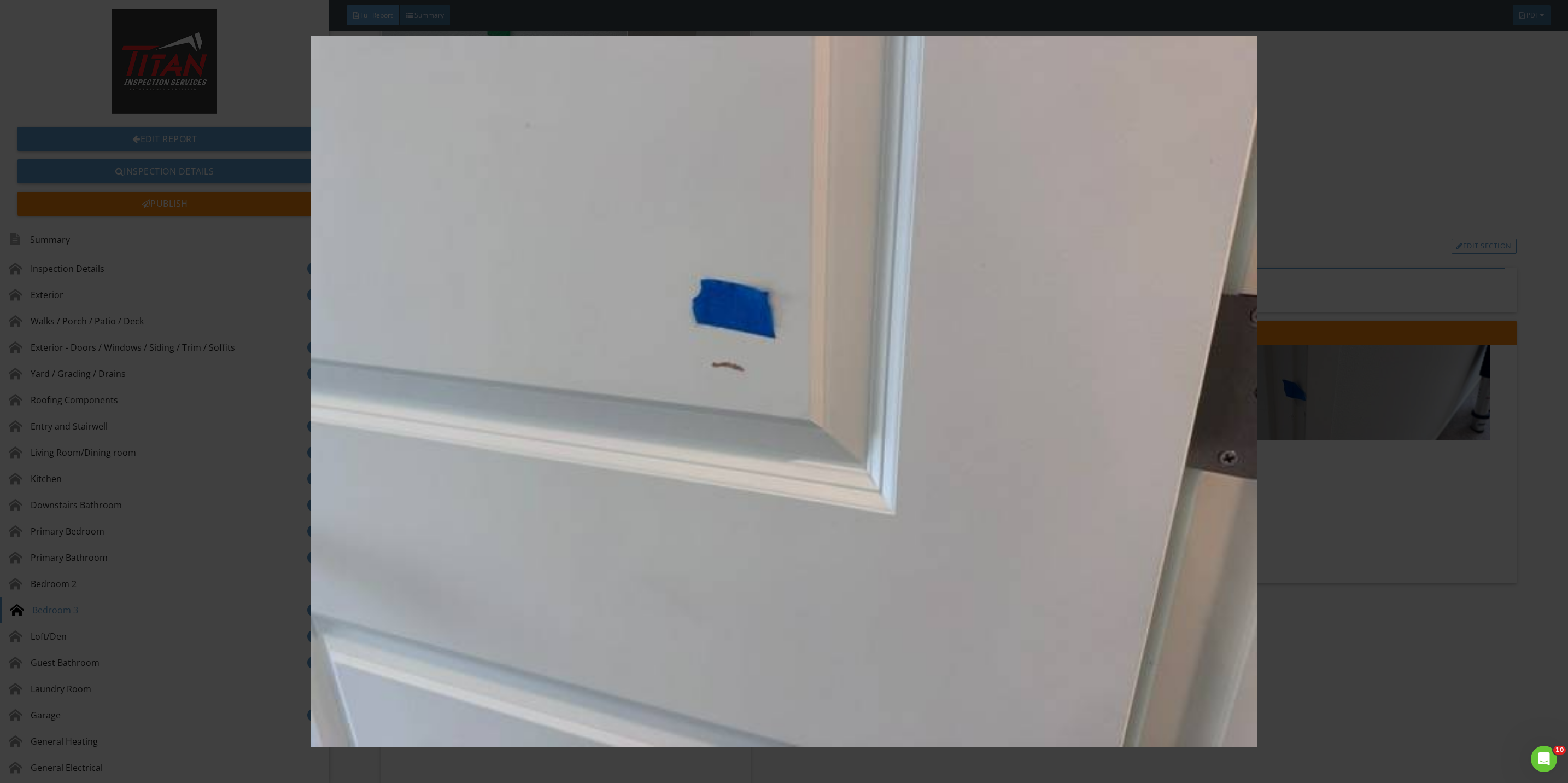
click at [1355, 553] on img at bounding box center [784, 392] width 1456 height 711
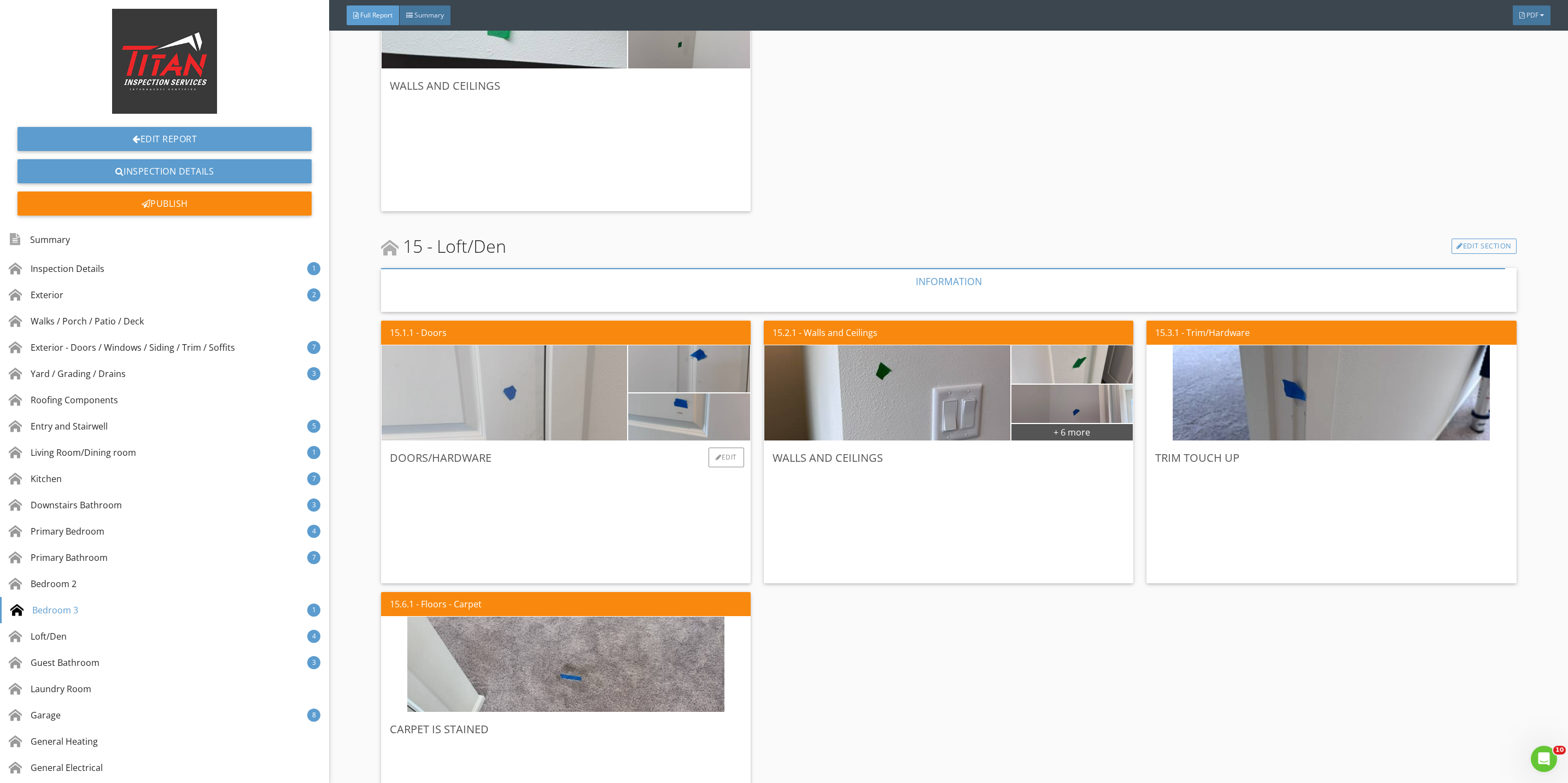
click at [540, 424] on img at bounding box center [504, 393] width 317 height 238
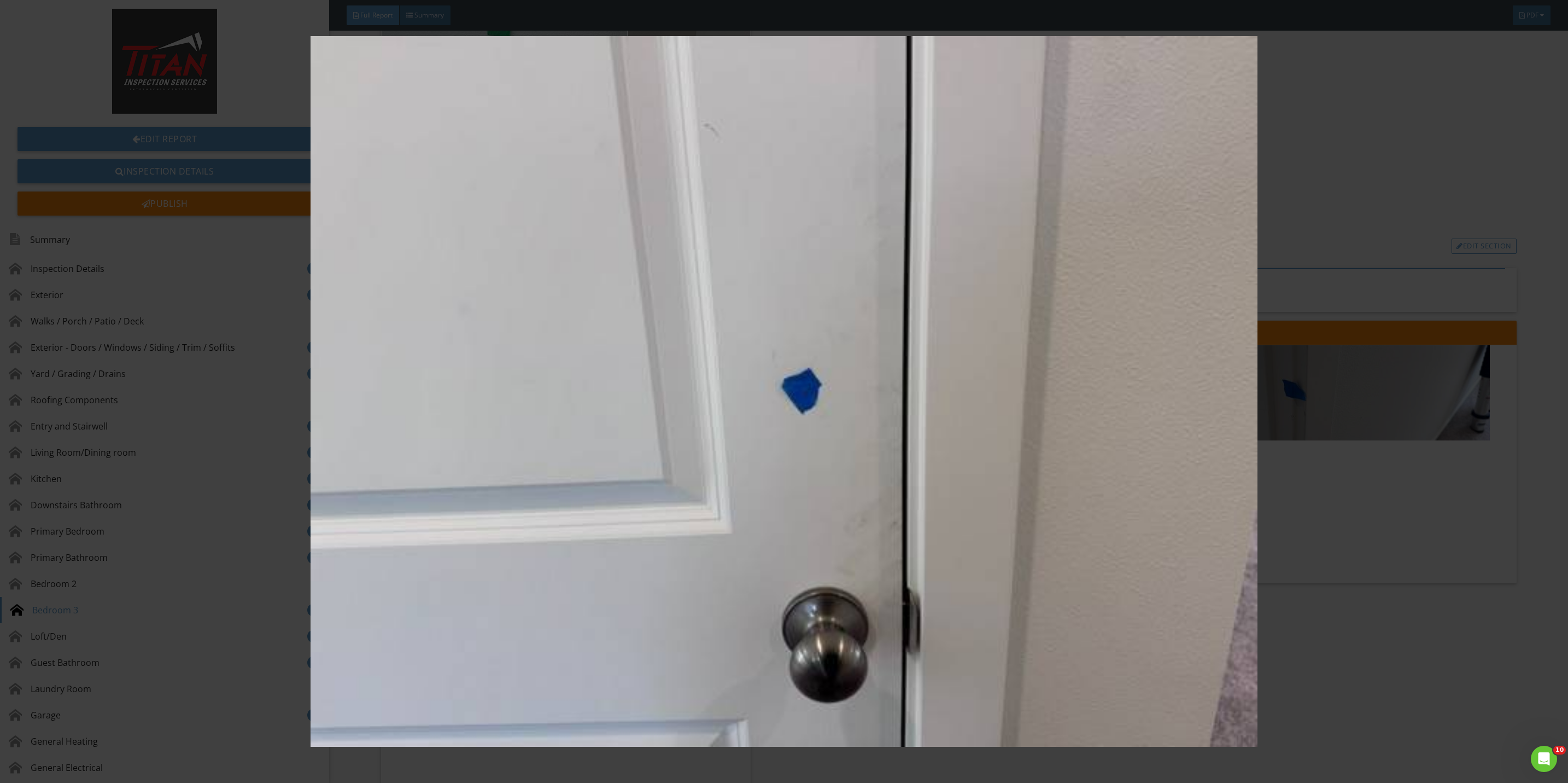
click at [1339, 543] on img at bounding box center [784, 392] width 1456 height 711
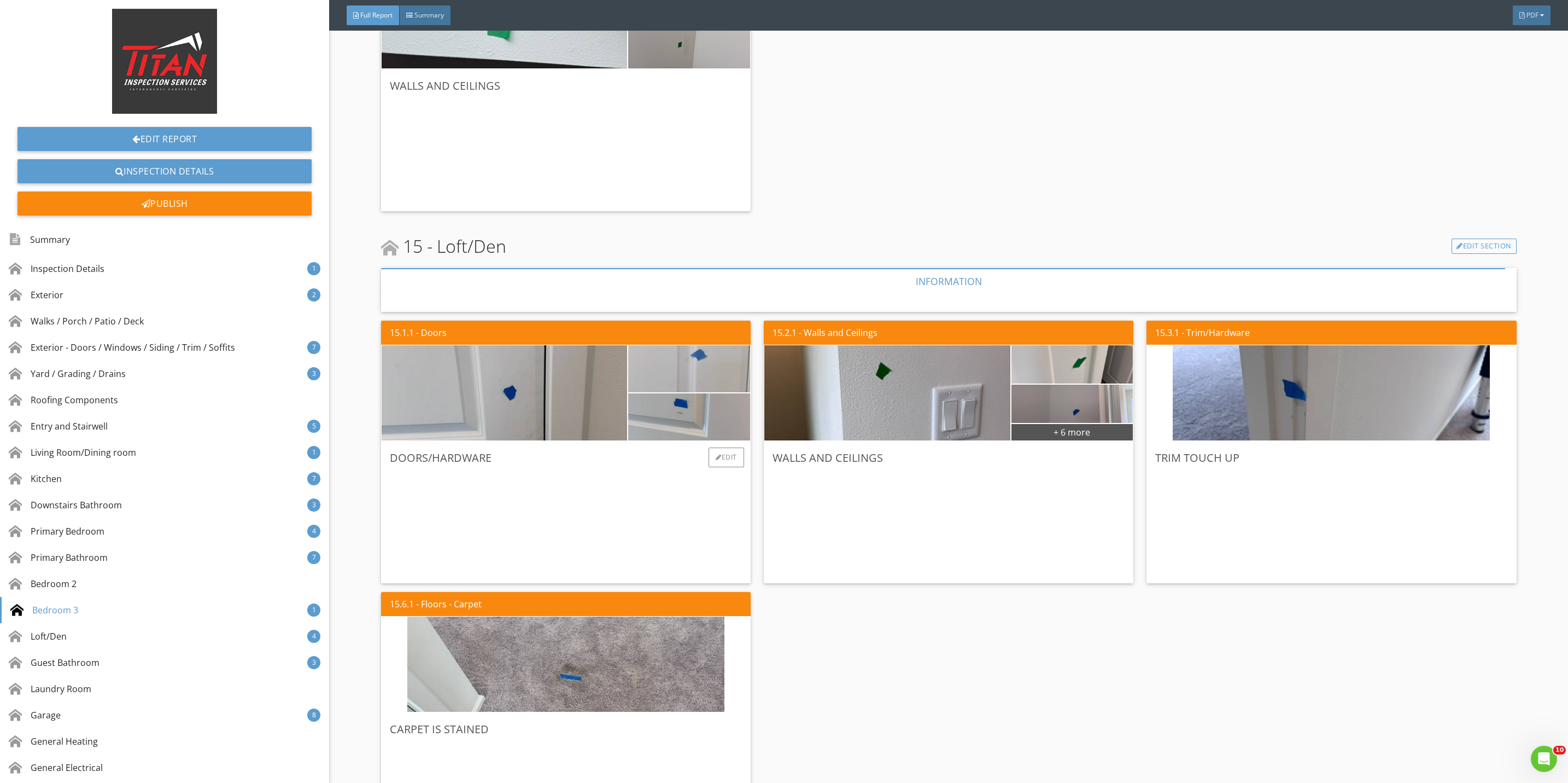
click at [668, 368] on img at bounding box center [688, 369] width 157 height 117
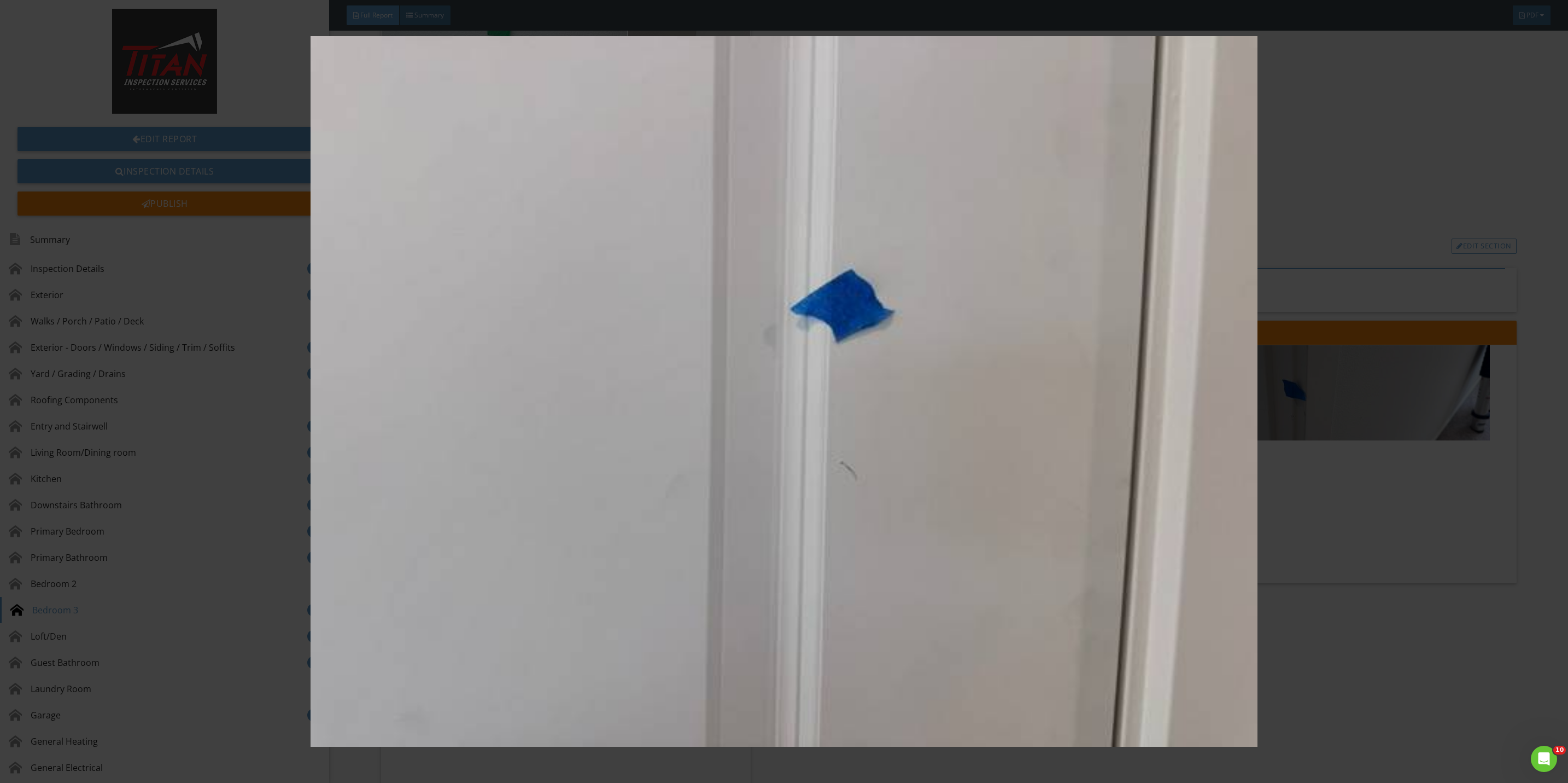
click at [1334, 535] on img at bounding box center [784, 392] width 1456 height 711
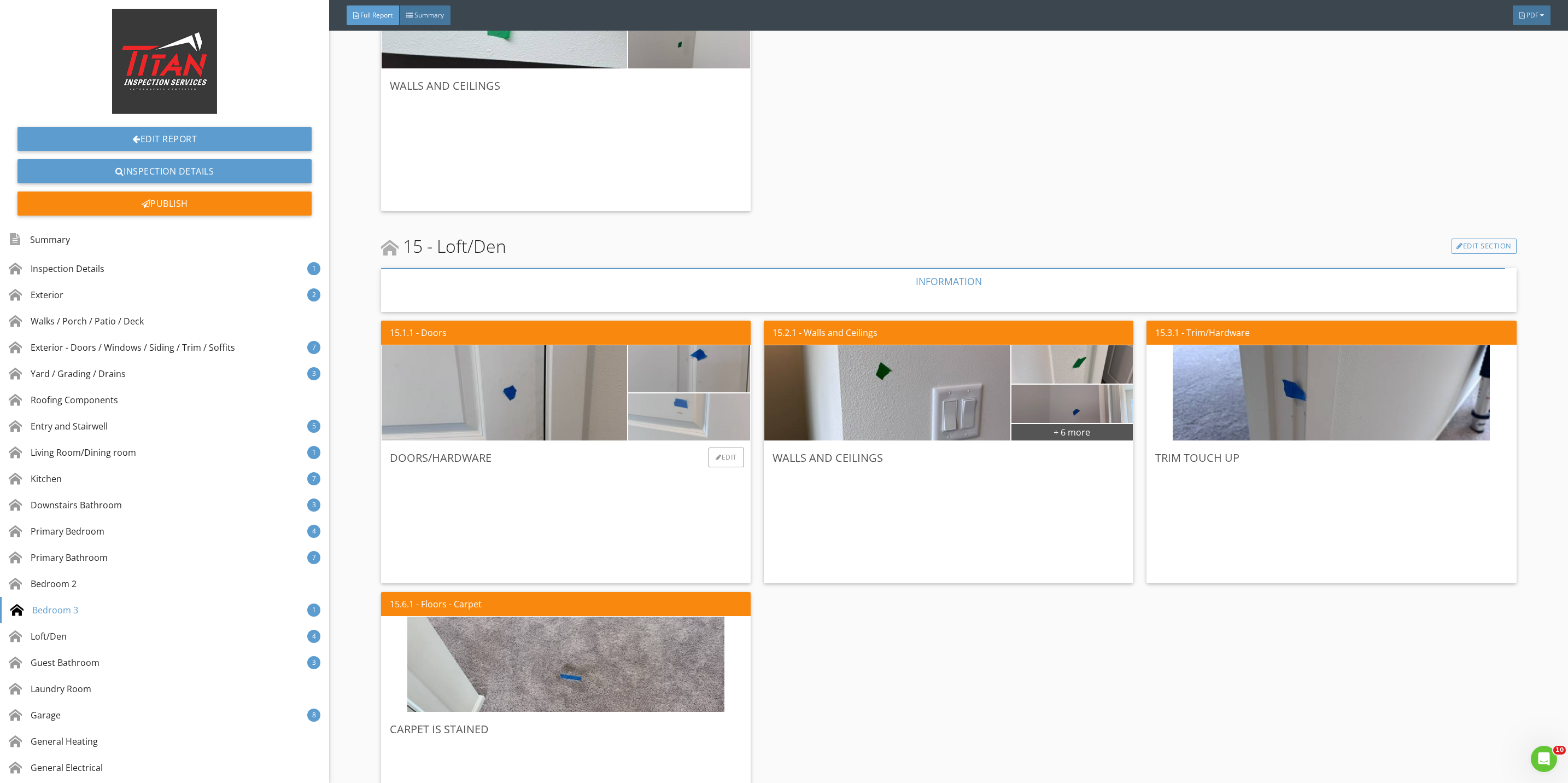
click at [691, 415] on img at bounding box center [688, 416] width 157 height 117
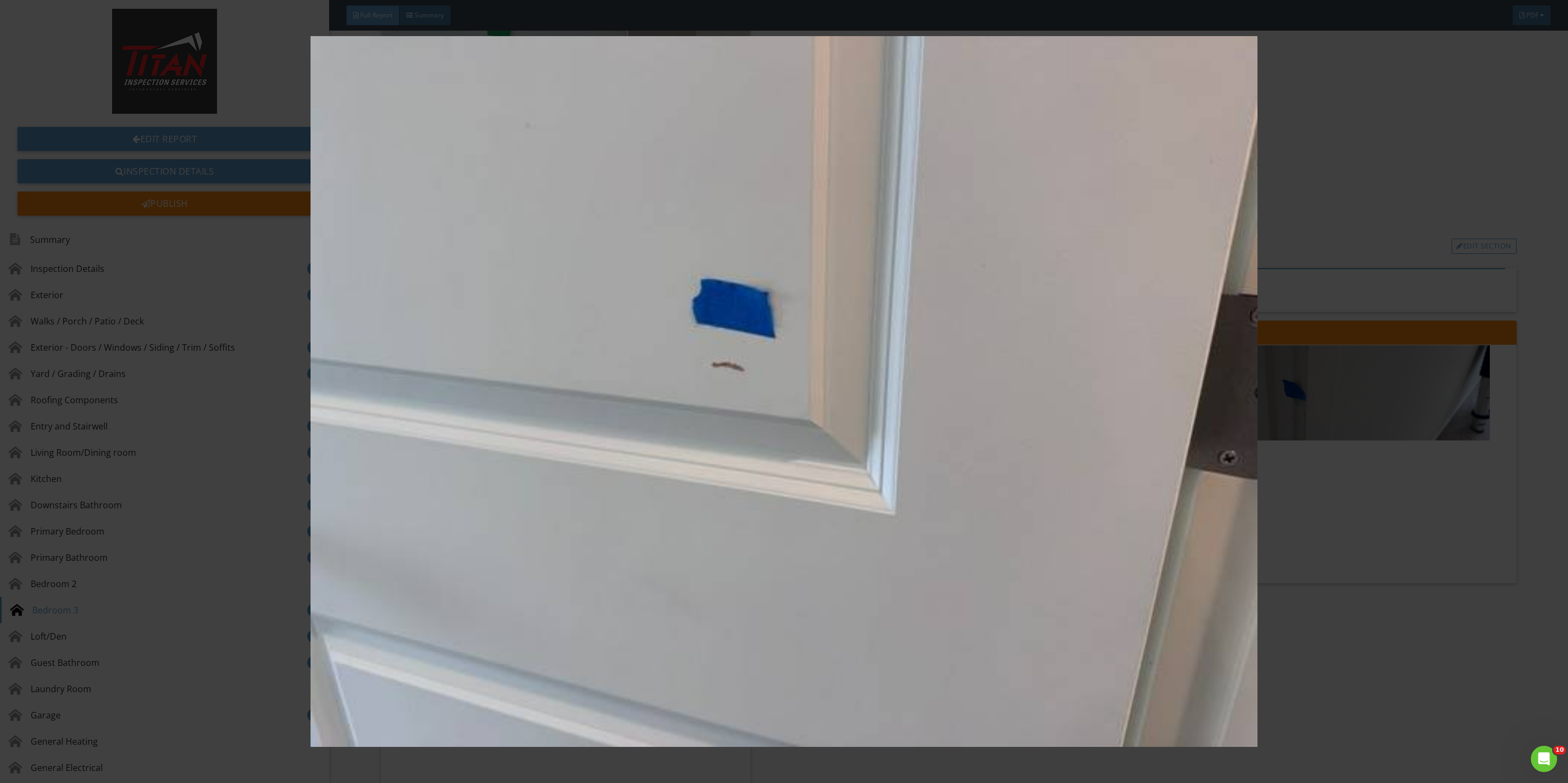
click at [1304, 512] on img at bounding box center [784, 392] width 1456 height 711
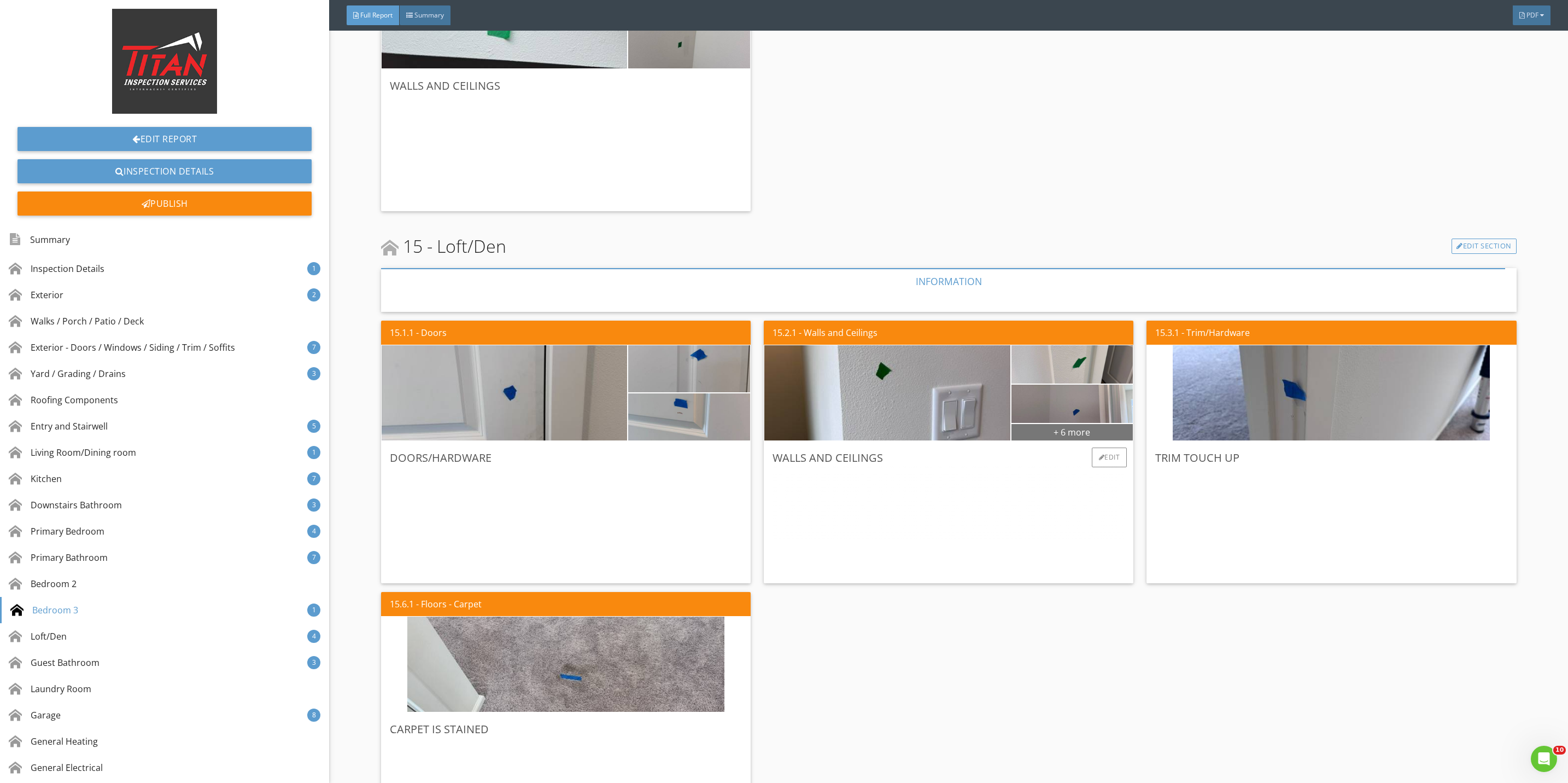
click at [1065, 430] on div "+ 6 more" at bounding box center [1072, 431] width 122 height 17
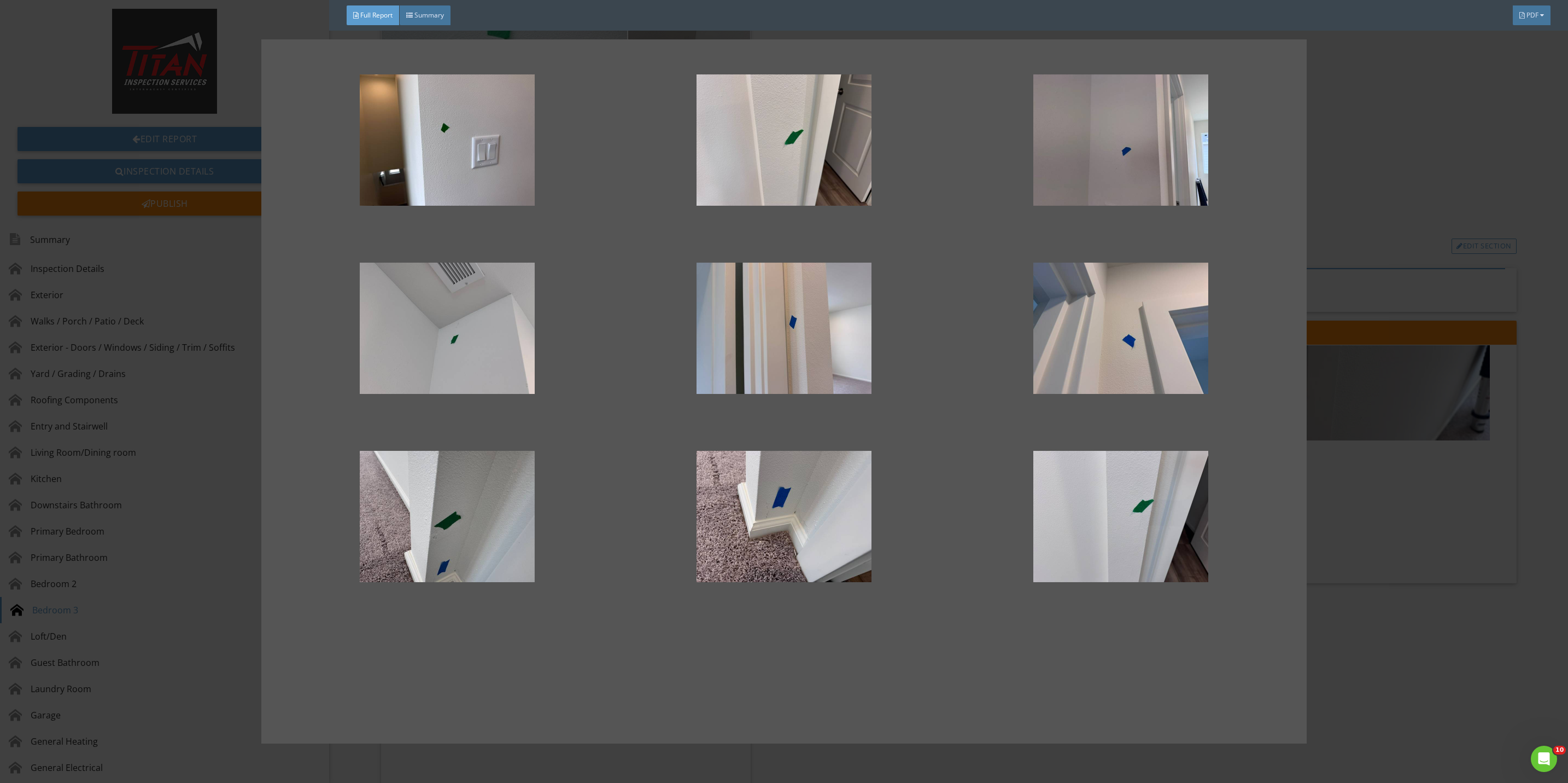
click at [1350, 538] on div at bounding box center [784, 392] width 1568 height 783
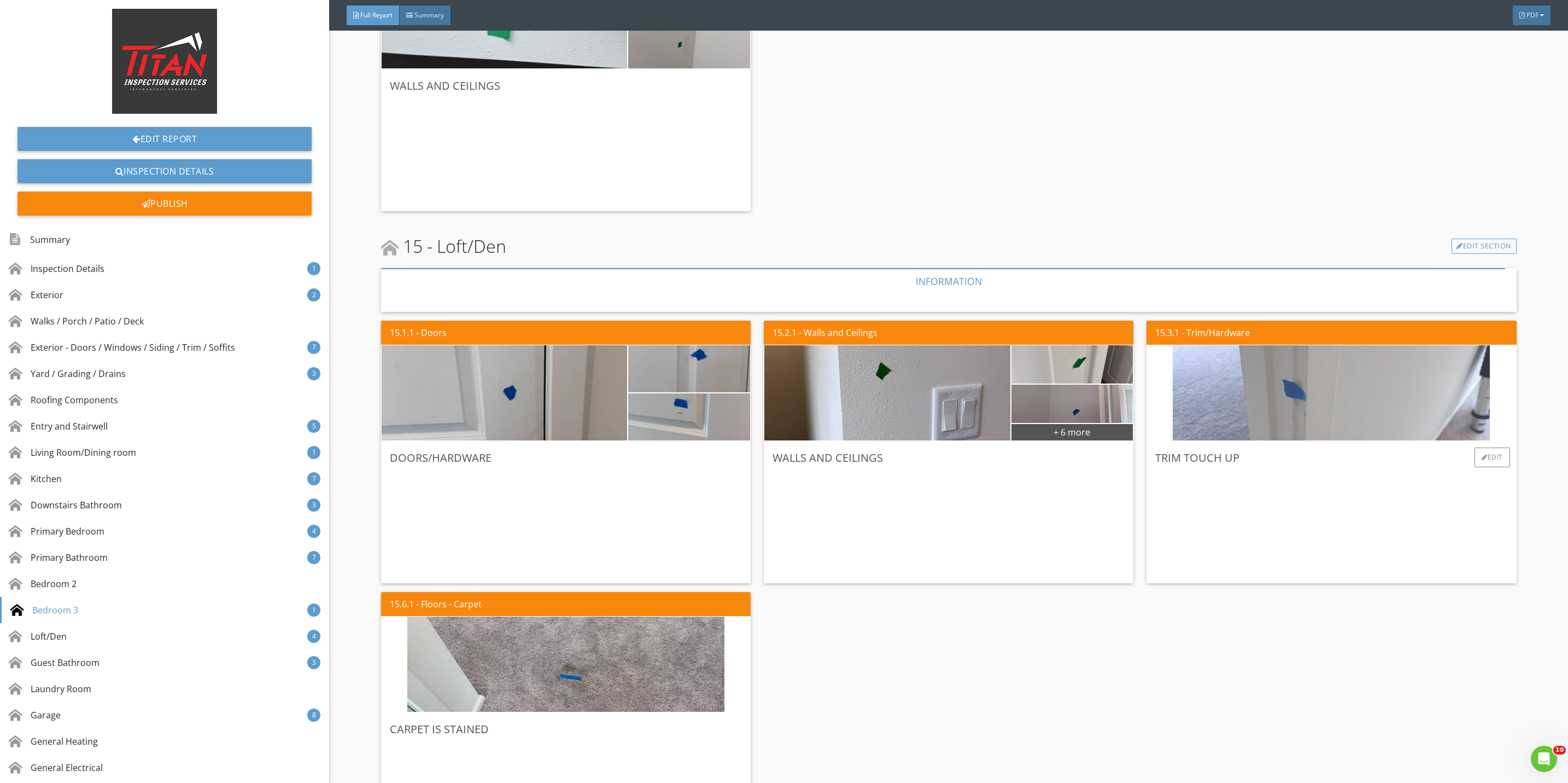
click at [1275, 409] on img at bounding box center [1331, 393] width 317 height 238
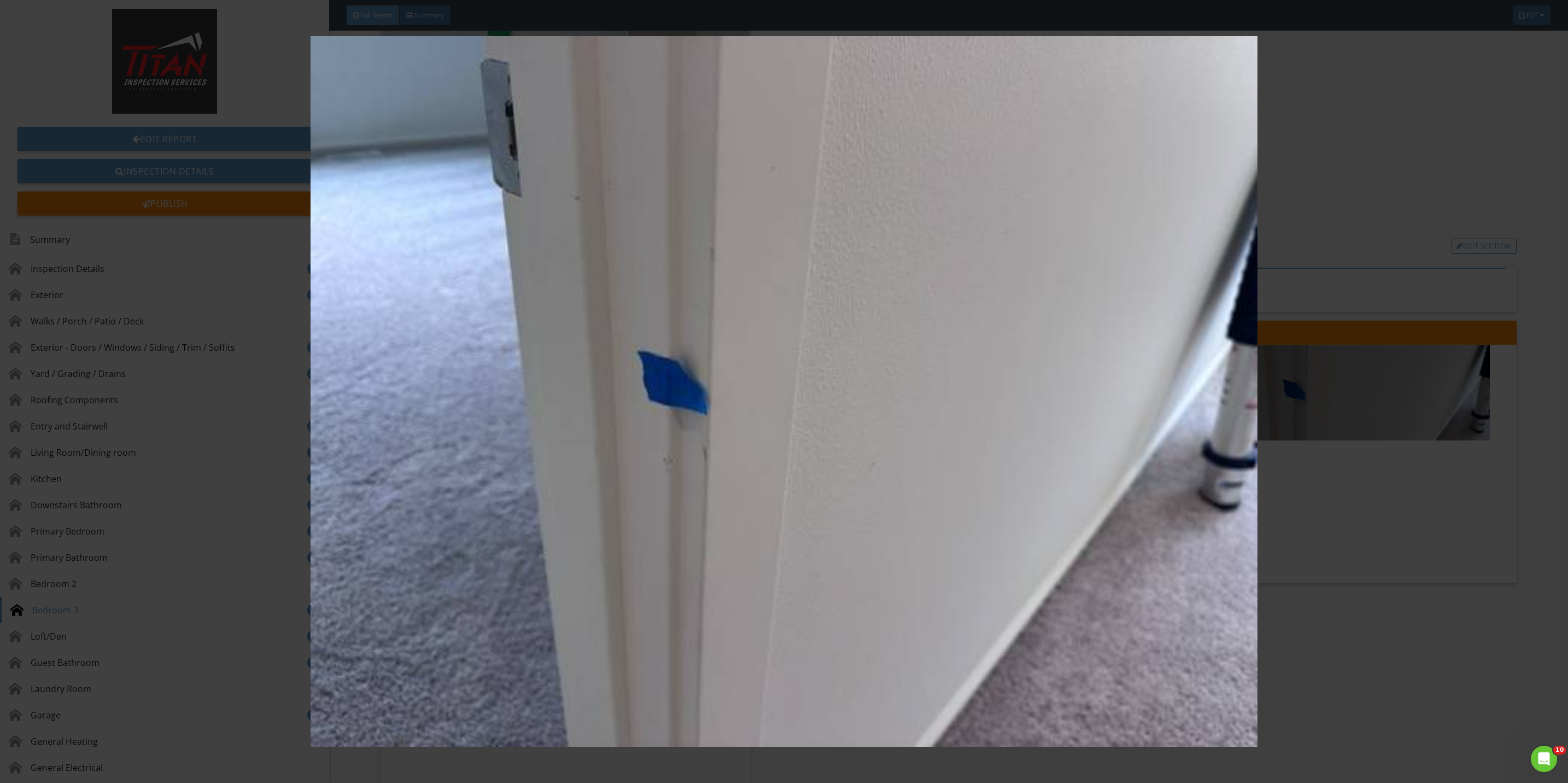
click at [1345, 552] on img at bounding box center [784, 392] width 1456 height 711
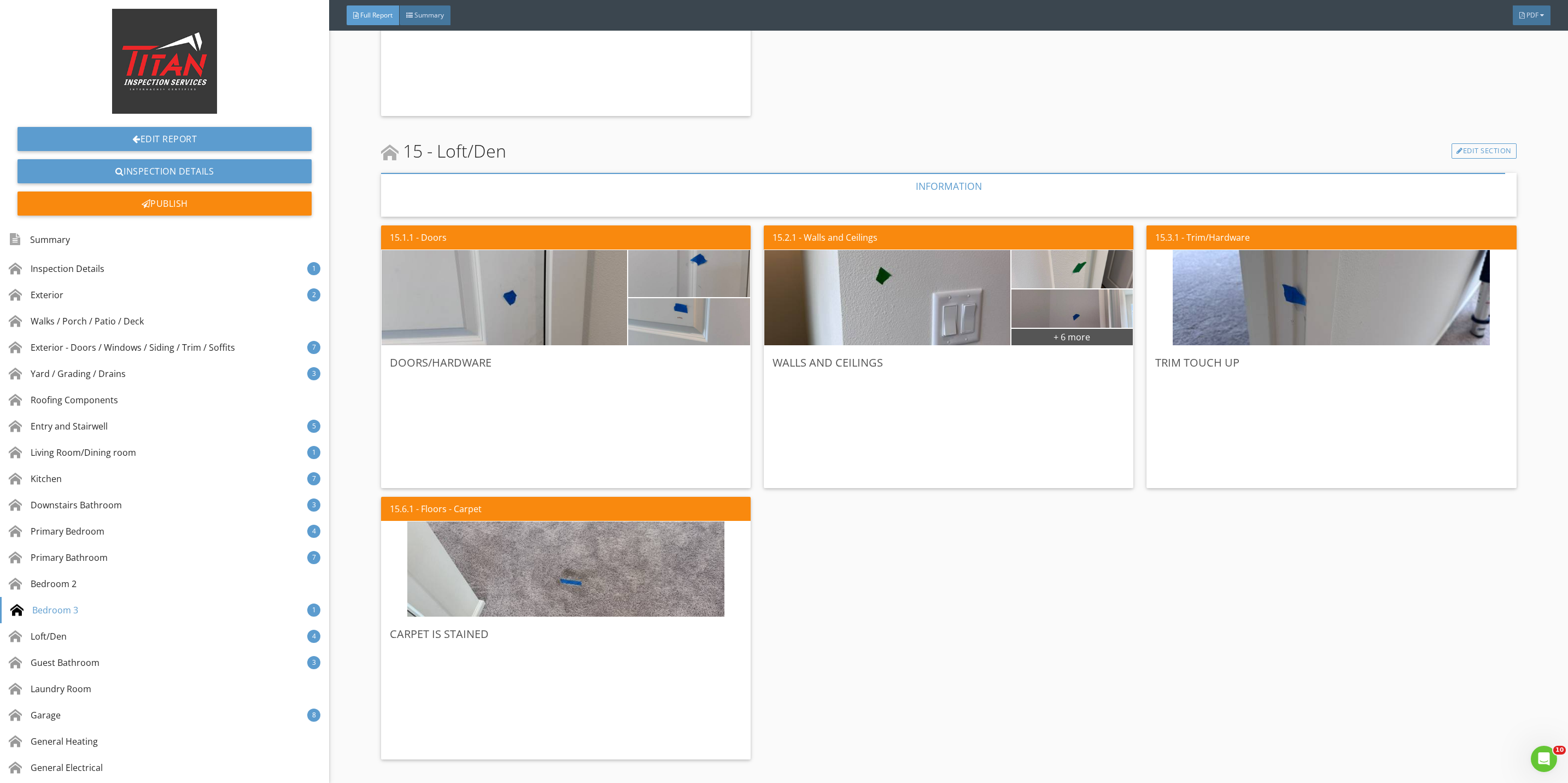
scroll to position [6973, 0]
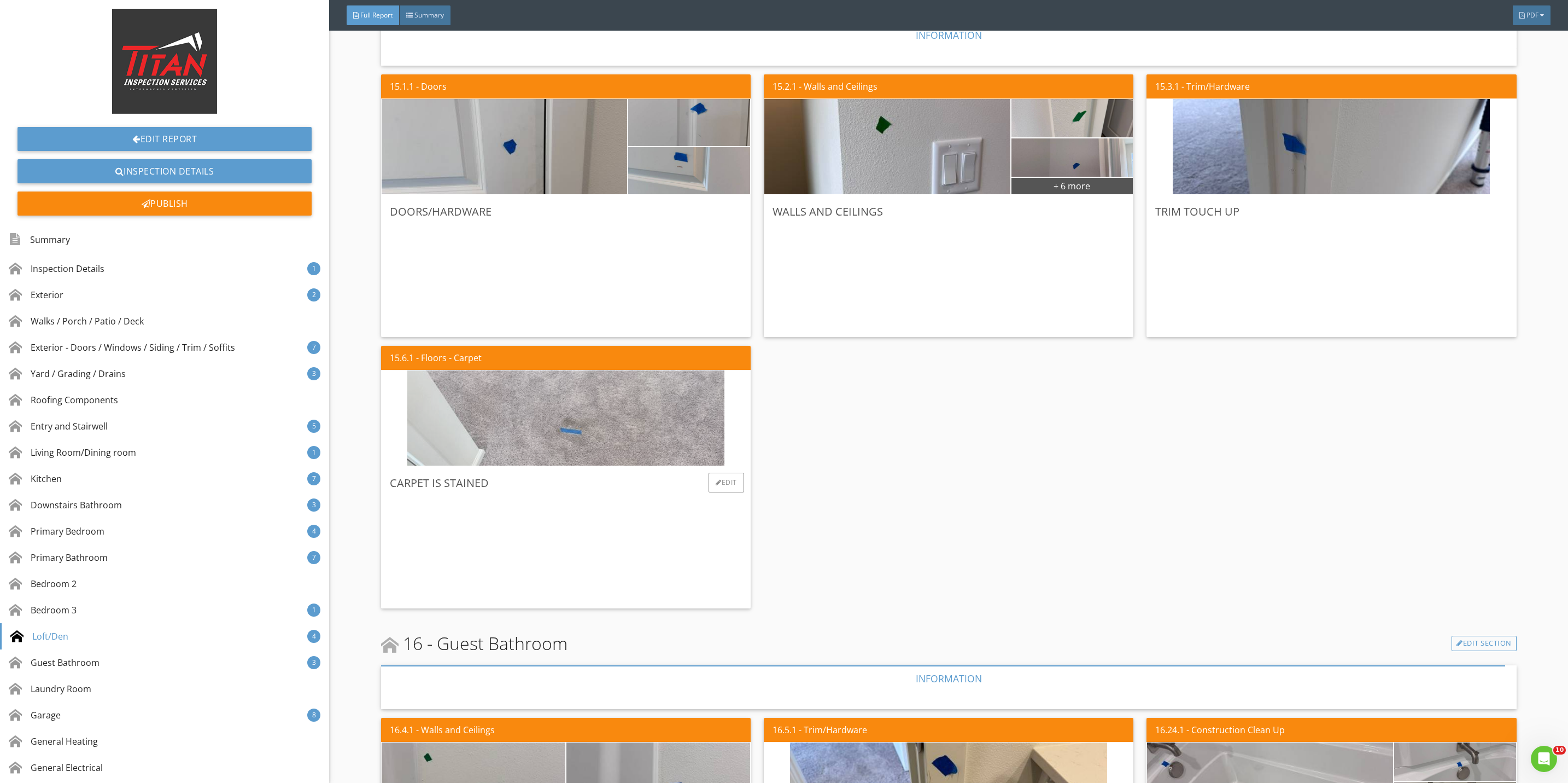
click at [589, 437] on img at bounding box center [565, 418] width 317 height 238
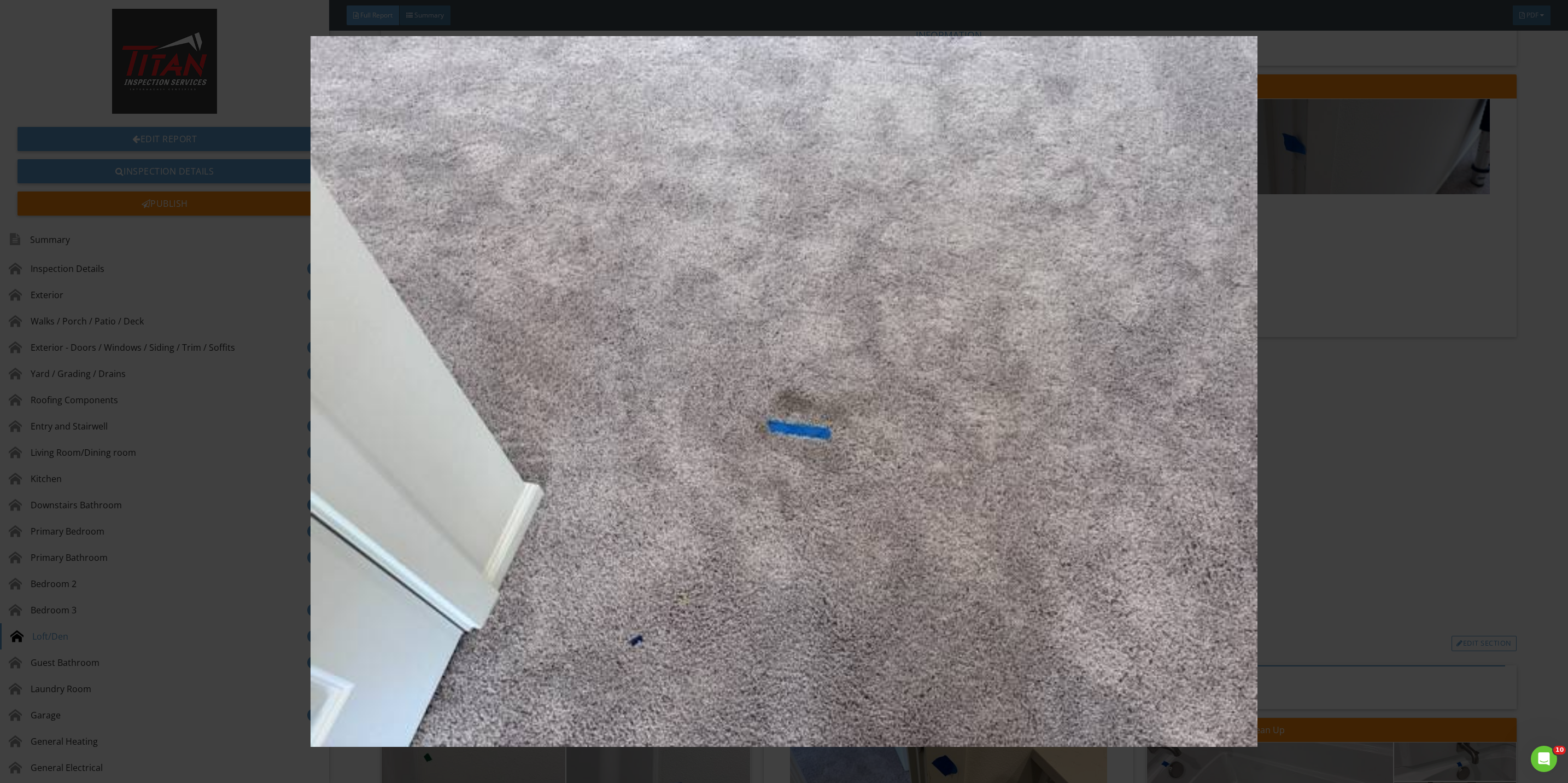
click at [1302, 501] on img at bounding box center [784, 392] width 1456 height 711
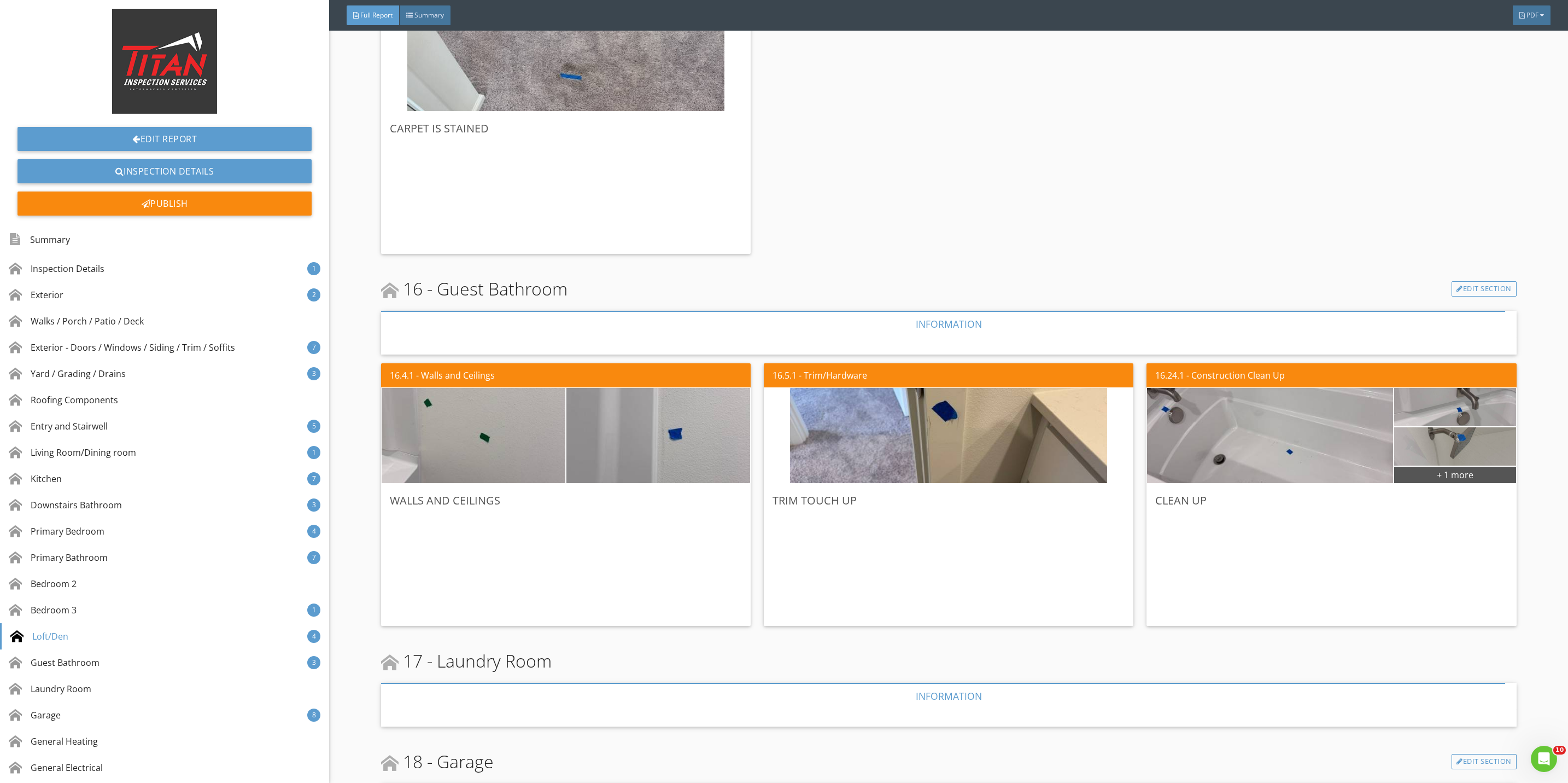
scroll to position [7384, 0]
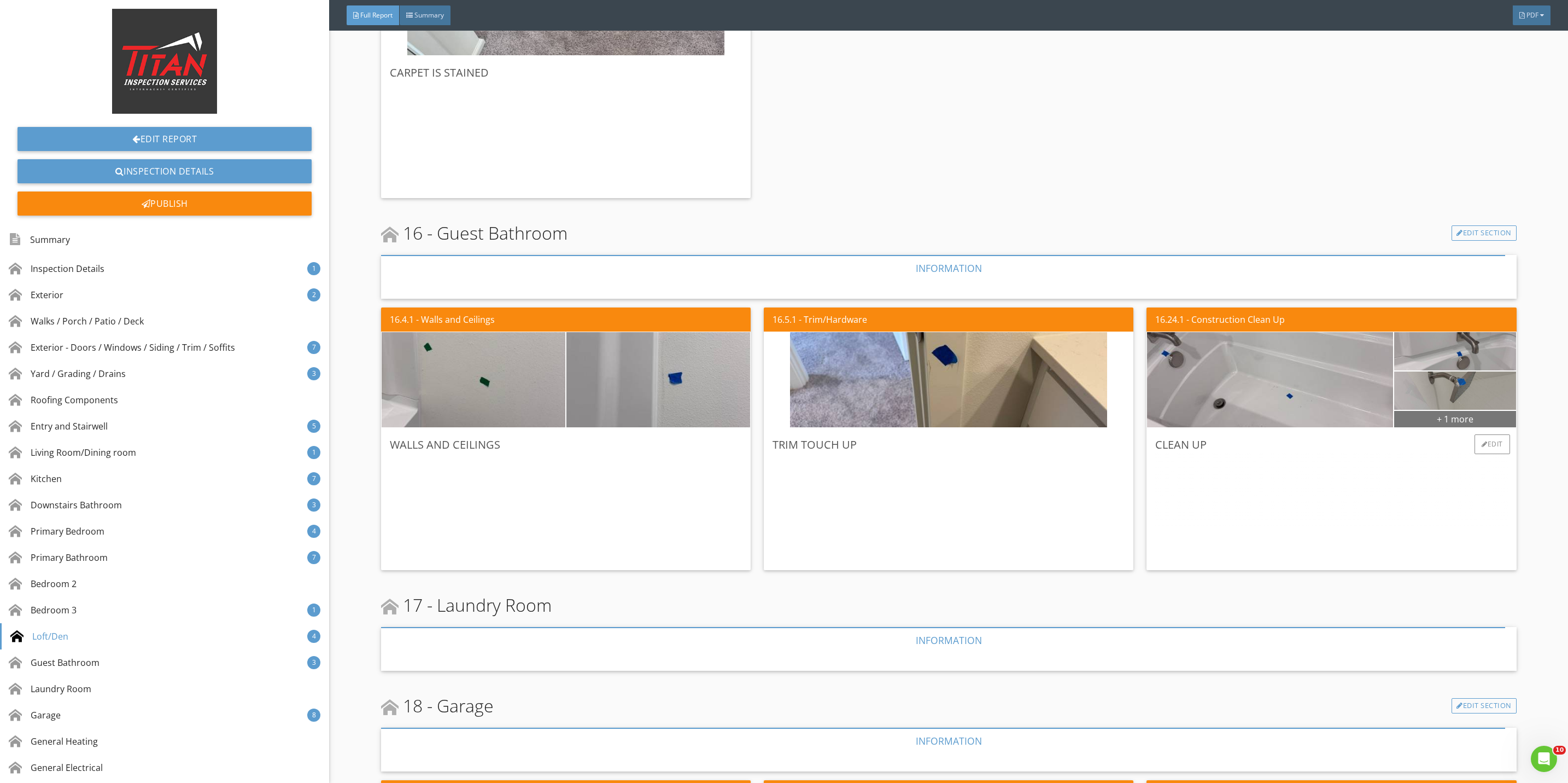
click at [1418, 415] on div "+ 1 more" at bounding box center [1455, 418] width 122 height 17
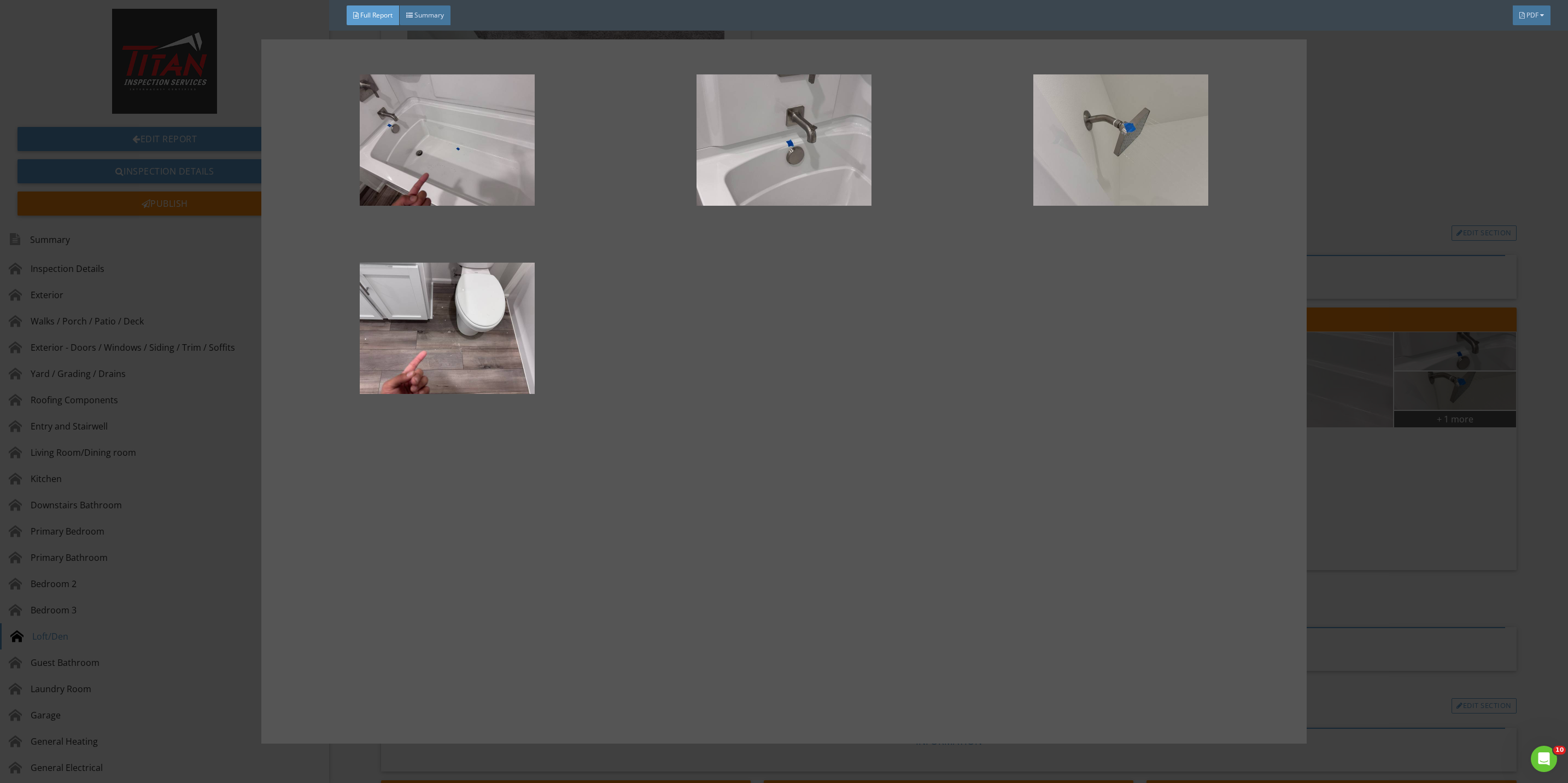
click at [1422, 499] on div at bounding box center [784, 392] width 1568 height 783
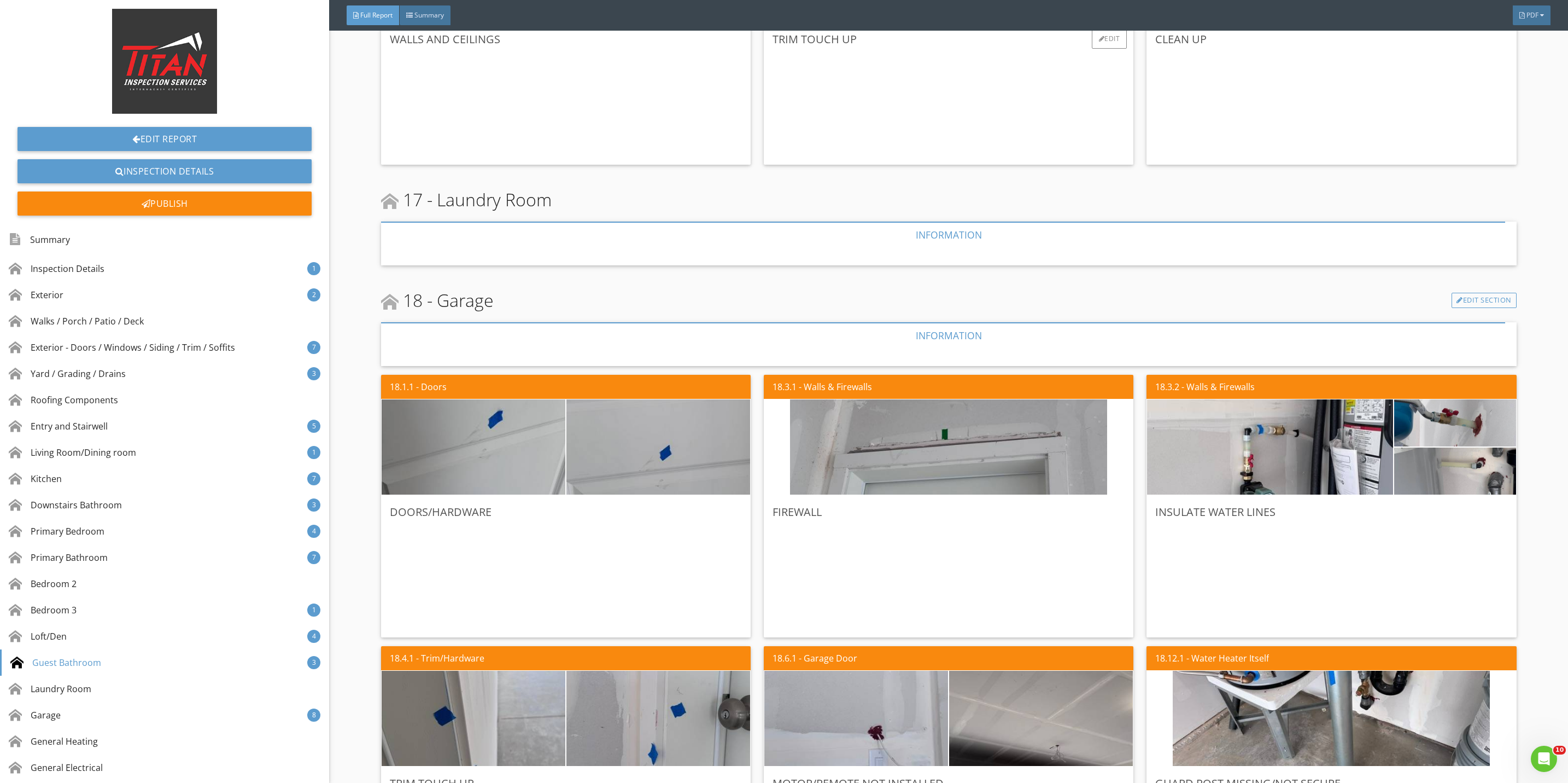
scroll to position [7794, 0]
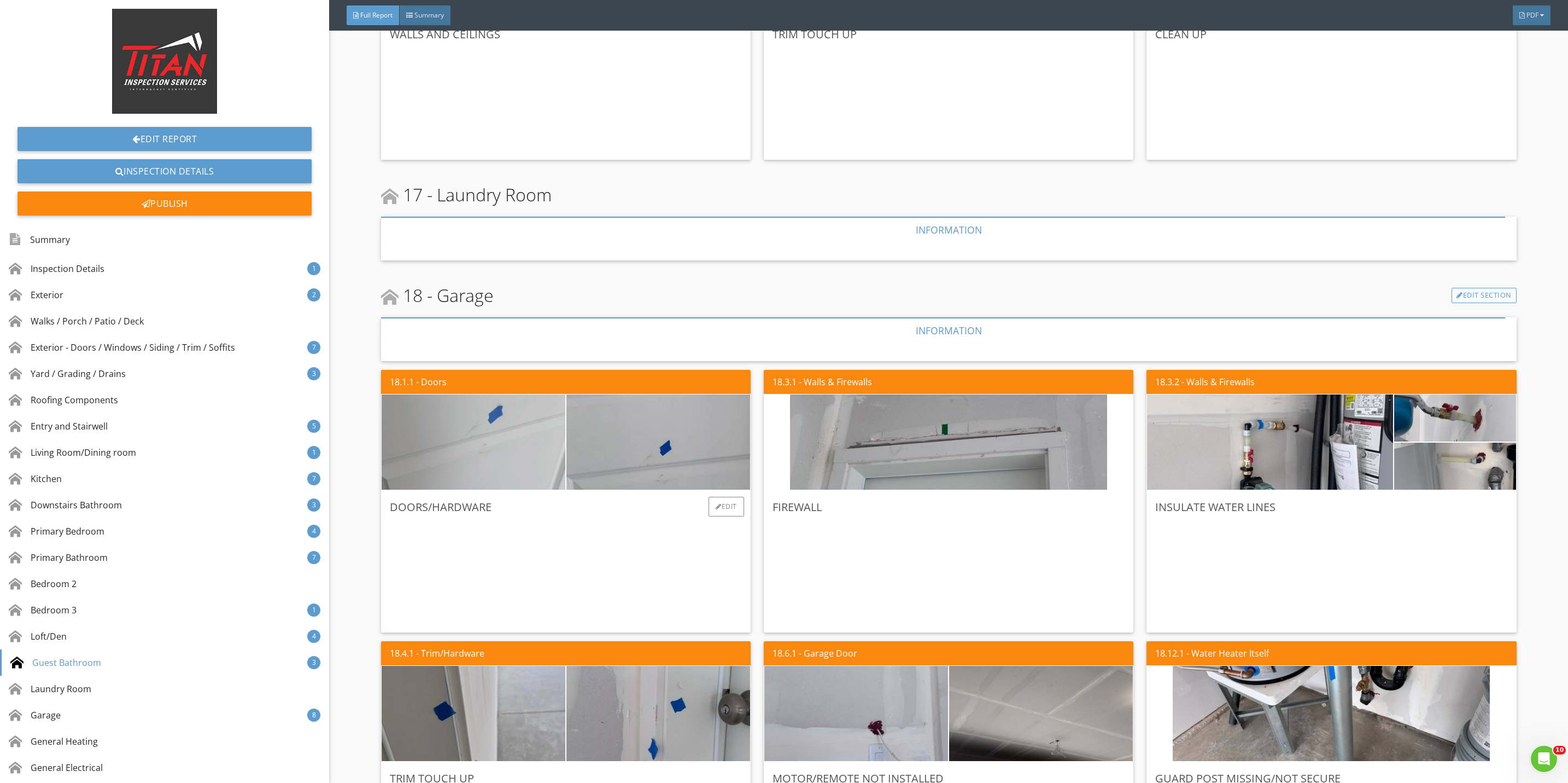
click at [507, 465] on img at bounding box center [473, 442] width 317 height 238
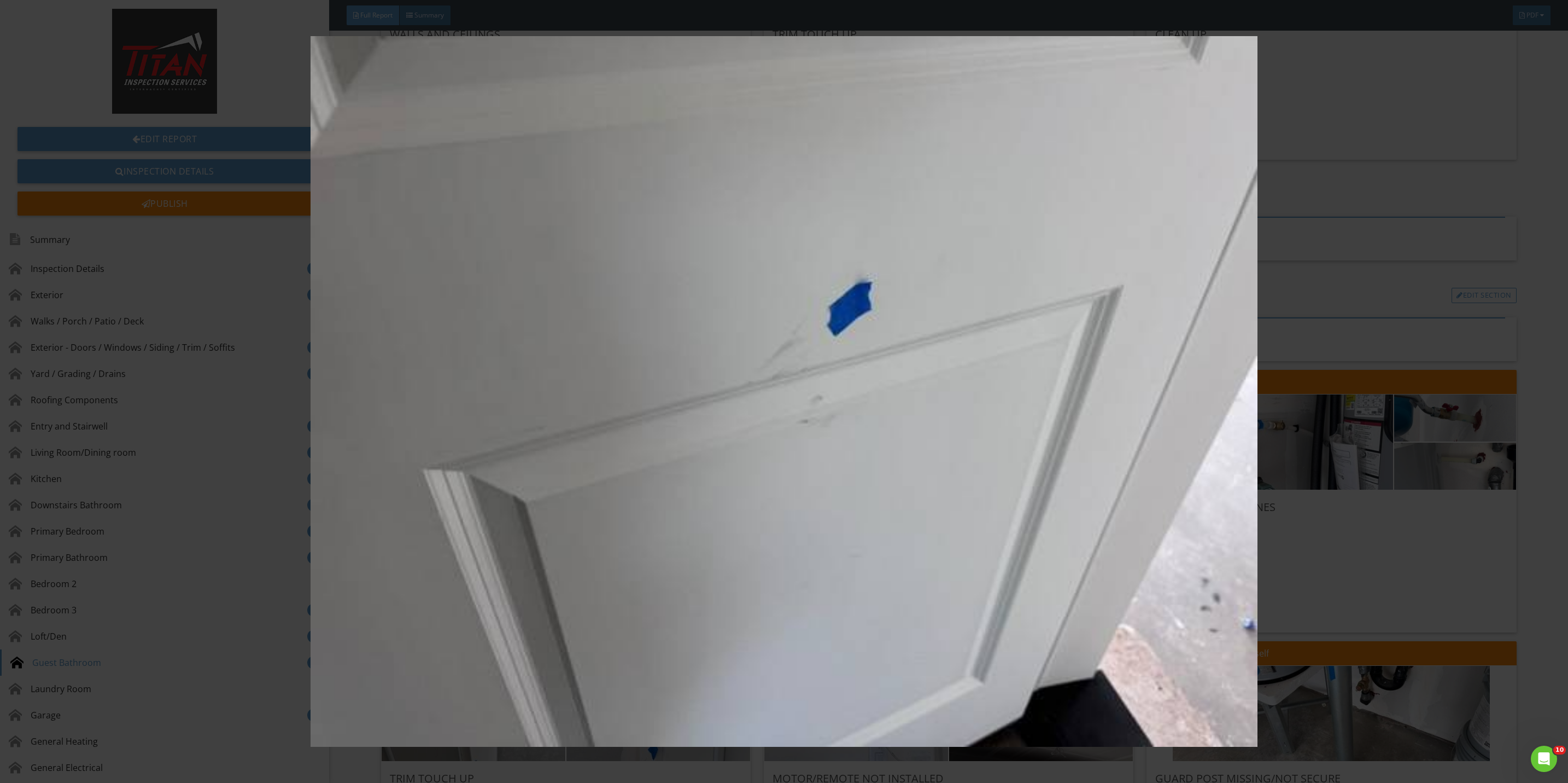
click at [1376, 543] on img at bounding box center [784, 392] width 1456 height 711
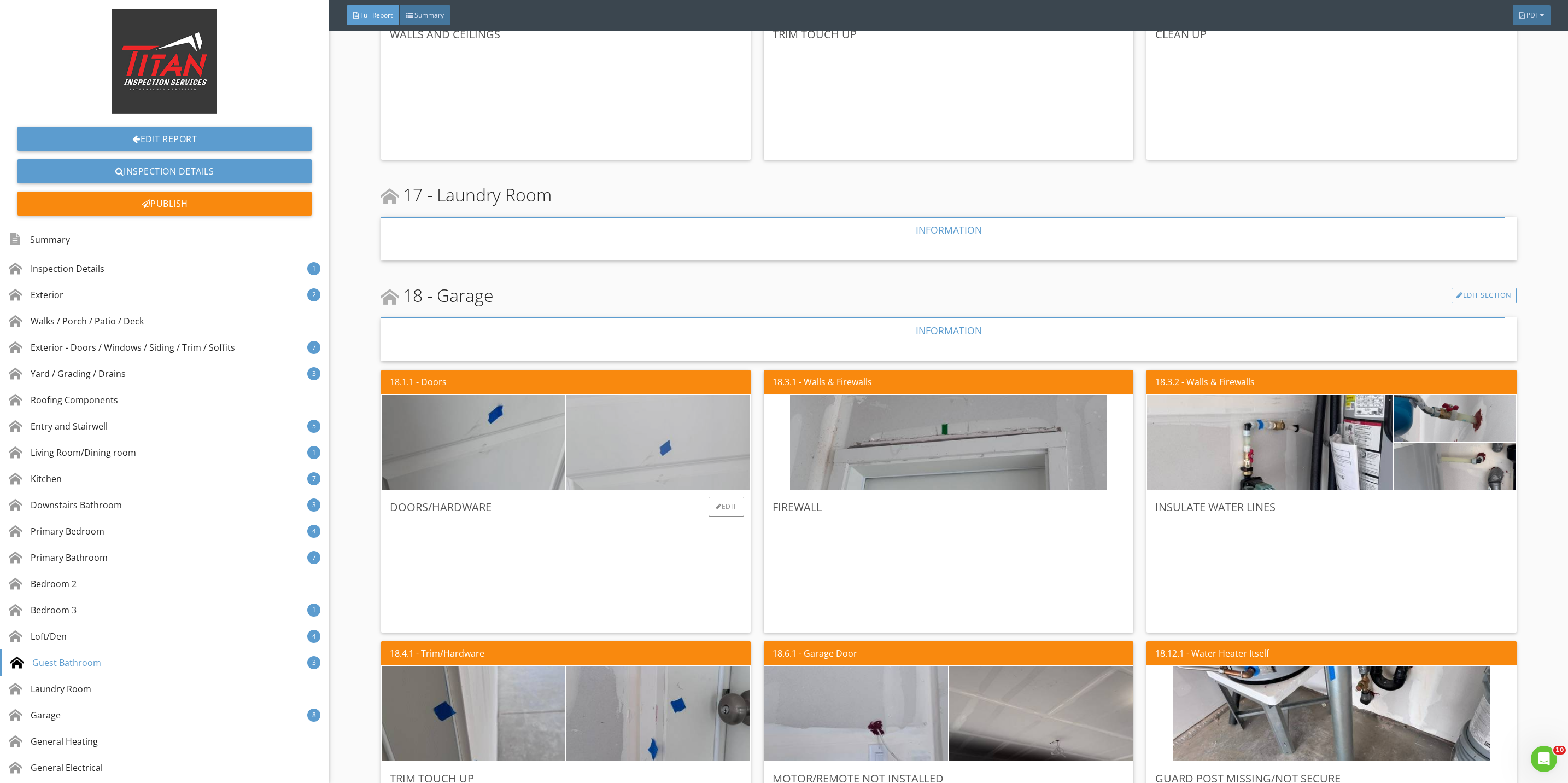
click at [645, 453] on img at bounding box center [658, 442] width 317 height 238
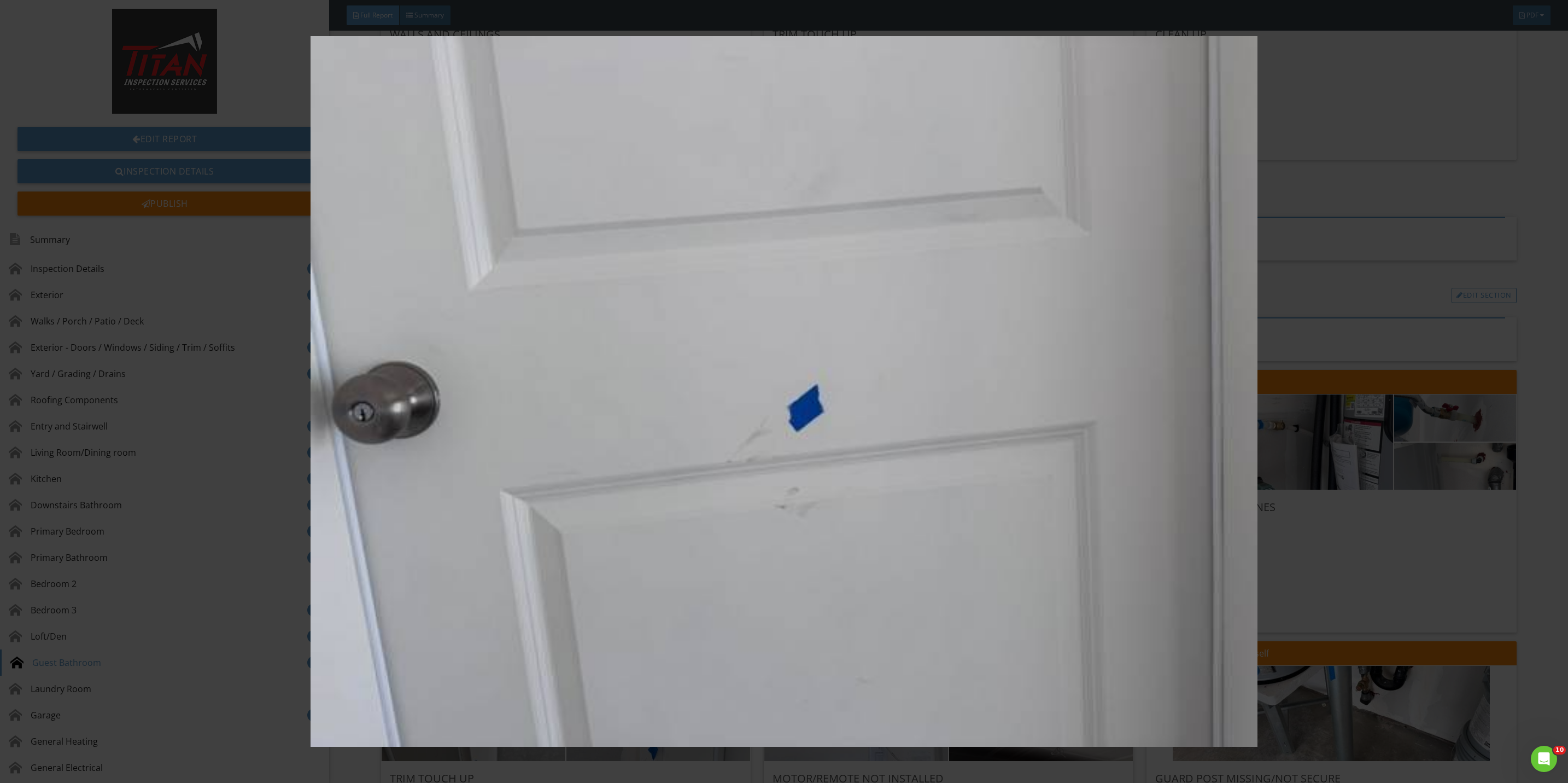
click at [1393, 543] on img at bounding box center [784, 392] width 1456 height 711
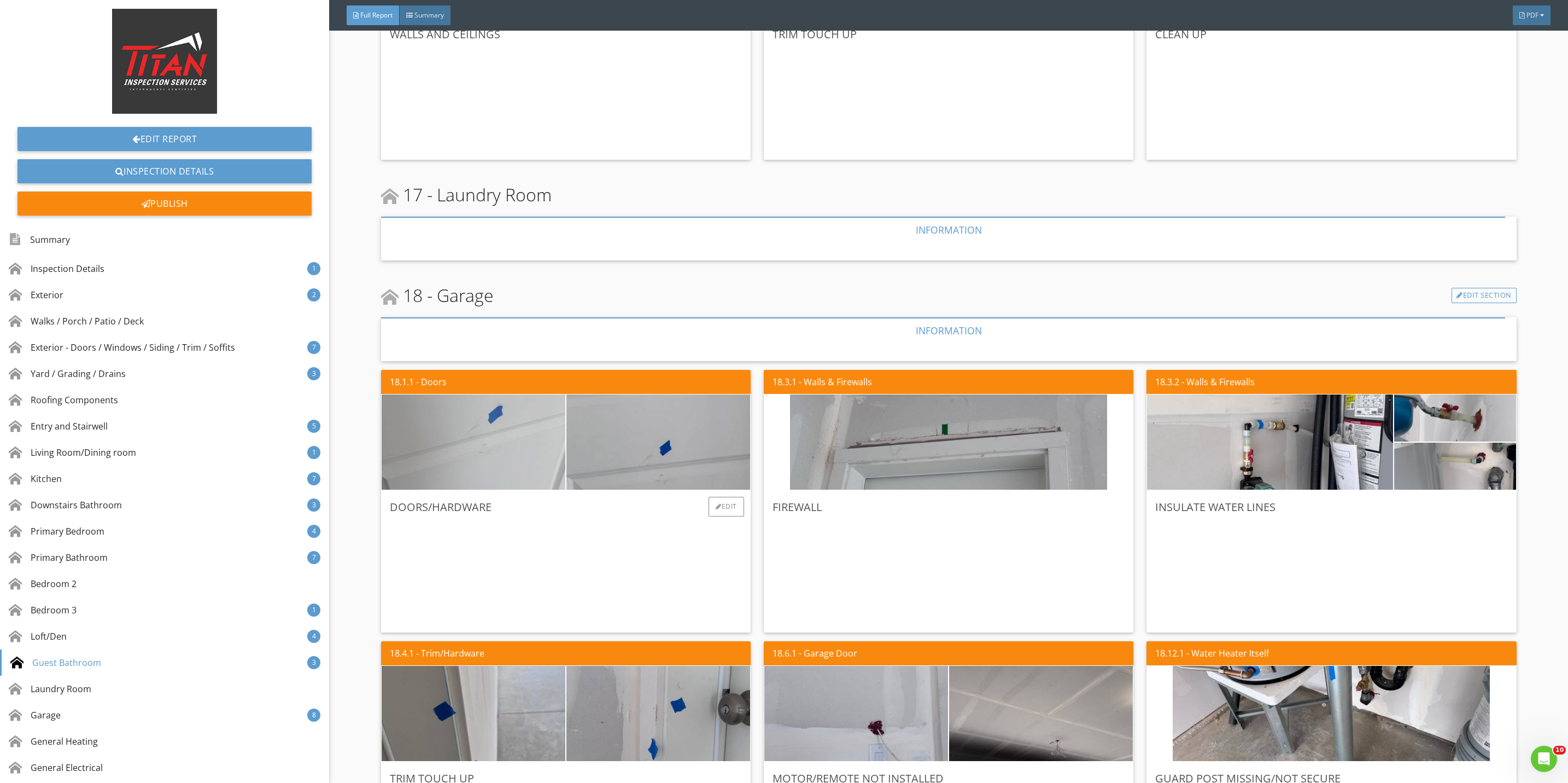
click at [517, 469] on img at bounding box center [473, 442] width 317 height 238
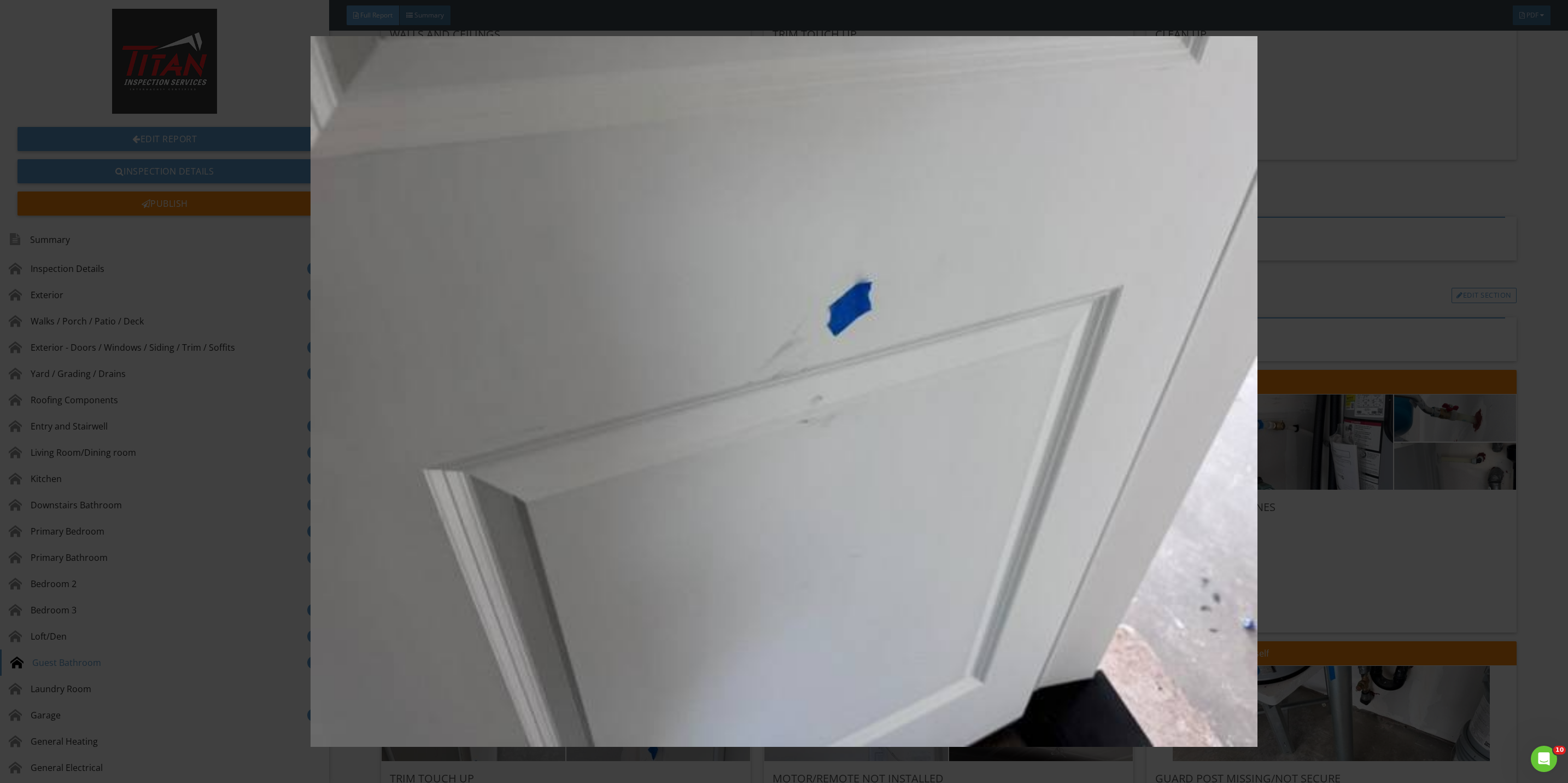
click at [1442, 565] on img at bounding box center [784, 392] width 1456 height 711
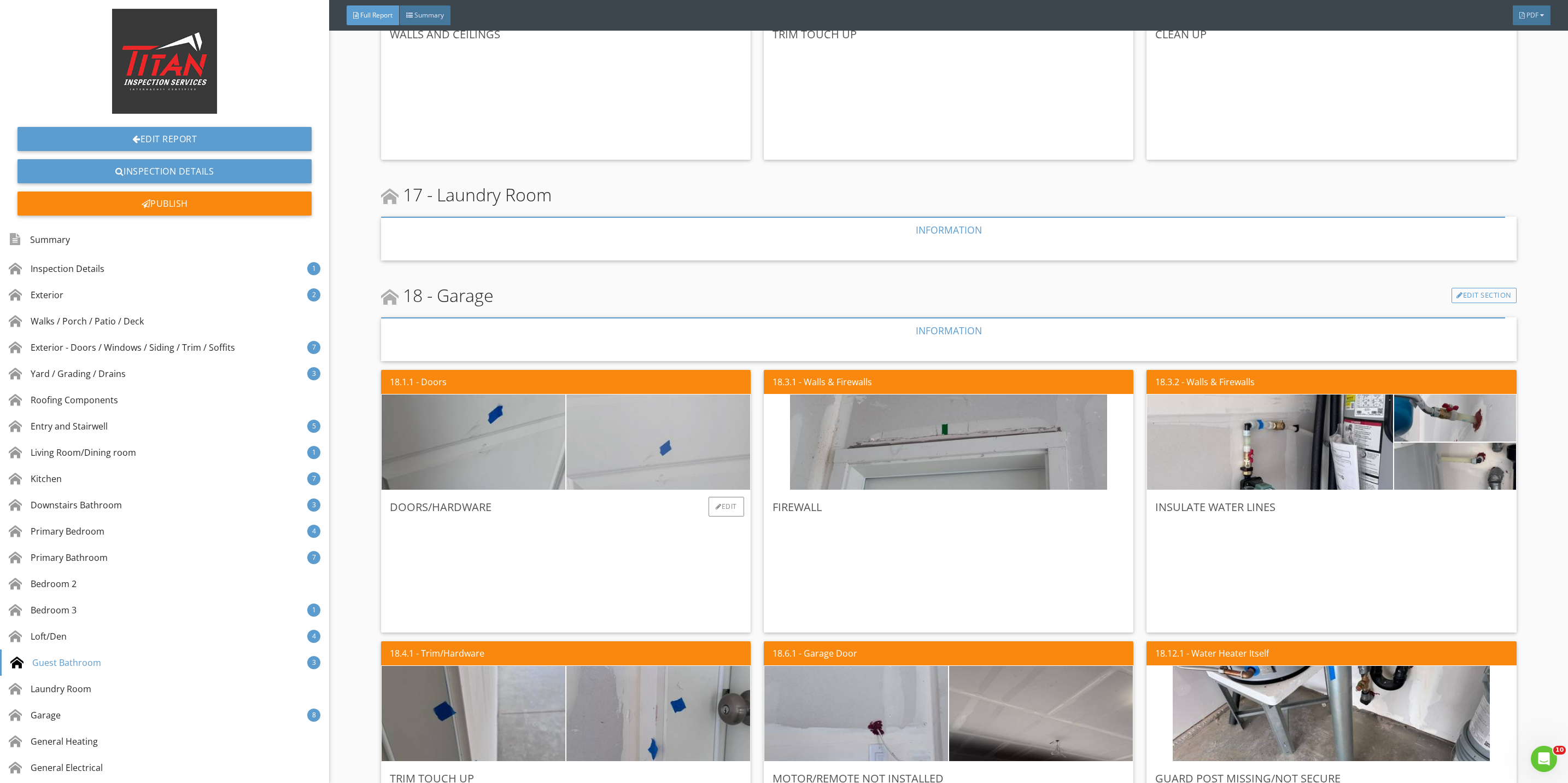
click at [670, 451] on img at bounding box center [658, 442] width 317 height 238
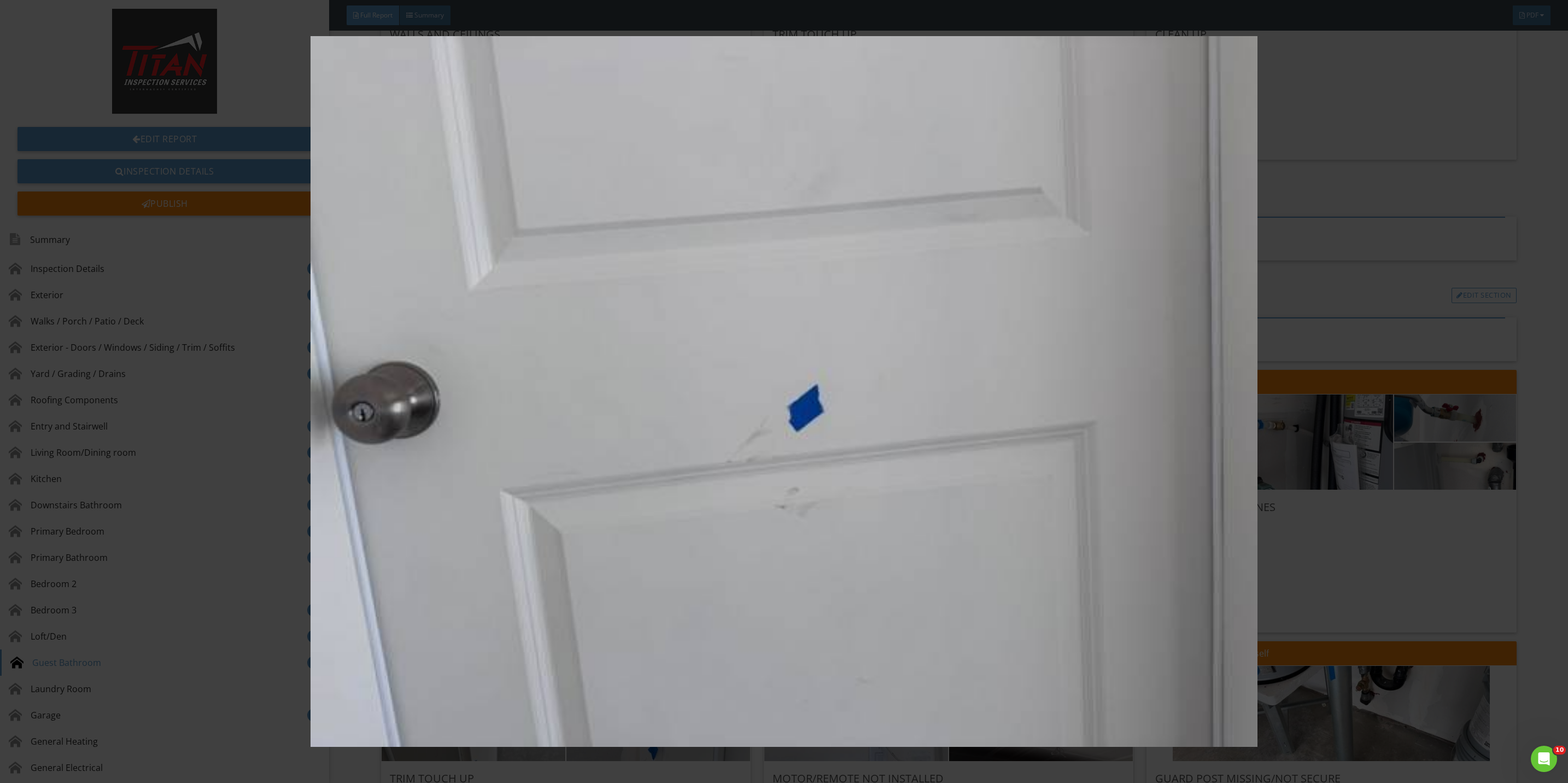
click at [1370, 576] on img at bounding box center [784, 392] width 1456 height 711
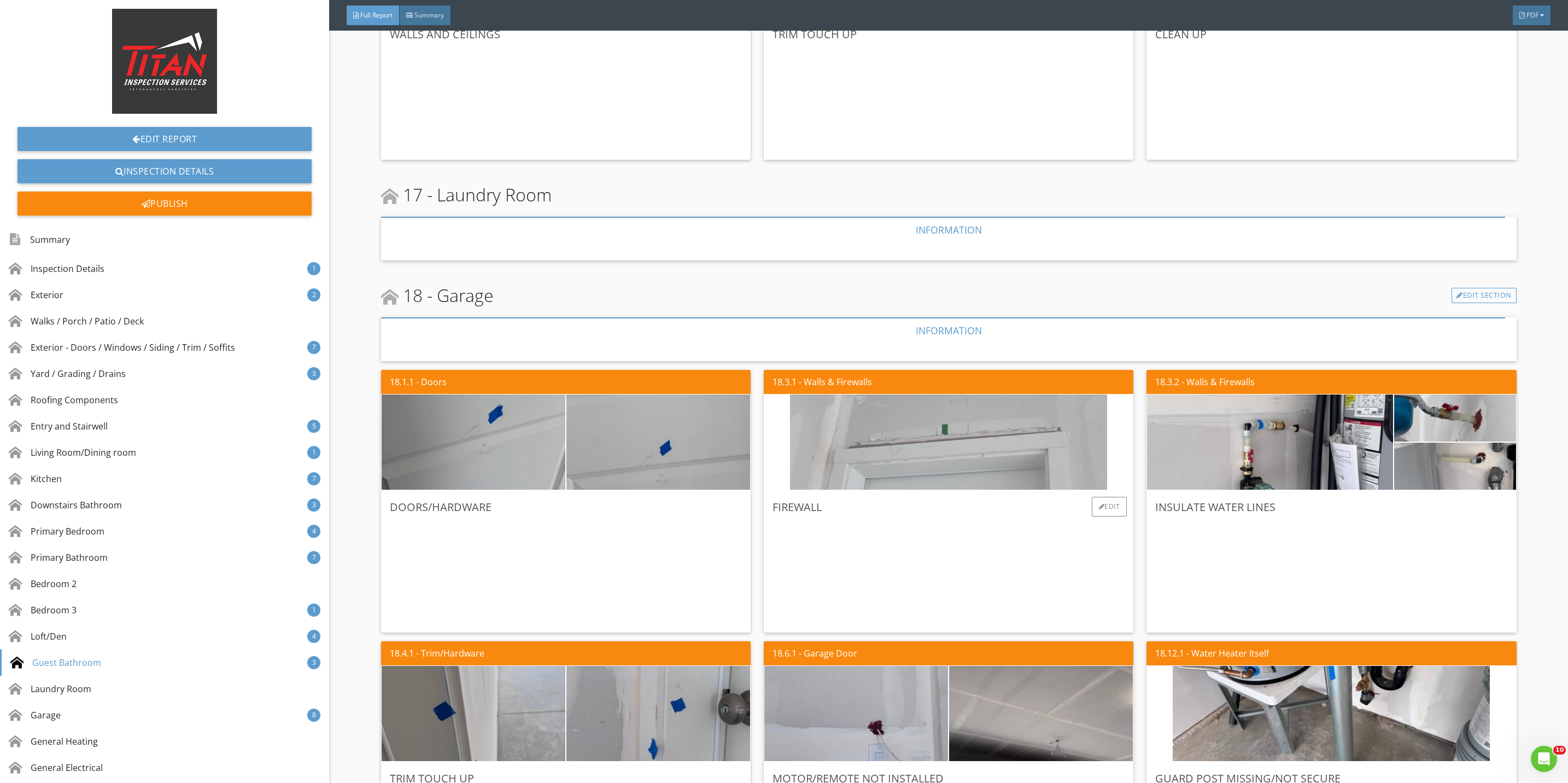
click at [905, 466] on img at bounding box center [949, 442] width 317 height 238
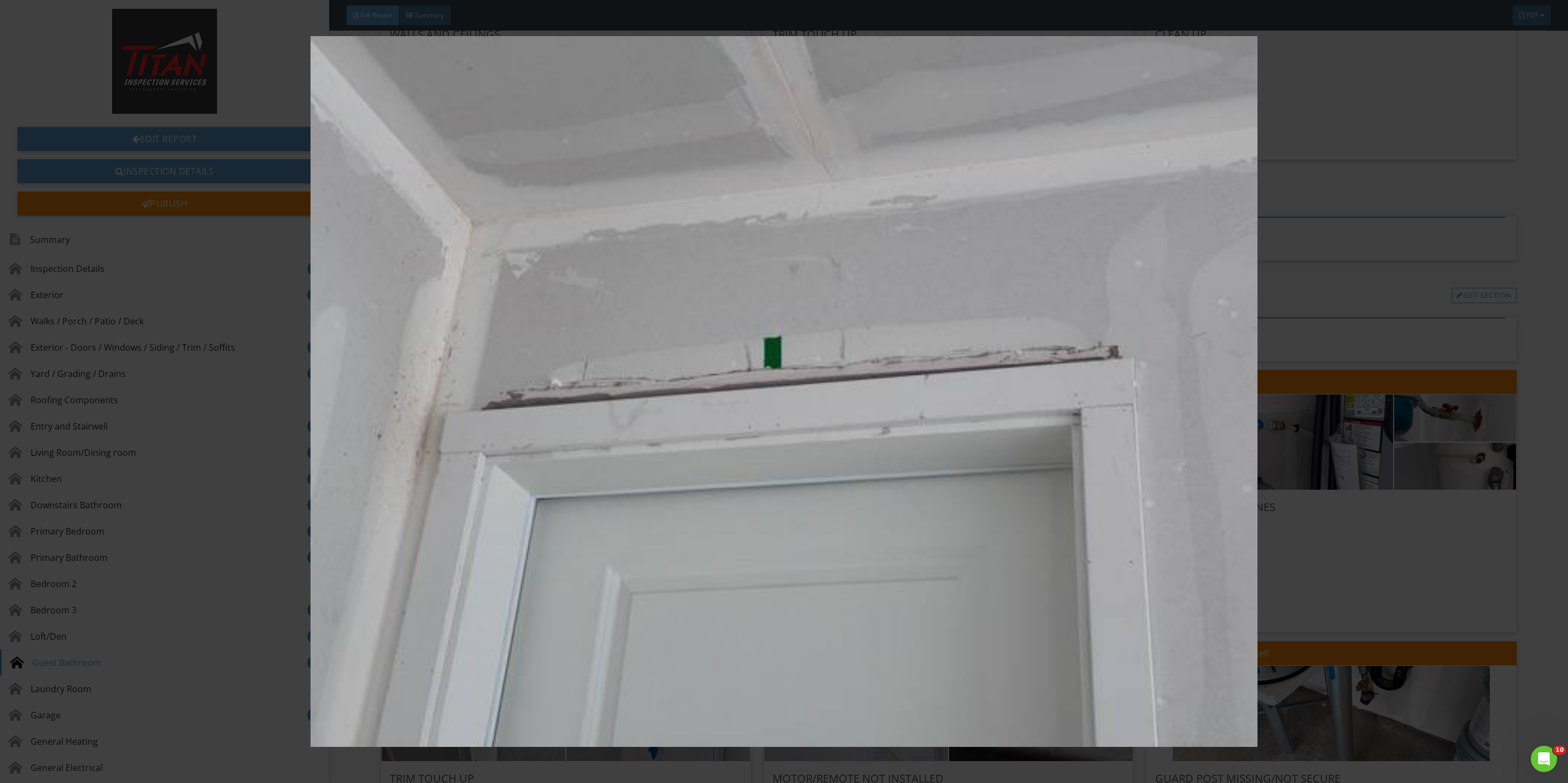
click at [1359, 538] on img at bounding box center [784, 392] width 1456 height 711
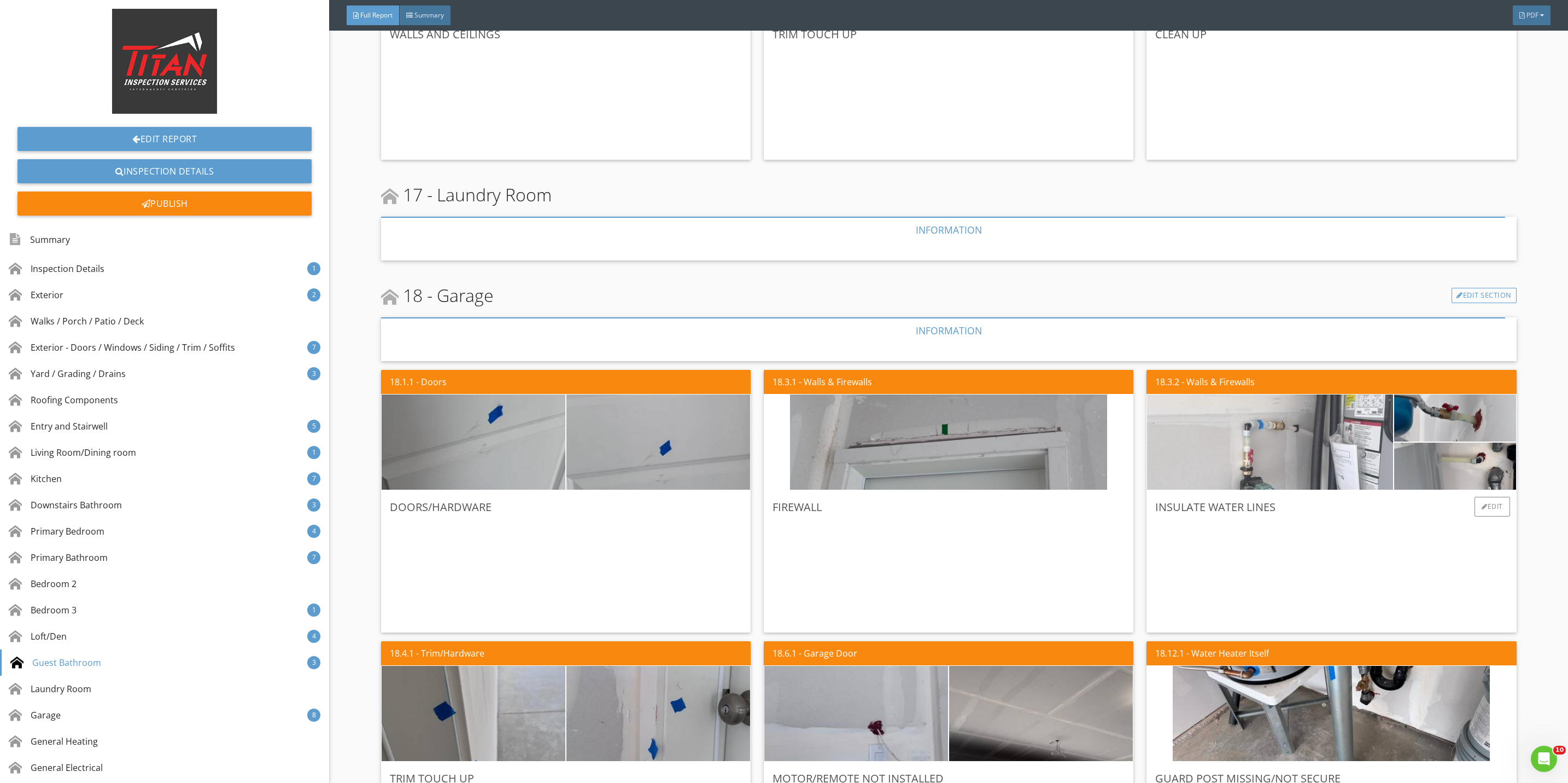
click at [1318, 456] on img at bounding box center [1270, 442] width 317 height 238
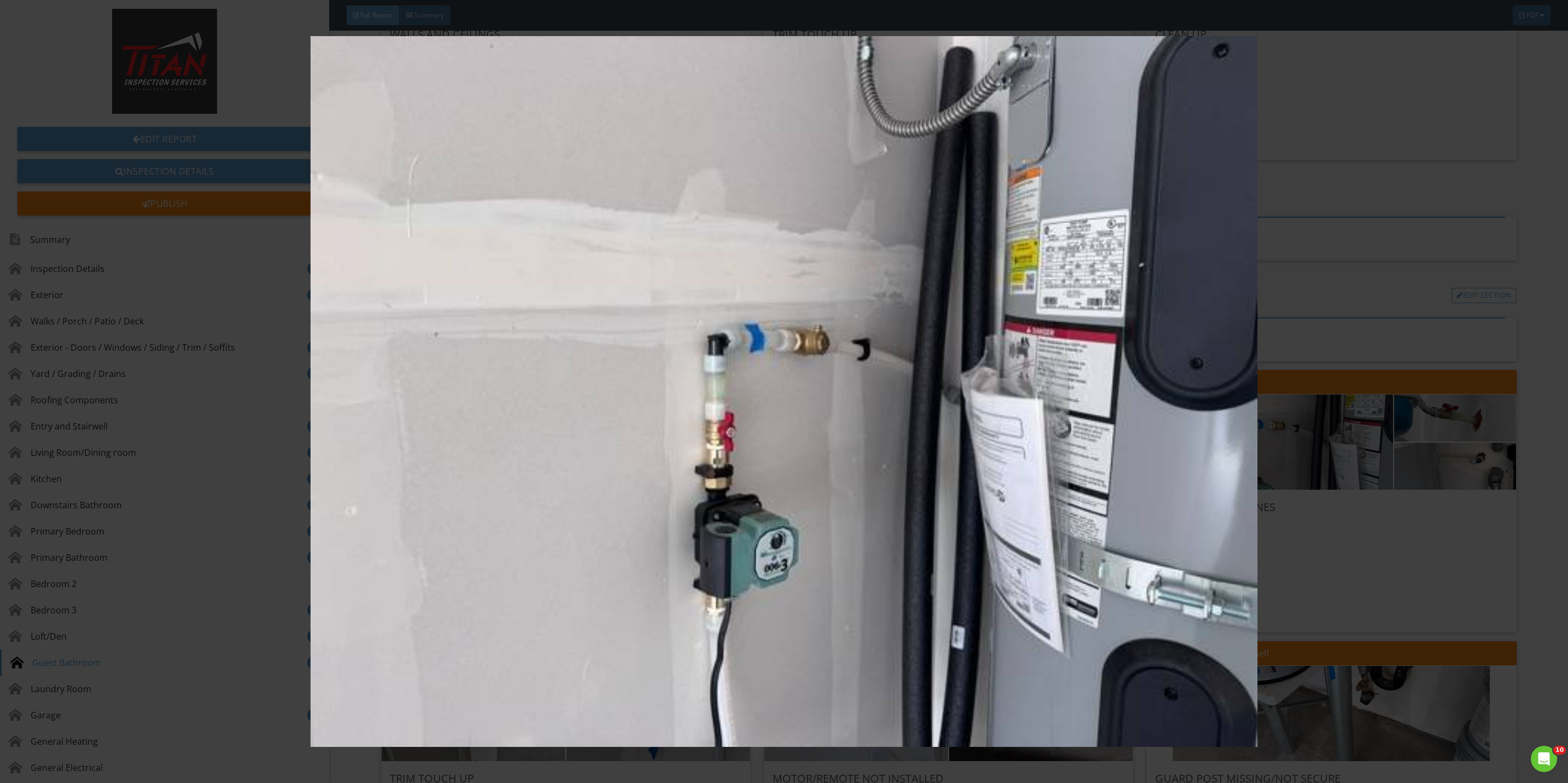
click at [1407, 573] on img at bounding box center [784, 392] width 1456 height 711
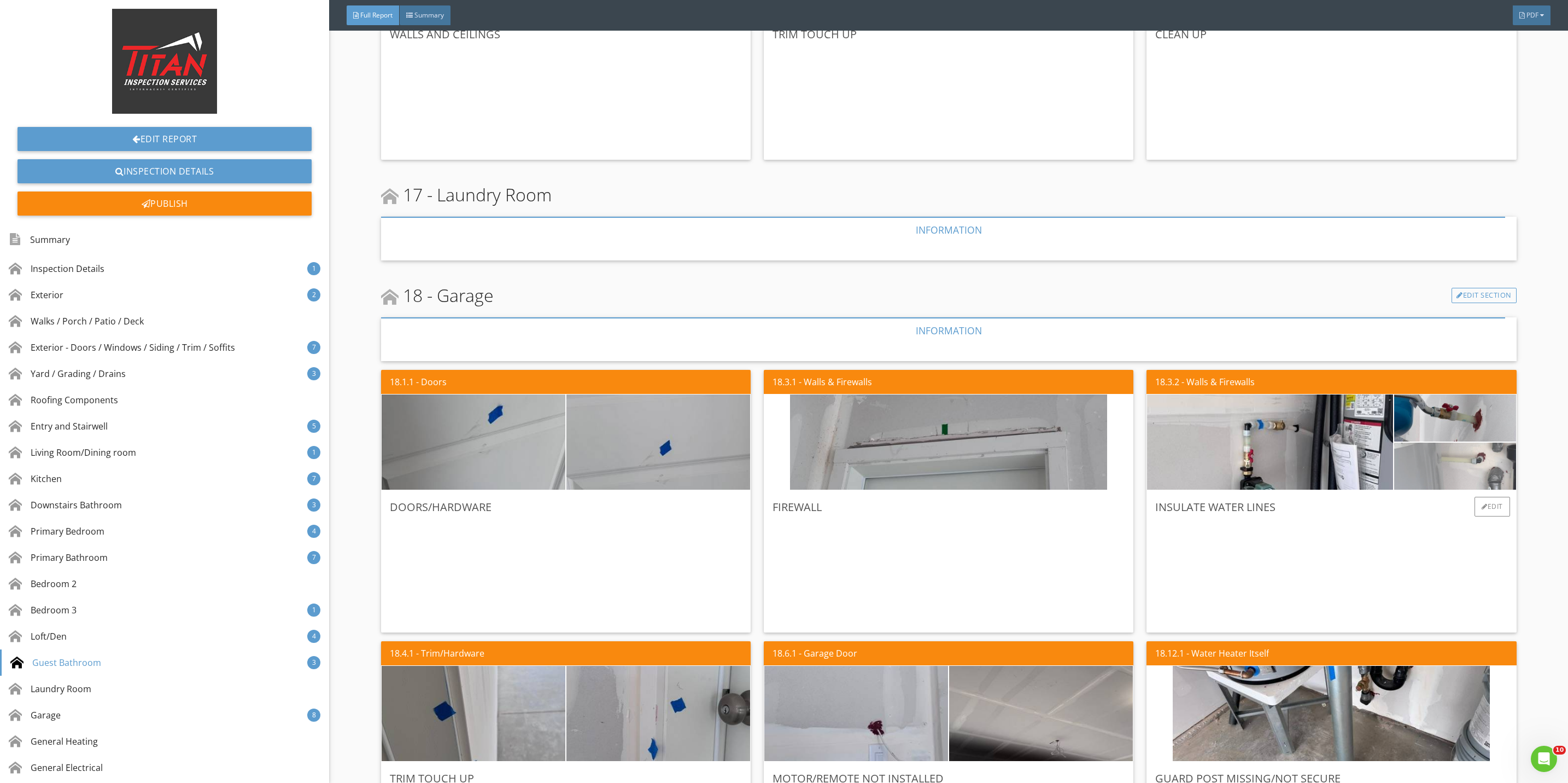
click at [1453, 468] on img at bounding box center [1455, 465] width 157 height 117
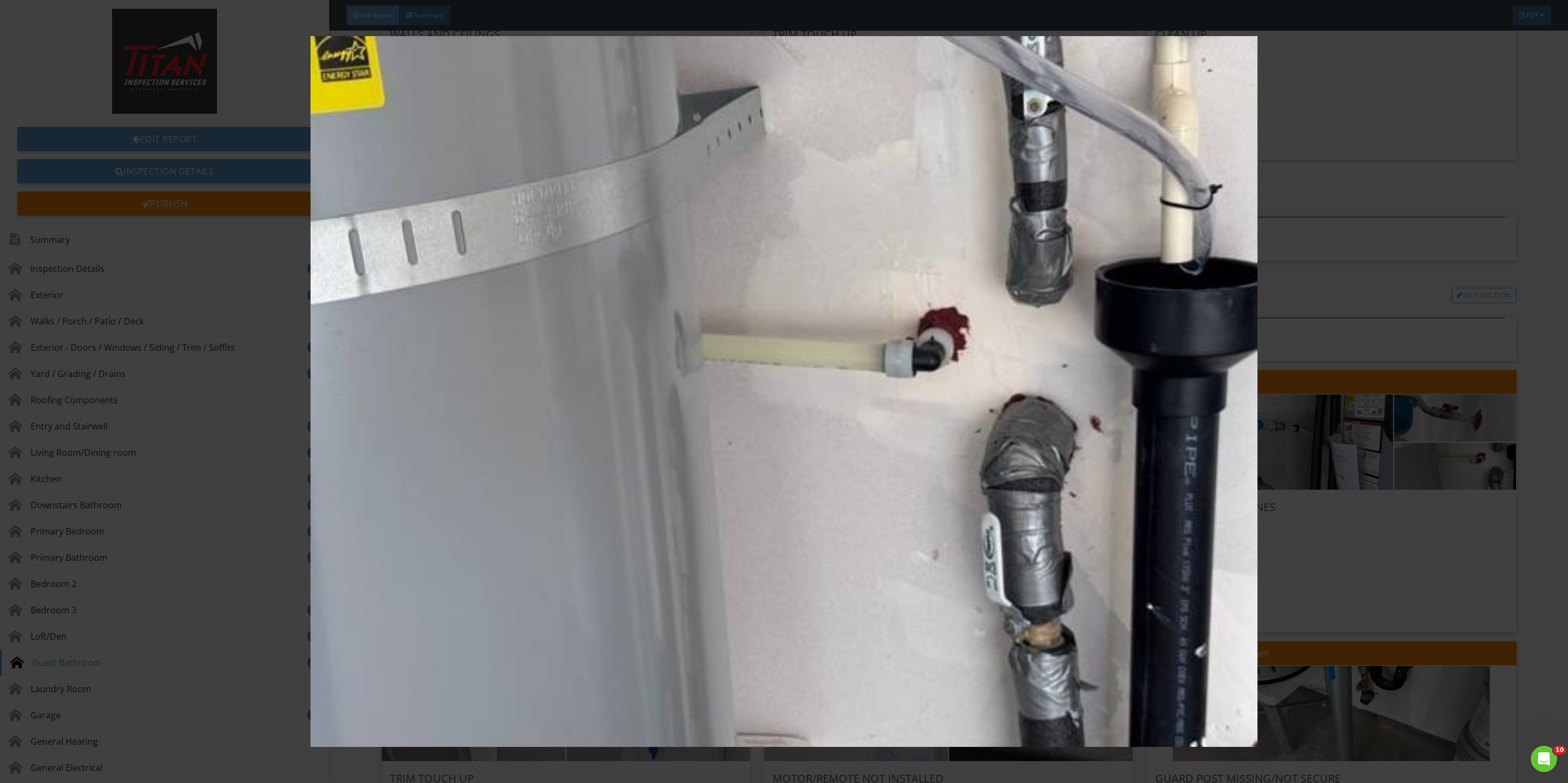
click at [1397, 607] on img at bounding box center [784, 392] width 1456 height 711
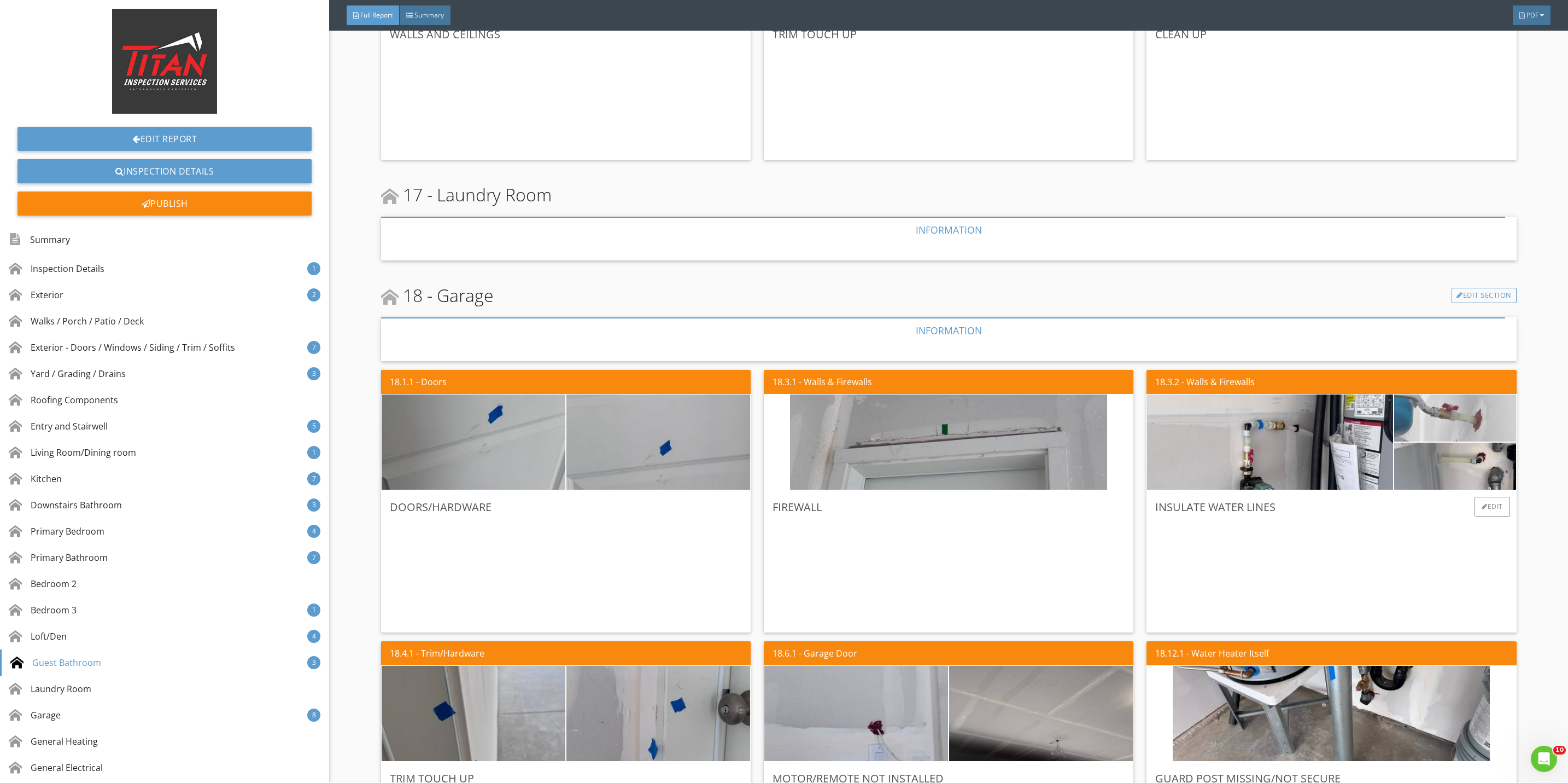
click at [1434, 430] on img at bounding box center [1455, 418] width 157 height 117
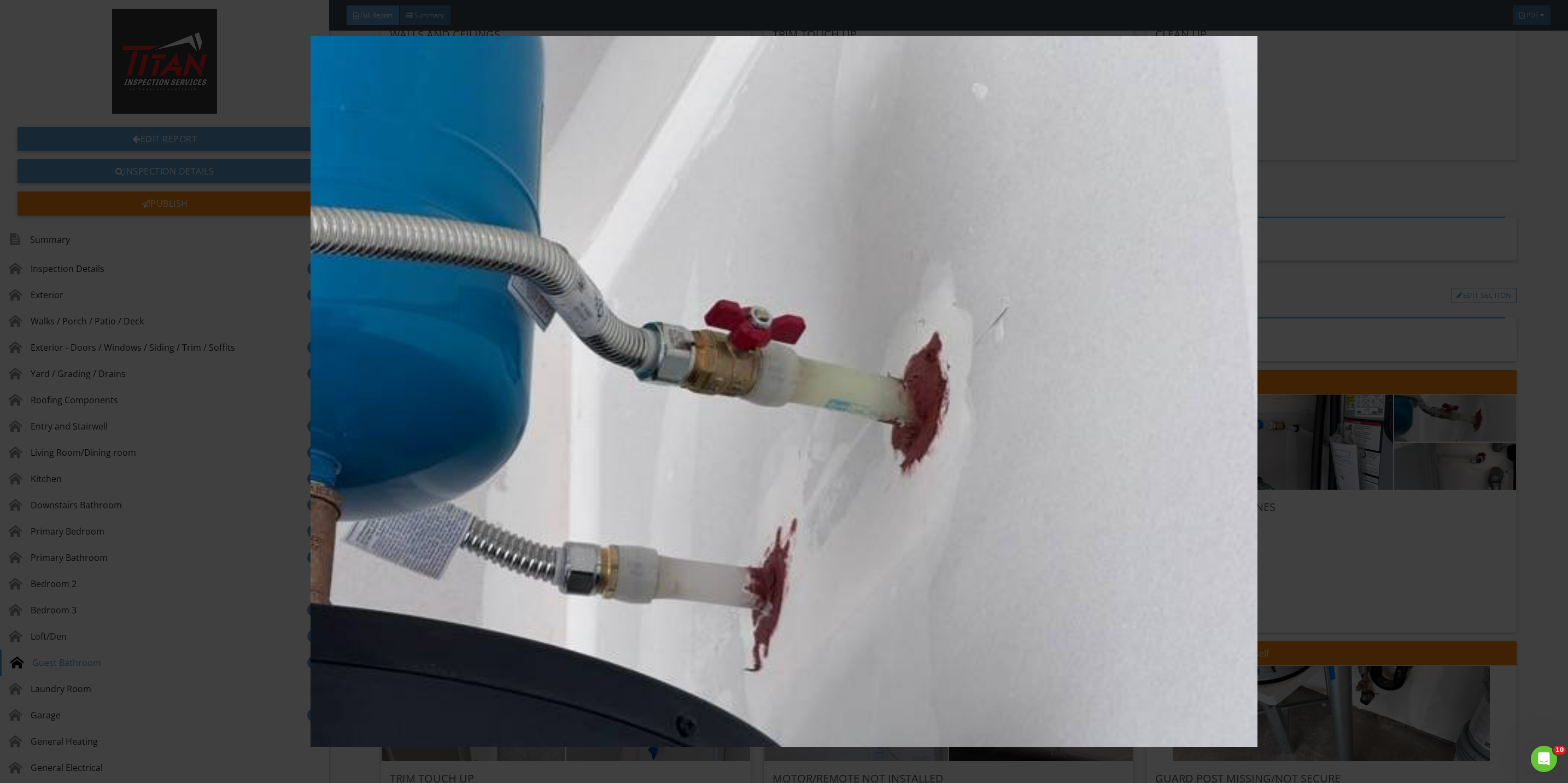
click at [1433, 594] on img at bounding box center [784, 392] width 1456 height 711
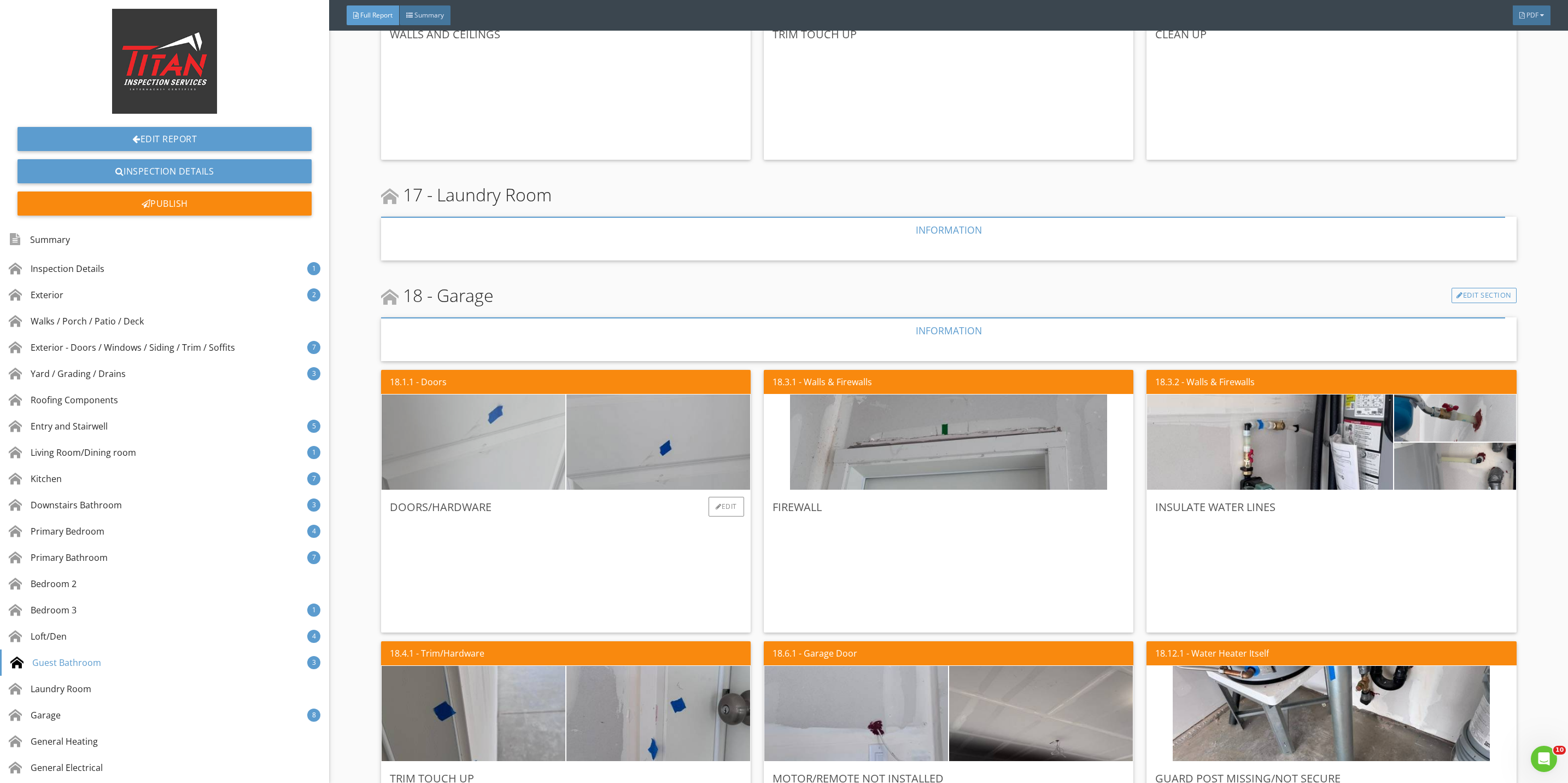
click at [522, 458] on img at bounding box center [473, 442] width 317 height 238
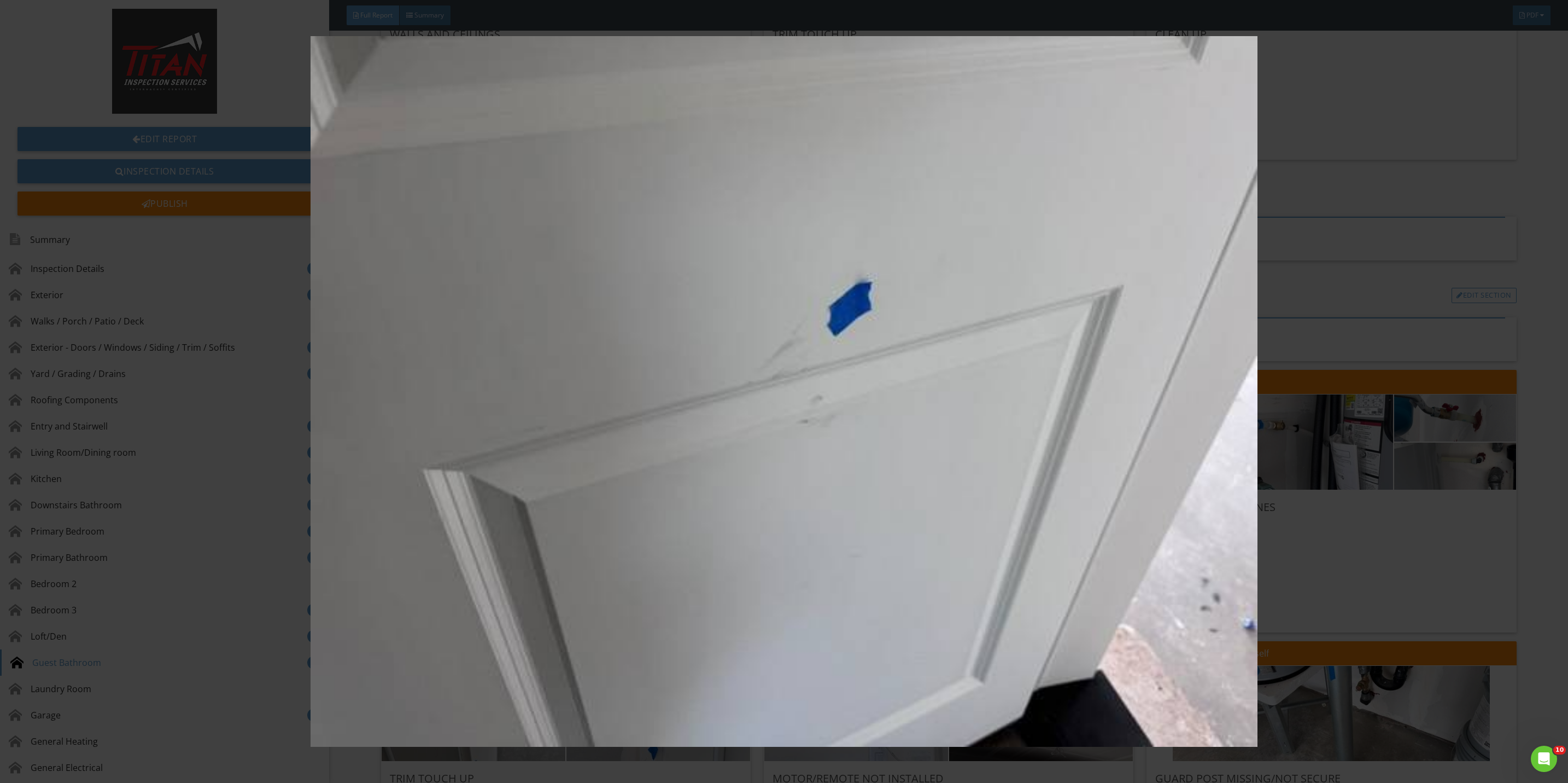
click at [1337, 556] on img at bounding box center [784, 392] width 1456 height 711
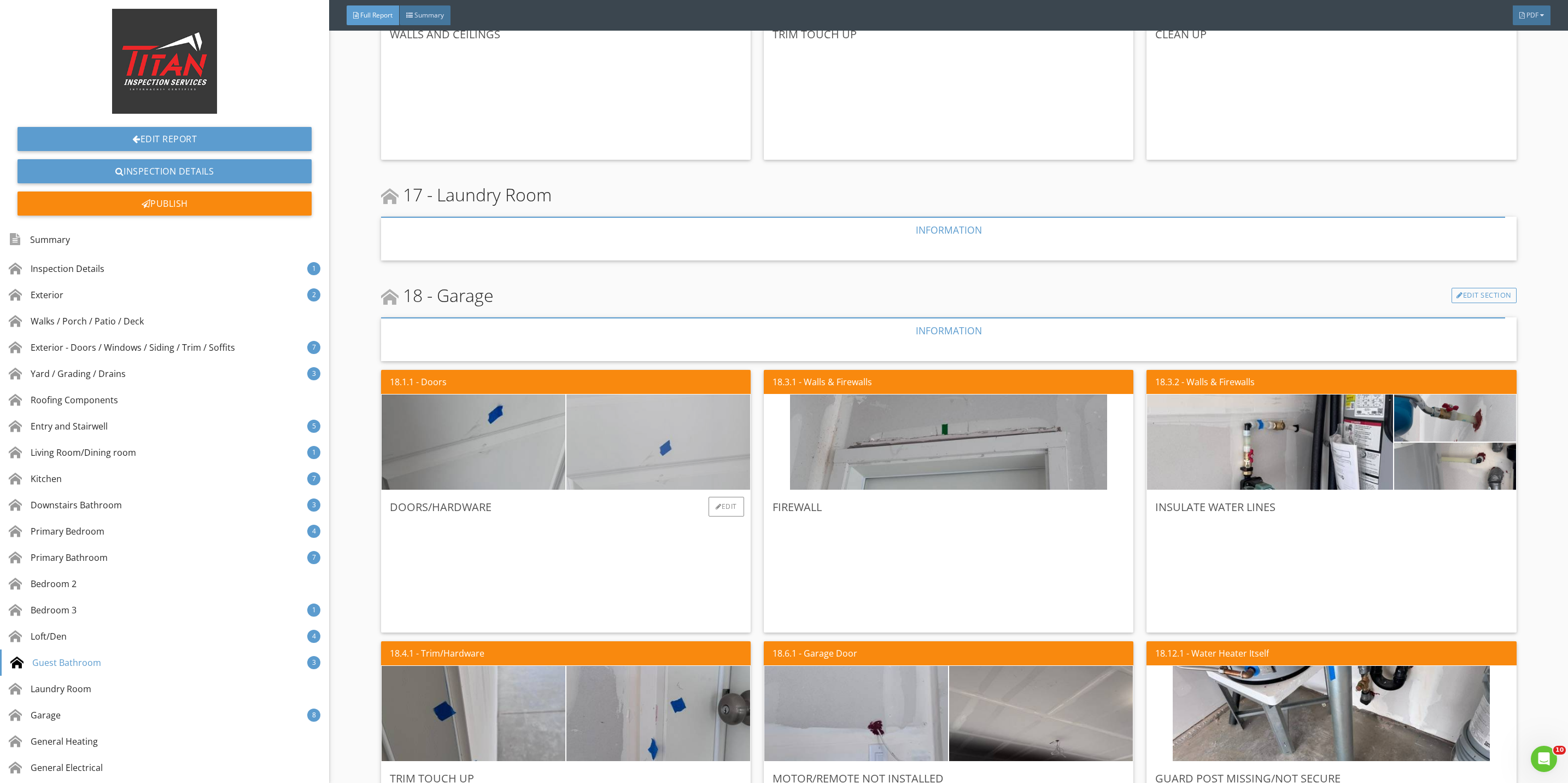
click at [625, 450] on img at bounding box center [658, 442] width 317 height 238
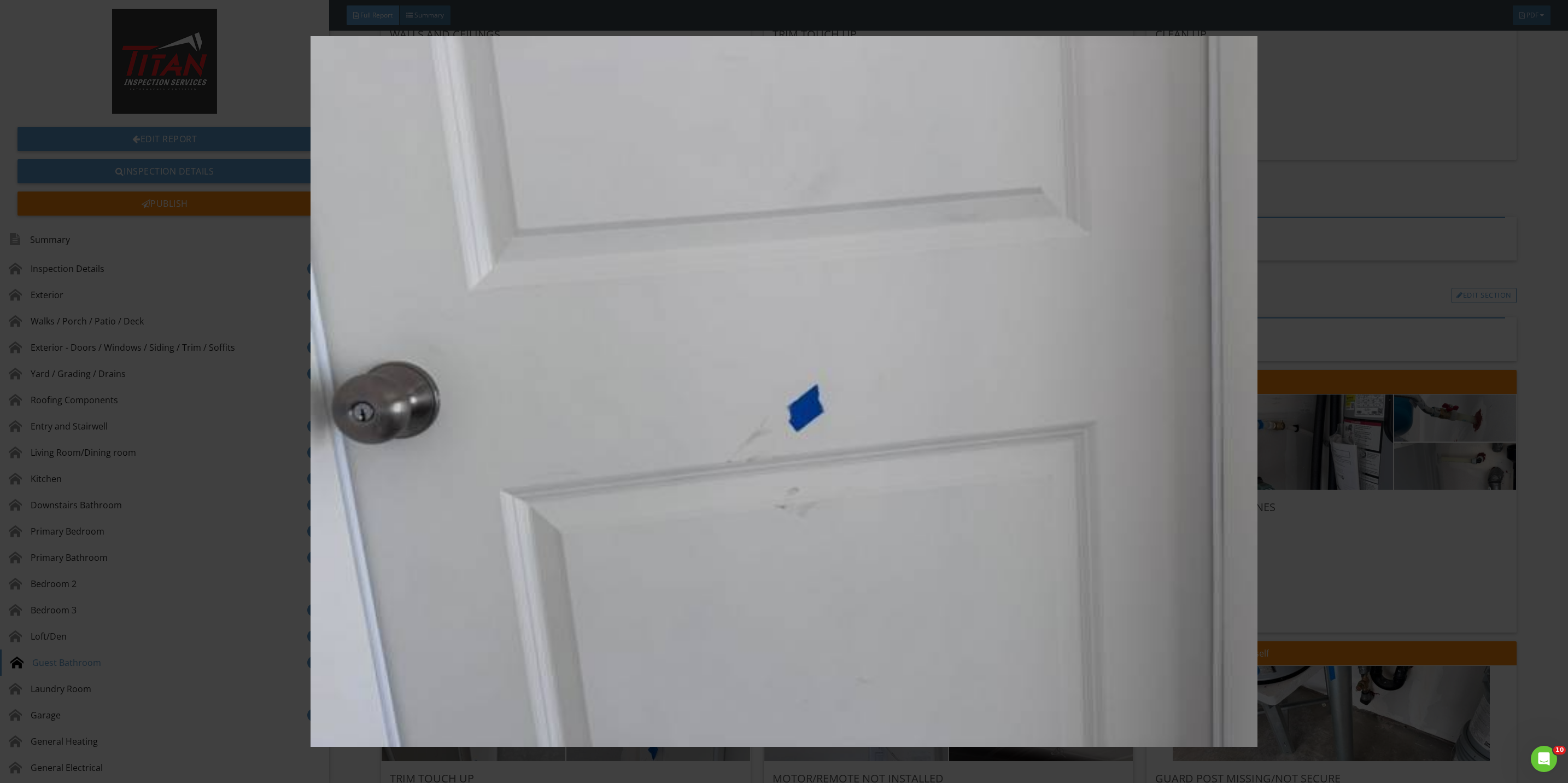
click at [1339, 556] on img at bounding box center [784, 392] width 1456 height 711
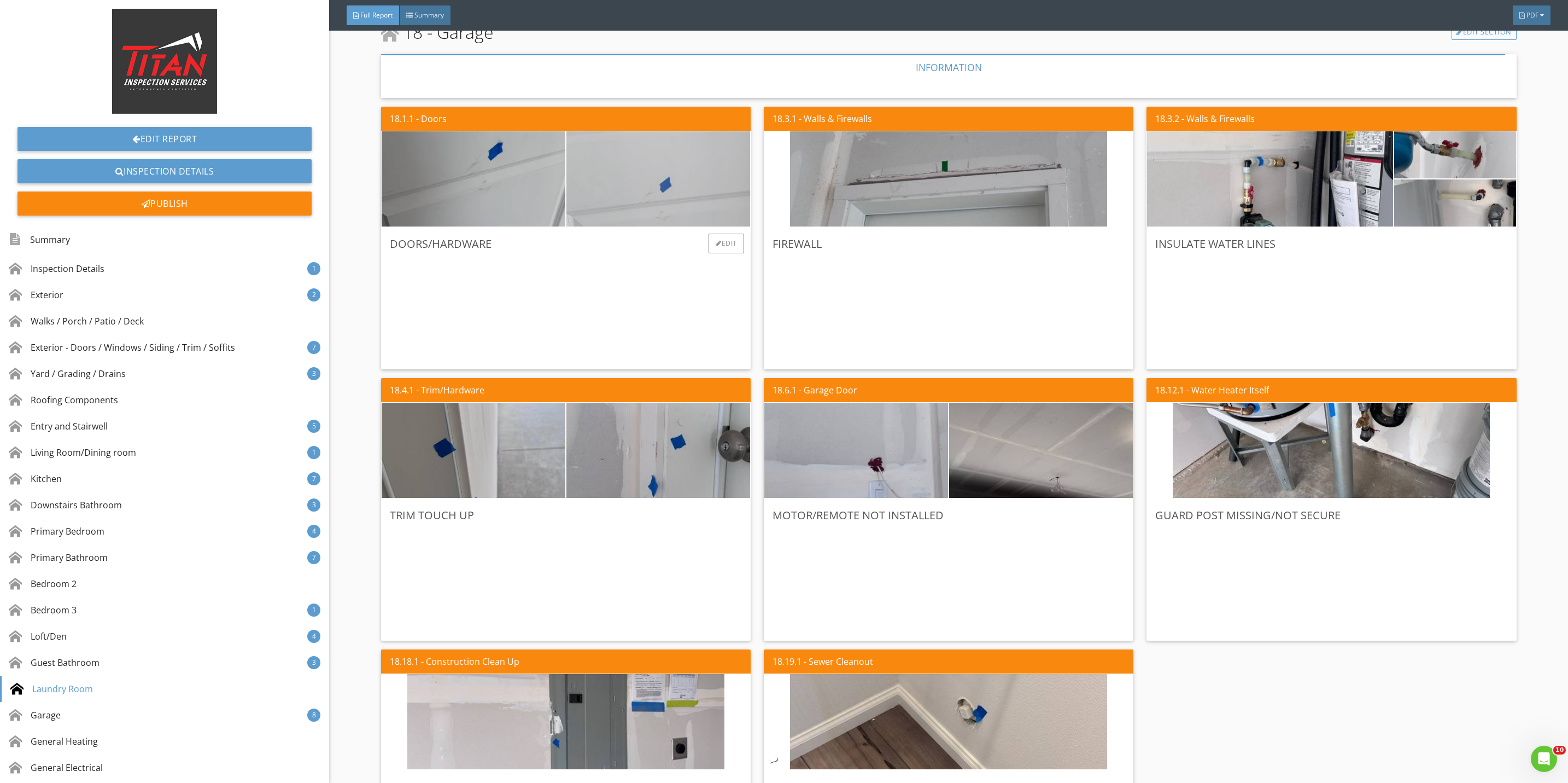
scroll to position [8039, 0]
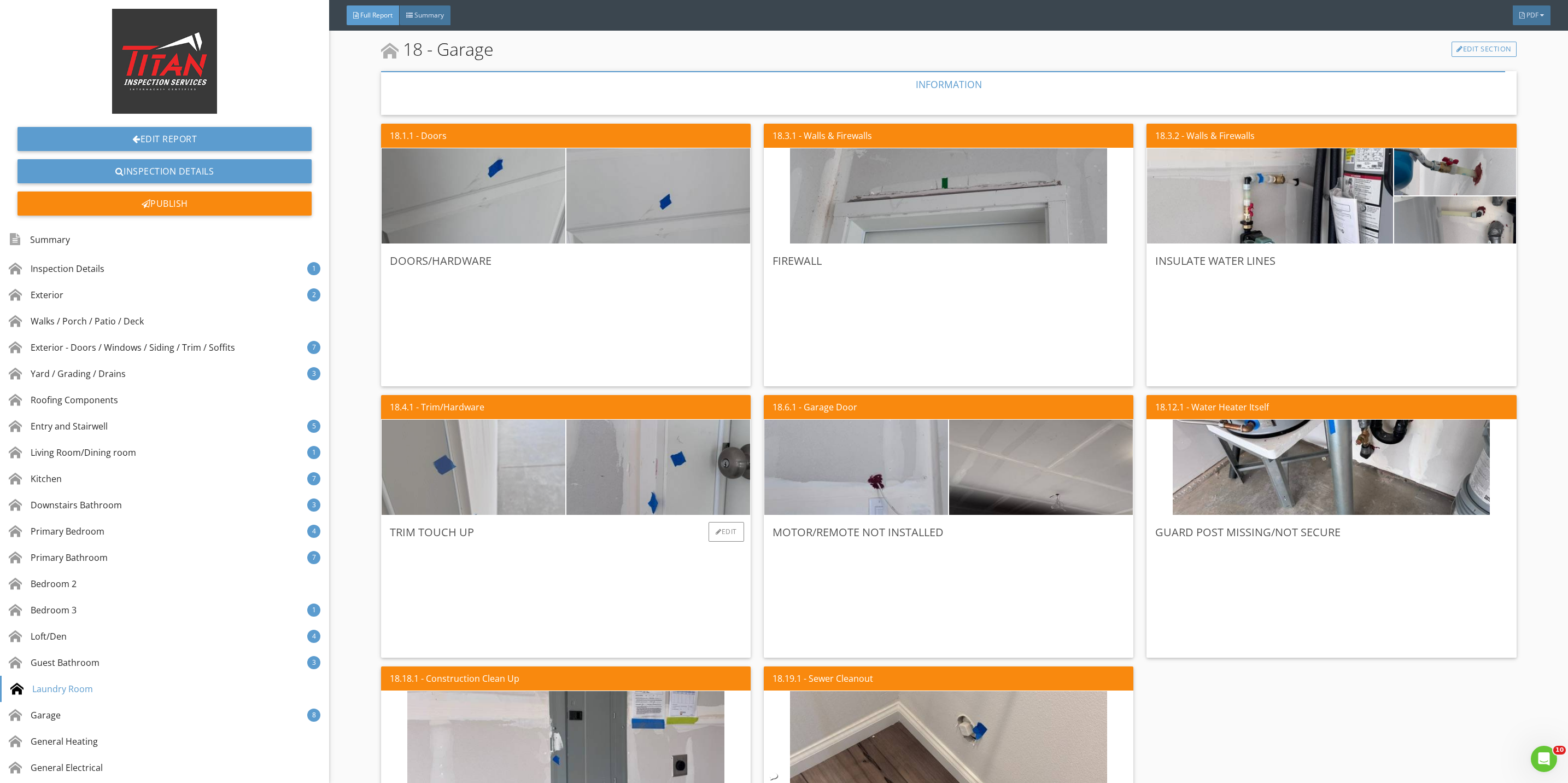
click at [494, 489] on img at bounding box center [473, 467] width 317 height 238
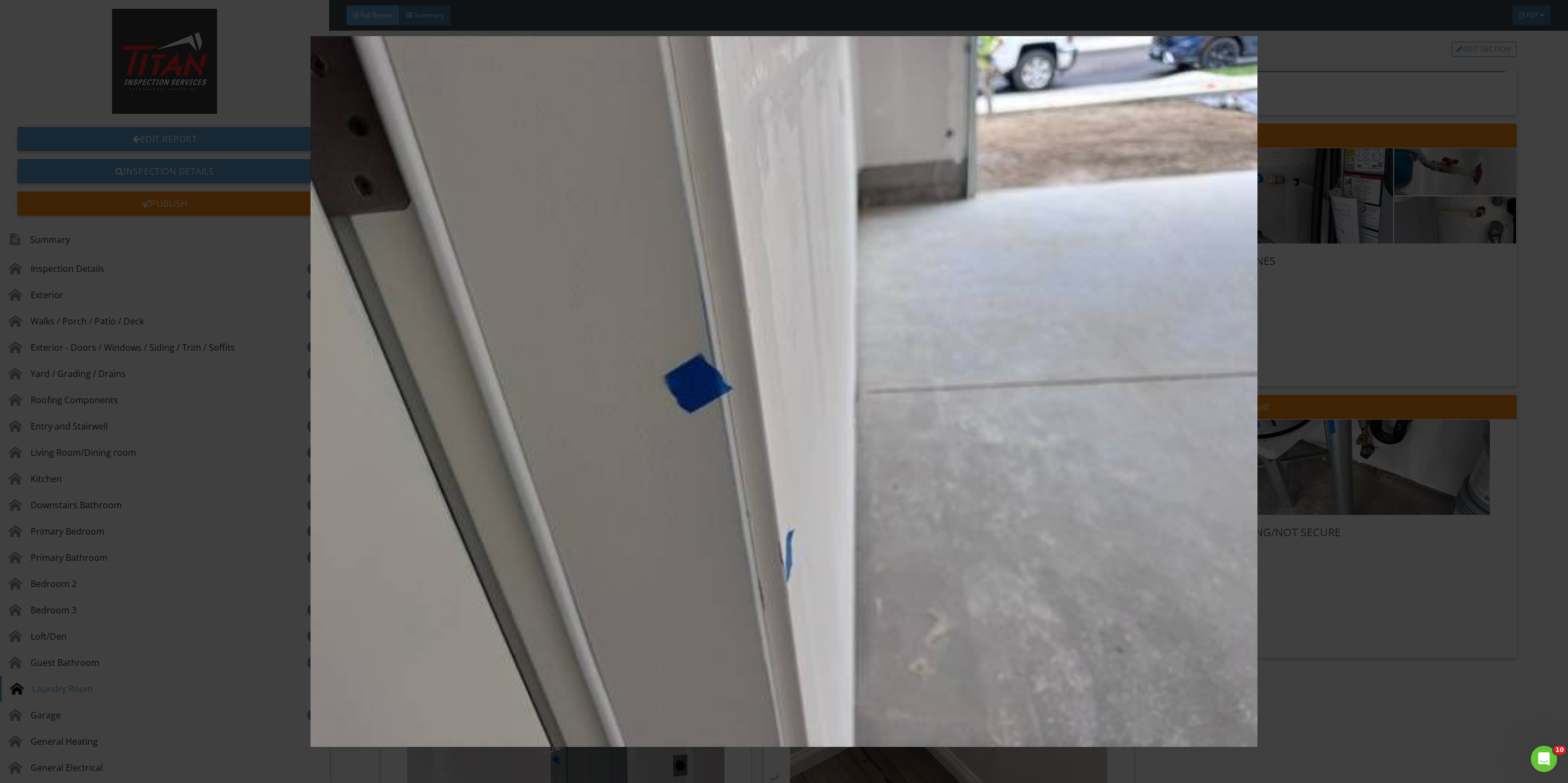
click at [1287, 586] on img at bounding box center [784, 392] width 1456 height 711
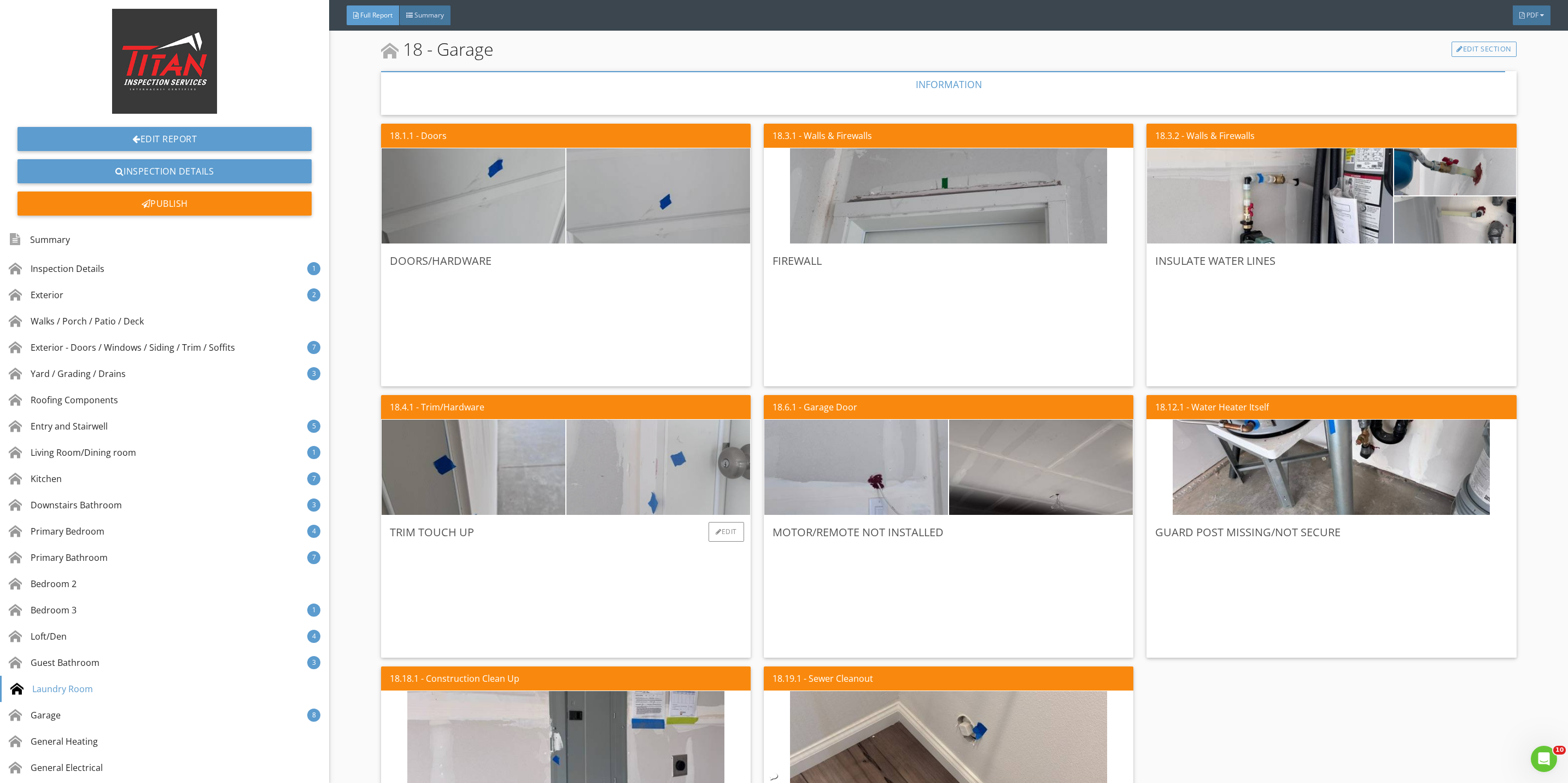
click at [629, 496] on img at bounding box center [658, 467] width 317 height 238
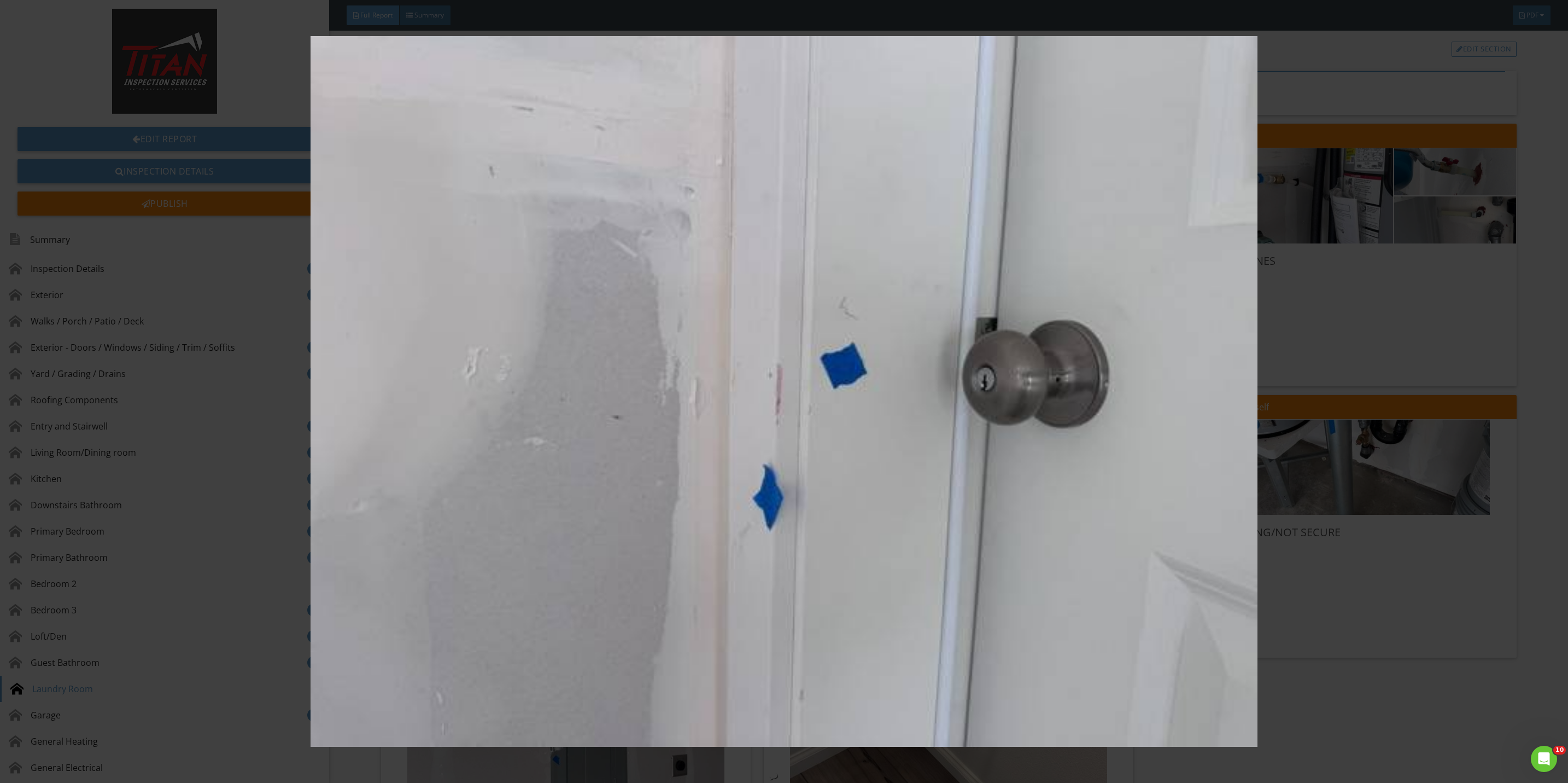
click at [1316, 571] on img at bounding box center [784, 392] width 1456 height 711
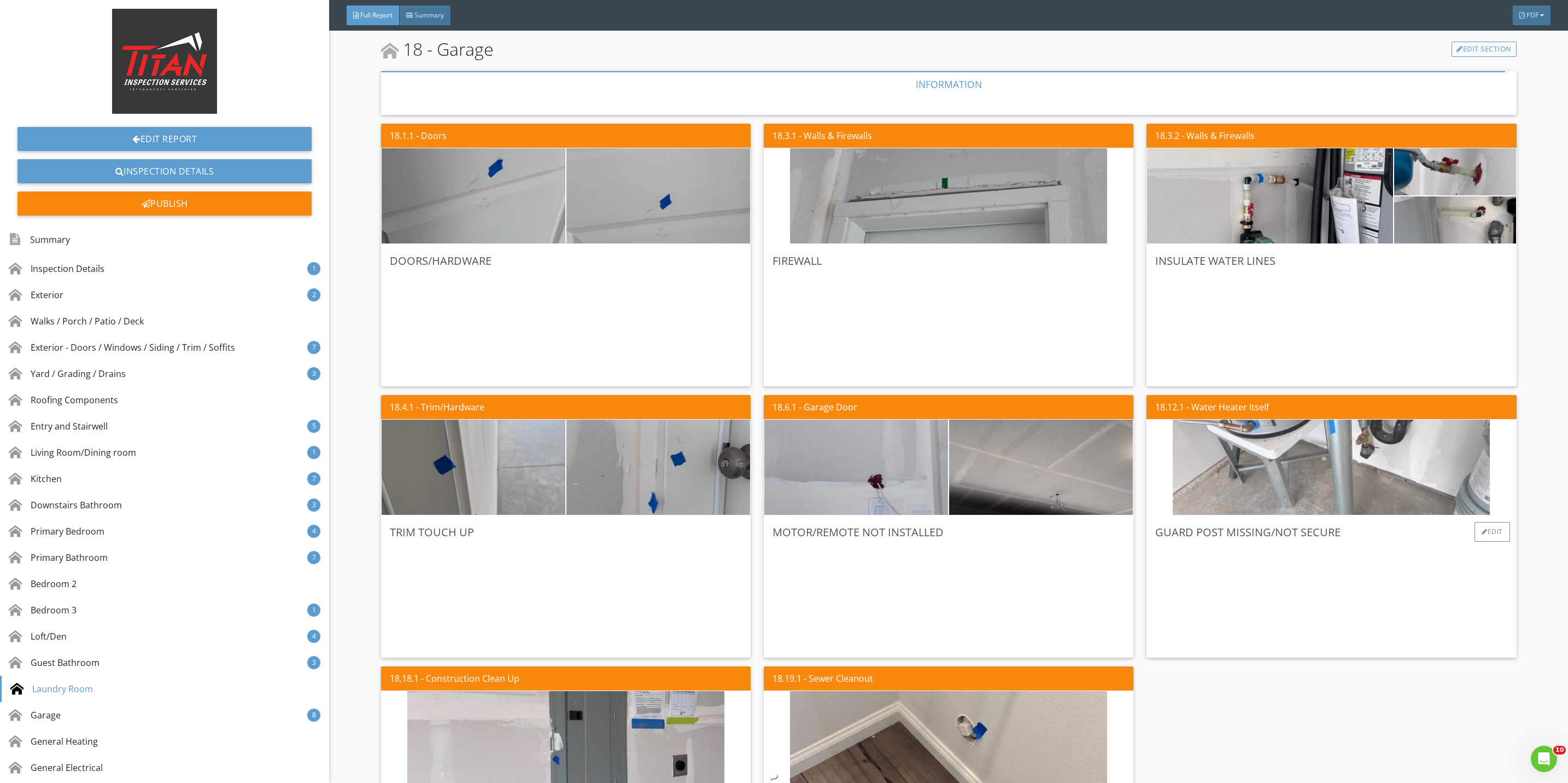
click at [1287, 491] on img at bounding box center [1331, 467] width 317 height 238
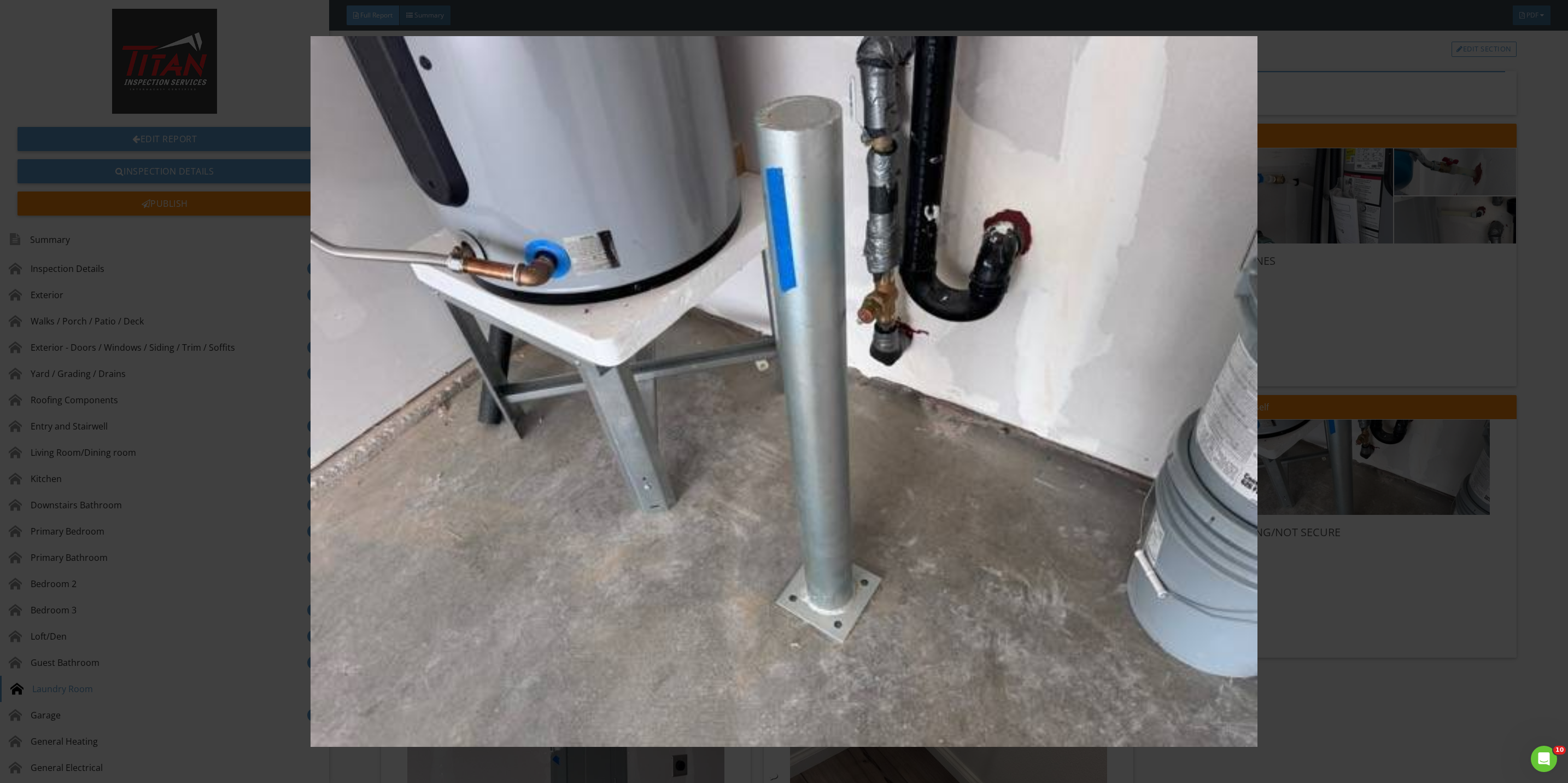
click at [1343, 609] on img at bounding box center [784, 392] width 1456 height 711
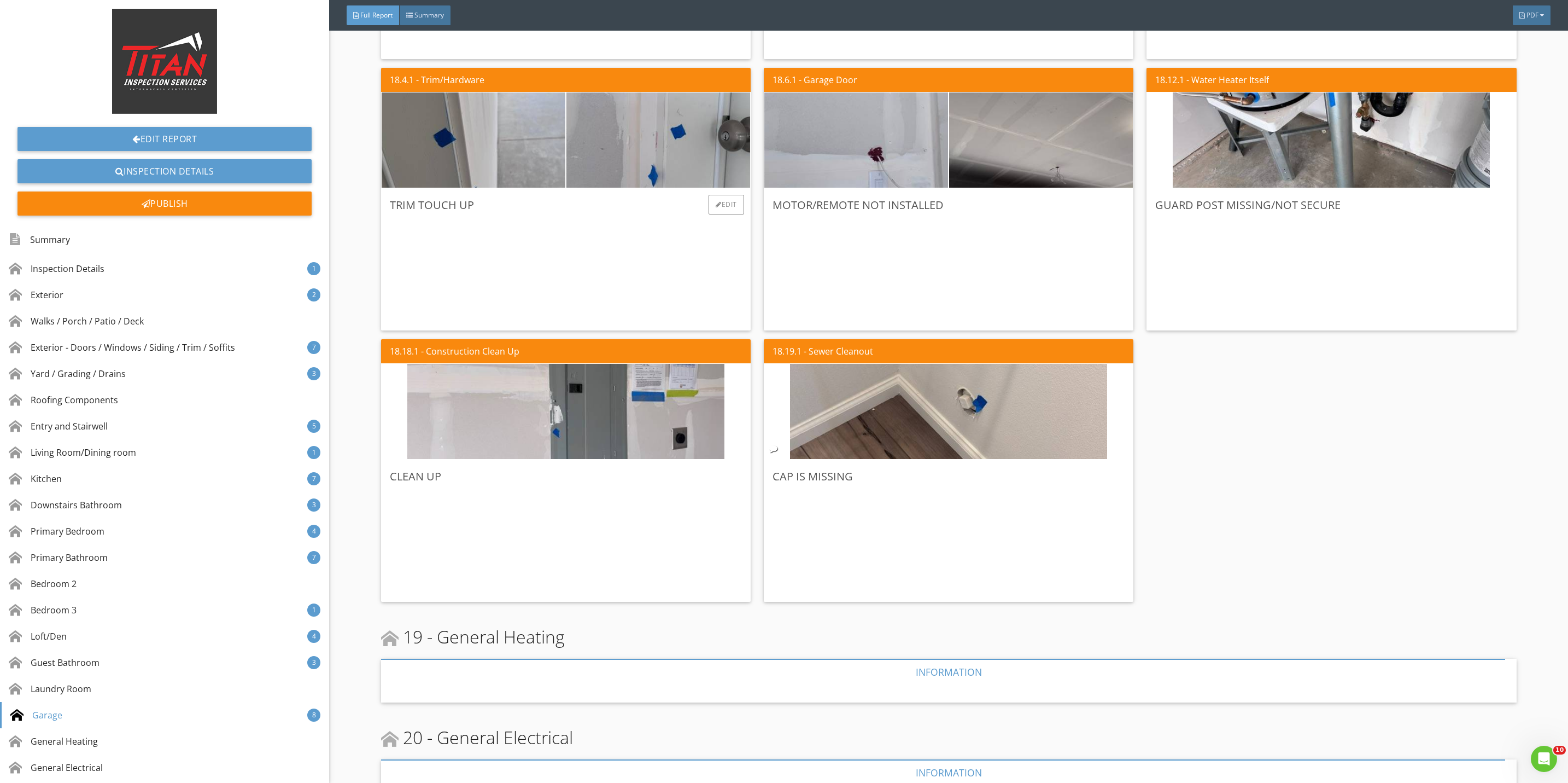
scroll to position [8368, 0]
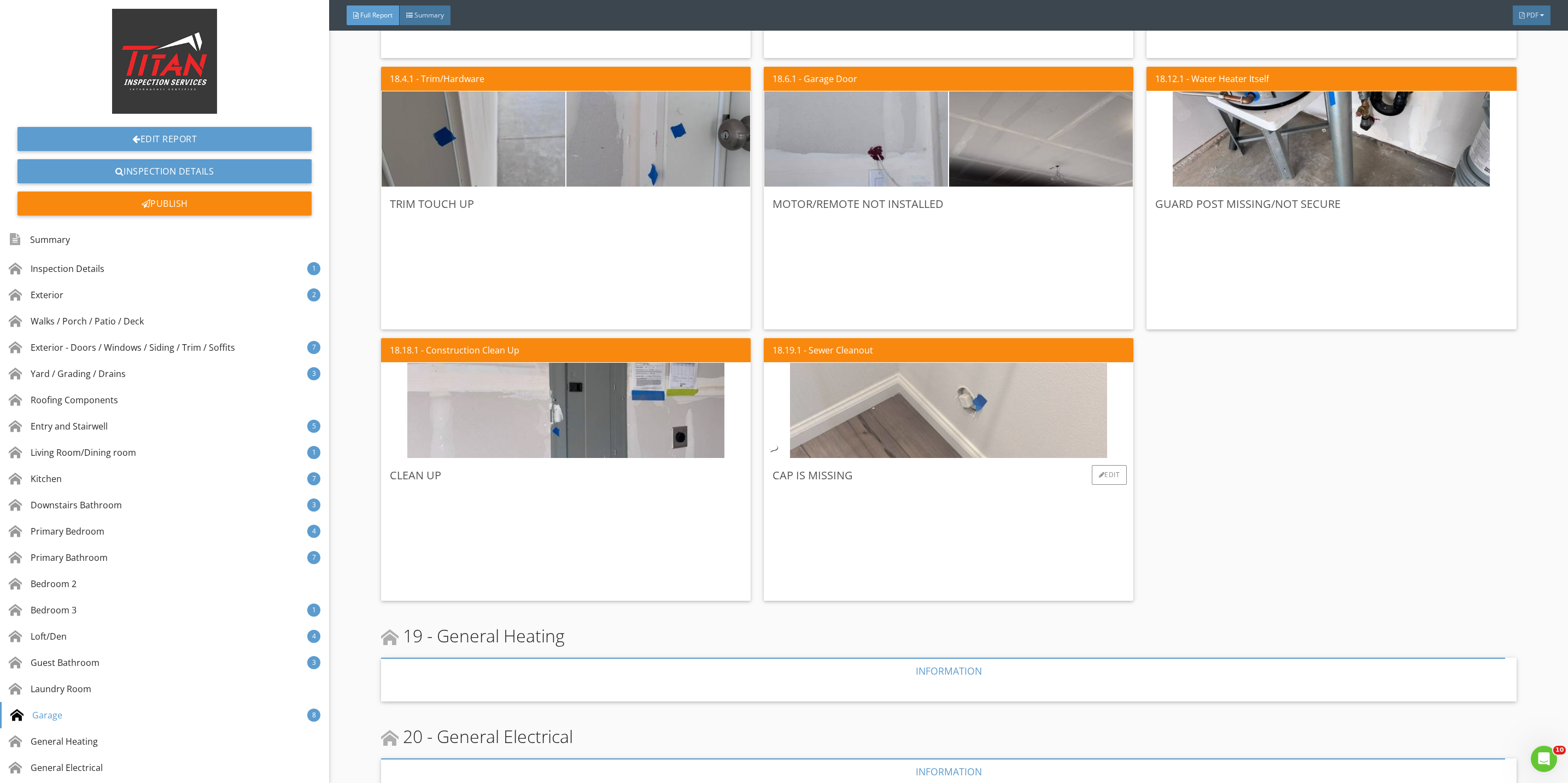
click at [848, 440] on img at bounding box center [949, 410] width 317 height 238
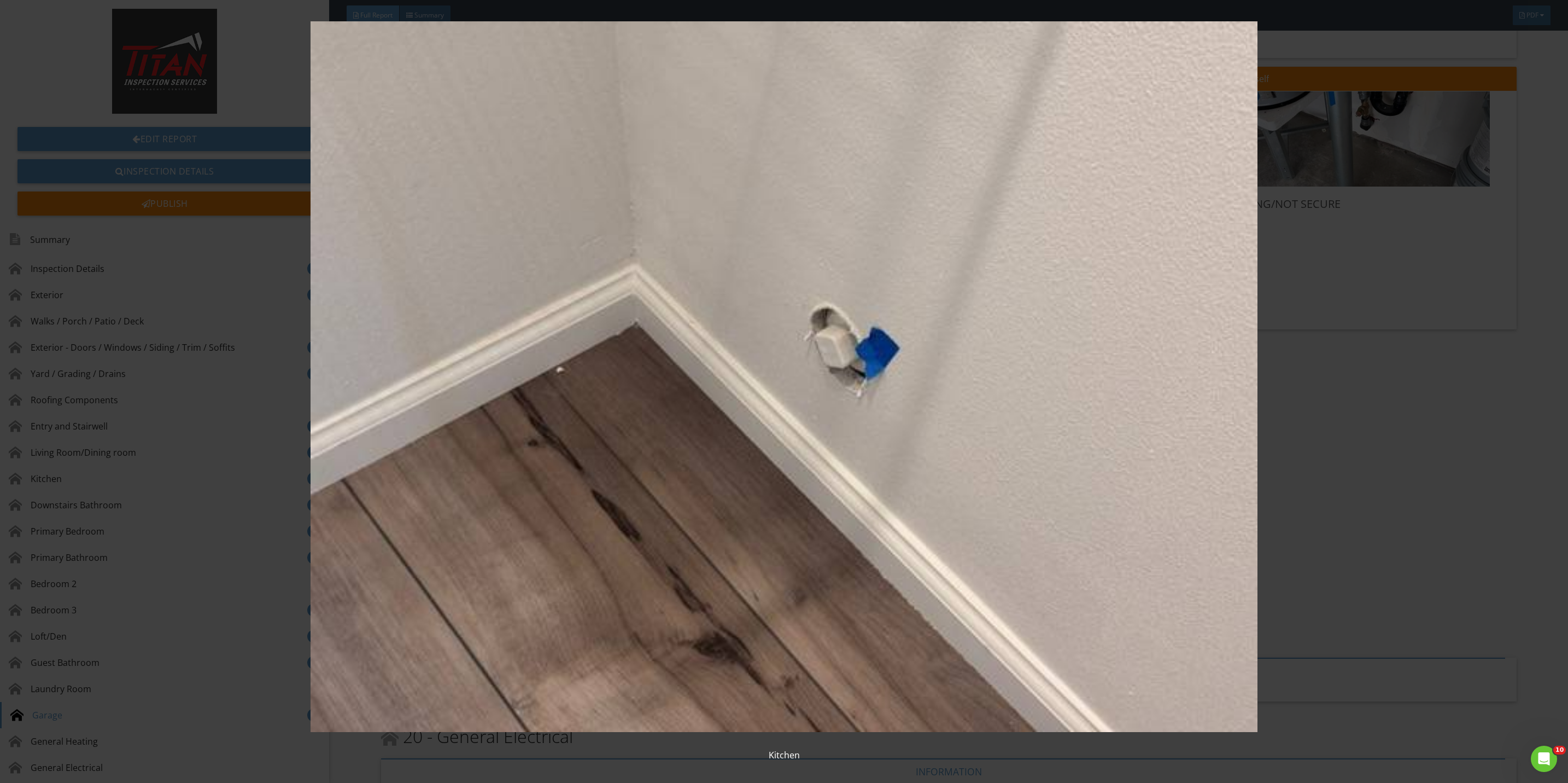
click at [1343, 532] on img at bounding box center [784, 377] width 1456 height 711
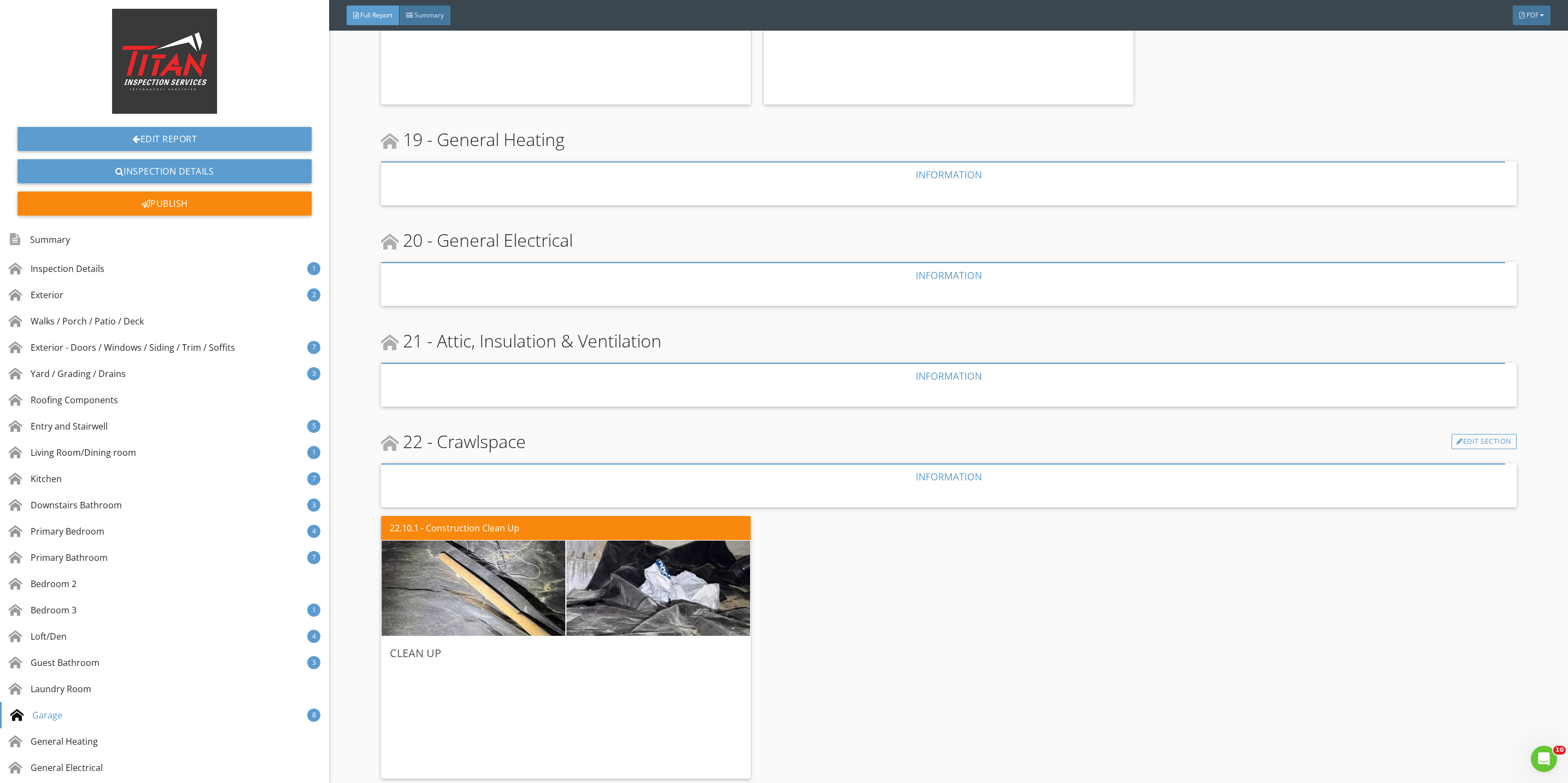
scroll to position [8875, 0]
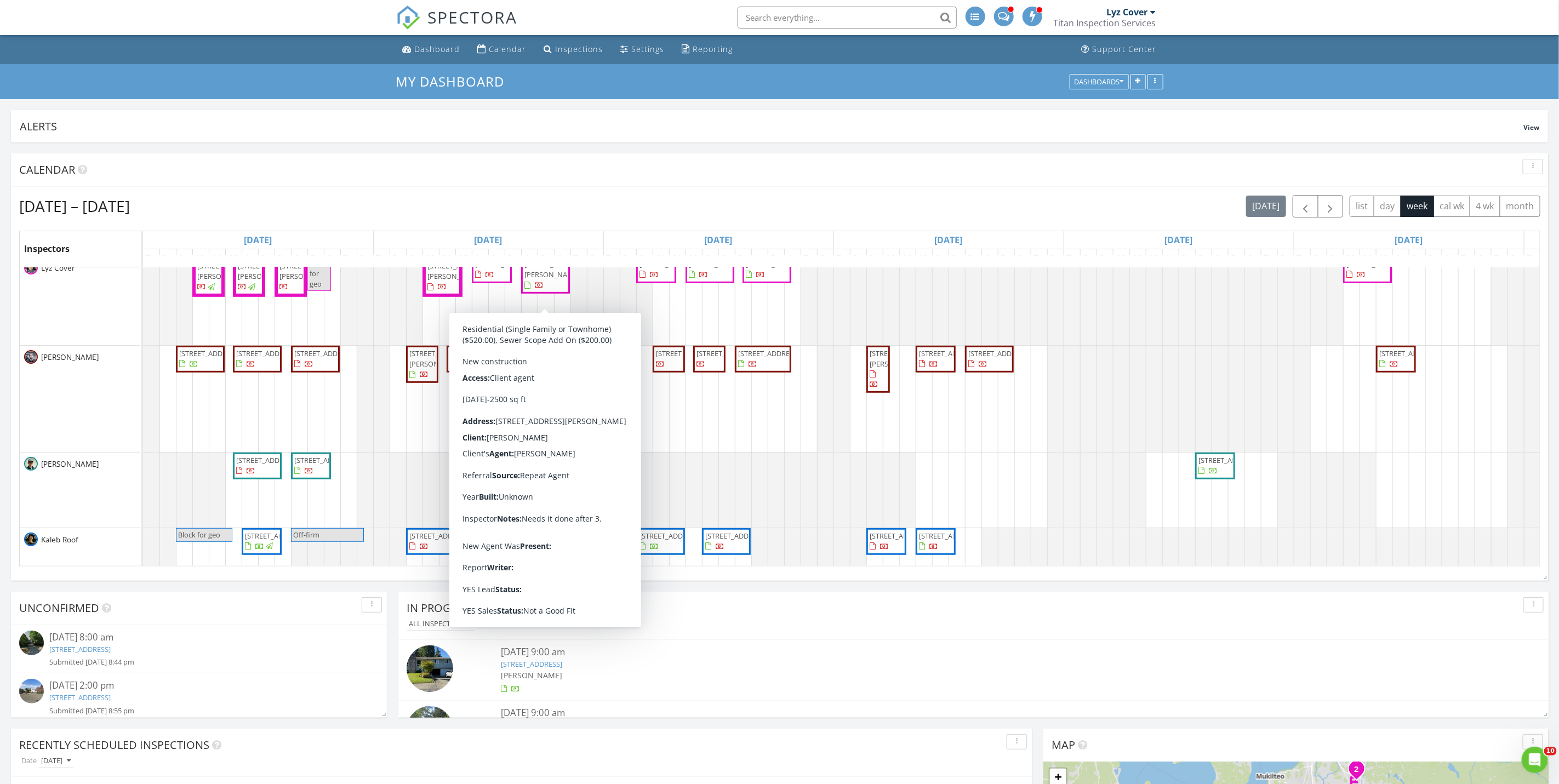
scroll to position [575, 0]
